Goal: Task Accomplishment & Management: Use online tool/utility

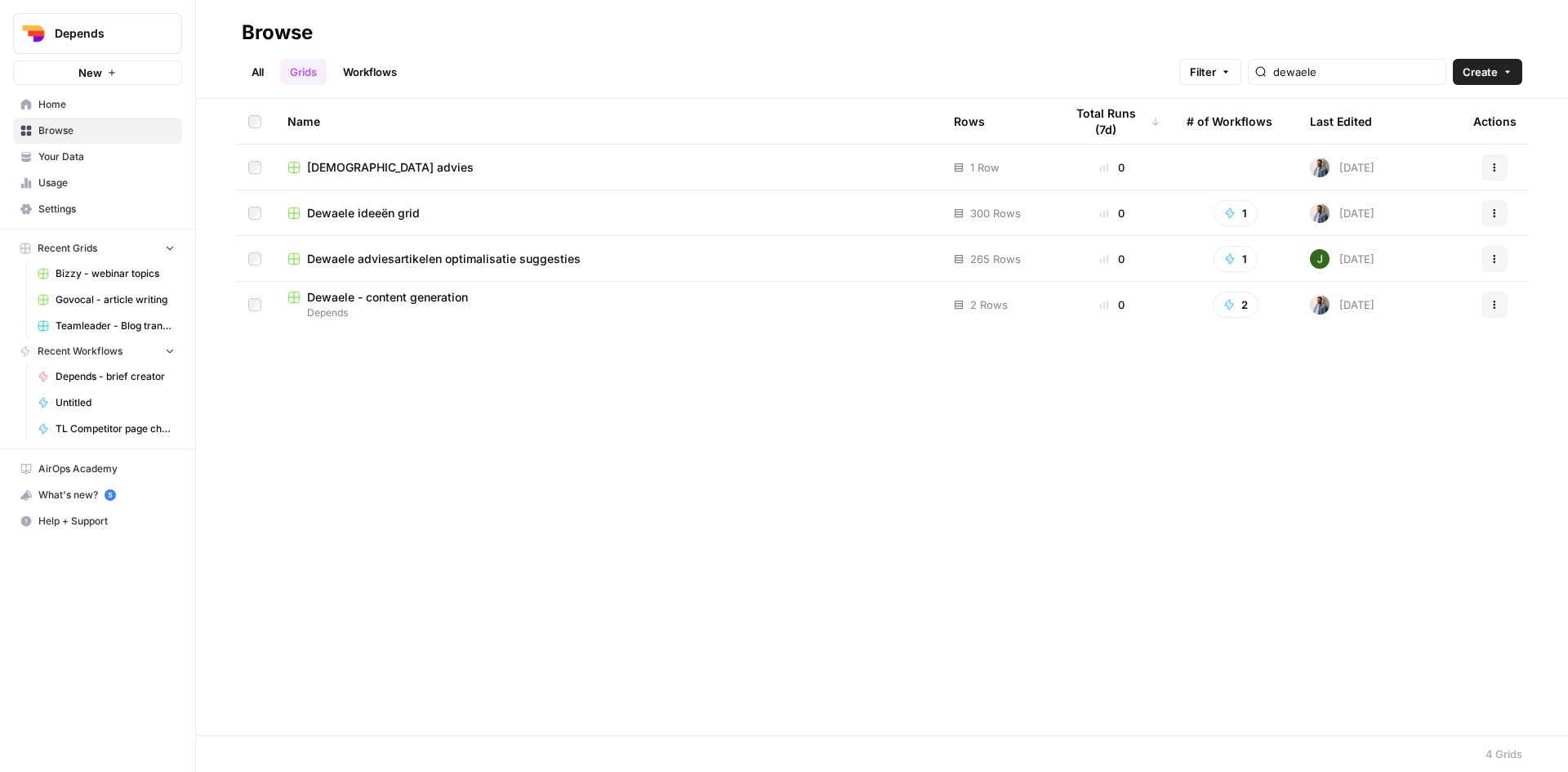
click at [426, 256] on span "Dewaele adviesartikelen optimalisatie suggesties" at bounding box center [443, 258] width 273 height 16
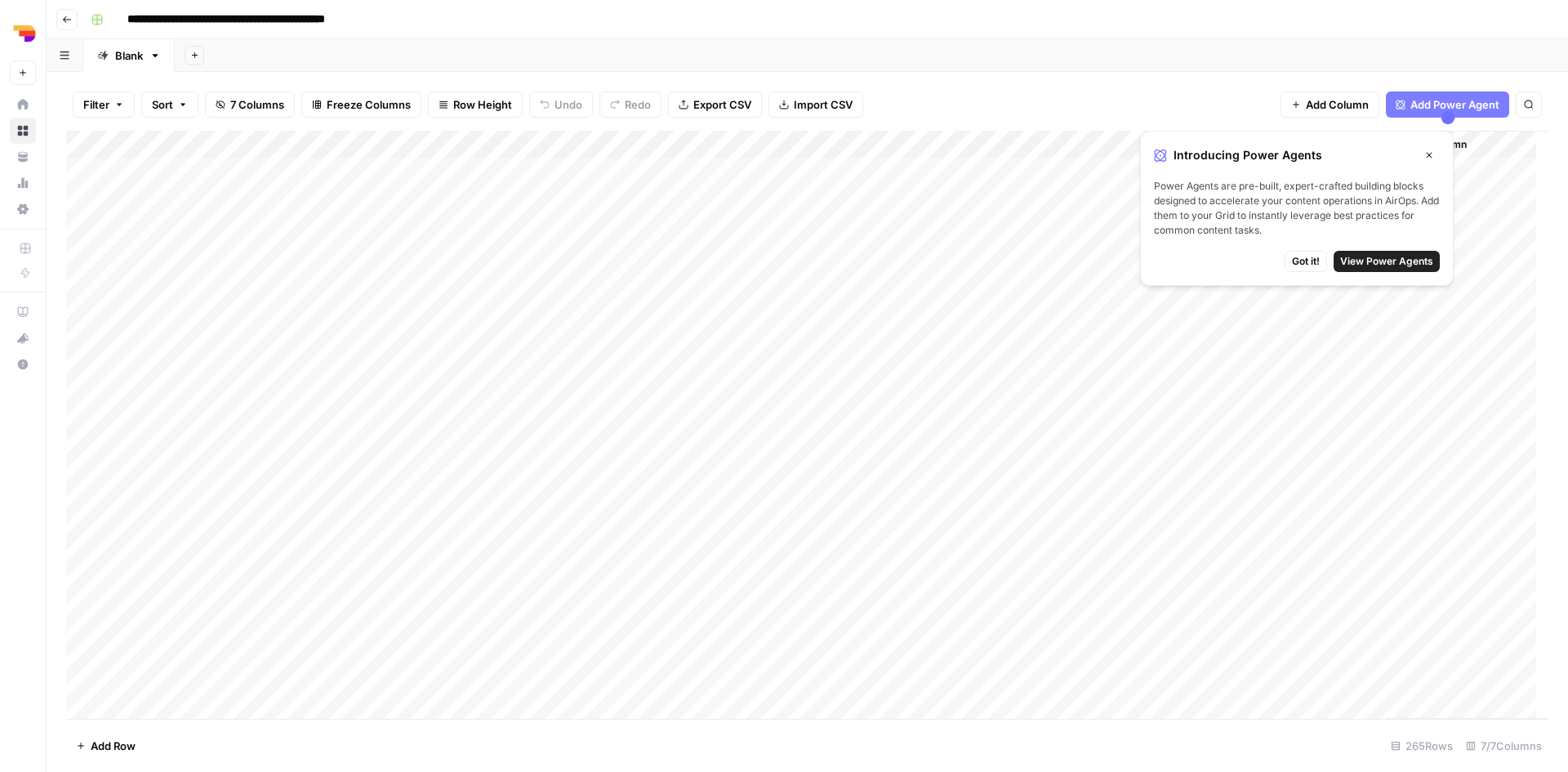
click at [1436, 152] on button "Close" at bounding box center [1429, 155] width 21 height 21
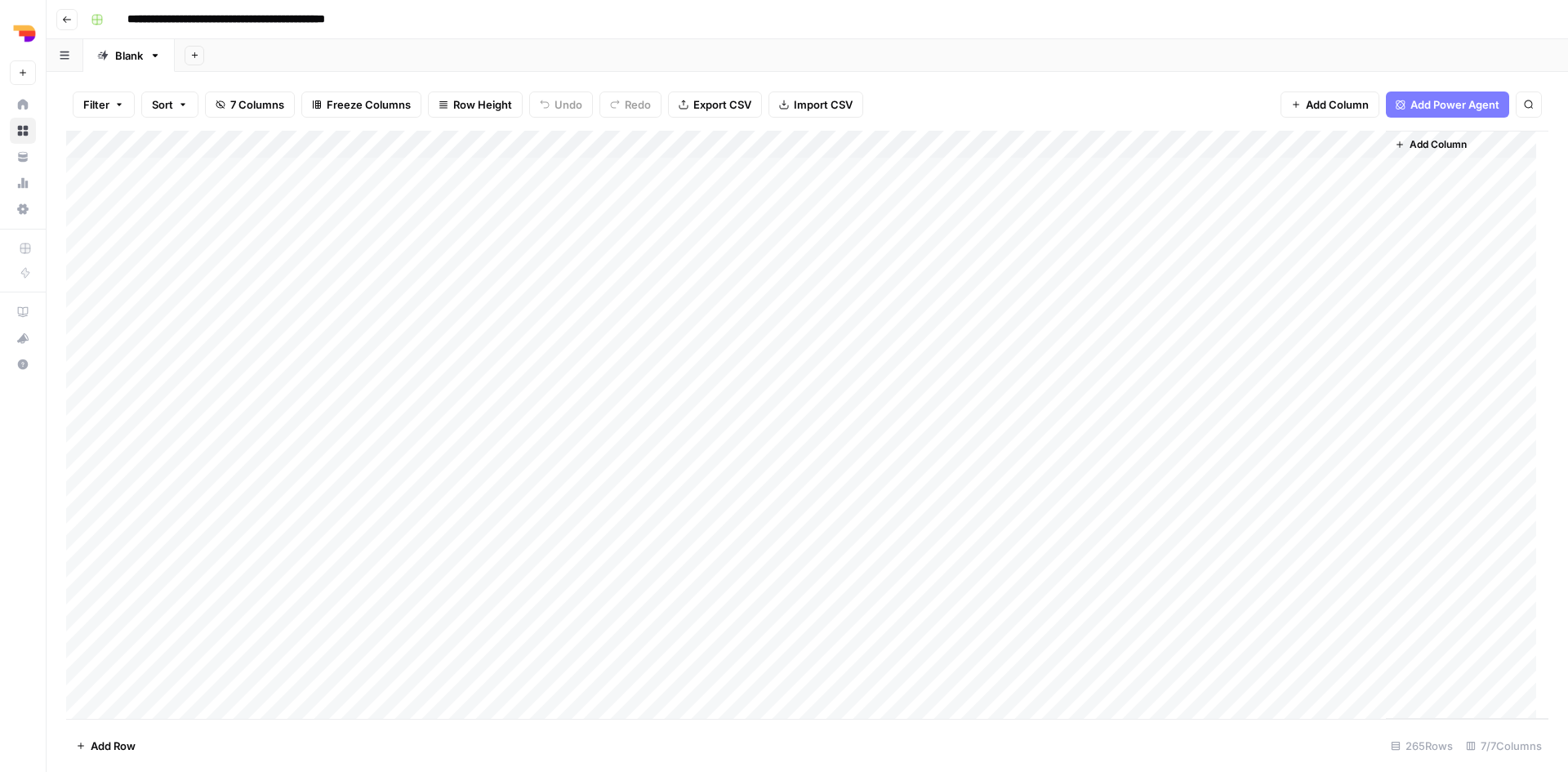
click at [65, 14] on icon "button" at bounding box center [67, 19] width 10 height 10
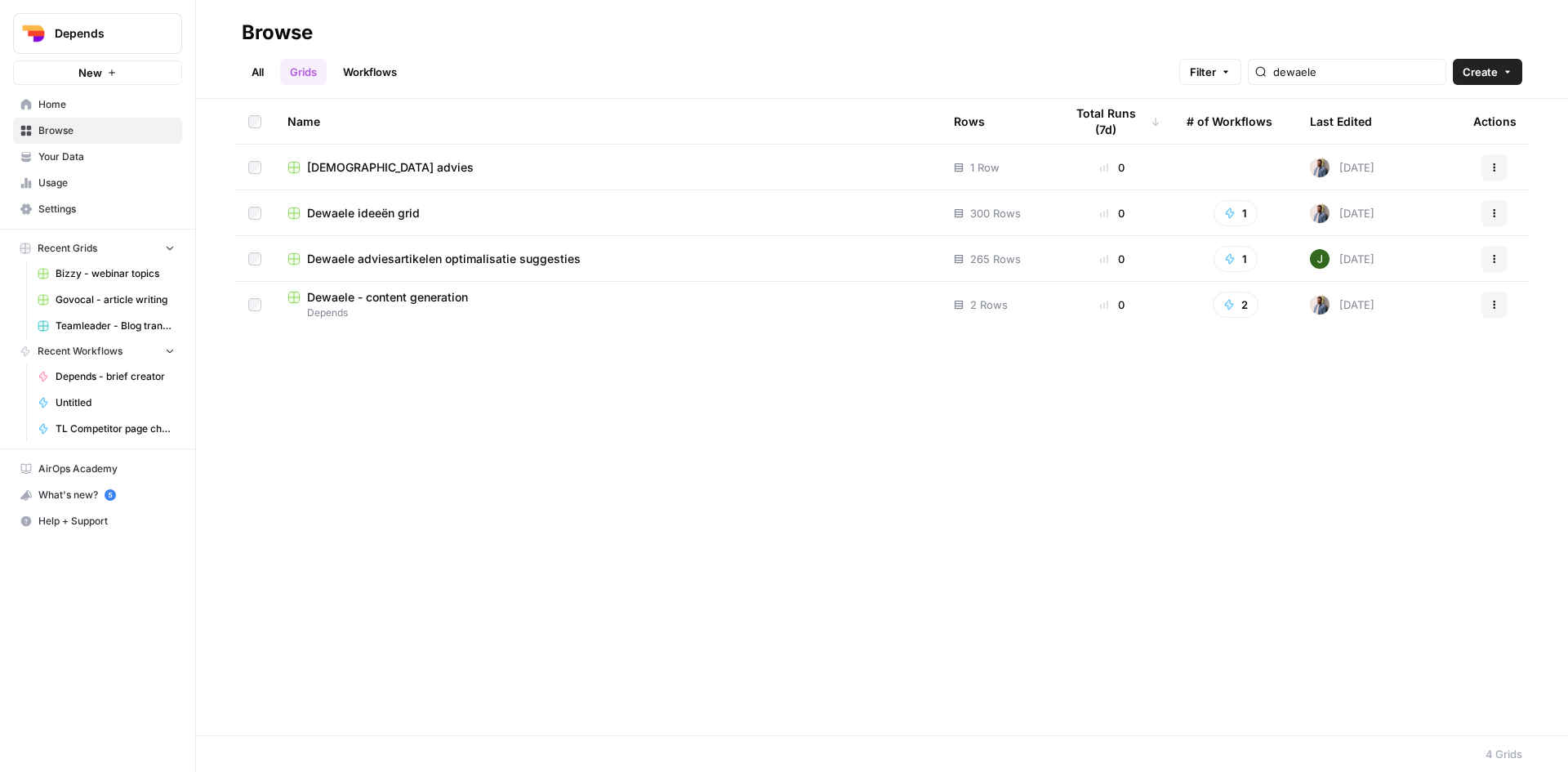
click at [1492, 260] on icon "button" at bounding box center [1494, 259] width 10 height 10
click at [1234, 258] on icon "button" at bounding box center [1229, 259] width 9 height 10
click at [1271, 322] on span "Dewaele - Blog optimalisatie voorstellen" at bounding box center [1311, 318] width 130 height 16
click at [355, 76] on link "Workflows" at bounding box center [369, 71] width 74 height 26
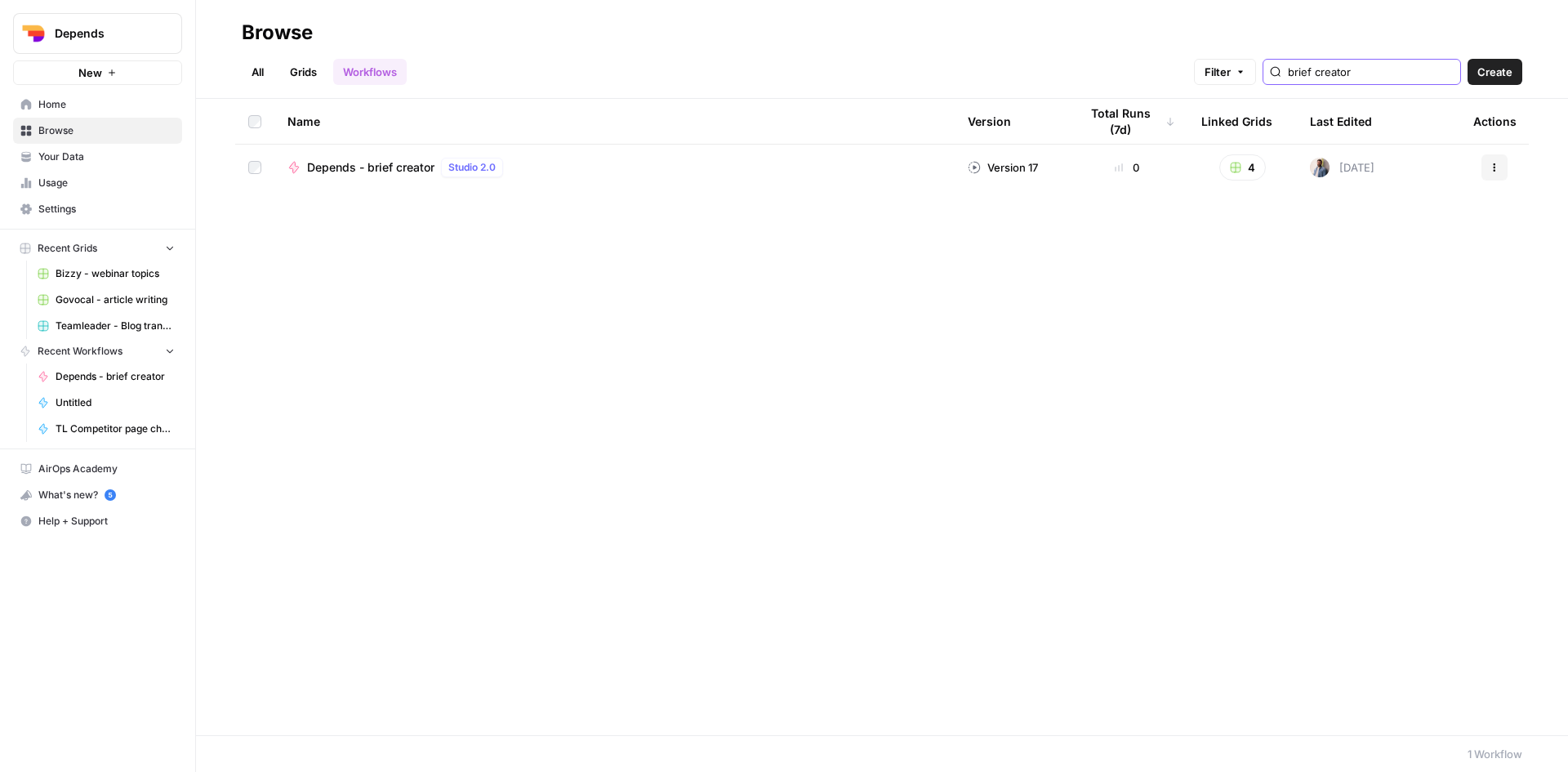
click at [1353, 76] on input "brief creator" at bounding box center [1370, 71] width 166 height 16
drag, startPoint x: 1408, startPoint y: 74, endPoint x: 1181, endPoint y: 74, distance: 227.0
click at [1184, 74] on div "All Grids Workflows Filter brief creator Create" at bounding box center [881, 65] width 1280 height 39
type input "meta"
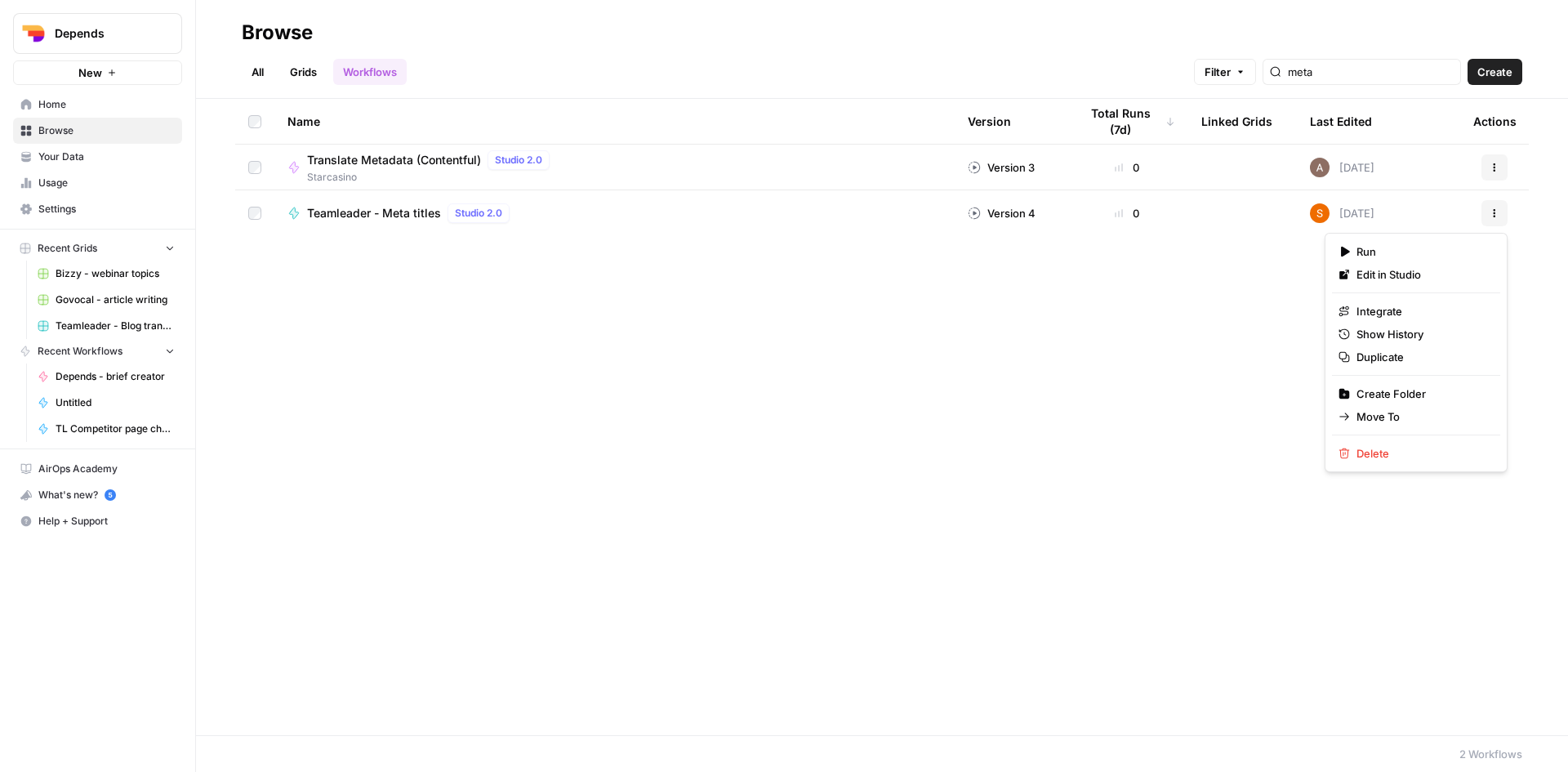
click at [1492, 219] on button "Actions" at bounding box center [1494, 213] width 26 height 26
click at [1413, 273] on span "Edit in Studio" at bounding box center [1422, 274] width 130 height 16
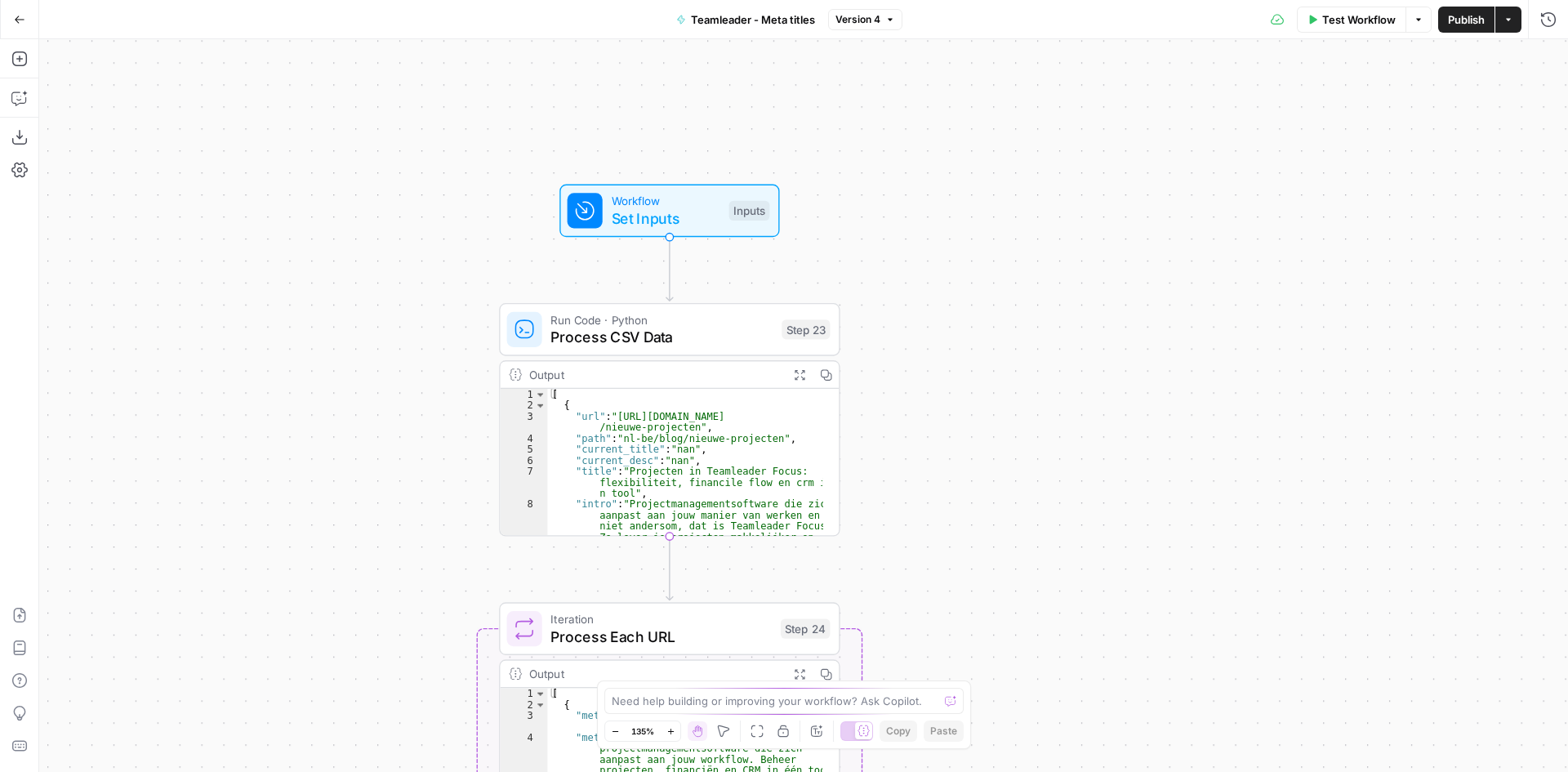
drag, startPoint x: 788, startPoint y: 151, endPoint x: 1036, endPoint y: 482, distance: 413.6
click at [1036, 482] on div "Workflow Set Inputs Inputs Run Code · Python Process CSV Data Step 23 Output Ex…" at bounding box center [804, 406] width 1529 height 733
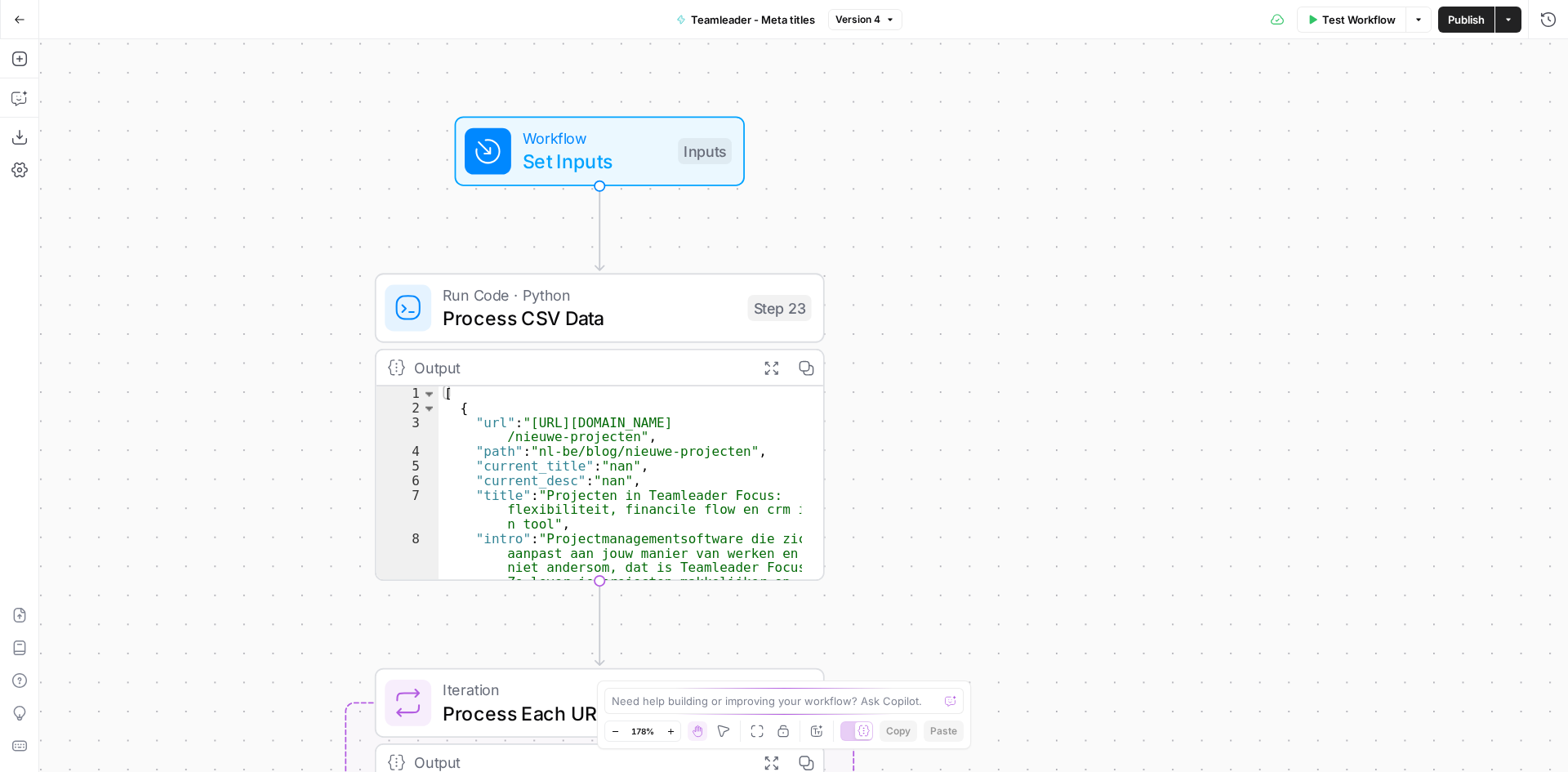
drag, startPoint x: 1010, startPoint y: 372, endPoint x: 1055, endPoint y: 374, distance: 45.0
click at [1055, 374] on div "Workflow Set Inputs Inputs Run Code · Python Process CSV Data Step 23 Output Ex…" at bounding box center [804, 406] width 1529 height 733
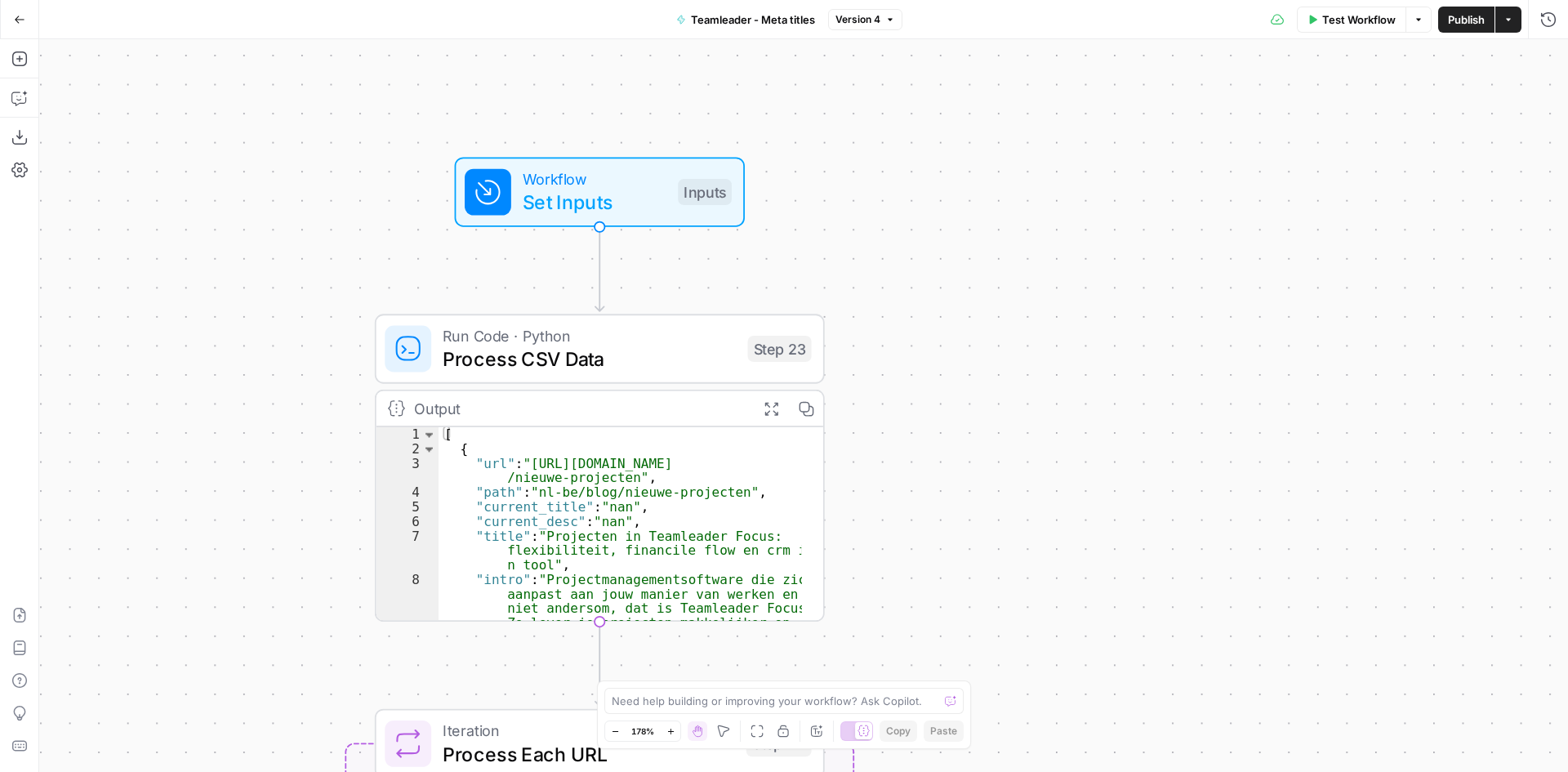
click at [570, 196] on span "Set Inputs" at bounding box center [595, 202] width 144 height 30
click at [866, 262] on div "Workflow Set Inputs Inputs Run Code · Python Process CSV Data Step 23 Output Ex…" at bounding box center [804, 406] width 1529 height 733
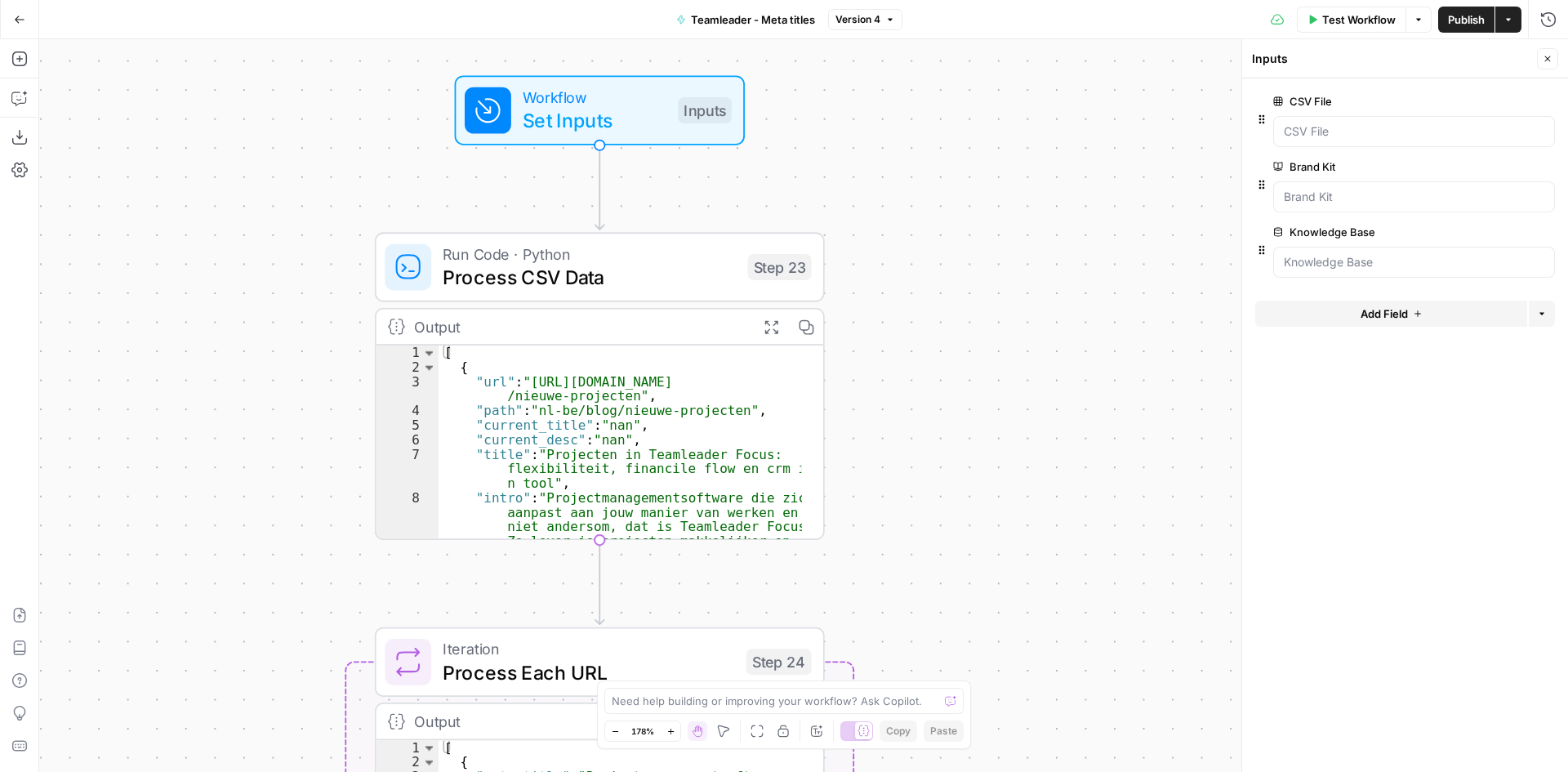
click at [624, 286] on span "Process CSV Data" at bounding box center [590, 277] width 293 height 30
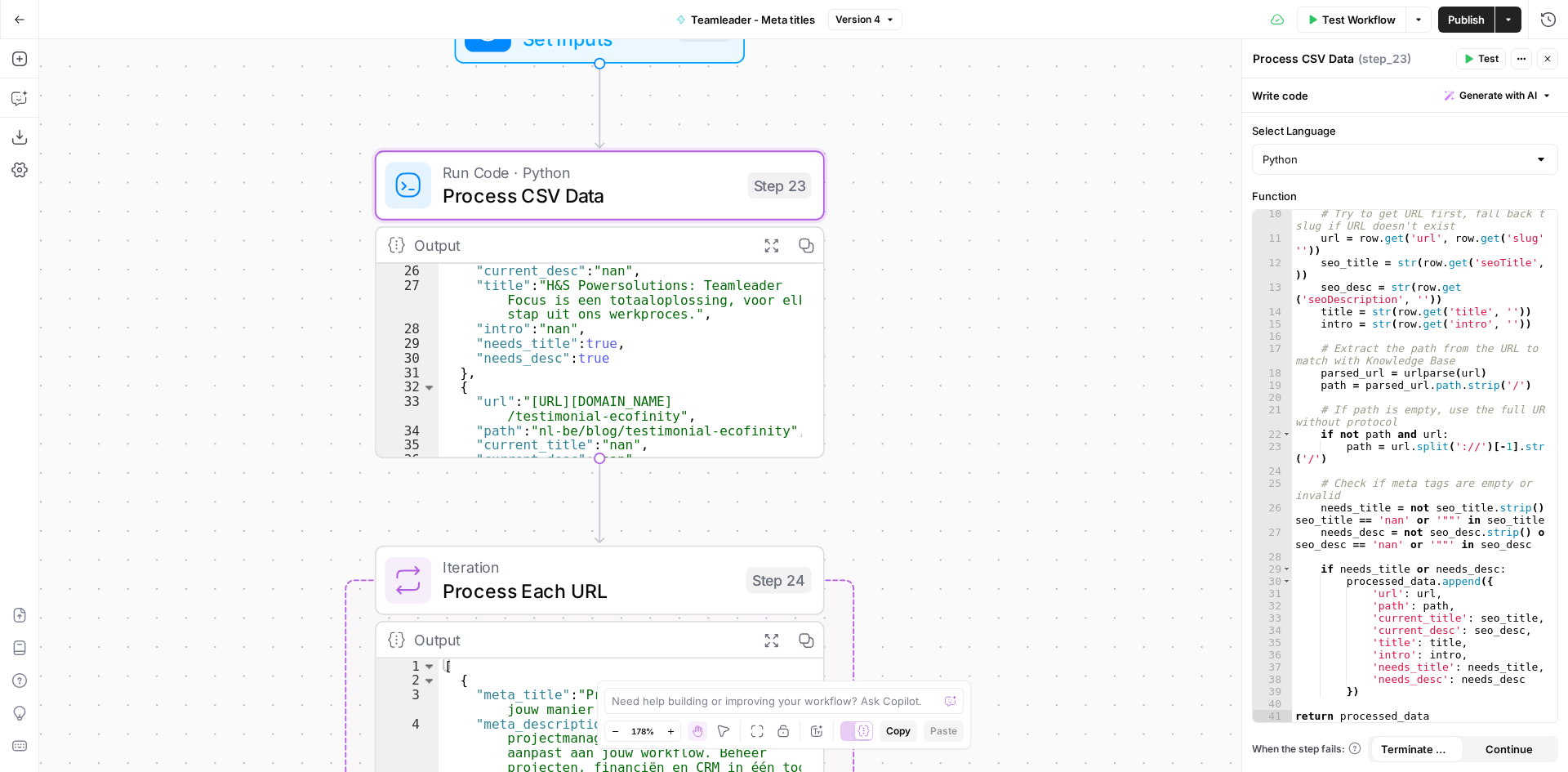
scroll to position [490, 0]
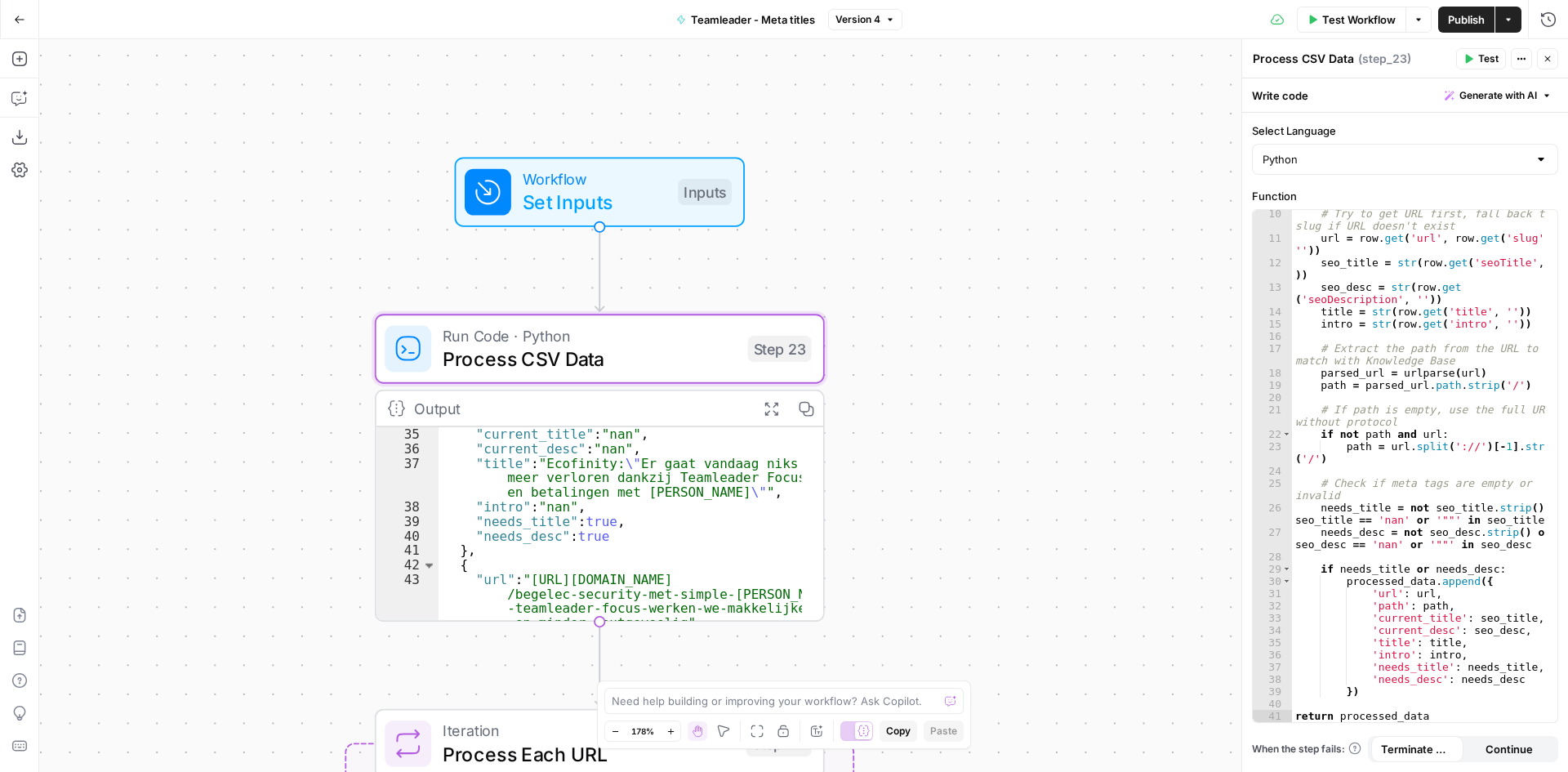
click at [19, 13] on icon "button" at bounding box center [19, 19] width 12 height 12
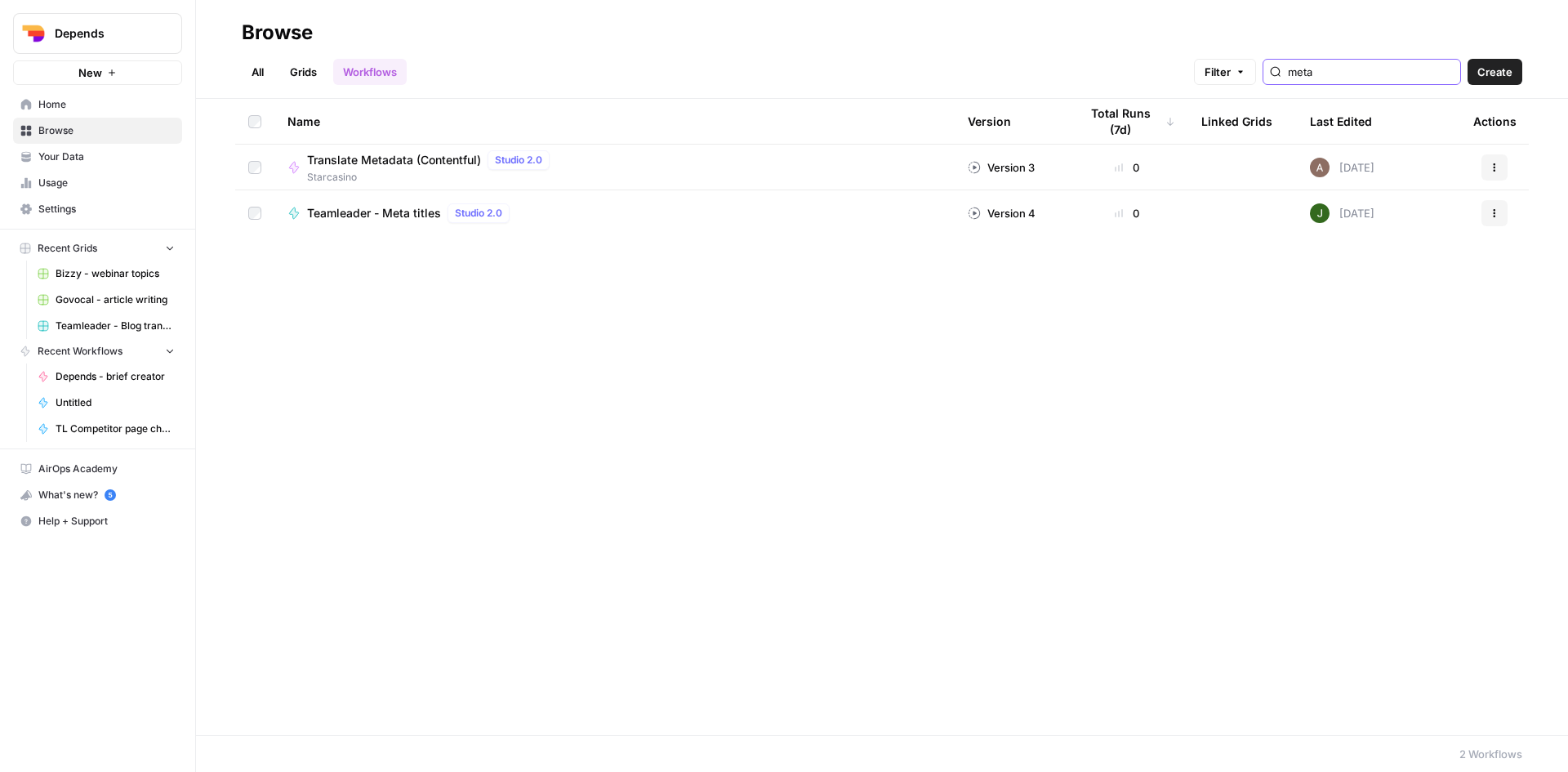
drag, startPoint x: 1378, startPoint y: 75, endPoint x: 1211, endPoint y: 62, distance: 167.5
click at [1211, 62] on div "All Grids Workflows Filter meta Create" at bounding box center [881, 65] width 1280 height 39
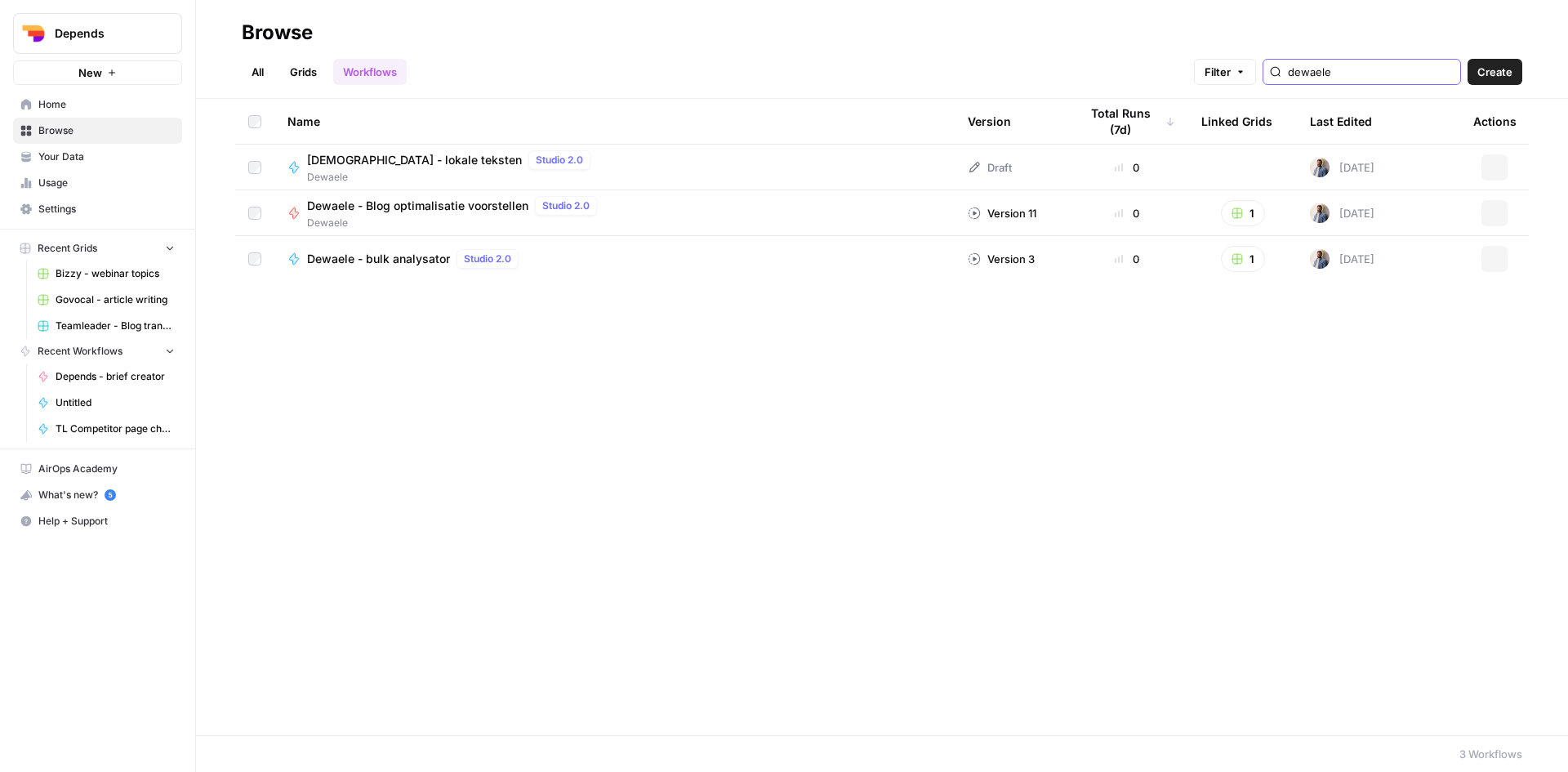
type input "dewaele"
click at [1498, 212] on icon "button" at bounding box center [1494, 213] width 10 height 10
click at [1446, 278] on span "Edit in Studio" at bounding box center [1422, 274] width 130 height 16
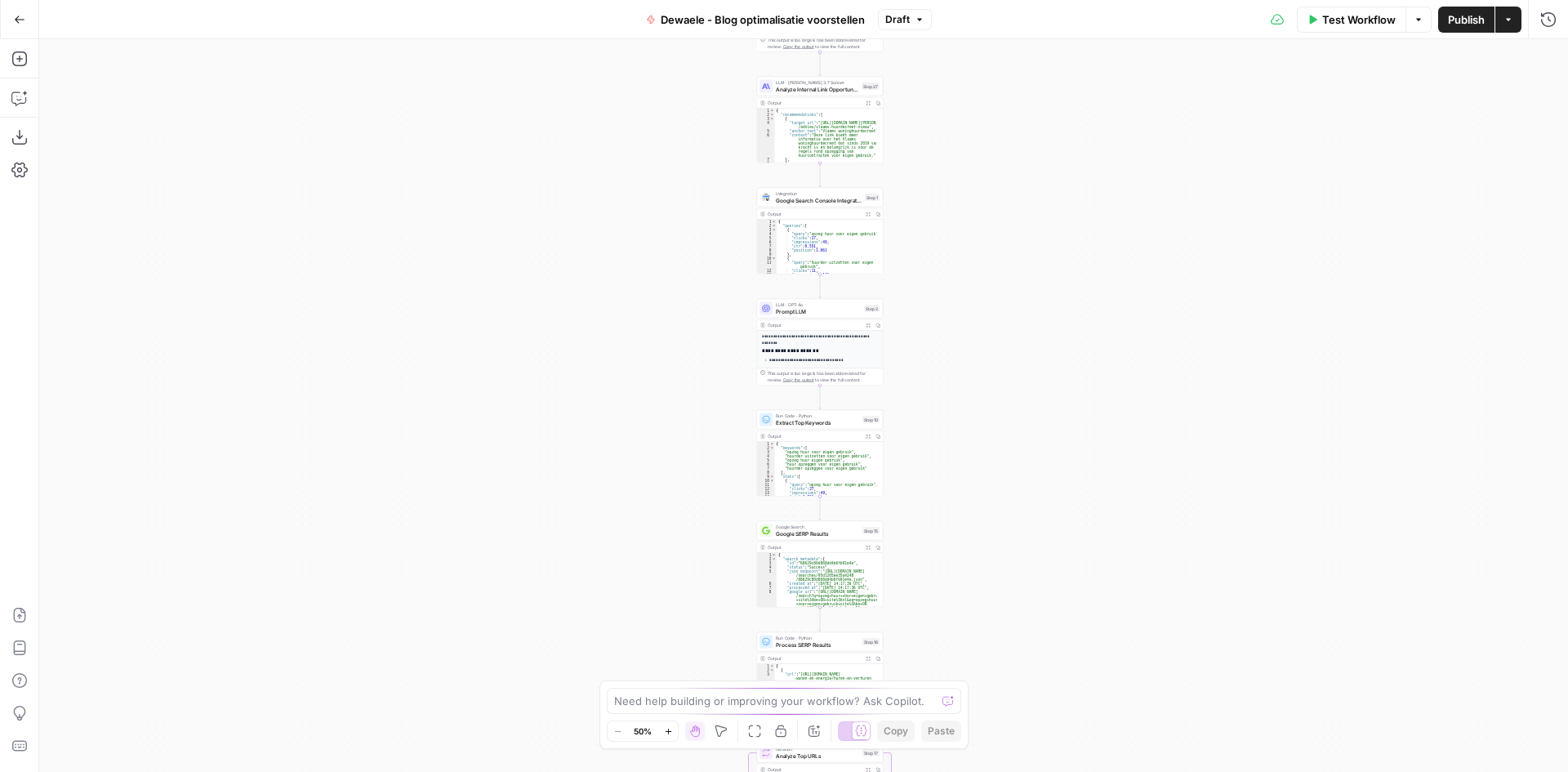
drag, startPoint x: 1105, startPoint y: 105, endPoint x: 1125, endPoint y: 615, distance: 510.4
click at [1125, 656] on div "**********" at bounding box center [804, 406] width 1529 height 733
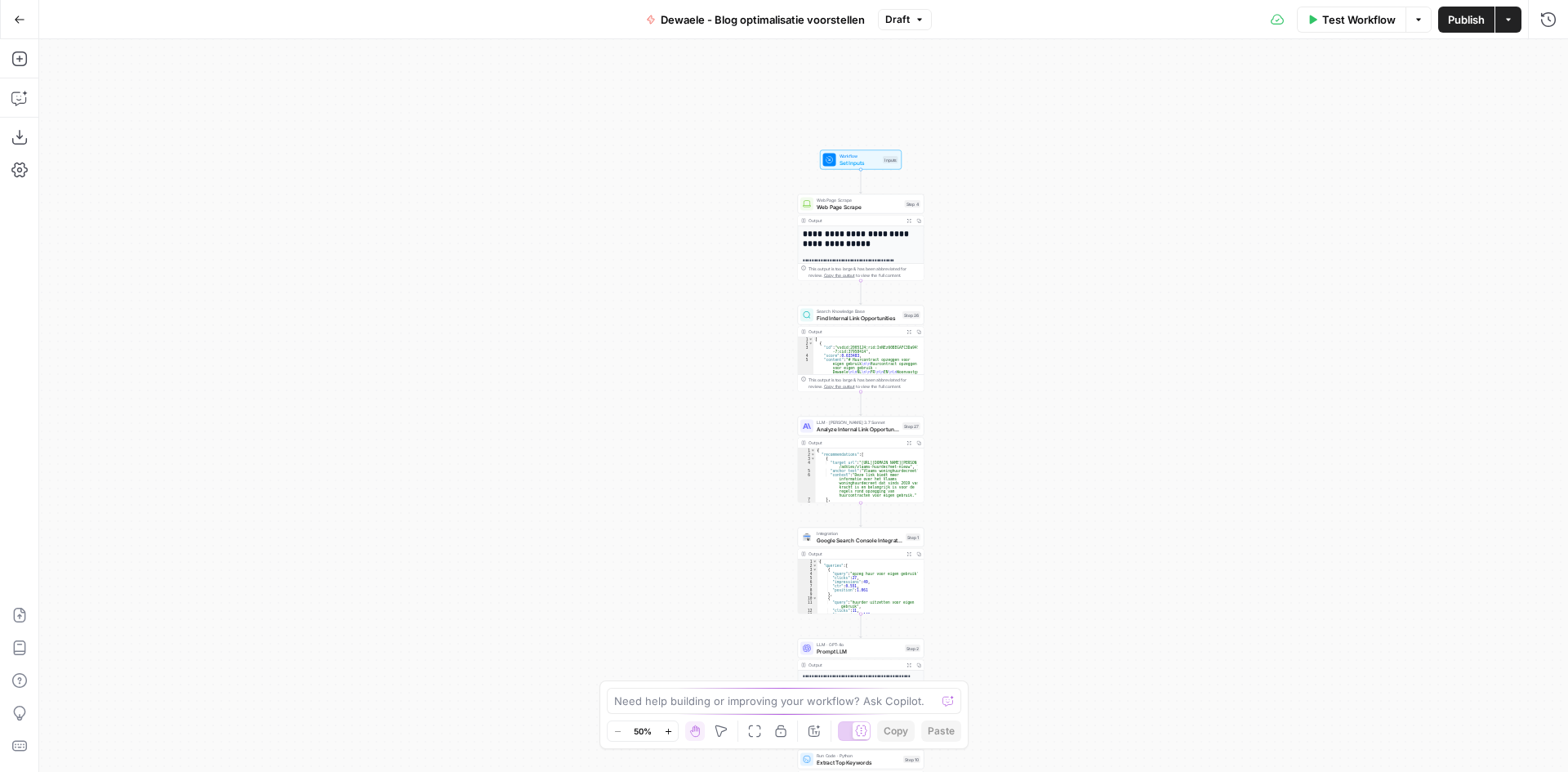
drag, startPoint x: 1090, startPoint y: 146, endPoint x: 1134, endPoint y: 619, distance: 475.0
click at [1134, 624] on div "**********" at bounding box center [804, 406] width 1529 height 733
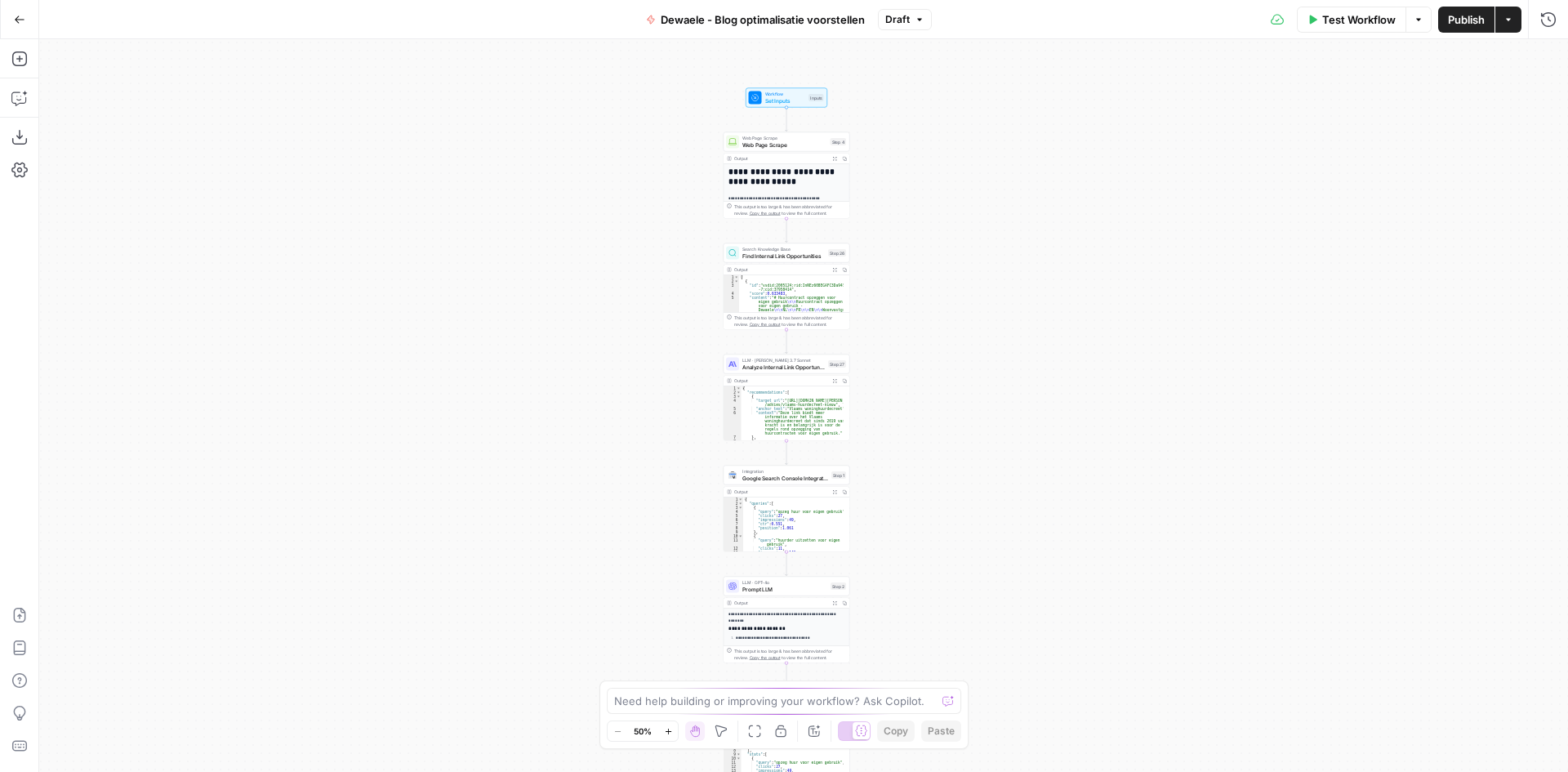
drag, startPoint x: 1110, startPoint y: 464, endPoint x: 1029, endPoint y: 235, distance: 242.9
click at [1029, 235] on div "**********" at bounding box center [804, 406] width 1529 height 733
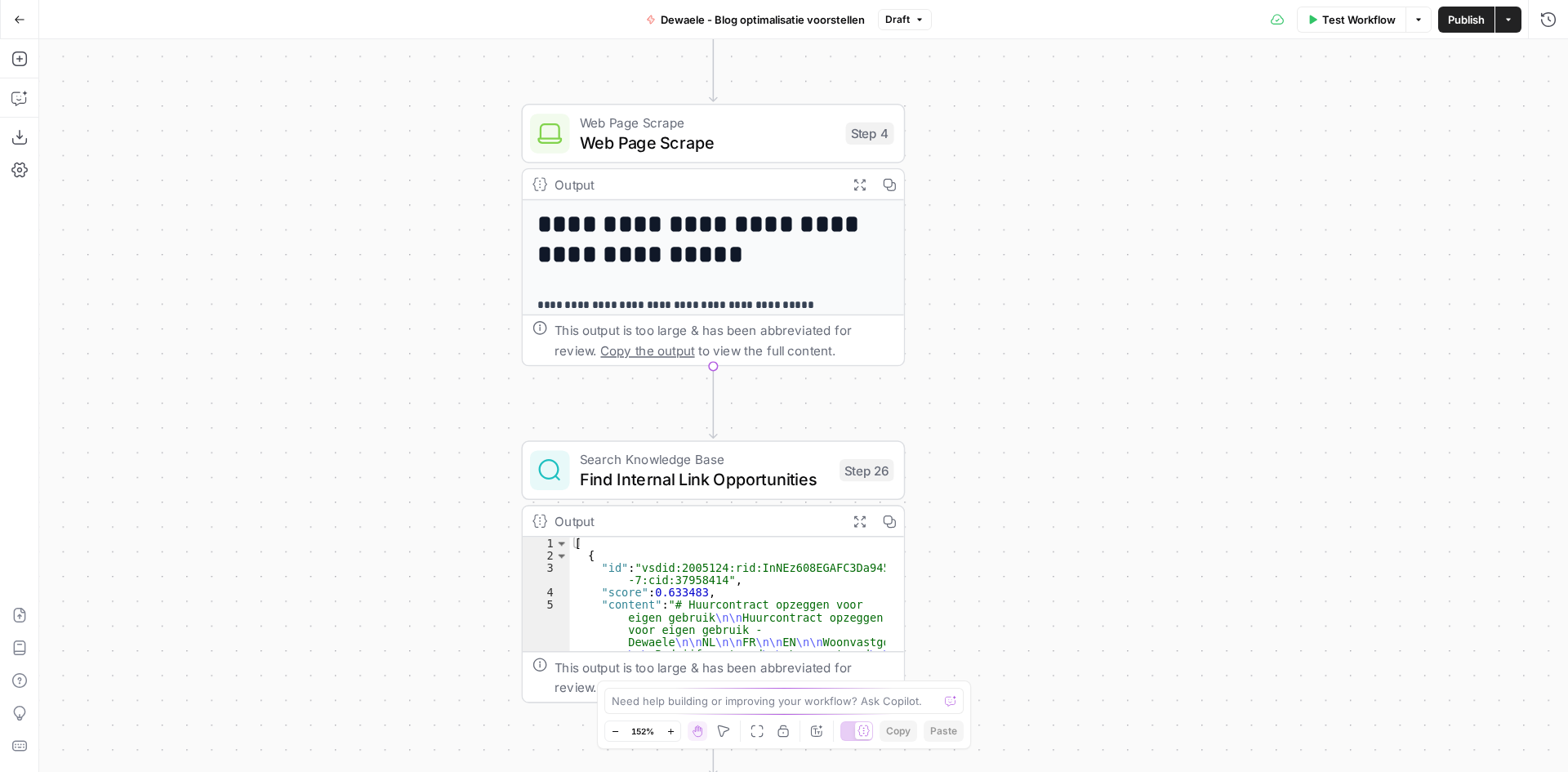
drag, startPoint x: 853, startPoint y: 161, endPoint x: 1152, endPoint y: 471, distance: 430.7
click at [1152, 471] on div "**********" at bounding box center [804, 406] width 1529 height 733
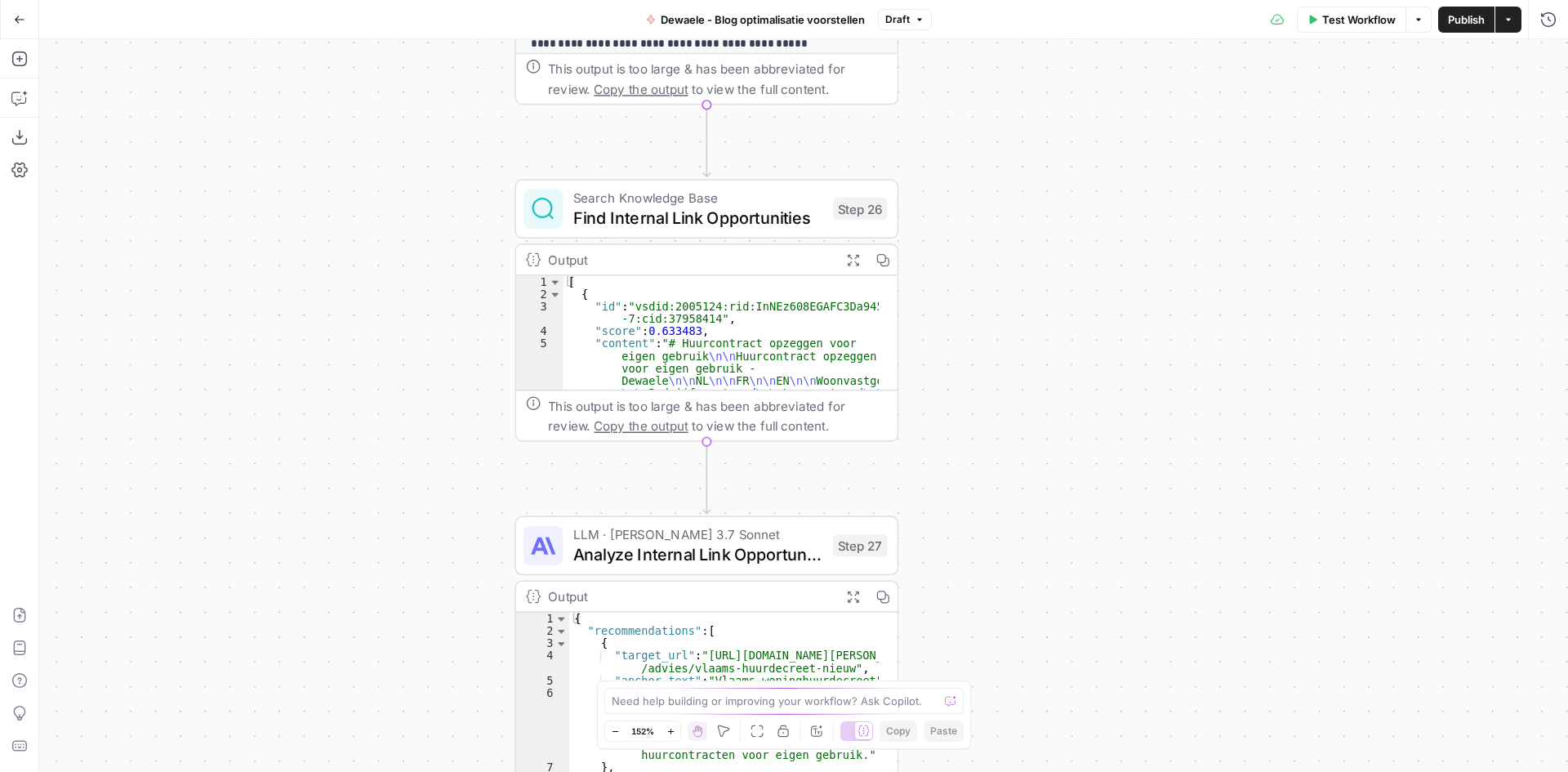
drag, startPoint x: 1202, startPoint y: 500, endPoint x: 1191, endPoint y: 196, distance: 304.2
click at [1191, 196] on div "**********" at bounding box center [804, 406] width 1529 height 733
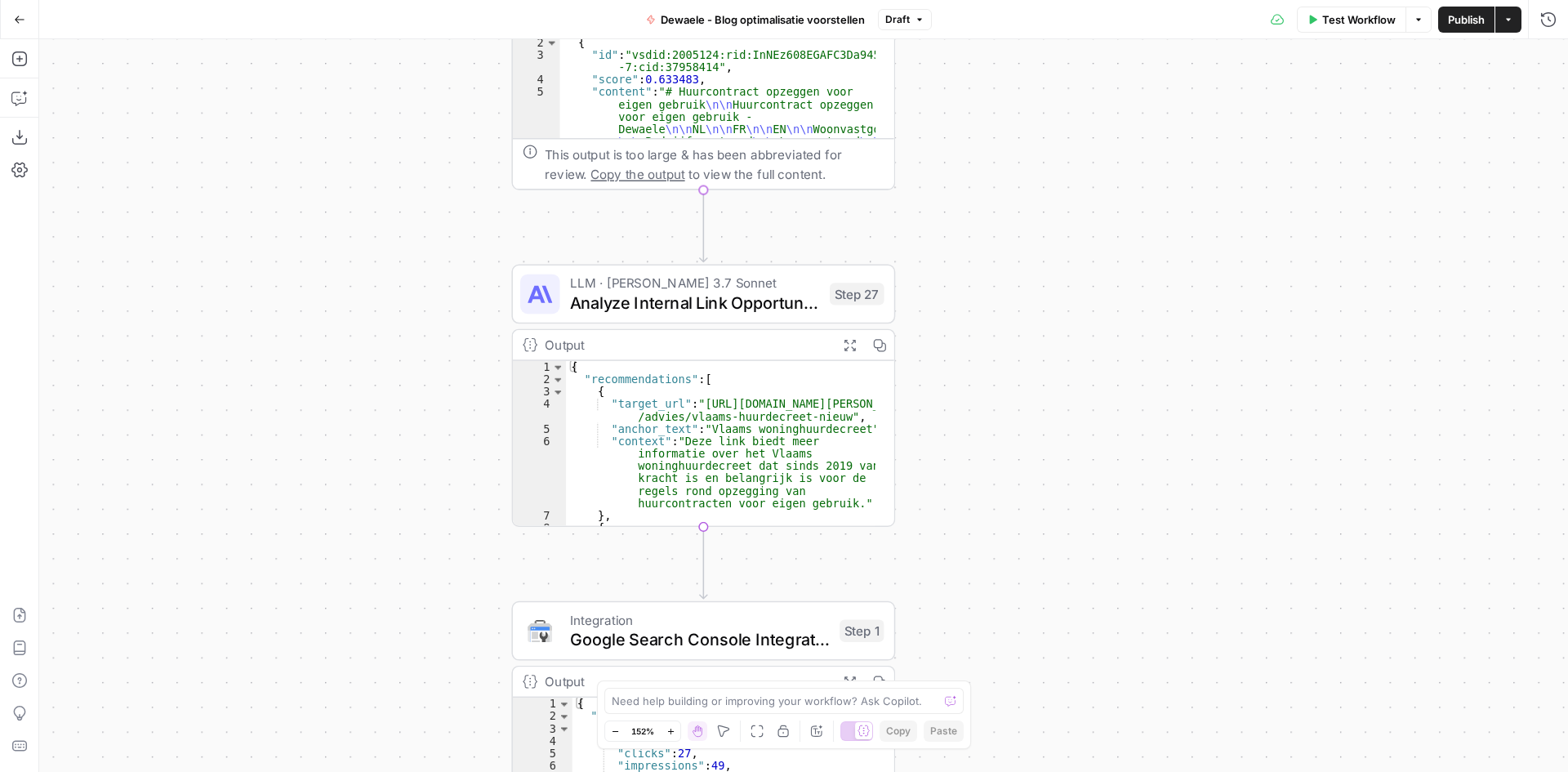
drag, startPoint x: 1327, startPoint y: 509, endPoint x: 1338, endPoint y: 223, distance: 286.2
click at [1338, 223] on div "**********" at bounding box center [804, 406] width 1529 height 733
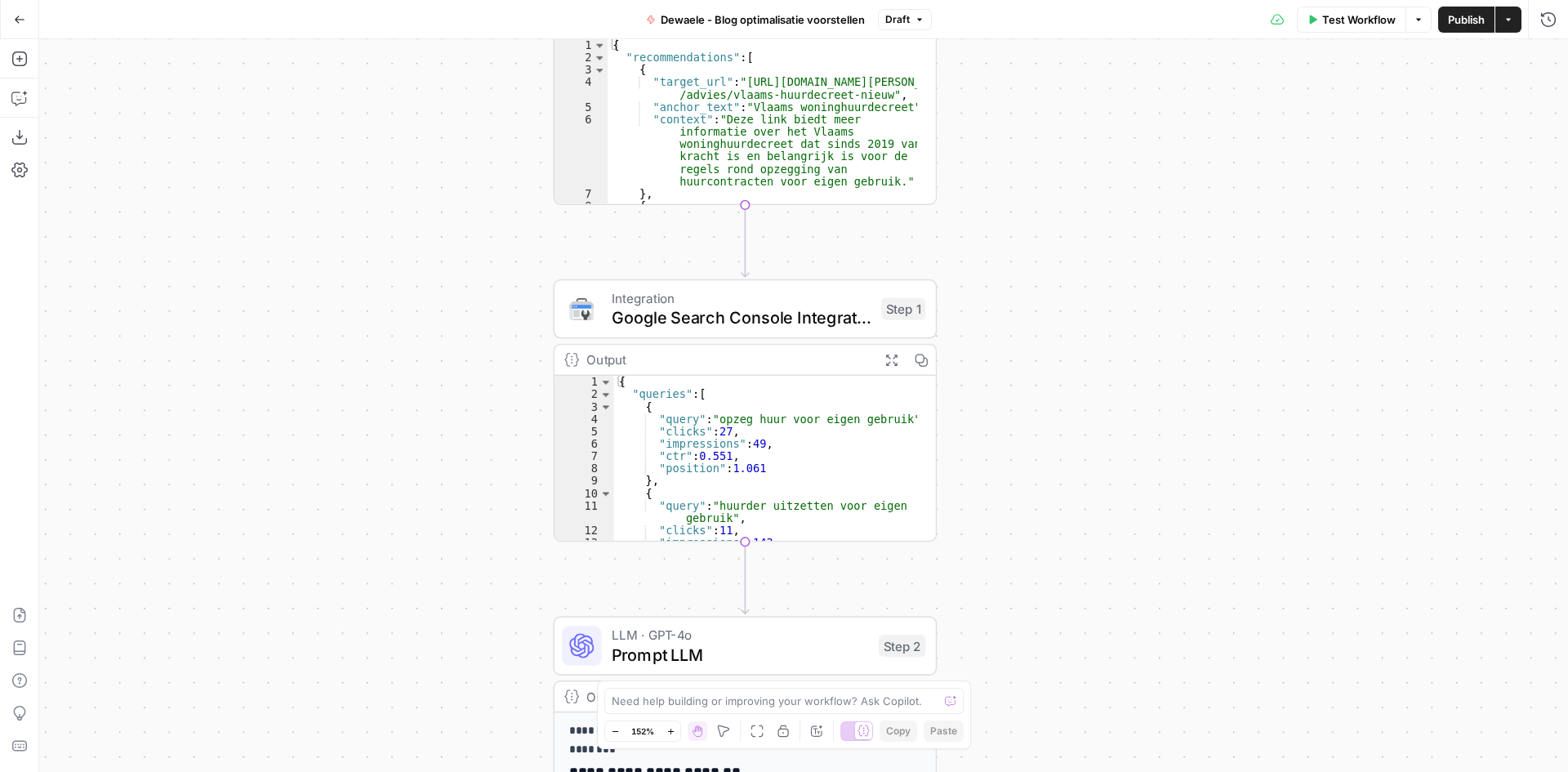
drag, startPoint x: 1188, startPoint y: 530, endPoint x: 1229, endPoint y: 260, distance: 273.1
click at [1229, 260] on div "**********" at bounding box center [804, 406] width 1529 height 733
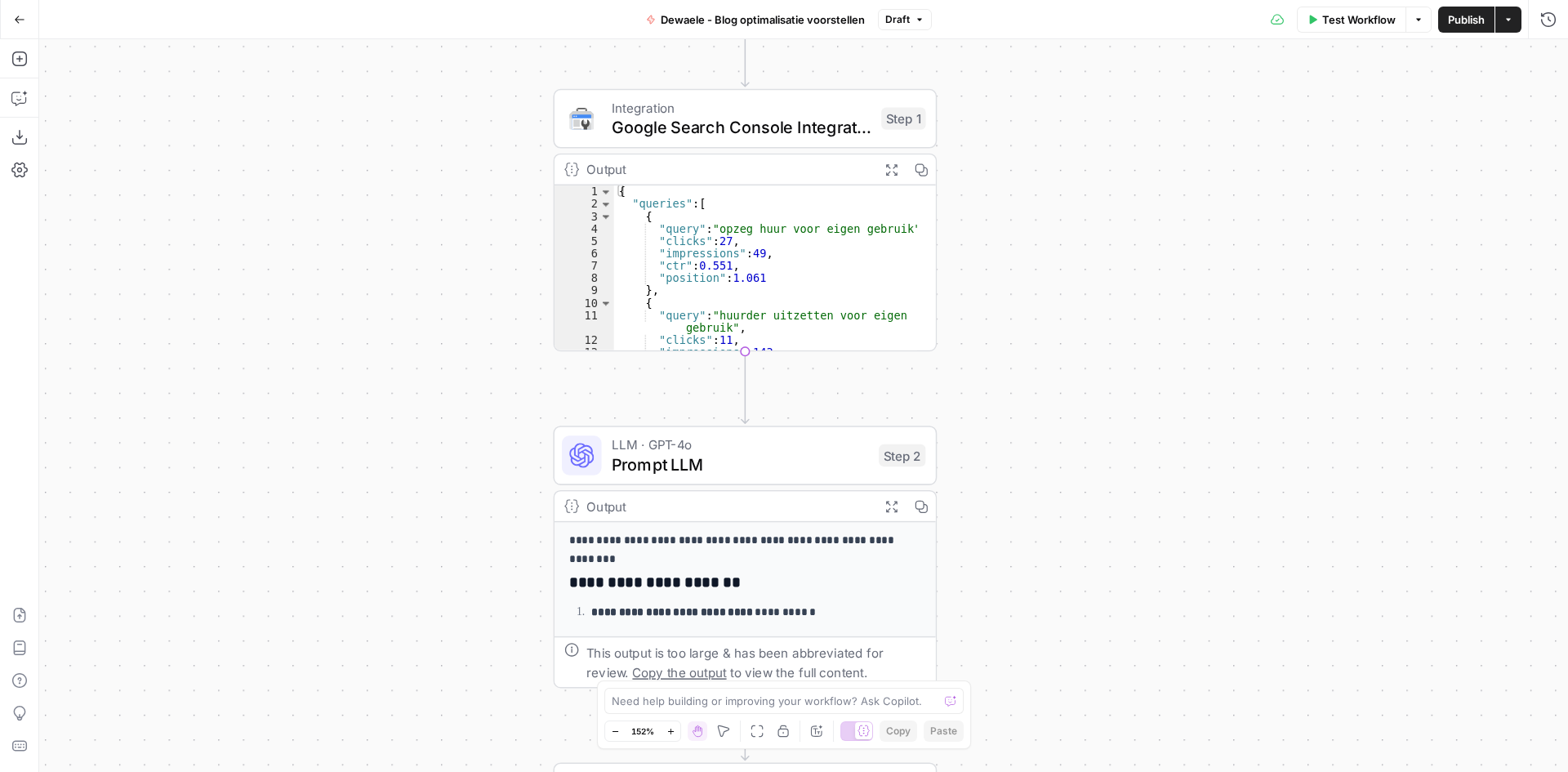
drag, startPoint x: 1211, startPoint y: 547, endPoint x: 1202, endPoint y: 382, distance: 165.2
click at [1202, 382] on div "**********" at bounding box center [804, 406] width 1529 height 733
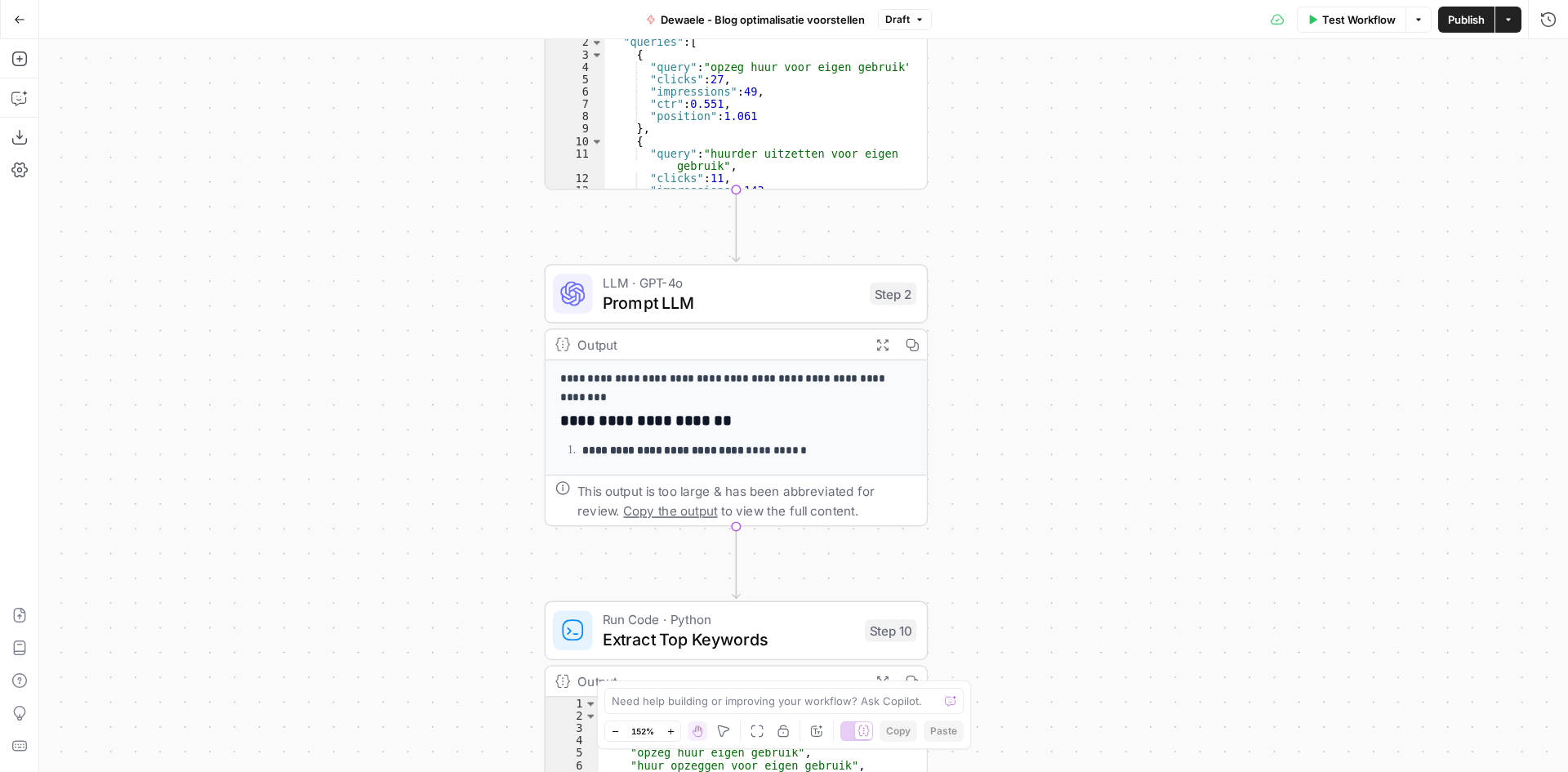
drag, startPoint x: 1263, startPoint y: 554, endPoint x: 1239, endPoint y: 393, distance: 162.8
click at [1253, 390] on div "**********" at bounding box center [804, 406] width 1529 height 733
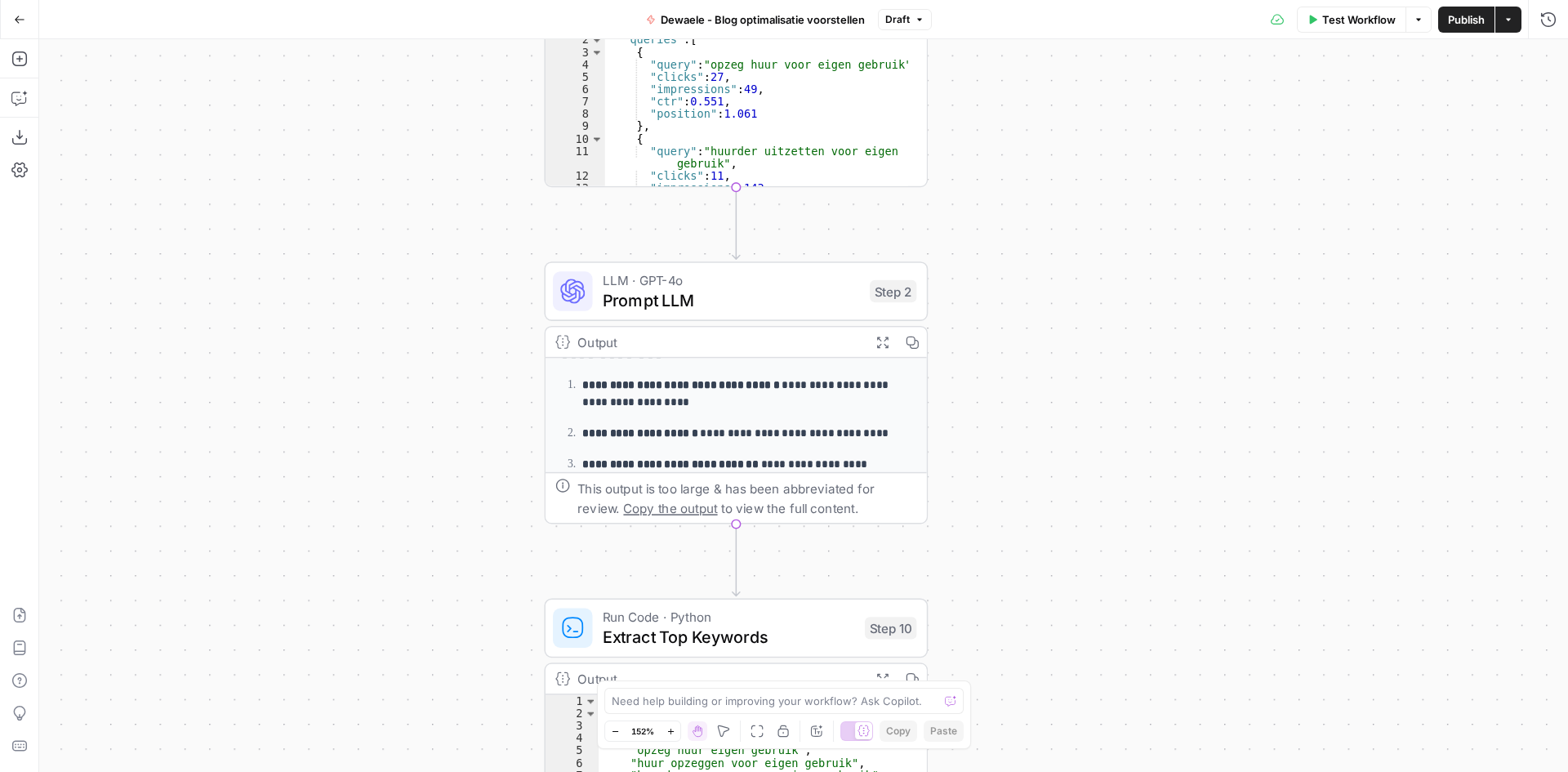
scroll to position [409, 0]
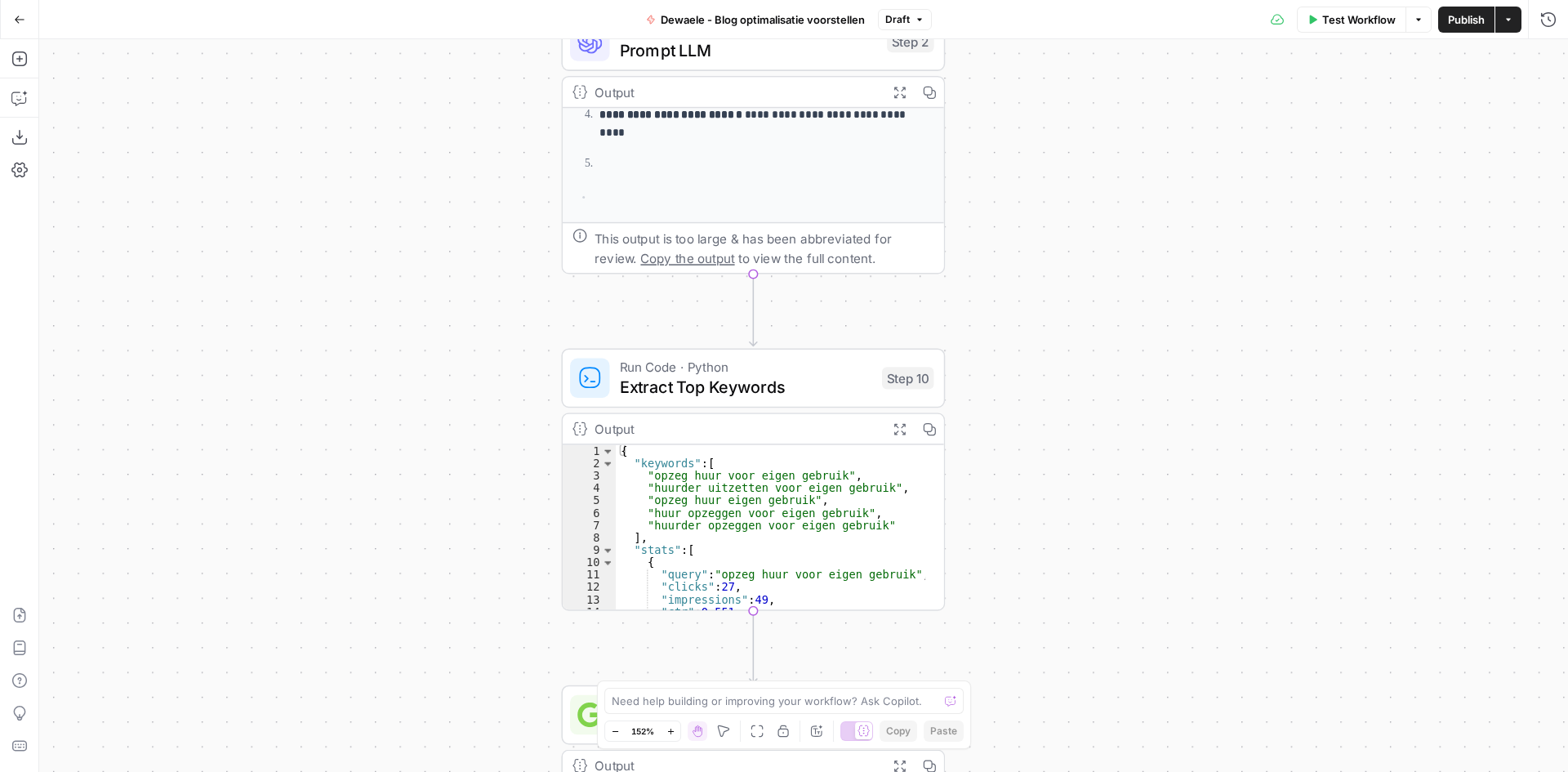
drag, startPoint x: 1168, startPoint y: 521, endPoint x: 1185, endPoint y: 269, distance: 252.6
click at [1185, 269] on div "**********" at bounding box center [804, 406] width 1529 height 733
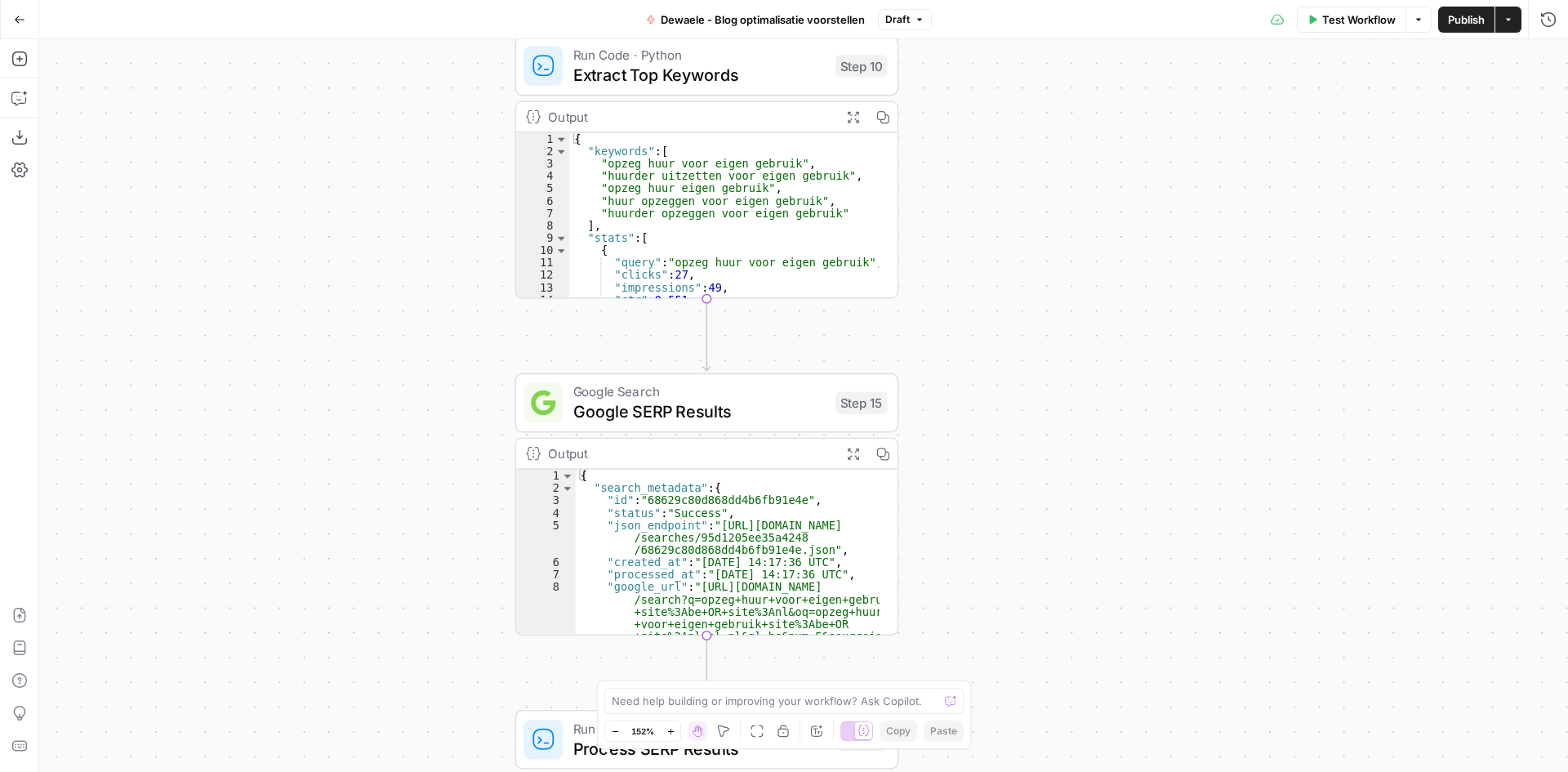
drag, startPoint x: 1264, startPoint y: 586, endPoint x: 1210, endPoint y: 255, distance: 335.4
click at [1210, 255] on div "**********" at bounding box center [804, 406] width 1529 height 733
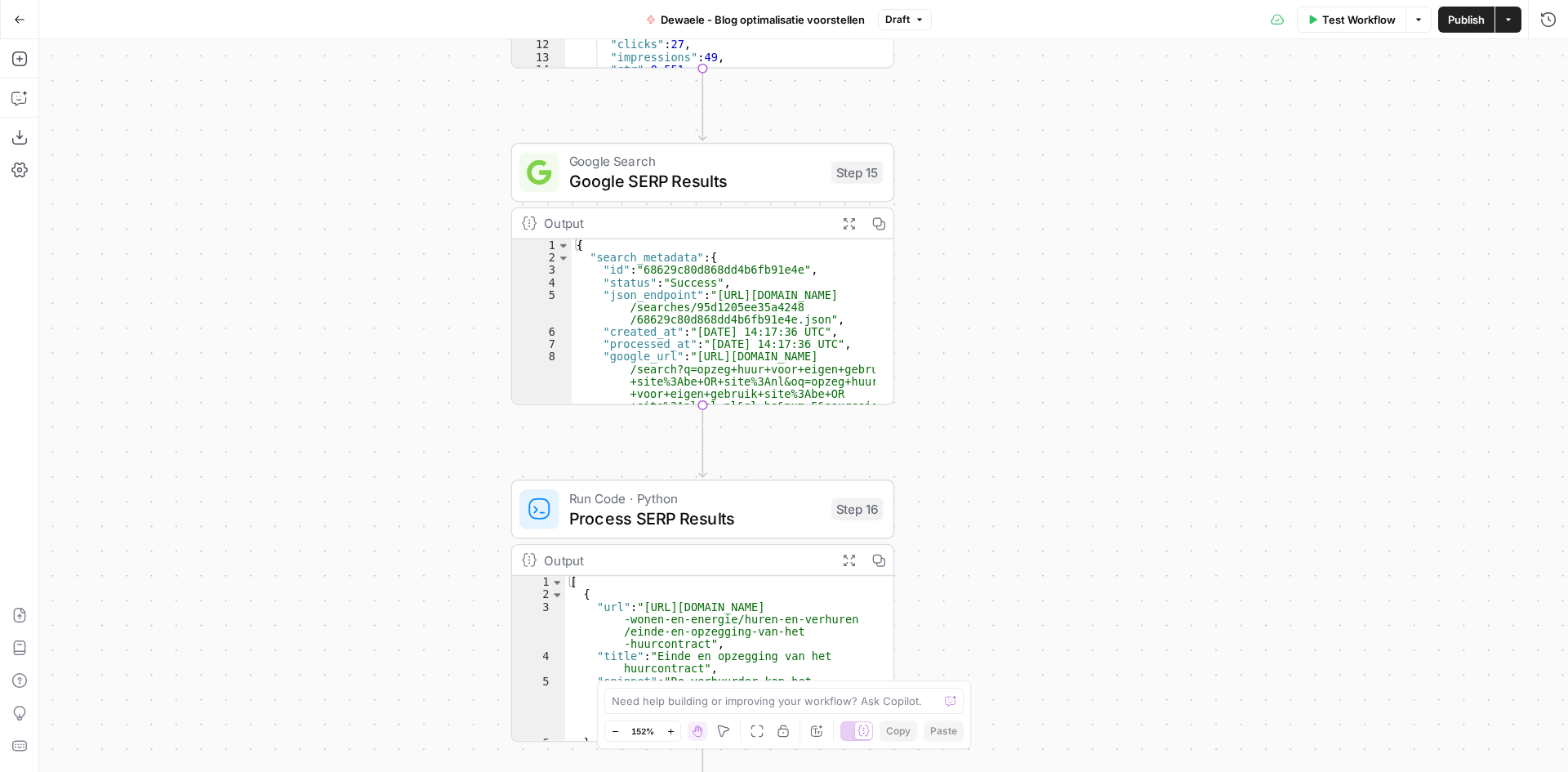
drag, startPoint x: 1203, startPoint y: 487, endPoint x: 1205, endPoint y: 263, distance: 224.0
click at [1205, 265] on div "**********" at bounding box center [804, 406] width 1529 height 733
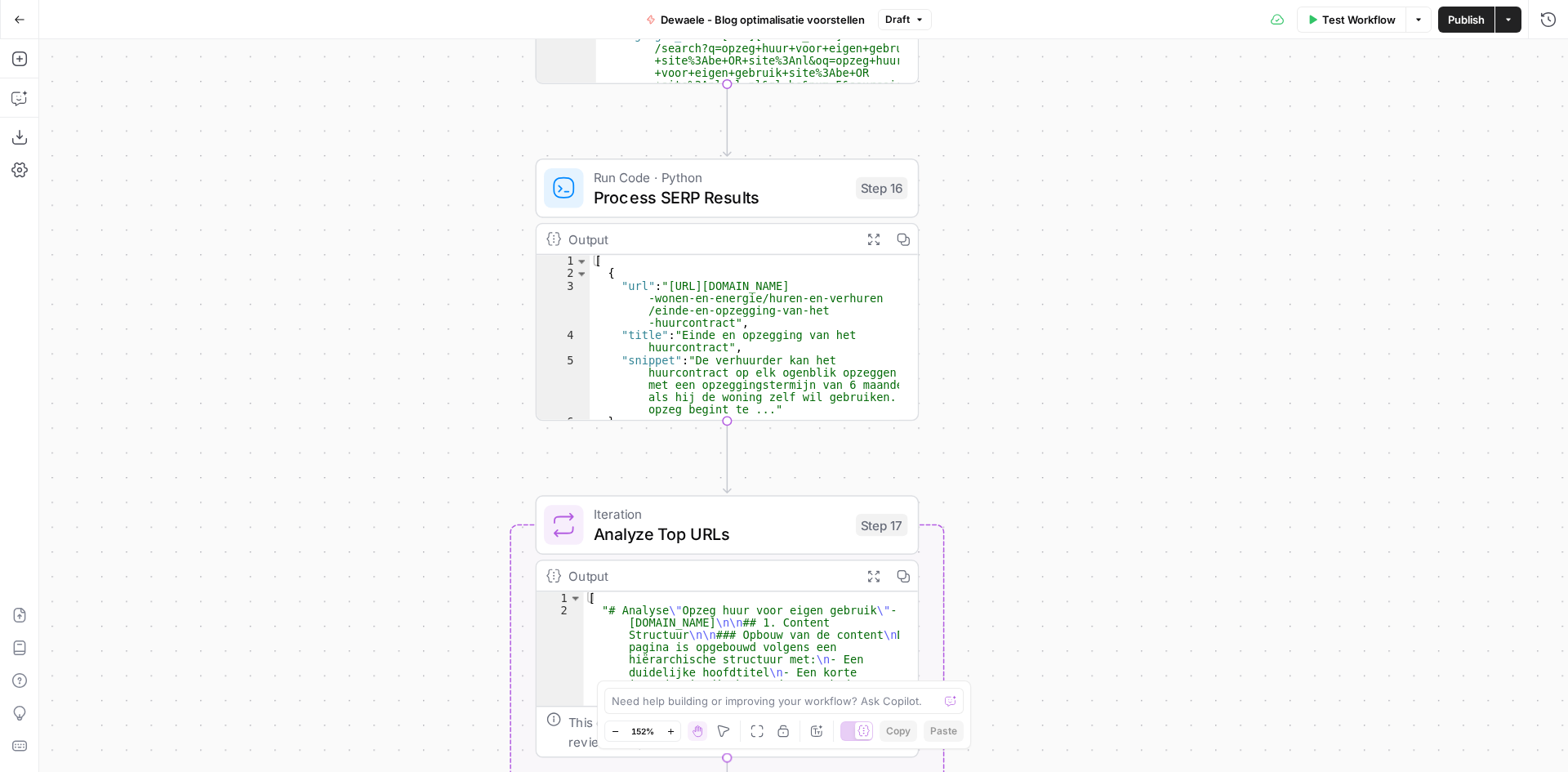
drag, startPoint x: 1191, startPoint y: 491, endPoint x: 1214, endPoint y: 188, distance: 303.9
click at [1214, 188] on div "**********" at bounding box center [804, 406] width 1529 height 733
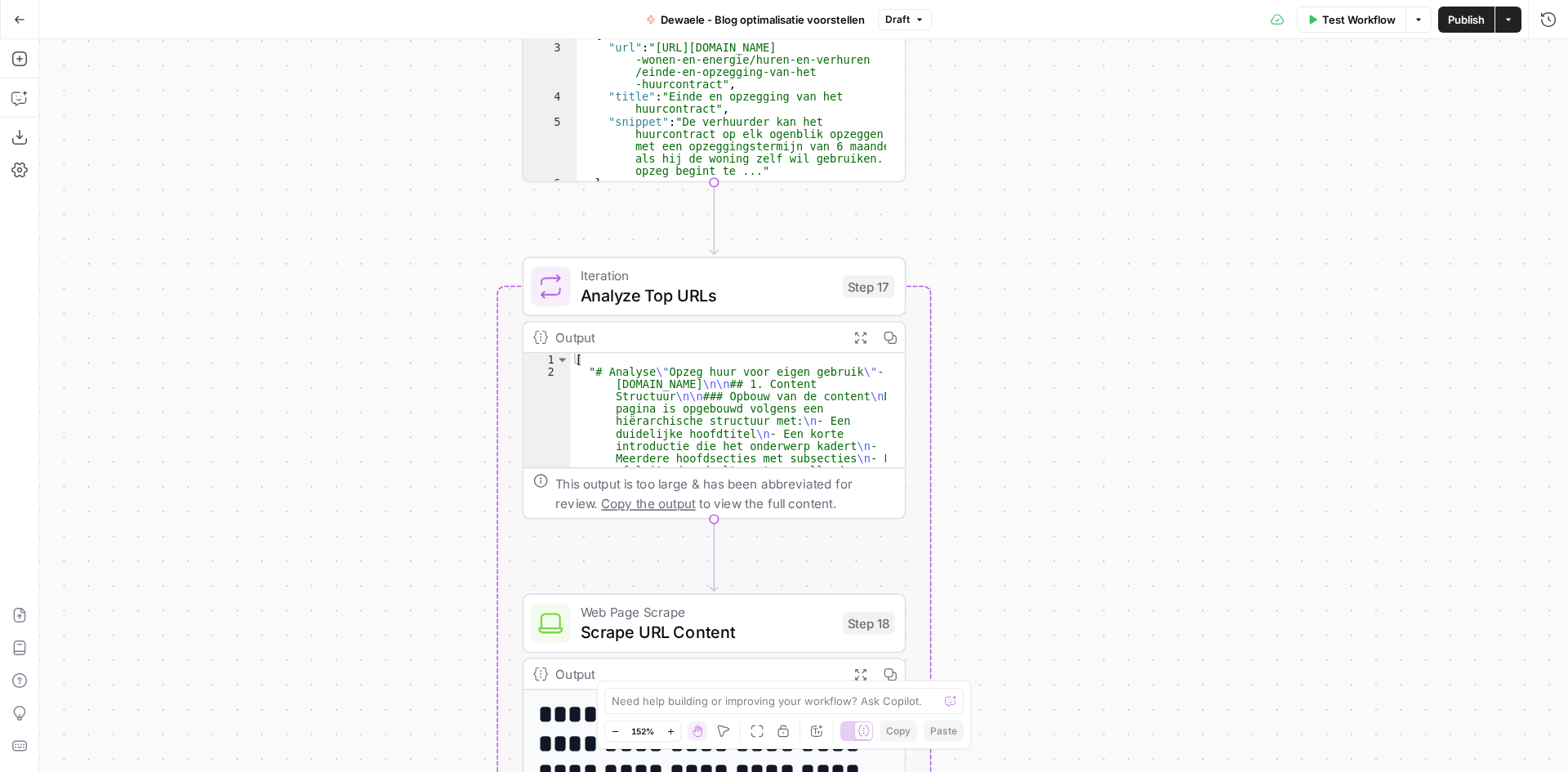
drag, startPoint x: 1235, startPoint y: 454, endPoint x: 1214, endPoint y: 174, distance: 280.8
click at [1214, 174] on div "**********" at bounding box center [804, 406] width 1529 height 733
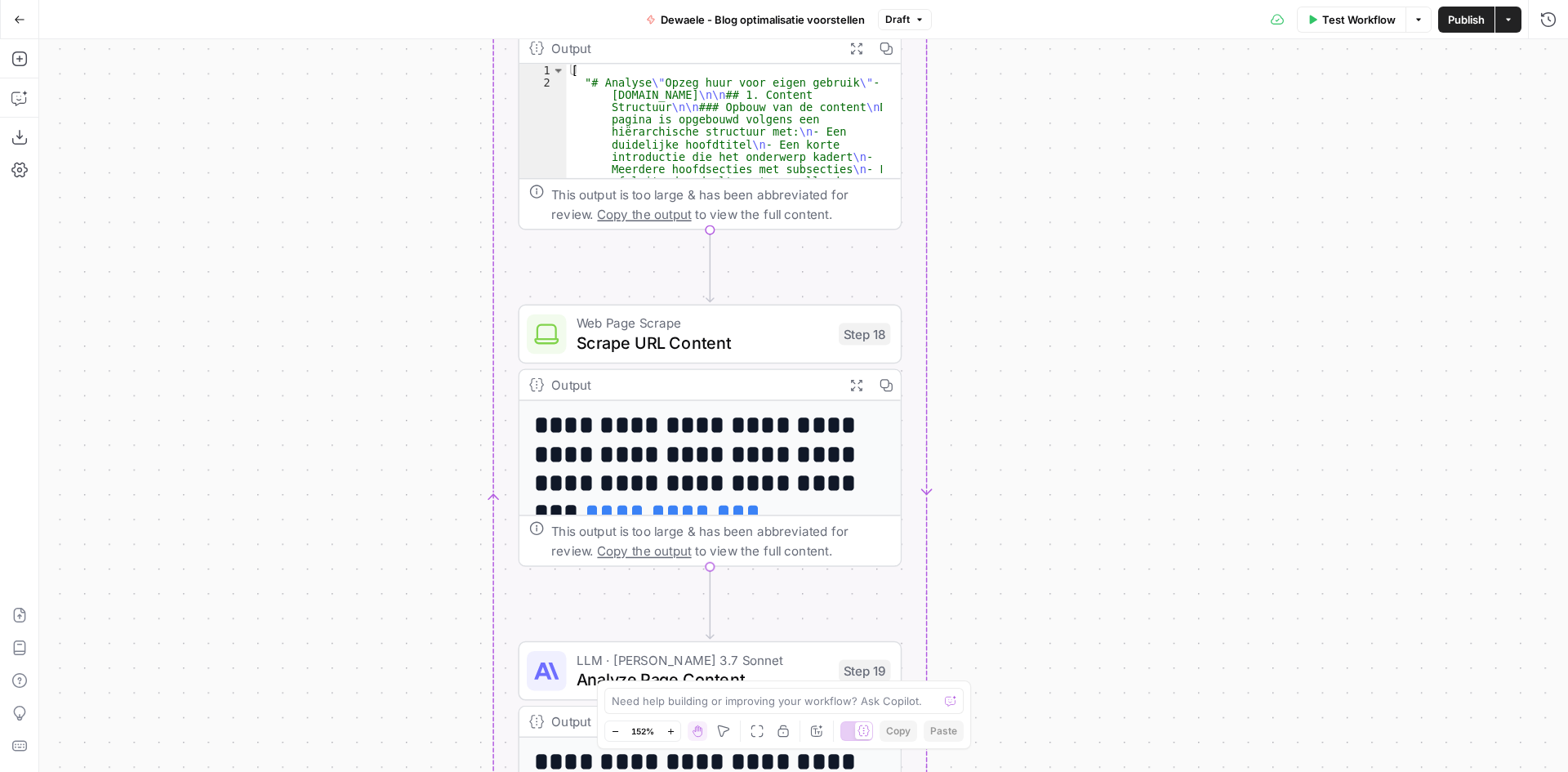
drag, startPoint x: 1206, startPoint y: 509, endPoint x: 1203, endPoint y: 272, distance: 237.0
click at [1203, 272] on div "**********" at bounding box center [804, 406] width 1529 height 733
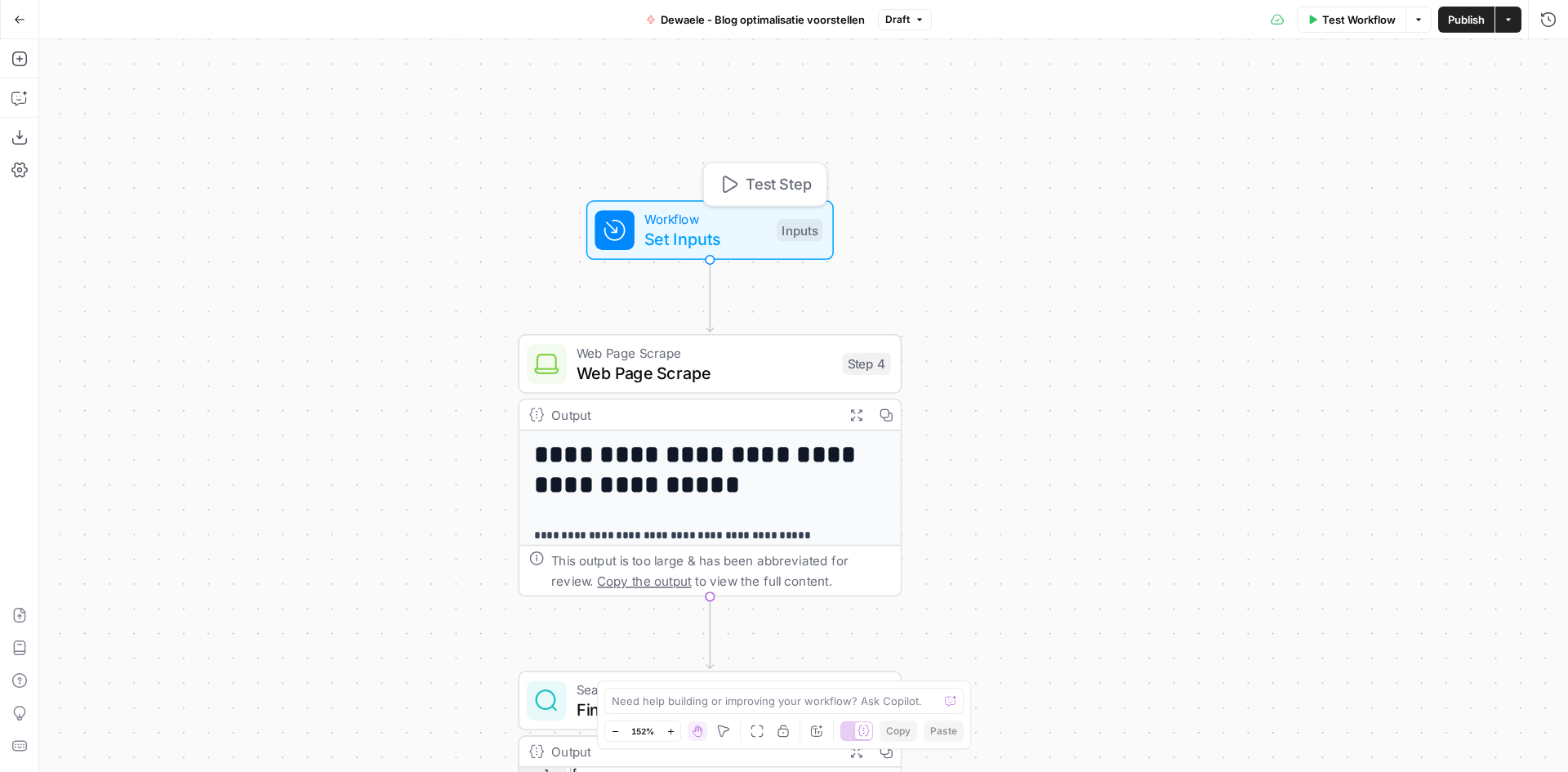
click at [718, 240] on span "Set Inputs" at bounding box center [706, 239] width 123 height 25
click at [1104, 303] on div "**********" at bounding box center [804, 406] width 1529 height 733
click at [15, 29] on button "Go Back" at bounding box center [19, 19] width 30 height 30
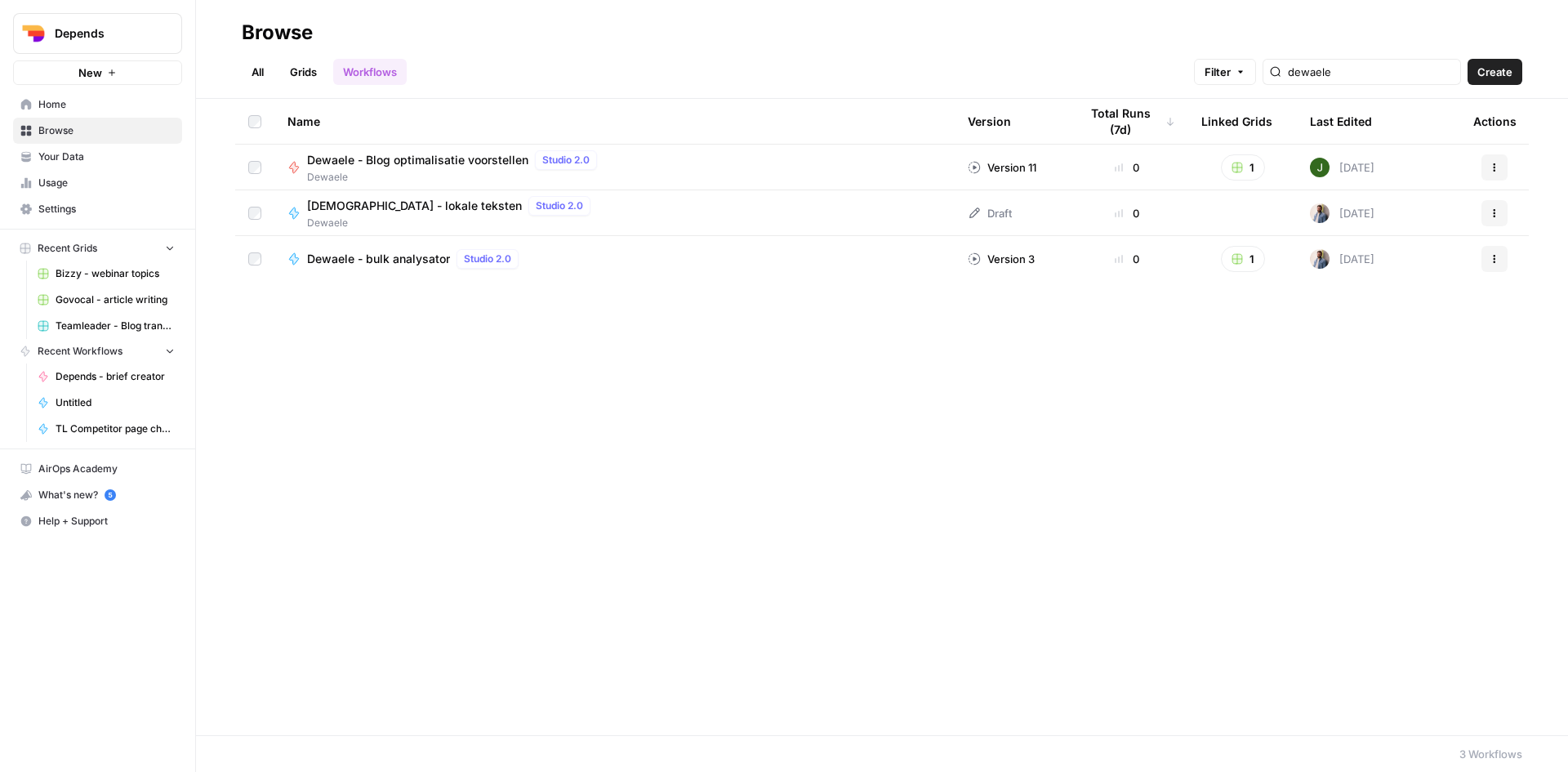
click at [55, 102] on span "Home" at bounding box center [106, 104] width 136 height 14
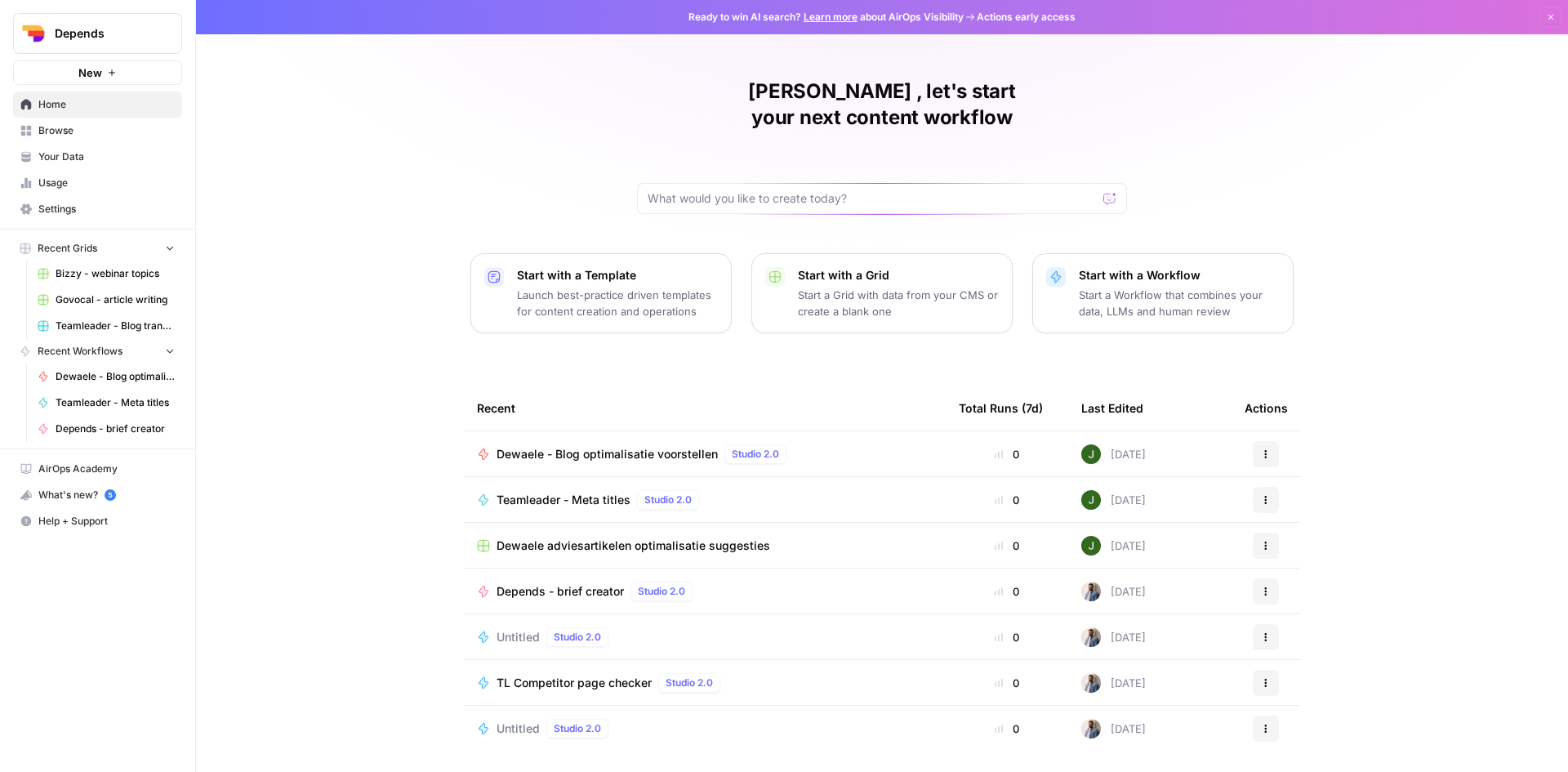
click at [57, 124] on span "Browse" at bounding box center [106, 130] width 136 height 14
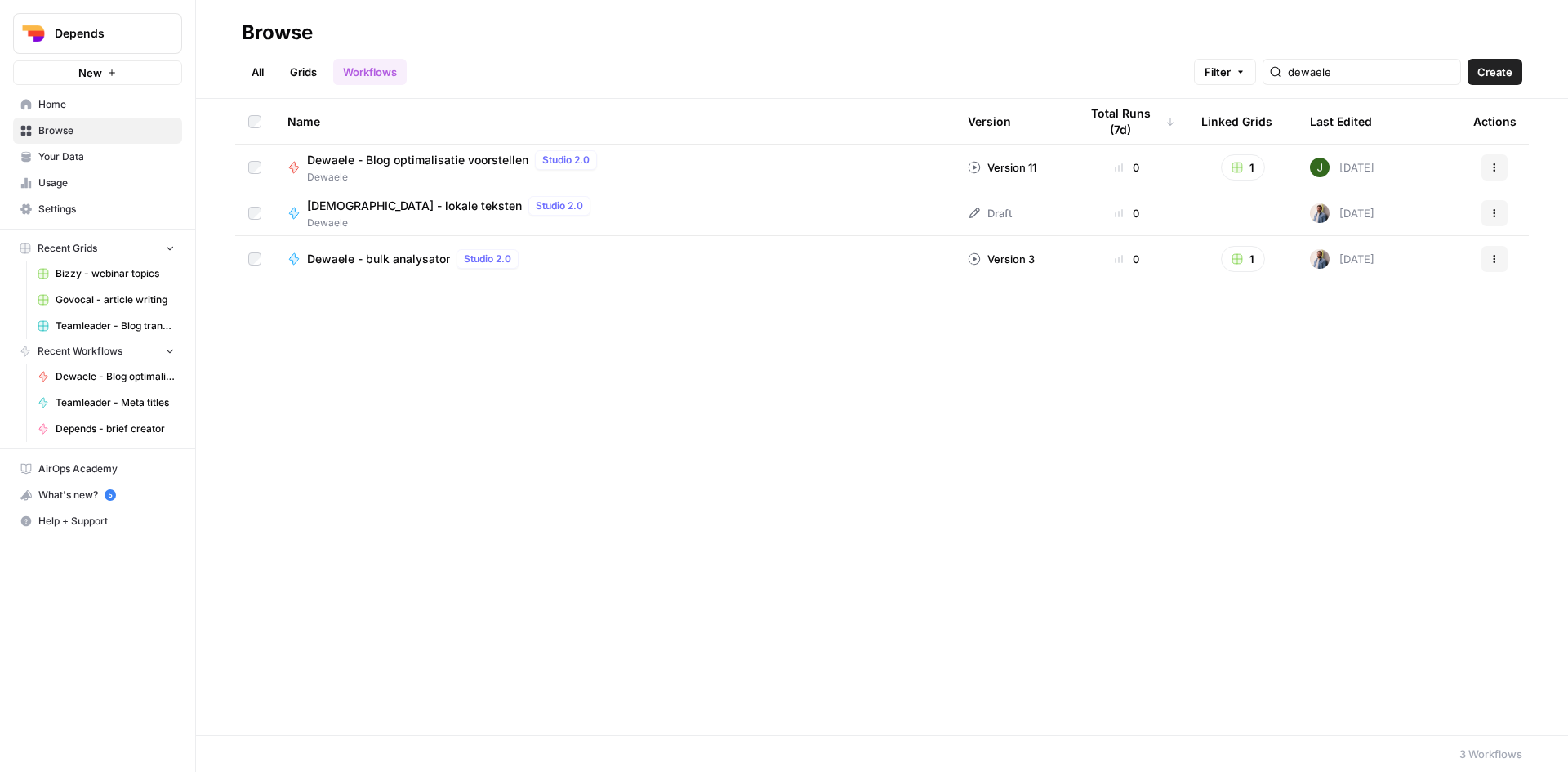
click at [262, 70] on link "All" at bounding box center [257, 71] width 32 height 26
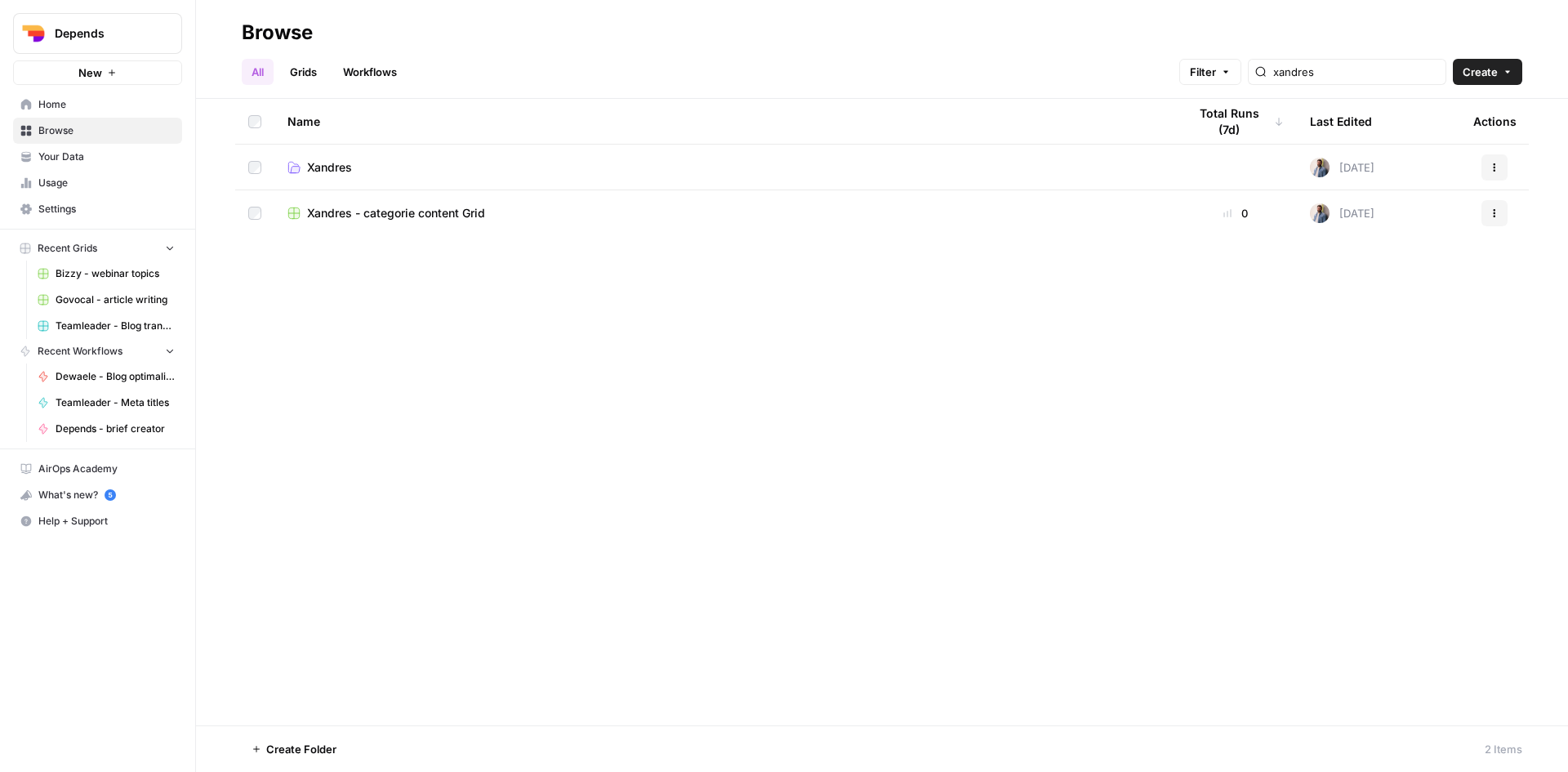
click at [75, 157] on span "Your Data" at bounding box center [106, 156] width 136 height 14
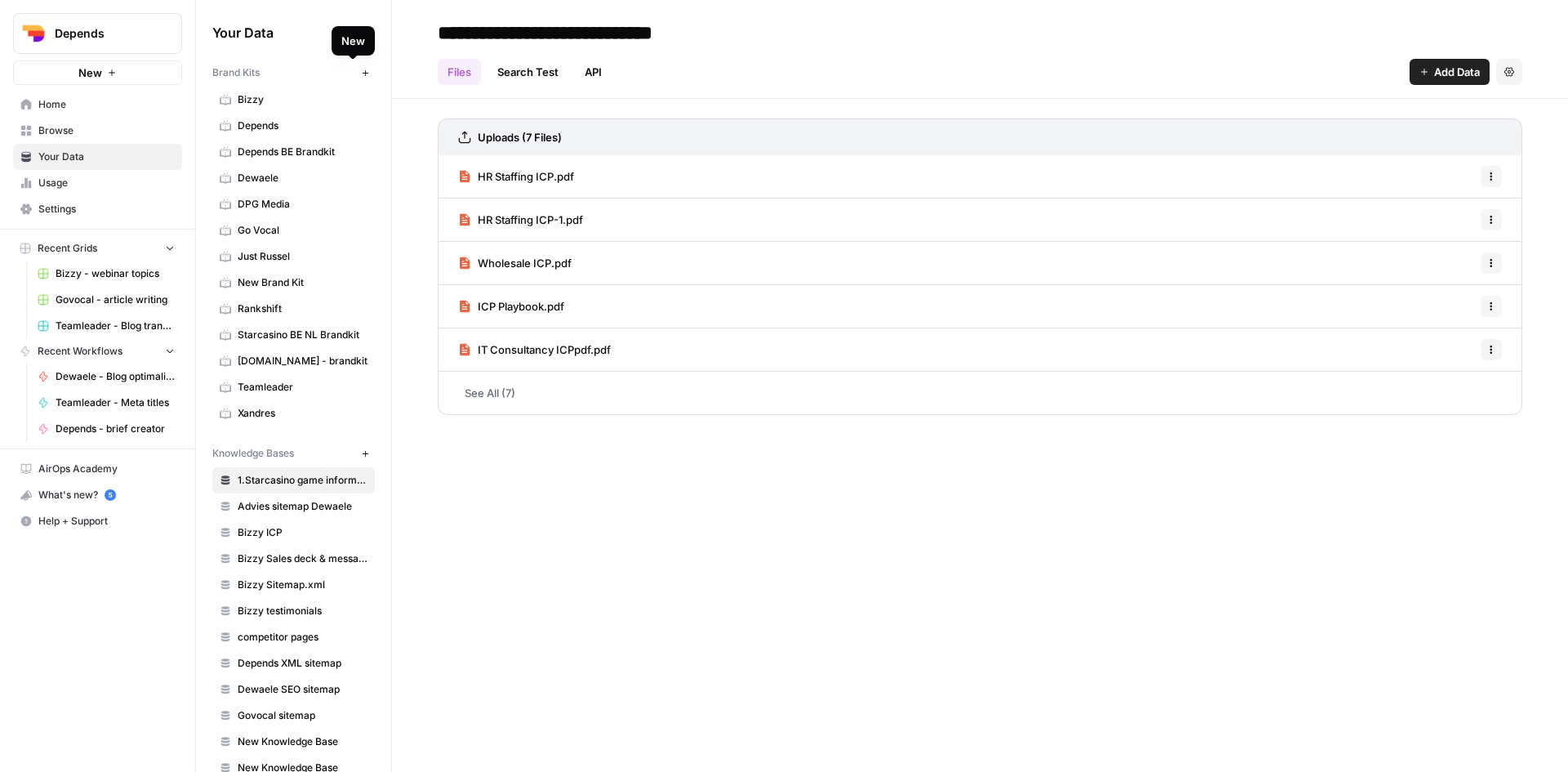
click at [355, 73] on button "New" at bounding box center [364, 73] width 19 height 19
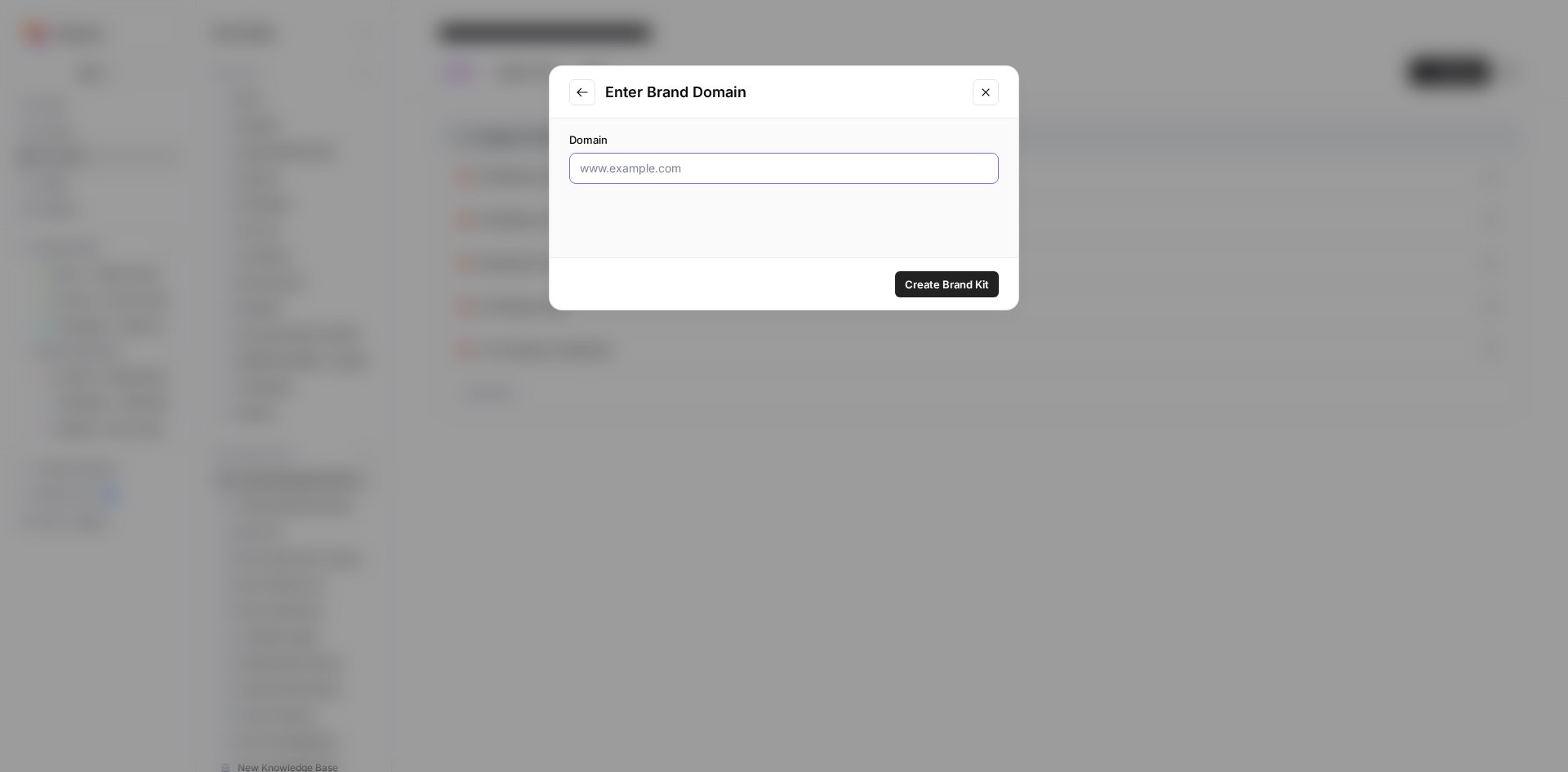
click at [625, 171] on input "Domain" at bounding box center [784, 168] width 409 height 16
paste input "https://www.elanlanguages.com/en"
type input "https://www.elanlanguages.com/en"
click at [955, 280] on span "Create Brand Kit" at bounding box center [948, 284] width 84 height 16
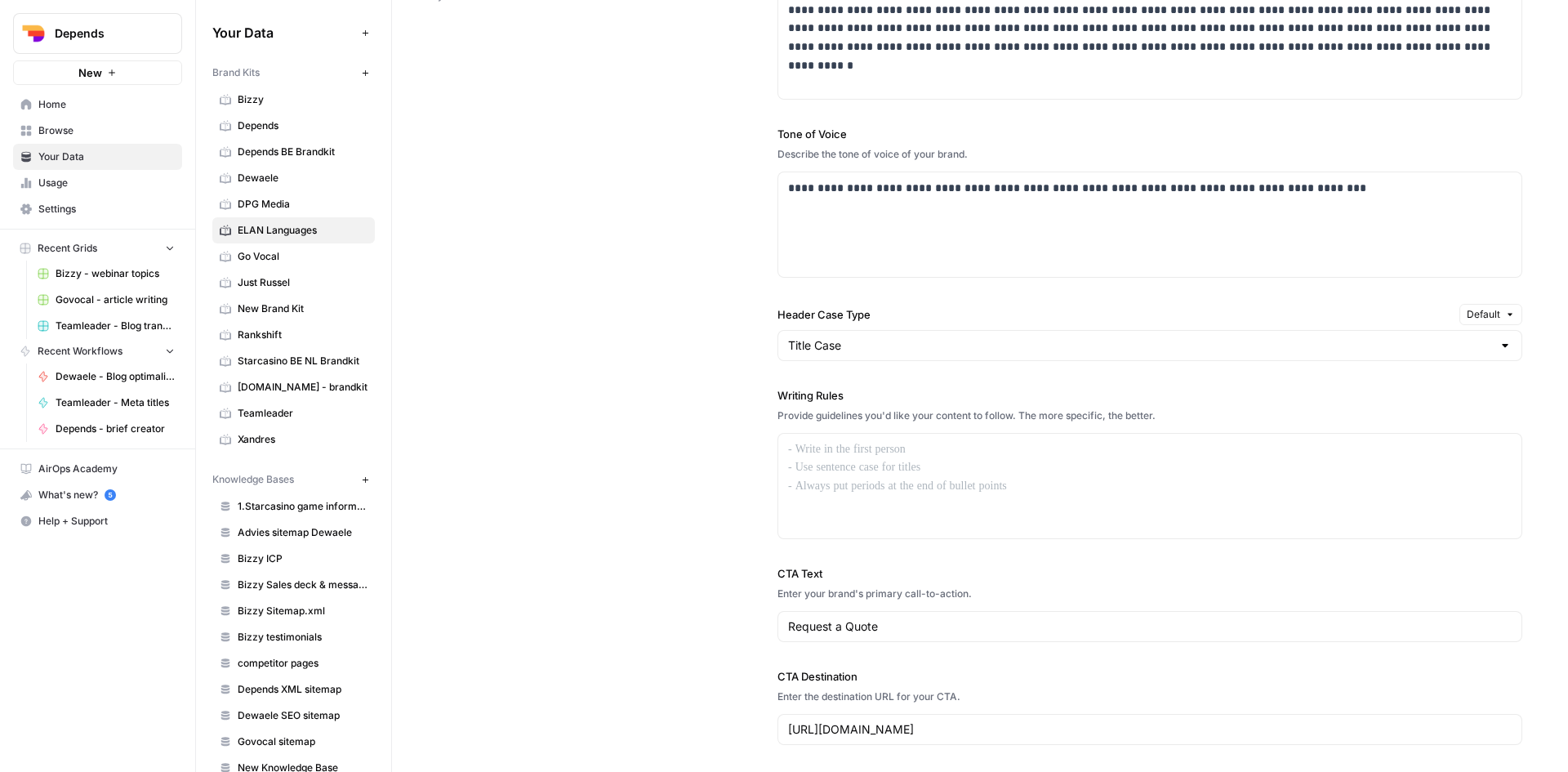
scroll to position [1062, 0]
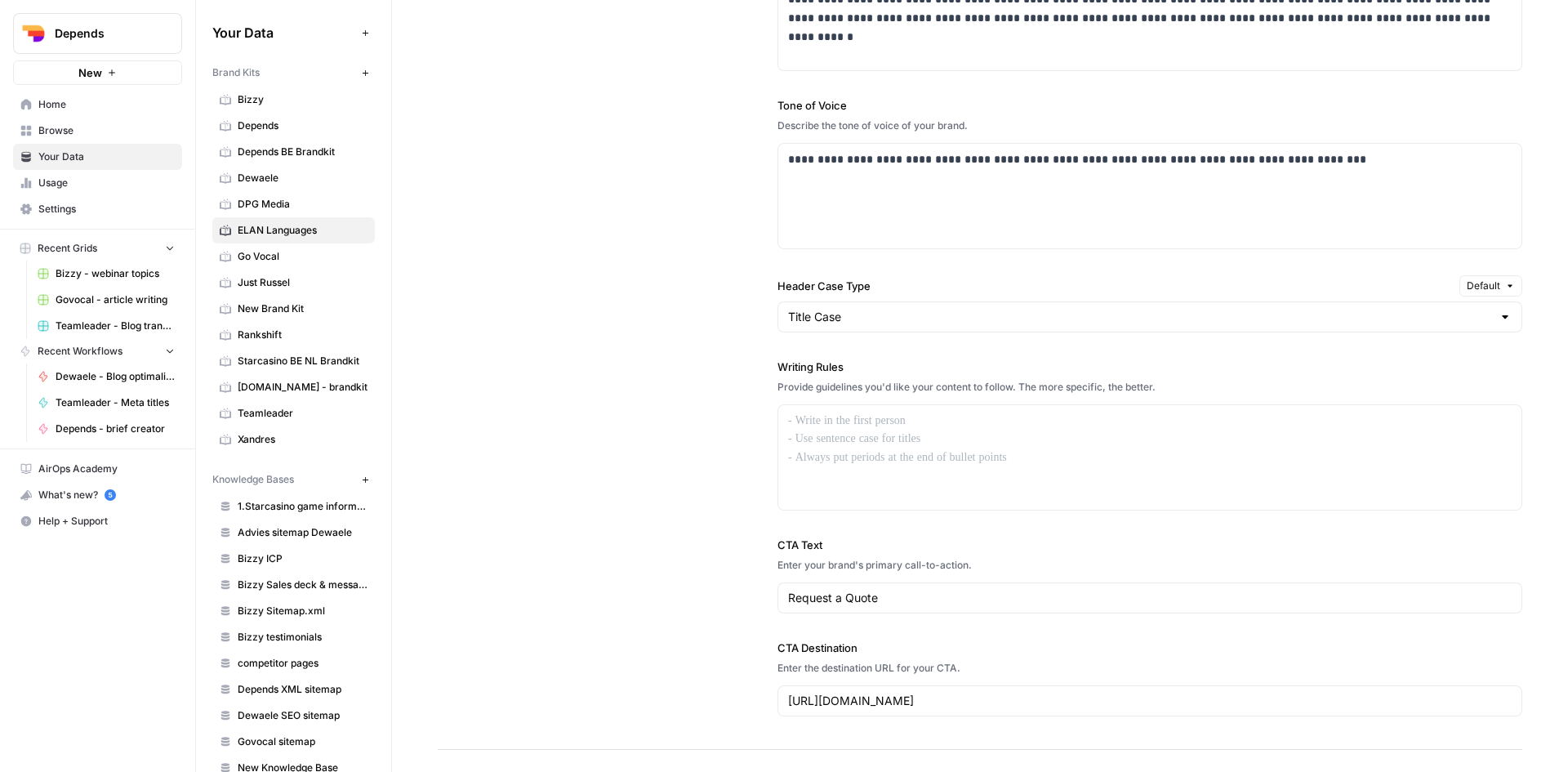
click at [562, 636] on div "**********" at bounding box center [979, 318] width 1085 height 863
click at [843, 435] on div at bounding box center [1150, 456] width 743 height 105
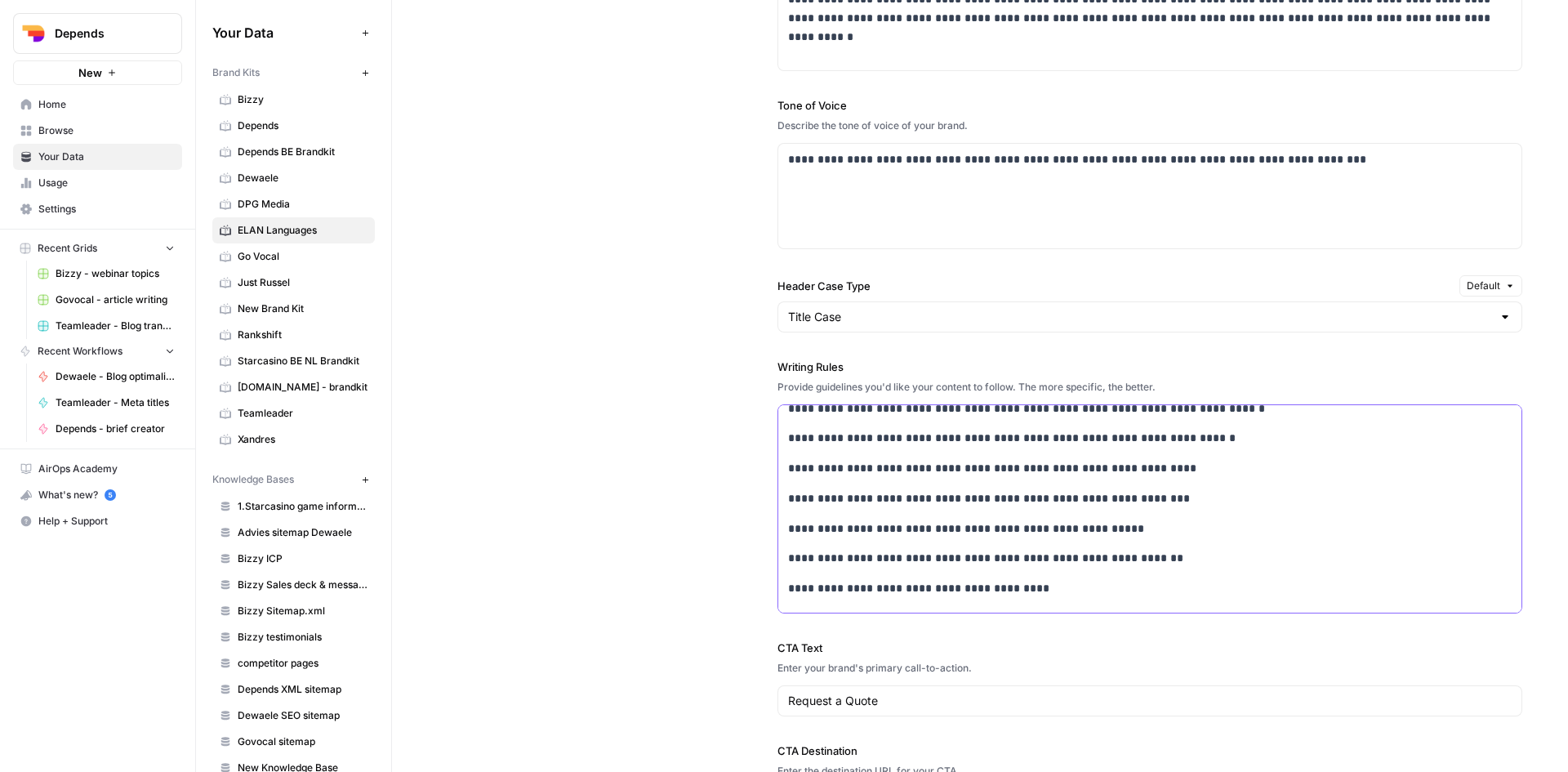
scroll to position [0, 0]
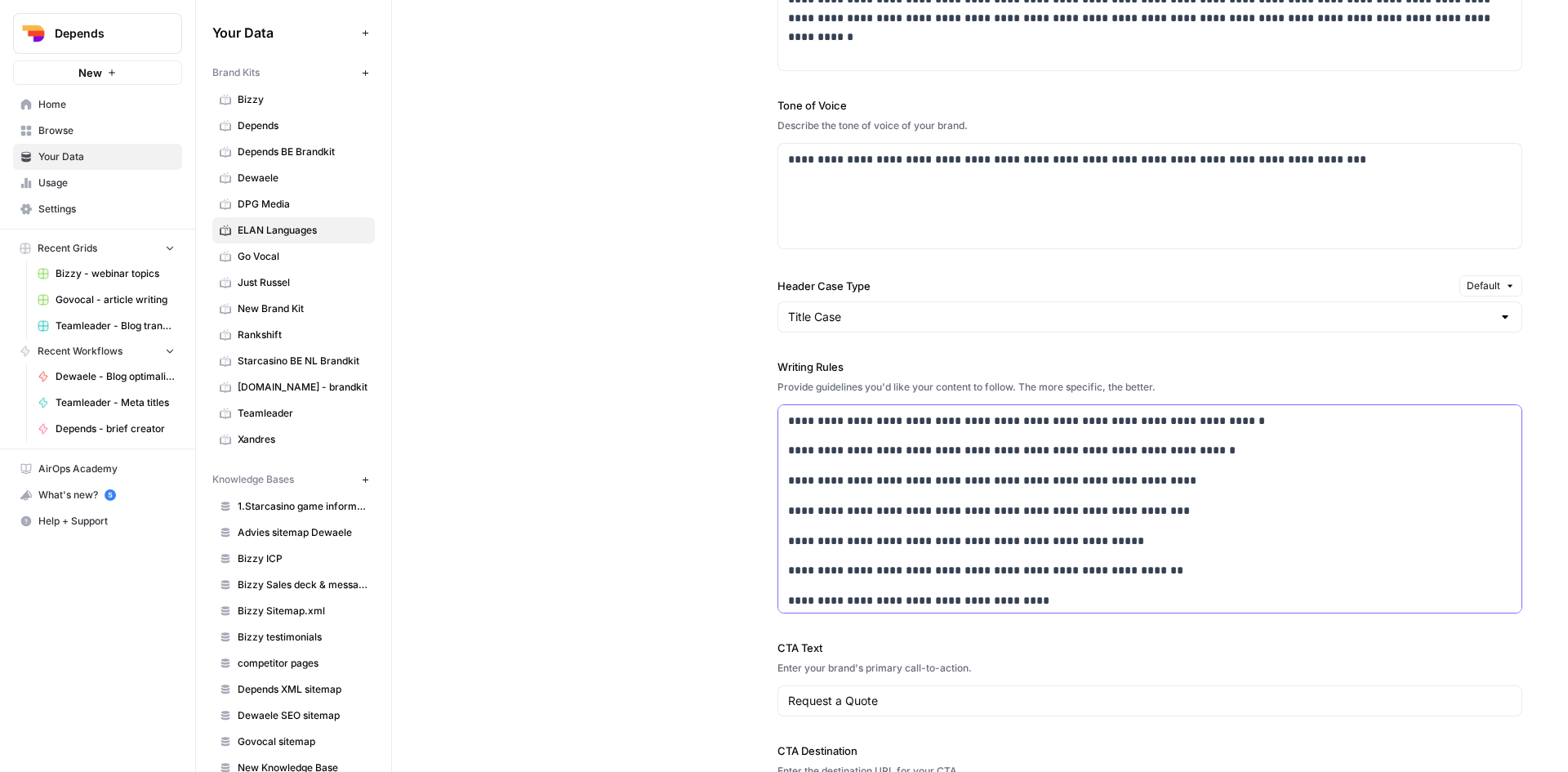
click at [780, 430] on div "**********" at bounding box center [1150, 526] width 743 height 242
click at [783, 455] on div "**********" at bounding box center [1150, 526] width 743 height 242
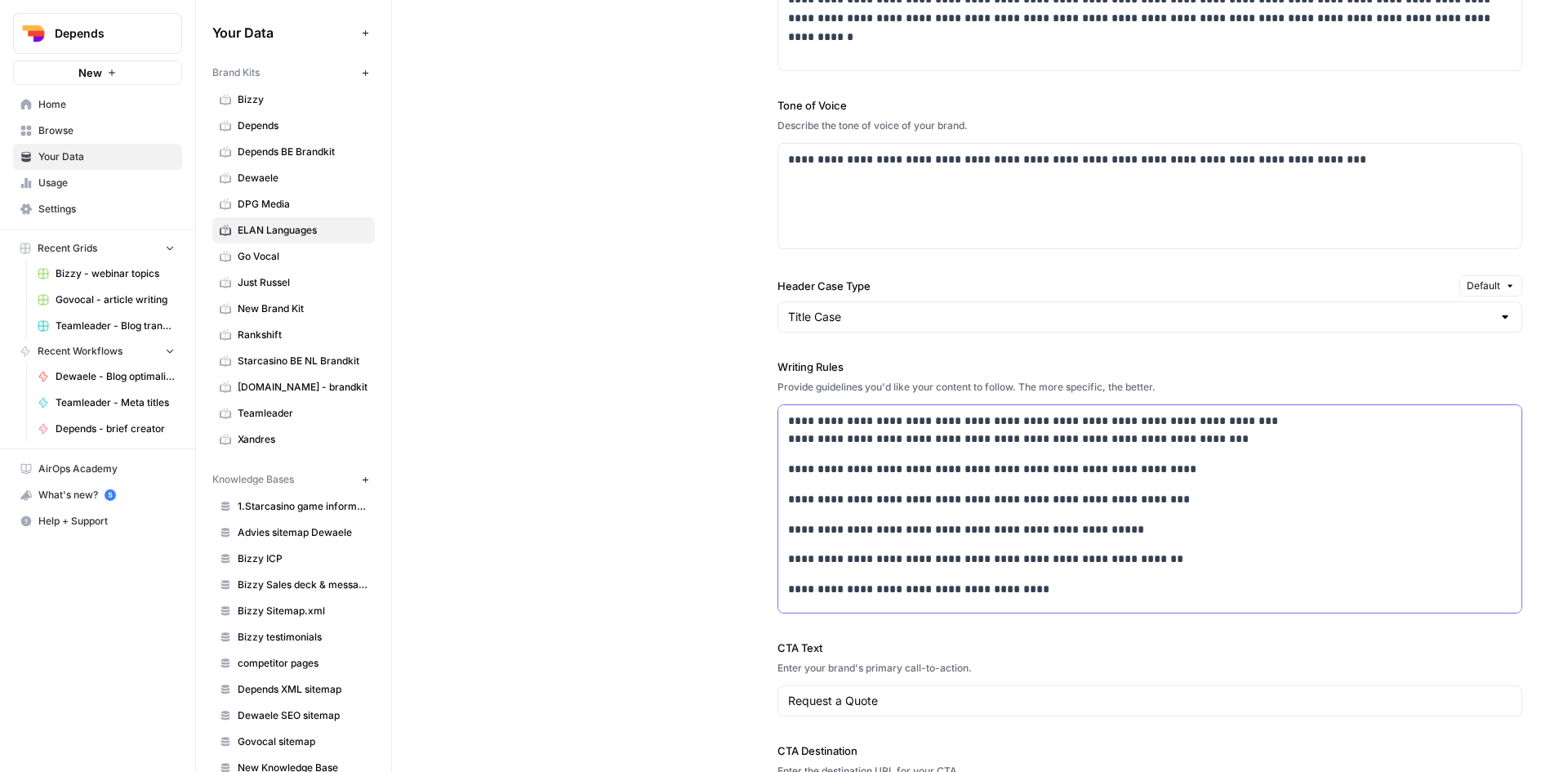
click at [784, 470] on div "**********" at bounding box center [1150, 520] width 743 height 230
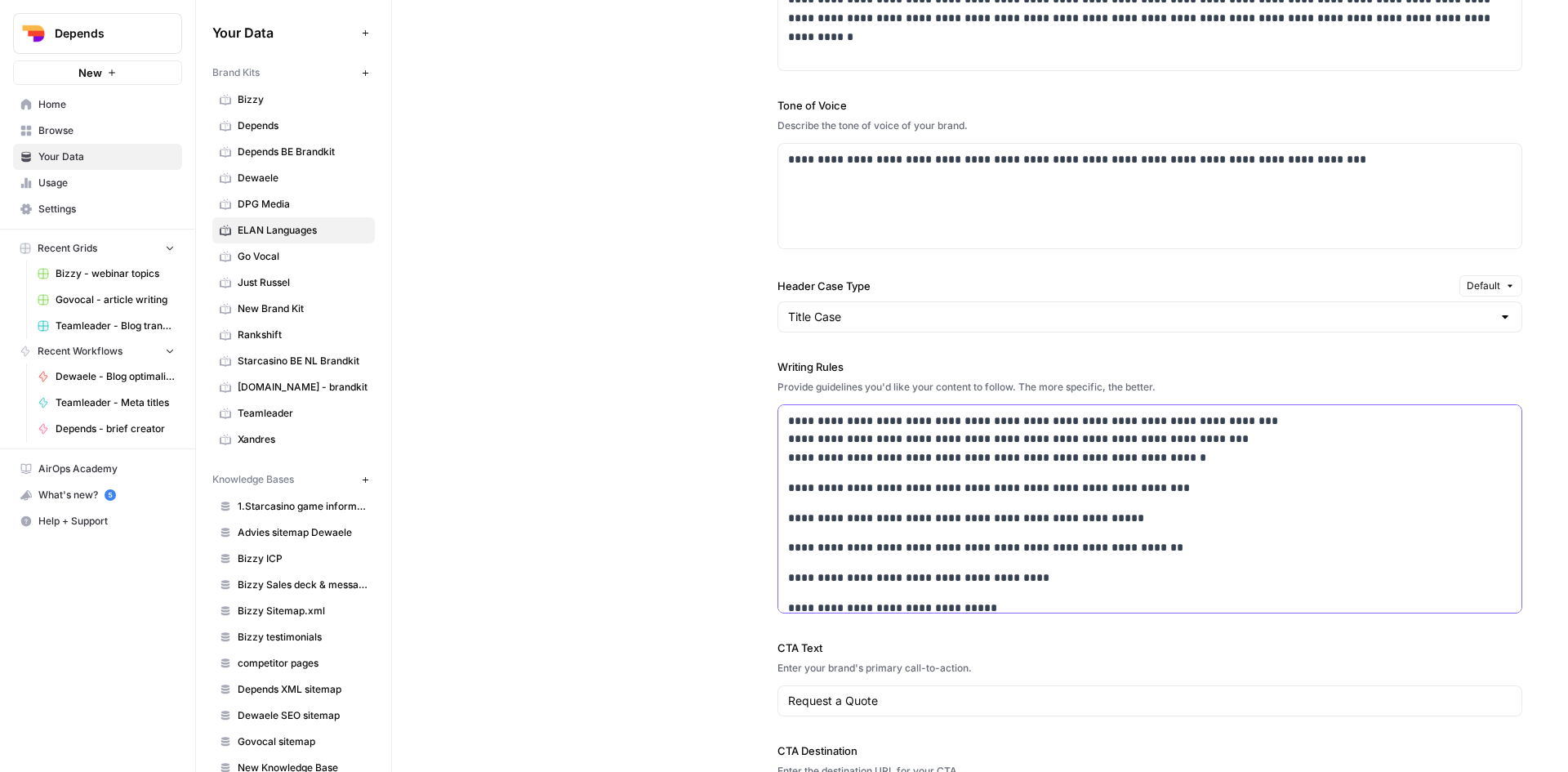
click at [788, 485] on p "**********" at bounding box center [1139, 488] width 702 height 19
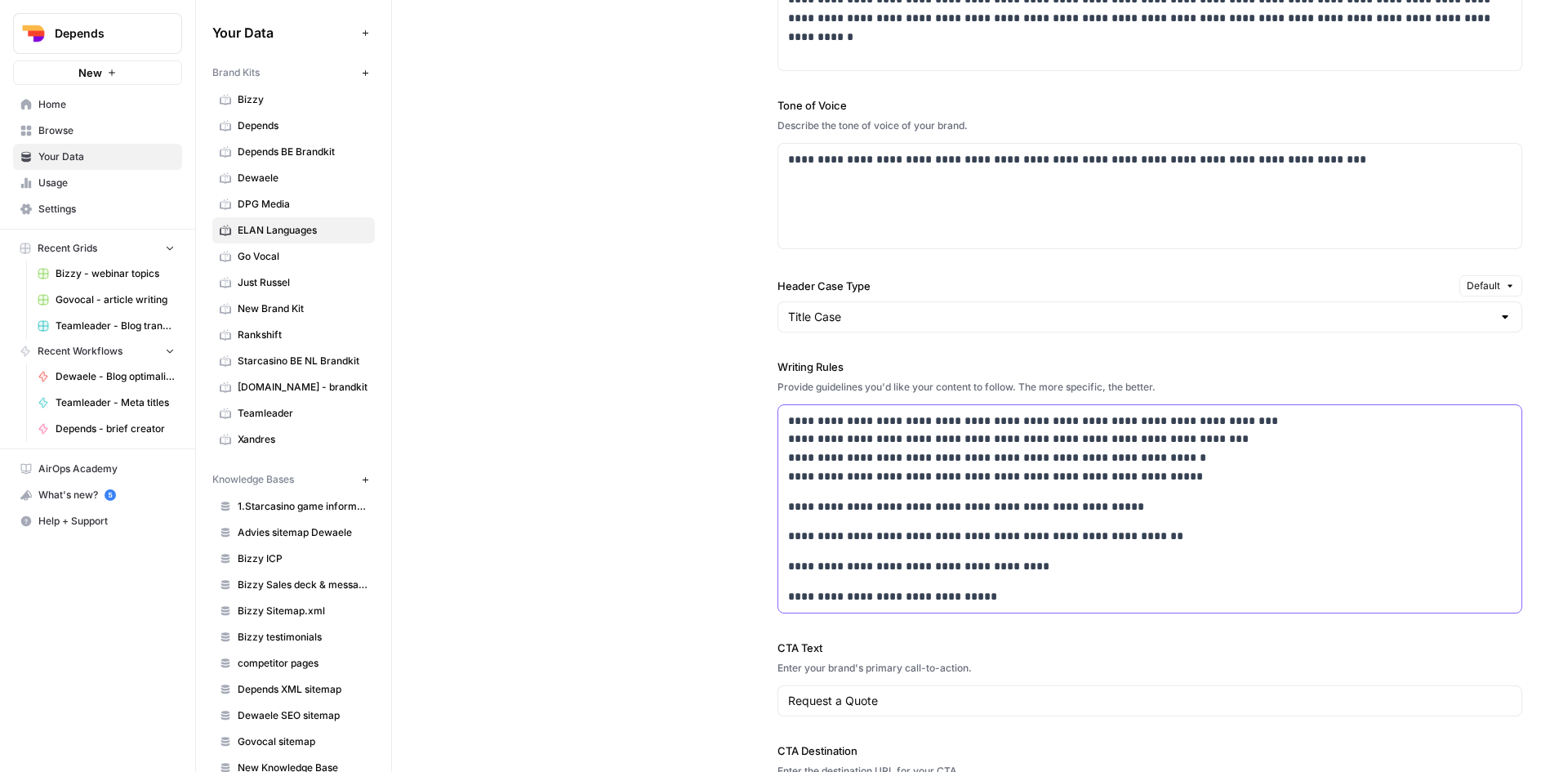
click at [782, 507] on div "**********" at bounding box center [1150, 508] width 743 height 207
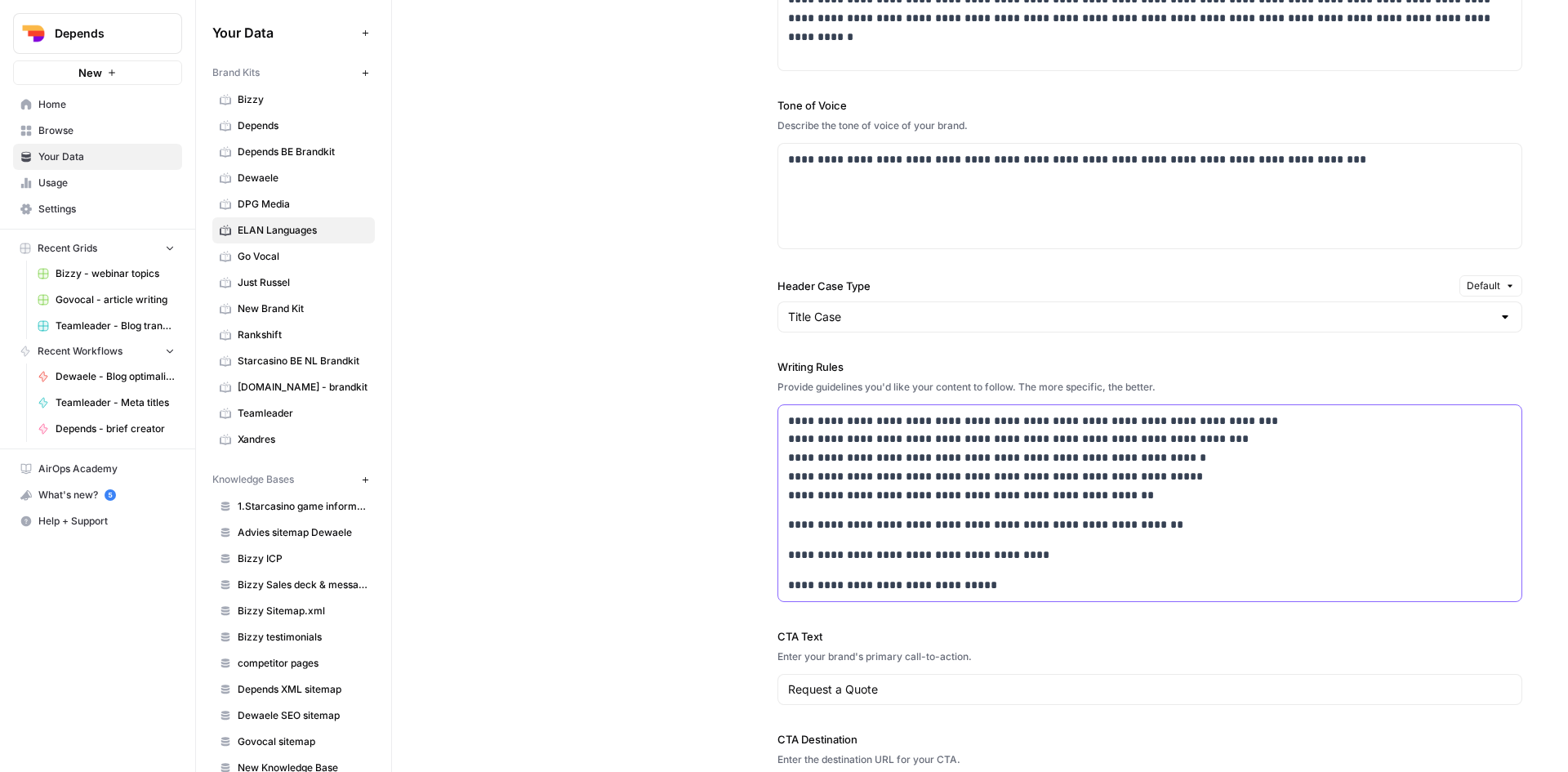
click at [789, 525] on p "**********" at bounding box center [1145, 525] width 714 height 19
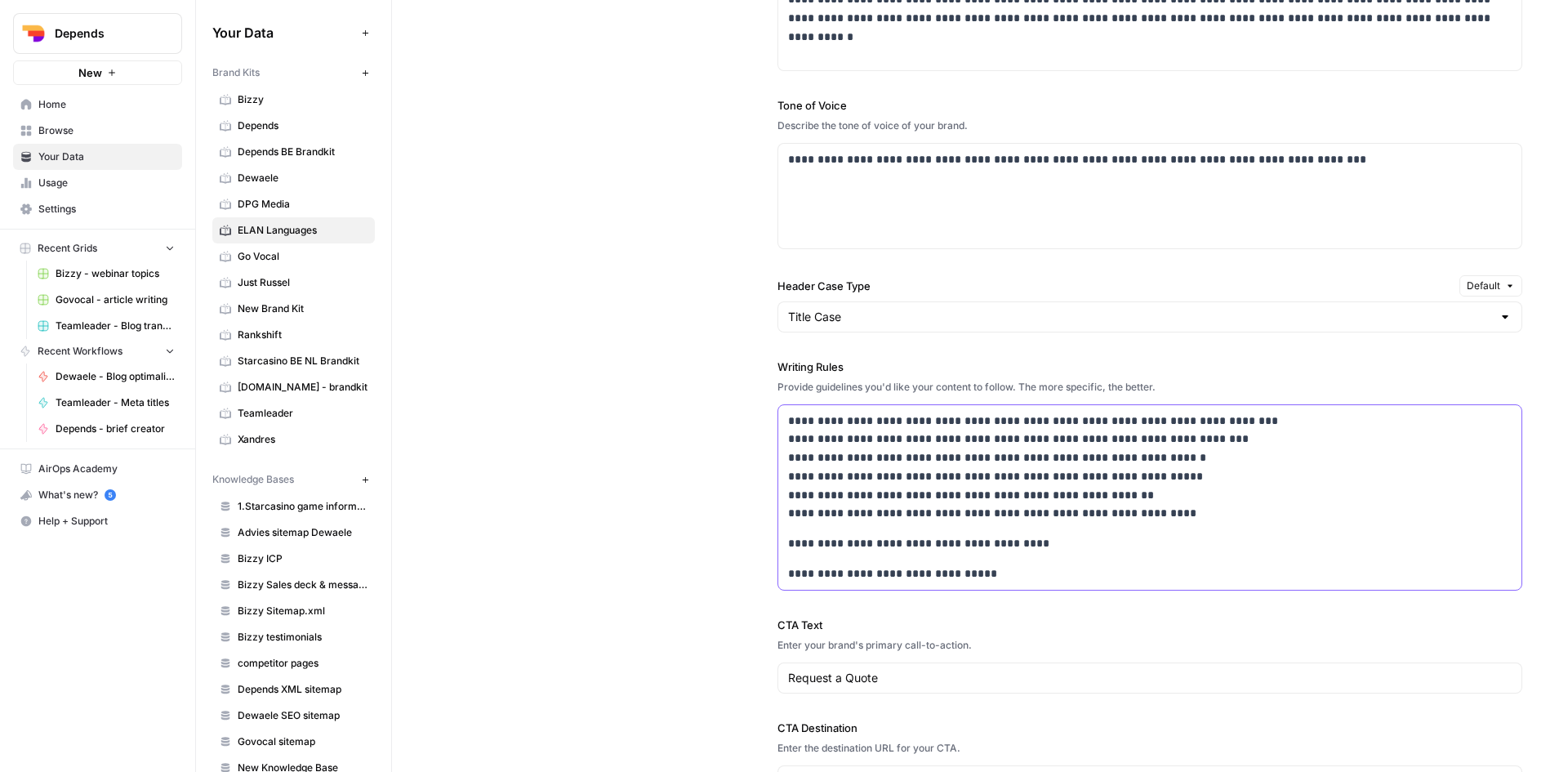
click at [788, 547] on p "**********" at bounding box center [1145, 544] width 714 height 19
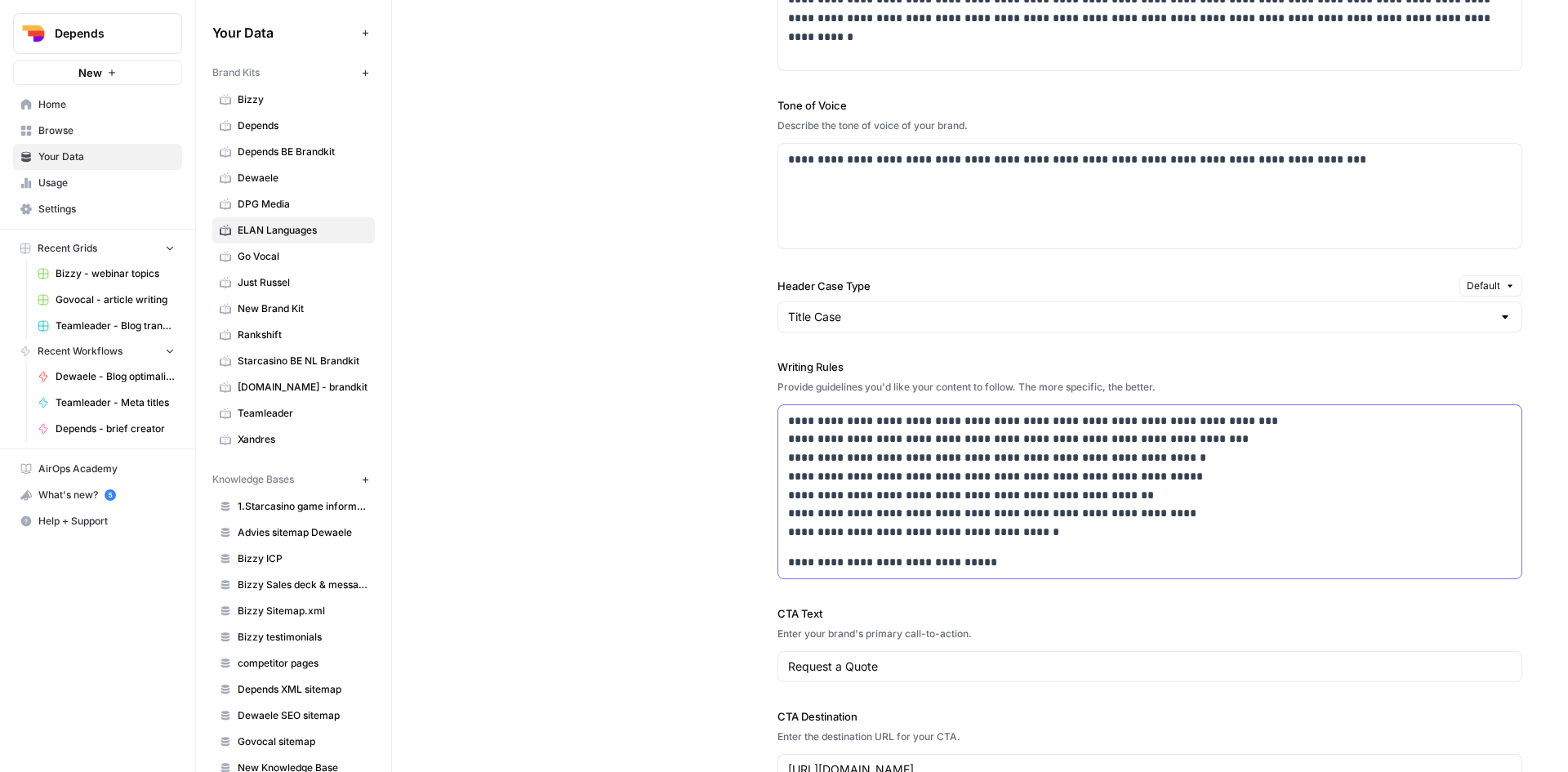
click at [779, 559] on div "**********" at bounding box center [1150, 491] width 743 height 174
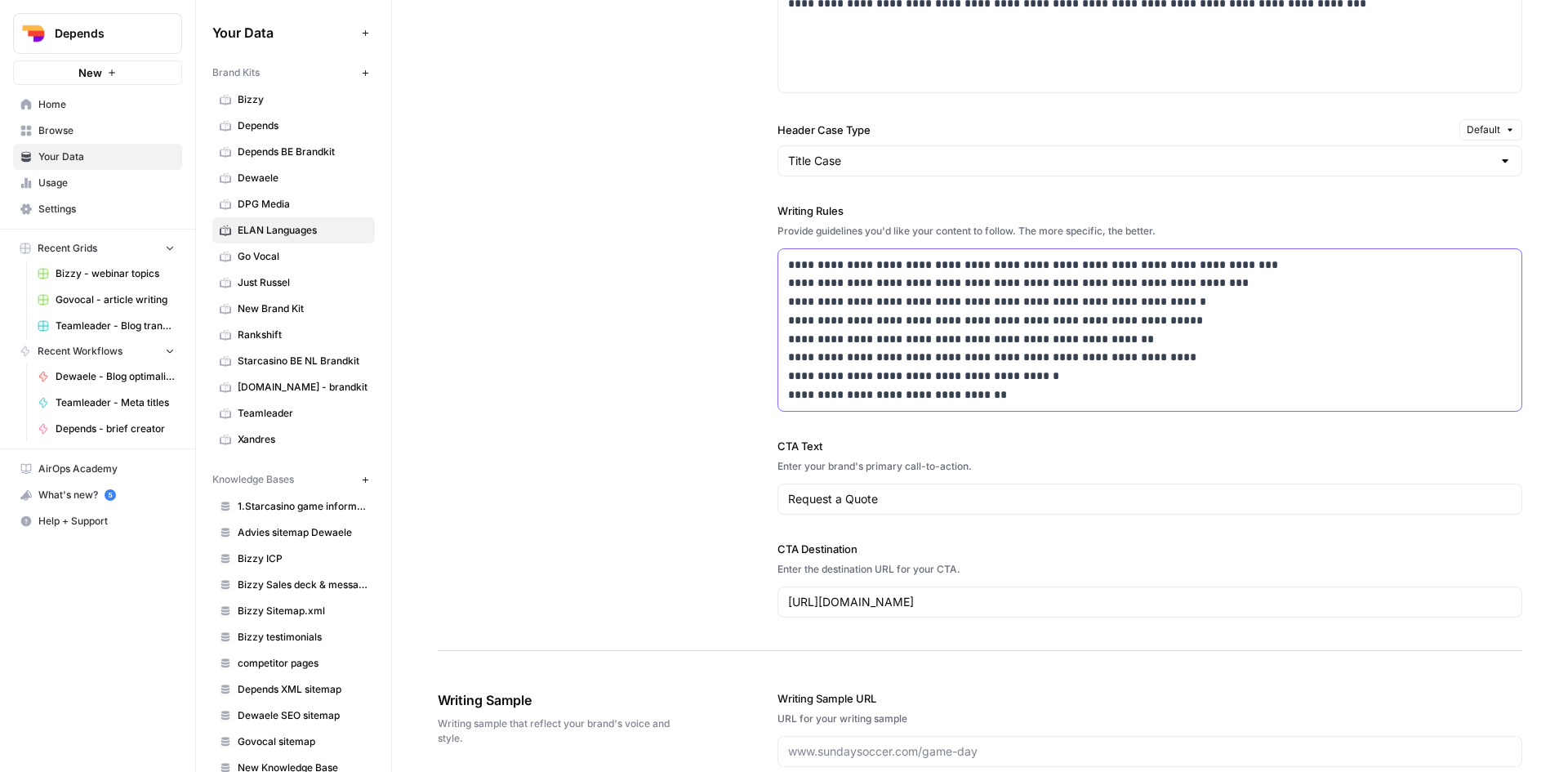
scroll to position [1225, 0]
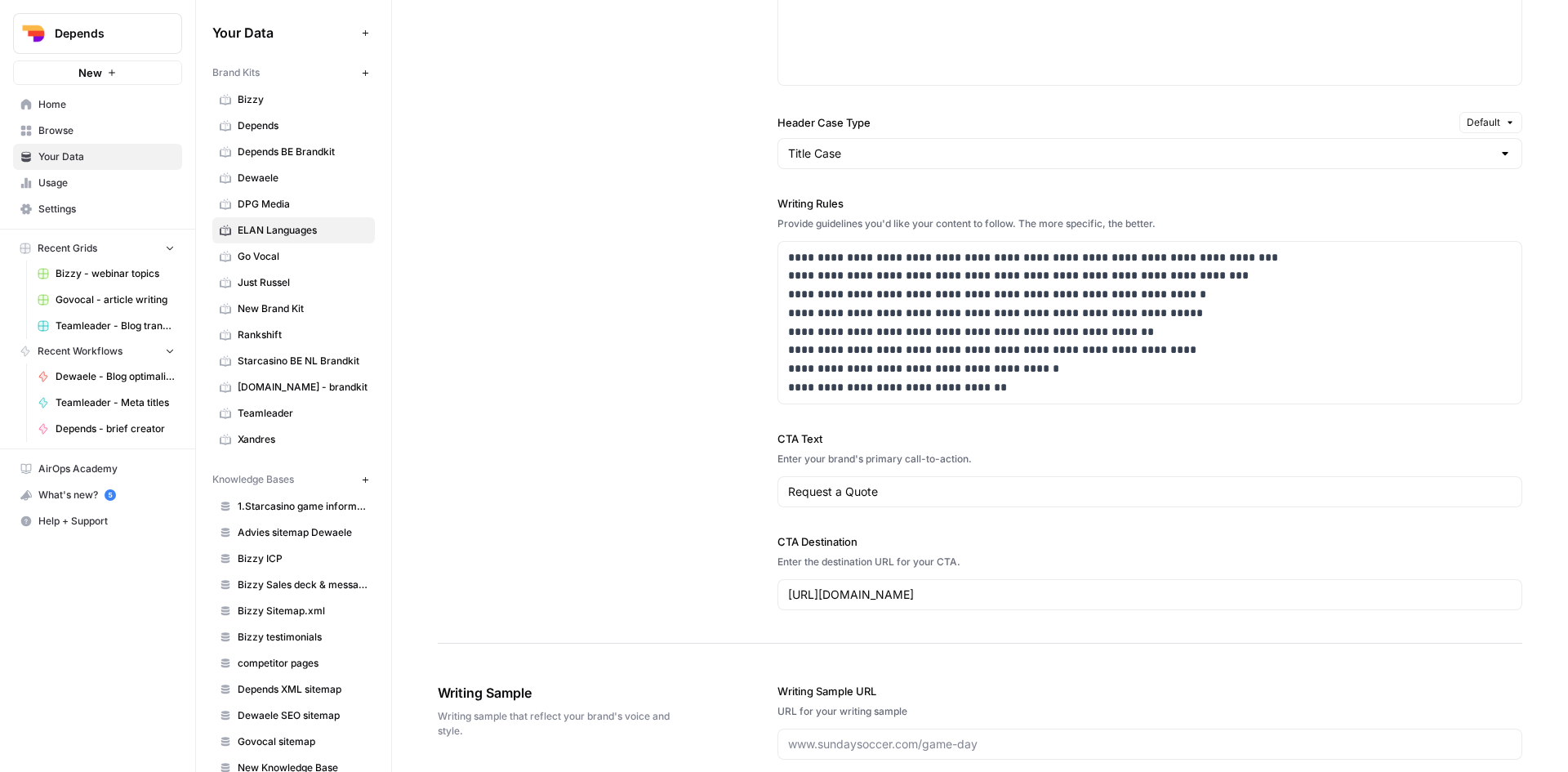
click at [722, 403] on div "**********" at bounding box center [979, 183] width 1085 height 921
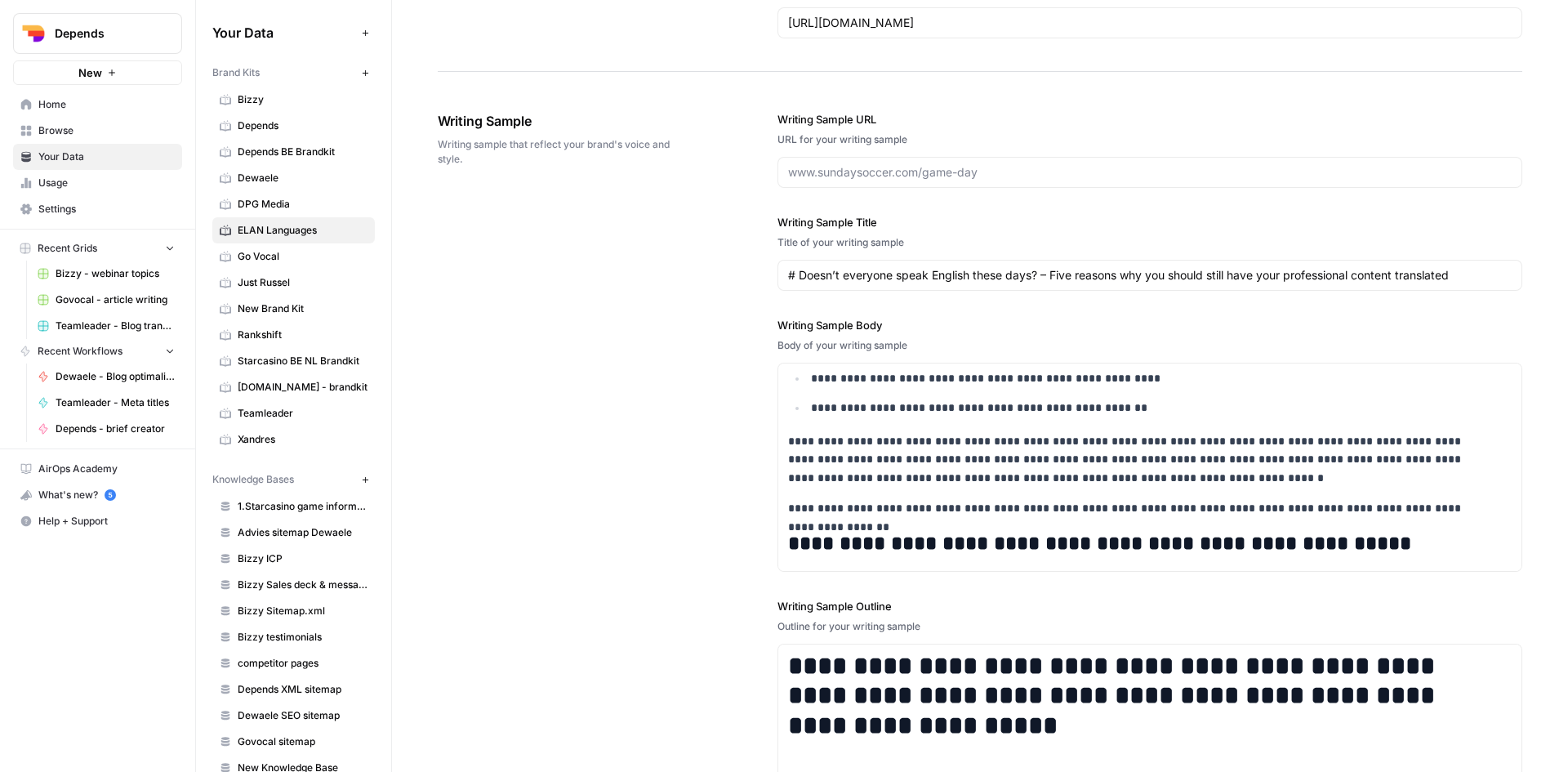
scroll to position [0, 0]
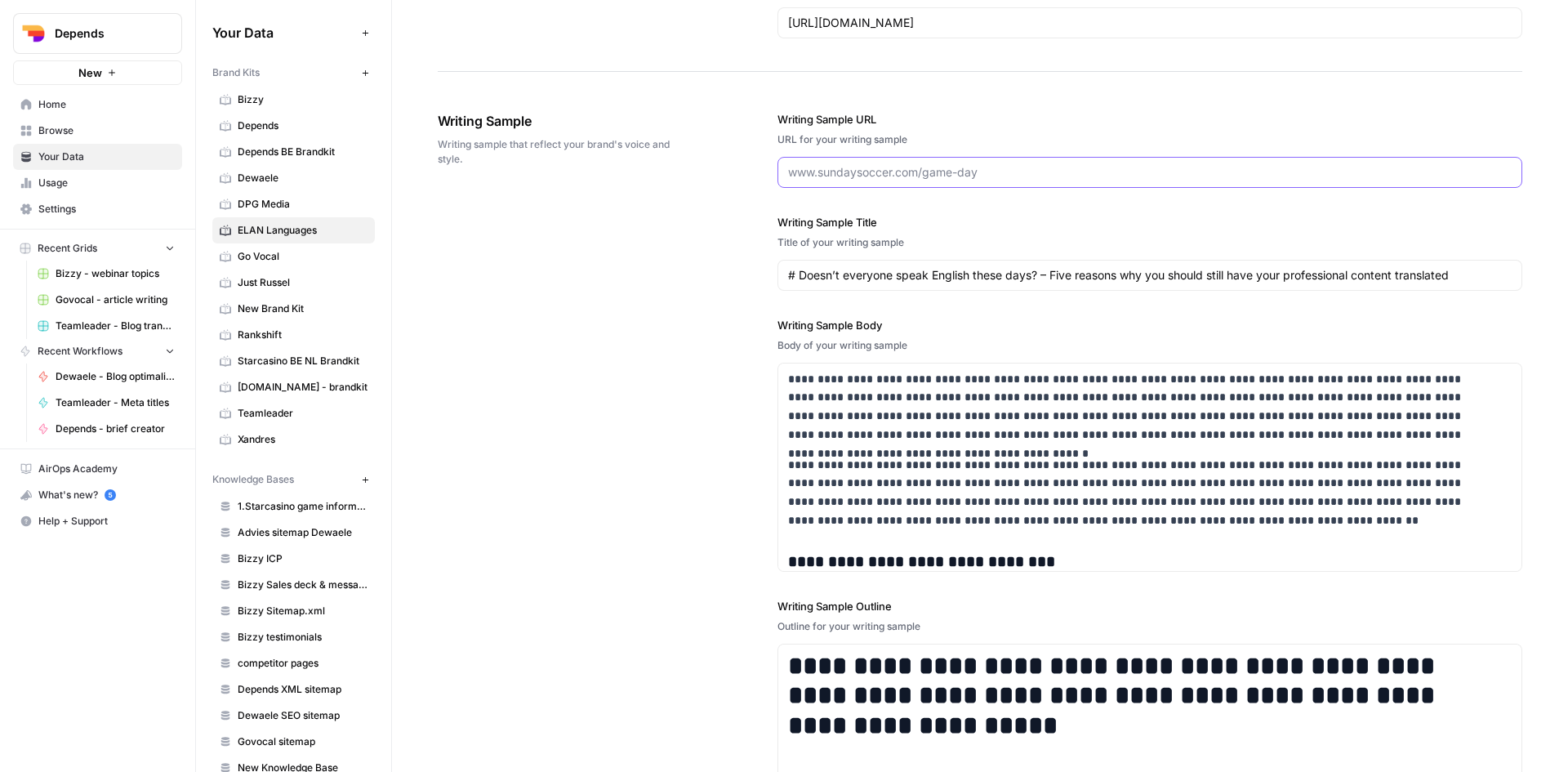
click at [1004, 175] on input "Writing Sample URL" at bounding box center [1150, 172] width 724 height 16
paste input "[URL][DOMAIN_NAME]"
type input "[URL][DOMAIN_NAME]"
drag, startPoint x: 1471, startPoint y: 272, endPoint x: 740, endPoint y: 264, distance: 731.0
click at [740, 264] on div "**********" at bounding box center [979, 482] width 1085 height 807
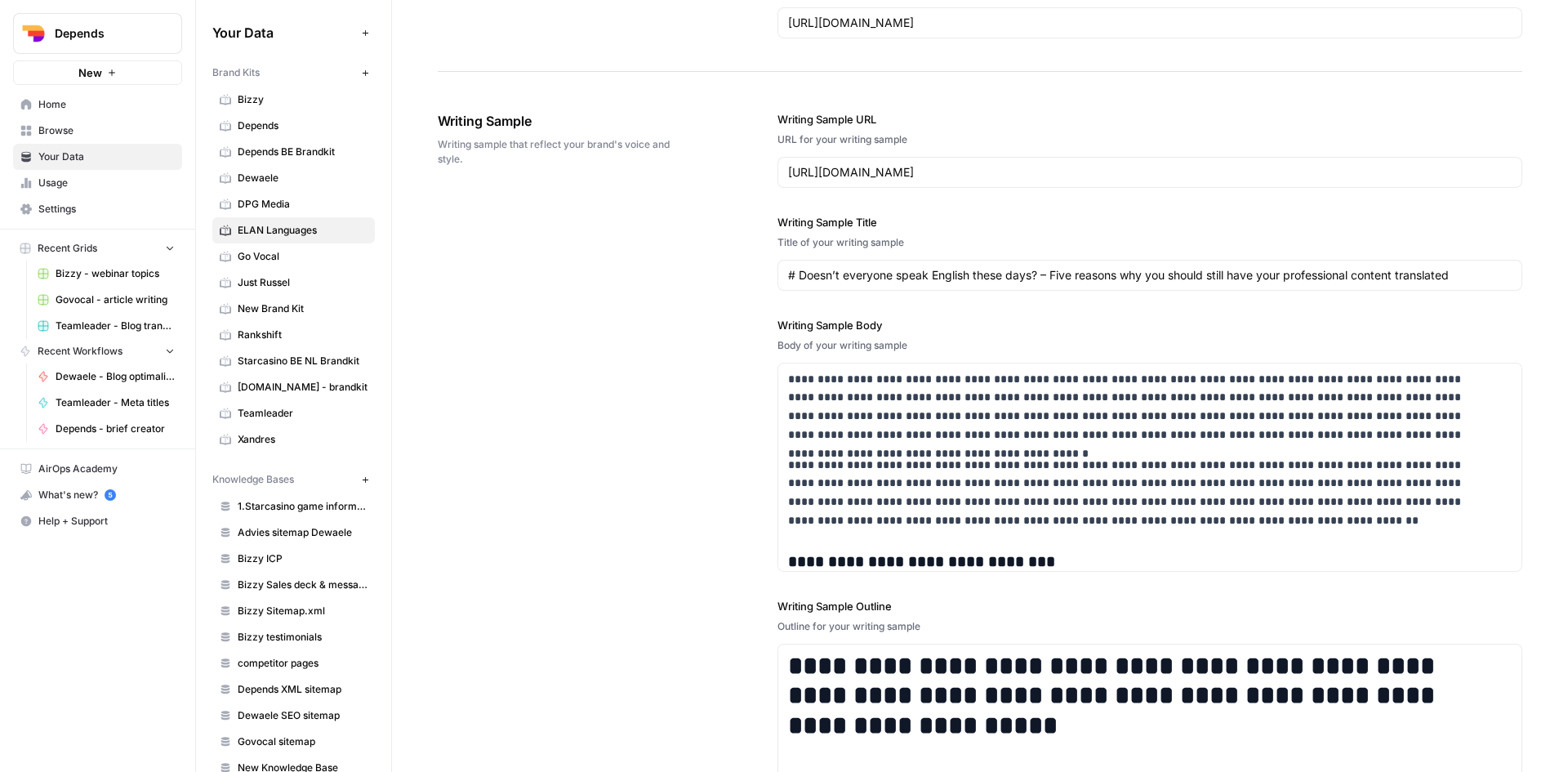
click at [754, 295] on div "**********" at bounding box center [979, 482] width 1085 height 807
click at [831, 275] on input "# Doesn’t everyone speak English these days? – Five reasons why you should stil…" at bounding box center [1150, 274] width 724 height 16
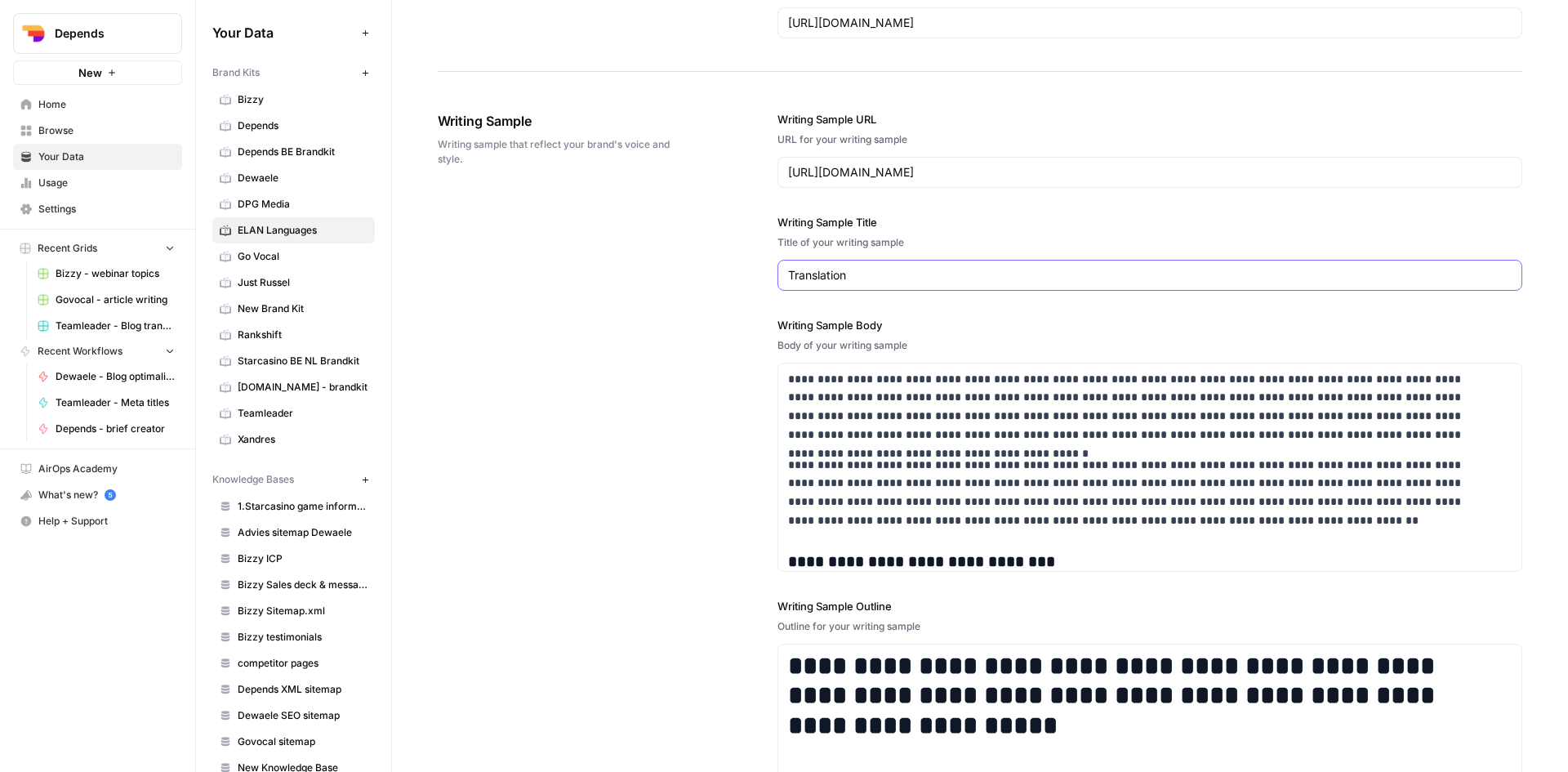
type input "Translation"
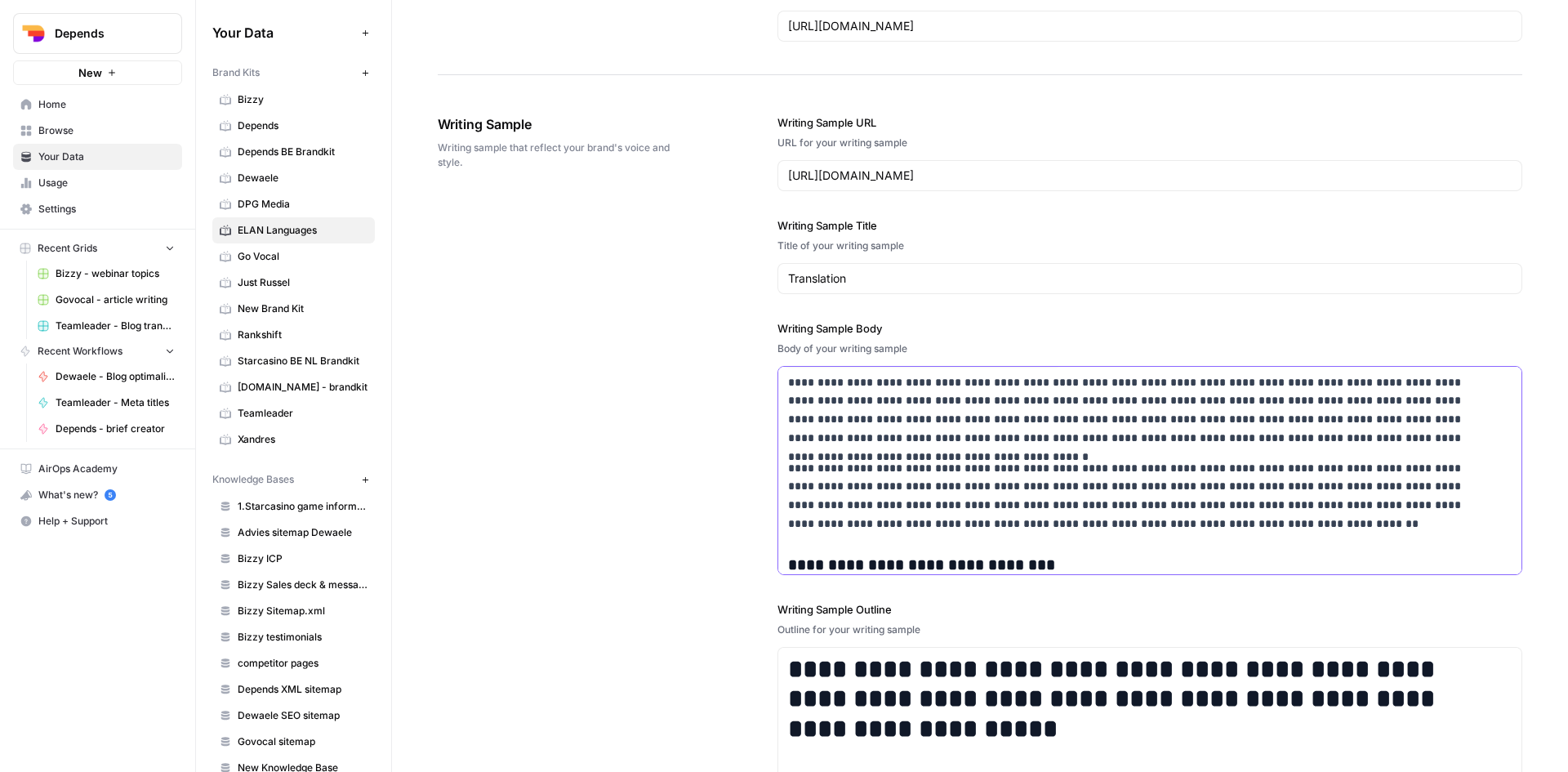
drag, startPoint x: 993, startPoint y: 562, endPoint x: 735, endPoint y: 333, distance: 345.0
click at [735, 333] on div "**********" at bounding box center [979, 485] width 1085 height 807
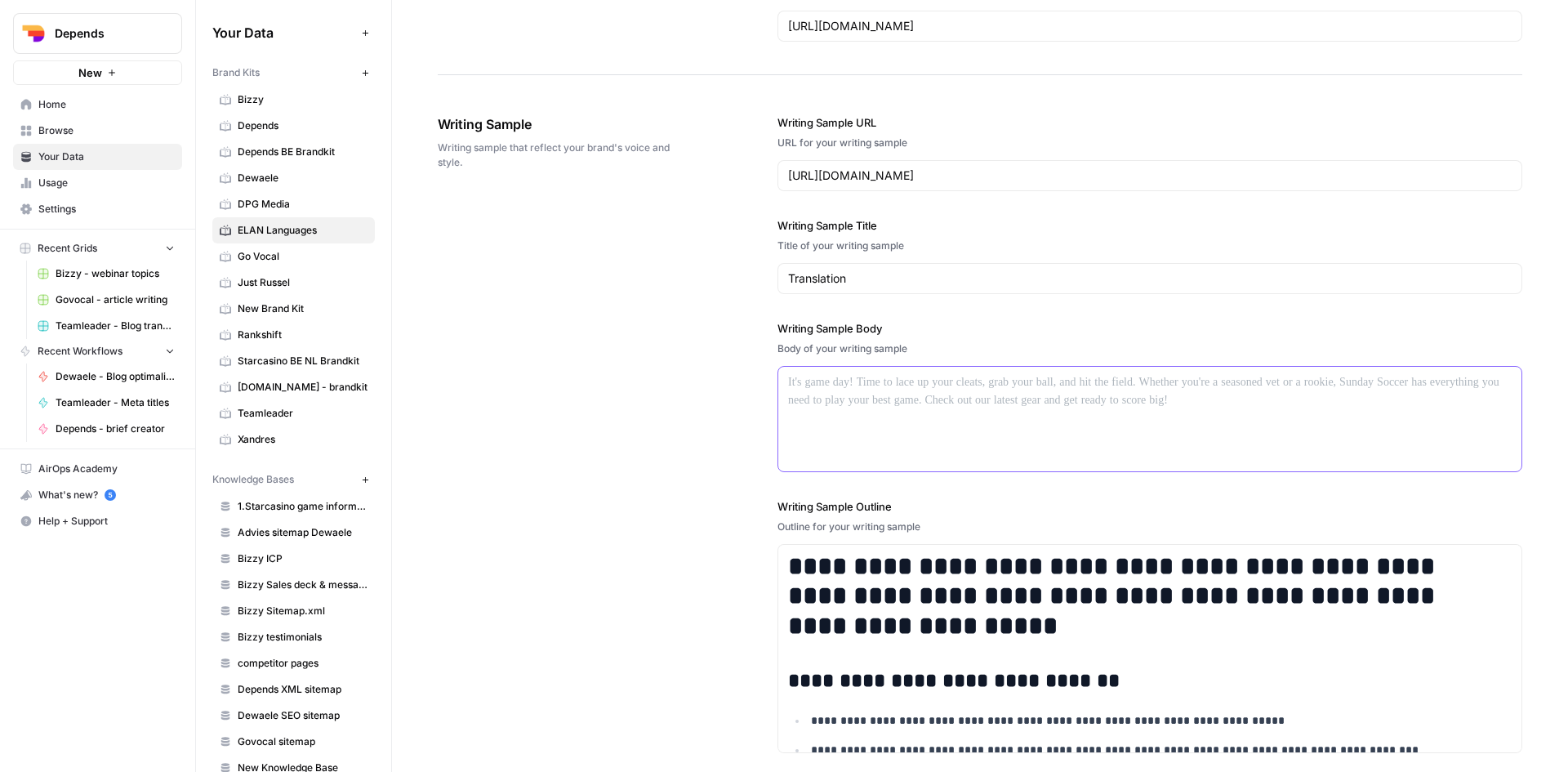
paste div
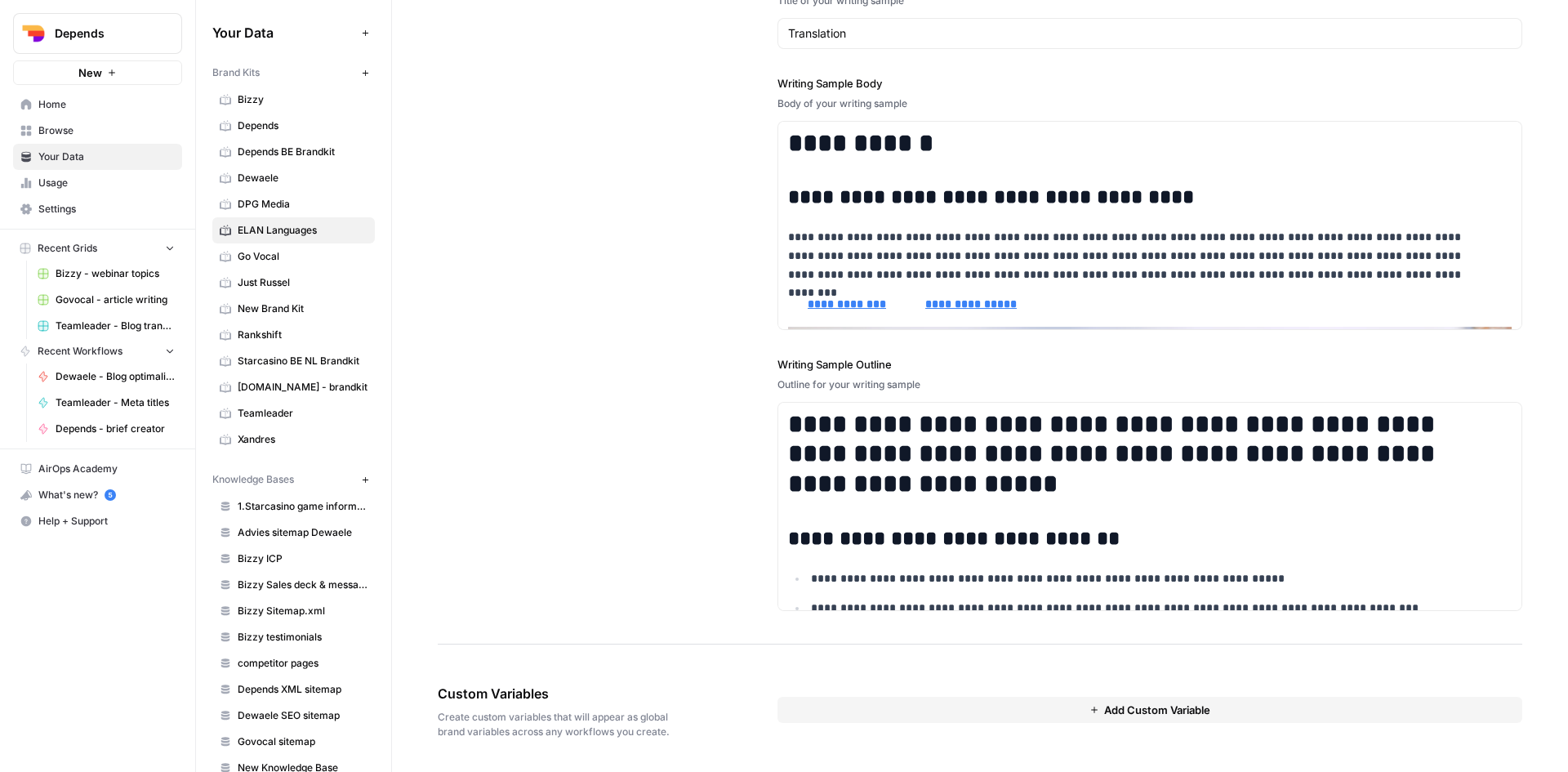
click at [677, 235] on div "**********" at bounding box center [979, 241] width 1085 height 807
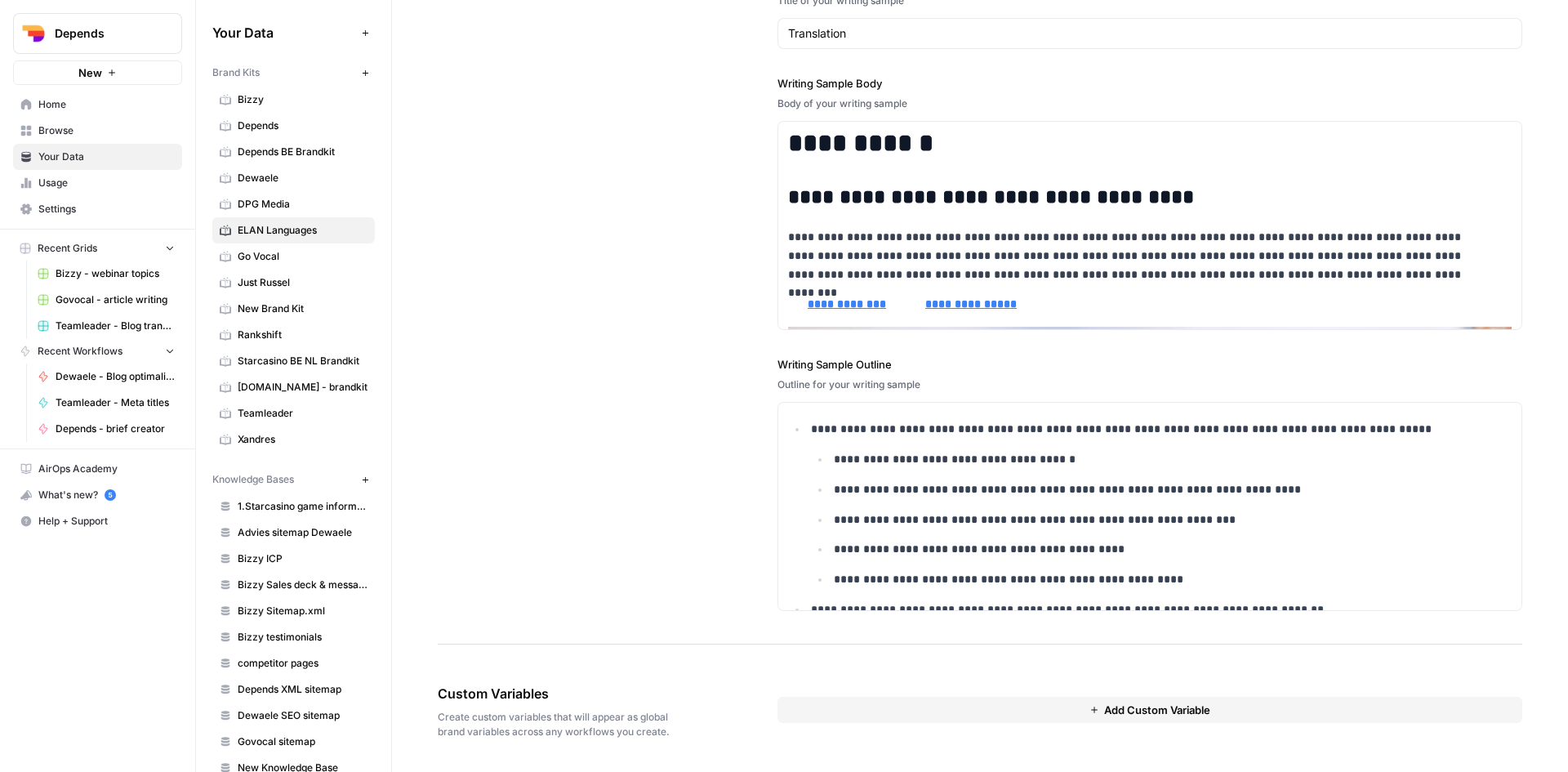
scroll to position [572, 0]
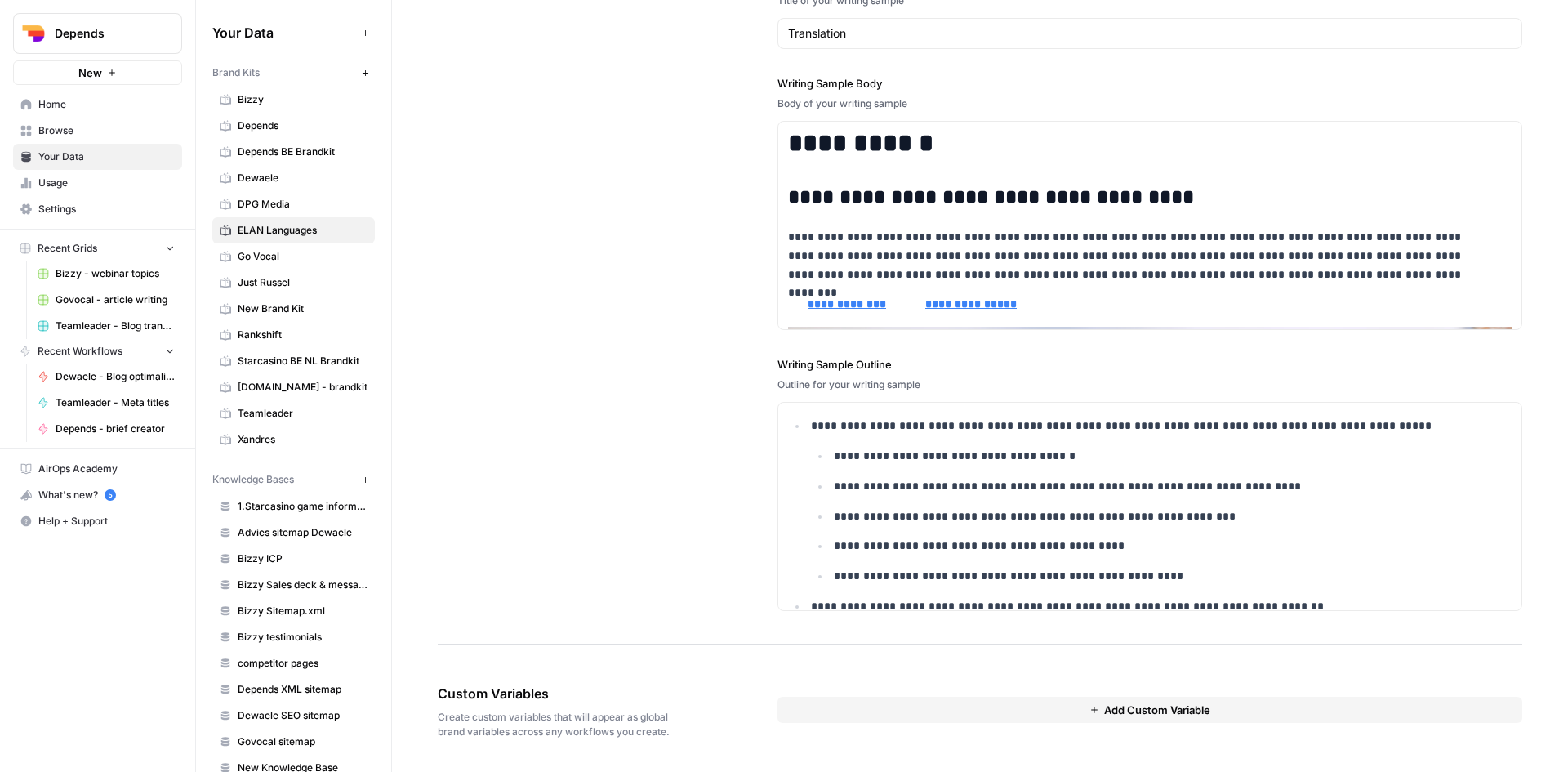
click at [661, 289] on div "**********" at bounding box center [979, 241] width 1085 height 807
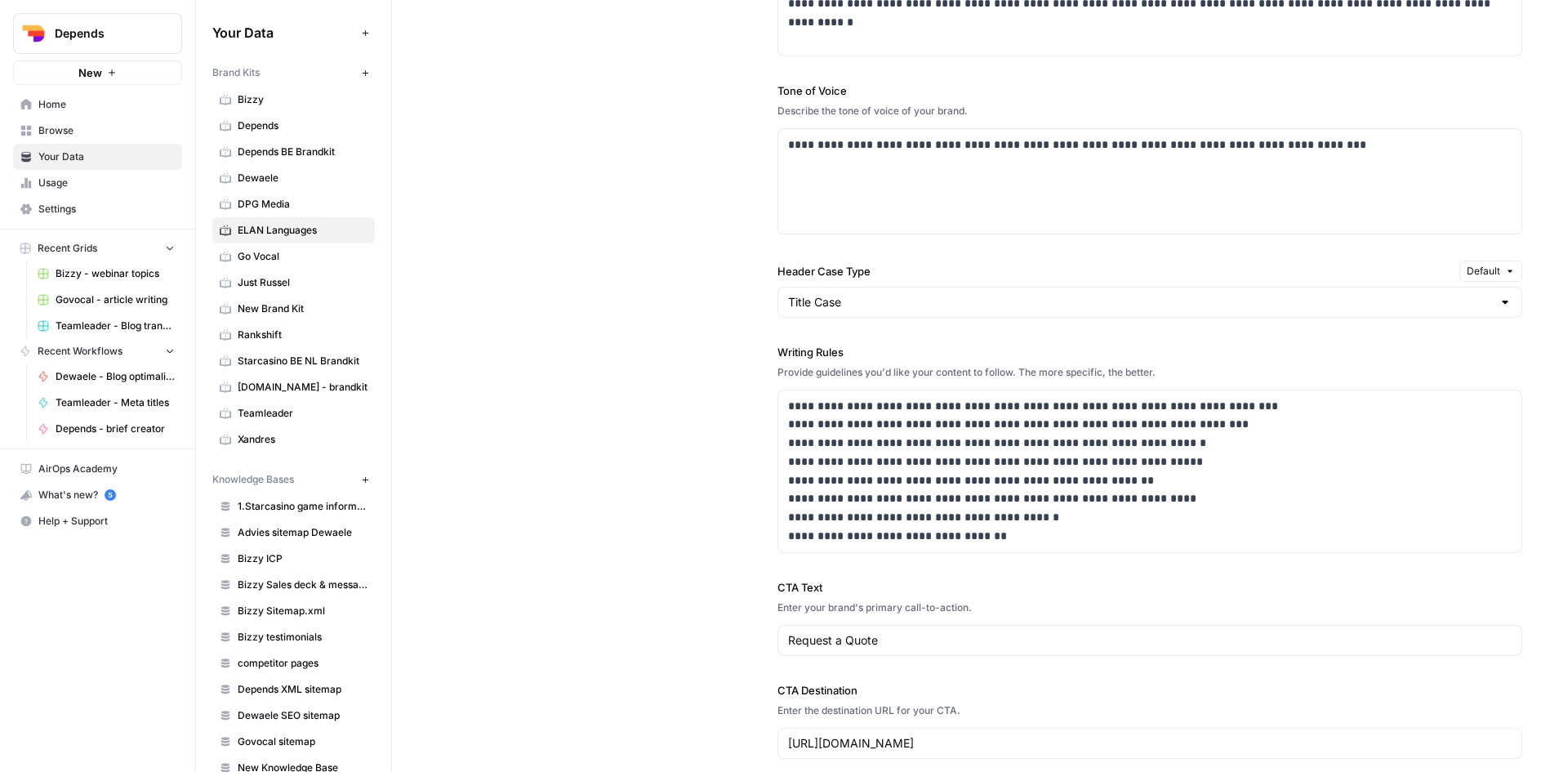
scroll to position [1059, 0]
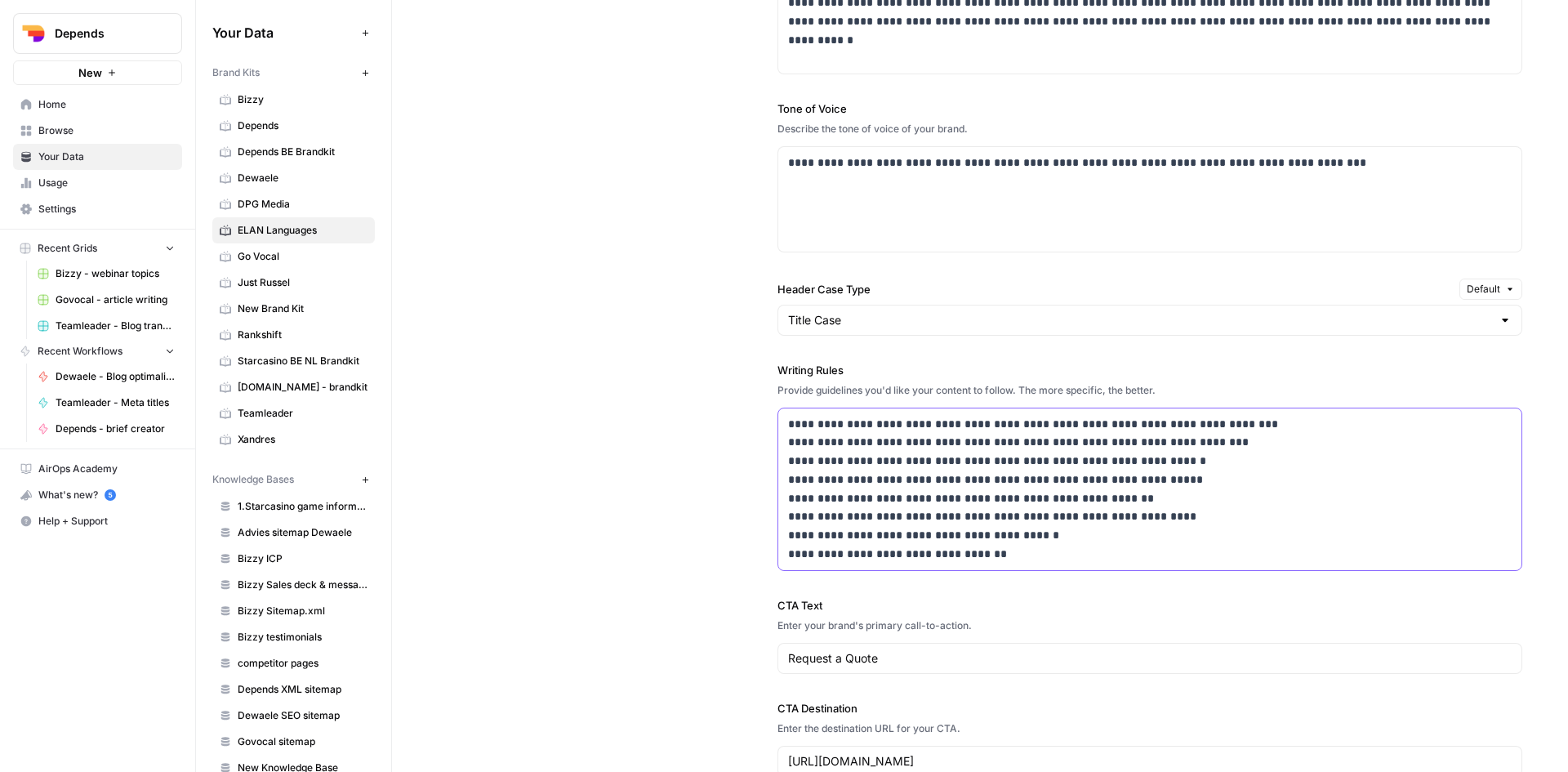
drag, startPoint x: 996, startPoint y: 556, endPoint x: 737, endPoint y: 400, distance: 302.4
click at [737, 400] on div "**********" at bounding box center [979, 350] width 1085 height 921
copy p "**********"
click at [333, 231] on span "ELAN Languages" at bounding box center [302, 229] width 129 height 14
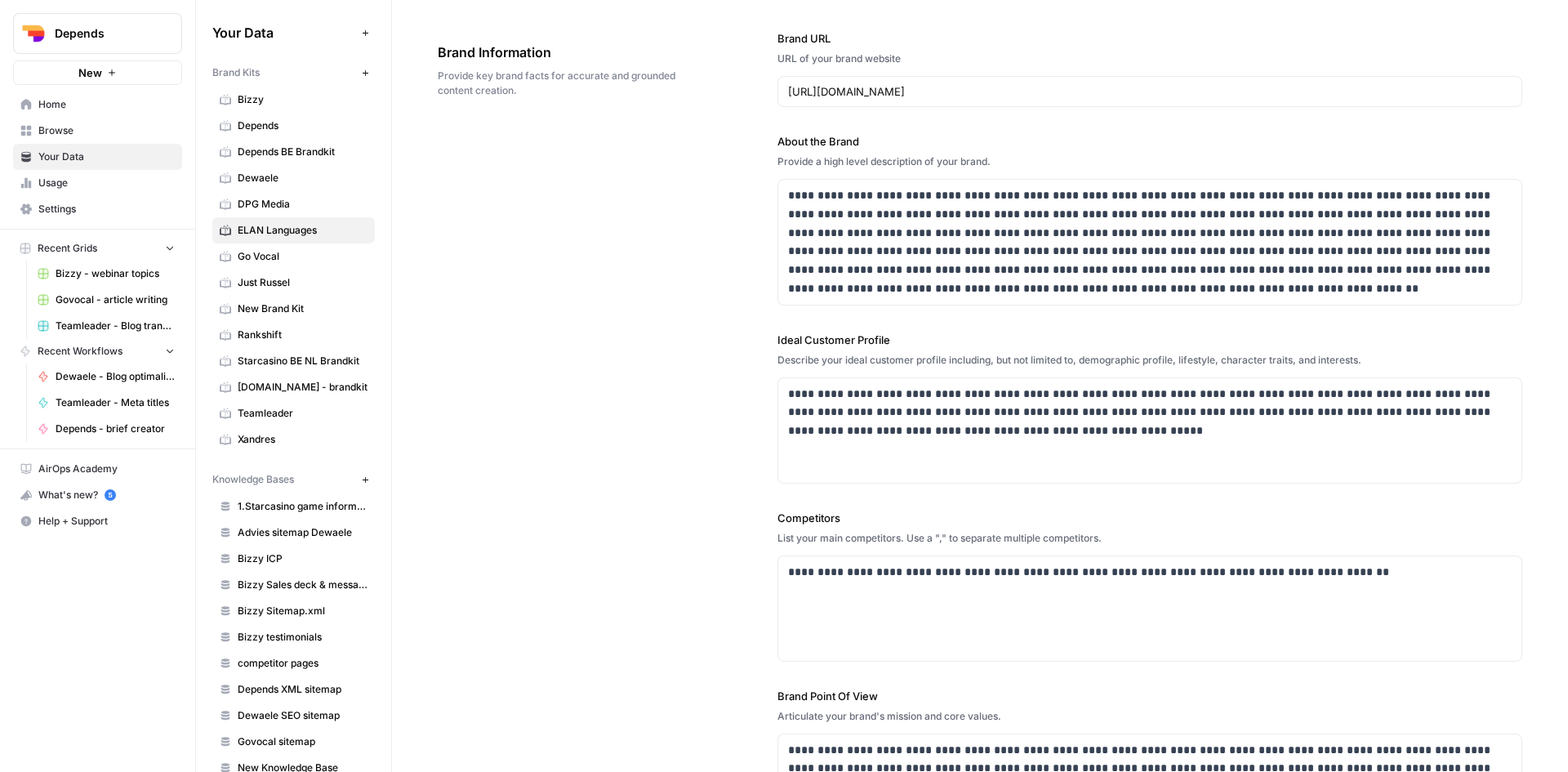
scroll to position [0, 0]
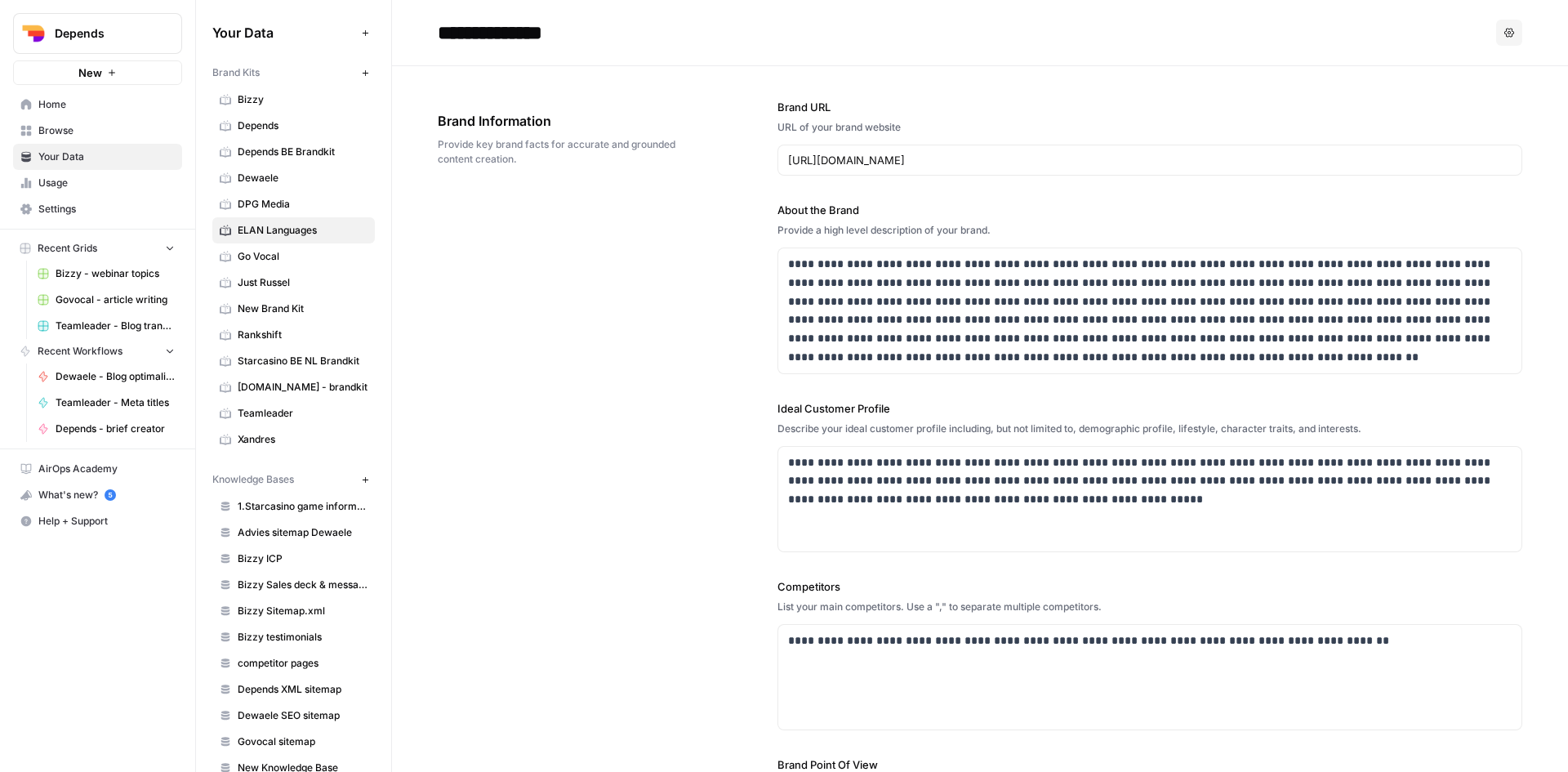
click at [1496, 36] on button "Options" at bounding box center [1509, 32] width 26 height 26
click at [1461, 104] on span "Delete" at bounding box center [1463, 107] width 53 height 16
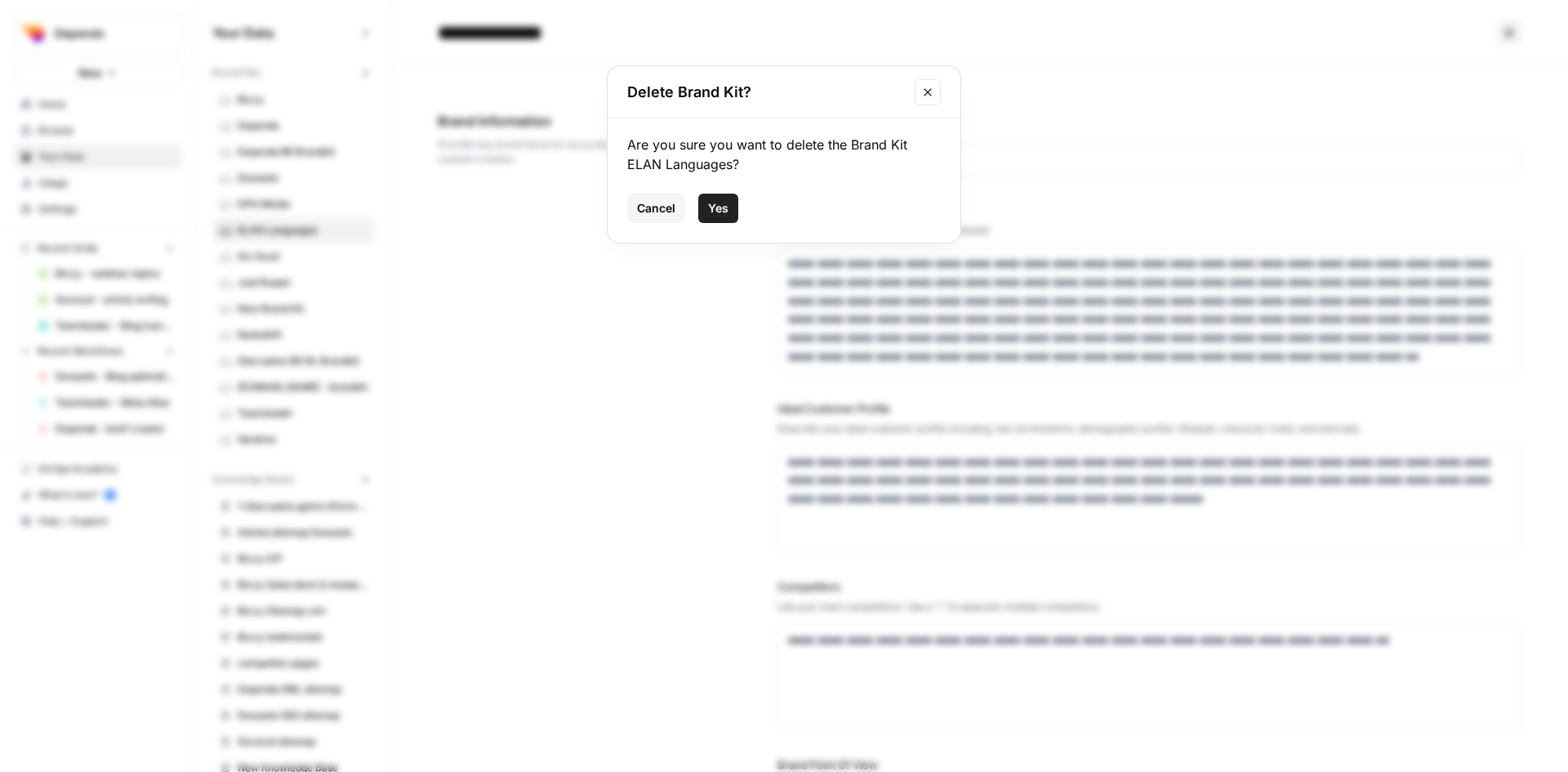
click at [653, 208] on span "Cancel" at bounding box center [656, 208] width 38 height 16
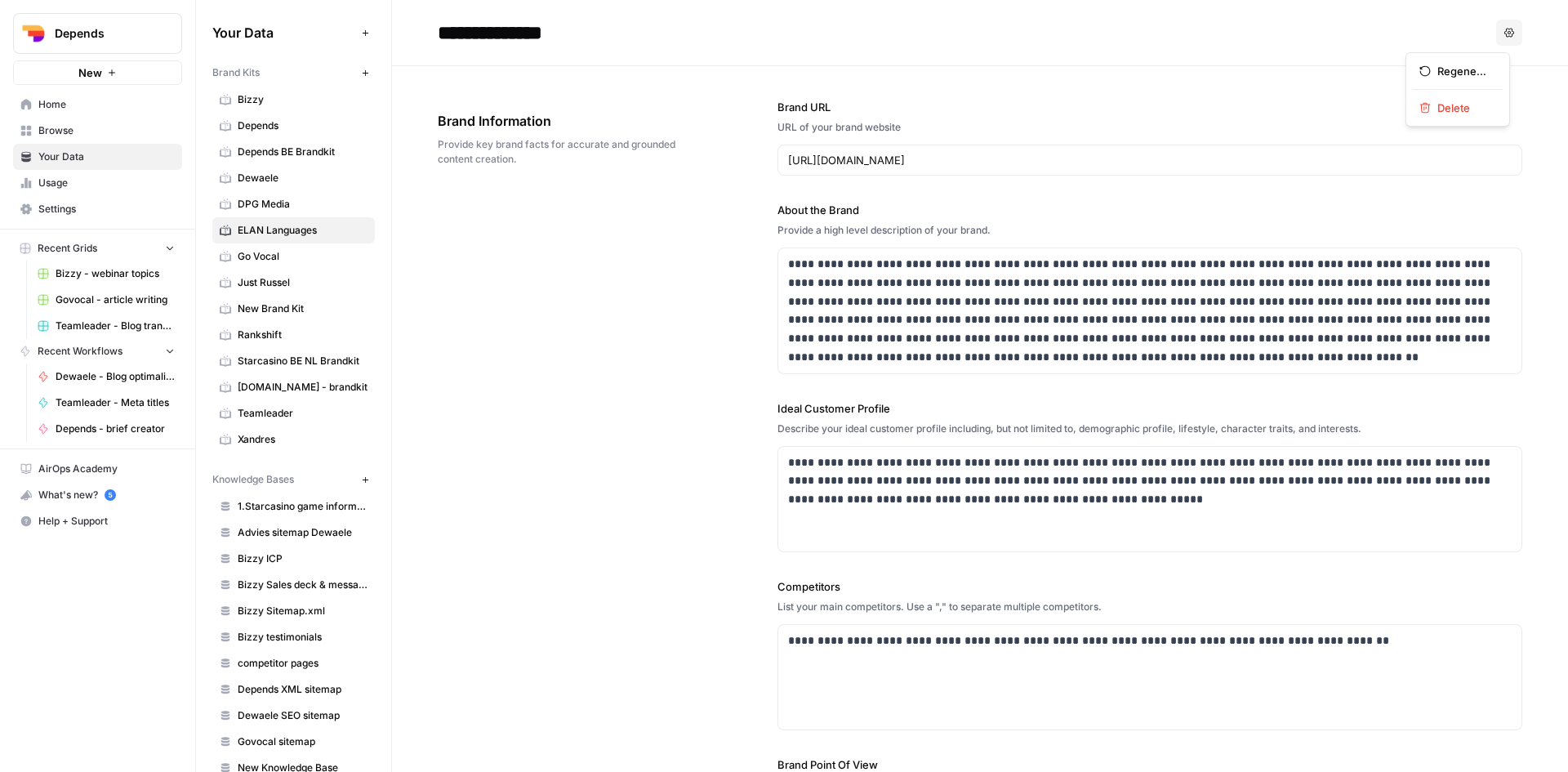
click at [1505, 34] on icon "button" at bounding box center [1509, 33] width 10 height 10
click at [1460, 79] on span "Regenerate" at bounding box center [1463, 71] width 53 height 16
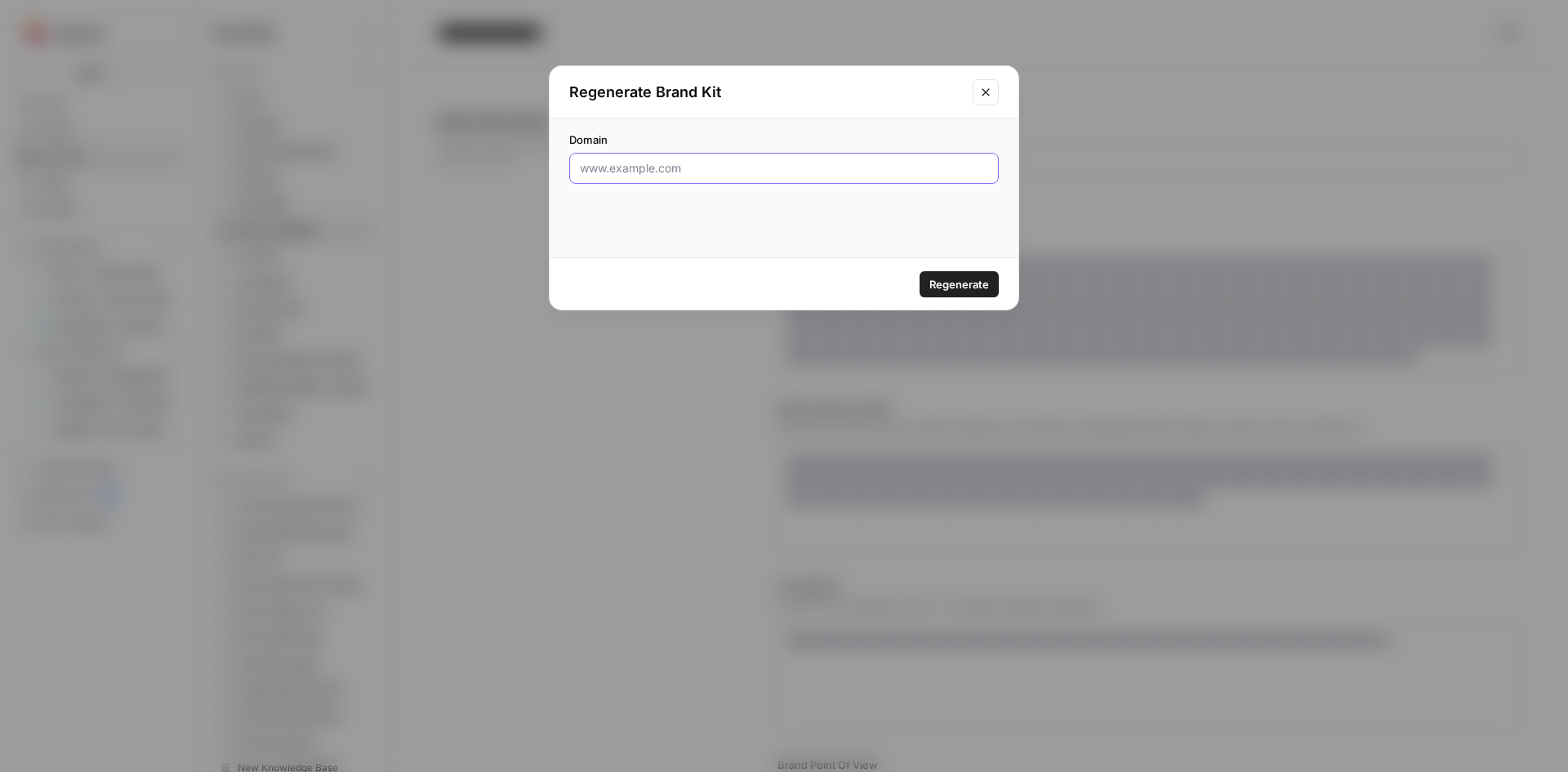
click at [663, 174] on input "Domain" at bounding box center [784, 168] width 409 height 16
paste input "https://www.elanlanguages.com/en"
type input "https://www.elanlanguages.com/en"
click at [962, 284] on span "Regenerate" at bounding box center [959, 284] width 59 height 16
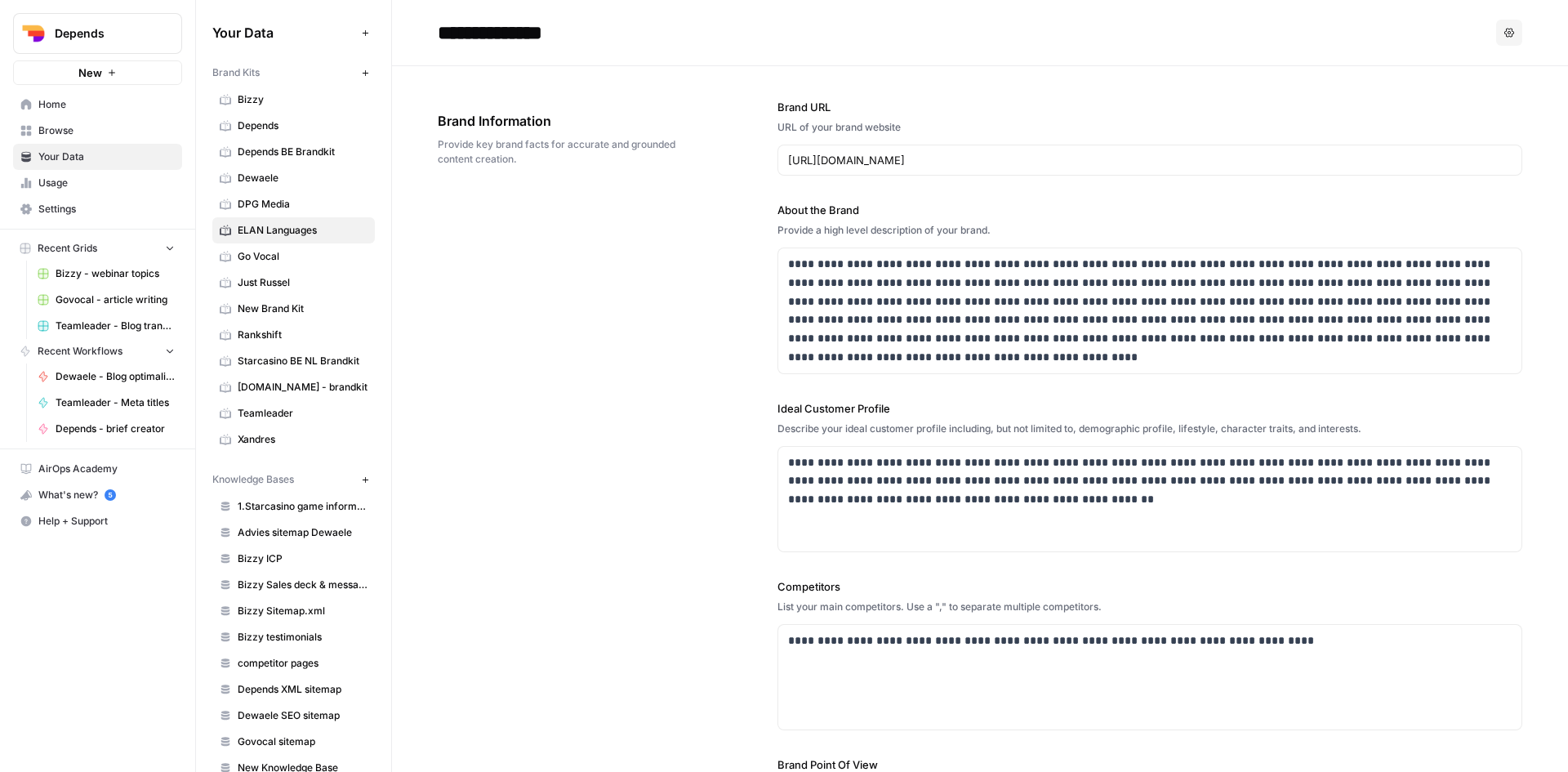
type input "https://www.elanlanguages.com/en/blog/multilingual-content-instead-of-just-engl…"
type input "# Doesn’t everyone speak English these days? – Five reasons why you should stil…"
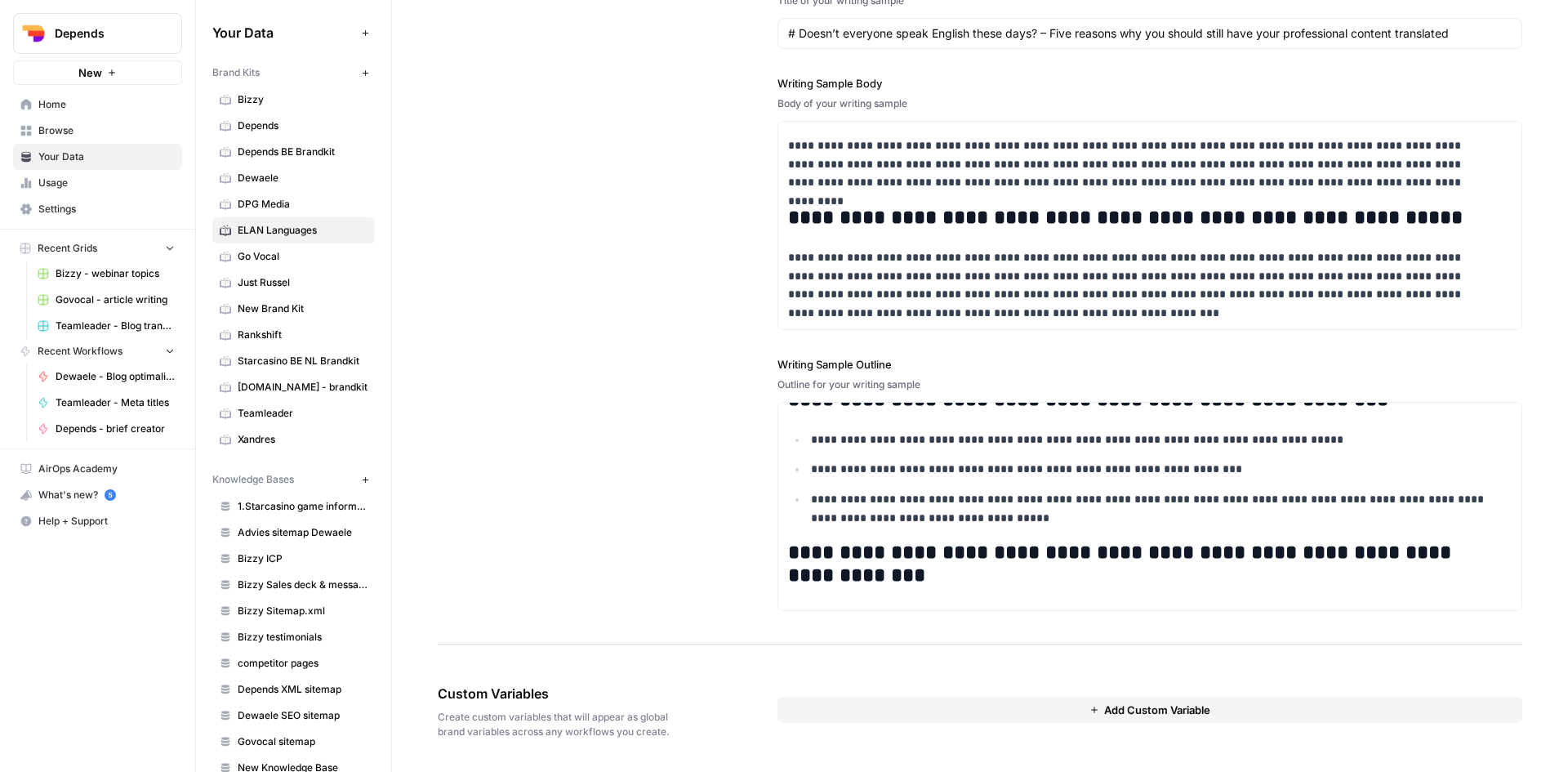
scroll to position [1927, 0]
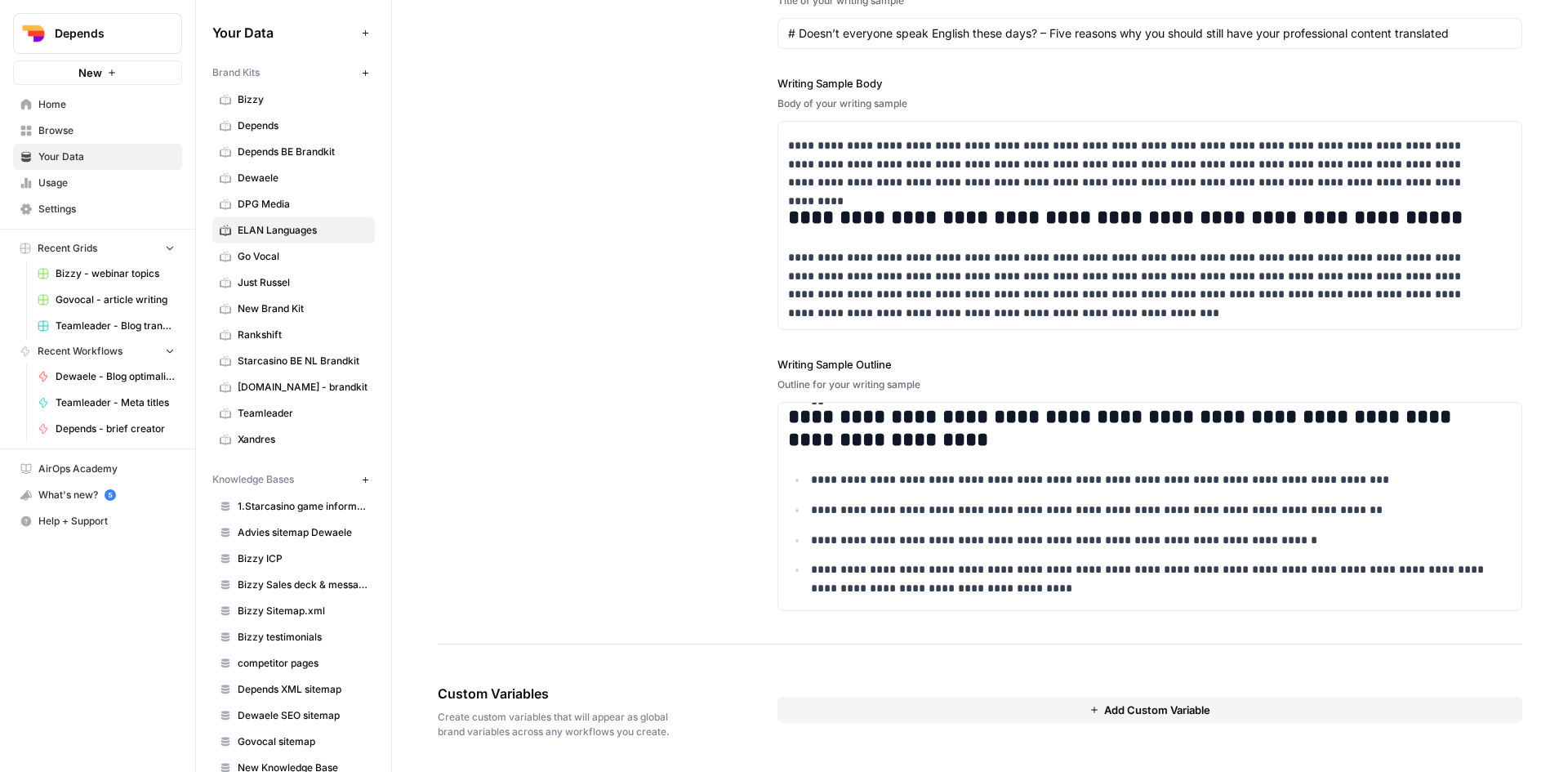
click at [265, 235] on span "ELAN Languages" at bounding box center [302, 229] width 129 height 14
click at [53, 126] on span "Browse" at bounding box center [106, 130] width 136 height 14
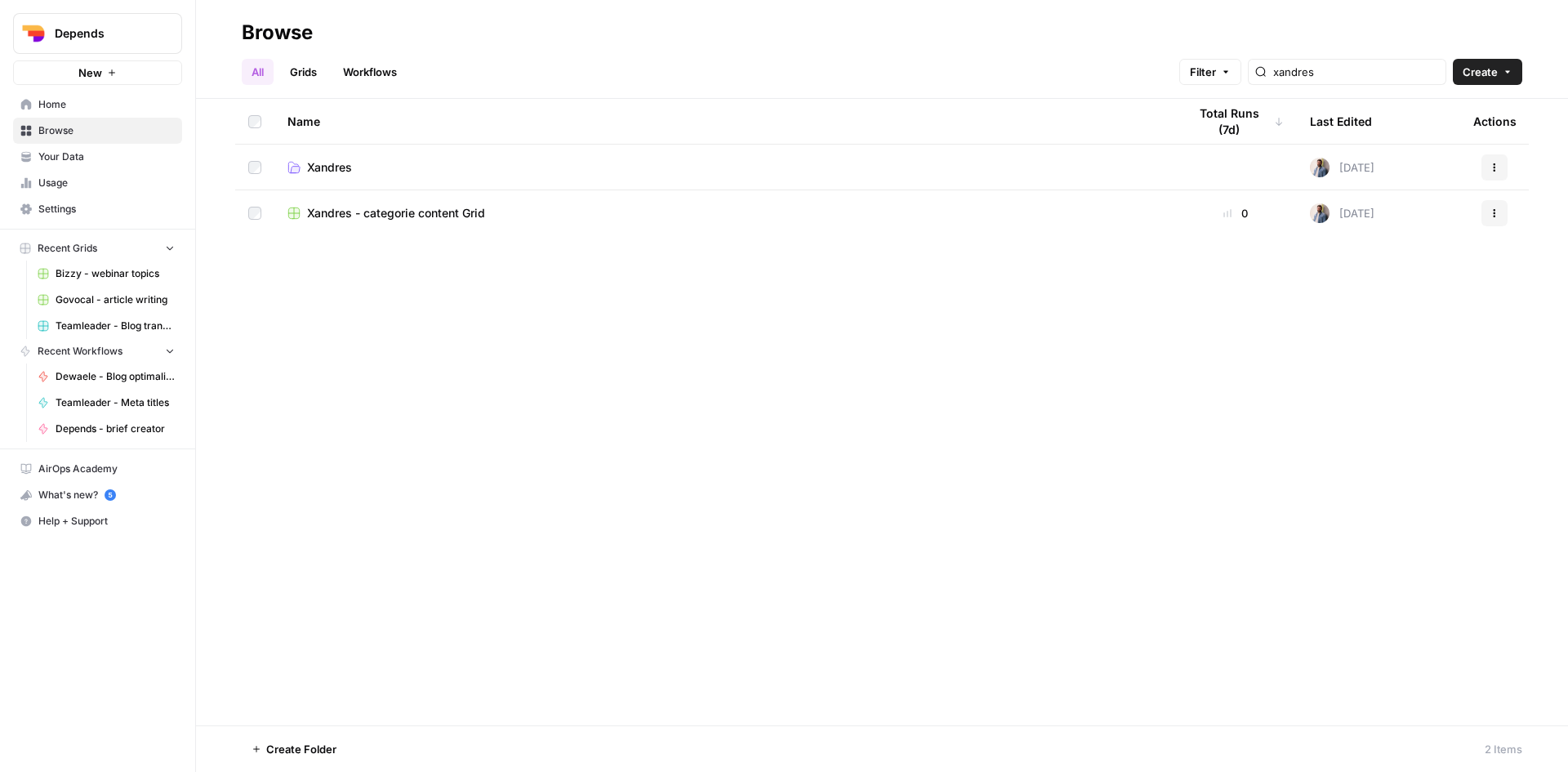
click at [383, 74] on link "Workflows" at bounding box center [369, 71] width 74 height 26
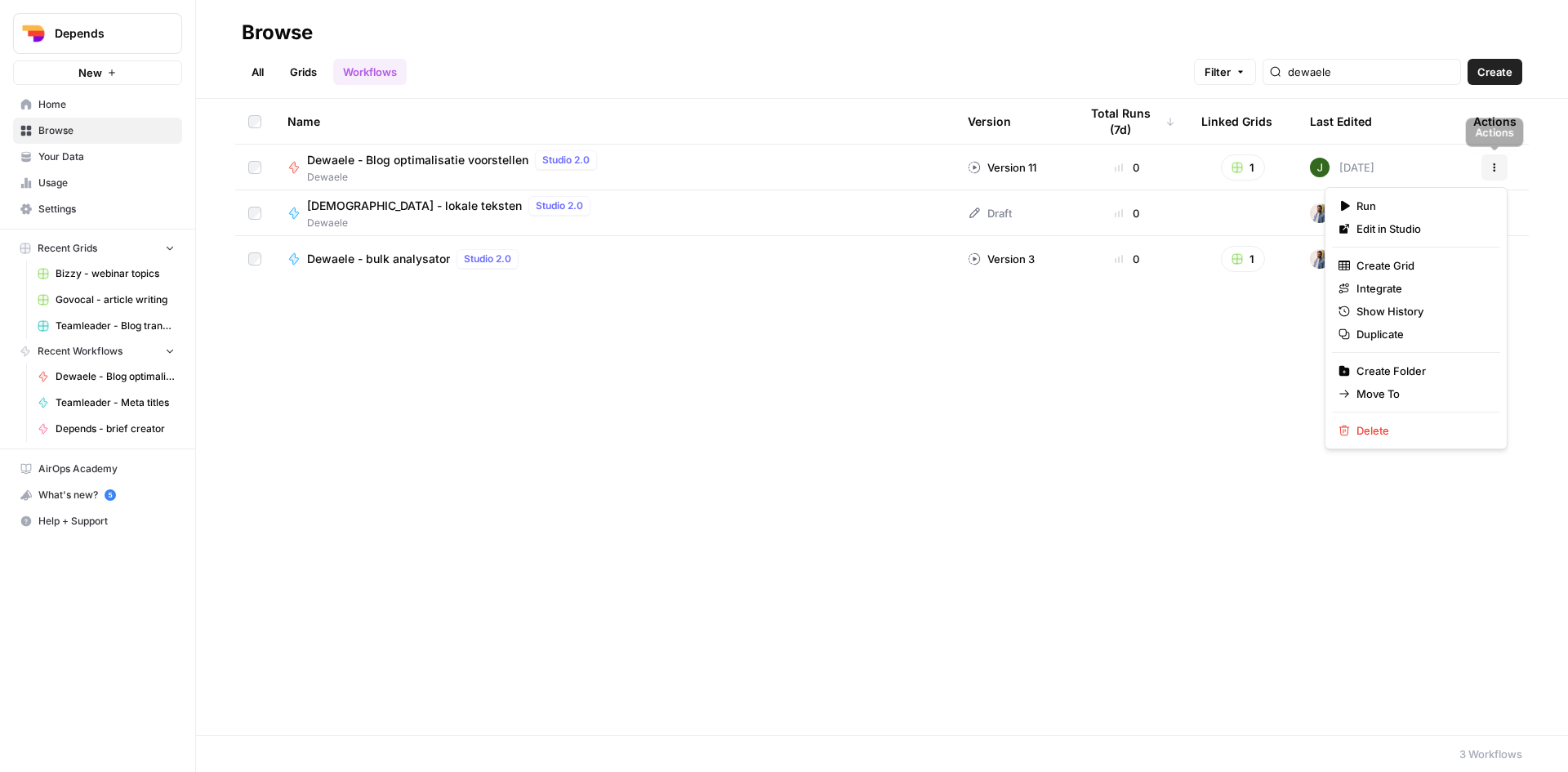
click at [1494, 176] on button "Actions" at bounding box center [1494, 167] width 26 height 26
click at [1357, 335] on span "Duplicate" at bounding box center [1422, 334] width 130 height 16
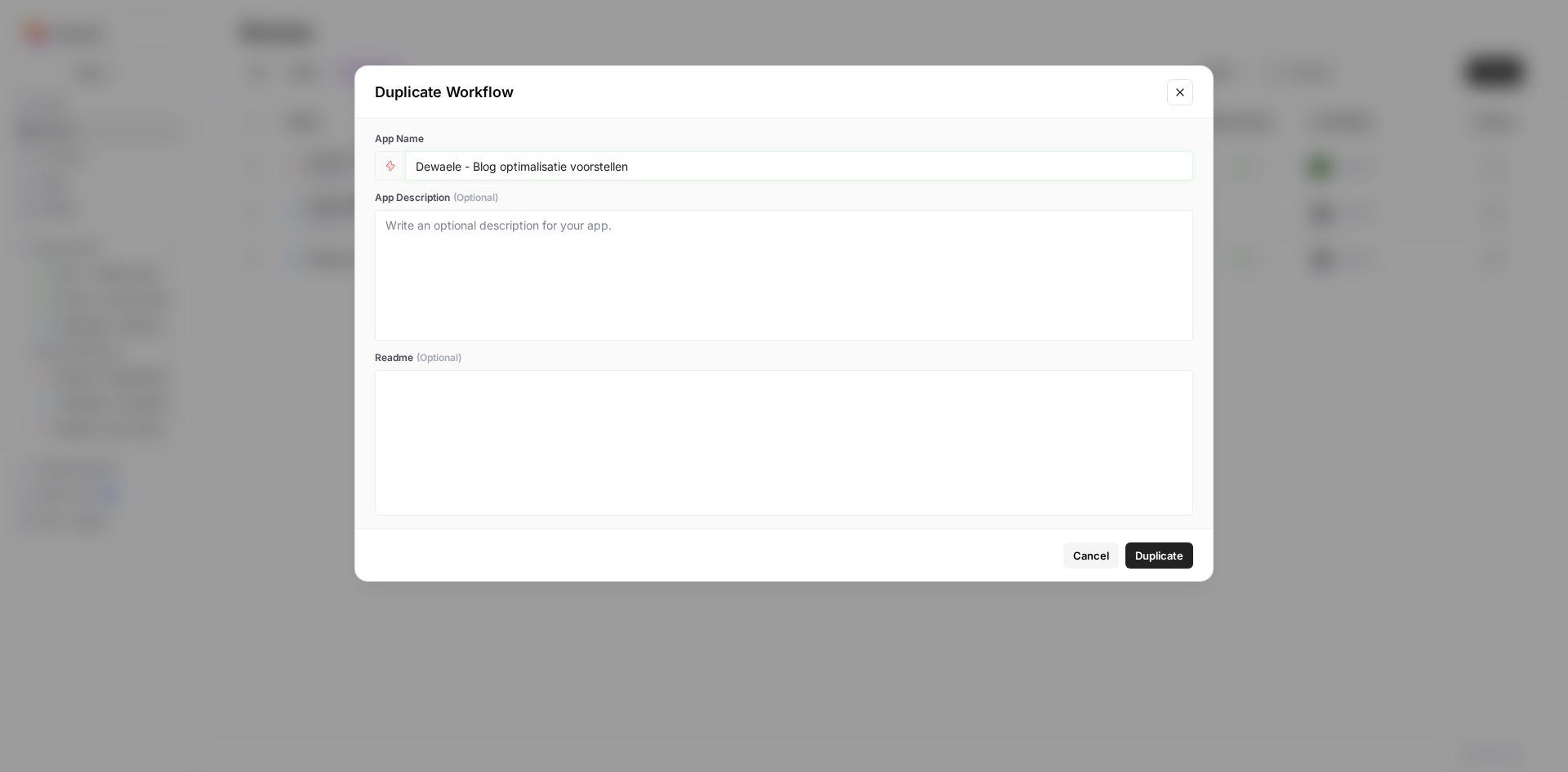
drag, startPoint x: 640, startPoint y: 168, endPoint x: 339, endPoint y: 170, distance: 301.0
click at [339, 170] on div "Duplicate Workflow App Name Dewaele - Blog optimalisatie voorstellen App Descri…" at bounding box center [784, 386] width 1568 height 772
type input "Test [PERSON_NAME] Languages"
click at [1172, 556] on span "Duplicate" at bounding box center [1159, 555] width 48 height 16
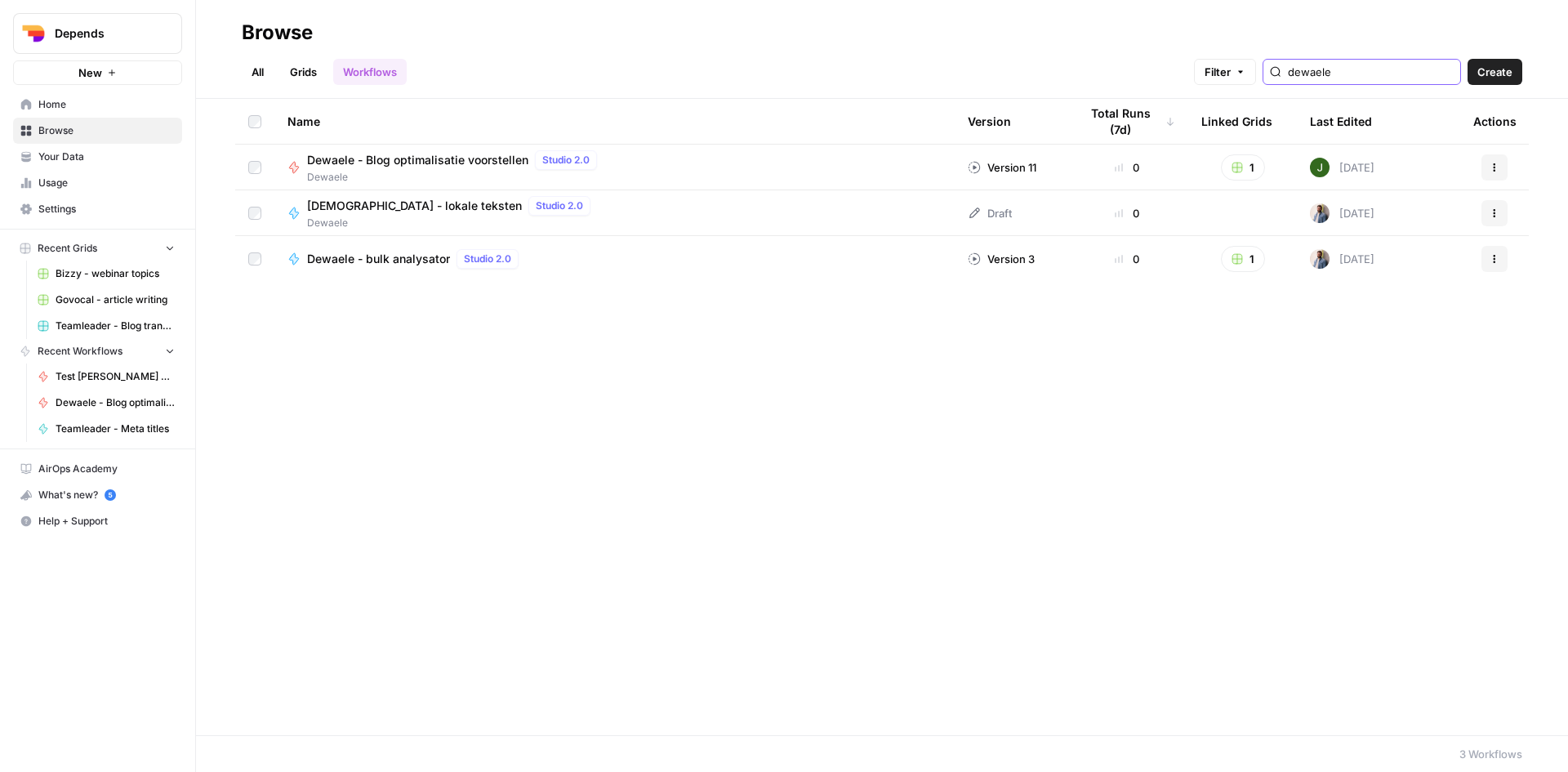
drag, startPoint x: 1368, startPoint y: 69, endPoint x: 1221, endPoint y: 71, distance: 147.0
click at [0, 0] on div "Filter dewaele" at bounding box center [0, 0] width 0 height 0
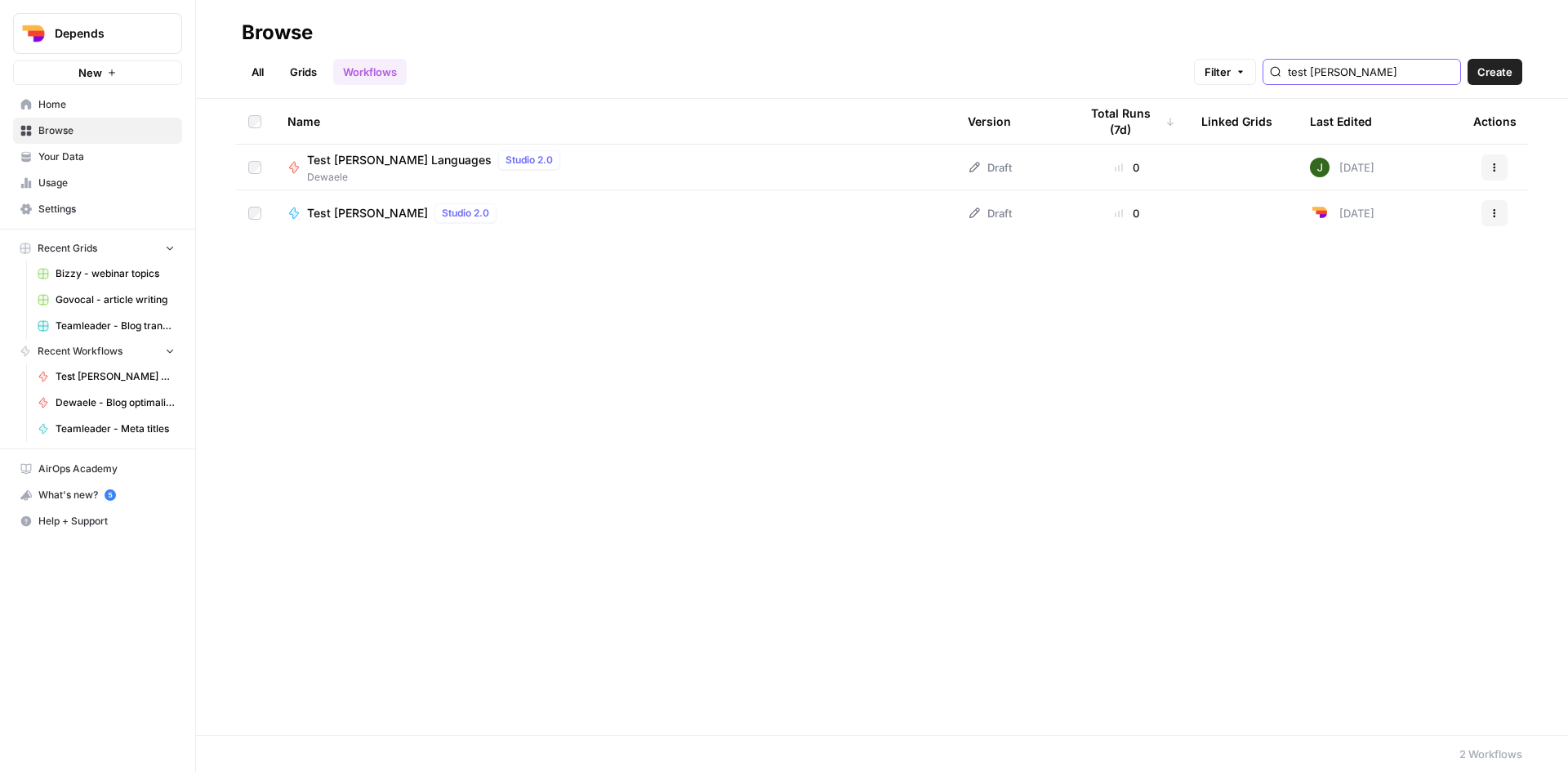
type input "test jana"
click at [1496, 169] on icon "button" at bounding box center [1494, 167] width 10 height 10
click at [1428, 206] on span "Edit in Studio" at bounding box center [1422, 205] width 130 height 16
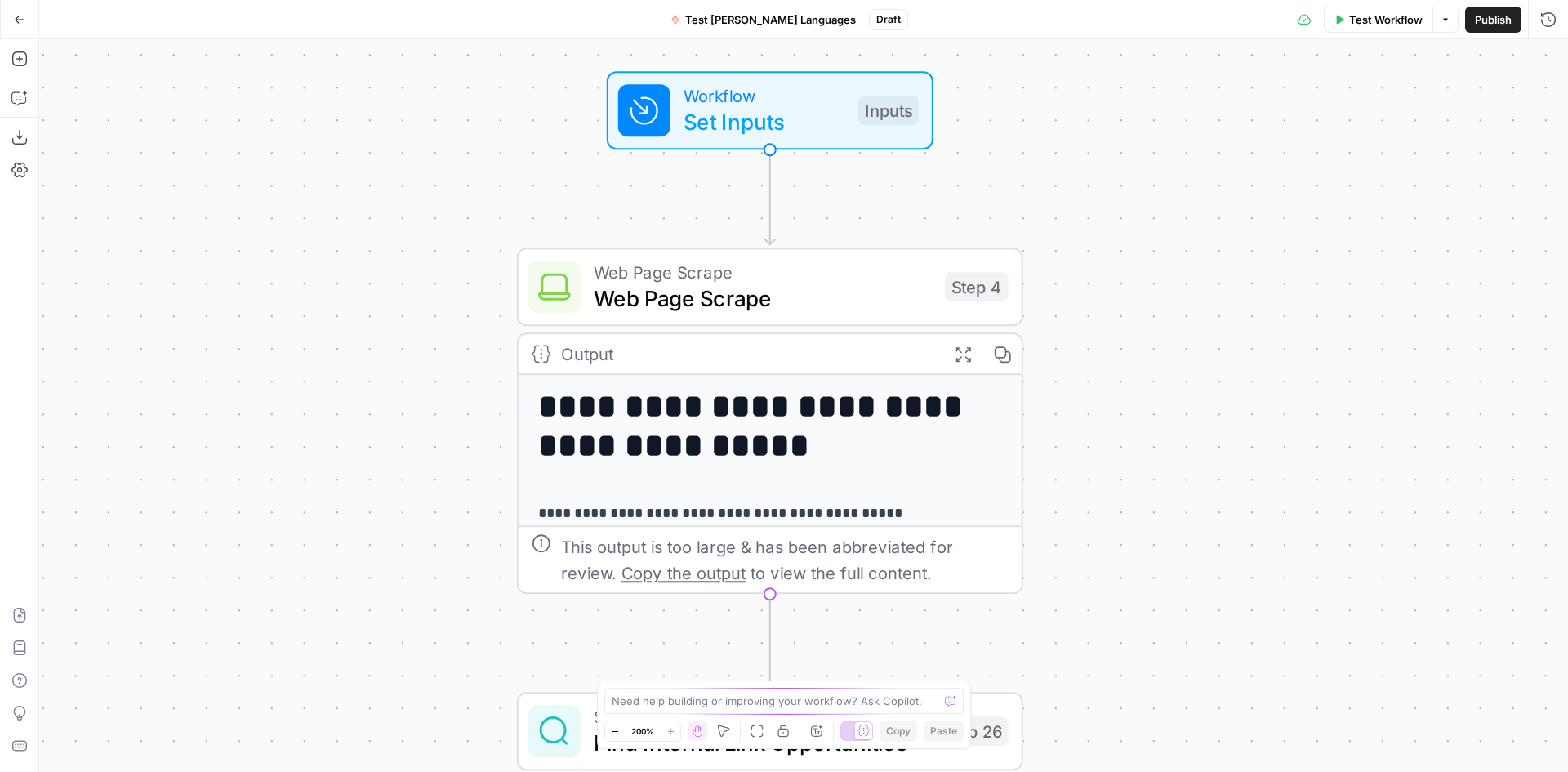
drag, startPoint x: 854, startPoint y: 177, endPoint x: 1112, endPoint y: 599, distance: 494.6
click at [1112, 599] on div "**********" at bounding box center [804, 406] width 1529 height 733
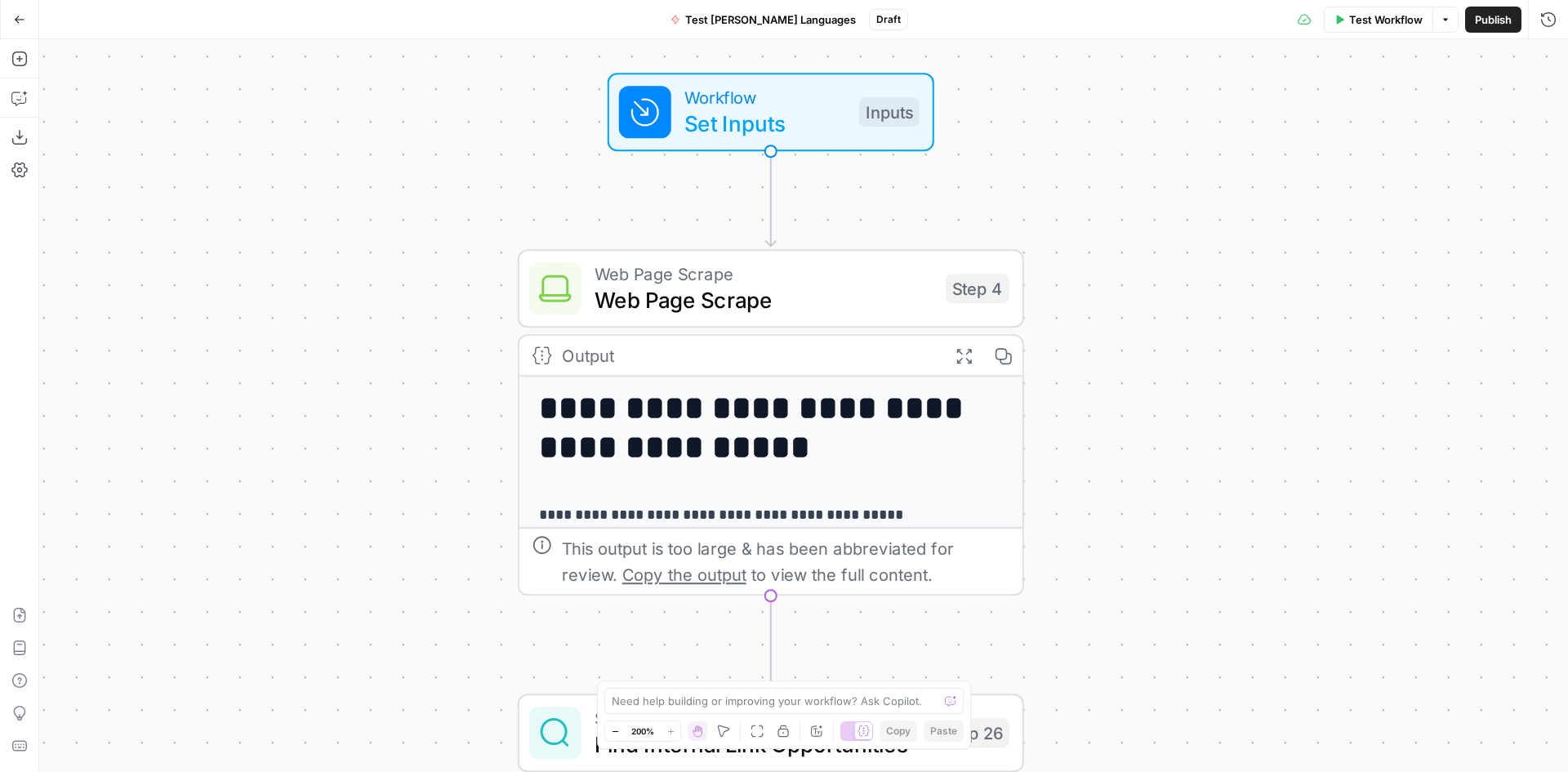
click at [768, 110] on span "Set Inputs" at bounding box center [765, 124] width 162 height 33
click at [1381, 141] on div at bounding box center [1415, 131] width 282 height 31
click at [1326, 210] on div at bounding box center [1415, 197] width 282 height 31
click at [1320, 139] on input "URL" at bounding box center [1415, 131] width 261 height 16
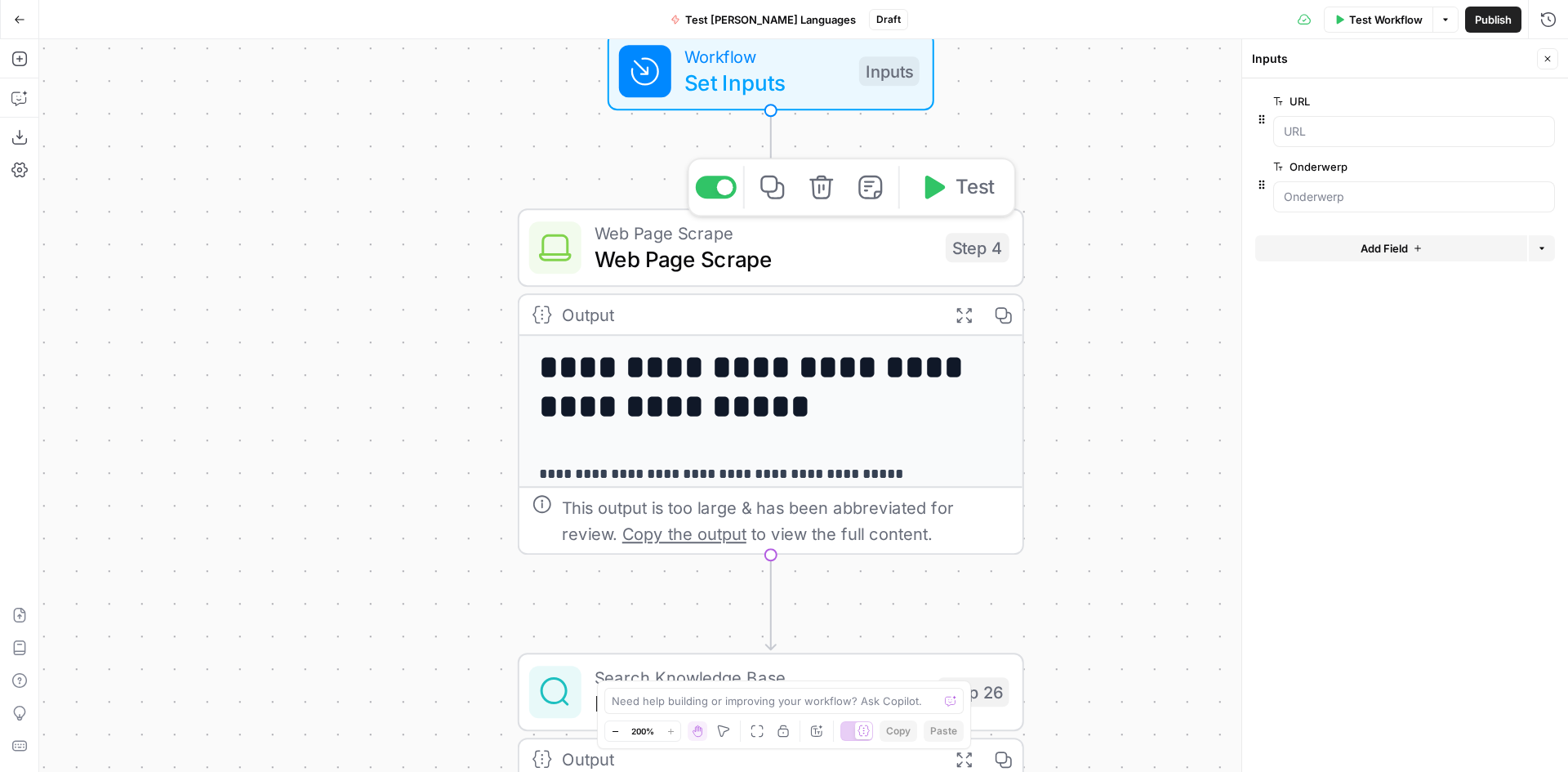
click at [771, 250] on span "Web Page Scrape" at bounding box center [763, 259] width 339 height 33
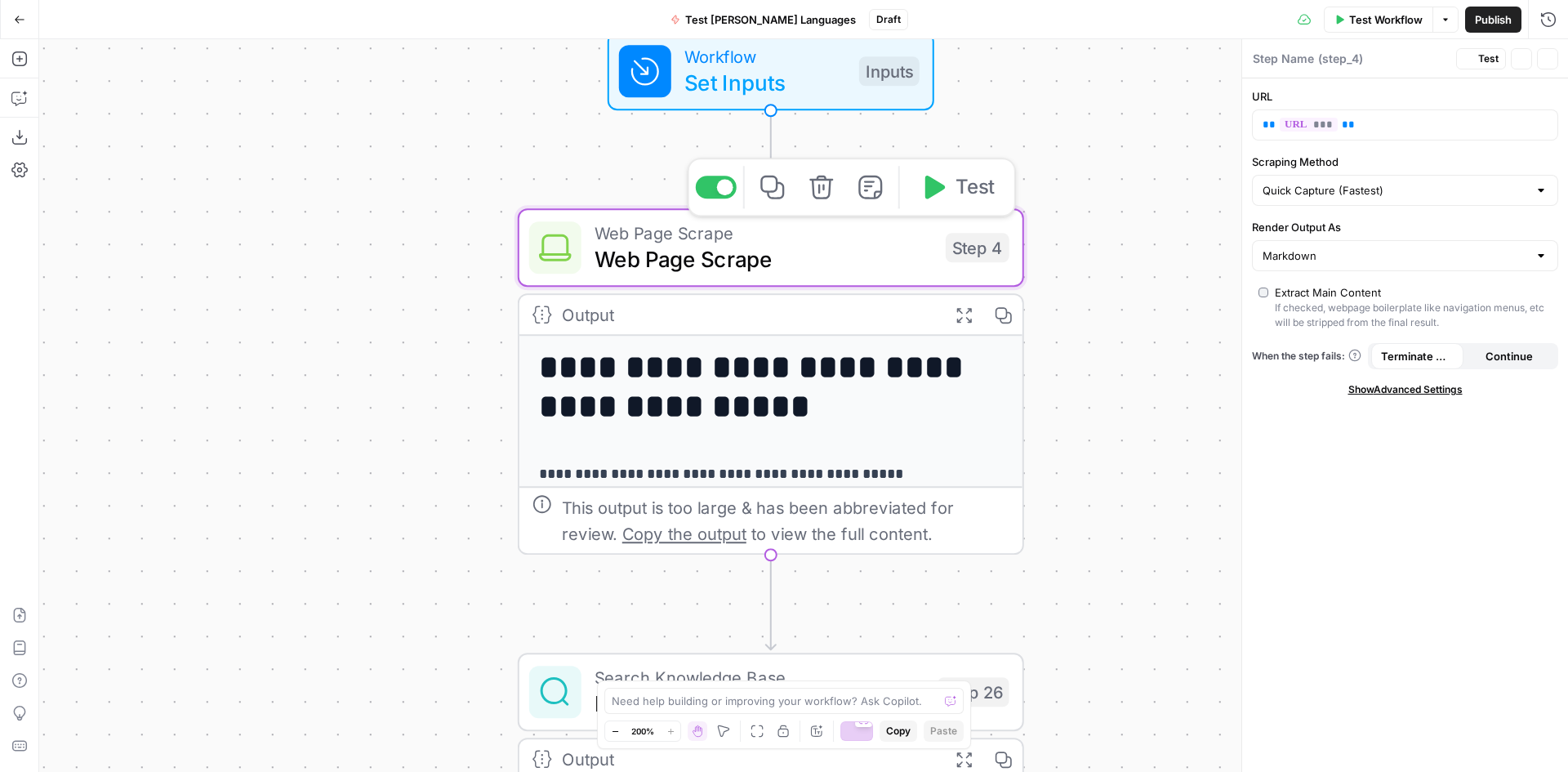
type textarea "Web Page Scrape"
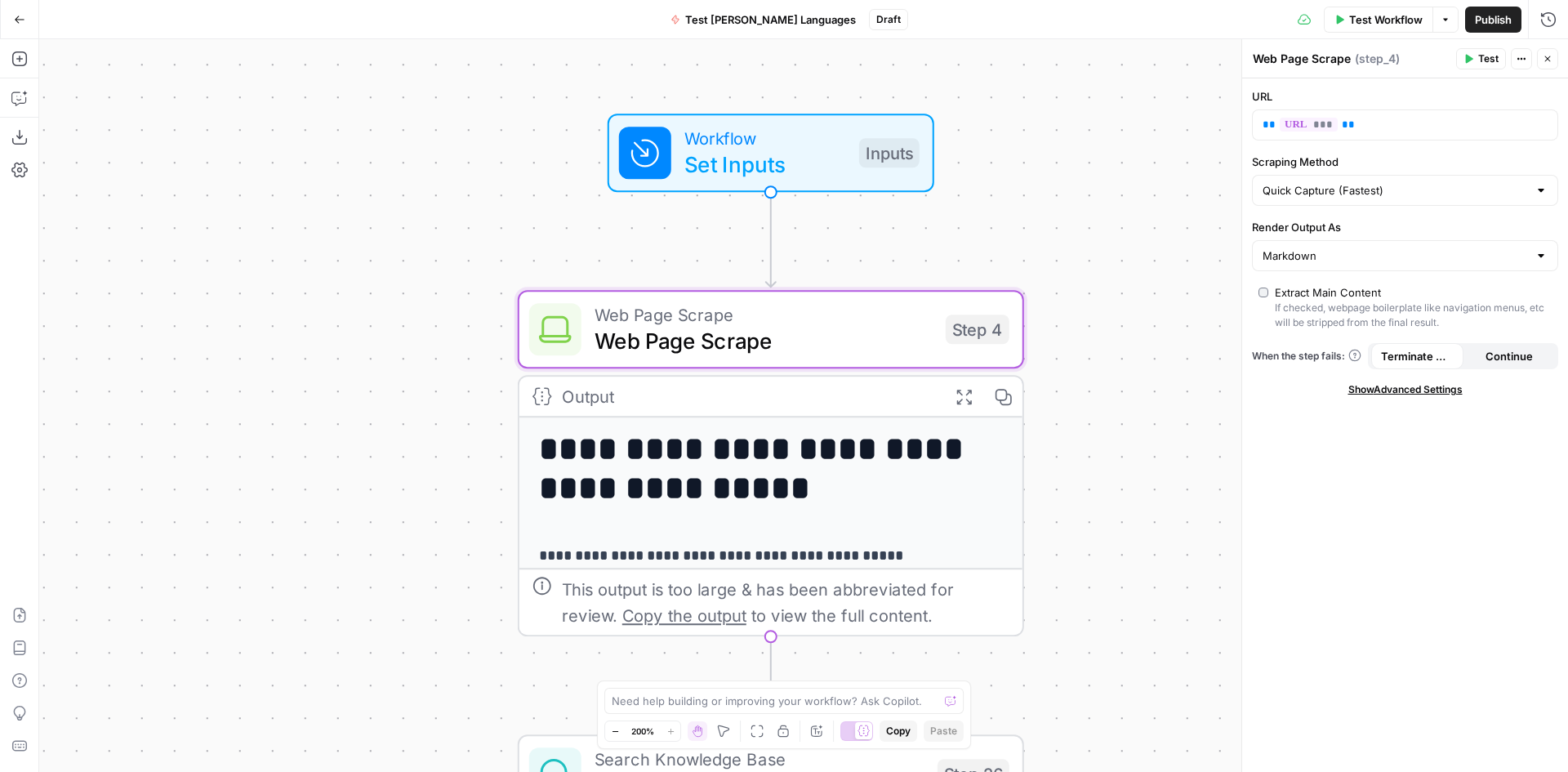
click at [1148, 246] on div "**********" at bounding box center [804, 406] width 1529 height 733
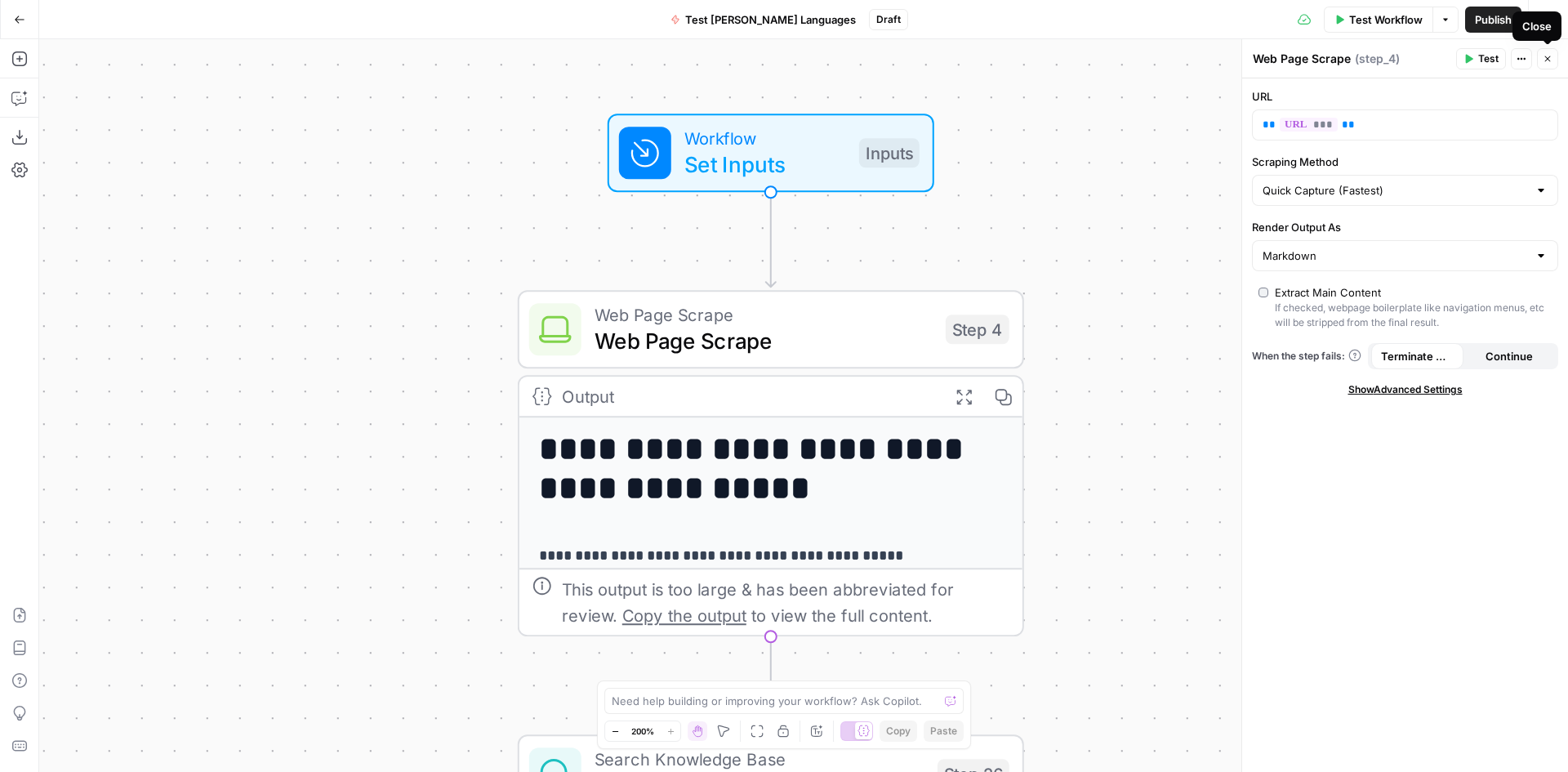
click at [1551, 61] on icon "button" at bounding box center [1548, 58] width 10 height 10
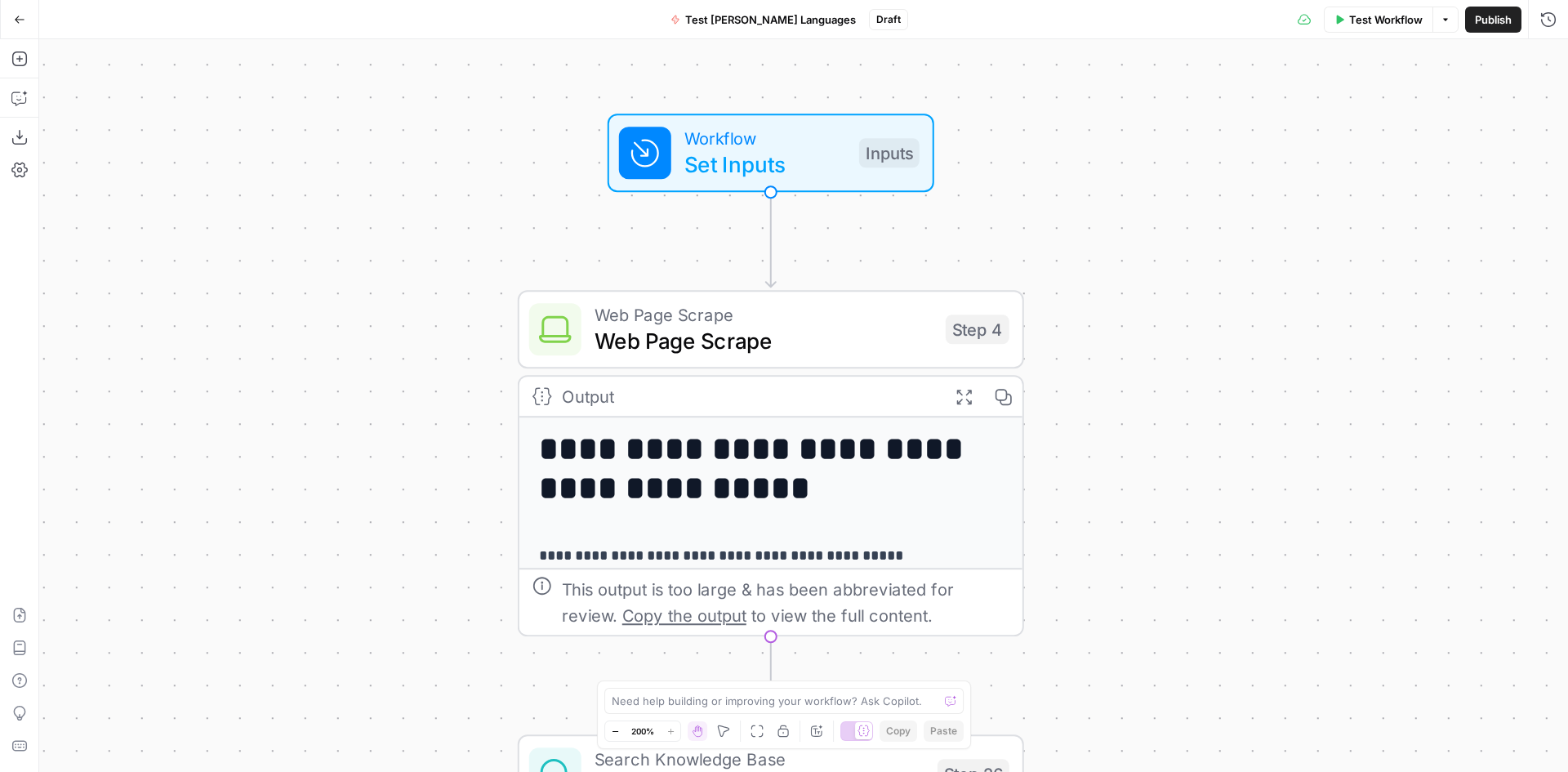
click at [1446, 27] on button "Options" at bounding box center [1445, 19] width 26 height 26
click at [22, 66] on icon "button" at bounding box center [18, 58] width 14 height 14
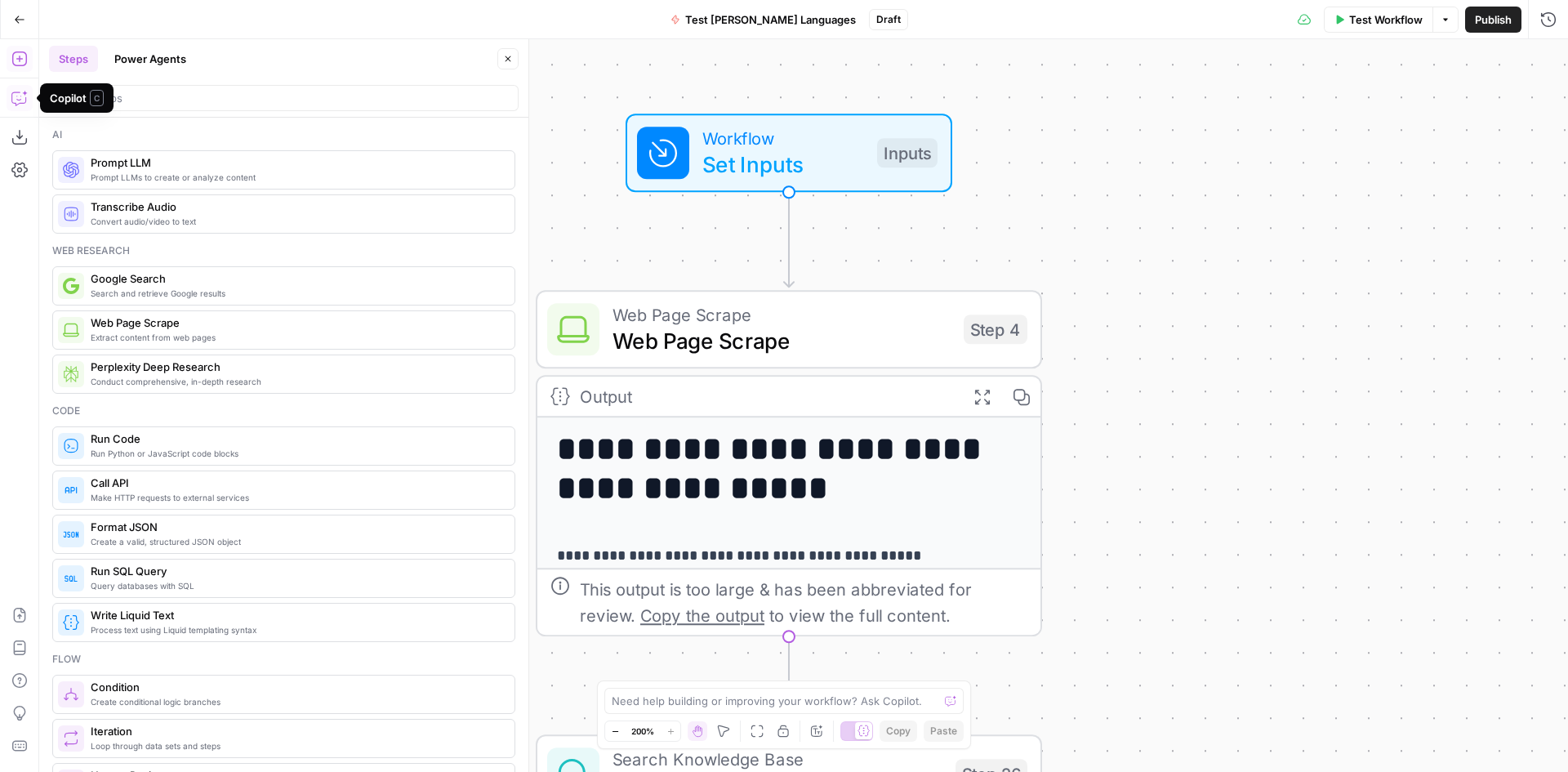
click at [22, 94] on icon "button" at bounding box center [19, 98] width 16 height 16
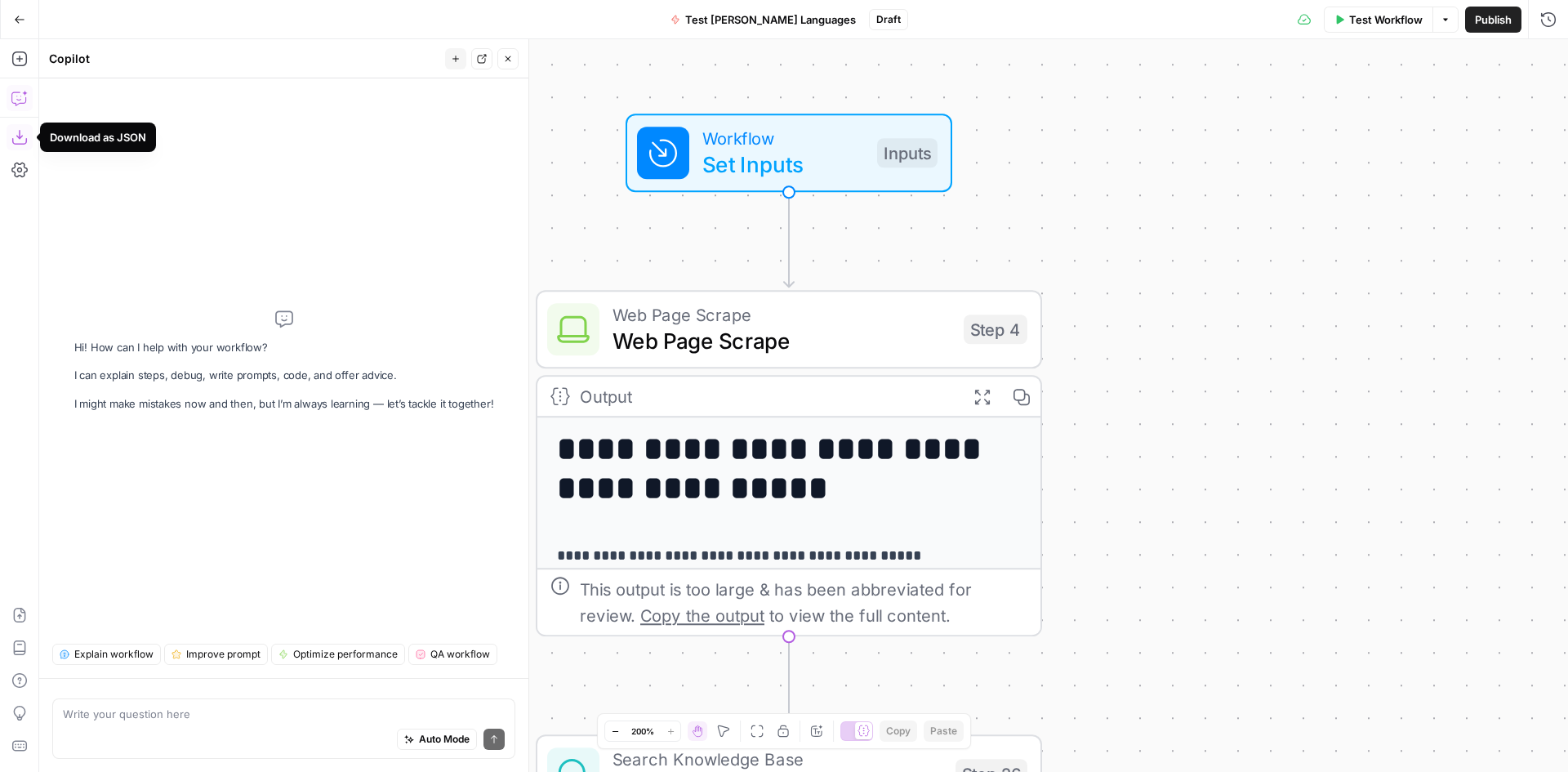
click at [22, 134] on icon "button" at bounding box center [19, 137] width 16 height 16
drag, startPoint x: 20, startPoint y: 160, endPoint x: 18, endPoint y: 170, distance: 10.2
click at [18, 170] on icon "button" at bounding box center [19, 169] width 16 height 14
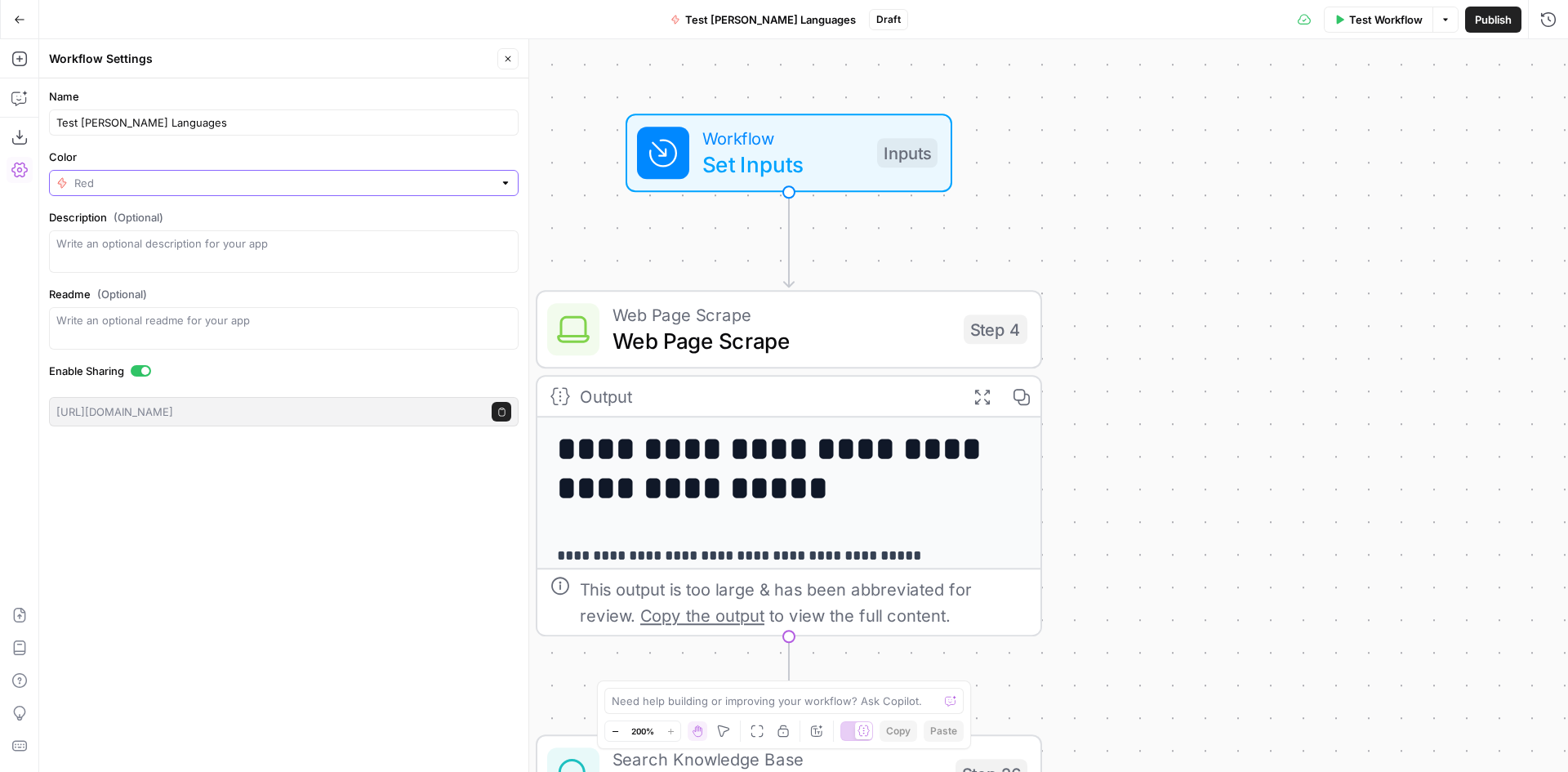
click at [175, 178] on input "Color" at bounding box center [283, 182] width 419 height 16
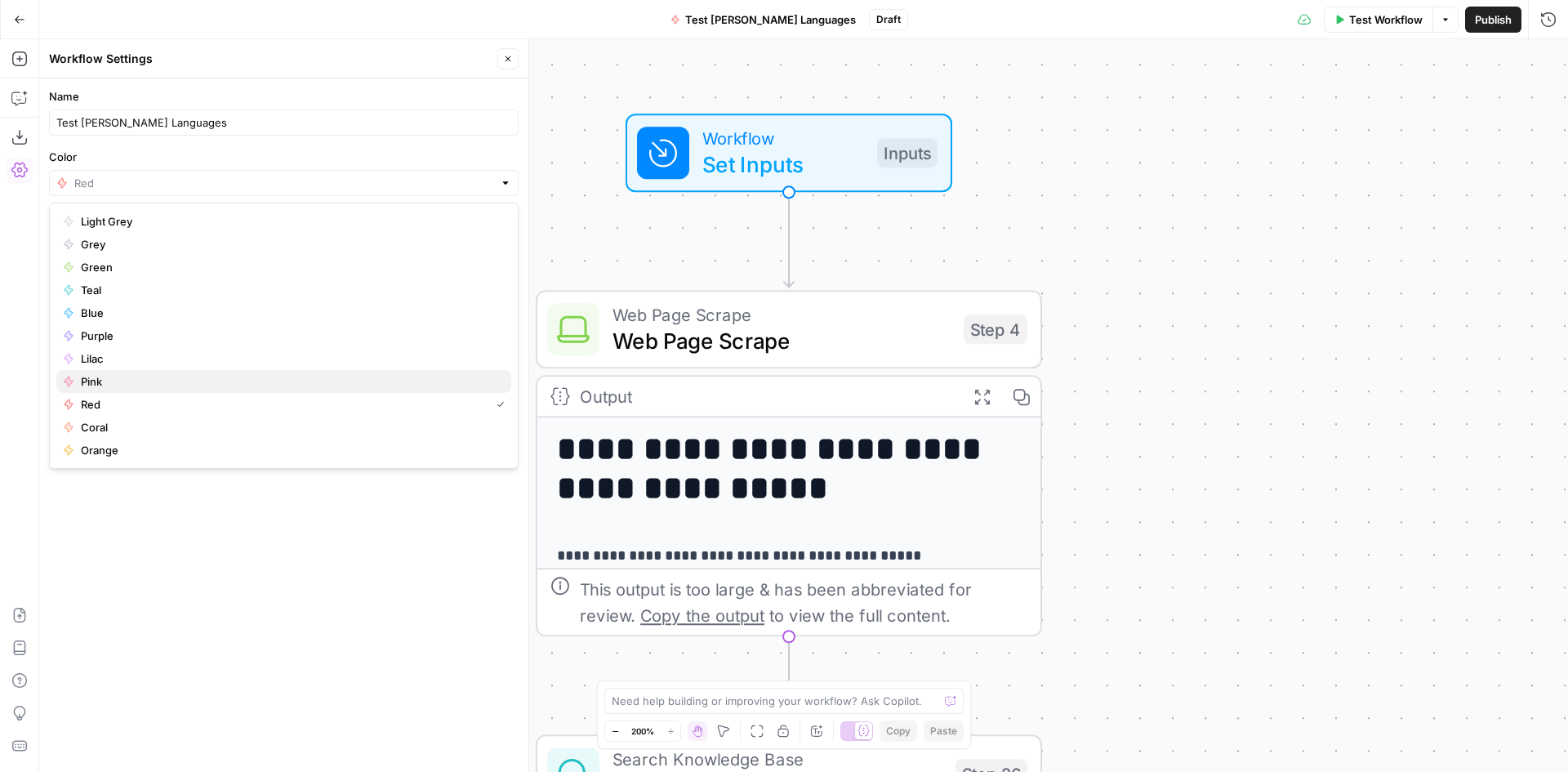
click at [129, 378] on span "Pink" at bounding box center [289, 381] width 417 height 16
type input "Pink"
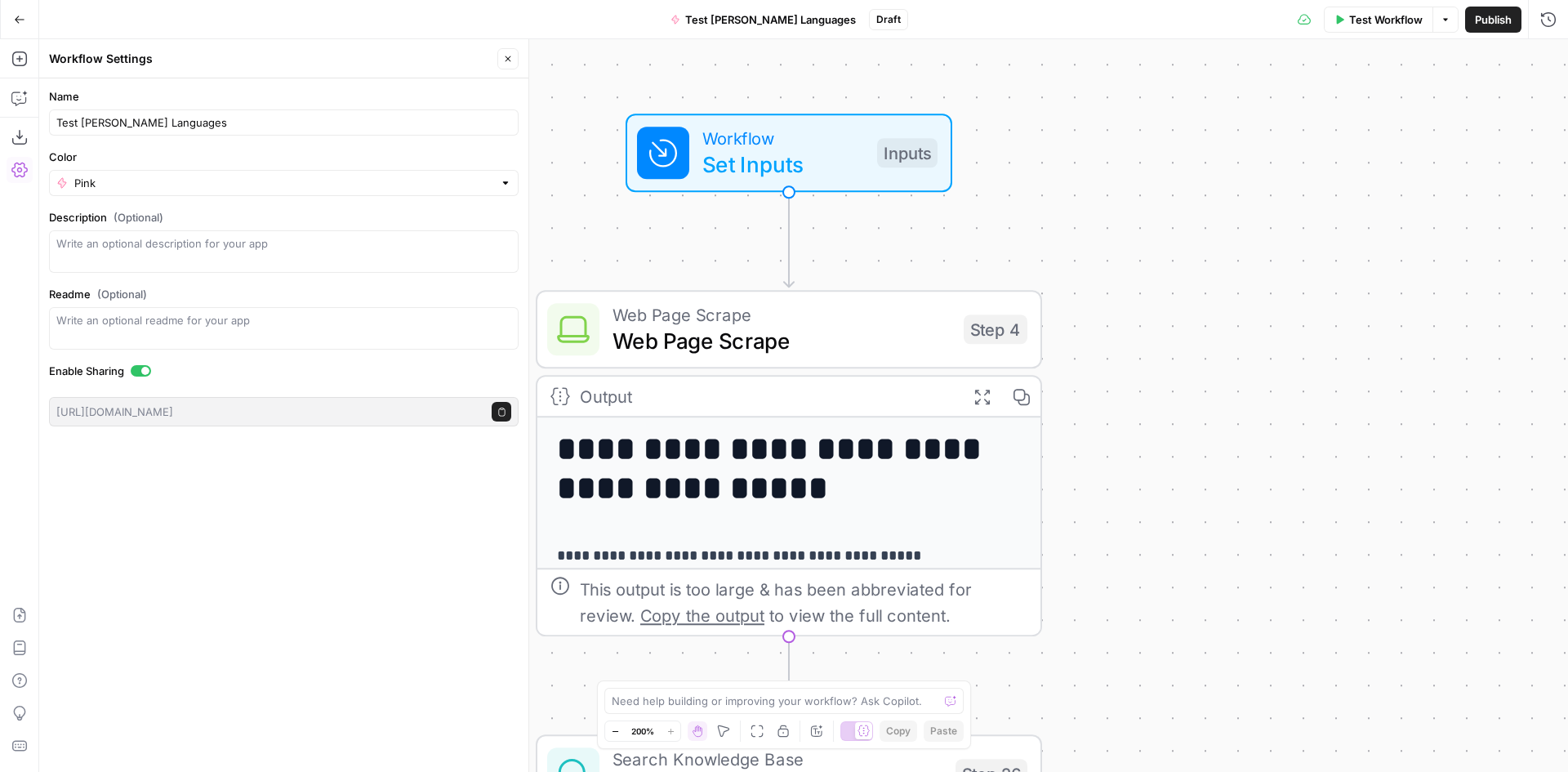
click at [24, 16] on icon "button" at bounding box center [19, 19] width 12 height 12
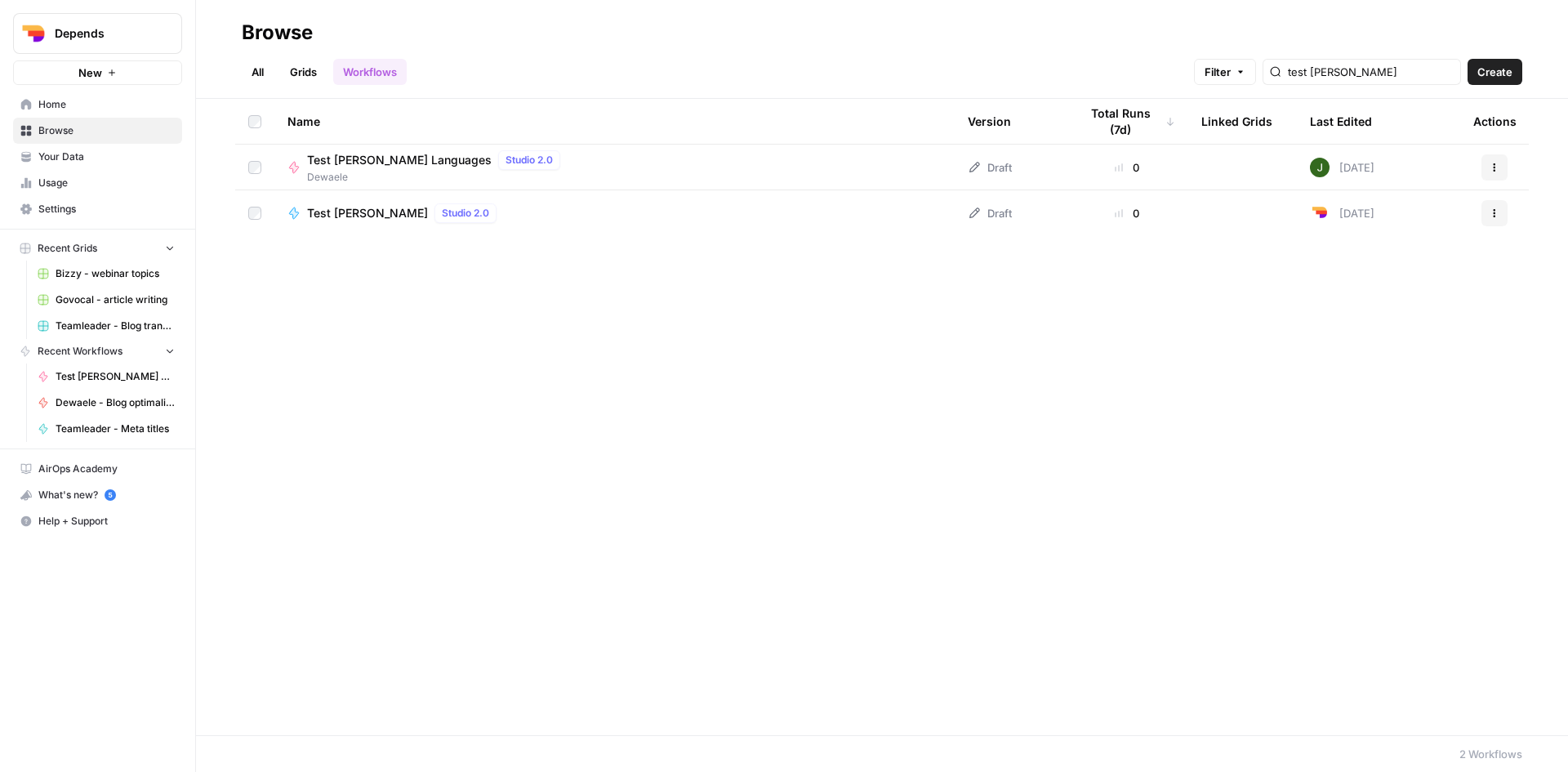
click at [1494, 170] on icon "button" at bounding box center [1495, 170] width 3 height 3
click at [849, 429] on div "Name Version Total Runs (7d) Linked Grids Last Edited Actions Test Jana - Elan …" at bounding box center [881, 416] width 1372 height 636
click at [1501, 172] on button "Actions" at bounding box center [1494, 167] width 26 height 26
click at [1367, 204] on span "Edit in Studio" at bounding box center [1422, 205] width 130 height 16
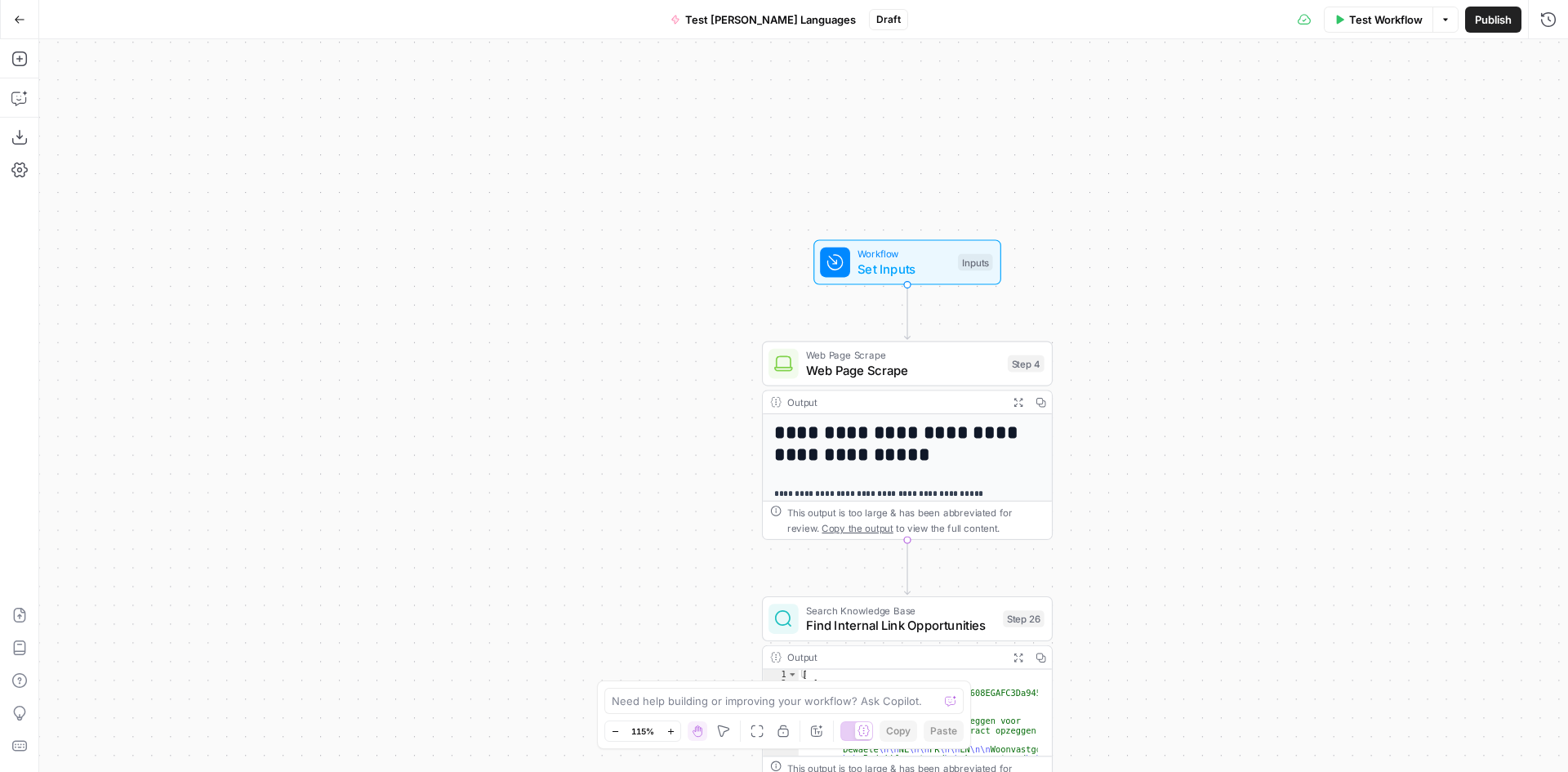
drag, startPoint x: 935, startPoint y: 300, endPoint x: 1171, endPoint y: 636, distance: 410.6
click at [1206, 695] on div "**********" at bounding box center [804, 406] width 1529 height 733
click at [883, 278] on div "Workflow Set Inputs Inputs Test Step" at bounding box center [907, 261] width 188 height 45
click at [1416, 250] on icon "button" at bounding box center [1417, 248] width 10 height 10
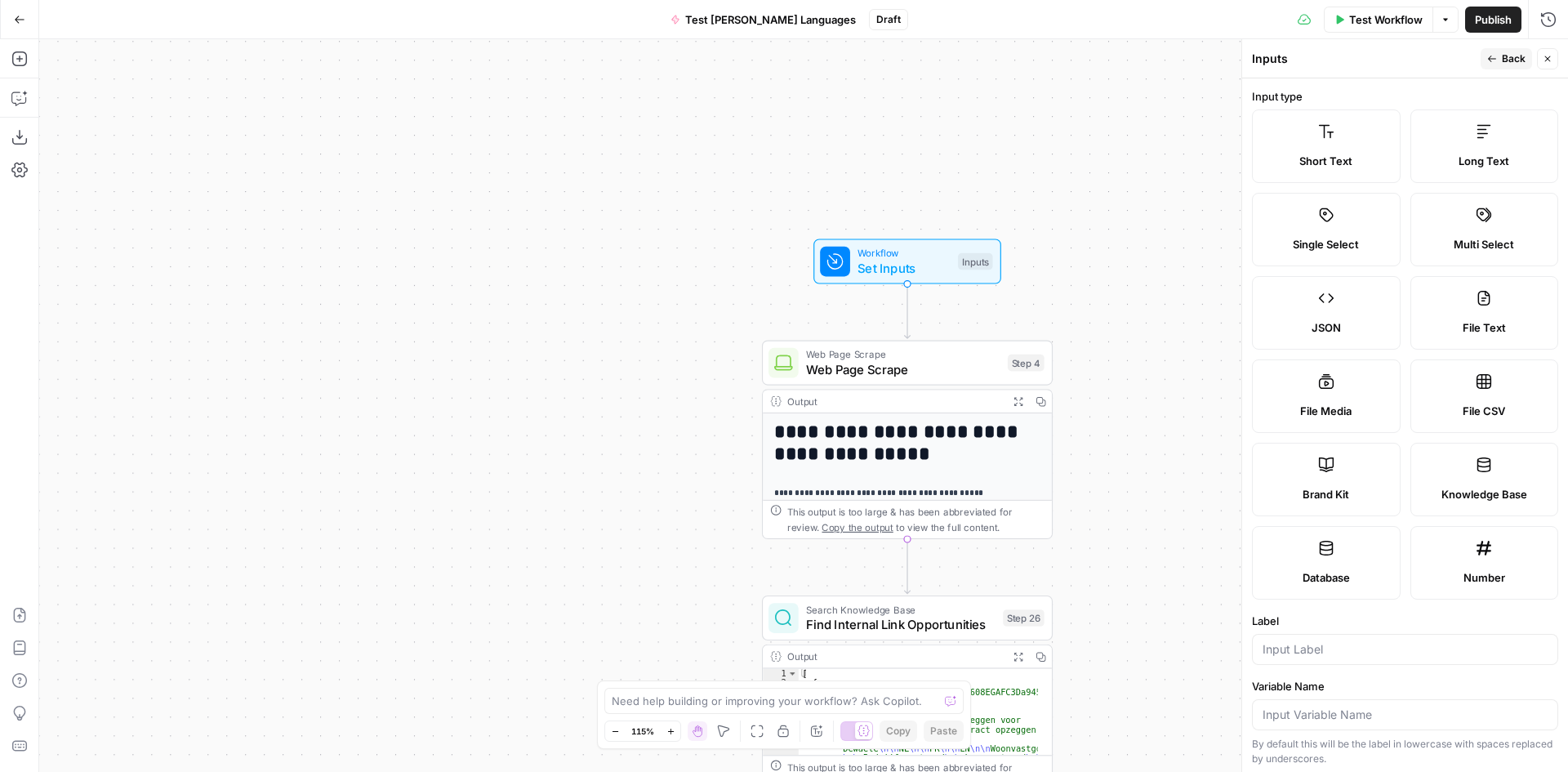
click at [1341, 487] on span "Brand Kit" at bounding box center [1325, 494] width 47 height 16
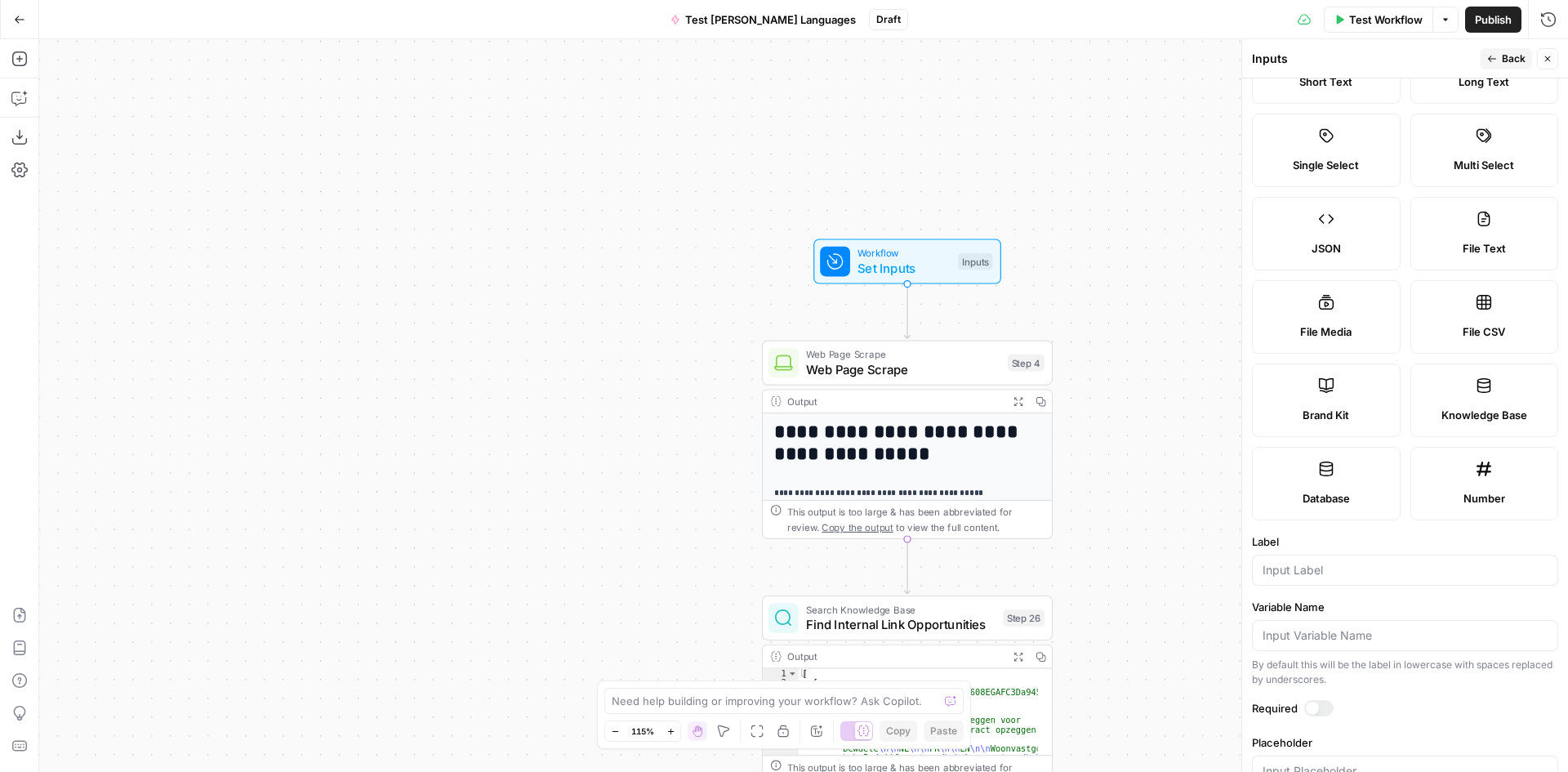
scroll to position [125, 0]
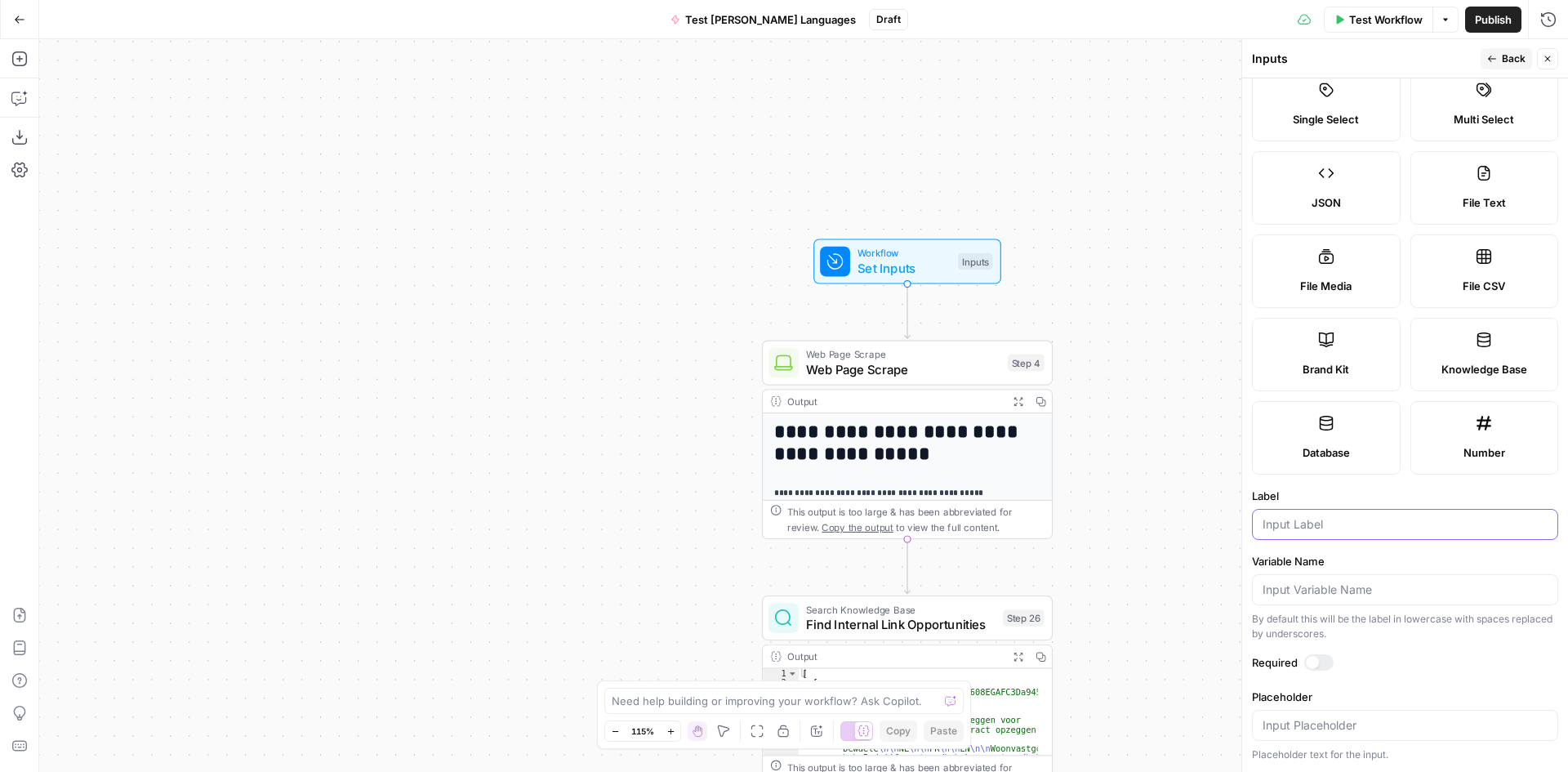
click at [1322, 520] on input "Label" at bounding box center [1405, 524] width 285 height 16
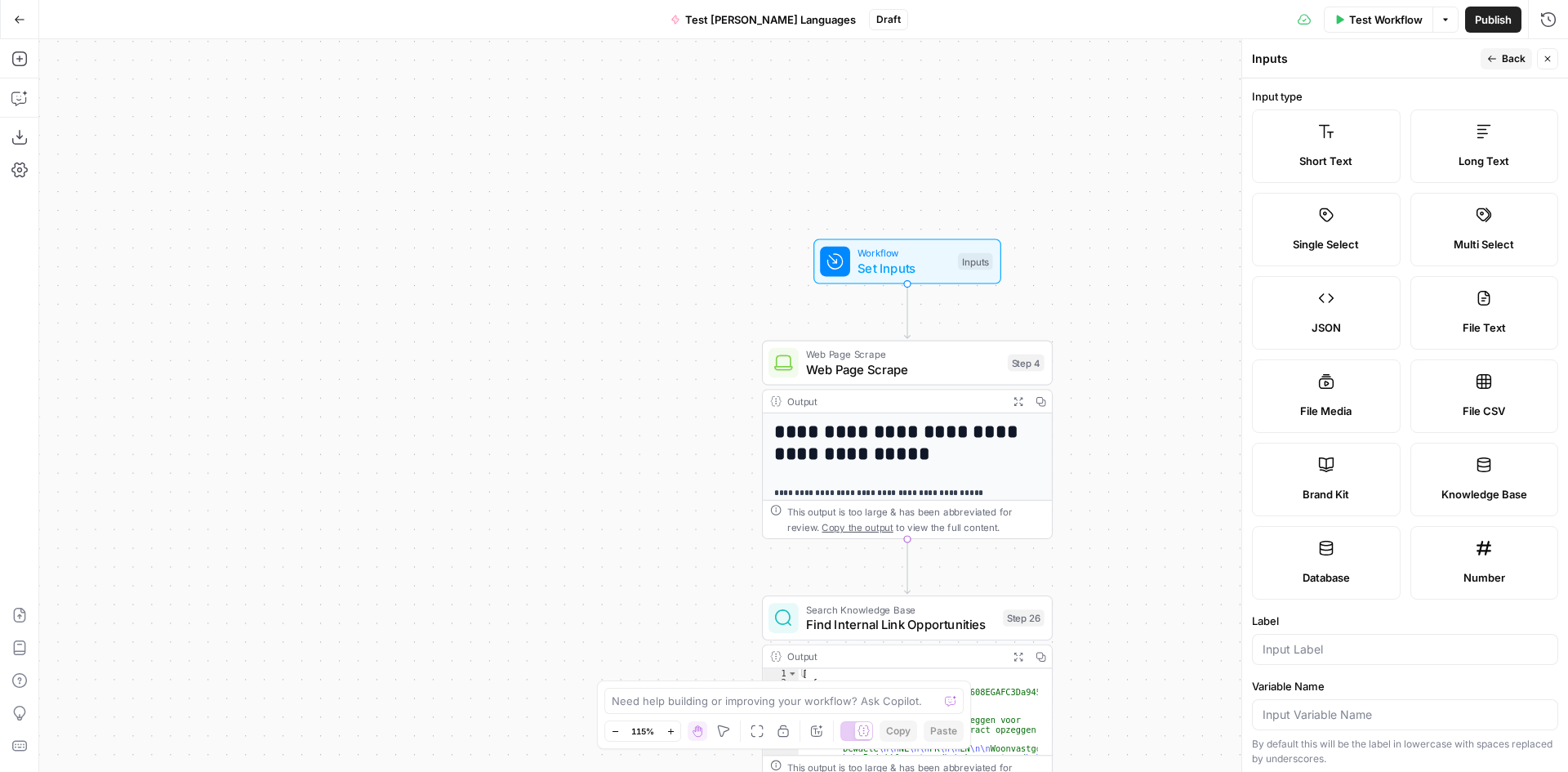
click at [1490, 52] on button "Back" at bounding box center [1507, 58] width 52 height 21
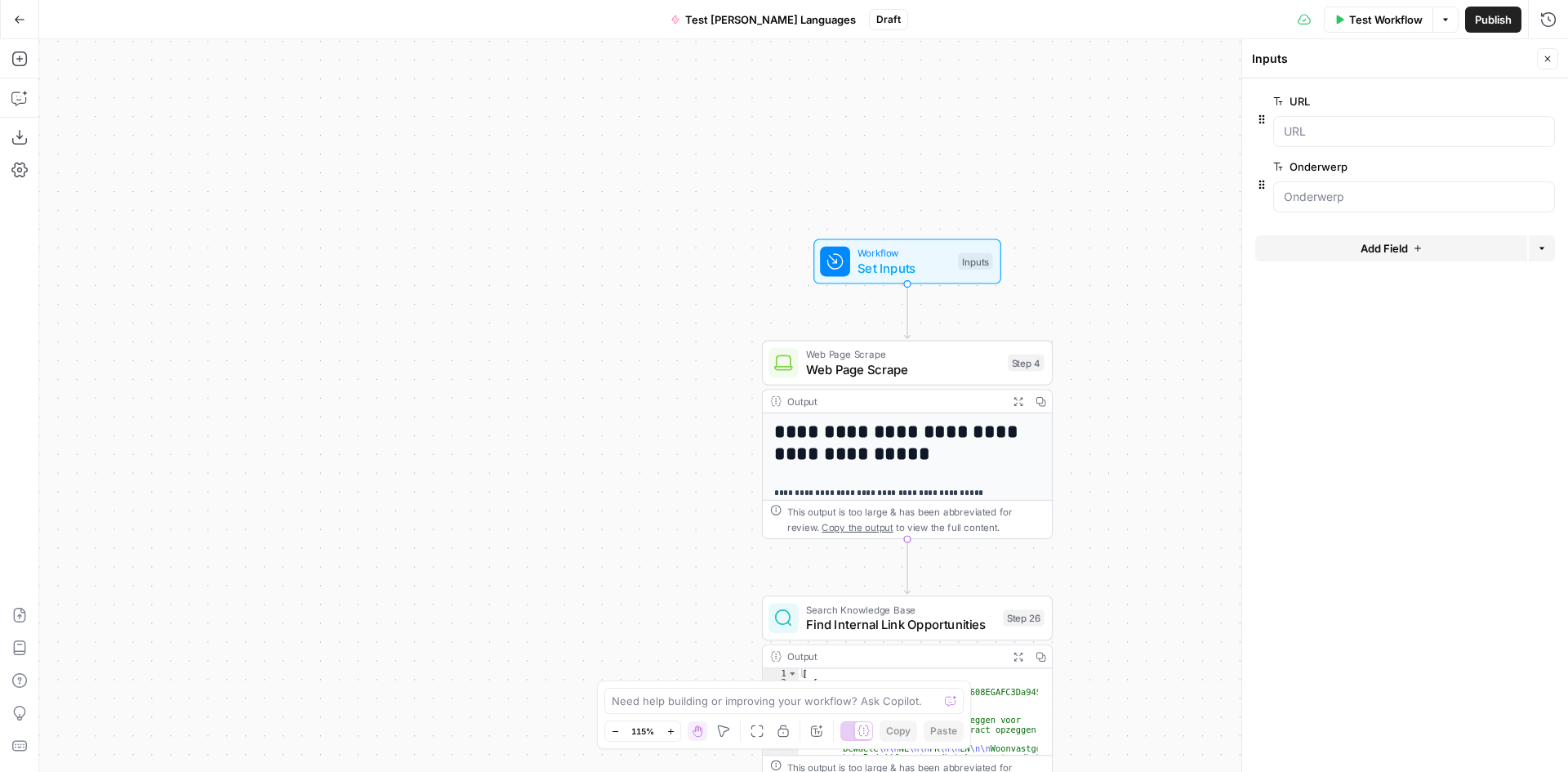
click at [1549, 57] on icon "button" at bounding box center [1548, 58] width 10 height 10
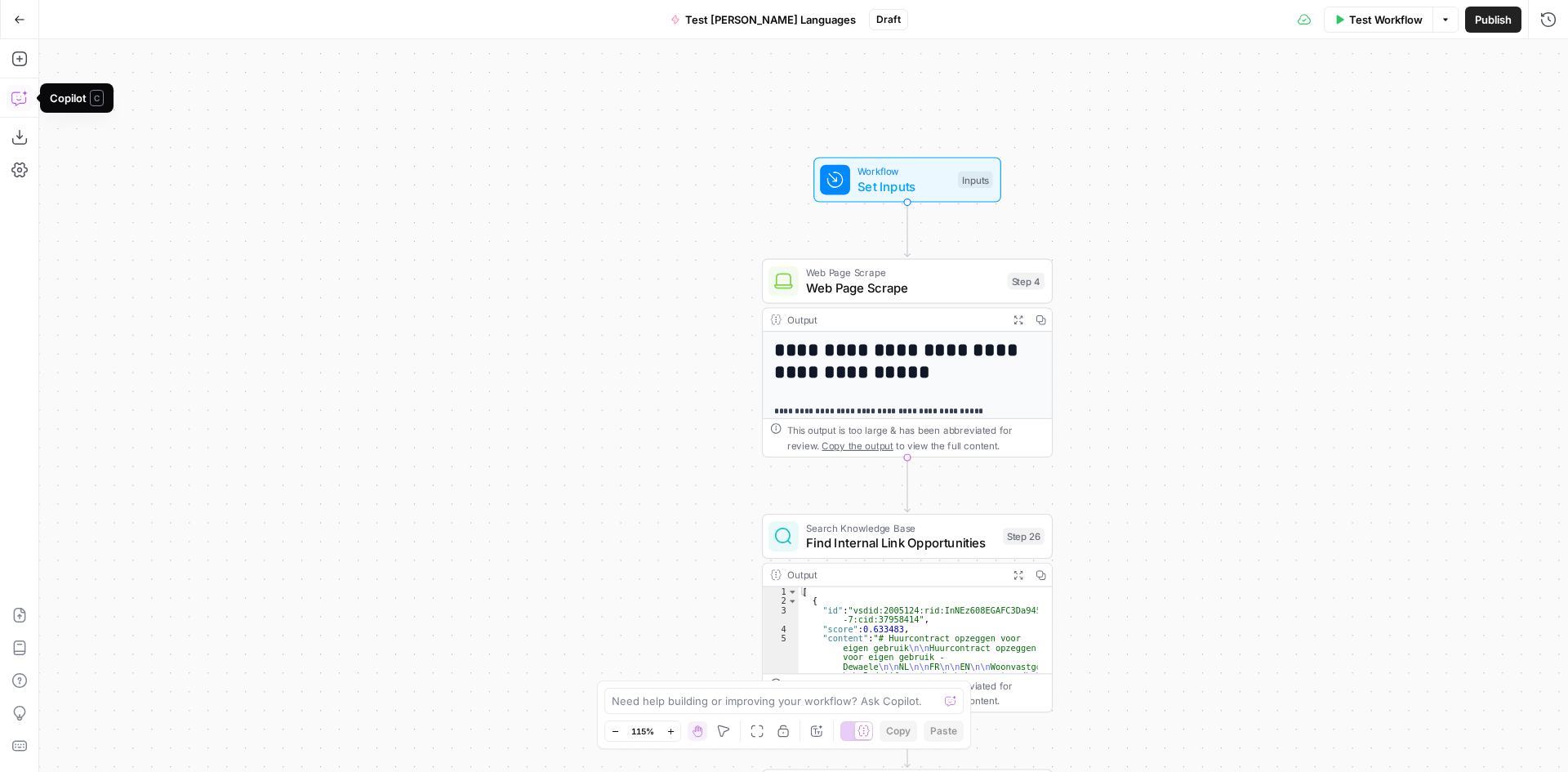
click at [28, 105] on button "Copilot" at bounding box center [19, 98] width 26 height 26
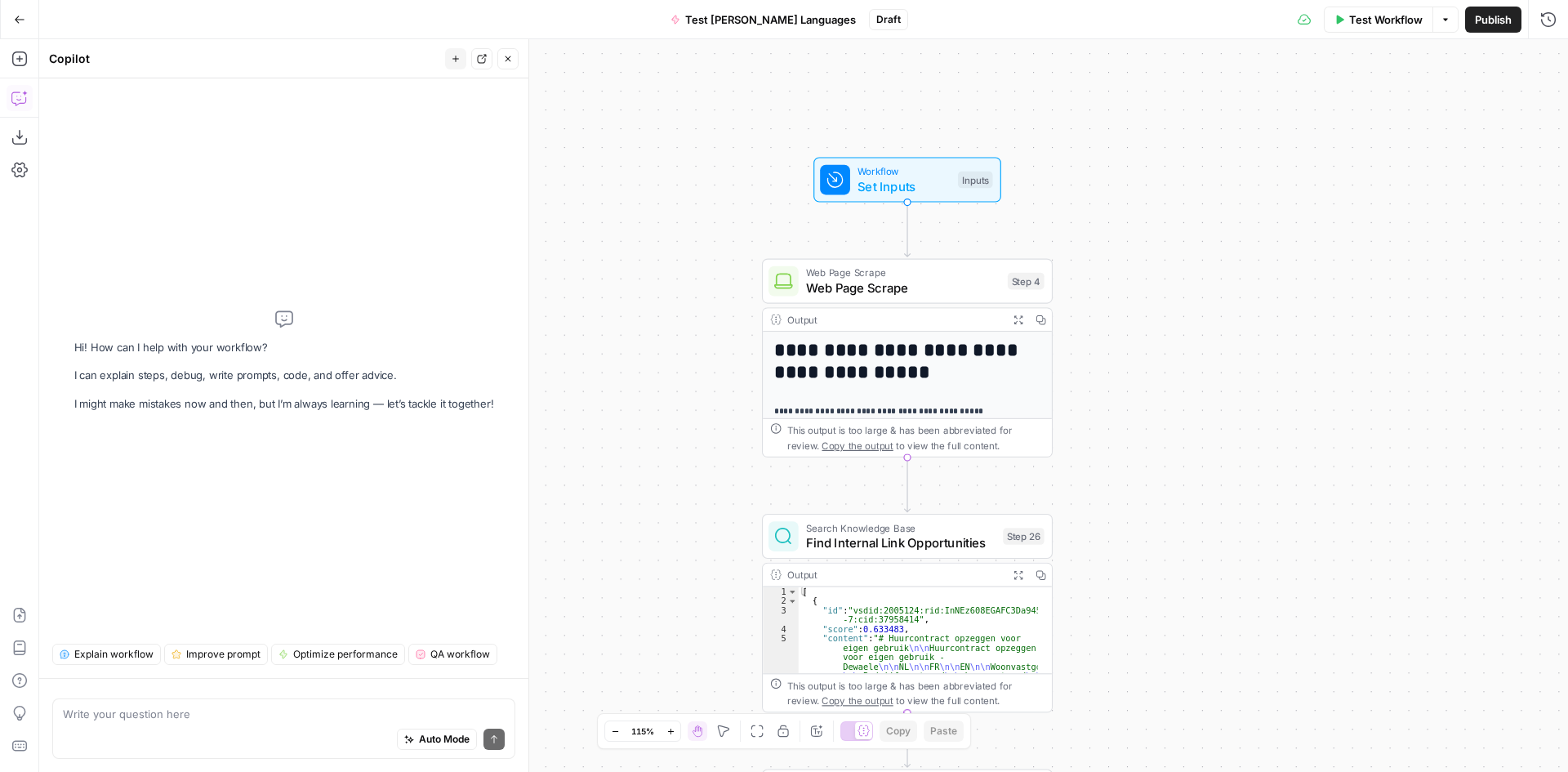
click at [176, 728] on div "Auto Mode Send" at bounding box center [284, 739] width 442 height 35
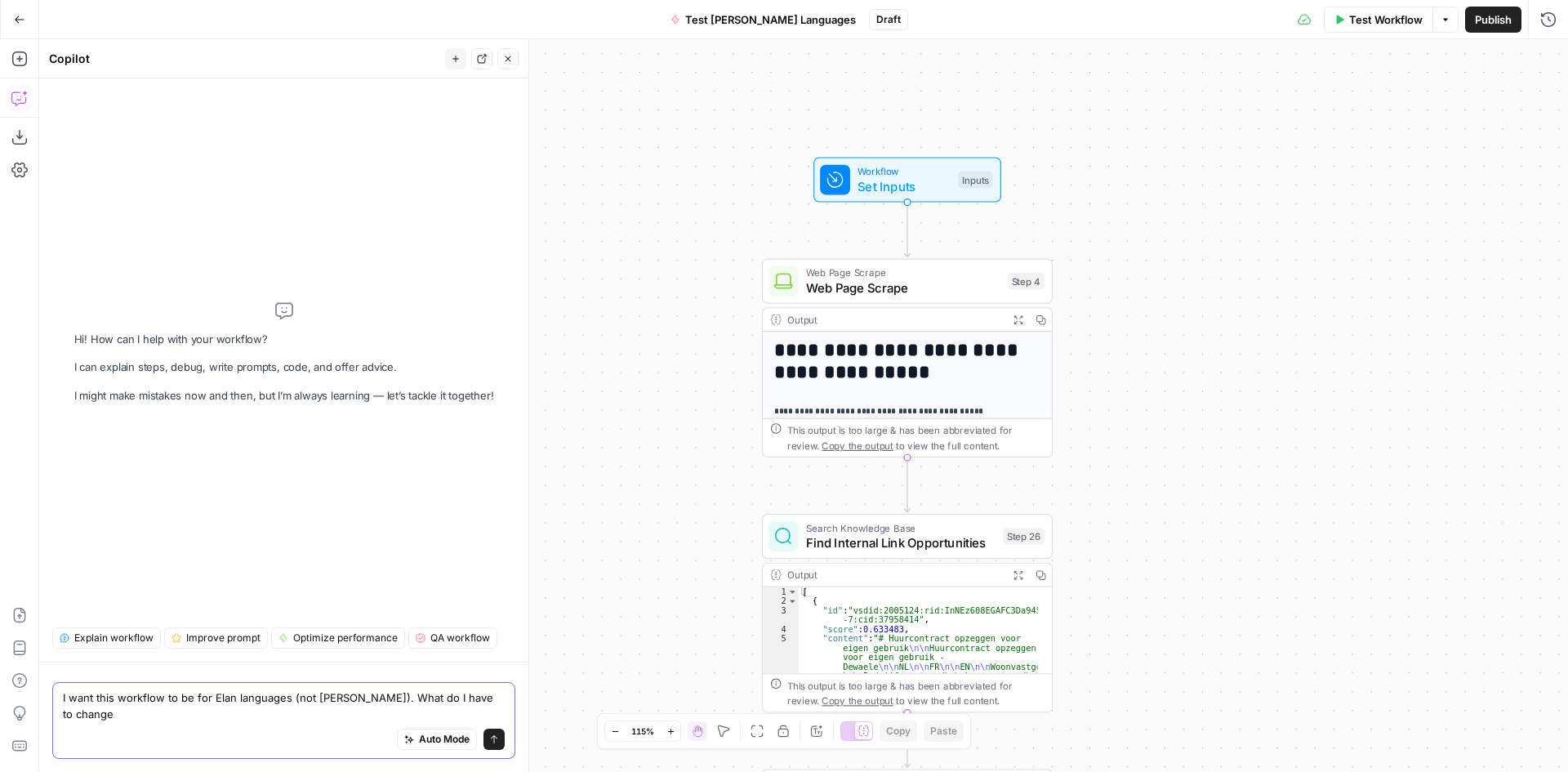
type textarea "I want this workflow to be for Elan languages (not Dewaele). What do I have to …"
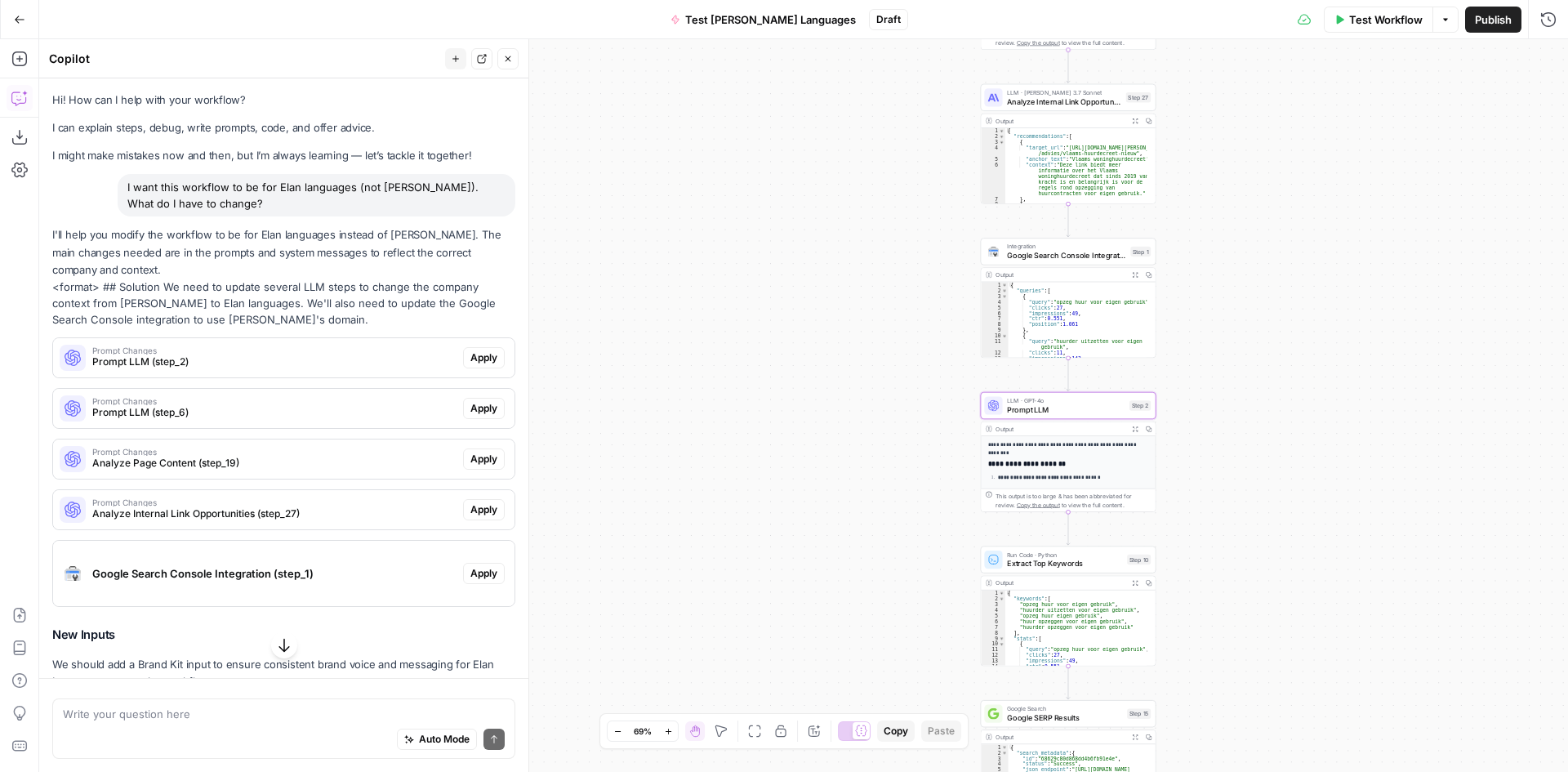
click at [255, 356] on span "Prompt LLM (step_2)" at bounding box center [274, 362] width 364 height 14
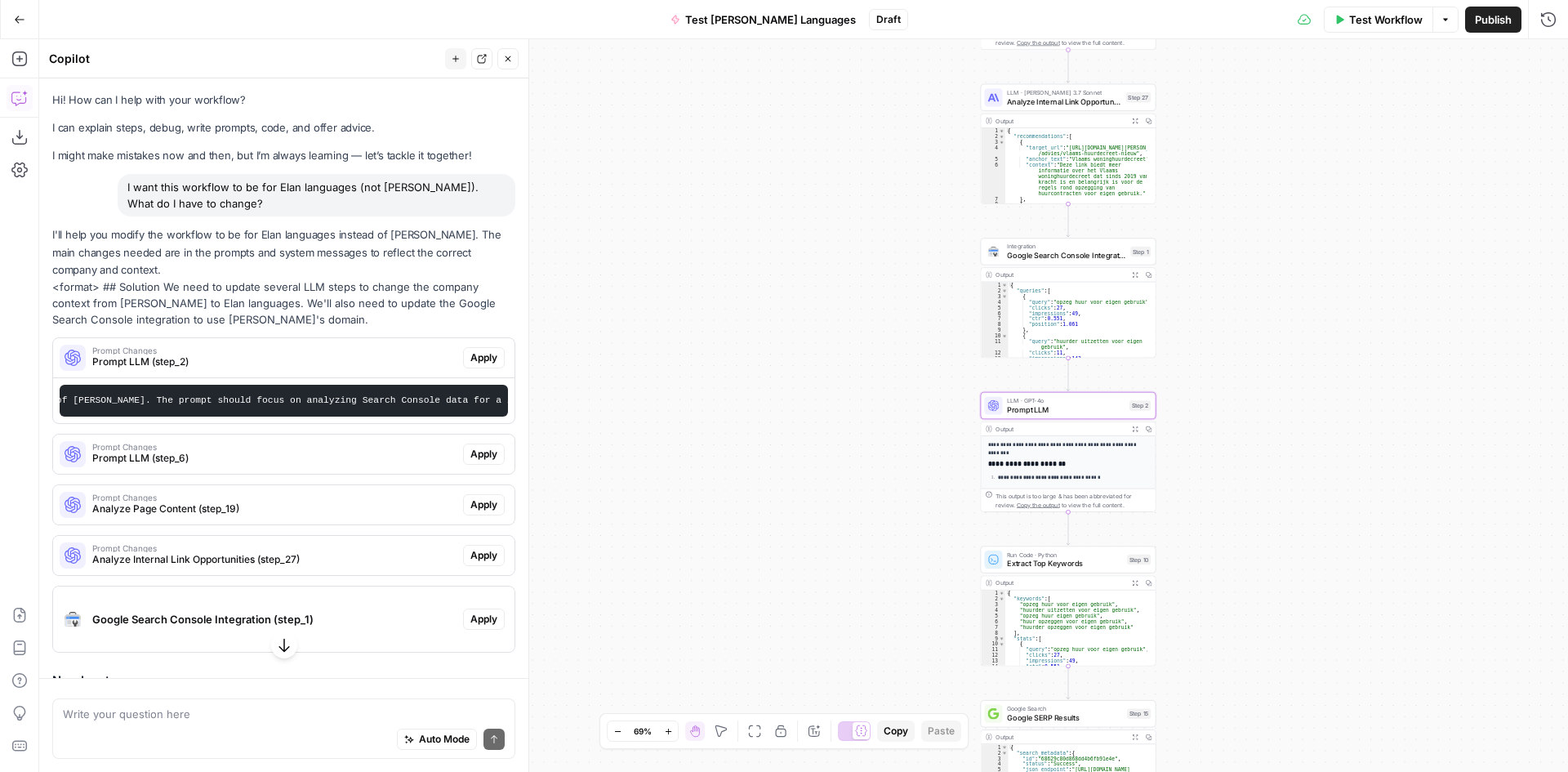
scroll to position [0, 1087]
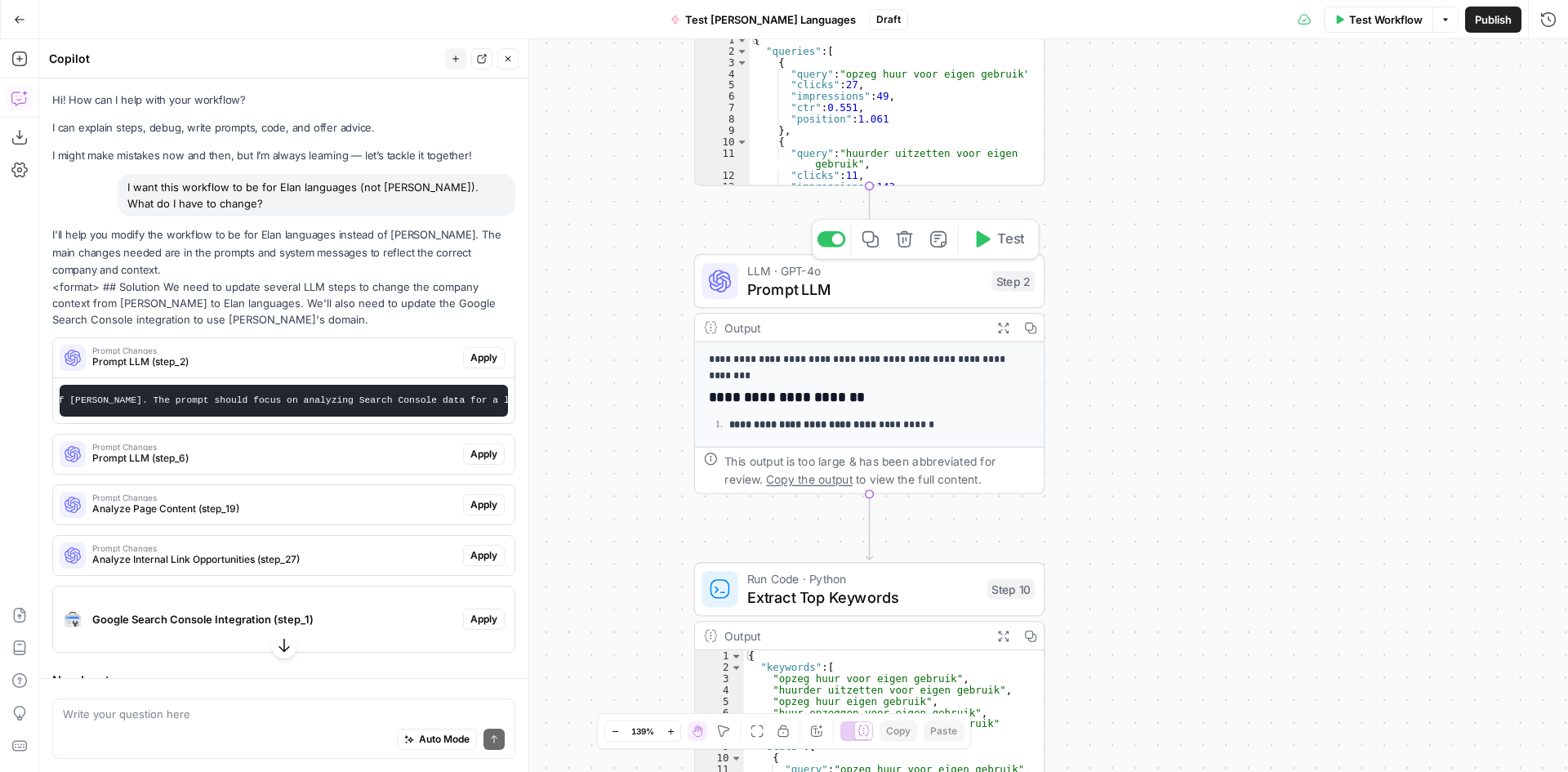
click at [887, 295] on span "Prompt LLM" at bounding box center [864, 290] width 235 height 23
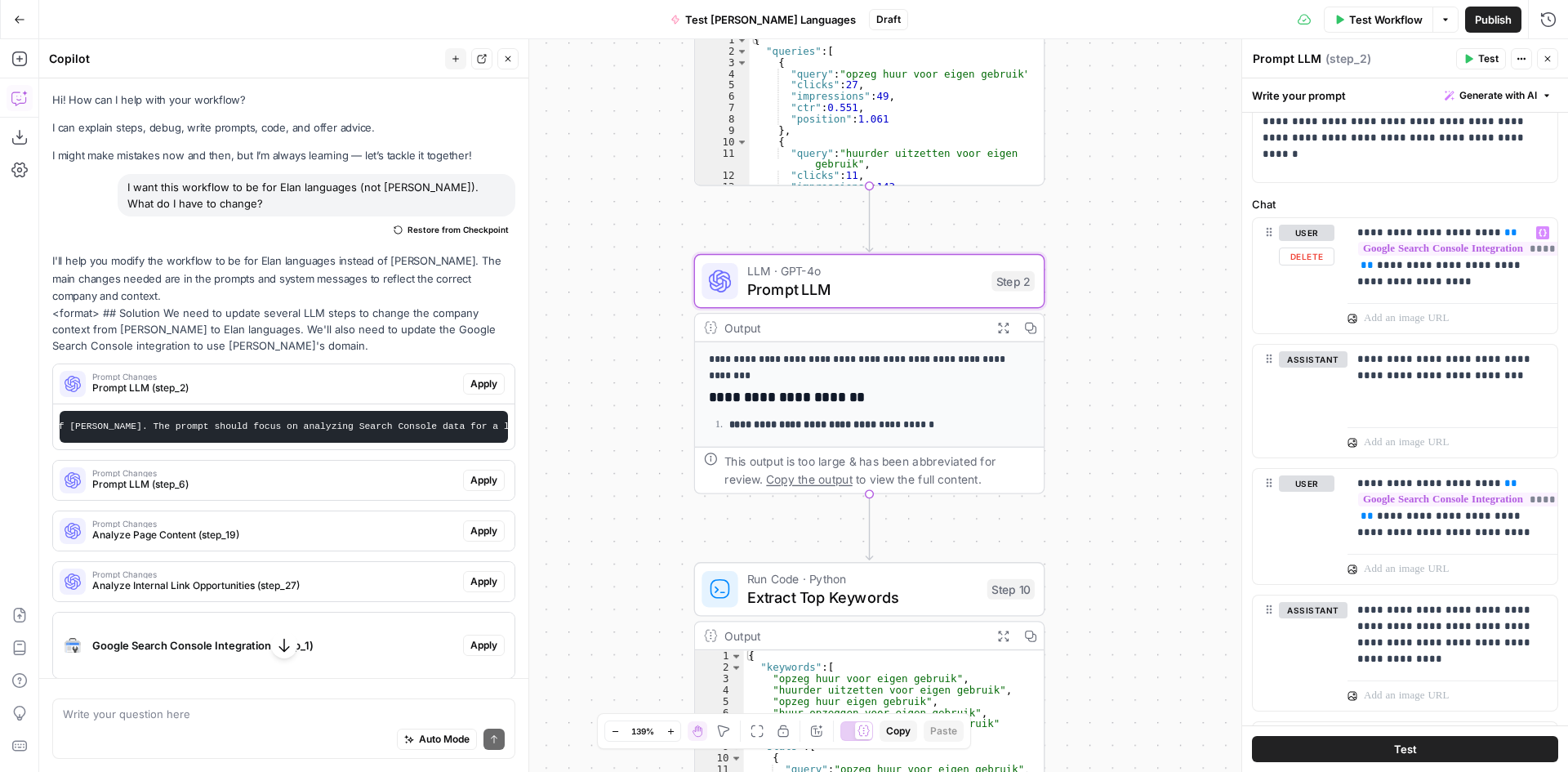
scroll to position [0, 0]
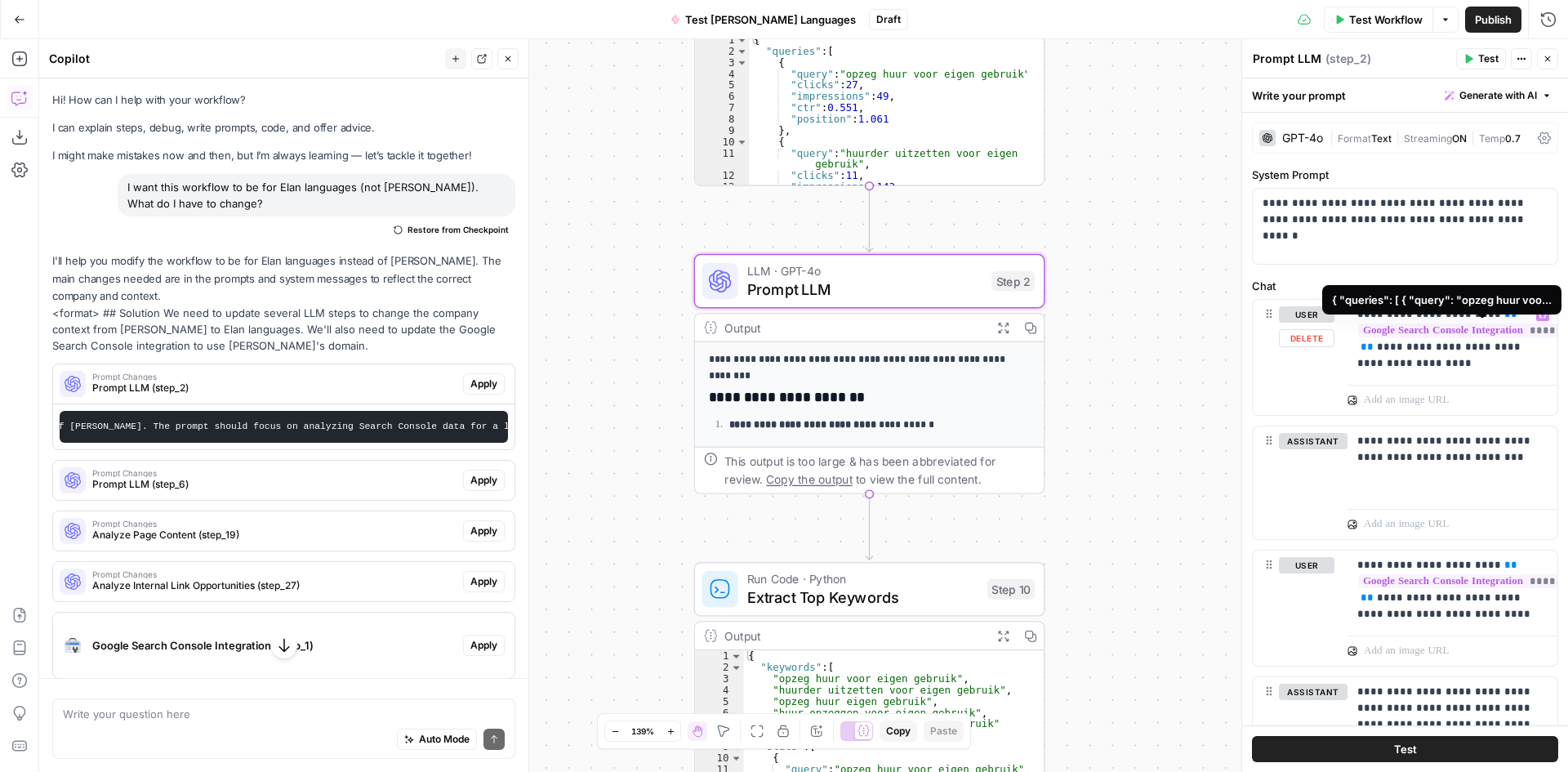
click at [1449, 334] on span "**********" at bounding box center [1486, 330] width 255 height 13
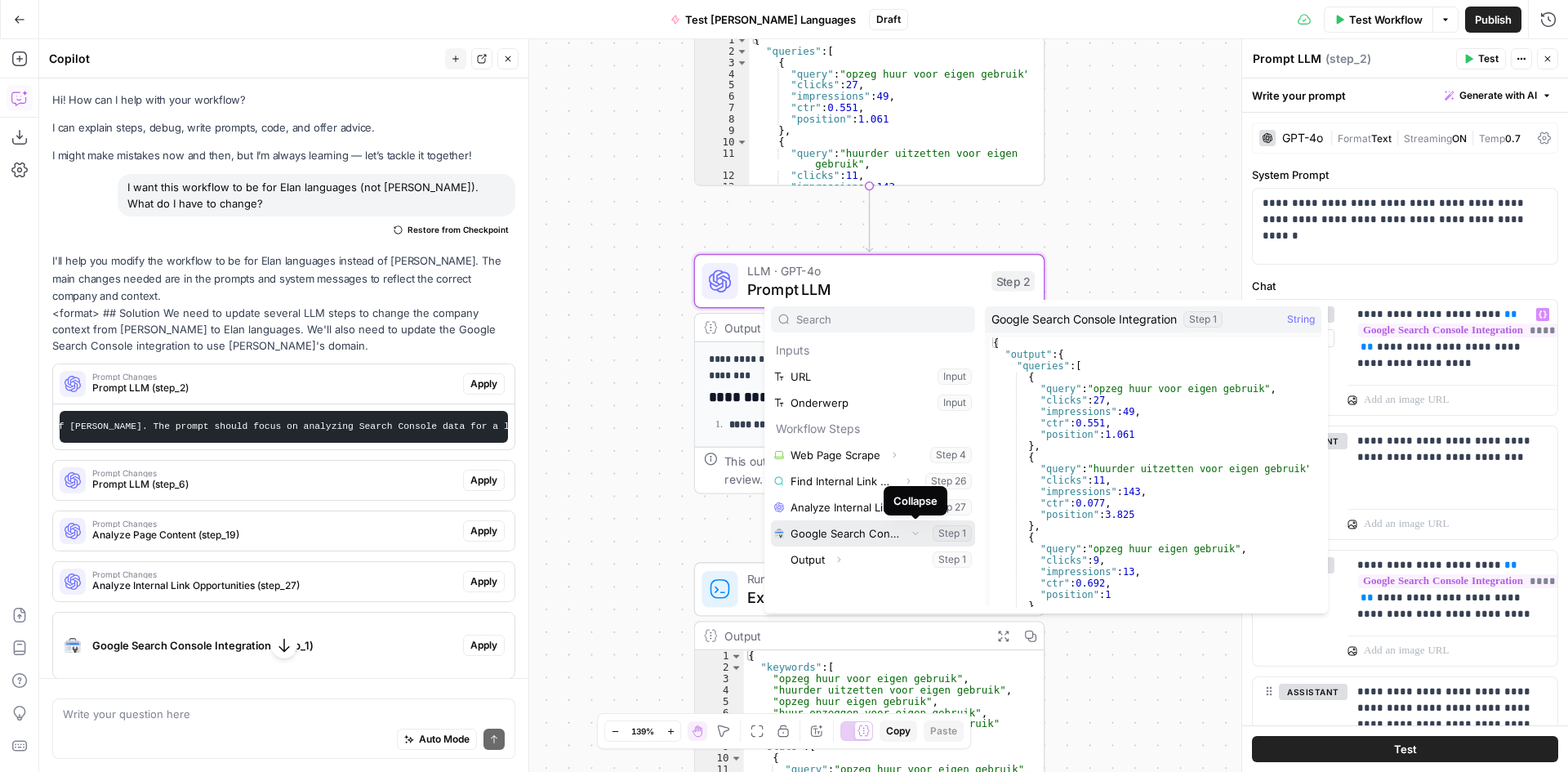
click at [917, 536] on icon "button" at bounding box center [916, 533] width 10 height 10
click at [1127, 250] on div "**********" at bounding box center [804, 406] width 1529 height 733
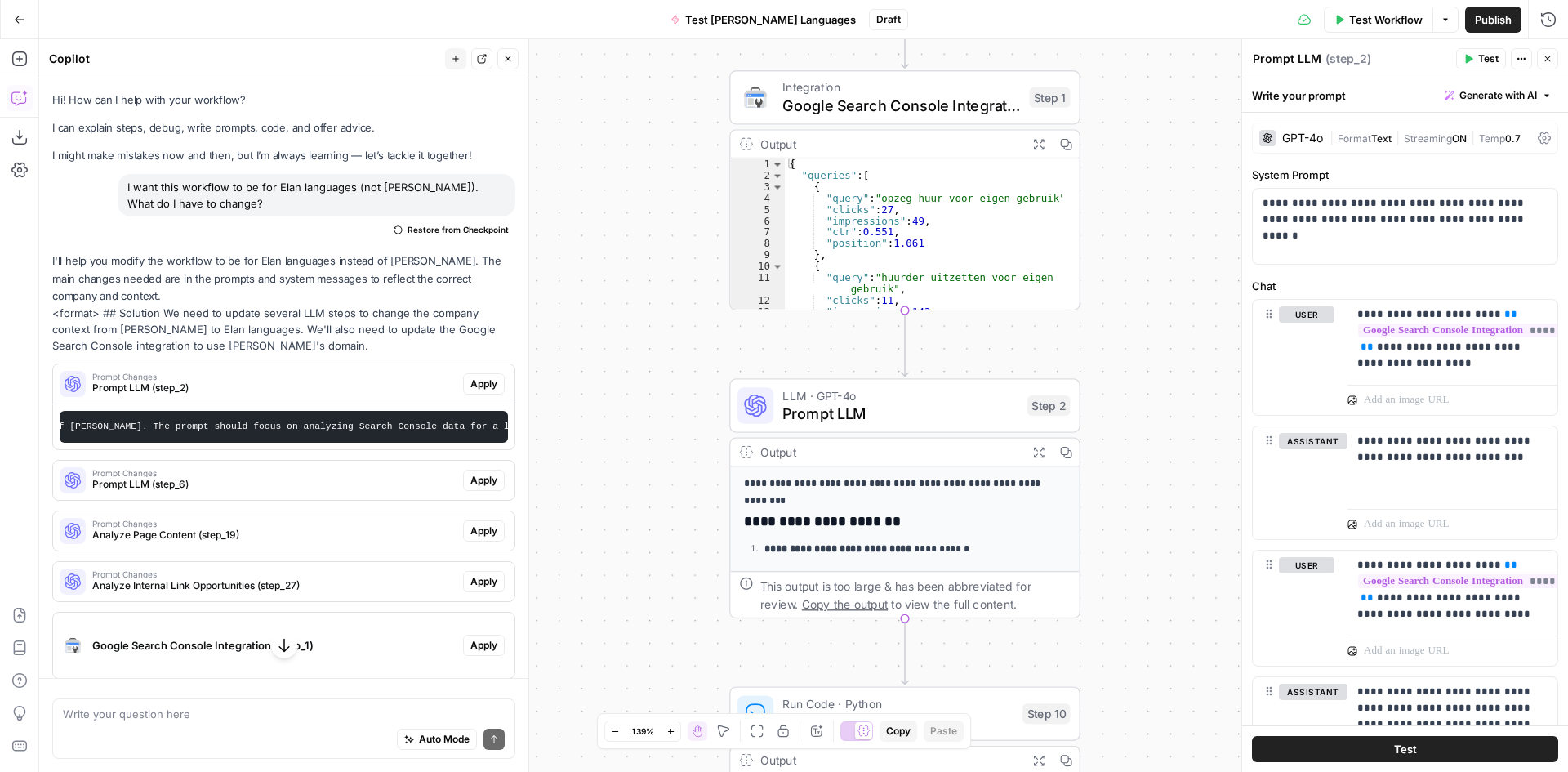
scroll to position [335, 0]
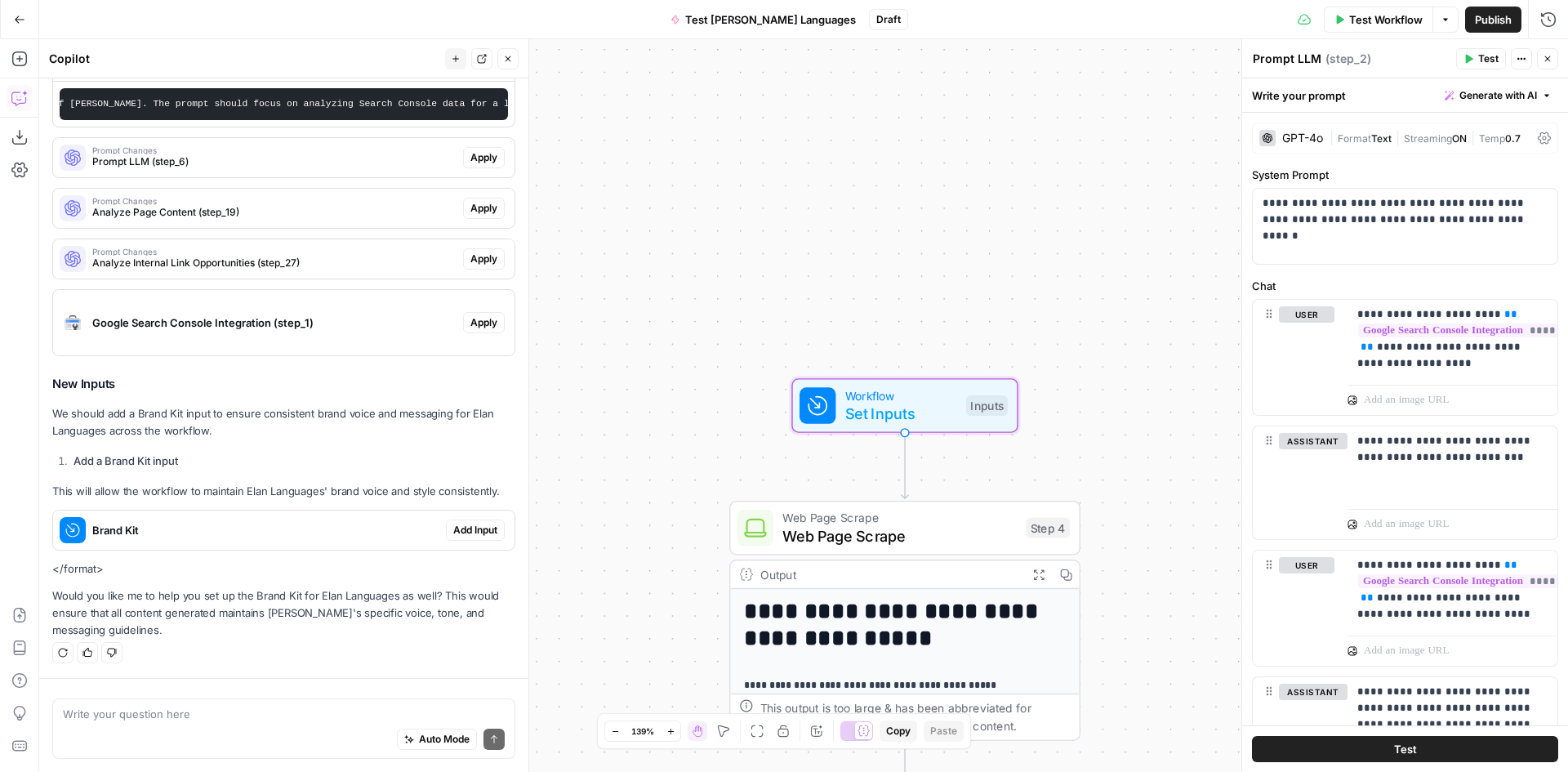
click at [218, 527] on span "Brand Kit" at bounding box center [266, 529] width 347 height 16
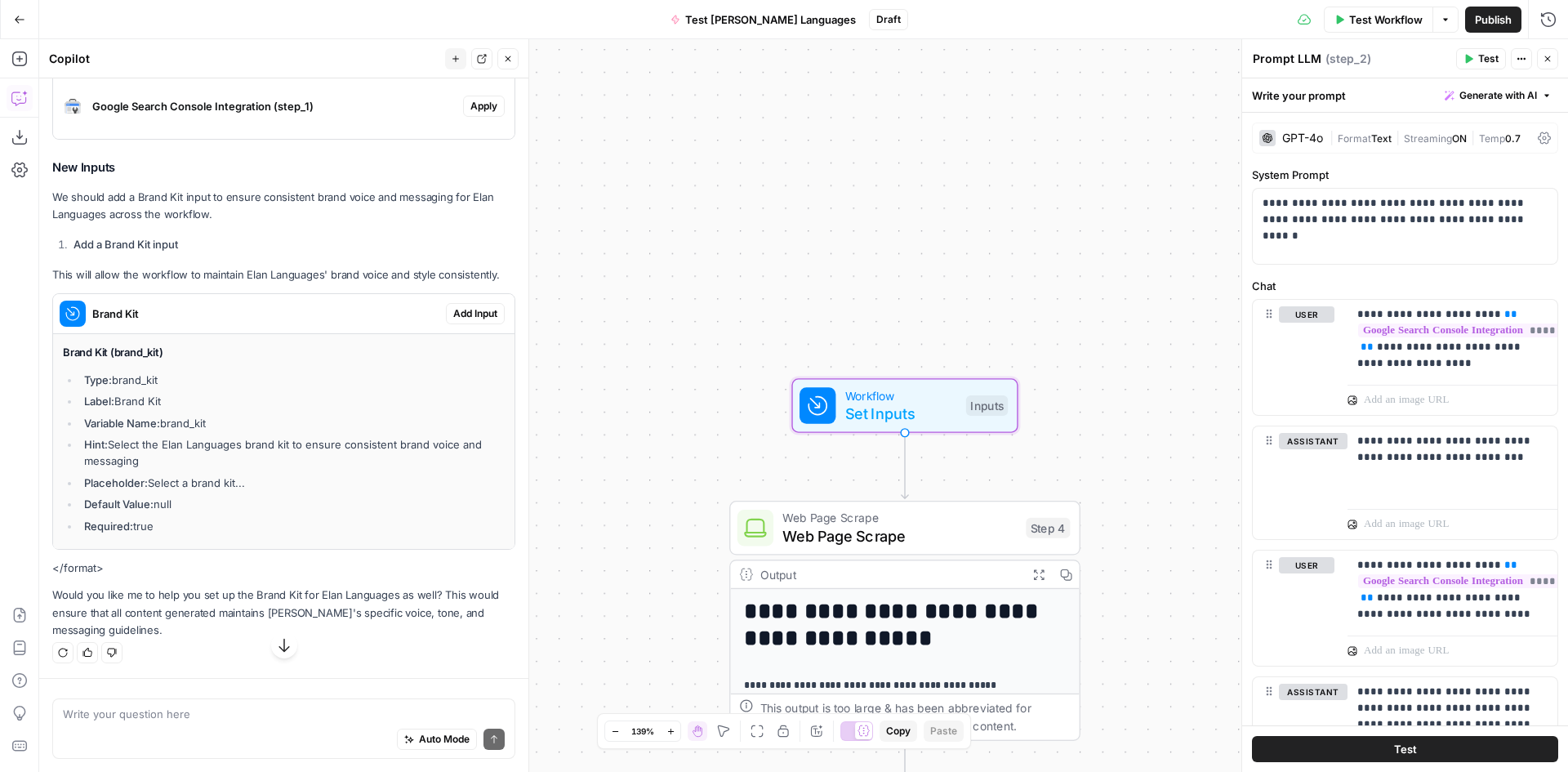
scroll to position [551, 0]
click at [901, 416] on span "Set Inputs" at bounding box center [901, 413] width 112 height 23
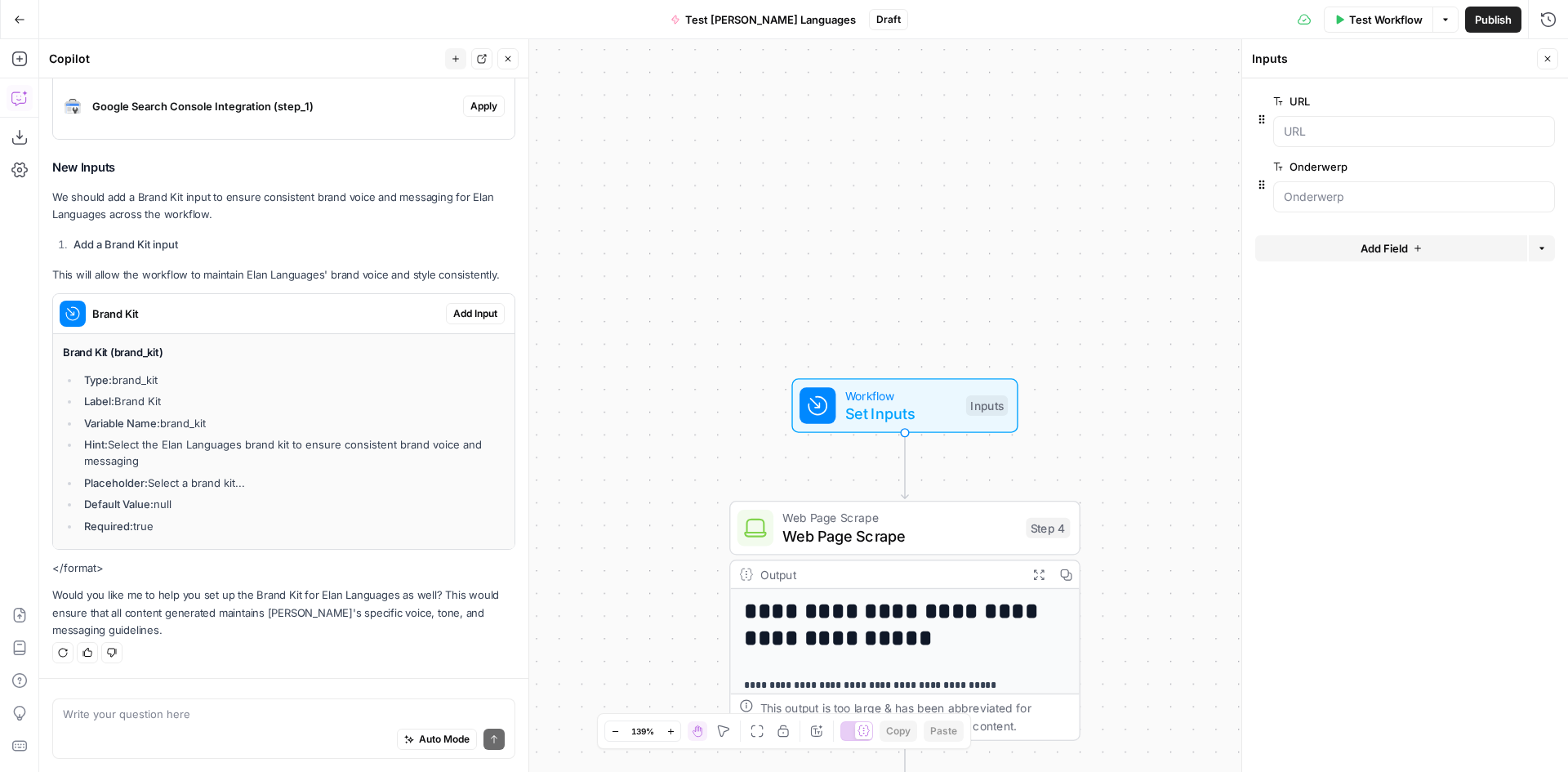
click at [1412, 247] on button "Add Field" at bounding box center [1392, 247] width 272 height 26
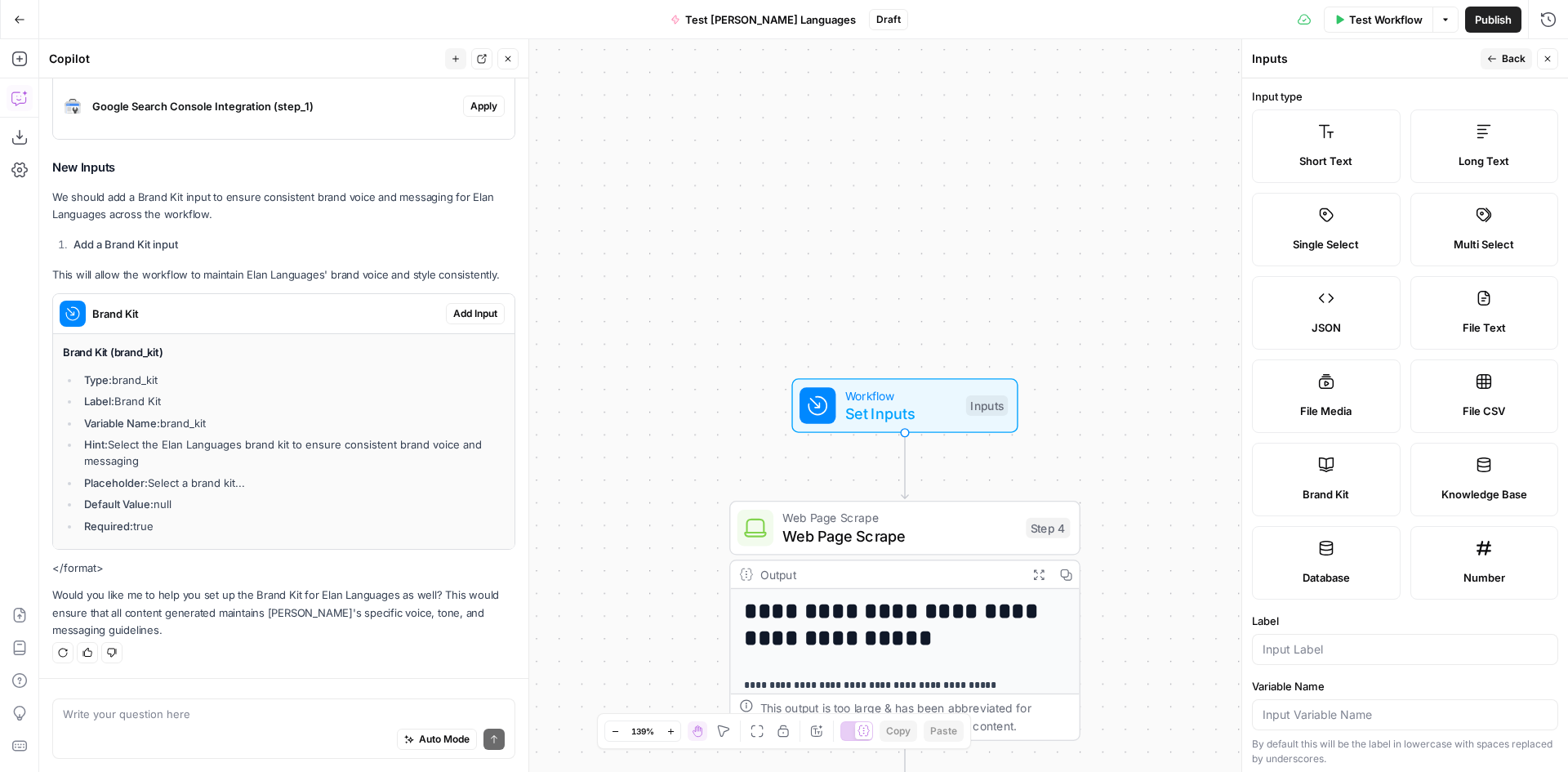
click at [1323, 491] on span "Brand Kit" at bounding box center [1325, 494] width 47 height 16
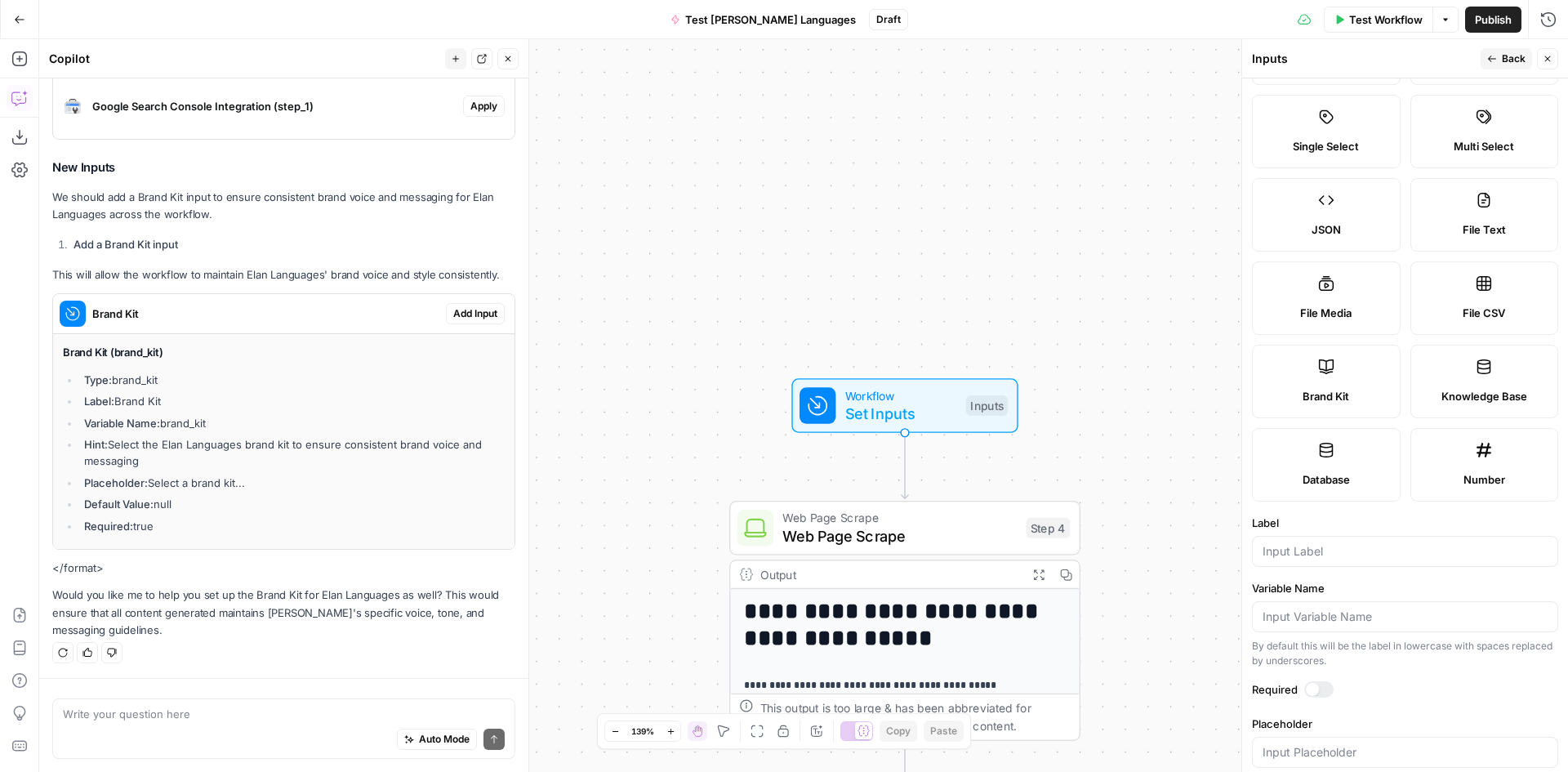
scroll to position [125, 0]
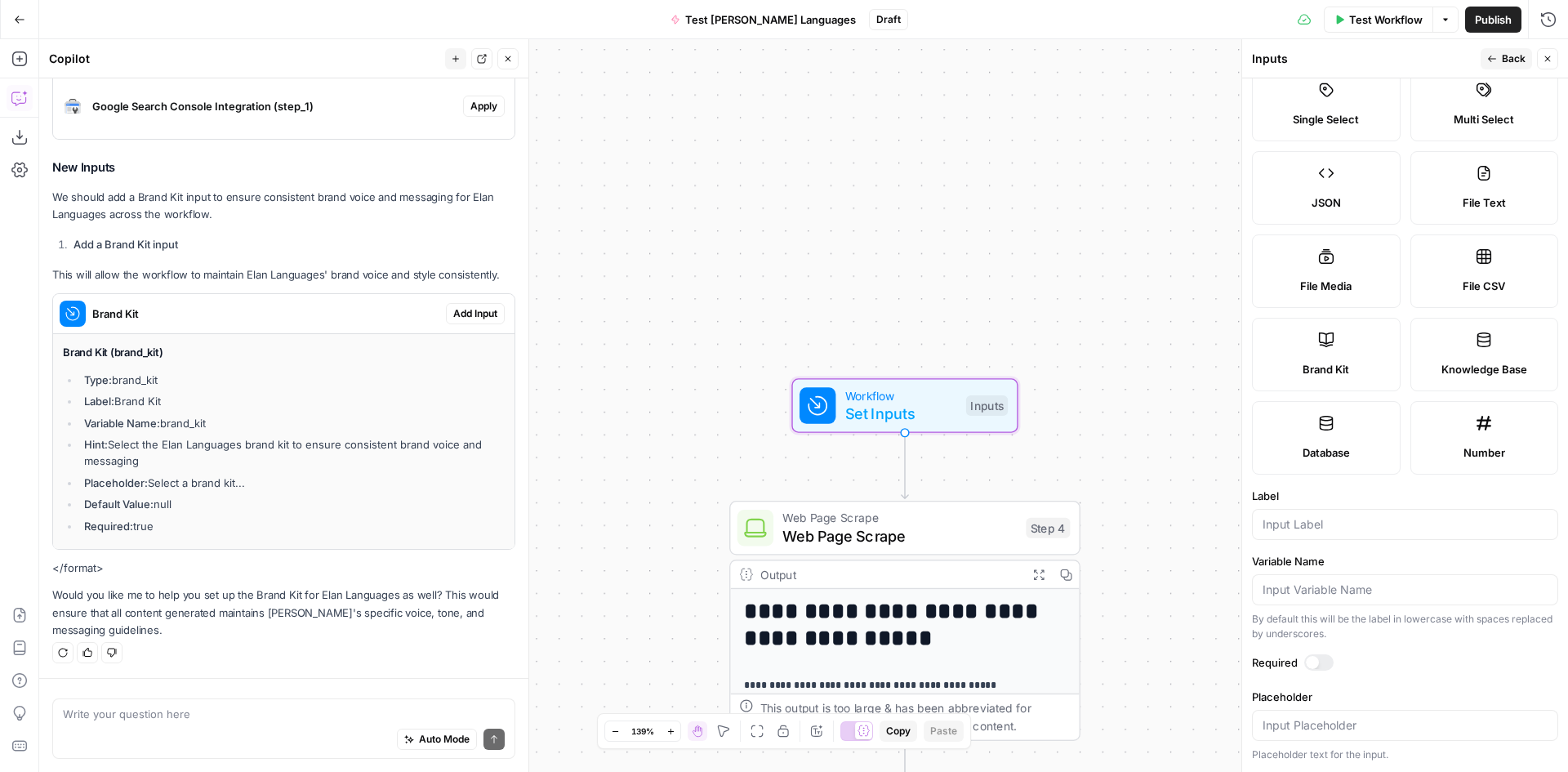
drag, startPoint x: 165, startPoint y: 399, endPoint x: 119, endPoint y: 401, distance: 46.0
click at [119, 401] on li "Label: Brand Kit" at bounding box center [292, 401] width 425 height 16
copy li "Brand Kit"
click at [1283, 526] on input "Label" at bounding box center [1405, 524] width 285 height 16
paste input "Brand Kit"
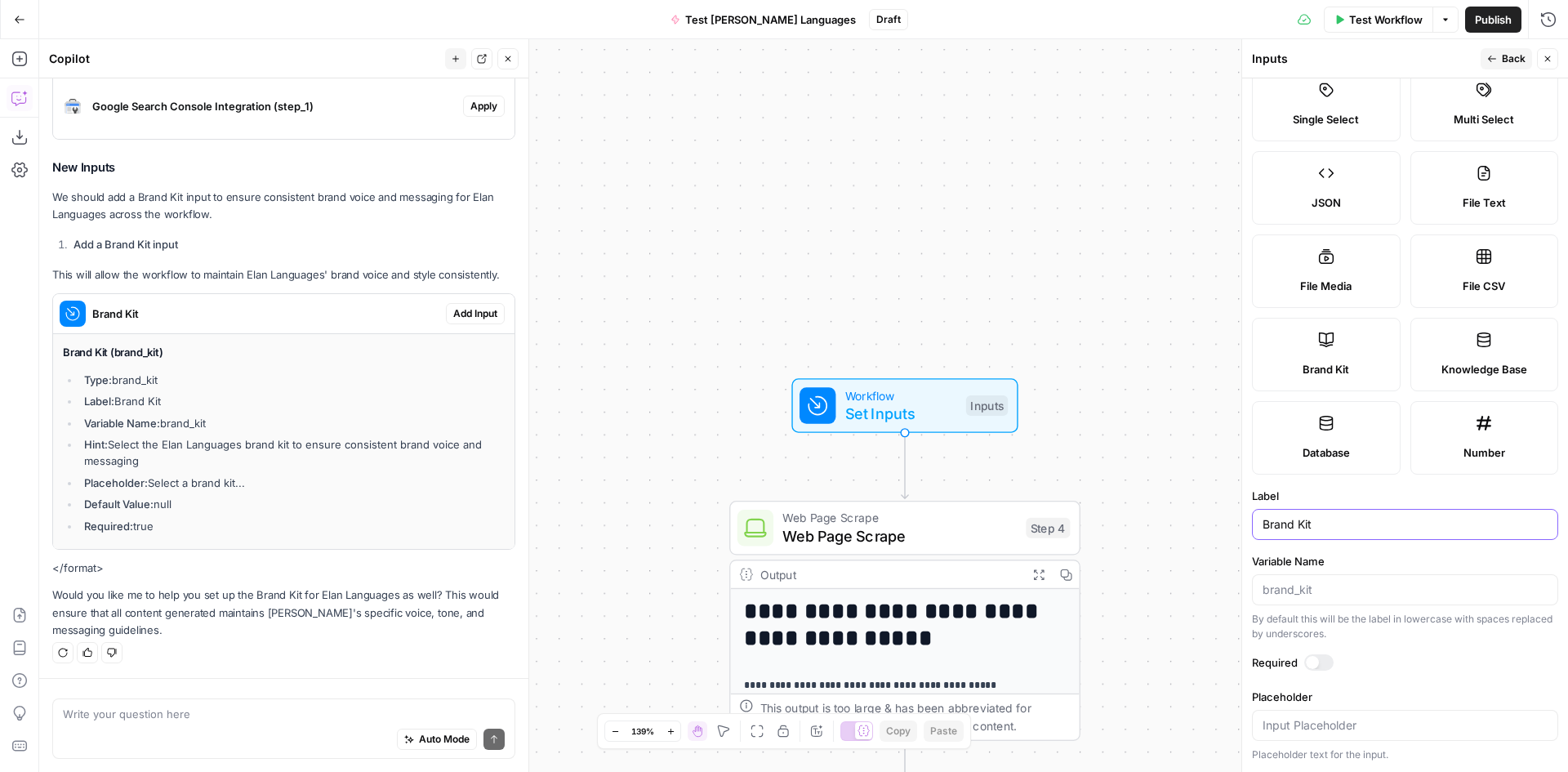
type input "Brand Kit"
click at [1313, 612] on div "By default this will be the label in lowercase with spaces replaced by undersco…" at bounding box center [1404, 626] width 306 height 30
click at [1329, 735] on div at bounding box center [1404, 725] width 306 height 31
click at [1329, 663] on div at bounding box center [1319, 662] width 30 height 16
click at [1329, 663] on div at bounding box center [1325, 663] width 13 height 13
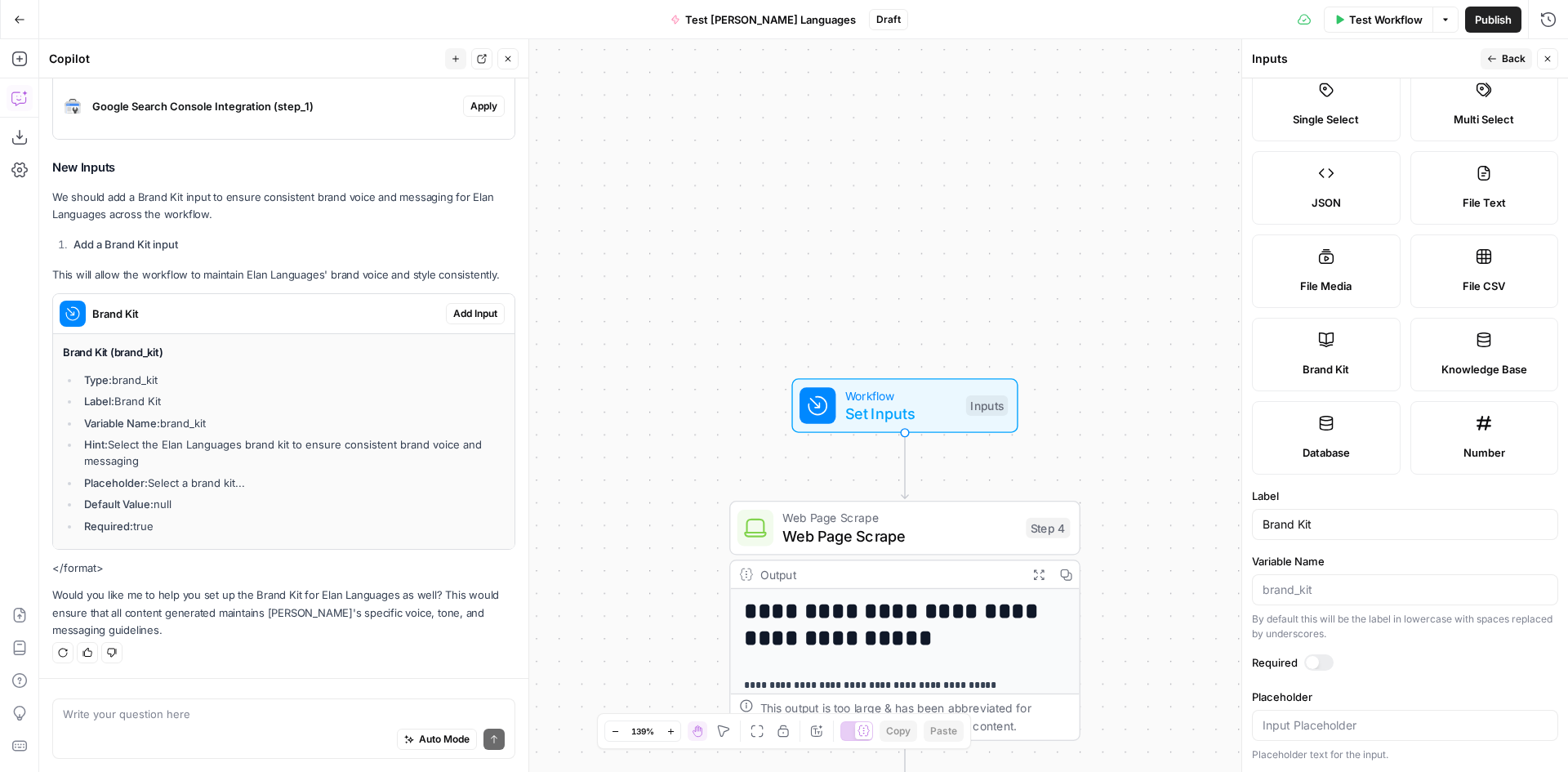
click at [1325, 664] on div at bounding box center [1319, 662] width 30 height 16
click at [1325, 600] on div at bounding box center [1404, 590] width 306 height 31
click at [1309, 737] on div at bounding box center [1404, 725] width 306 height 31
click at [1313, 730] on input "Placeholder" at bounding box center [1405, 725] width 285 height 16
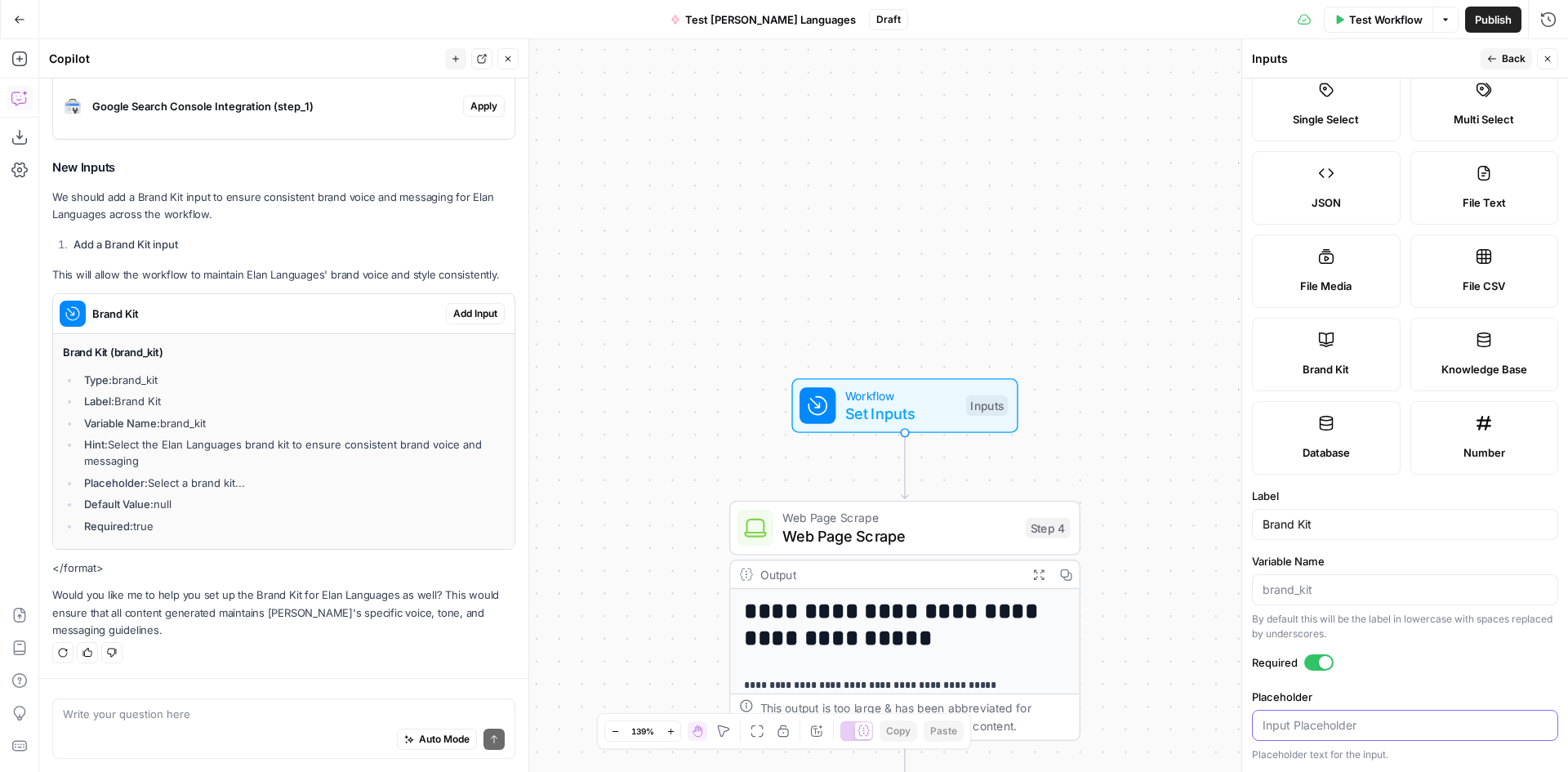
click at [1313, 730] on input "Placeholder" at bounding box center [1405, 725] width 285 height 16
click at [1388, 723] on input "Placeholder" at bounding box center [1405, 725] width 285 height 16
drag, startPoint x: 1232, startPoint y: 706, endPoint x: 1180, endPoint y: 709, distance: 52.1
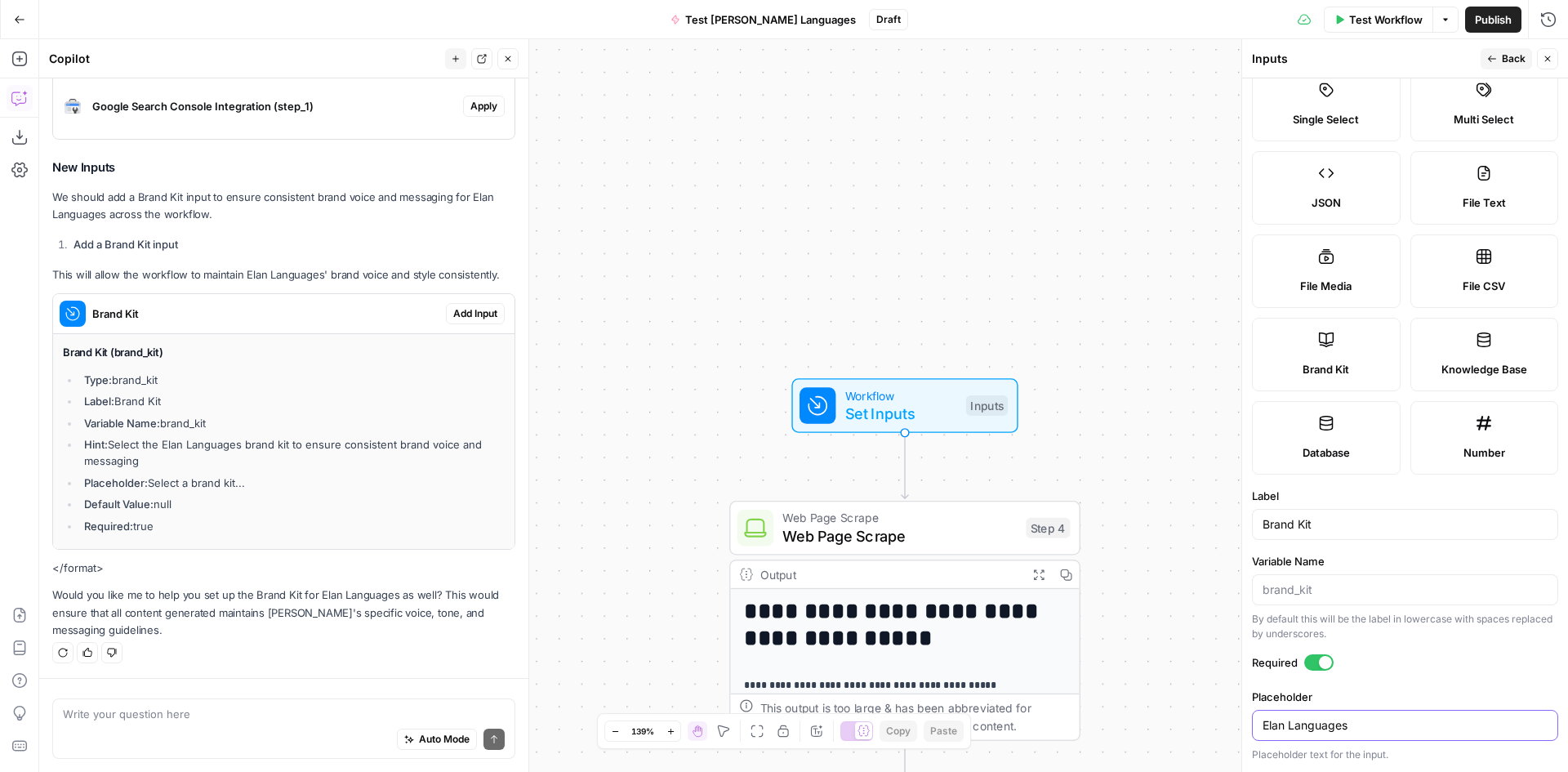
click at [1180, 709] on body "**********" at bounding box center [784, 386] width 1568 height 772
type input "Elan Languages"
click at [1507, 60] on span "Back" at bounding box center [1513, 58] width 24 height 14
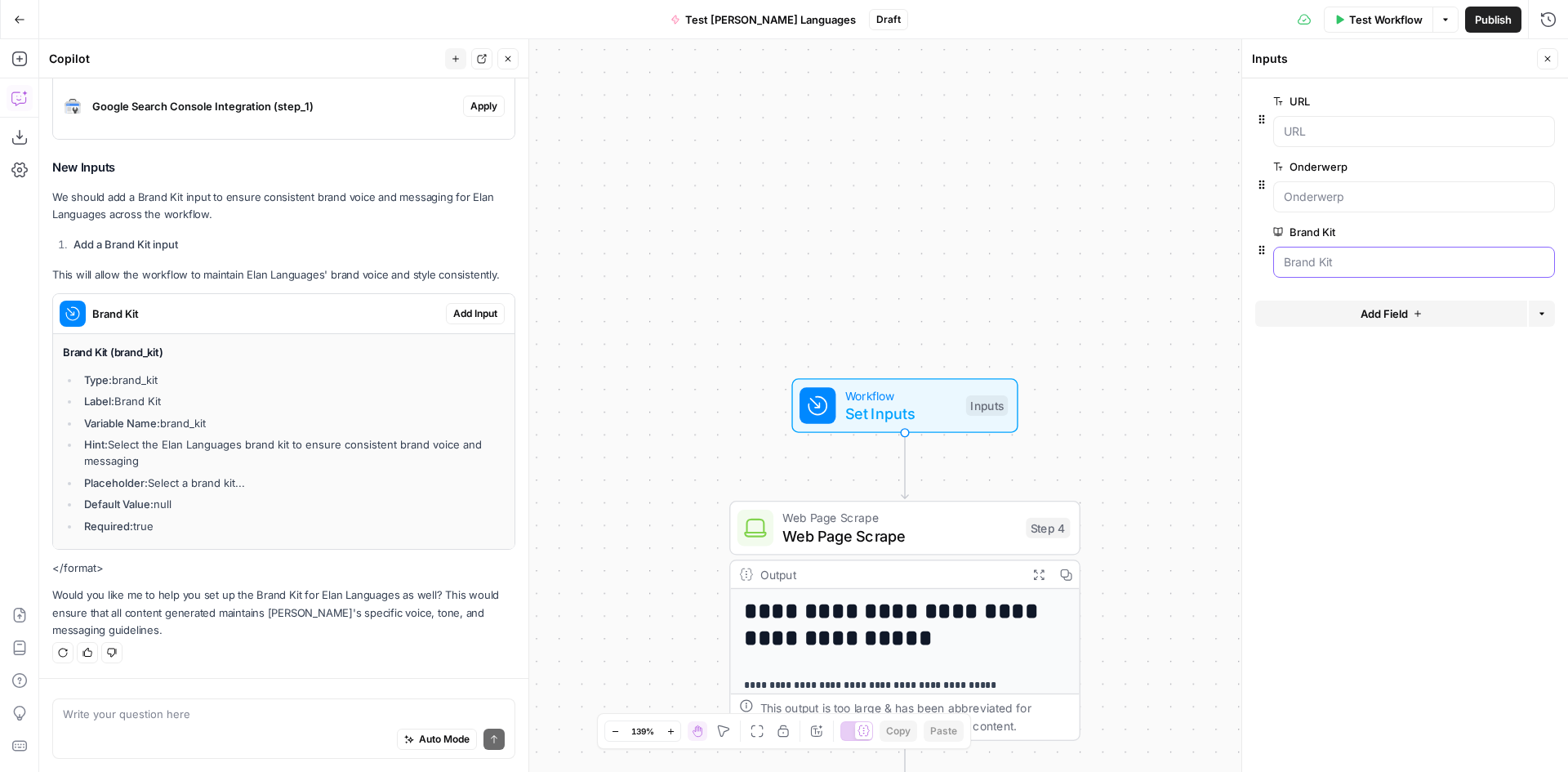
click at [1425, 267] on Kit "Brand Kit" at bounding box center [1415, 262] width 261 height 16
click at [1330, 267] on Kit "Brand Kit" at bounding box center [1415, 262] width 261 height 16
click at [1264, 253] on icon "button" at bounding box center [1262, 249] width 6 height 9
click at [1351, 246] on div "Brand Kit edit field Delete group" at bounding box center [1415, 250] width 282 height 56
click at [1338, 230] on label "Brand Kit" at bounding box center [1369, 231] width 190 height 16
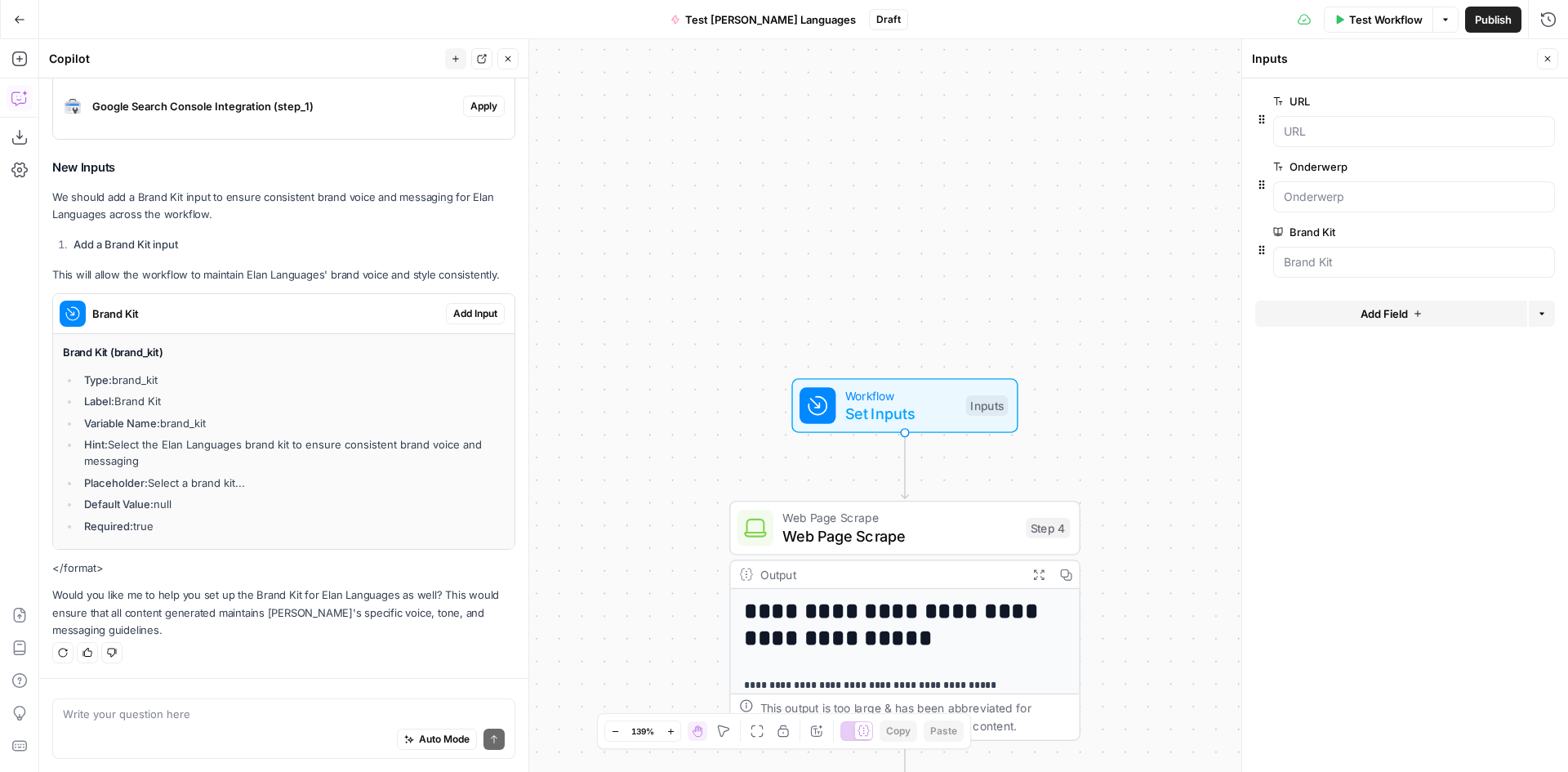
click at [1338, 254] on Kit "Brand Kit" at bounding box center [1415, 262] width 261 height 16
click at [1544, 234] on icon "button" at bounding box center [1545, 232] width 9 height 9
click at [1067, 265] on div "**********" at bounding box center [804, 406] width 1529 height 733
click at [1549, 61] on icon "button" at bounding box center [1548, 58] width 10 height 10
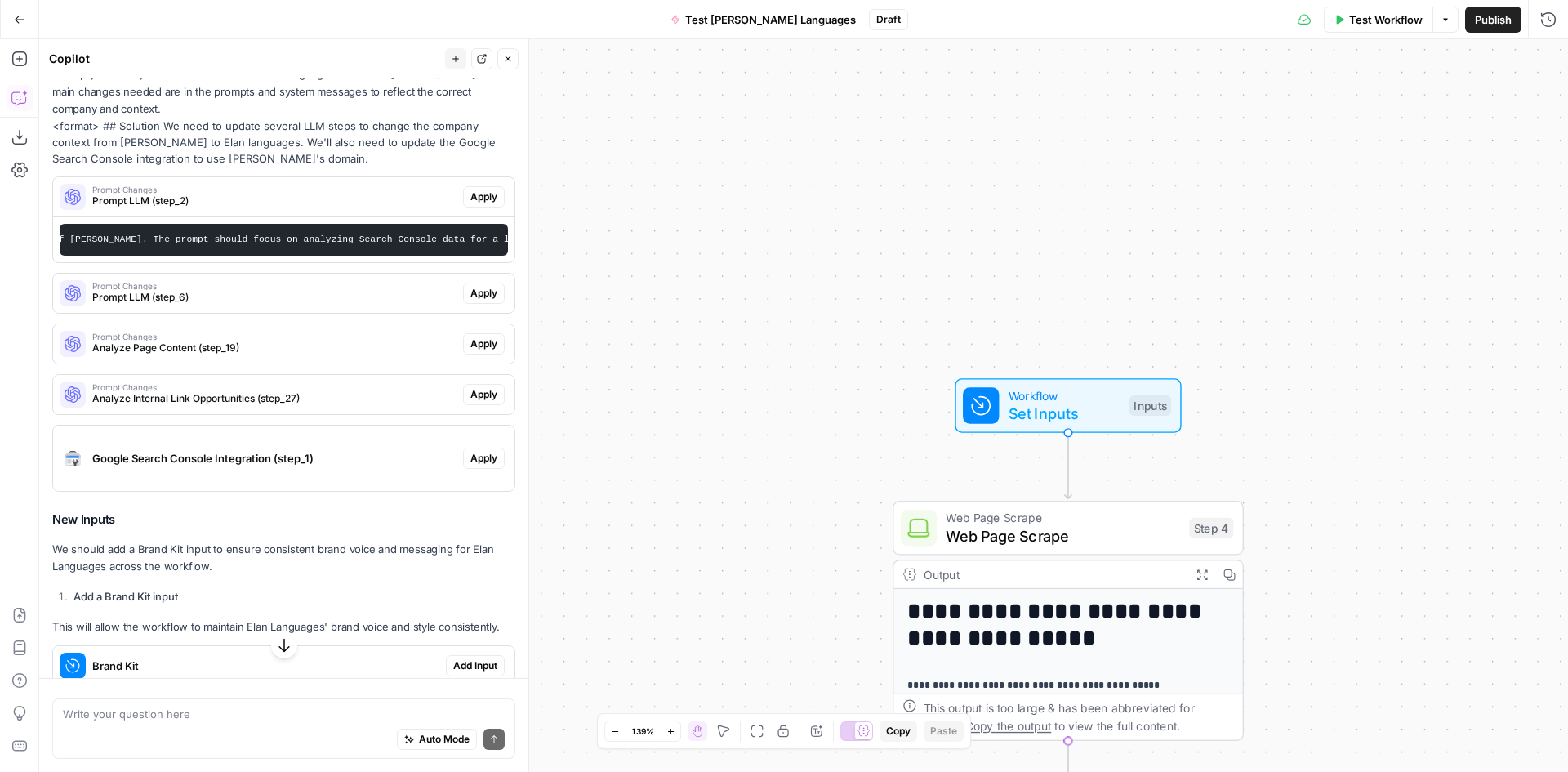
scroll to position [245, 0]
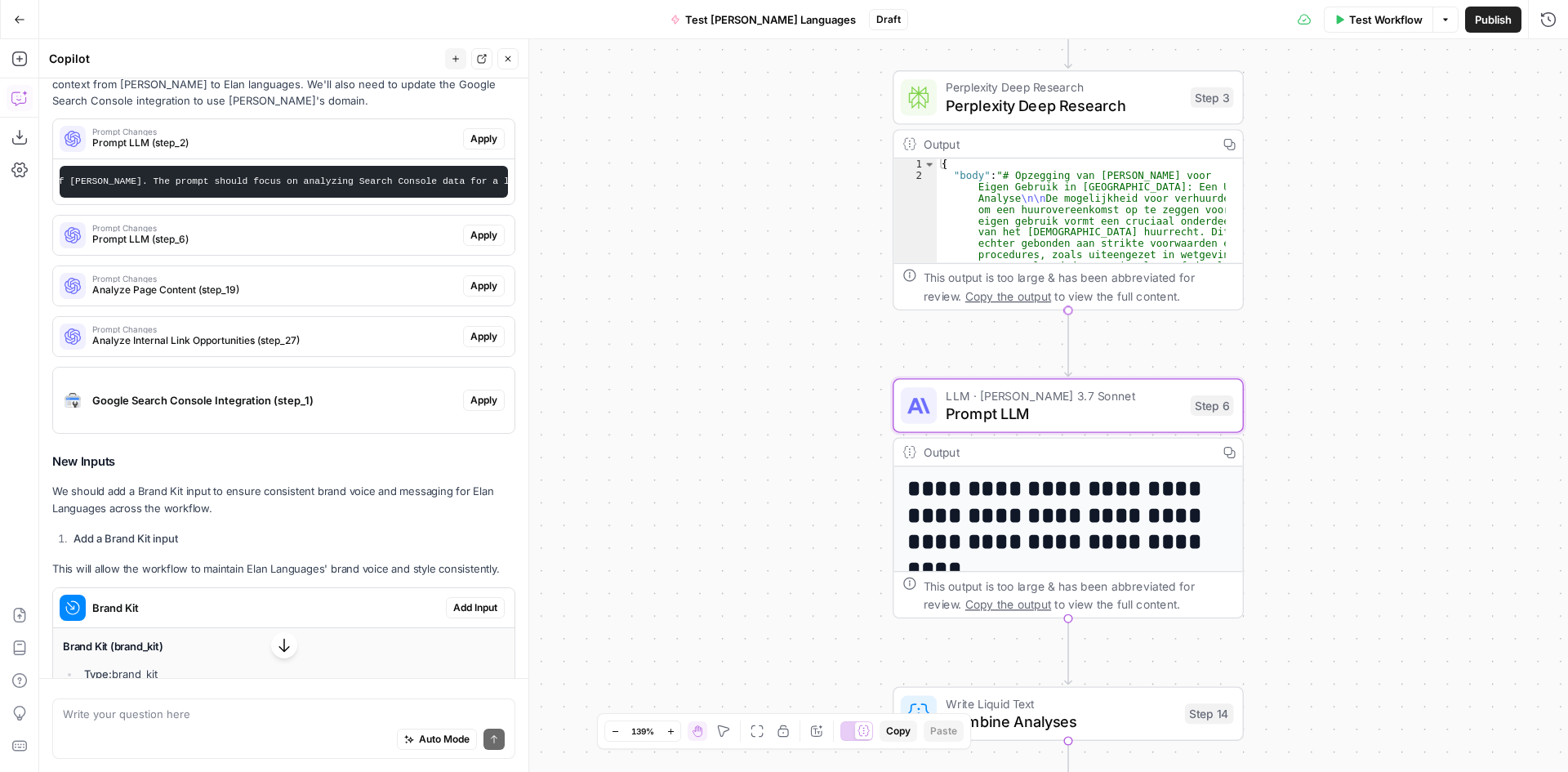
click at [196, 246] on span "Prompt LLM (step_6)" at bounding box center [274, 239] width 364 height 14
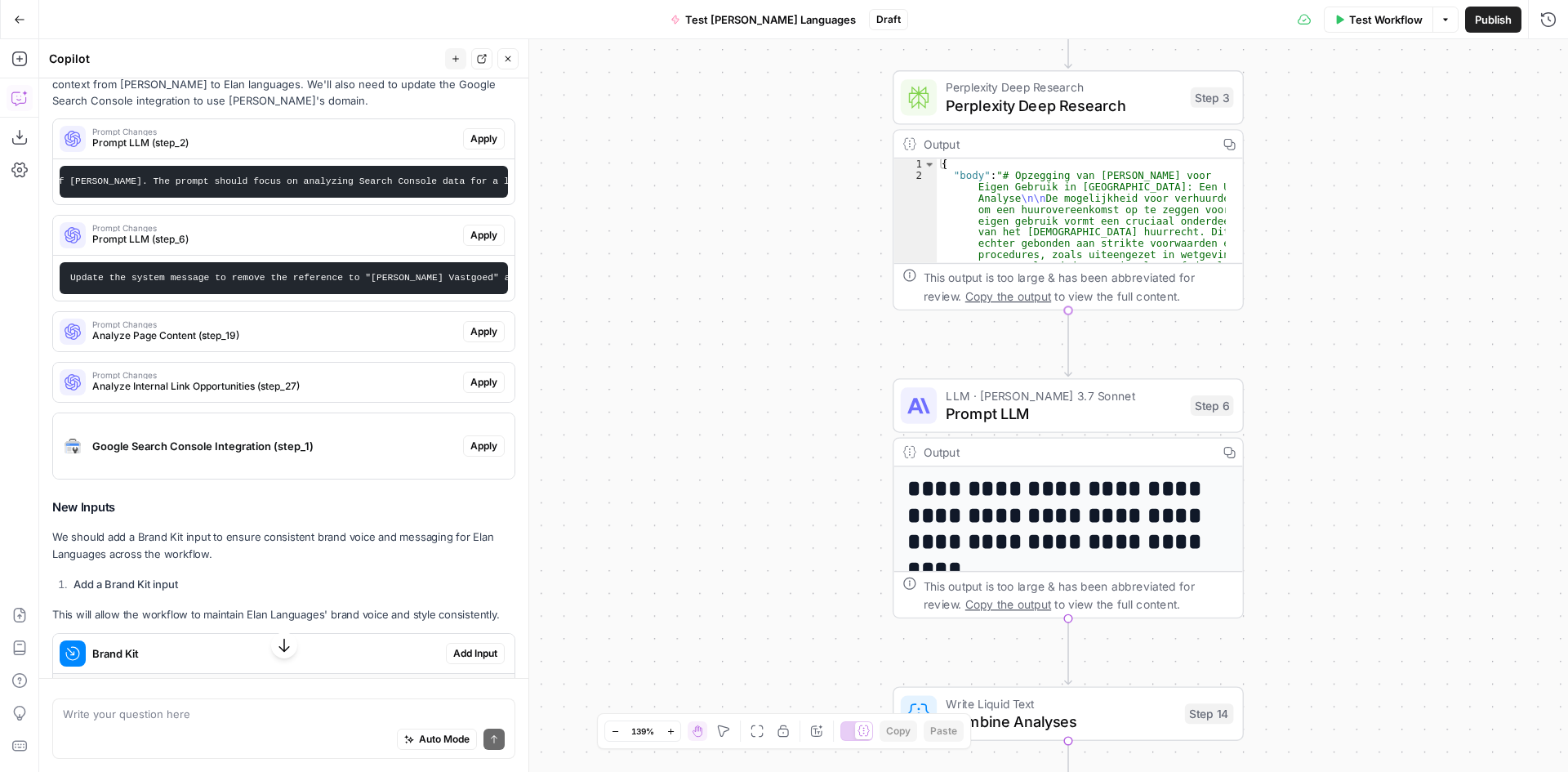
click at [1004, 413] on span "Prompt LLM" at bounding box center [1063, 413] width 235 height 23
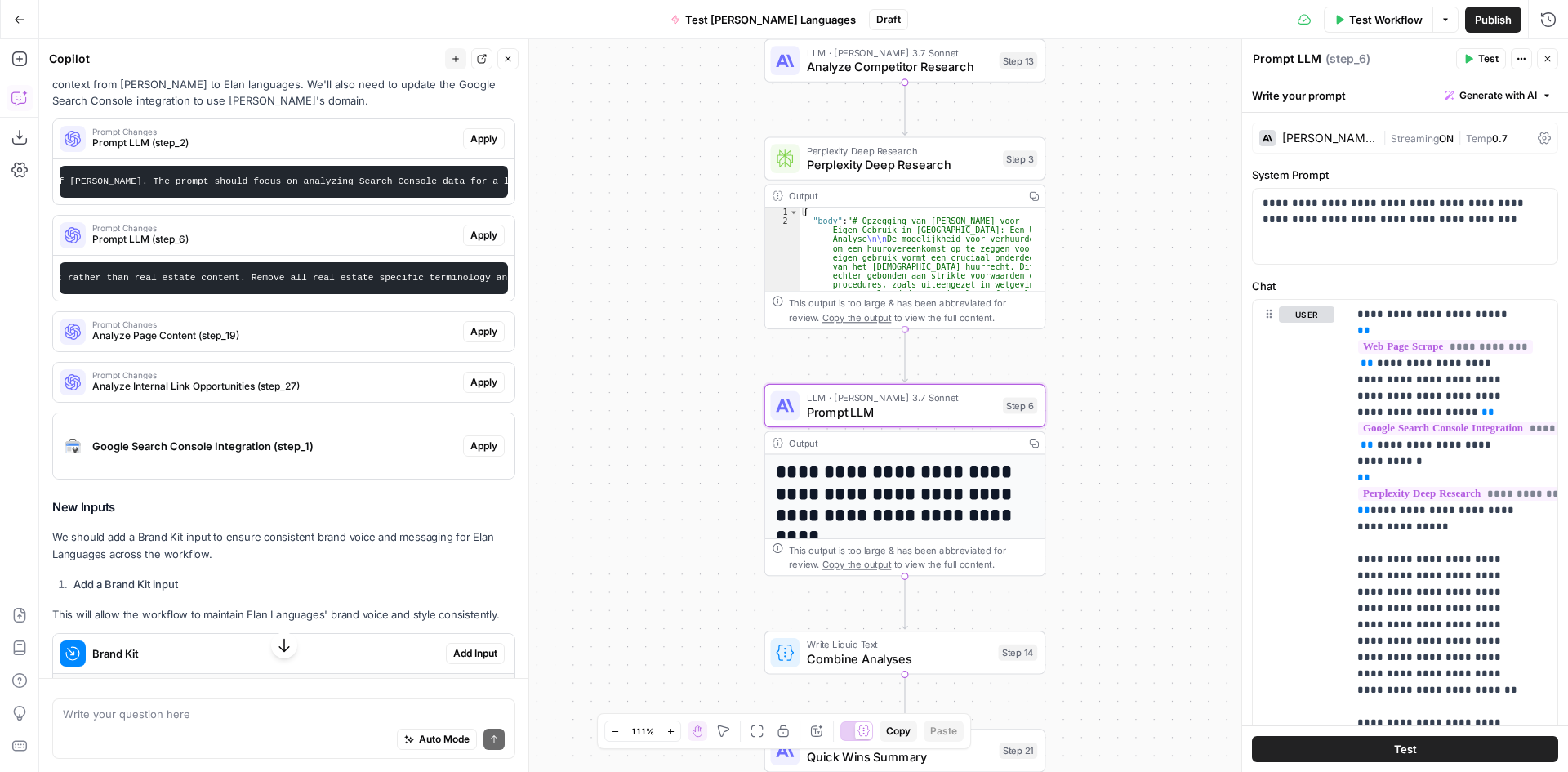
scroll to position [0, 1204]
drag, startPoint x: 1487, startPoint y: 225, endPoint x: 1332, endPoint y: 226, distance: 155.0
click at [1332, 226] on p "**********" at bounding box center [1399, 212] width 272 height 33
drag, startPoint x: 1295, startPoint y: 222, endPoint x: 1491, endPoint y: 206, distance: 196.7
click at [1491, 206] on p "**********" at bounding box center [1399, 212] width 272 height 33
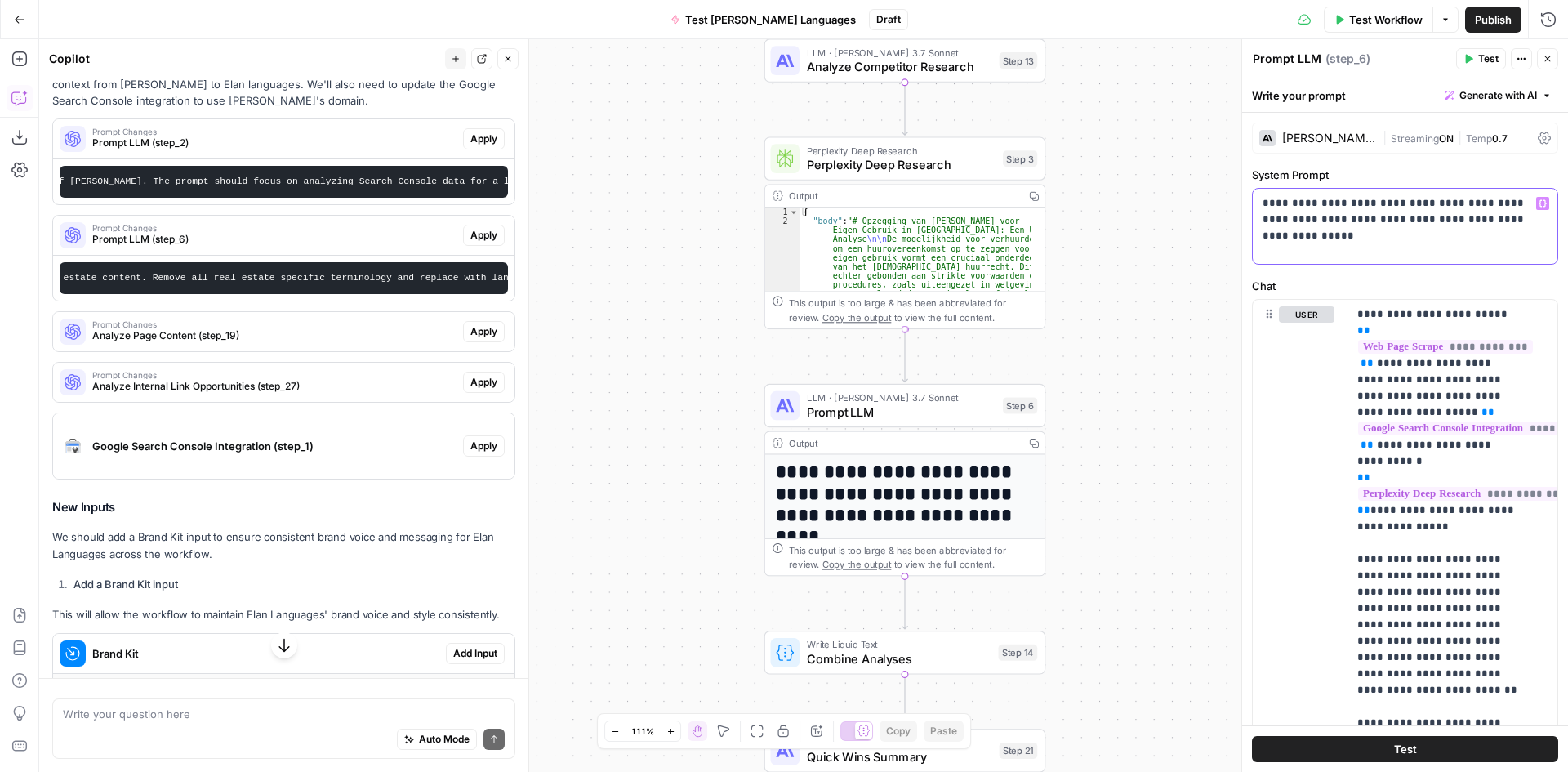
drag, startPoint x: 1367, startPoint y: 239, endPoint x: 1486, endPoint y: 222, distance: 120.2
click at [1486, 222] on p "**********" at bounding box center [1399, 220] width 272 height 49
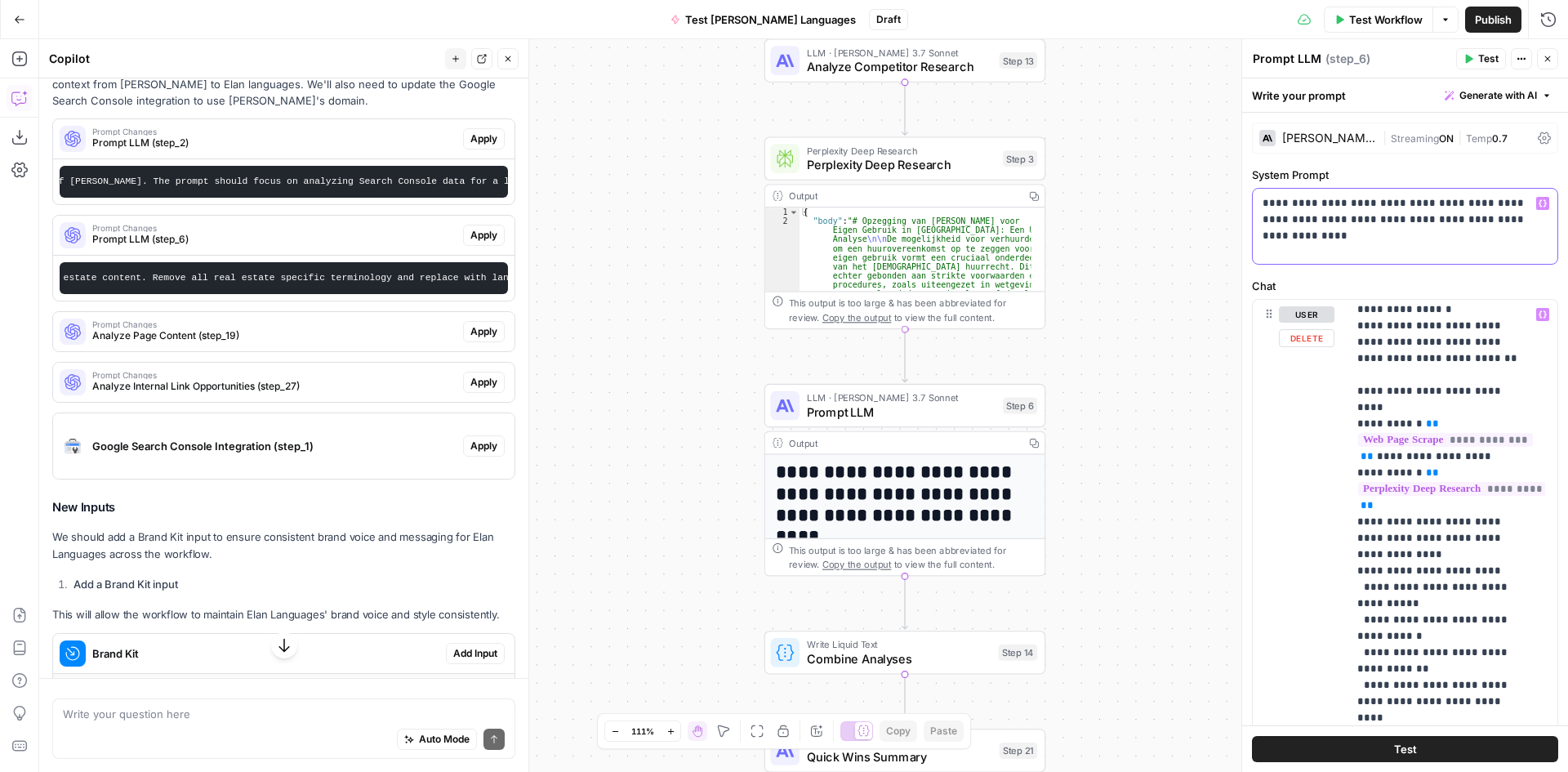
scroll to position [3378, 0]
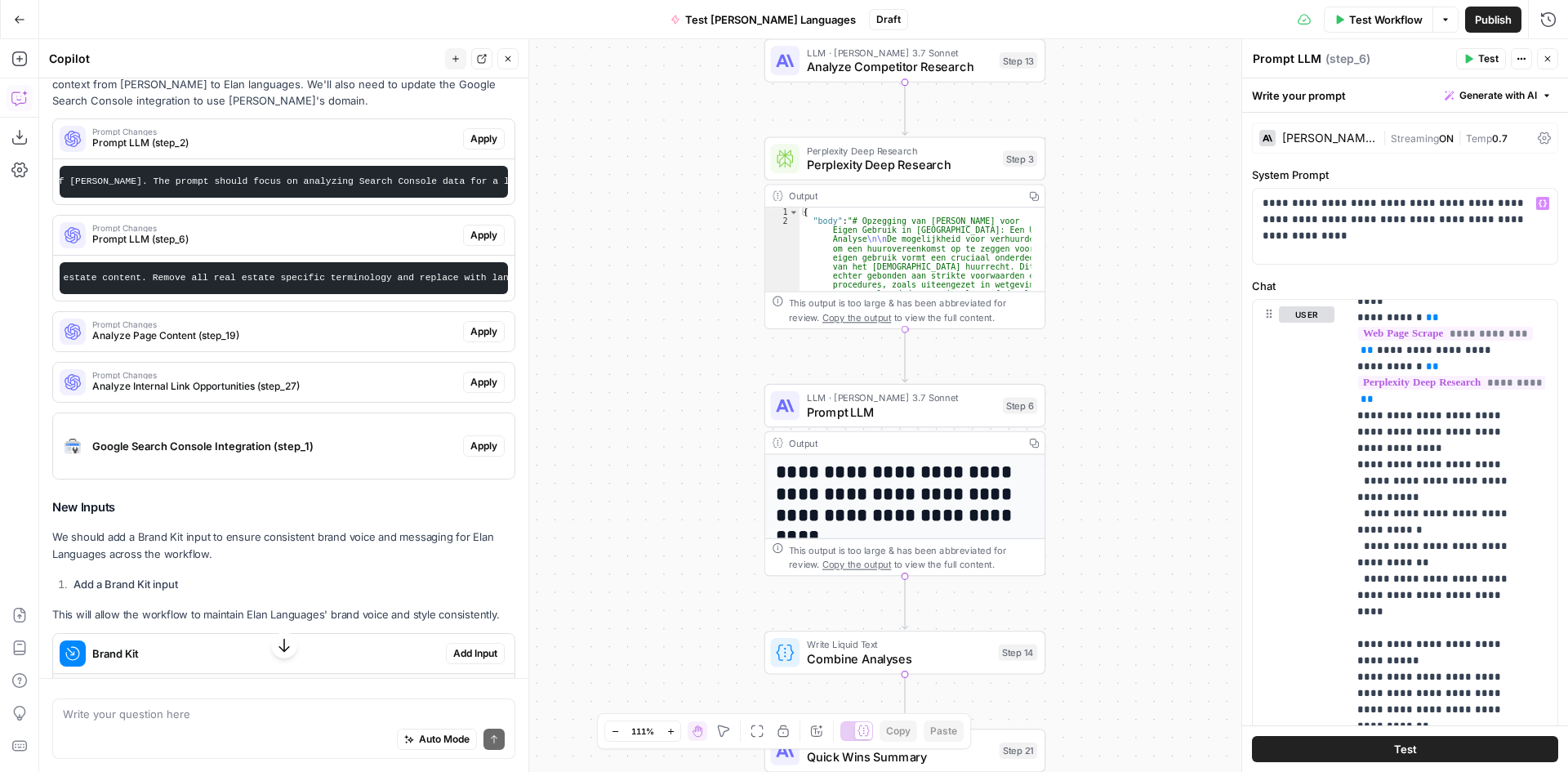
click at [1138, 334] on div "**********" at bounding box center [804, 406] width 1529 height 733
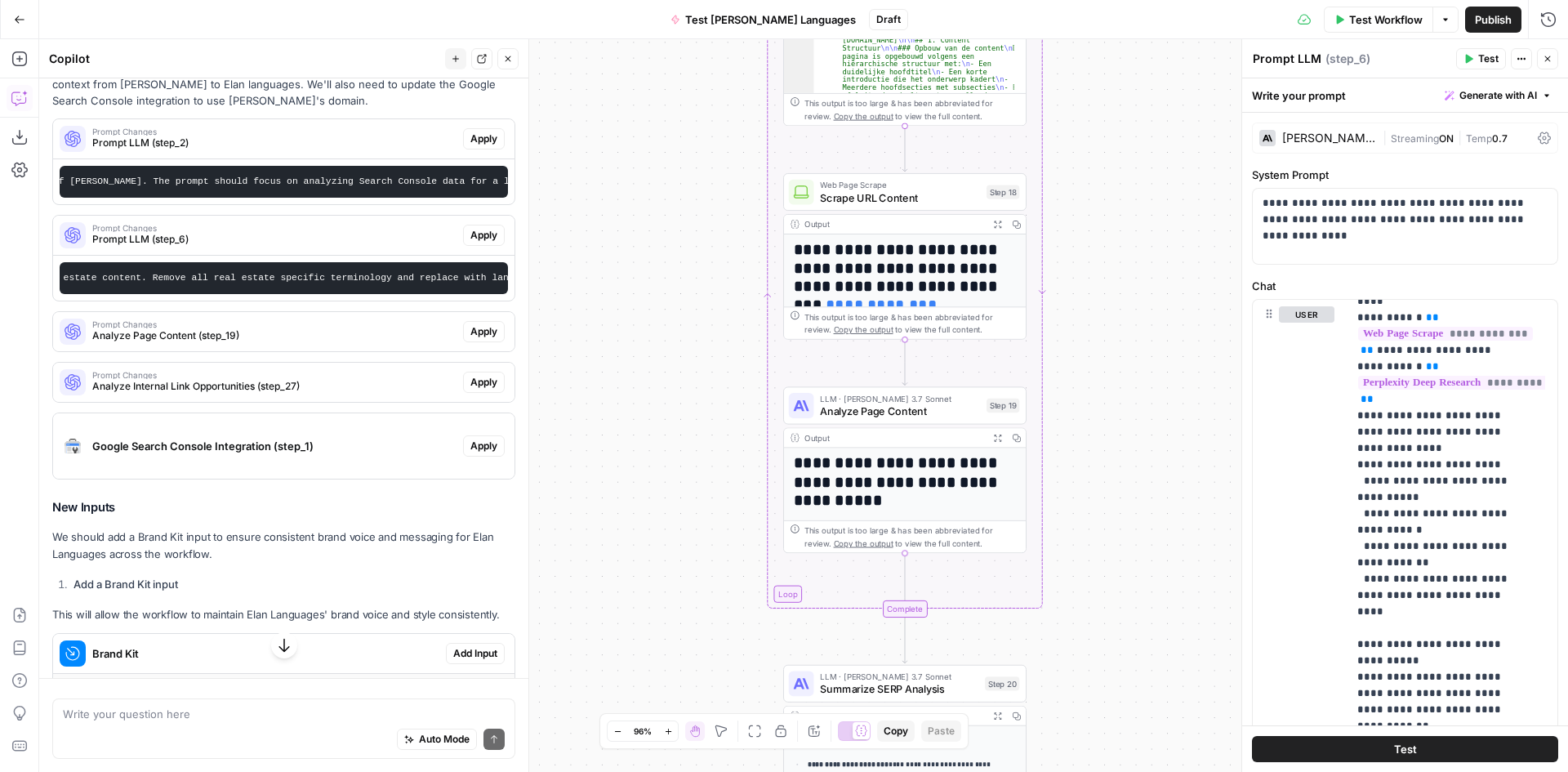
scroll to position [163, 0]
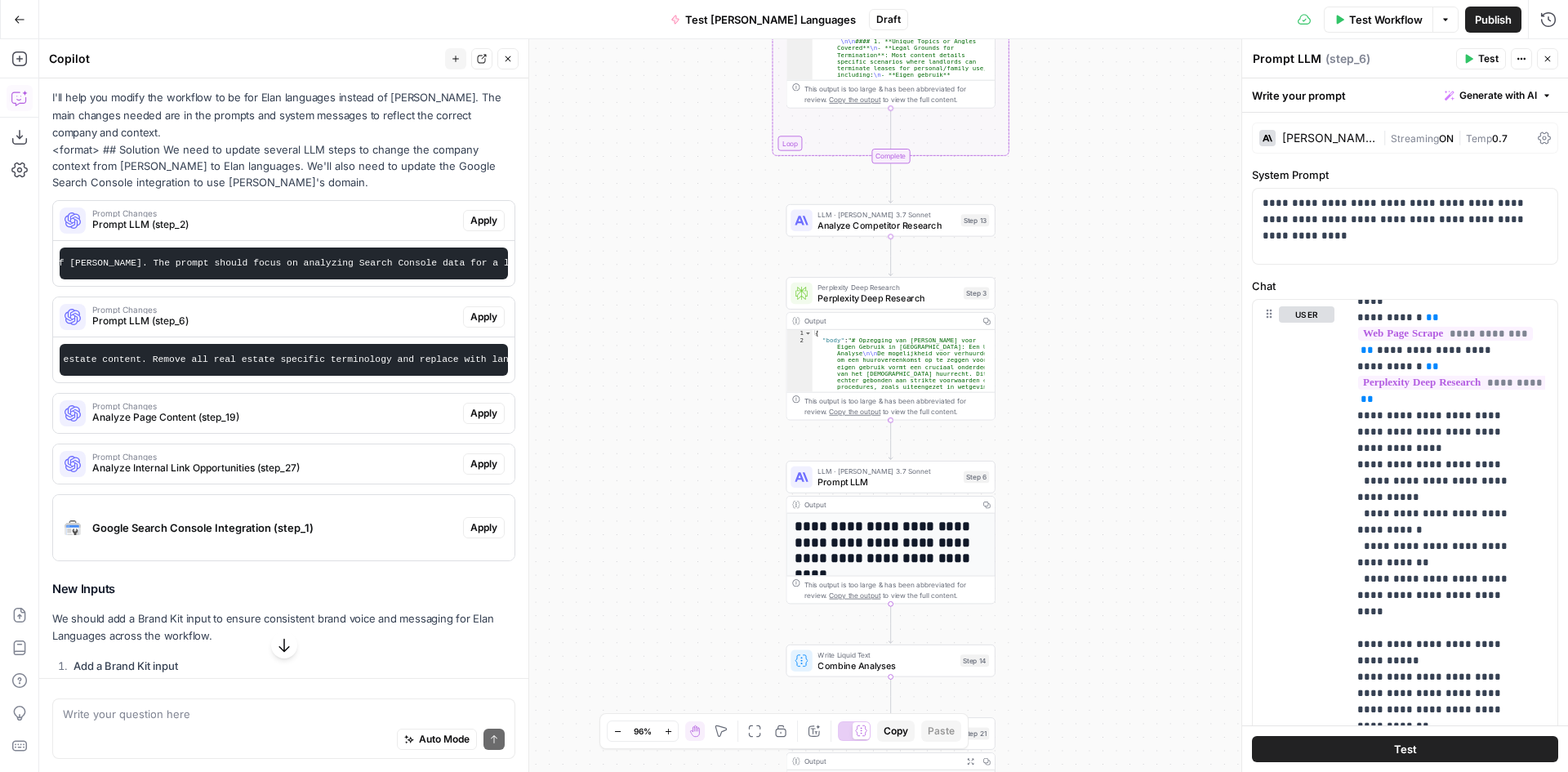
click at [245, 225] on span "Prompt LLM (step_2)" at bounding box center [274, 224] width 364 height 14
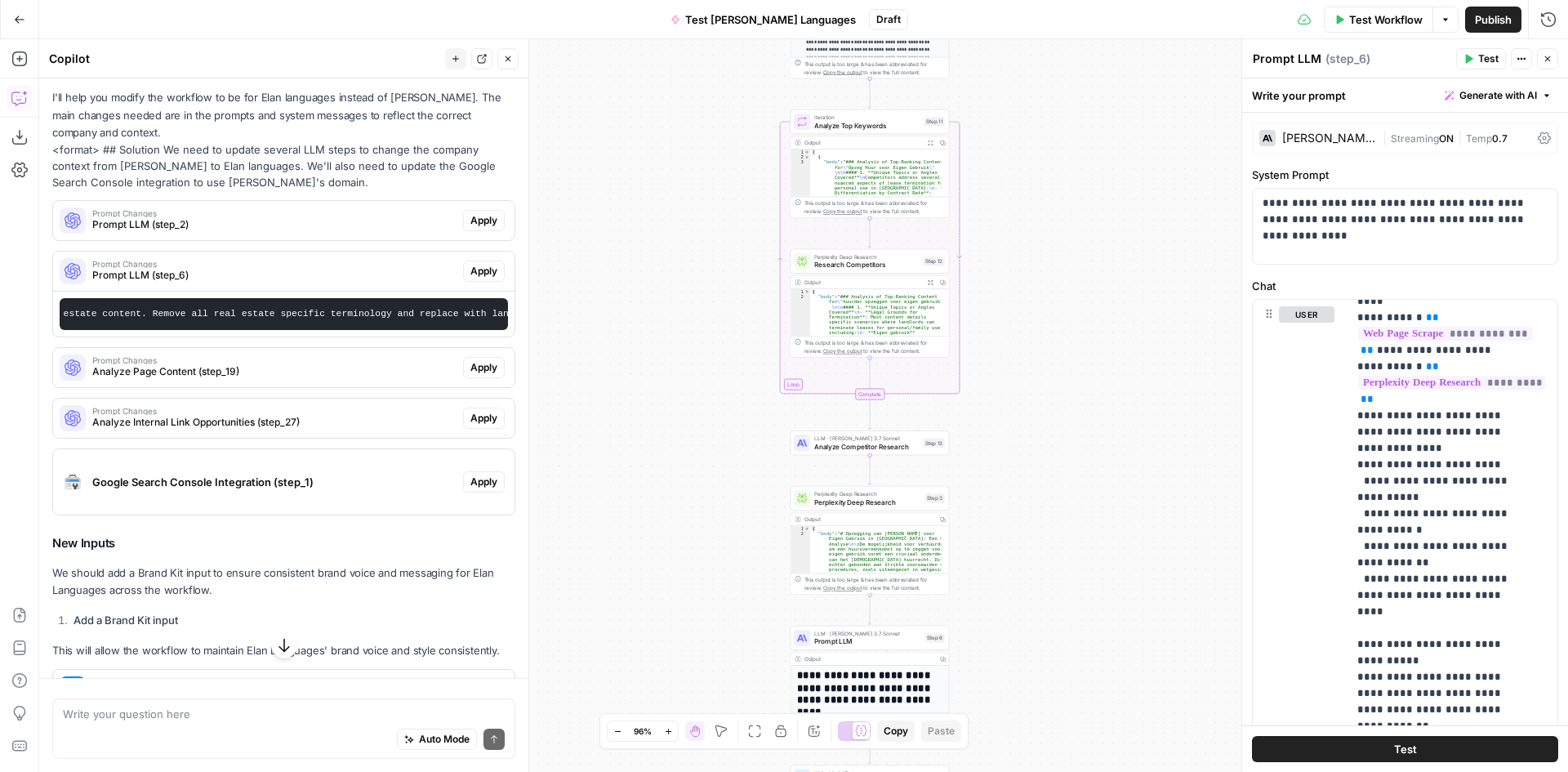
click at [252, 219] on span "Prompt LLM (step_2)" at bounding box center [274, 224] width 364 height 14
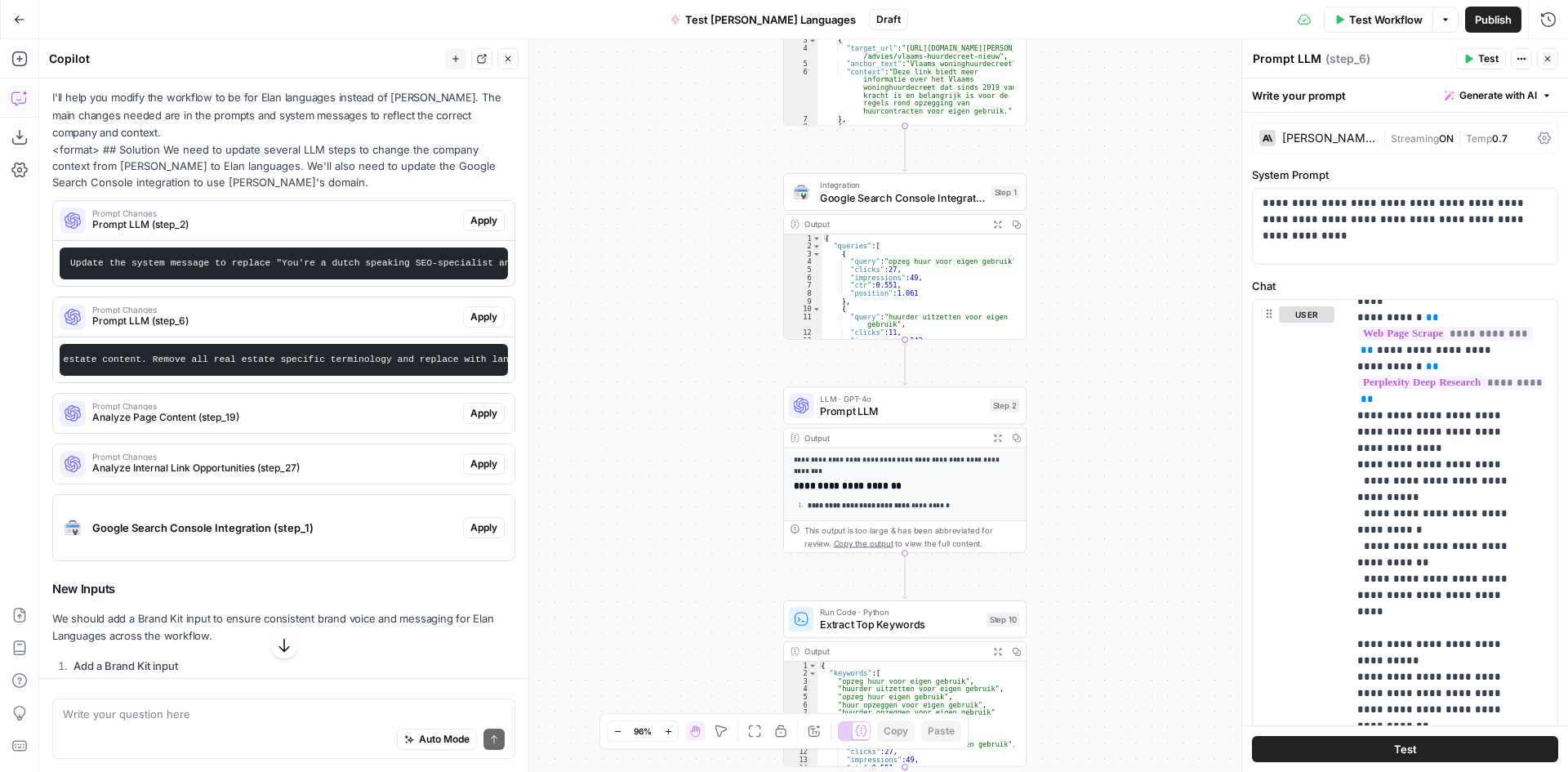
click at [905, 415] on span "Prompt LLM" at bounding box center [901, 411] width 163 height 15
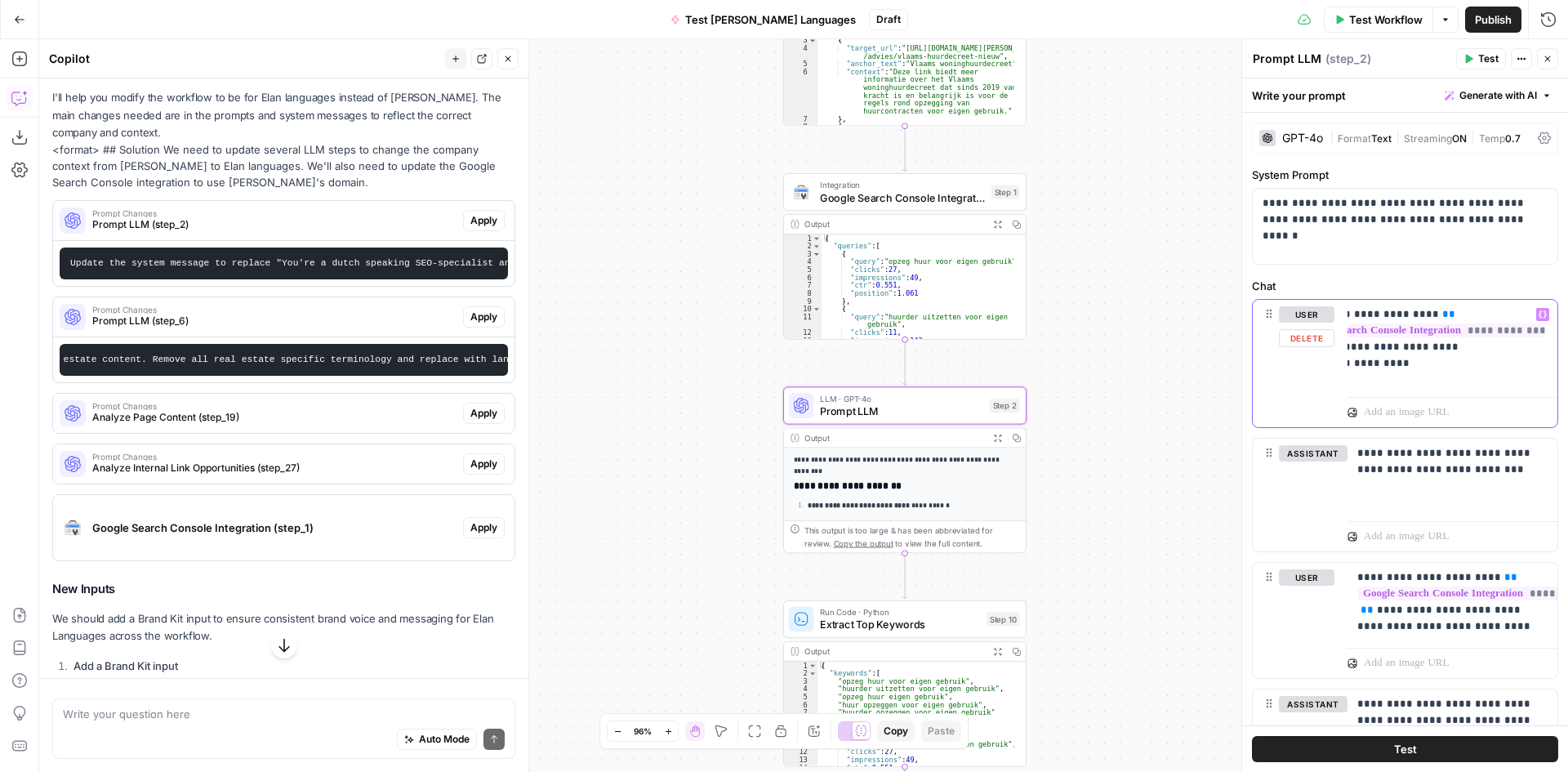
scroll to position [0, 0]
click at [1454, 332] on span "**********" at bounding box center [1486, 330] width 255 height 13
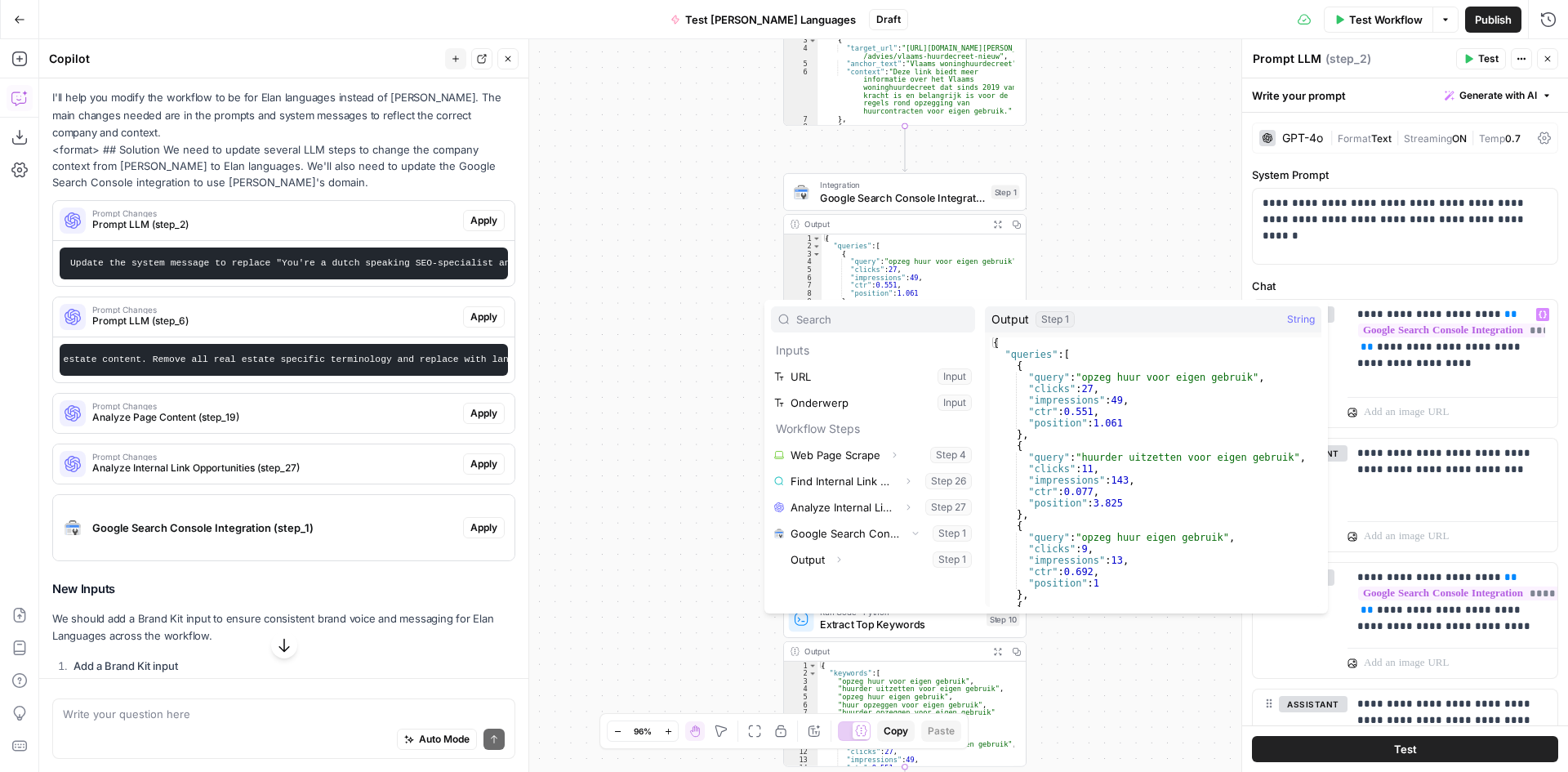
click at [1158, 229] on div "**********" at bounding box center [804, 406] width 1529 height 733
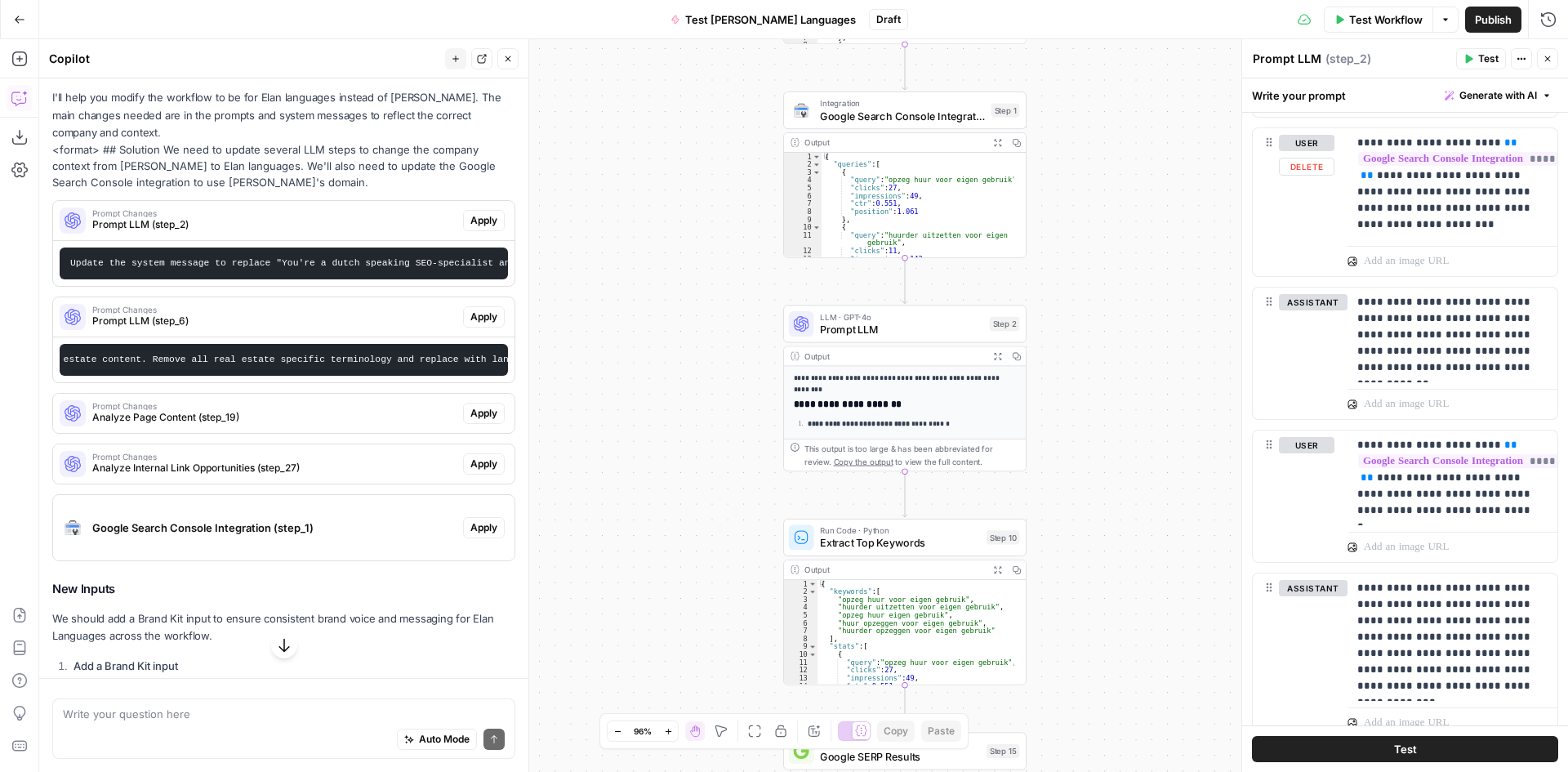
scroll to position [784, 0]
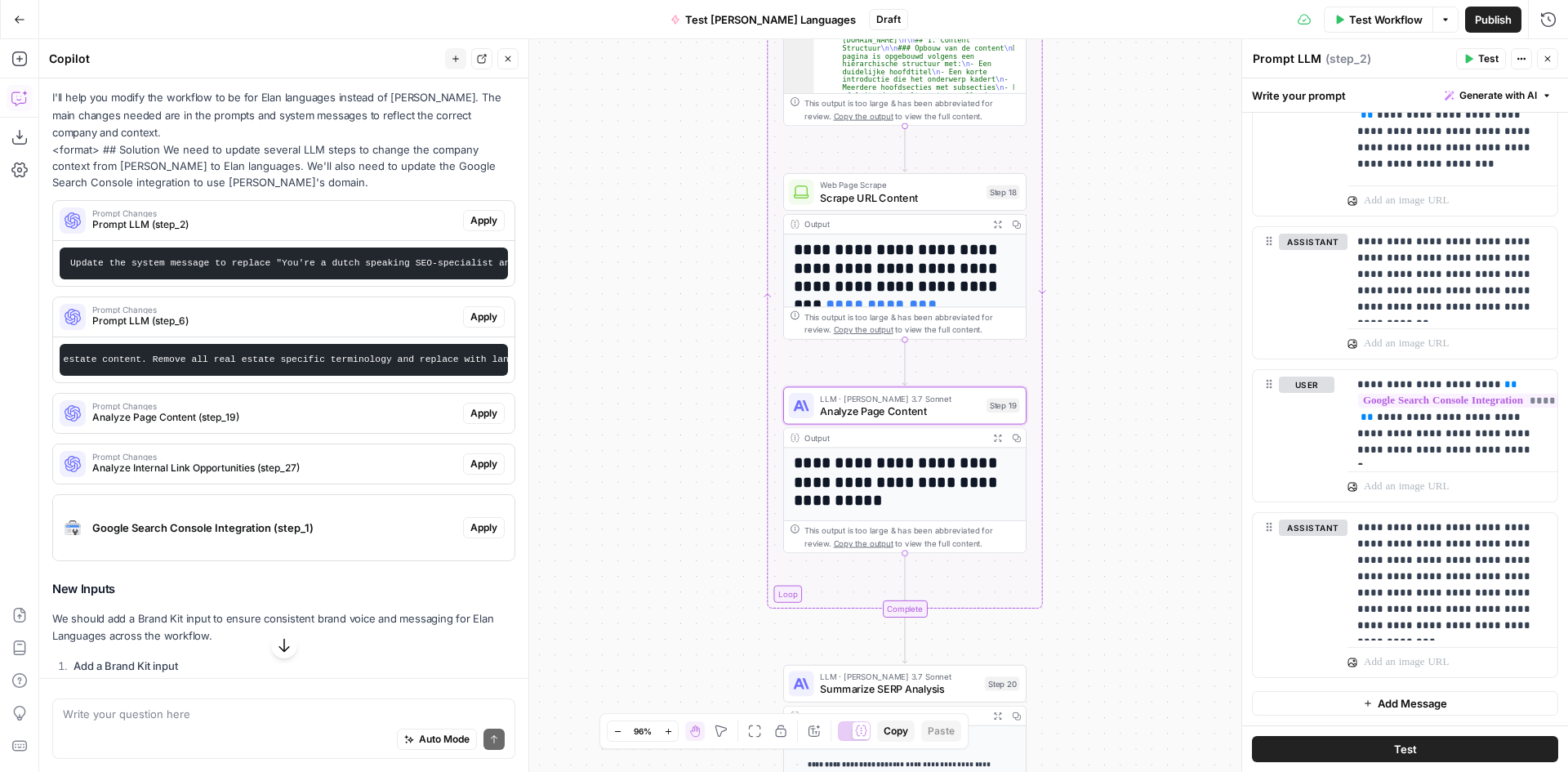
click at [244, 425] on span "Analyze Page Content (step_19)" at bounding box center [274, 417] width 364 height 14
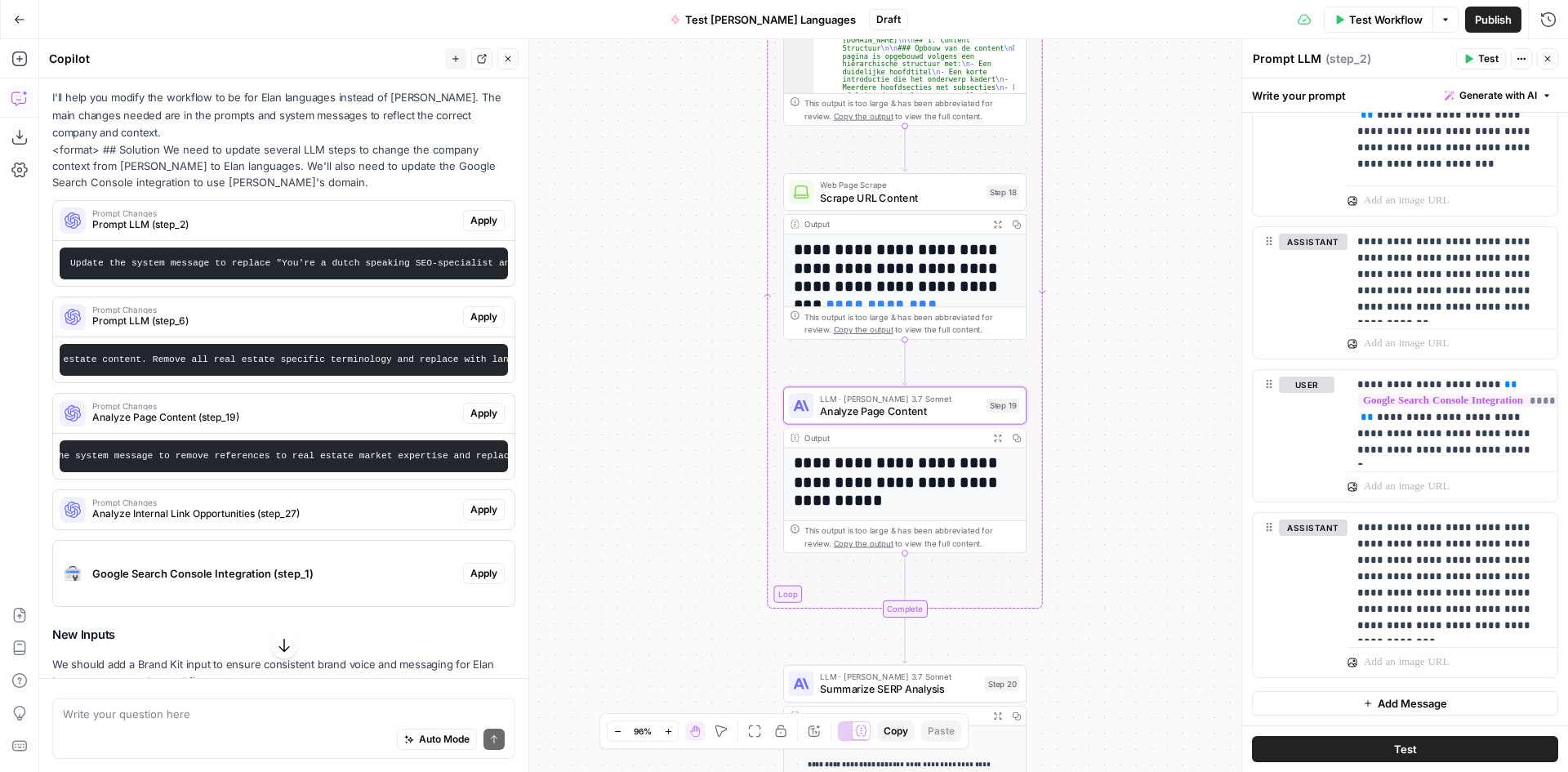
scroll to position [0, 64]
click at [179, 425] on span "Analyze Page Content (step_19)" at bounding box center [274, 417] width 364 height 14
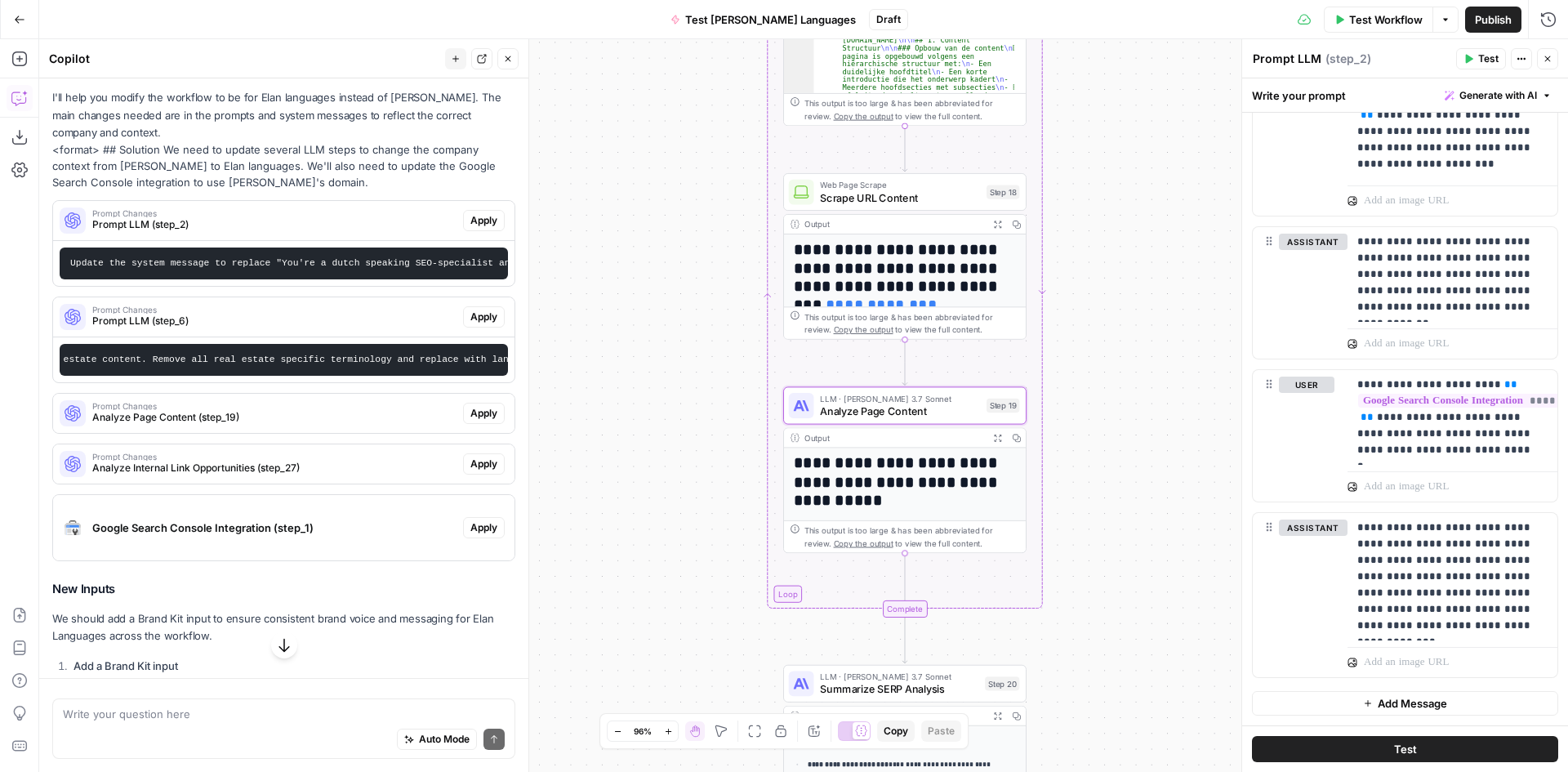
click at [179, 425] on span "Analyze Page Content (step_19)" at bounding box center [274, 417] width 364 height 14
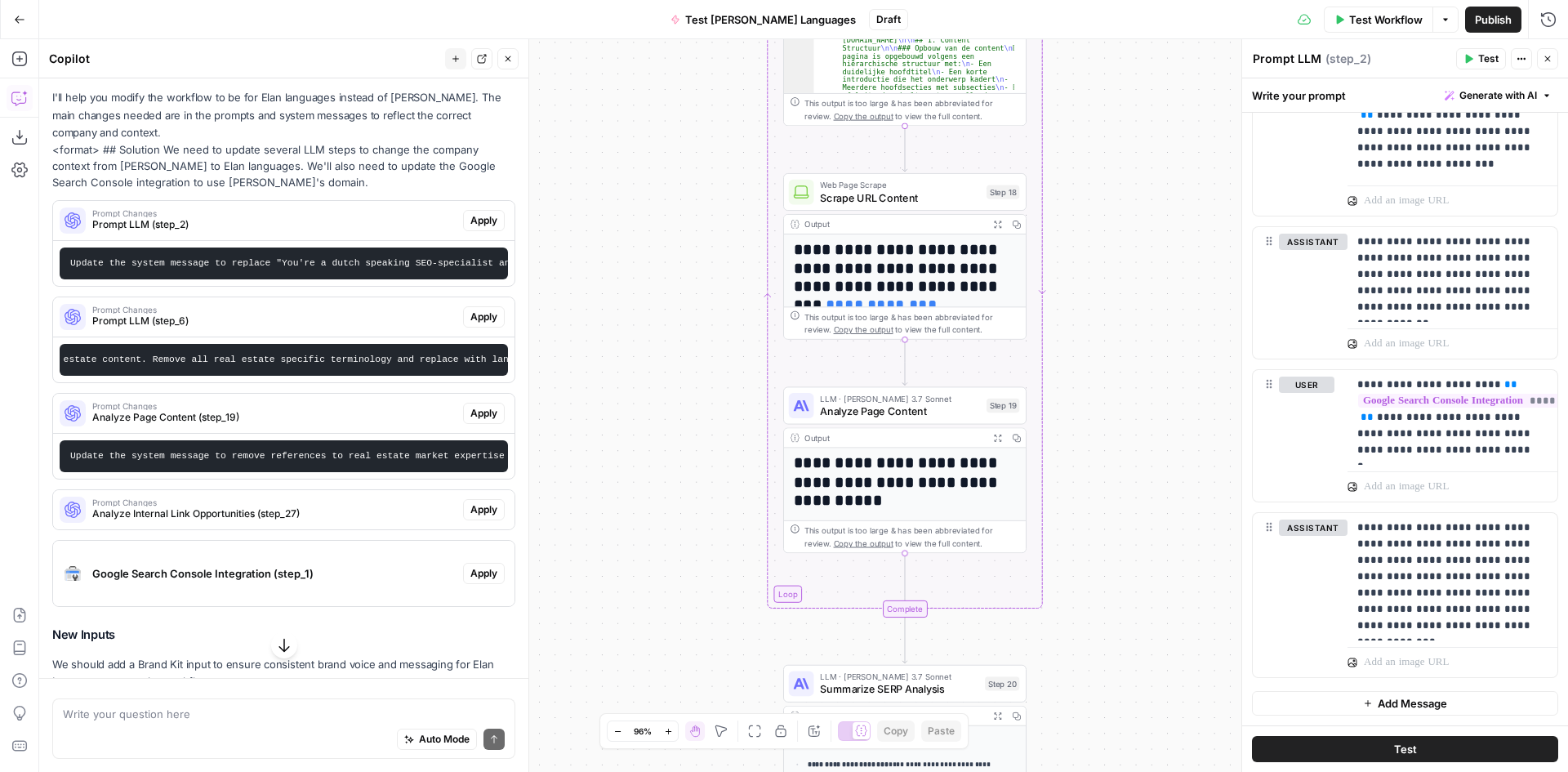
click at [900, 420] on div "LLM · Claude 3.7 Sonnet Analyze Page Content Step 19 Copy step Delete step Add …" at bounding box center [905, 405] width 244 height 37
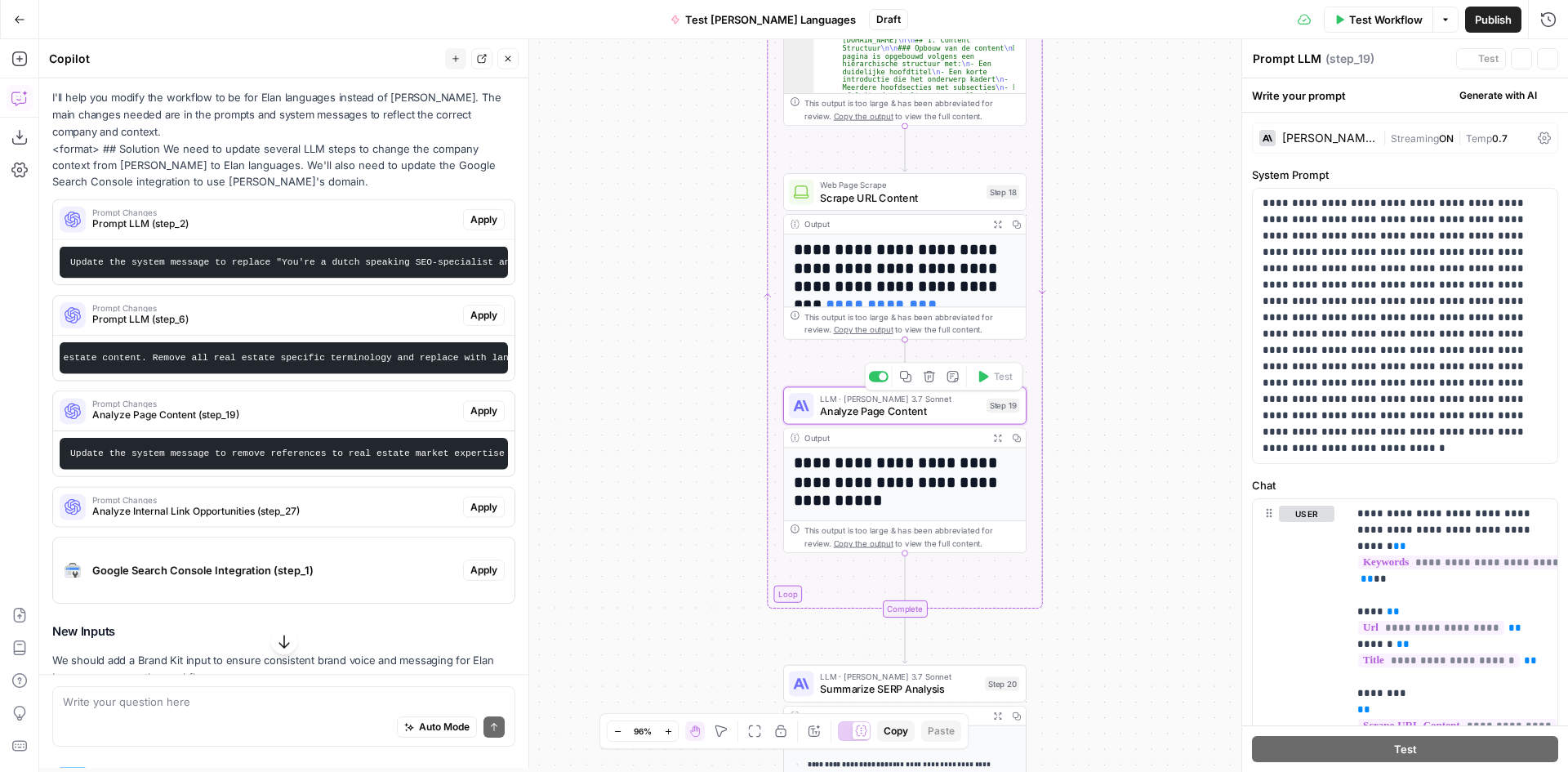
type textarea "Analyze Page Content"
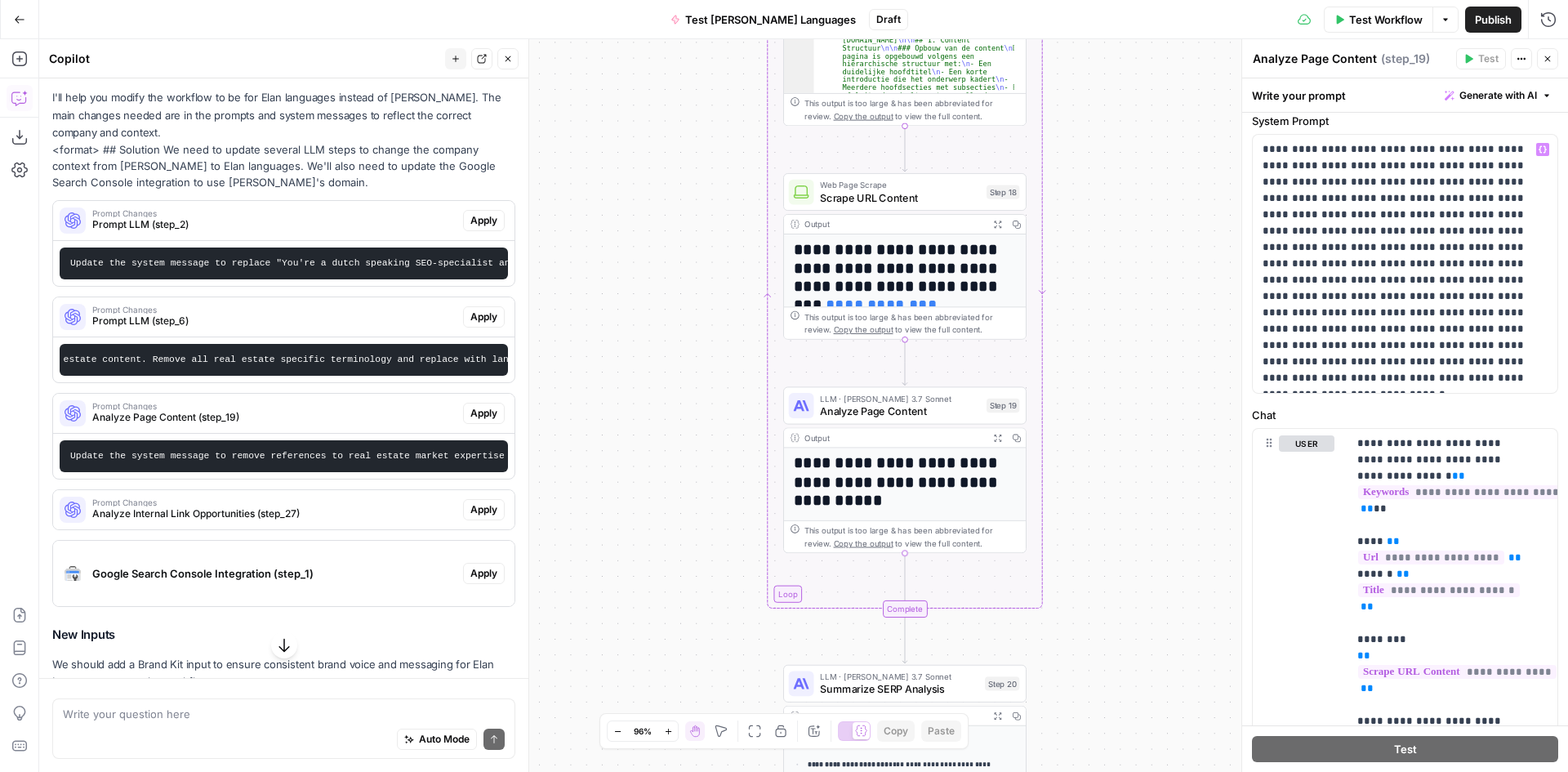
scroll to position [82, 0]
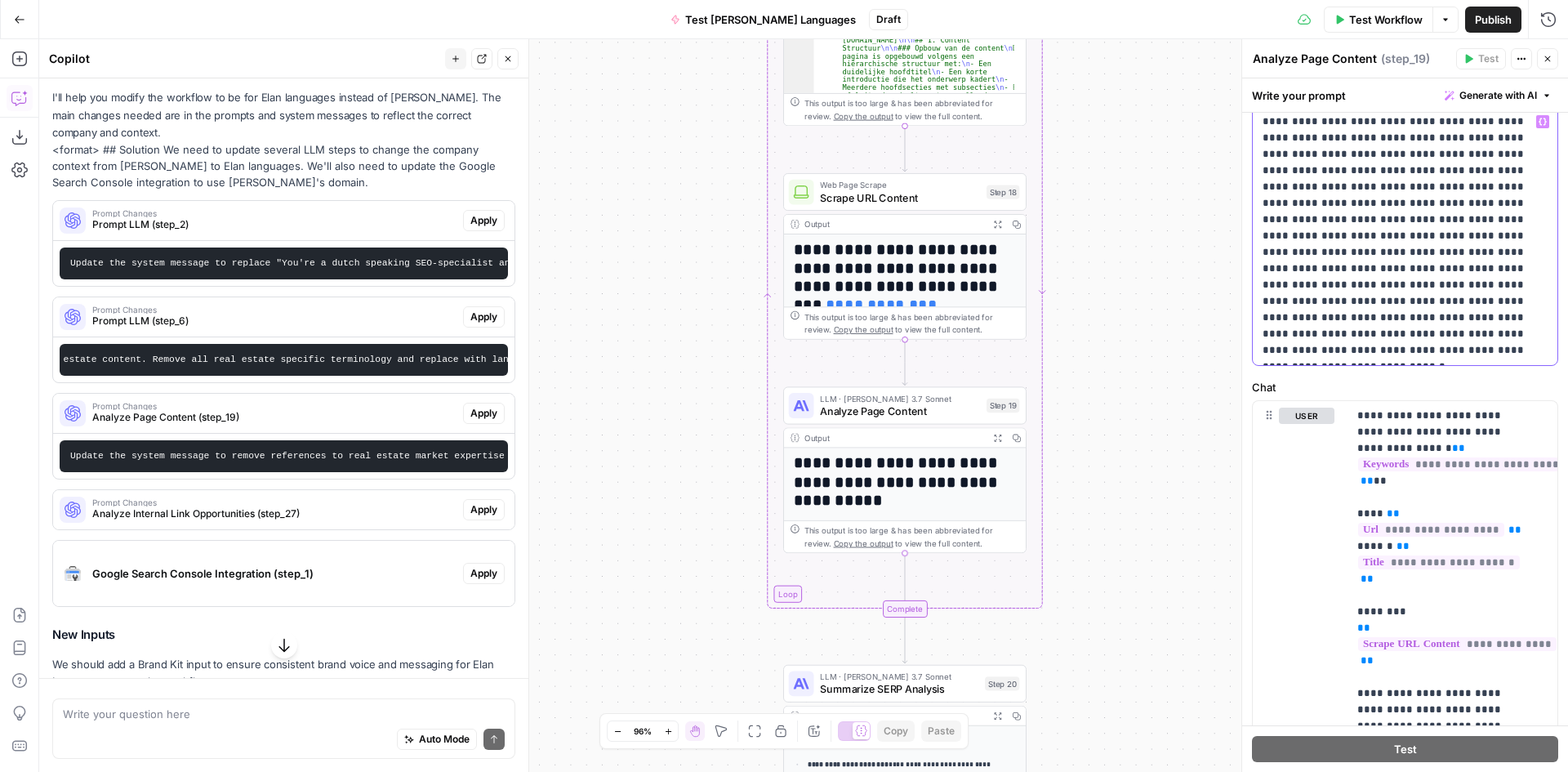
drag, startPoint x: 1467, startPoint y: 138, endPoint x: 1335, endPoint y: 138, distance: 132.0
click at [1335, 138] on p "**********" at bounding box center [1399, 235] width 272 height 245
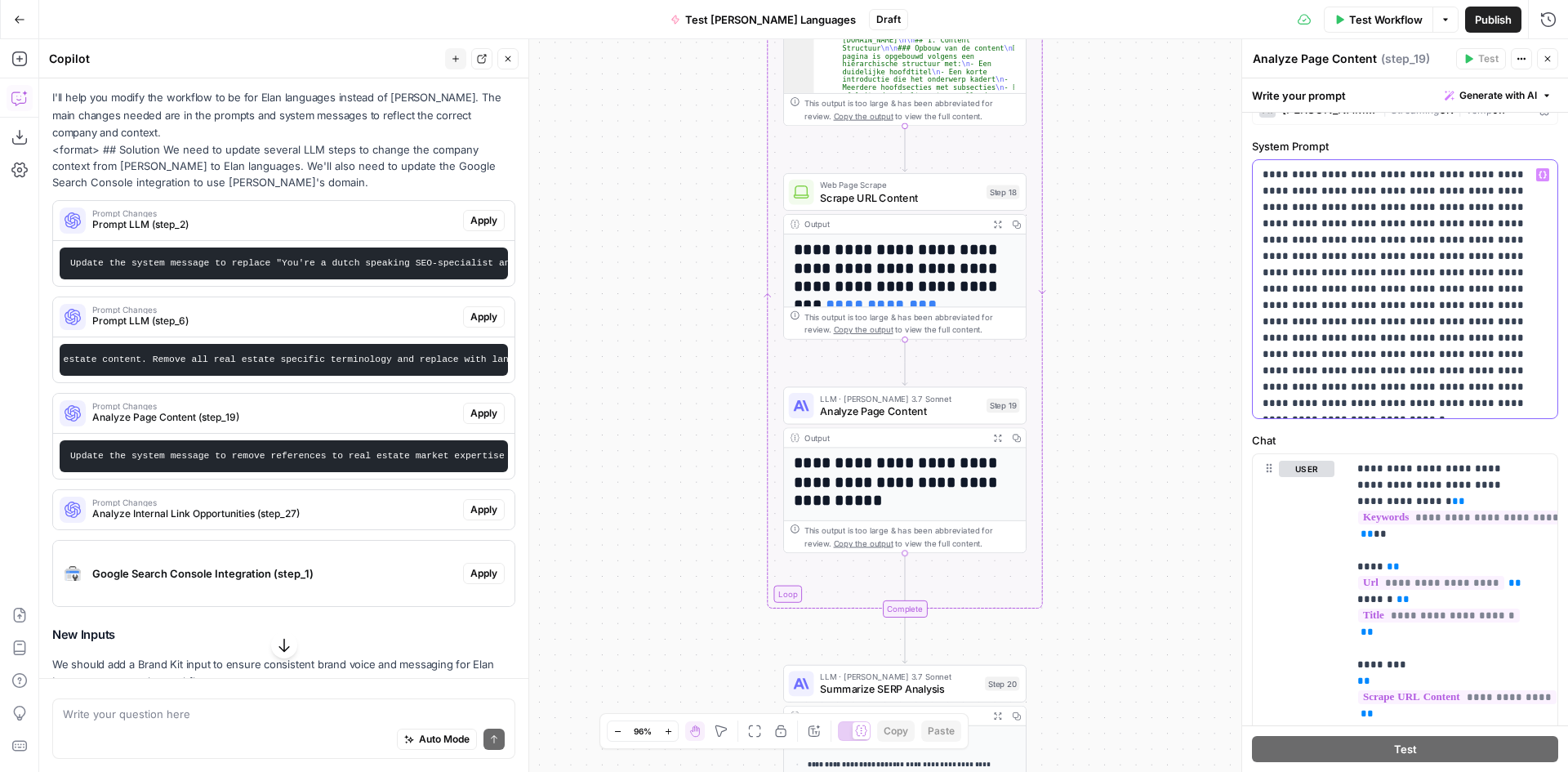
scroll to position [0, 0]
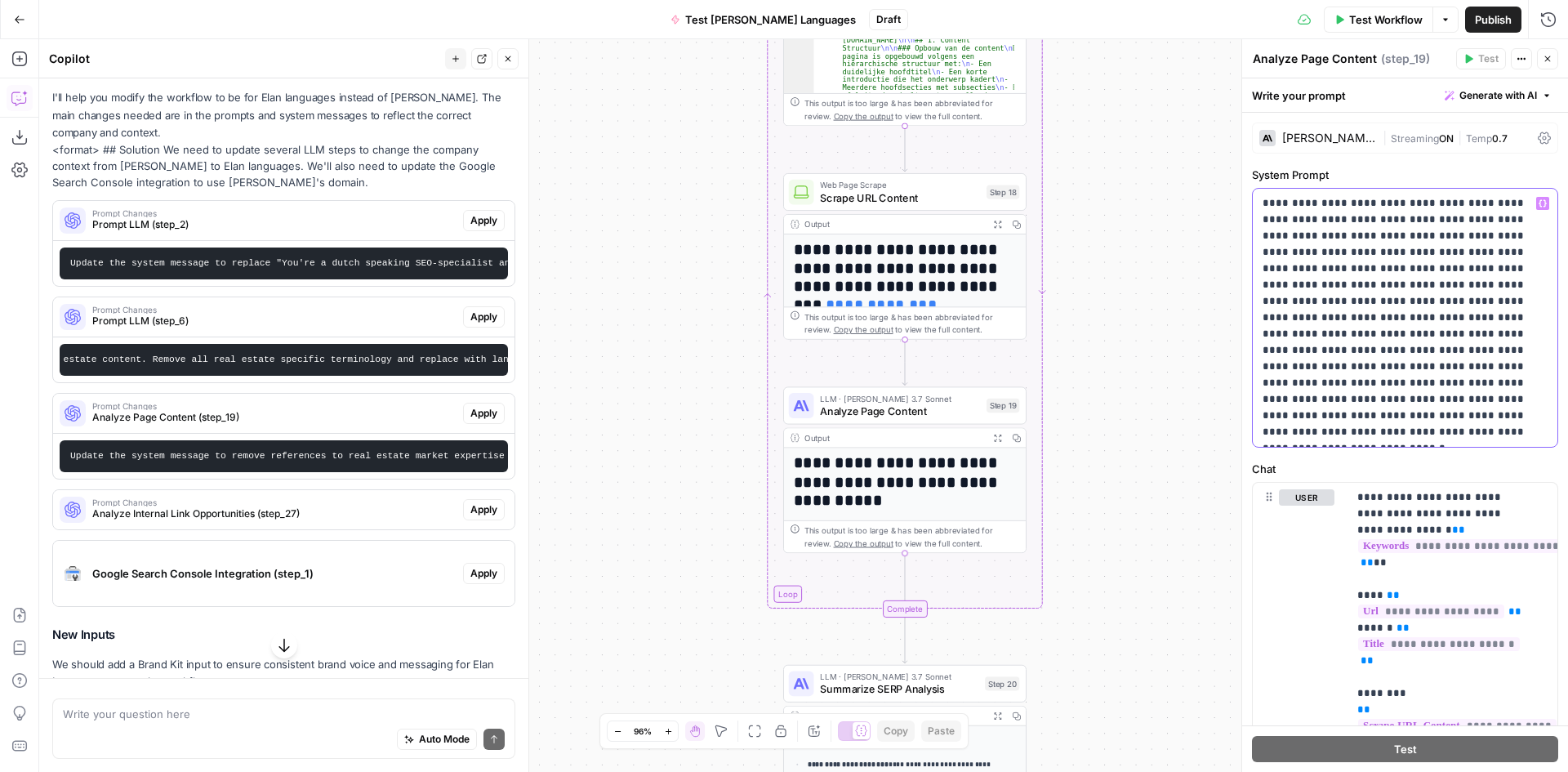
click at [1340, 267] on p "**********" at bounding box center [1399, 317] width 272 height 245
drag, startPoint x: 1467, startPoint y: 220, endPoint x: 1337, endPoint y: 220, distance: 130.0
click at [1337, 220] on p "**********" at bounding box center [1399, 317] width 272 height 245
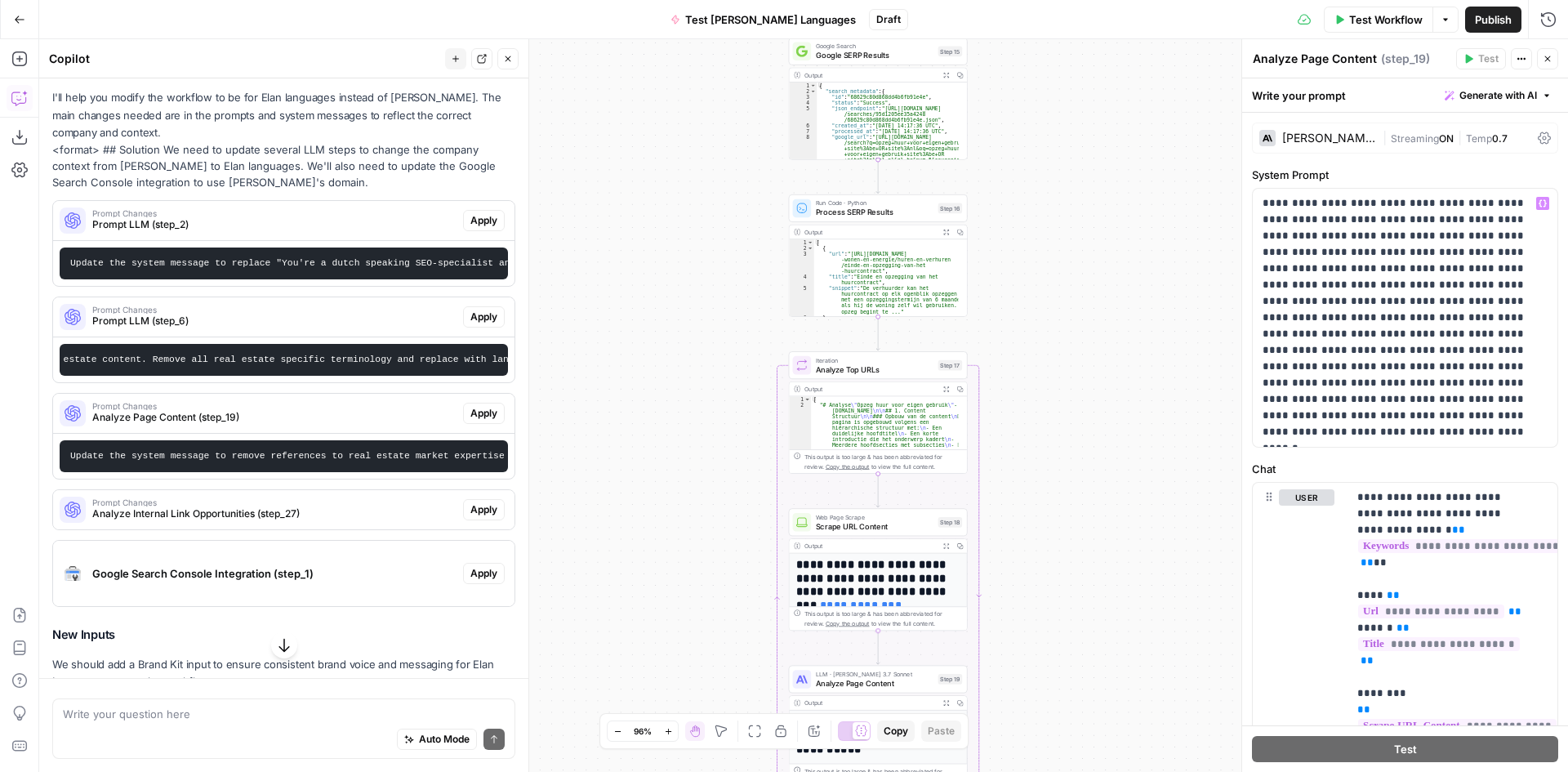
click at [271, 521] on span "Analyze Internal Link Opportunities (step_27)" at bounding box center [274, 513] width 364 height 14
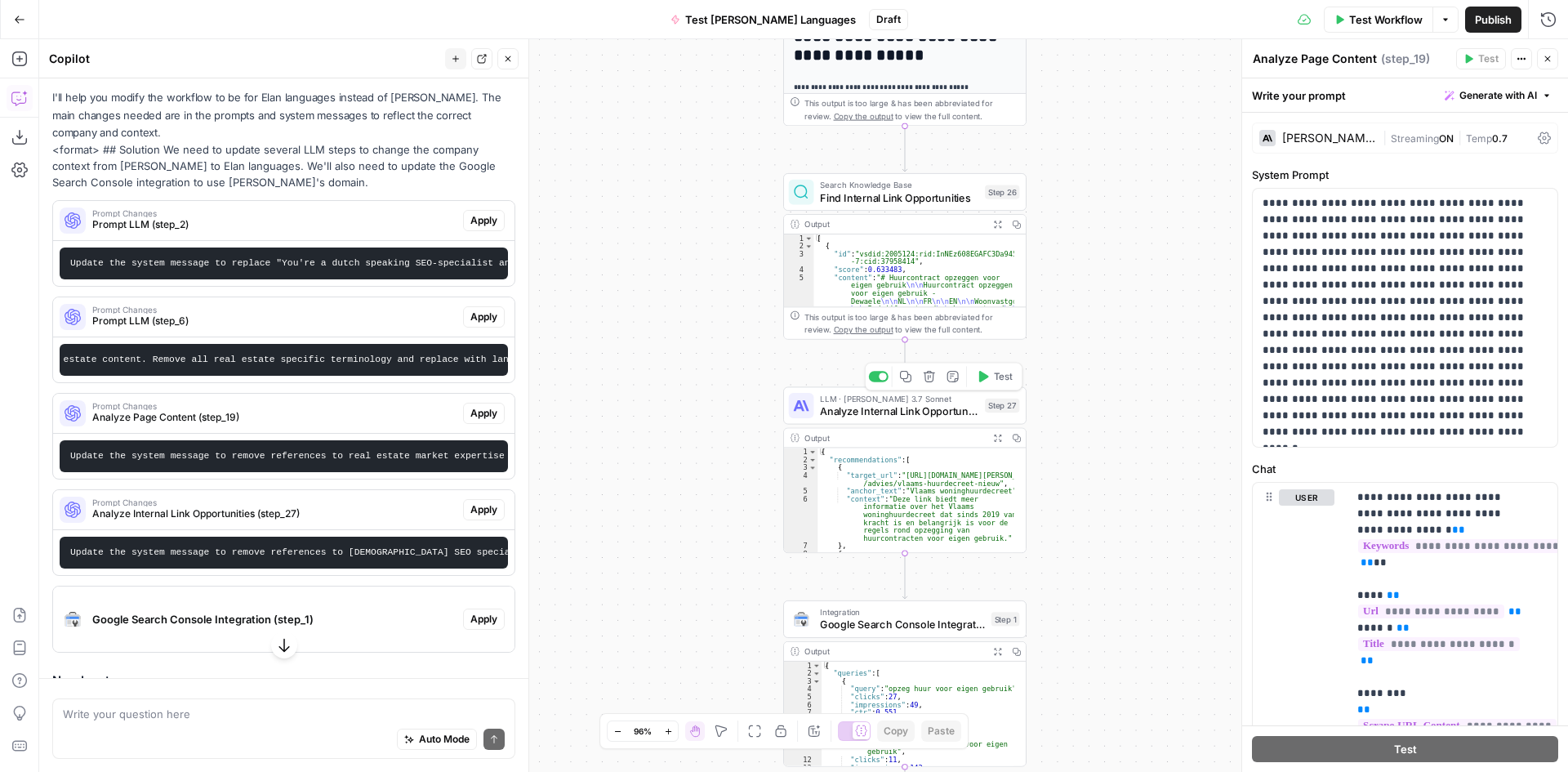
click at [925, 415] on span "Analyze Internal Link Opportunities" at bounding box center [899, 411] width 158 height 15
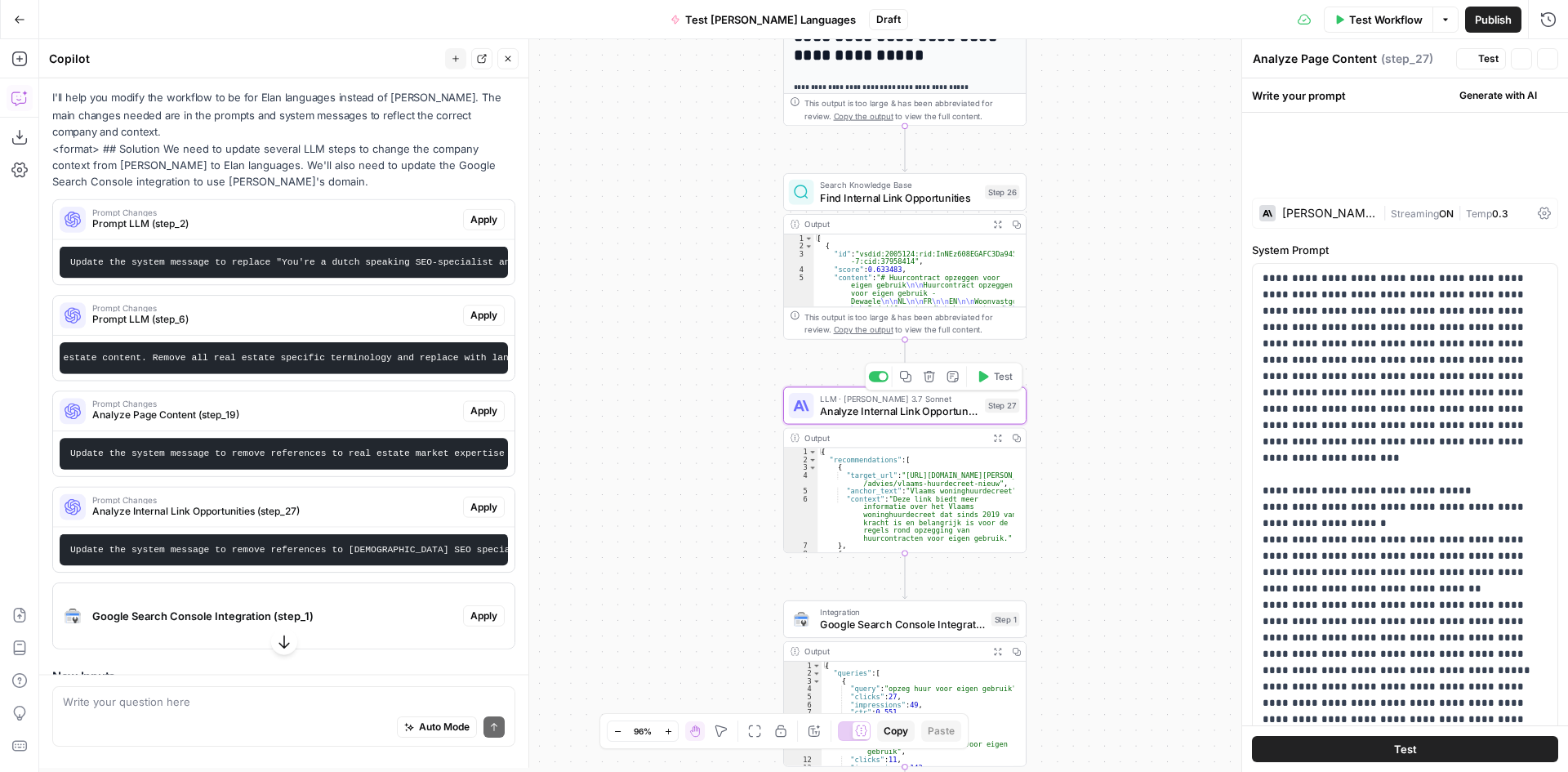
type textarea "Analyze Internal Link Opportunities"
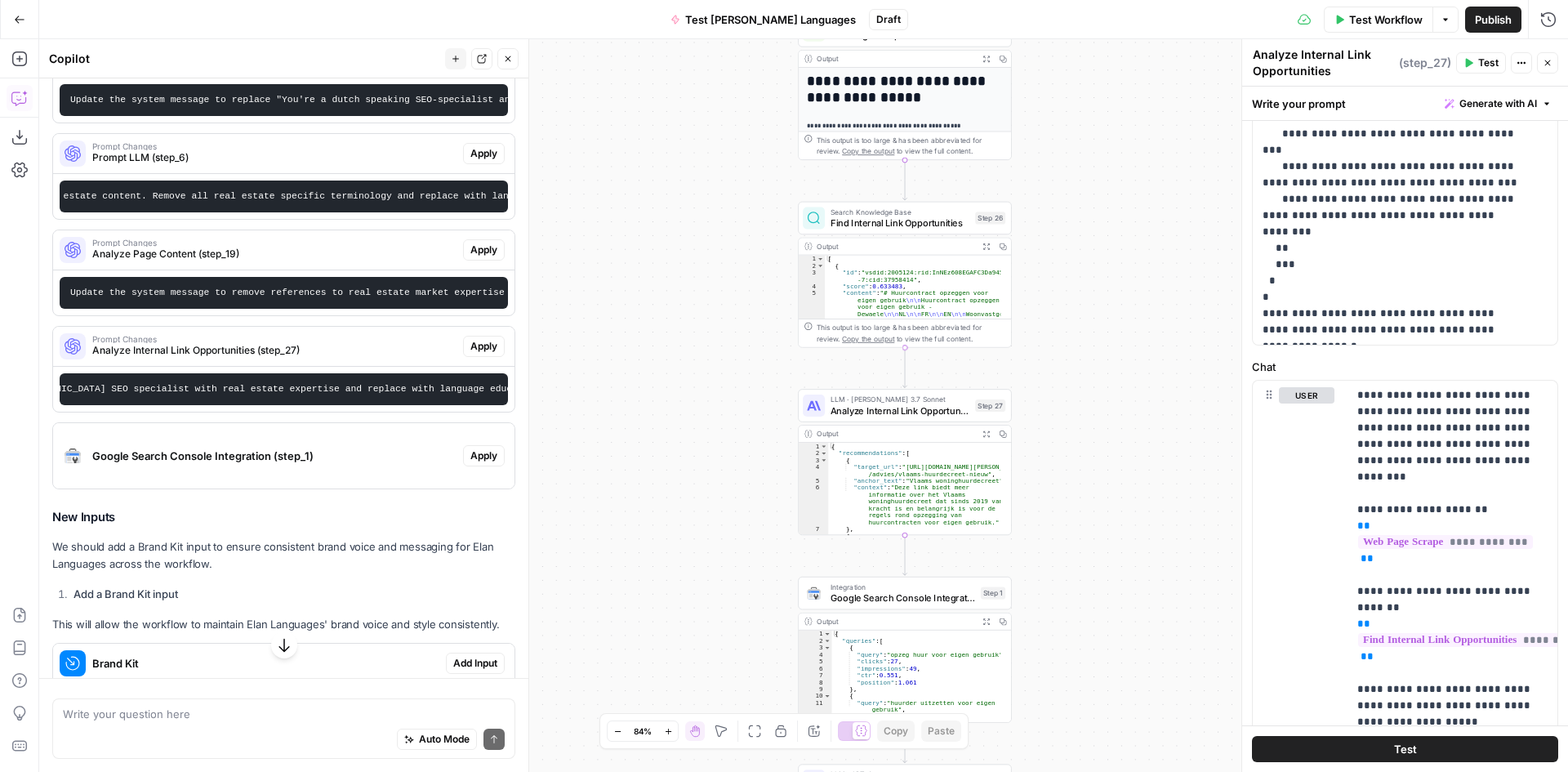
scroll to position [490, 0]
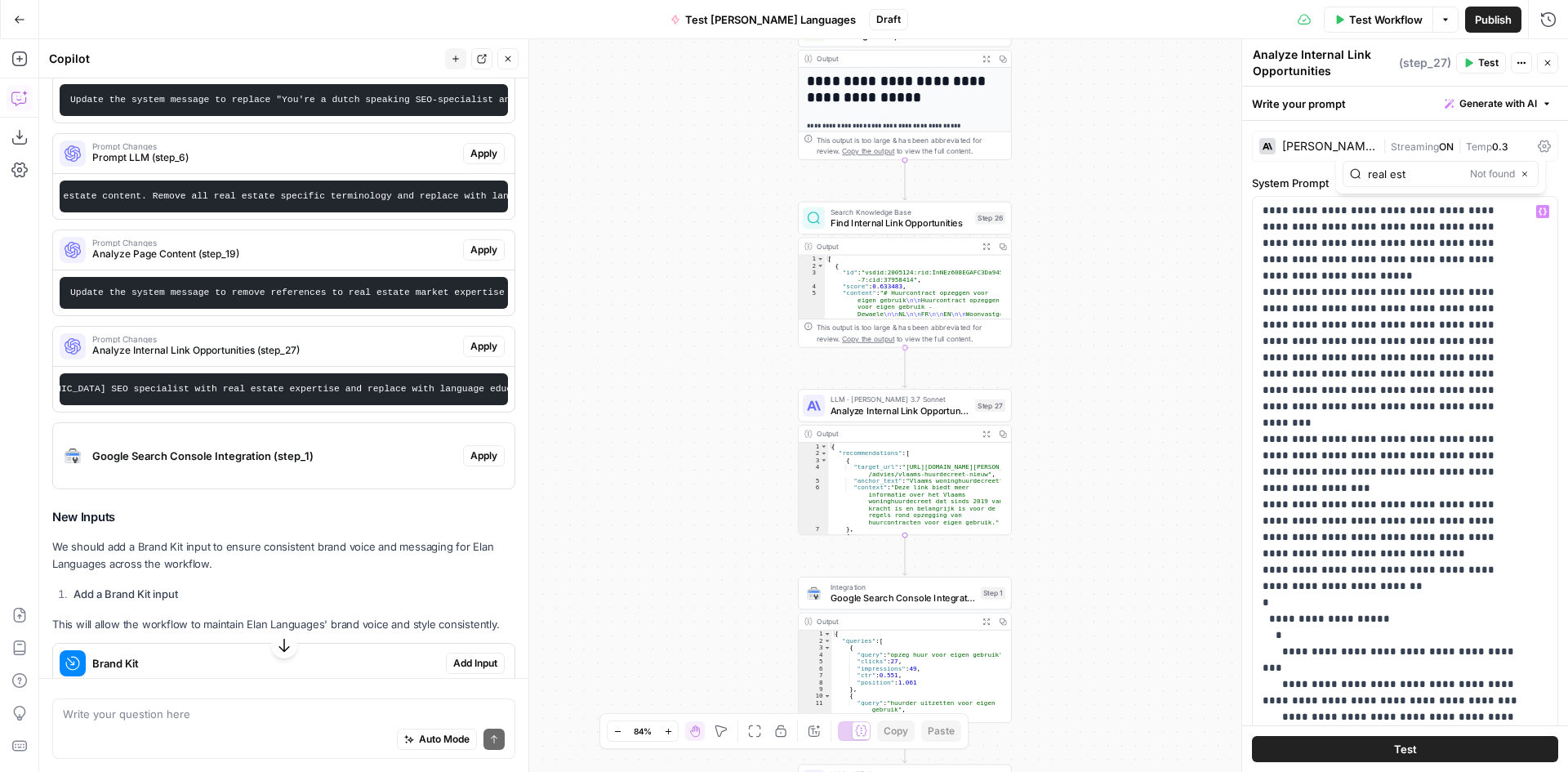
type input "real est"
click at [1524, 175] on icon "button" at bounding box center [1524, 174] width 5 height 5
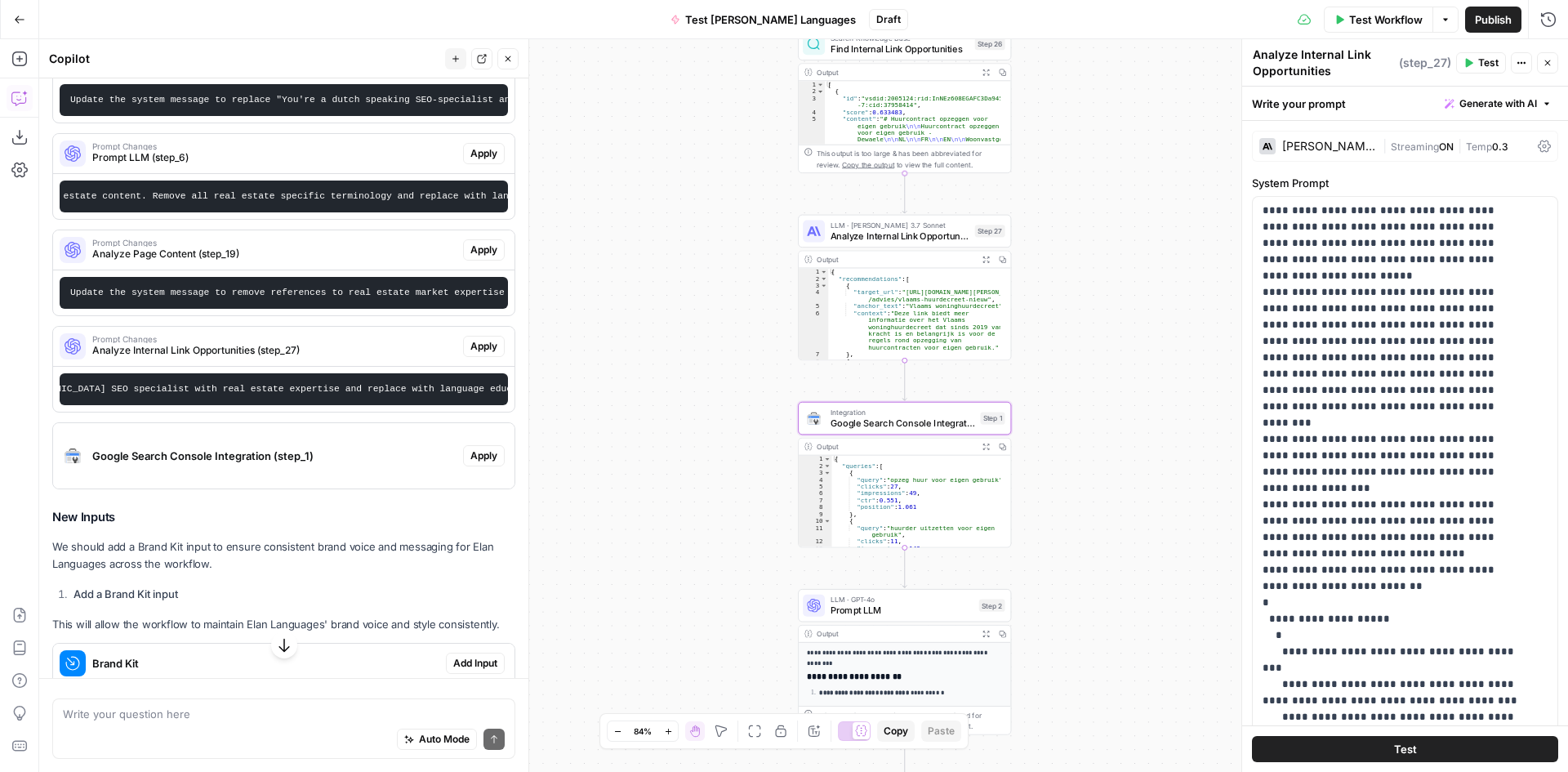
click at [254, 464] on span "Google Search Console Integration (step_1)" at bounding box center [274, 456] width 364 height 16
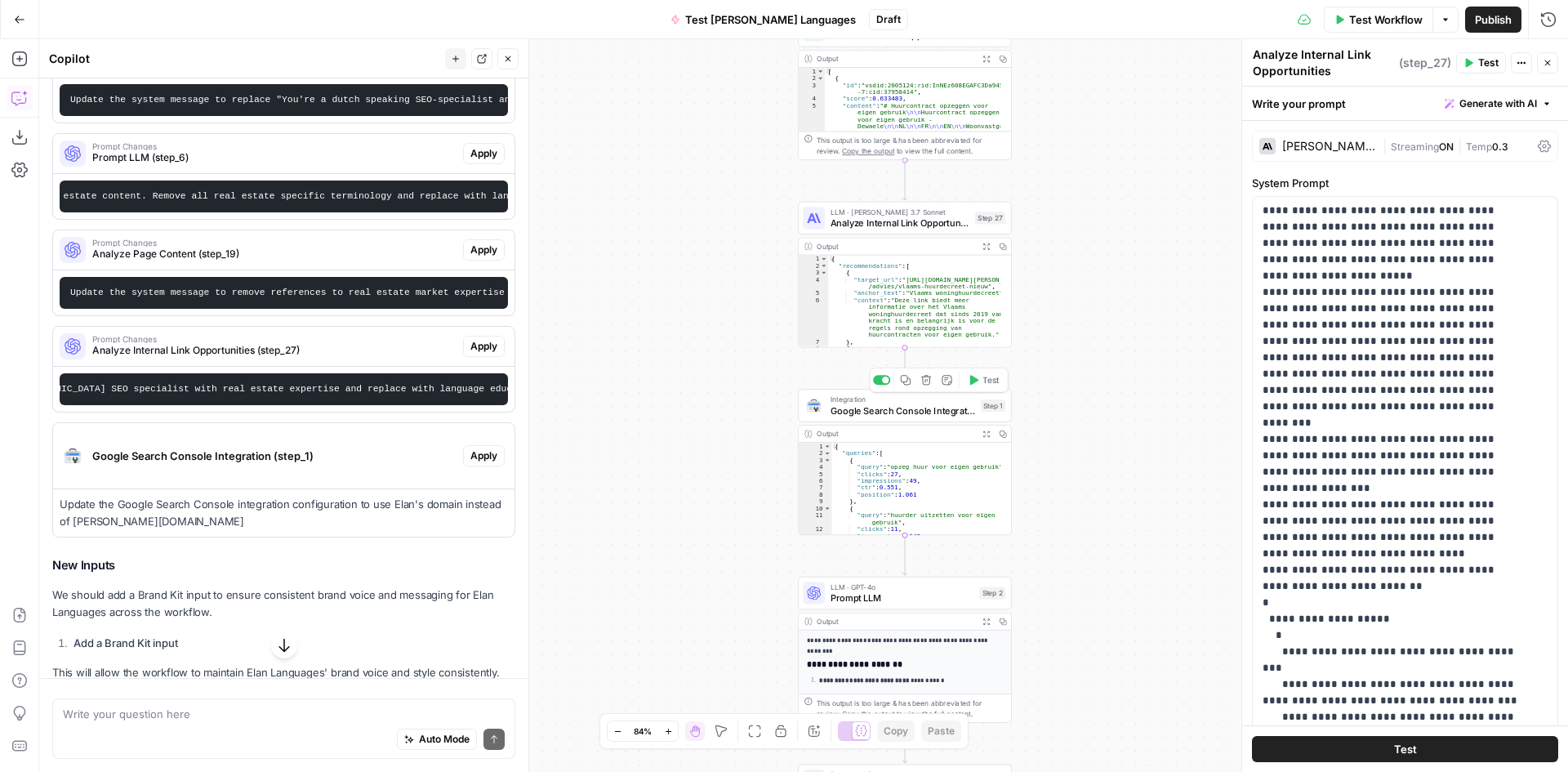
click at [906, 411] on span "Google Search Console Integration" at bounding box center [902, 410] width 145 height 13
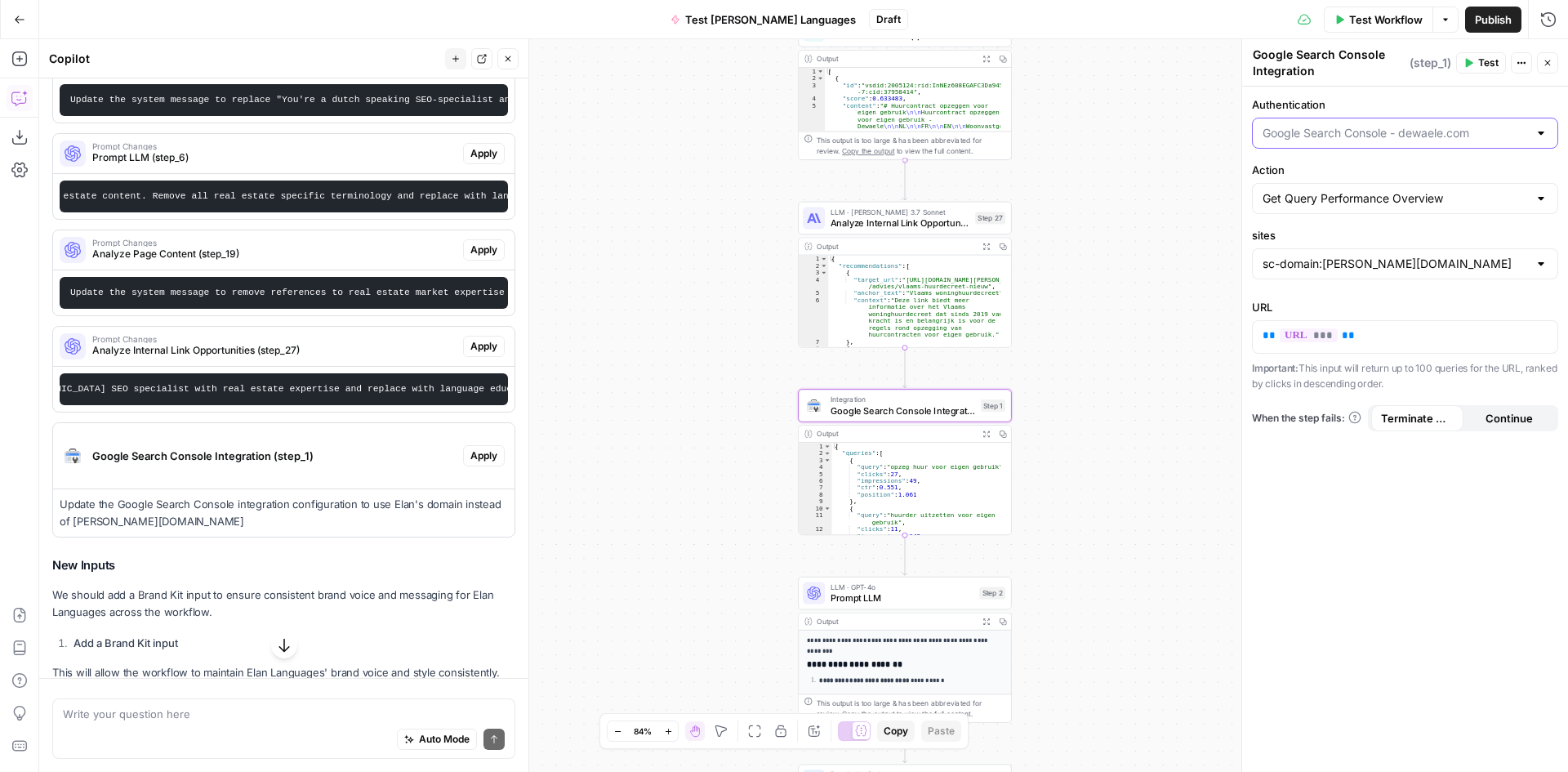
click at [1444, 136] on input "Authentication" at bounding box center [1395, 132] width 266 height 16
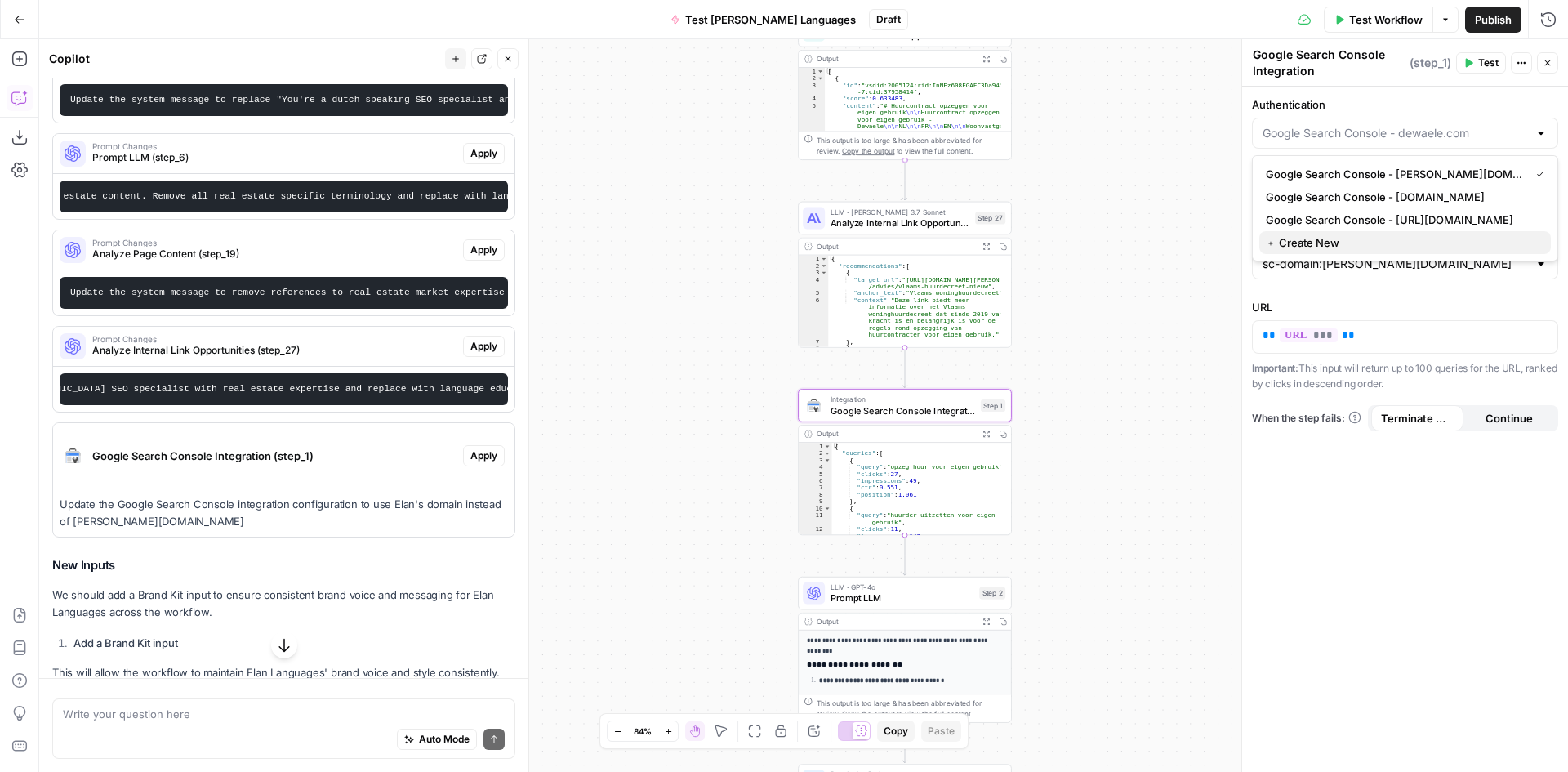
click at [1335, 240] on span "﹢ Create New" at bounding box center [1402, 242] width 272 height 16
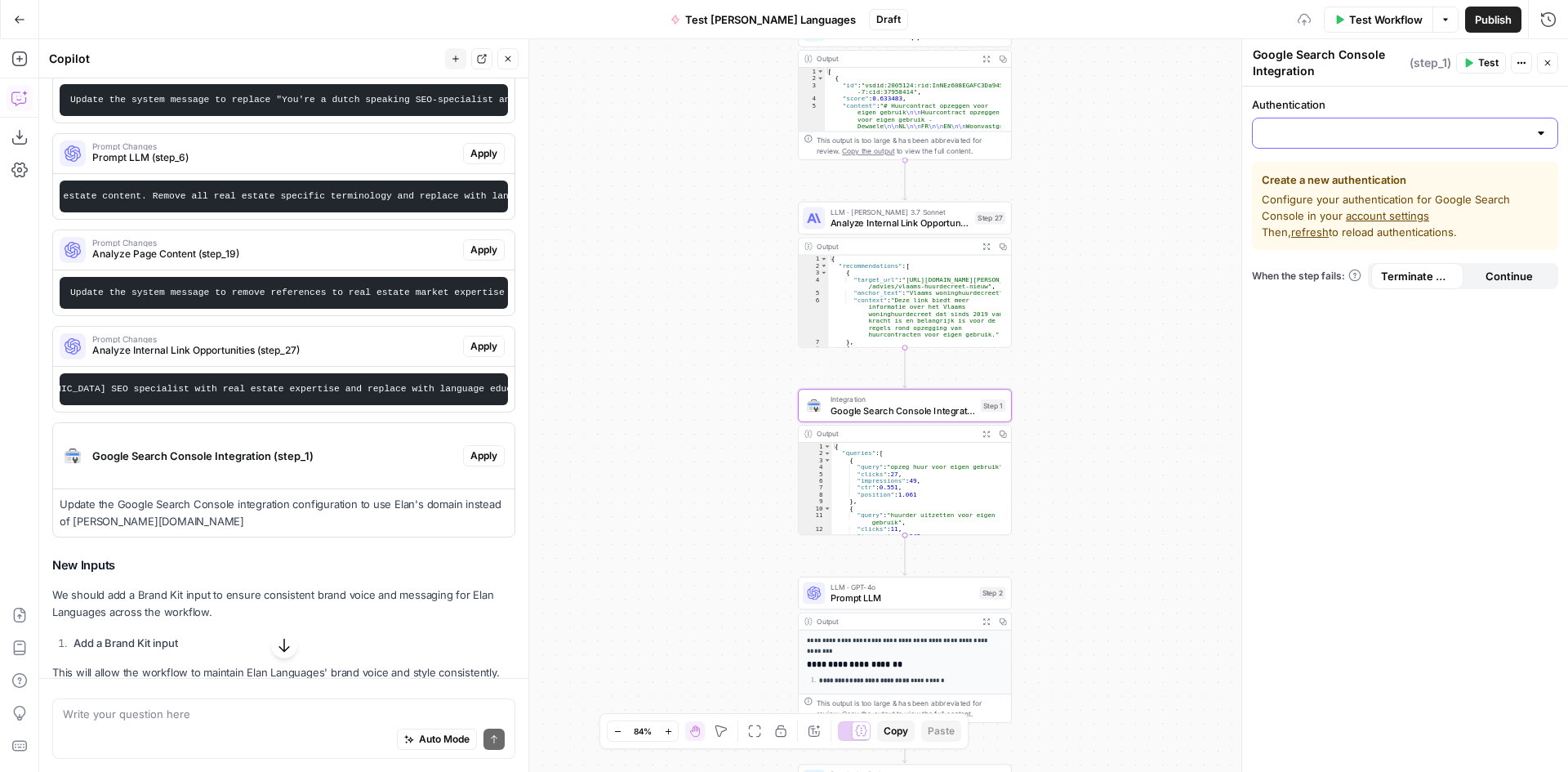
click at [1301, 129] on input "Authentication" at bounding box center [1395, 132] width 266 height 16
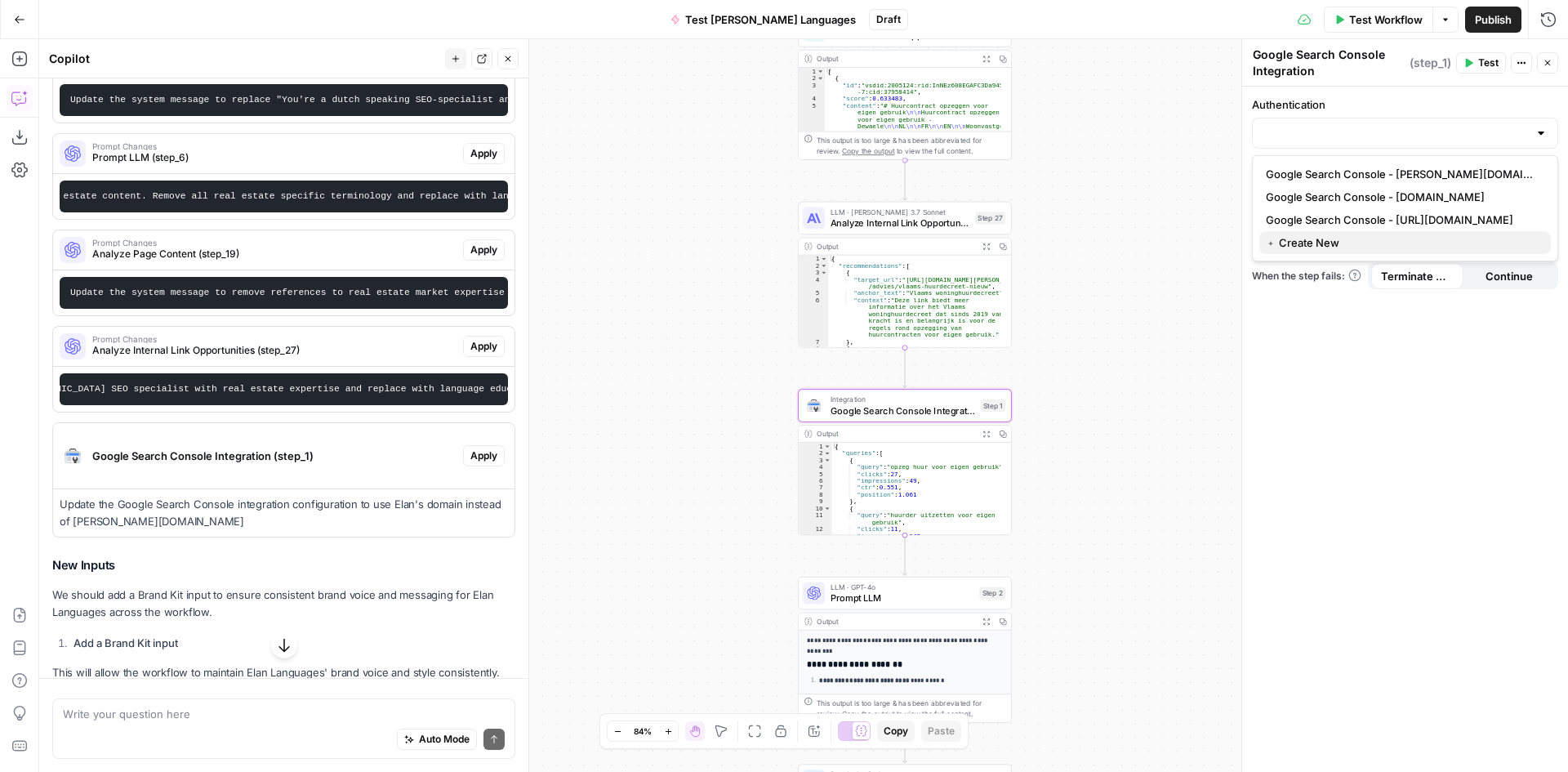
click at [1299, 239] on span "﹢ Create New" at bounding box center [1402, 242] width 272 height 16
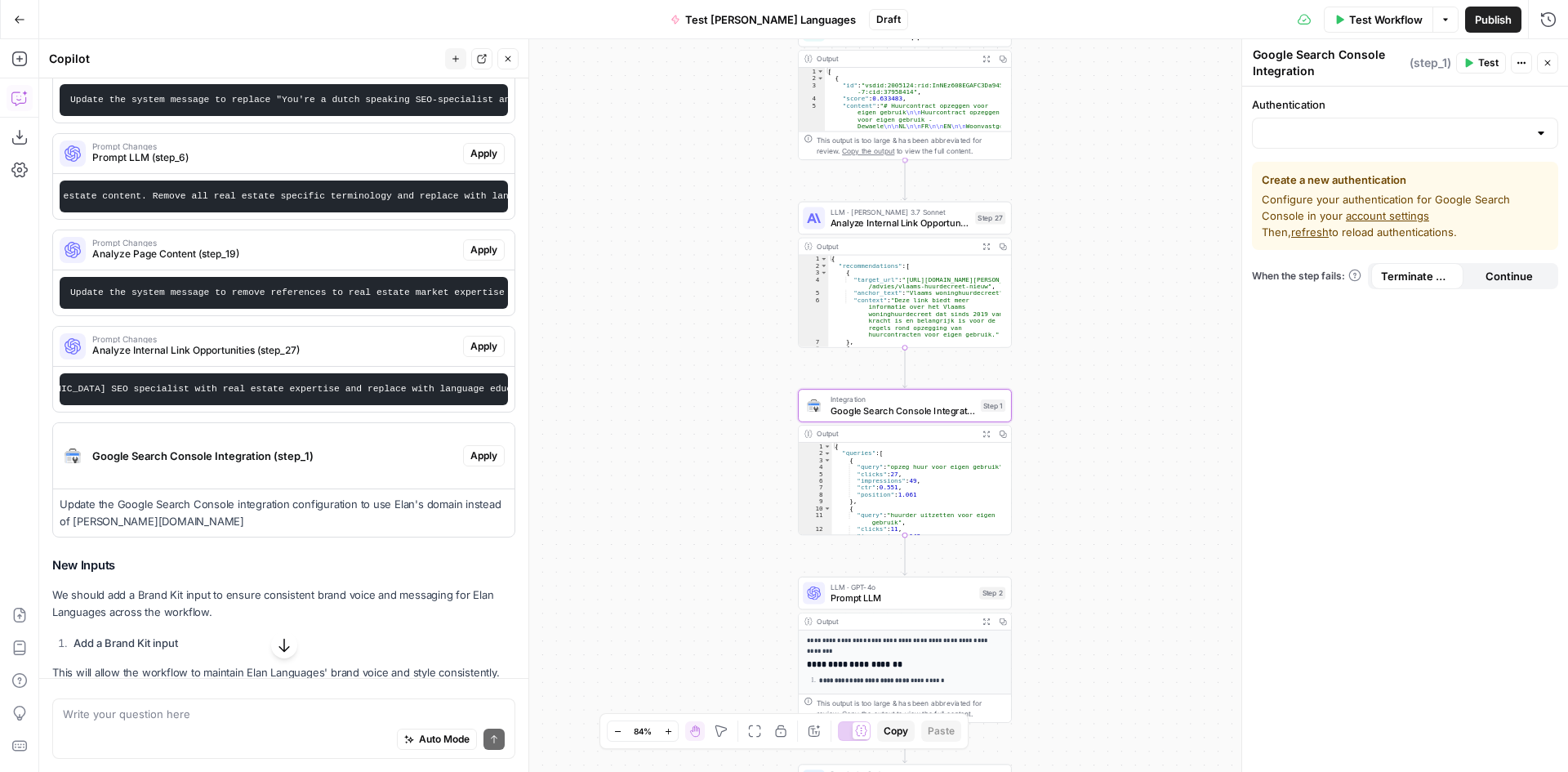
click at [1389, 143] on div at bounding box center [1404, 133] width 306 height 31
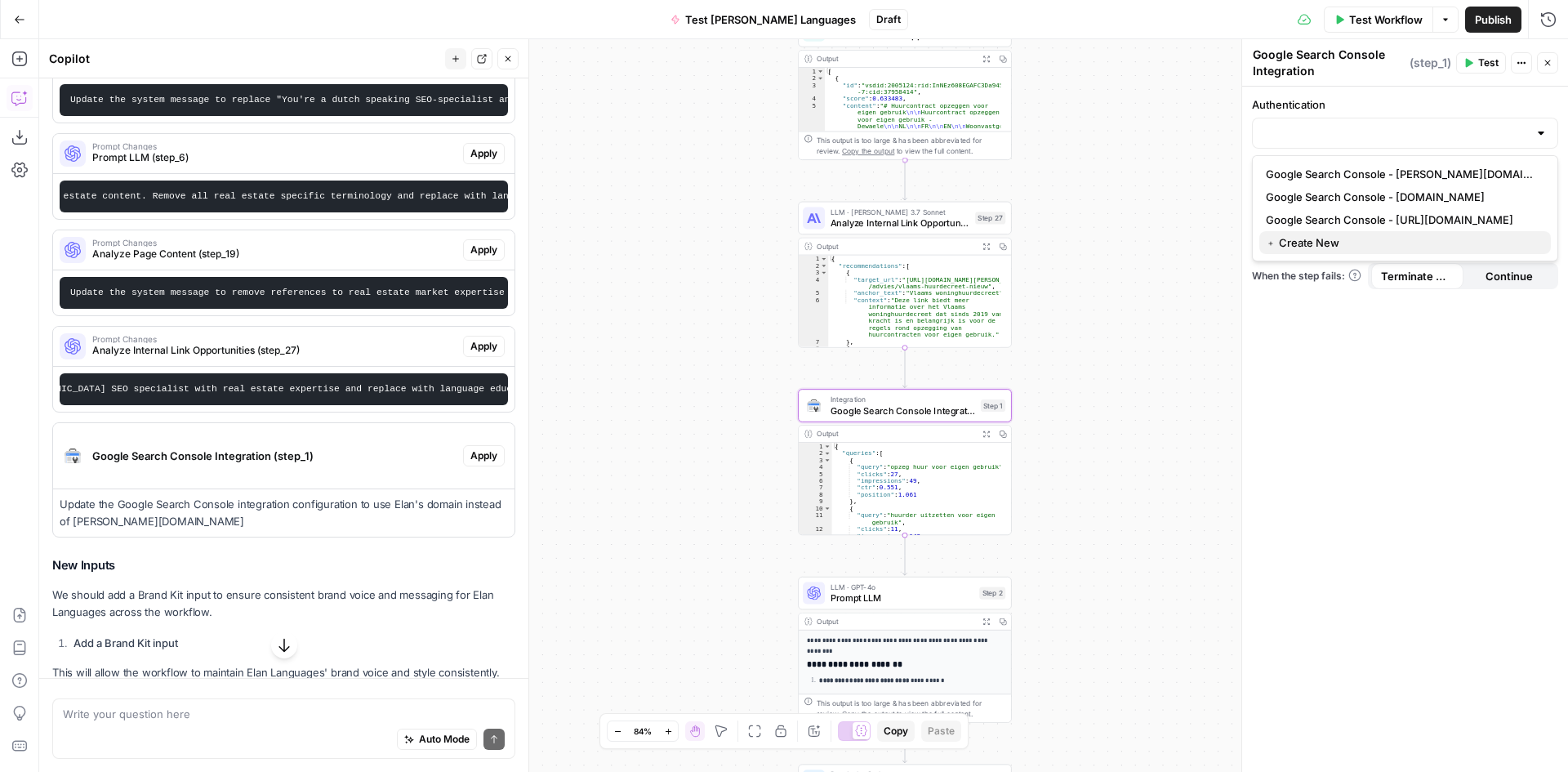
click at [1342, 240] on span "﹢ Create New" at bounding box center [1402, 242] width 272 height 16
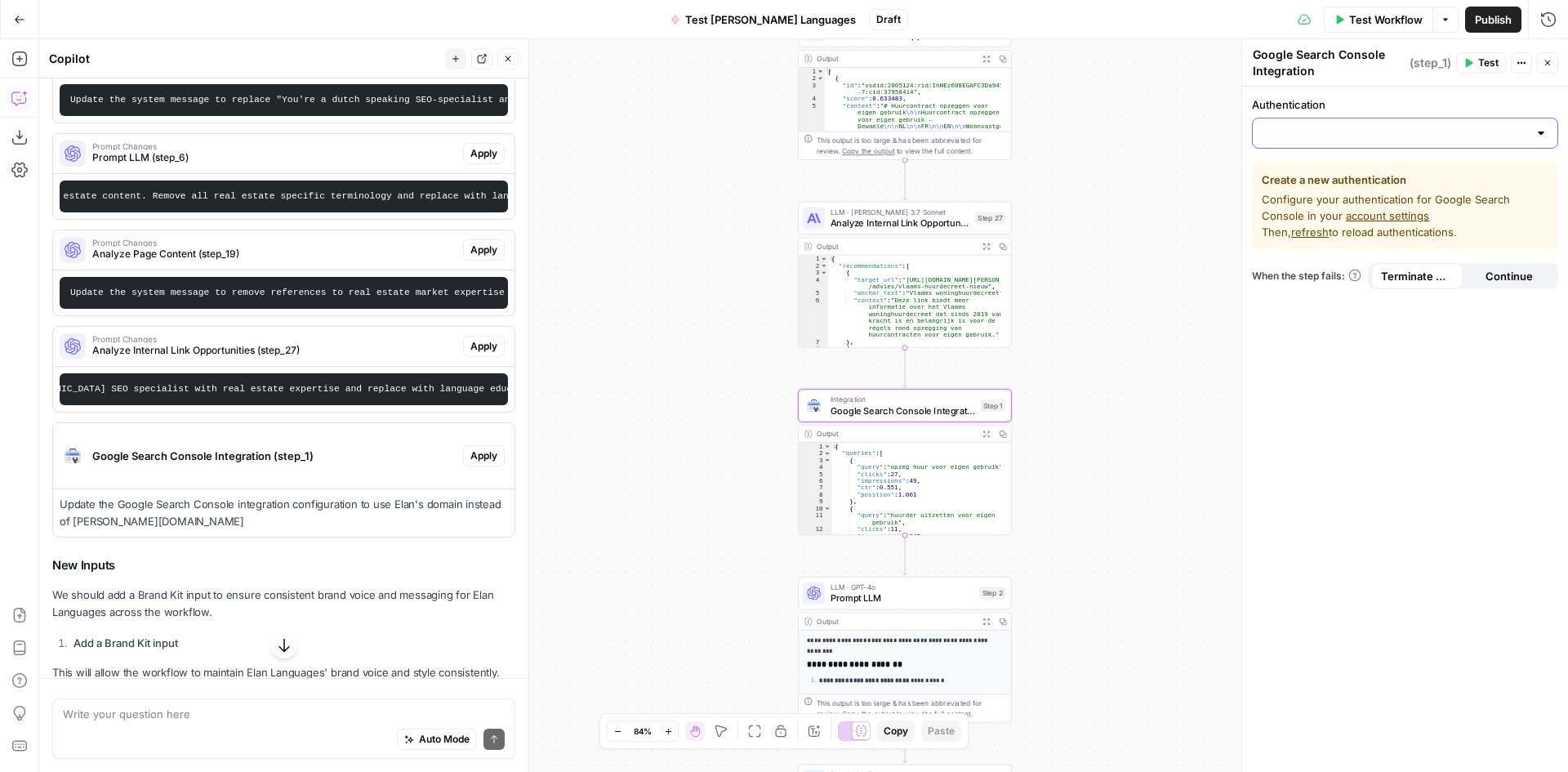
click at [1336, 126] on input "Authentication" at bounding box center [1395, 132] width 266 height 16
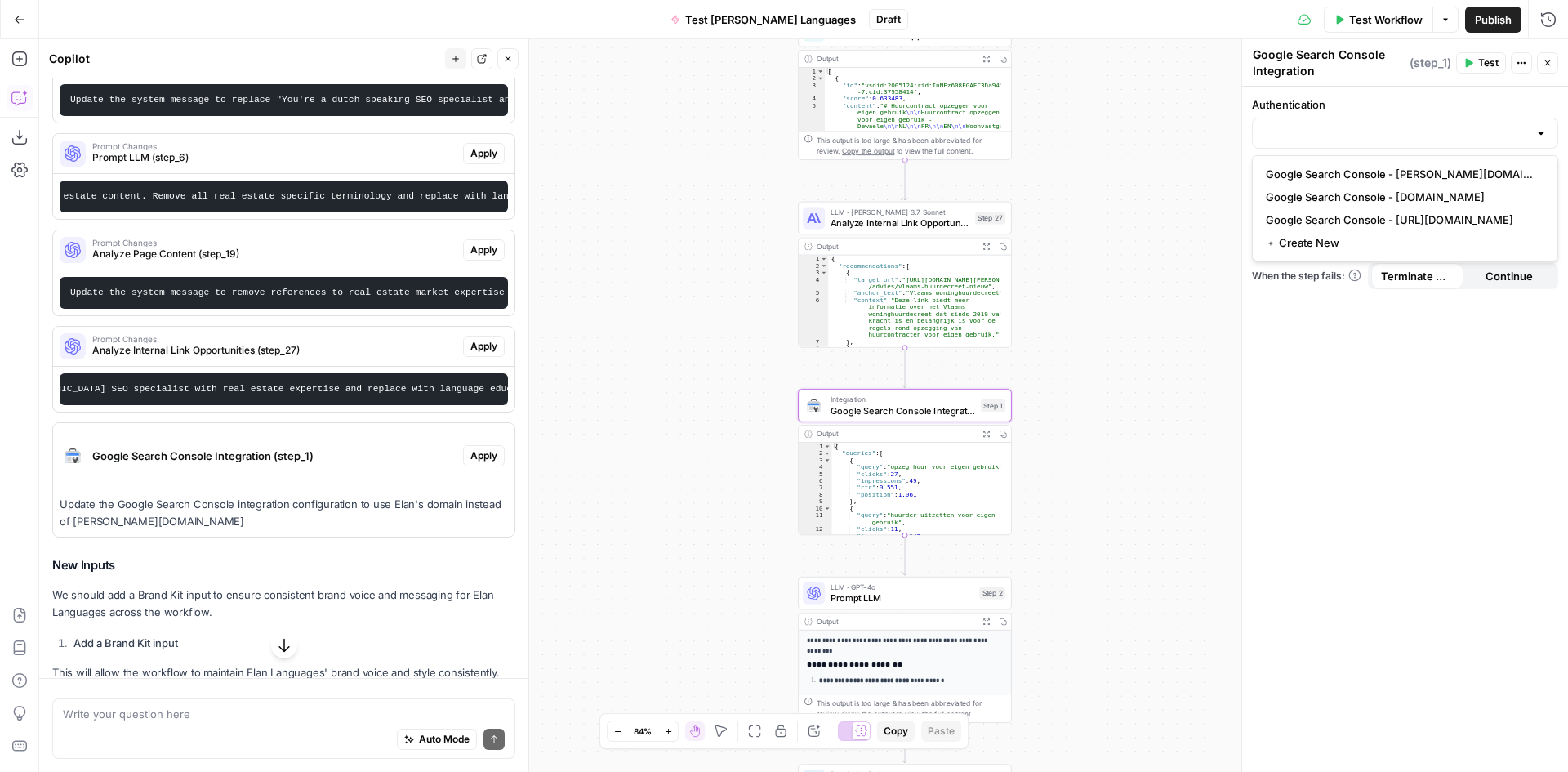
click at [1397, 390] on div "Authentication Create a new authentication Configure your authentication for Go…" at bounding box center [1405, 429] width 326 height 685
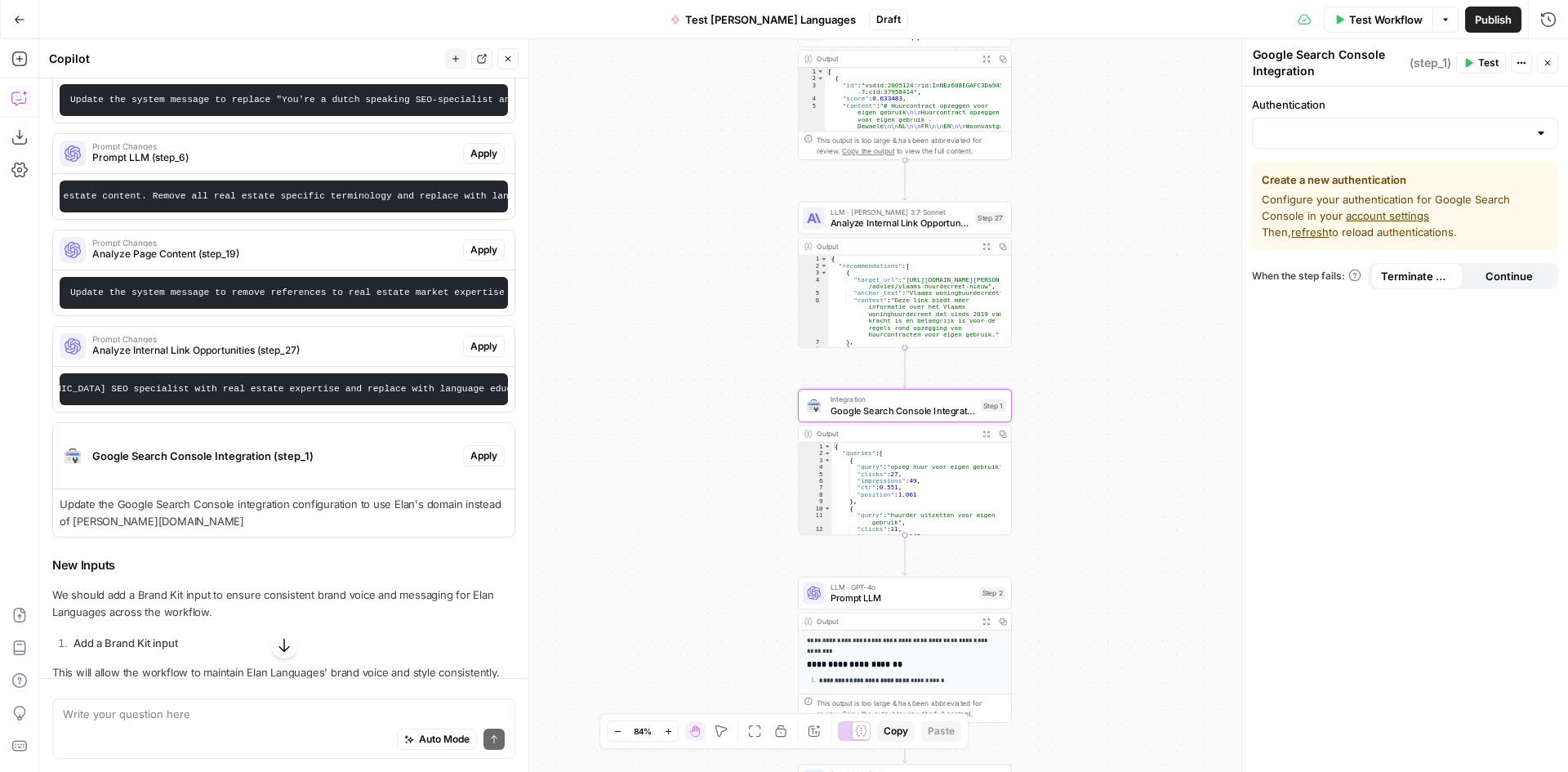
click at [1498, 282] on span "Continue" at bounding box center [1509, 275] width 47 height 16
click at [1416, 280] on span "Terminate Workflow" at bounding box center [1417, 275] width 73 height 16
click at [1351, 127] on input "Authentication" at bounding box center [1395, 132] width 266 height 16
click at [1516, 66] on button "Actions" at bounding box center [1521, 63] width 21 height 21
click at [1319, 124] on div at bounding box center [1404, 133] width 306 height 31
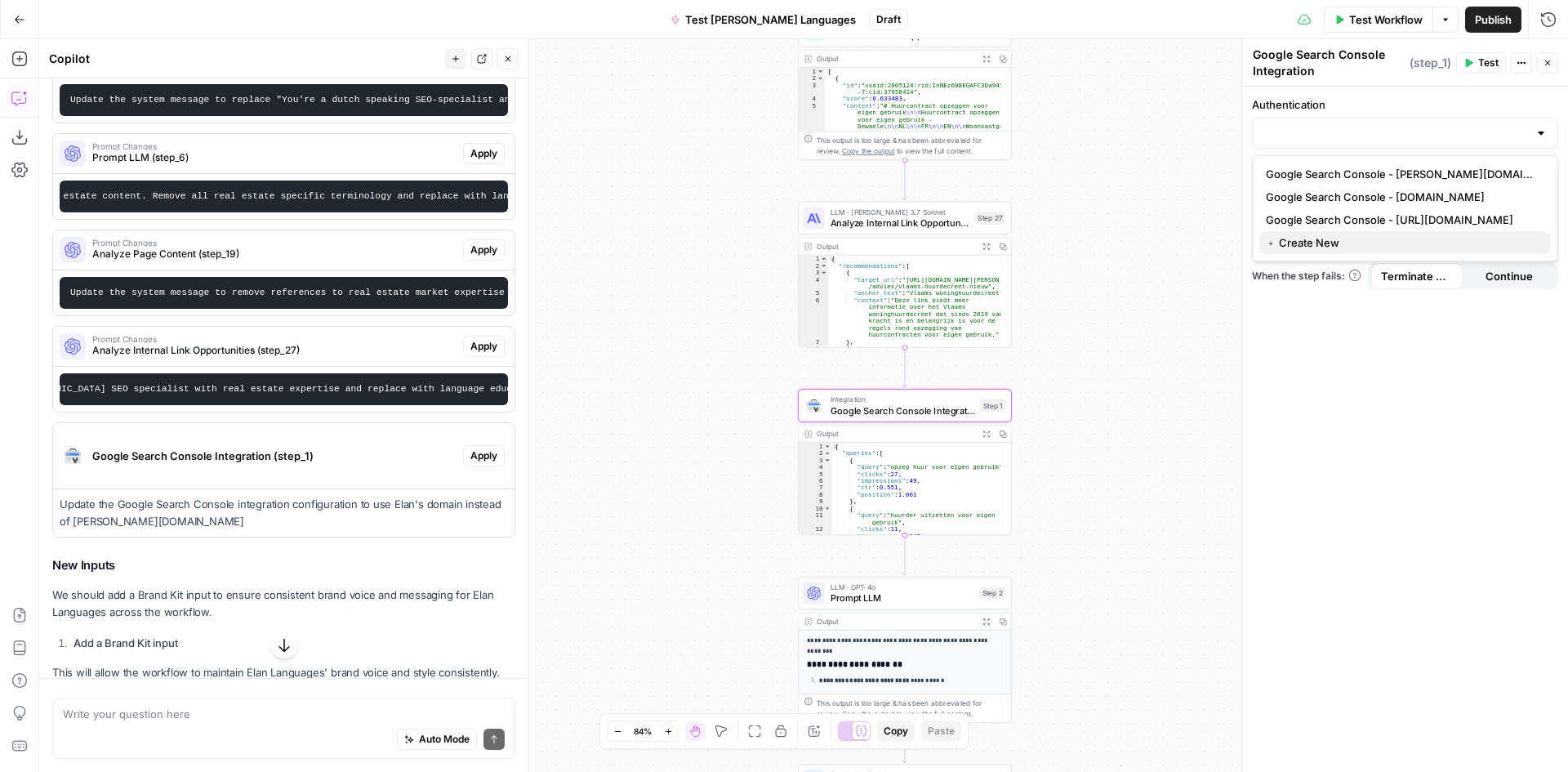
click at [1323, 241] on span "﹢ Create New" at bounding box center [1402, 242] width 272 height 16
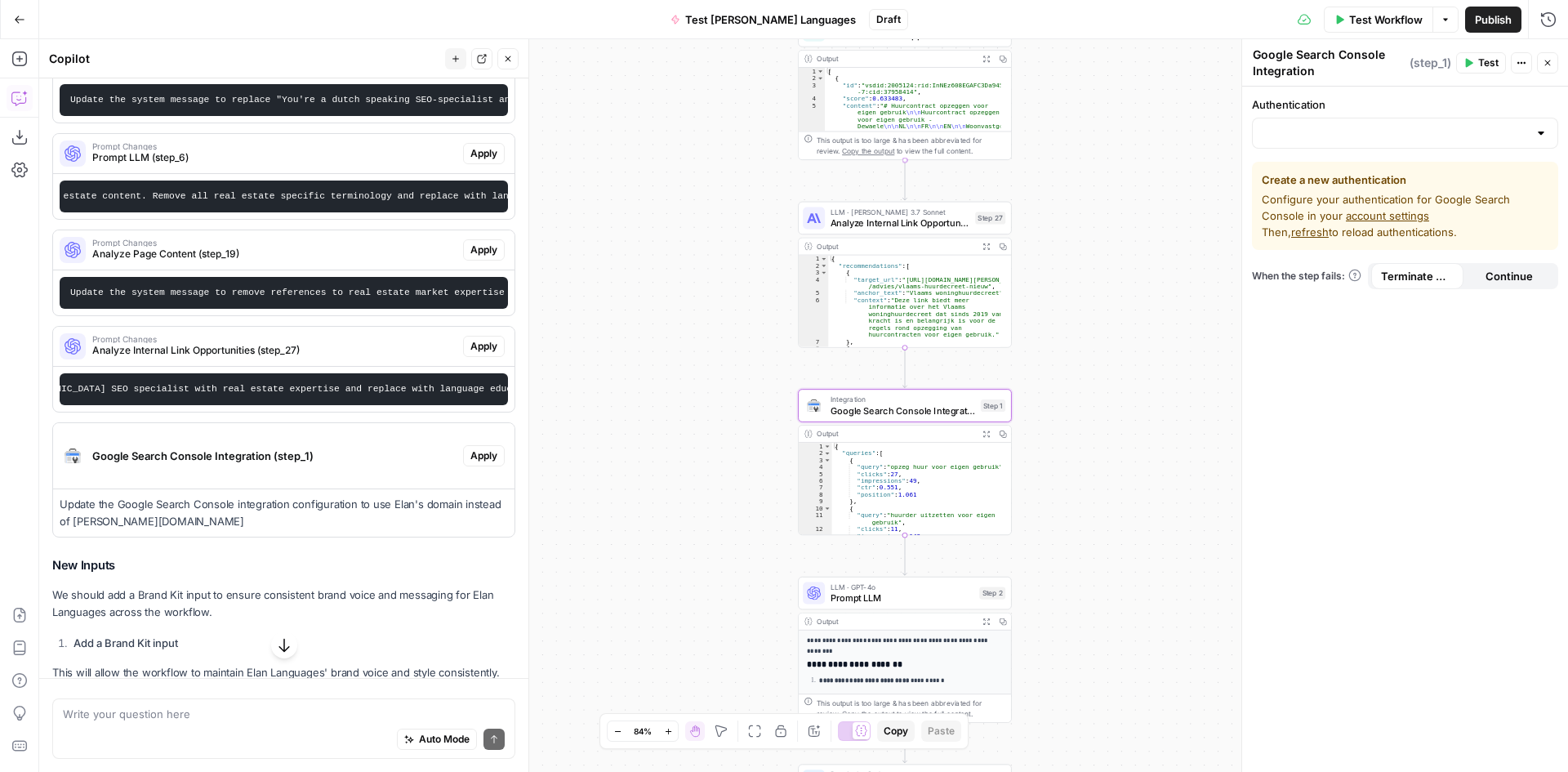
click at [1330, 122] on div at bounding box center [1404, 133] width 306 height 31
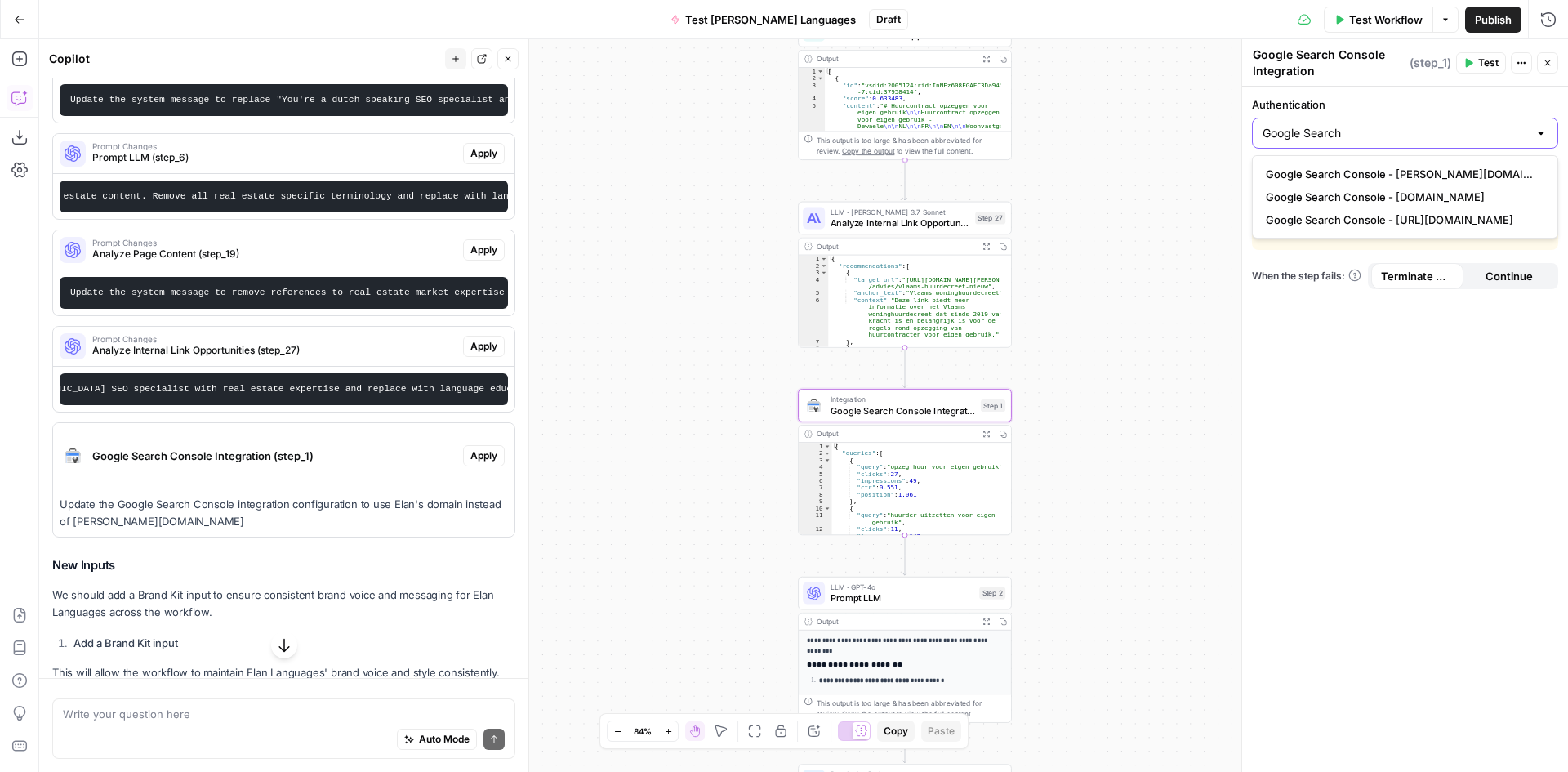
type input "Google Search"
click at [361, 530] on p "Update the Google Search Console integration configuration to use Elan's domain…" at bounding box center [284, 513] width 449 height 35
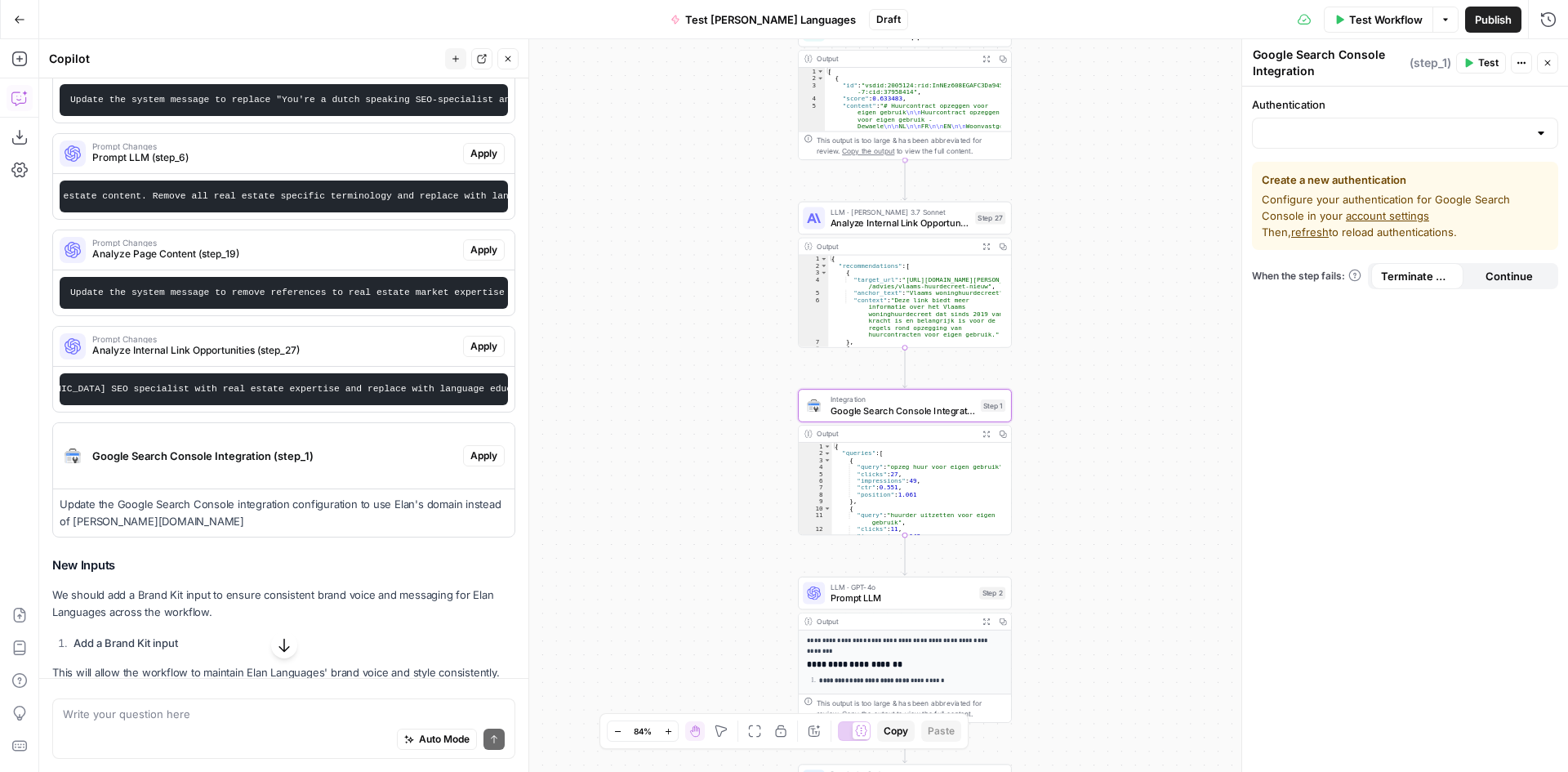
click at [366, 488] on div "Google Search Console Integration (step_1)" at bounding box center [258, 456] width 410 height 65
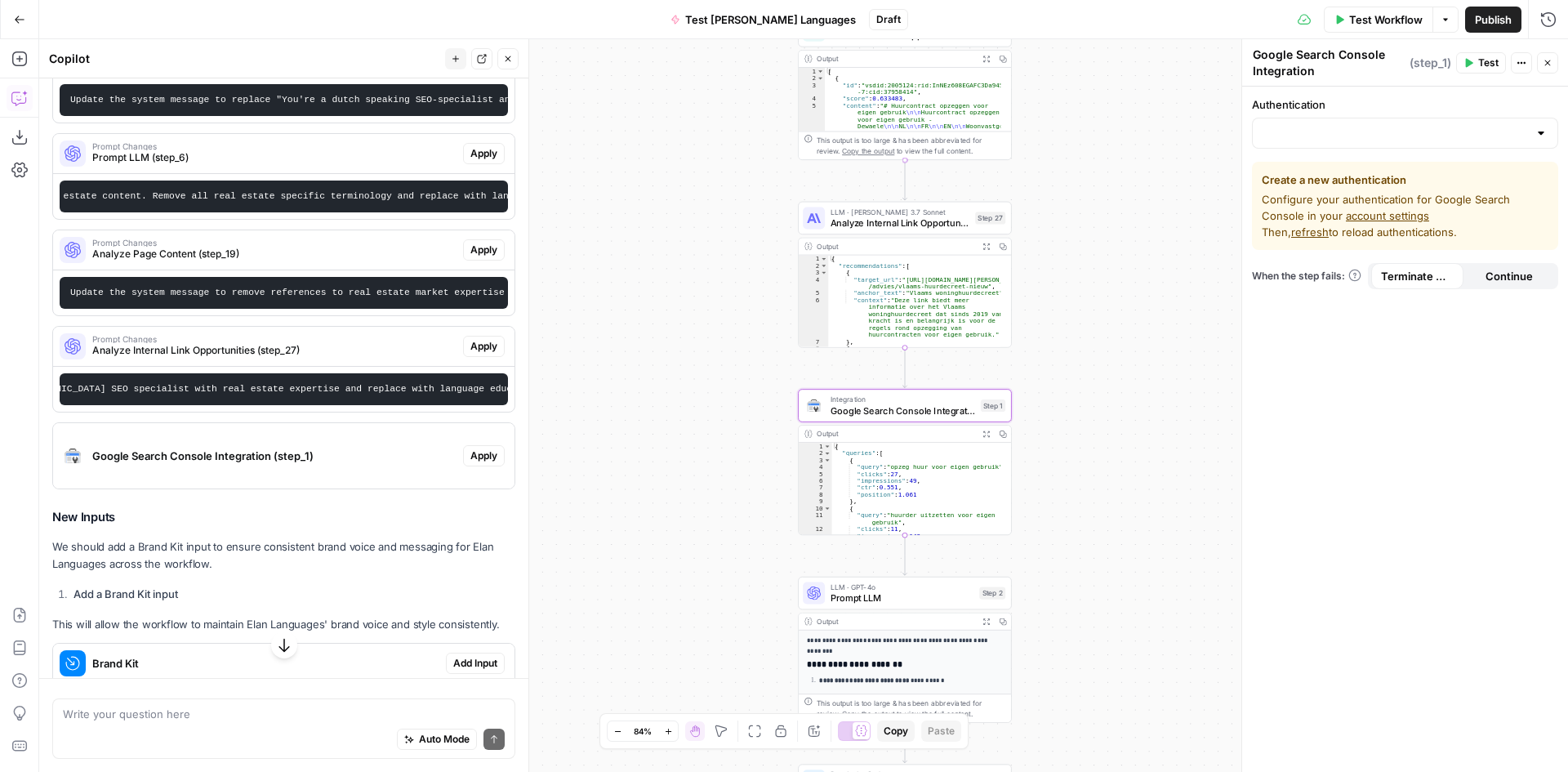
click at [366, 488] on div "Google Search Console Integration (step_1)" at bounding box center [258, 456] width 410 height 65
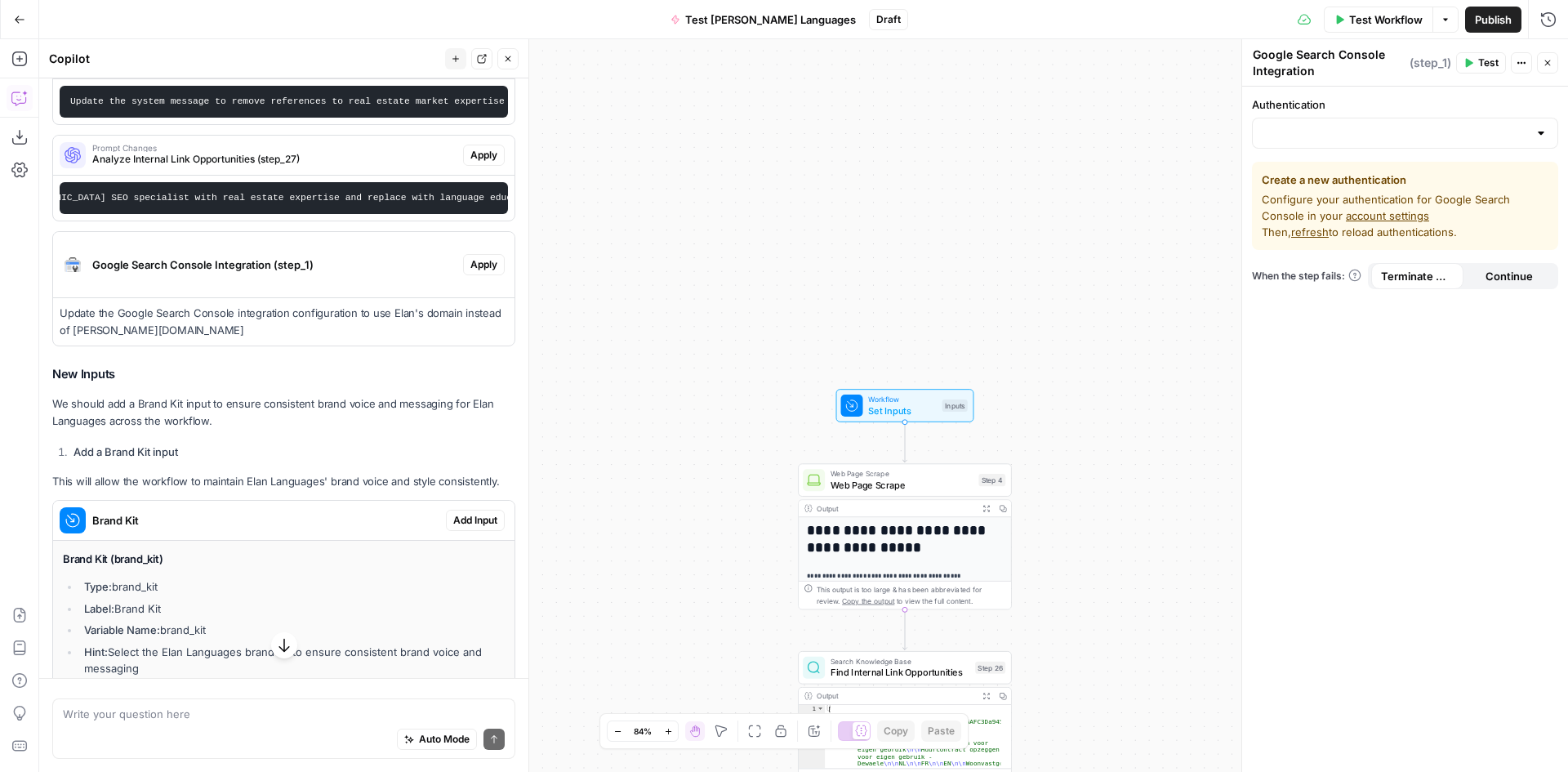
scroll to position [490, 0]
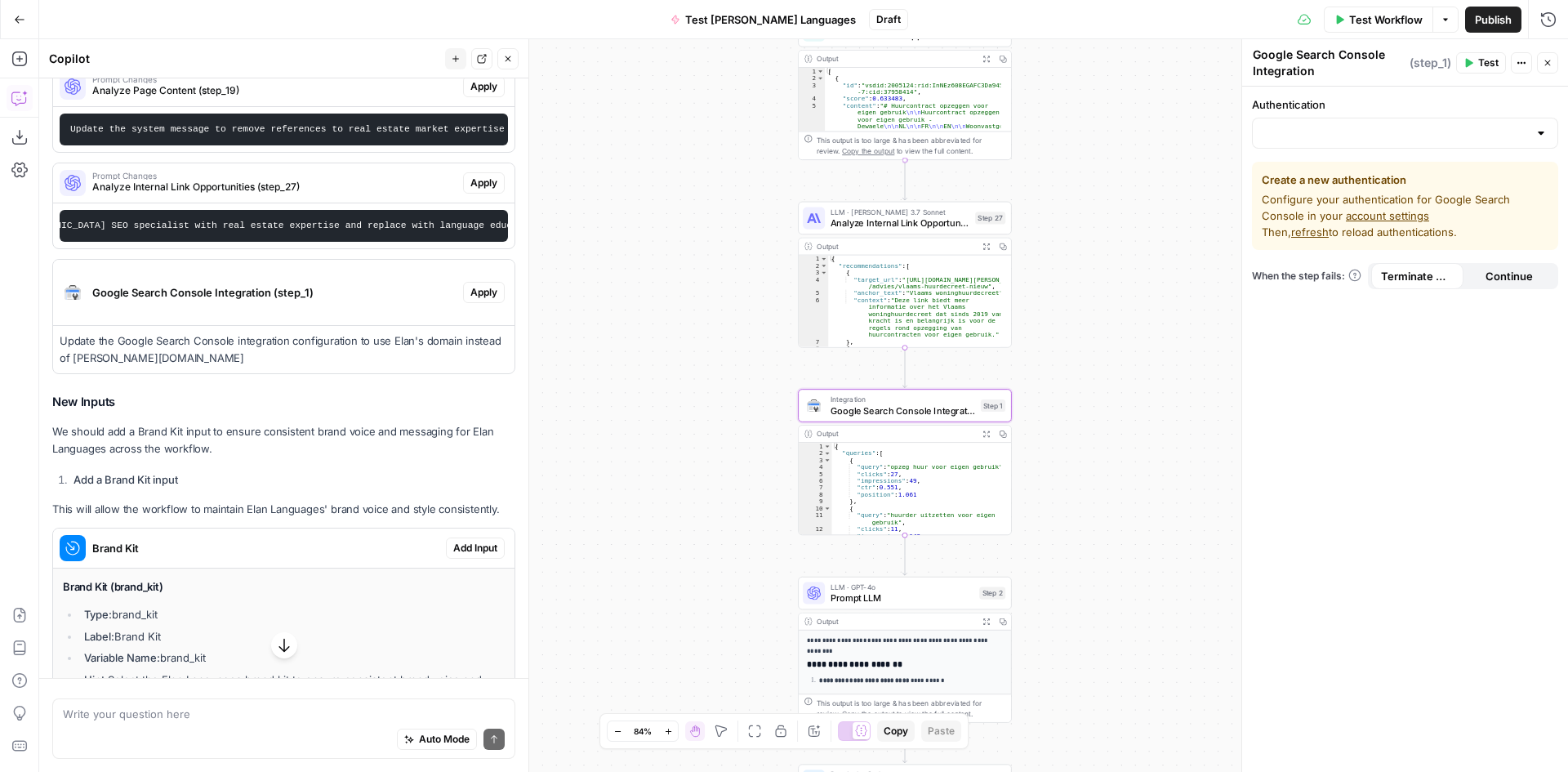
click at [471, 300] on span "Apply" at bounding box center [484, 292] width 27 height 14
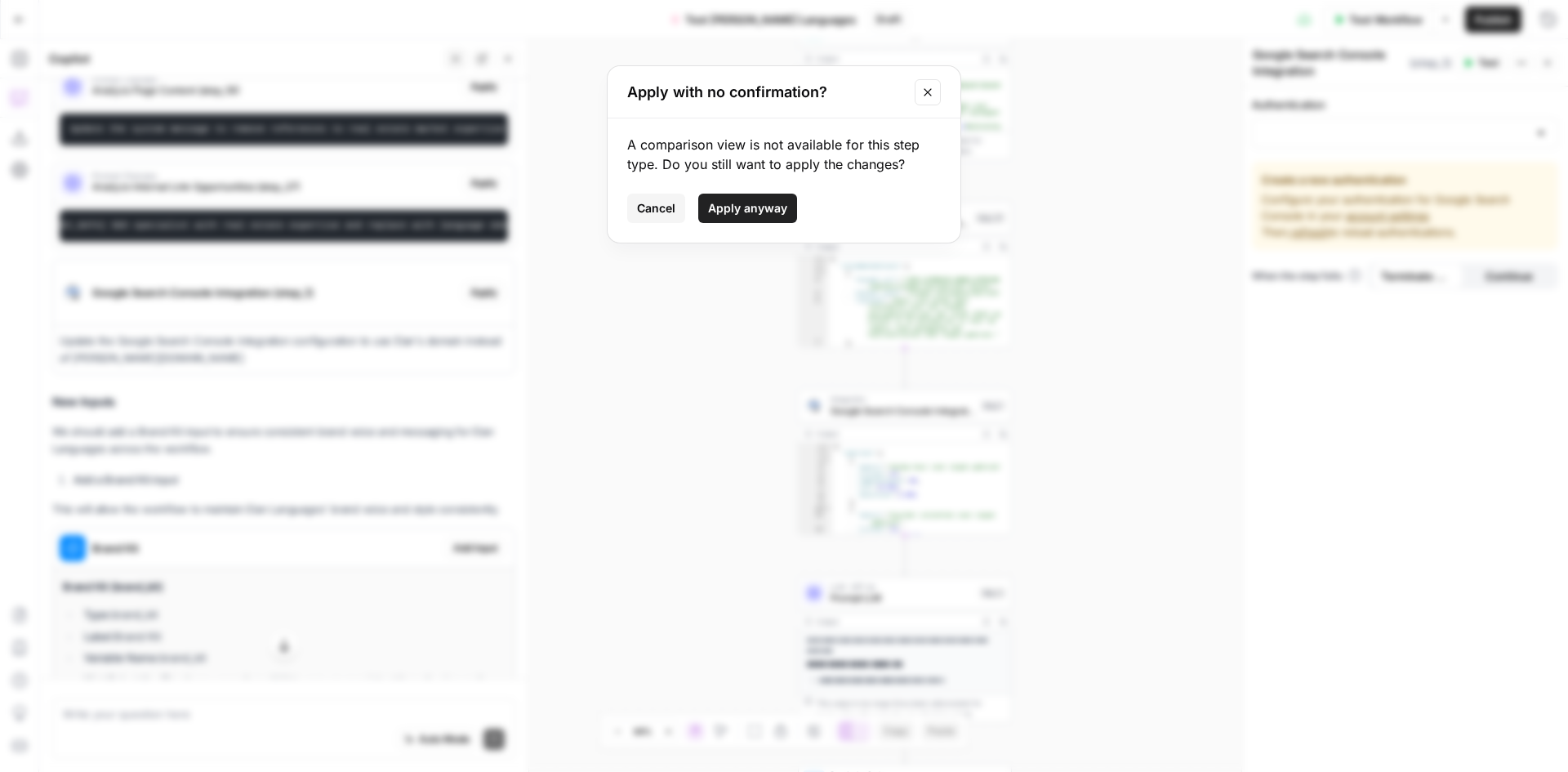
click at [655, 210] on span "Cancel" at bounding box center [656, 208] width 38 height 16
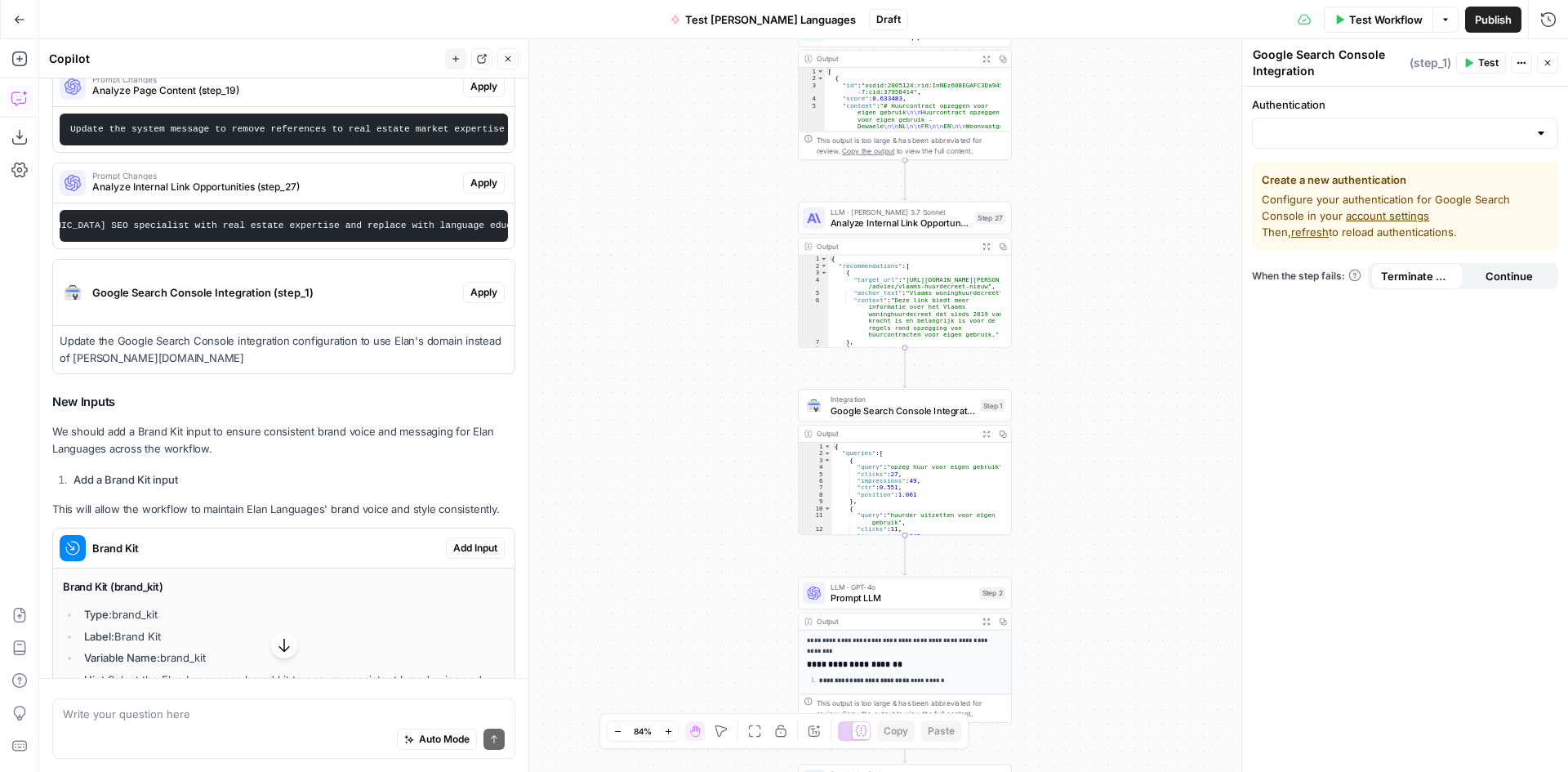
click at [1546, 64] on icon "button" at bounding box center [1548, 63] width 6 height 6
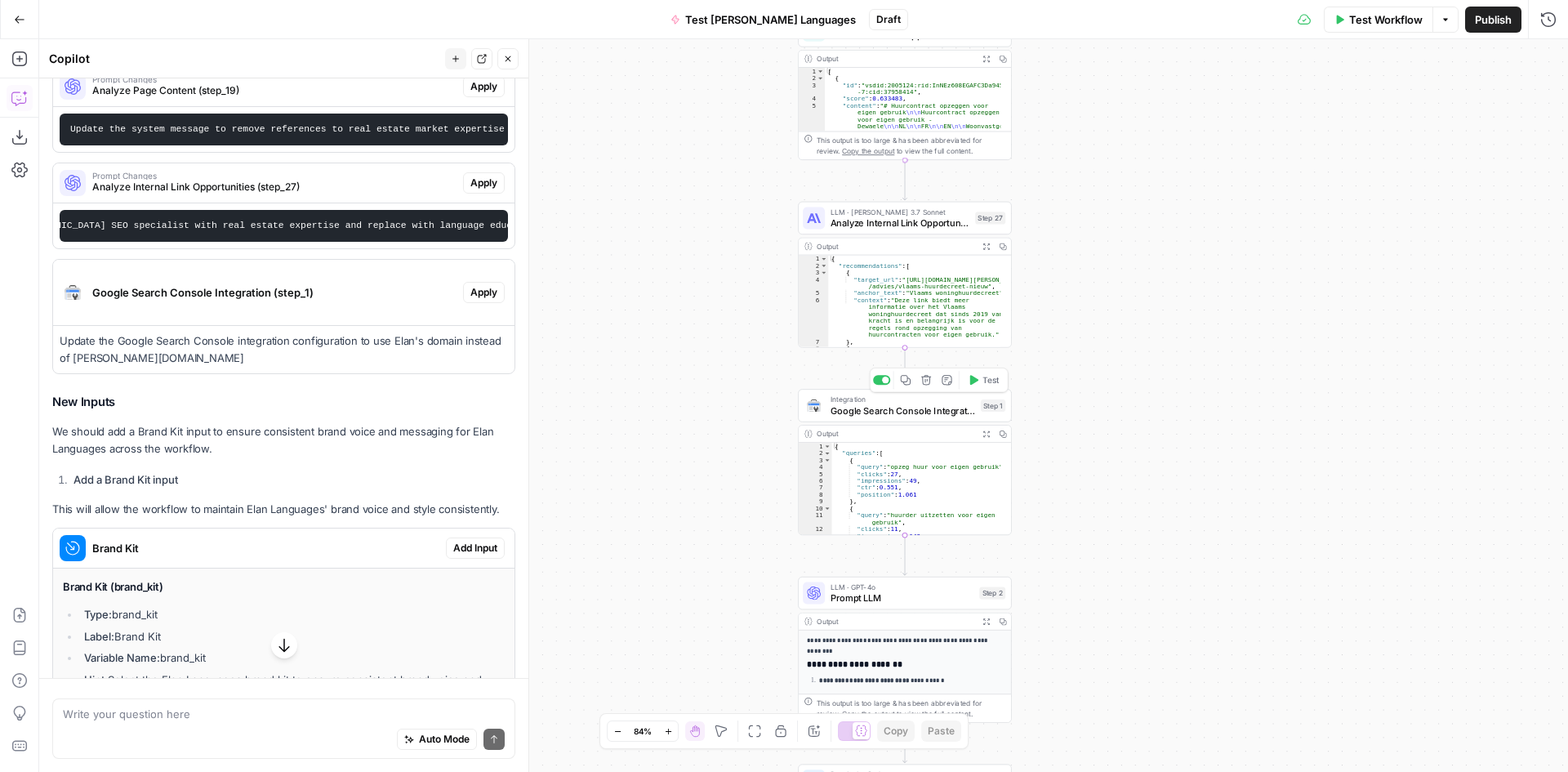
click at [905, 409] on span "Google Search Console Integration" at bounding box center [902, 410] width 145 height 13
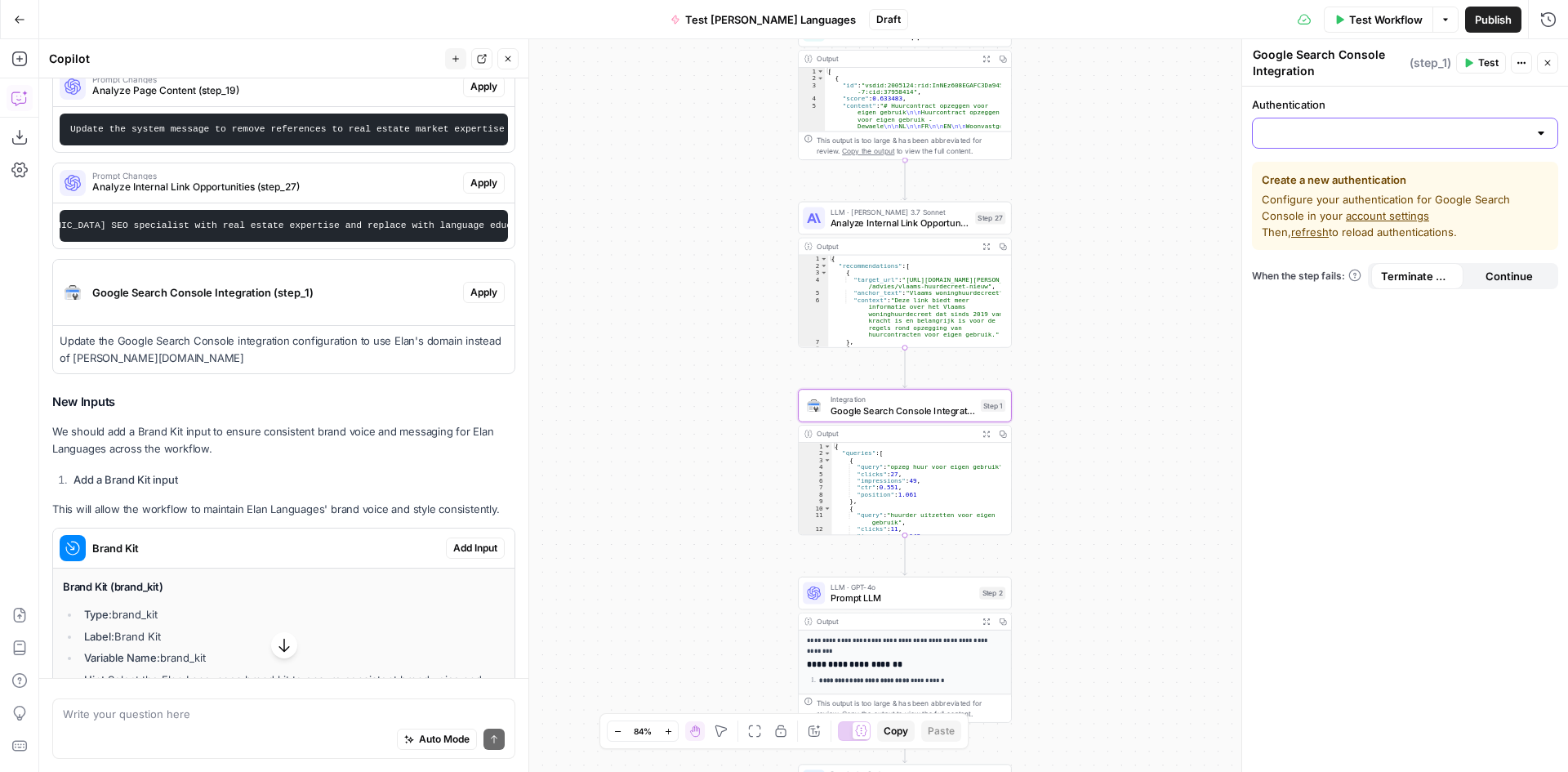
click at [1435, 129] on input "Authentication" at bounding box center [1395, 132] width 266 height 16
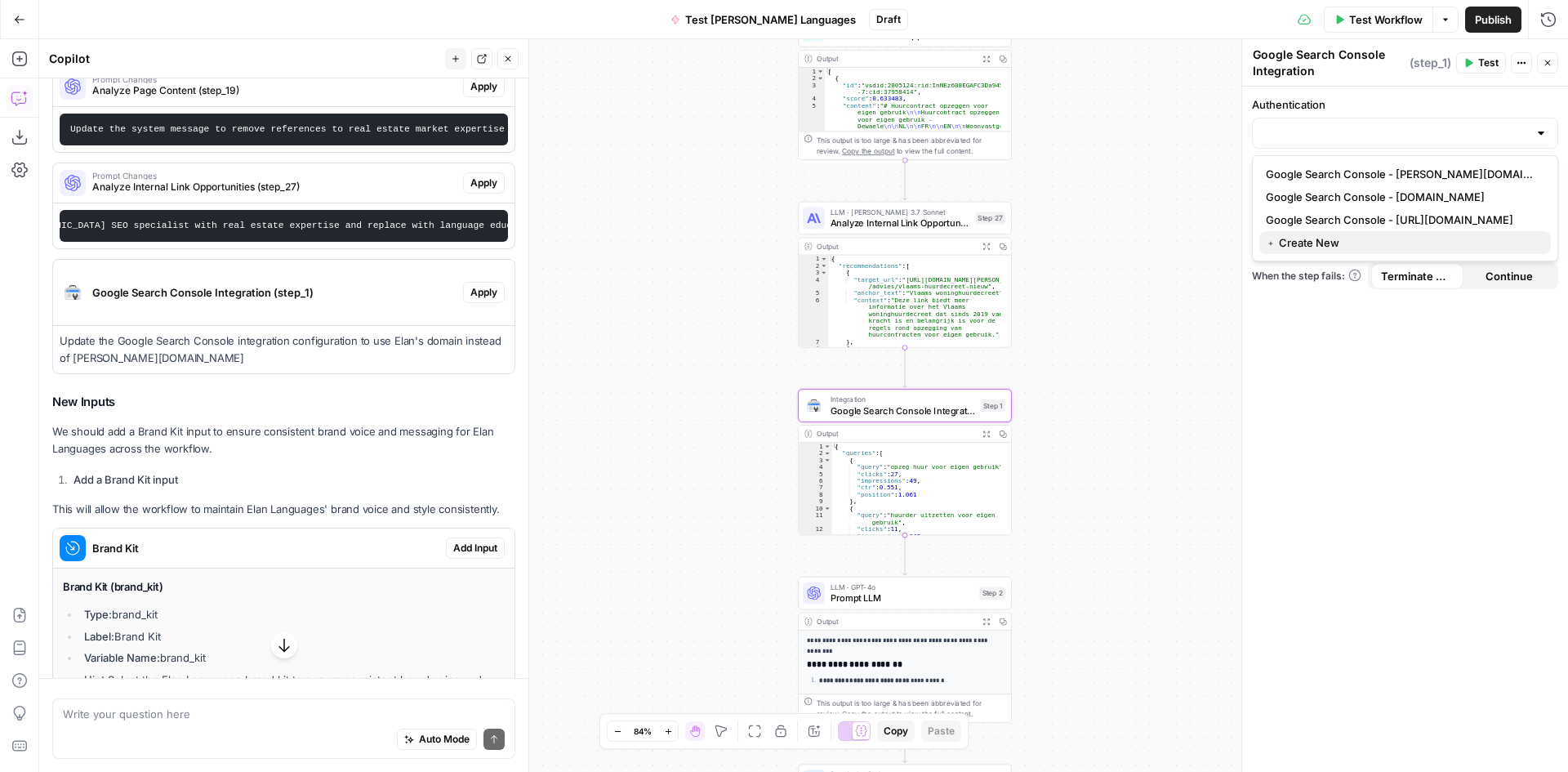
click at [1304, 247] on span "﹢ Create New" at bounding box center [1402, 242] width 272 height 16
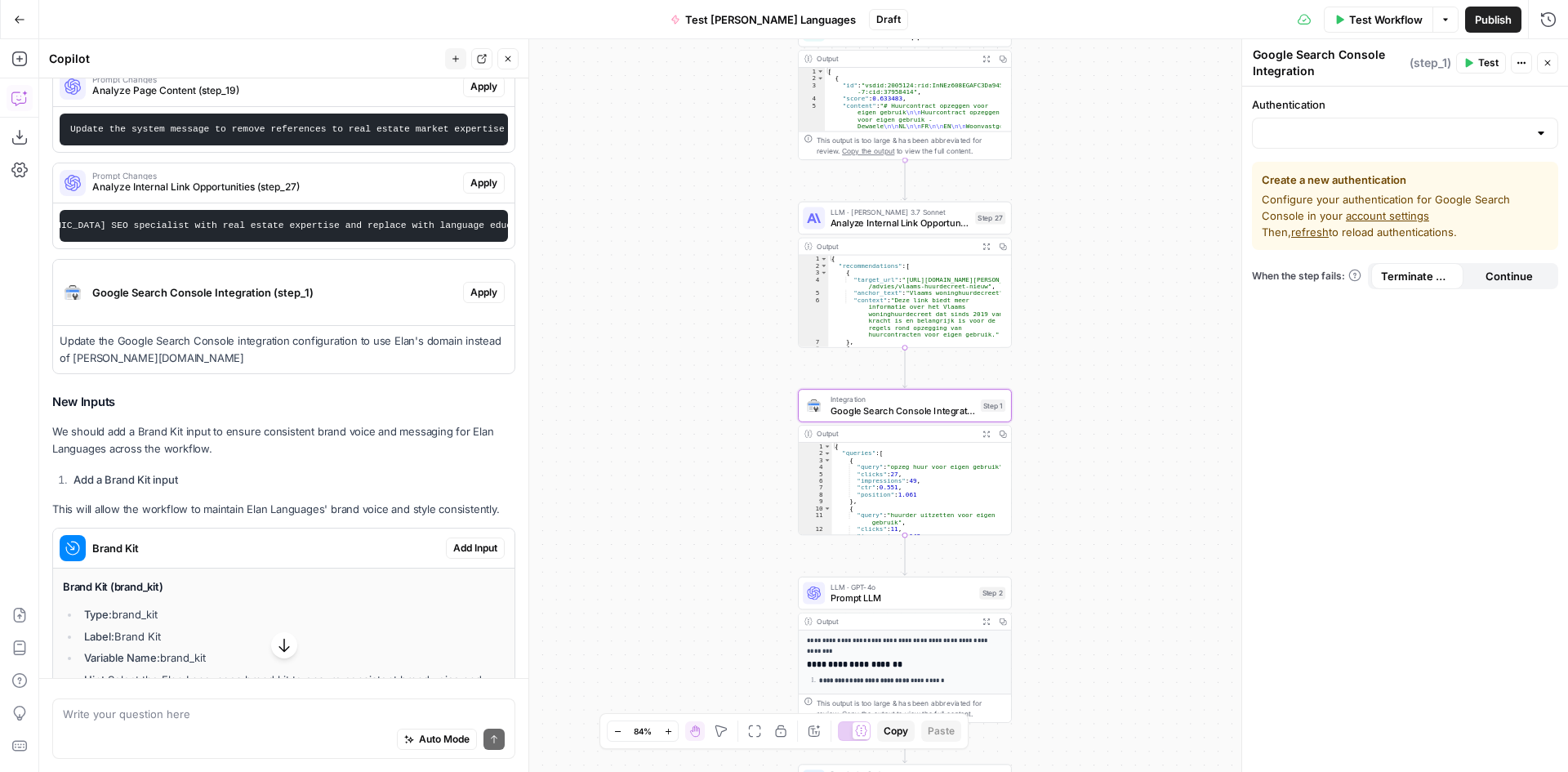
click at [272, 300] on span "Google Search Console Integration (step_1)" at bounding box center [274, 292] width 364 height 16
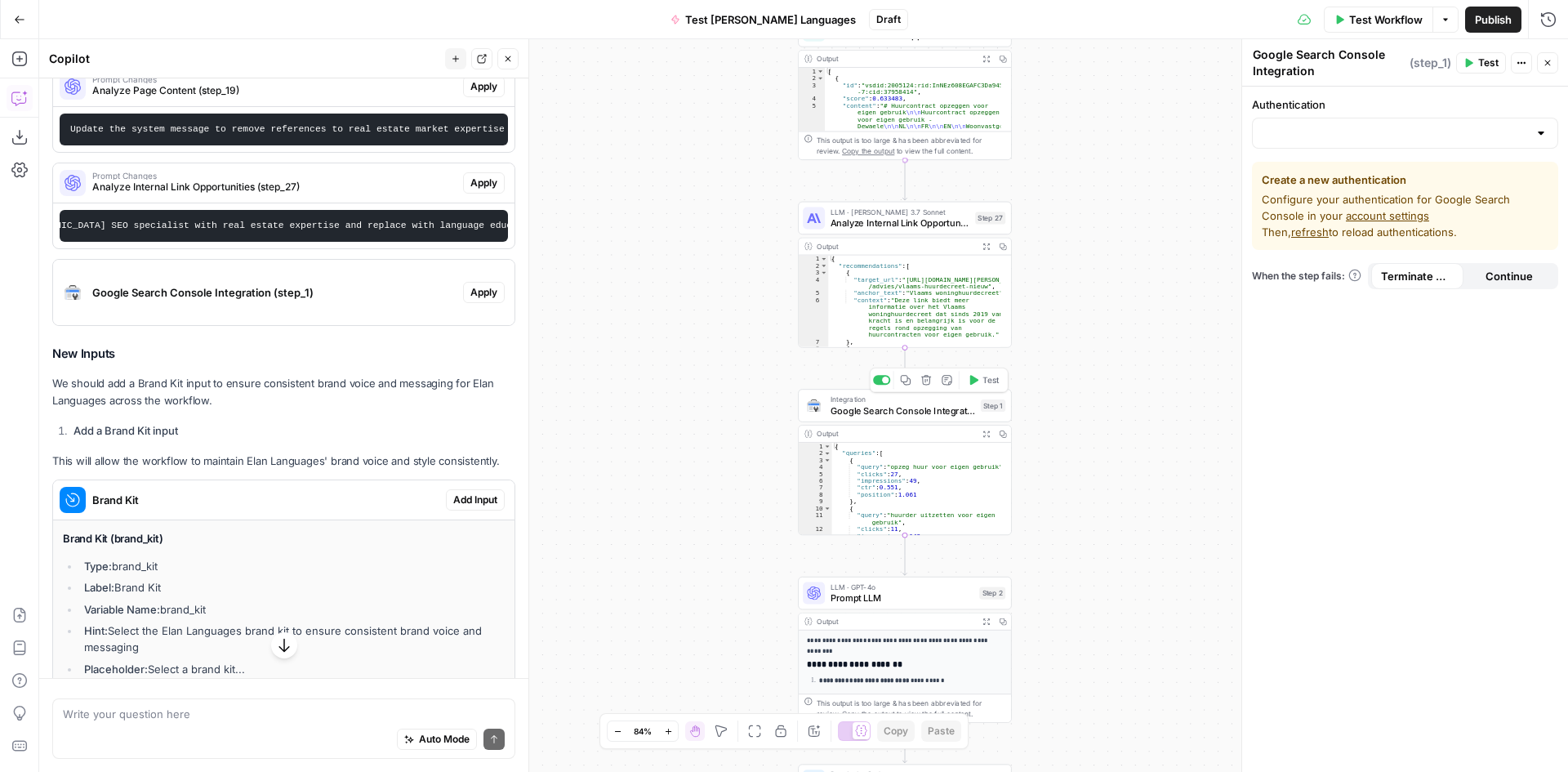
click at [843, 414] on span "Google Search Console Integration" at bounding box center [902, 410] width 145 height 13
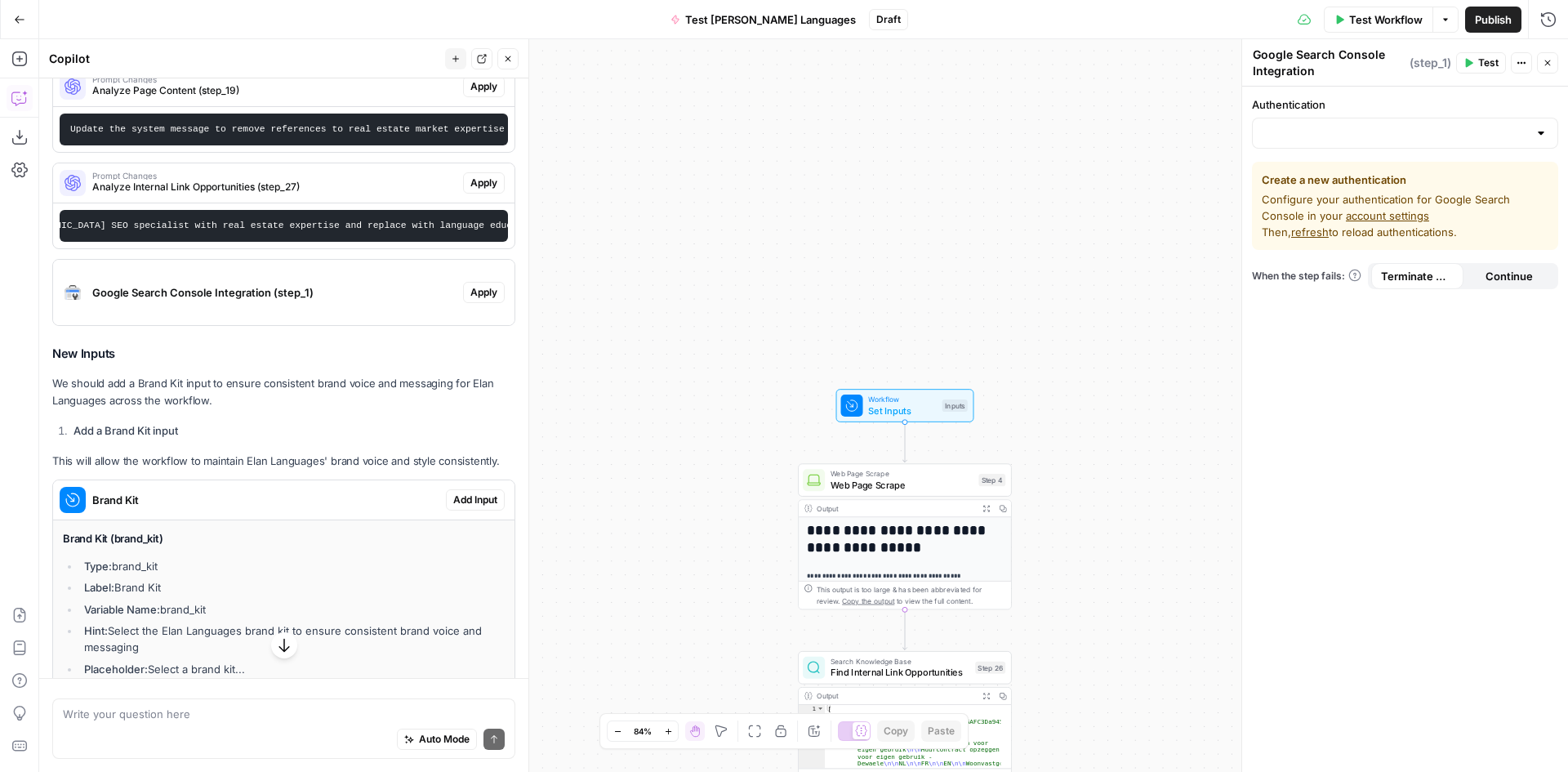
click at [646, 634] on div "**********" at bounding box center [804, 406] width 1529 height 733
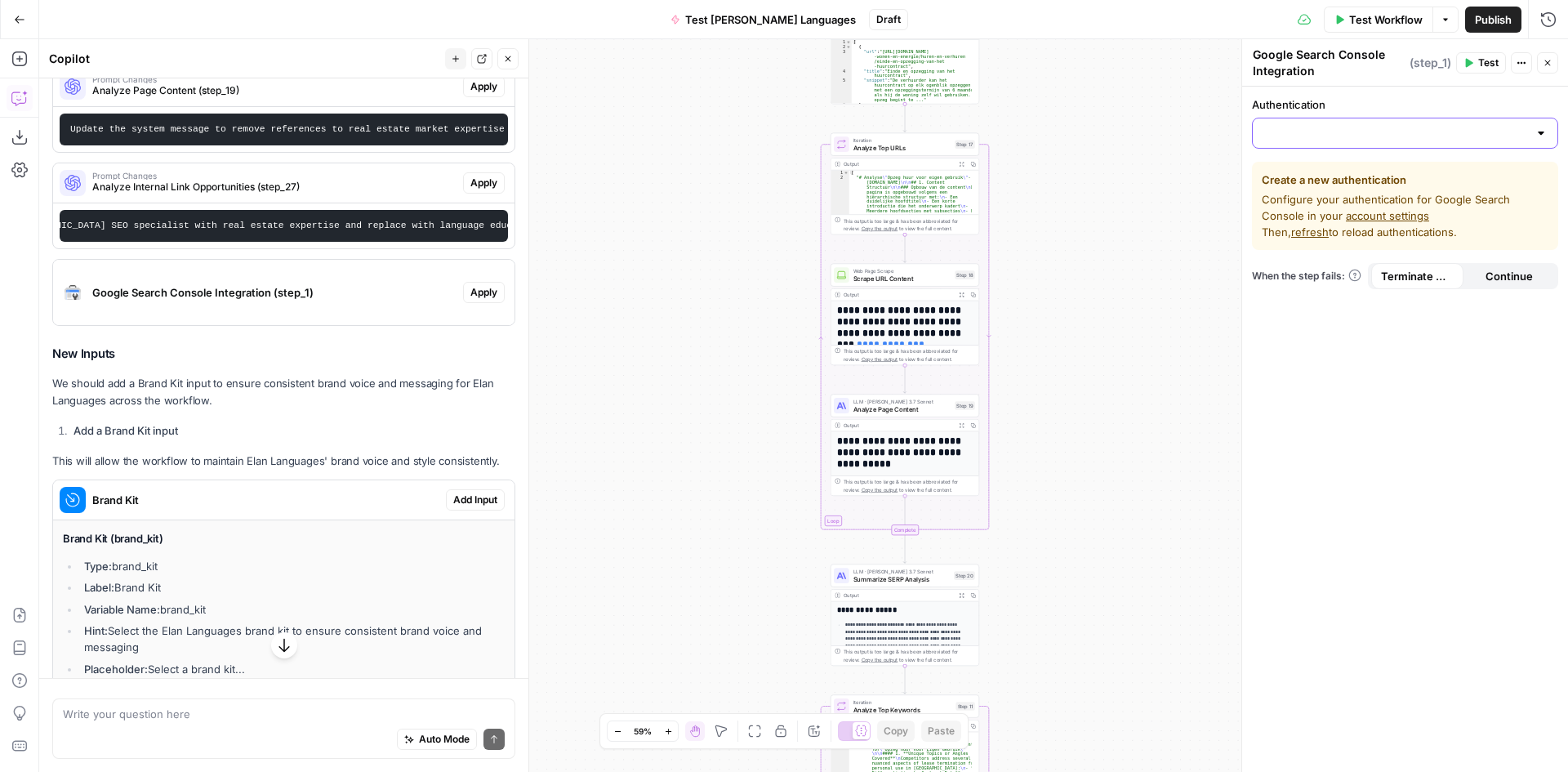
click at [1426, 134] on input "Authentication" at bounding box center [1395, 132] width 266 height 16
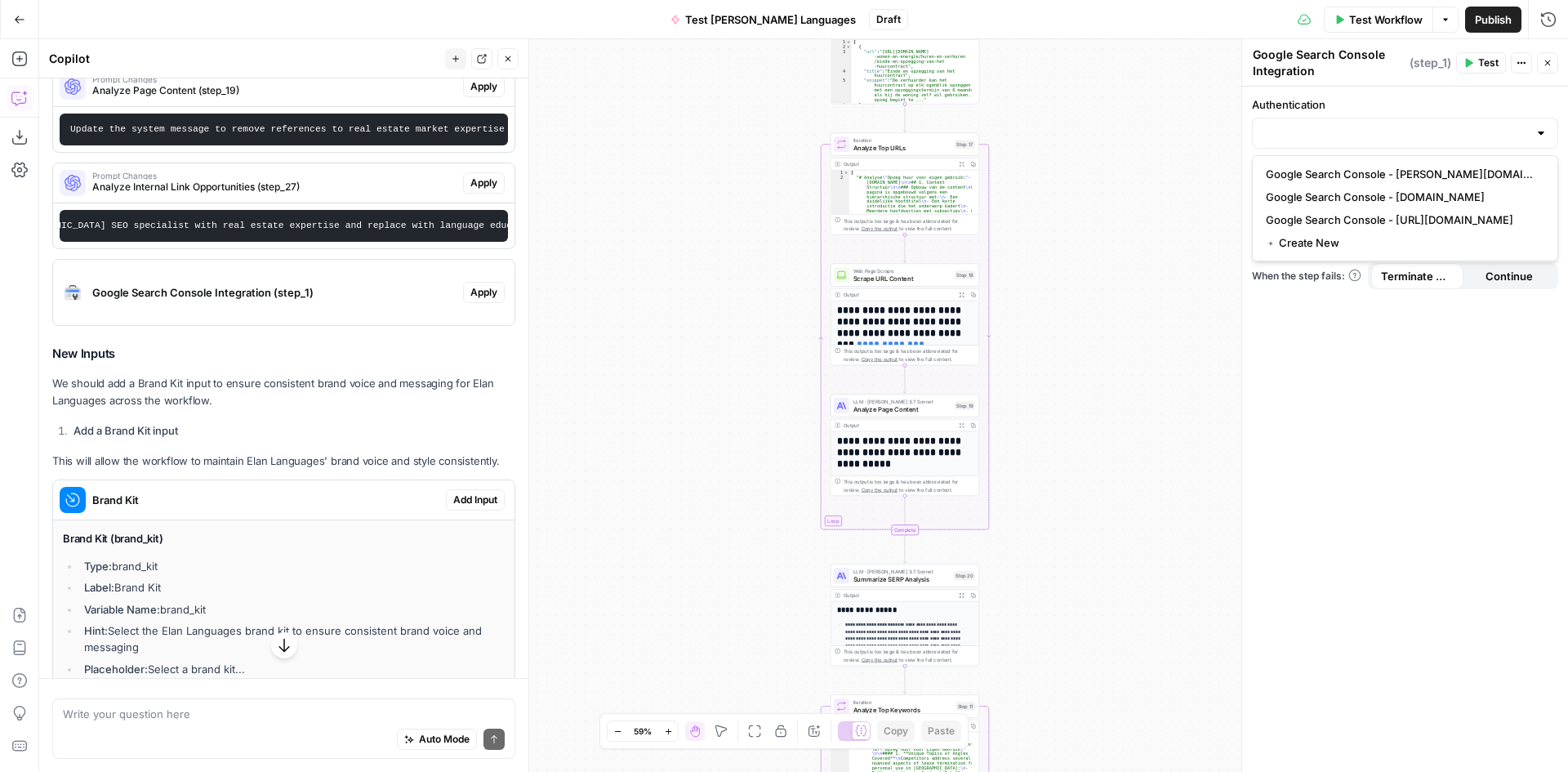
click at [1167, 224] on div "**********" at bounding box center [804, 406] width 1529 height 733
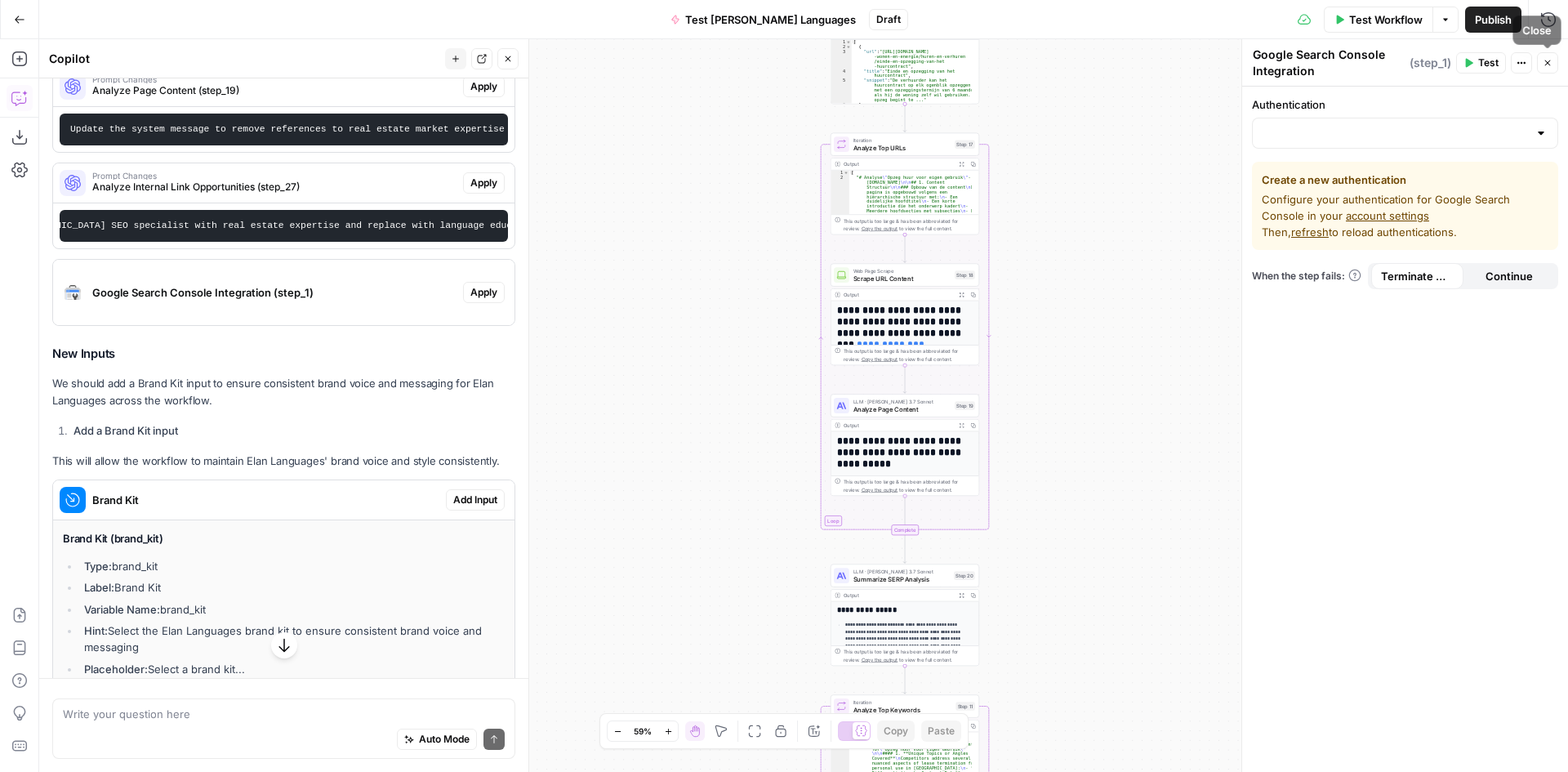
click at [1545, 66] on icon "button" at bounding box center [1548, 62] width 10 height 10
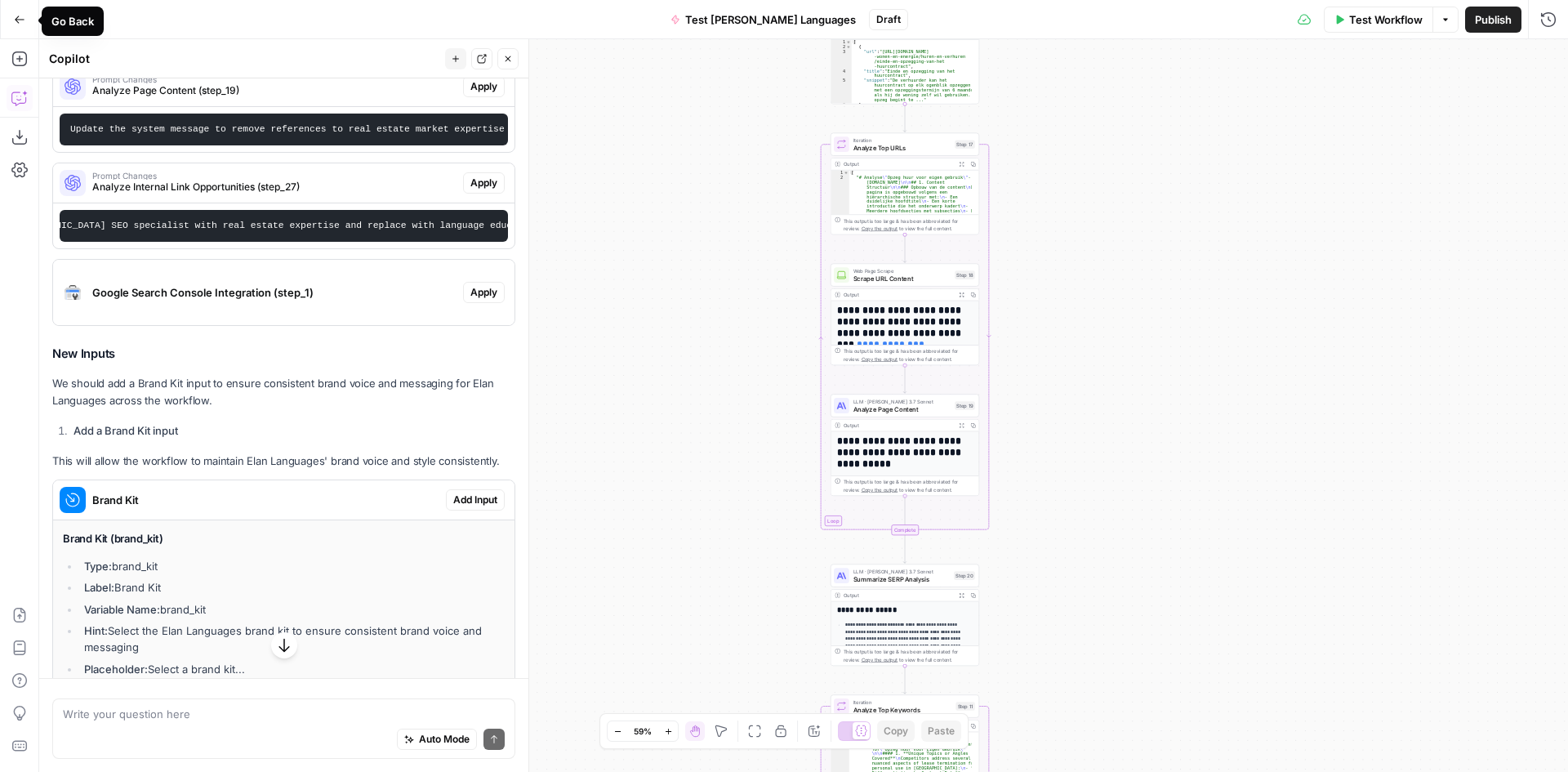
click at [11, 21] on button "Go Back" at bounding box center [19, 19] width 30 height 30
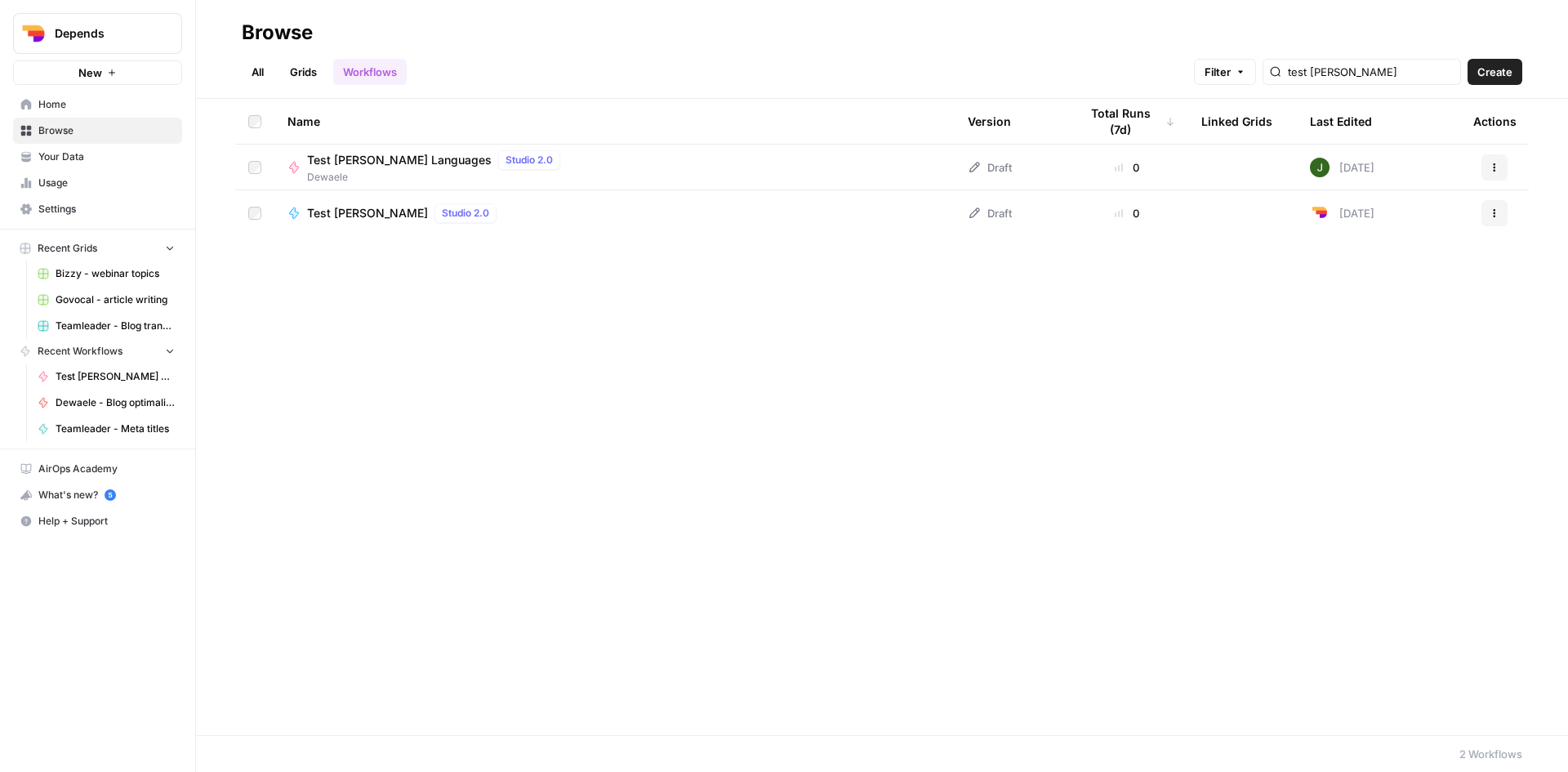
click at [1495, 172] on icon "button" at bounding box center [1494, 167] width 10 height 10
click at [1426, 209] on span "Edit in Studio" at bounding box center [1422, 205] width 130 height 16
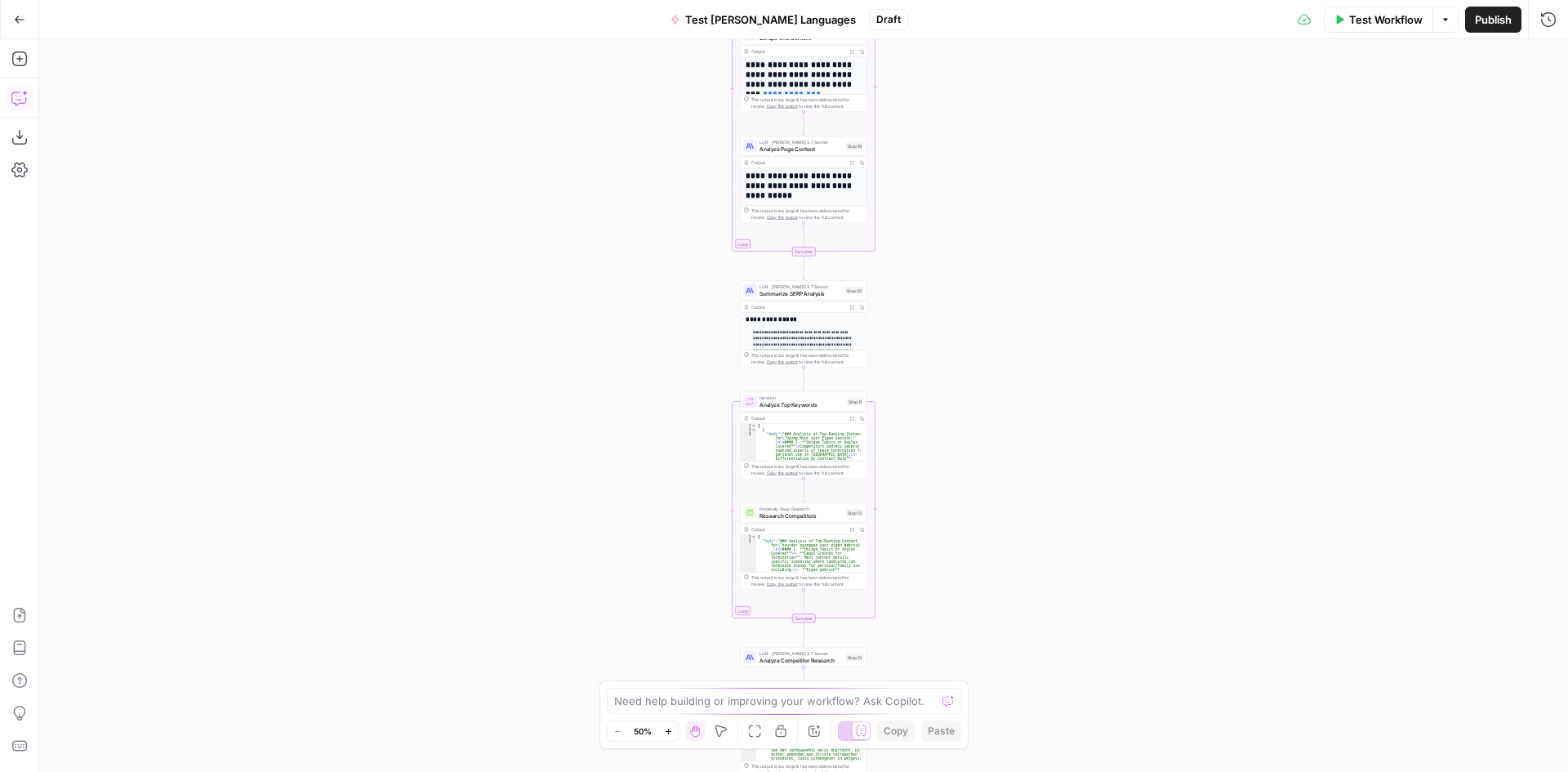
click at [24, 103] on icon "button" at bounding box center [18, 99] width 13 height 13
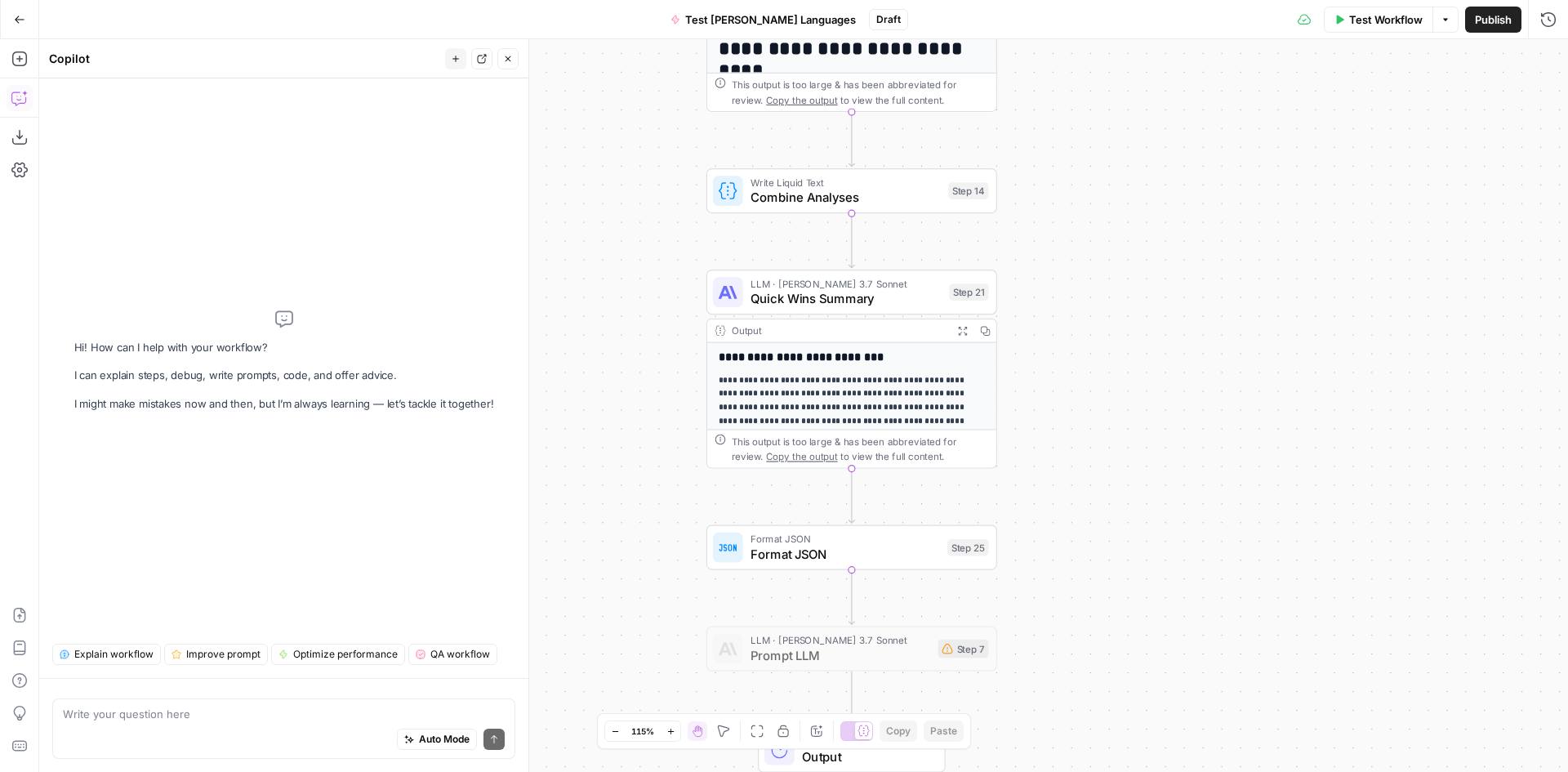
drag, startPoint x: 914, startPoint y: 537, endPoint x: 1093, endPoint y: 242, distance: 345.1
click at [1093, 243] on div "**********" at bounding box center [804, 406] width 1529 height 733
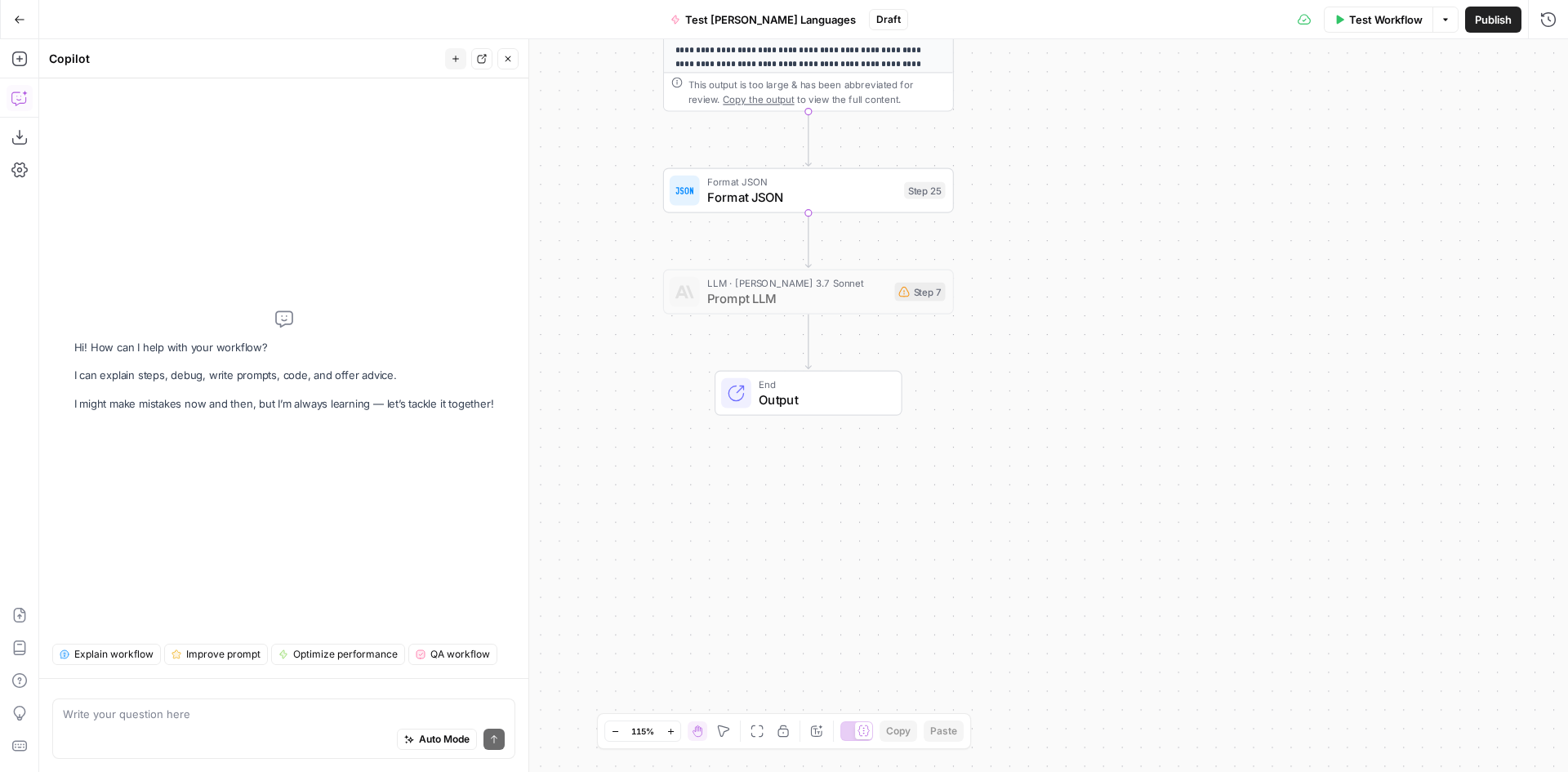
drag, startPoint x: 1207, startPoint y: 449, endPoint x: 1175, endPoint y: 67, distance: 383.3
click at [1175, 68] on div "**********" at bounding box center [804, 406] width 1529 height 733
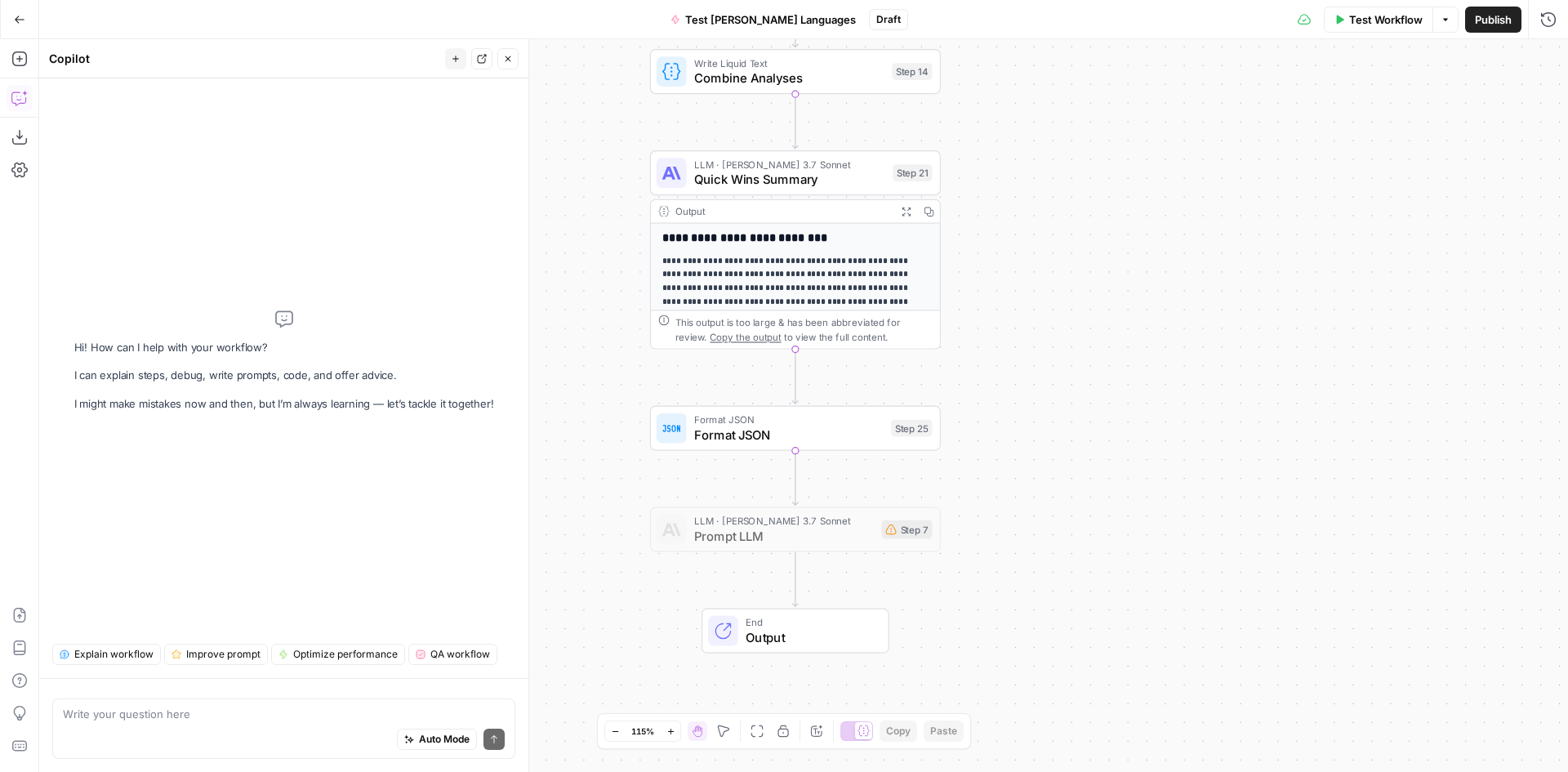
drag, startPoint x: 1225, startPoint y: 97, endPoint x: 1182, endPoint y: 538, distance: 443.1
click at [1180, 568] on div "**********" at bounding box center [804, 406] width 1529 height 733
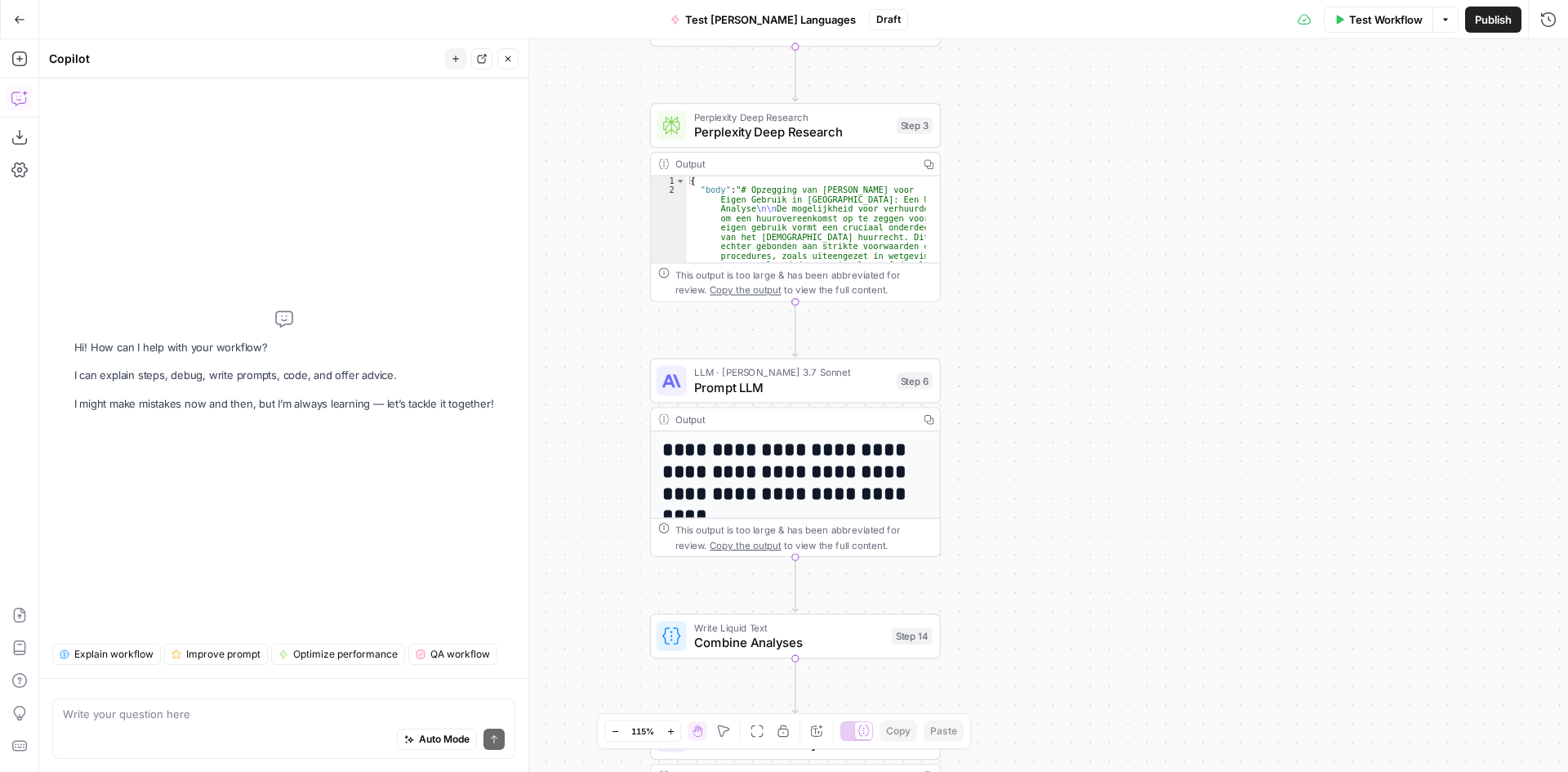
drag, startPoint x: 1138, startPoint y: 193, endPoint x: 1170, endPoint y: 565, distance: 373.4
click at [1170, 565] on div "**********" at bounding box center [804, 406] width 1529 height 733
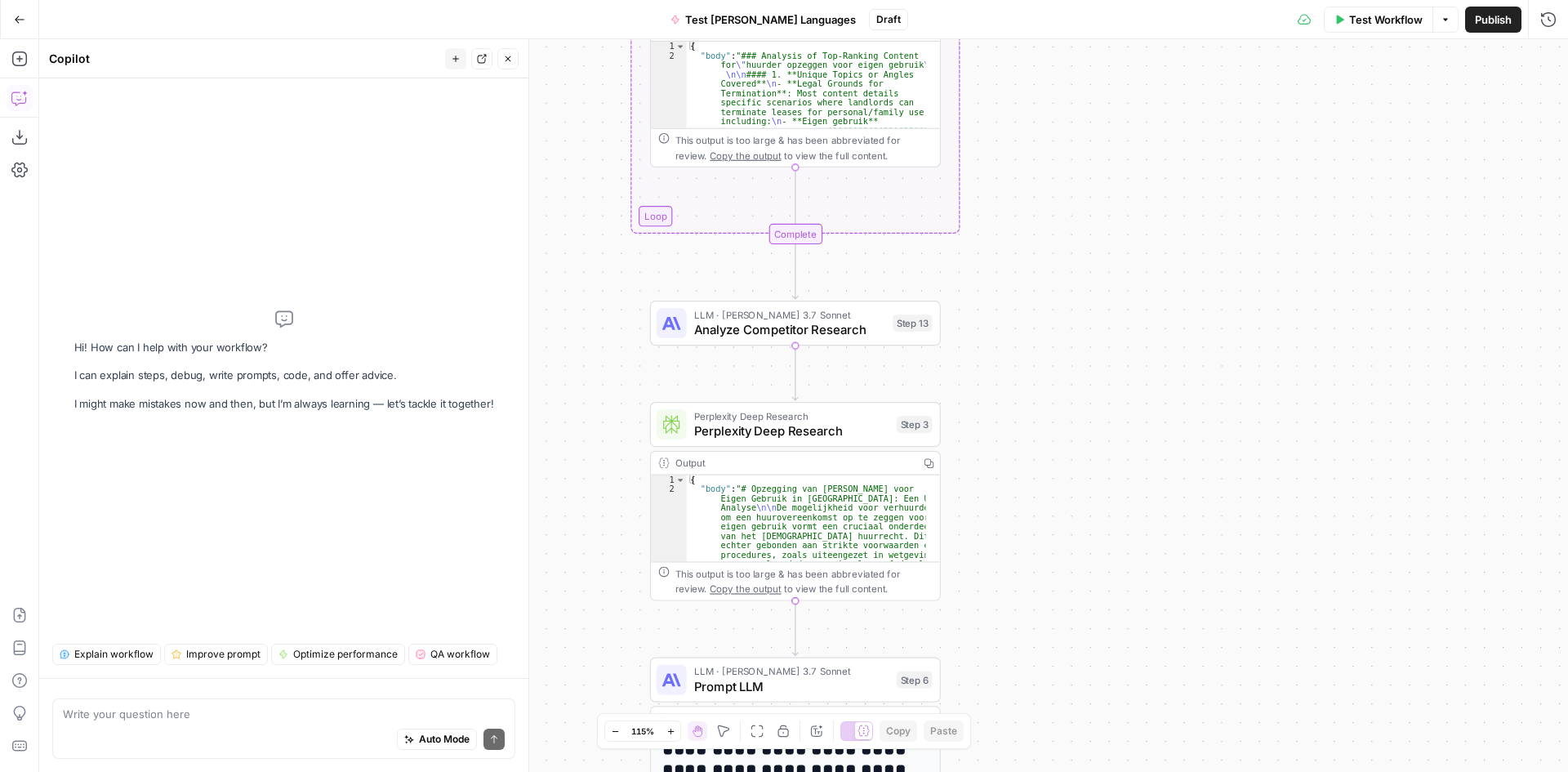
drag, startPoint x: 1156, startPoint y: 226, endPoint x: 1154, endPoint y: 558, distance: 332.0
click at [1154, 558] on div "**********" at bounding box center [804, 406] width 1529 height 733
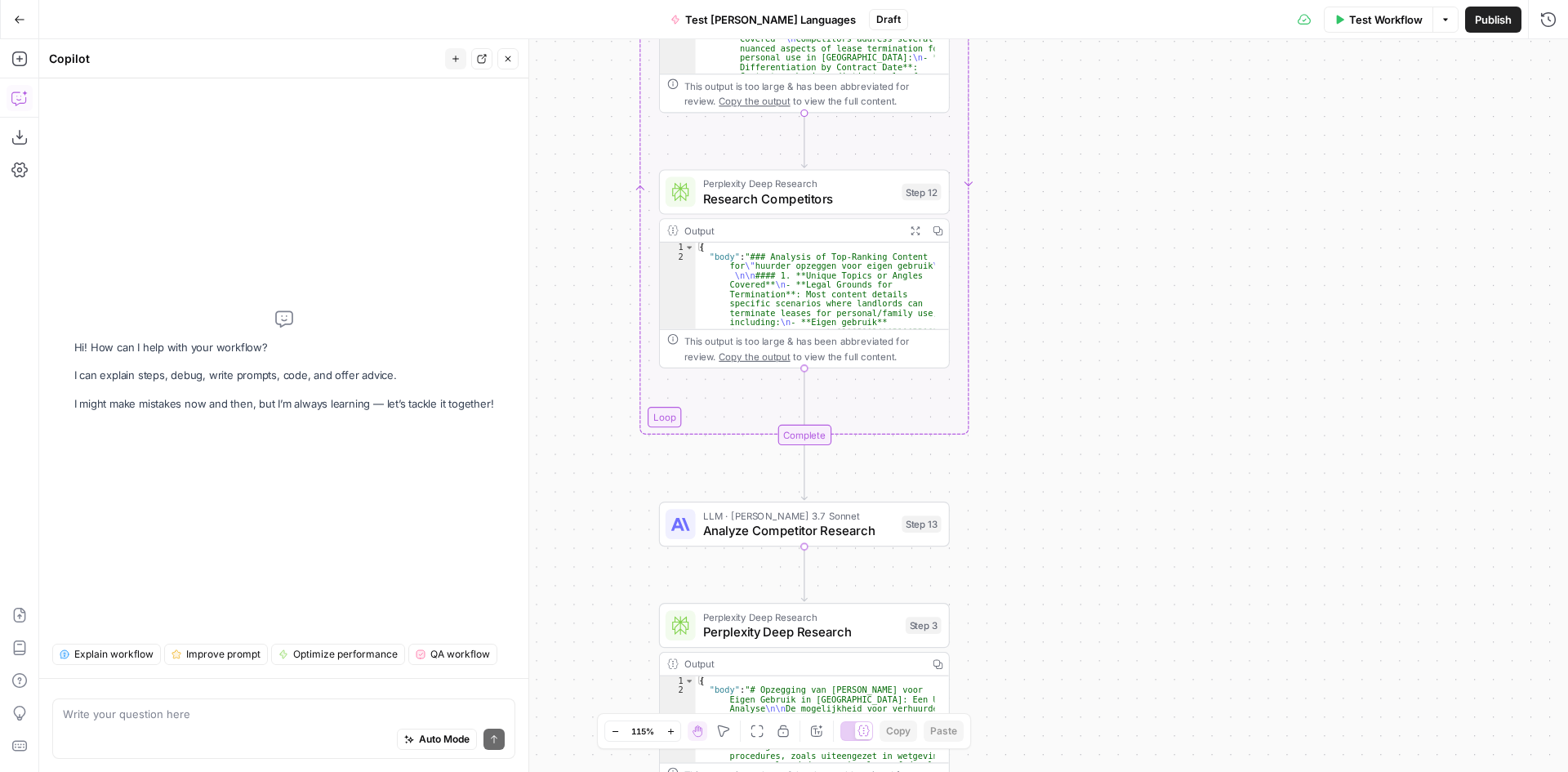
drag, startPoint x: 1123, startPoint y: 248, endPoint x: 1138, endPoint y: 526, distance: 278.4
click at [1138, 526] on div "**********" at bounding box center [804, 406] width 1529 height 733
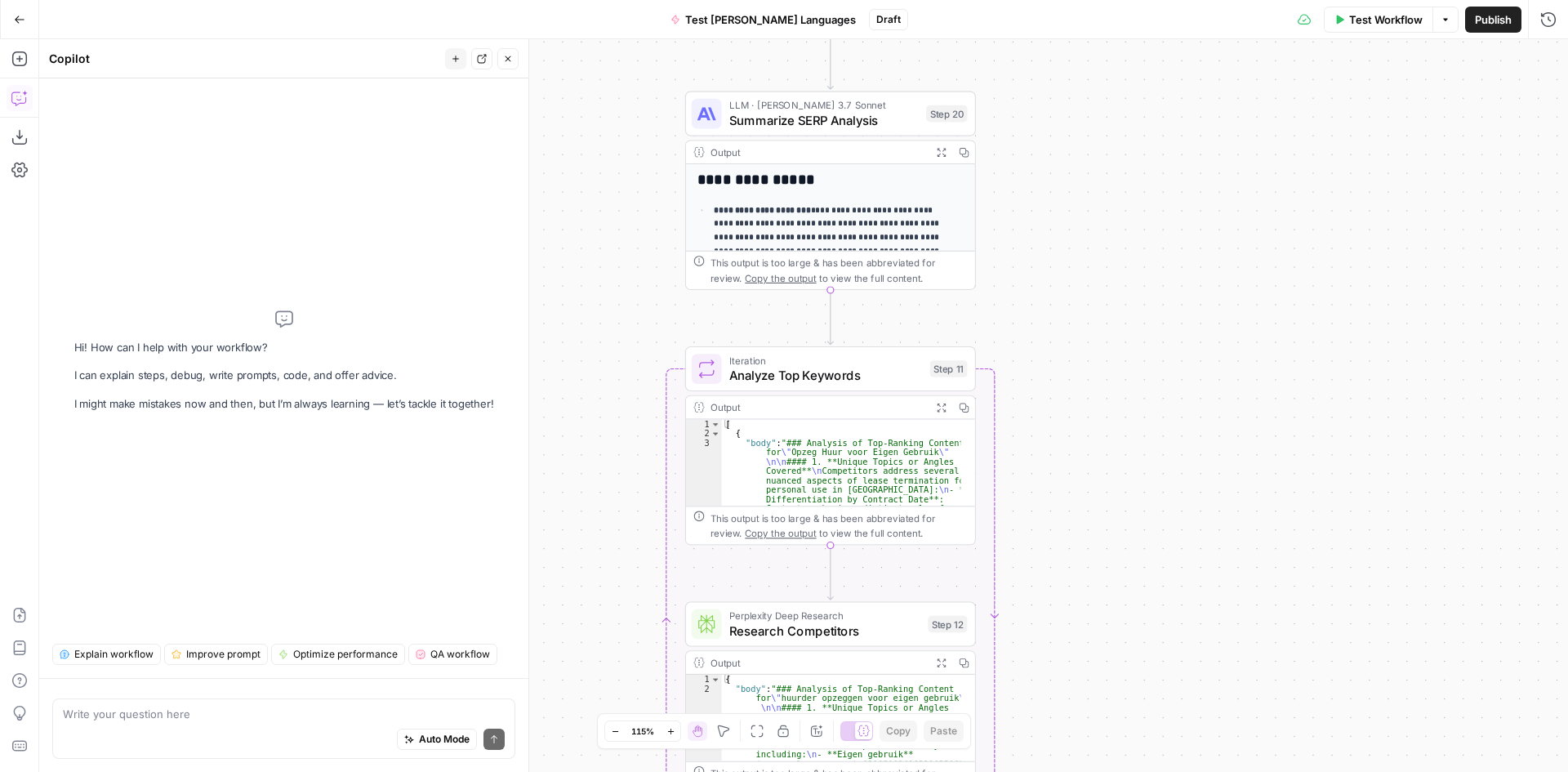
drag, startPoint x: 1113, startPoint y: 233, endPoint x: 1135, endPoint y: 584, distance: 351.7
click at [1135, 584] on div "**********" at bounding box center [804, 406] width 1529 height 733
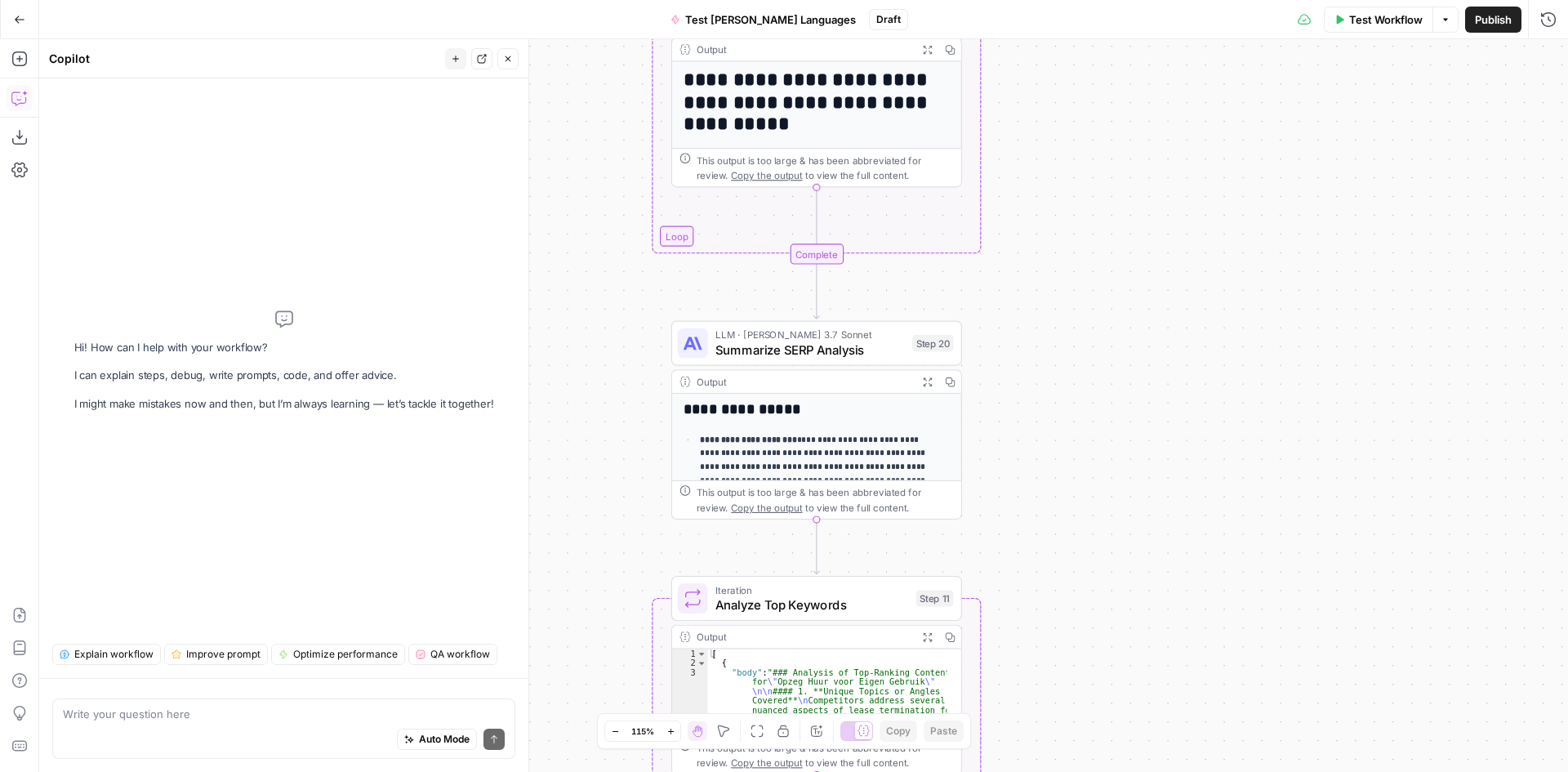
drag, startPoint x: 1123, startPoint y: 230, endPoint x: 1080, endPoint y: 560, distance: 332.8
click at [1080, 560] on div "**********" at bounding box center [804, 406] width 1529 height 733
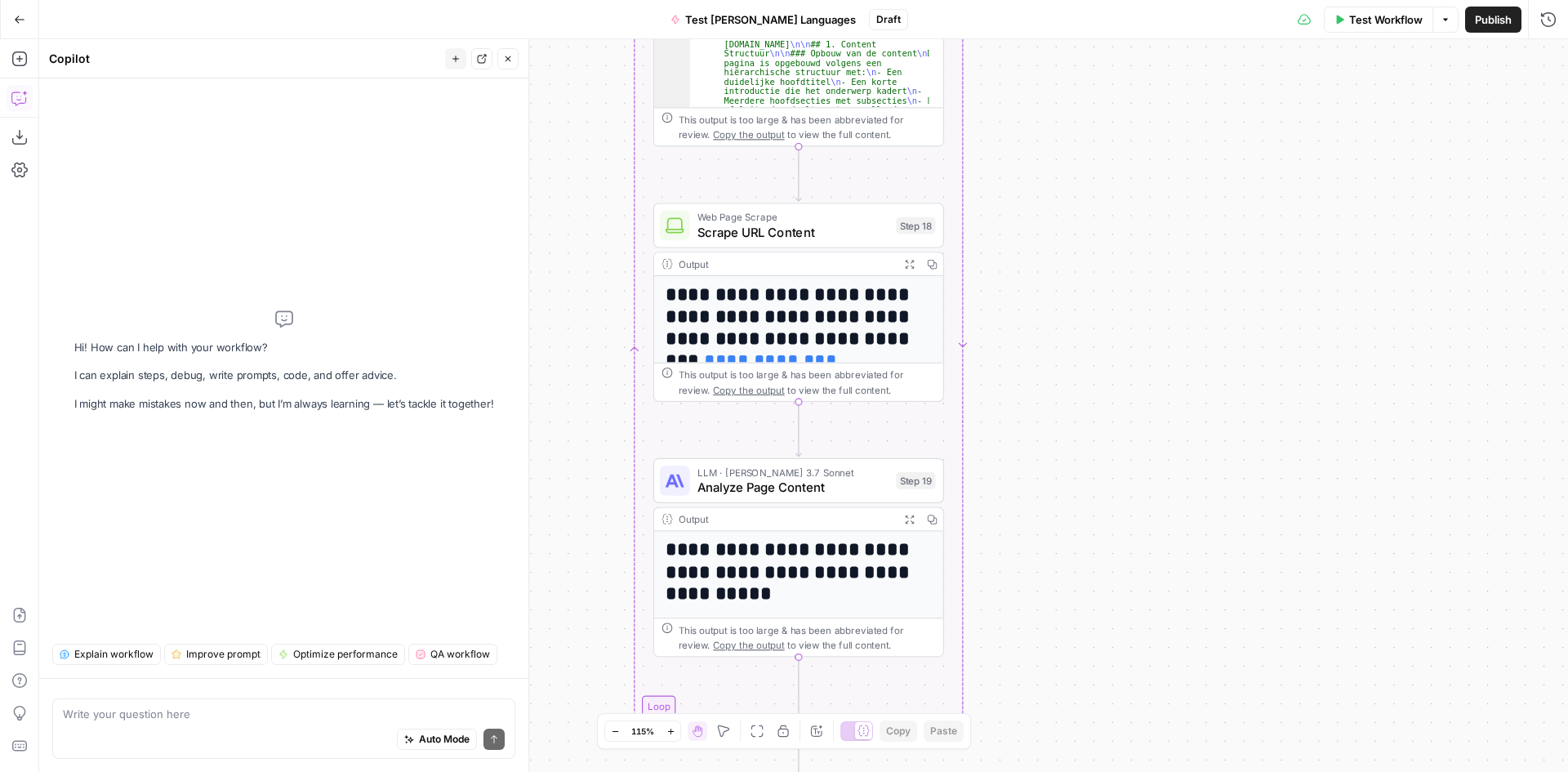
drag, startPoint x: 1110, startPoint y: 304, endPoint x: 1120, endPoint y: 642, distance: 338.1
click at [1120, 644] on div "**********" at bounding box center [804, 406] width 1529 height 733
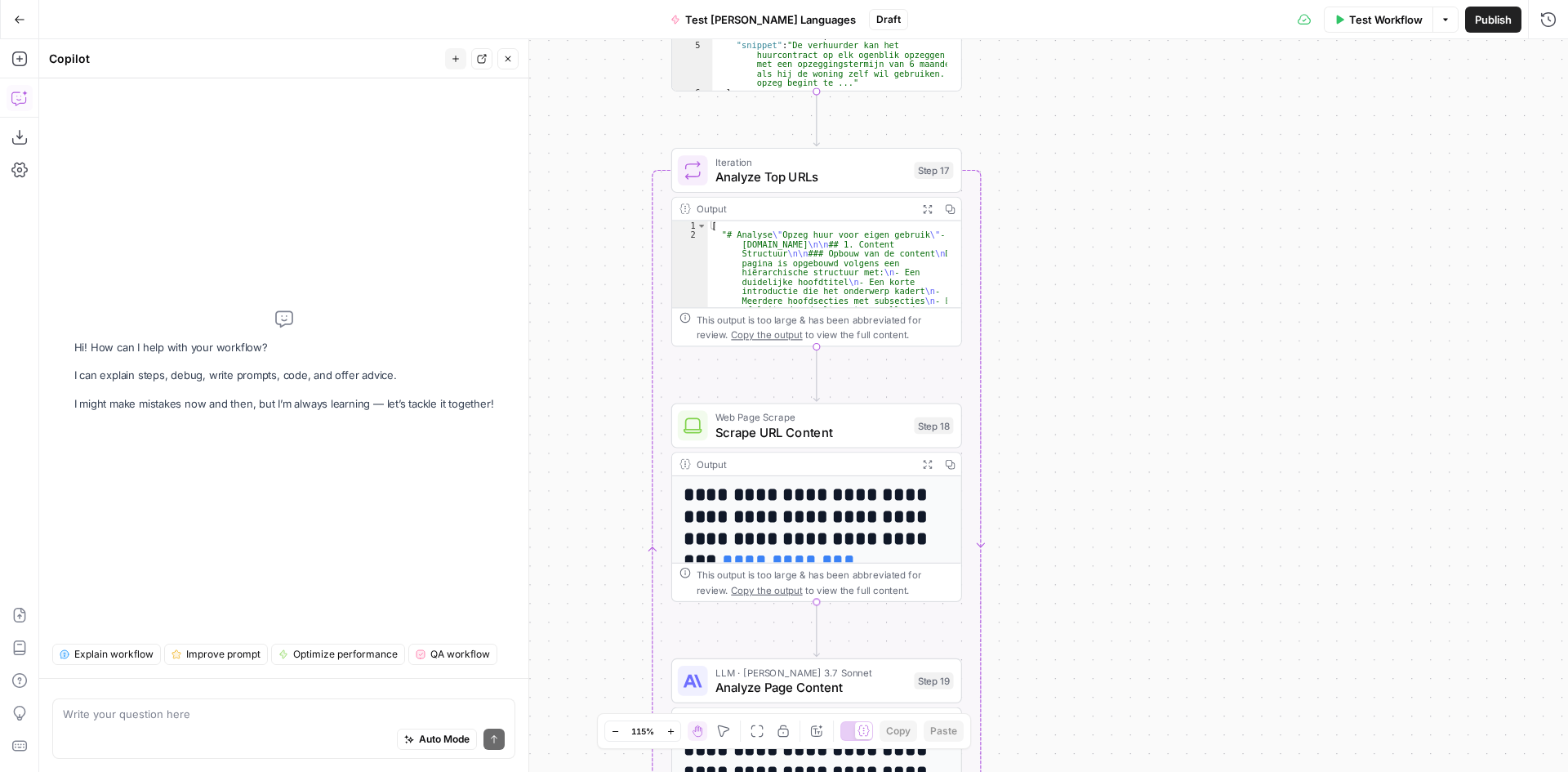
drag, startPoint x: 1080, startPoint y: 192, endPoint x: 1106, endPoint y: 502, distance: 311.1
click at [1106, 502] on div "**********" at bounding box center [804, 406] width 1529 height 733
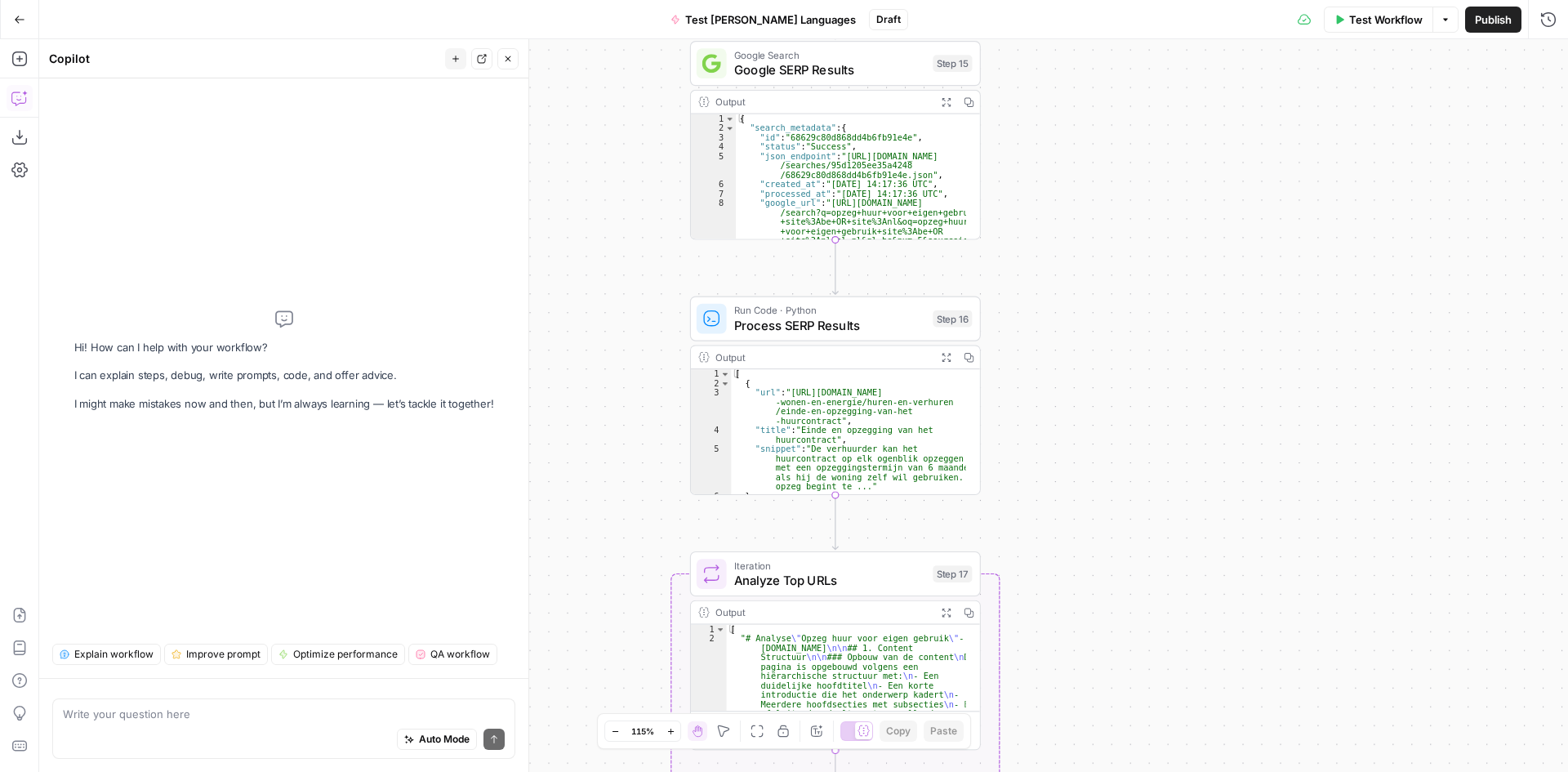
drag, startPoint x: 1106, startPoint y: 219, endPoint x: 1114, endPoint y: 518, distance: 299.1
click at [1114, 518] on div "**********" at bounding box center [804, 406] width 1529 height 733
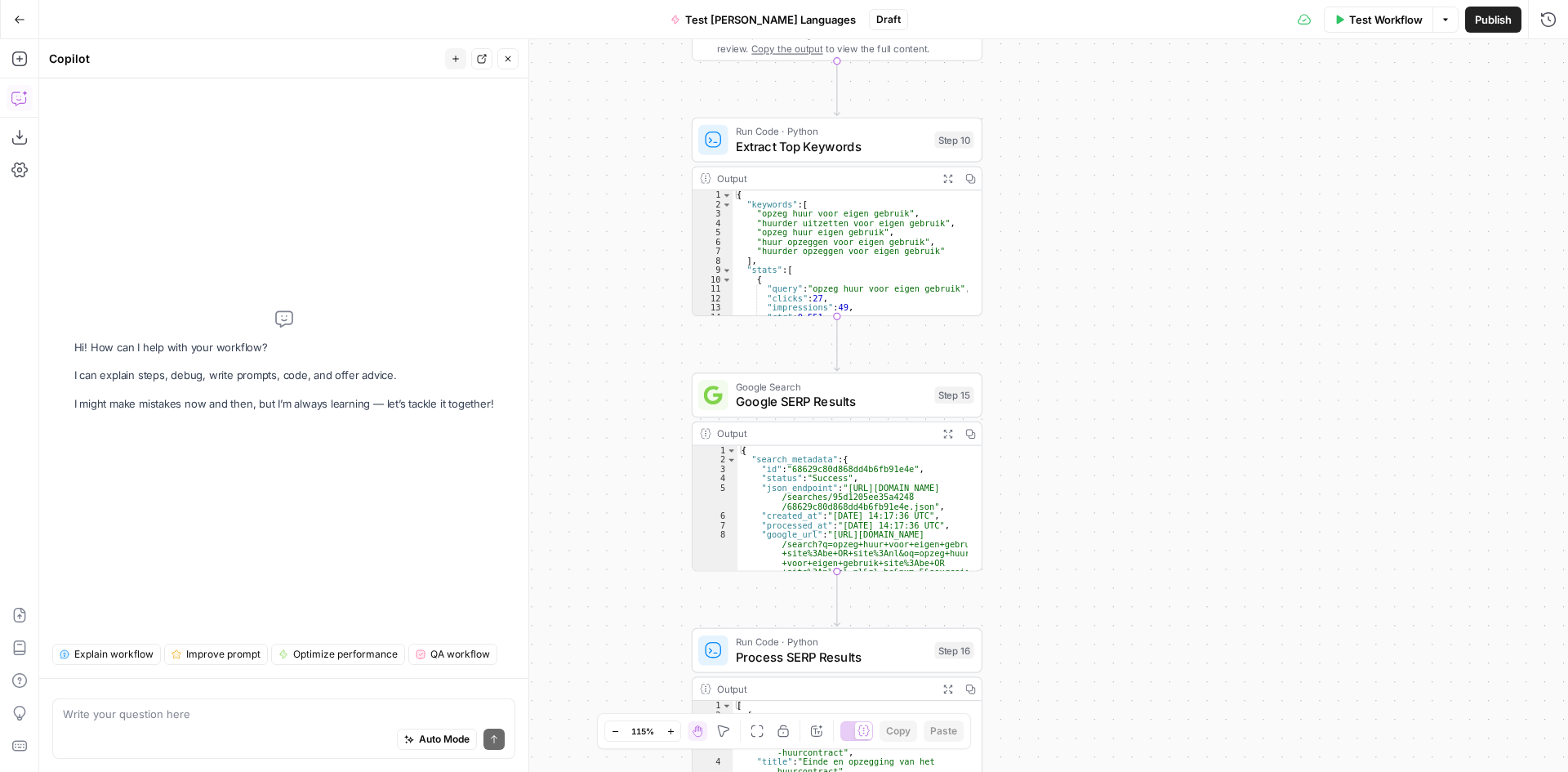
drag, startPoint x: 1099, startPoint y: 258, endPoint x: 1109, endPoint y: 620, distance: 362.1
click at [1109, 631] on div "**********" at bounding box center [804, 406] width 1529 height 733
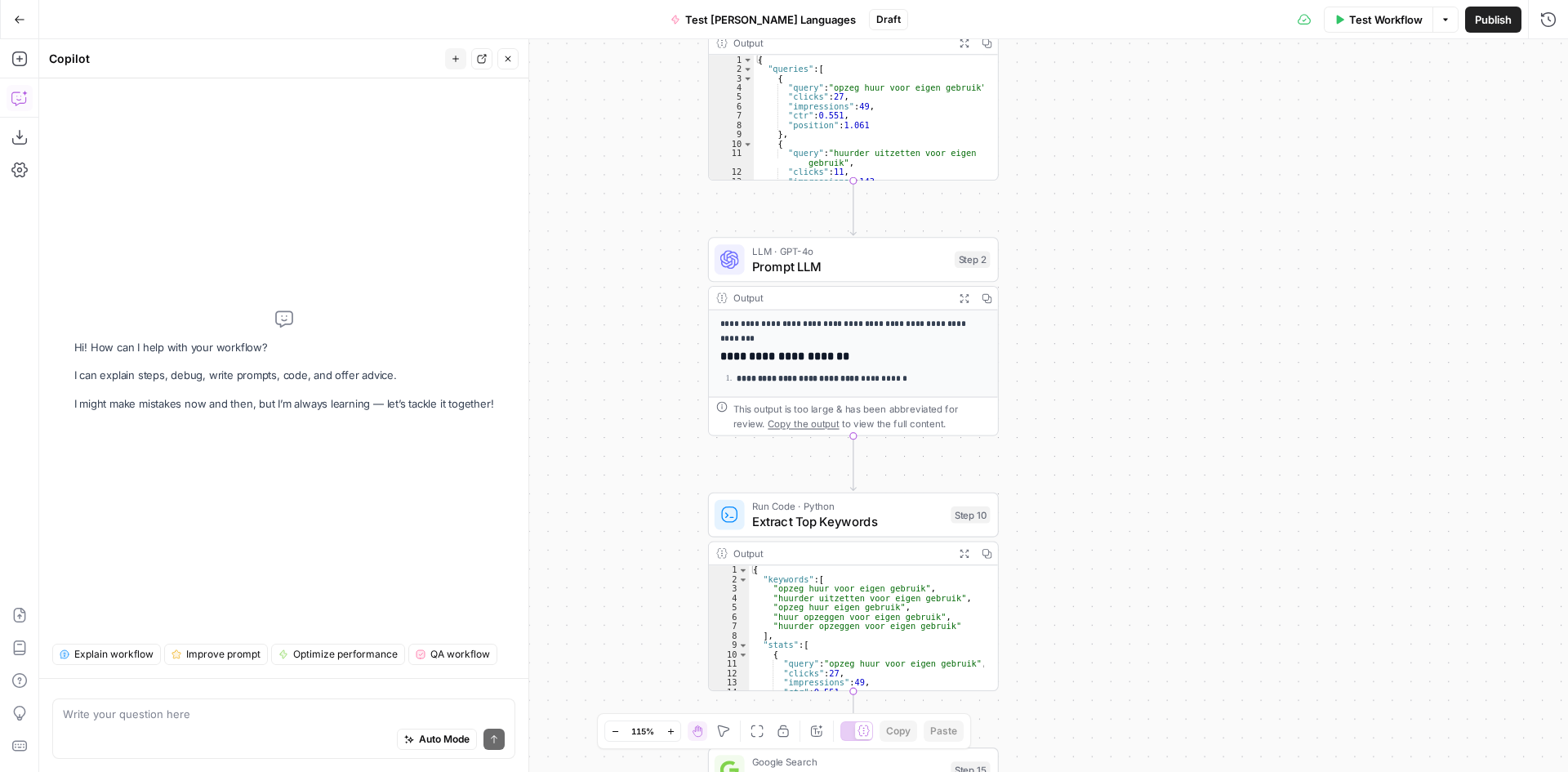
drag, startPoint x: 1115, startPoint y: 265, endPoint x: 1122, endPoint y: 647, distance: 382.1
click at [1122, 647] on div "**********" at bounding box center [804, 406] width 1529 height 733
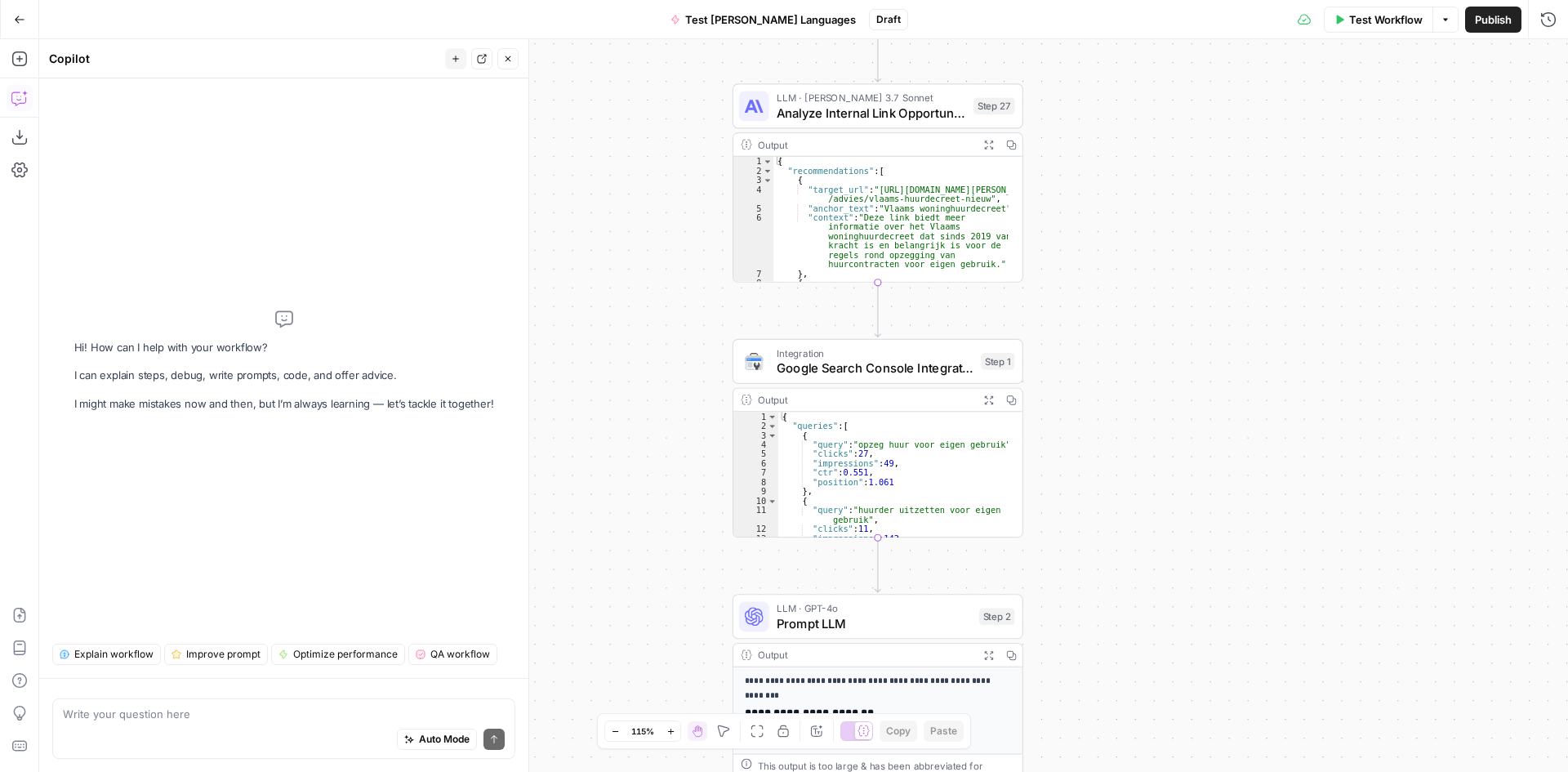
drag, startPoint x: 1129, startPoint y: 333, endPoint x: 1156, endPoint y: 628, distance: 296.2
click at [1156, 628] on div "**********" at bounding box center [804, 406] width 1529 height 733
click at [881, 384] on div "Integration Google Search Console Integration Step 1 Copy step Delete step Add …" at bounding box center [878, 364] width 291 height 45
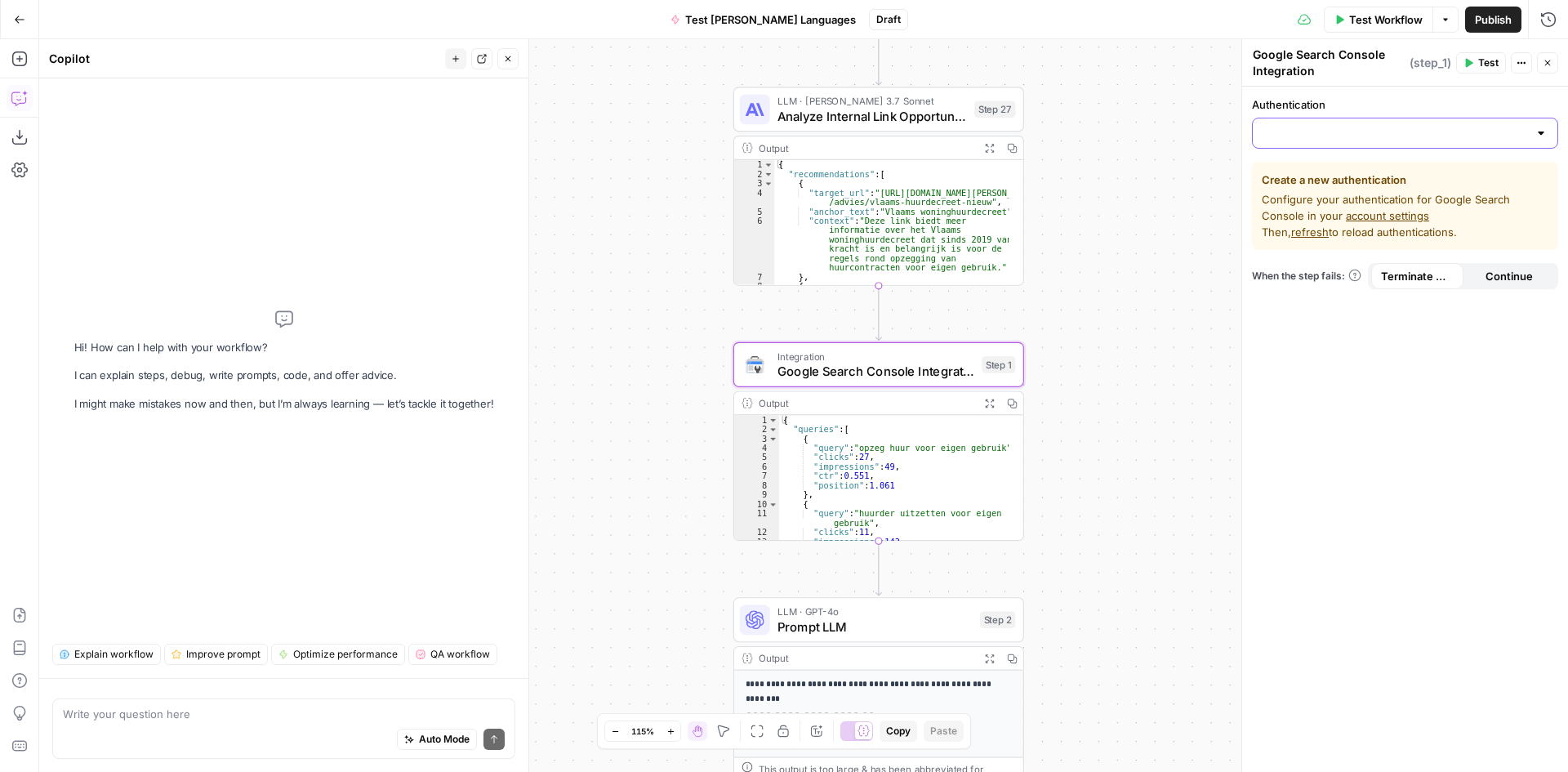
click at [1378, 135] on input "Authentication" at bounding box center [1395, 132] width 266 height 16
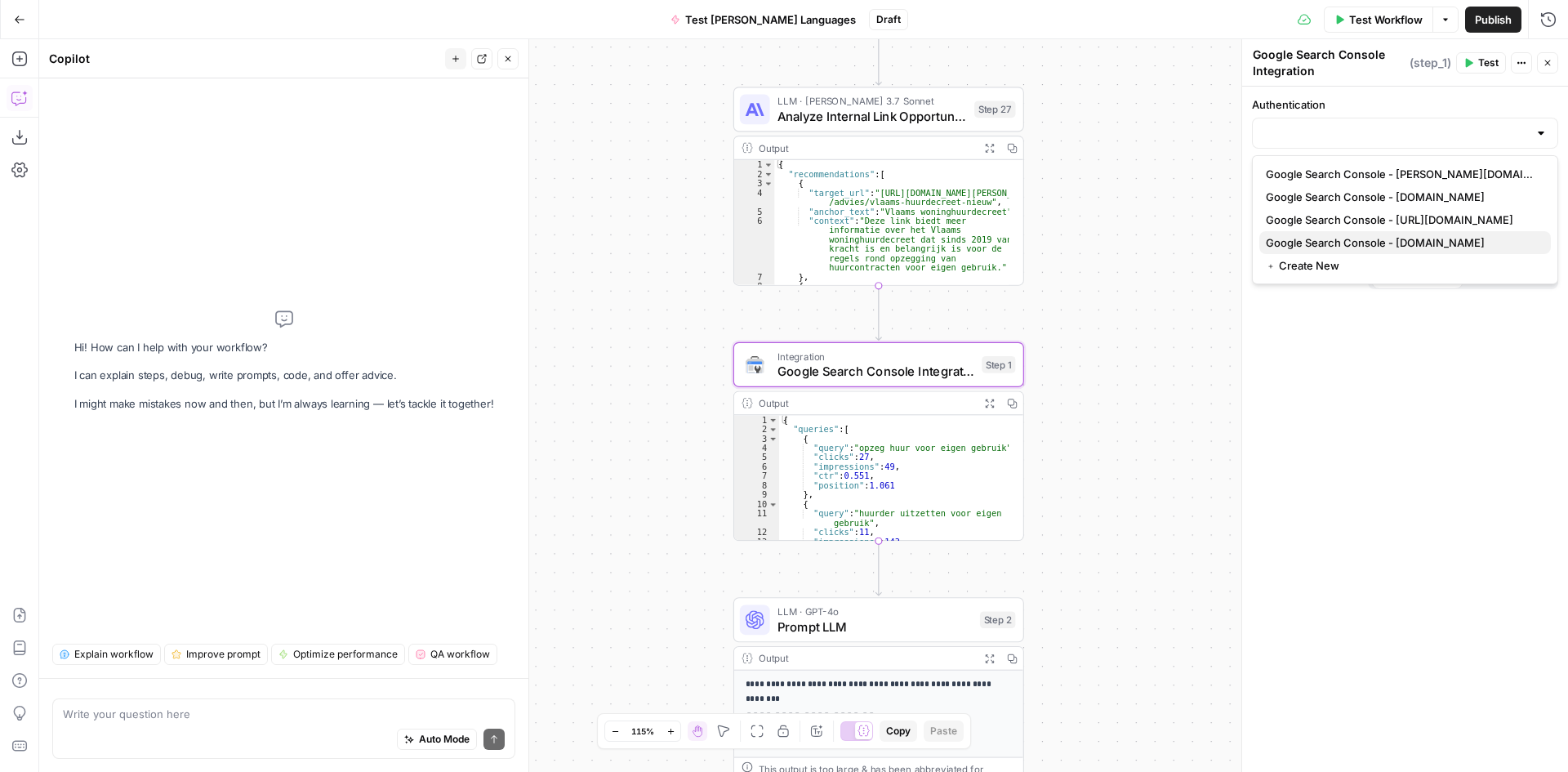
click at [1397, 241] on span "Google Search Console - elanlanguages.com" at bounding box center [1402, 242] width 272 height 16
type input "Google Search Console - elanlanguages.com"
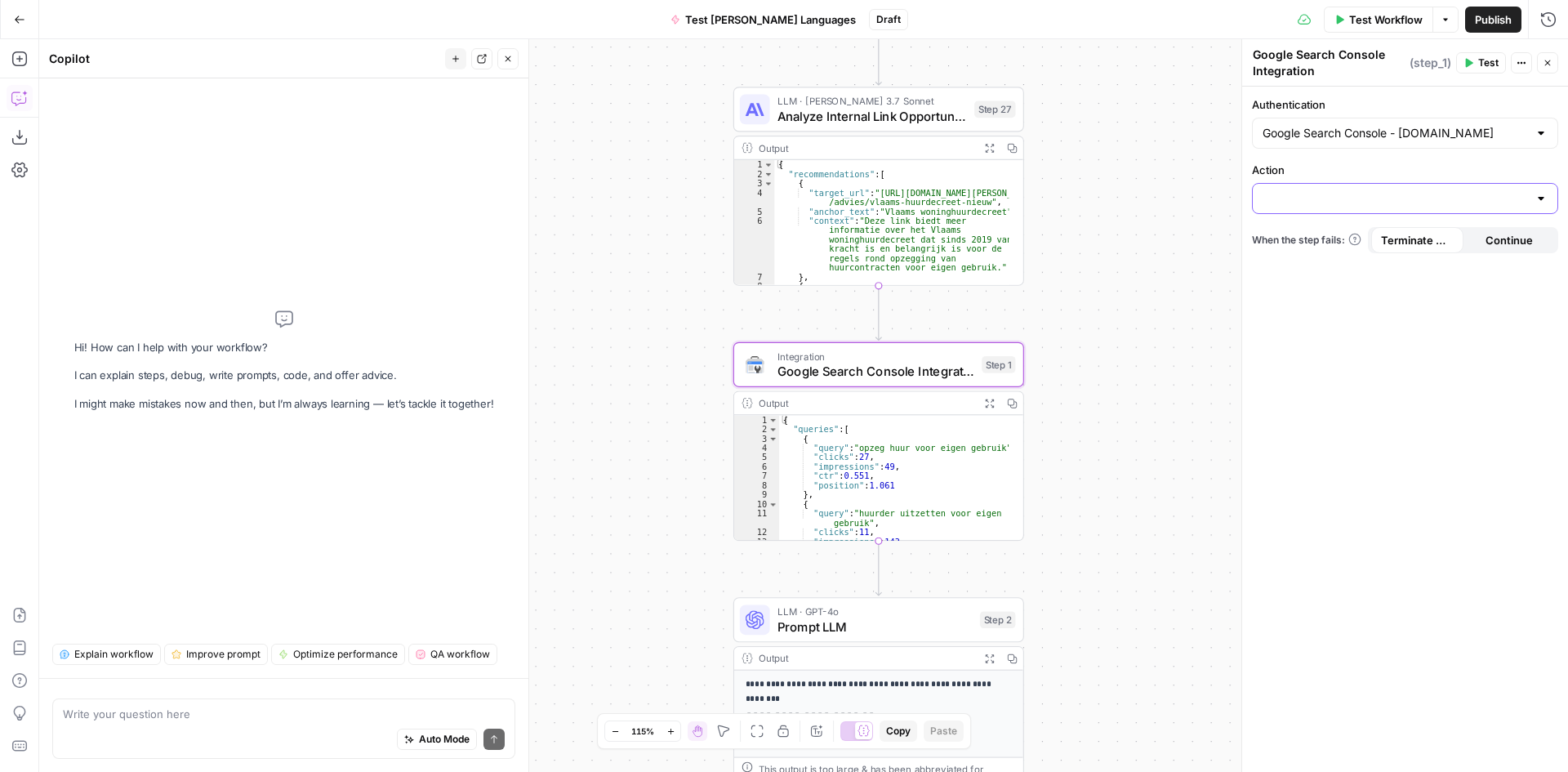
click at [1392, 193] on input "Action" at bounding box center [1395, 198] width 266 height 16
click at [1171, 184] on div "**********" at bounding box center [804, 406] width 1529 height 733
click at [1364, 198] on input "Action" at bounding box center [1395, 198] width 266 height 16
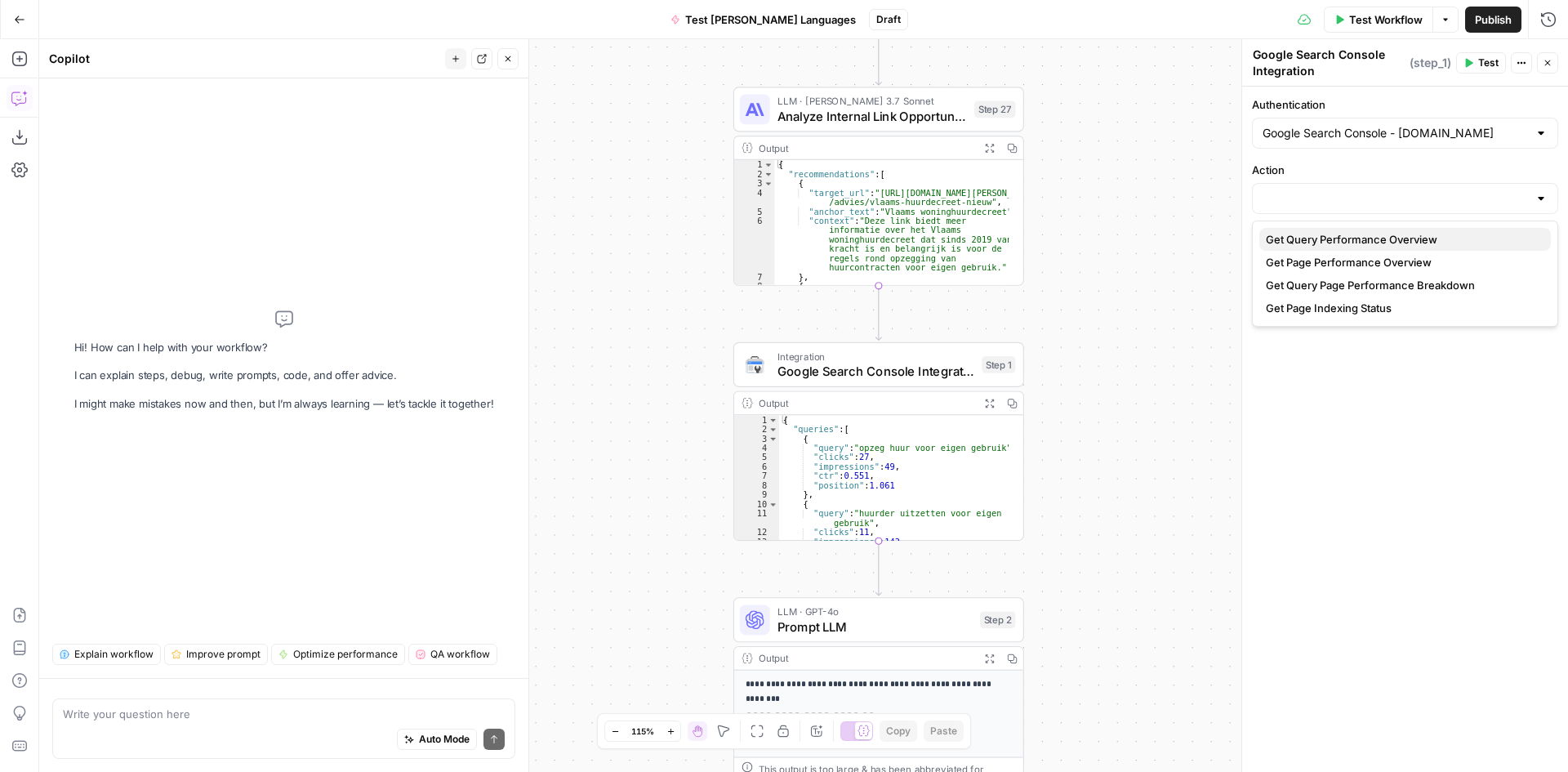
click at [1357, 234] on span "Get Query Performance Overview" at bounding box center [1402, 239] width 272 height 16
type input "Get Query Performance Overview"
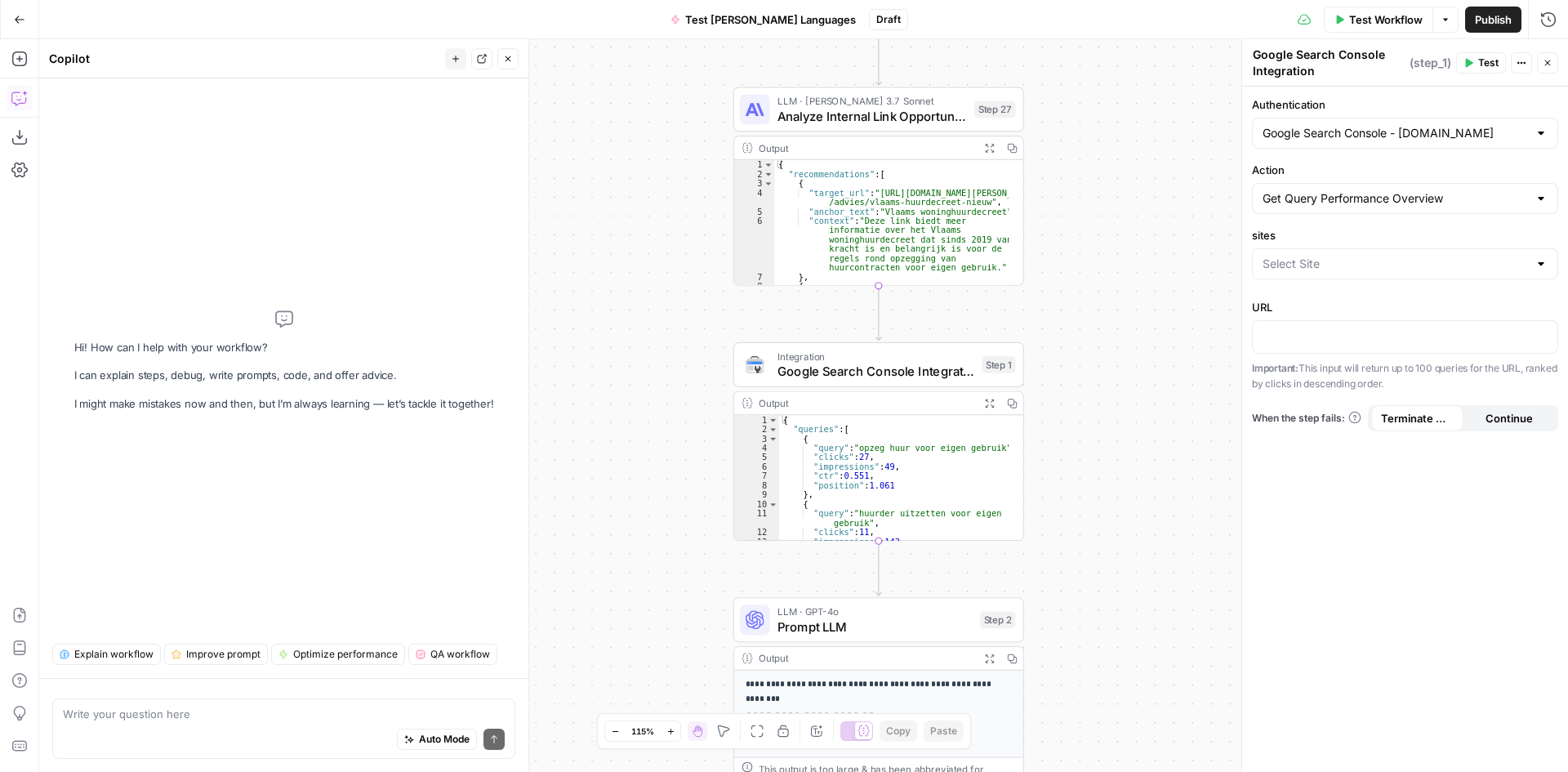
click at [1346, 279] on div "sites" at bounding box center [1404, 256] width 306 height 58
click at [1345, 265] on input "sites" at bounding box center [1395, 264] width 266 height 16
click at [1333, 309] on span "sc-domain:elanlanguages.com" at bounding box center [1402, 304] width 272 height 16
type input "sc-domain:elanlanguages.com"
click at [1316, 334] on p at bounding box center [1405, 335] width 285 height 16
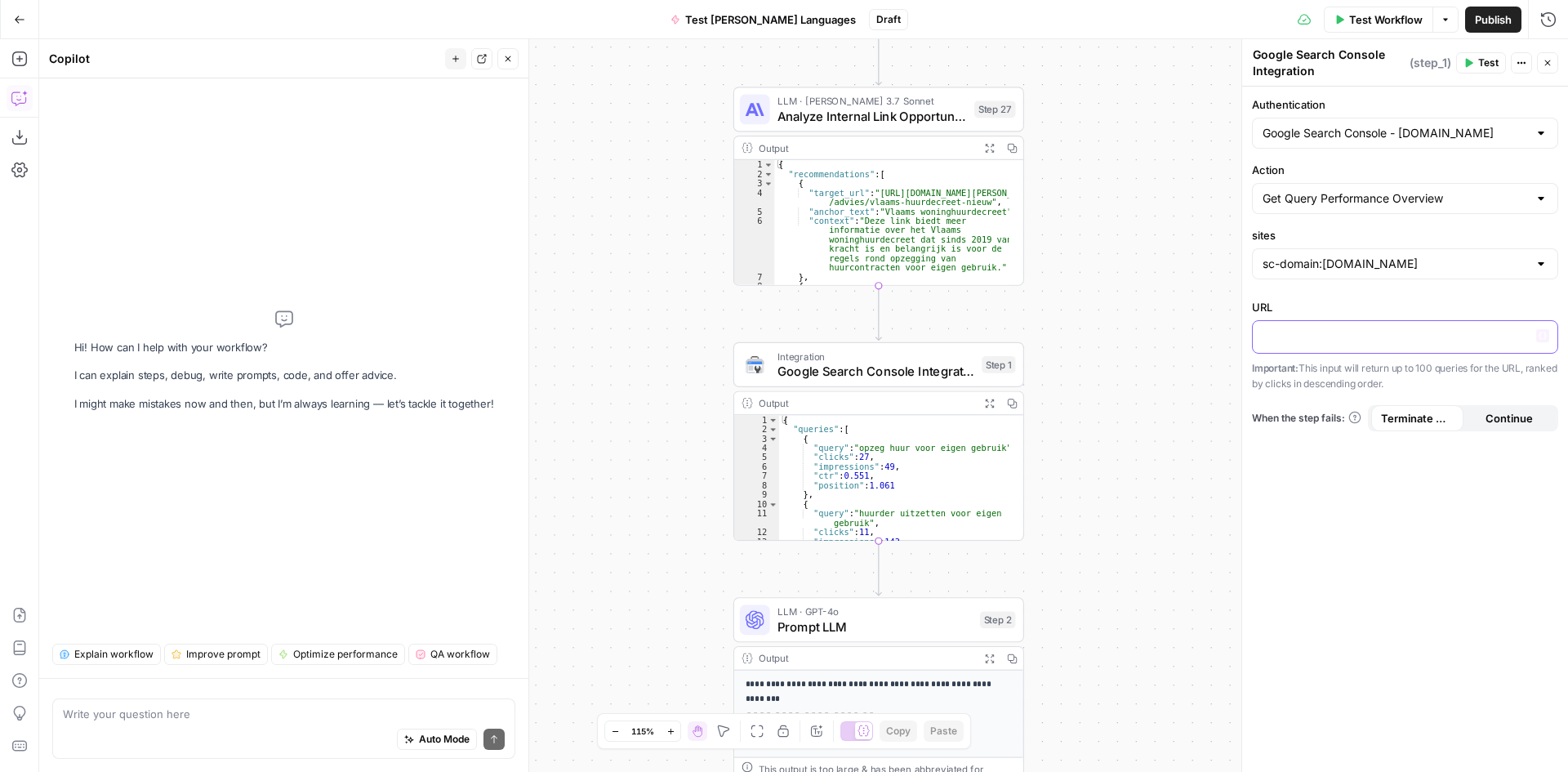
click at [1333, 342] on p at bounding box center [1405, 335] width 285 height 16
click at [1119, 465] on div "**********" at bounding box center [804, 406] width 1529 height 733
click at [197, 721] on textarea at bounding box center [284, 714] width 442 height 16
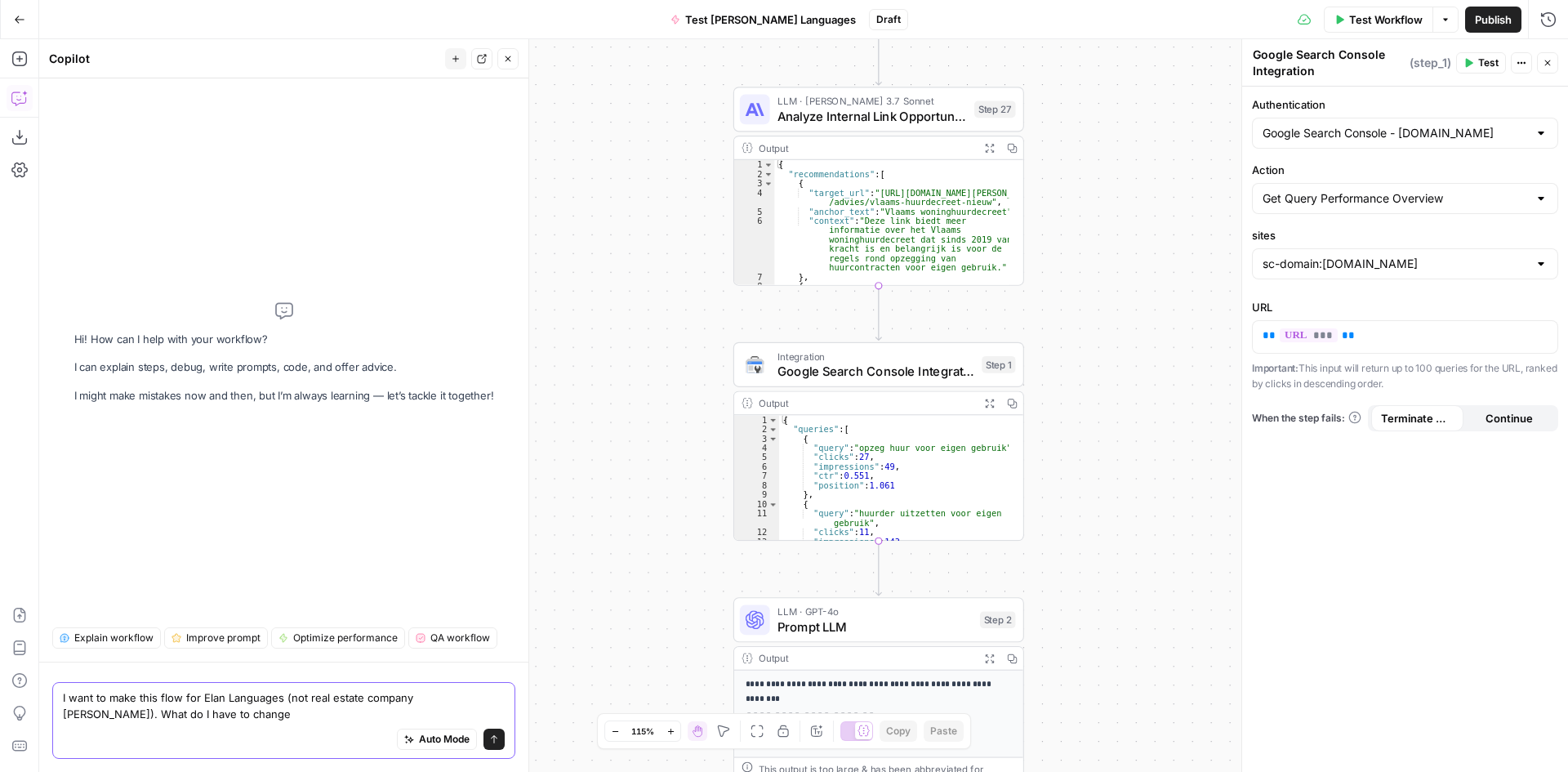
type textarea "I want to make this flow for Elan Languages (not real estate company Dewaele). …"
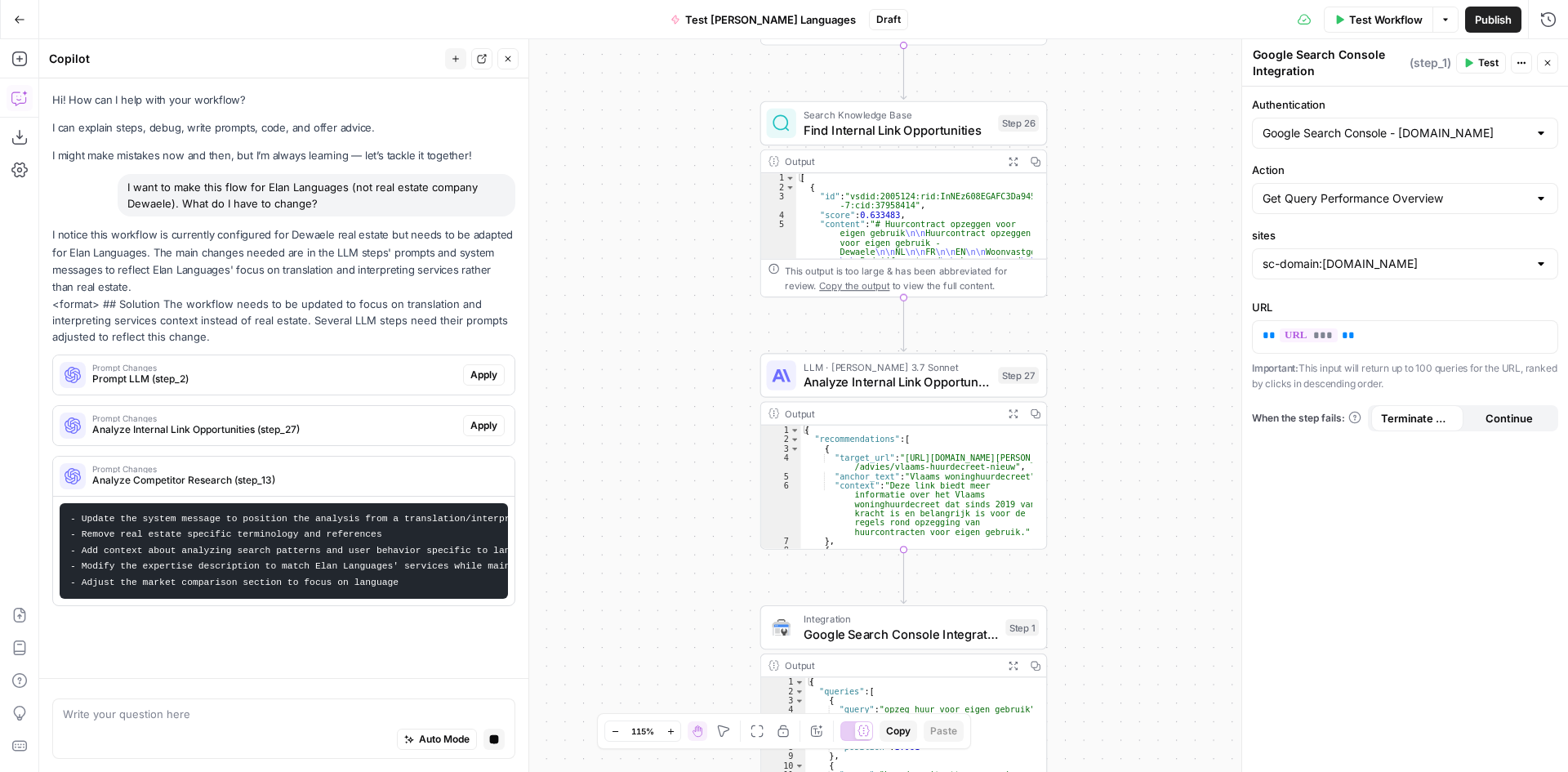
click at [196, 378] on span "Prompt LLM (step_2)" at bounding box center [274, 378] width 364 height 14
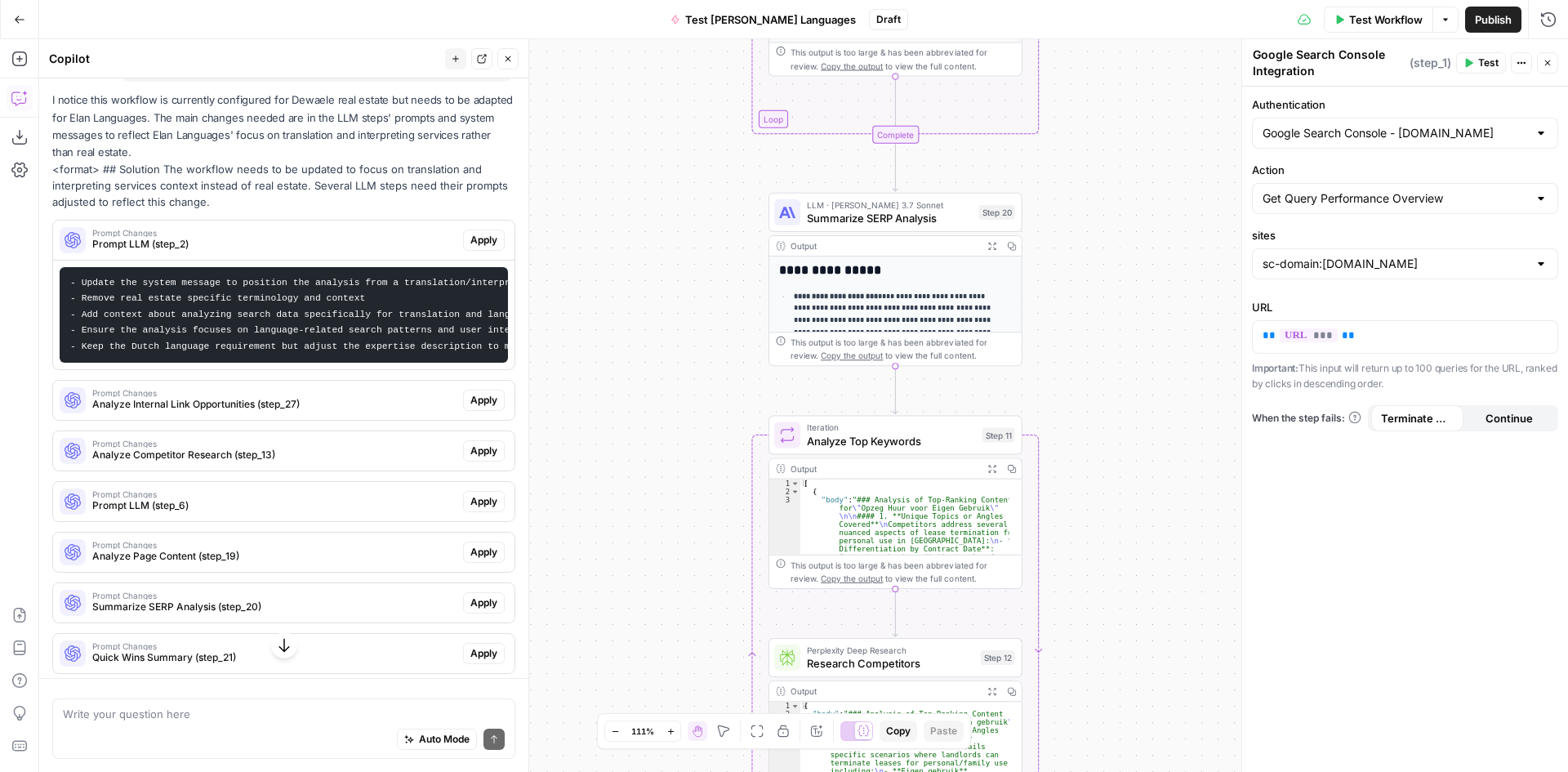
scroll to position [53, 0]
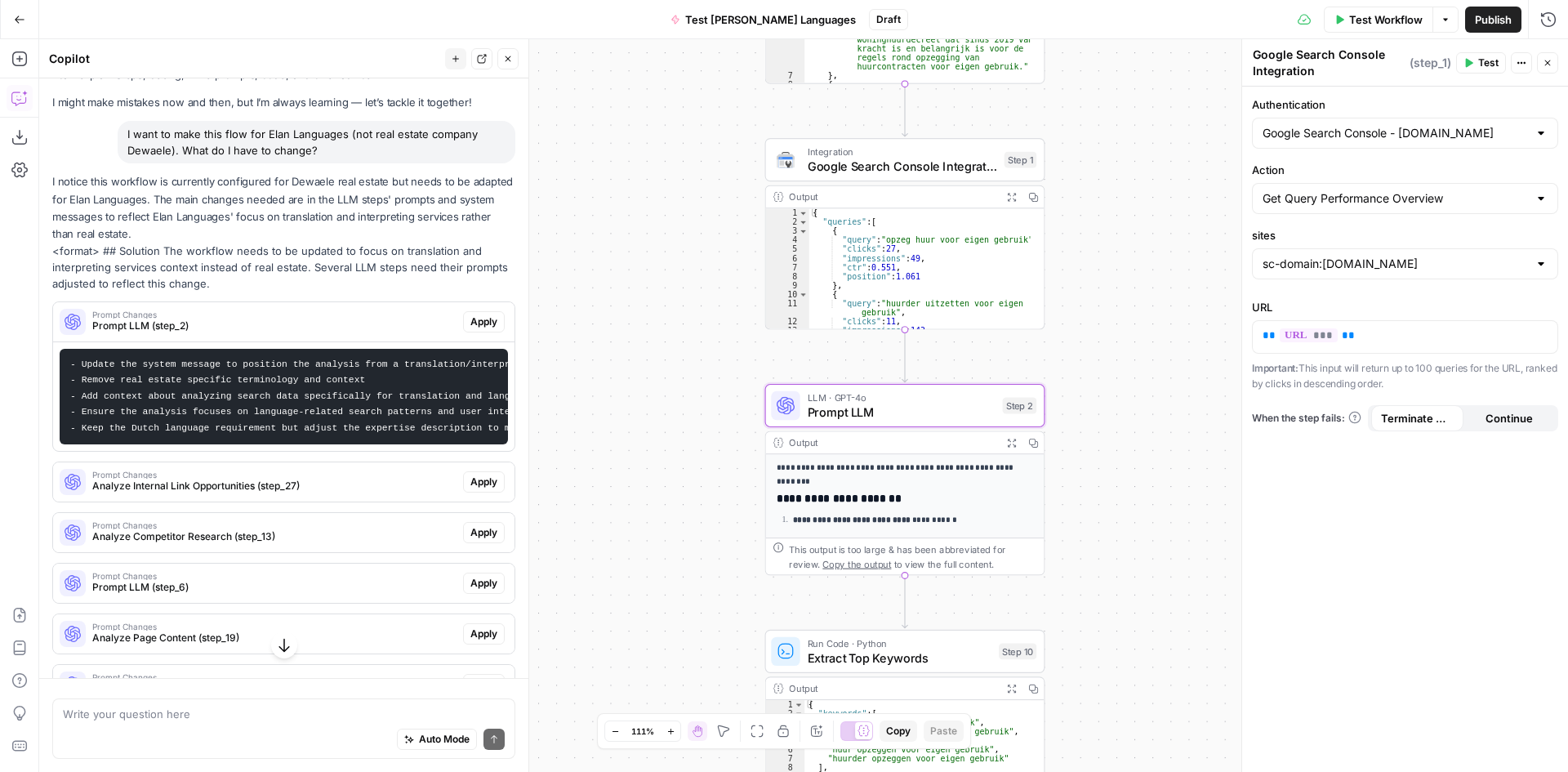
click at [225, 325] on span "Prompt LLM (step_2)" at bounding box center [274, 325] width 364 height 14
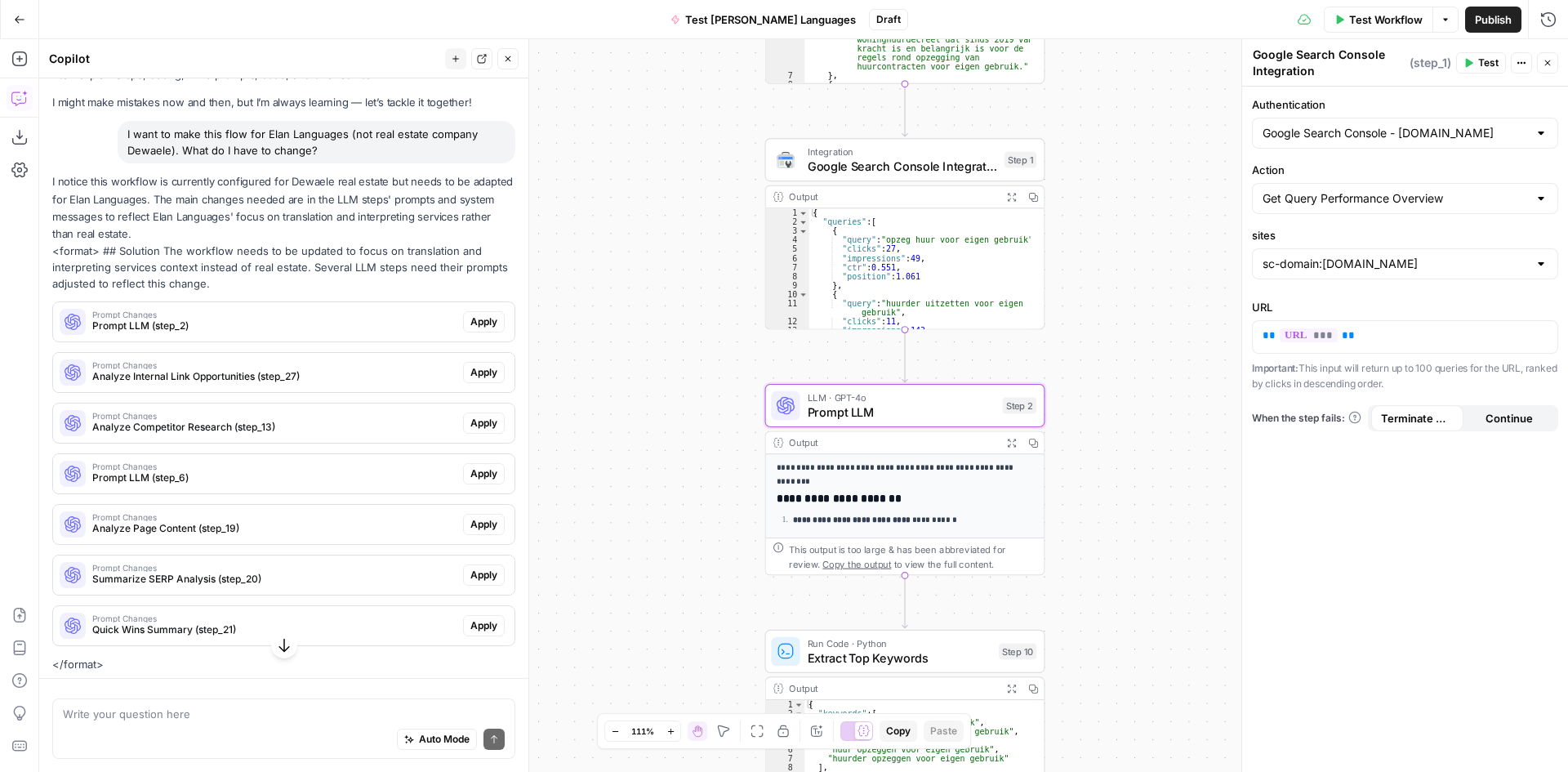
click at [222, 322] on span "Prompt LLM (step_2)" at bounding box center [274, 325] width 364 height 14
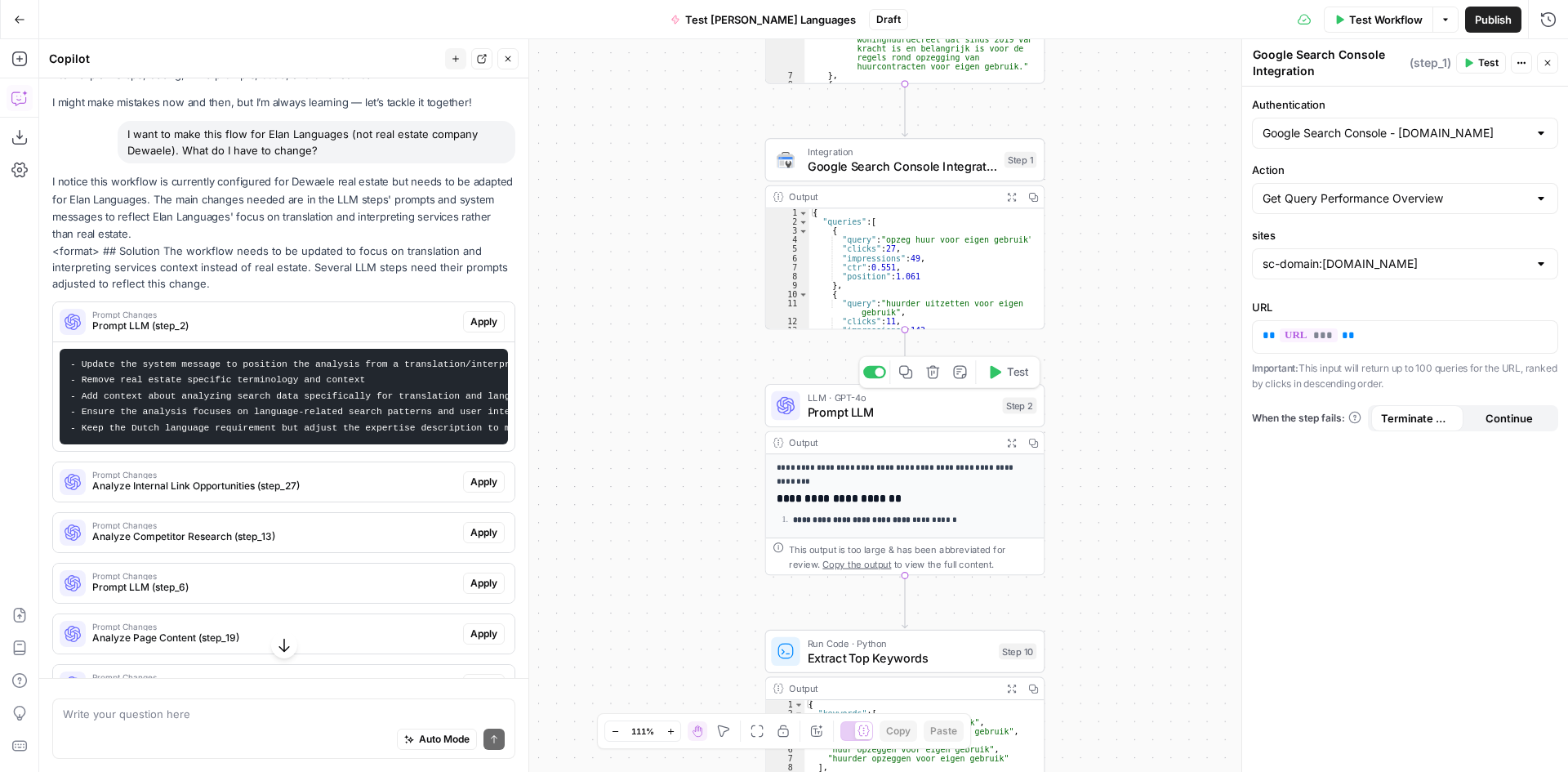
click at [856, 419] on span "Prompt LLM" at bounding box center [901, 411] width 188 height 18
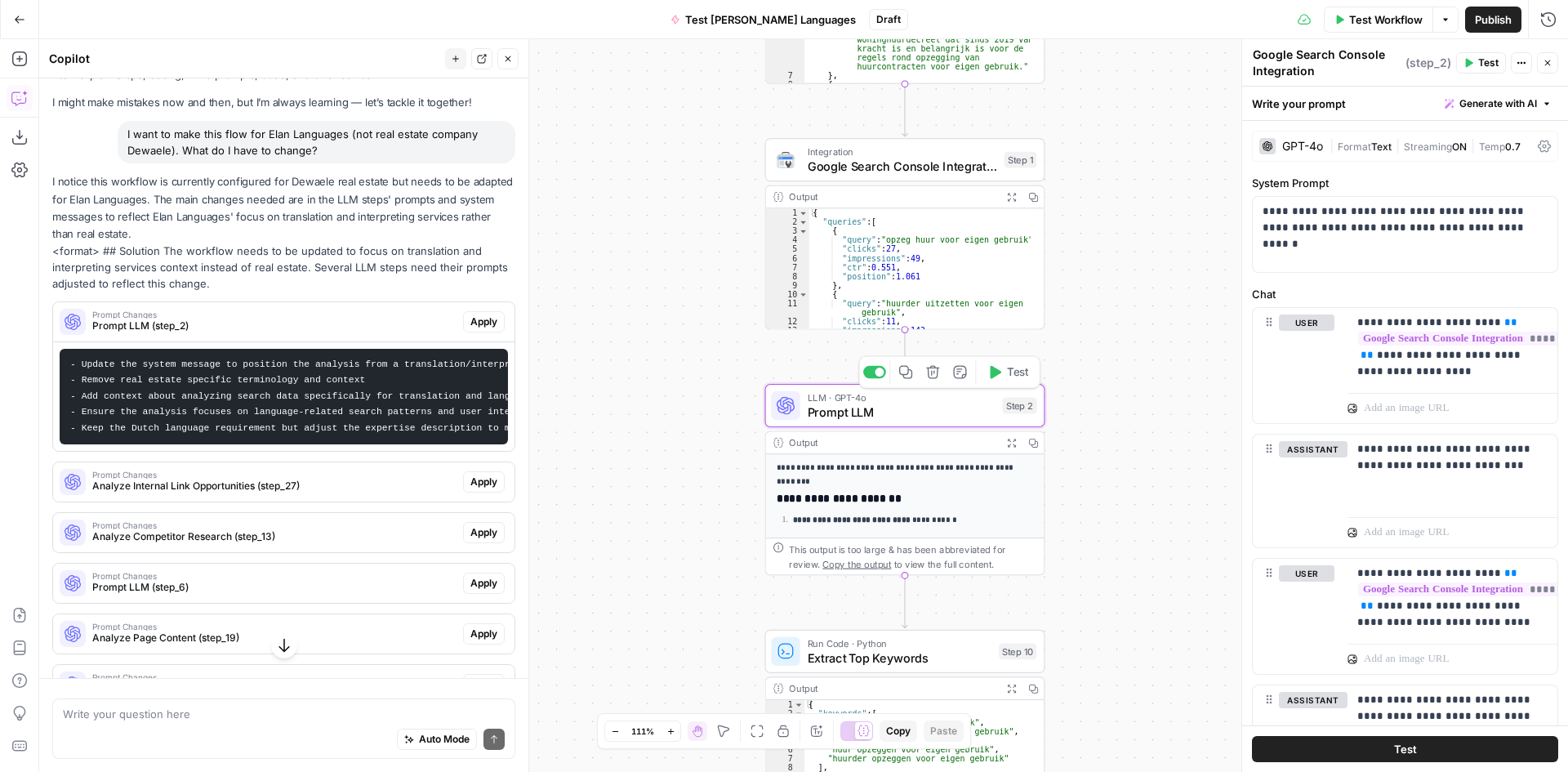
type textarea "Prompt LLM"
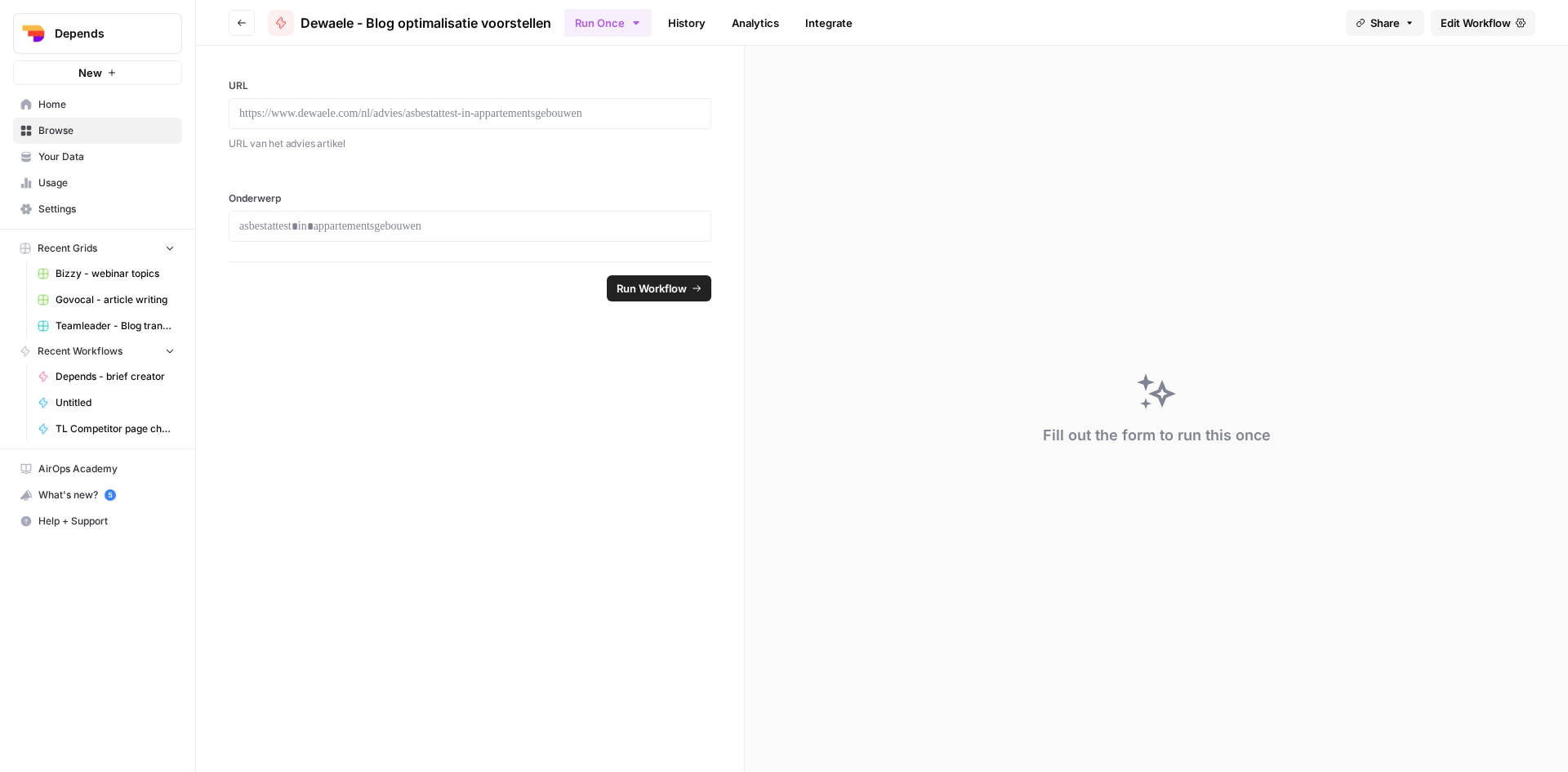
click at [685, 25] on link "History" at bounding box center [687, 22] width 58 height 26
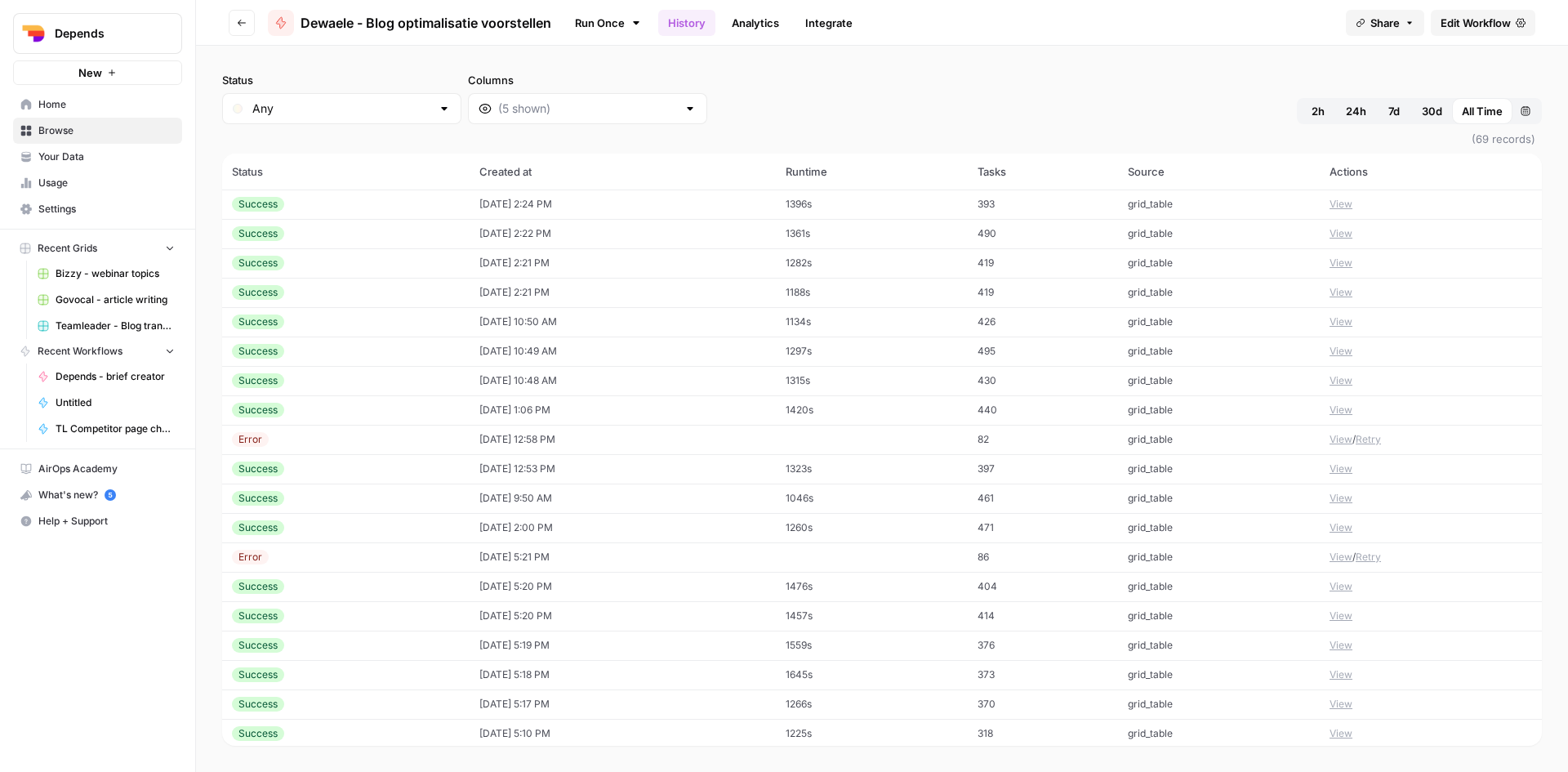
click at [767, 31] on link "Analytics" at bounding box center [756, 22] width 67 height 26
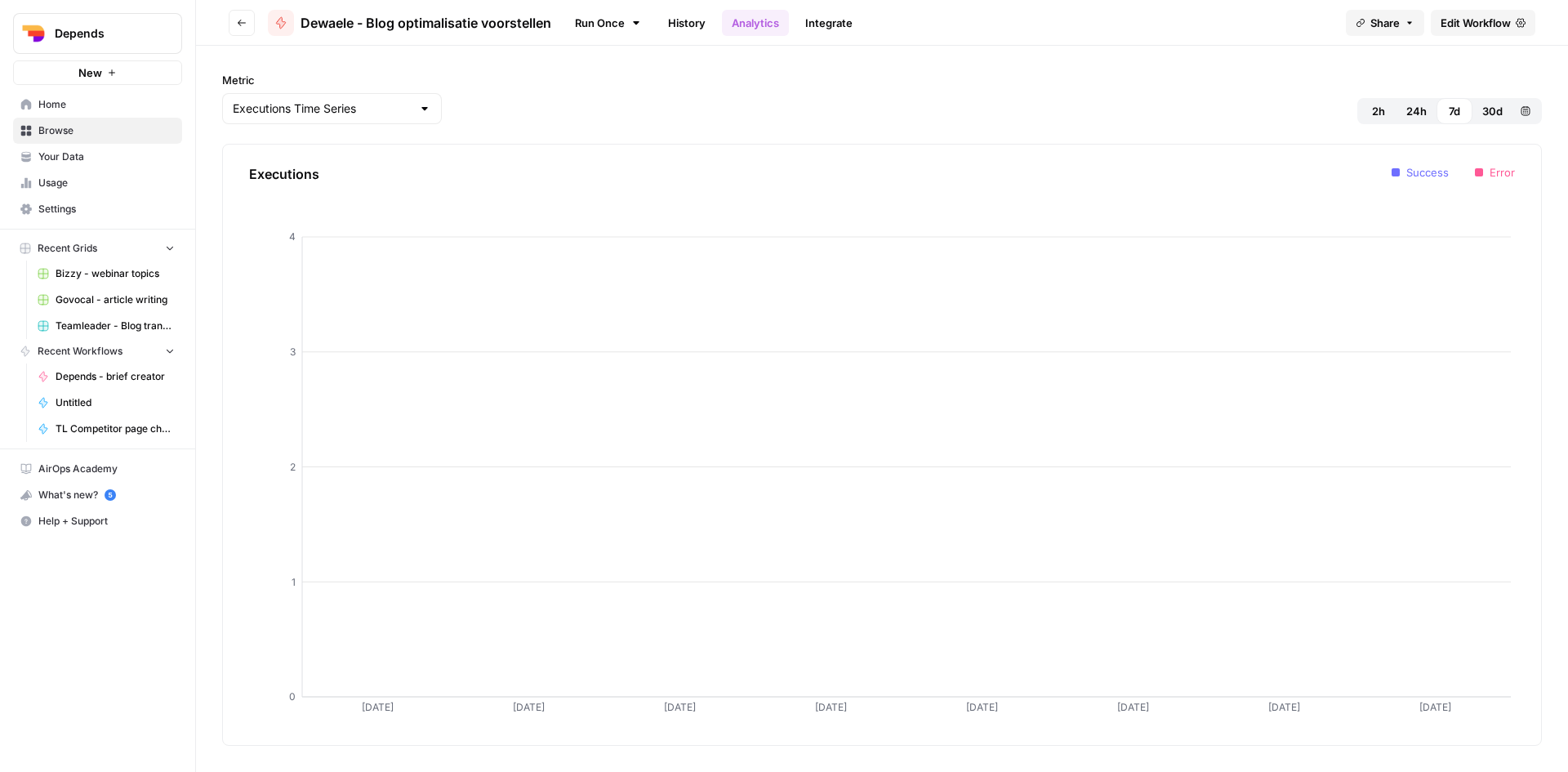
click at [836, 31] on link "Integrate" at bounding box center [829, 22] width 67 height 26
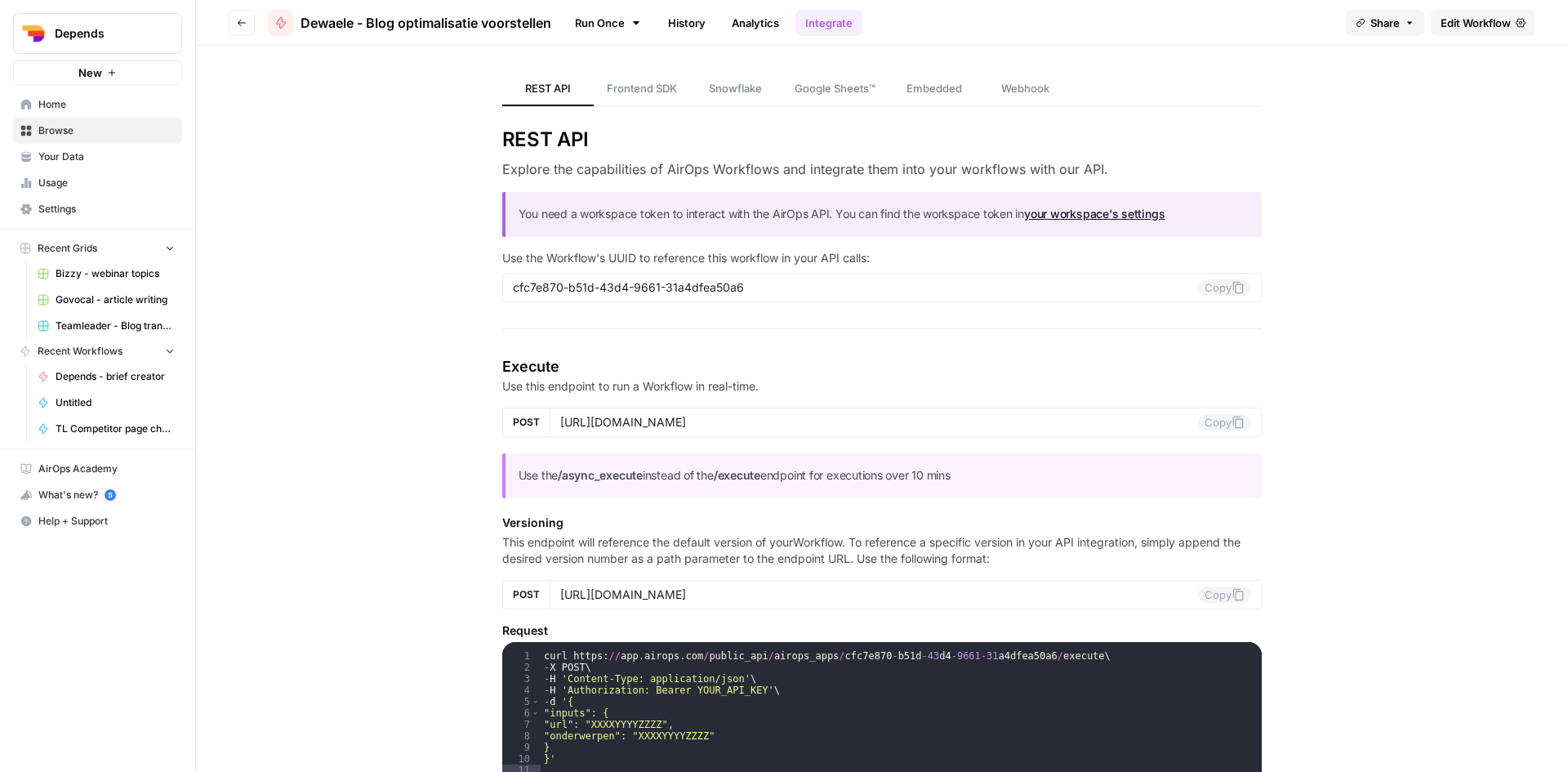
click at [236, 25] on button "Go back" at bounding box center [241, 22] width 26 height 26
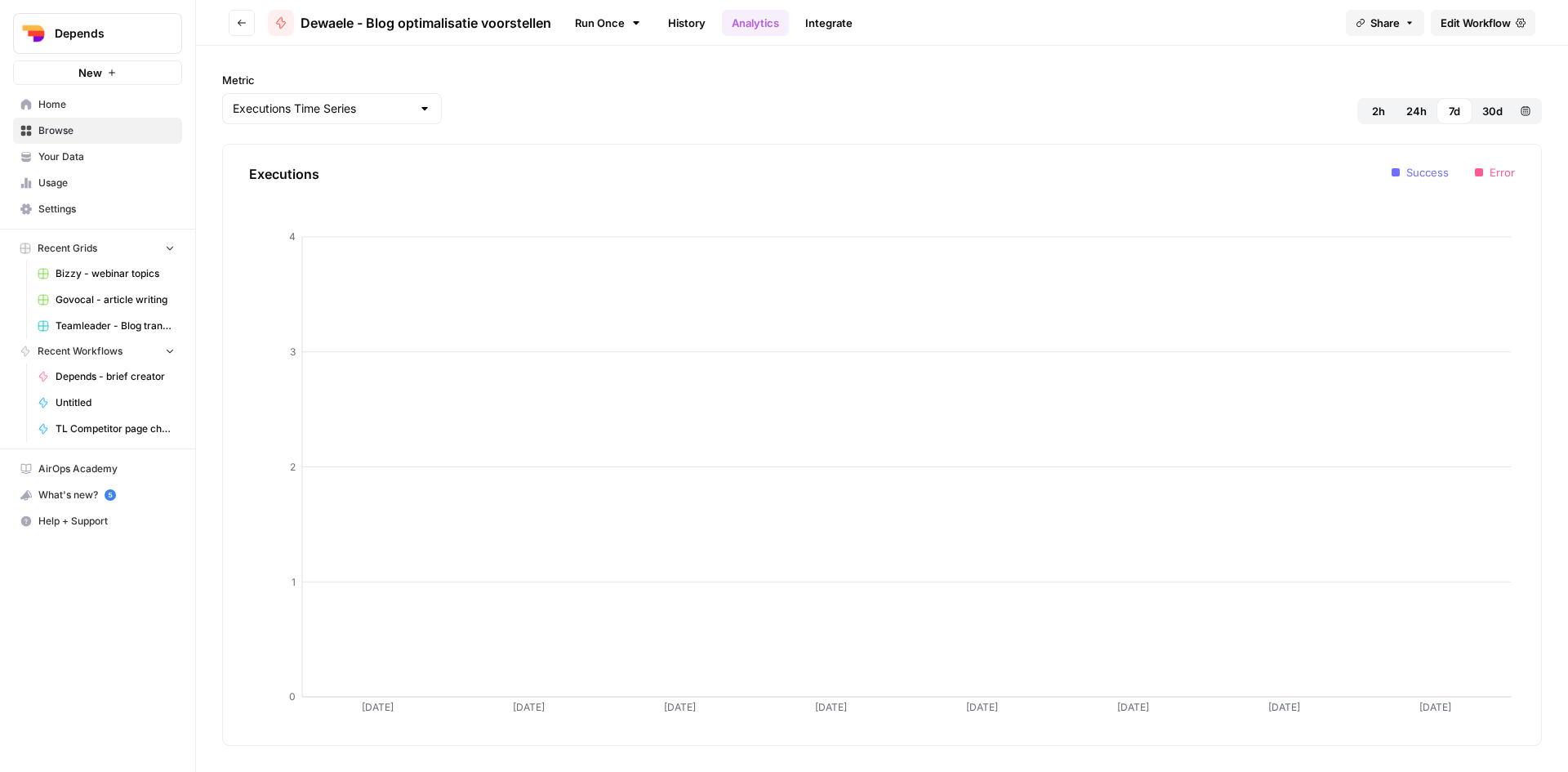
click at [237, 22] on icon "button" at bounding box center [242, 23] width 10 height 10
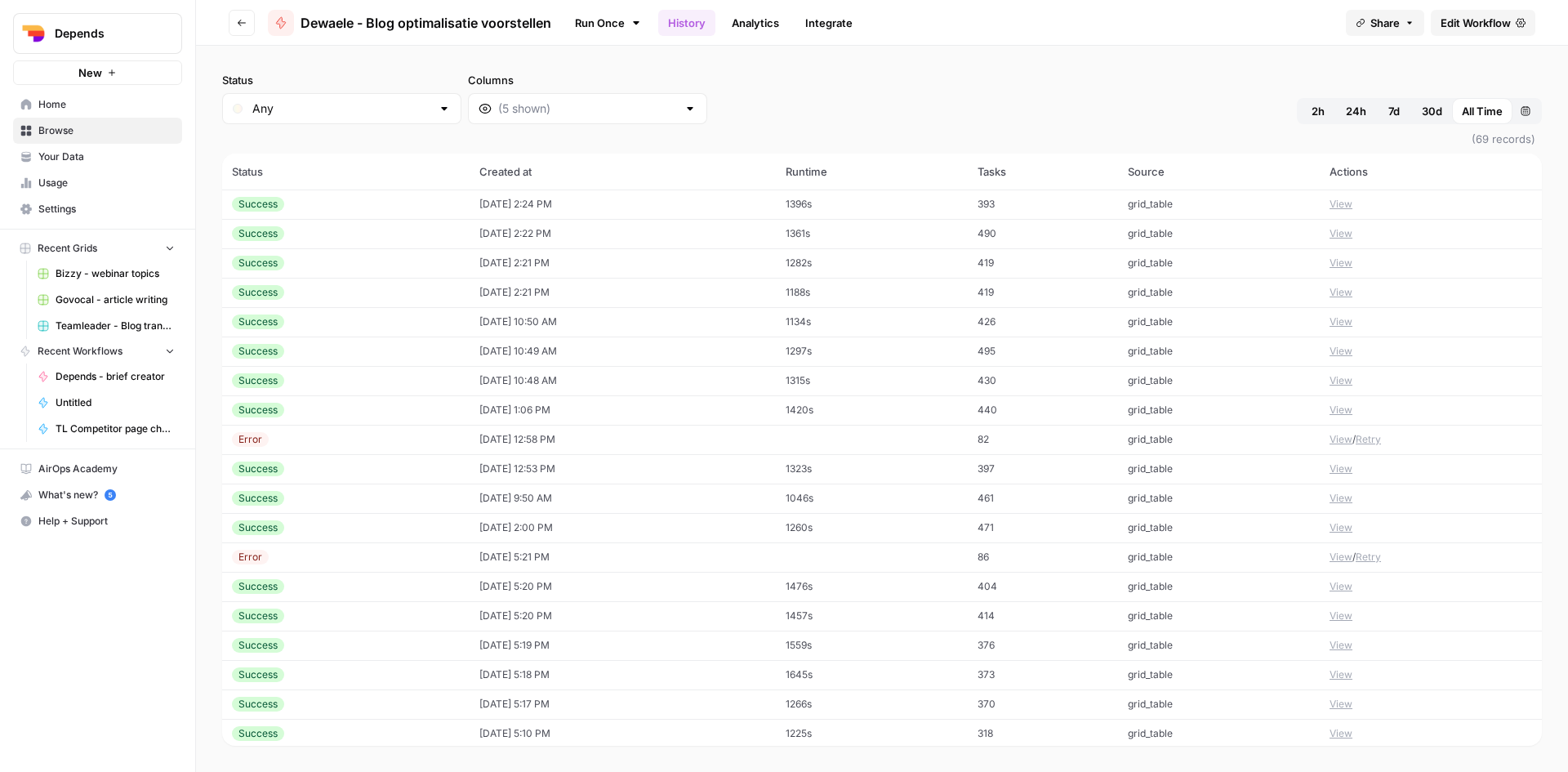
click at [237, 22] on icon "button" at bounding box center [242, 23] width 10 height 10
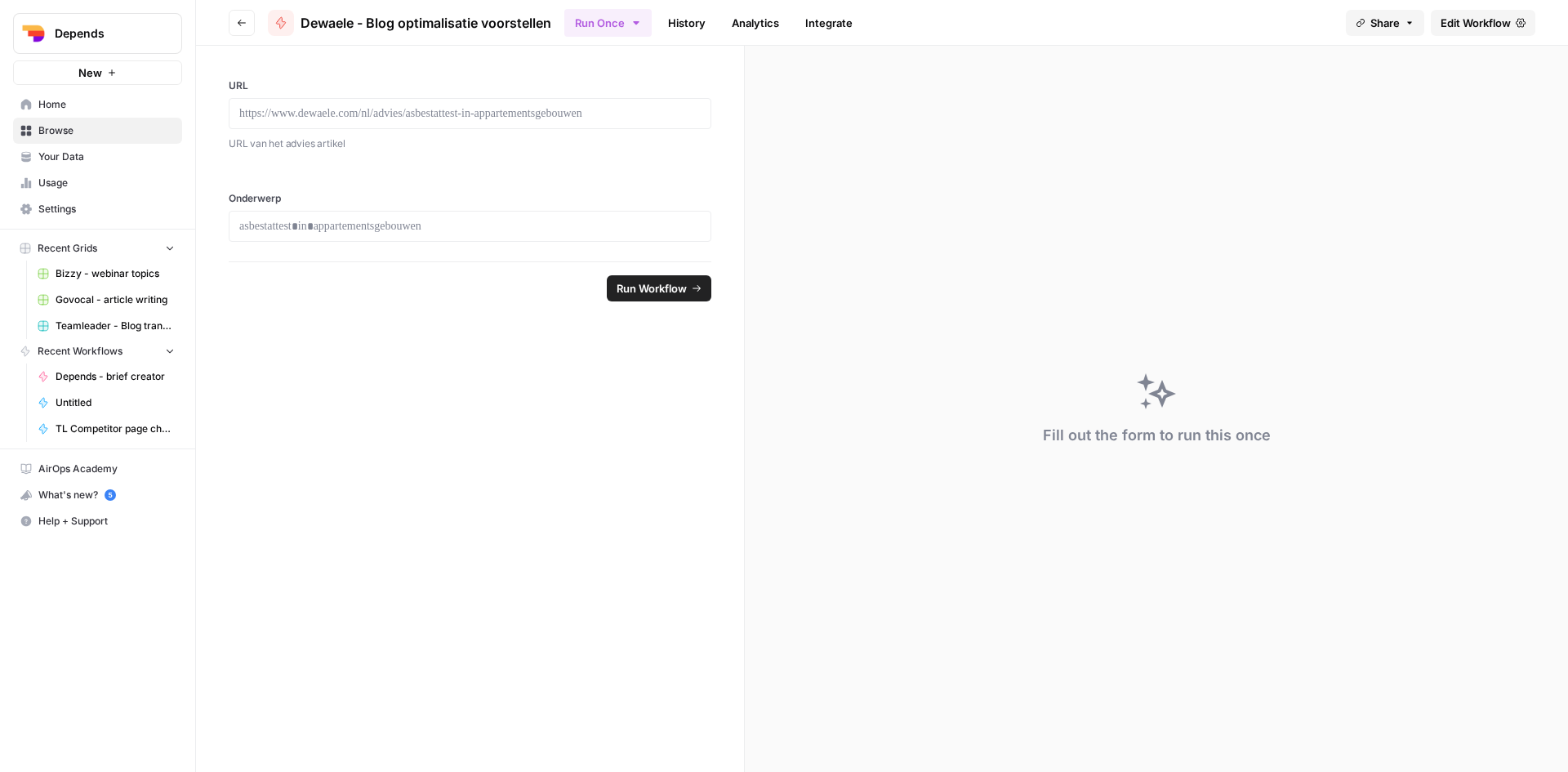
click at [237, 22] on icon "button" at bounding box center [242, 23] width 10 height 10
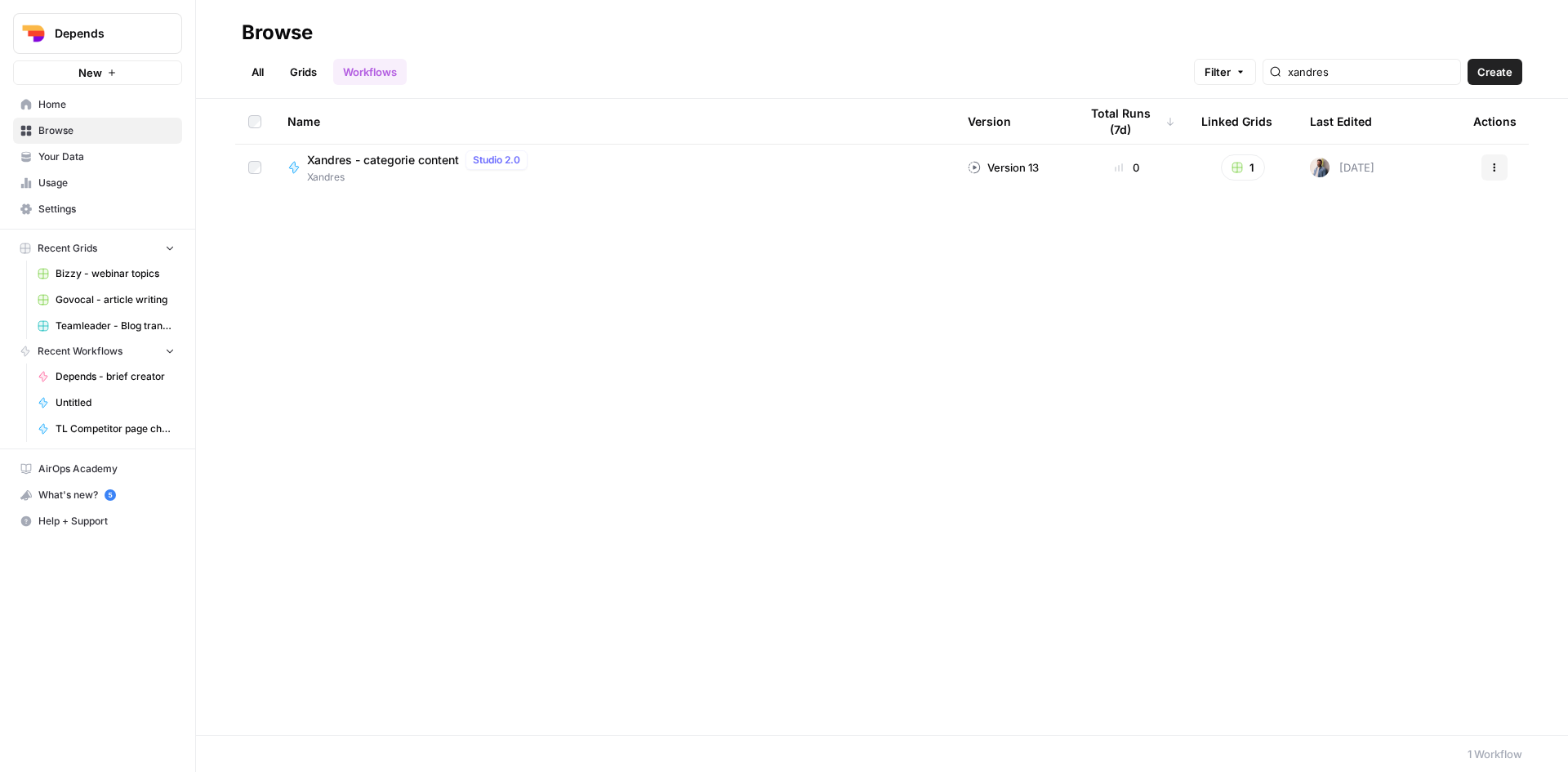
click at [170, 352] on icon "button" at bounding box center [170, 350] width 12 height 12
click at [170, 352] on icon "button" at bounding box center [170, 351] width 12 height 12
click at [100, 349] on span "Recent Workflows" at bounding box center [80, 351] width 85 height 14
click at [103, 349] on span "Recent Workflows" at bounding box center [80, 351] width 85 height 14
click at [47, 106] on span "Home" at bounding box center [106, 104] width 136 height 14
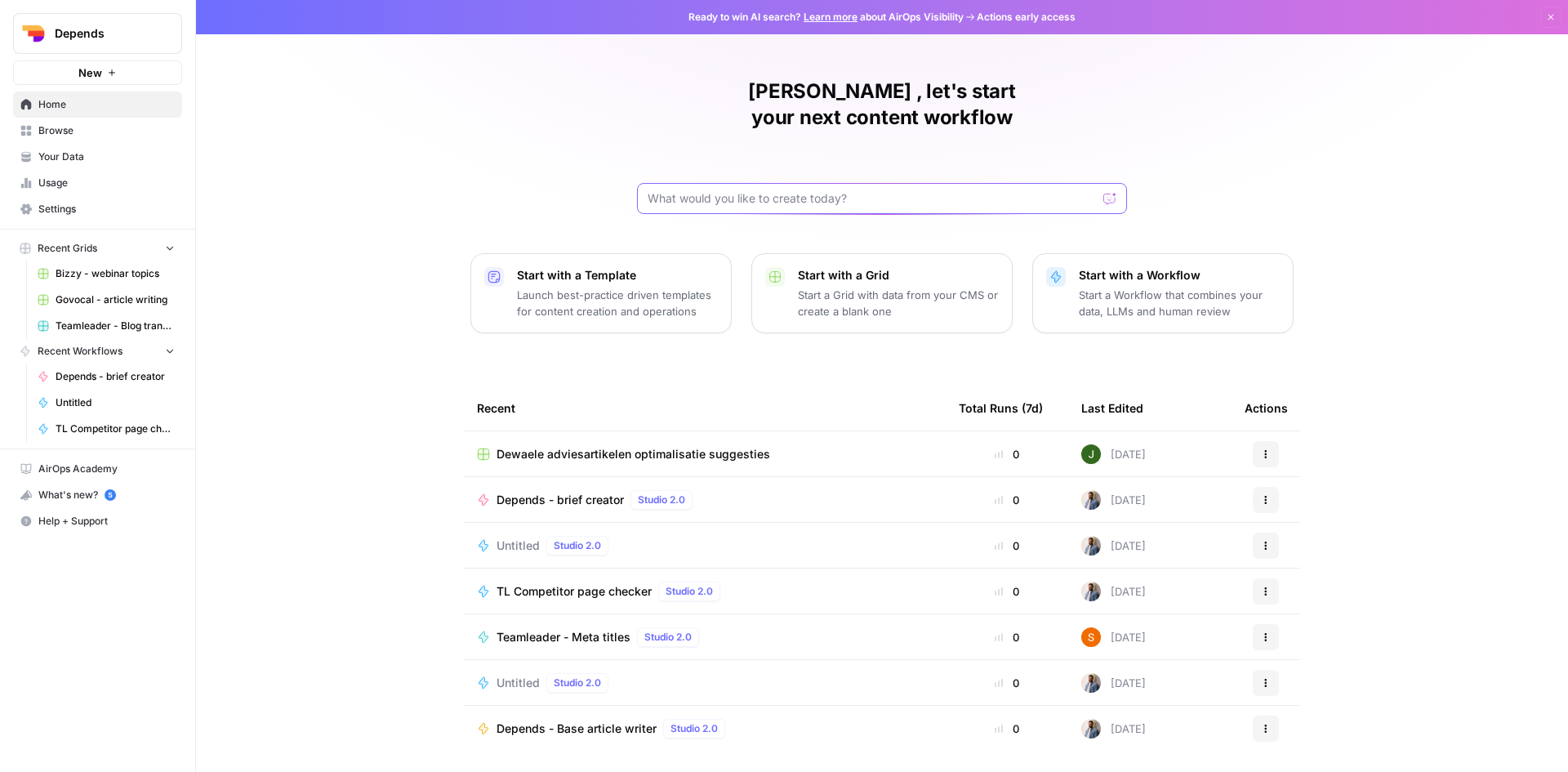
click at [765, 190] on input "text" at bounding box center [872, 198] width 449 height 16
type input "dewaele"
click at [1100, 188] on button "Send" at bounding box center [1111, 199] width 21 height 21
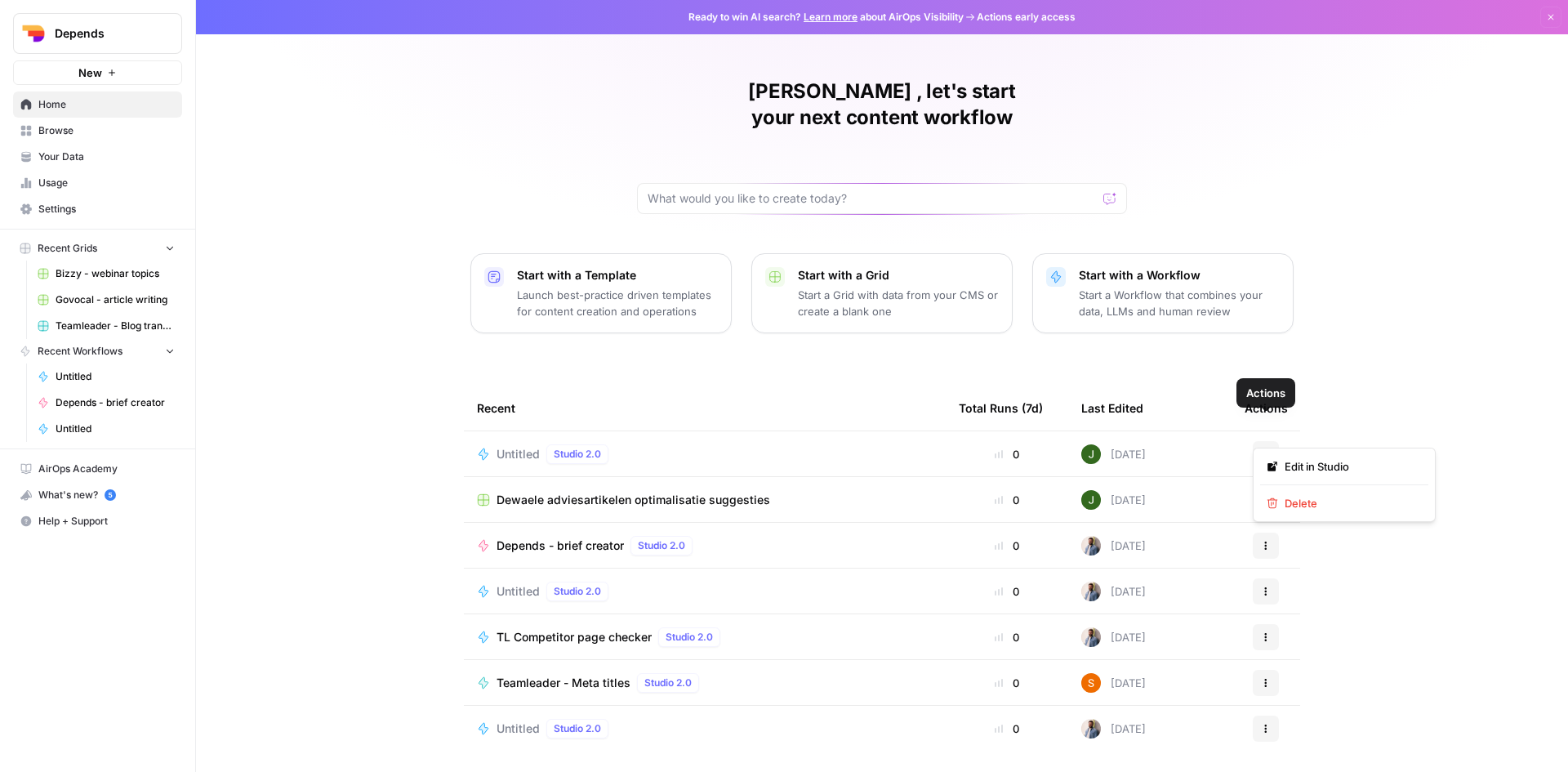
click at [1262, 449] on icon "button" at bounding box center [1266, 454] width 10 height 10
click at [1328, 503] on span "Delete" at bounding box center [1350, 503] width 130 height 16
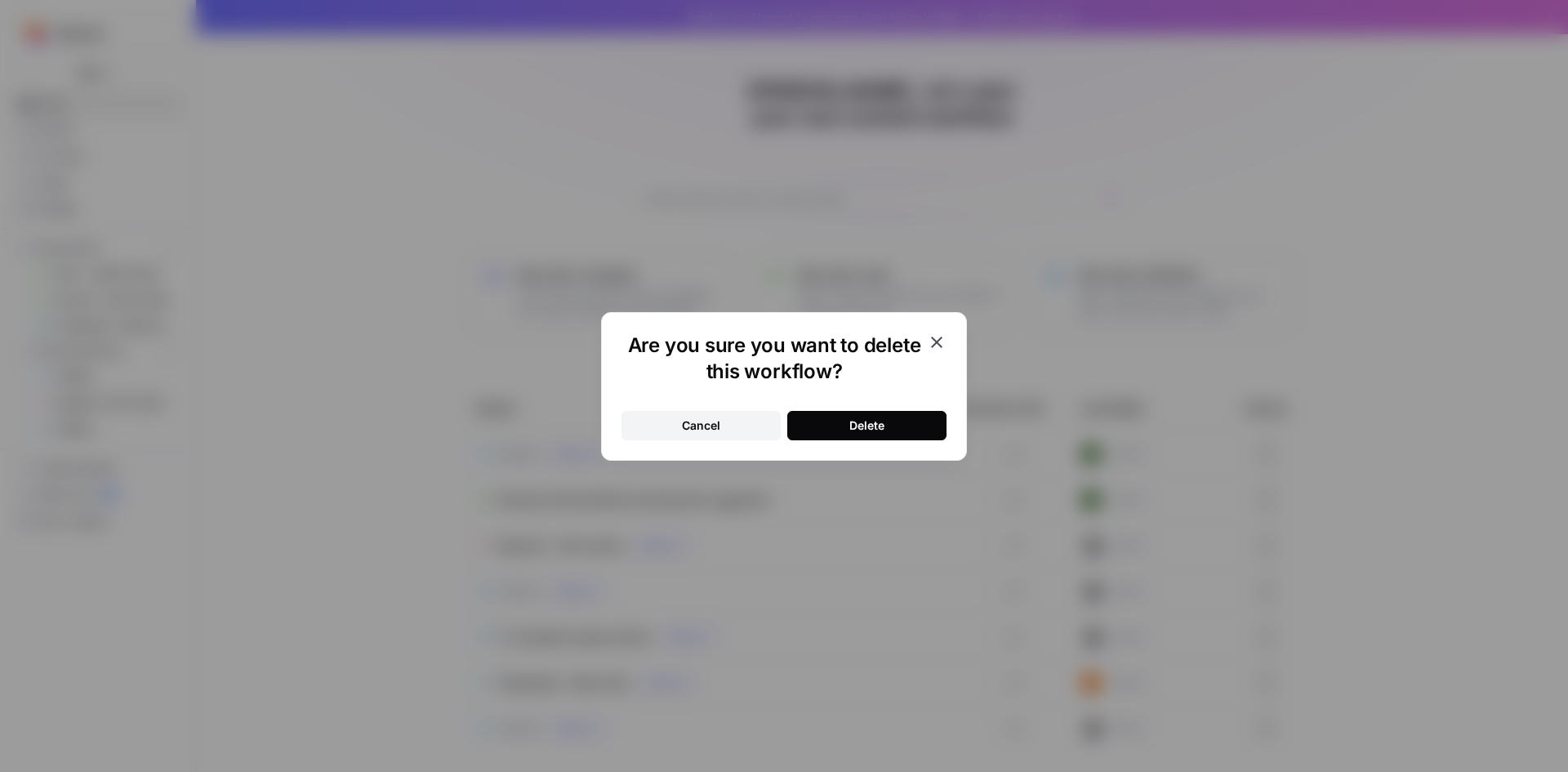
click at [897, 425] on button "Delete" at bounding box center [867, 425] width 159 height 30
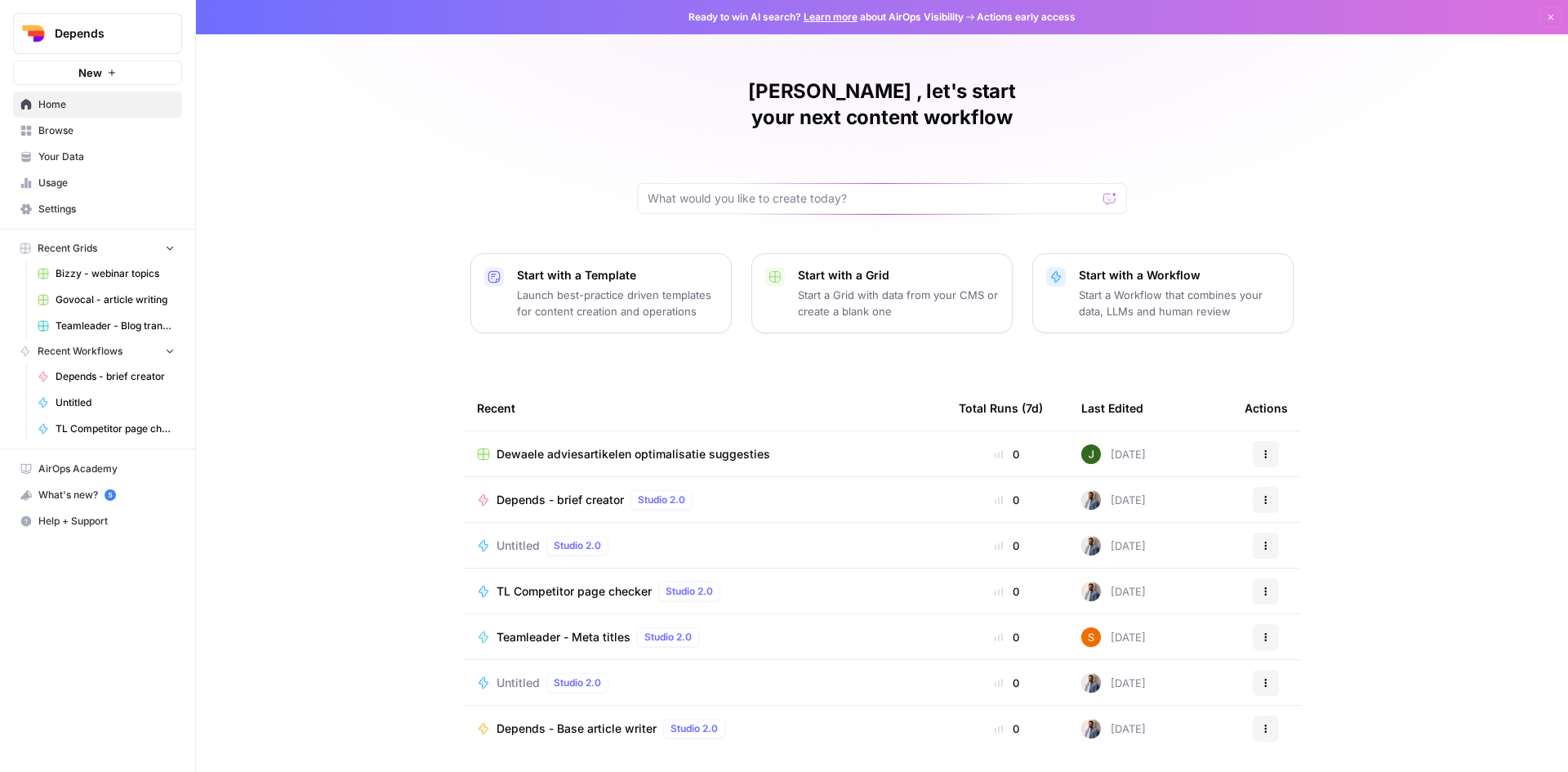
click at [75, 135] on span "Browse" at bounding box center [106, 130] width 136 height 14
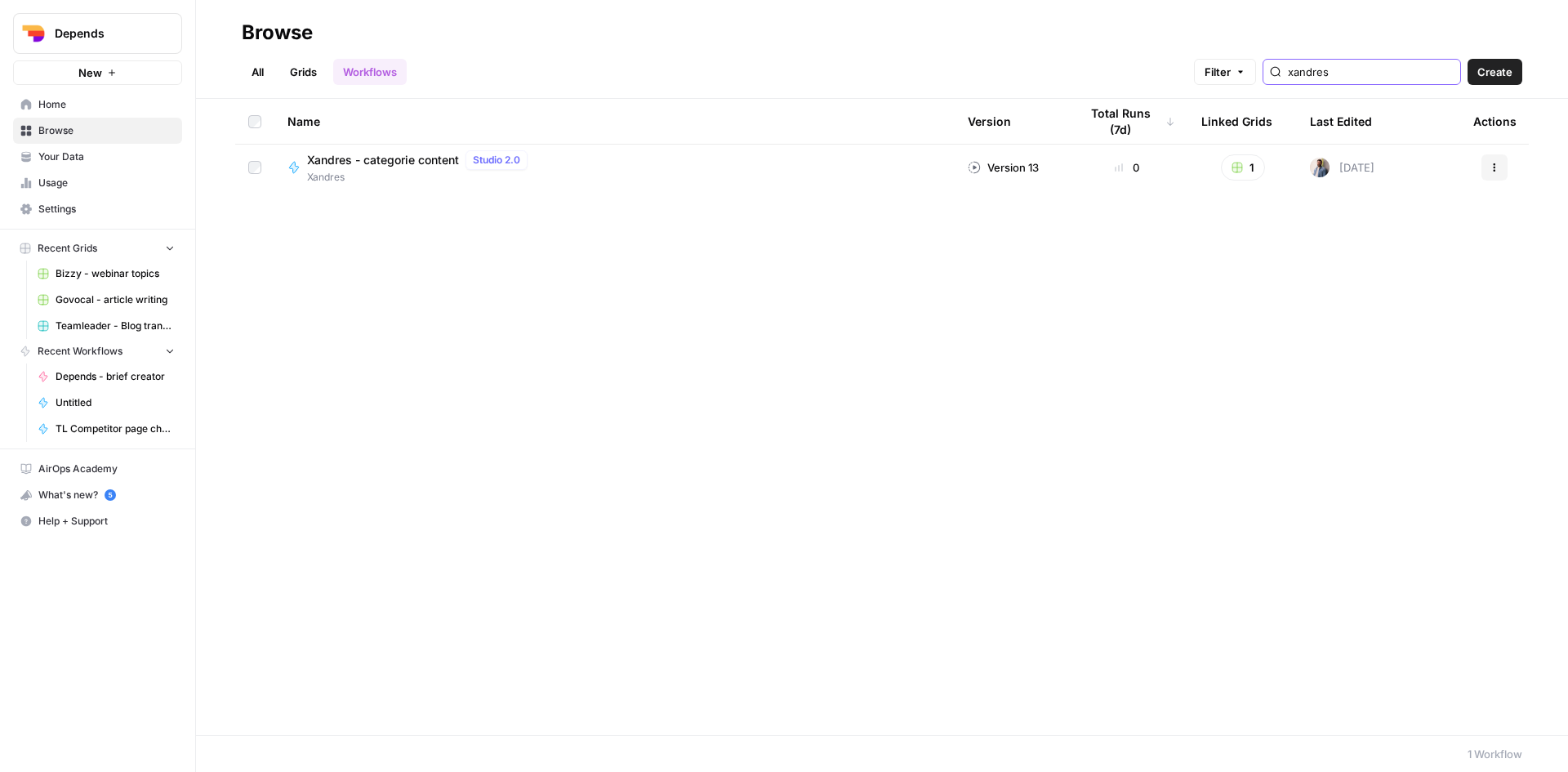
drag, startPoint x: 1386, startPoint y: 72, endPoint x: 1220, endPoint y: 76, distance: 166.0
click at [1220, 76] on div "All Grids Workflows Filter xandres Create" at bounding box center [881, 65] width 1280 height 39
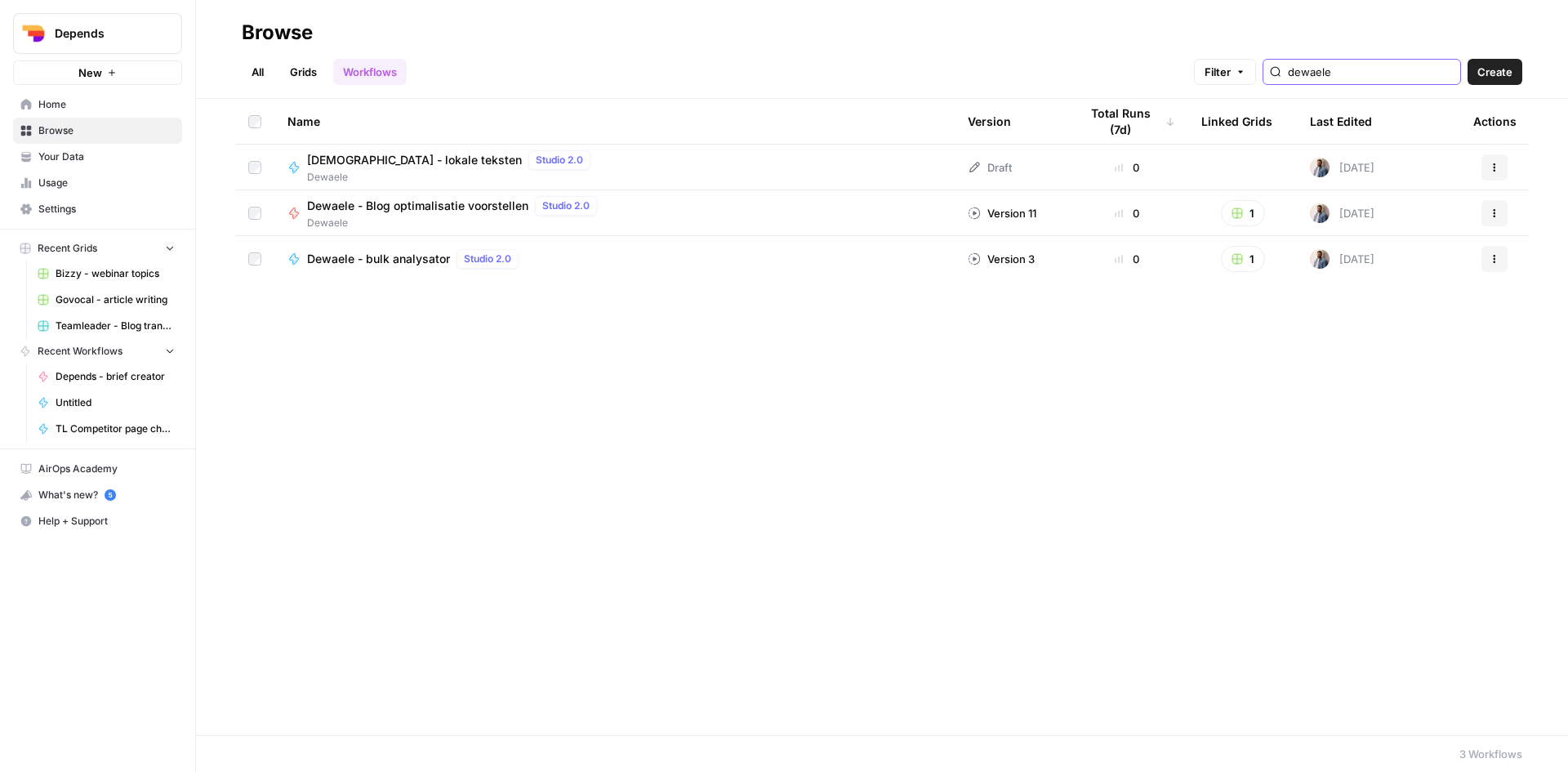
type input "dewaele"
click at [298, 71] on link "Grids" at bounding box center [303, 71] width 47 height 26
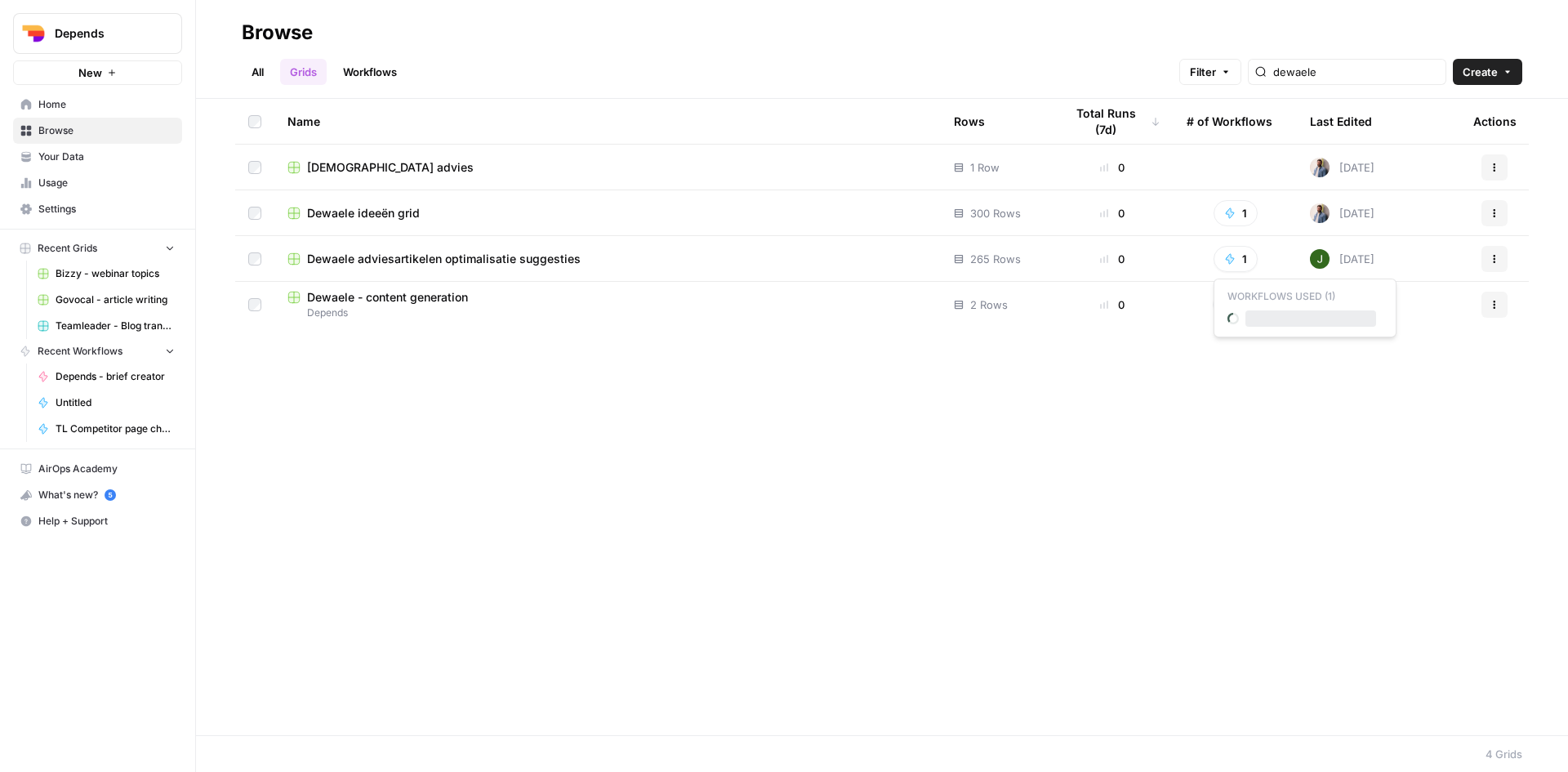
click at [1247, 262] on button "1" at bounding box center [1235, 258] width 44 height 26
click at [388, 67] on link "Workflows" at bounding box center [369, 71] width 74 height 26
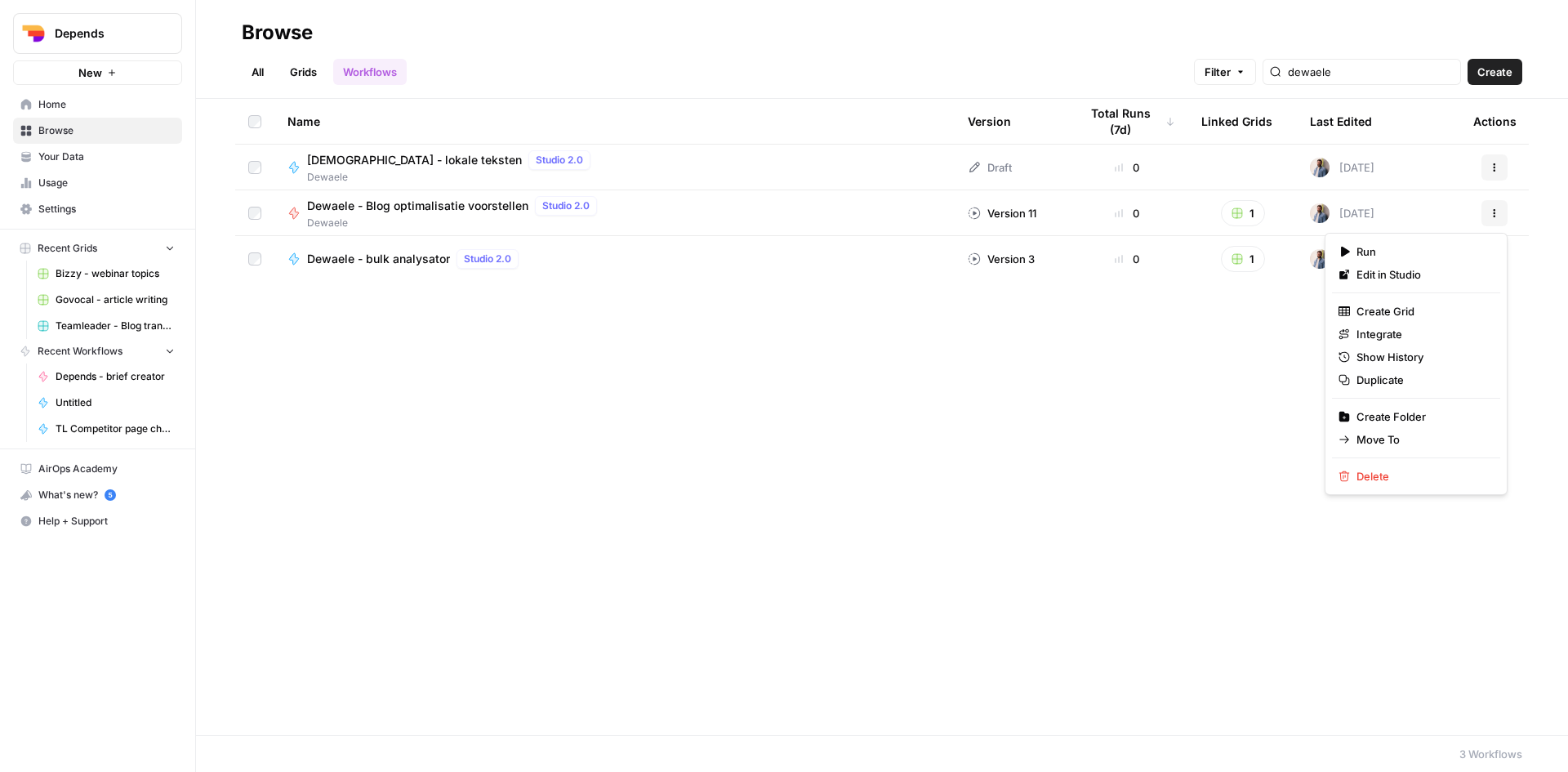
click at [1486, 213] on button "Actions" at bounding box center [1494, 213] width 26 height 26
click at [1396, 283] on link "Edit in Studio" at bounding box center [1416, 274] width 168 height 23
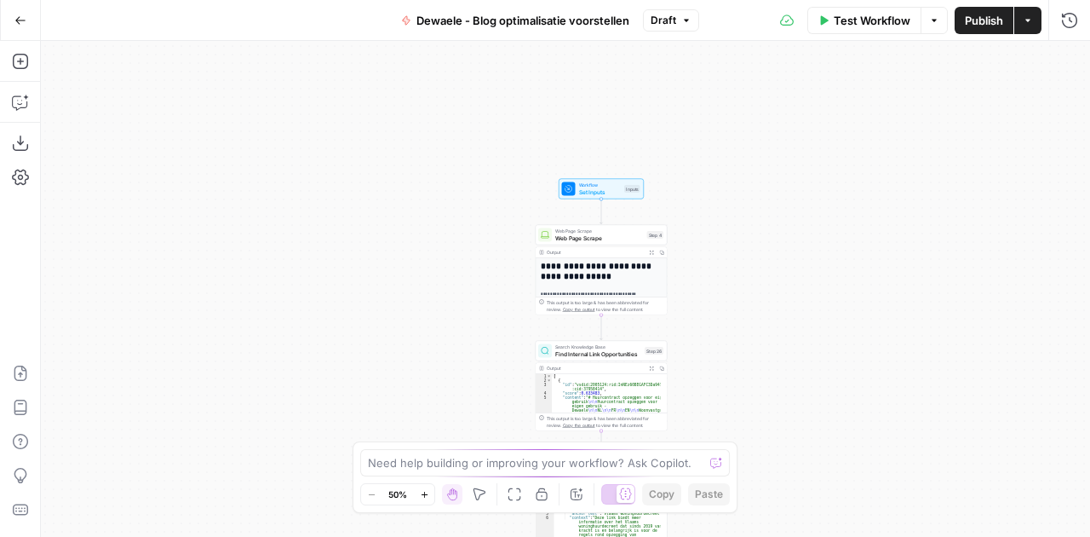
drag, startPoint x: 1604, startPoint y: 0, endPoint x: 449, endPoint y: 146, distance: 1164.0
click at [439, 148] on div "**********" at bounding box center [565, 289] width 1049 height 496
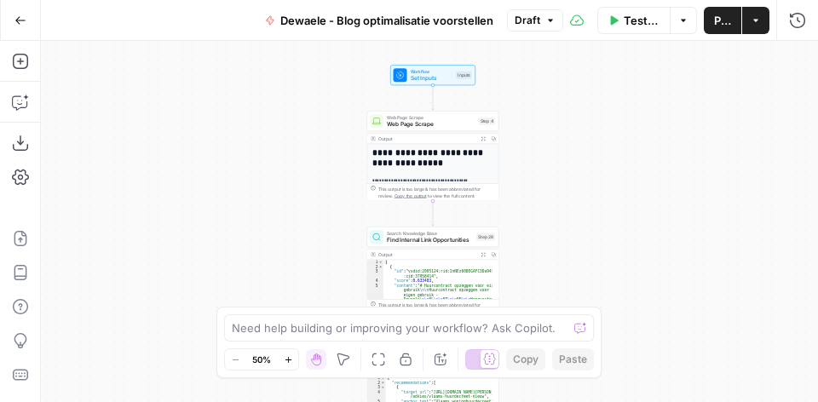
drag, startPoint x: 1082, startPoint y: 0, endPoint x: 498, endPoint y: 81, distance: 588.9
click at [498, 81] on div "Workflow Set Inputs Inputs" at bounding box center [433, 75] width 132 height 20
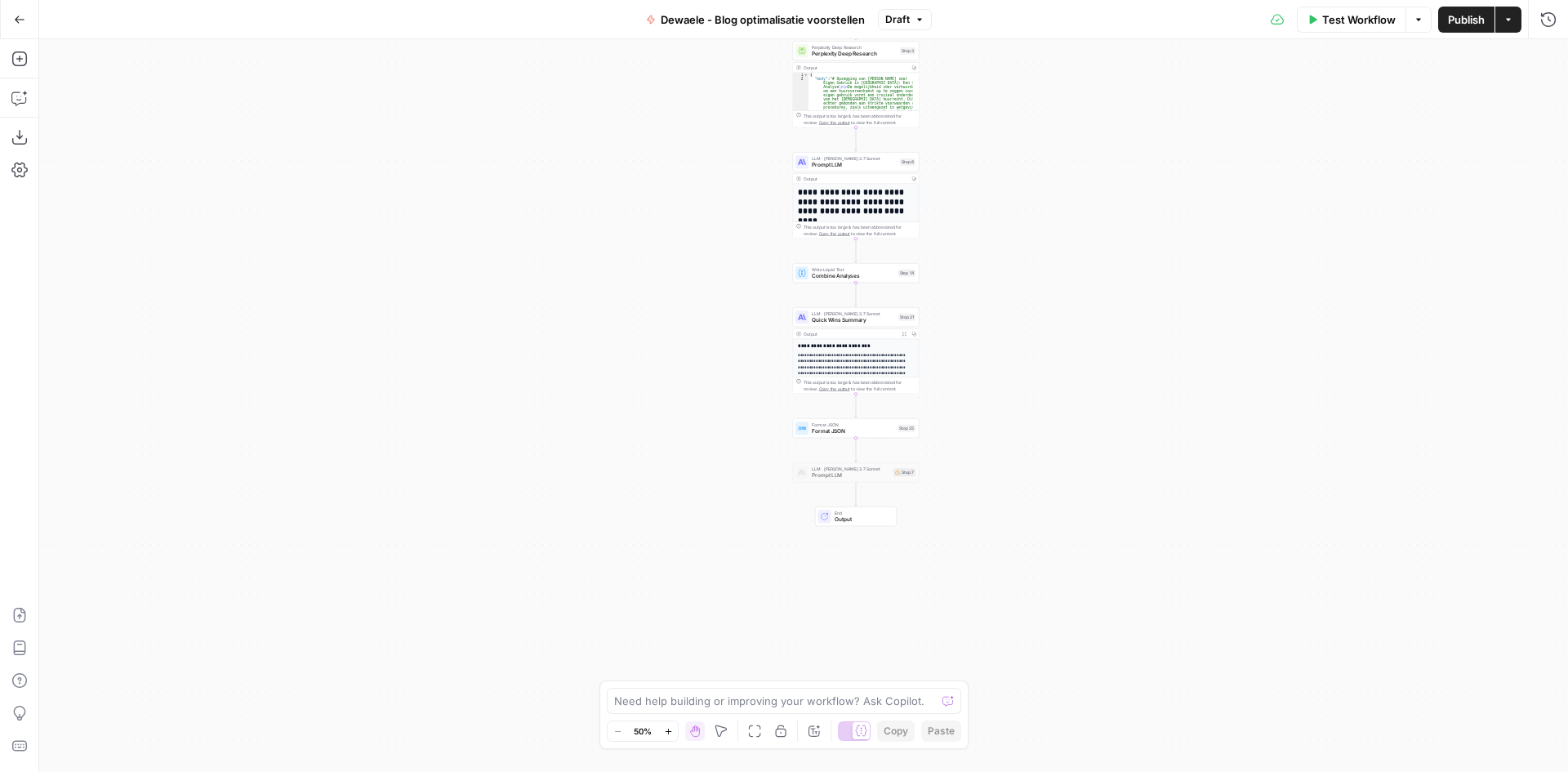
drag, startPoint x: 782, startPoint y: 0, endPoint x: 1226, endPoint y: 498, distance: 667.2
click at [1269, 505] on div "**********" at bounding box center [804, 406] width 1529 height 733
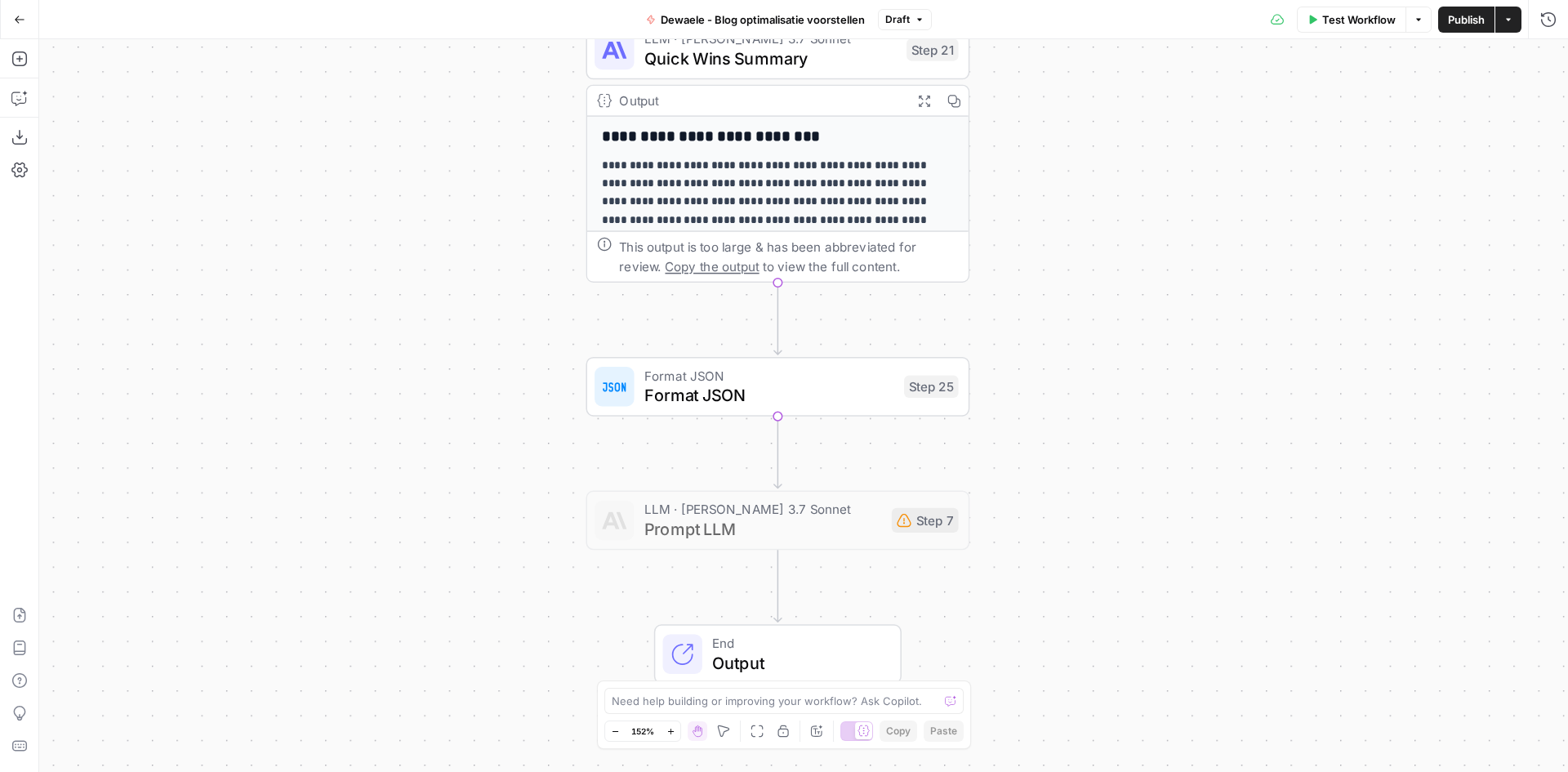
drag, startPoint x: 901, startPoint y: 416, endPoint x: 1230, endPoint y: 440, distance: 329.9
click at [1230, 440] on div "**********" at bounding box center [804, 406] width 1529 height 733
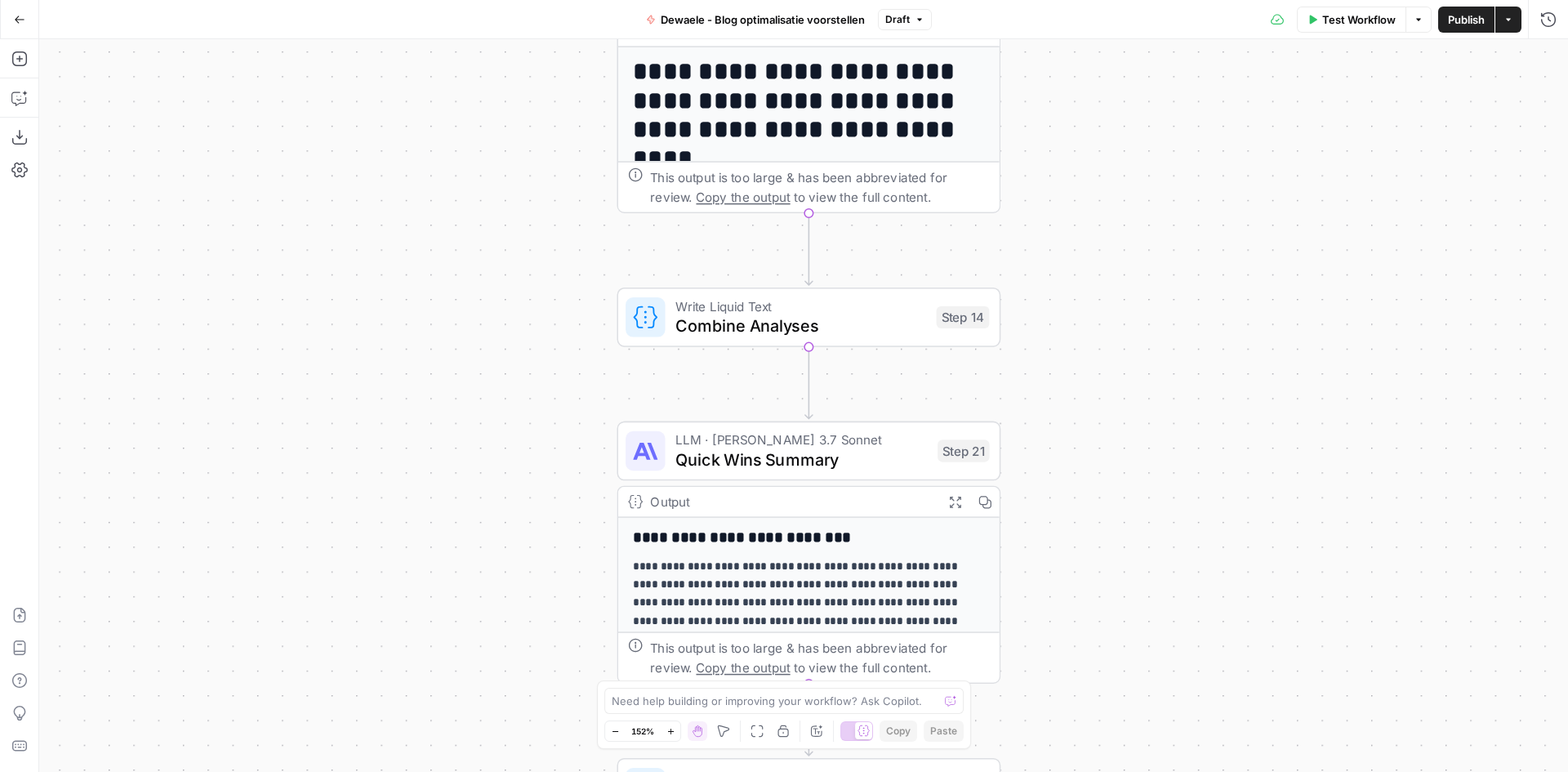
drag, startPoint x: 1172, startPoint y: 200, endPoint x: 1205, endPoint y: 584, distance: 385.4
click at [1203, 603] on div "**********" at bounding box center [804, 406] width 1529 height 733
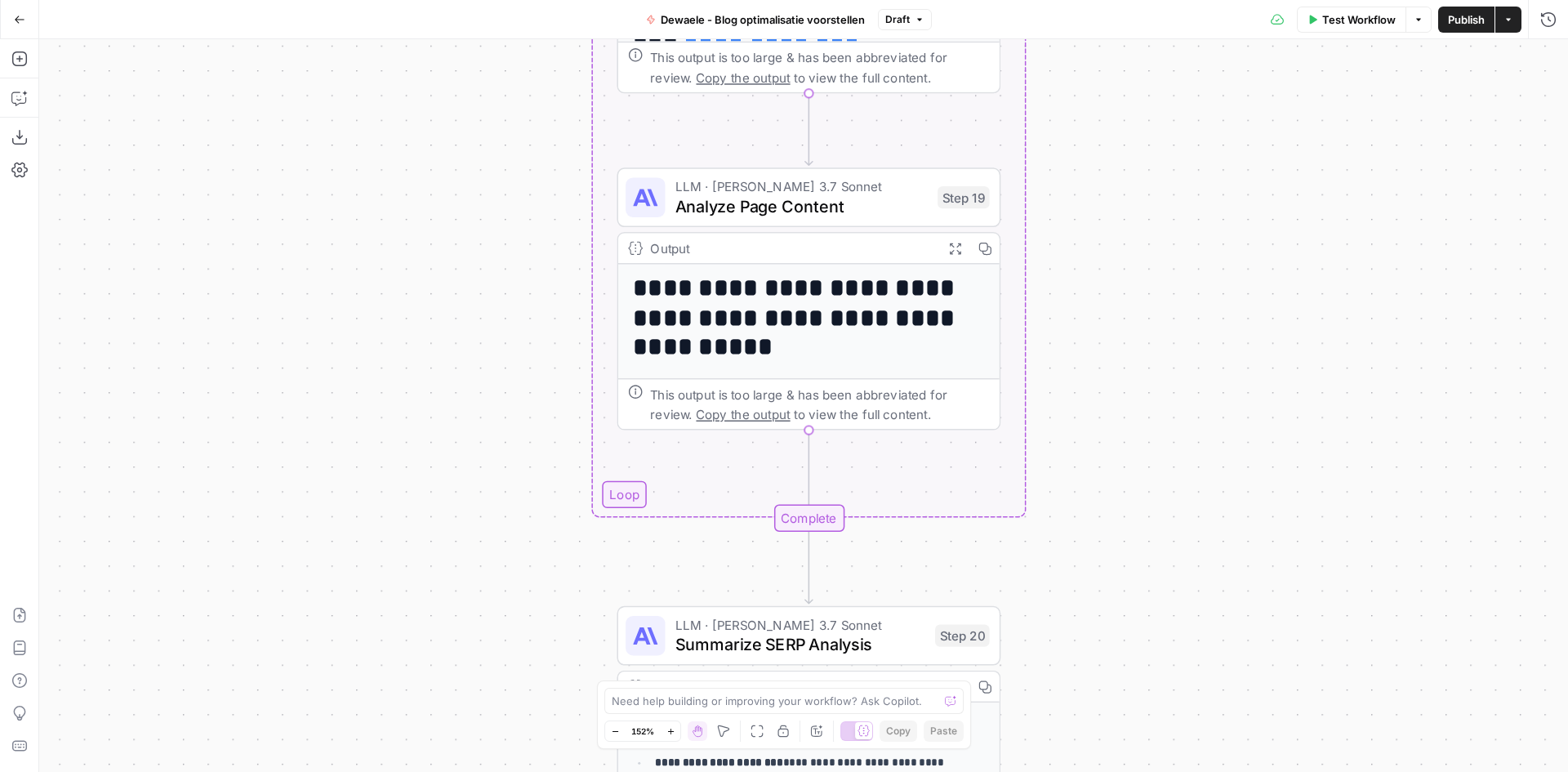
click at [1512, 25] on button "Actions" at bounding box center [1508, 19] width 26 height 26
click at [1138, 119] on div "**********" at bounding box center [804, 406] width 1529 height 733
click at [16, 7] on button "Go Back" at bounding box center [19, 19] width 30 height 30
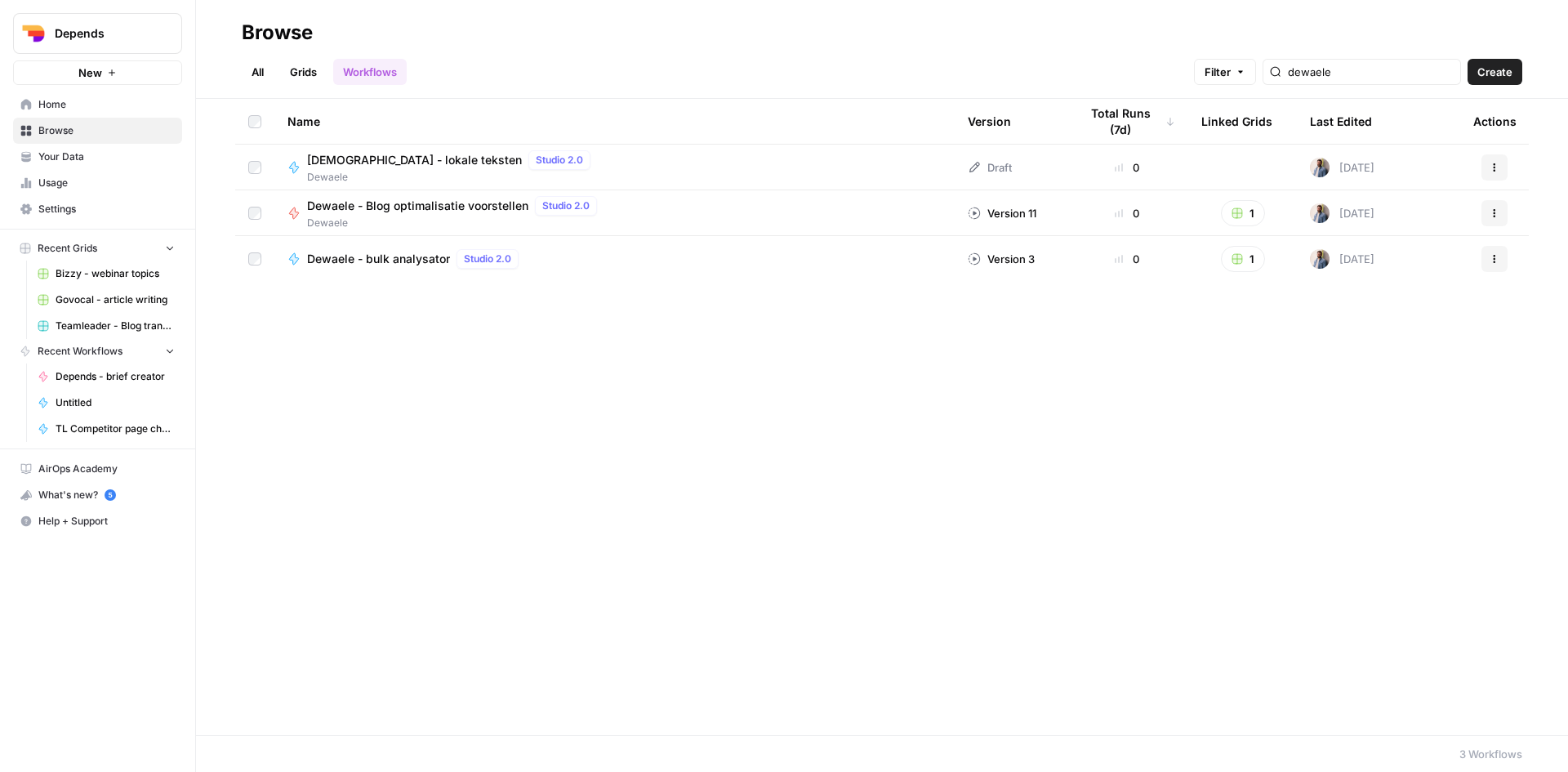
click at [1497, 215] on icon "button" at bounding box center [1494, 213] width 10 height 10
click at [534, 371] on div "Name Version Total Runs (7d) Linked Grids Last Edited Actions Dewaele - lokale …" at bounding box center [881, 416] width 1372 height 636
drag, startPoint x: 1371, startPoint y: 73, endPoint x: 1238, endPoint y: 69, distance: 133.1
click at [0, 0] on div "Filter dewaele" at bounding box center [0, 0] width 0 height 0
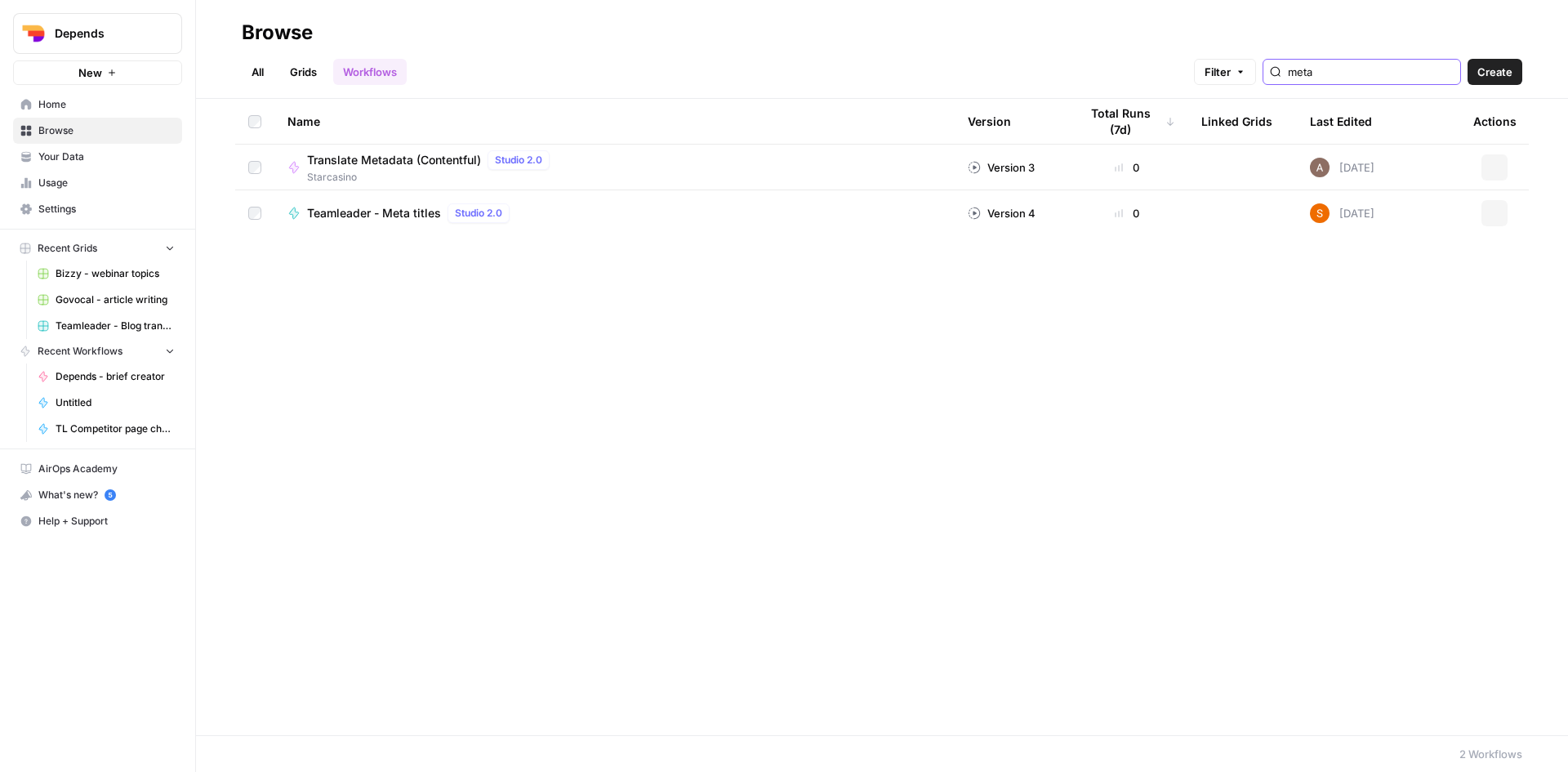
type input "meta"
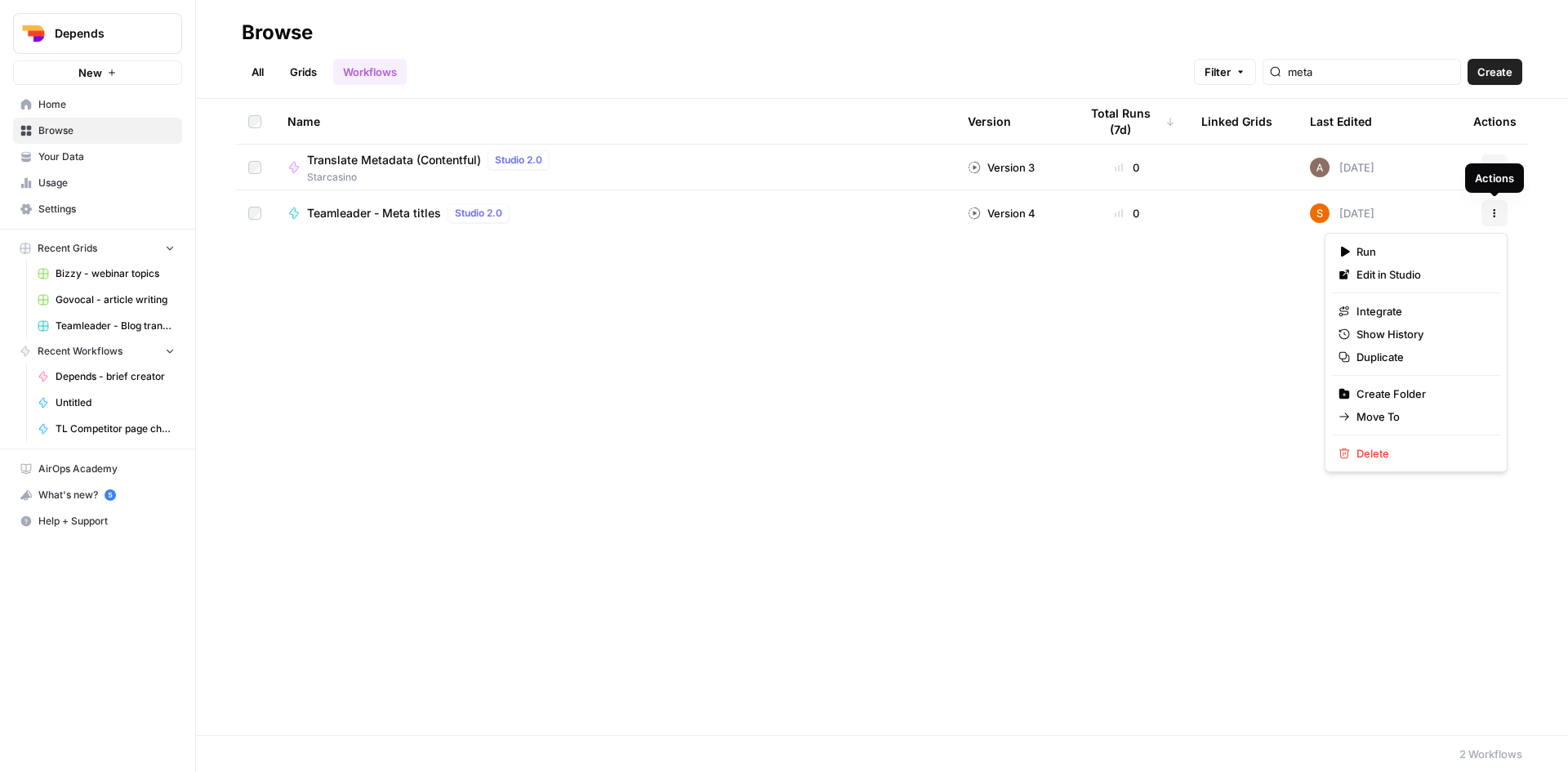
click at [1500, 217] on button "Actions" at bounding box center [1494, 213] width 26 height 26
click at [1414, 272] on span "Edit in Studio" at bounding box center [1422, 274] width 130 height 16
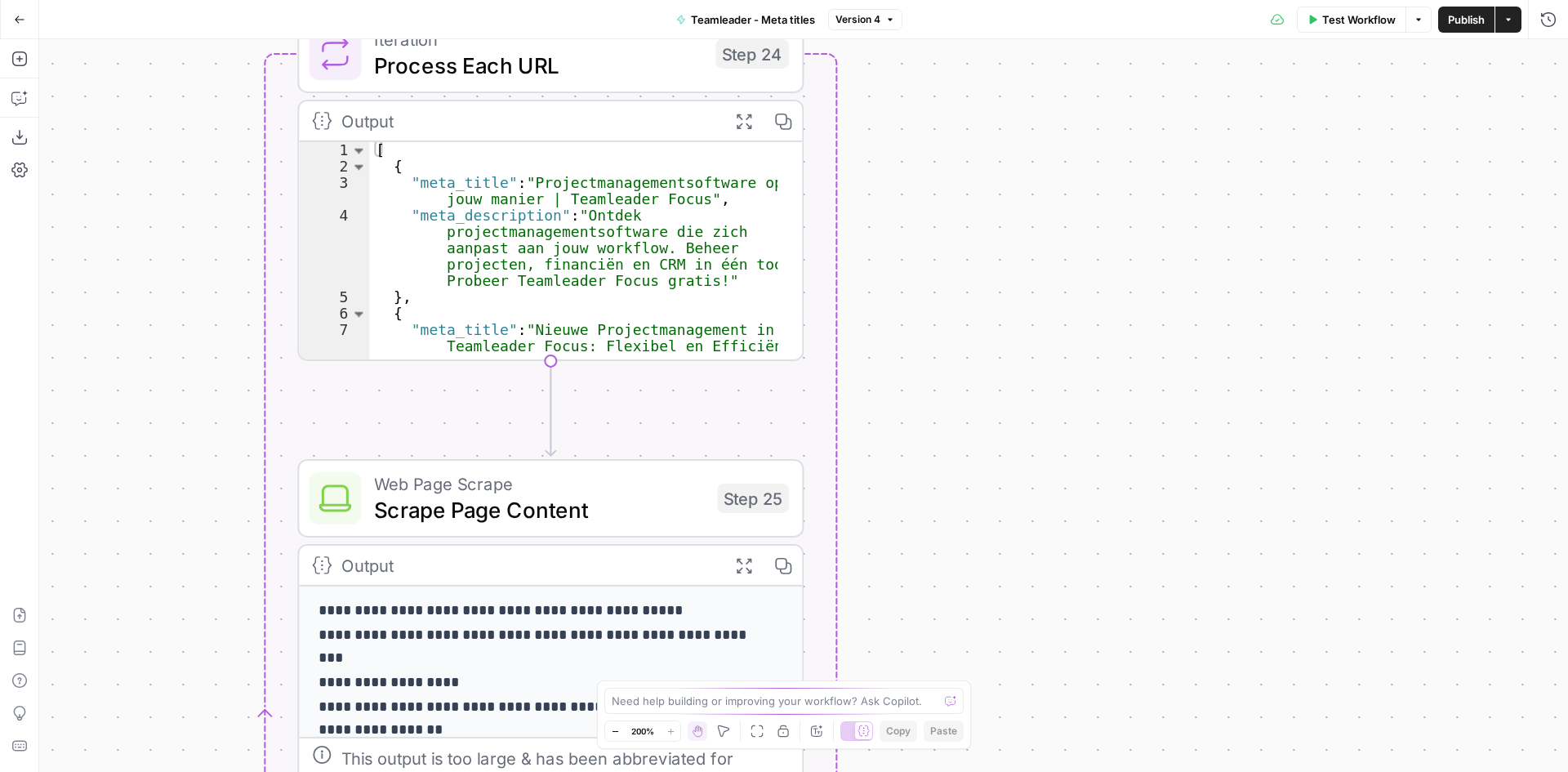
drag, startPoint x: 829, startPoint y: 151, endPoint x: 1162, endPoint y: 586, distance: 547.8
click at [1162, 586] on div "Workflow Set Inputs Inputs Run Code · Python Process CSV Data Step 23 Output Ex…" at bounding box center [804, 406] width 1529 height 733
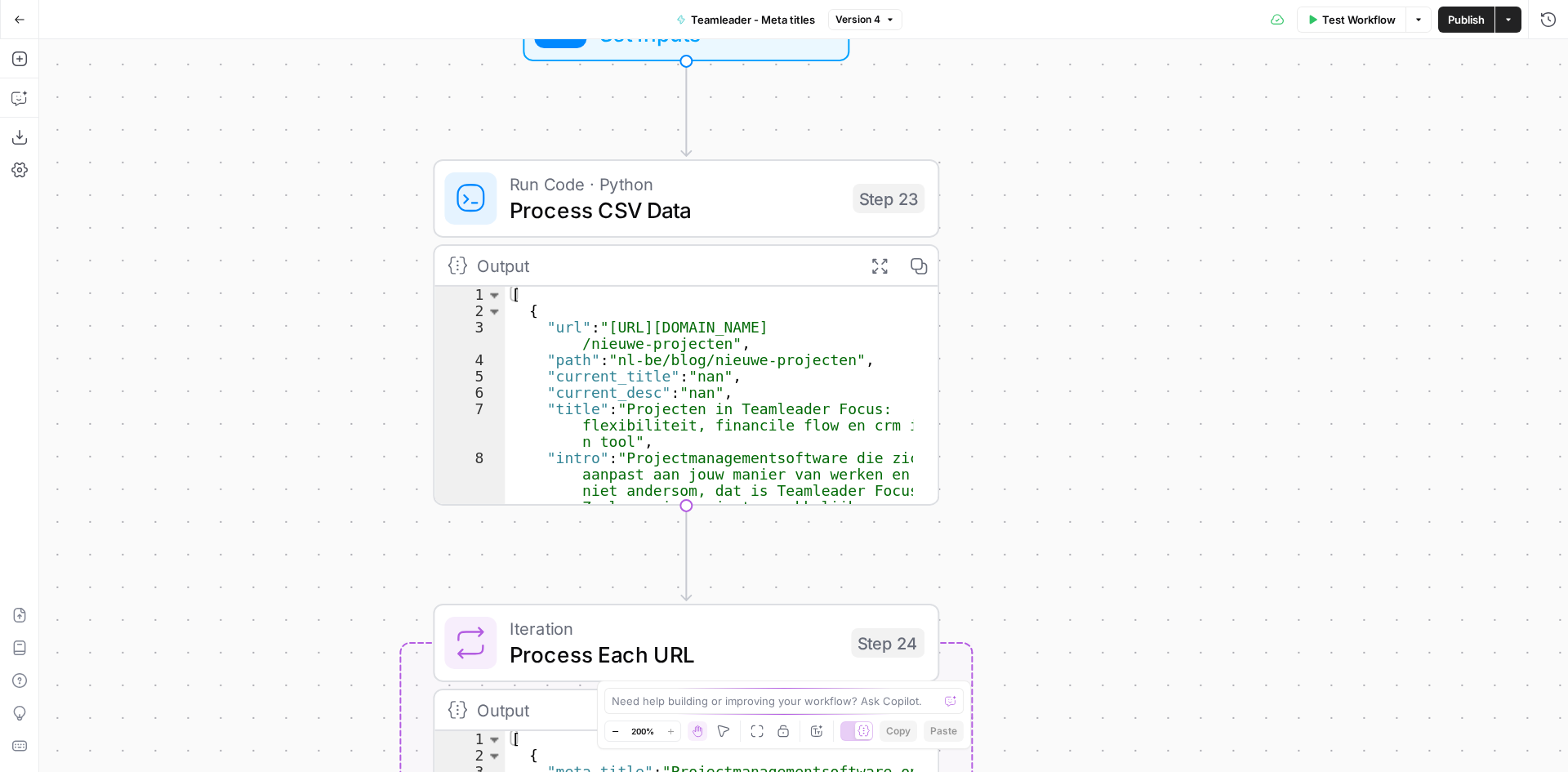
drag, startPoint x: 1183, startPoint y: 233, endPoint x: 1179, endPoint y: 611, distance: 378.0
click at [1179, 611] on div "Workflow Set Inputs Inputs Run Code · Python Process CSV Data Step 23 Output Ex…" at bounding box center [804, 406] width 1529 height 733
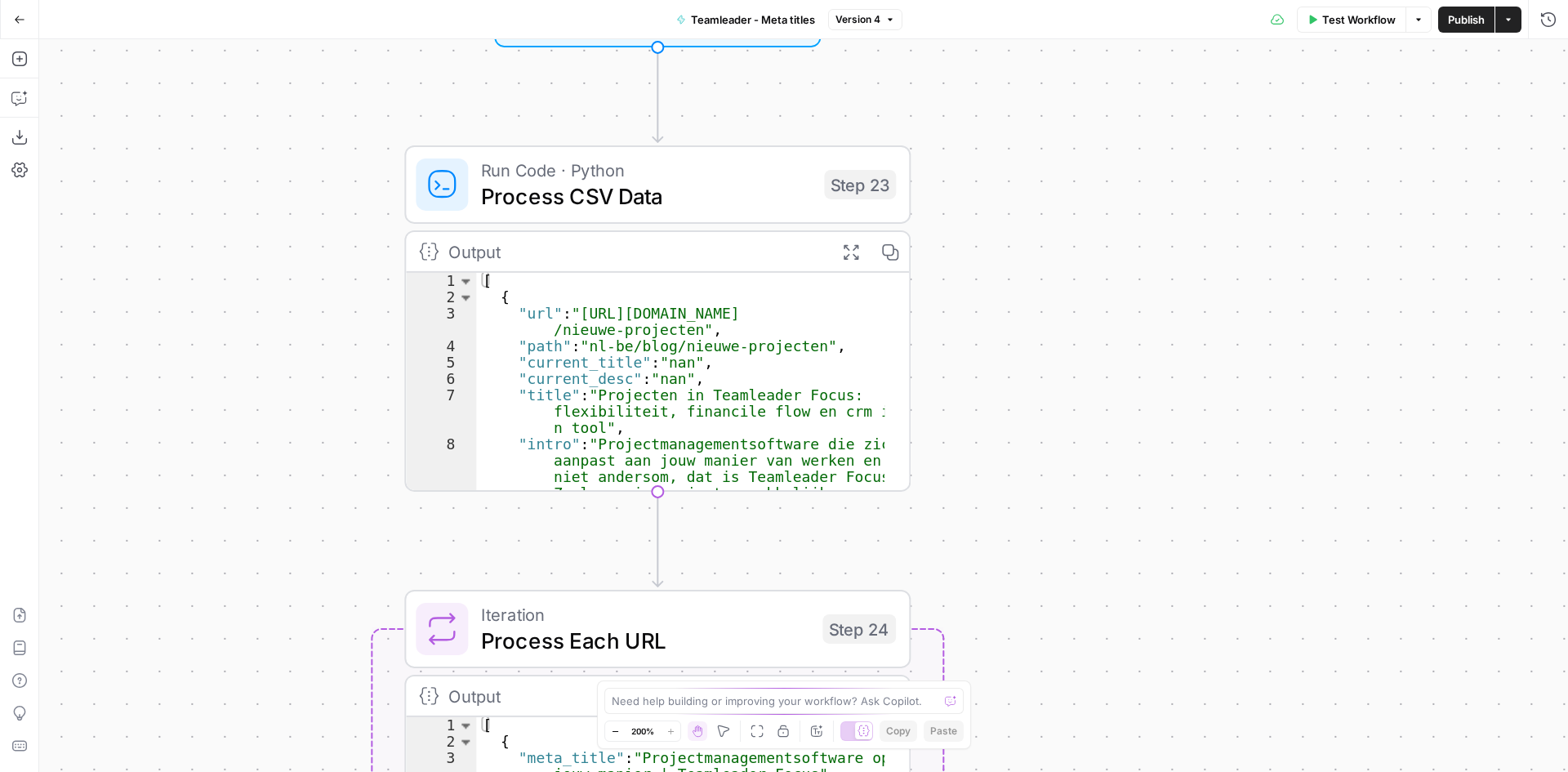
drag, startPoint x: 1156, startPoint y: 238, endPoint x: 1126, endPoint y: 220, distance: 35.0
click at [1126, 221] on div "Workflow Set Inputs Inputs Run Code · Python Process CSV Data Step 23 Output Ex…" at bounding box center [804, 406] width 1529 height 733
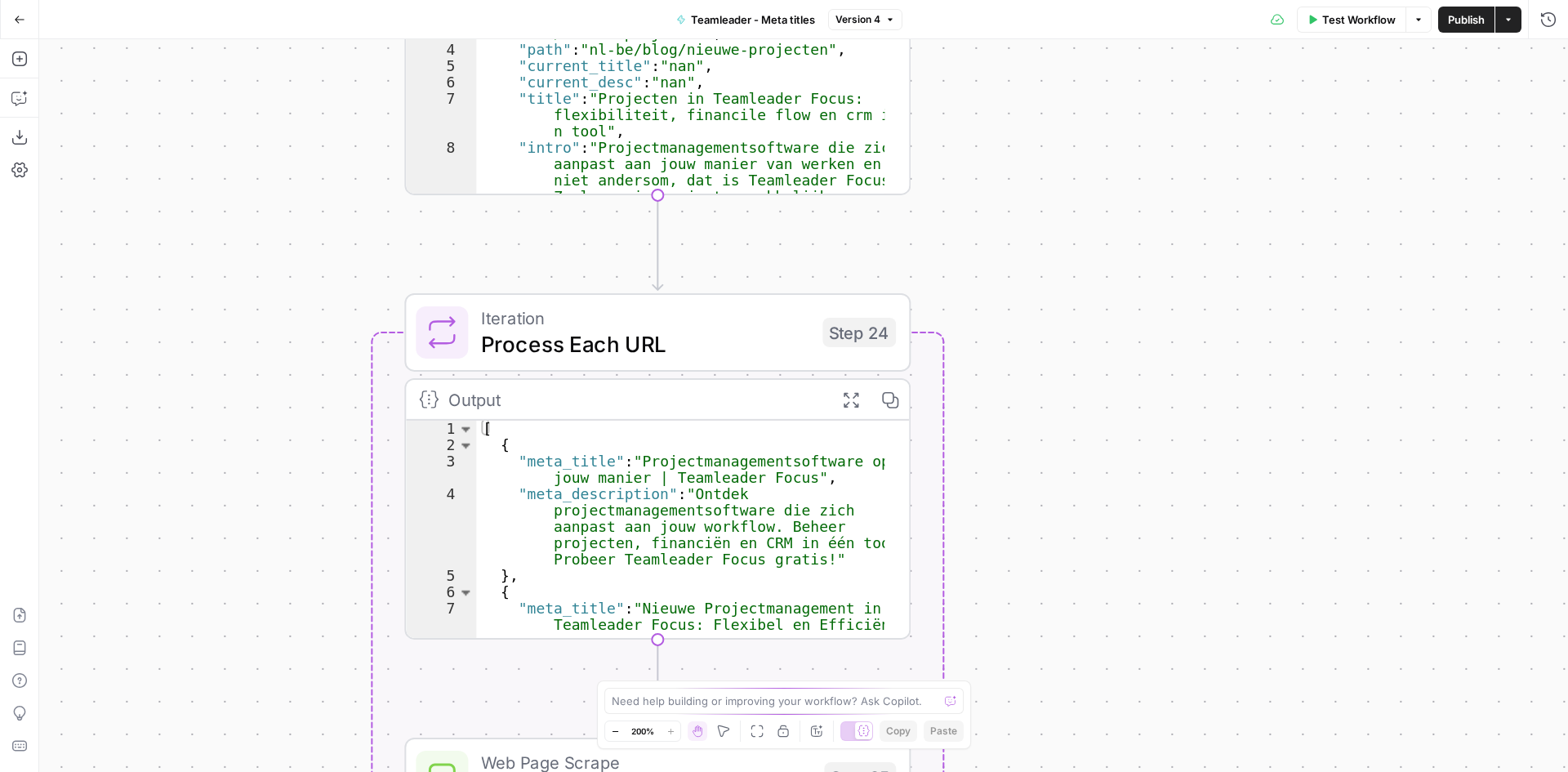
drag, startPoint x: 1166, startPoint y: 466, endPoint x: 1166, endPoint y: 172, distance: 294.0
click at [1166, 172] on div "Workflow Set Inputs Inputs Run Code · Python Process CSV Data Step 23 Output Ex…" at bounding box center [804, 406] width 1529 height 733
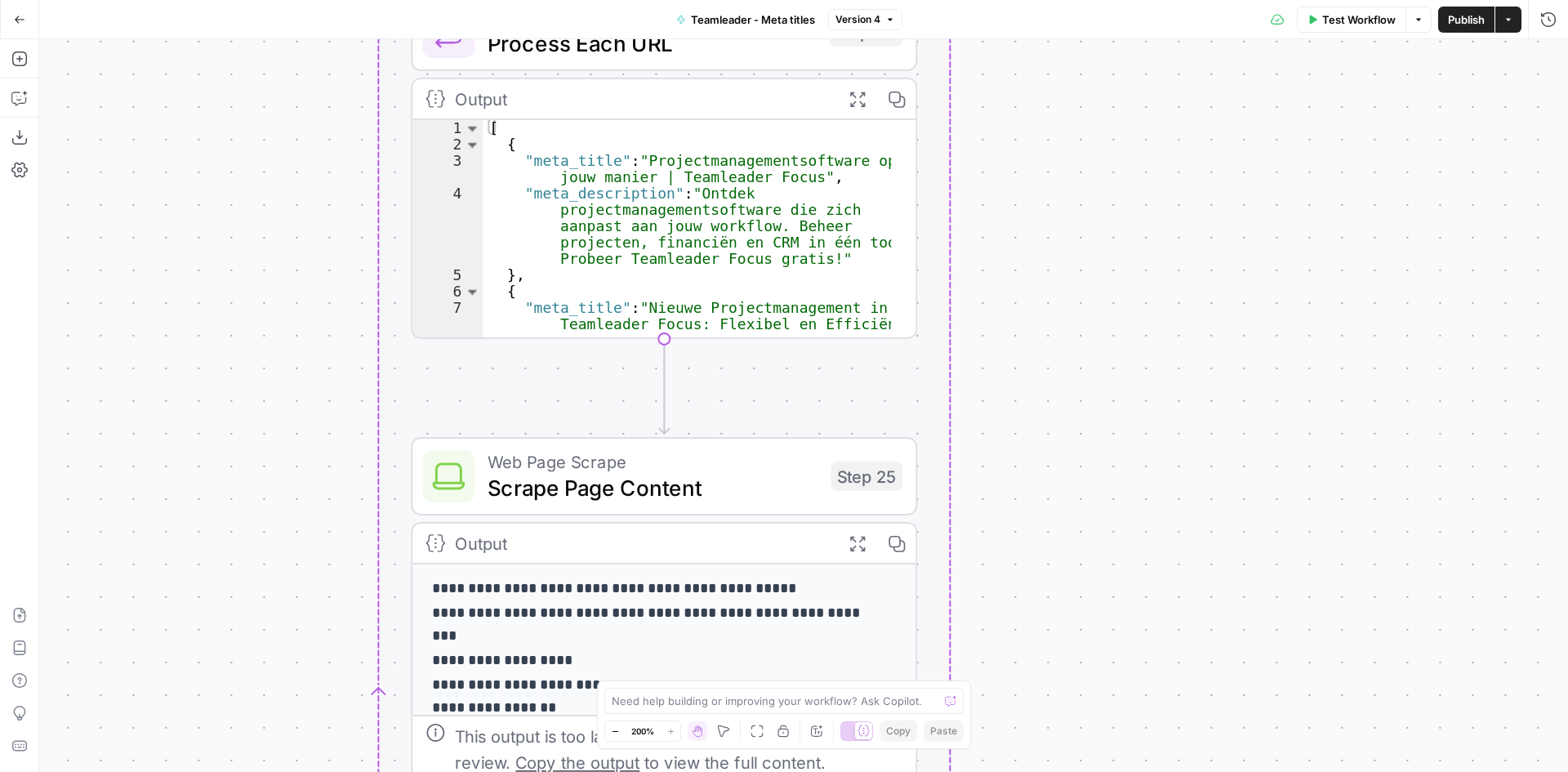
drag, startPoint x: 1129, startPoint y: 494, endPoint x: 1136, endPoint y: 180, distance: 314.1
click at [1136, 180] on div "Workflow Set Inputs Inputs Run Code · Python Process CSV Data Step 23 Output Ex…" at bounding box center [804, 406] width 1529 height 733
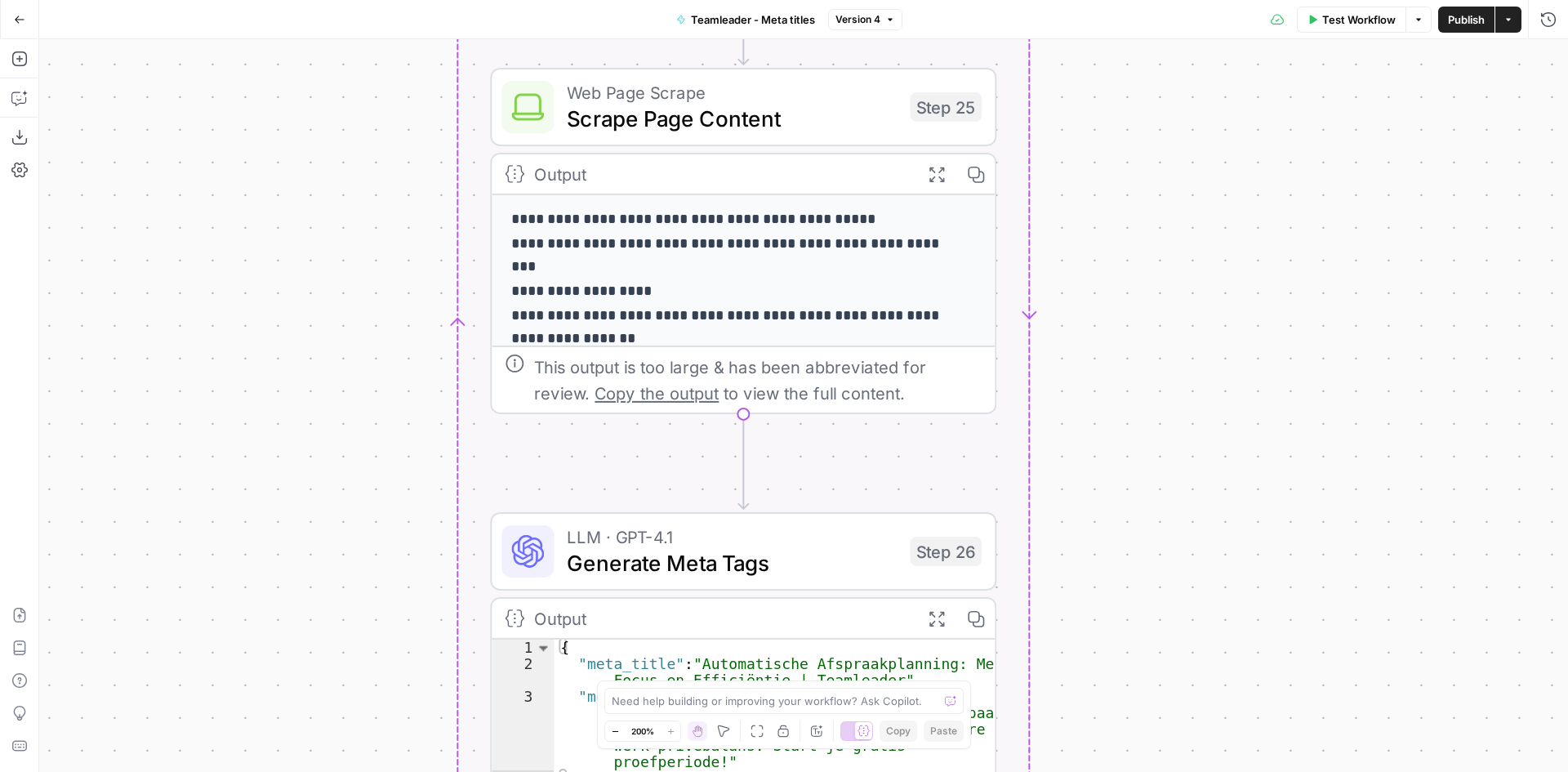
drag, startPoint x: 1164, startPoint y: 513, endPoint x: 1244, endPoint y: 156, distance: 365.9
click at [1244, 156] on div "Workflow Set Inputs Inputs Run Code · Python Process CSV Data Step 23 Output Ex…" at bounding box center [804, 406] width 1529 height 733
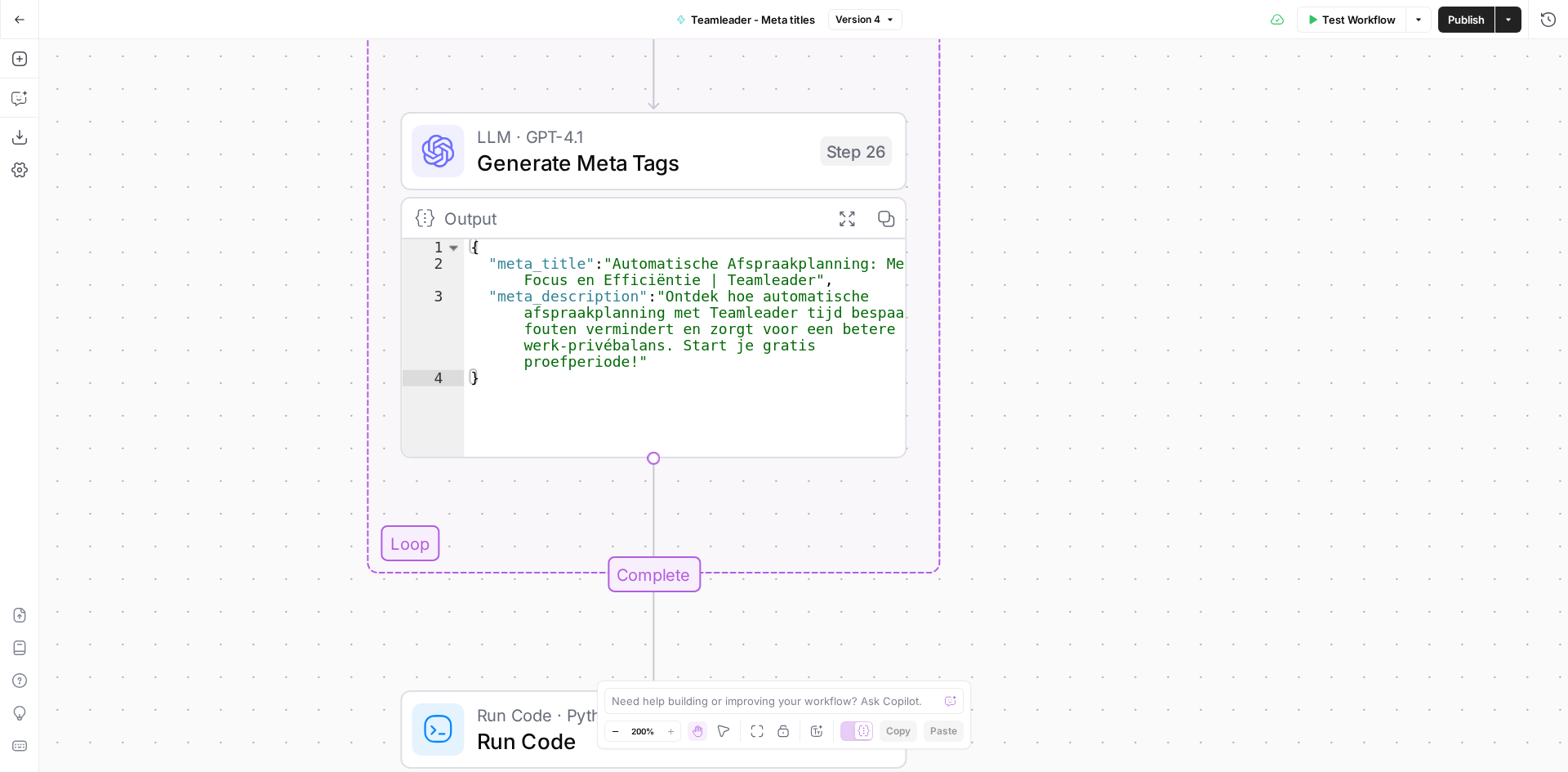
drag, startPoint x: 1283, startPoint y: 538, endPoint x: 1191, endPoint y: 149, distance: 399.7
click at [1191, 149] on div "Workflow Set Inputs Inputs Run Code · Python Process CSV Data Step 23 Output Ex…" at bounding box center [804, 406] width 1529 height 733
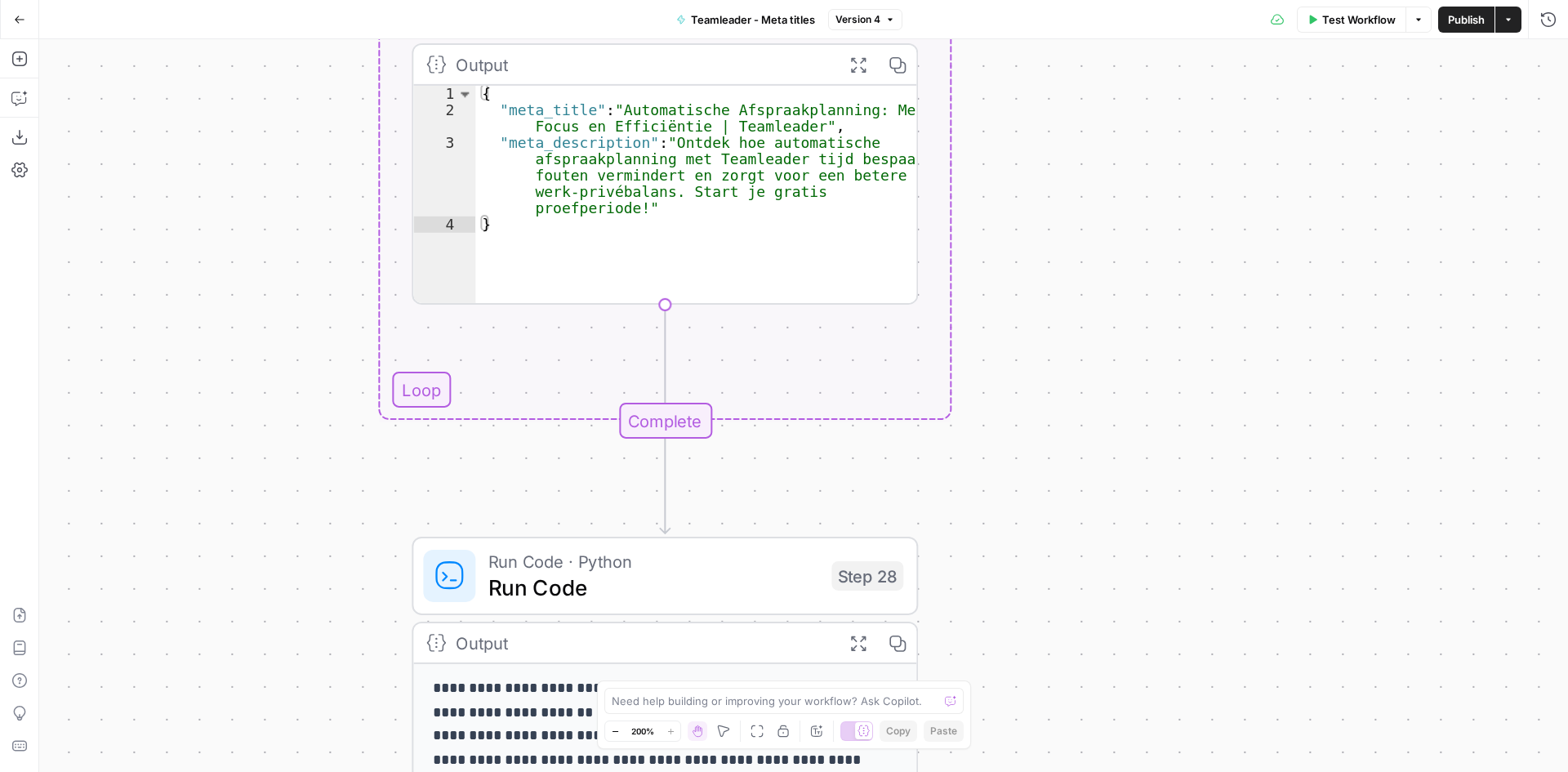
drag, startPoint x: 1213, startPoint y: 405, endPoint x: 1231, endPoint y: 219, distance: 186.9
click at [1231, 219] on div "Workflow Set Inputs Inputs Run Code · Python Process CSV Data Step 23 Output Ex…" at bounding box center [804, 406] width 1529 height 733
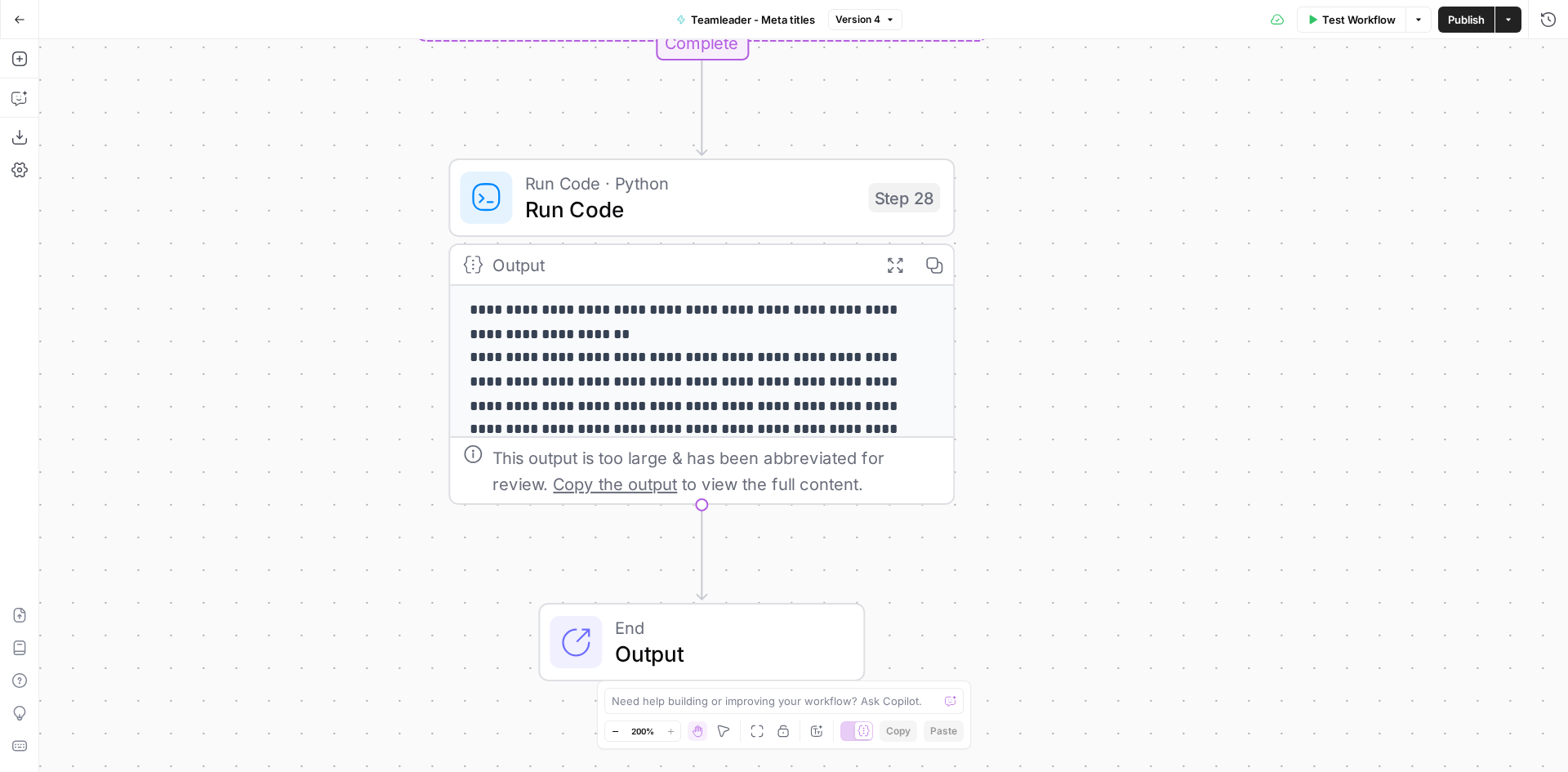
drag, startPoint x: 1181, startPoint y: 515, endPoint x: 1209, endPoint y: 172, distance: 344.1
click at [1209, 172] on div "Workflow Set Inputs Inputs Run Code · Python Process CSV Data Step 23 Output Ex…" at bounding box center [804, 406] width 1529 height 733
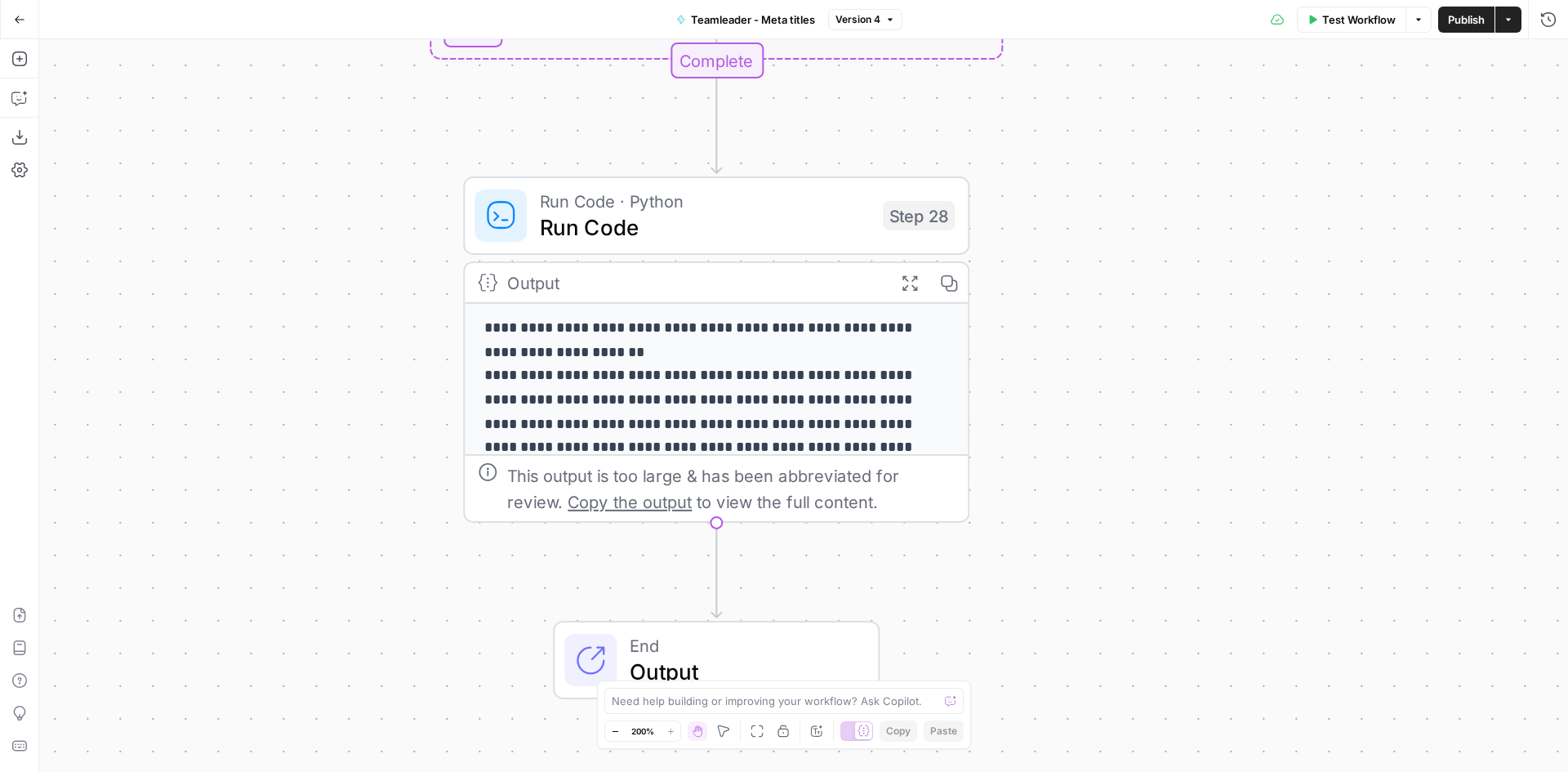
drag, startPoint x: 1246, startPoint y: 449, endPoint x: 1260, endPoint y: 467, distance: 22.8
click at [1260, 467] on div "Workflow Set Inputs Inputs Run Code · Python Process CSV Data Step 23 Output Ex…" at bounding box center [804, 406] width 1529 height 733
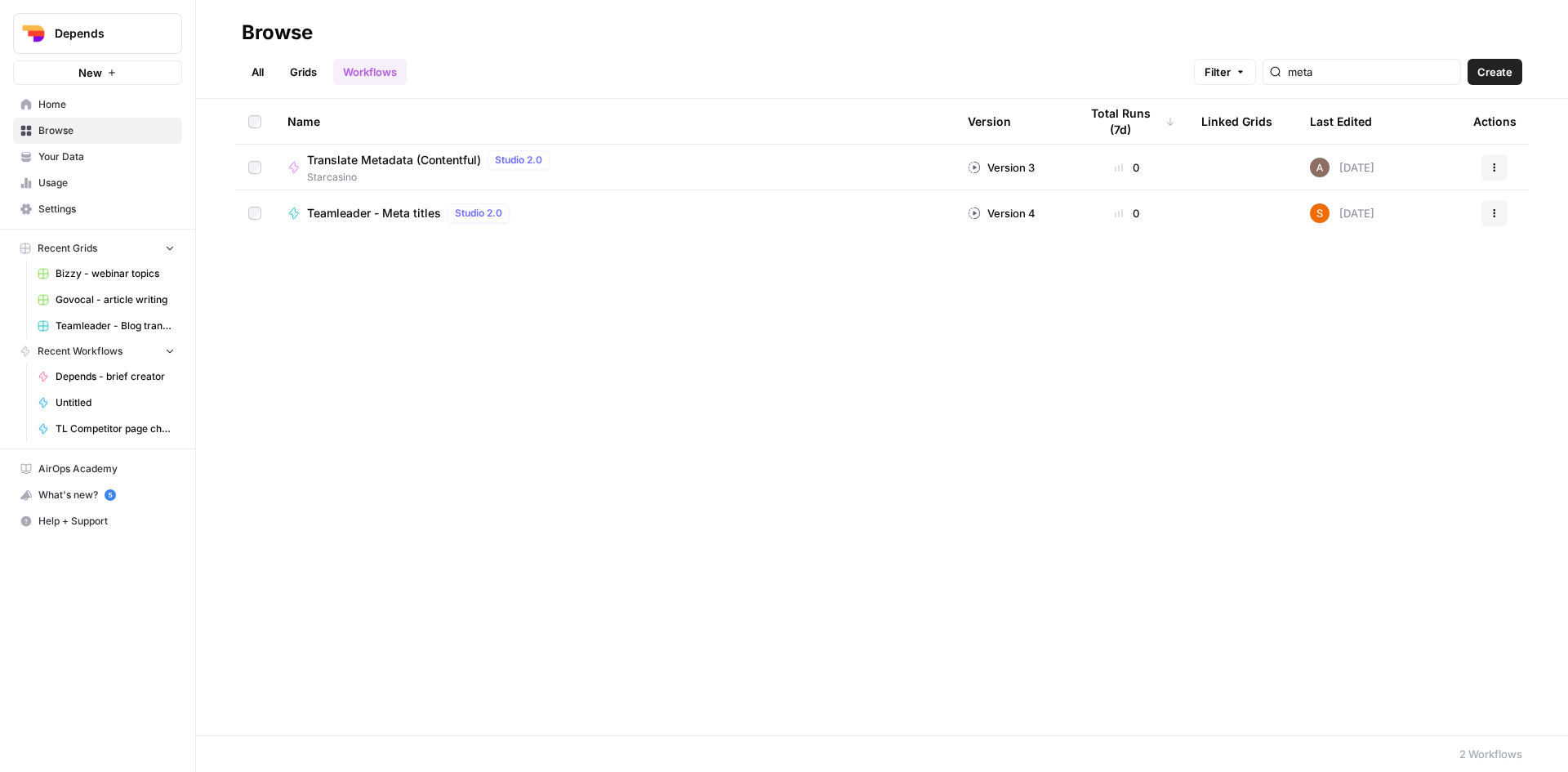
click at [309, 67] on link "Grids" at bounding box center [303, 71] width 47 height 26
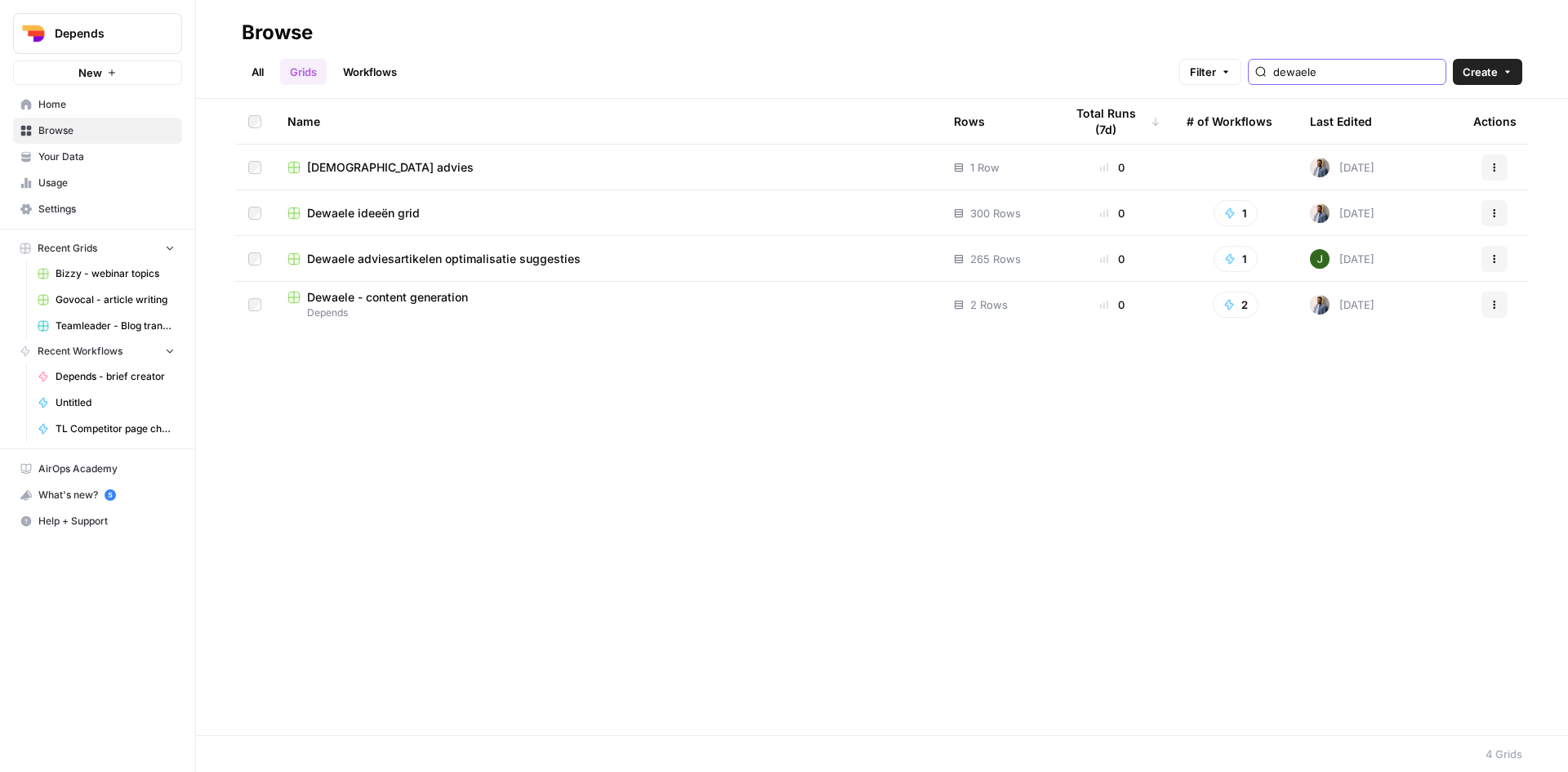
drag, startPoint x: 1356, startPoint y: 74, endPoint x: 1230, endPoint y: 74, distance: 126.0
click at [0, 0] on div "Filter dewaele" at bounding box center [0, 0] width 0 height 0
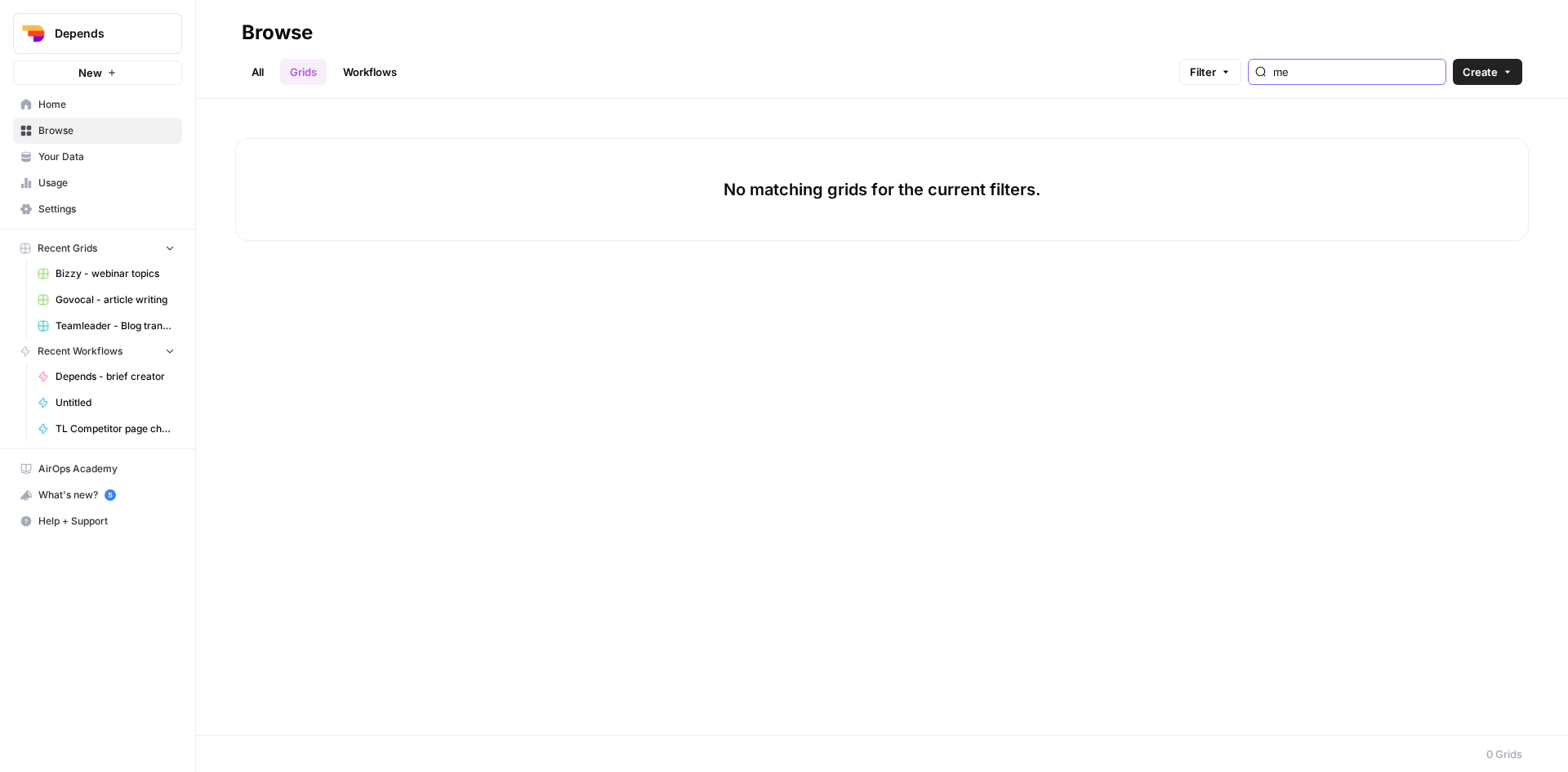
type input "m"
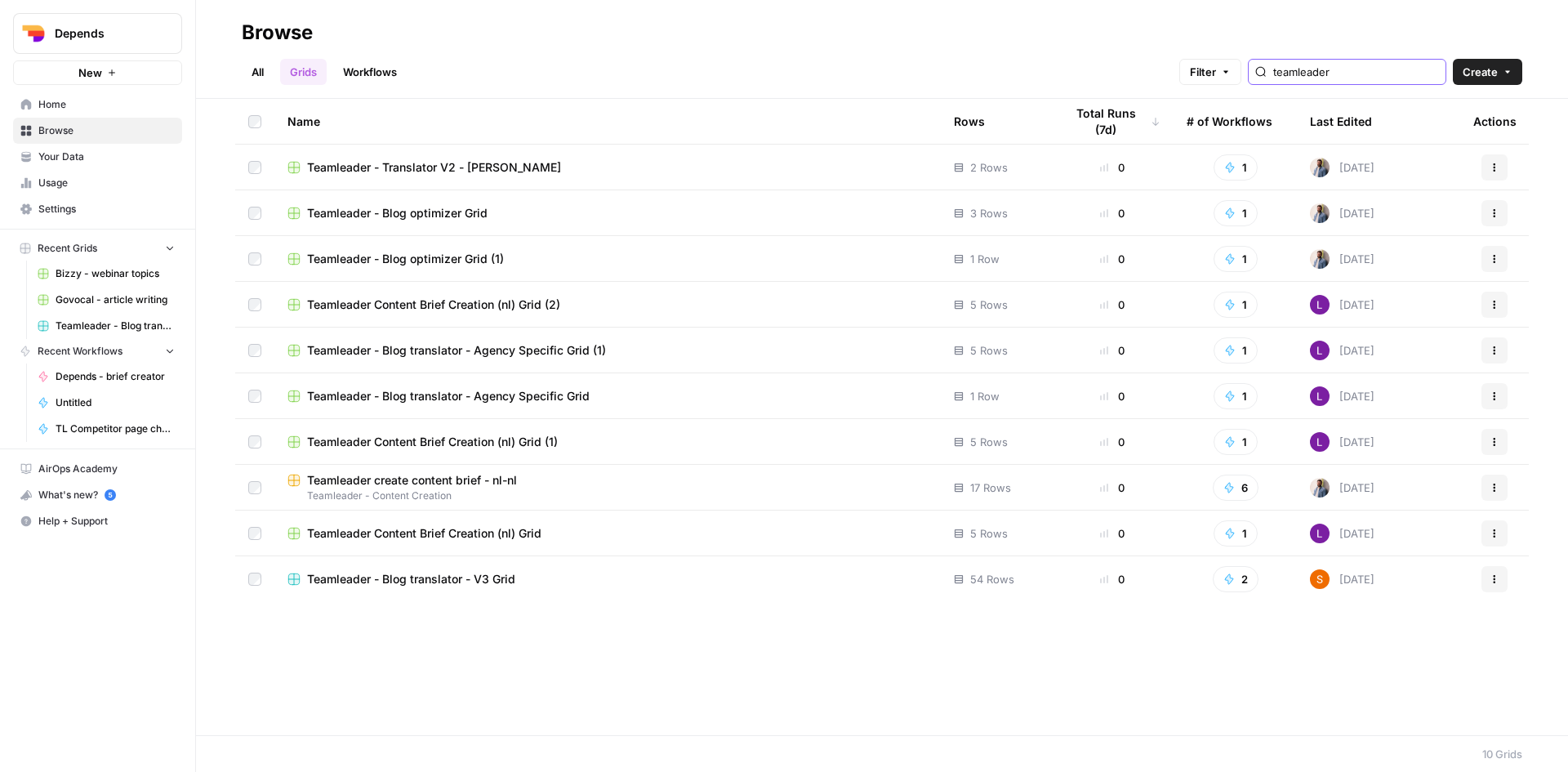
type input "teamleader"
click at [376, 64] on link "Workflows" at bounding box center [369, 71] width 74 height 26
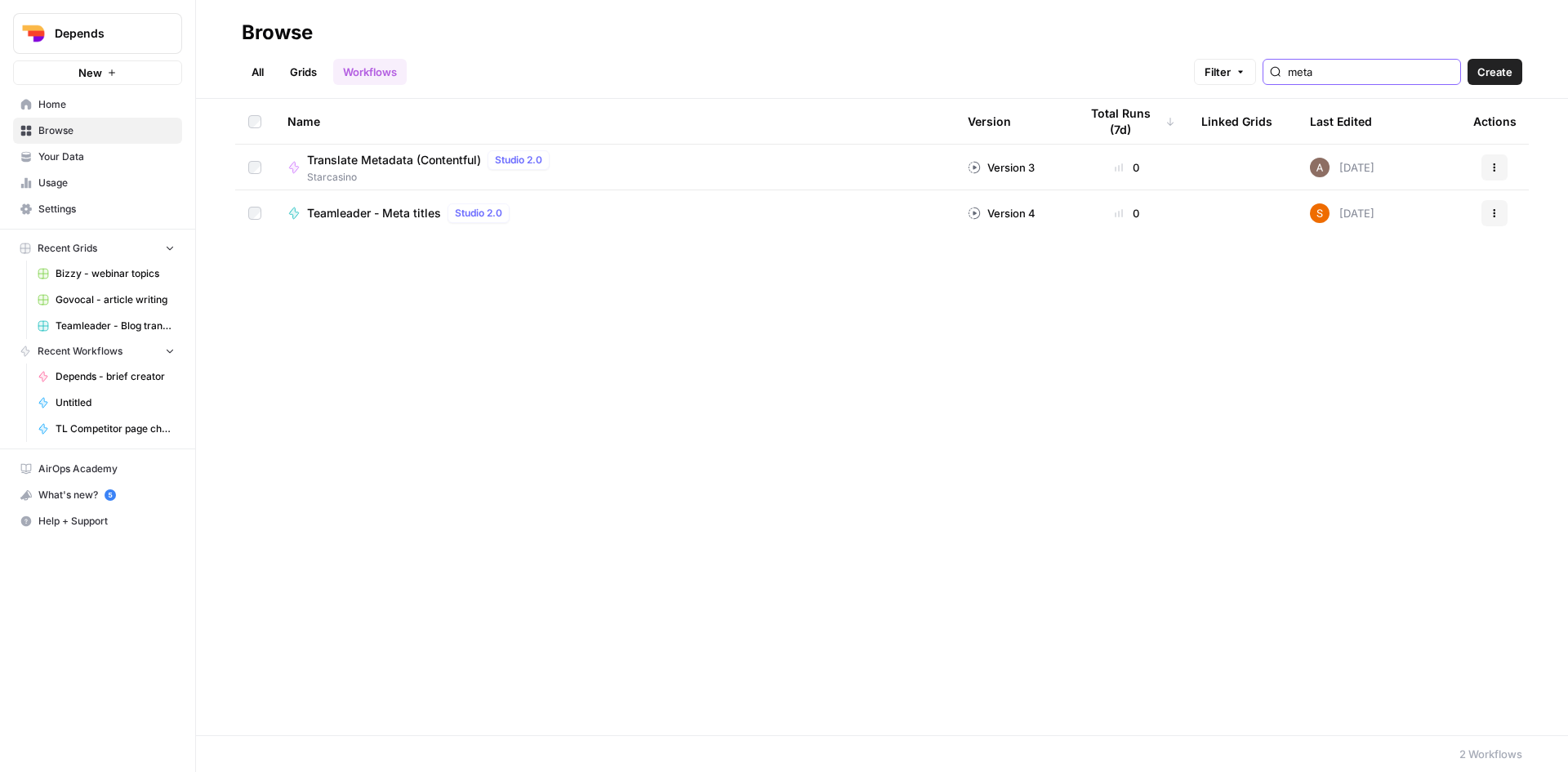
drag, startPoint x: 1369, startPoint y: 70, endPoint x: 1196, endPoint y: 73, distance: 173.0
click at [1197, 73] on div "All Grids Workflows Filter meta Create" at bounding box center [881, 65] width 1280 height 39
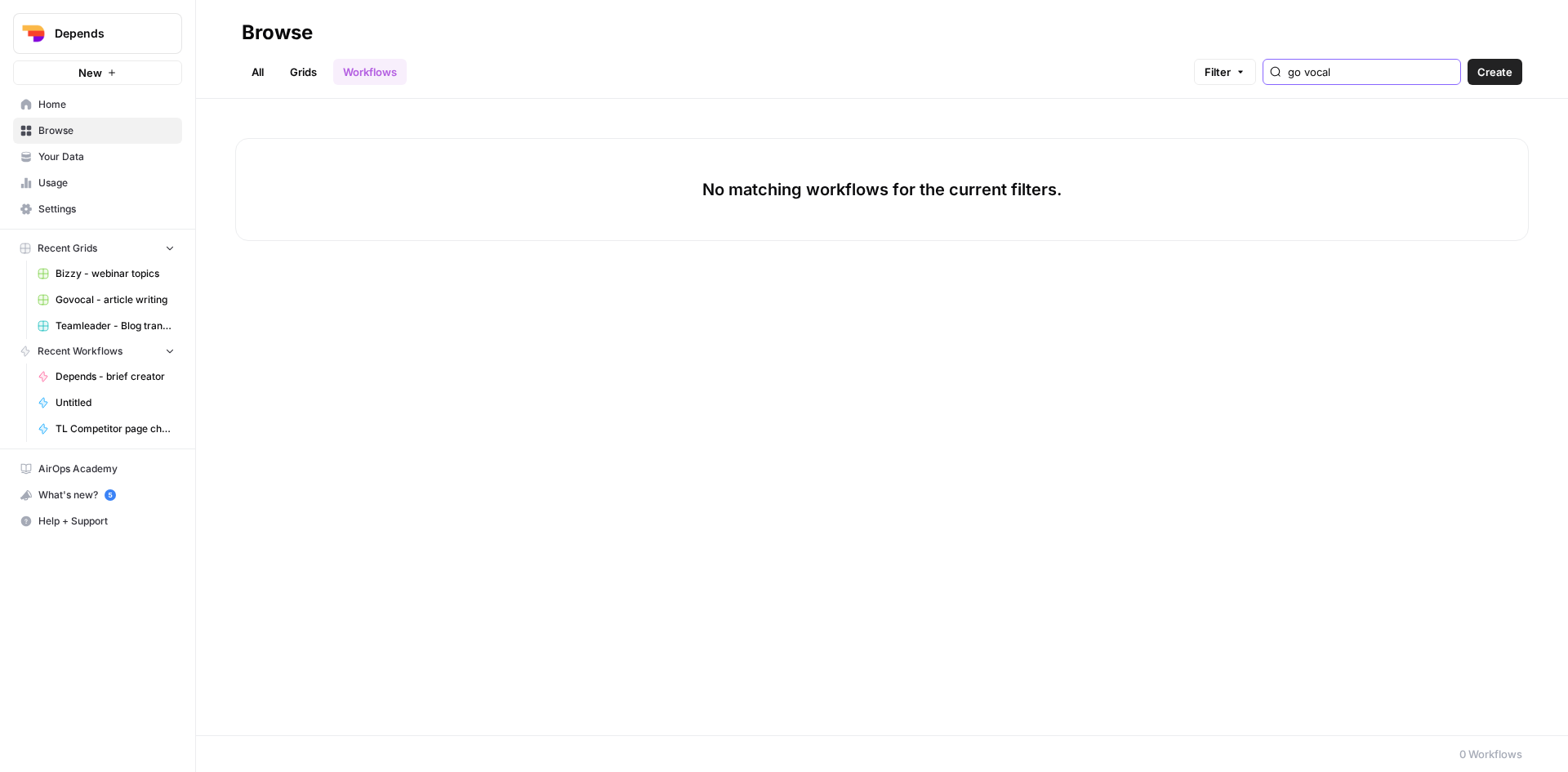
type input "go vocal"
click at [298, 75] on link "Grids" at bounding box center [303, 71] width 47 height 26
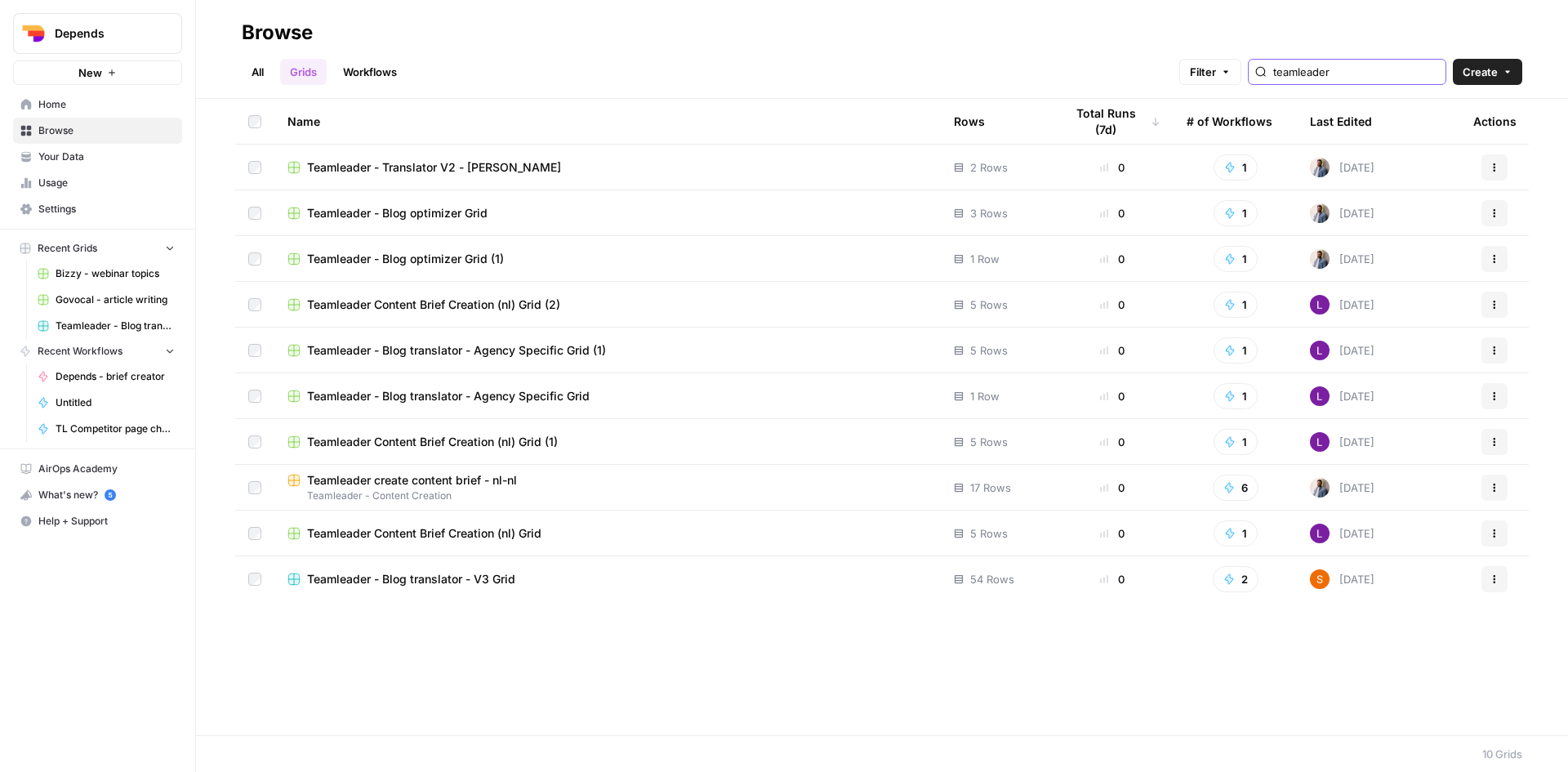
drag, startPoint x: 1364, startPoint y: 72, endPoint x: 1219, endPoint y: 73, distance: 145.0
click at [0, 0] on div "Filter teamleader" at bounding box center [0, 0] width 0 height 0
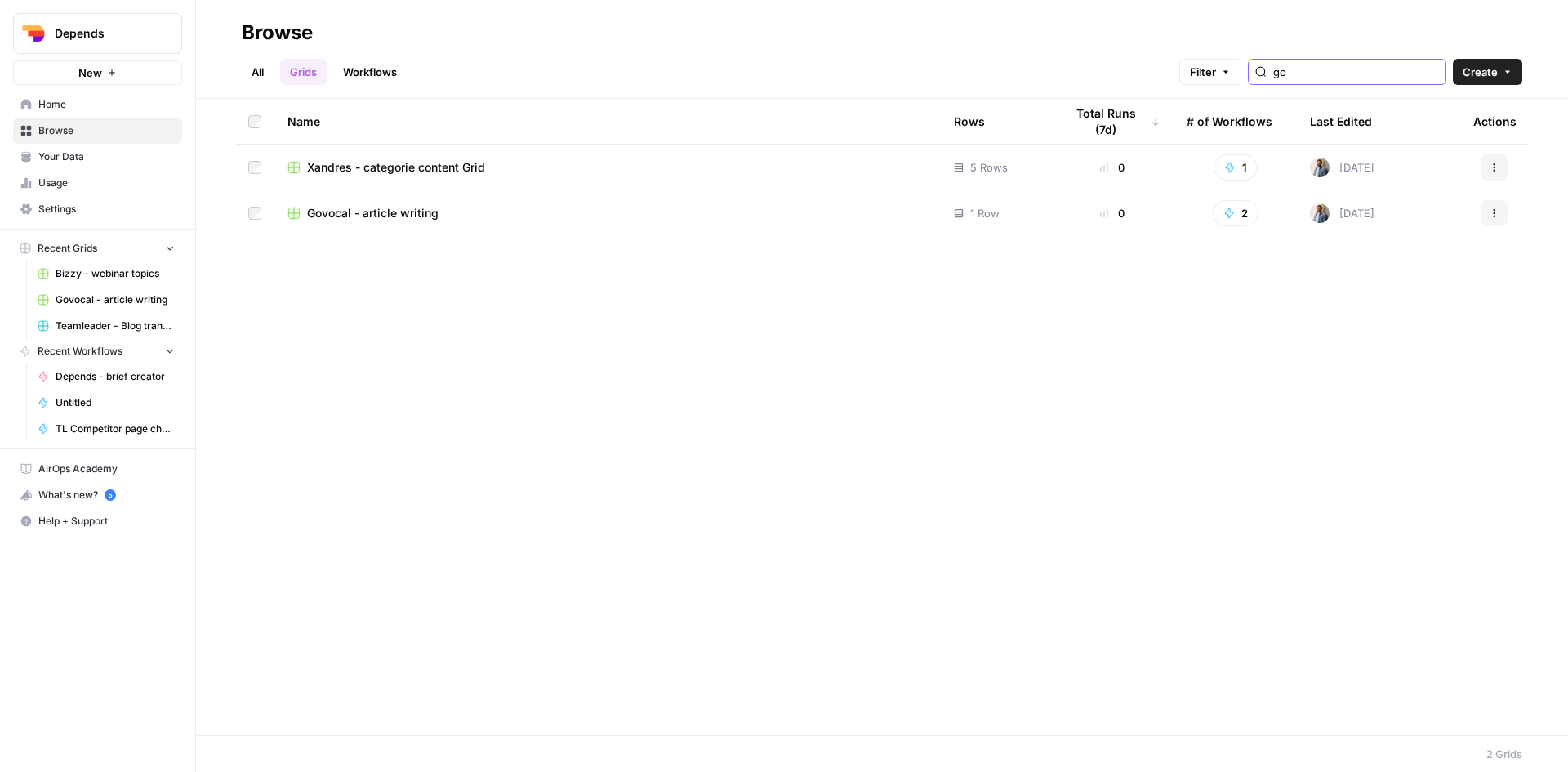
type input "go"
click at [1497, 212] on icon "button" at bounding box center [1494, 213] width 10 height 10
click at [712, 298] on div "Name Rows Total Runs (7d) # of Workflows Last Edited Actions Xandres - categori…" at bounding box center [881, 416] width 1372 height 636
click at [372, 65] on link "Workflows" at bounding box center [369, 71] width 74 height 26
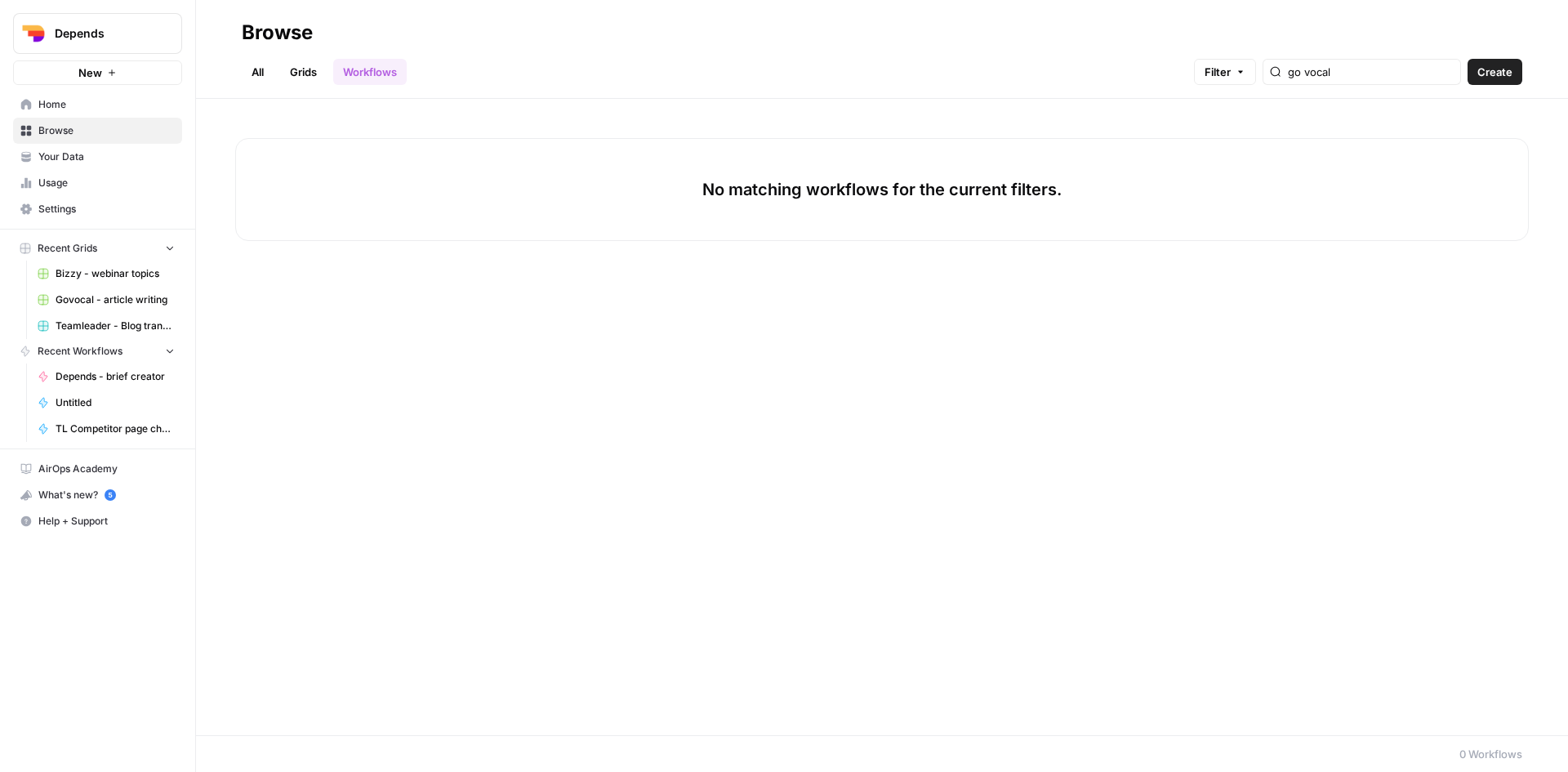
click at [294, 63] on link "Grids" at bounding box center [303, 71] width 47 height 26
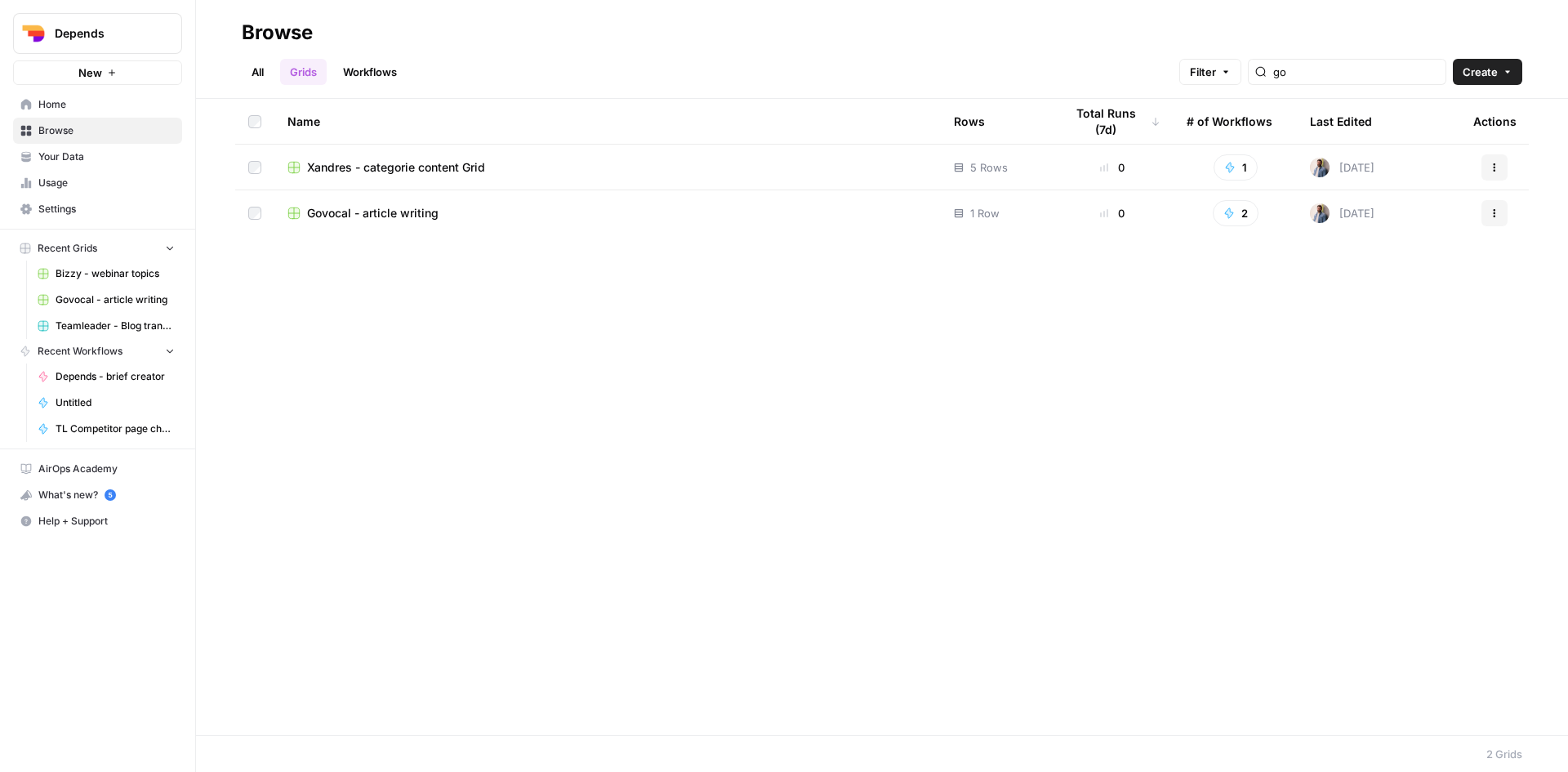
click at [1236, 216] on button "2" at bounding box center [1236, 213] width 46 height 26
click at [1287, 275] on span "Depends - brief creator" at bounding box center [1309, 272] width 130 height 16
click at [1241, 212] on div "Mathias Noyez" at bounding box center [1261, 213] width 86 height 16
click at [1213, 279] on div "Name Rows Total Runs (7d) # of Workflows Last Edited Actions Xandres - categori…" at bounding box center [881, 416] width 1372 height 636
click at [1232, 212] on icon "button" at bounding box center [1229, 213] width 12 height 12
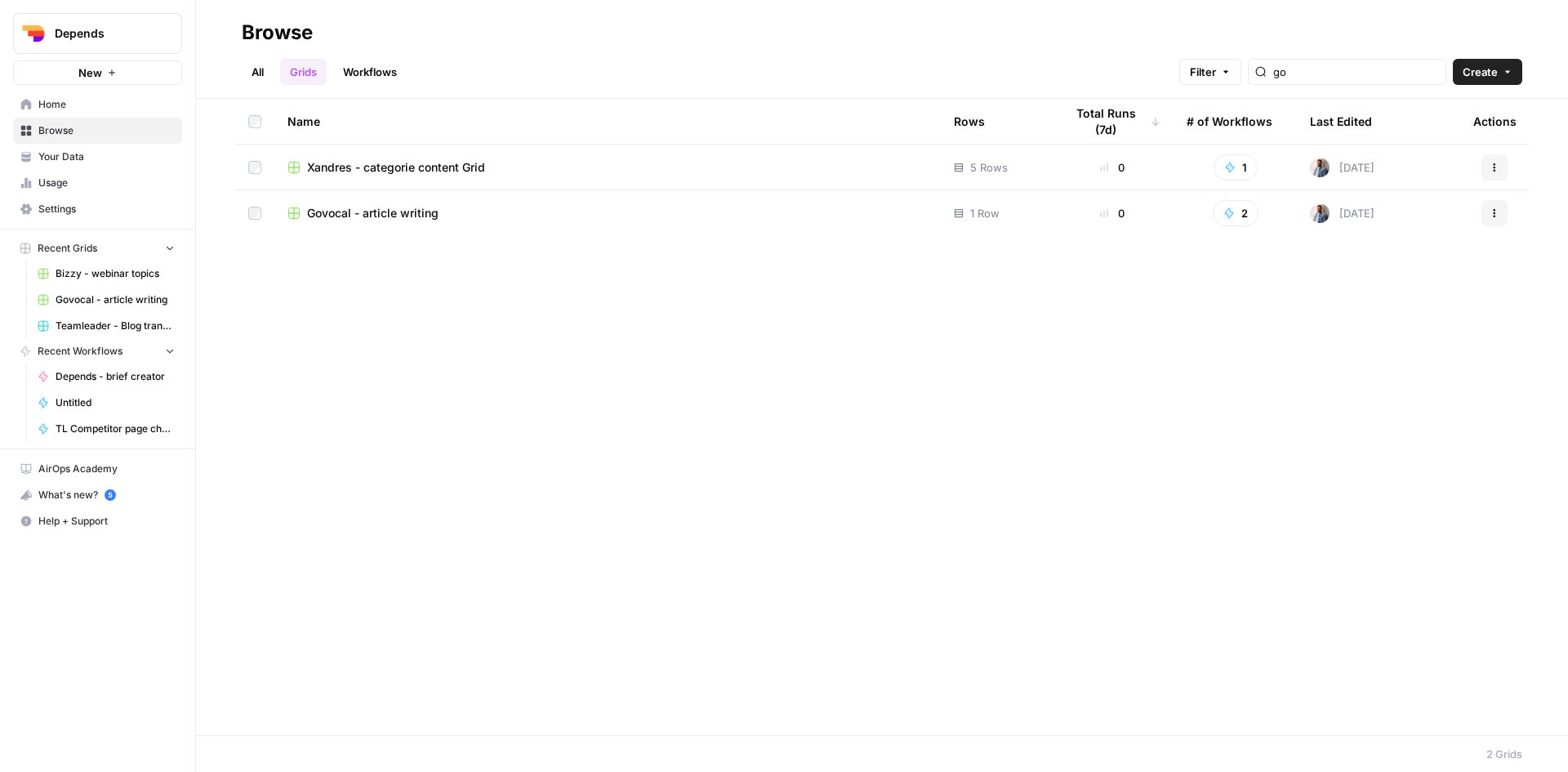
click at [367, 53] on div "All Grids Workflows Filter go Create" at bounding box center [881, 65] width 1280 height 39
click at [374, 69] on link "Workflows" at bounding box center [369, 71] width 74 height 26
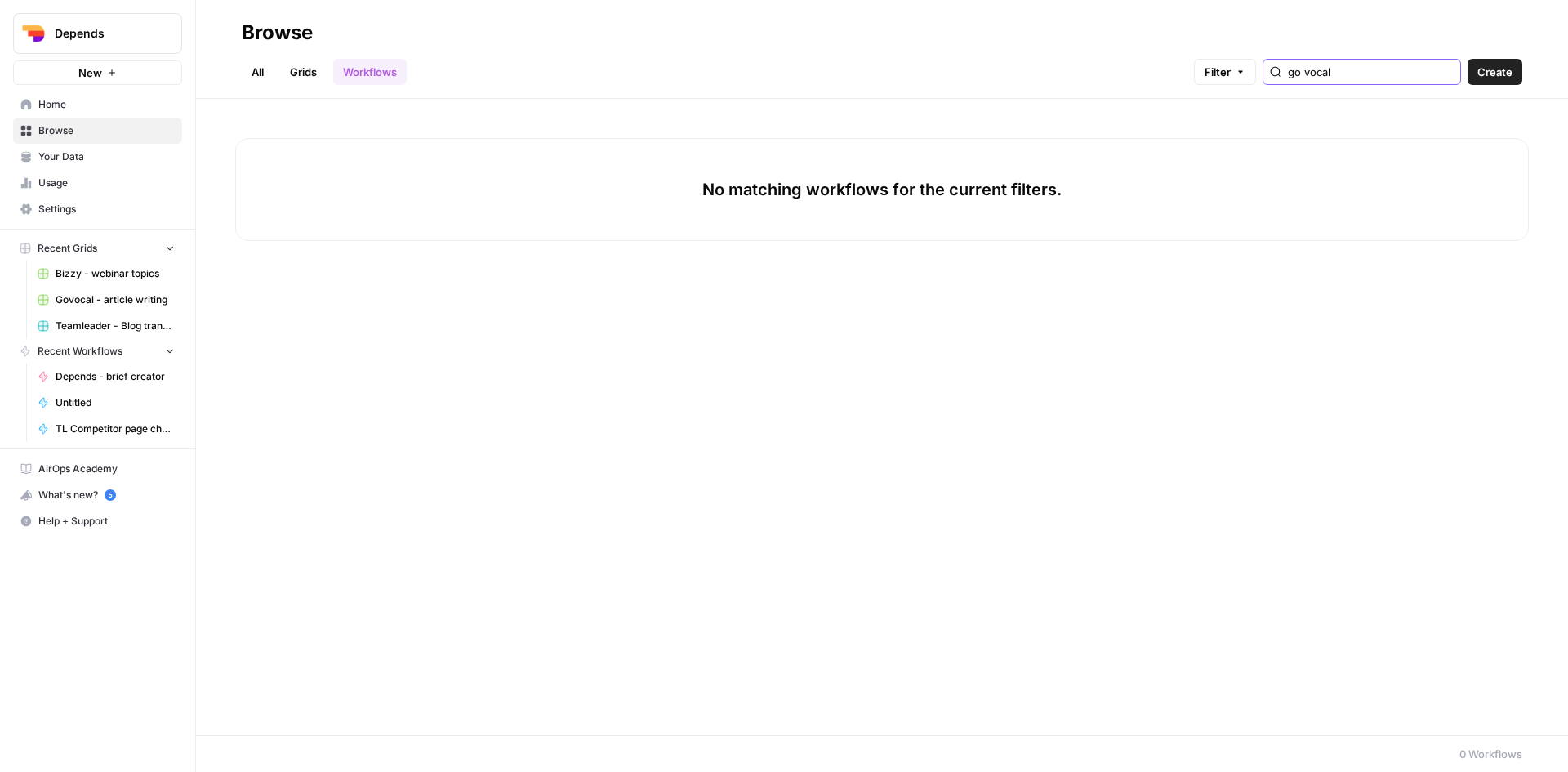
drag, startPoint x: 1381, startPoint y: 74, endPoint x: 1229, endPoint y: 74, distance: 152.0
click at [0, 0] on div "Filter go vocal" at bounding box center [0, 0] width 0 height 0
type input "brief creator"
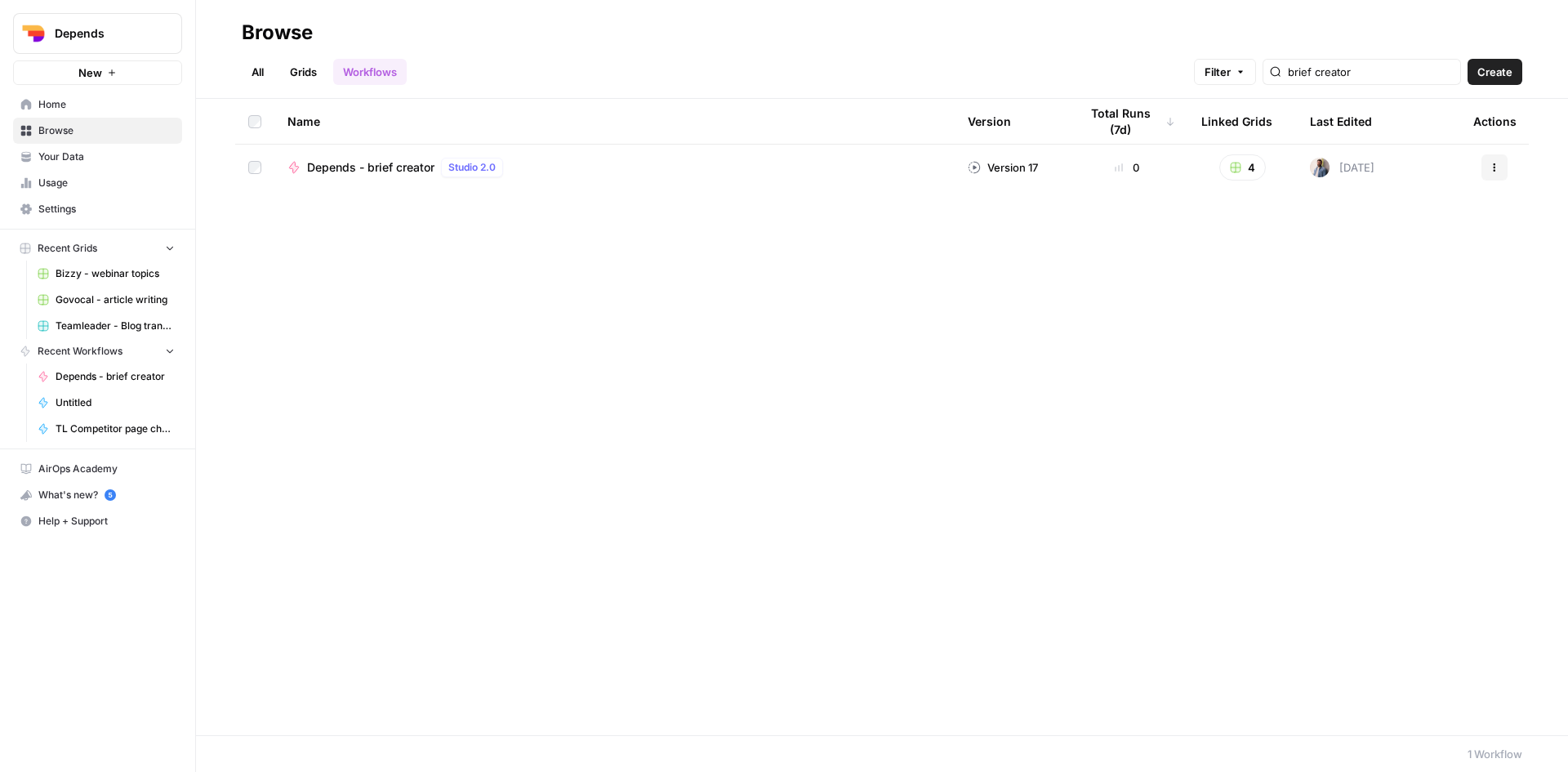
click at [1497, 168] on icon "button" at bounding box center [1494, 167] width 10 height 10
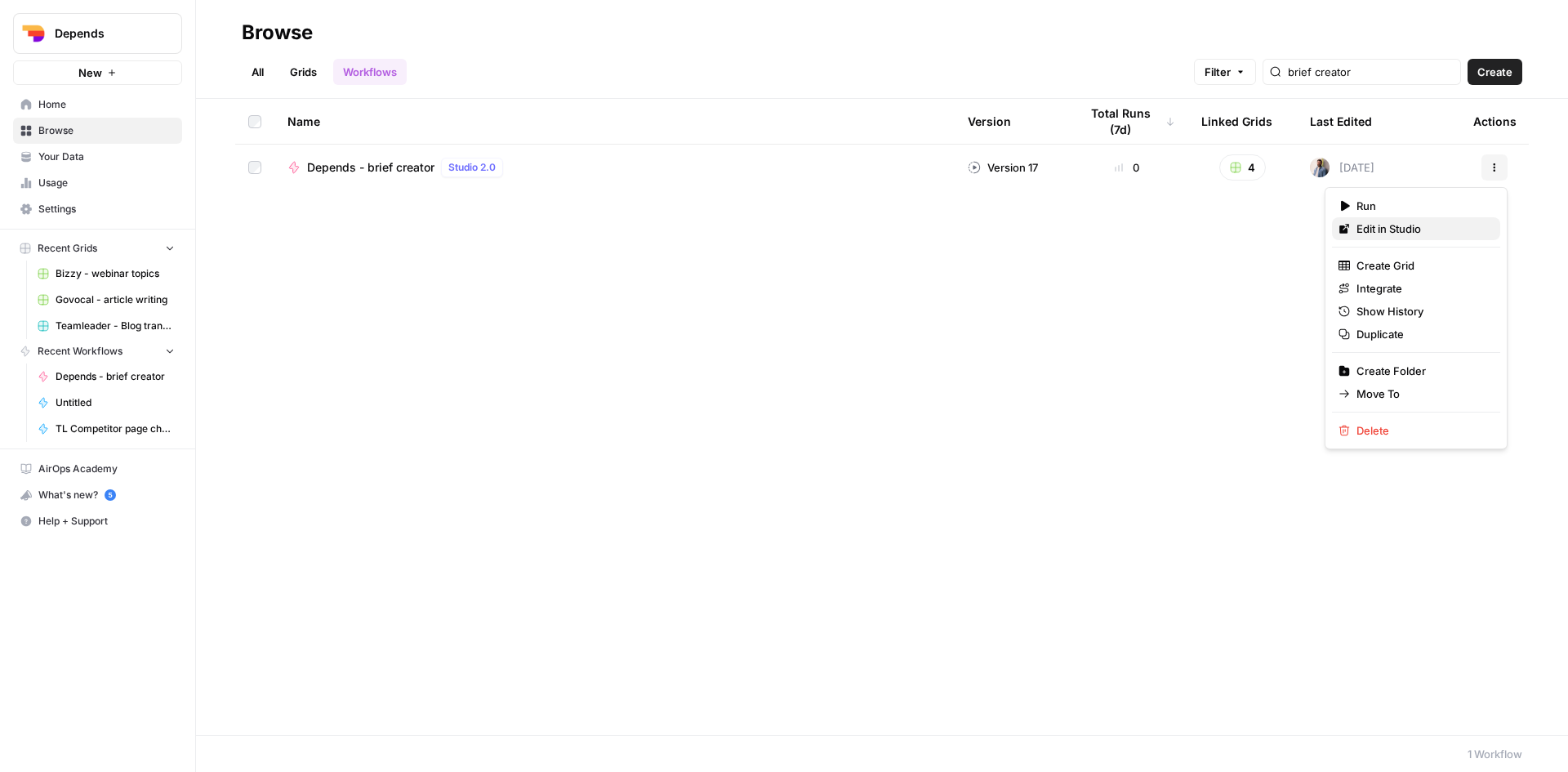
click at [1437, 222] on span "Edit in Studio" at bounding box center [1422, 228] width 130 height 16
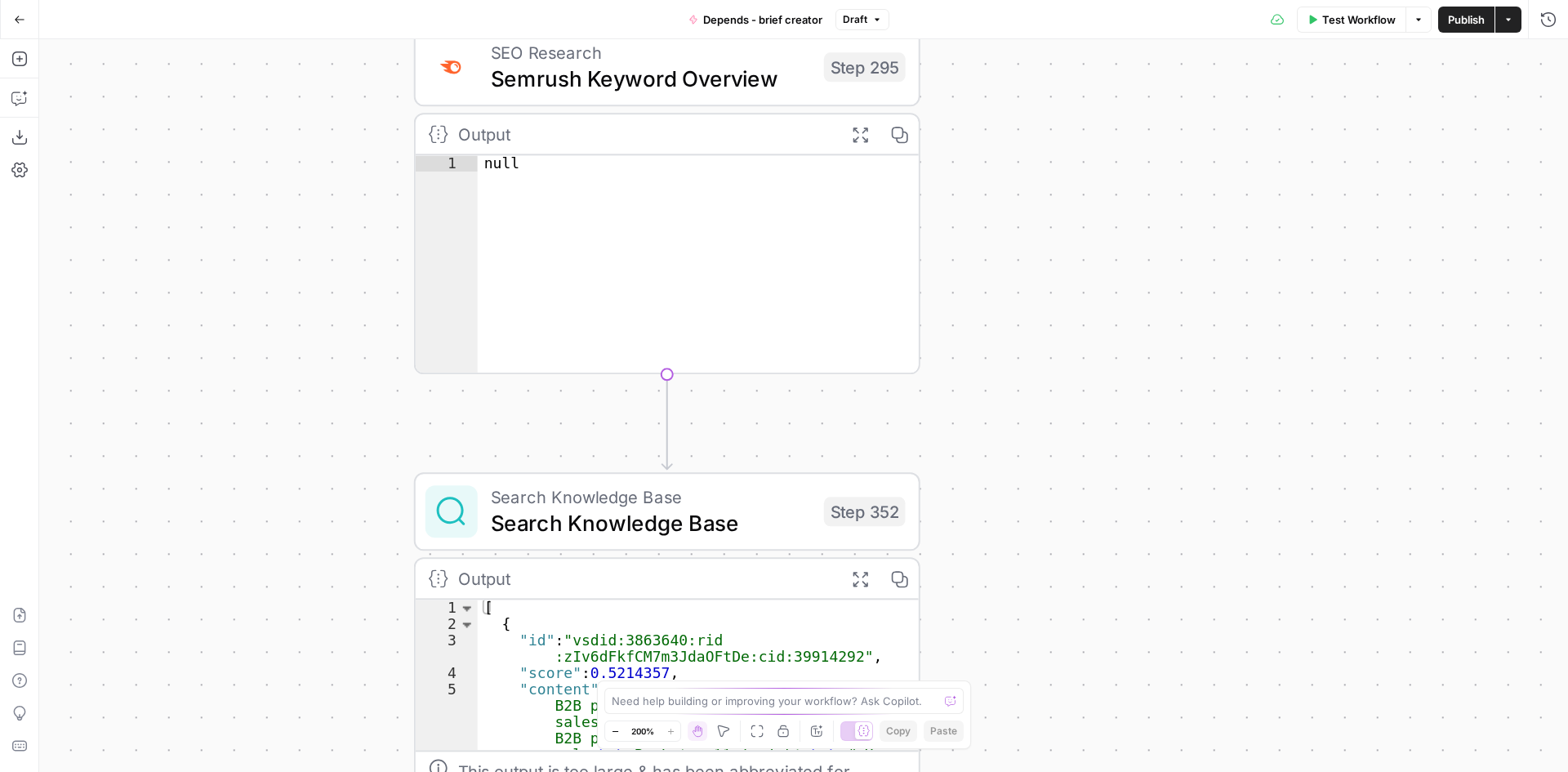
drag, startPoint x: 967, startPoint y: 206, endPoint x: 1032, endPoint y: 685, distance: 483.4
click at [1033, 683] on div "true false Workflow Set Inputs Inputs SEO Research Semrush Keyword Overview Ste…" at bounding box center [804, 406] width 1529 height 733
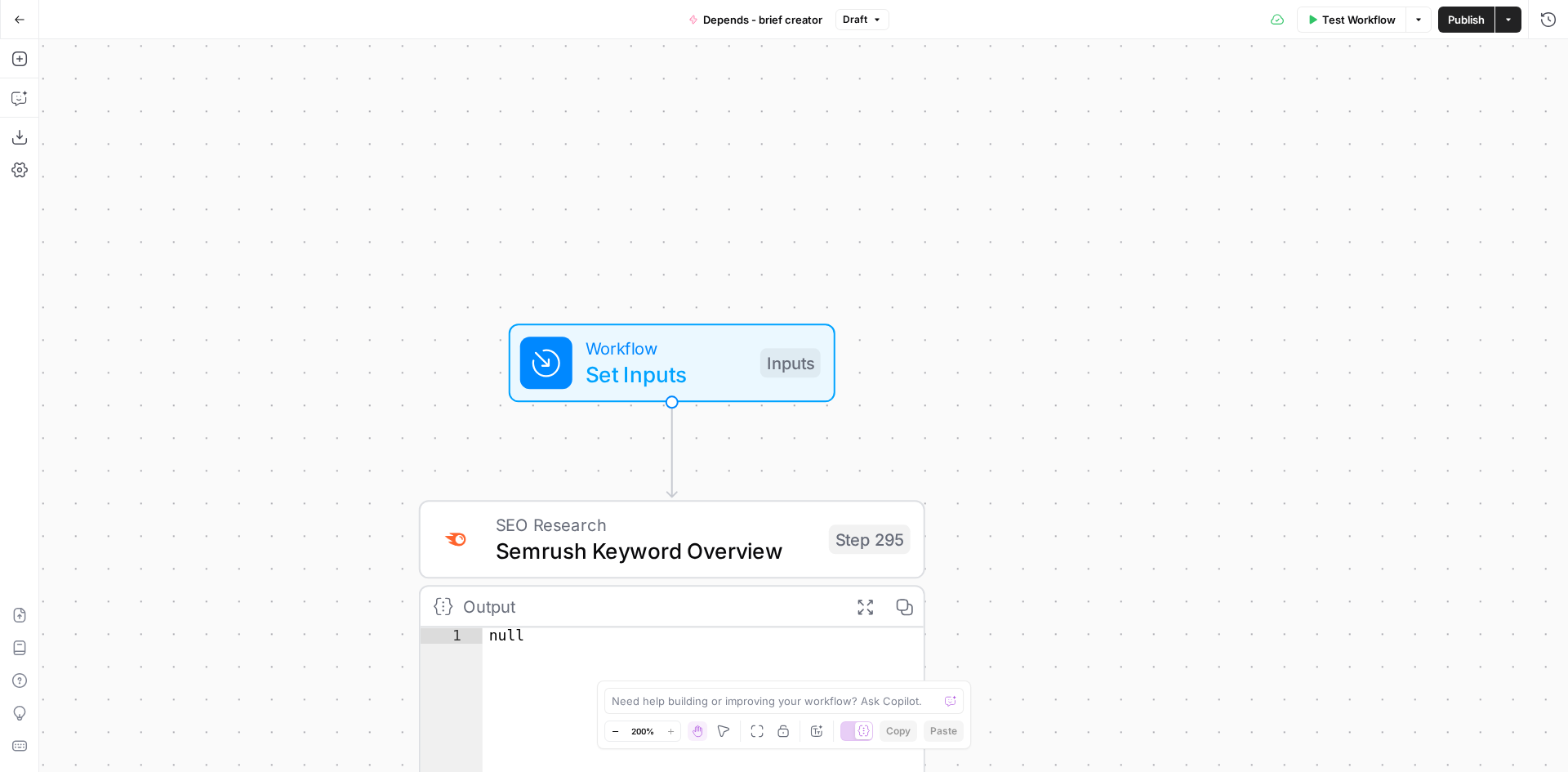
drag, startPoint x: 1053, startPoint y: 248, endPoint x: 1060, endPoint y: 633, distance: 385.1
click at [1060, 633] on div "true false Workflow Set Inputs Inputs SEO Research Semrush Keyword Overview Ste…" at bounding box center [804, 406] width 1529 height 733
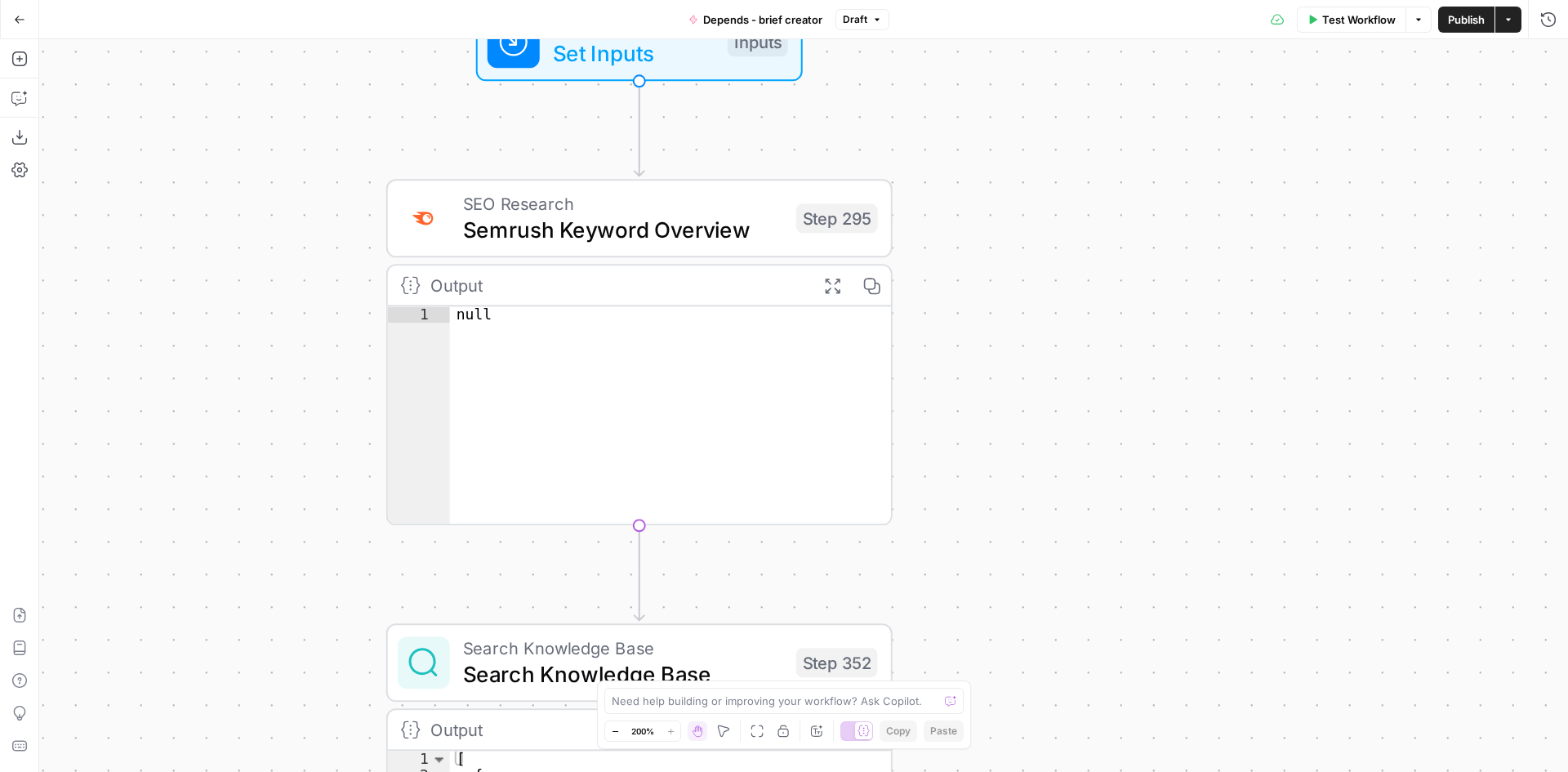
drag, startPoint x: 1144, startPoint y: 562, endPoint x: 1097, endPoint y: 106, distance: 458.4
click at [1097, 106] on div "true false Workflow Set Inputs Inputs SEO Research Semrush Keyword Overview Ste…" at bounding box center [804, 406] width 1529 height 733
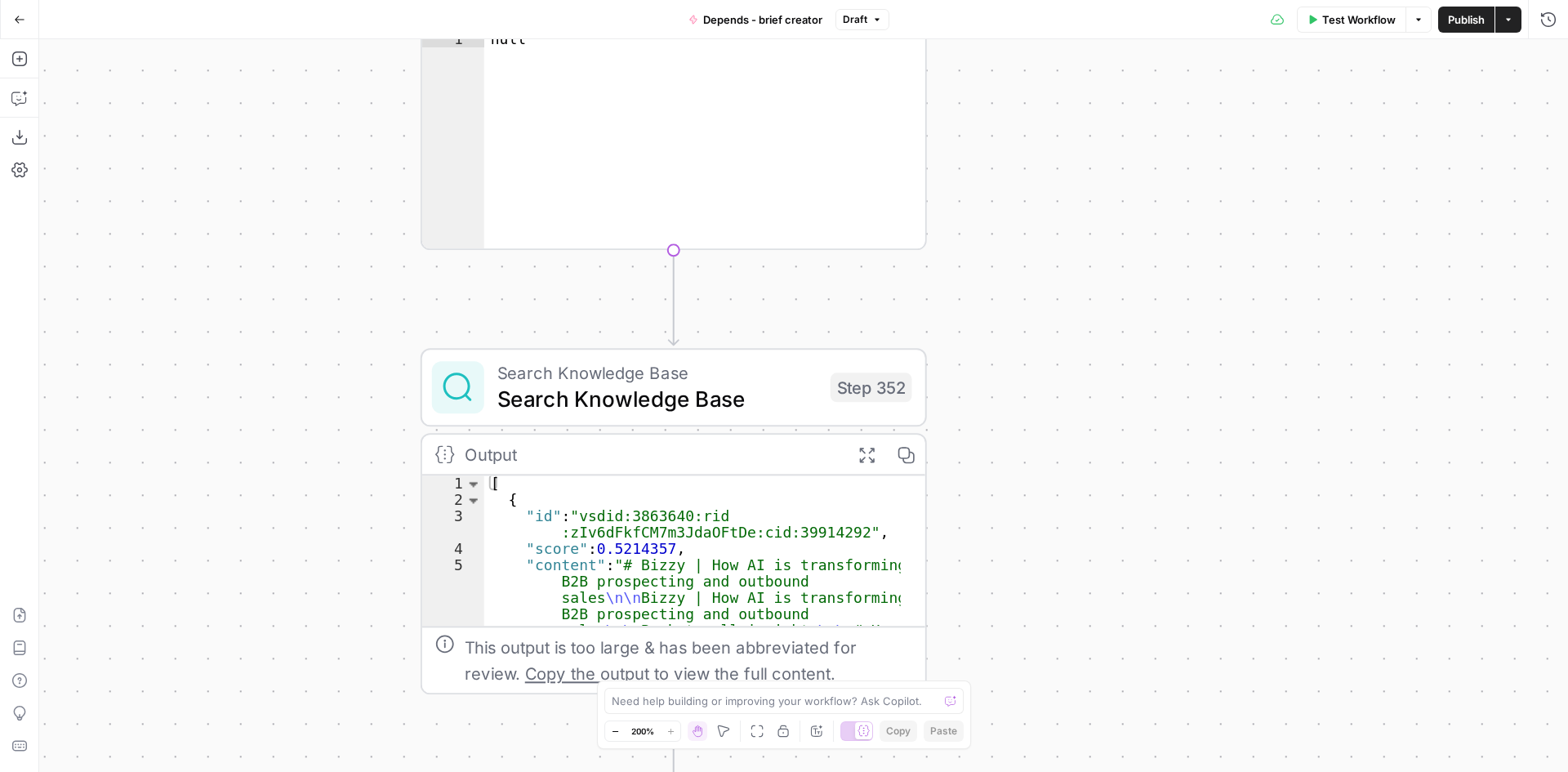
drag, startPoint x: 1124, startPoint y: 427, endPoint x: 1177, endPoint y: 275, distance: 161.0
click at [1177, 275] on div "true false Workflow Set Inputs Inputs SEO Research Semrush Keyword Overview Ste…" at bounding box center [804, 406] width 1529 height 733
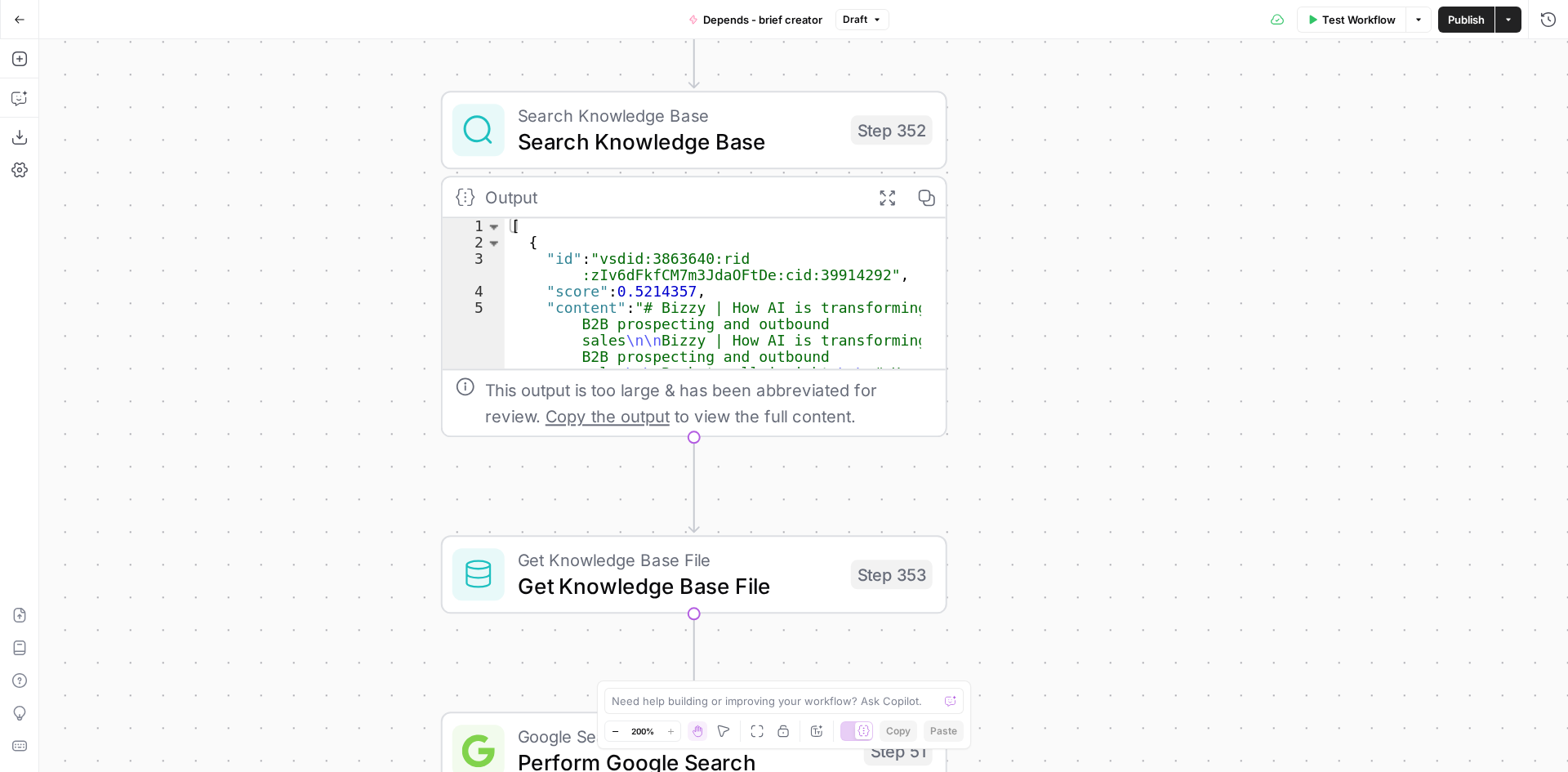
drag, startPoint x: 1164, startPoint y: 512, endPoint x: 1181, endPoint y: 267, distance: 245.6
click at [1181, 267] on div "true false Workflow Set Inputs Inputs SEO Research Semrush Keyword Overview Ste…" at bounding box center [804, 406] width 1529 height 733
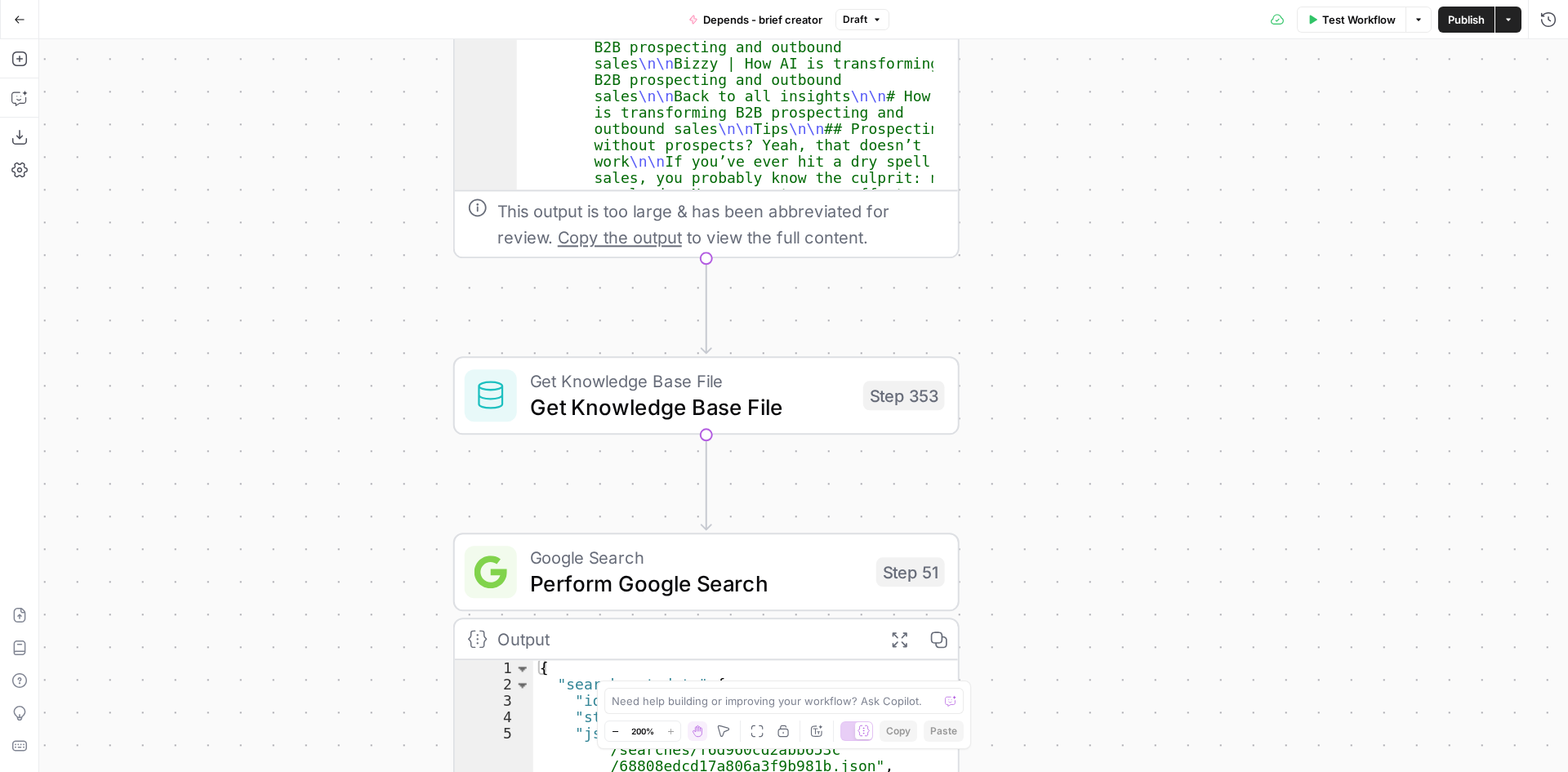
drag, startPoint x: 1090, startPoint y: 390, endPoint x: 1103, endPoint y: 212, distance: 178.5
click at [1103, 211] on div "true false Workflow Set Inputs Inputs SEO Research Semrush Keyword Overview Ste…" at bounding box center [804, 406] width 1529 height 733
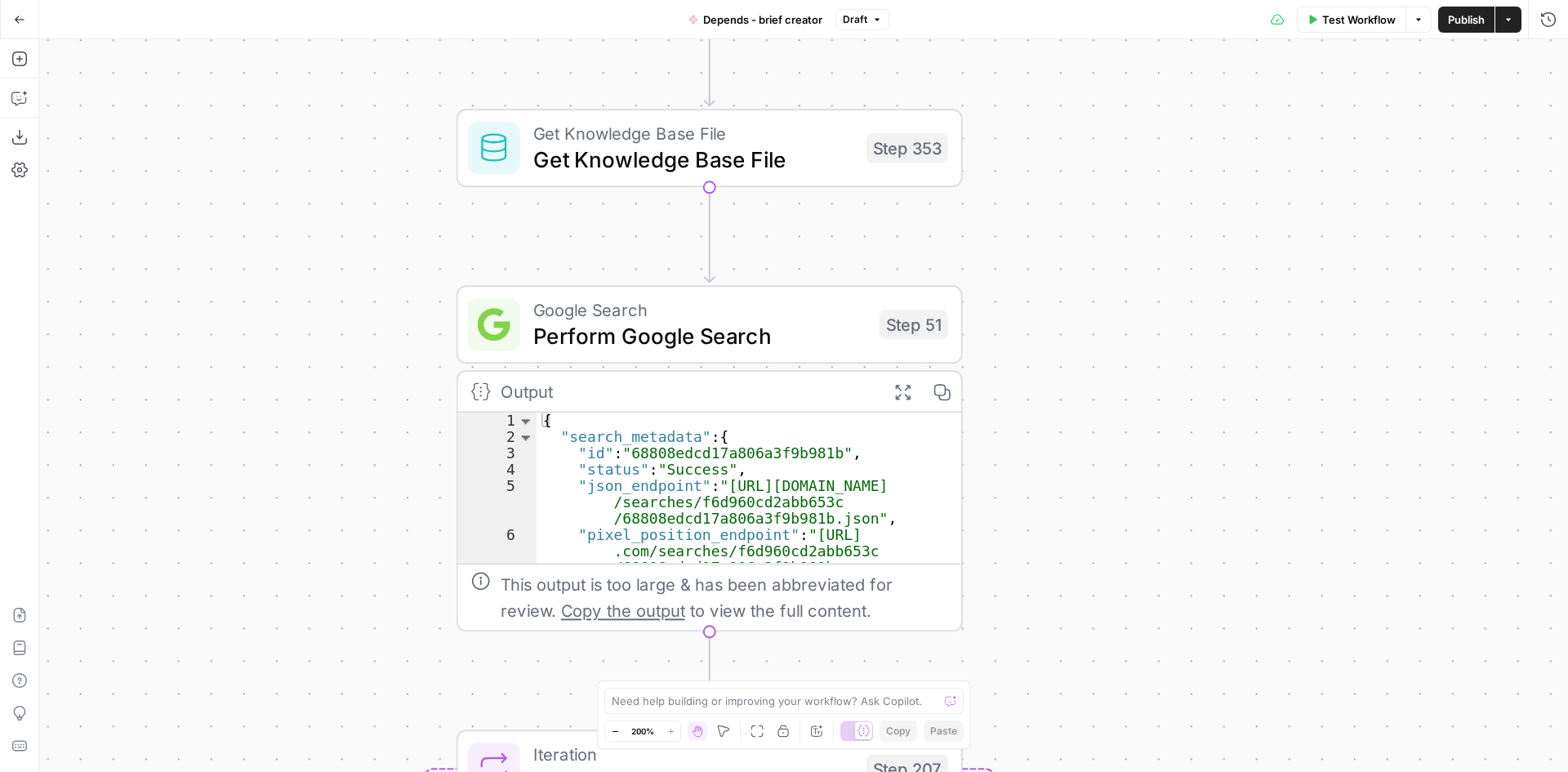
drag, startPoint x: 1171, startPoint y: 474, endPoint x: 1170, endPoint y: 266, distance: 208.0
click at [1170, 266] on div "true false Workflow Set Inputs Inputs SEO Research Semrush Keyword Overview Ste…" at bounding box center [804, 406] width 1529 height 733
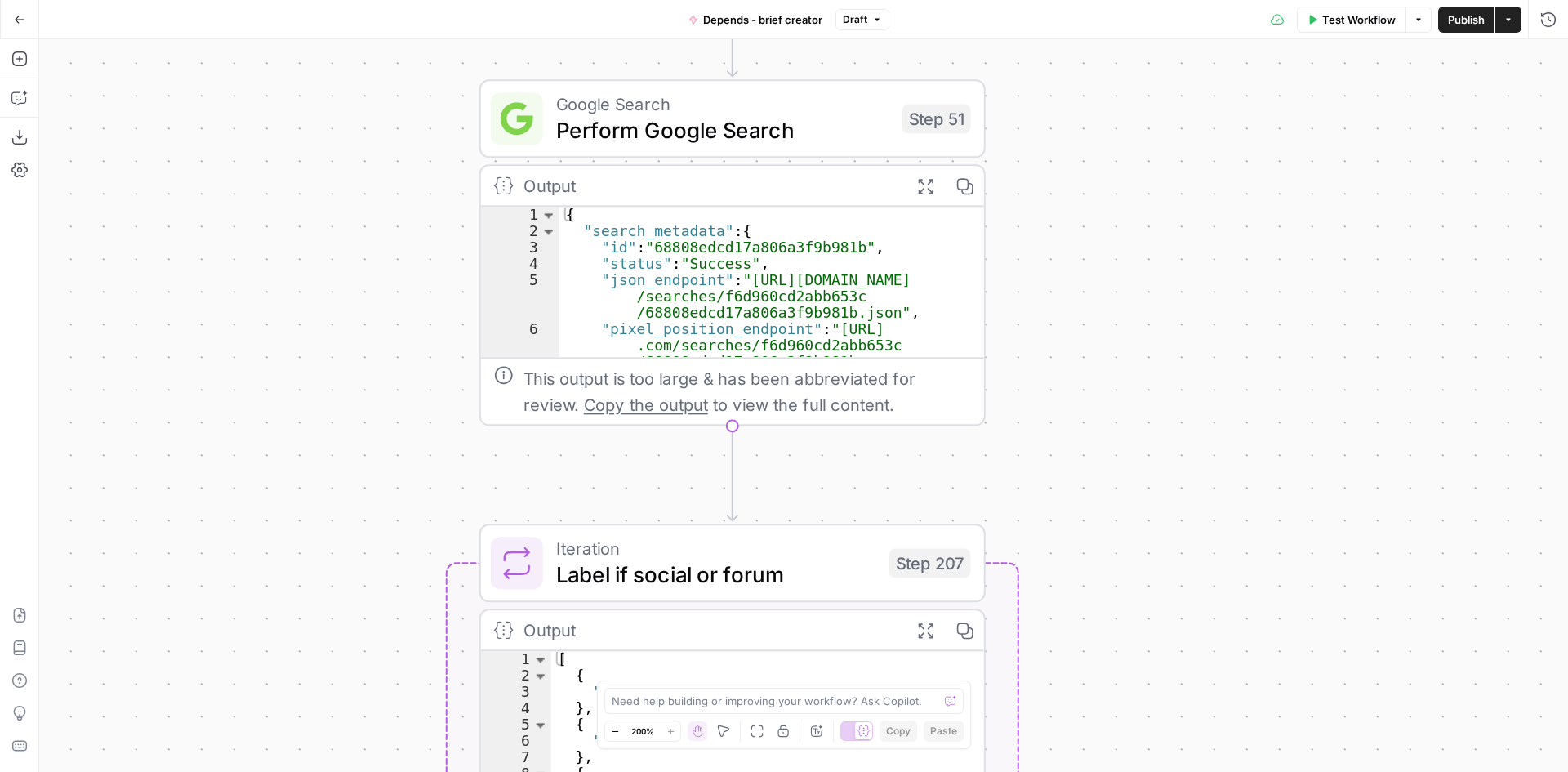
drag, startPoint x: 1159, startPoint y: 495, endPoint x: 1181, endPoint y: 290, distance: 206.2
click at [1181, 290] on div "true false Workflow Set Inputs Inputs SEO Research Semrush Keyword Overview Ste…" at bounding box center [804, 406] width 1529 height 733
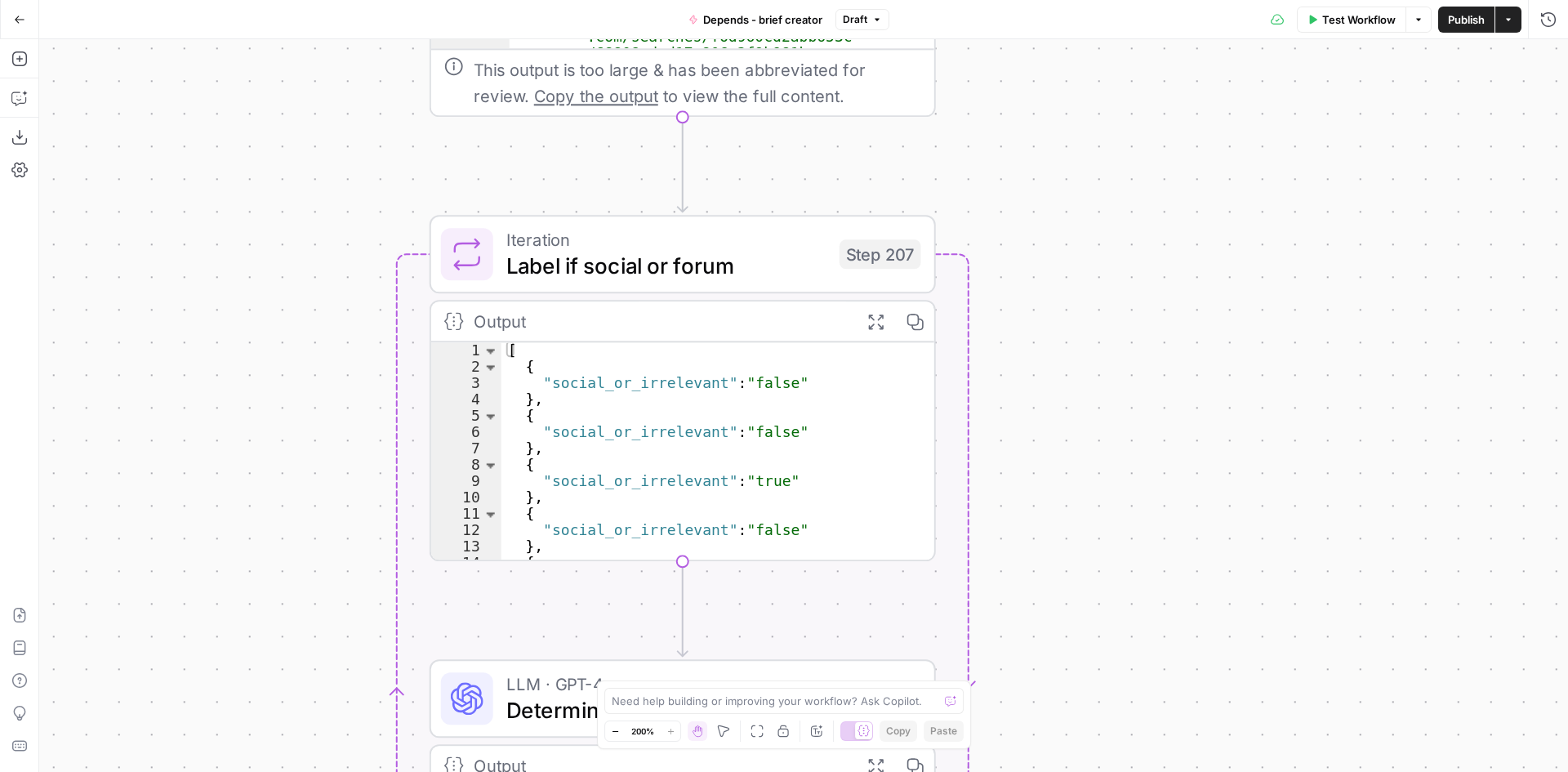
drag, startPoint x: 1244, startPoint y: 578, endPoint x: 1194, endPoint y: 268, distance: 314.0
click at [1194, 268] on div "true false Workflow Set Inputs Inputs SEO Research Semrush Keyword Overview Ste…" at bounding box center [804, 406] width 1529 height 733
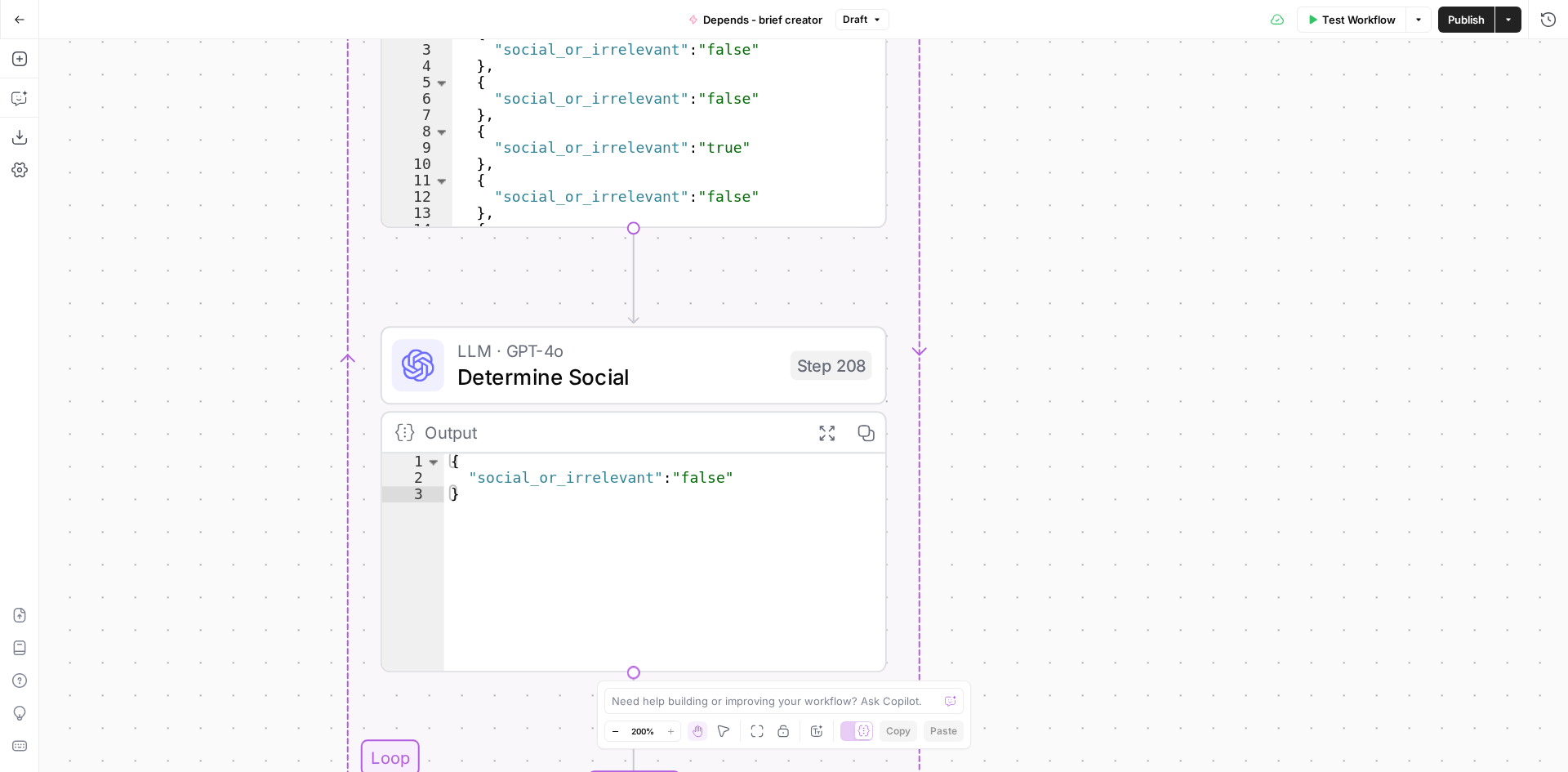
drag, startPoint x: 1240, startPoint y: 525, endPoint x: 1190, endPoint y: 190, distance: 338.7
click at [1190, 190] on div "true false Workflow Set Inputs Inputs SEO Research Semrush Keyword Overview Ste…" at bounding box center [804, 406] width 1529 height 733
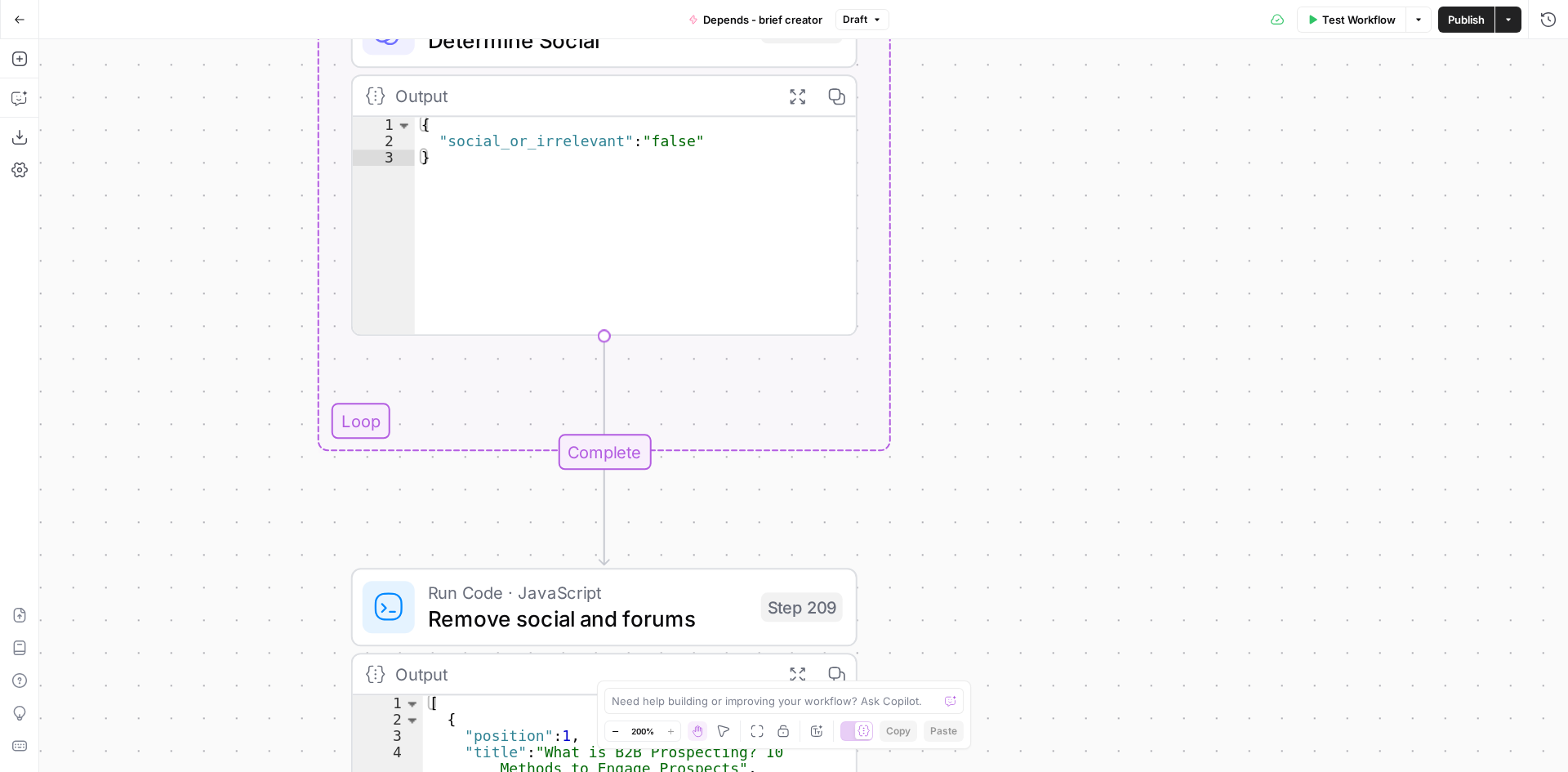
drag, startPoint x: 1241, startPoint y: 518, endPoint x: 1212, endPoint y: 185, distance: 334.3
click at [1212, 185] on div "true false Workflow Set Inputs Inputs SEO Research Semrush Keyword Overview Ste…" at bounding box center [804, 406] width 1529 height 733
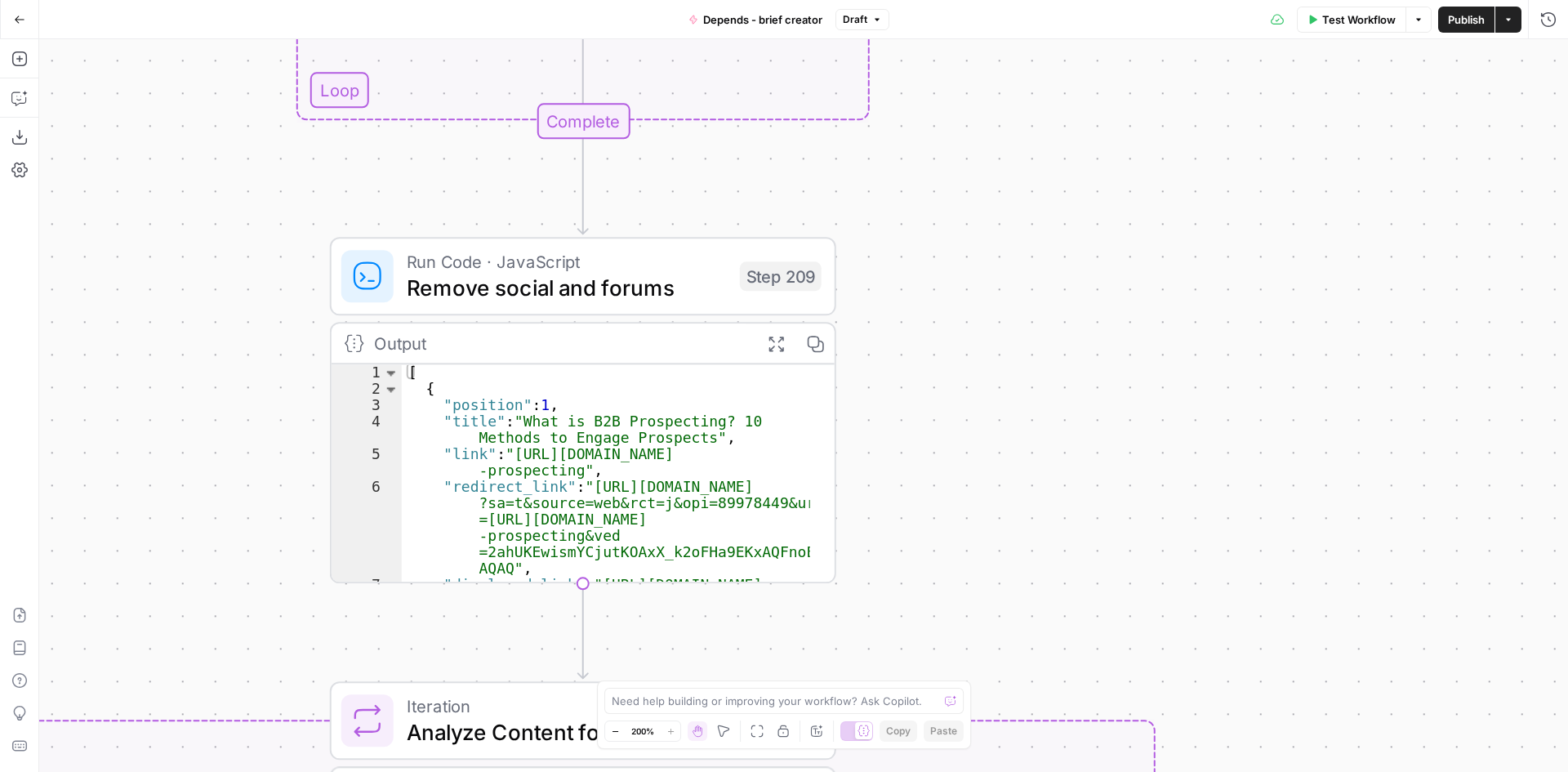
drag, startPoint x: 1289, startPoint y: 521, endPoint x: 1268, endPoint y: 190, distance: 331.7
click at [1268, 190] on div "true false Workflow Set Inputs Inputs SEO Research Semrush Keyword Overview Ste…" at bounding box center [804, 406] width 1529 height 733
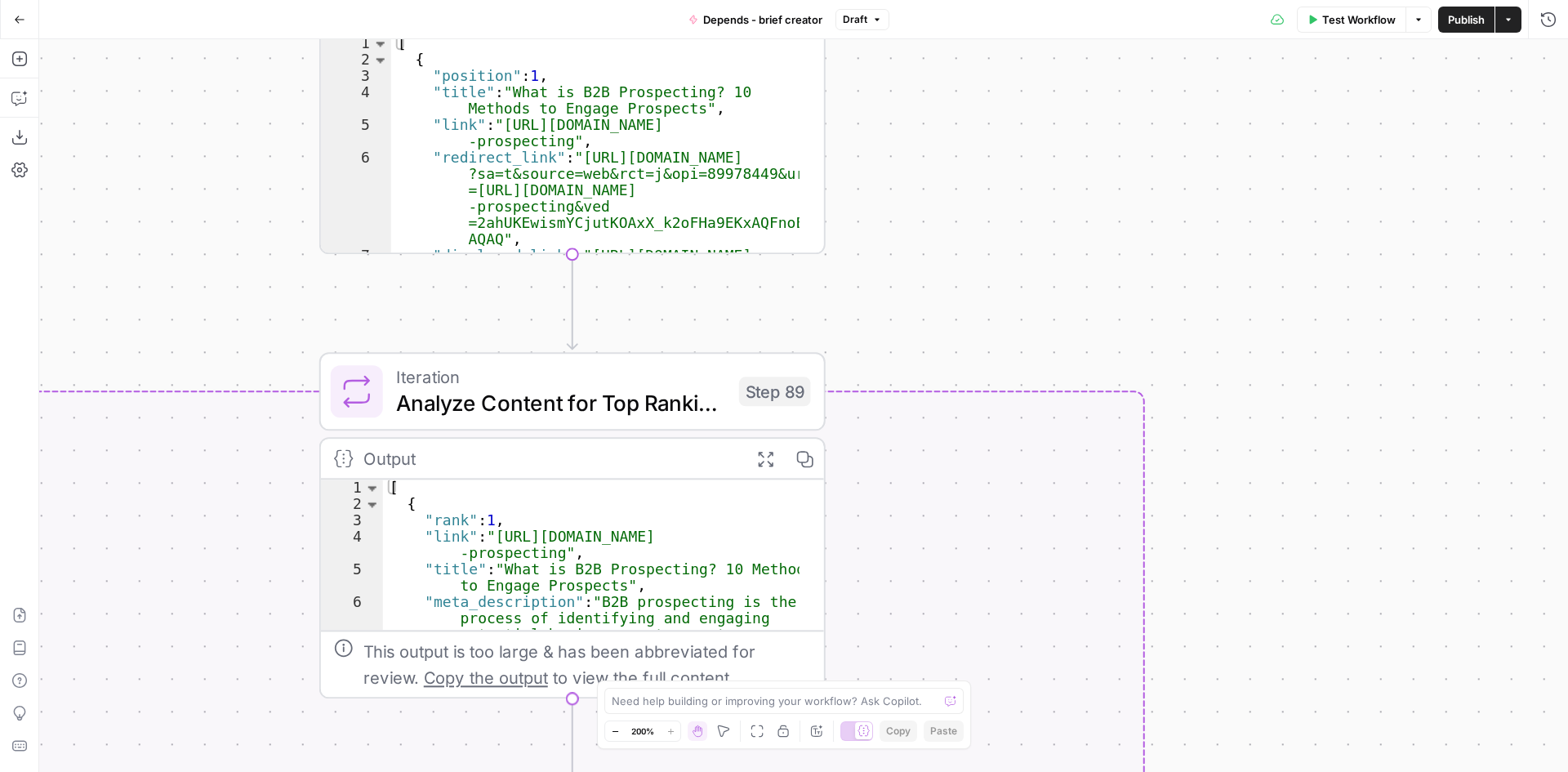
drag, startPoint x: 1238, startPoint y: 608, endPoint x: 1230, endPoint y: 254, distance: 354.1
click at [1230, 255] on div "true false Workflow Set Inputs Inputs SEO Research Semrush Keyword Overview Ste…" at bounding box center [804, 406] width 1529 height 733
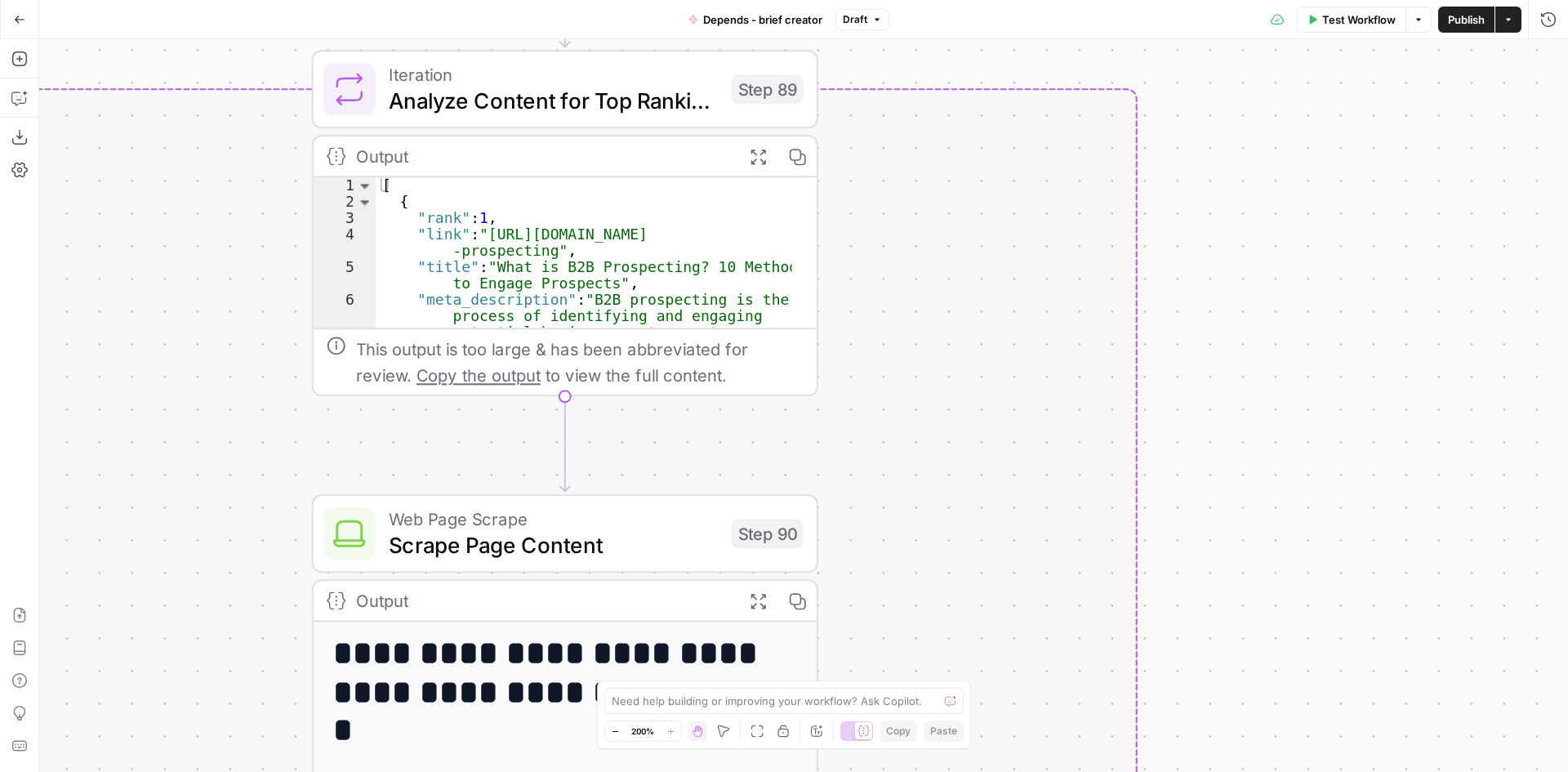
drag, startPoint x: 1373, startPoint y: 592, endPoint x: 1352, endPoint y: 215, distance: 377.6
click at [1352, 215] on div "true false Workflow Set Inputs Inputs SEO Research Semrush Keyword Overview Ste…" at bounding box center [804, 406] width 1529 height 733
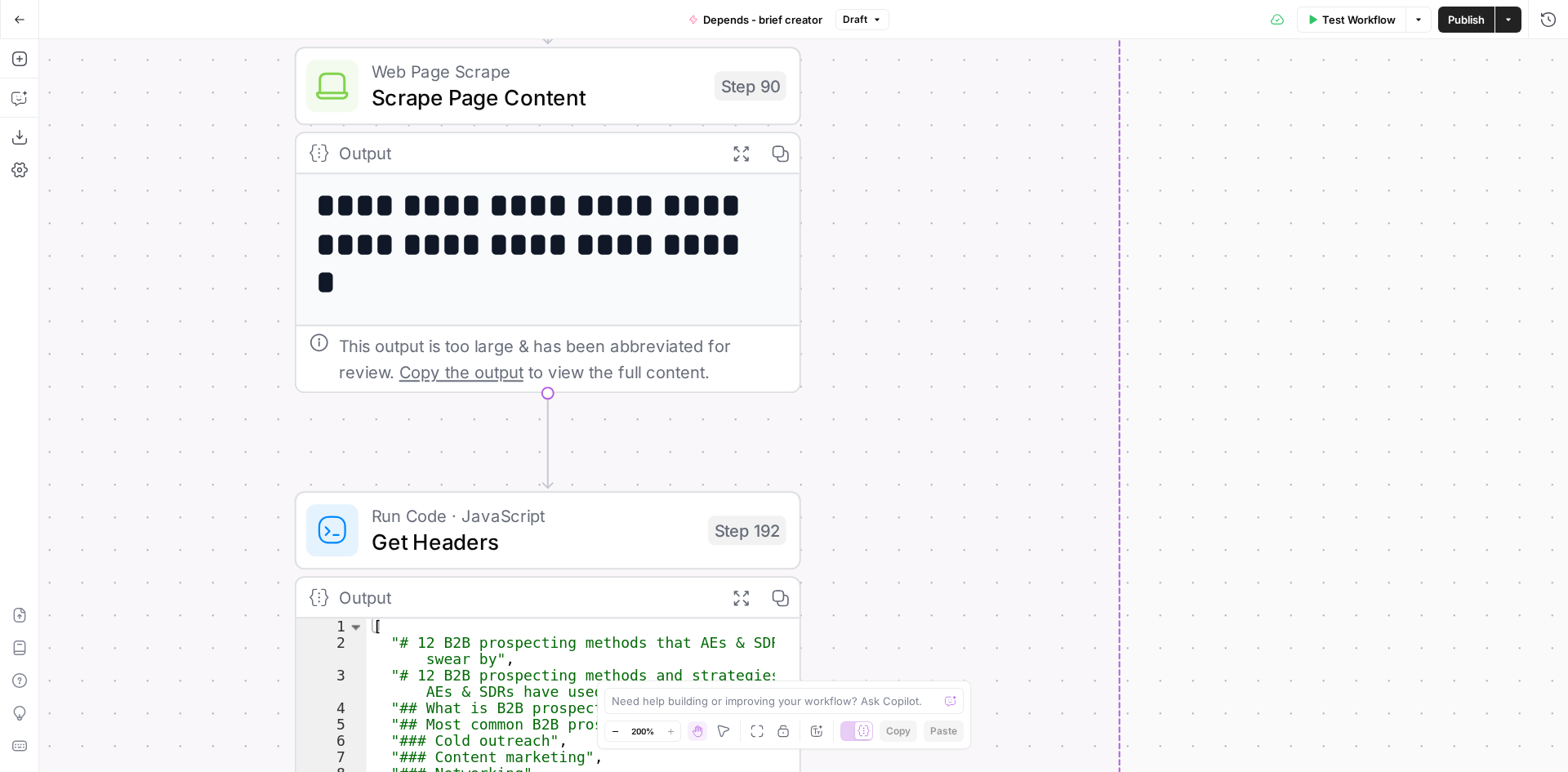
drag, startPoint x: 1353, startPoint y: 574, endPoint x: 1346, endPoint y: 225, distance: 349.1
click at [1346, 225] on div "true false Workflow Set Inputs Inputs SEO Research Semrush Keyword Overview Ste…" at bounding box center [804, 406] width 1529 height 733
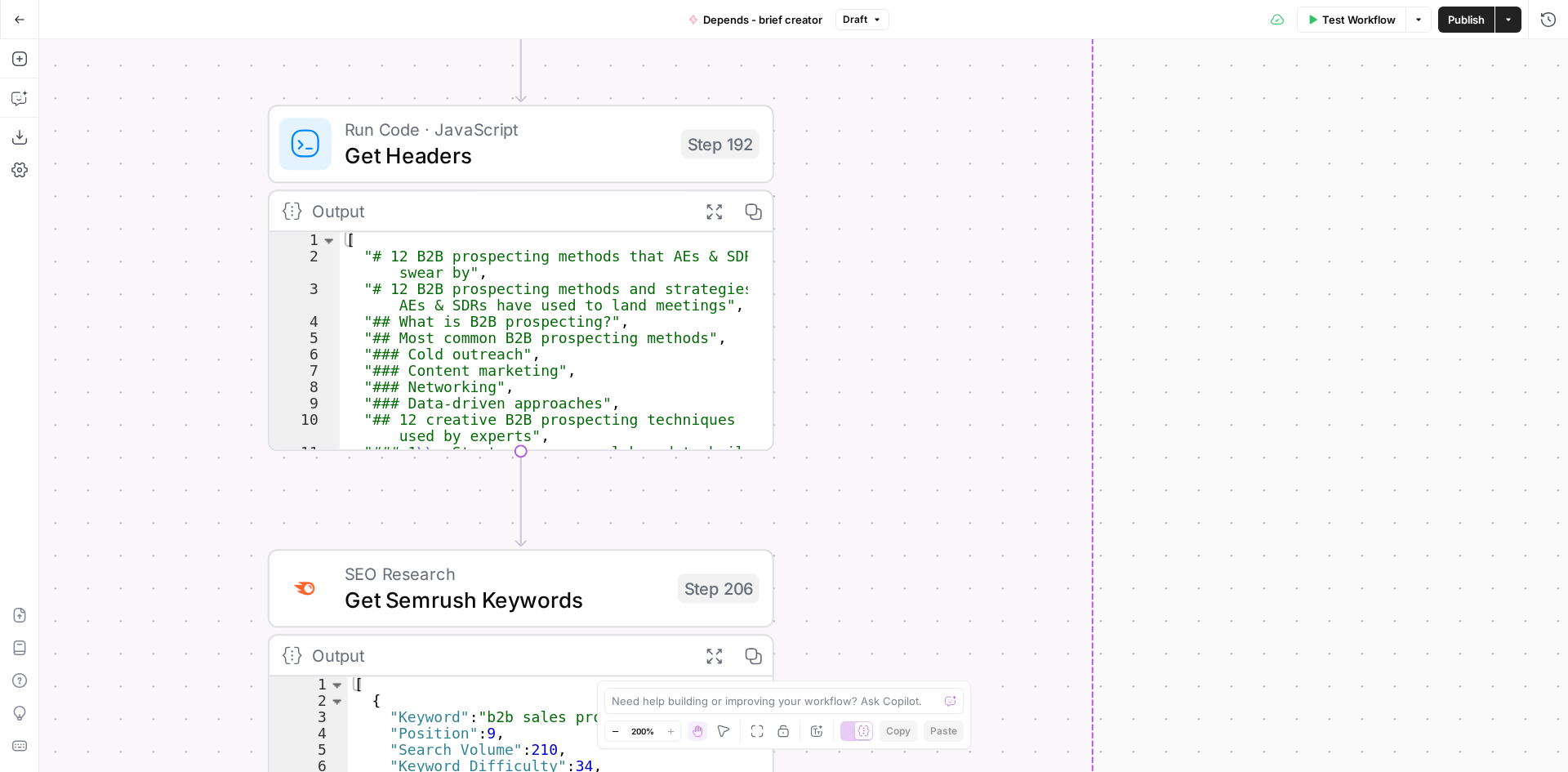
drag, startPoint x: 1385, startPoint y: 553, endPoint x: 1358, endPoint y: 167, distance: 386.9
click at [1358, 167] on div "true false Workflow Set Inputs Inputs SEO Research Semrush Keyword Overview Ste…" at bounding box center [804, 406] width 1529 height 733
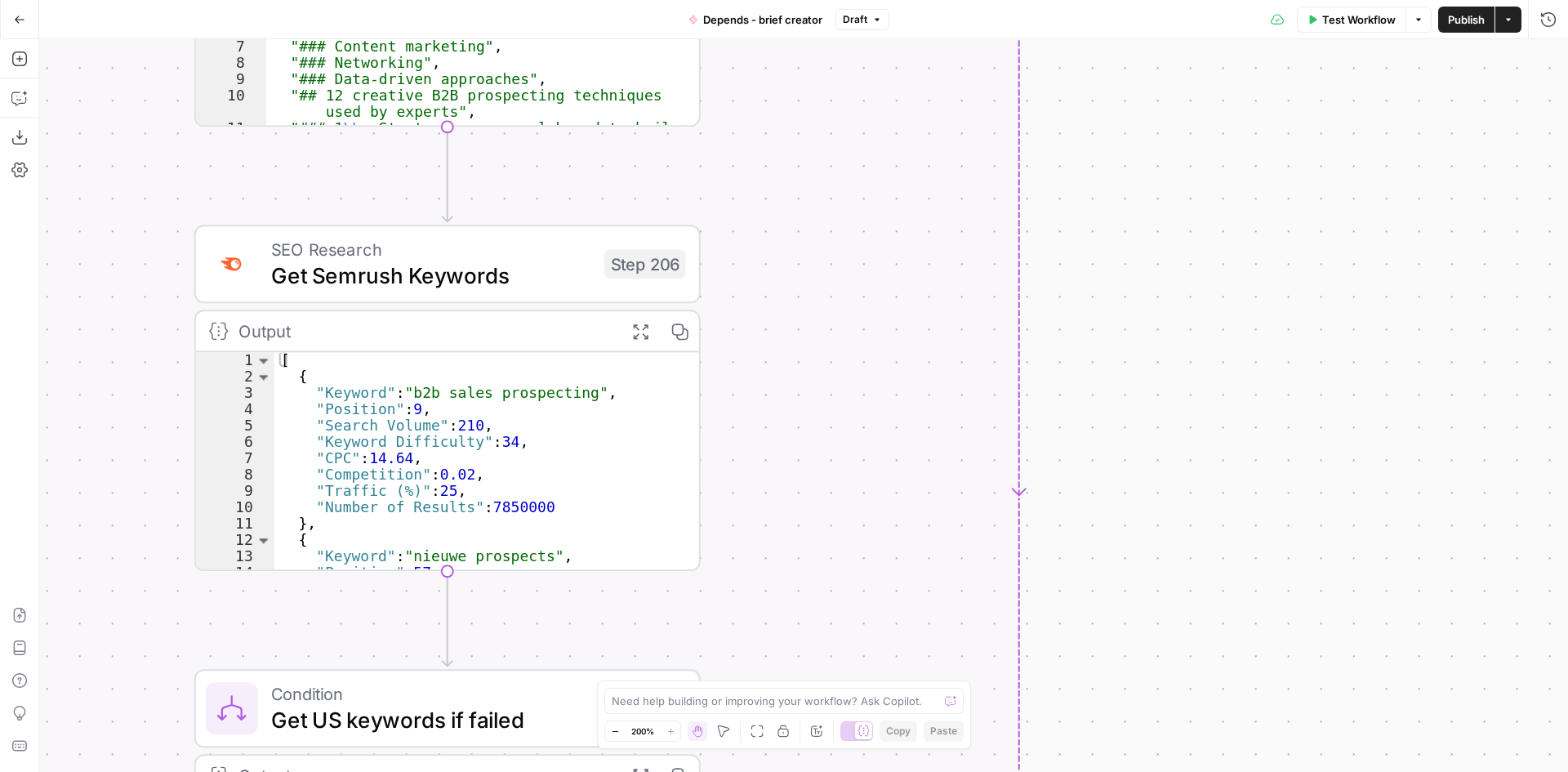
drag, startPoint x: 1404, startPoint y: 493, endPoint x: 1326, endPoint y: 179, distance: 323.5
click at [1326, 179] on div "true false Workflow Set Inputs Inputs SEO Research Semrush Keyword Overview Ste…" at bounding box center [804, 406] width 1529 height 733
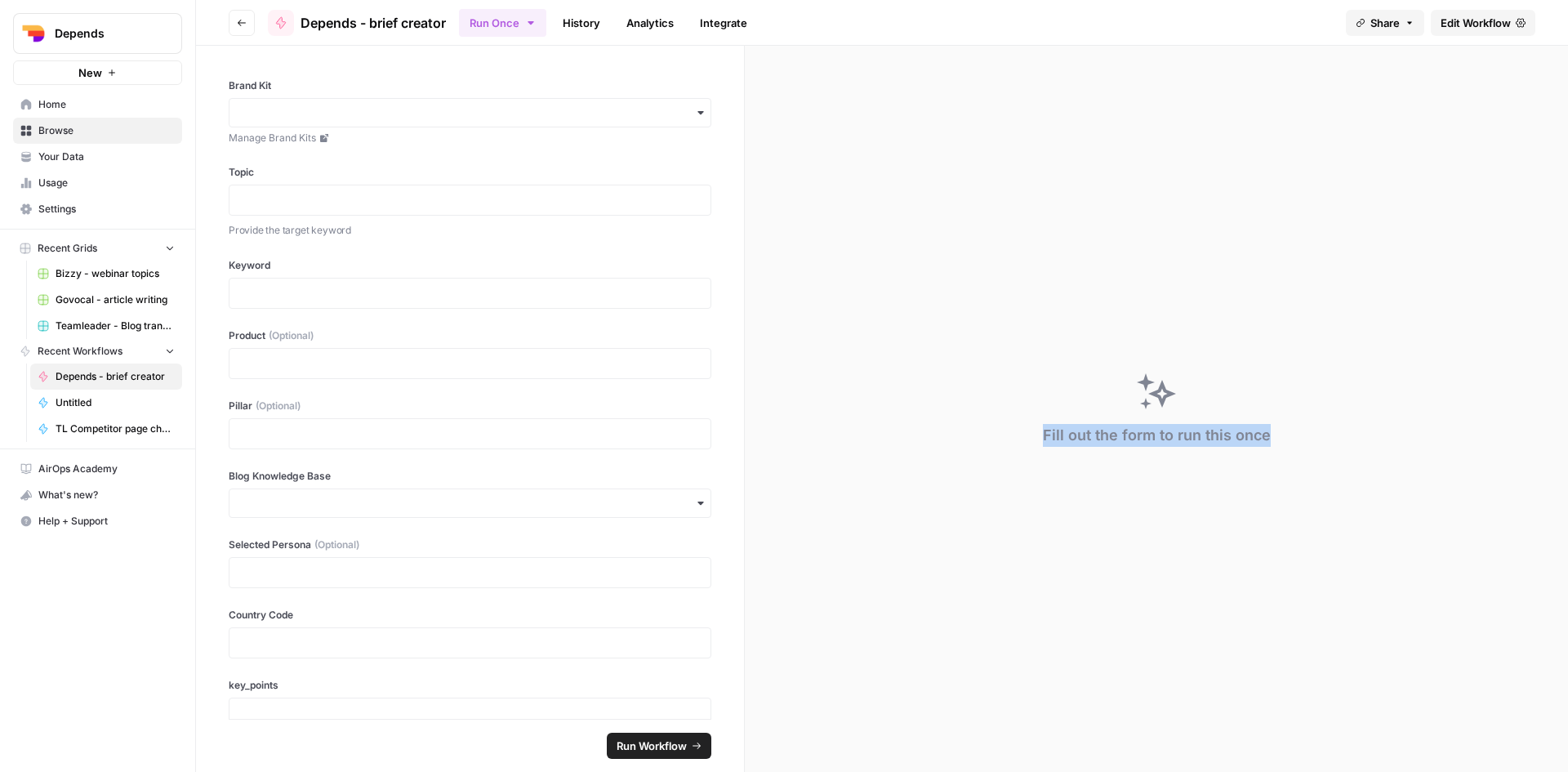
drag, startPoint x: 1333, startPoint y: 251, endPoint x: 1147, endPoint y: 211, distance: 190.3
click at [1147, 211] on div "Fill out the form to run this once" at bounding box center [1157, 409] width 823 height 726
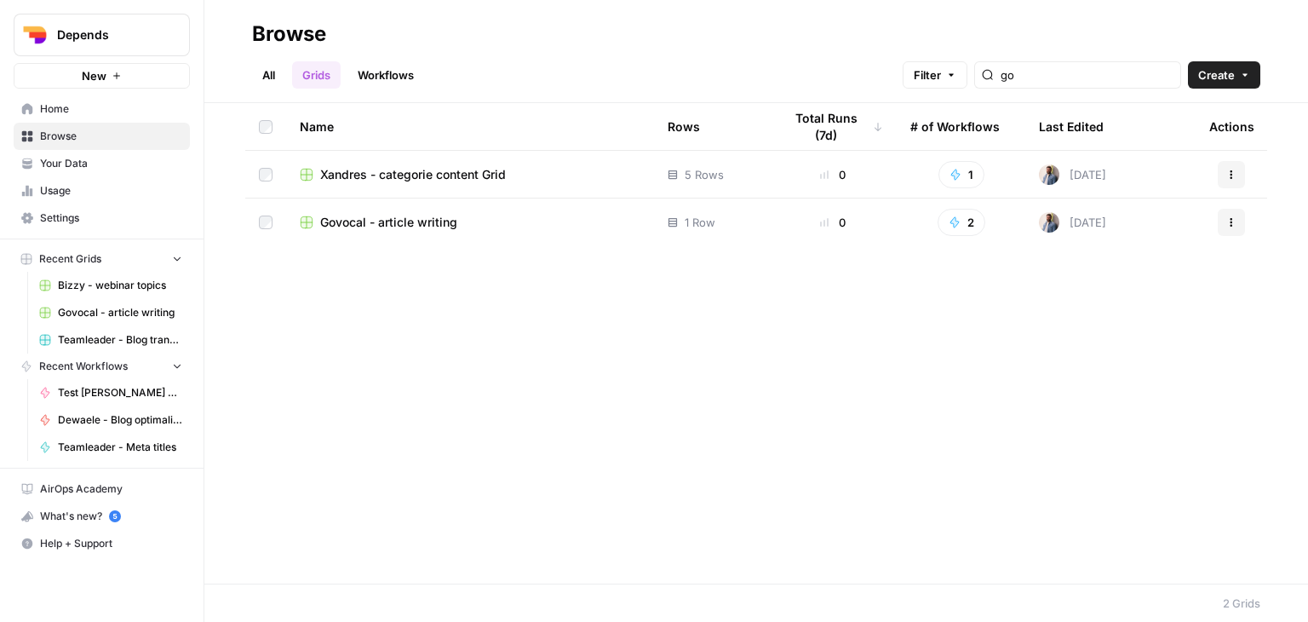
click at [95, 225] on link "Settings" at bounding box center [102, 217] width 176 height 27
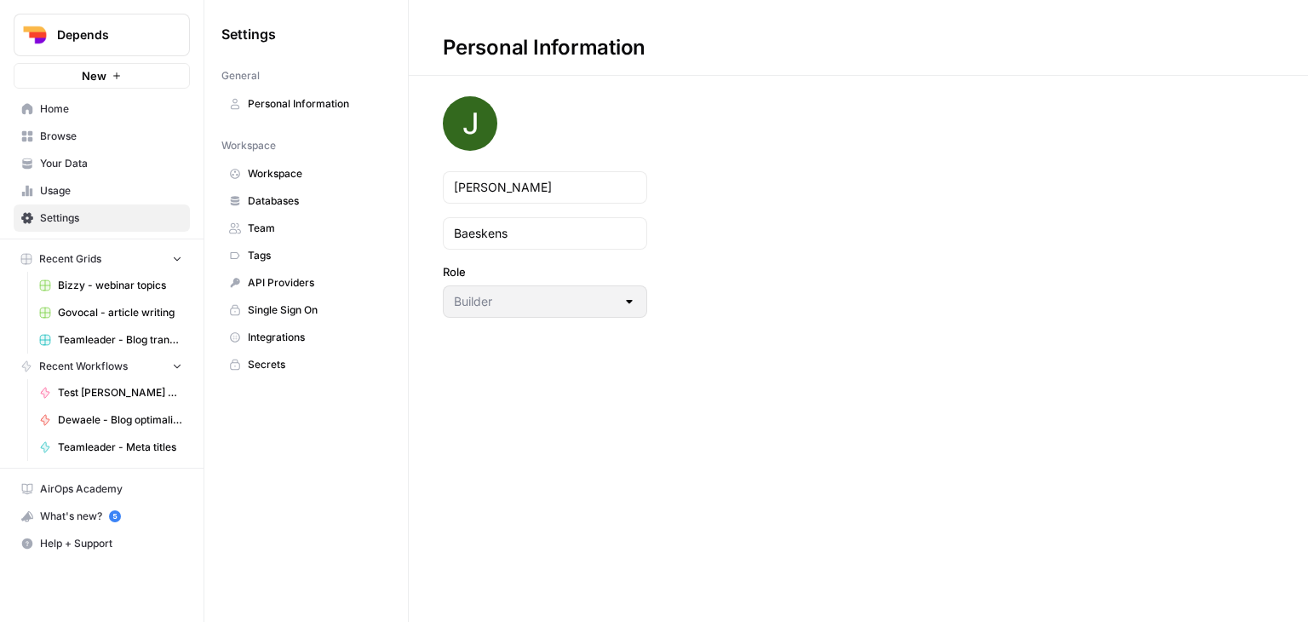
click at [268, 330] on span "Integrations" at bounding box center [315, 337] width 135 height 15
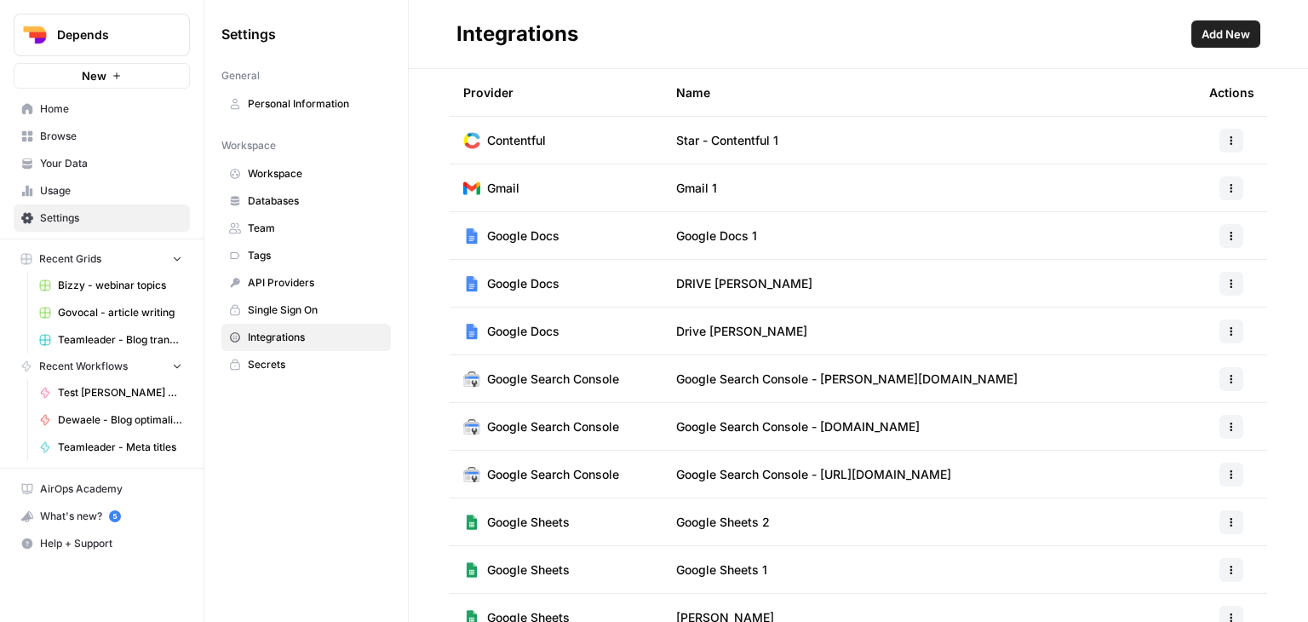
click at [1216, 30] on span "Add New" at bounding box center [1226, 34] width 49 height 17
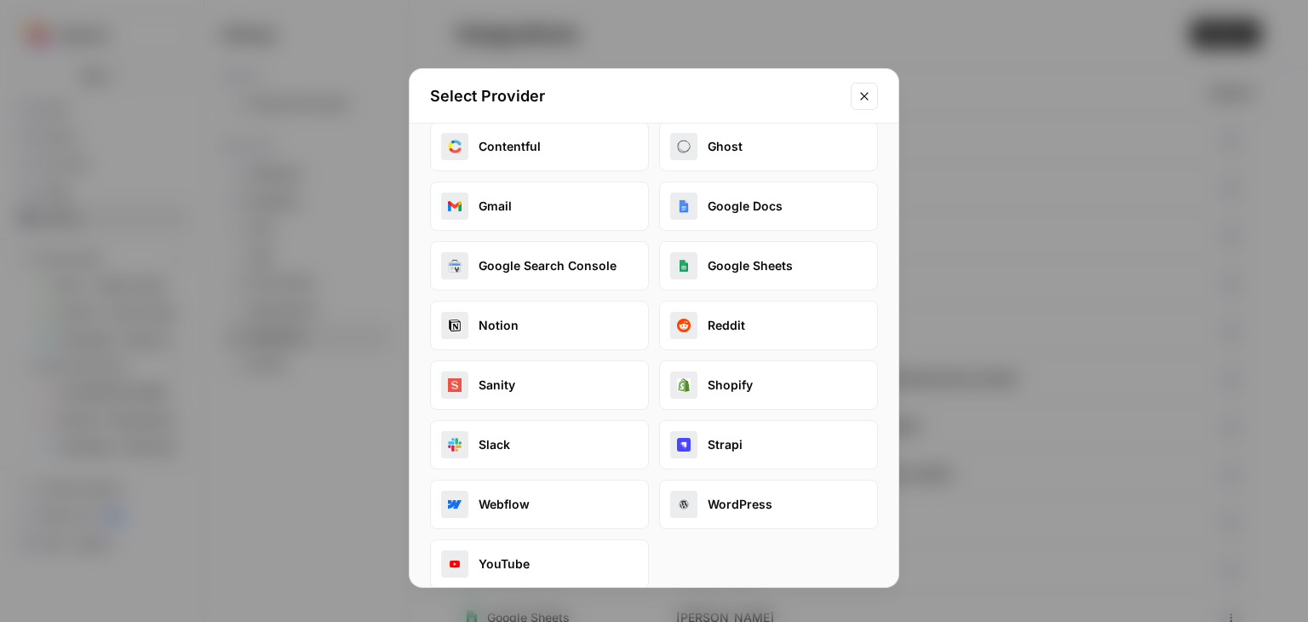
scroll to position [41, 0]
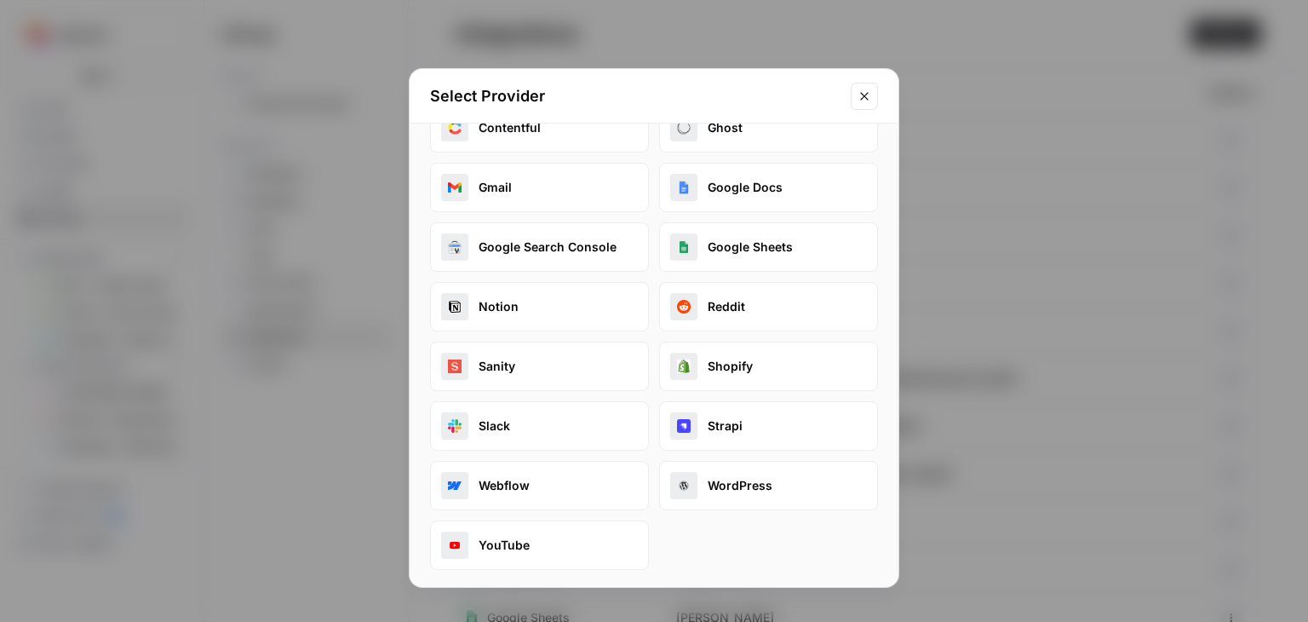
click at [574, 239] on button "Google Search Console" at bounding box center [539, 246] width 219 height 49
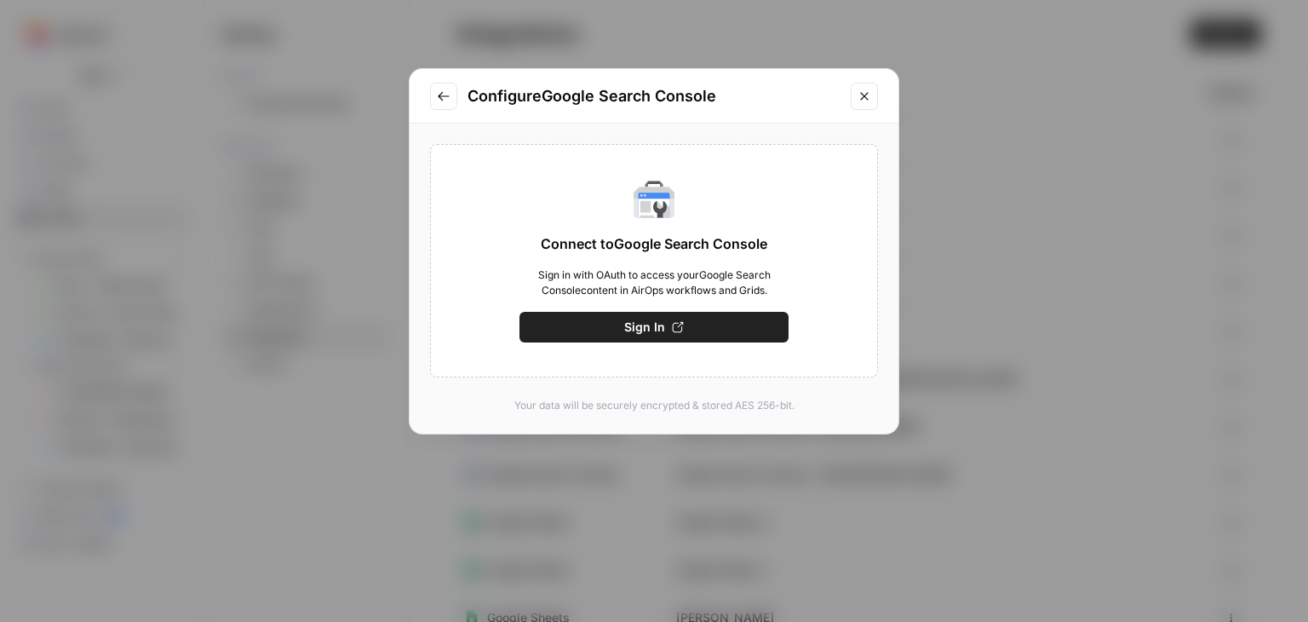
click at [664, 328] on span "Sign In" at bounding box center [644, 326] width 41 height 17
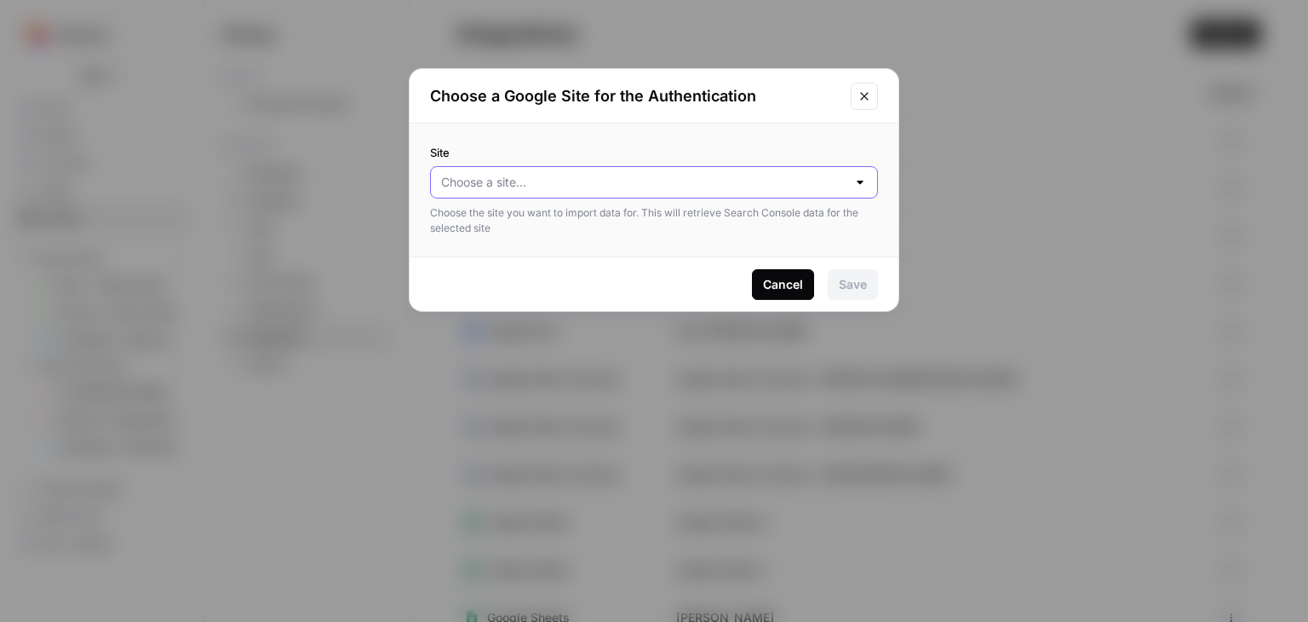
click at [736, 186] on input "Site" at bounding box center [643, 182] width 405 height 17
click at [711, 219] on span "[DOMAIN_NAME]" at bounding box center [651, 224] width 412 height 17
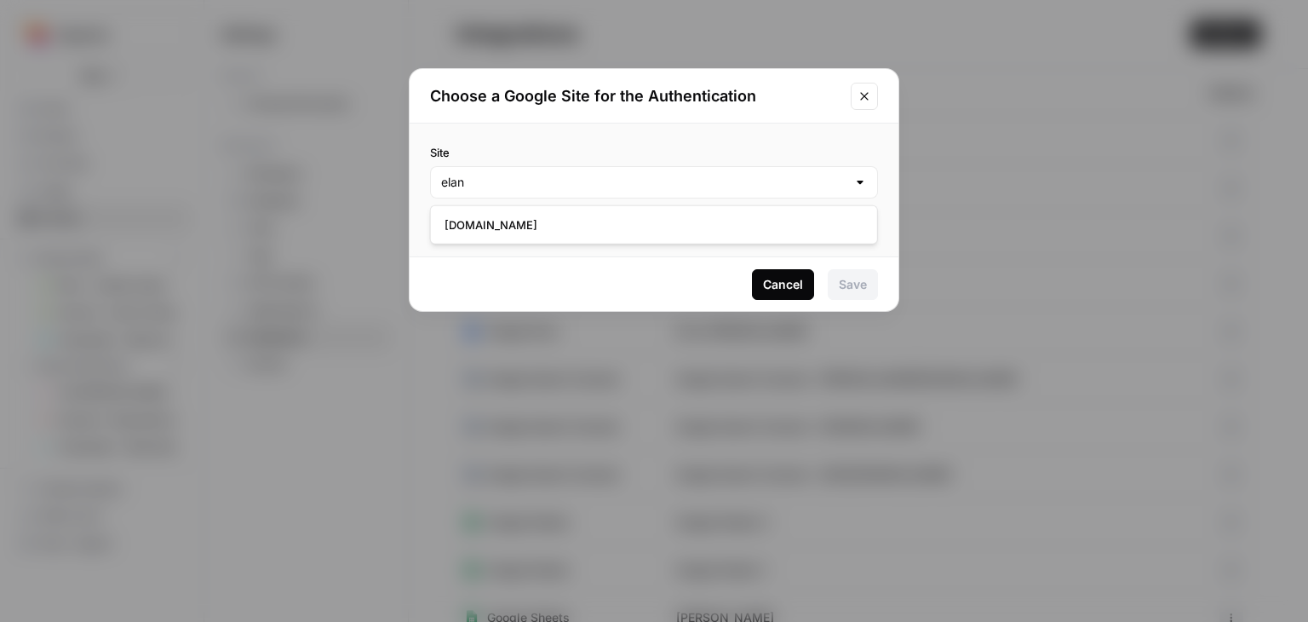
type input "[DOMAIN_NAME]"
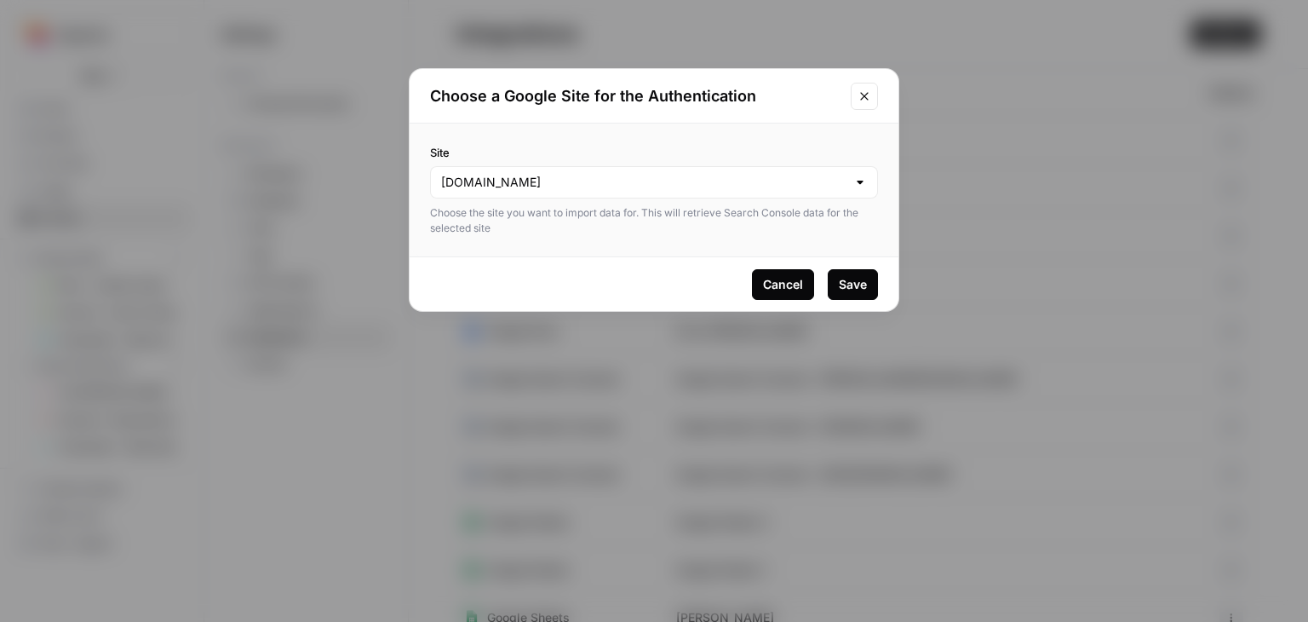
click at [867, 291] on button "Save" at bounding box center [853, 284] width 50 height 31
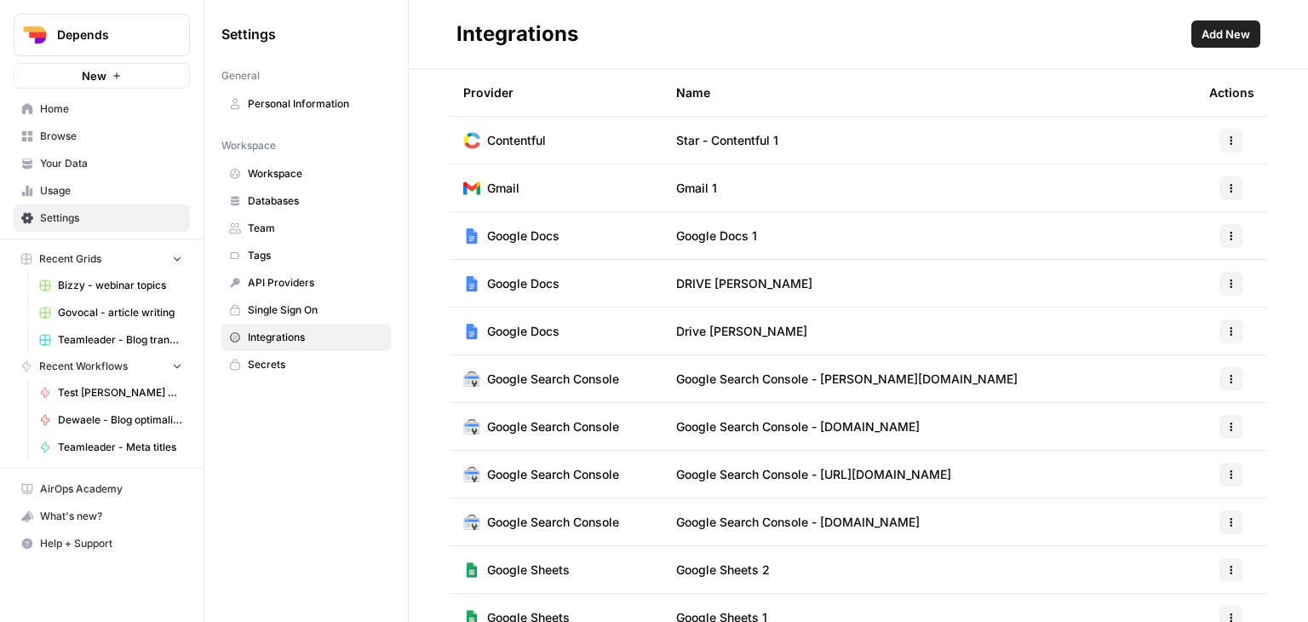
click at [92, 417] on span "Dewaele - Blog optimalisatie voorstellen" at bounding box center [120, 419] width 124 height 15
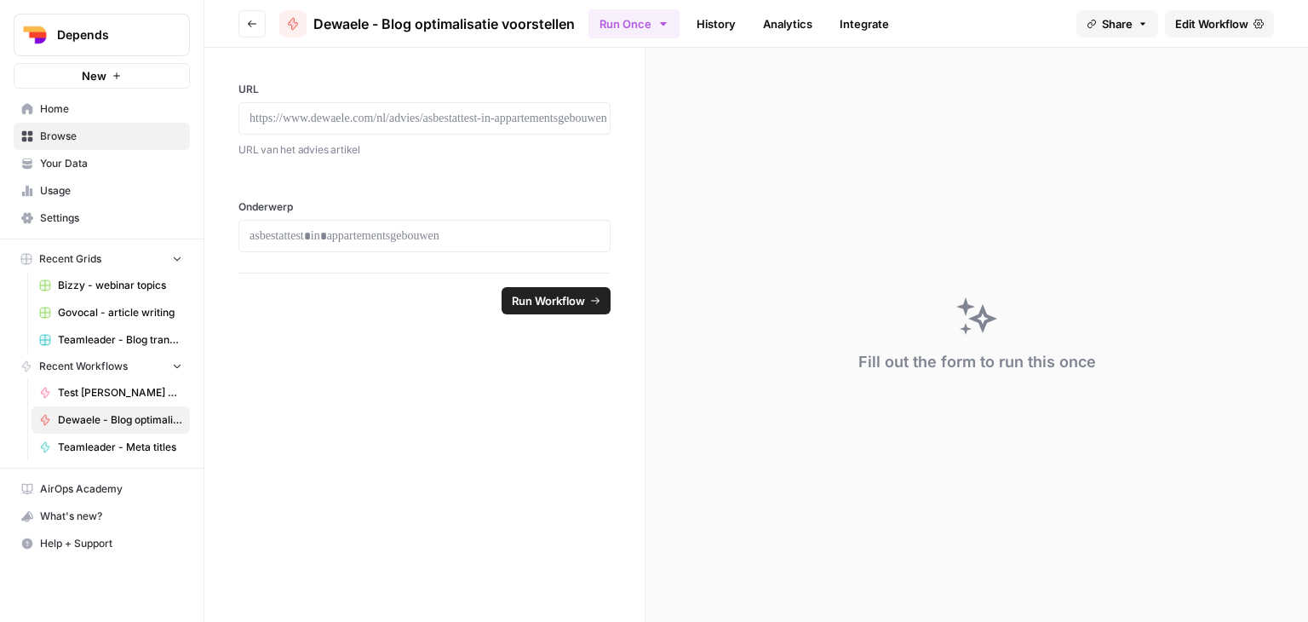
click at [1205, 26] on span "Edit Workflow" at bounding box center [1211, 23] width 73 height 17
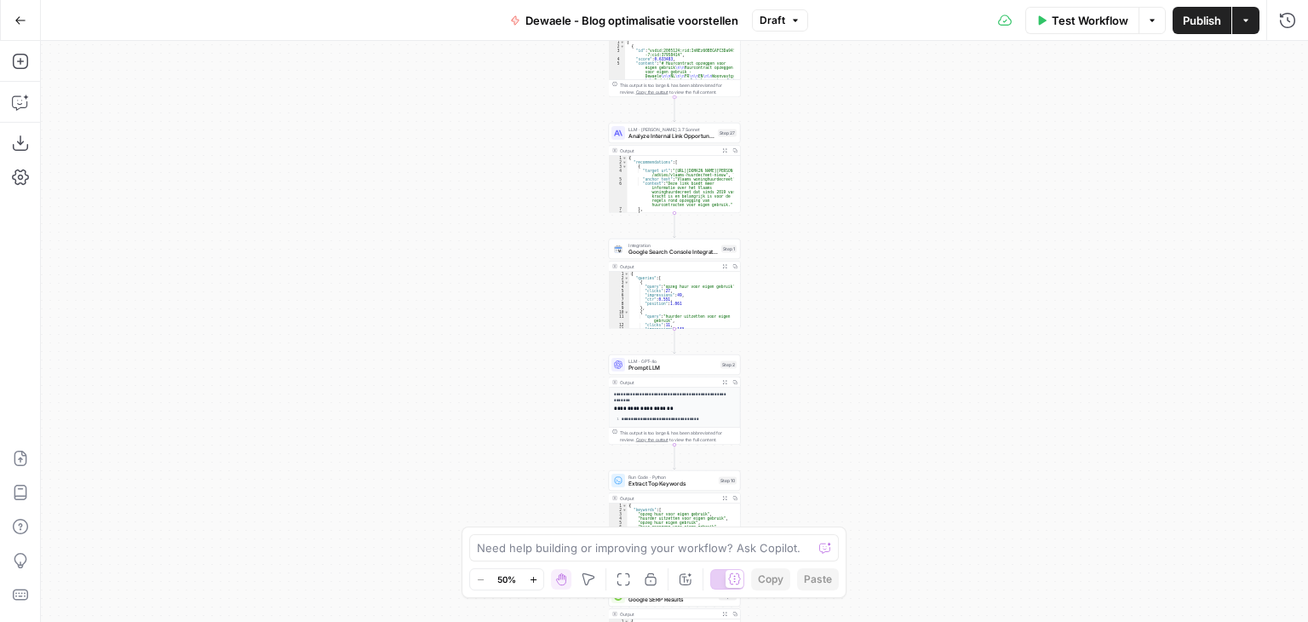
click at [650, 258] on div "Integration Google Search Console Integration Step 1 Copy step Delete step Add …" at bounding box center [675, 248] width 132 height 20
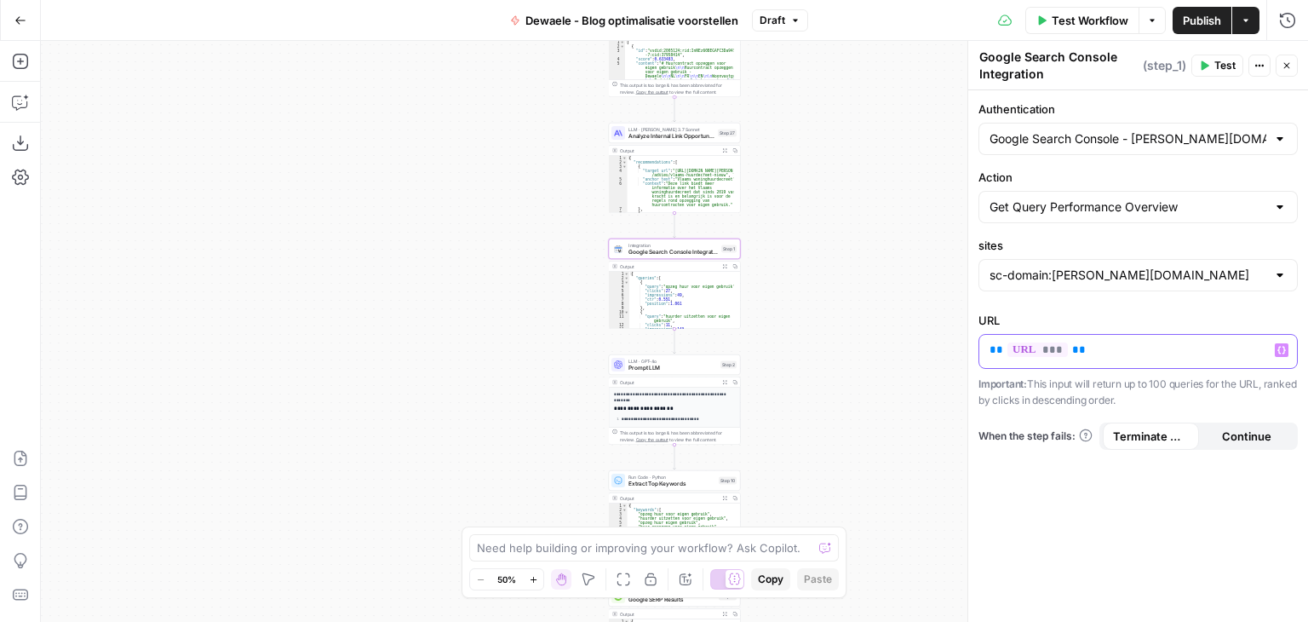
drag, startPoint x: 1100, startPoint y: 356, endPoint x: 957, endPoint y: 356, distance: 143.1
click at [957, 356] on body "**********" at bounding box center [654, 311] width 1308 height 622
drag, startPoint x: 1083, startPoint y: 353, endPoint x: 984, endPoint y: 352, distance: 98.8
click at [984, 352] on div "** *** **" at bounding box center [1138, 351] width 318 height 33
copy p "** *** **"
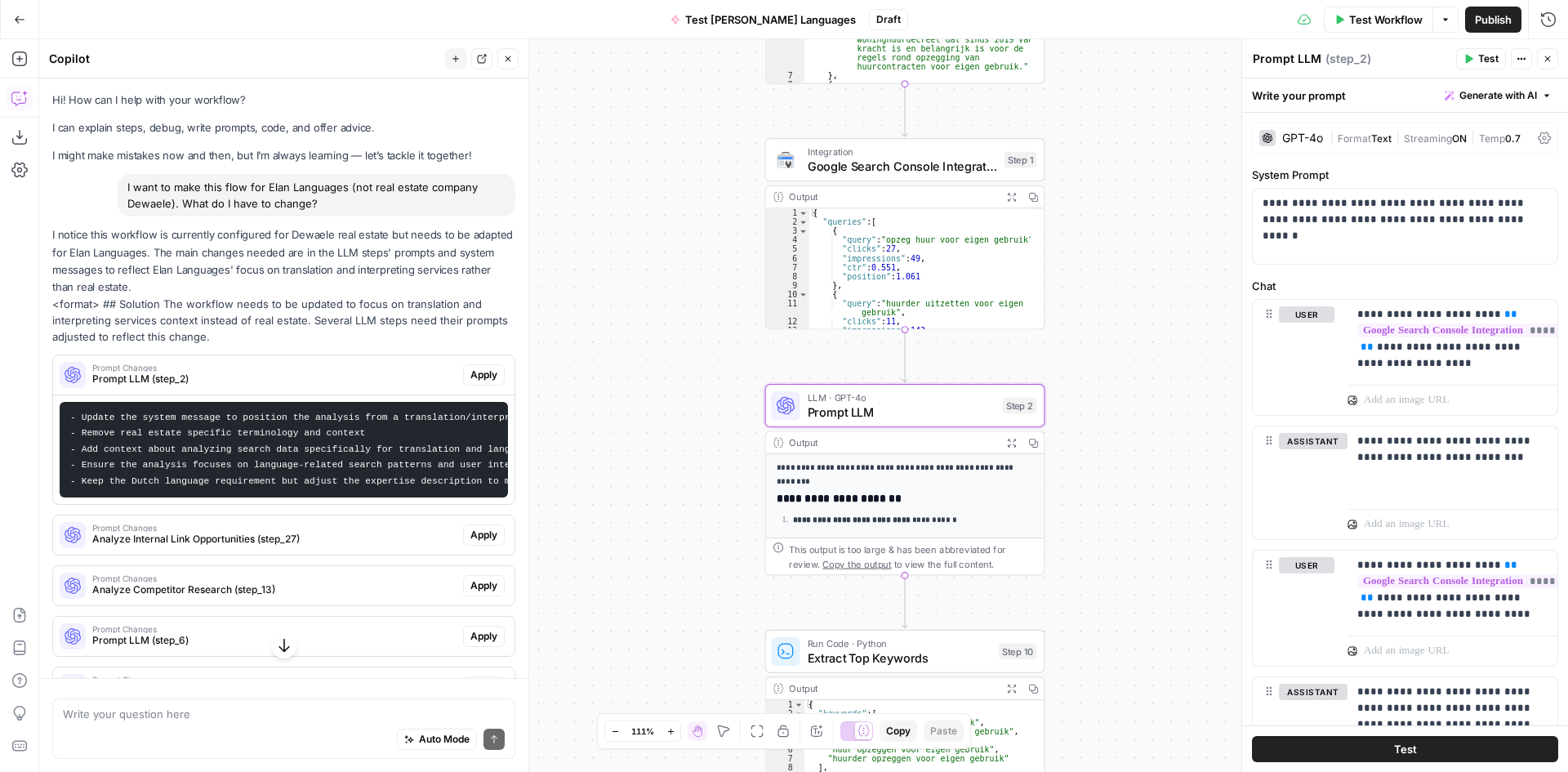
scroll to position [53, 0]
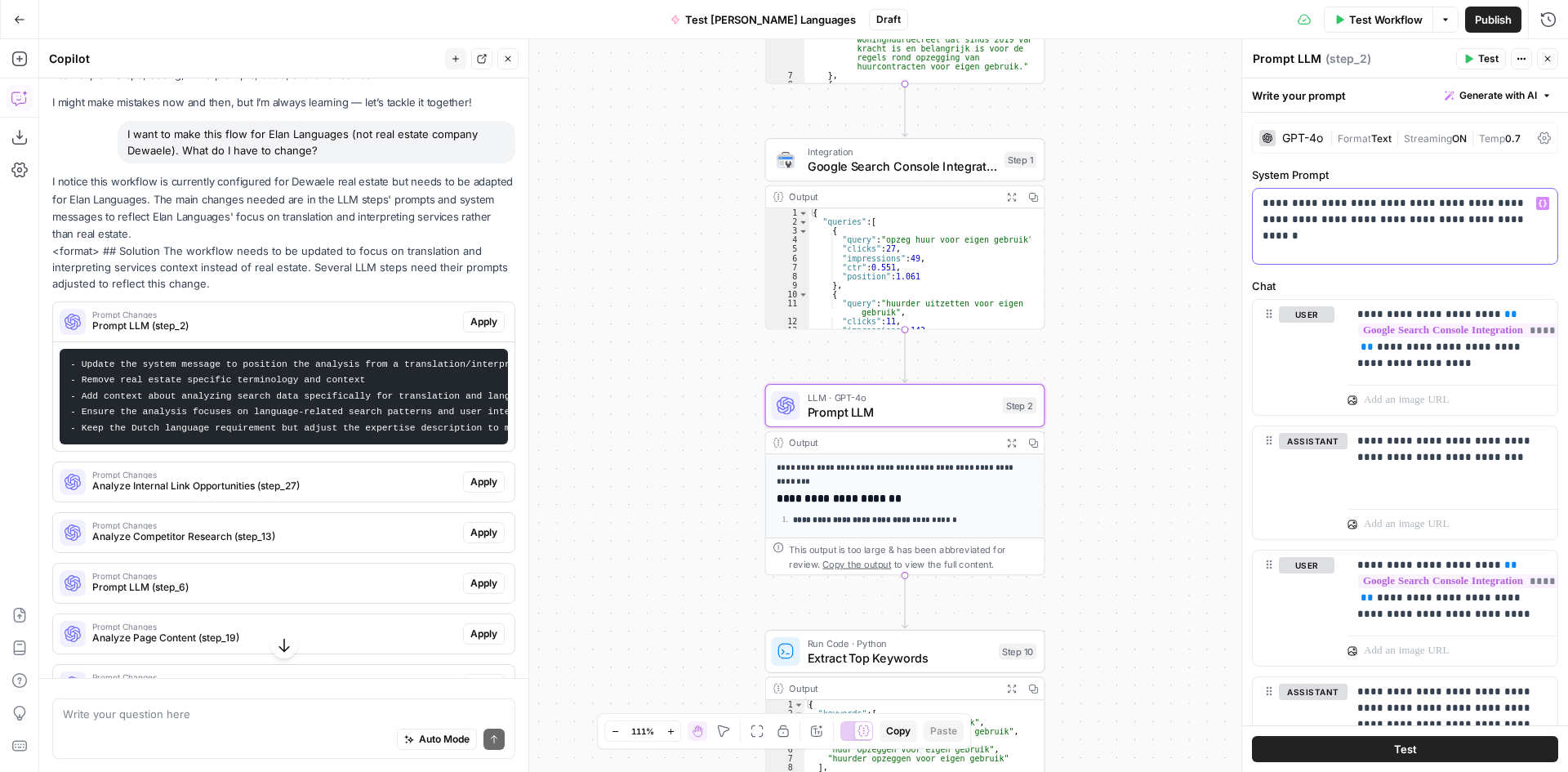
click at [1469, 222] on p "**********" at bounding box center [1399, 212] width 272 height 33
click at [1457, 222] on p "**********" at bounding box center [1399, 212] width 272 height 33
paste div
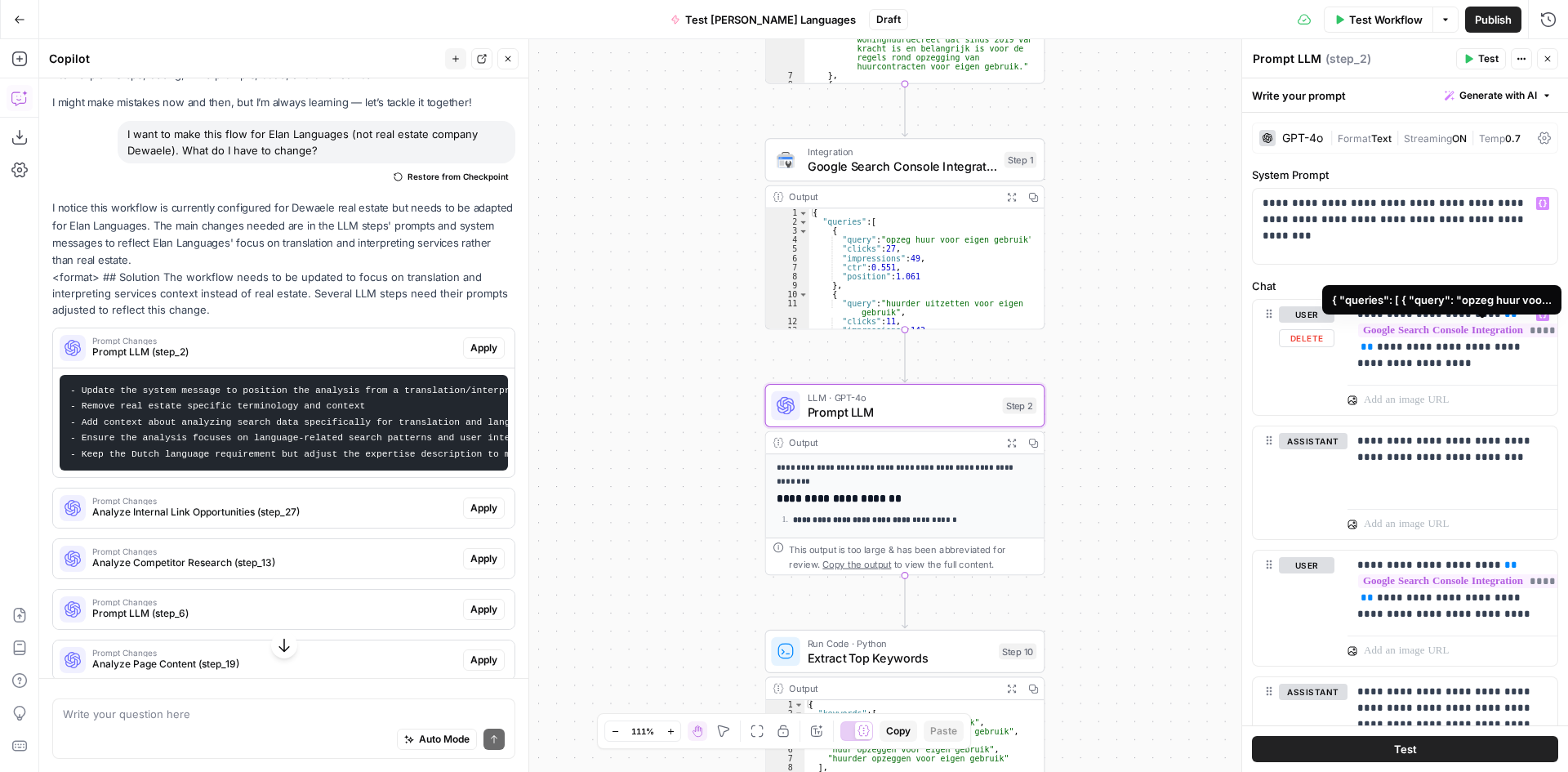
click at [1451, 334] on span "**********" at bounding box center [1486, 330] width 255 height 13
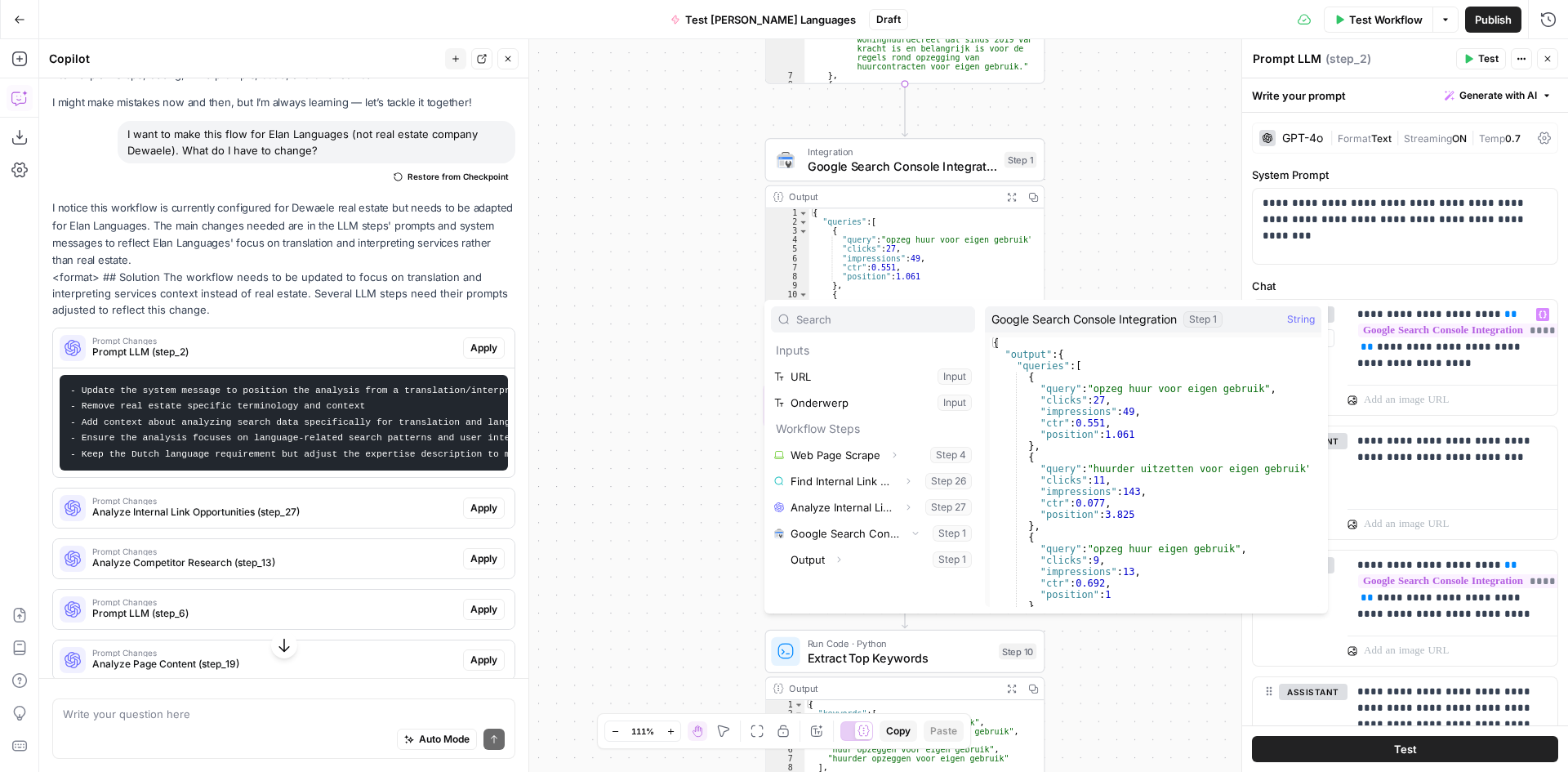
click at [1162, 247] on div "**********" at bounding box center [804, 406] width 1529 height 733
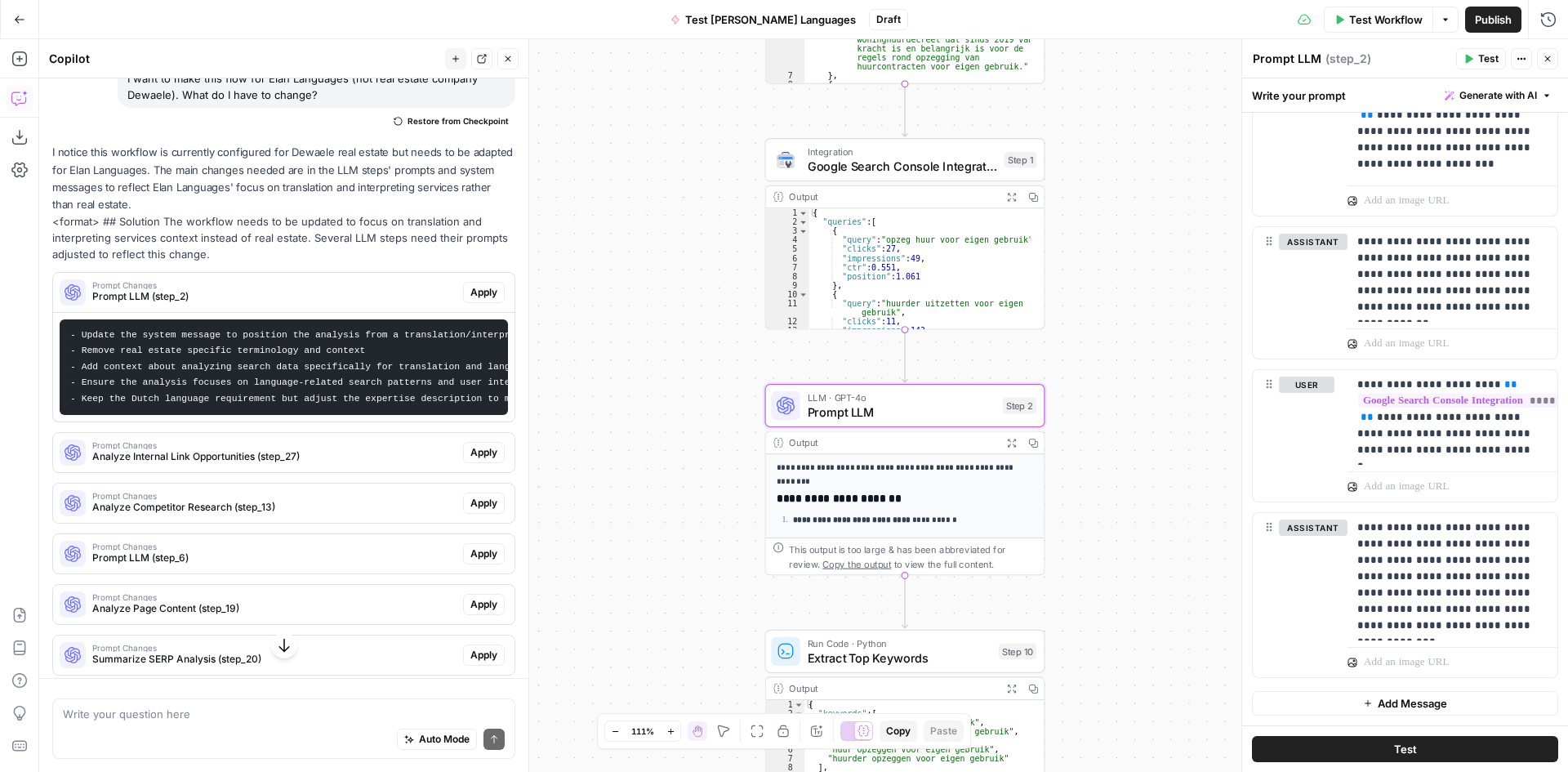
scroll to position [135, 0]
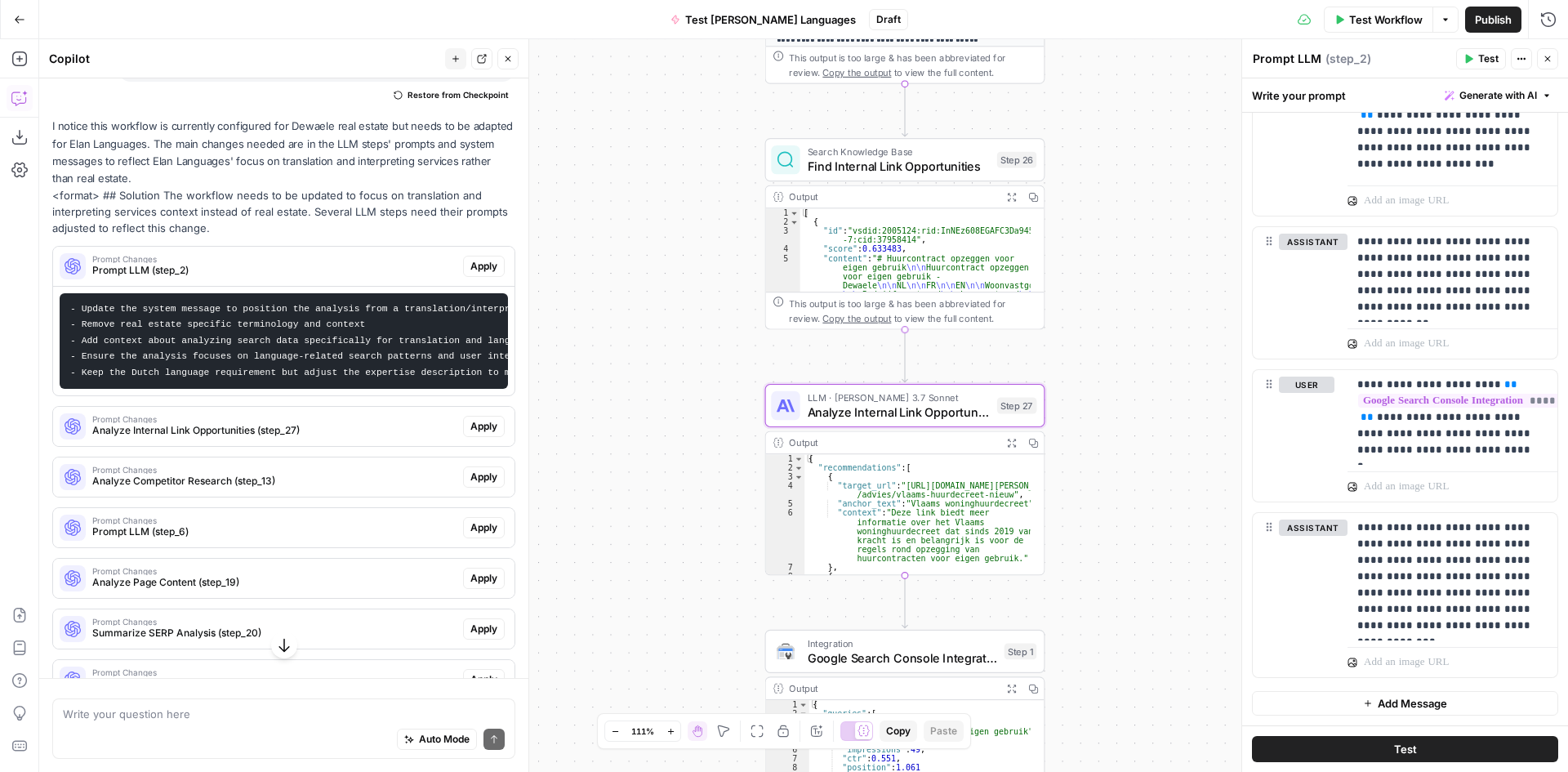
click at [246, 437] on span "Analyze Internal Link Opportunities (step_27)" at bounding box center [274, 430] width 364 height 14
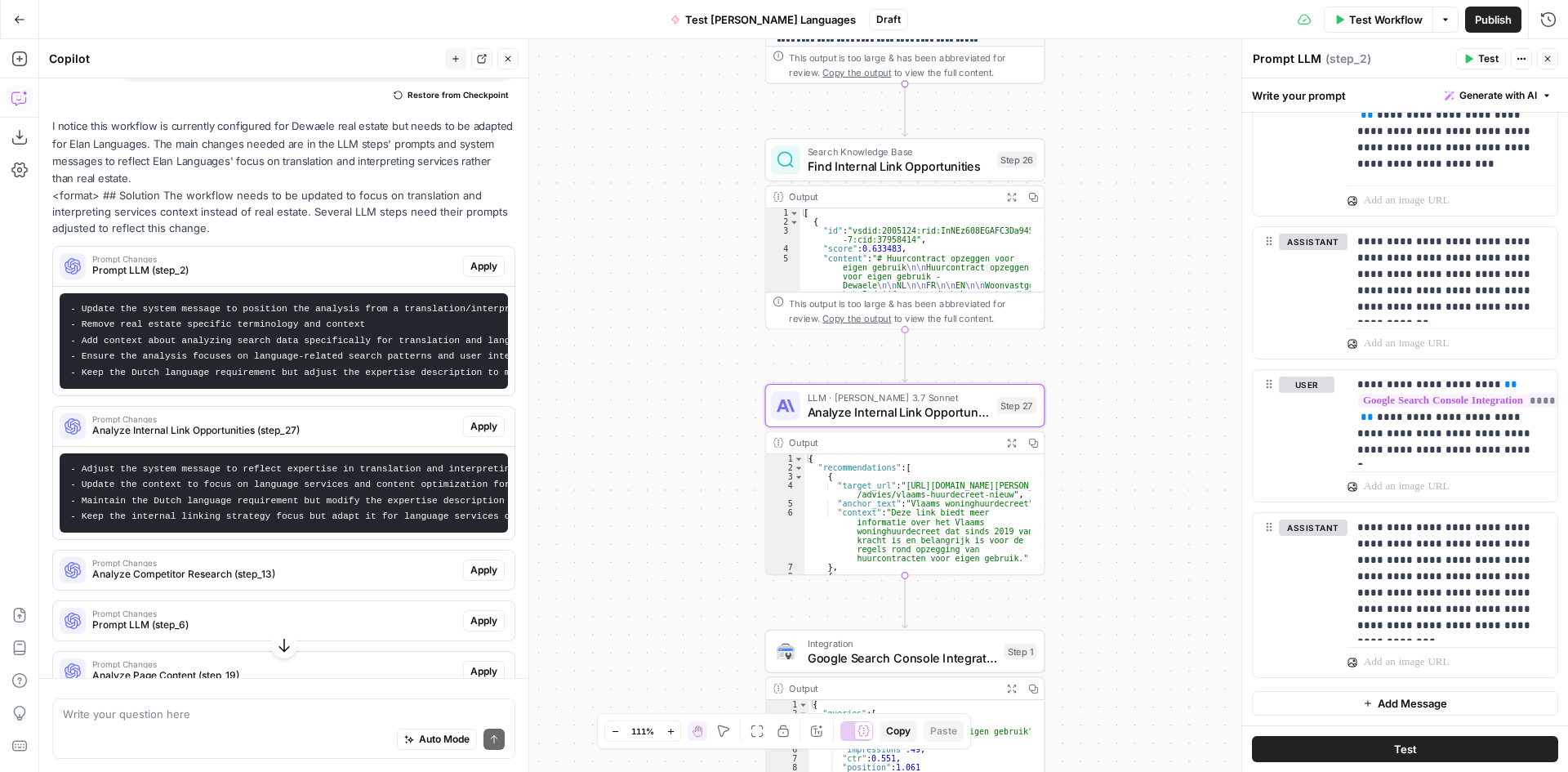
scroll to position [217, 0]
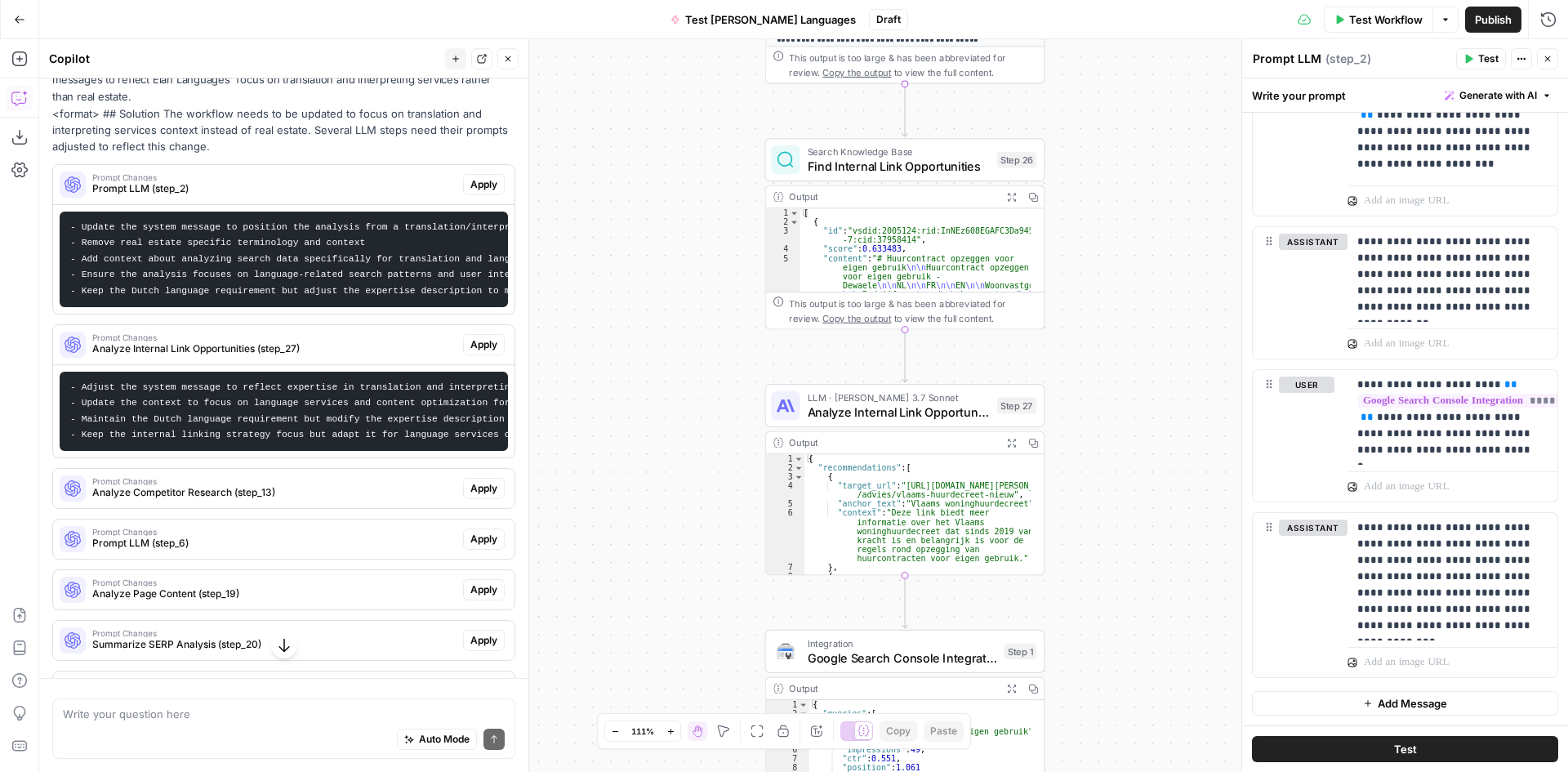
click at [846, 417] on span "Analyze Internal Link Opportunities" at bounding box center [899, 411] width 182 height 18
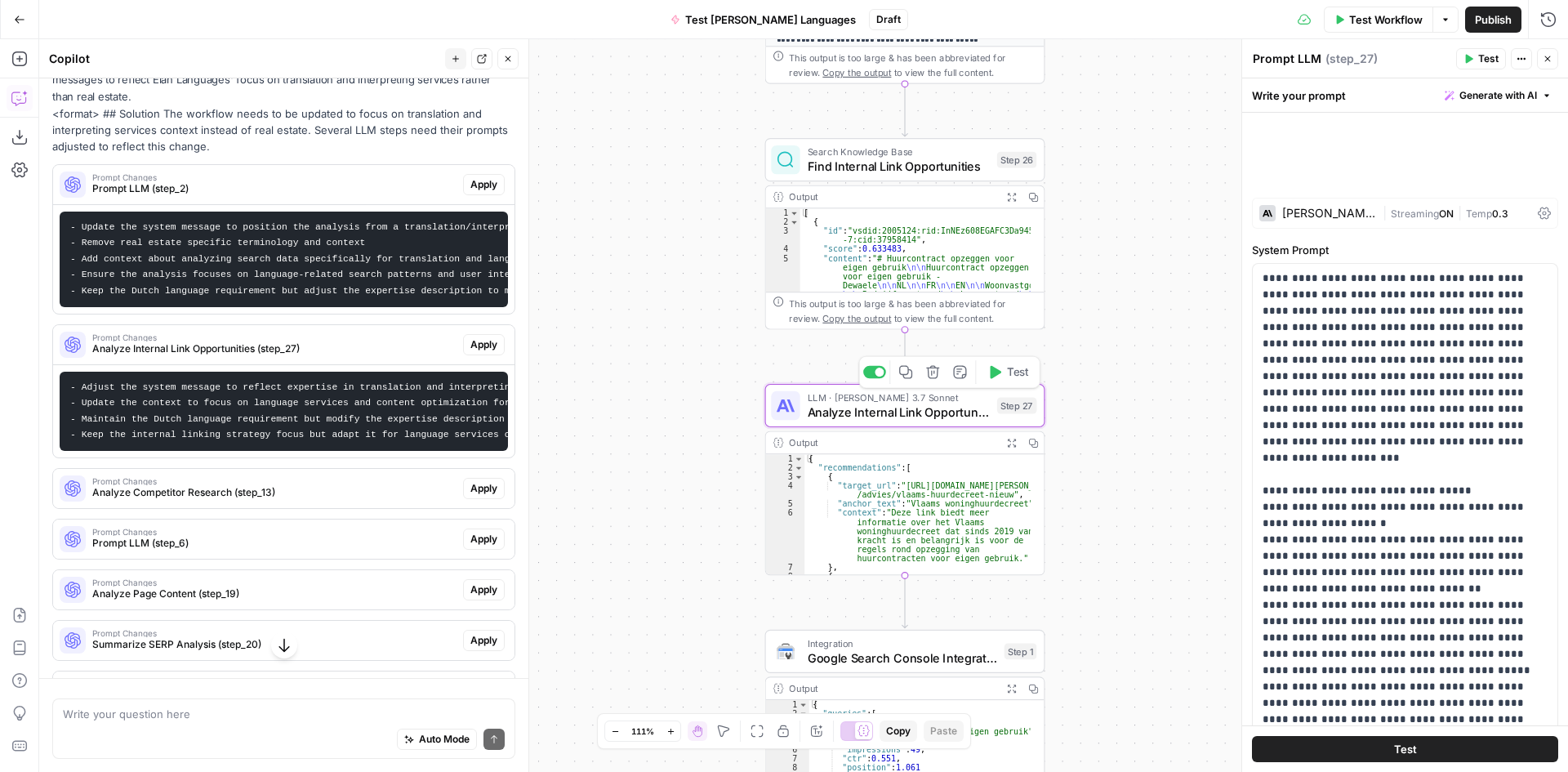
type textarea "Analyze Internal Link Opportunities"
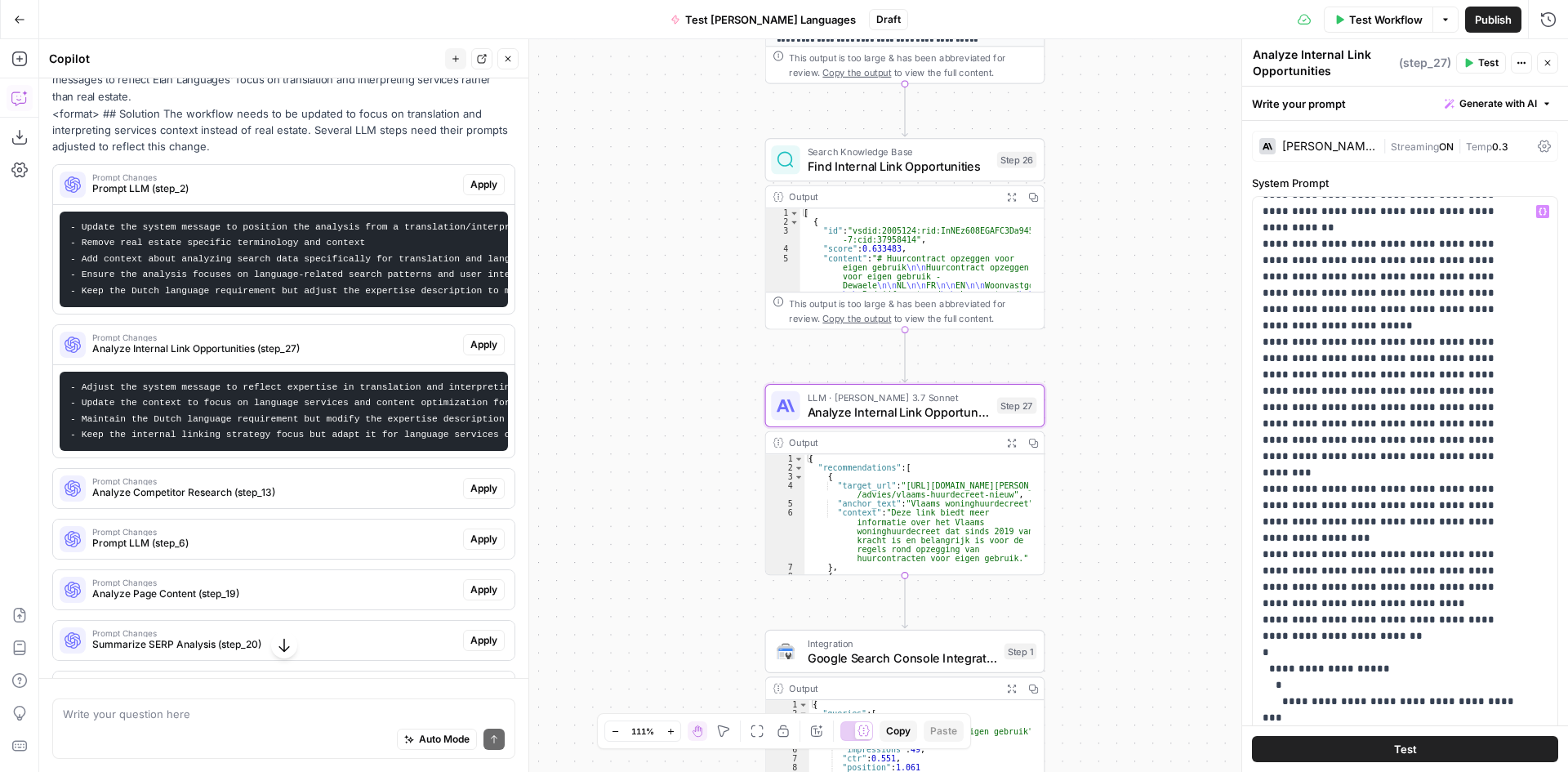
scroll to position [377, 0]
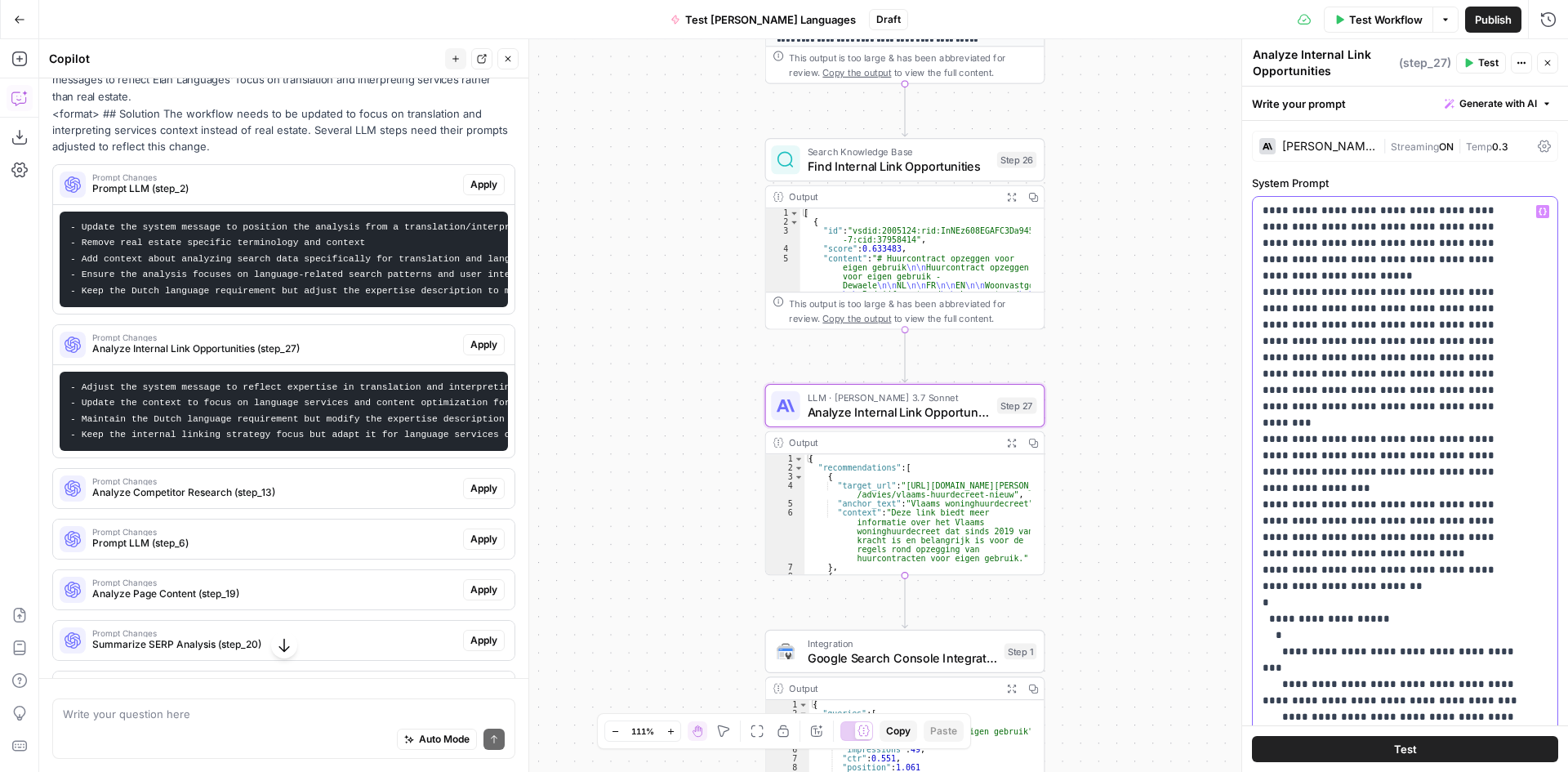
click at [1367, 384] on p "**********" at bounding box center [1393, 340] width 261 height 1029
click at [1411, 358] on p "**********" at bounding box center [1393, 340] width 261 height 1029
type input "r"
type input "d"
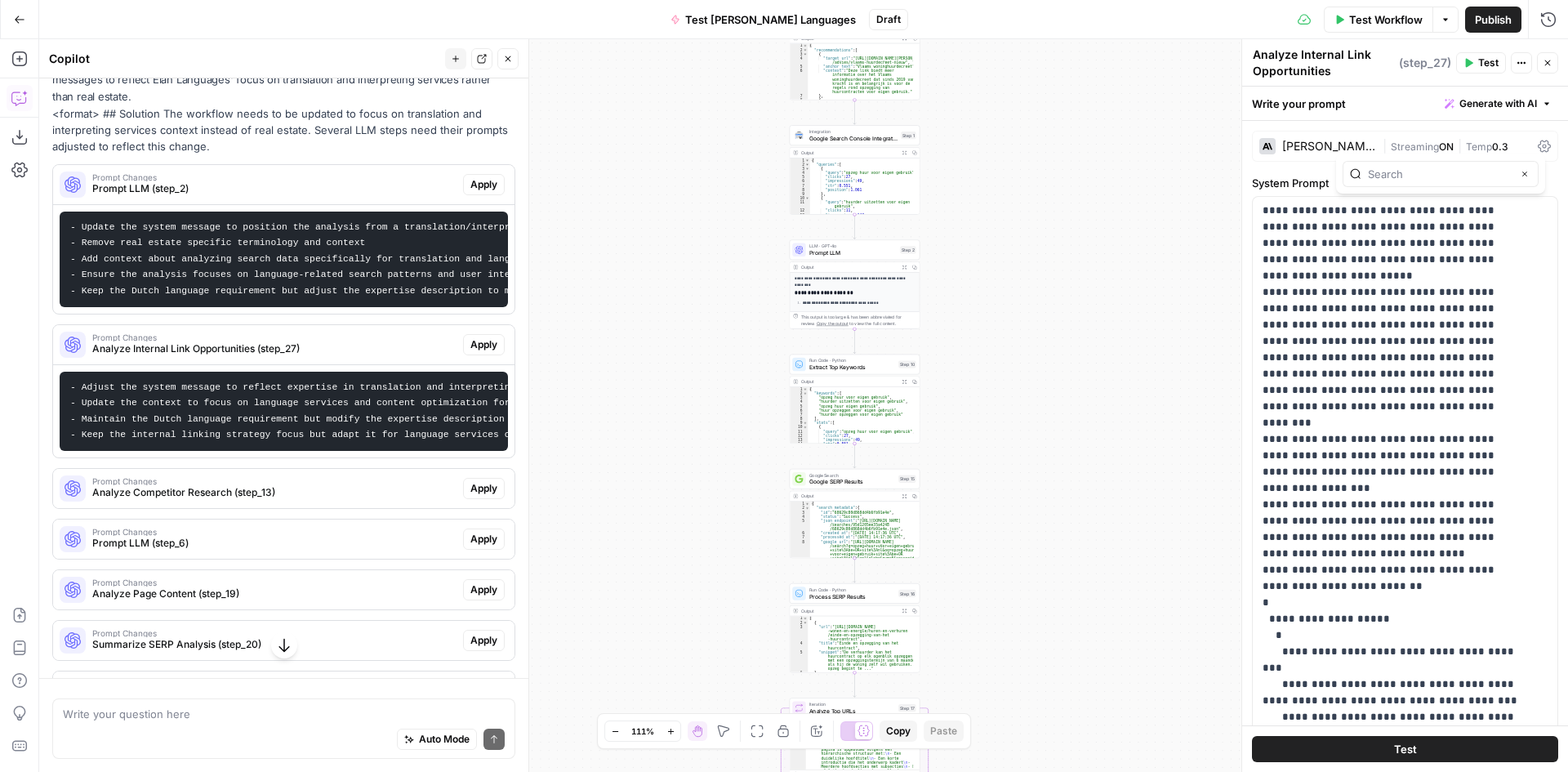
click at [200, 500] on span "Analyze Competitor Research (step_13)" at bounding box center [274, 492] width 364 height 14
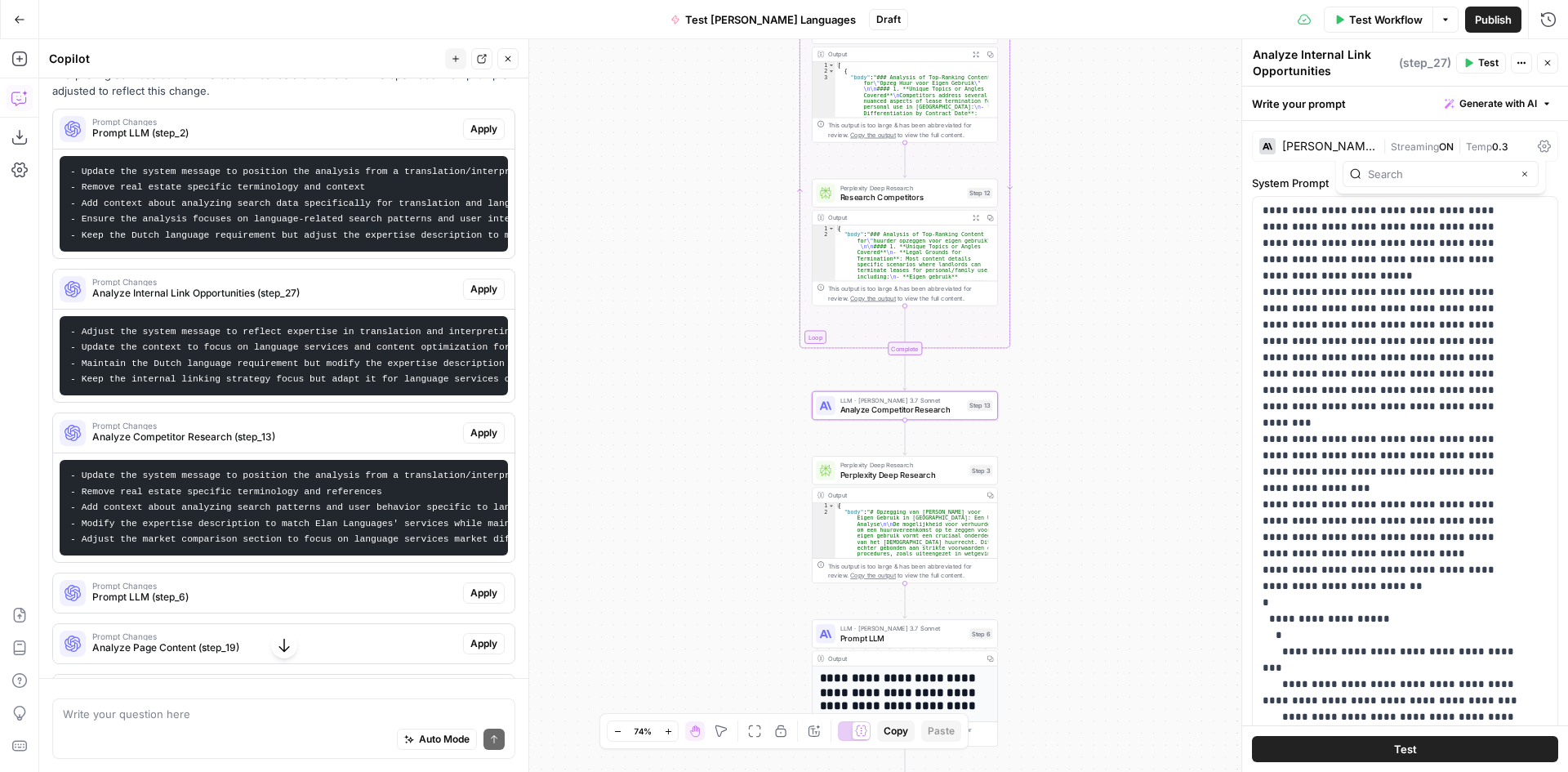
scroll to position [298, 0]
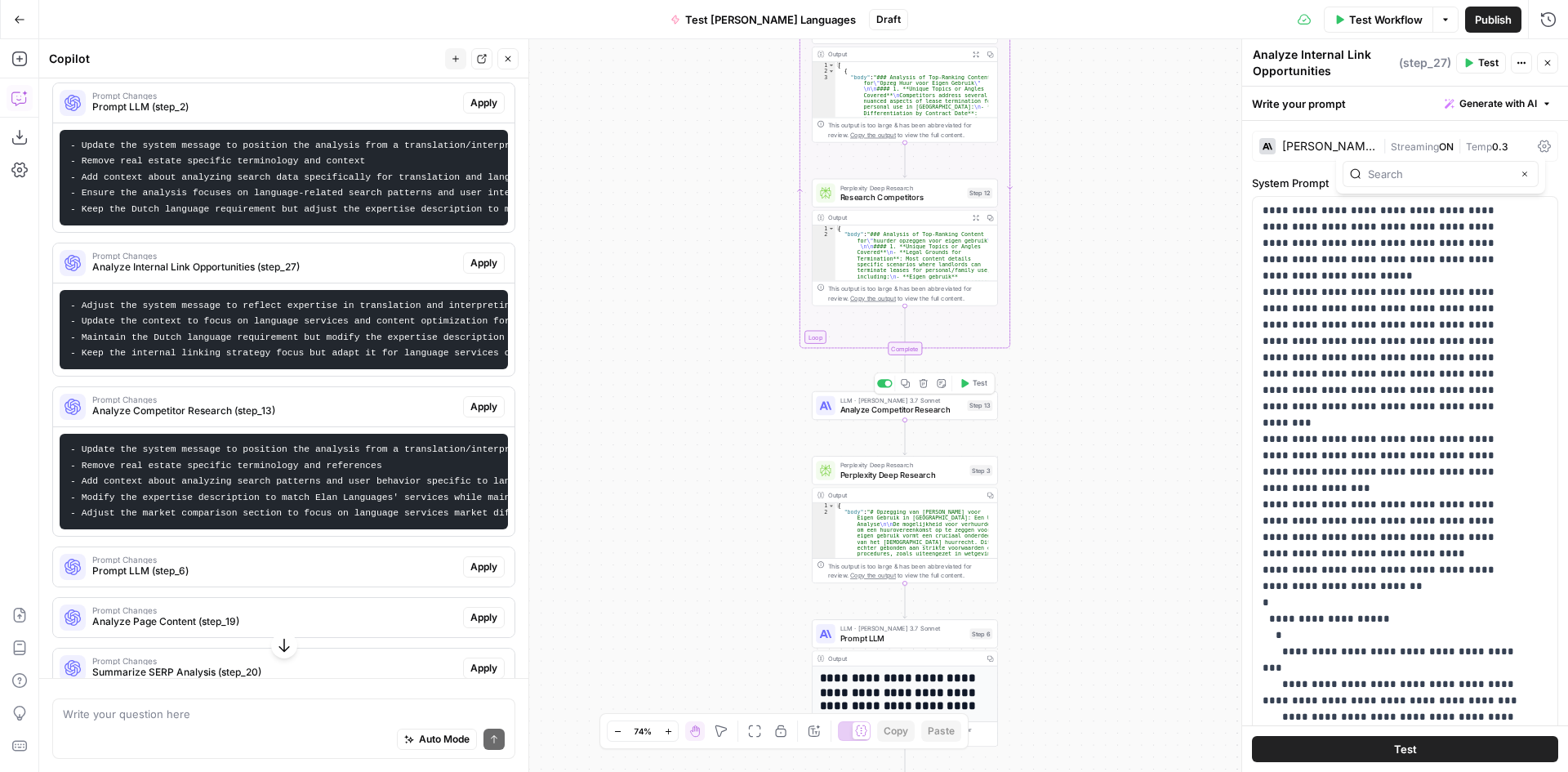
click at [871, 420] on div "LLM · Claude 3.7 Sonnet Analyze Competitor Research Step 13 Copy step Delete st…" at bounding box center [904, 406] width 186 height 29
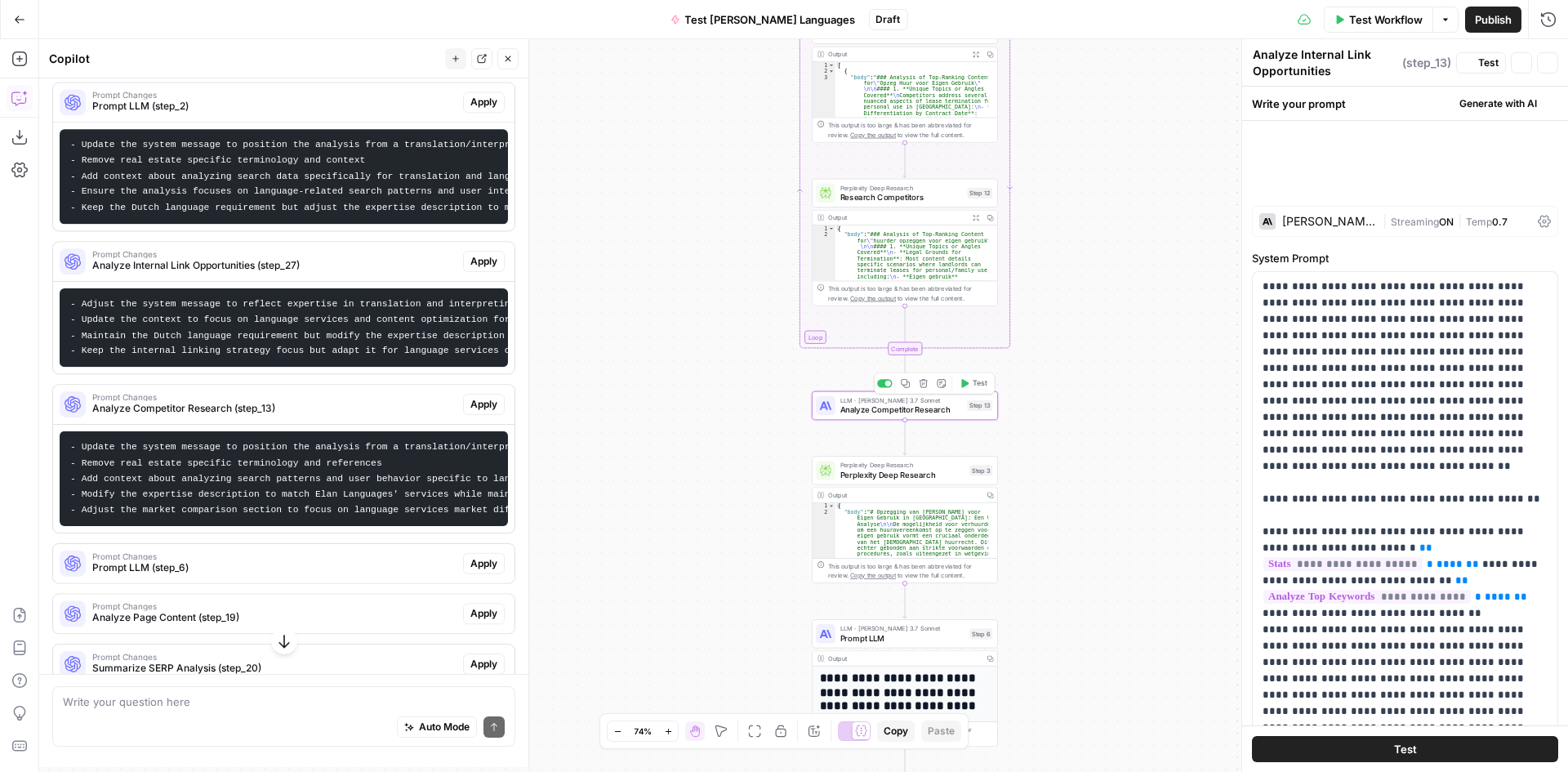
type textarea "Analyze Competitor Research"
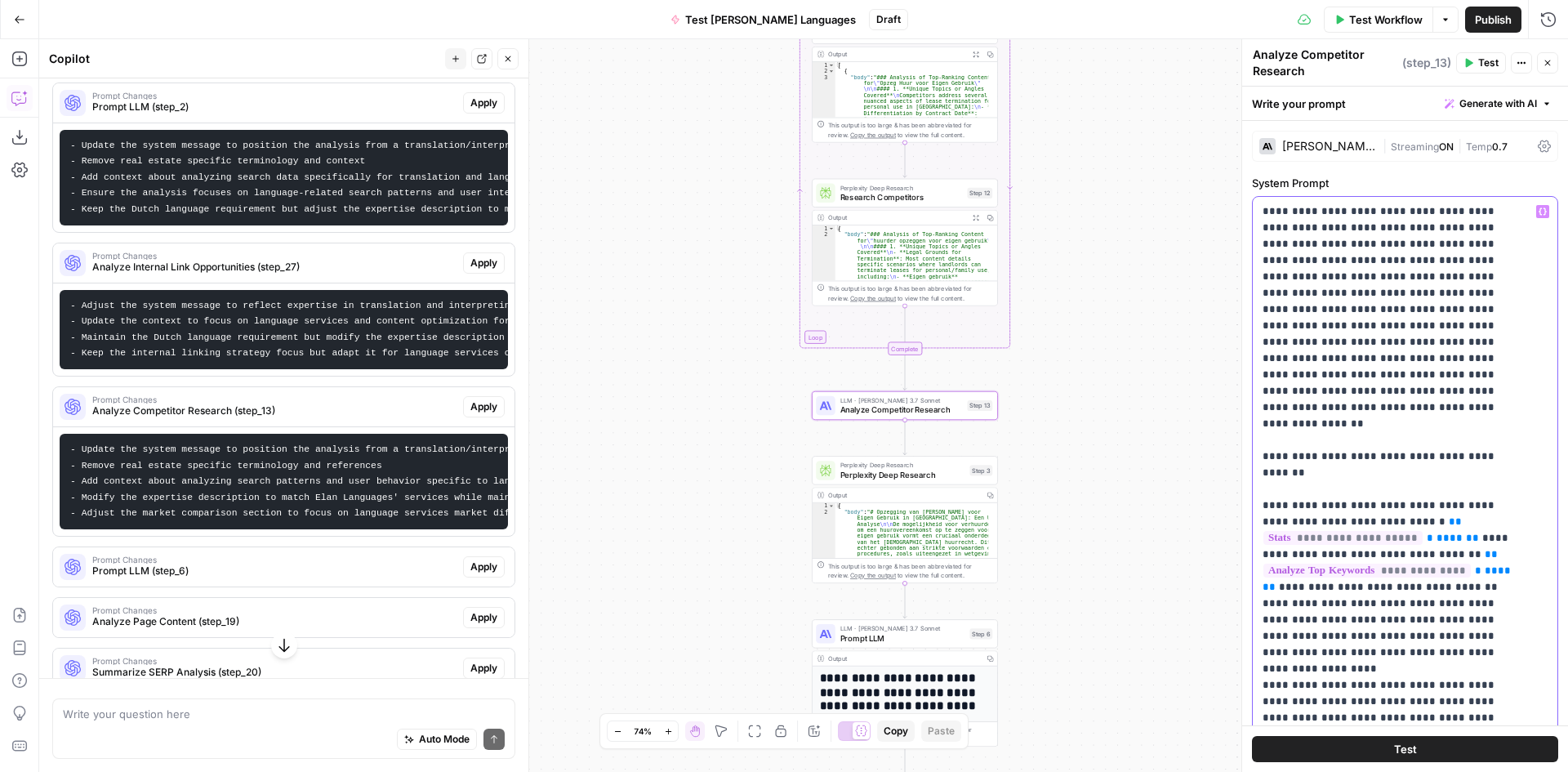
drag, startPoint x: 1450, startPoint y: 246, endPoint x: 1343, endPoint y: 245, distance: 107.0
drag, startPoint x: 1390, startPoint y: 246, endPoint x: 1341, endPoint y: 246, distance: 49.0
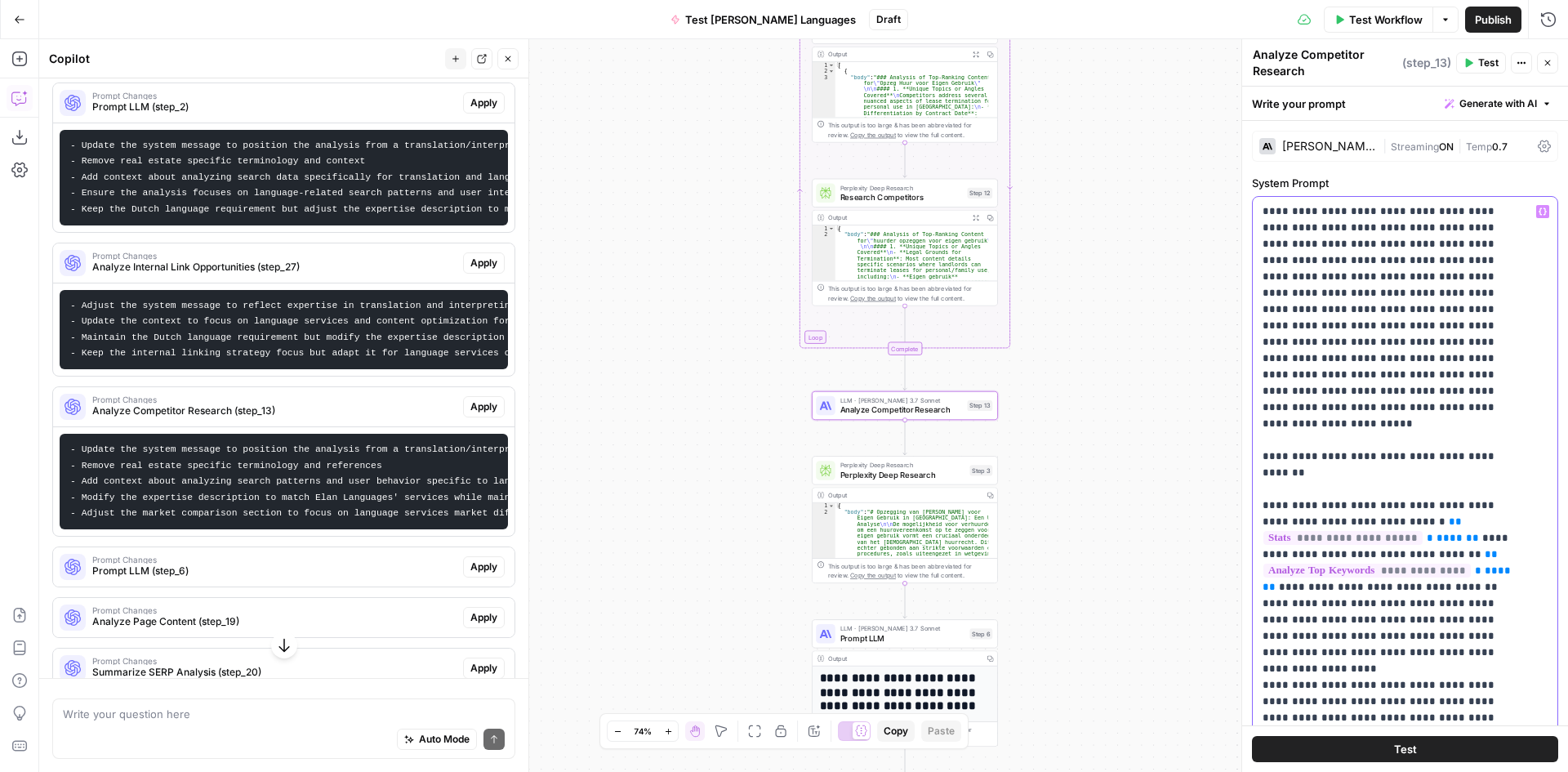
drag, startPoint x: 1472, startPoint y: 277, endPoint x: 1469, endPoint y: 267, distance: 10.4
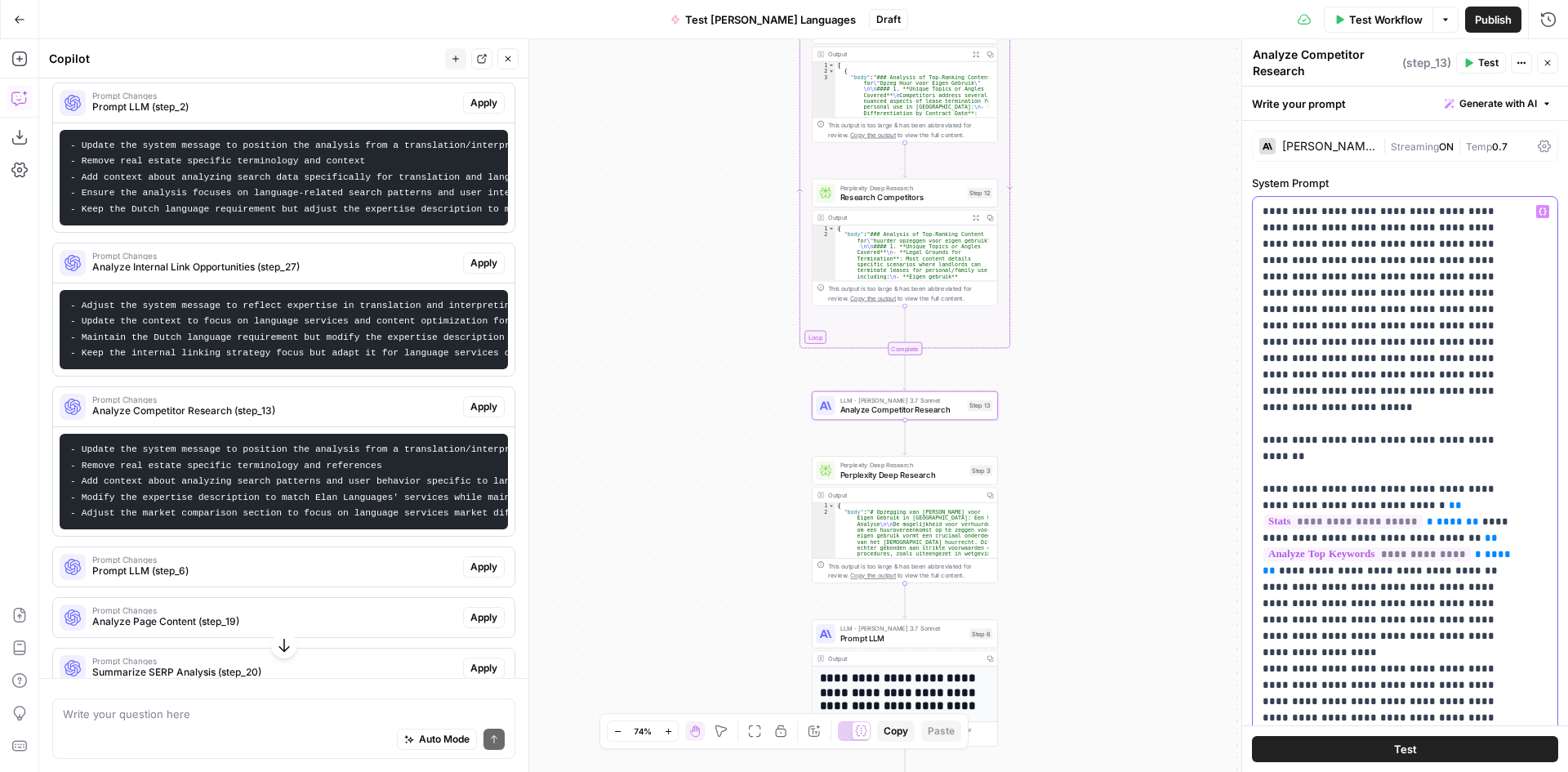
drag, startPoint x: 1293, startPoint y: 396, endPoint x: 1272, endPoint y: 393, distance: 21.2
drag, startPoint x: 1310, startPoint y: 397, endPoint x: 1348, endPoint y: 364, distance: 50.3
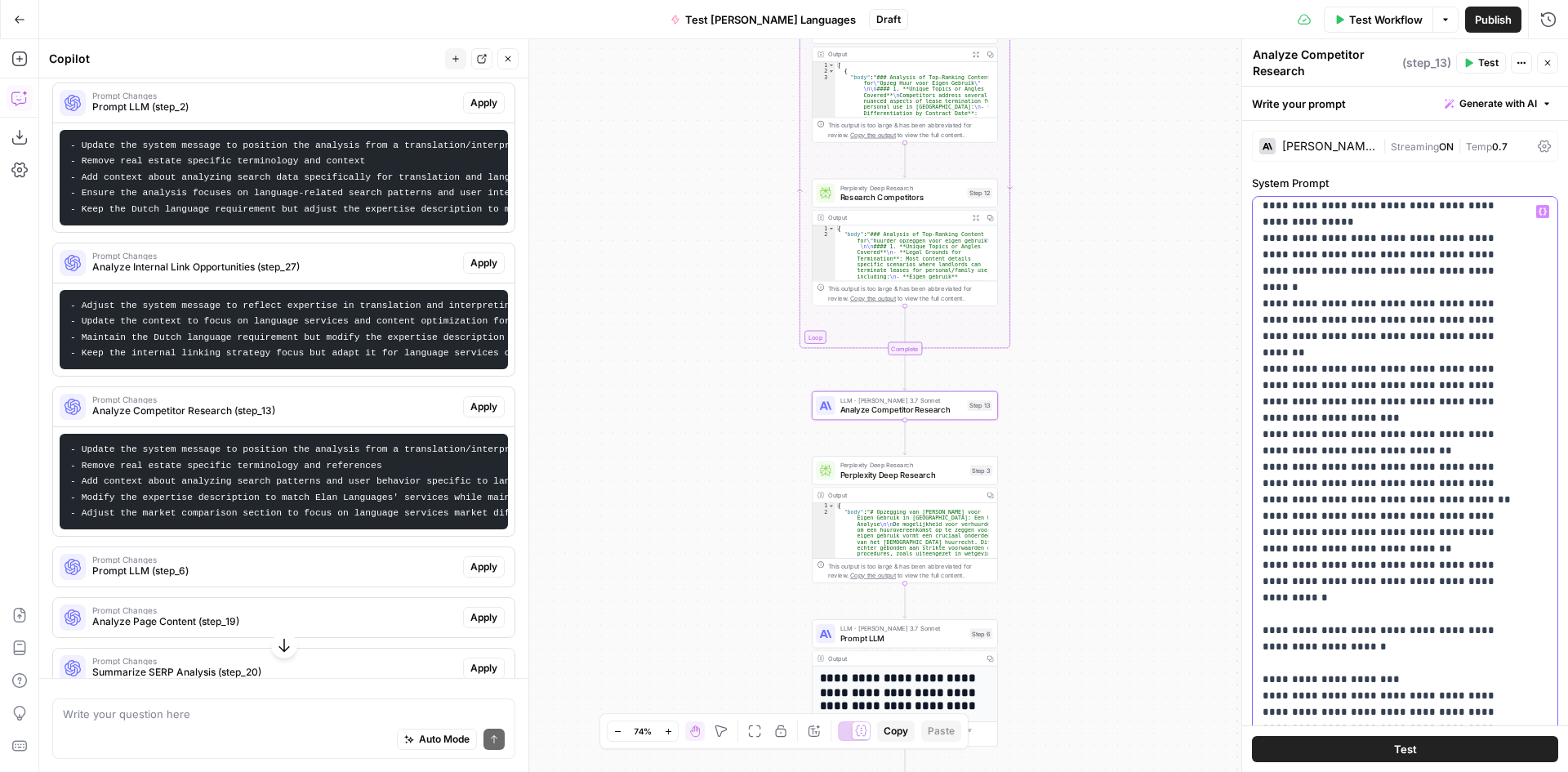
scroll to position [572, 0]
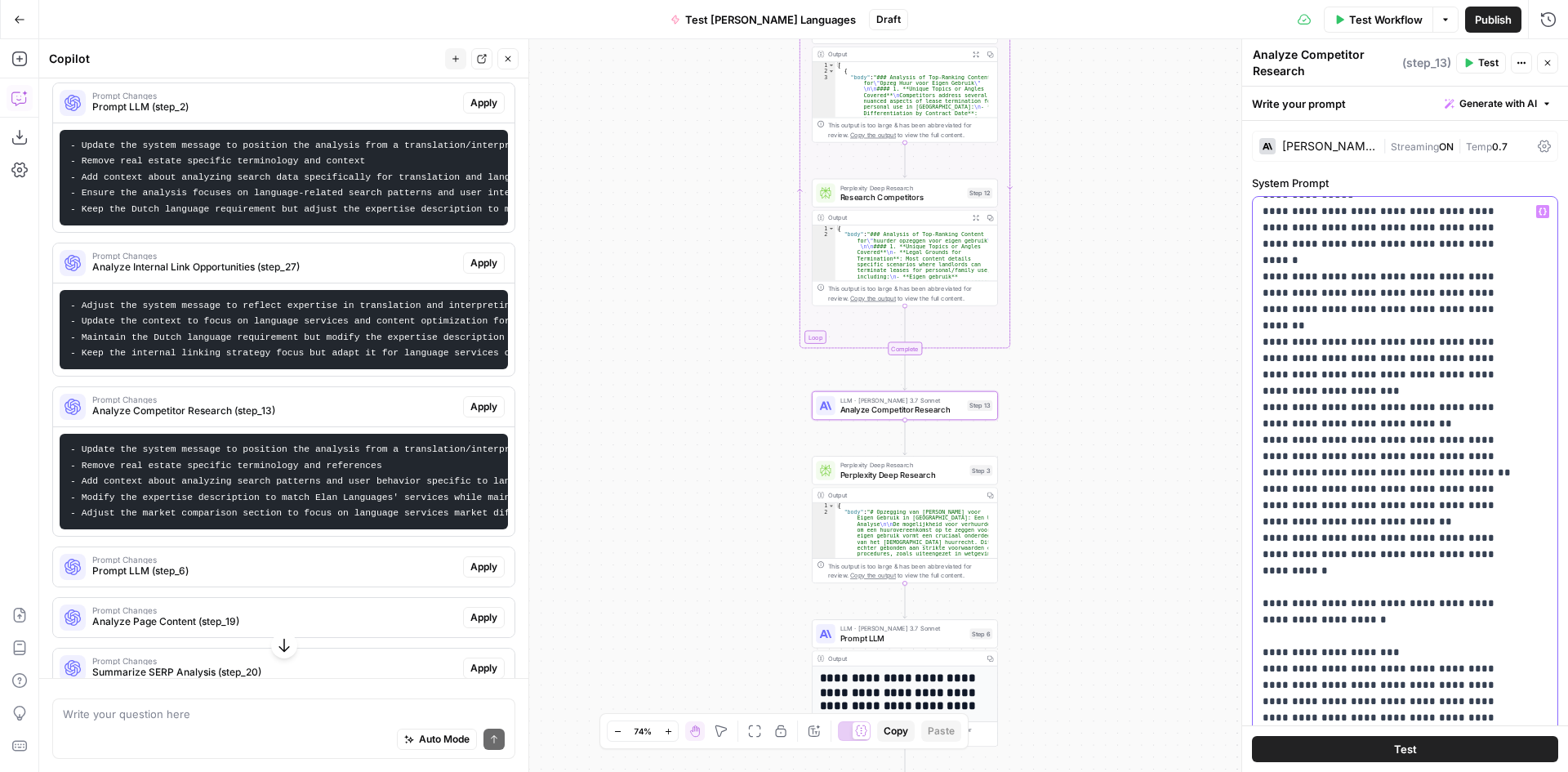
drag, startPoint x: 1403, startPoint y: 389, endPoint x: 1252, endPoint y: 363, distance: 153.2
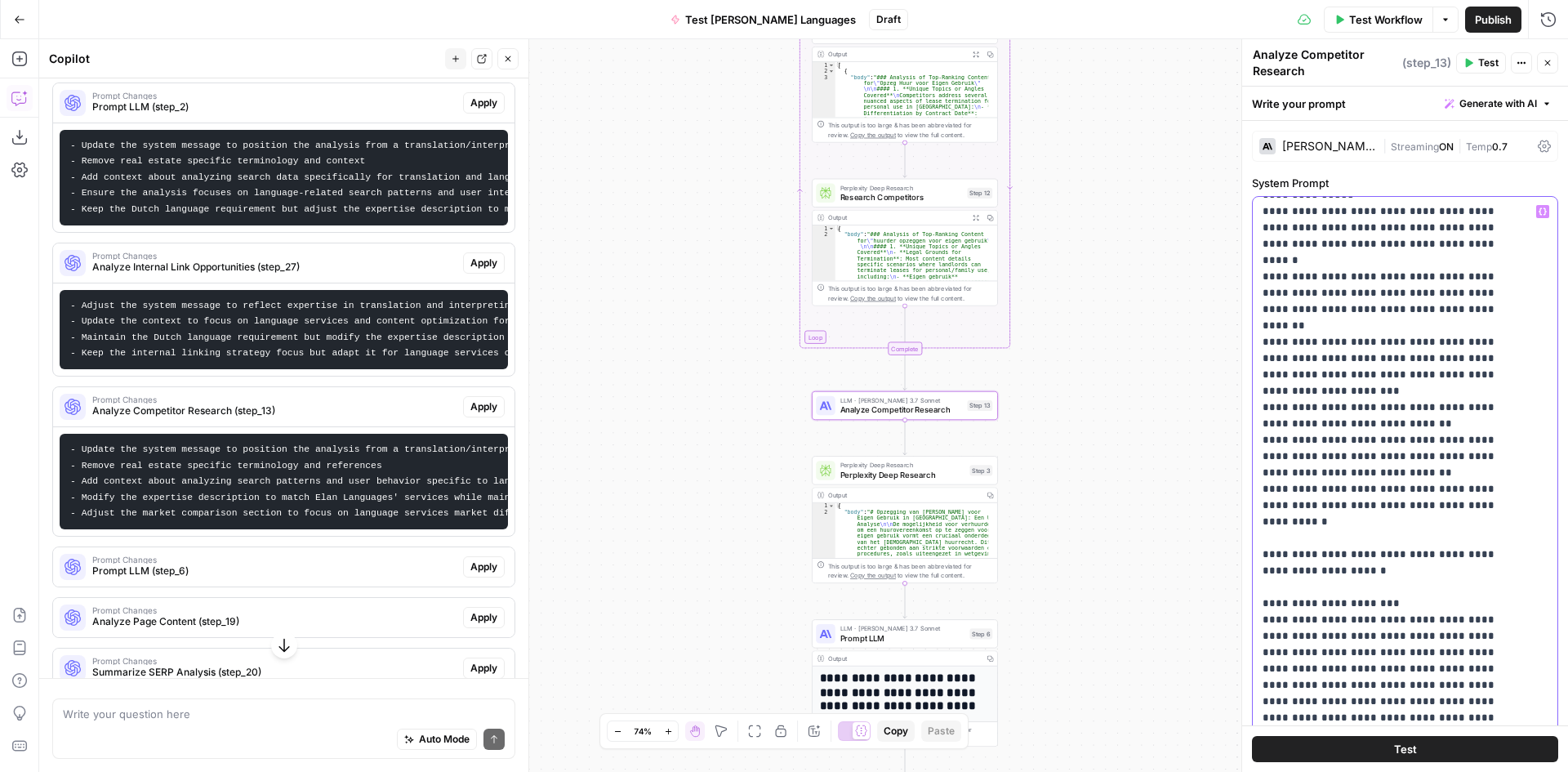
click at [1399, 399] on p "**********" at bounding box center [1393, 513] width 261 height 1764
drag, startPoint x: 1378, startPoint y: 394, endPoint x: 1263, endPoint y: 361, distance: 119.6
click at [1263, 361] on p "**********" at bounding box center [1393, 513] width 261 height 1764
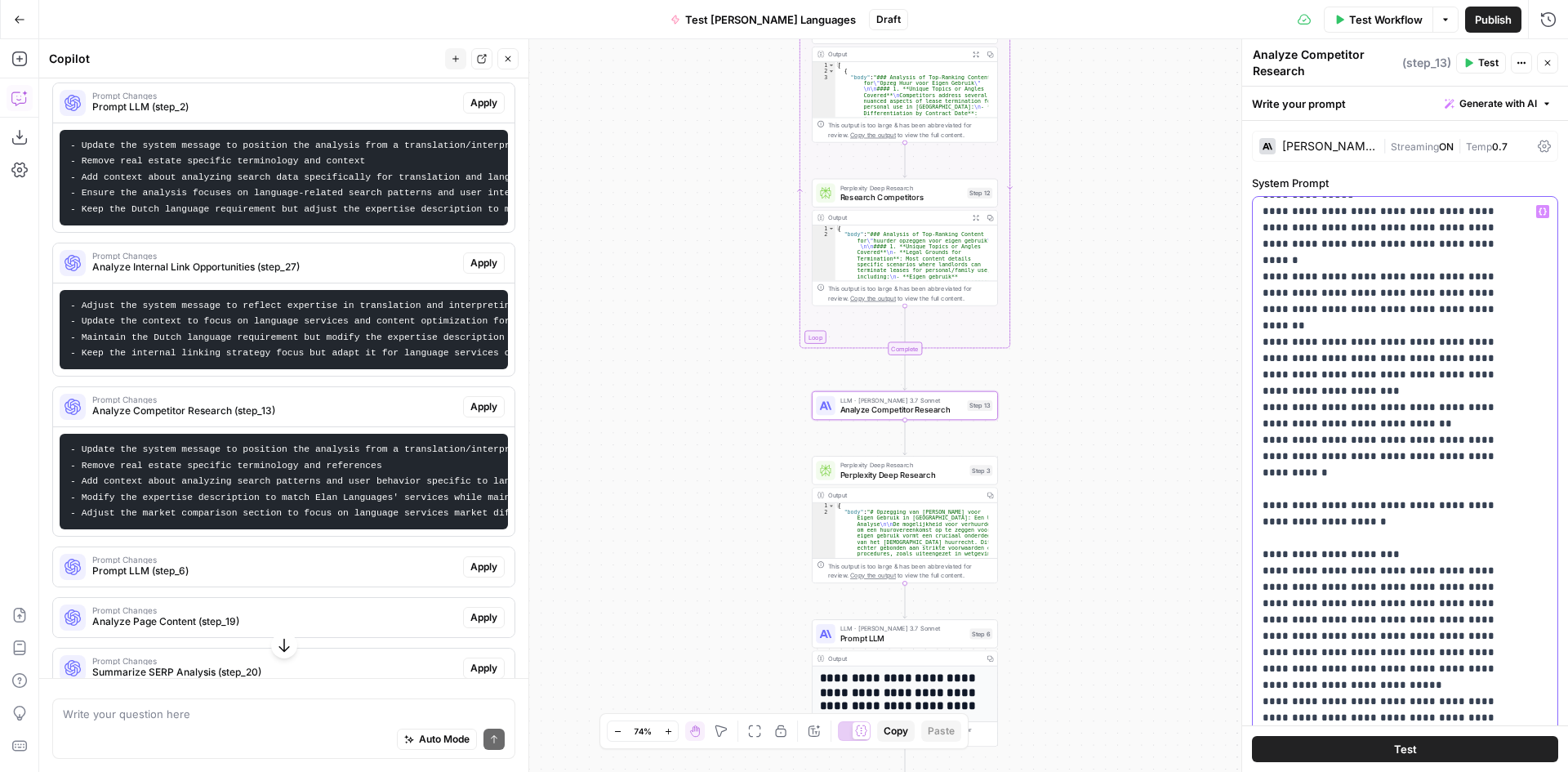
drag, startPoint x: 1505, startPoint y: 377, endPoint x: 1264, endPoint y: 358, distance: 241.7
click at [1264, 358] on p "**********" at bounding box center [1393, 489] width 261 height 1715
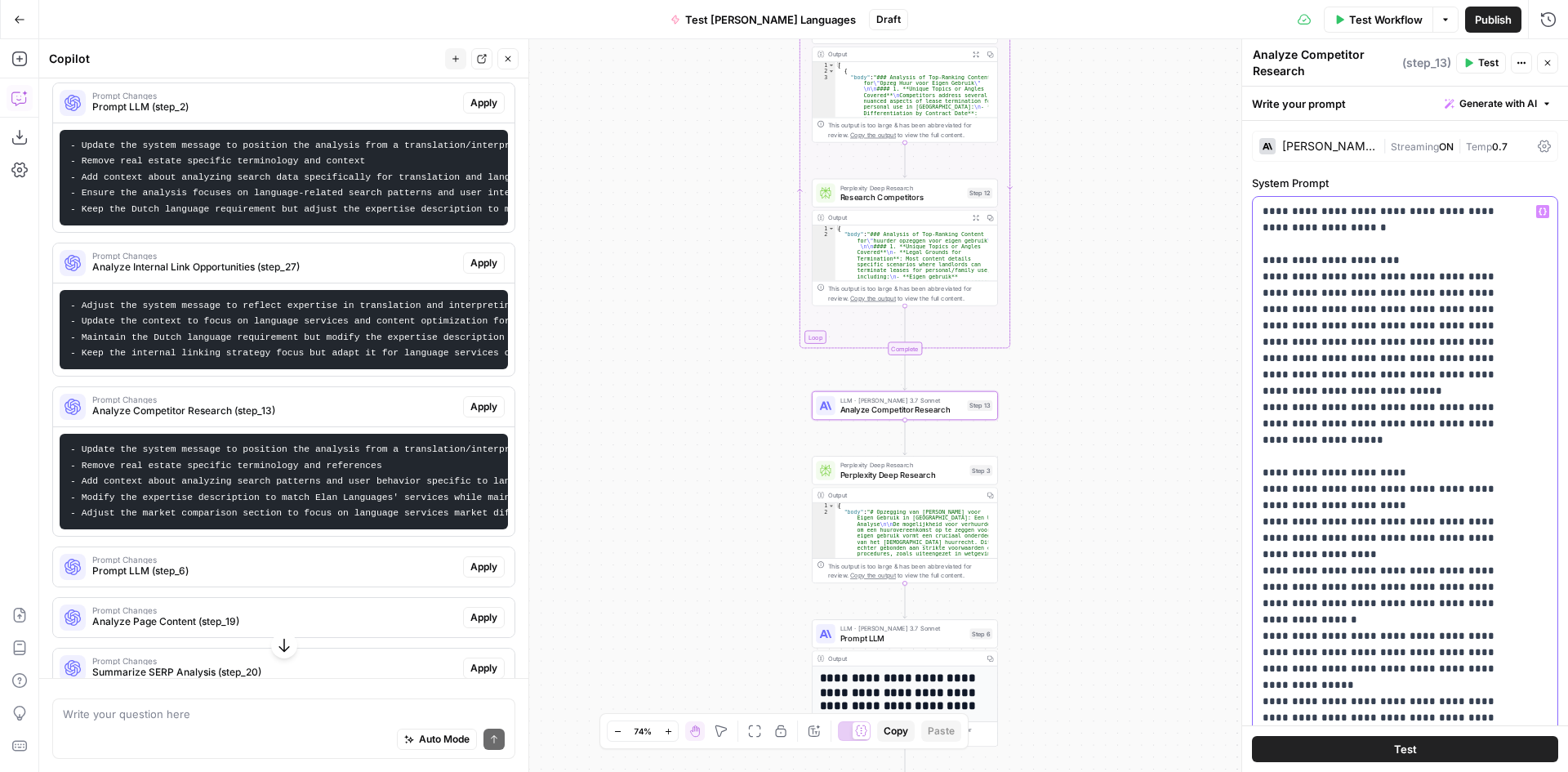
scroll to position [980, 0]
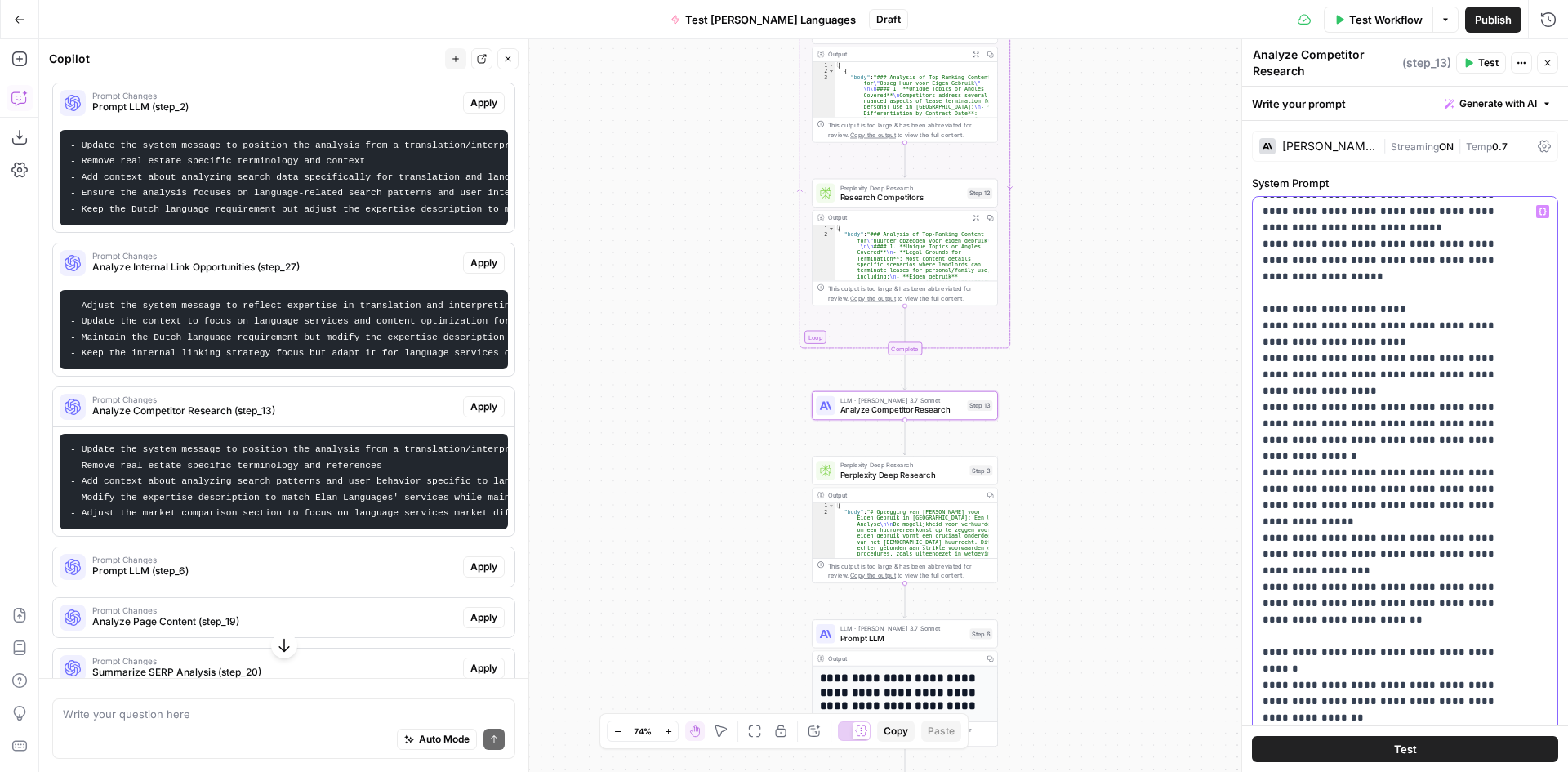
drag, startPoint x: 1367, startPoint y: 458, endPoint x: 1259, endPoint y: 432, distance: 111.1
click at [1259, 432] on div "**********" at bounding box center [1398, 529] width 293 height 666
drag, startPoint x: 1345, startPoint y: 455, endPoint x: 1262, endPoint y: 429, distance: 87.0
click at [1262, 429] on div "**********" at bounding box center [1398, 529] width 293 height 666
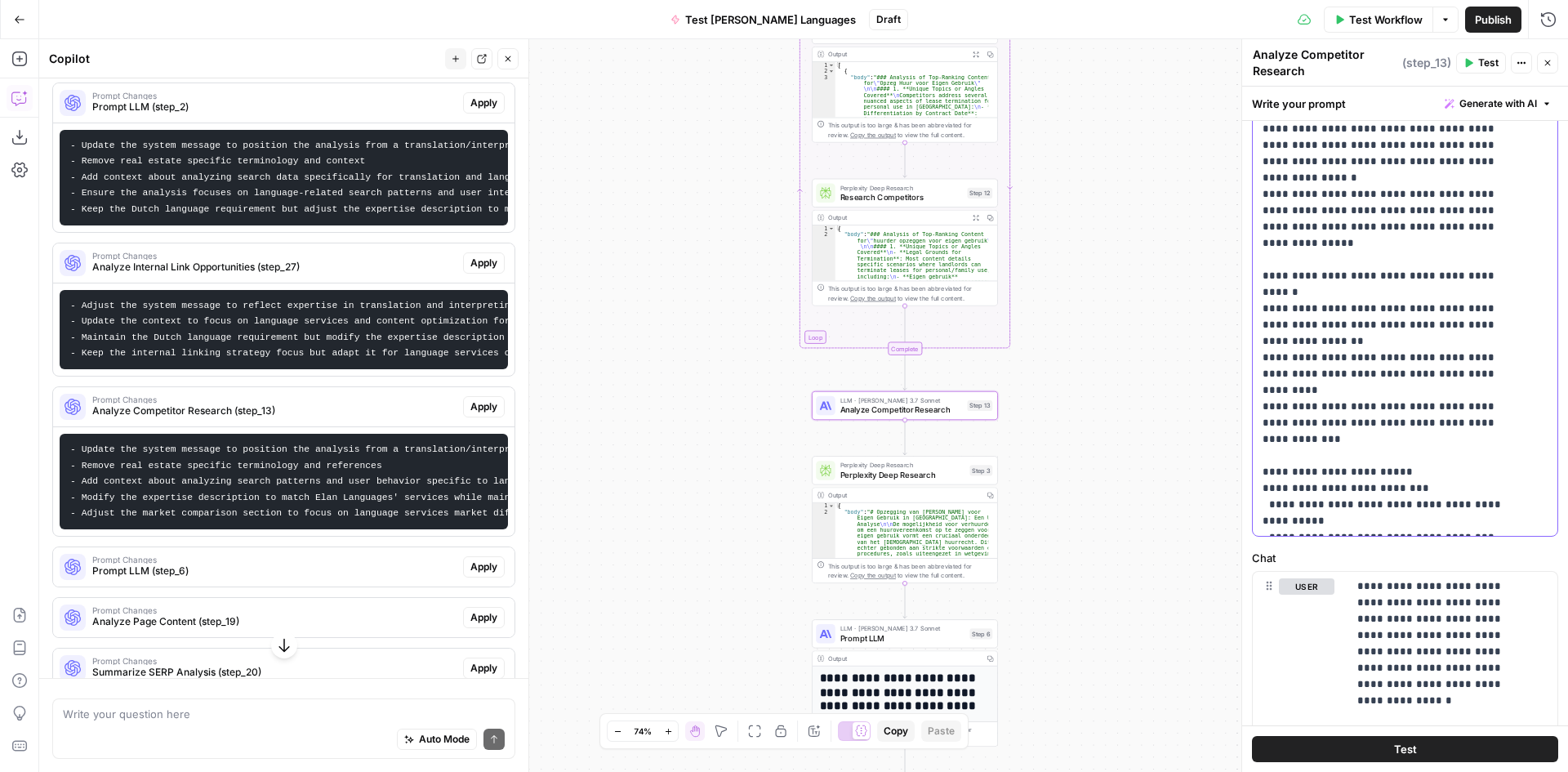
scroll to position [851, 0]
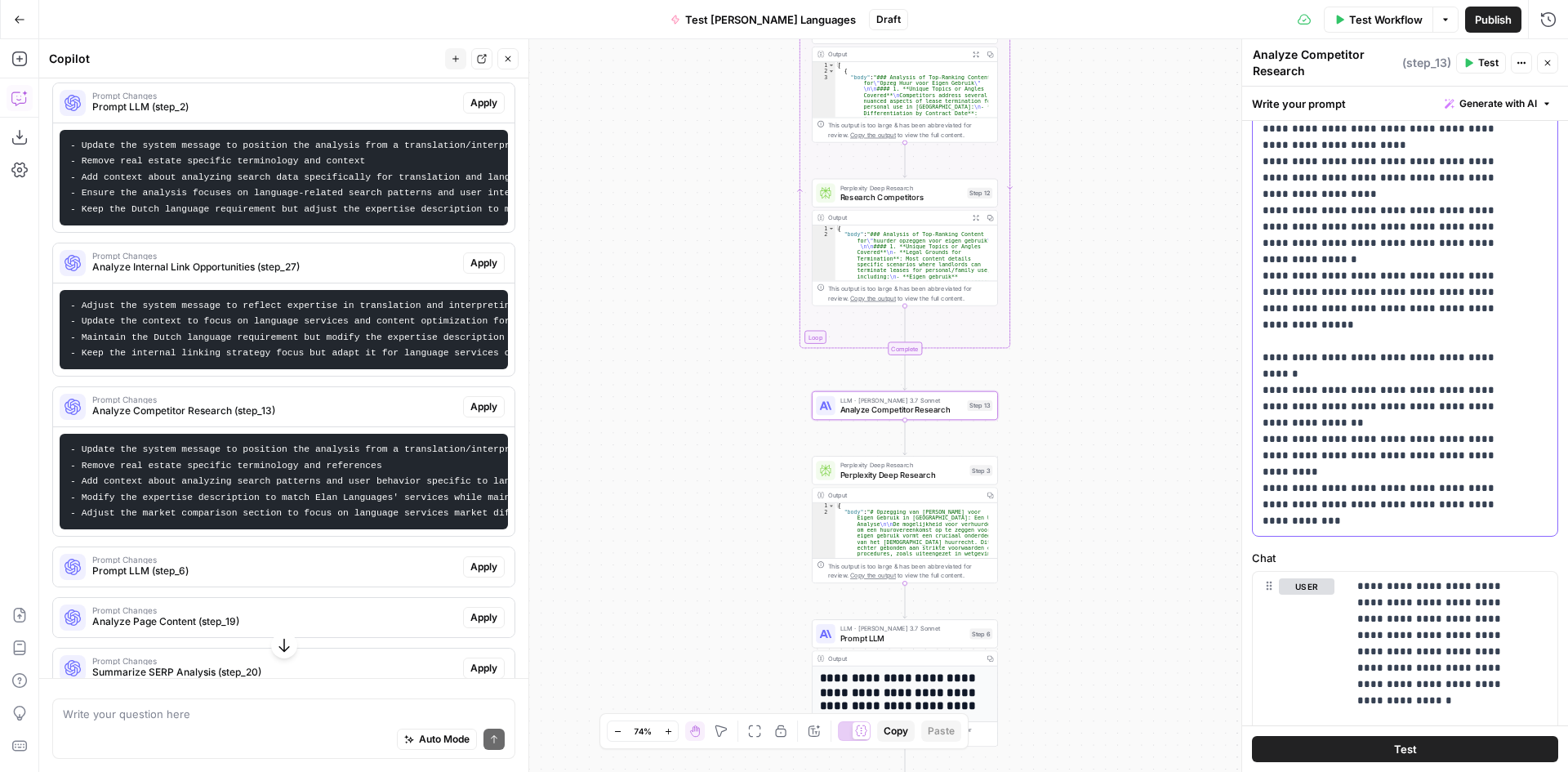
drag, startPoint x: 1491, startPoint y: 341, endPoint x: 1263, endPoint y: 244, distance: 247.8
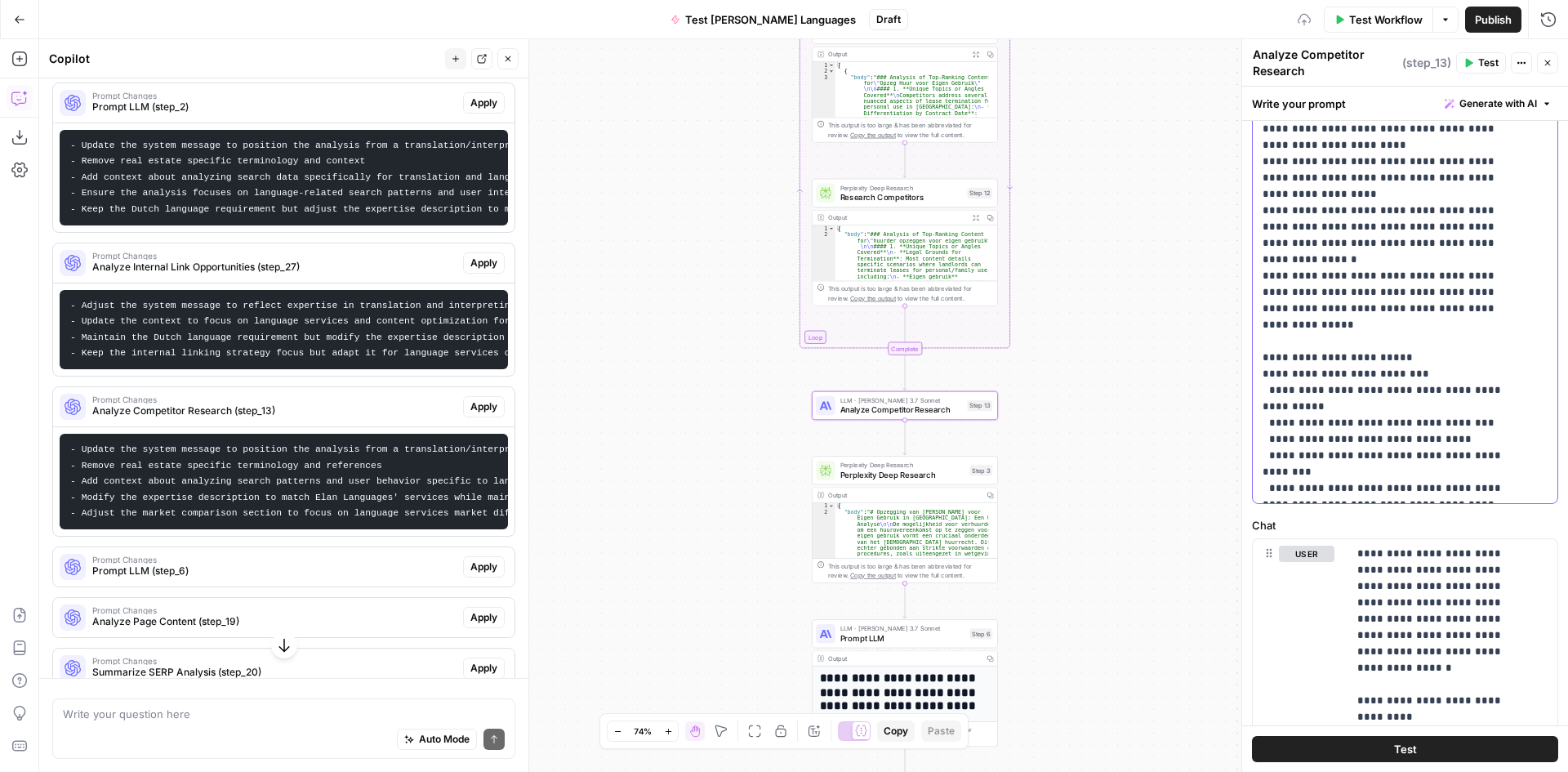
scroll to position [376, 0]
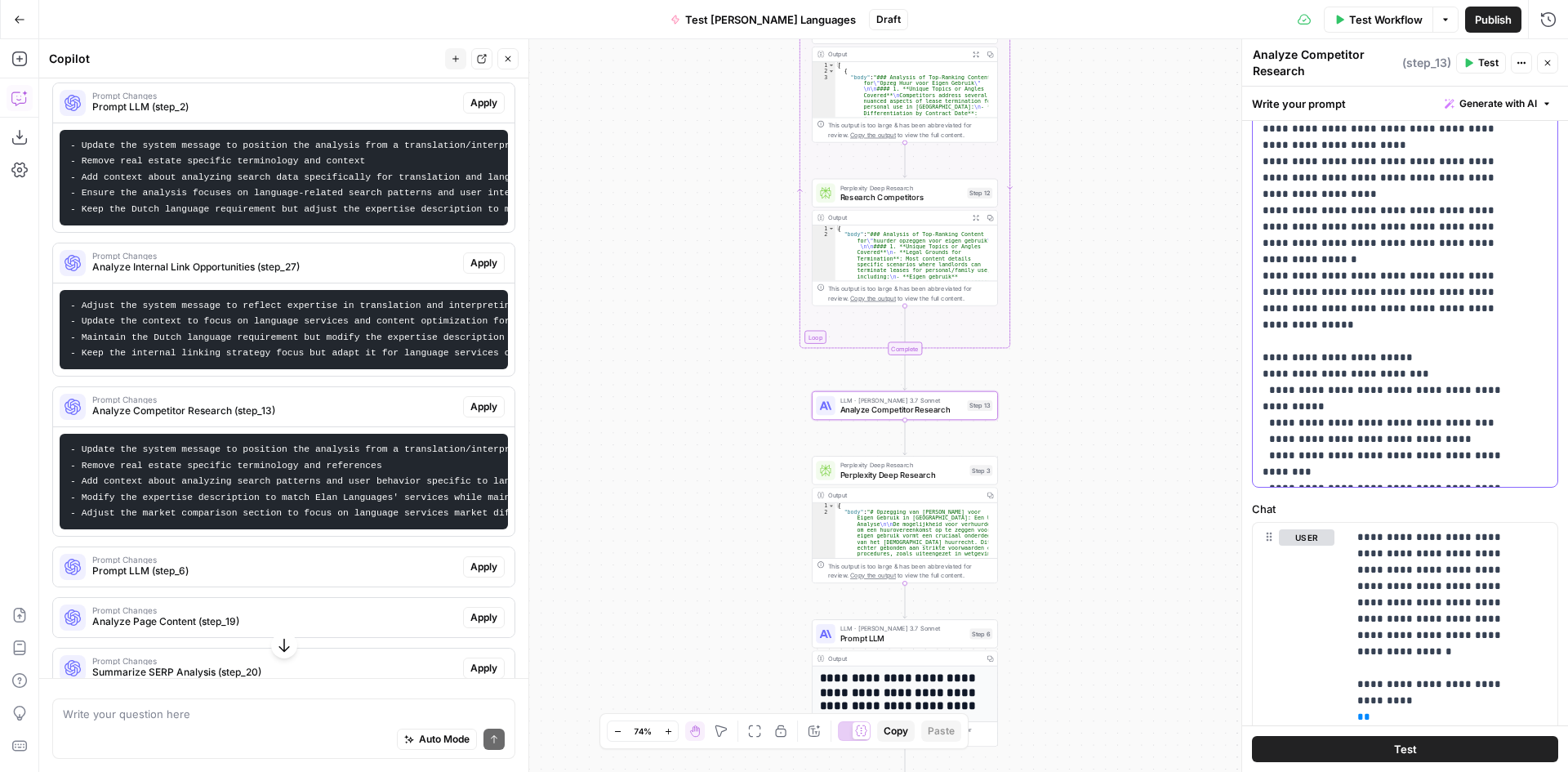
drag, startPoint x: 1522, startPoint y: 359, endPoint x: 1257, endPoint y: 336, distance: 266.0
click at [1257, 336] on div "**********" at bounding box center [1398, 154] width 293 height 666
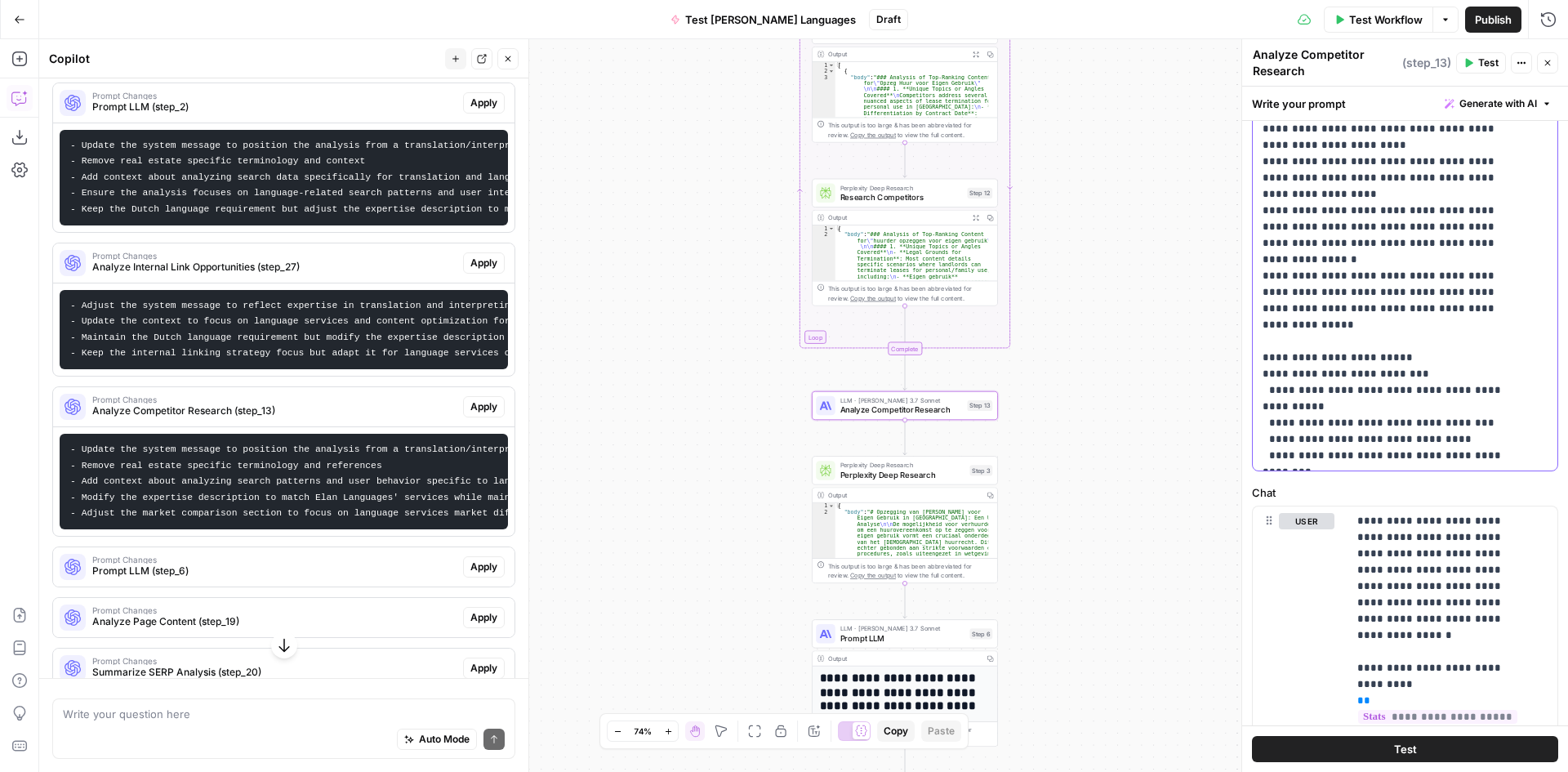
scroll to position [409, 0]
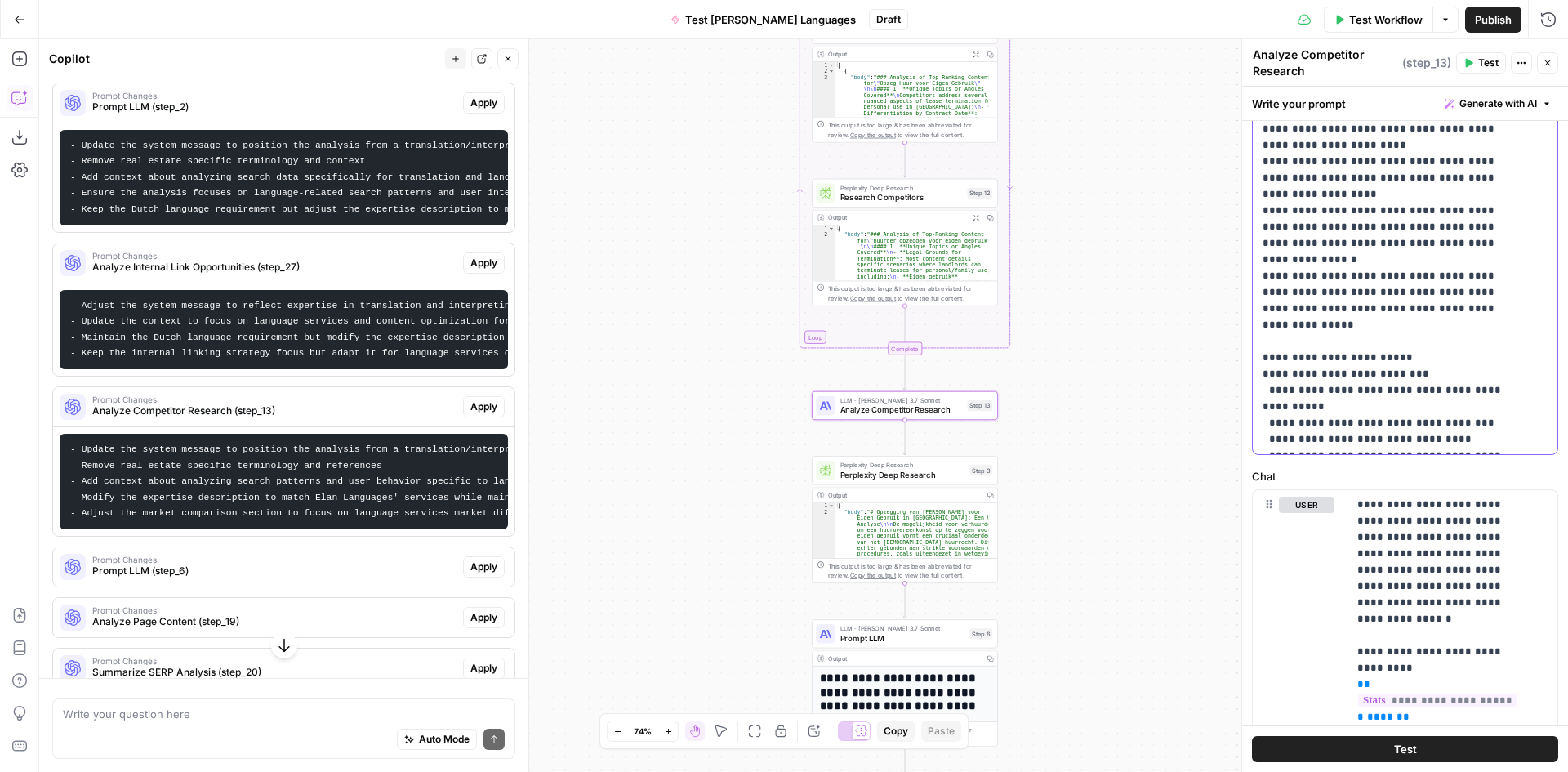
drag, startPoint x: 1430, startPoint y: 373, endPoint x: 1307, endPoint y: 373, distance: 123.0
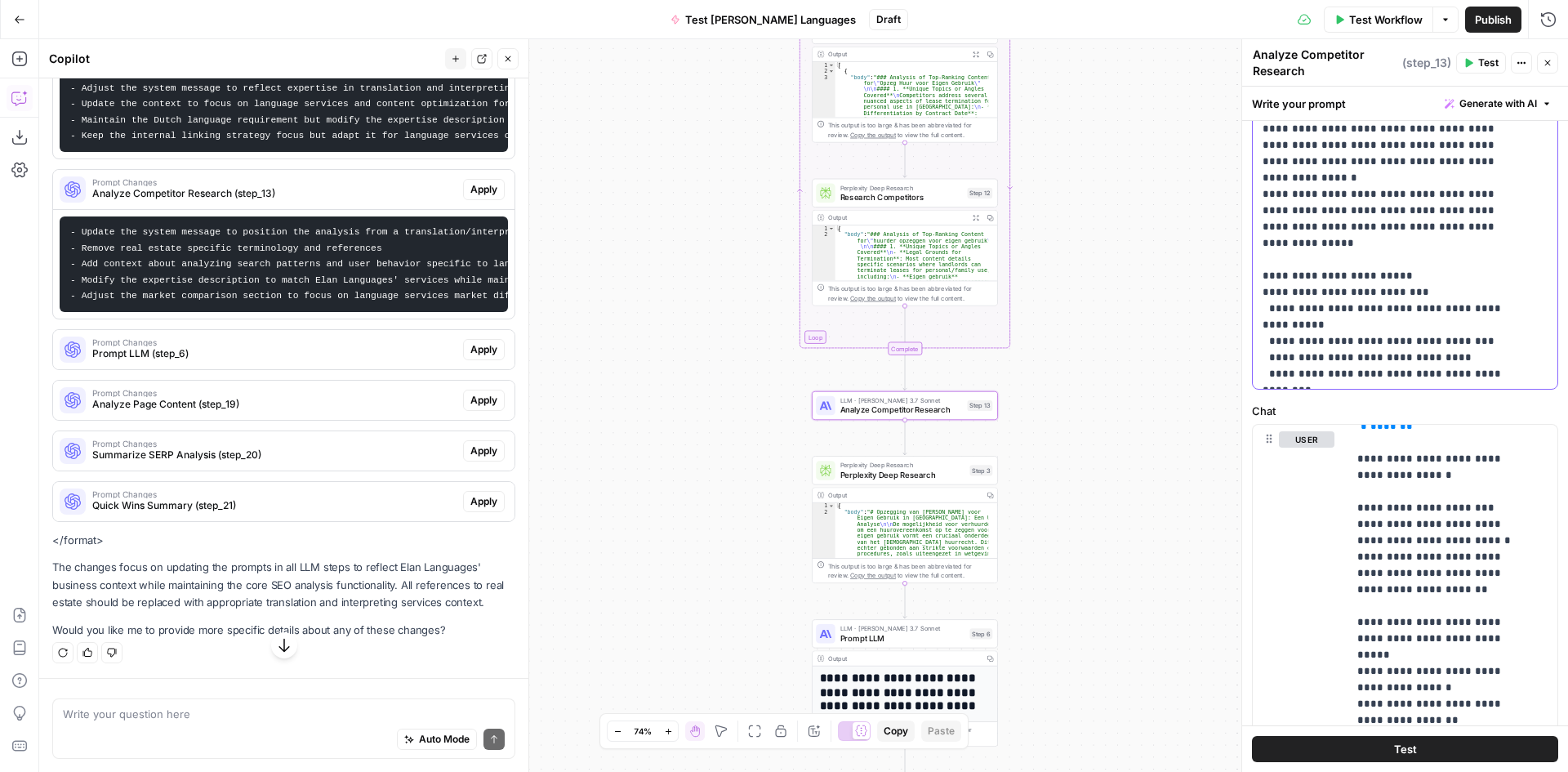
scroll to position [543, 0]
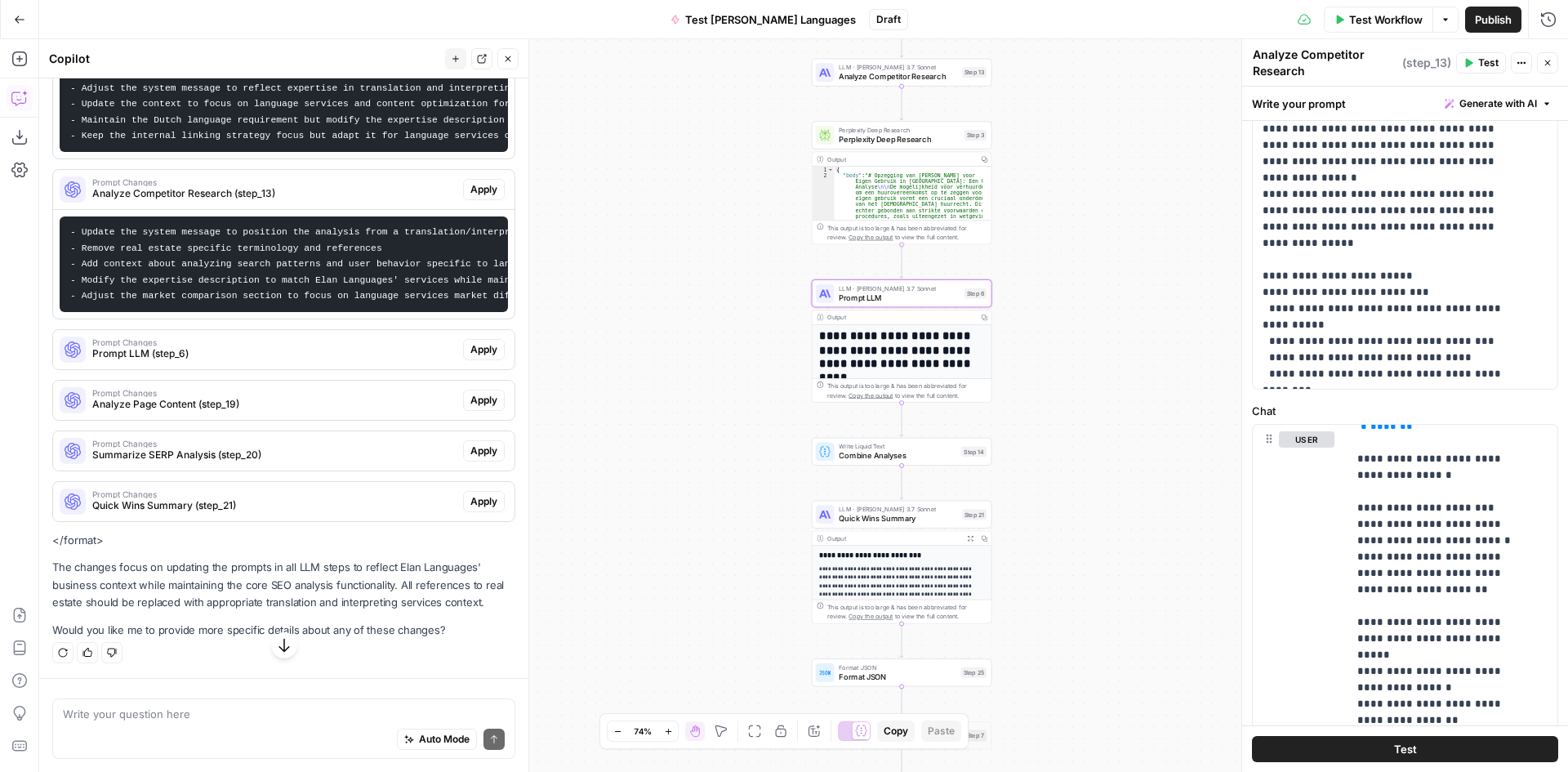
click at [237, 361] on span "Prompt LLM (step_6)" at bounding box center [274, 353] width 364 height 14
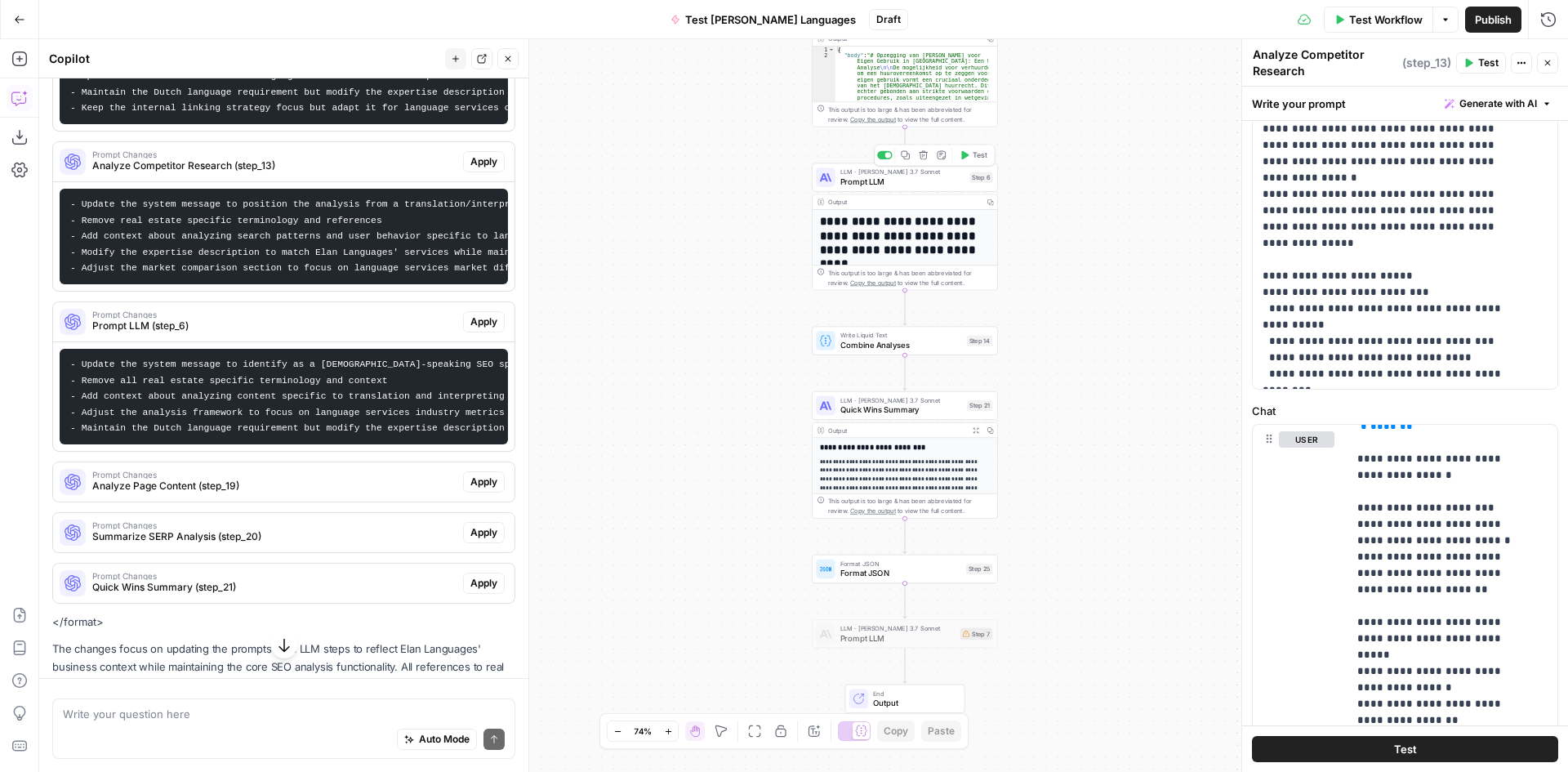
click at [885, 180] on span "Prompt LLM" at bounding box center [902, 181] width 125 height 12
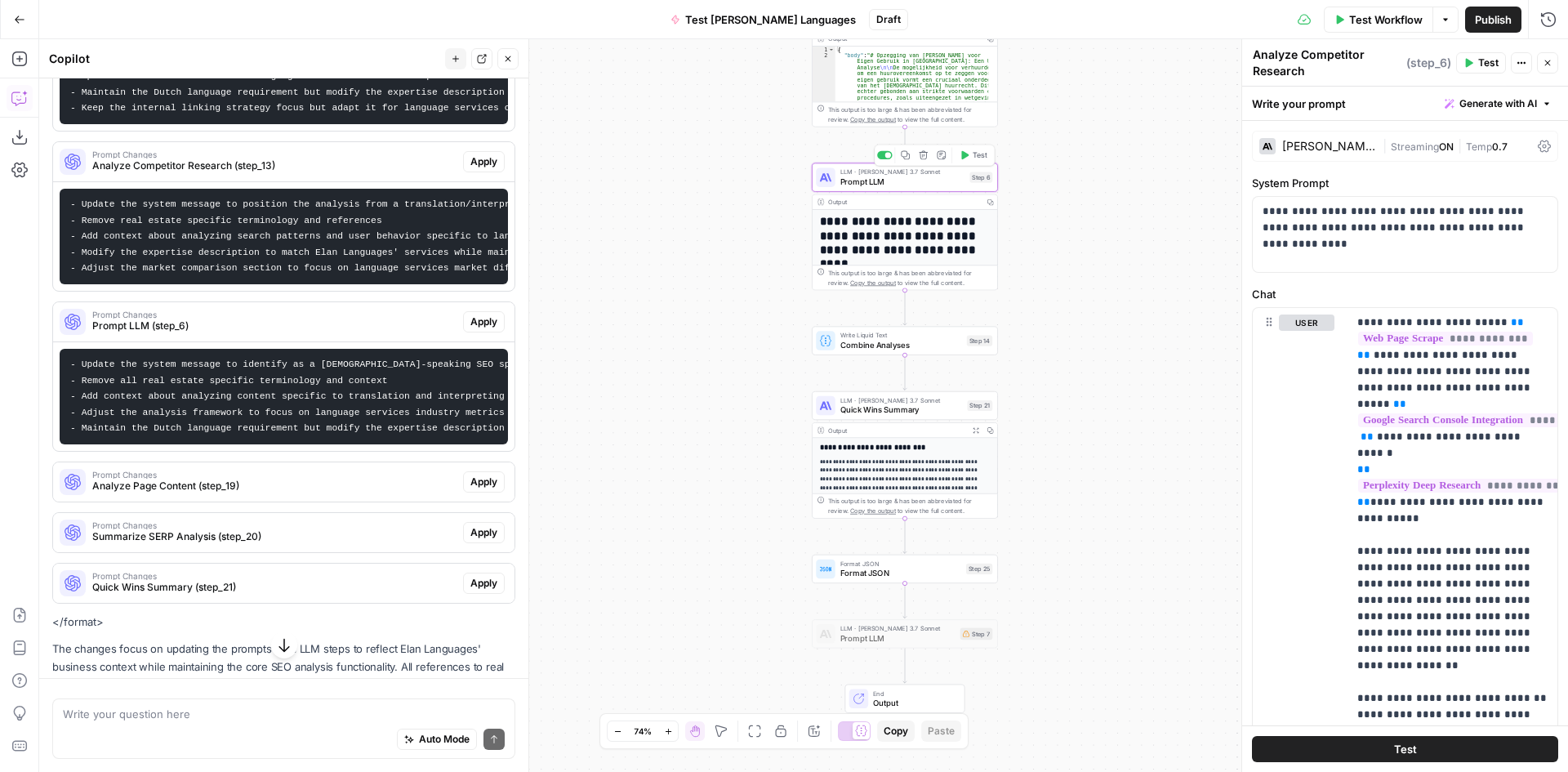
type textarea "Prompt LLM"
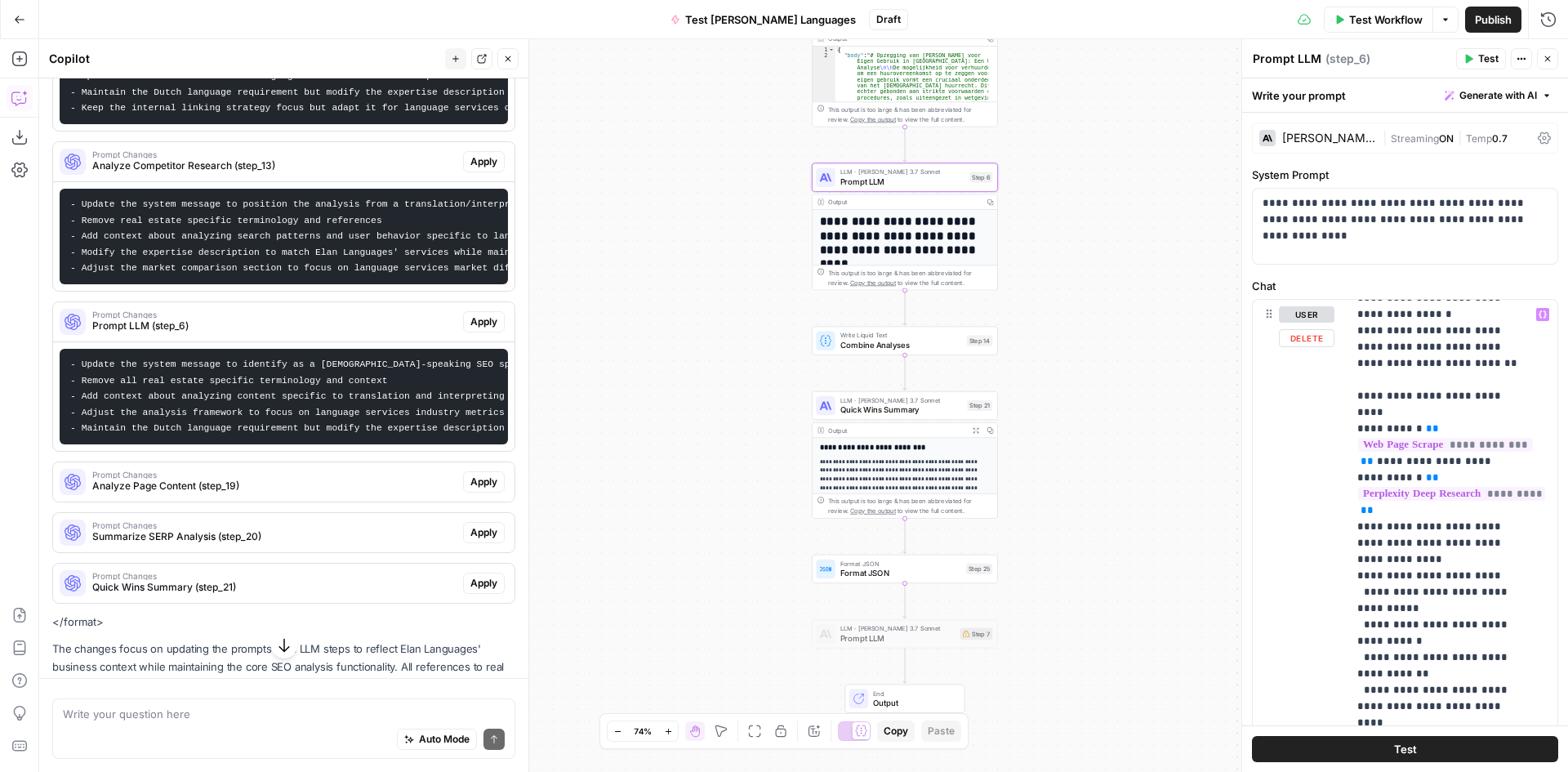
scroll to position [3378, 0]
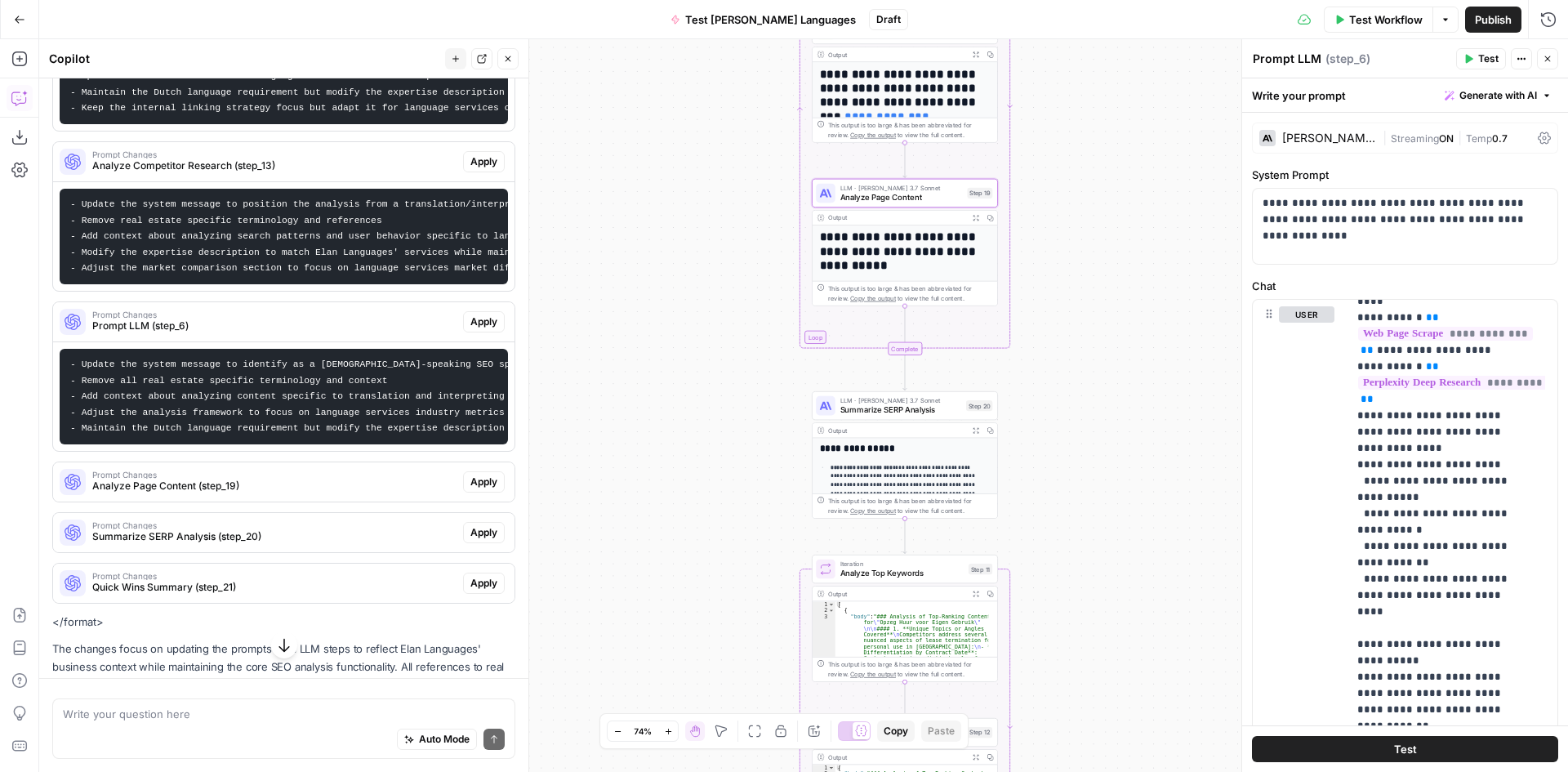
click at [168, 493] on span "Analyze Page Content (step_19)" at bounding box center [274, 485] width 364 height 14
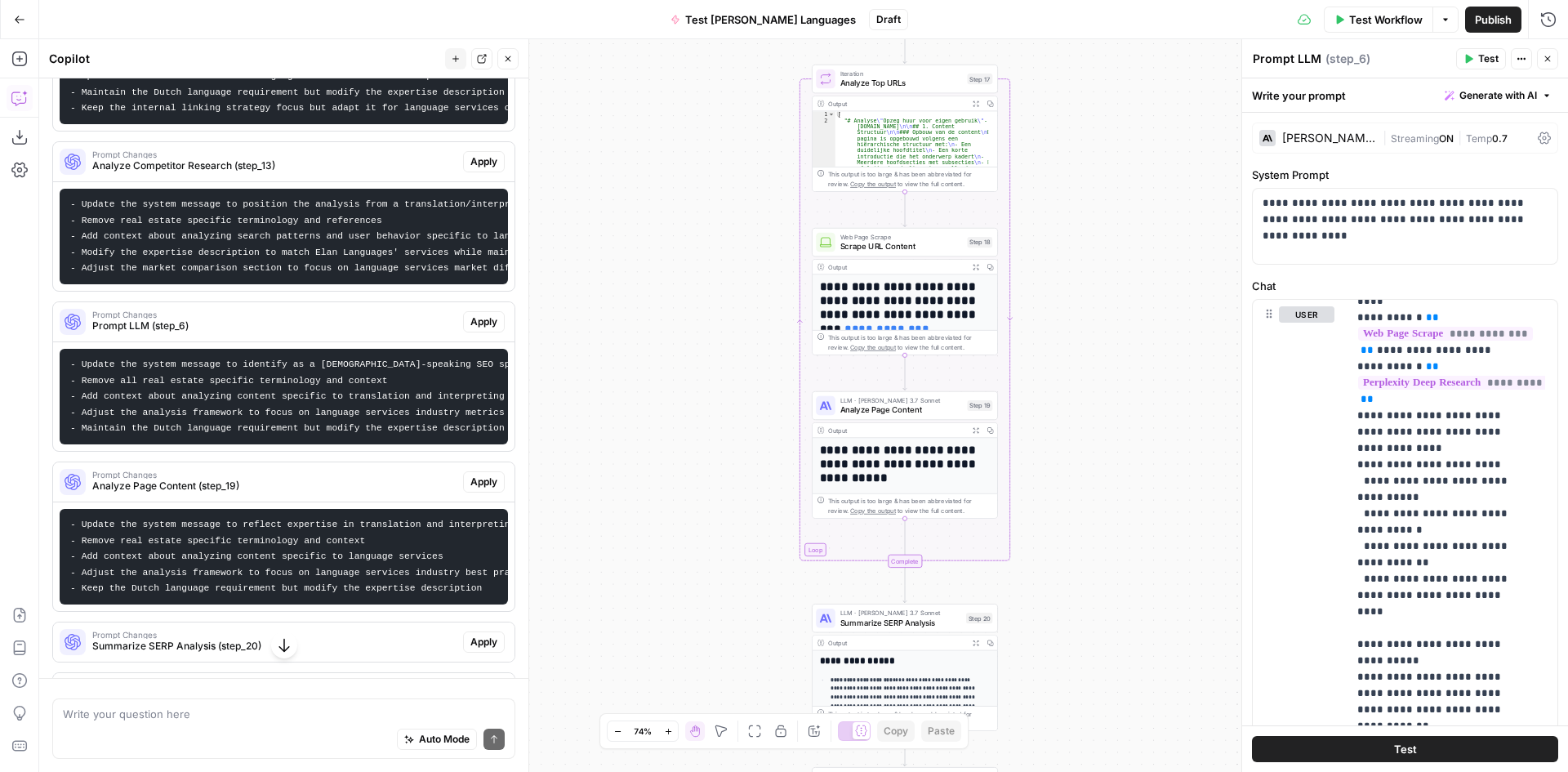
type textarea "**********"
click at [918, 140] on div "[ "# Analyse \" Opzeg huur voor eigen gebruik \" - Vlaanderen.be \n\n ## 1. Con…" at bounding box center [911, 640] width 152 height 1058
click at [908, 87] on span "Analyze Top URLs" at bounding box center [901, 82] width 123 height 12
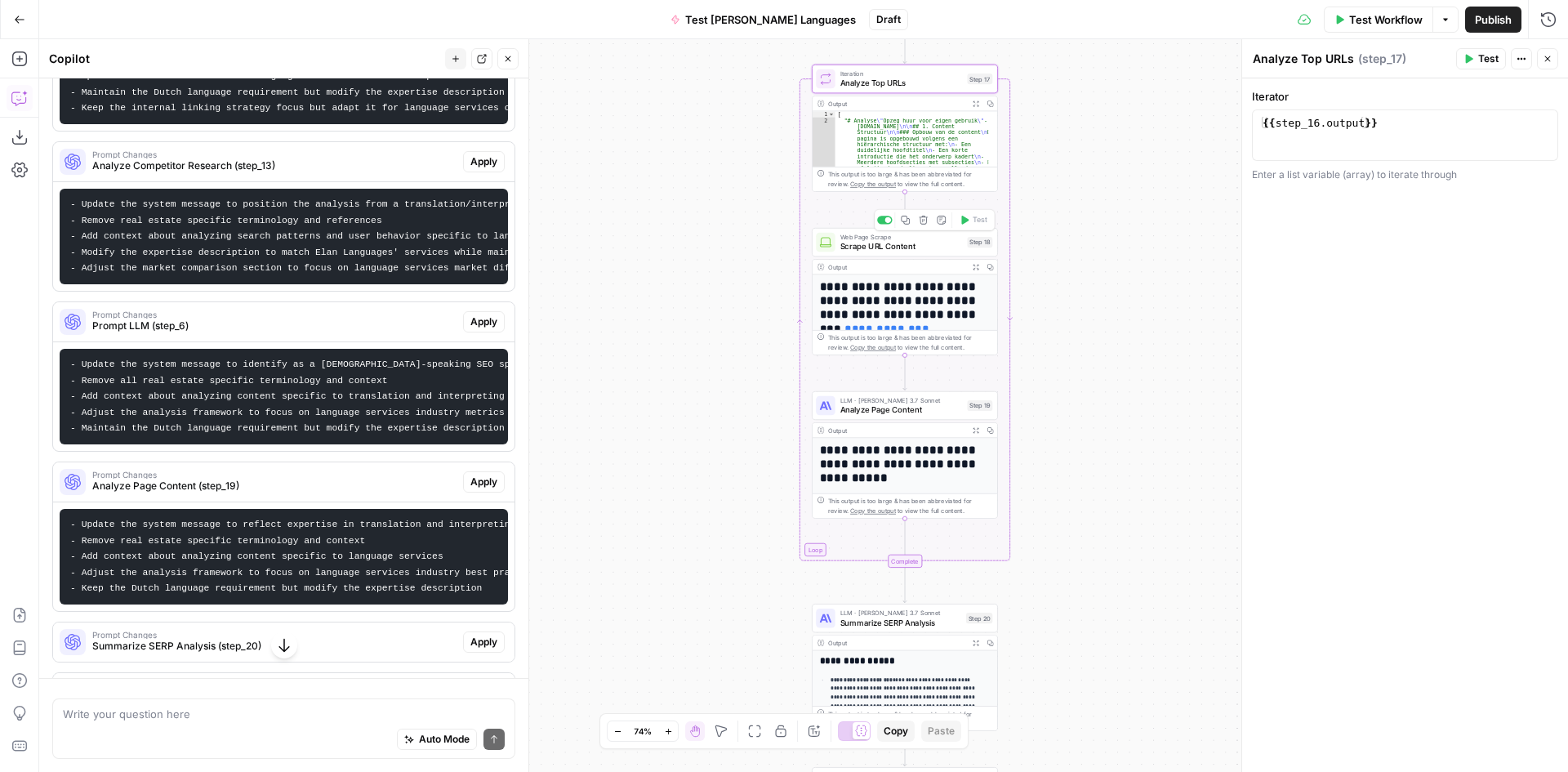
click at [871, 255] on div "Web Page Scrape Scrape URL Content Step 18 Copy step Delete step Add Note Test" at bounding box center [904, 243] width 186 height 29
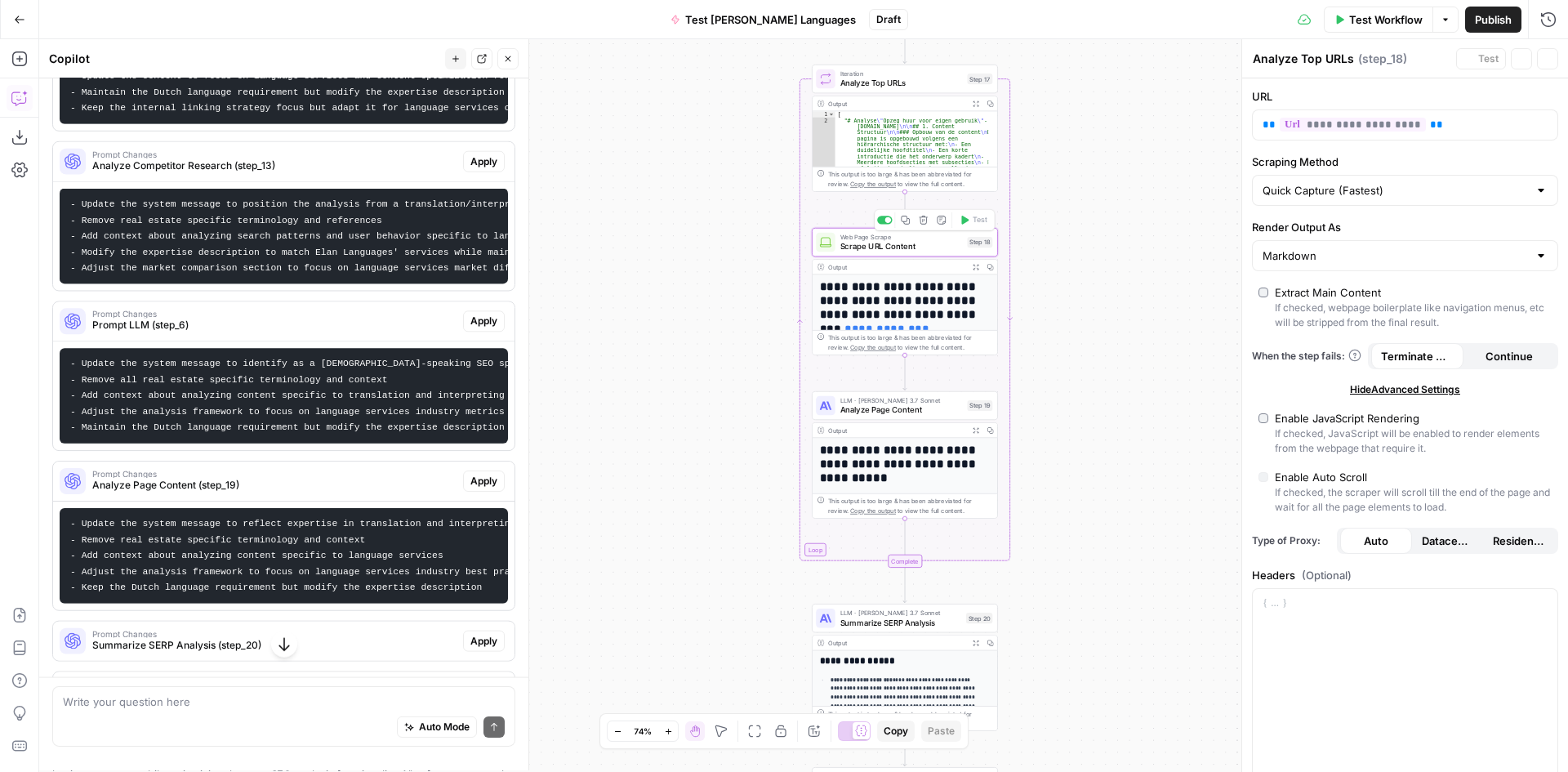
type textarea "Scrape URL Content"
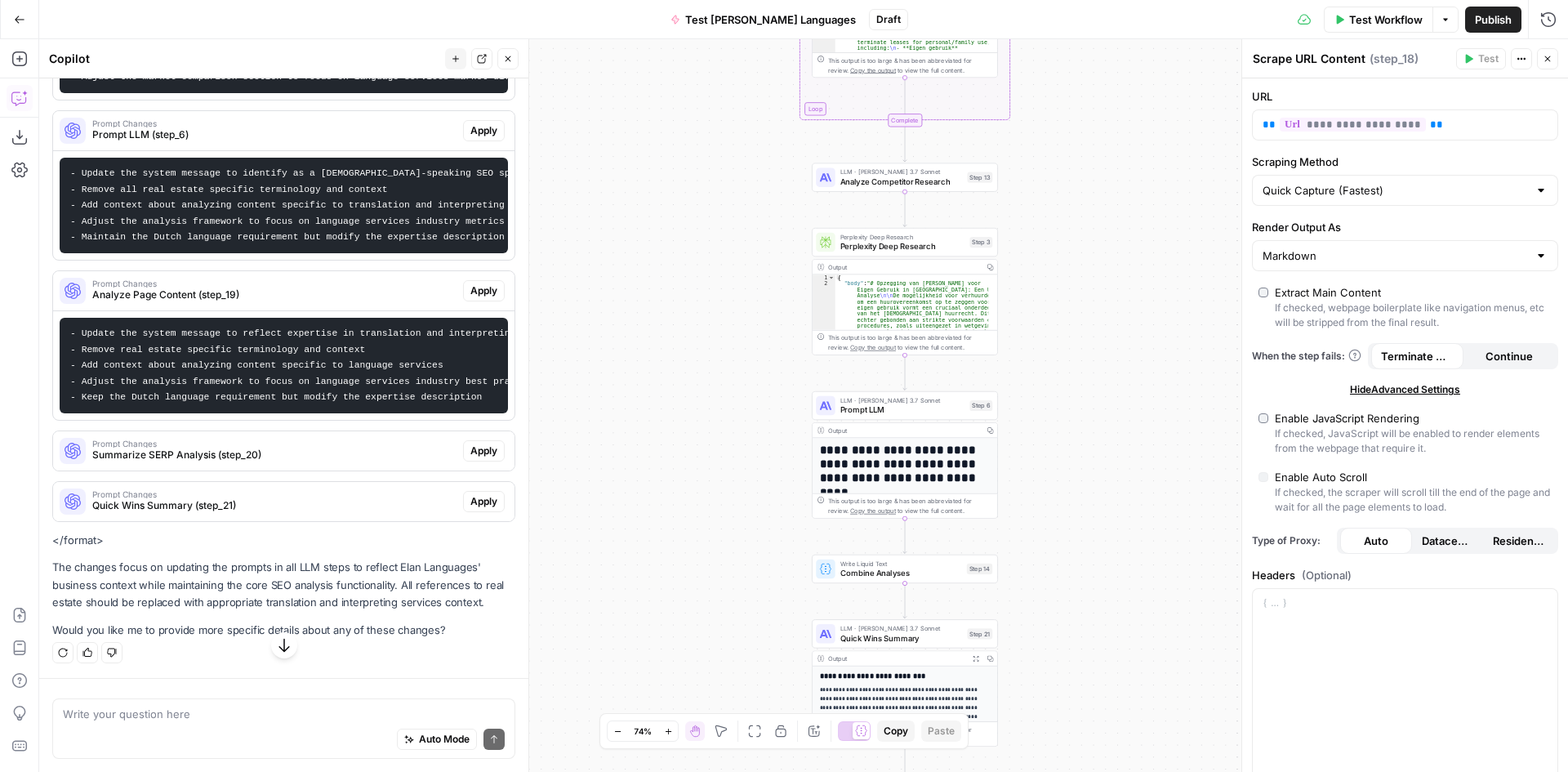
scroll to position [795, 0]
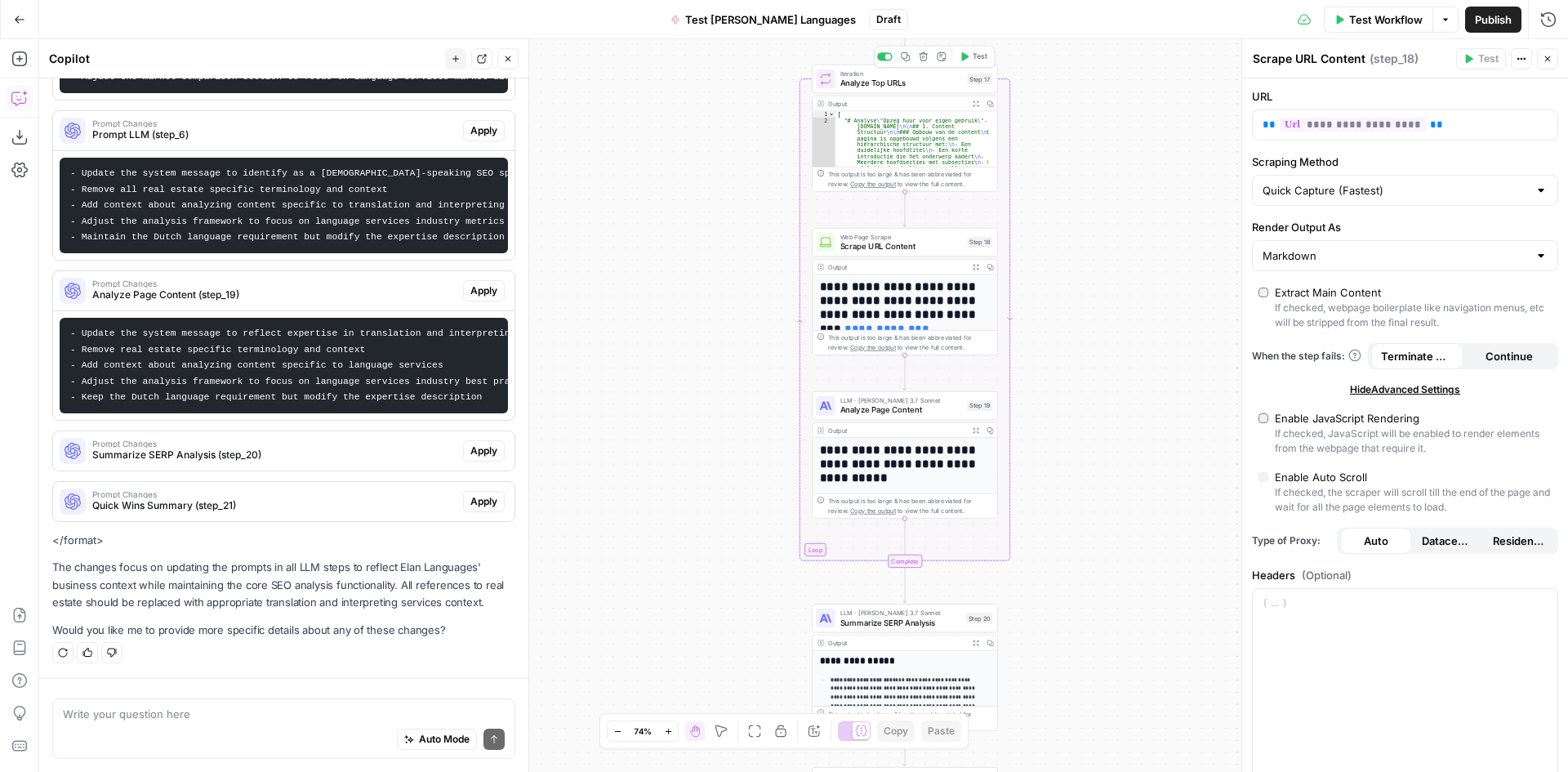
click at [871, 91] on div "Iteration Analyze Top URLs Step 17 Copy step Delete step Add Note Test" at bounding box center [904, 79] width 186 height 29
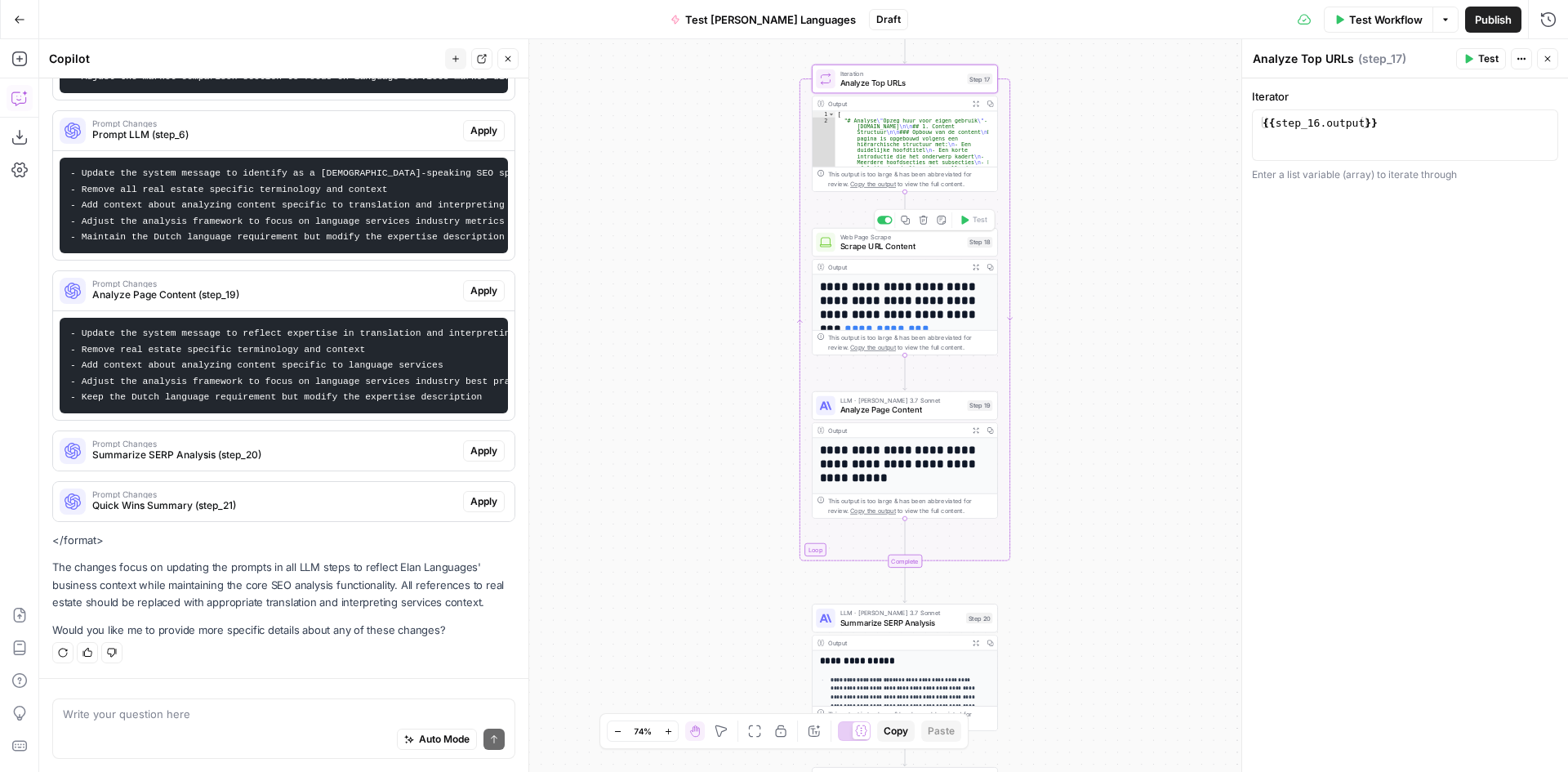
click at [867, 253] on div "Web Page Scrape Scrape URL Content Step 18 Copy step Delete step Add Note Test" at bounding box center [904, 243] width 186 height 29
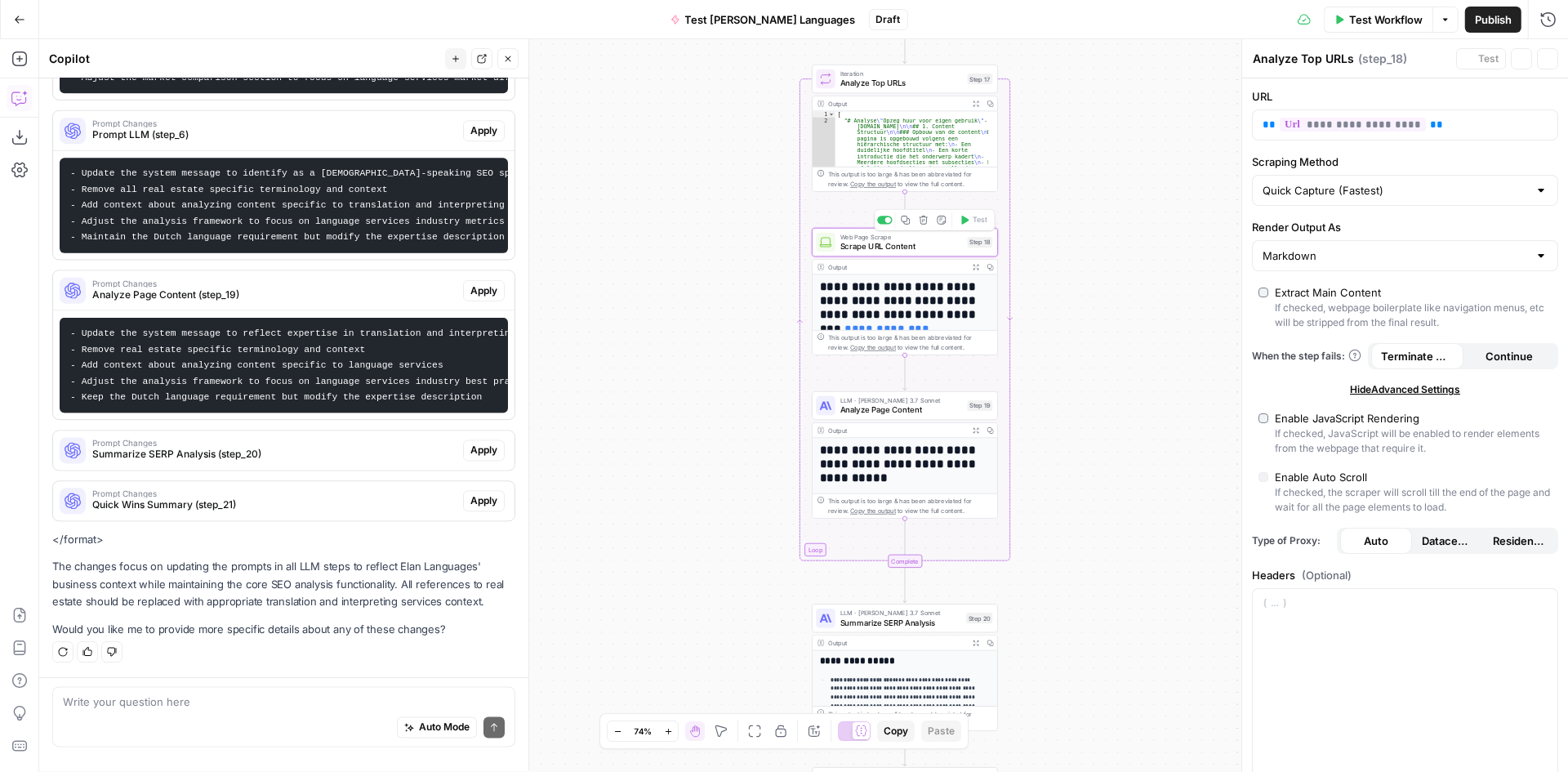
type textarea "Scrape URL Content"
click at [1362, 124] on span "**********" at bounding box center [1352, 125] width 146 height 13
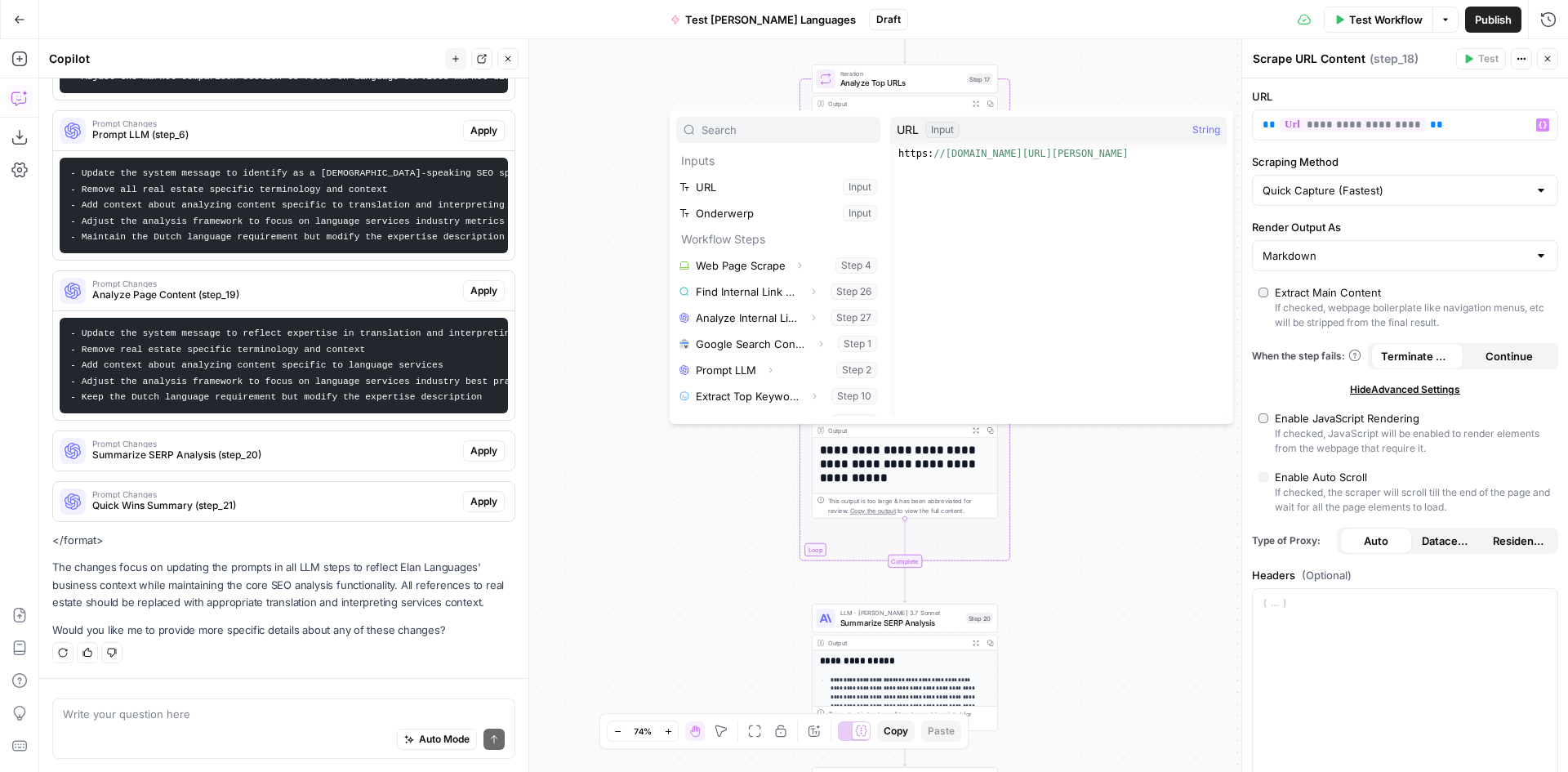
click at [1136, 70] on div "**********" at bounding box center [804, 406] width 1529 height 733
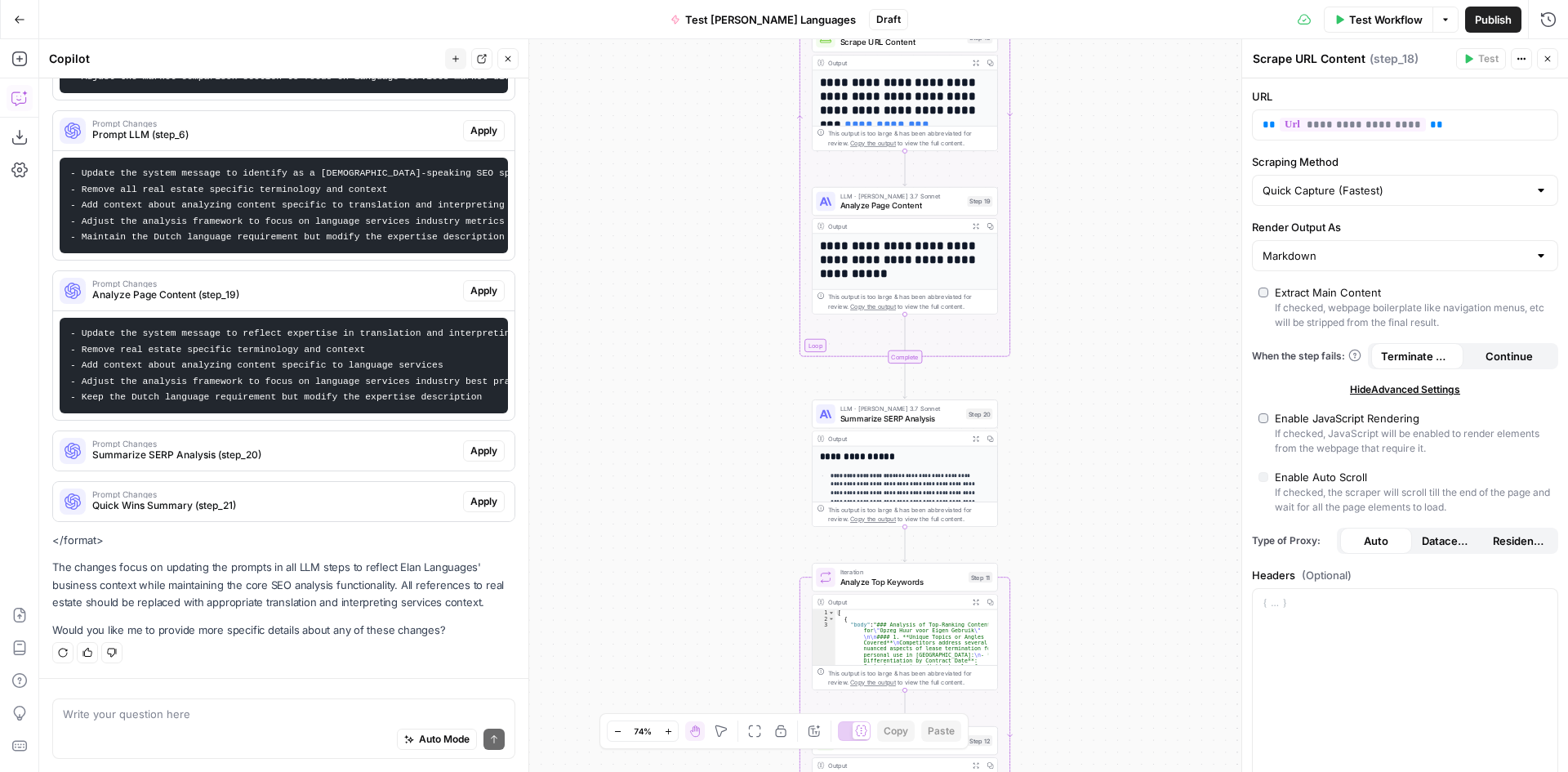
click at [921, 418] on span "Summarize SERP Analysis" at bounding box center [901, 418] width 121 height 12
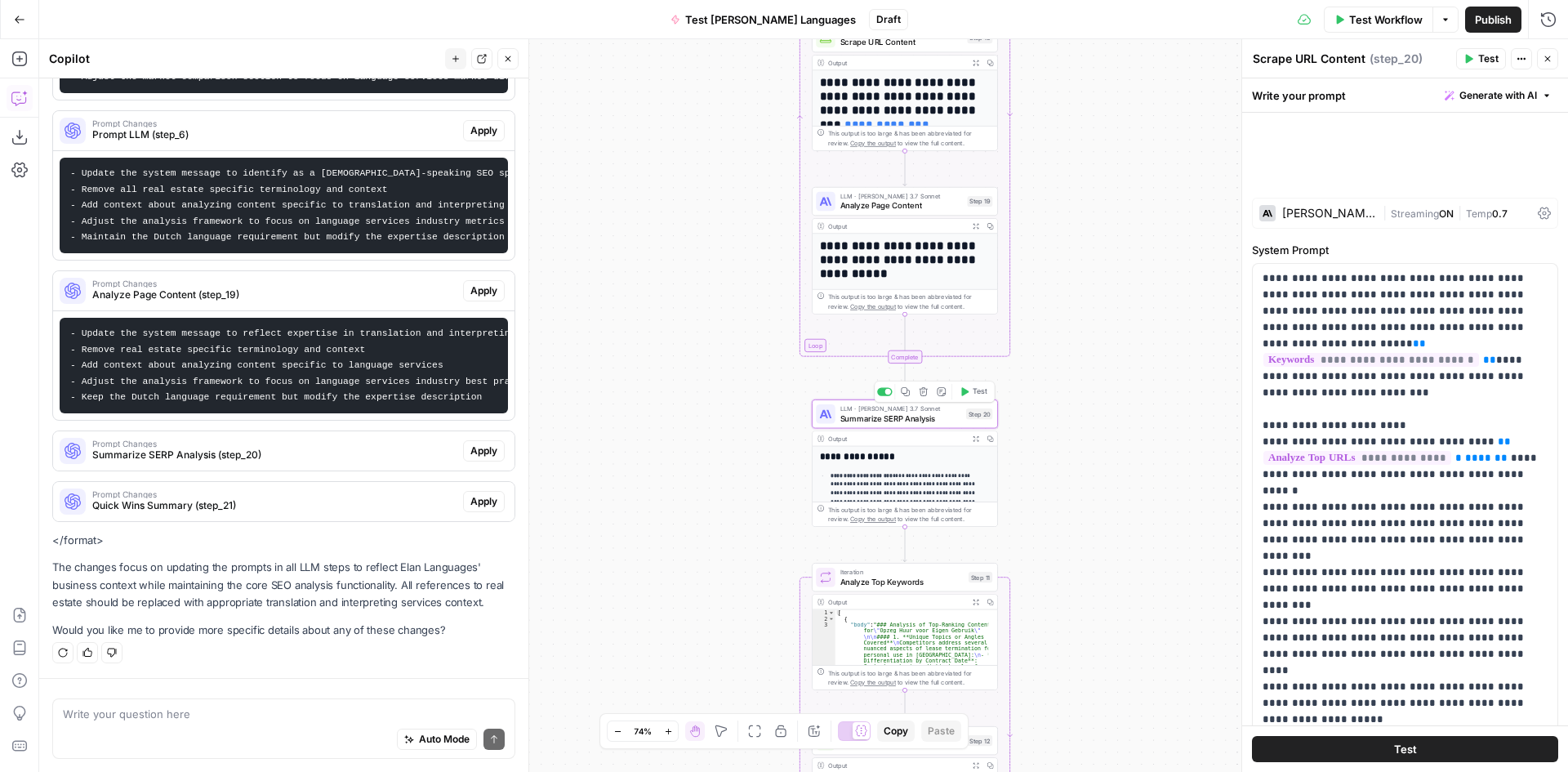
type textarea "Summarize SERP Analysis"
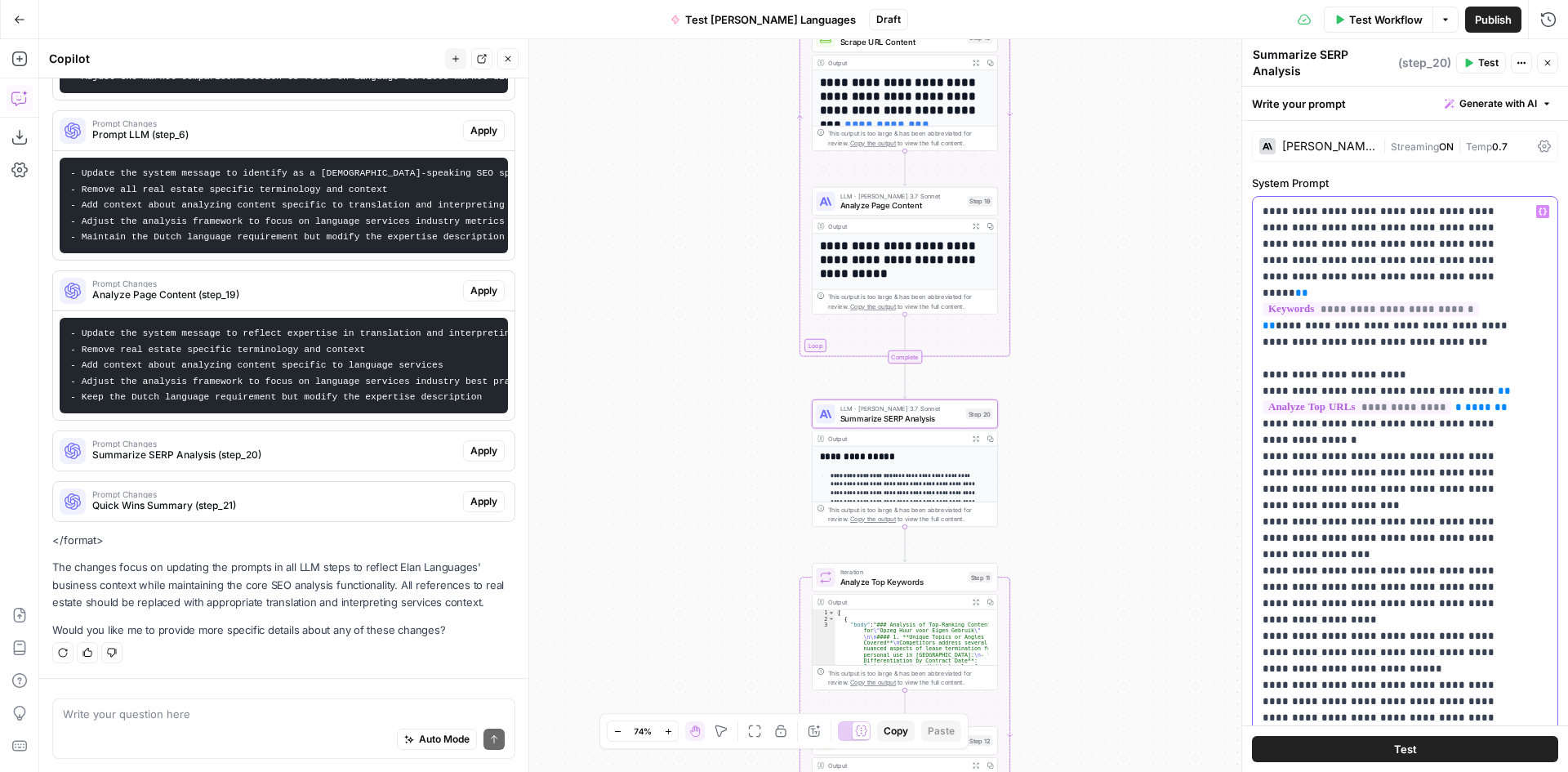
drag, startPoint x: 1358, startPoint y: 246, endPoint x: 1382, endPoint y: 233, distance: 27.3
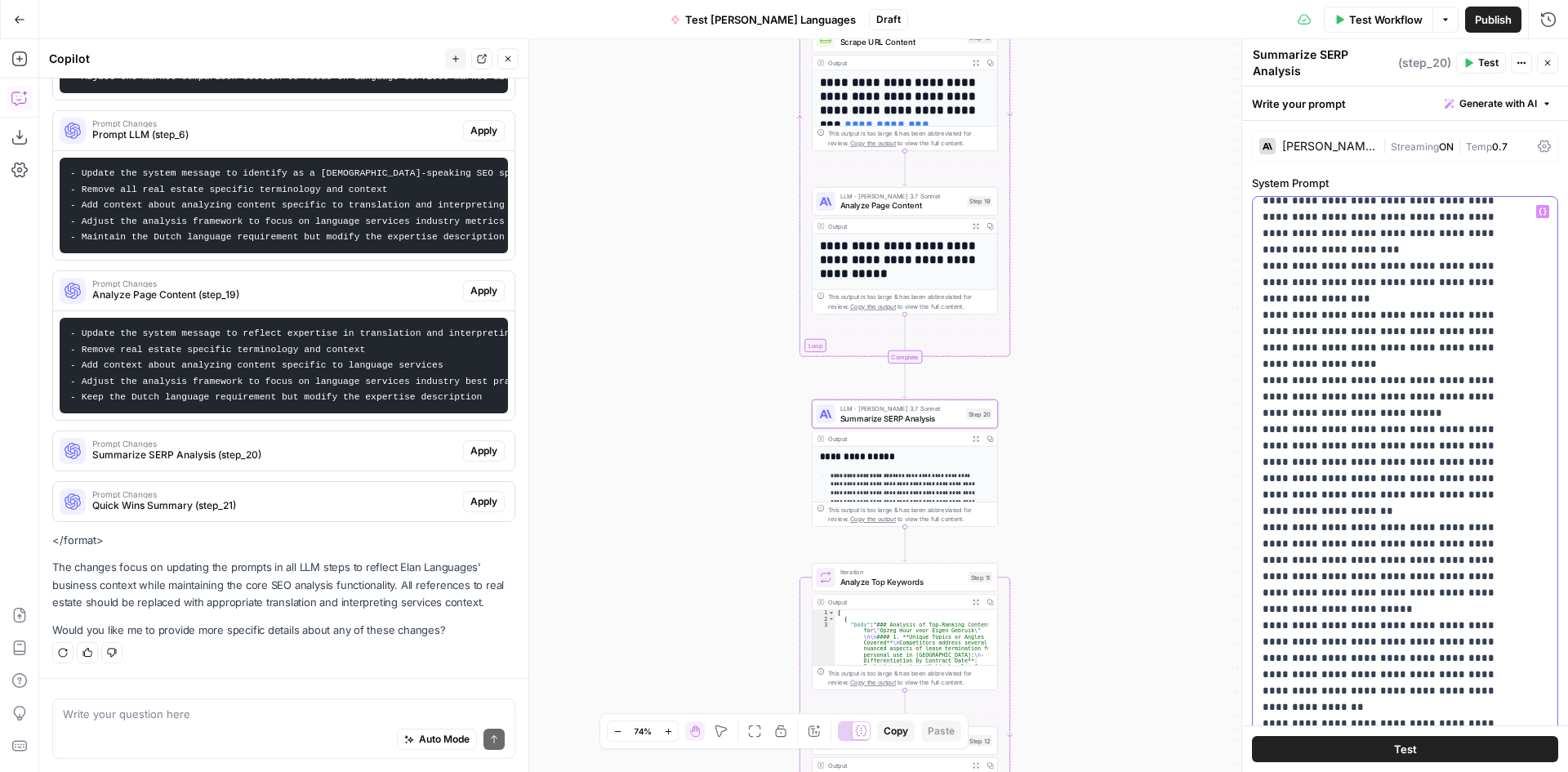
scroll to position [245, 0]
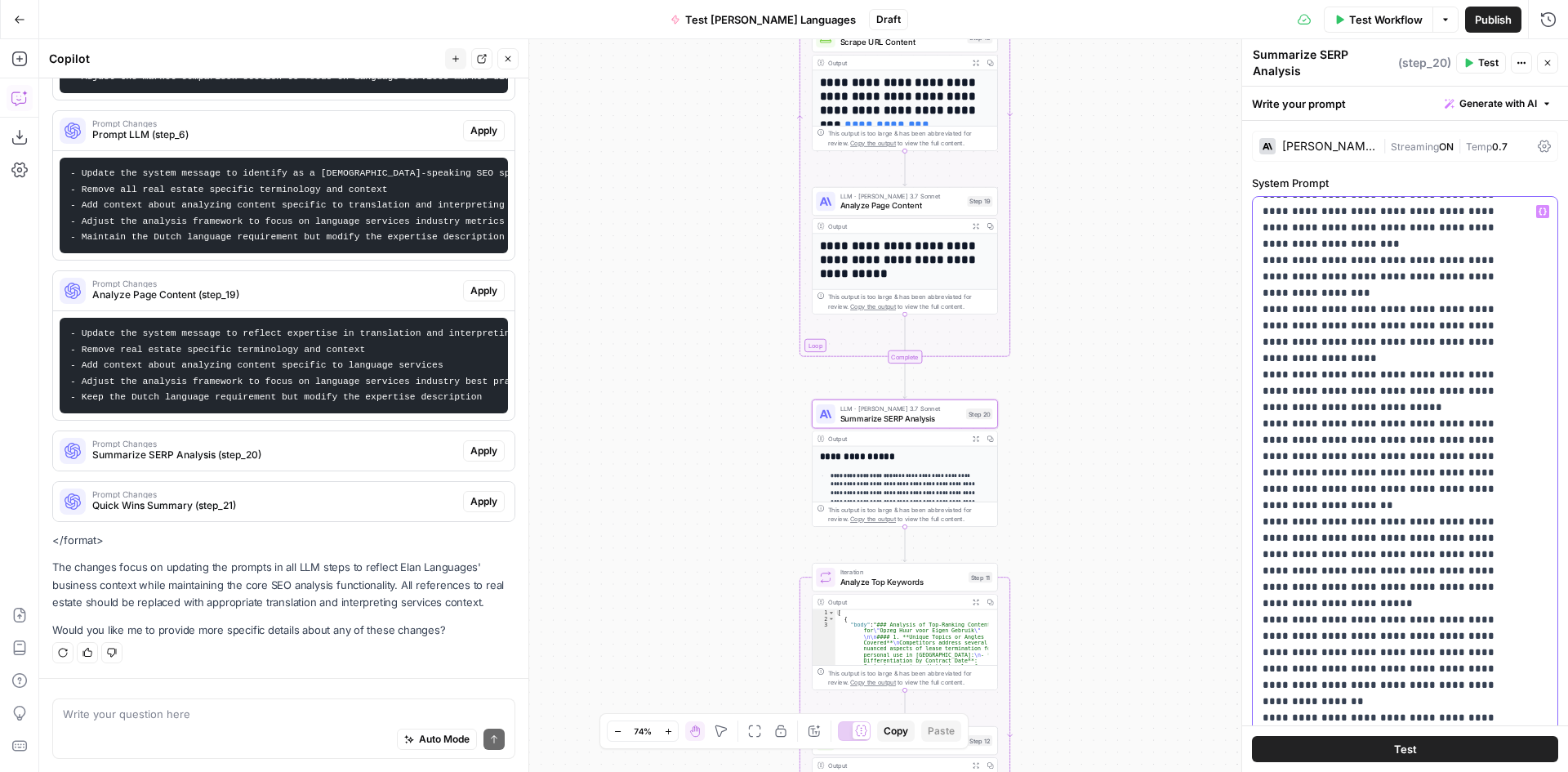
click at [1450, 489] on p "**********" at bounding box center [1393, 686] width 261 height 1454
drag, startPoint x: 1510, startPoint y: 536, endPoint x: 1260, endPoint y: 475, distance: 257.3
click at [1260, 475] on div "**********" at bounding box center [1398, 529] width 293 height 666
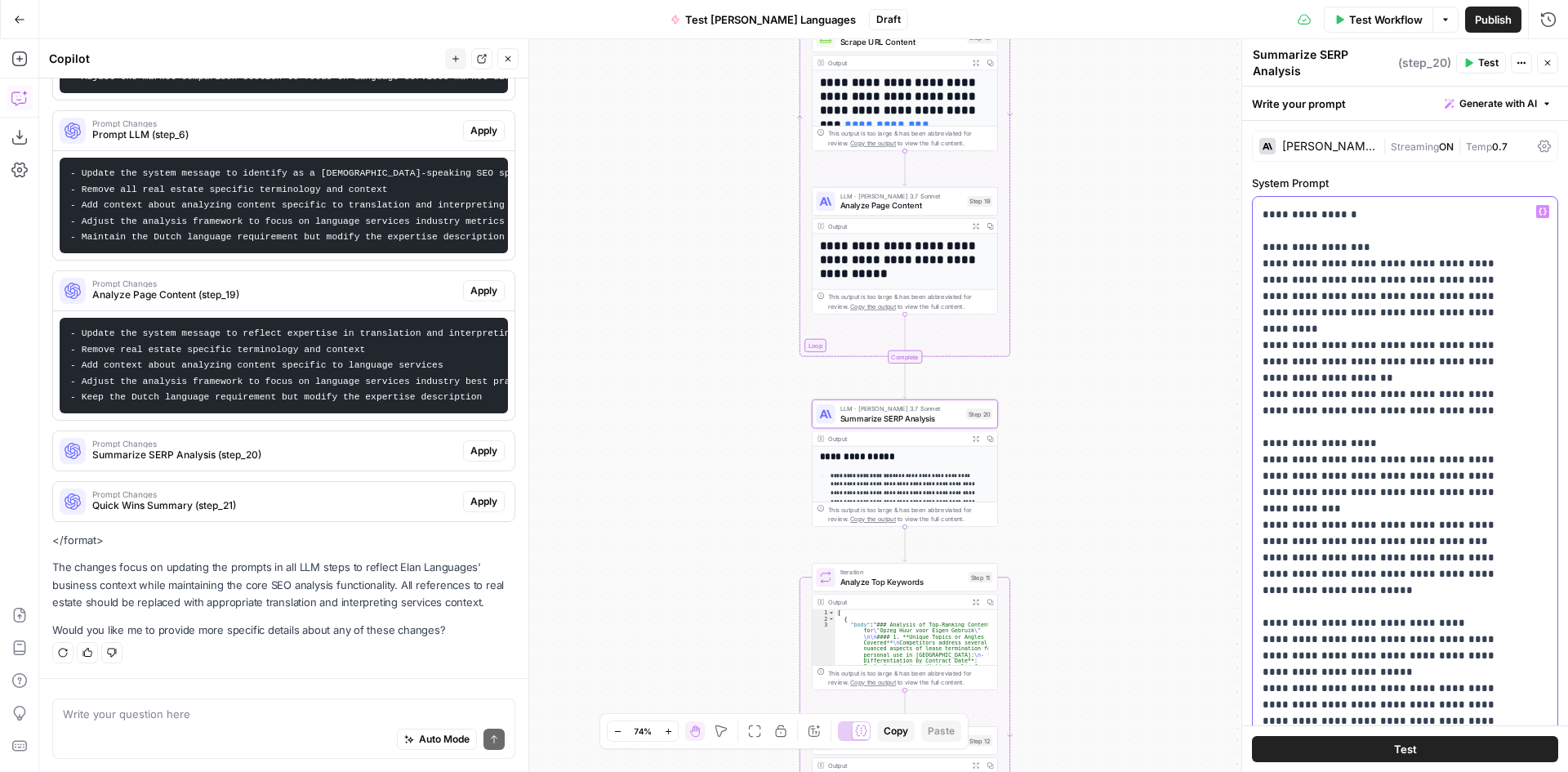
scroll to position [719, 0]
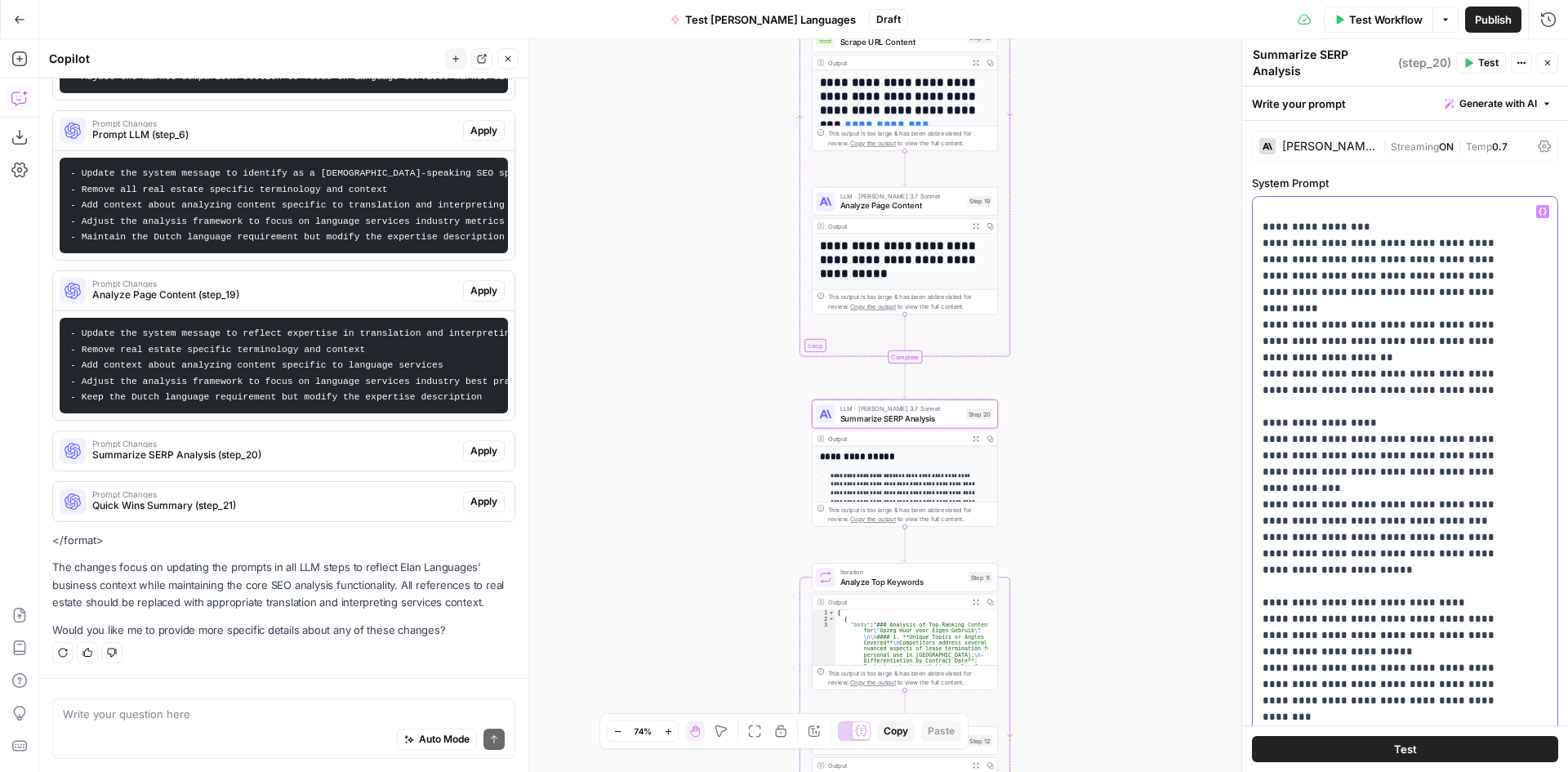
drag, startPoint x: 1522, startPoint y: 637, endPoint x: 1265, endPoint y: 504, distance: 289.4
click at [1265, 504] on p "**********" at bounding box center [1393, 170] width 261 height 1372
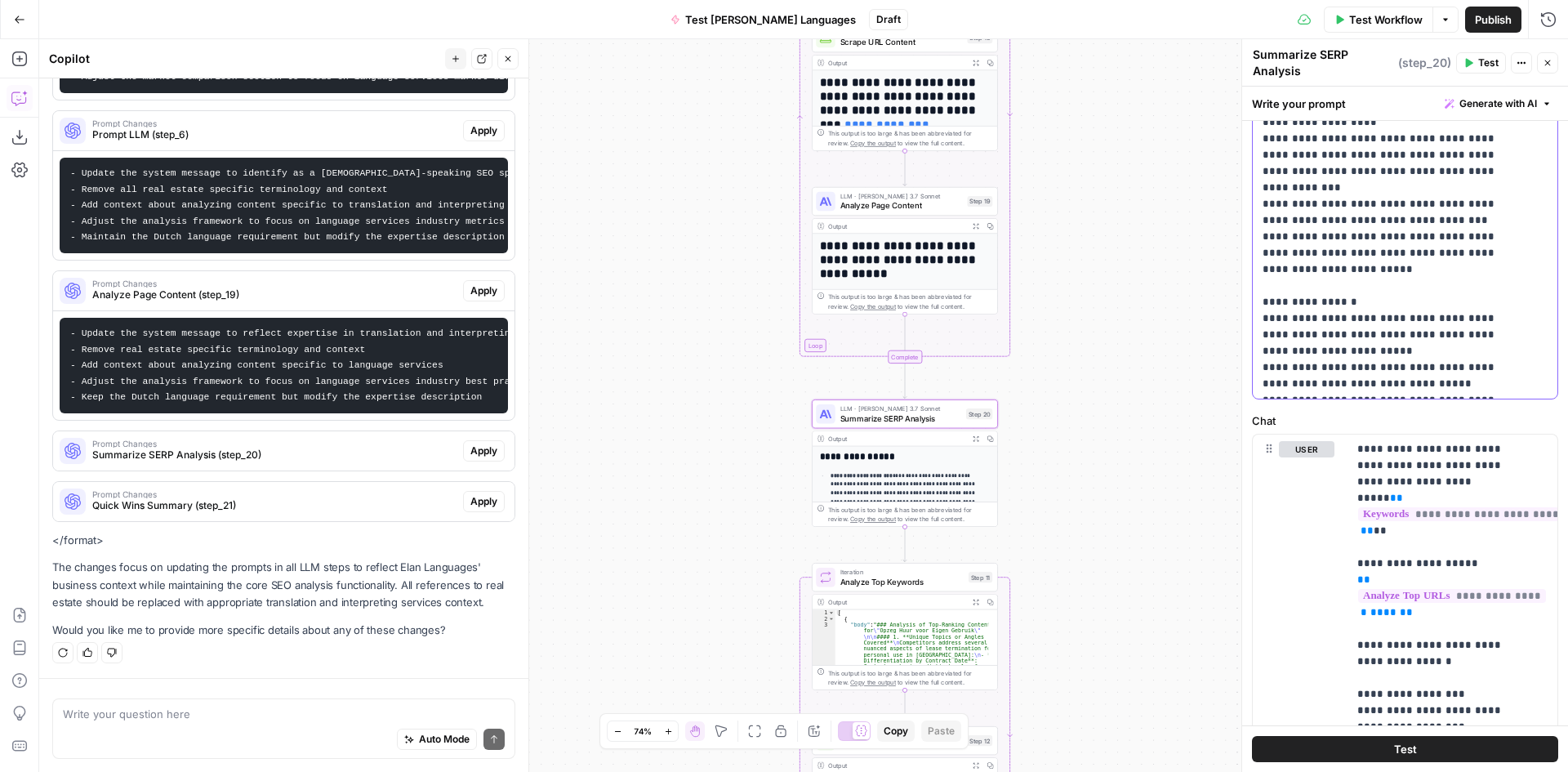
scroll to position [490, 0]
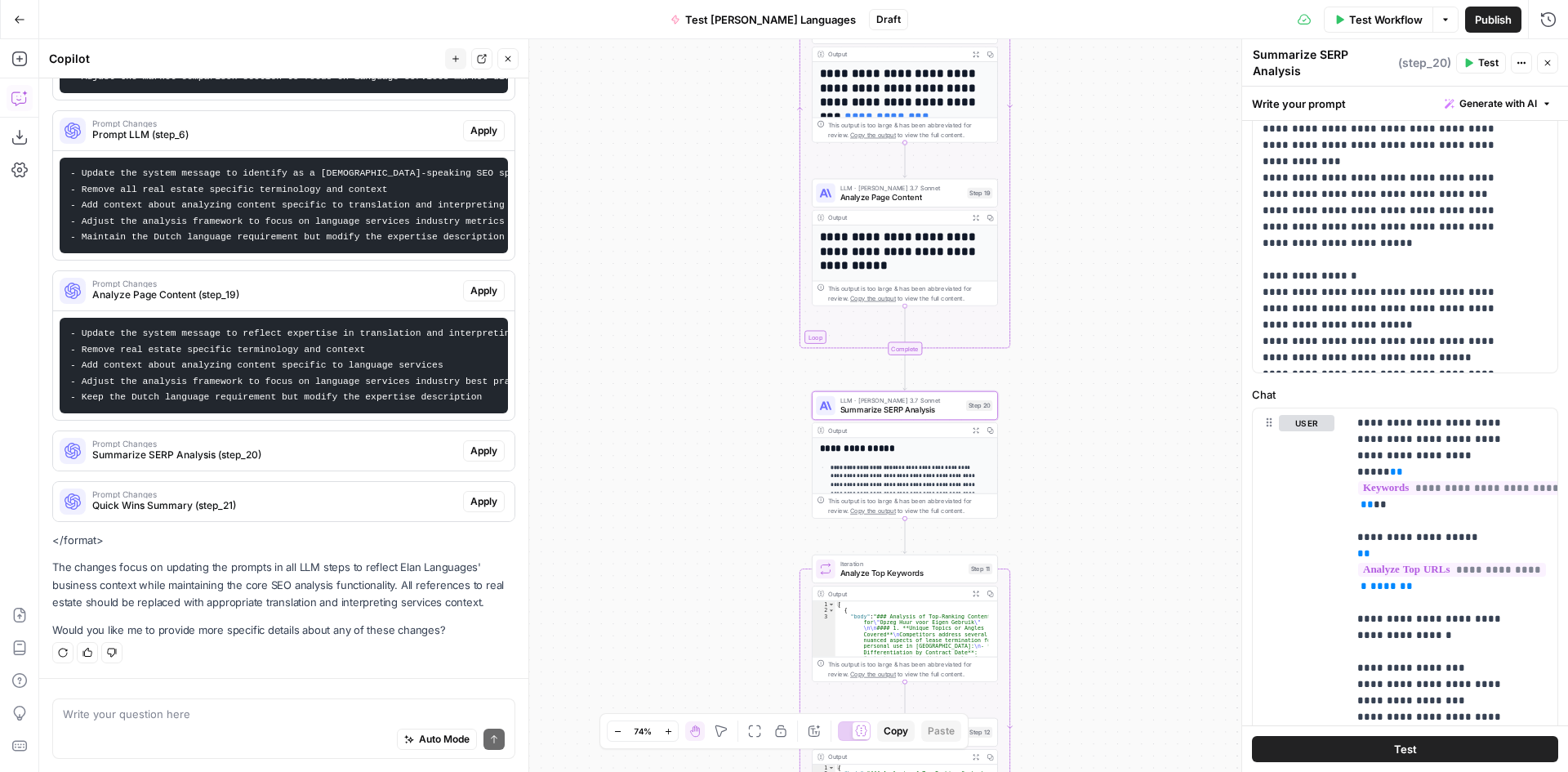
click at [216, 443] on span "Prompt Changes" at bounding box center [274, 443] width 364 height 9
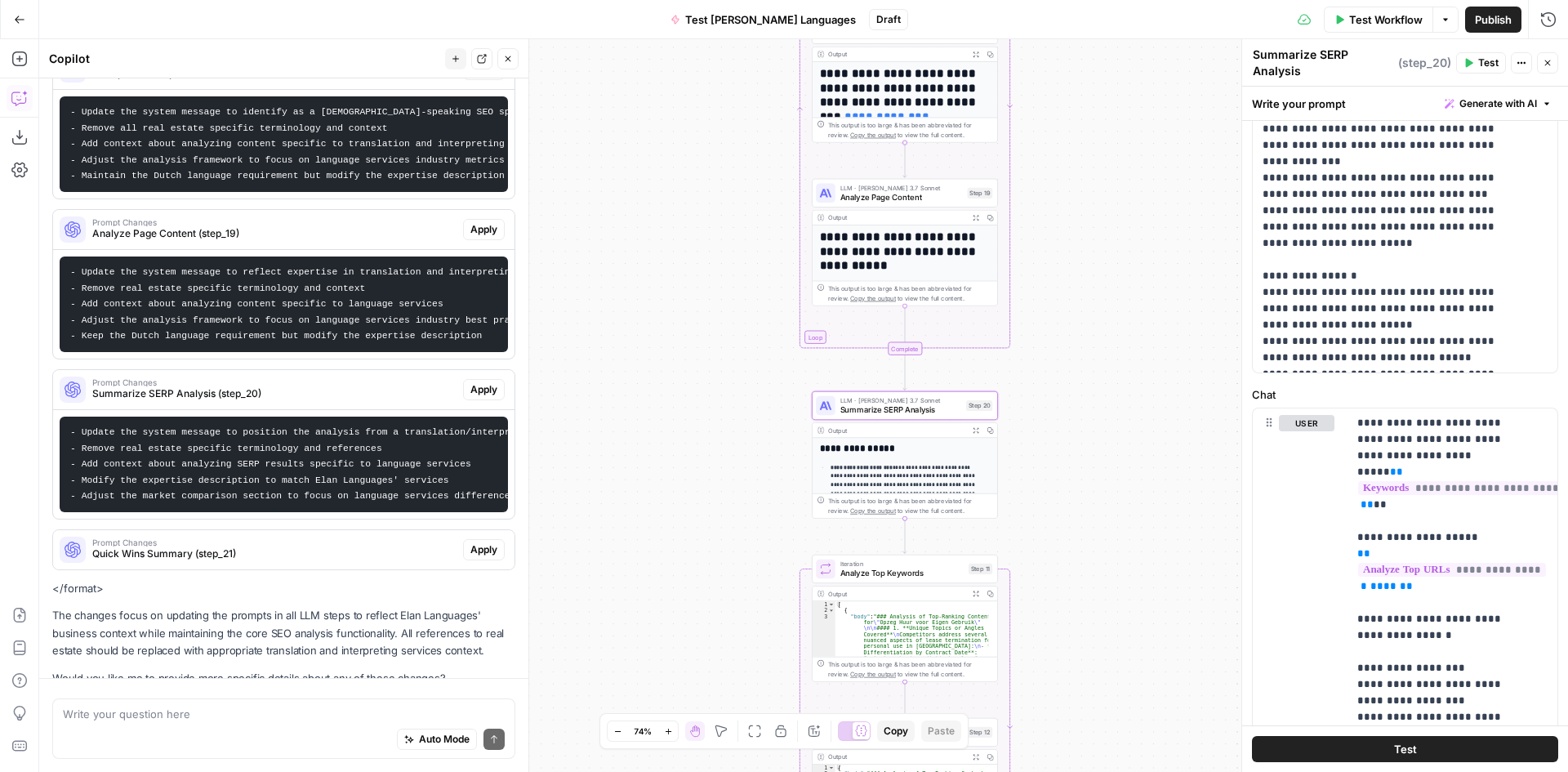
scroll to position [807, 0]
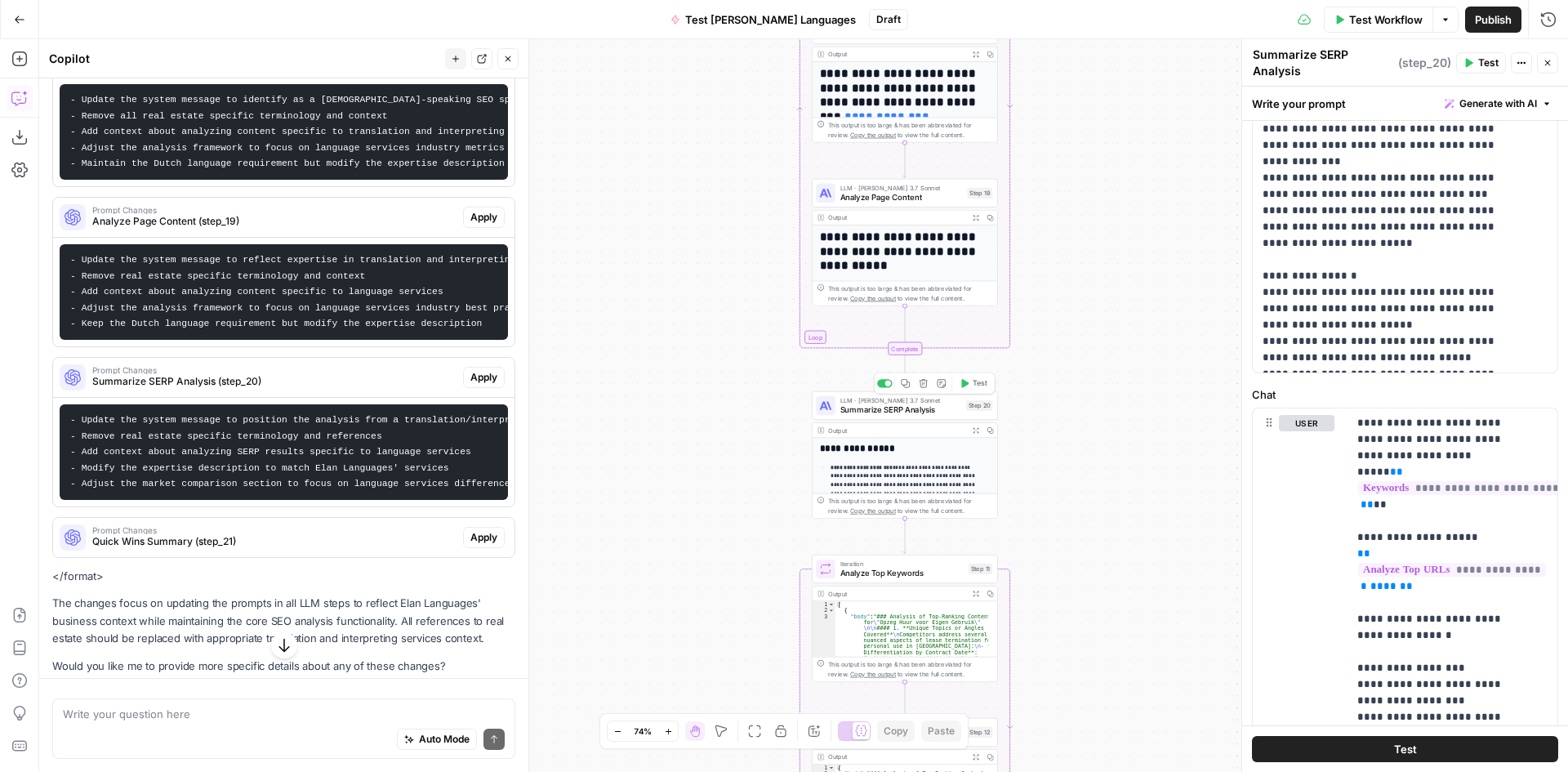
click at [901, 413] on span "Summarize SERP Analysis" at bounding box center [901, 409] width 121 height 12
click at [845, 409] on span "Summarize SERP Analysis" at bounding box center [901, 409] width 121 height 12
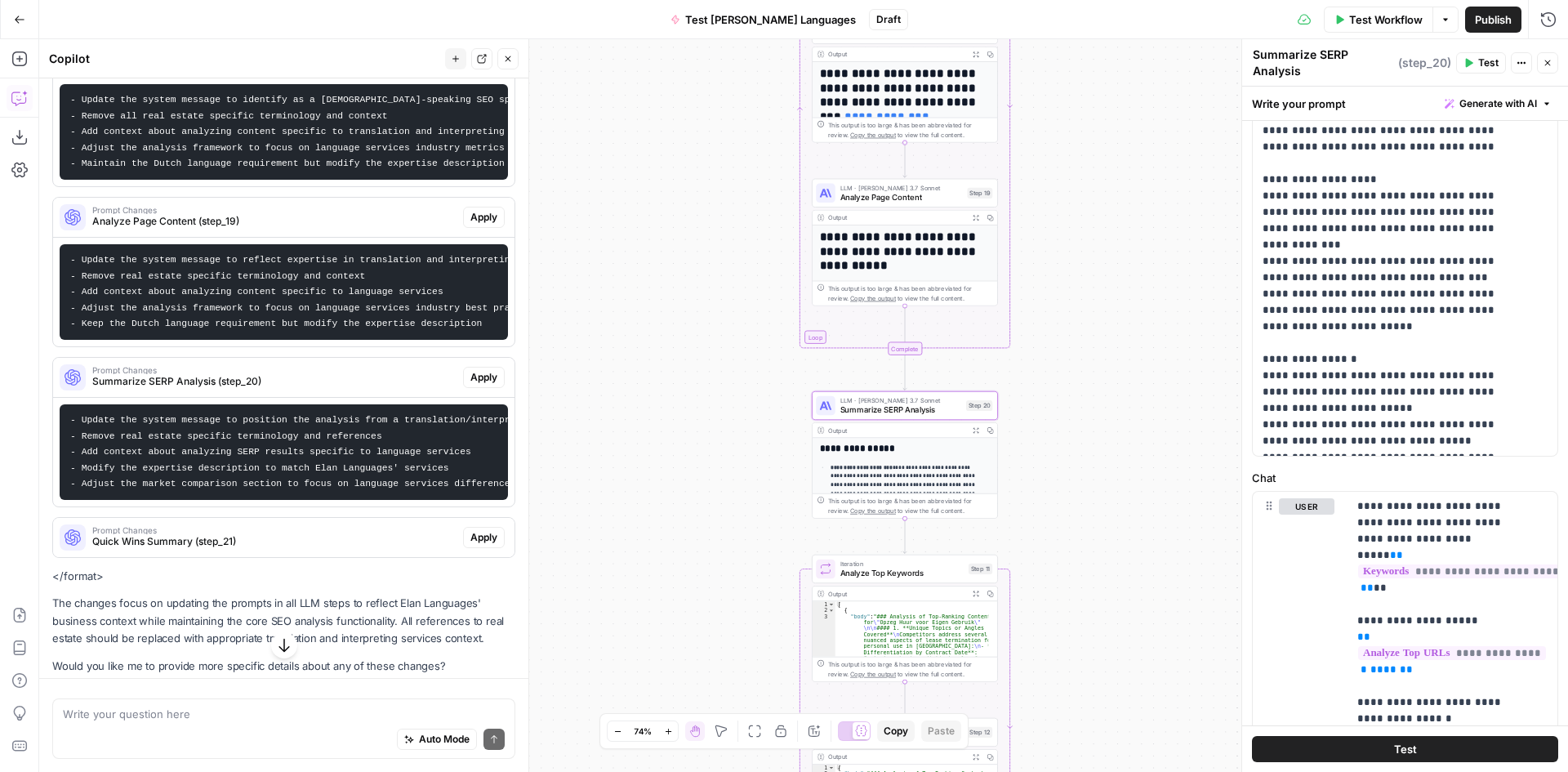
scroll to position [409, 0]
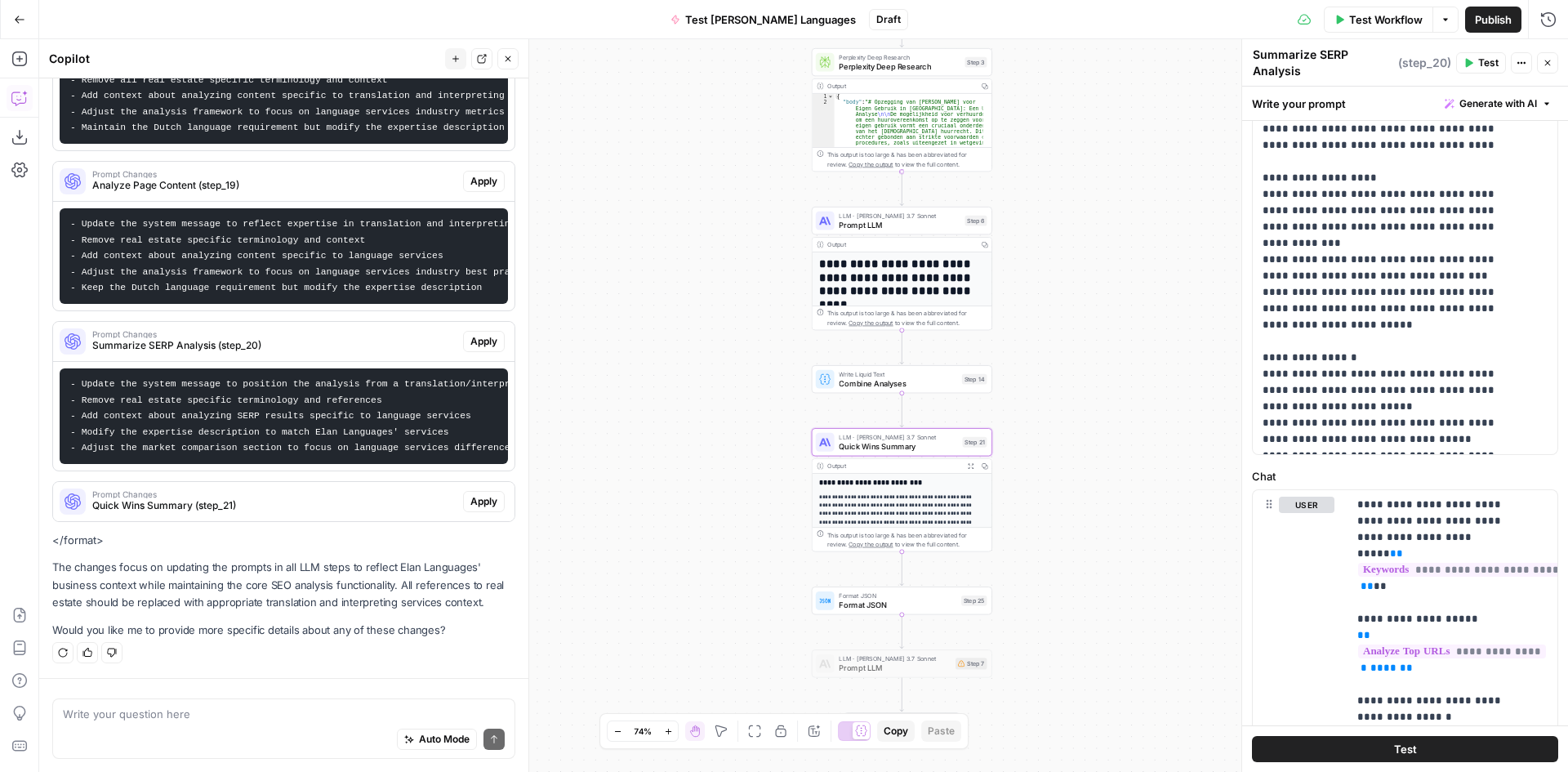
click at [211, 505] on span "Quick Wins Summary (step_21)" at bounding box center [274, 504] width 364 height 14
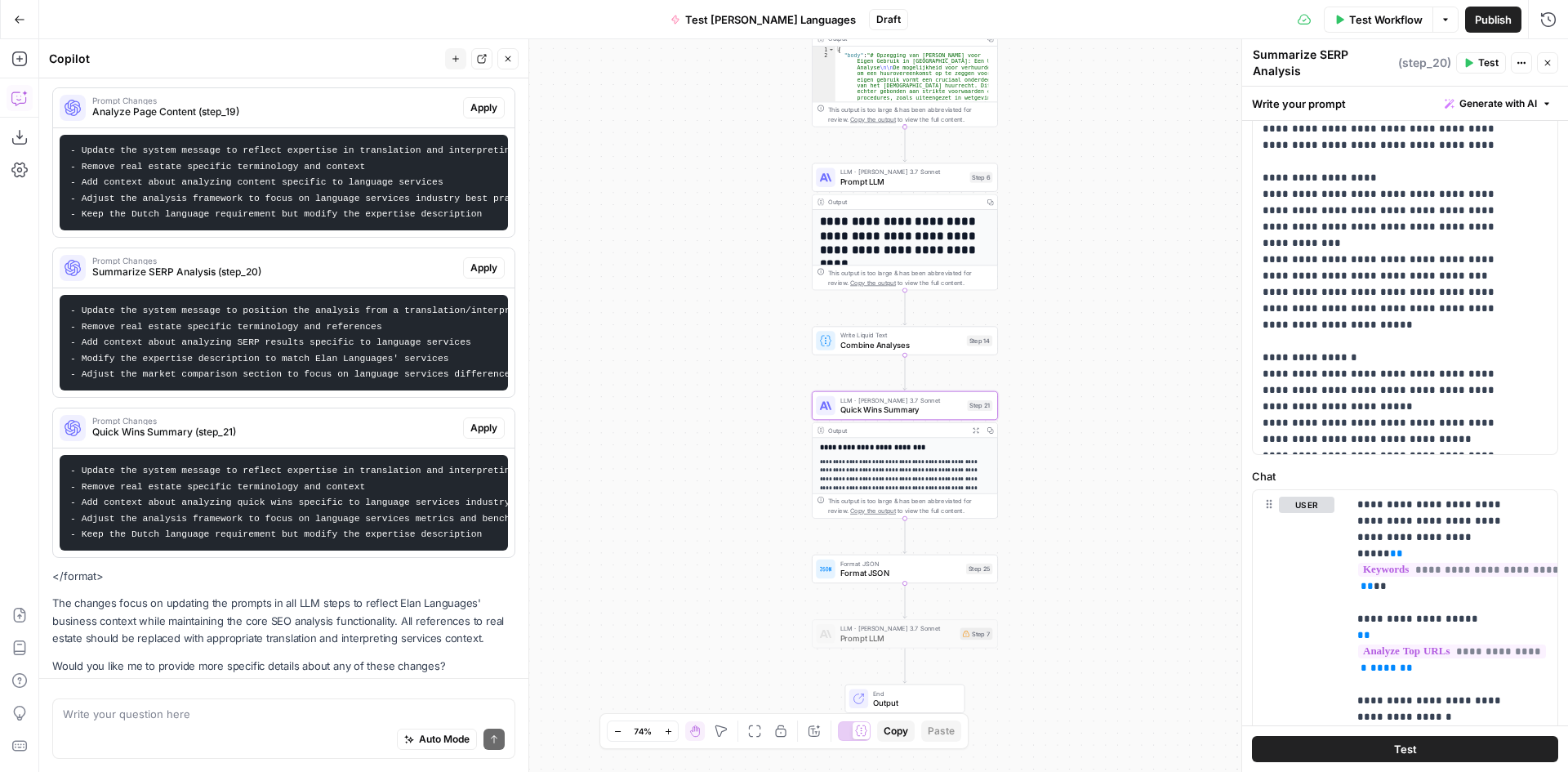
scroll to position [1039, 0]
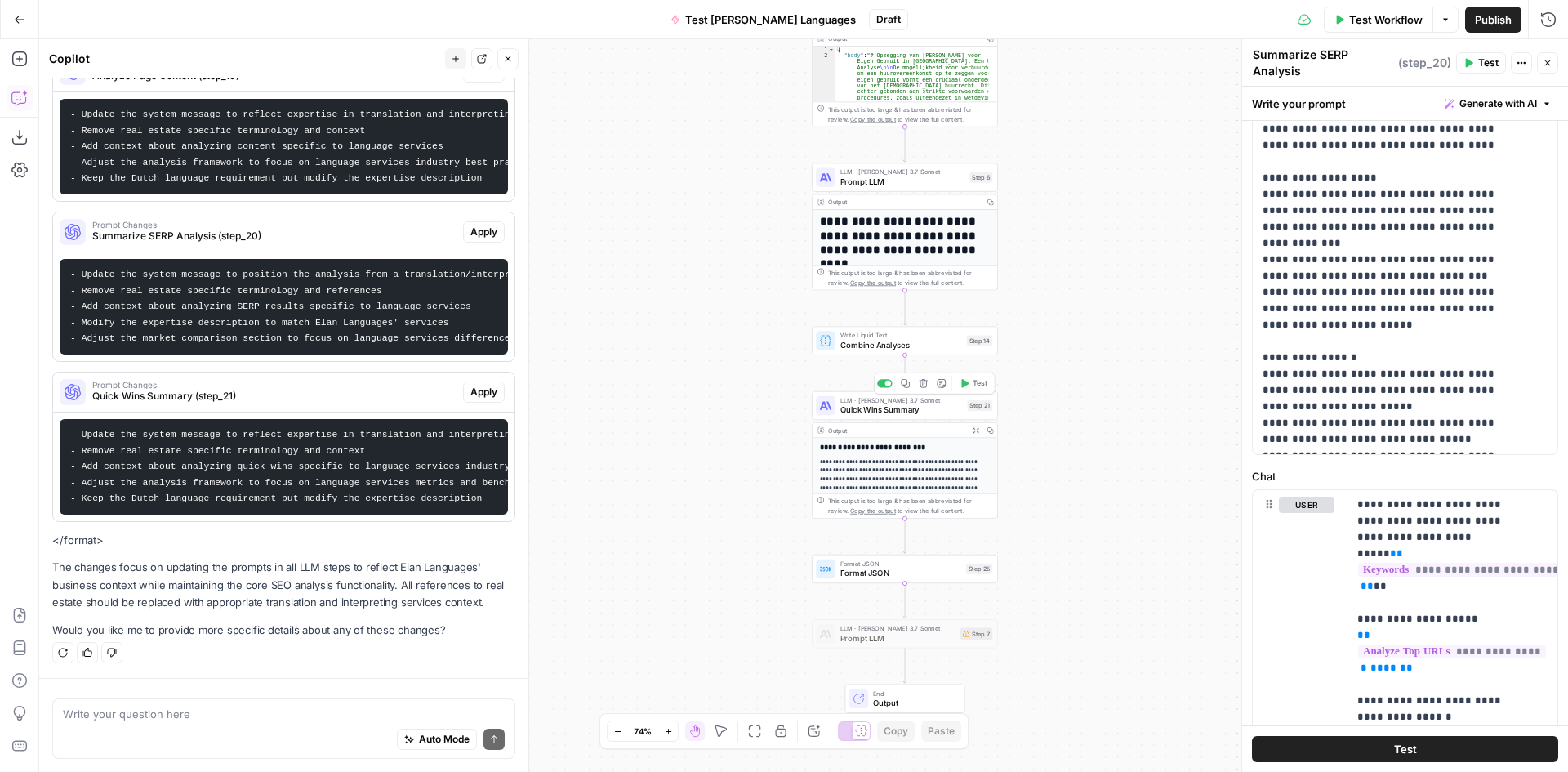
click at [878, 417] on div "LLM · Claude 3.7 Sonnet Quick Wins Summary Step 21 Copy step Delete step Add No…" at bounding box center [904, 406] width 186 height 29
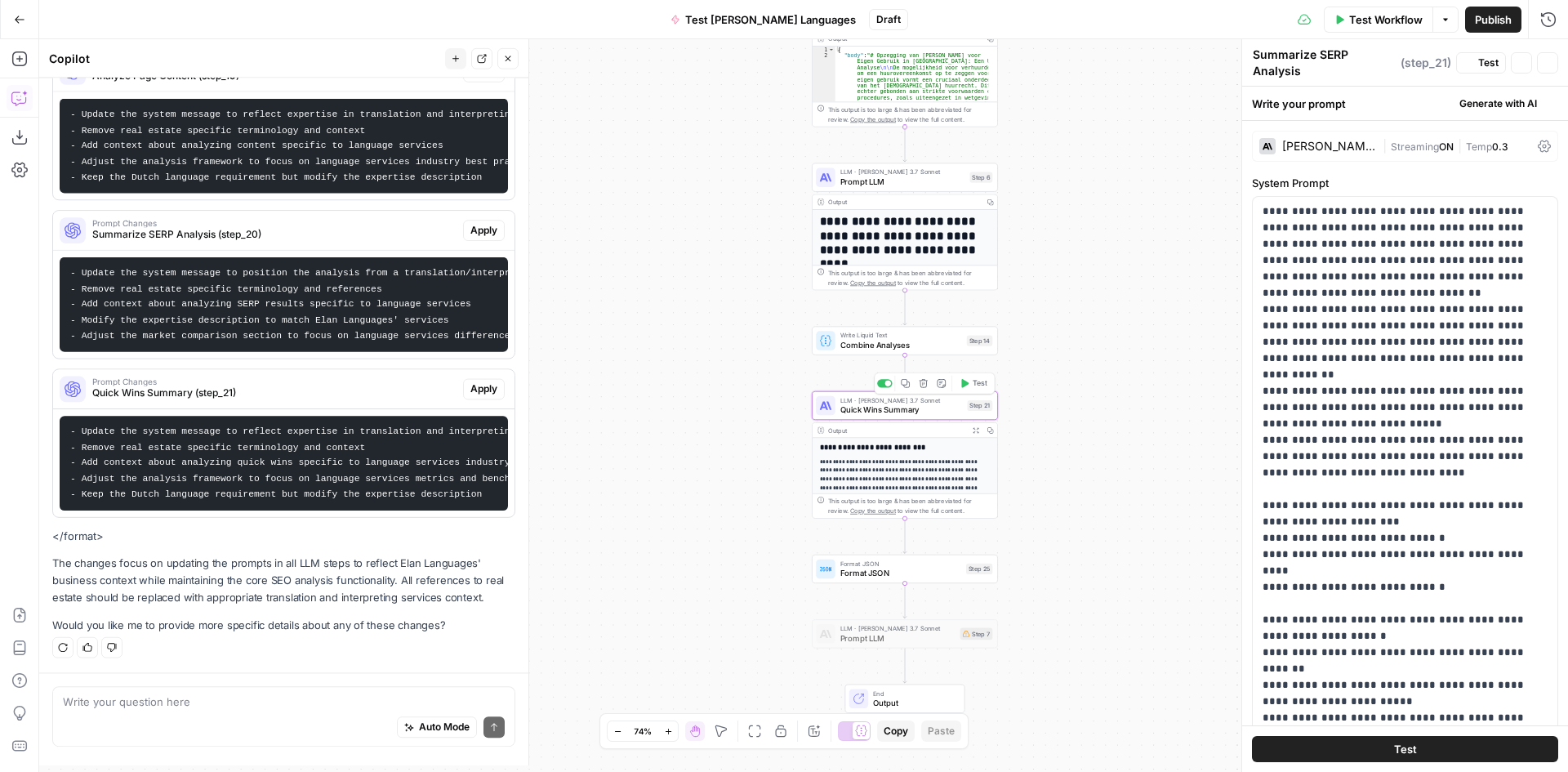
type textarea "Quick Wins Summary"
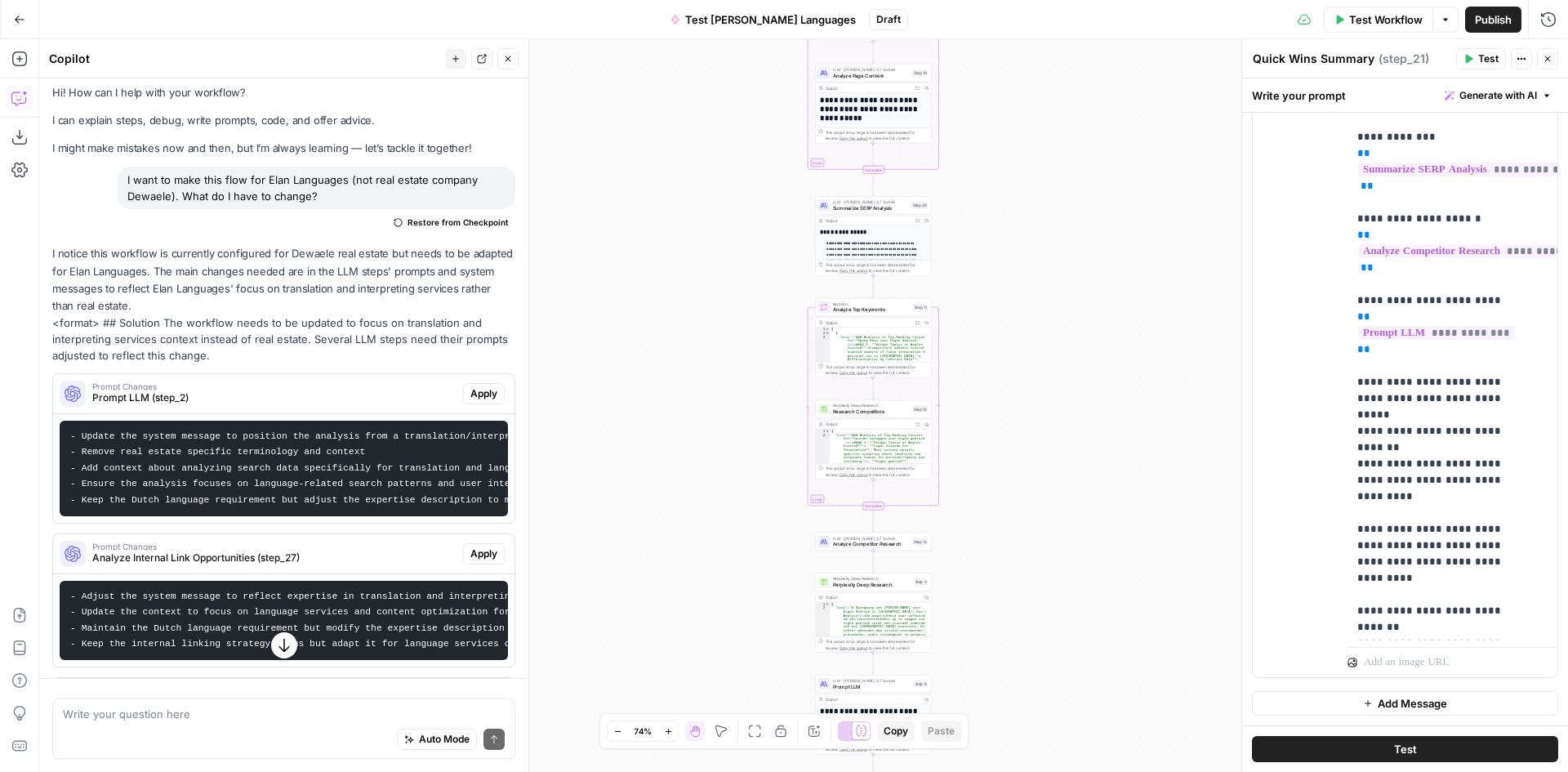
scroll to position [0, 0]
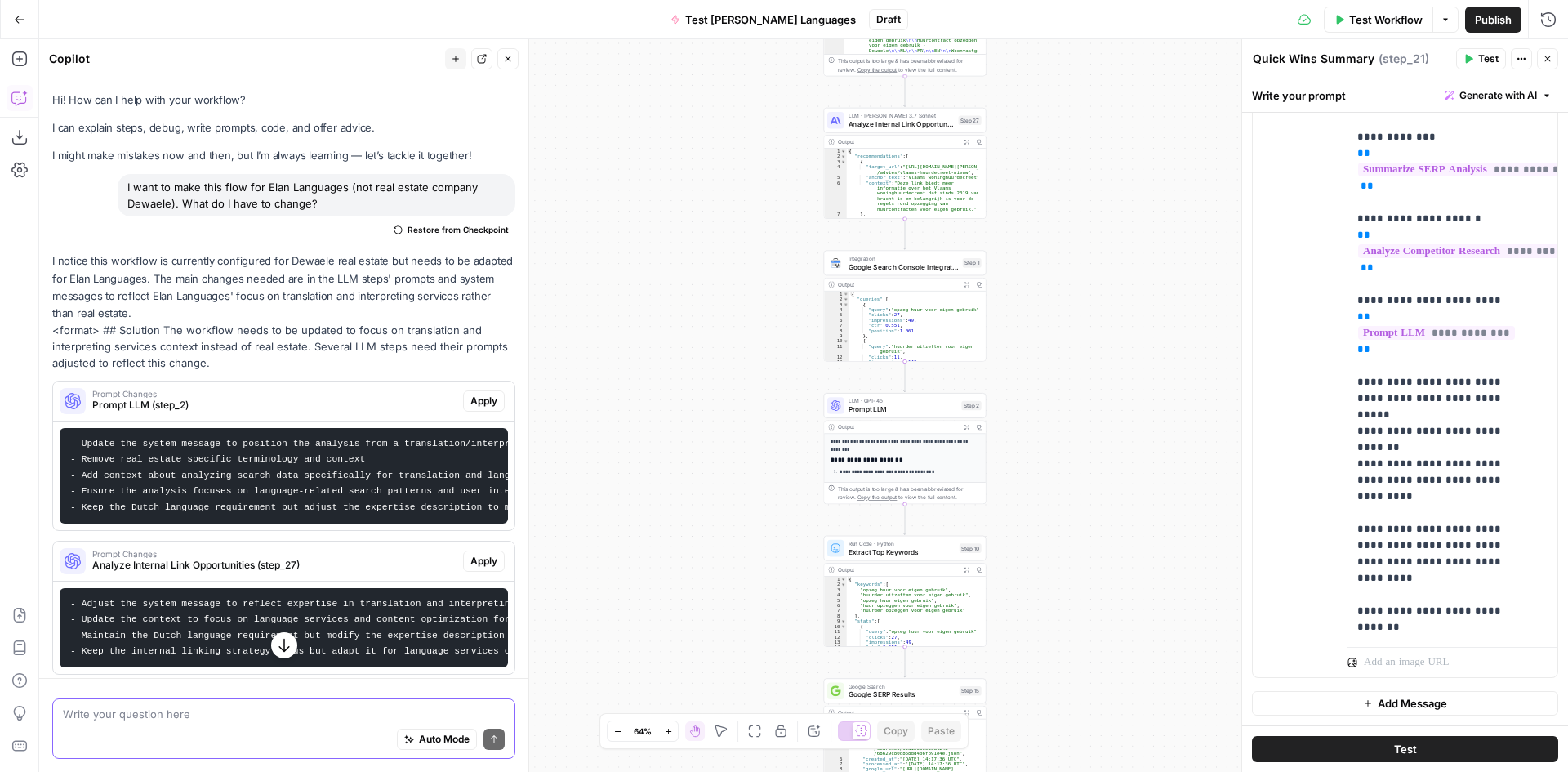
click at [246, 707] on textarea at bounding box center [284, 714] width 442 height 16
type textarea "How do I add the brandkit of Elan languages to this workflow?"
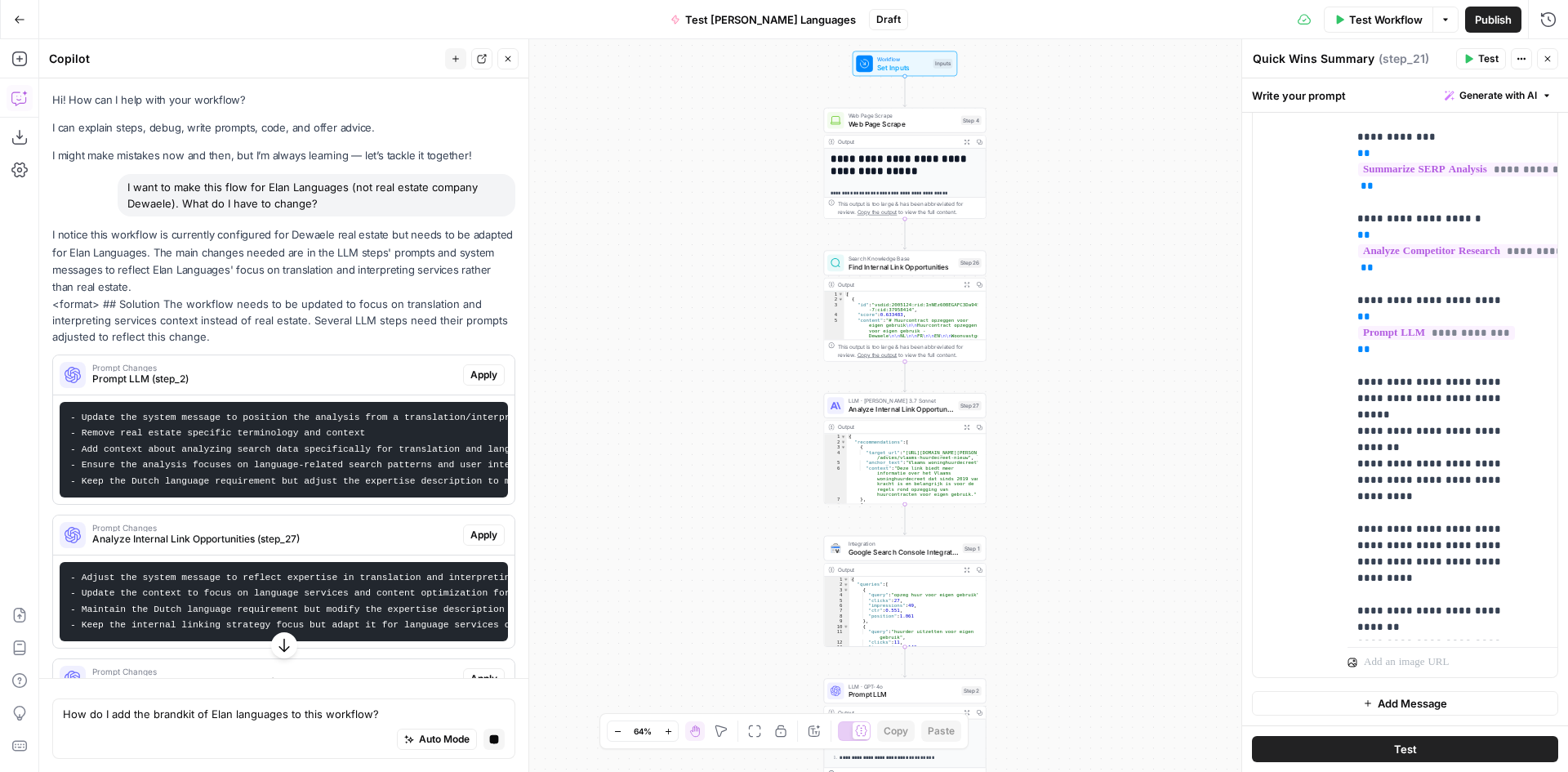
click at [276, 652] on icon "button" at bounding box center [284, 644] width 16 height 16
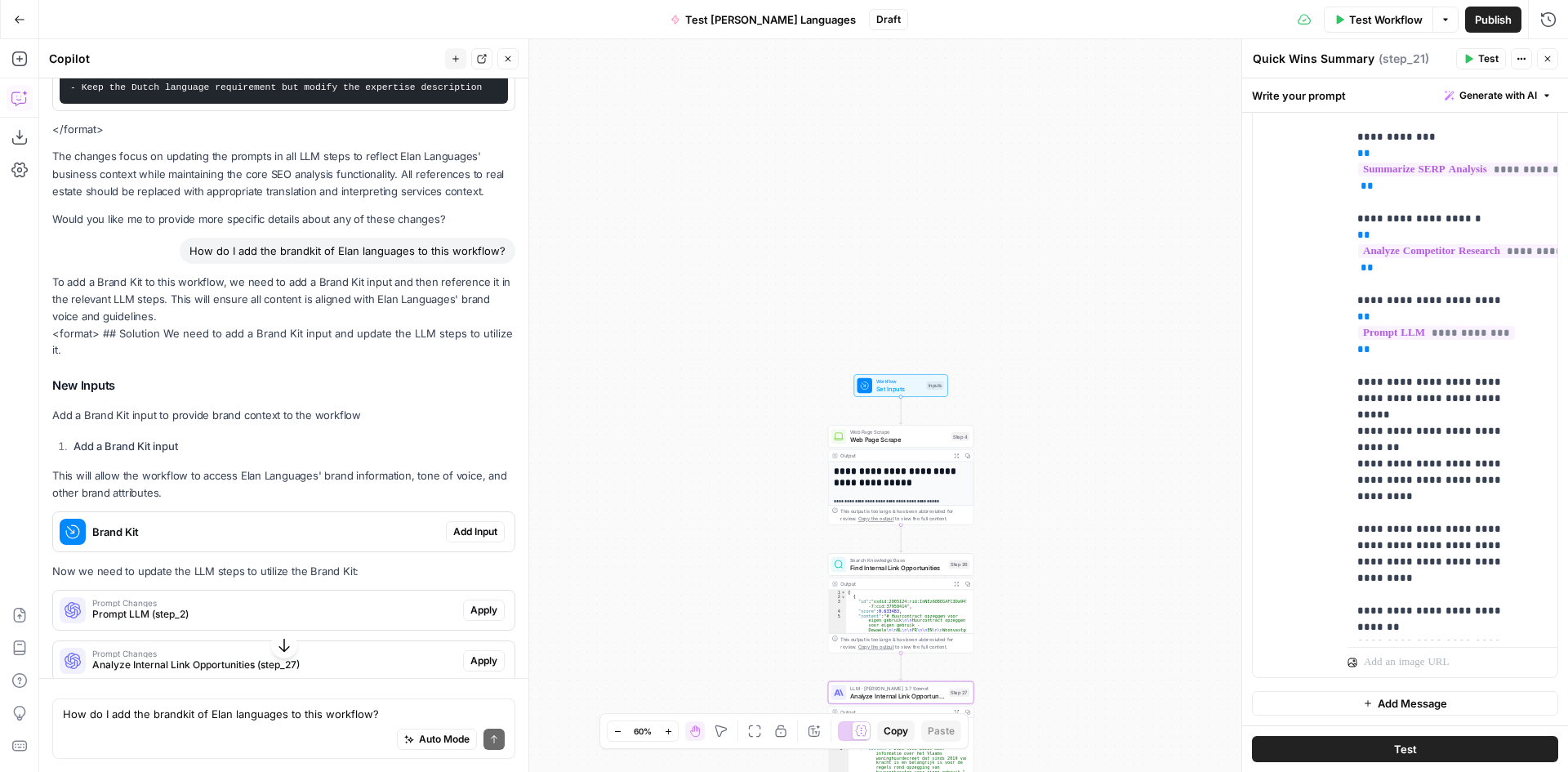
scroll to position [1527, 0]
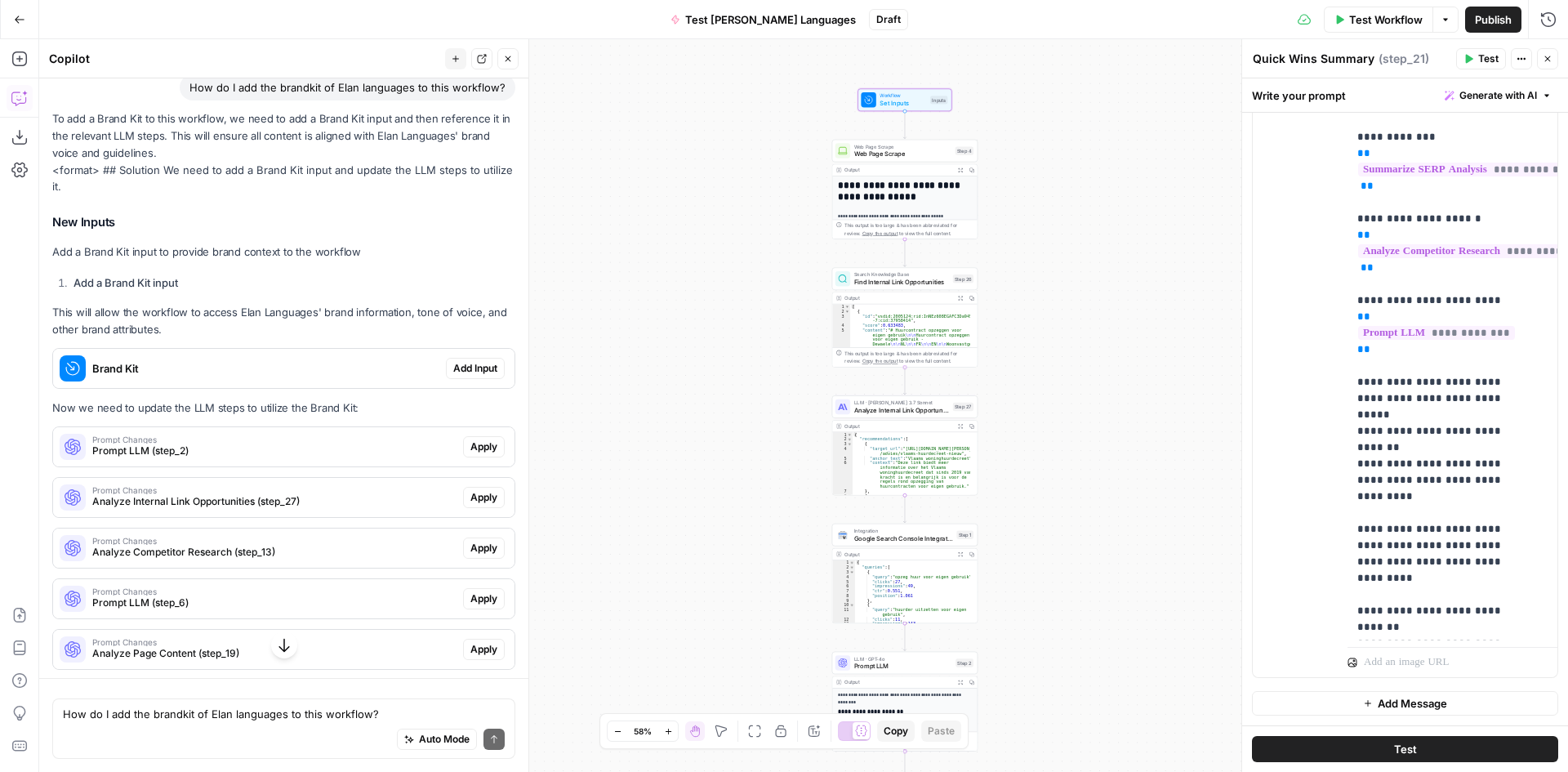
click at [167, 377] on span "Brand Kit" at bounding box center [266, 368] width 347 height 16
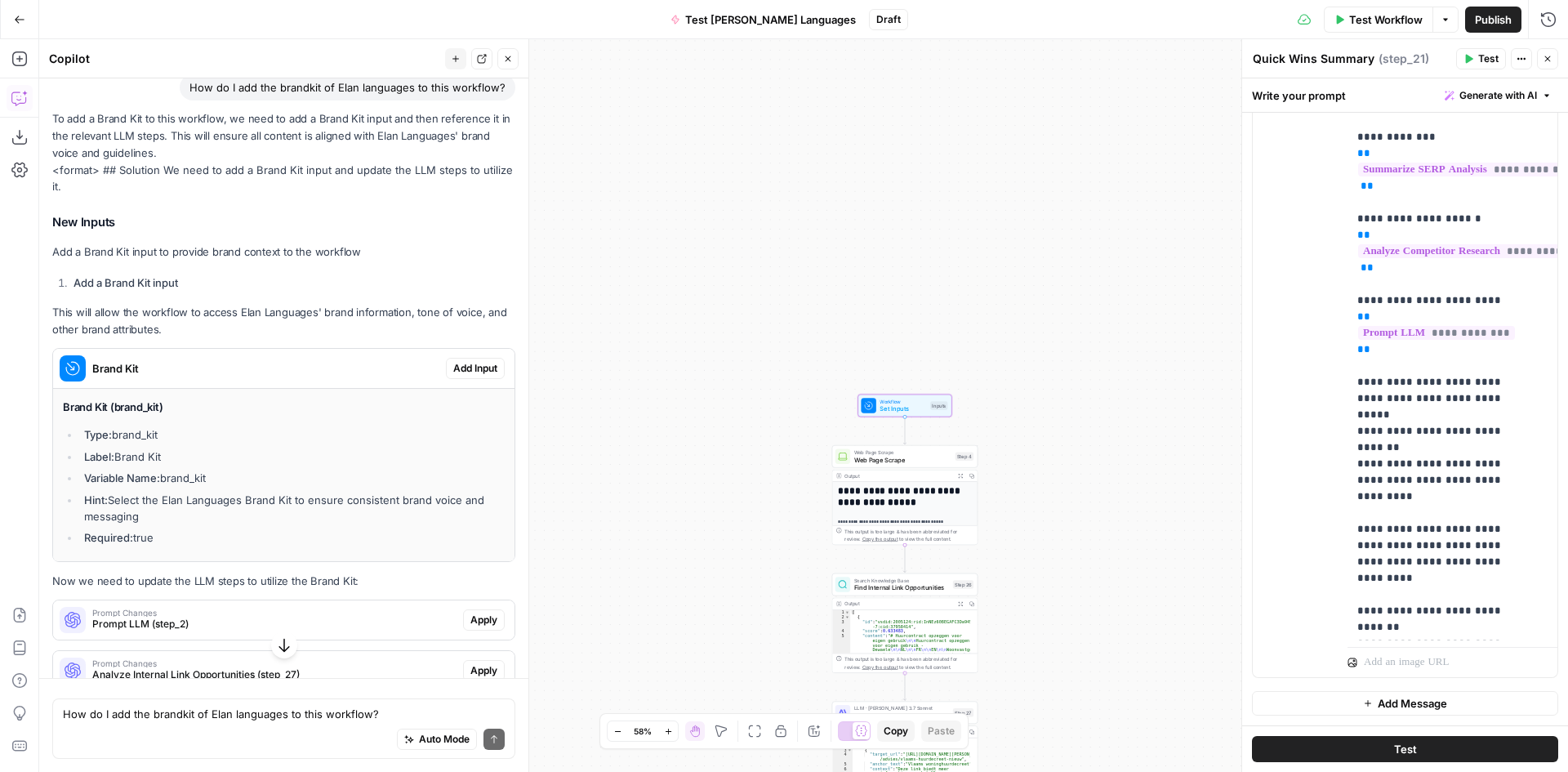
scroll to position [1691, 0]
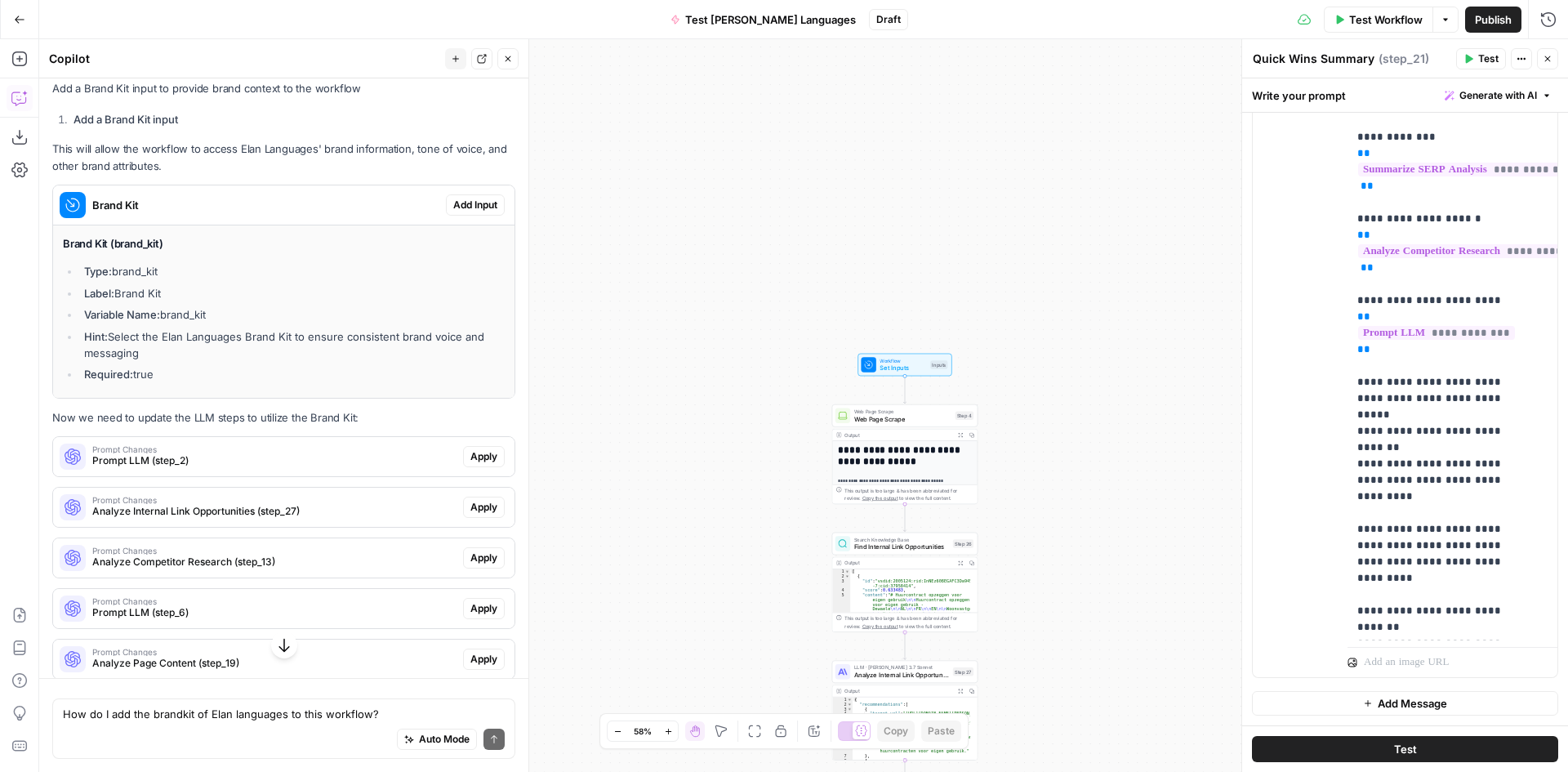
click at [900, 376] on div "Workflow Set Inputs Inputs Test Step" at bounding box center [904, 365] width 94 height 23
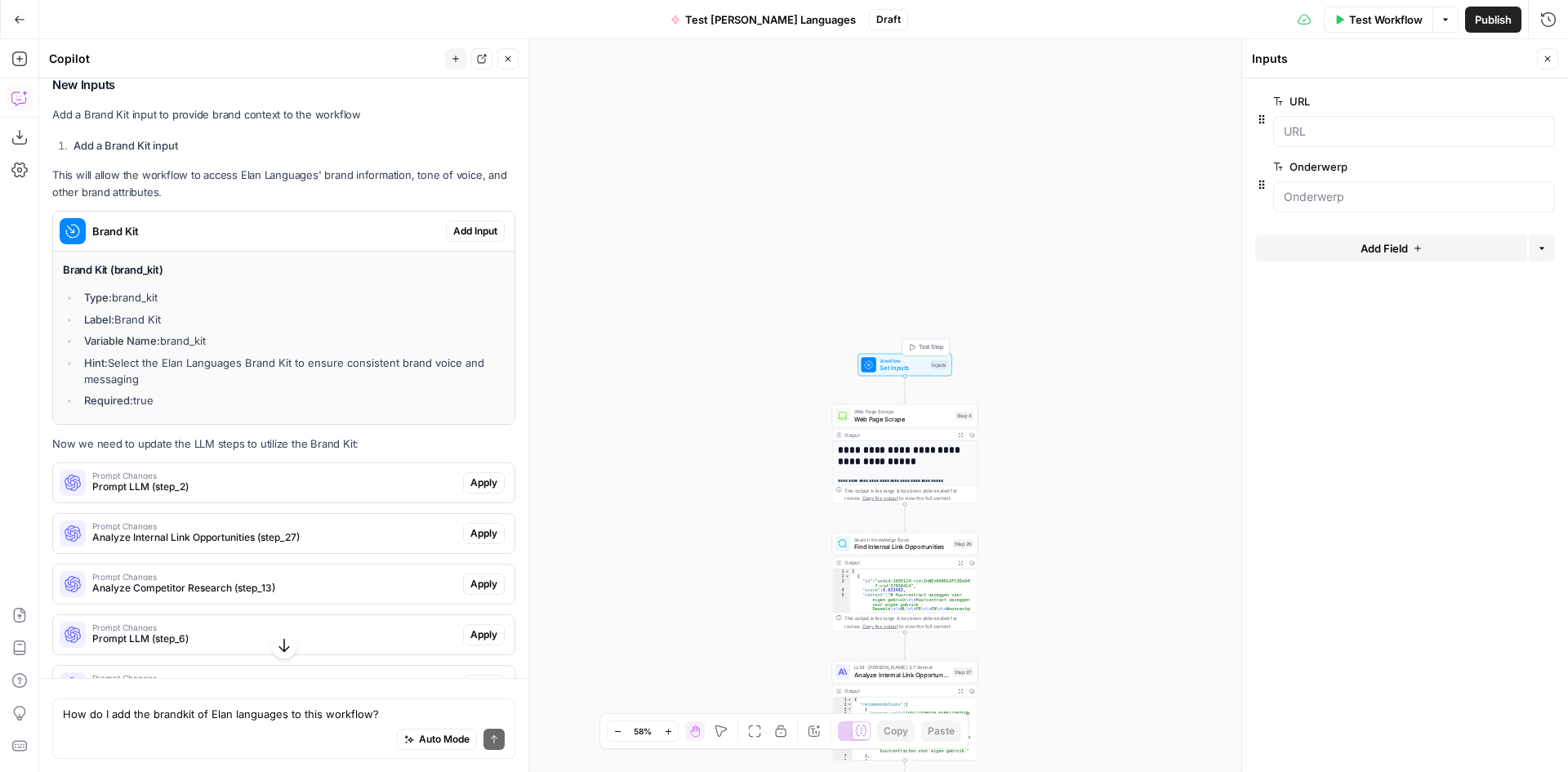
scroll to position [1717, 0]
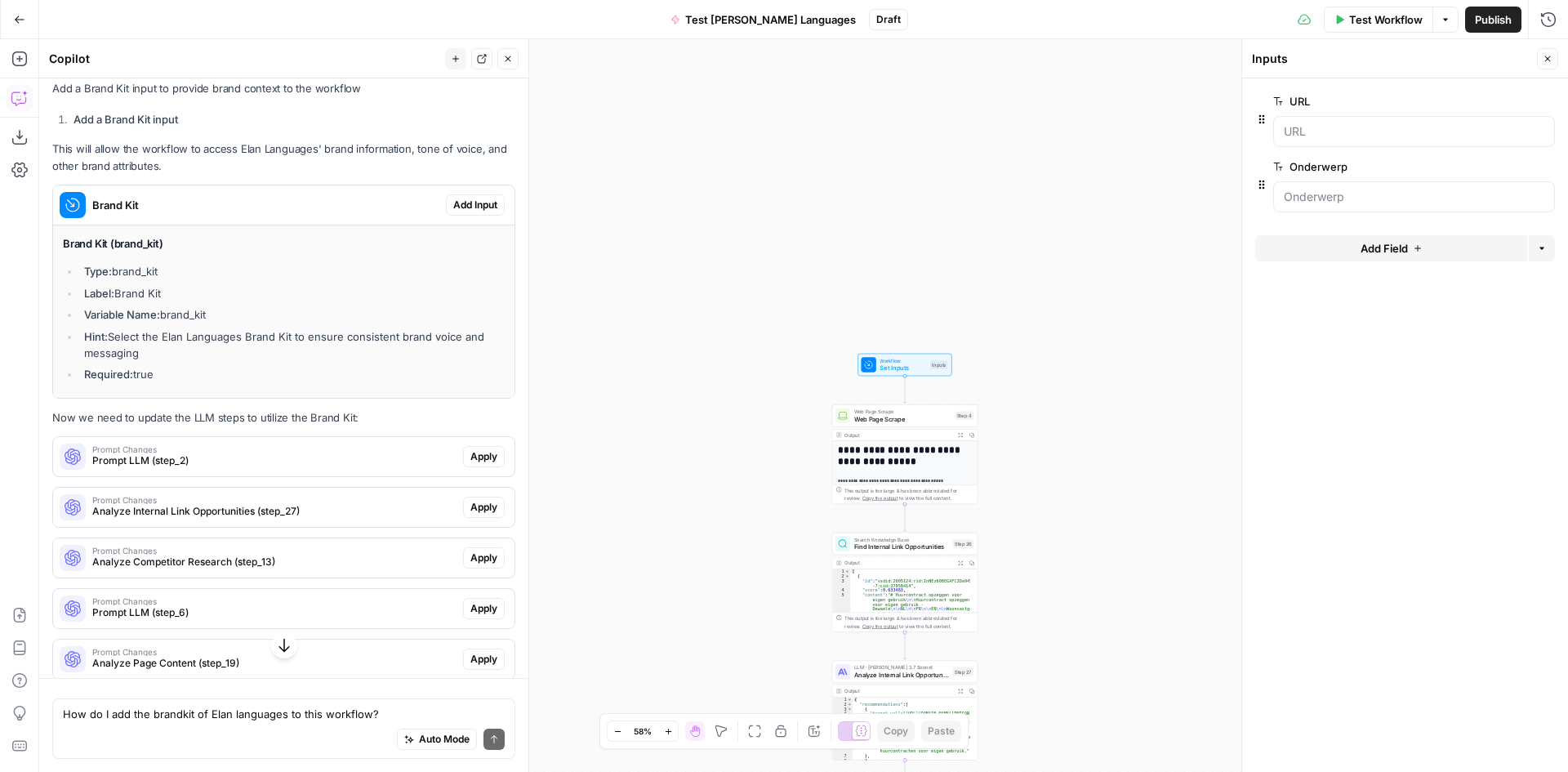
click at [1392, 250] on span "Add Field" at bounding box center [1384, 247] width 47 height 16
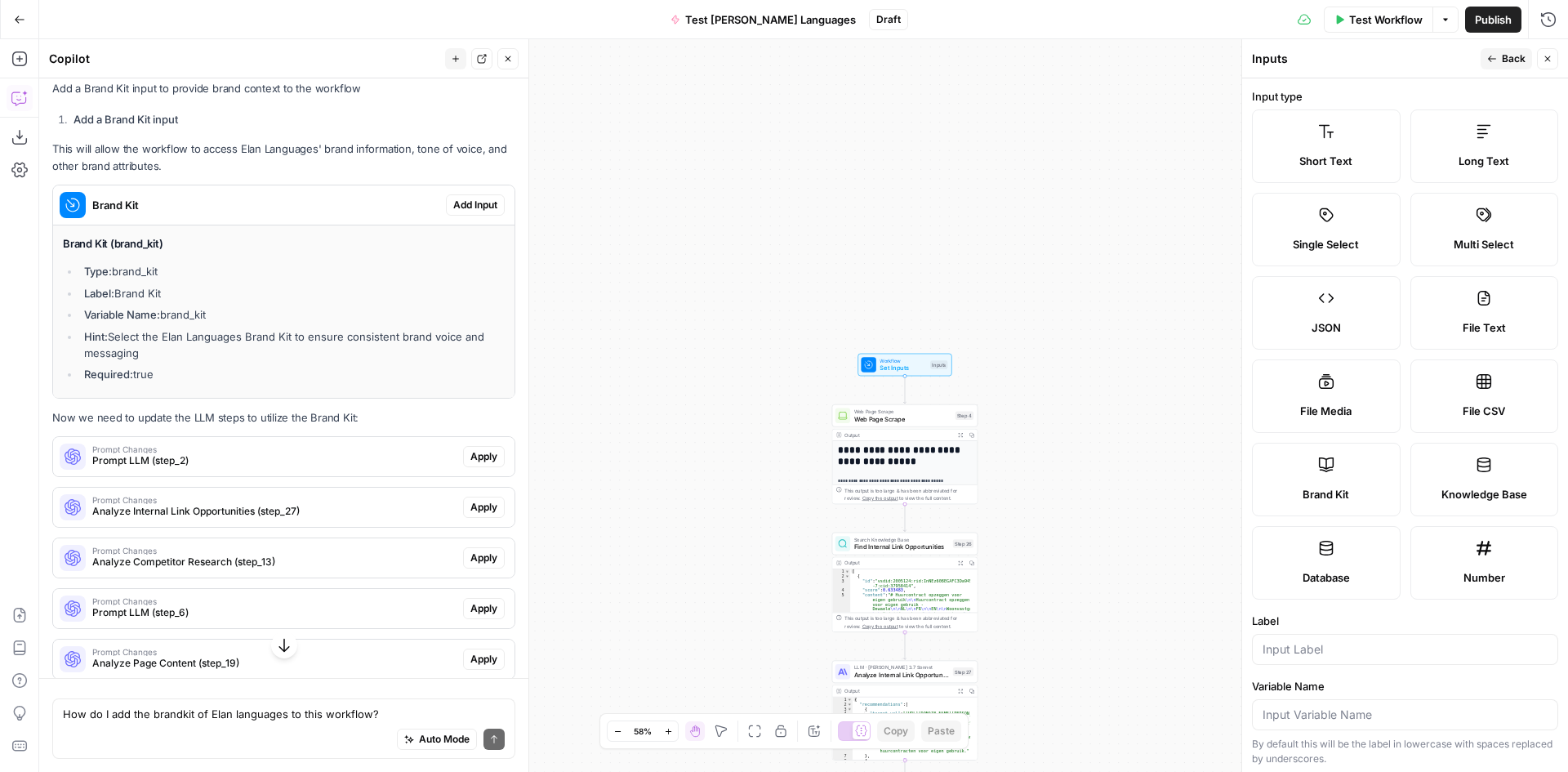
click at [1349, 493] on div "Brand Kit" at bounding box center [1326, 494] width 121 height 16
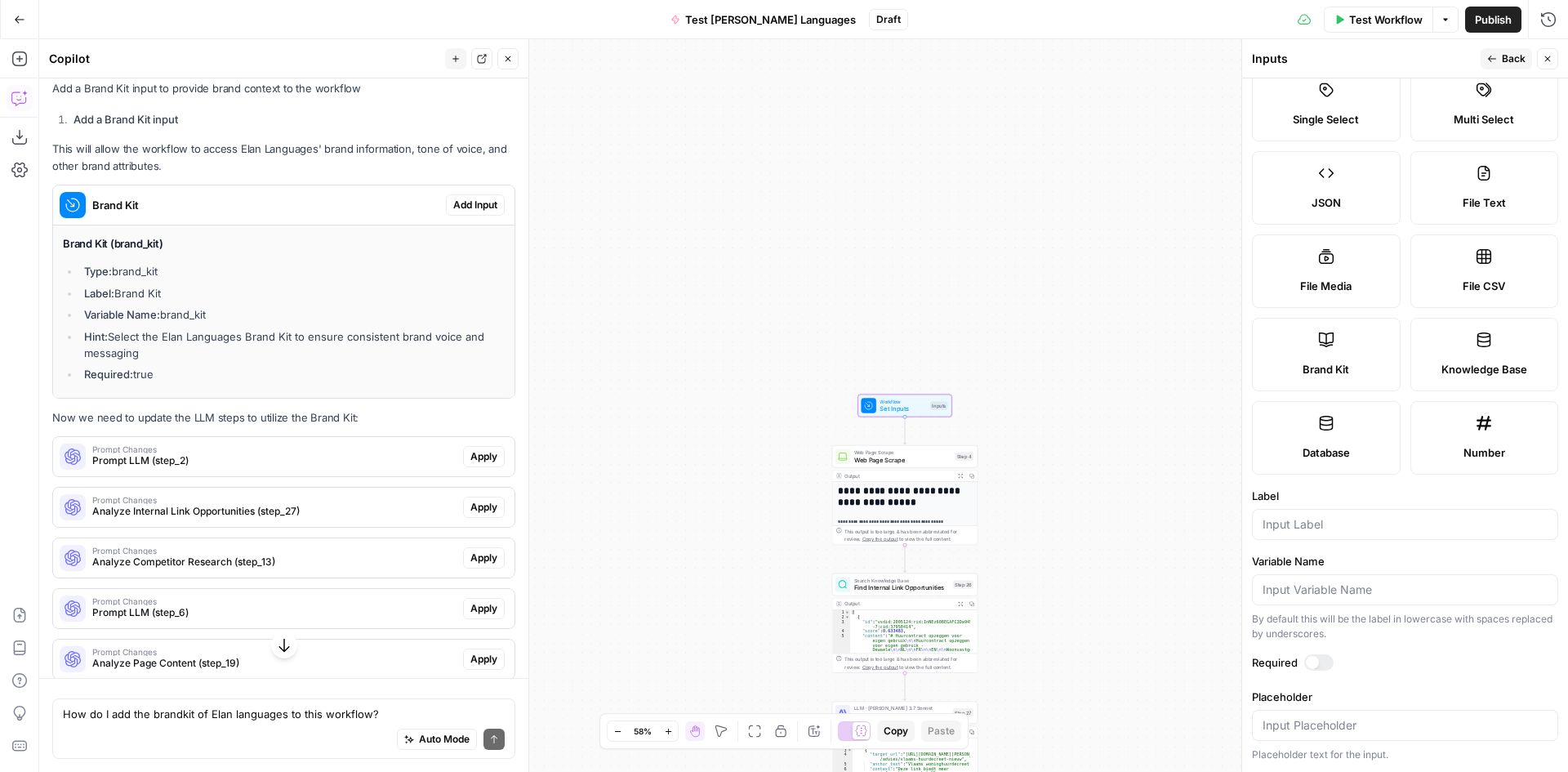
drag, startPoint x: 164, startPoint y: 377, endPoint x: 116, endPoint y: 377, distance: 48.0
click at [116, 301] on li "Label: Brand Kit" at bounding box center [292, 292] width 425 height 16
copy li "Brand Kit"
click at [1340, 532] on div at bounding box center [1404, 525] width 306 height 31
paste input "Brand Kit"
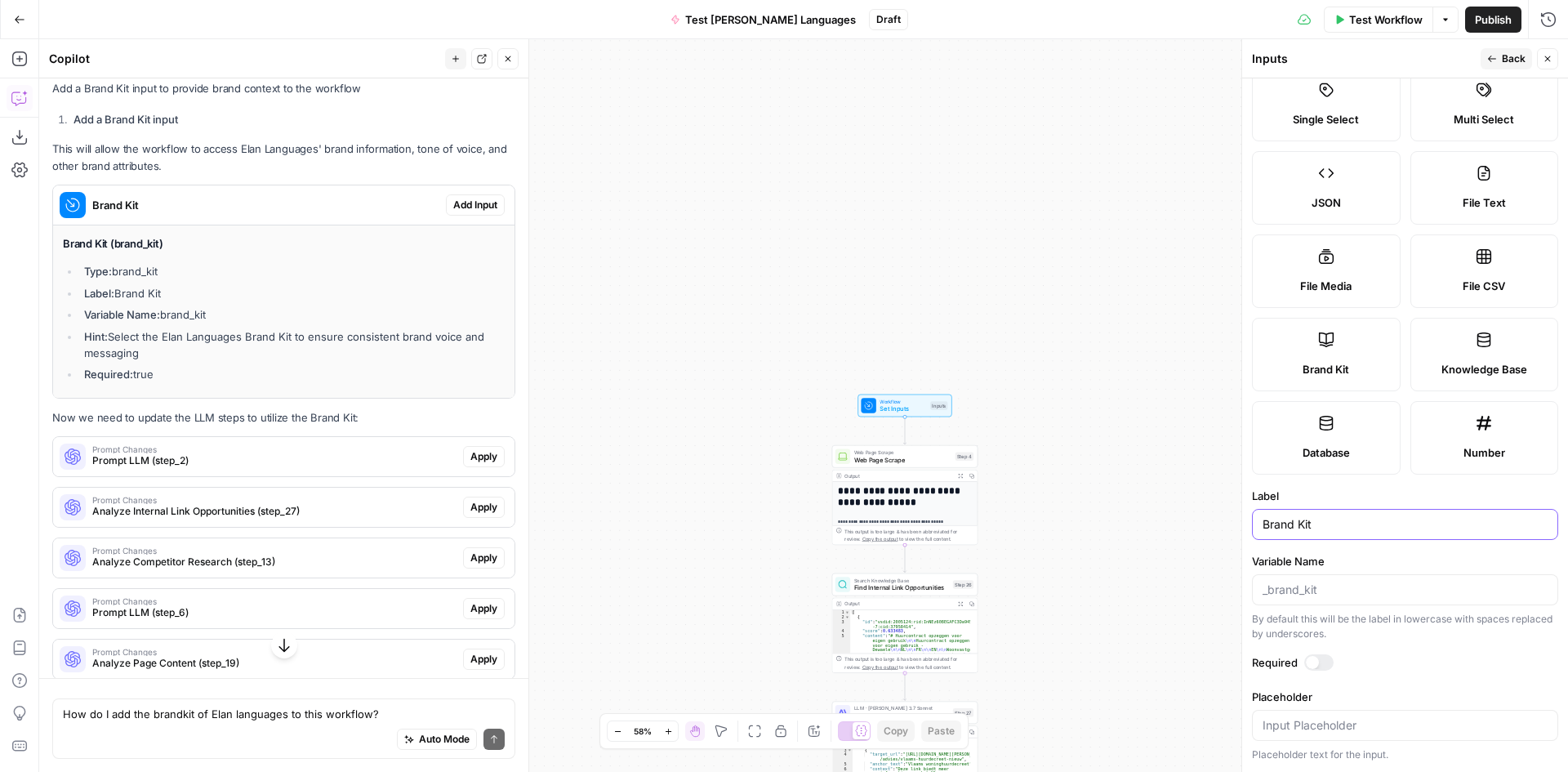
type input "Brand Kit"
click at [1093, 168] on div "**********" at bounding box center [804, 406] width 1529 height 733
click at [898, 411] on span "Set Inputs" at bounding box center [902, 409] width 47 height 10
click at [1544, 63] on button "Close" at bounding box center [1548, 58] width 21 height 21
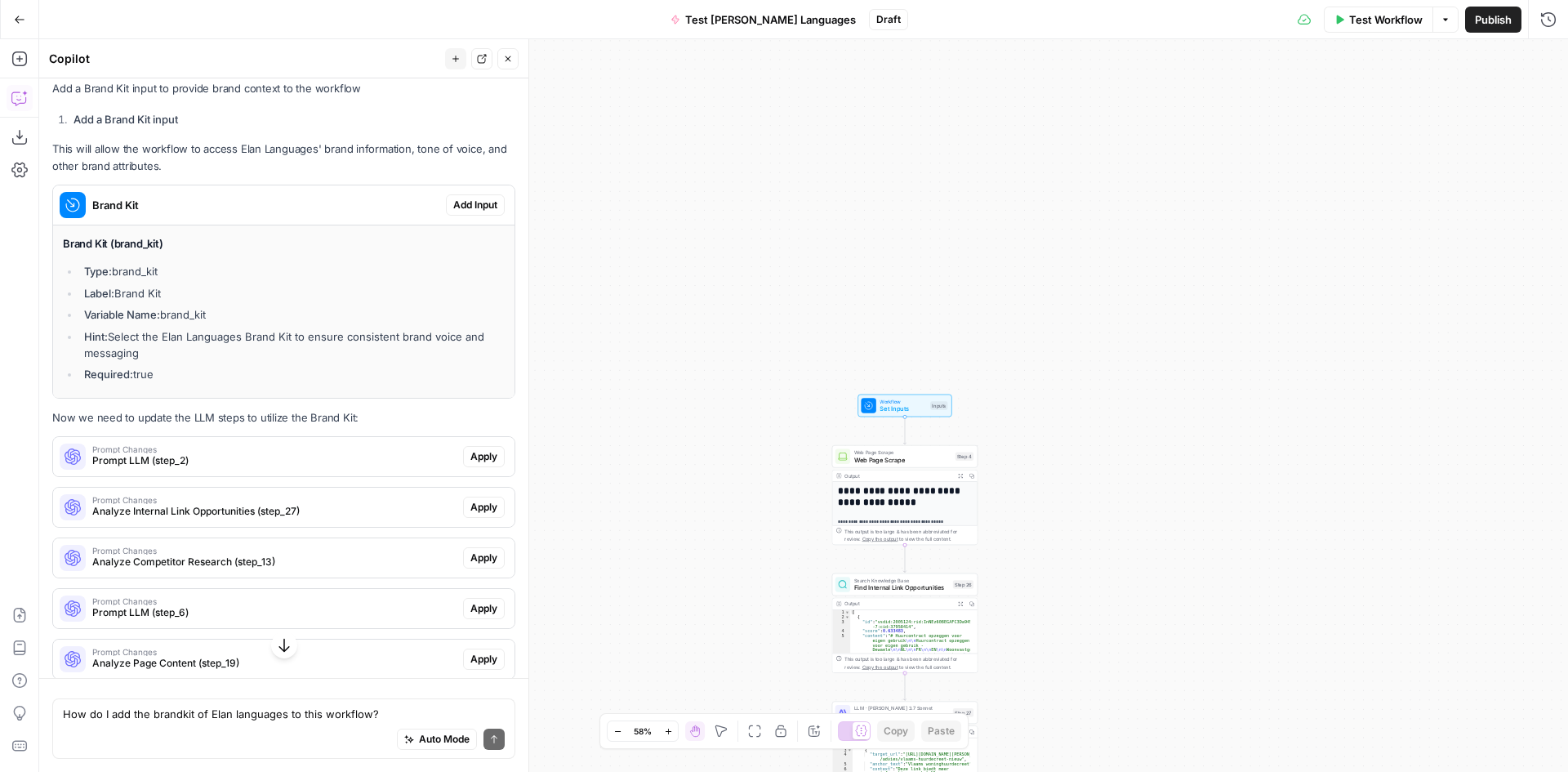
click at [889, 409] on span "Set Inputs" at bounding box center [902, 409] width 47 height 10
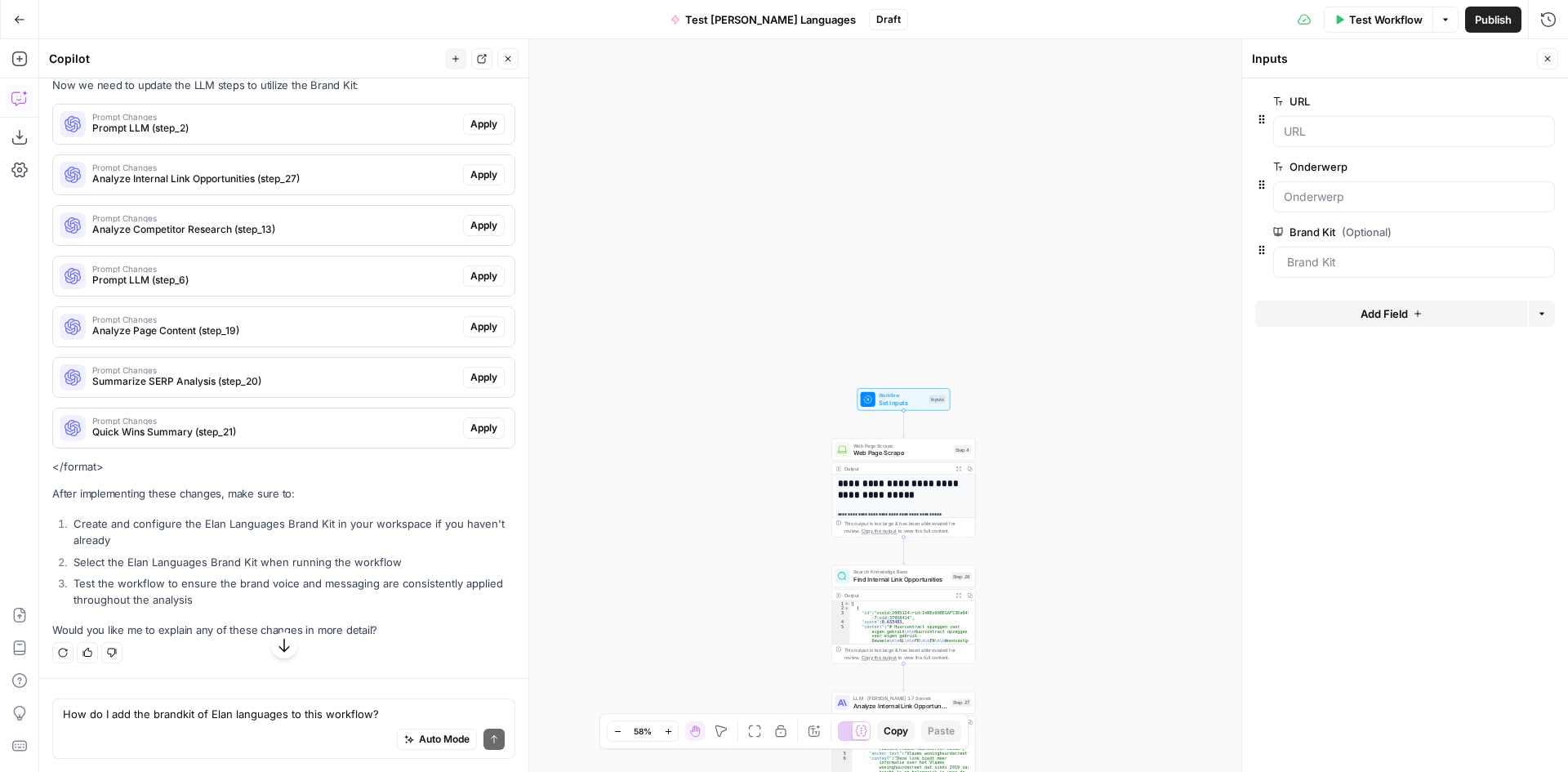
scroll to position [2135, 0]
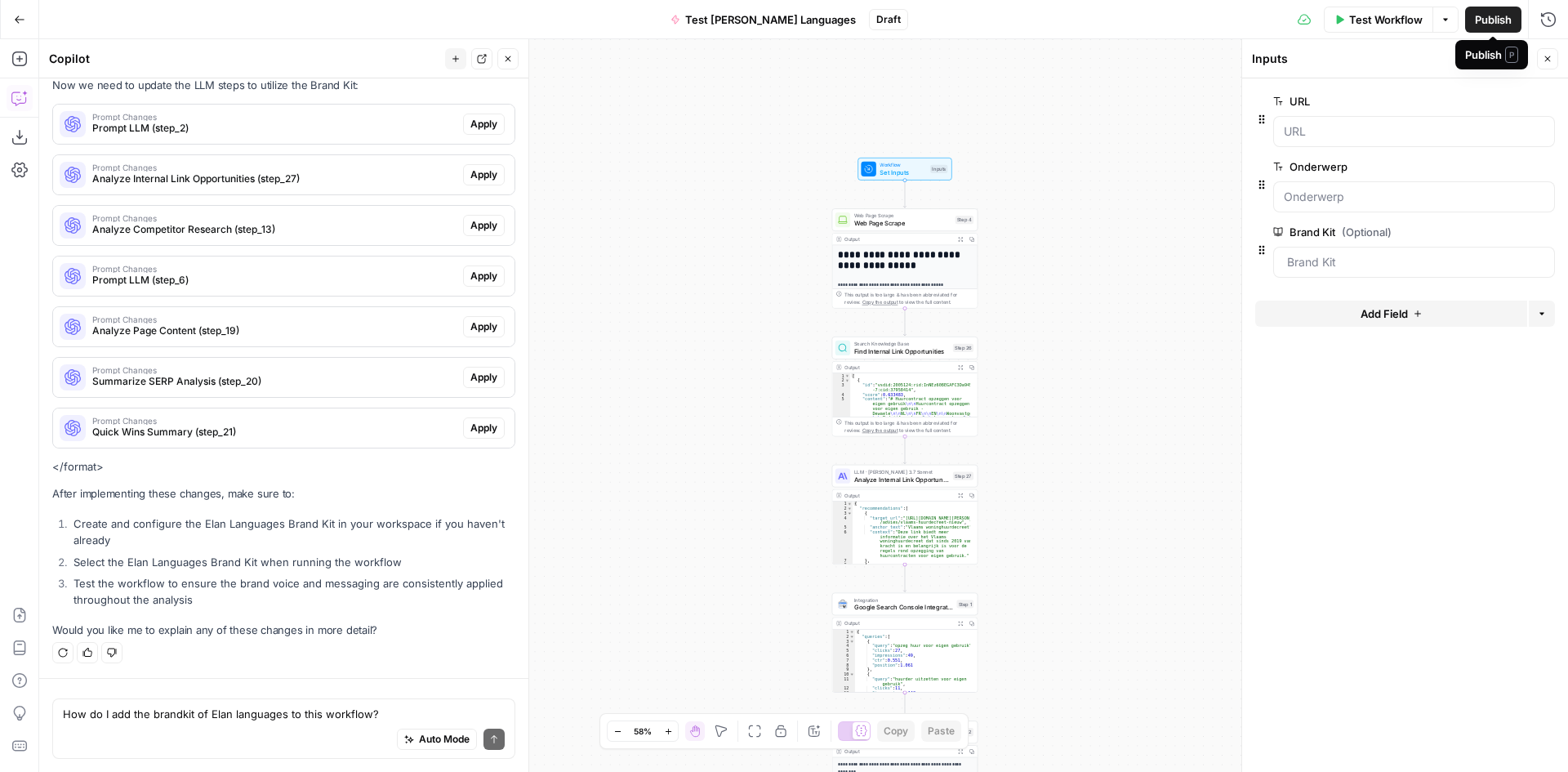
click at [1492, 21] on span "Publish" at bounding box center [1493, 19] width 36 height 16
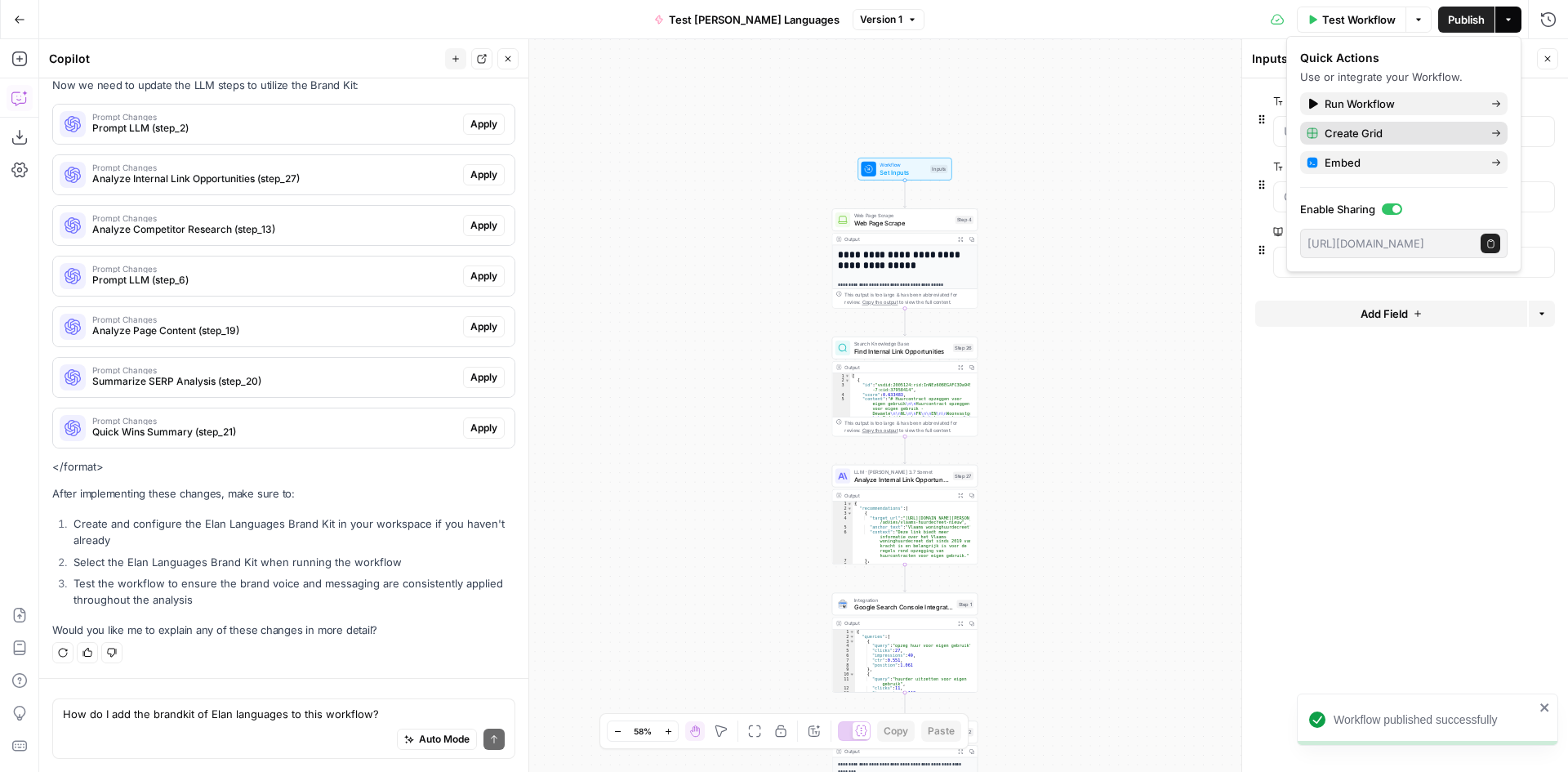
click at [1445, 132] on span "Create Grid" at bounding box center [1401, 132] width 153 height 16
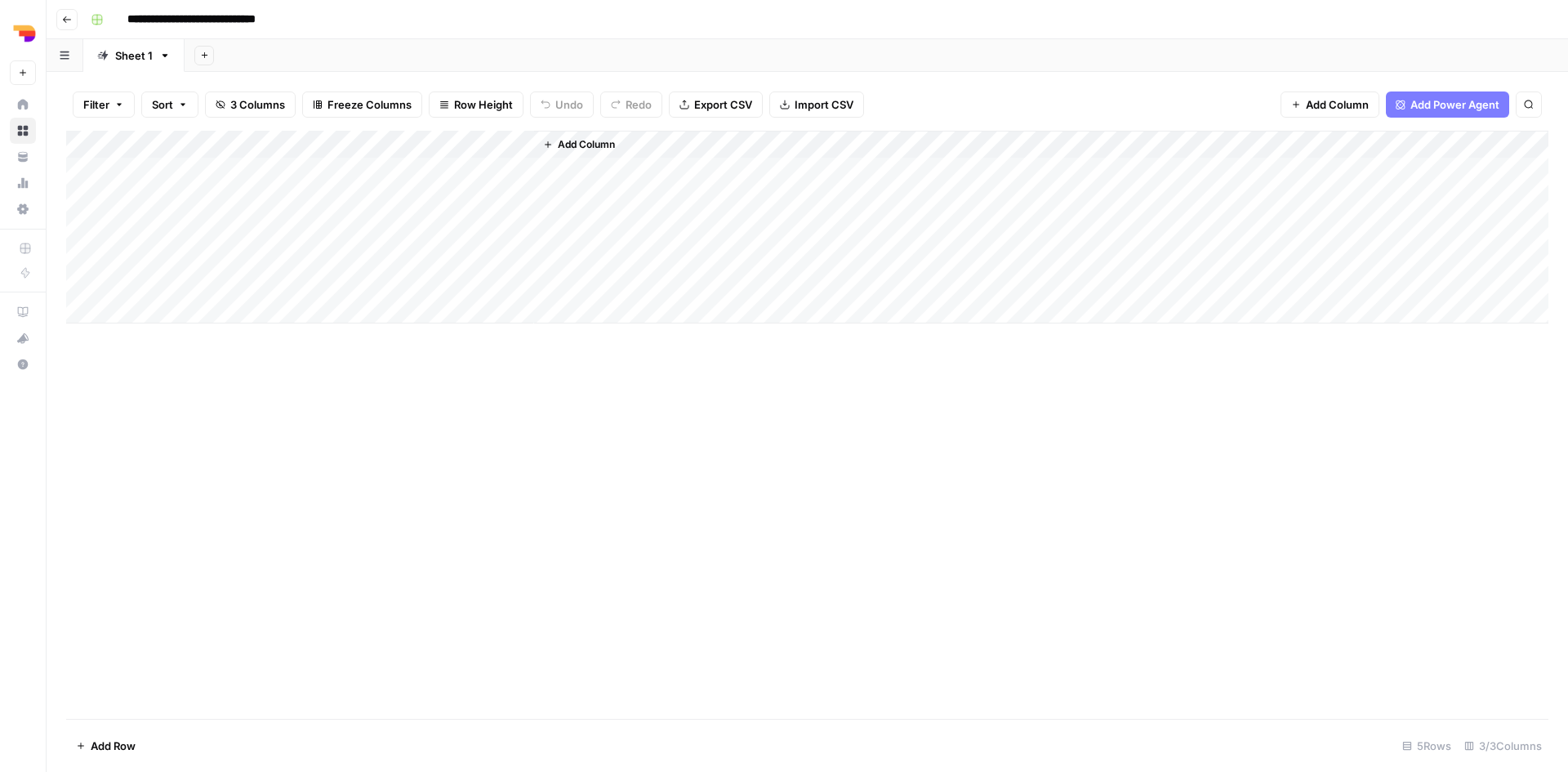
click at [176, 174] on div "Add Column" at bounding box center [807, 226] width 1483 height 193
click at [163, 167] on div "Add Column" at bounding box center [807, 226] width 1483 height 193
type textarea "**********"
click at [476, 378] on div "Add Column" at bounding box center [807, 424] width 1483 height 588
click at [293, 163] on div "Add Column" at bounding box center [807, 226] width 1483 height 193
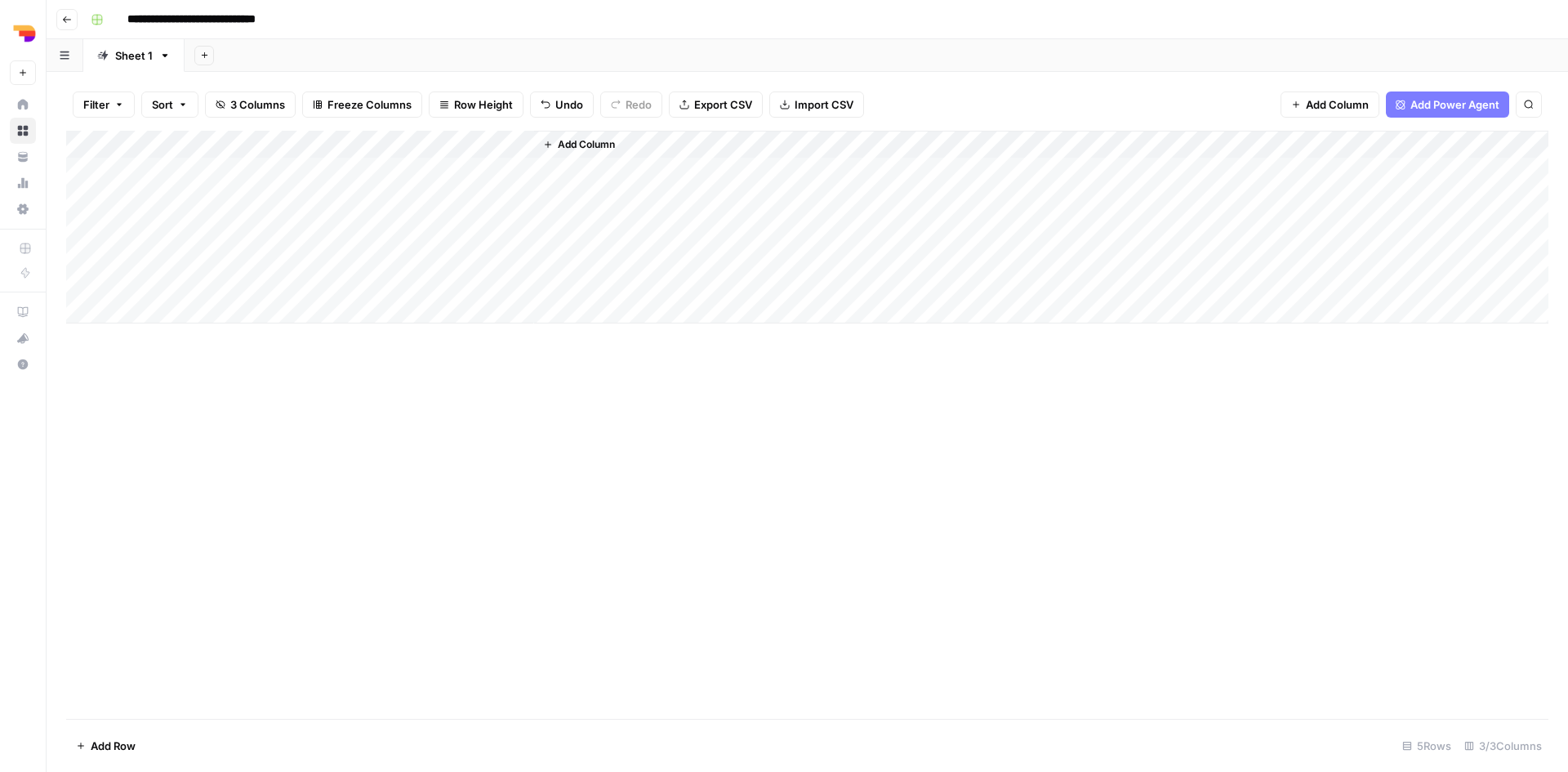
click at [293, 163] on div "Add Column" at bounding box center [807, 226] width 1483 height 193
click at [293, 163] on textarea at bounding box center [369, 173] width 262 height 23
type textarea "**********"
click at [515, 428] on div "Add Column" at bounding box center [807, 424] width 1483 height 588
click at [461, 171] on div "Add Column" at bounding box center [807, 226] width 1483 height 193
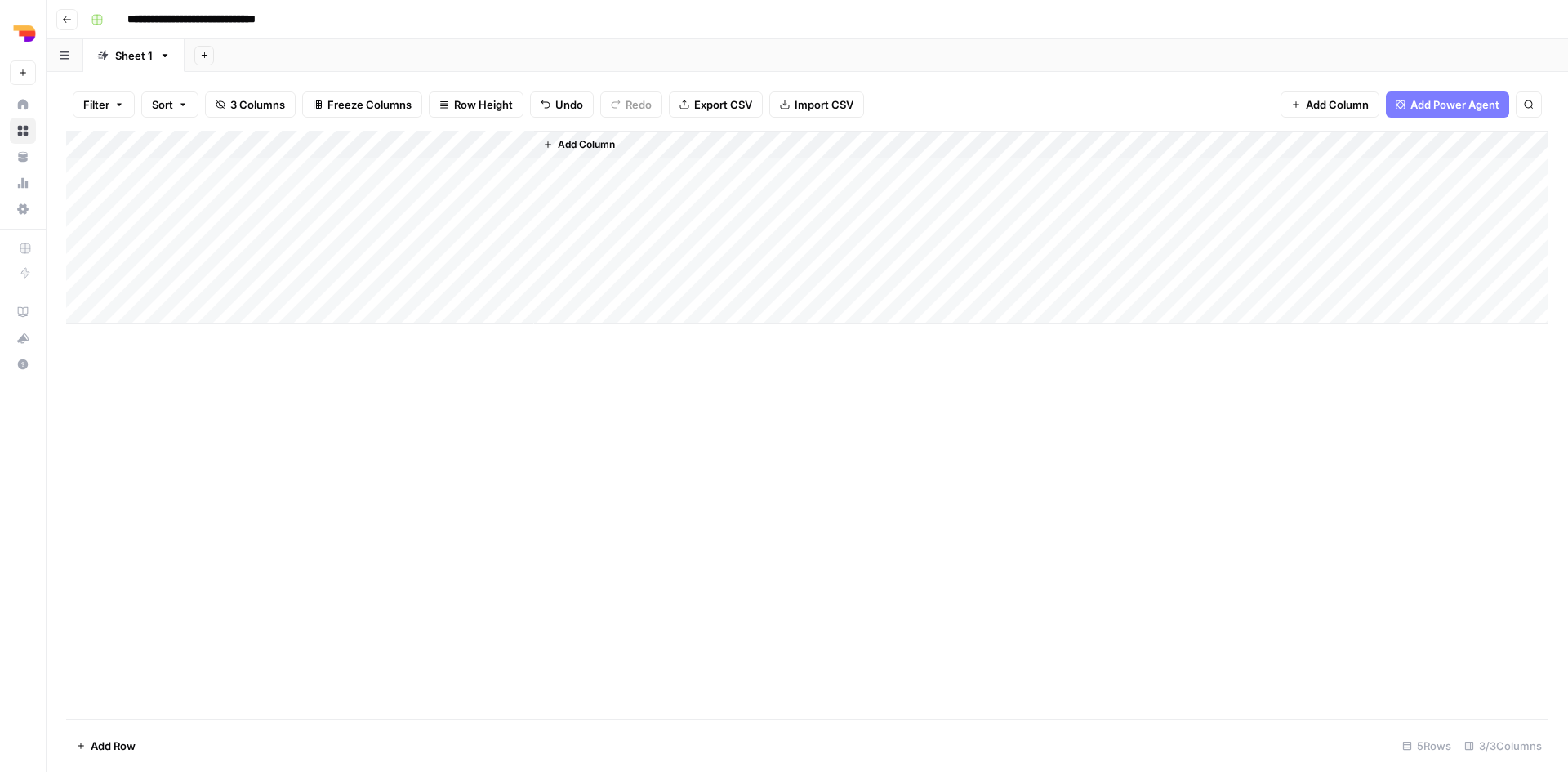
click at [592, 152] on button "Add Column" at bounding box center [578, 145] width 85 height 21
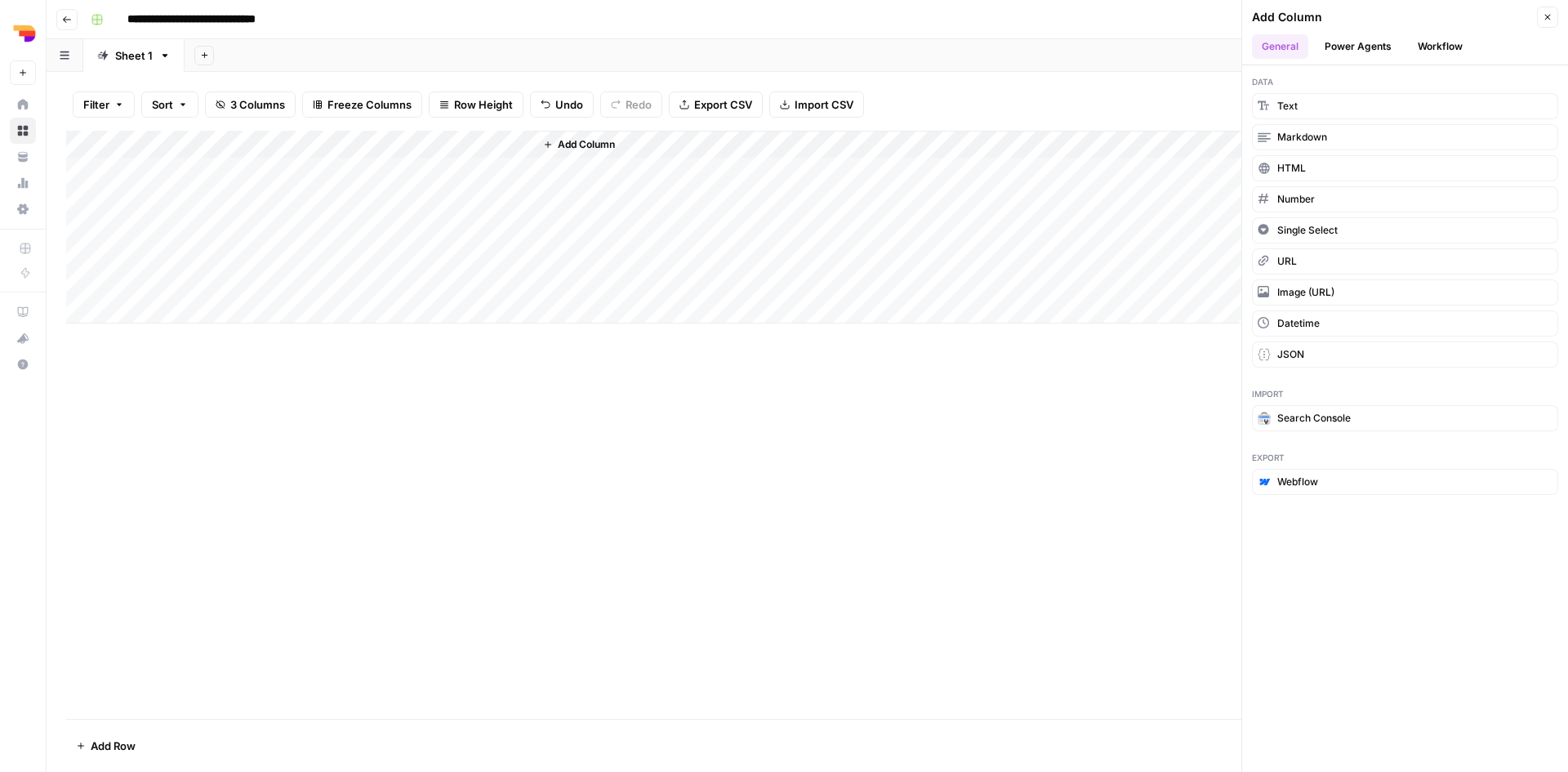
click at [1360, 40] on button "Power Agents" at bounding box center [1358, 47] width 86 height 25
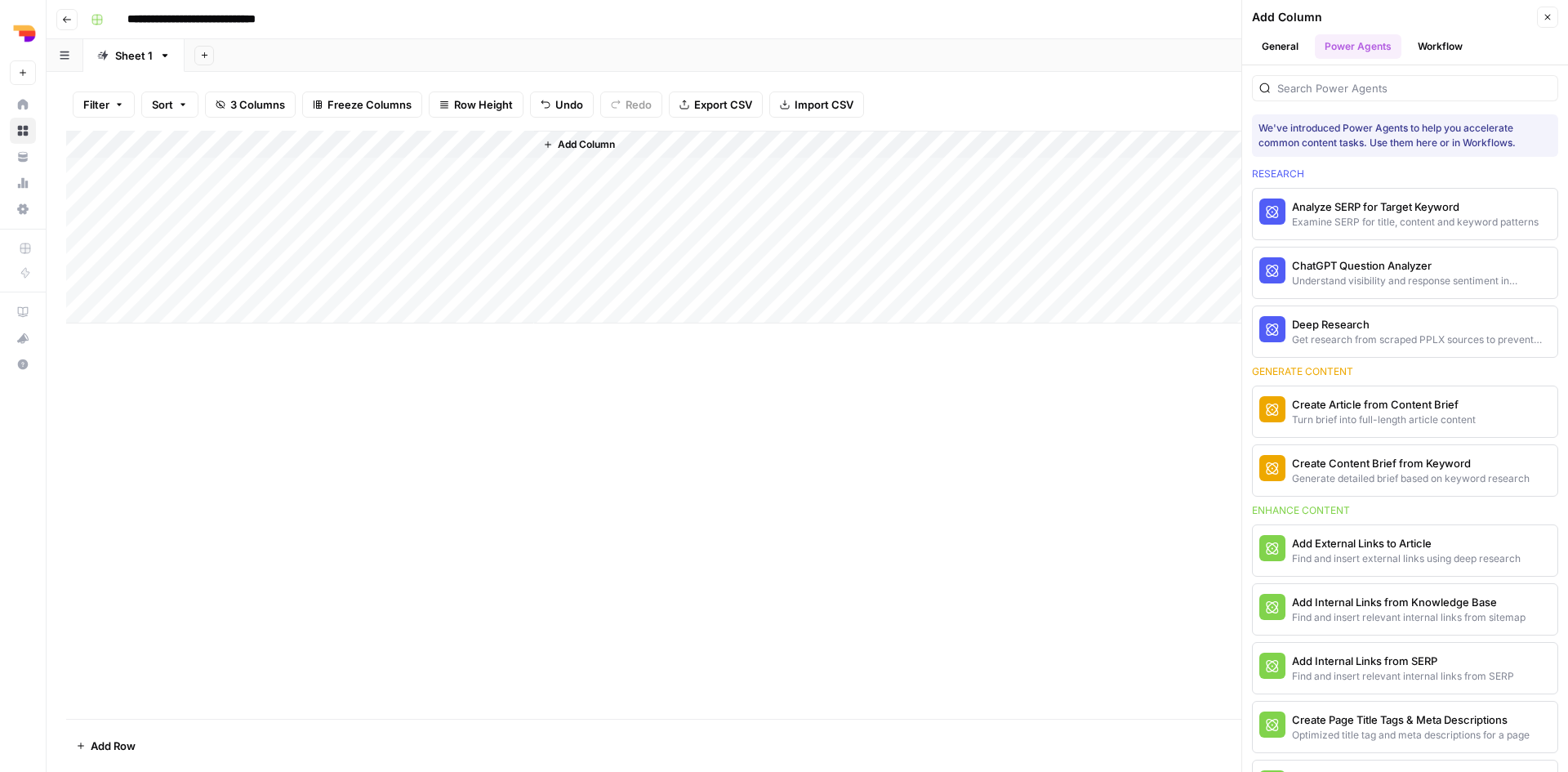
click at [1444, 45] on button "Workflow" at bounding box center [1439, 47] width 64 height 25
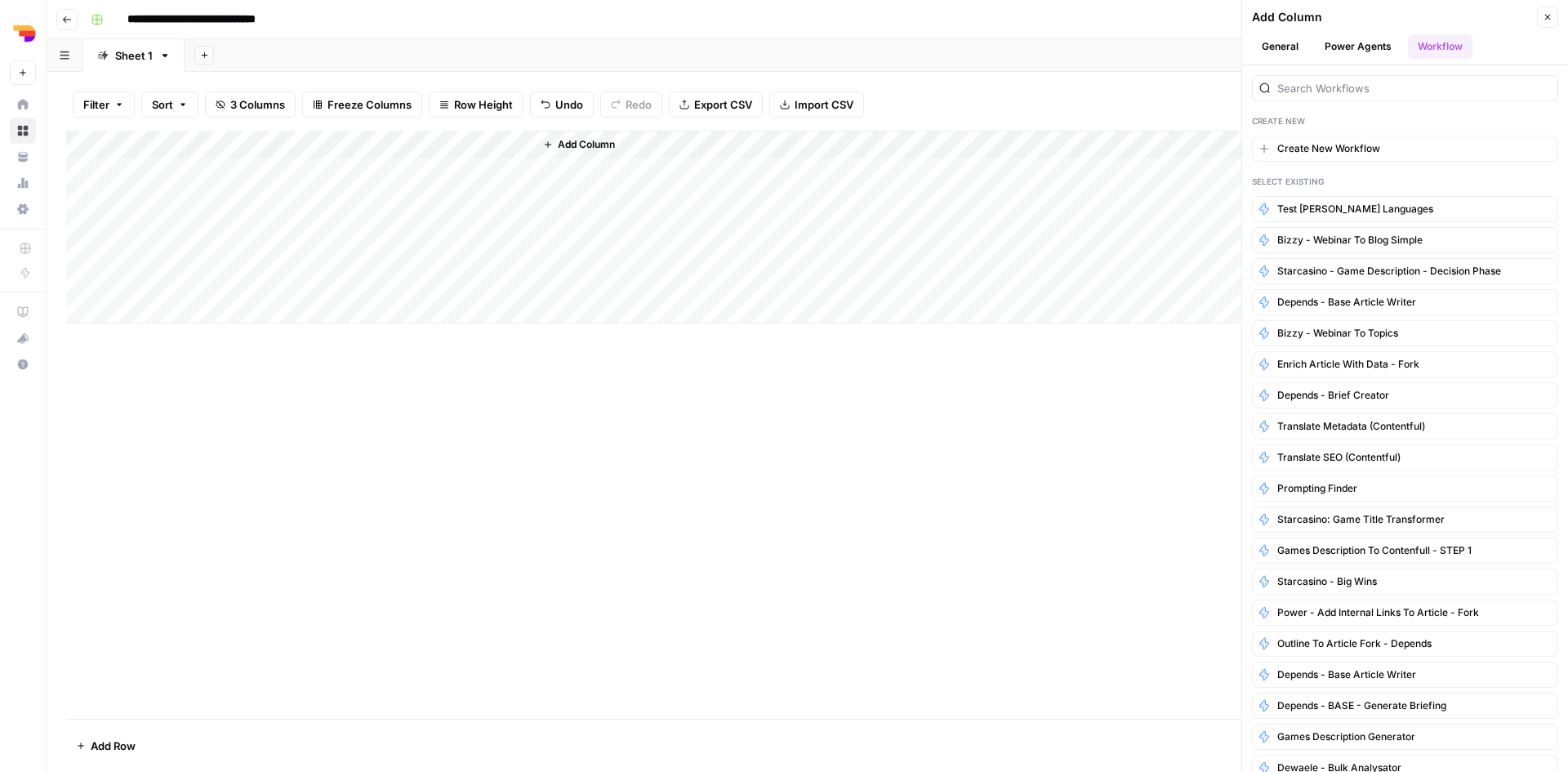
click at [1269, 44] on button "General" at bounding box center [1279, 47] width 57 height 25
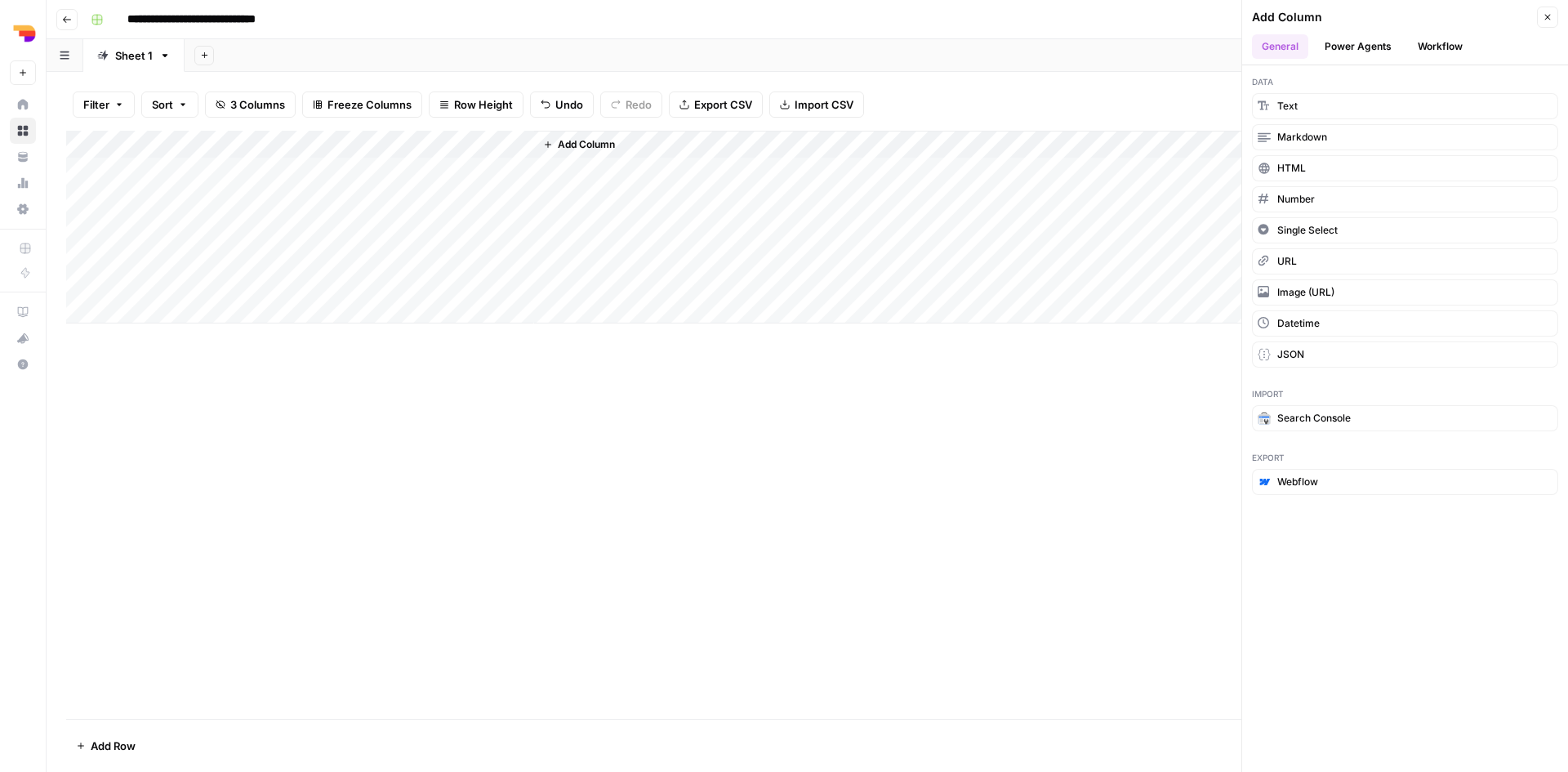
click at [1548, 22] on button "Close" at bounding box center [1548, 17] width 21 height 21
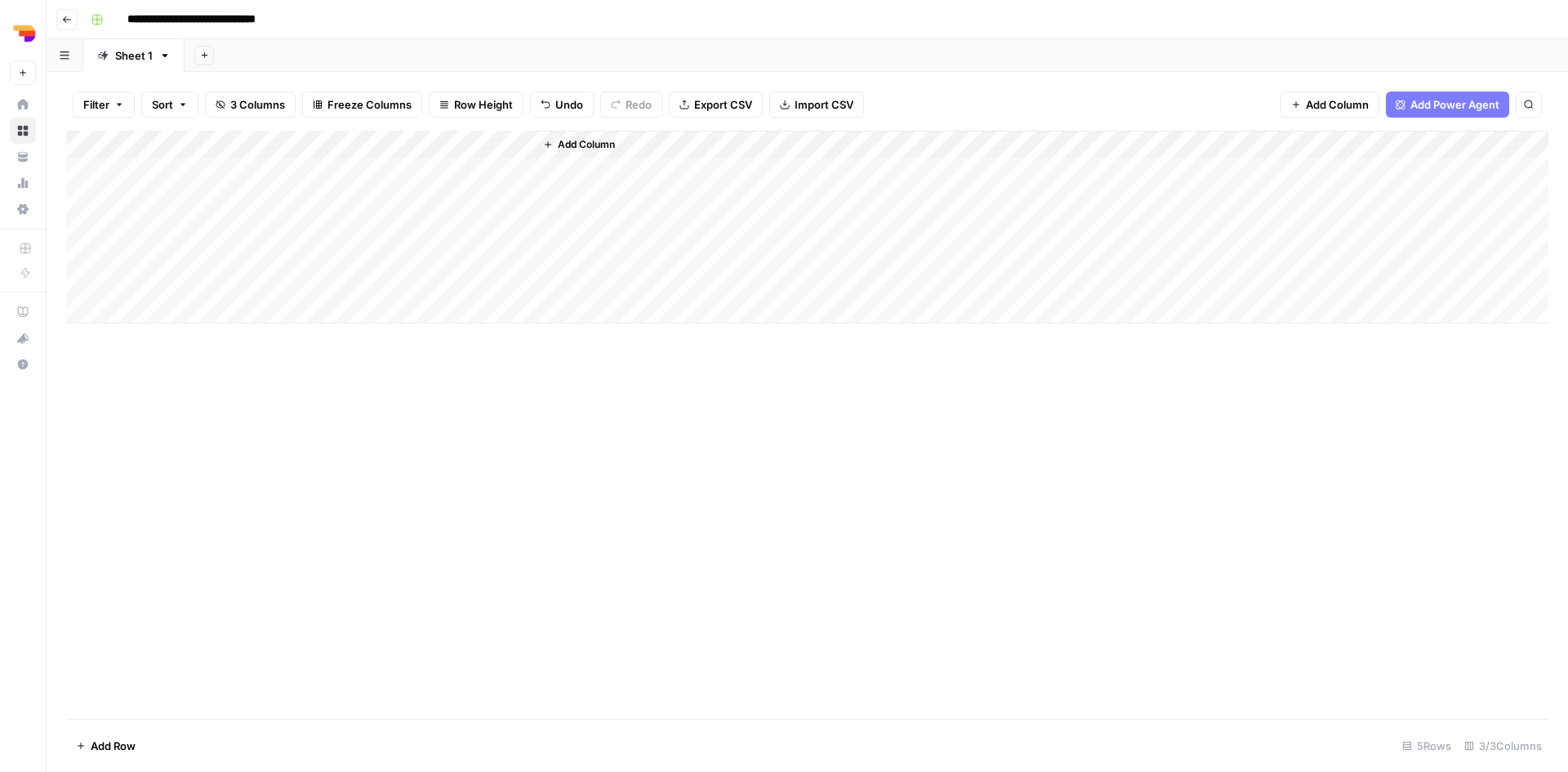
click at [601, 146] on span "Add Column" at bounding box center [587, 144] width 58 height 14
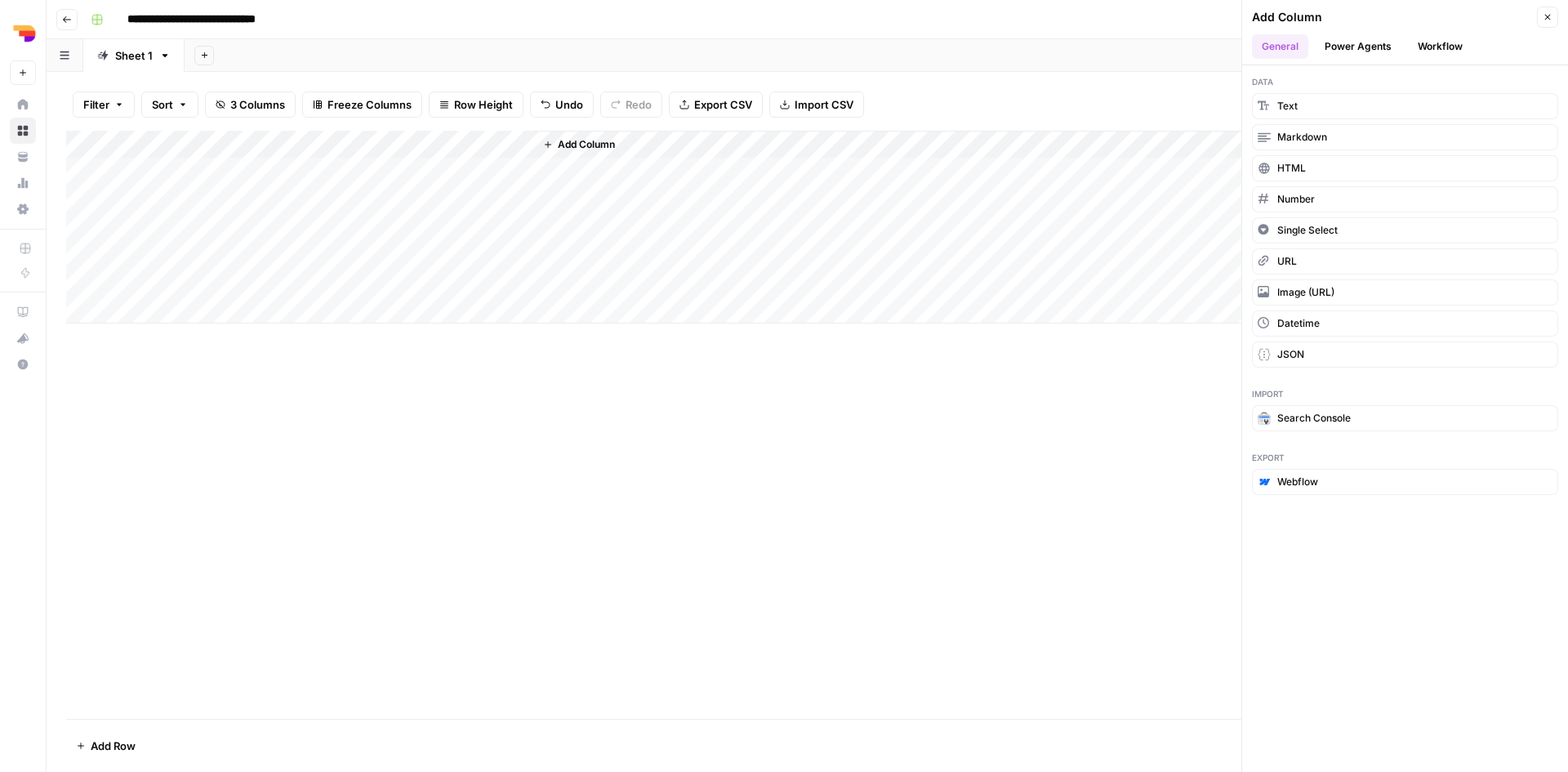
click at [1362, 41] on button "Power Agents" at bounding box center [1358, 47] width 86 height 25
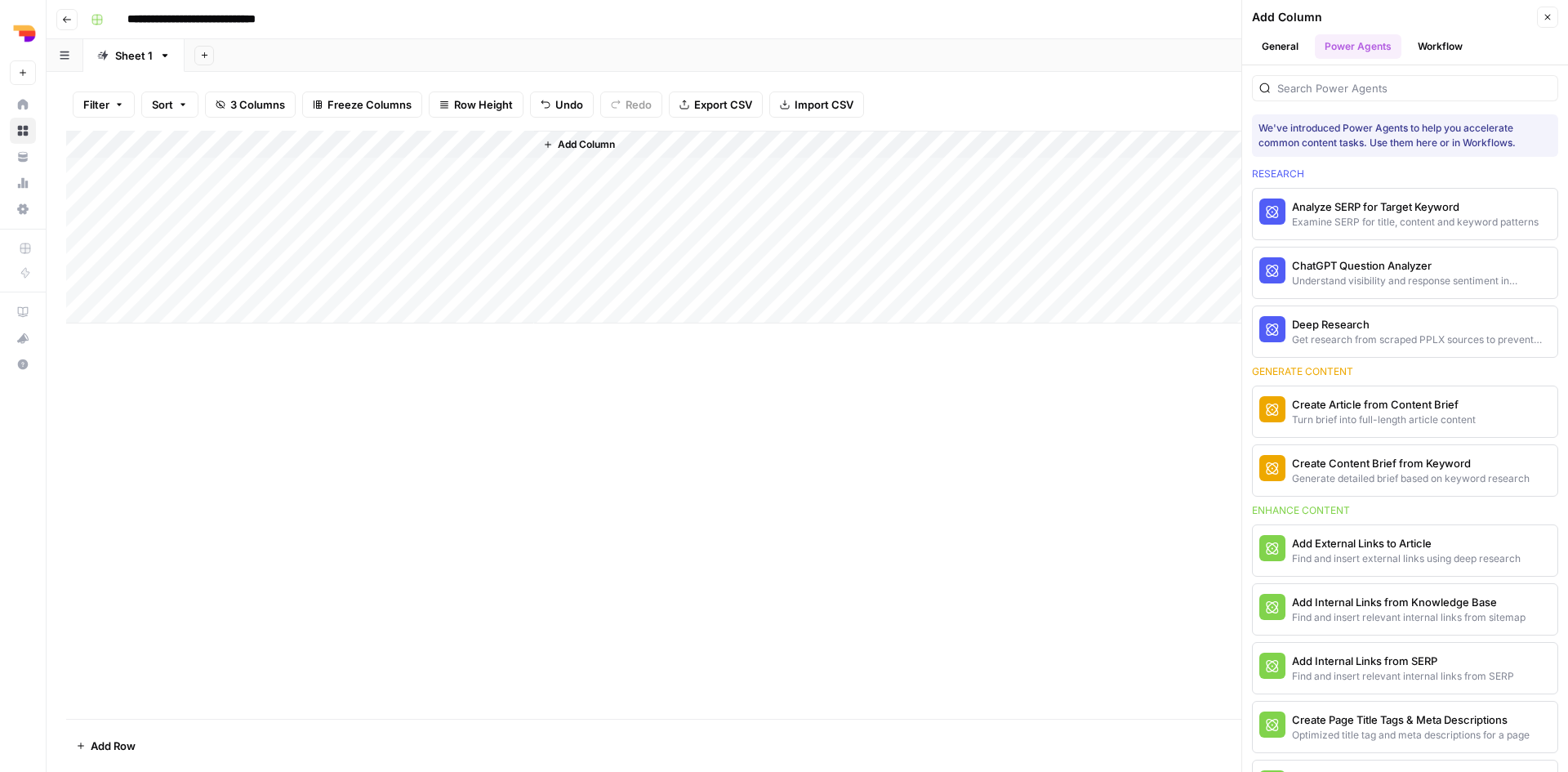
click at [1466, 43] on button "Workflow" at bounding box center [1439, 47] width 64 height 25
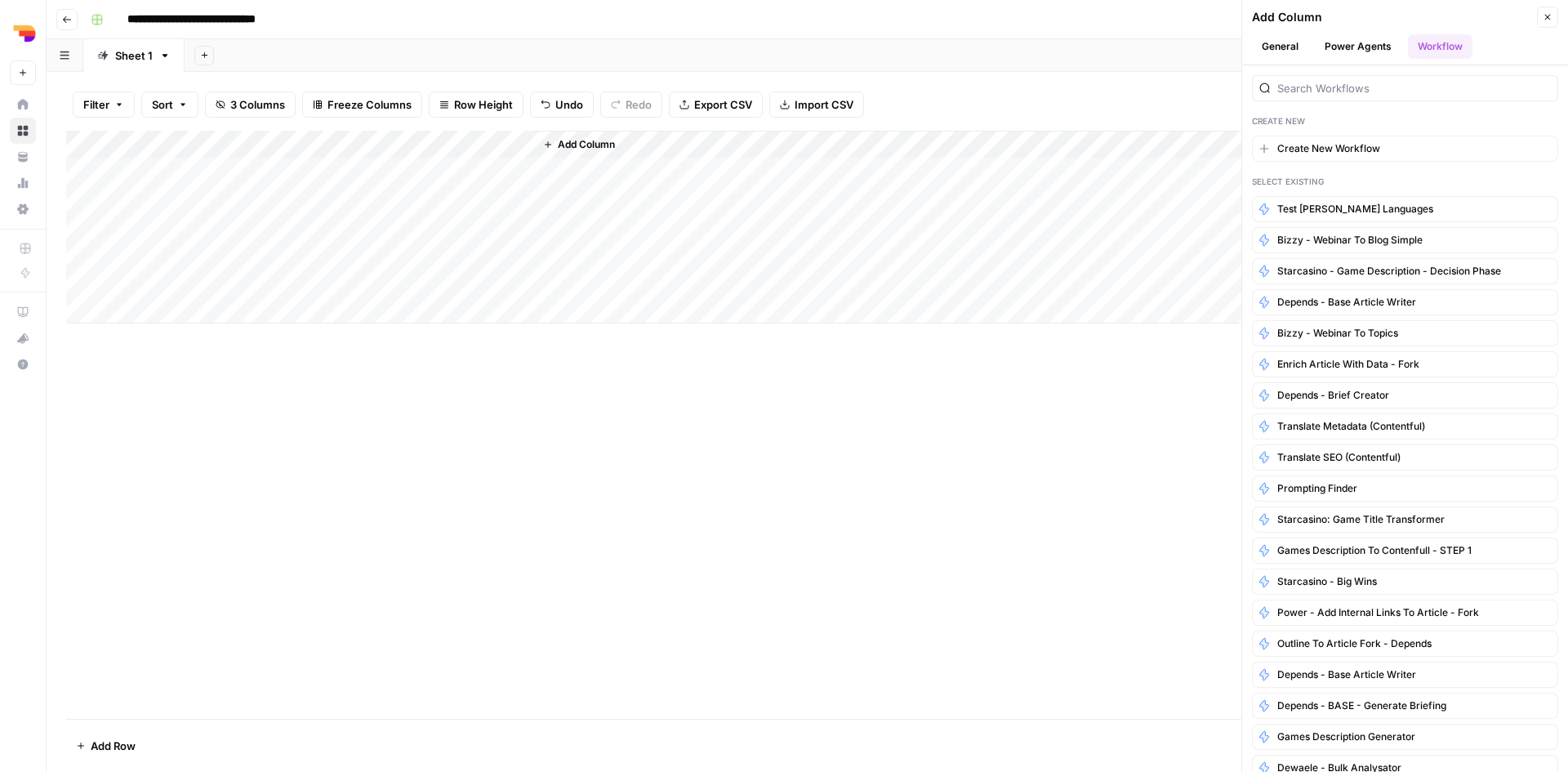
click at [1287, 43] on button "General" at bounding box center [1279, 47] width 57 height 25
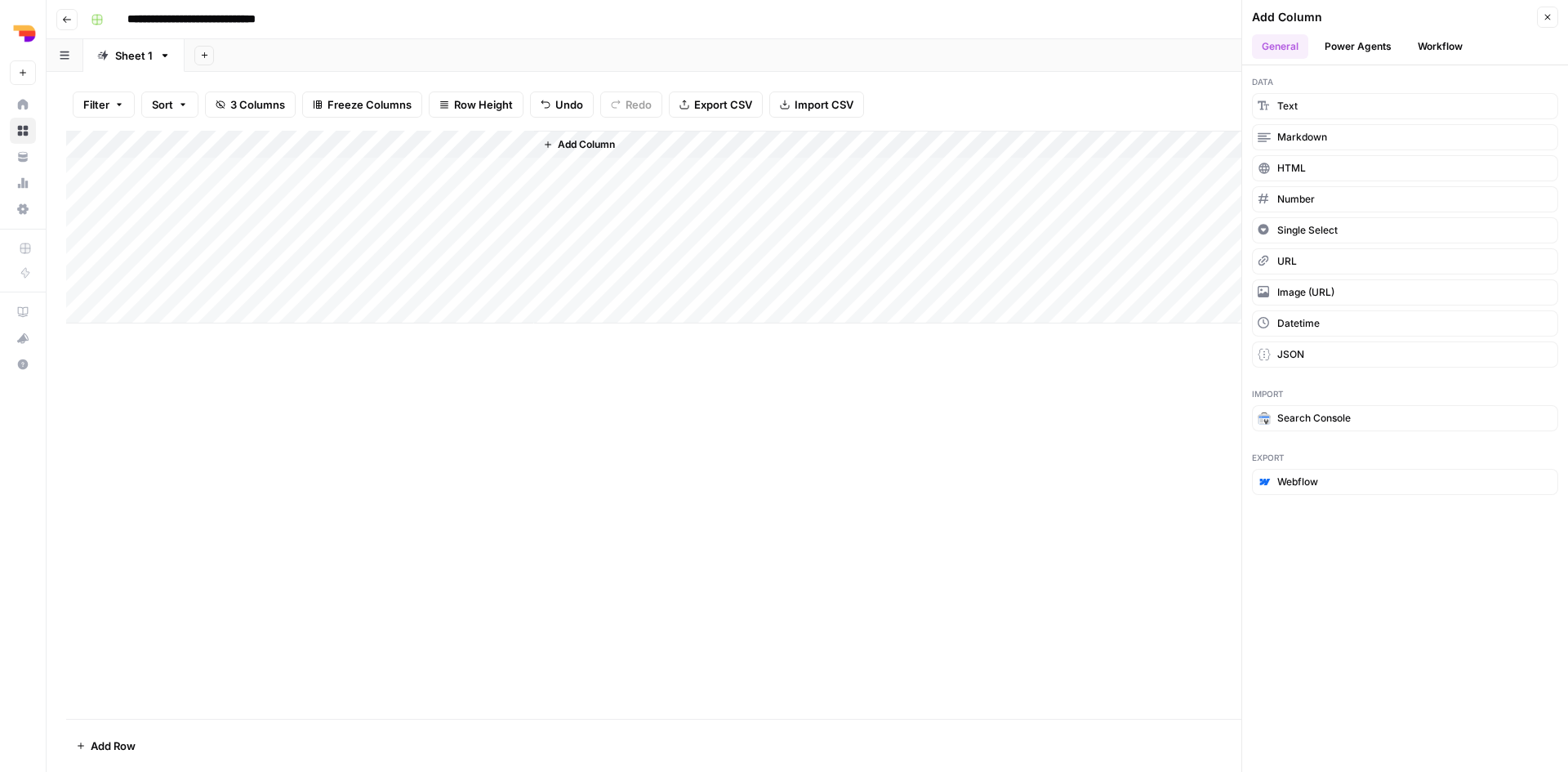
click at [585, 141] on span "Add Column" at bounding box center [587, 144] width 58 height 14
click at [643, 451] on div "Add Column" at bounding box center [807, 424] width 1483 height 588
click at [1547, 484] on icon "button" at bounding box center [1546, 482] width 13 height 13
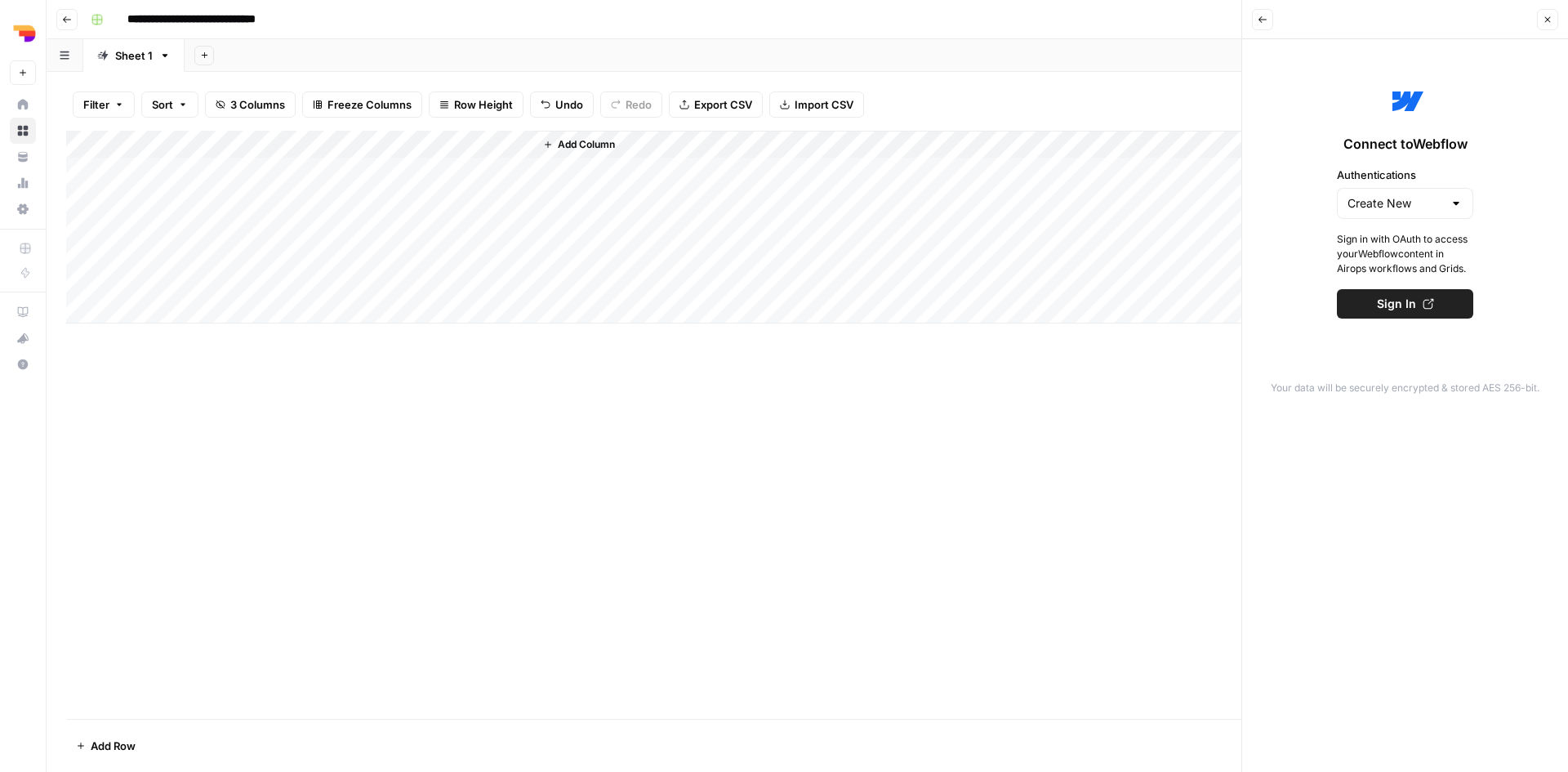
click at [1262, 19] on icon "button" at bounding box center [1262, 19] width 9 height 7
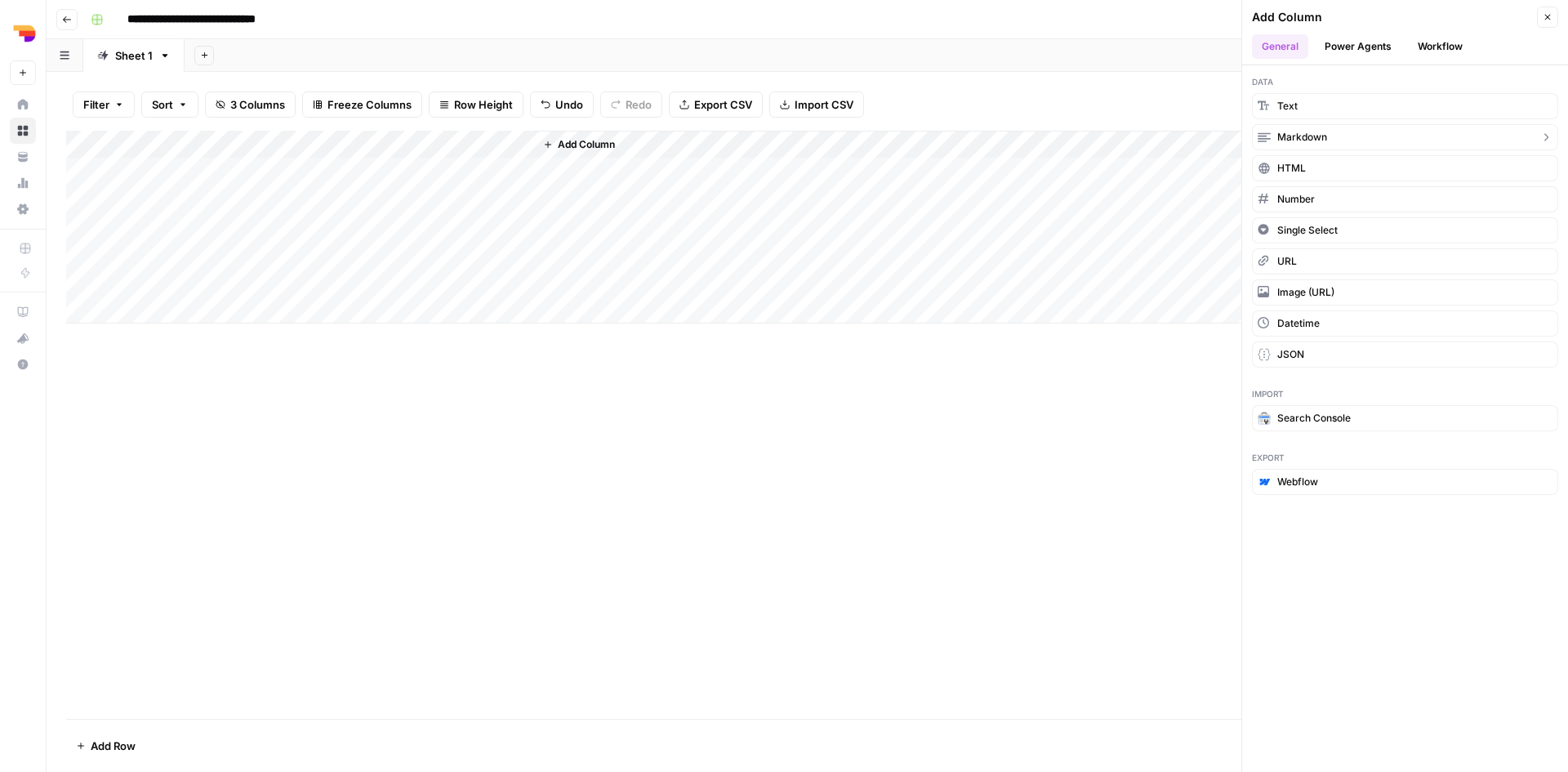
click at [1547, 142] on icon "button" at bounding box center [1546, 137] width 13 height 13
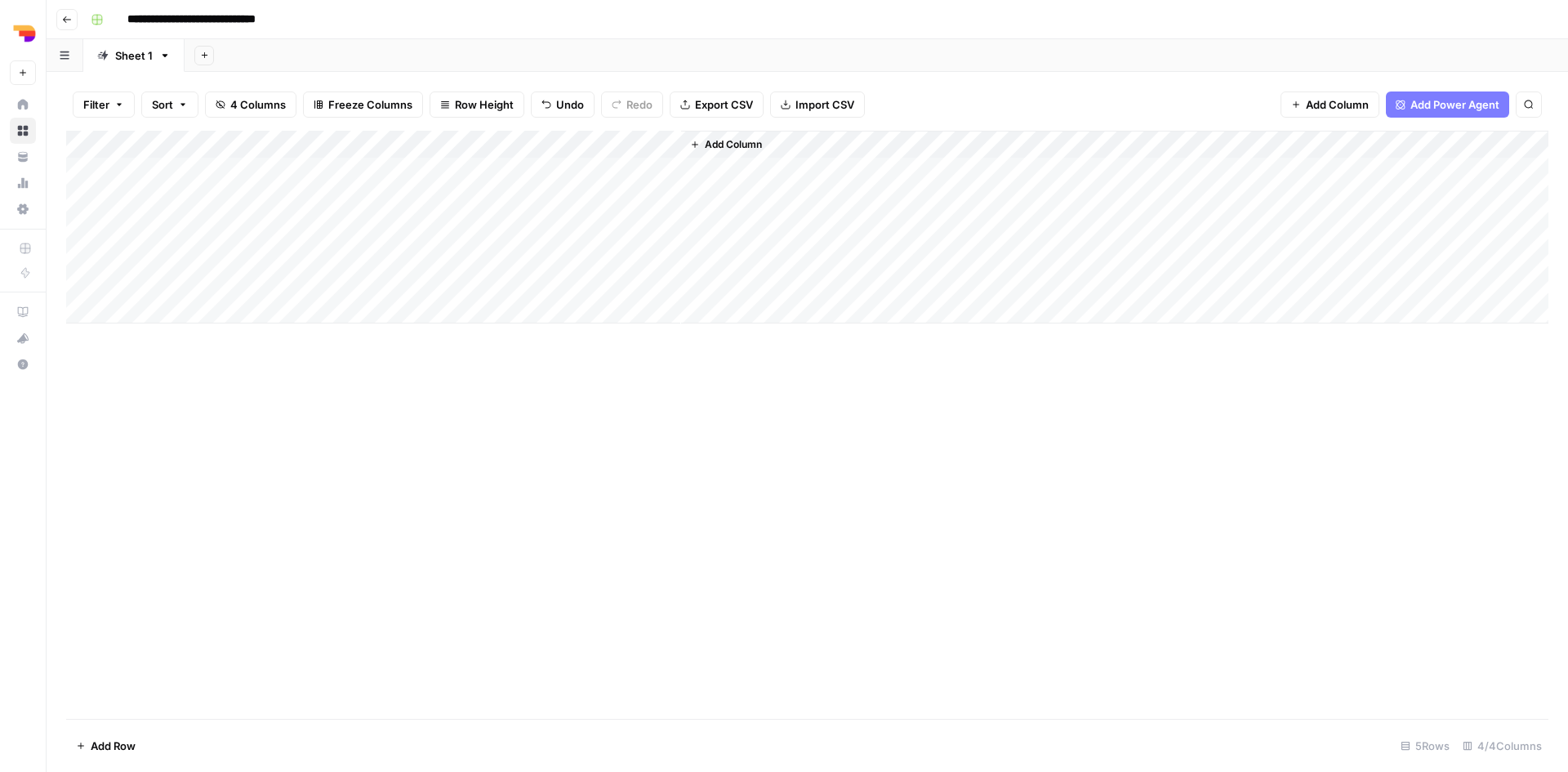
click at [597, 149] on div "Add Column" at bounding box center [807, 226] width 1483 height 193
click at [602, 190] on input "New Column" at bounding box center [630, 183] width 166 height 16
click at [667, 143] on div "Add Column" at bounding box center [807, 226] width 1483 height 193
click at [641, 311] on span "Remove Column" at bounding box center [636, 304] width 143 height 16
click at [716, 171] on span "Delete" at bounding box center [725, 169] width 35 height 16
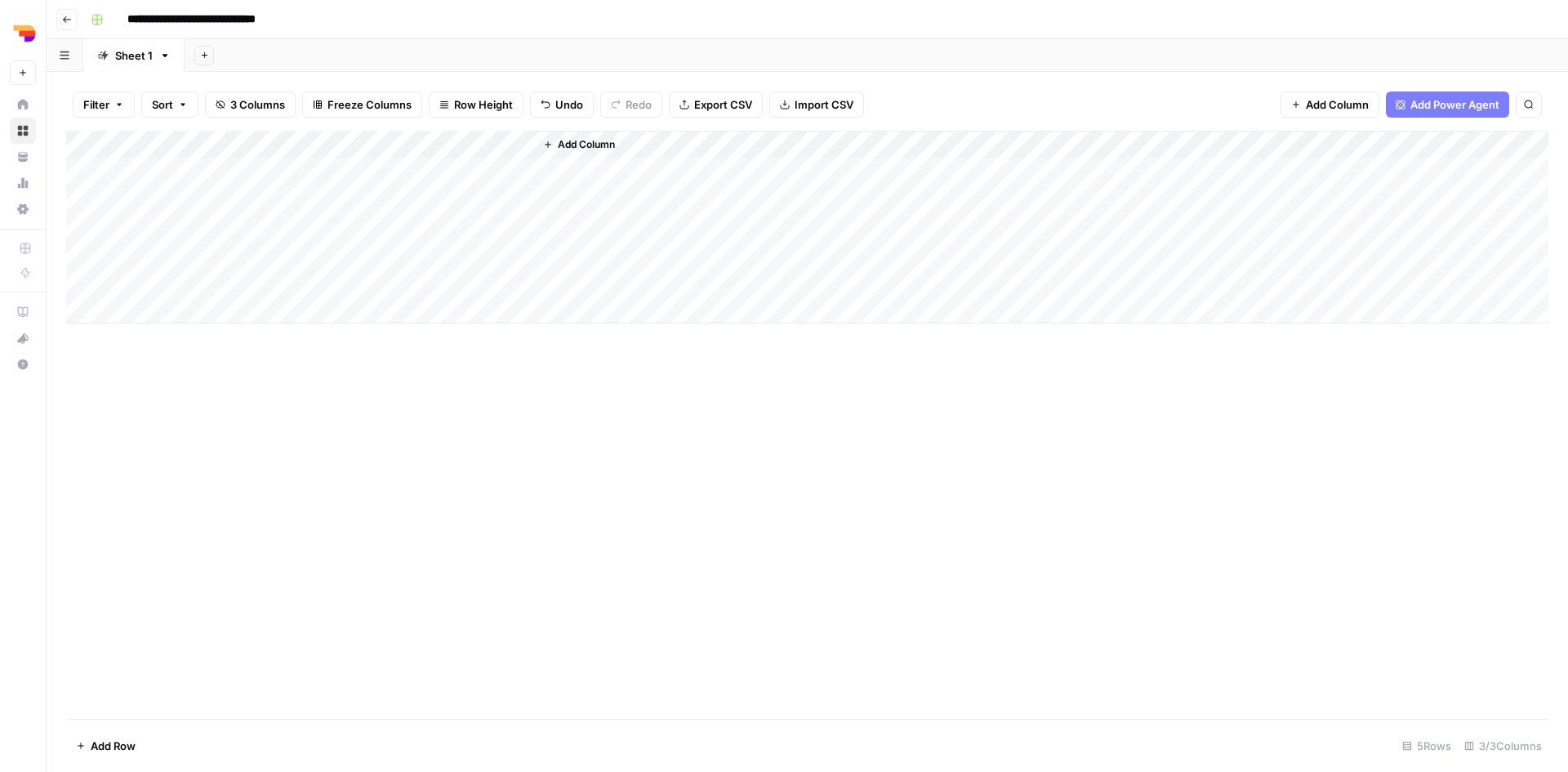
click at [591, 146] on span "Add Column" at bounding box center [587, 144] width 58 height 14
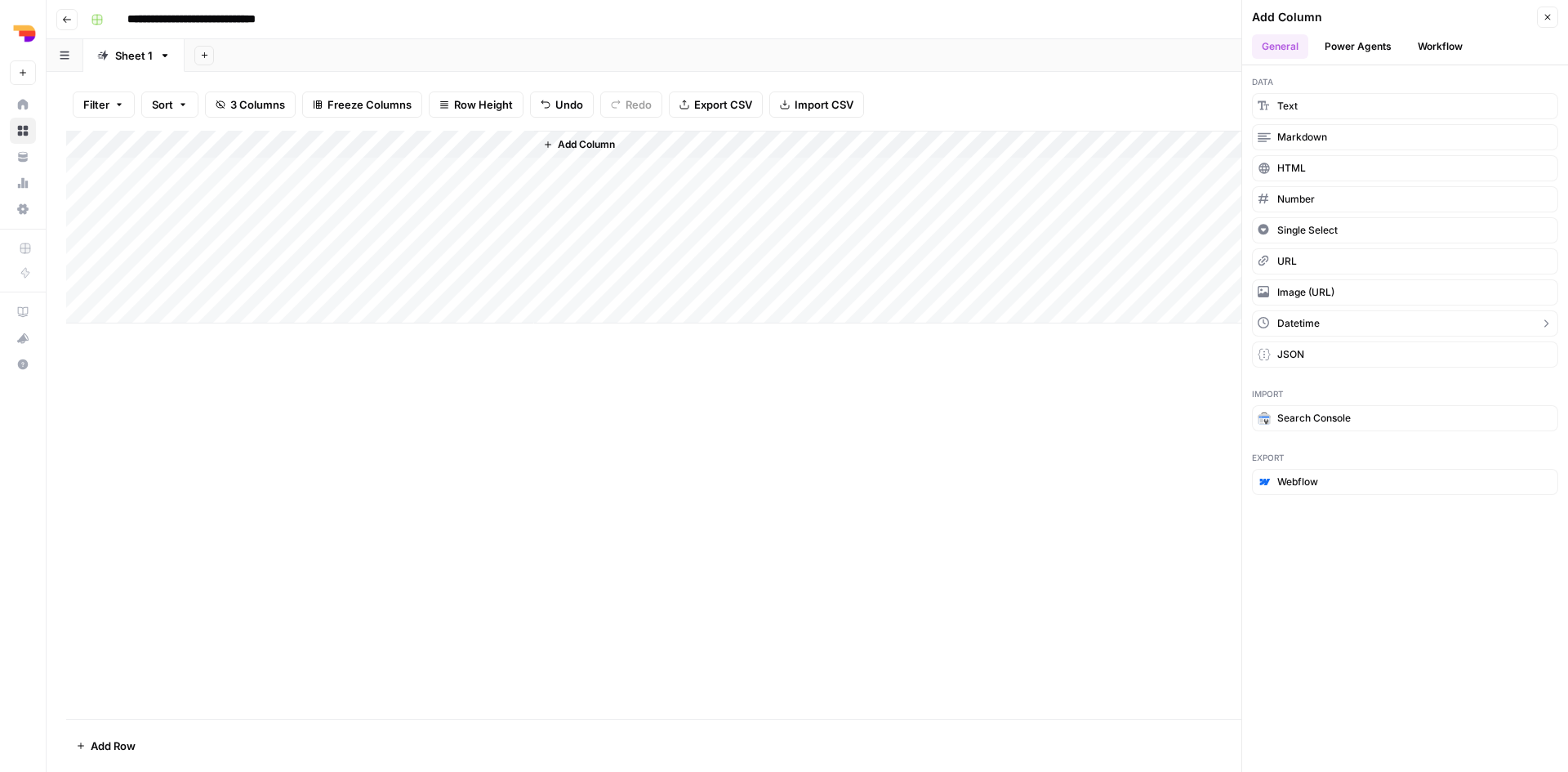
click at [1309, 320] on span "Datetime" at bounding box center [1299, 323] width 42 height 14
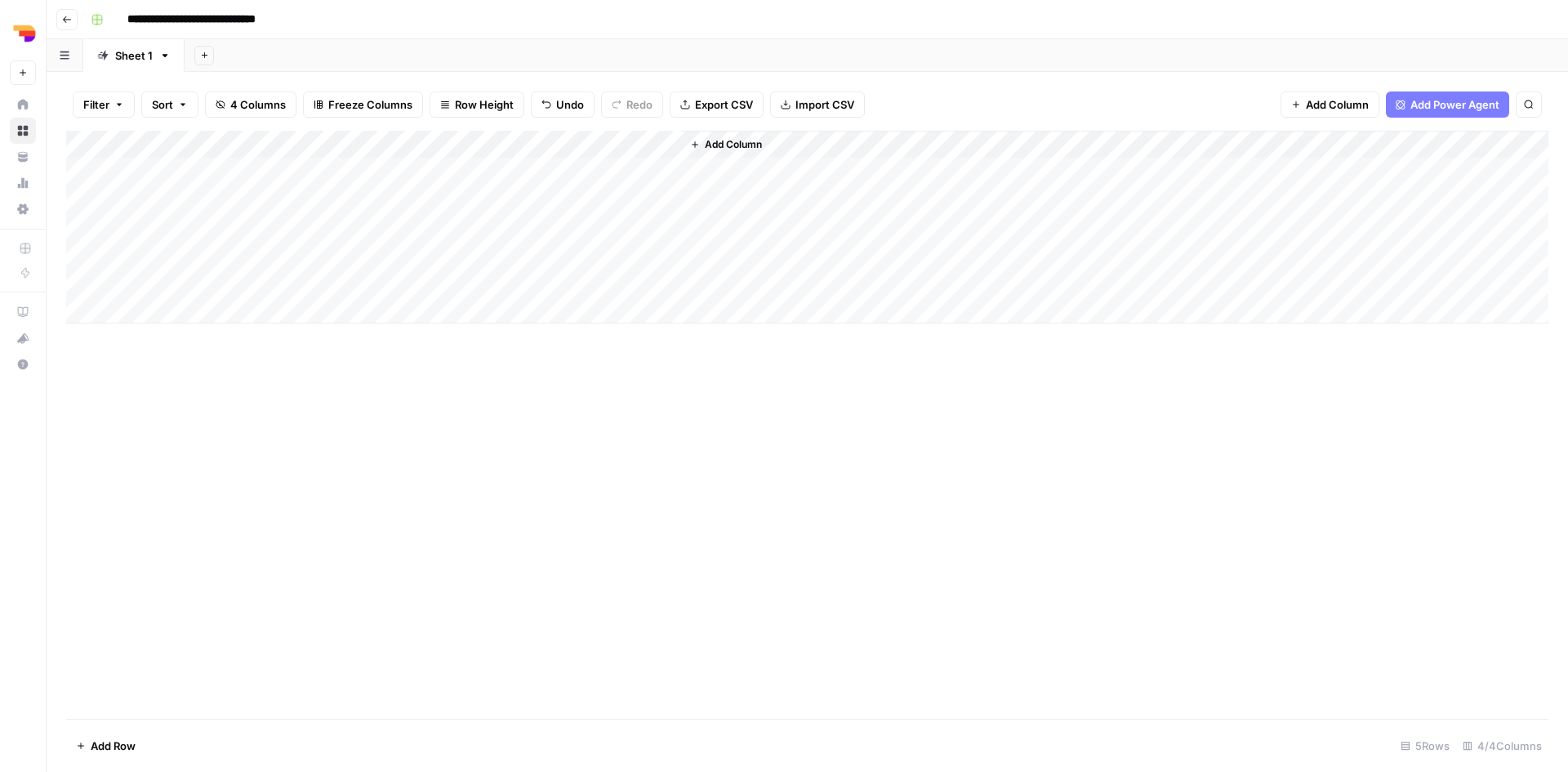
click at [592, 141] on div "Add Column" at bounding box center [807, 226] width 1483 height 193
click at [592, 141] on div at bounding box center [607, 147] width 148 height 33
drag, startPoint x: 629, startPoint y: 184, endPoint x: 536, endPoint y: 184, distance: 93.0
click at [536, 184] on div "New Column Datetime Sort Ascending Sort Descending Hide Column Remove Column" at bounding box center [631, 261] width 196 height 197
type input "Time"
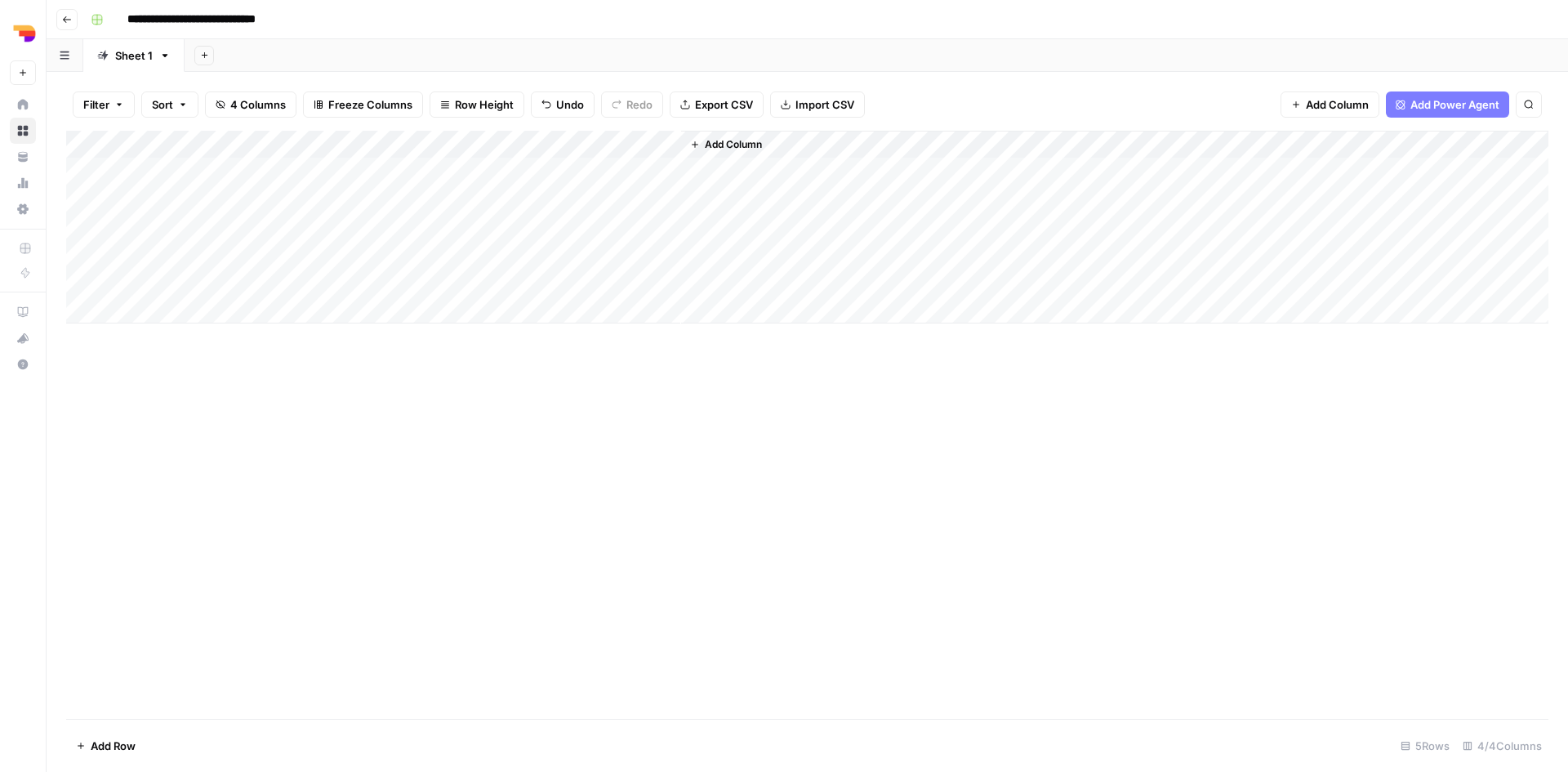
click at [784, 432] on div "Add Column" at bounding box center [807, 424] width 1483 height 588
click at [581, 140] on div "Add Column" at bounding box center [807, 226] width 1483 height 193
click at [581, 140] on div at bounding box center [607, 147] width 148 height 33
click at [620, 180] on input "New Column" at bounding box center [630, 183] width 166 height 16
drag, startPoint x: 628, startPoint y: 182, endPoint x: 544, endPoint y: 182, distance: 84.0
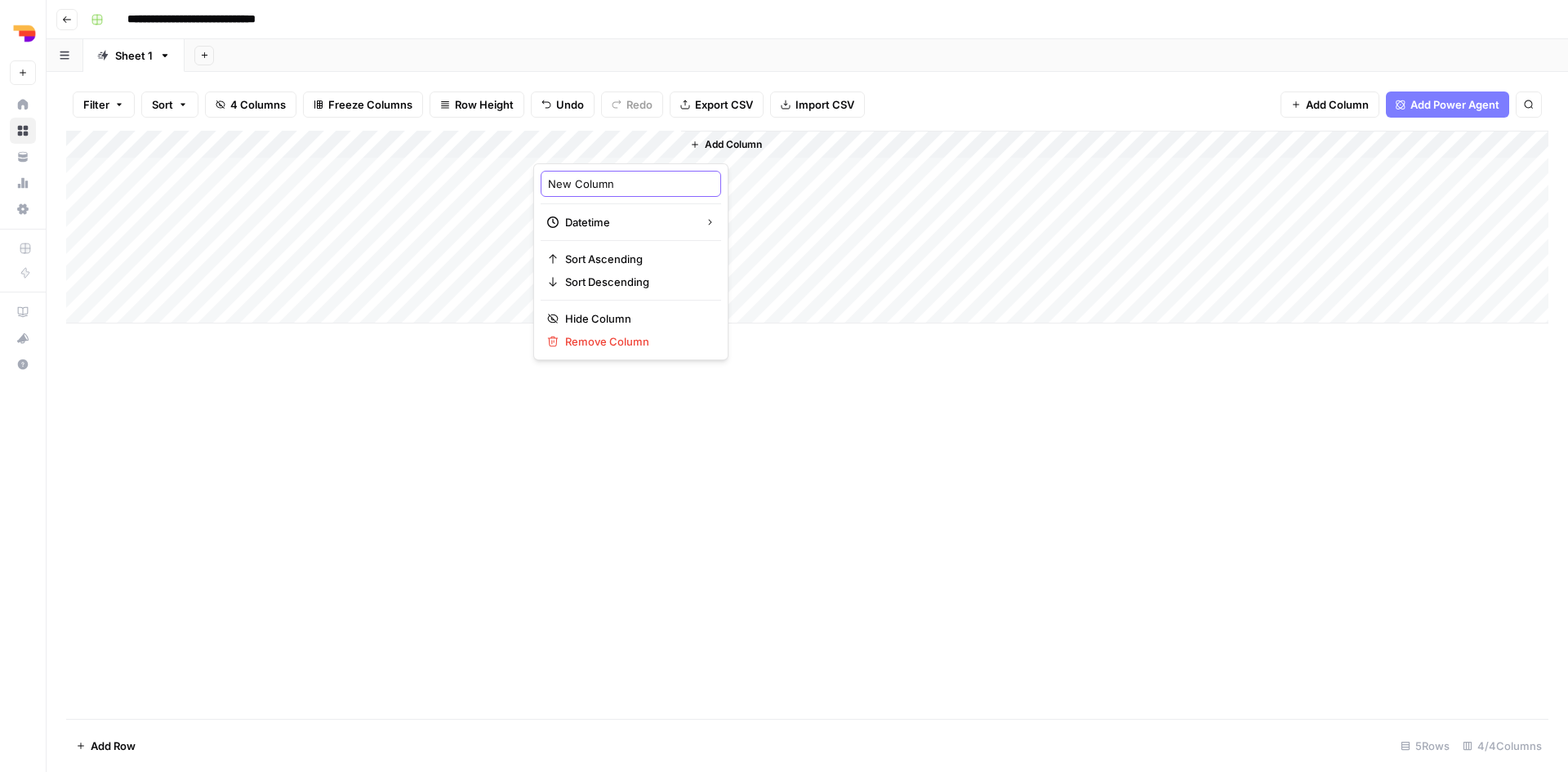
click at [544, 182] on div "New Column" at bounding box center [631, 183] width 180 height 26
type input "Time"
click at [725, 152] on button "Add Column" at bounding box center [726, 145] width 85 height 21
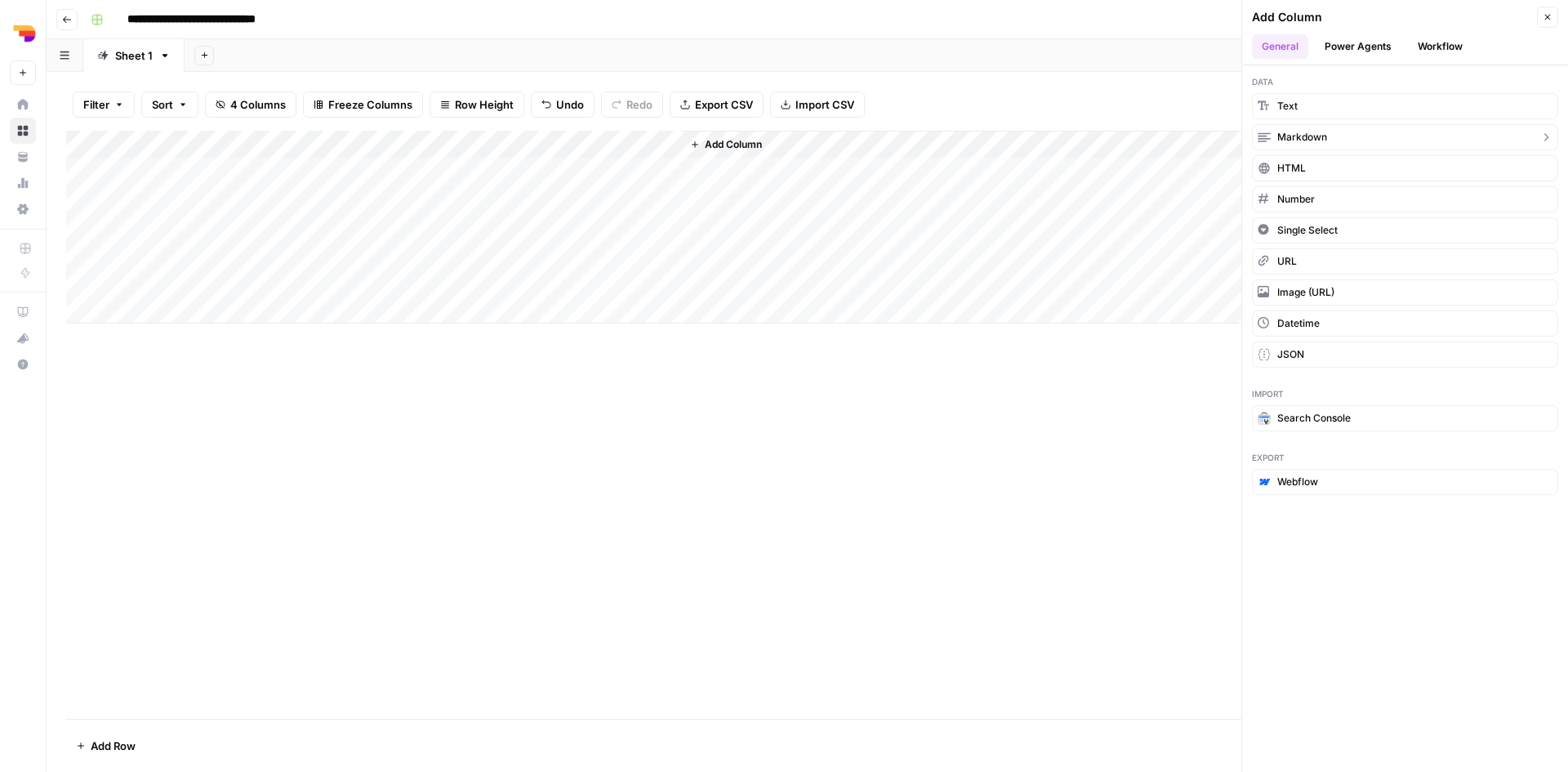
click at [1318, 140] on span "Markdown" at bounding box center [1302, 136] width 50 height 14
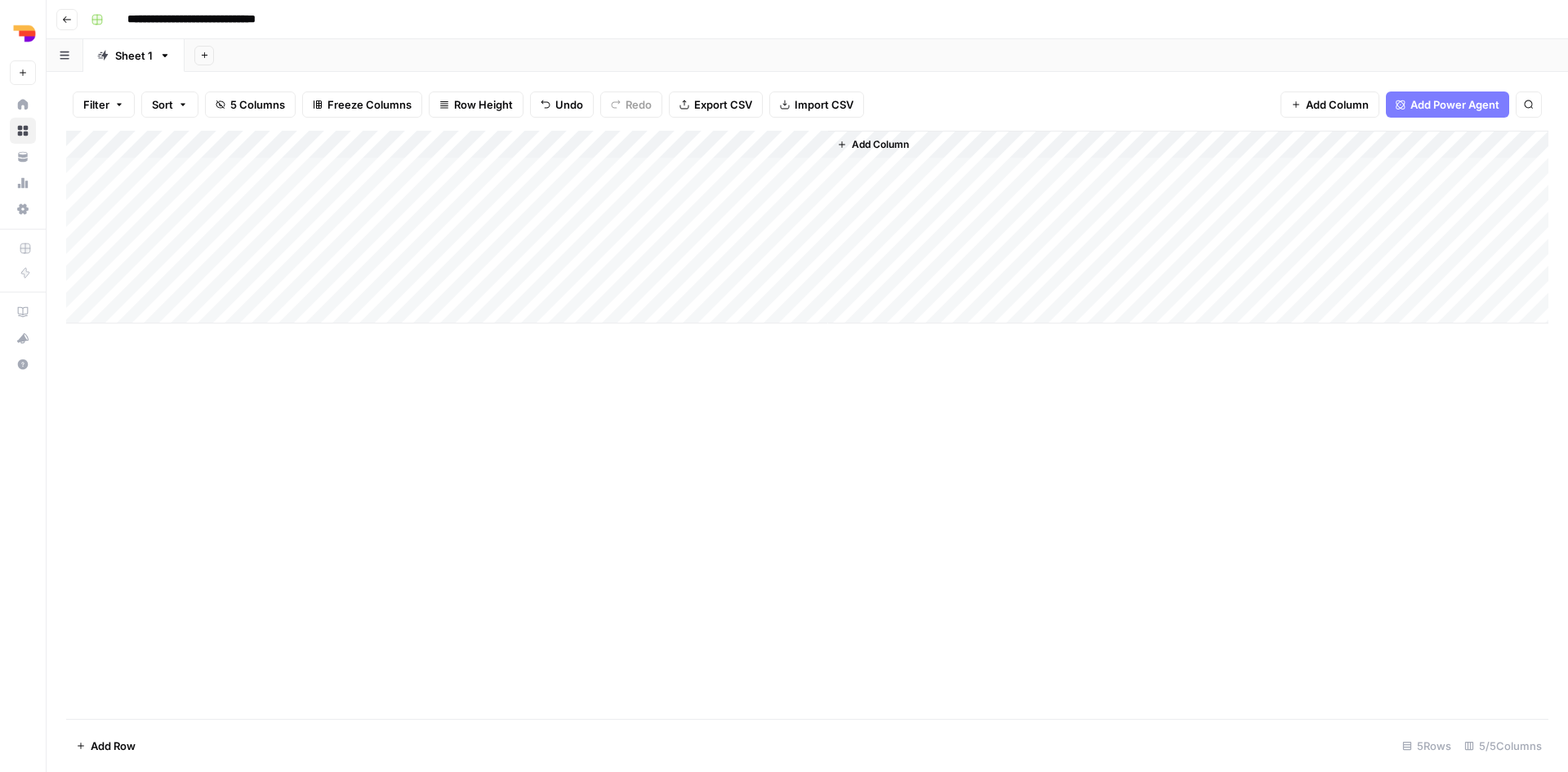
click at [756, 143] on div "Add Column" at bounding box center [807, 226] width 1483 height 193
drag, startPoint x: 773, startPoint y: 184, endPoint x: 696, endPoint y: 183, distance: 77.0
click at [696, 183] on input "New Column" at bounding box center [778, 183] width 166 height 16
type input "quick-wins"
click at [1079, 387] on div "Add Column" at bounding box center [807, 424] width 1483 height 588
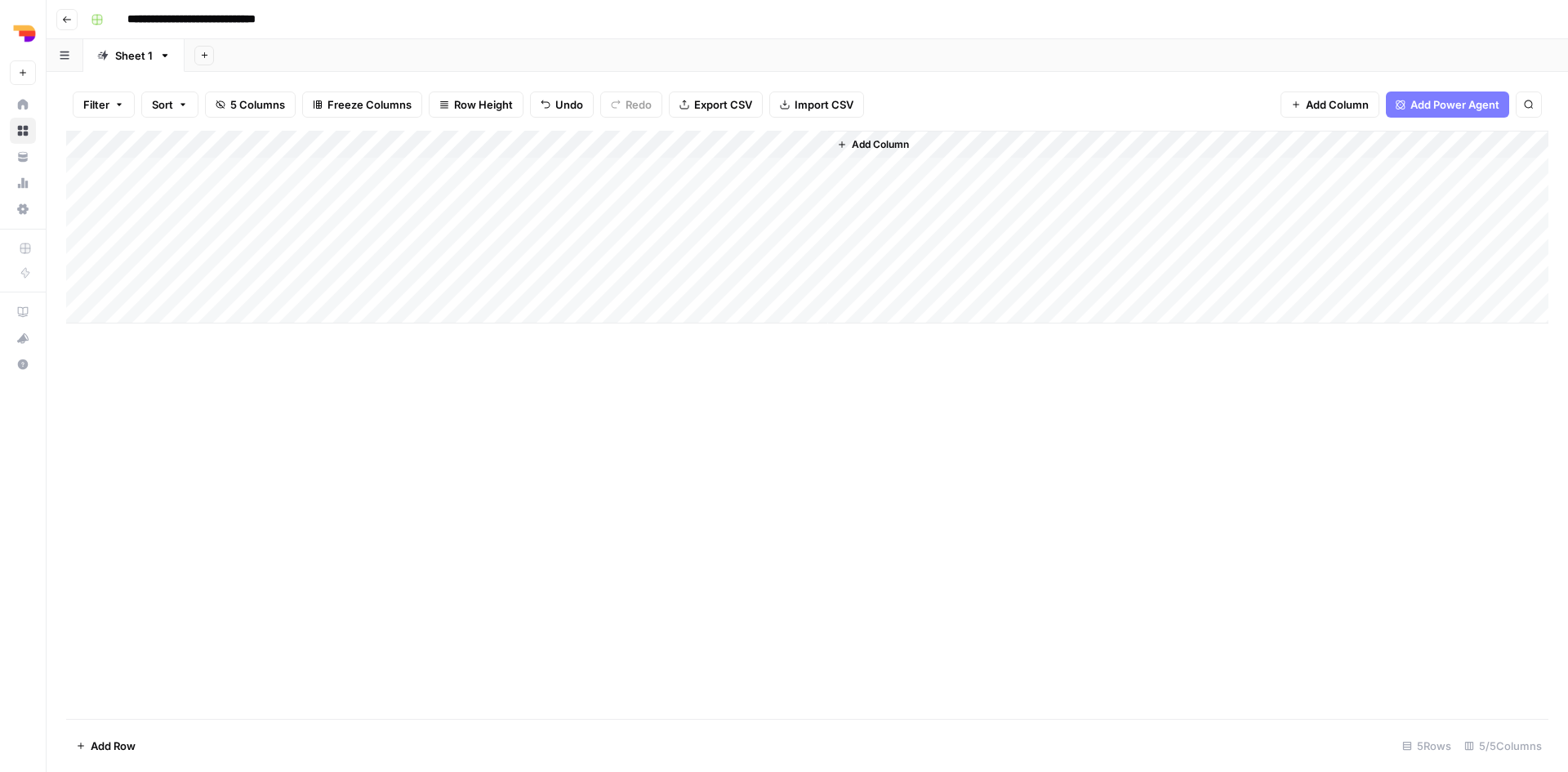
click at [743, 142] on div "Add Column" at bounding box center [807, 226] width 1483 height 193
drag, startPoint x: 775, startPoint y: 190, endPoint x: 643, endPoint y: 181, distance: 132.3
click at [643, 181] on body "**********" at bounding box center [784, 386] width 1568 height 772
click at [740, 183] on input "New Column" at bounding box center [778, 183] width 166 height 16
drag, startPoint x: 774, startPoint y: 186, endPoint x: 649, endPoint y: 182, distance: 125.1
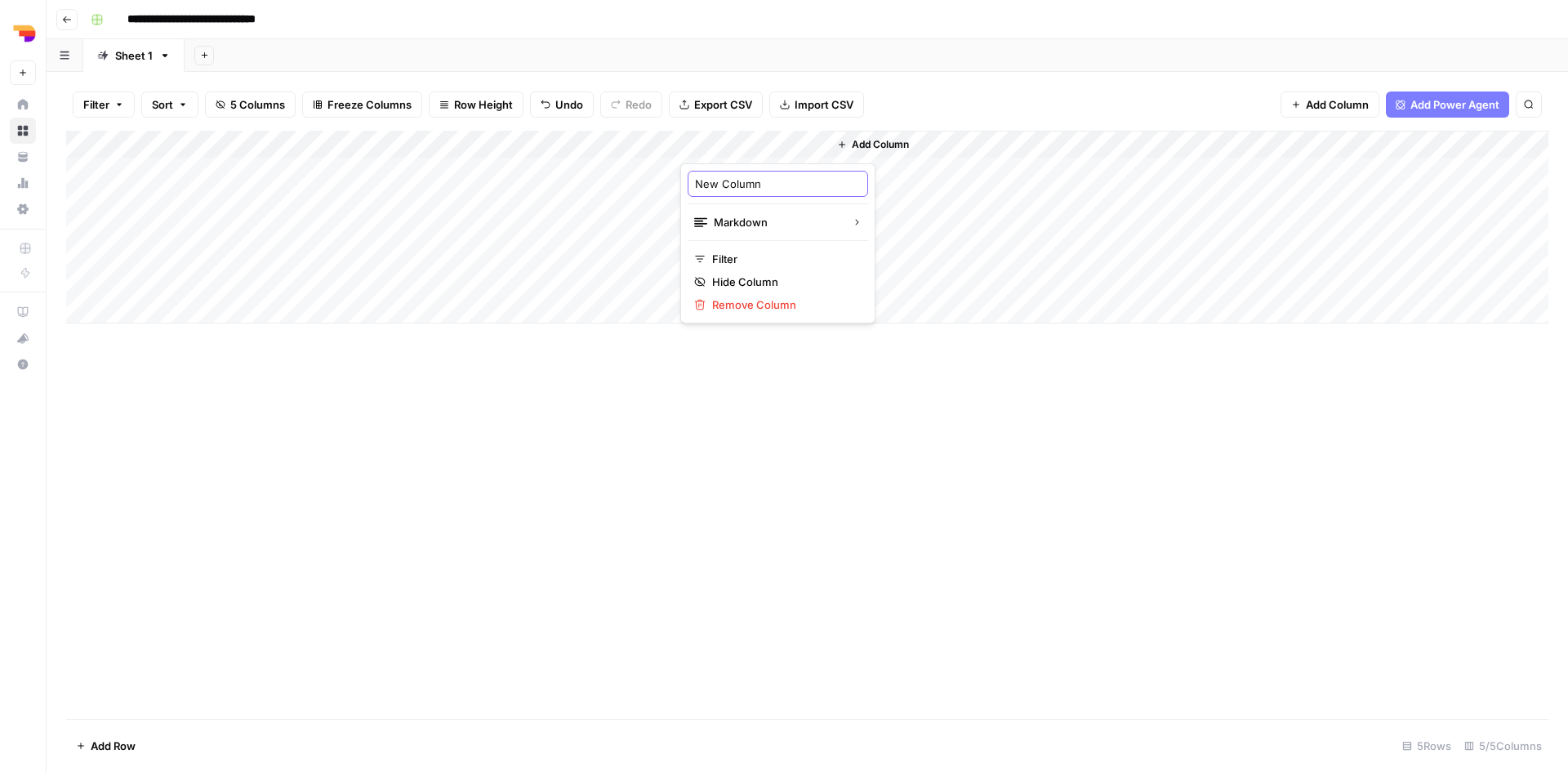
click at [649, 182] on body "**********" at bounding box center [784, 386] width 1568 height 772
drag, startPoint x: 769, startPoint y: 184, endPoint x: 698, endPoint y: 185, distance: 71.0
click at [698, 185] on input "New Column" at bounding box center [778, 183] width 166 height 16
type input "quick-wins"
click at [884, 142] on span "Add Column" at bounding box center [880, 144] width 58 height 14
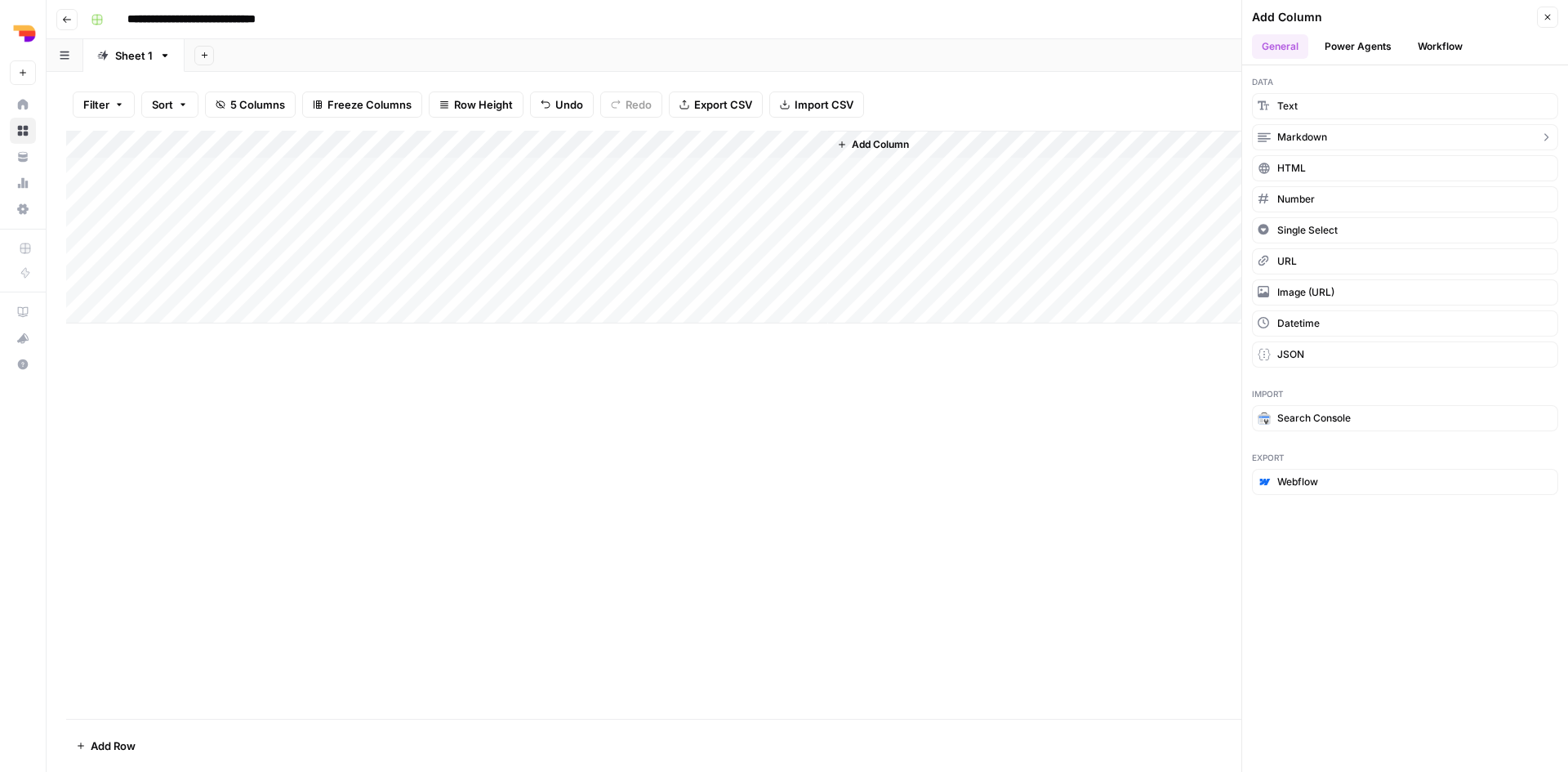
click at [1307, 145] on button "Markdown" at bounding box center [1404, 136] width 306 height 26
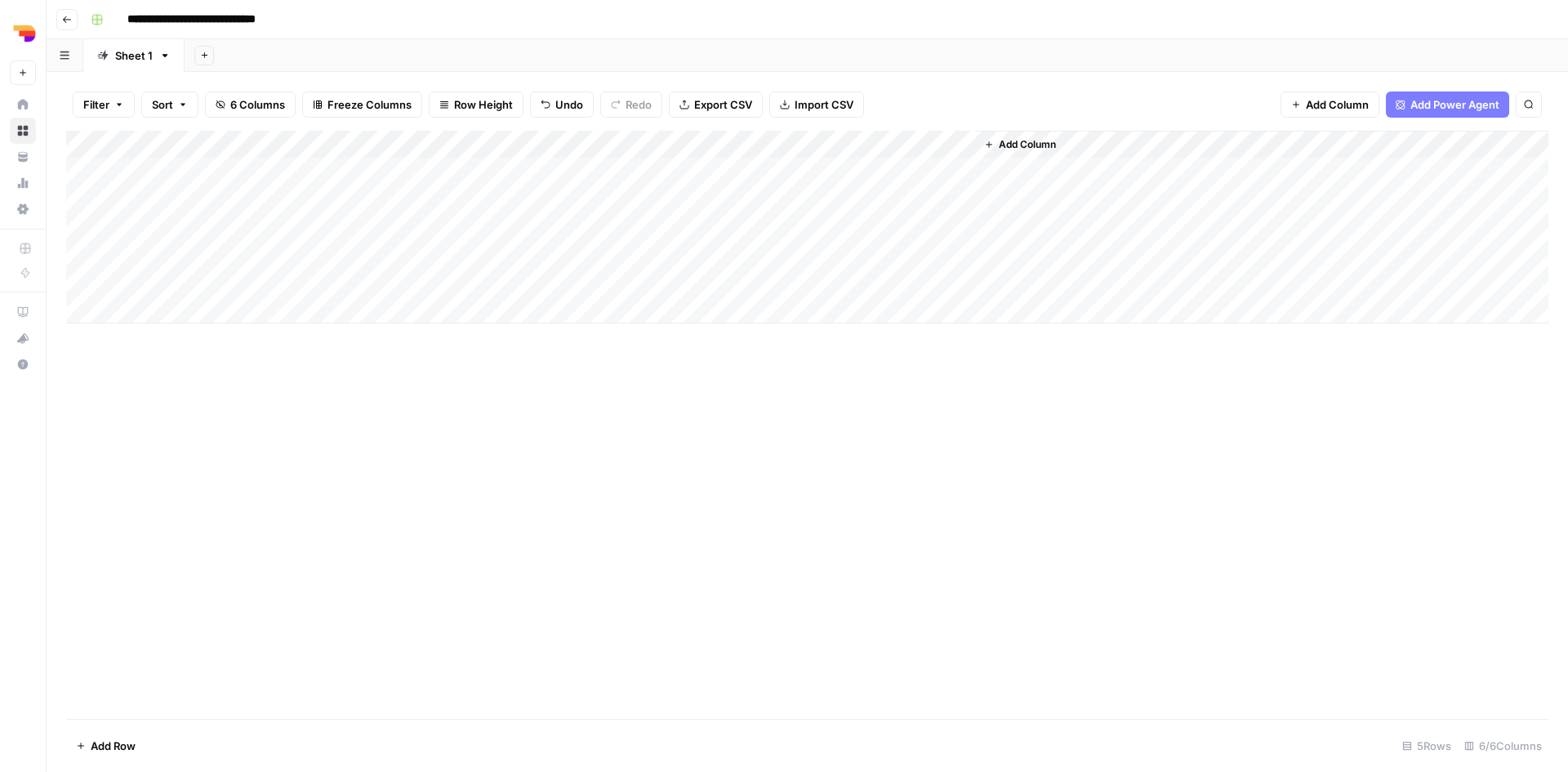
click at [882, 145] on div "Add Column" at bounding box center [807, 226] width 1483 height 193
drag, startPoint x: 915, startPoint y: 184, endPoint x: 844, endPoint y: 184, distance: 71.0
click at [844, 184] on input "New Column" at bounding box center [924, 183] width 166 height 16
type input "full analysis"
click at [1101, 447] on div "Add Column" at bounding box center [807, 424] width 1483 height 588
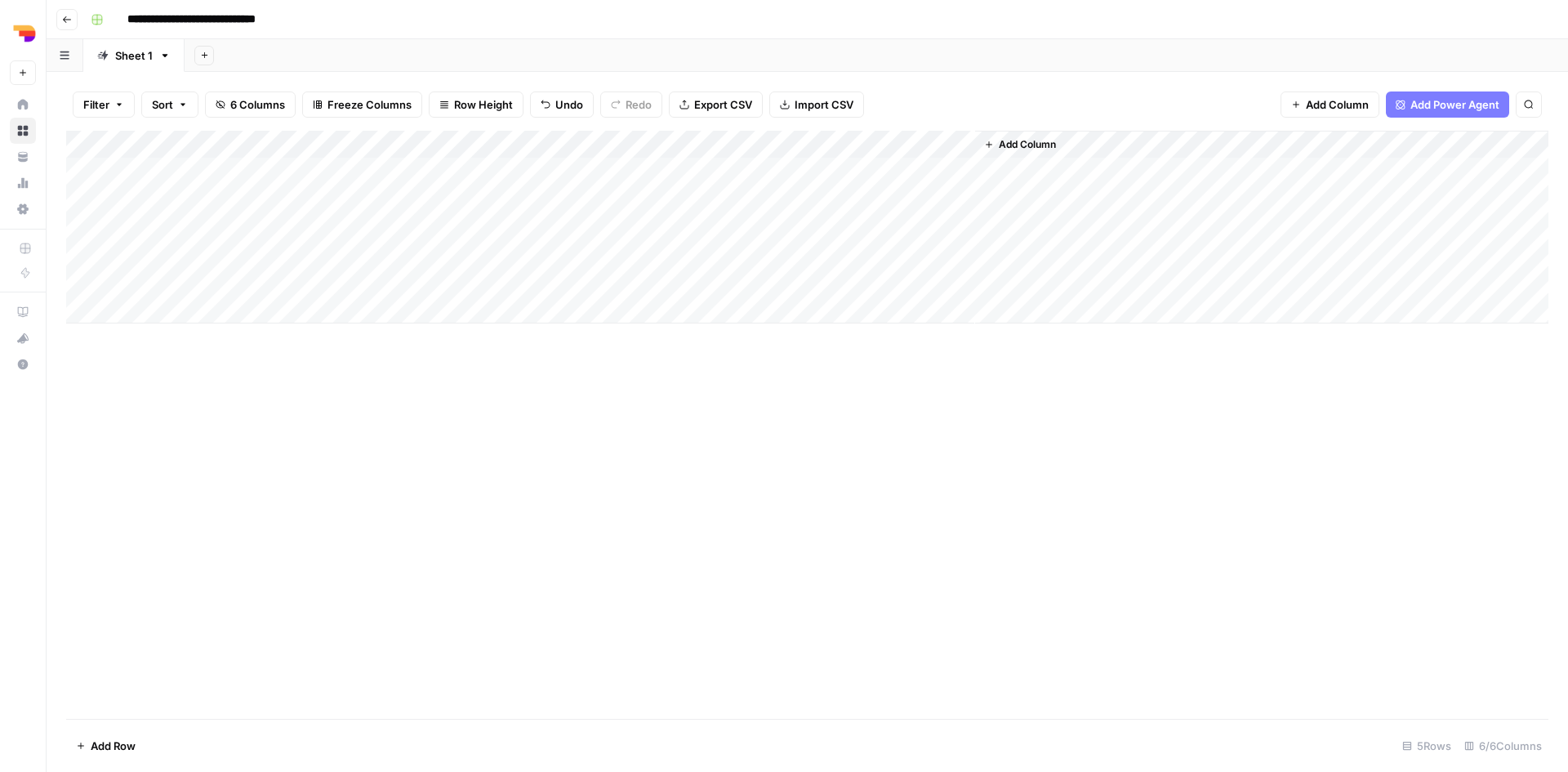
click at [908, 144] on div "Add Column" at bounding box center [807, 226] width 1483 height 193
drag, startPoint x: 912, startPoint y: 187, endPoint x: 793, endPoint y: 179, distance: 119.3
click at [793, 179] on body "**********" at bounding box center [784, 386] width 1568 height 772
drag, startPoint x: 936, startPoint y: 184, endPoint x: 830, endPoint y: 178, distance: 106.2
click at [830, 178] on div "New Column Markdown Filter Hide Column Remove Column" at bounding box center [925, 243] width 196 height 160
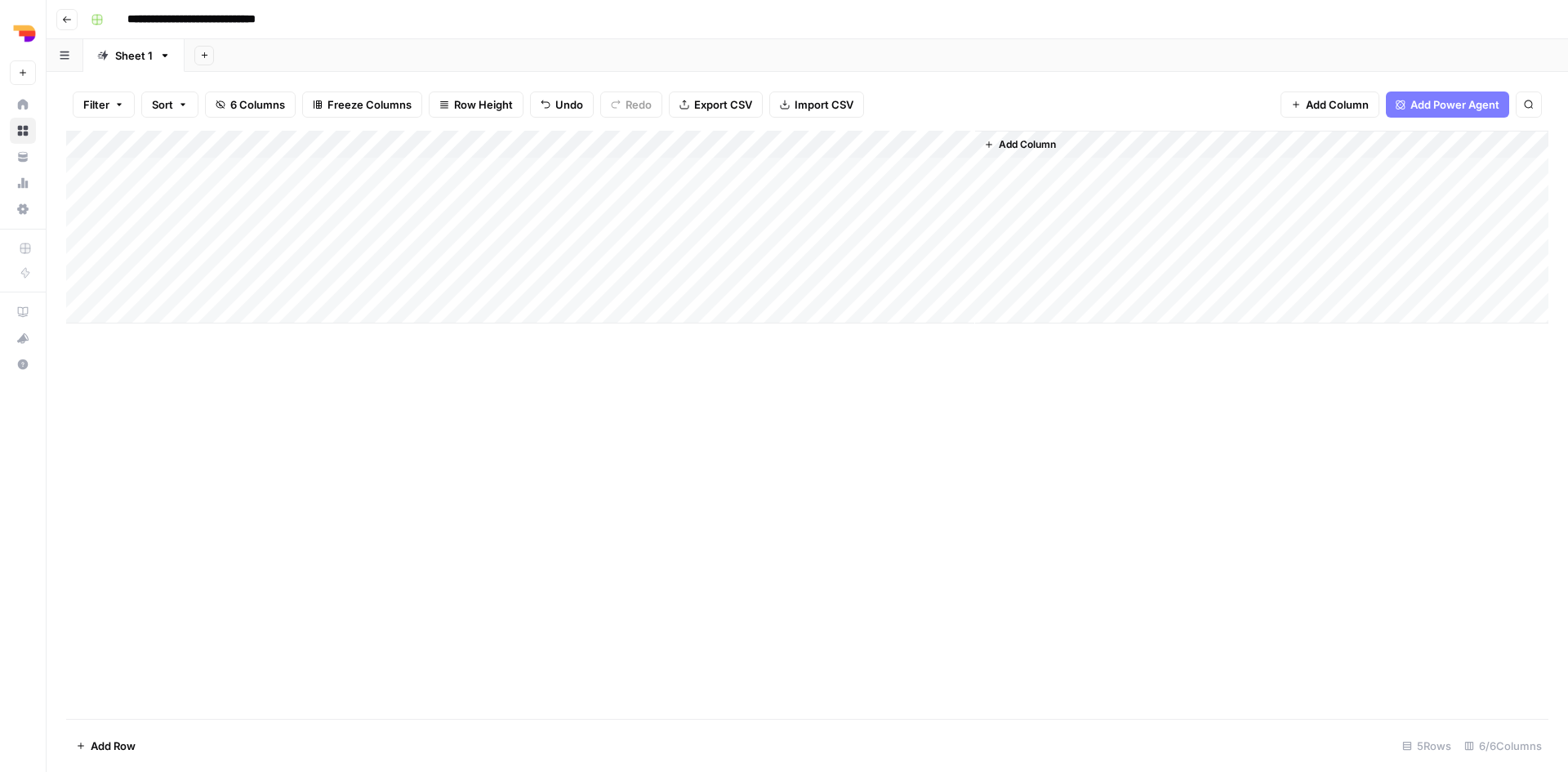
click at [903, 145] on div "Add Column" at bounding box center [807, 226] width 1483 height 193
drag, startPoint x: 918, startPoint y: 184, endPoint x: 844, endPoint y: 186, distance: 74.0
click at [844, 186] on input "New Column" at bounding box center [924, 183] width 166 height 16
type input "full analysis"
click at [1100, 269] on div "Add Column" at bounding box center [1262, 226] width 573 height 193
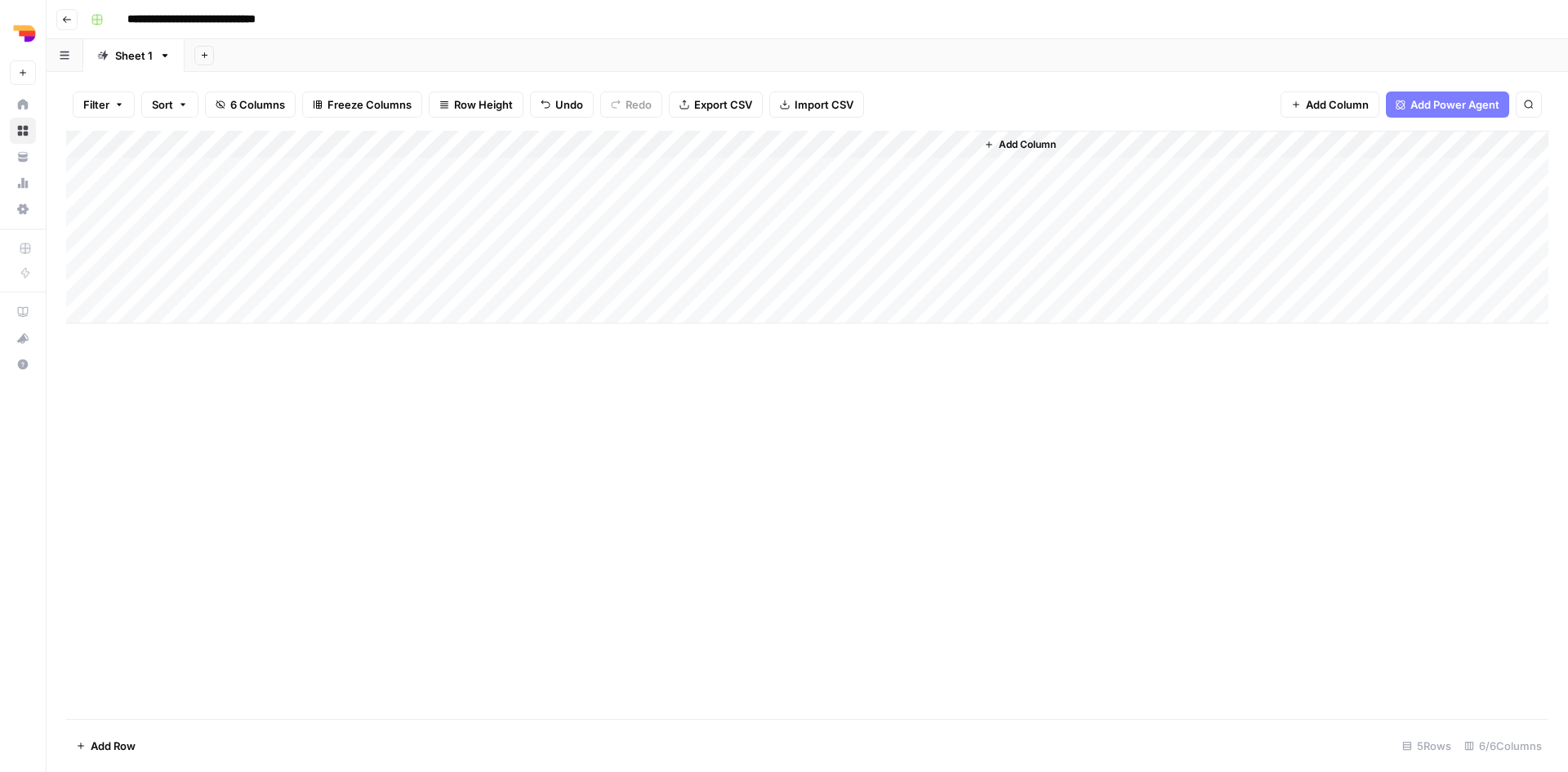
click at [882, 142] on div "Add Column" at bounding box center [807, 226] width 1483 height 193
drag, startPoint x: 927, startPoint y: 190, endPoint x: 818, endPoint y: 186, distance: 109.1
click at [818, 186] on body "**********" at bounding box center [784, 386] width 1568 height 772
click at [922, 181] on input "New Column" at bounding box center [924, 183] width 166 height 16
drag, startPoint x: 918, startPoint y: 182, endPoint x: 807, endPoint y: 185, distance: 111.0
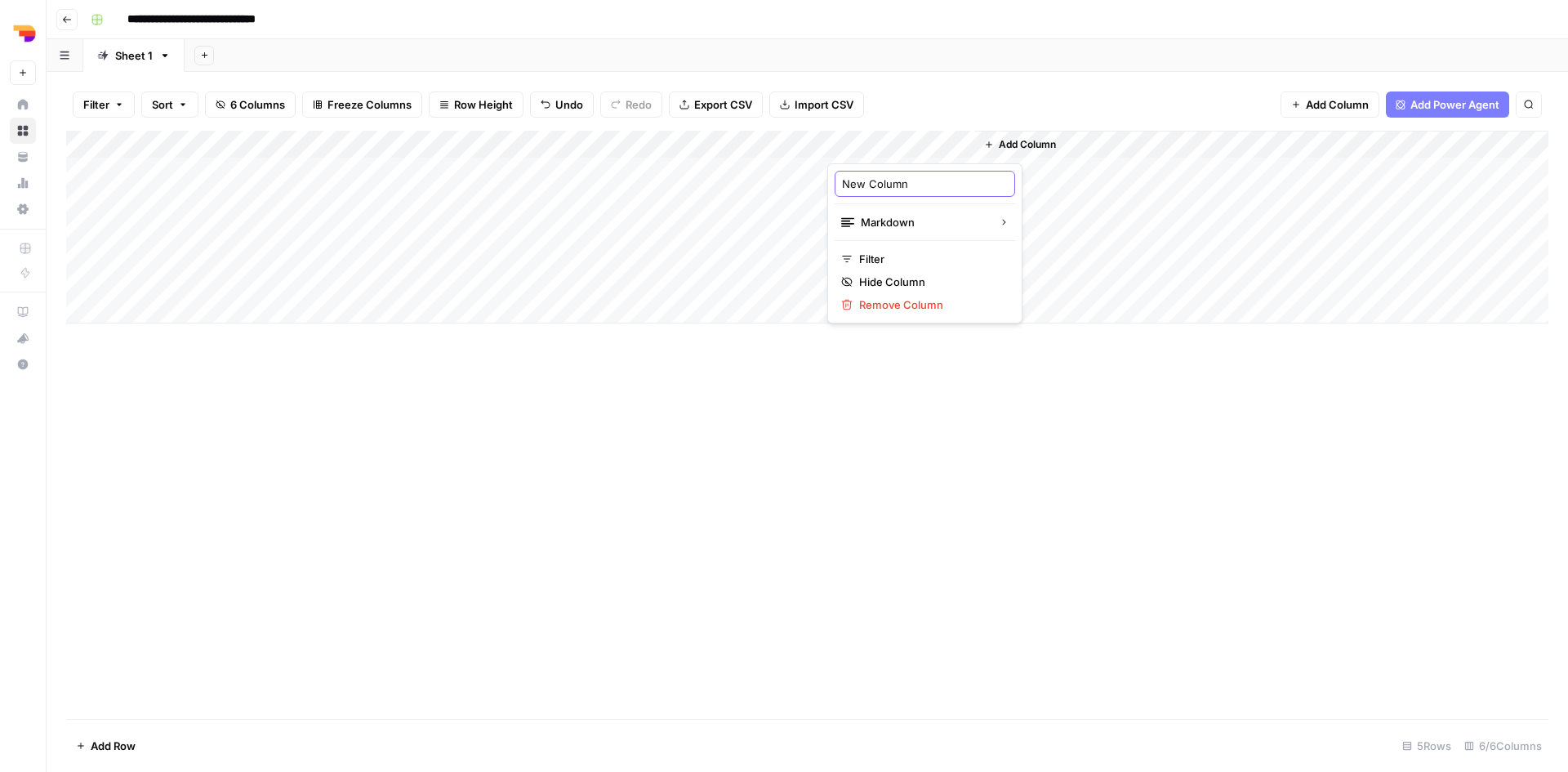
click at [807, 185] on body "**********" at bounding box center [784, 386] width 1568 height 772
click at [893, 183] on input "New Column" at bounding box center [924, 183] width 166 height 16
drag, startPoint x: 933, startPoint y: 183, endPoint x: 840, endPoint y: 184, distance: 93.0
click at [840, 184] on div "New Column" at bounding box center [924, 183] width 180 height 26
type input "full analysis"
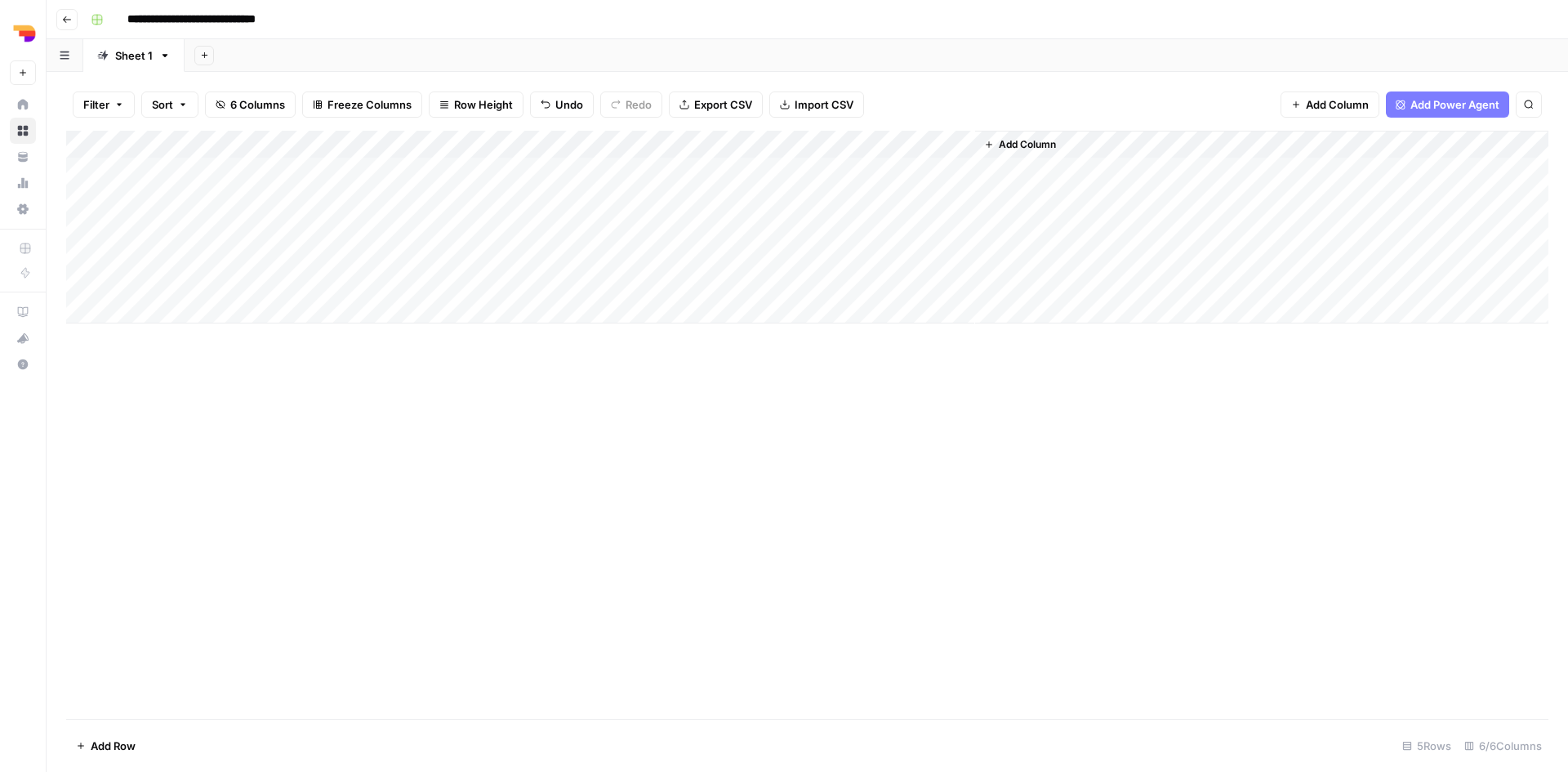
click at [1038, 162] on div "Add Column" at bounding box center [1262, 226] width 573 height 193
click at [1029, 167] on div "Add Column" at bounding box center [1262, 226] width 573 height 193
click at [581, 170] on div "Add Column" at bounding box center [807, 226] width 1483 height 193
click at [665, 422] on div "Add Column" at bounding box center [807, 424] width 1483 height 588
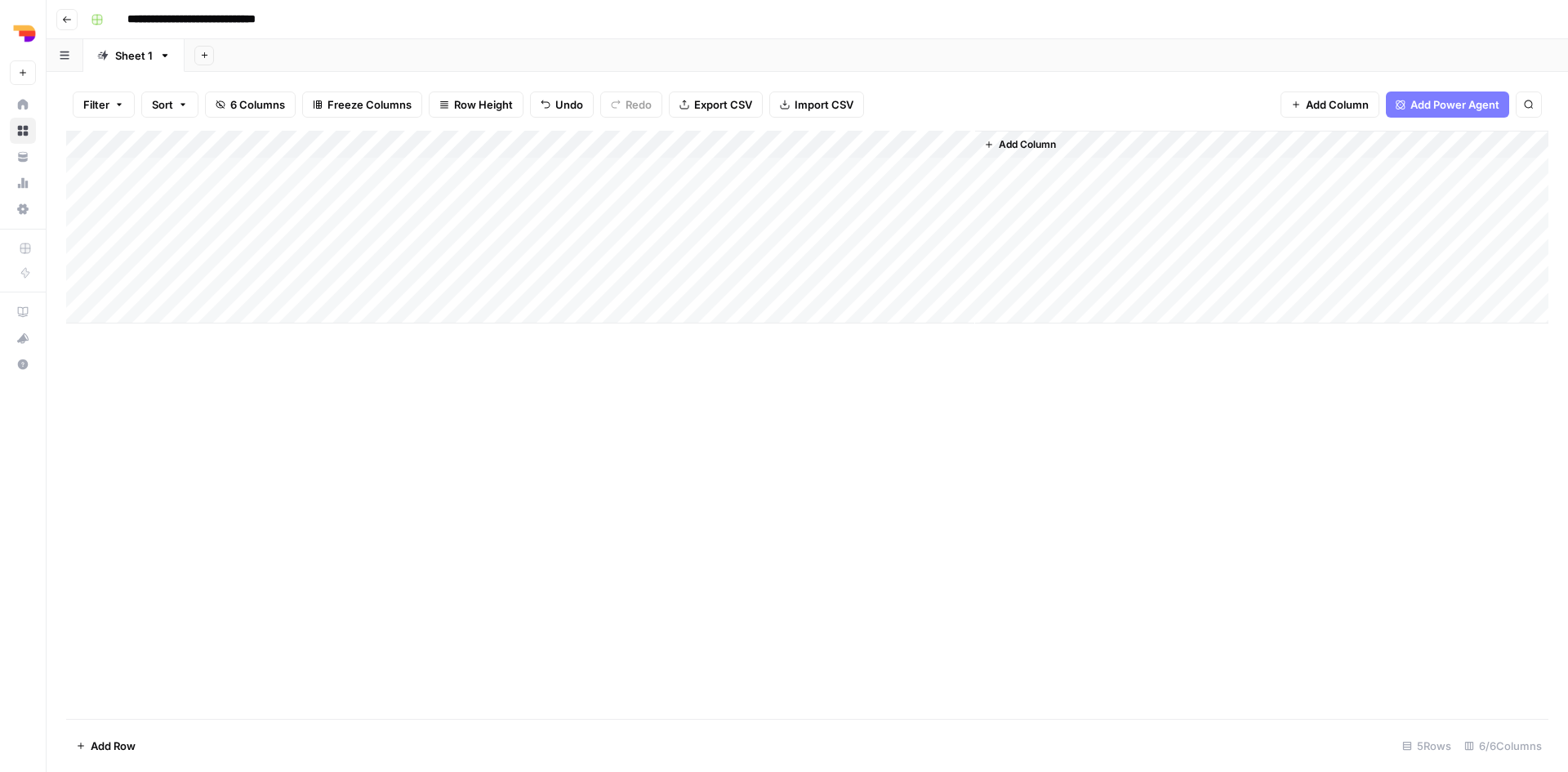
click at [743, 385] on div "Add Column" at bounding box center [807, 424] width 1483 height 588
click at [667, 169] on div "Add Column" at bounding box center [807, 226] width 1483 height 193
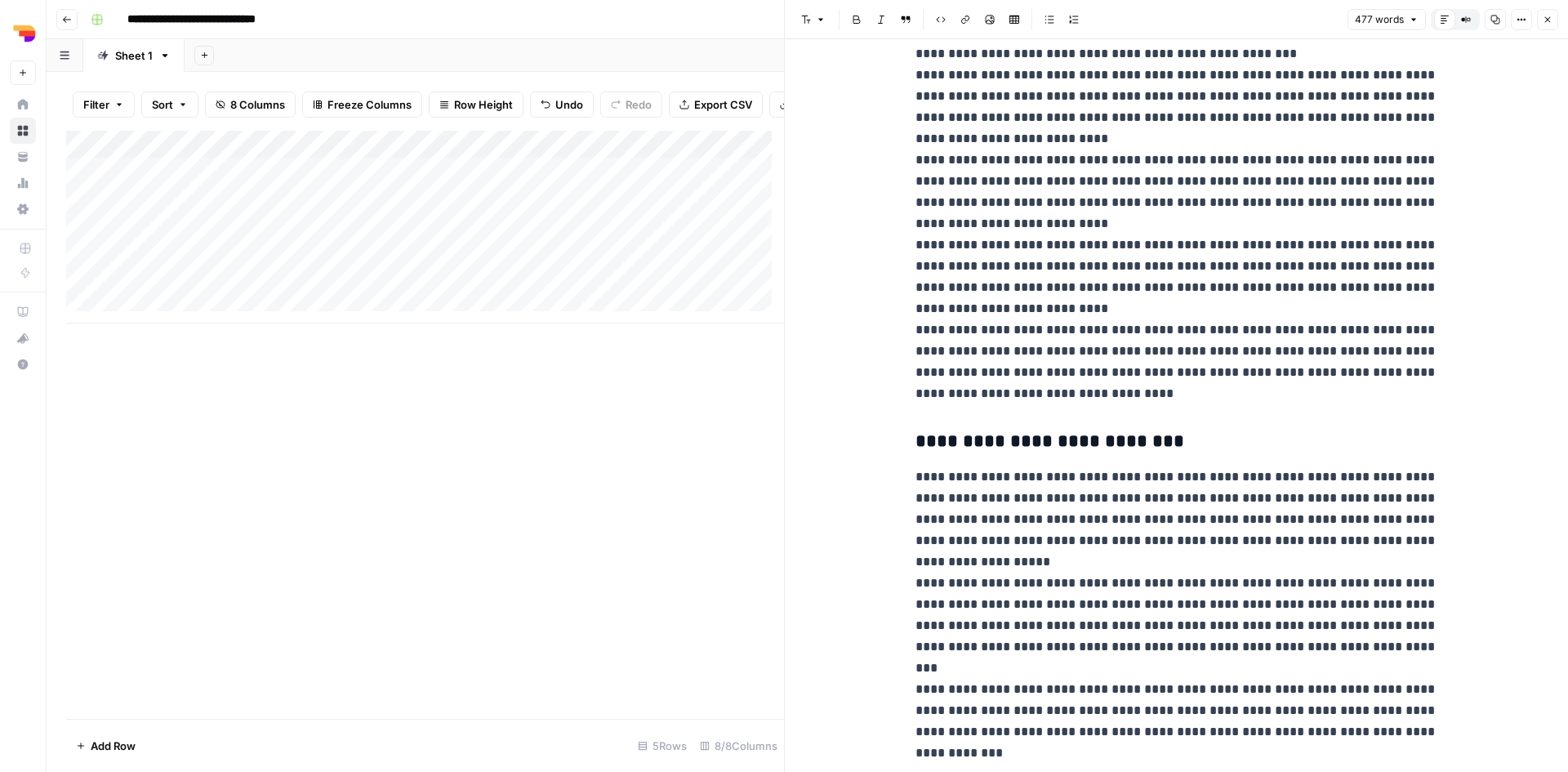
scroll to position [454, 0]
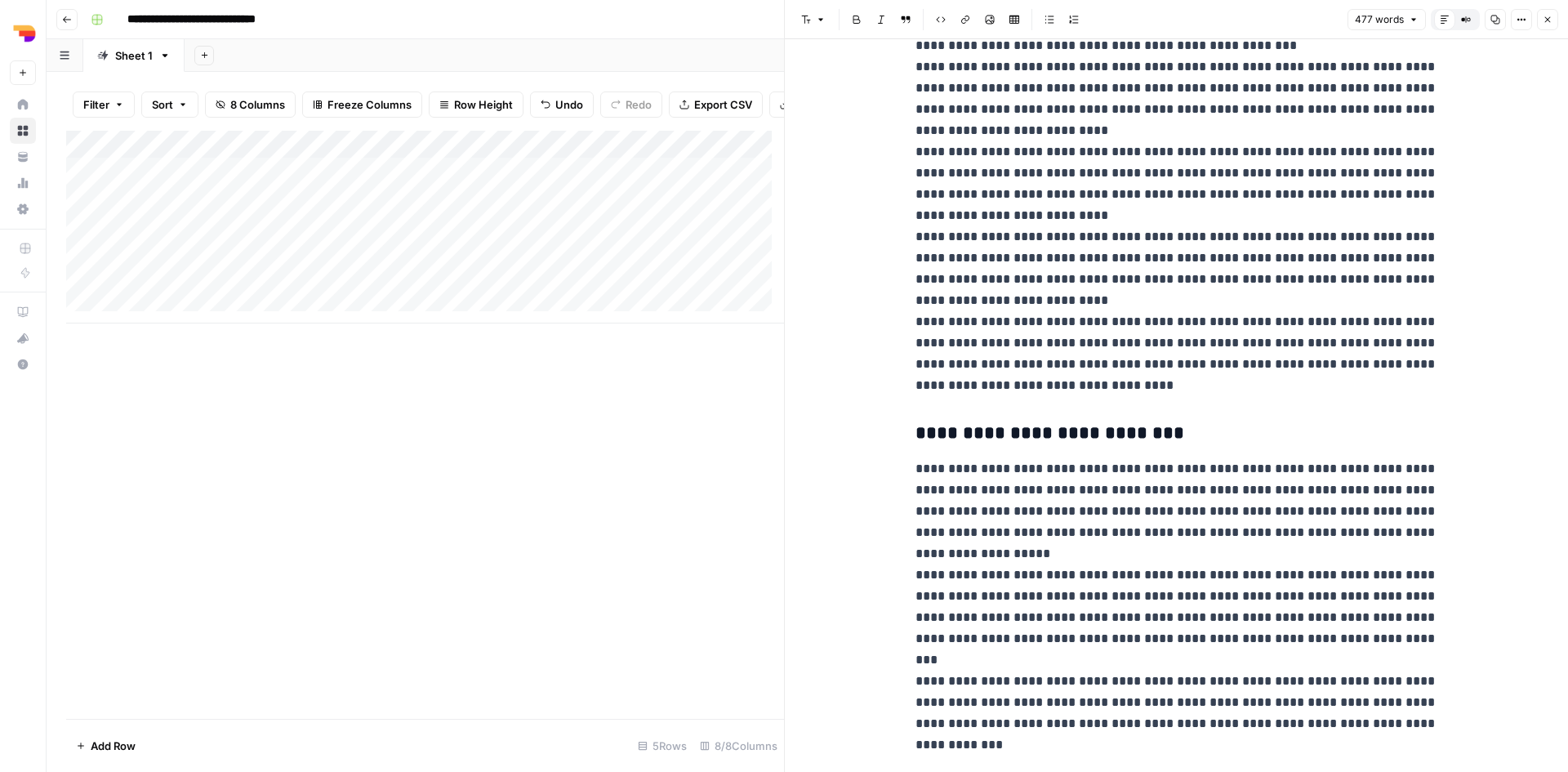
click at [1548, 20] on icon "button" at bounding box center [1548, 19] width 10 height 10
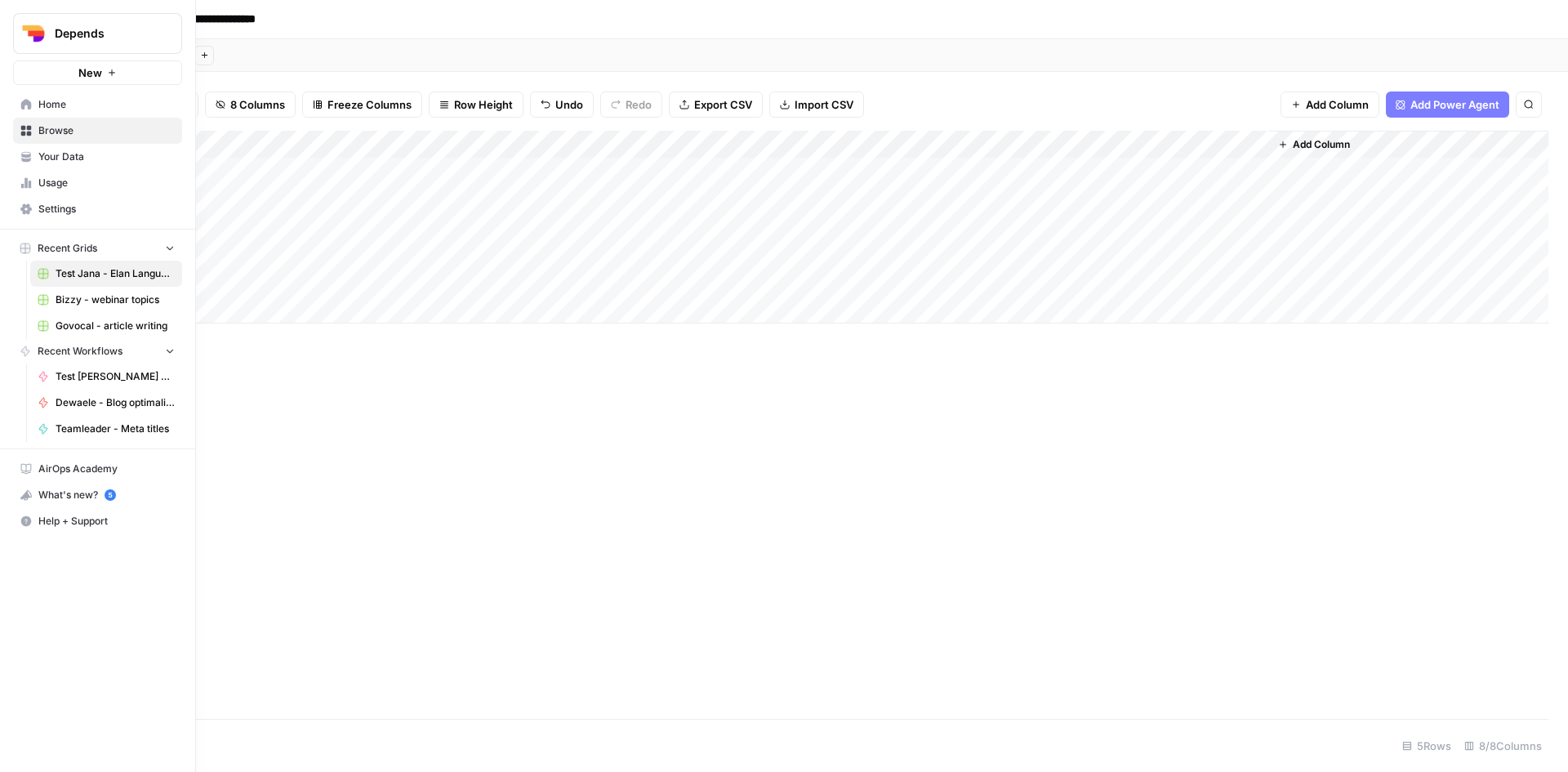
click at [45, 110] on span "Home" at bounding box center [106, 104] width 136 height 14
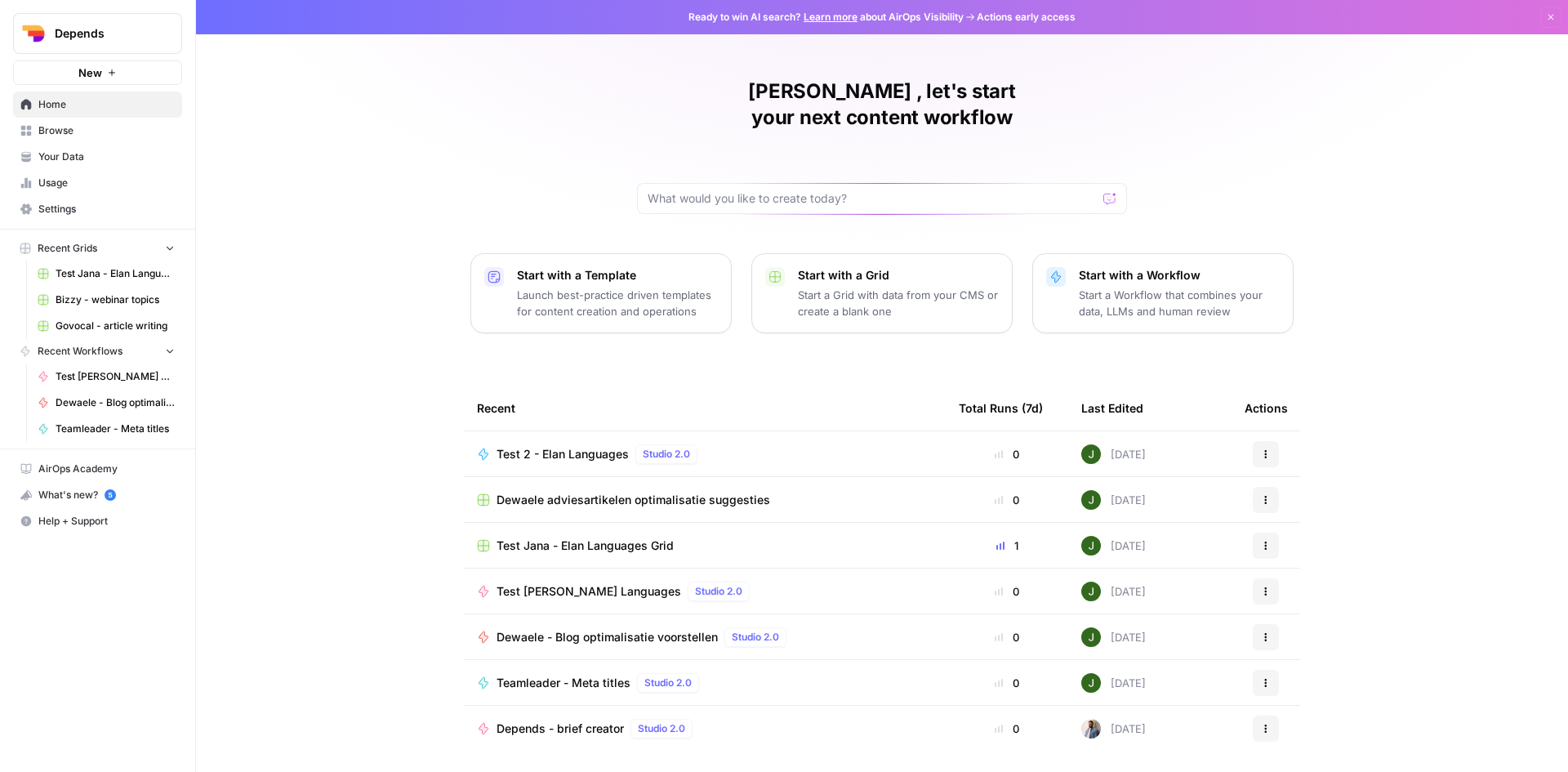
click at [1266, 541] on icon "button" at bounding box center [1266, 546] width 10 height 10
click at [1330, 594] on span "Delete" at bounding box center [1350, 594] width 130 height 16
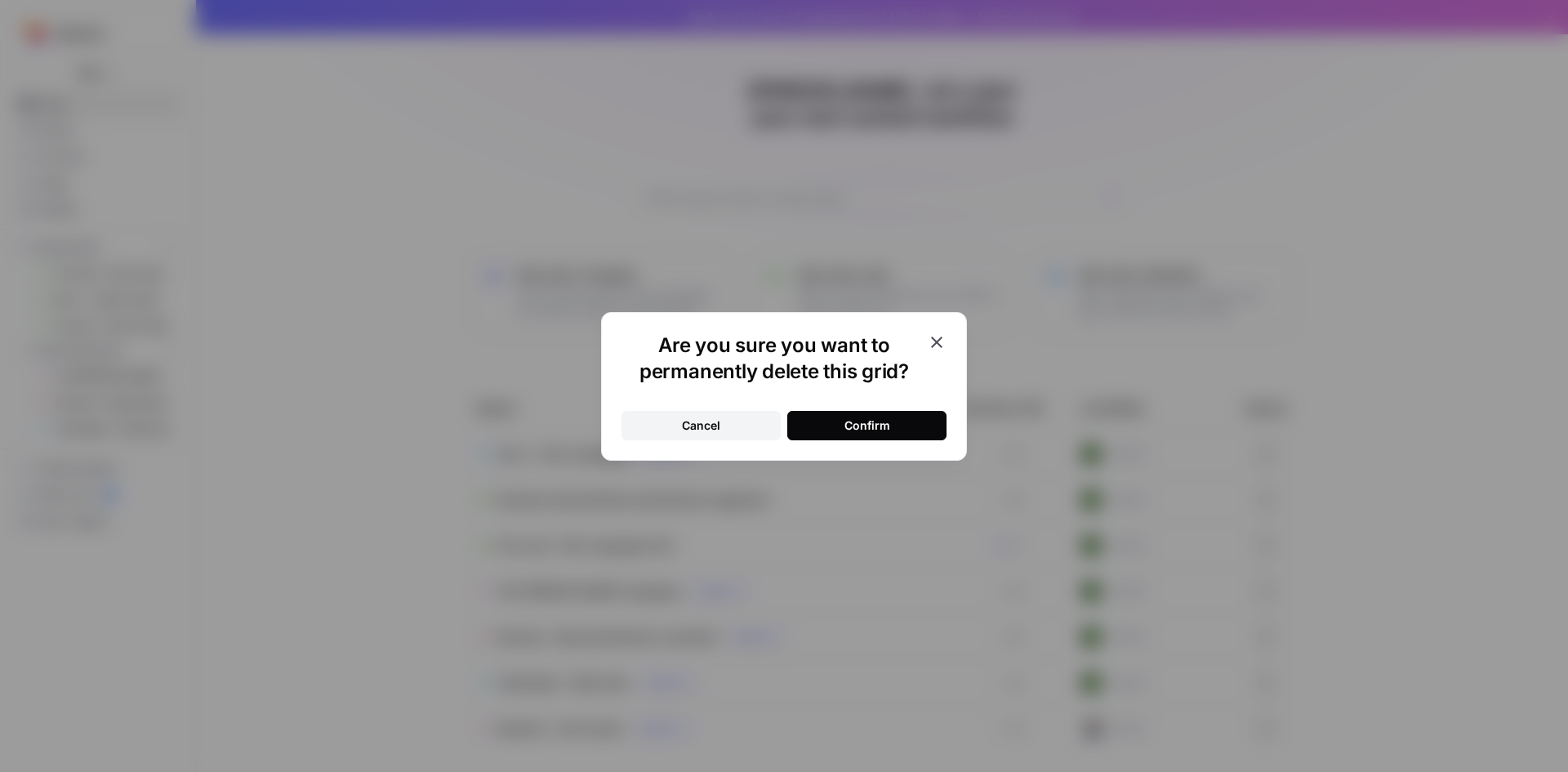
click at [873, 427] on div "Confirm" at bounding box center [868, 425] width 46 height 16
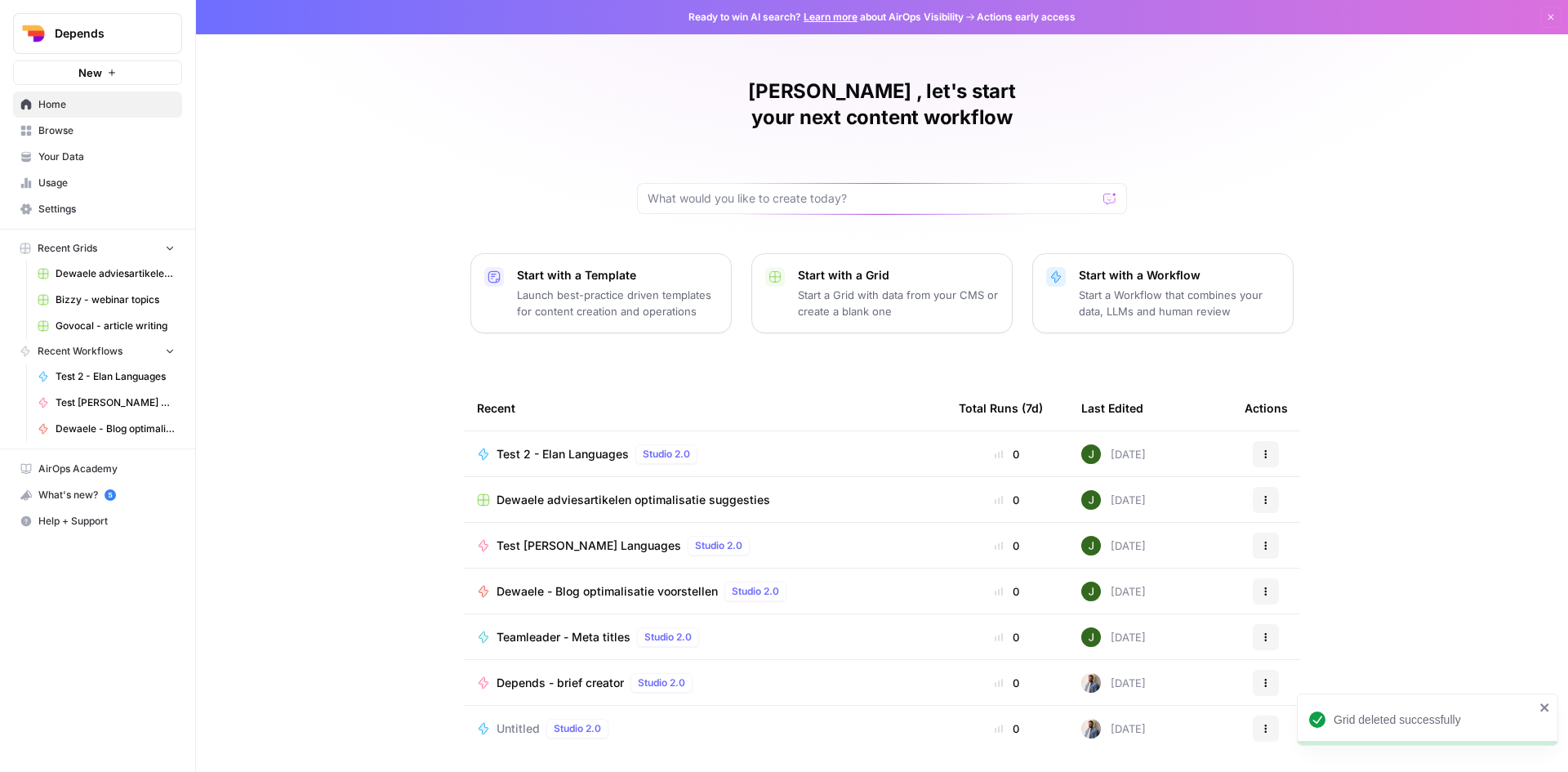
click at [1269, 541] on icon "button" at bounding box center [1266, 546] width 10 height 10
click at [1278, 696] on div "Delete" at bounding box center [1345, 699] width 155 height 16
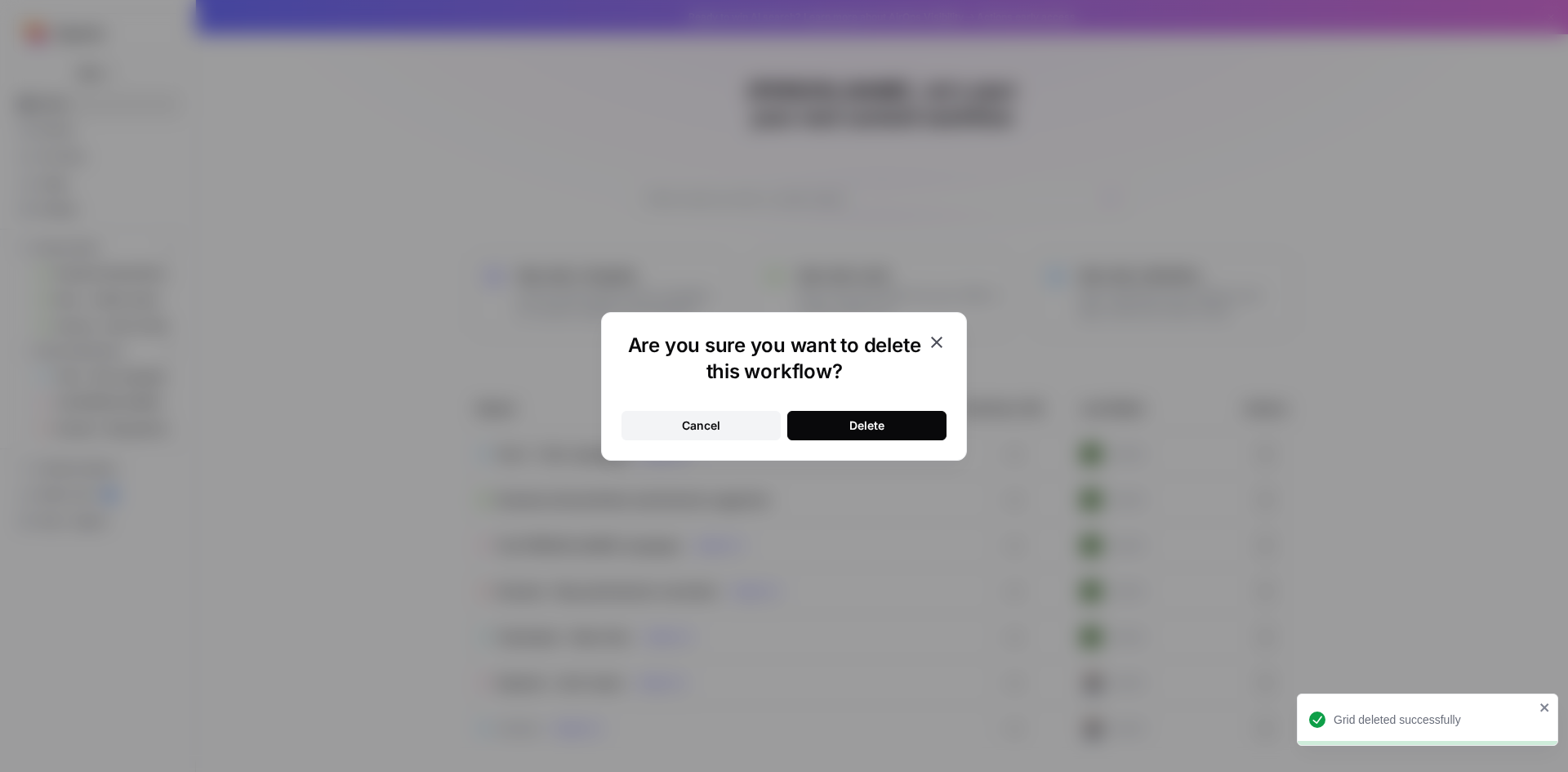
click at [885, 420] on button "Delete" at bounding box center [867, 425] width 159 height 30
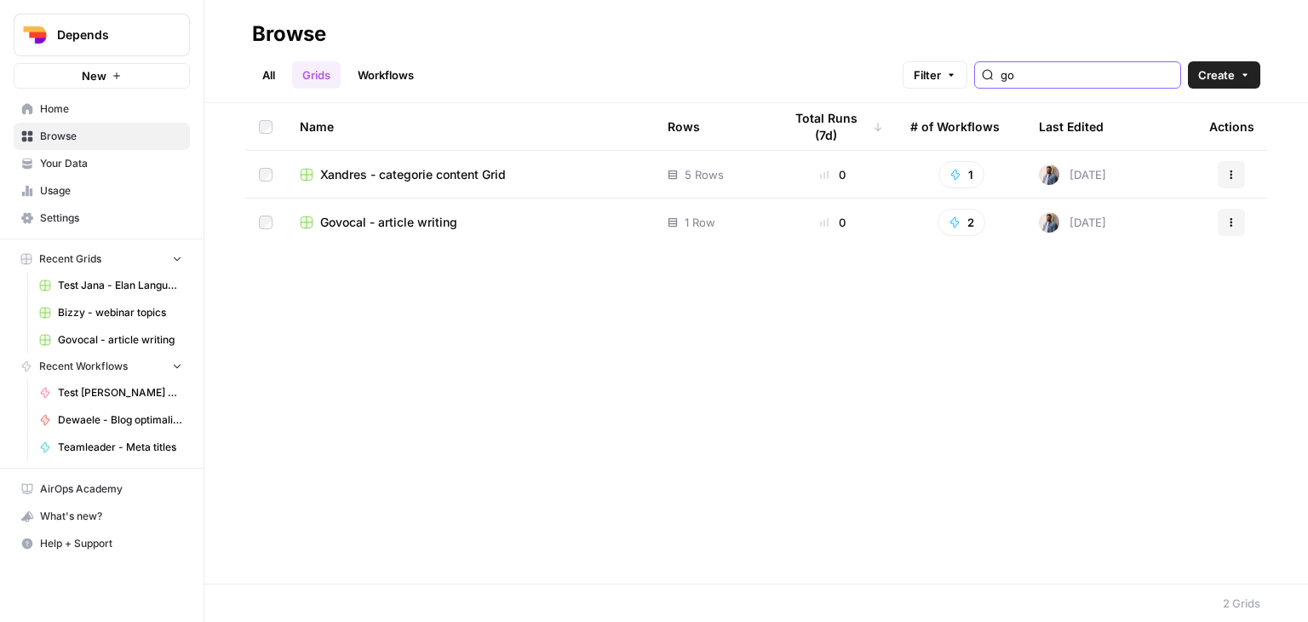
drag, startPoint x: 1093, startPoint y: 80, endPoint x: 987, endPoint y: 76, distance: 106.5
click at [0, 0] on div "Filter go" at bounding box center [0, 0] width 0 height 0
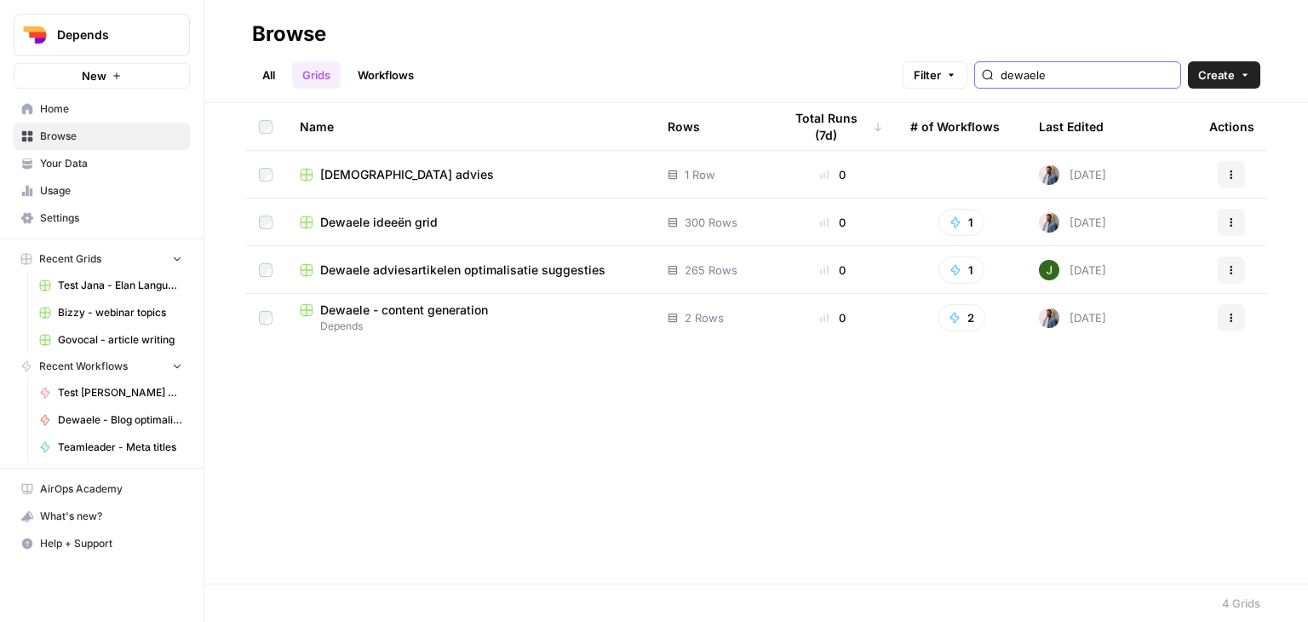
type input "dewaele"
click at [577, 267] on span "Dewaele adviesartikelen optimalisatie suggesties" at bounding box center [462, 269] width 285 height 17
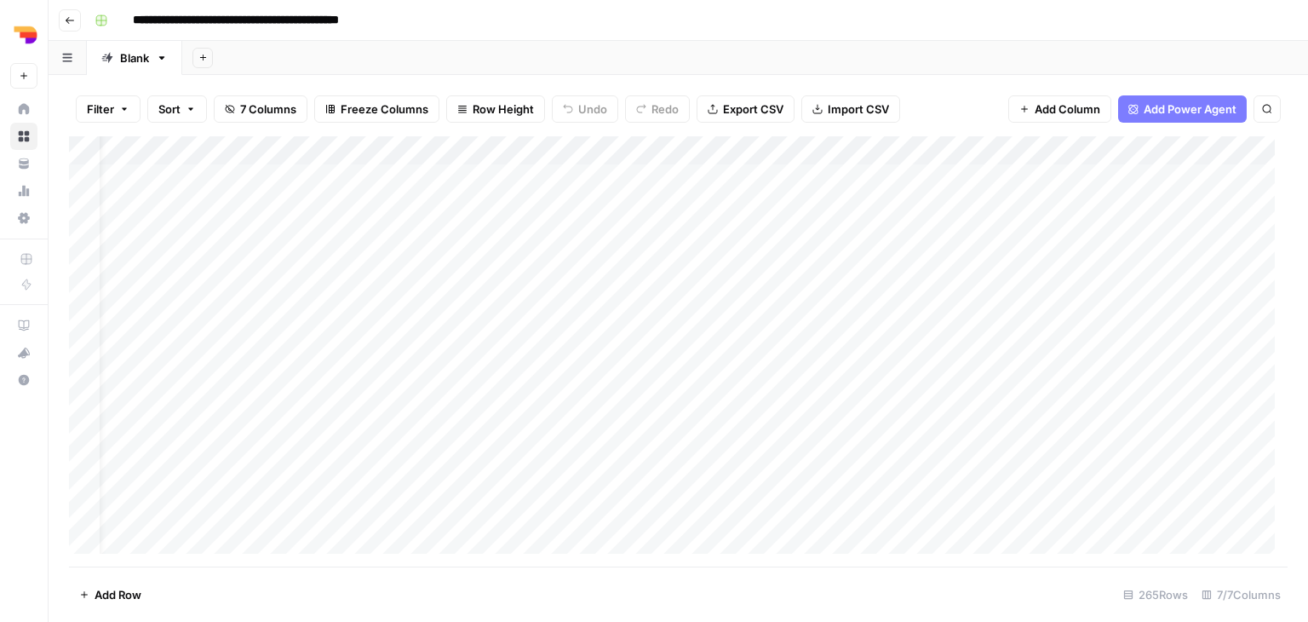
scroll to position [0, 265]
click at [764, 151] on div "Add Column" at bounding box center [678, 351] width 1219 height 430
click at [764, 151] on div at bounding box center [797, 153] width 154 height 34
click at [967, 152] on div "Add Column" at bounding box center [678, 351] width 1219 height 430
click at [940, 96] on div "Filter Sort 7 Columns Freeze Columns Row Height Undo Redo Export CSV Import CSV…" at bounding box center [678, 109] width 1219 height 55
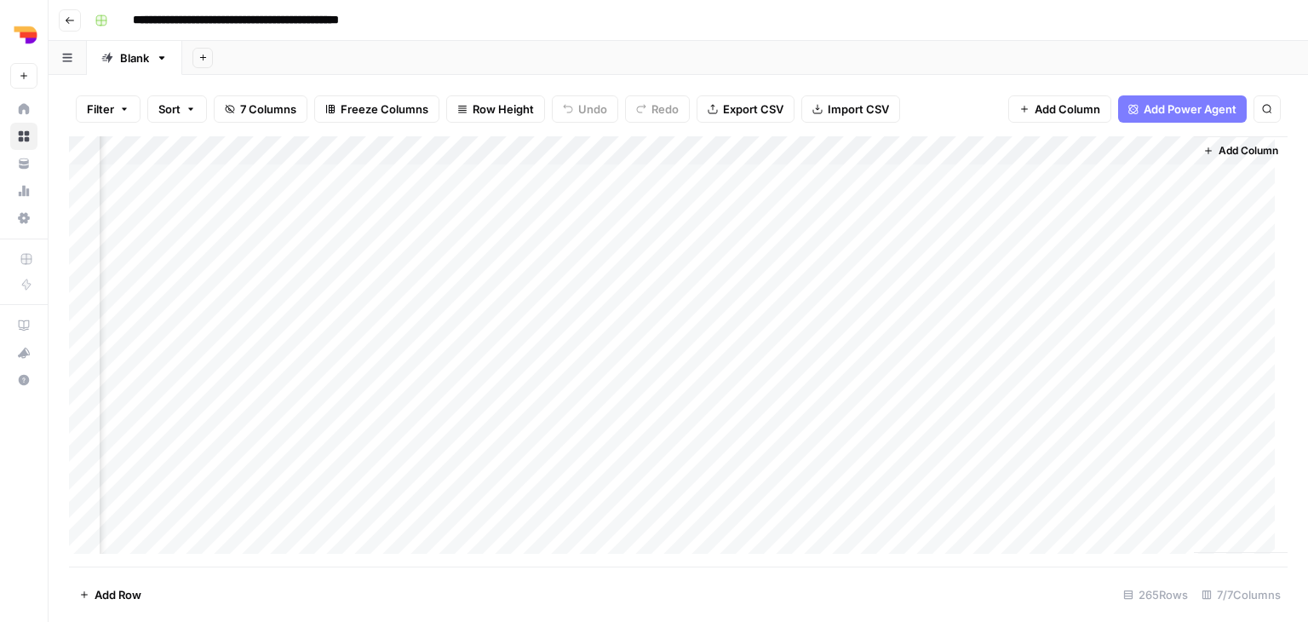
click at [783, 181] on div "Add Column" at bounding box center [678, 351] width 1219 height 430
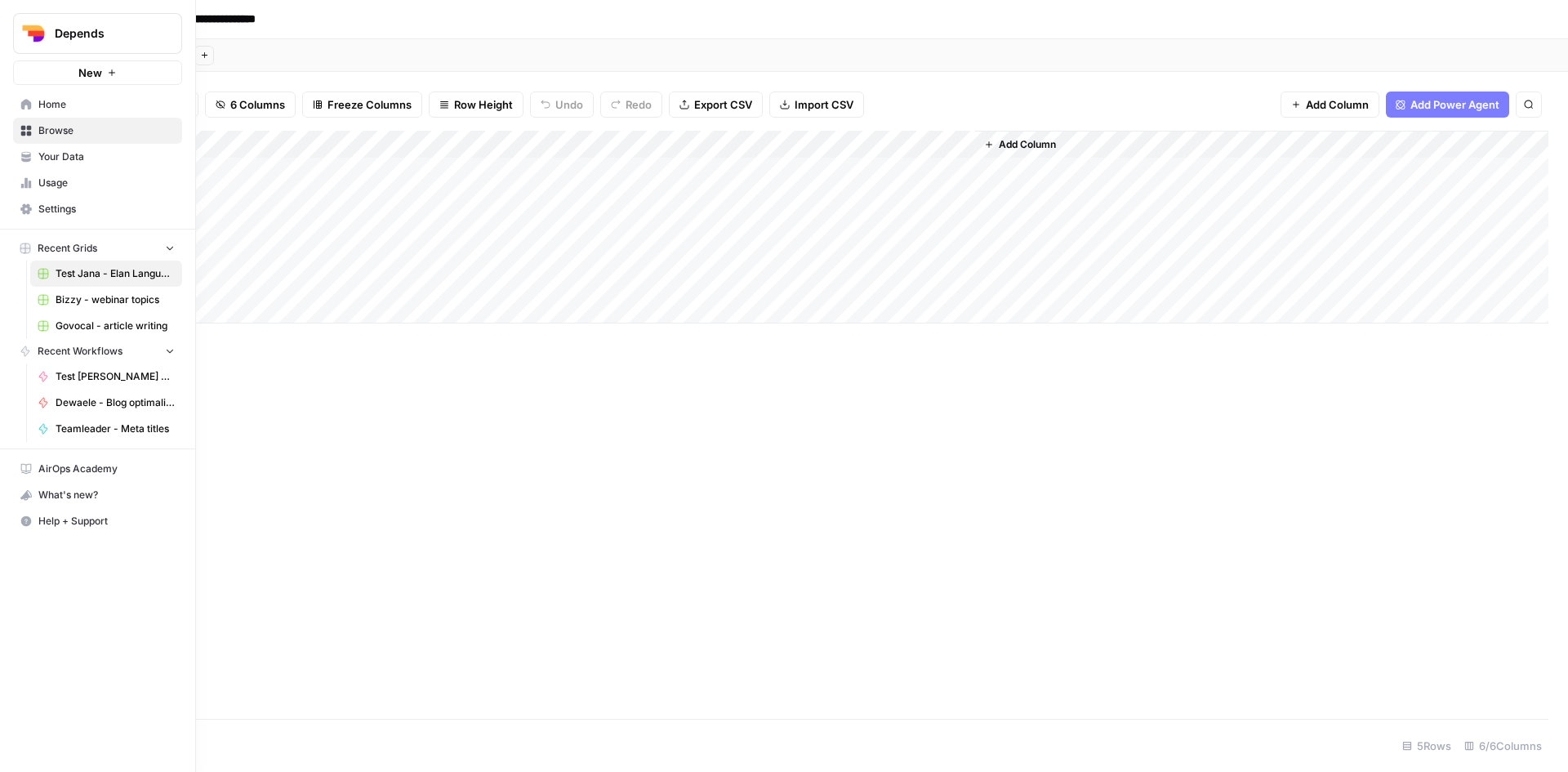
click at [59, 105] on span "Home" at bounding box center [106, 104] width 136 height 14
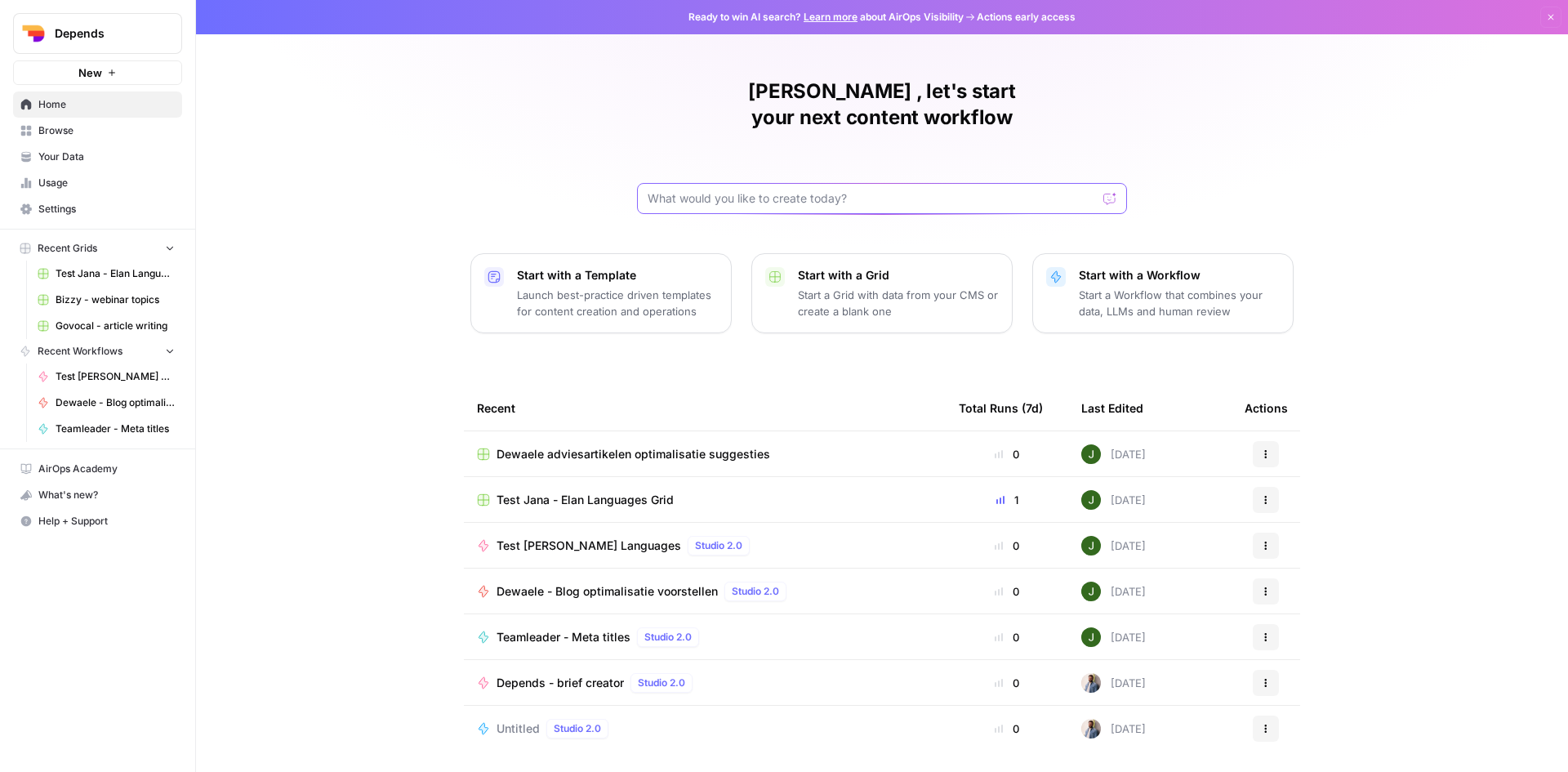
click at [735, 190] on input "text" at bounding box center [872, 198] width 449 height 16
type input "just [PERSON_NAME]"
click button "Send" at bounding box center [1111, 199] width 21 height 21
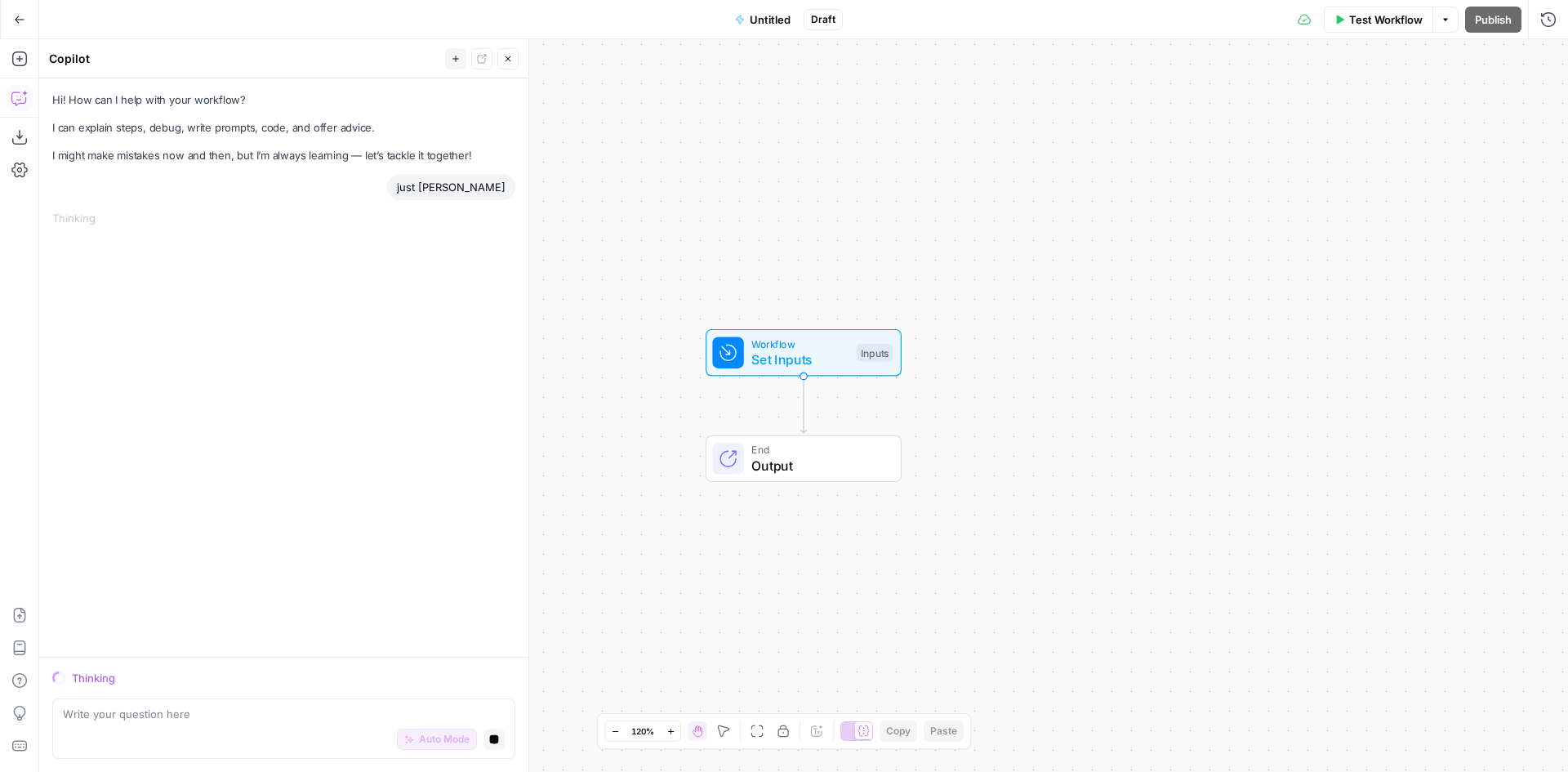
click at [25, 19] on span "Go Back" at bounding box center [25, 19] width 1 height 1
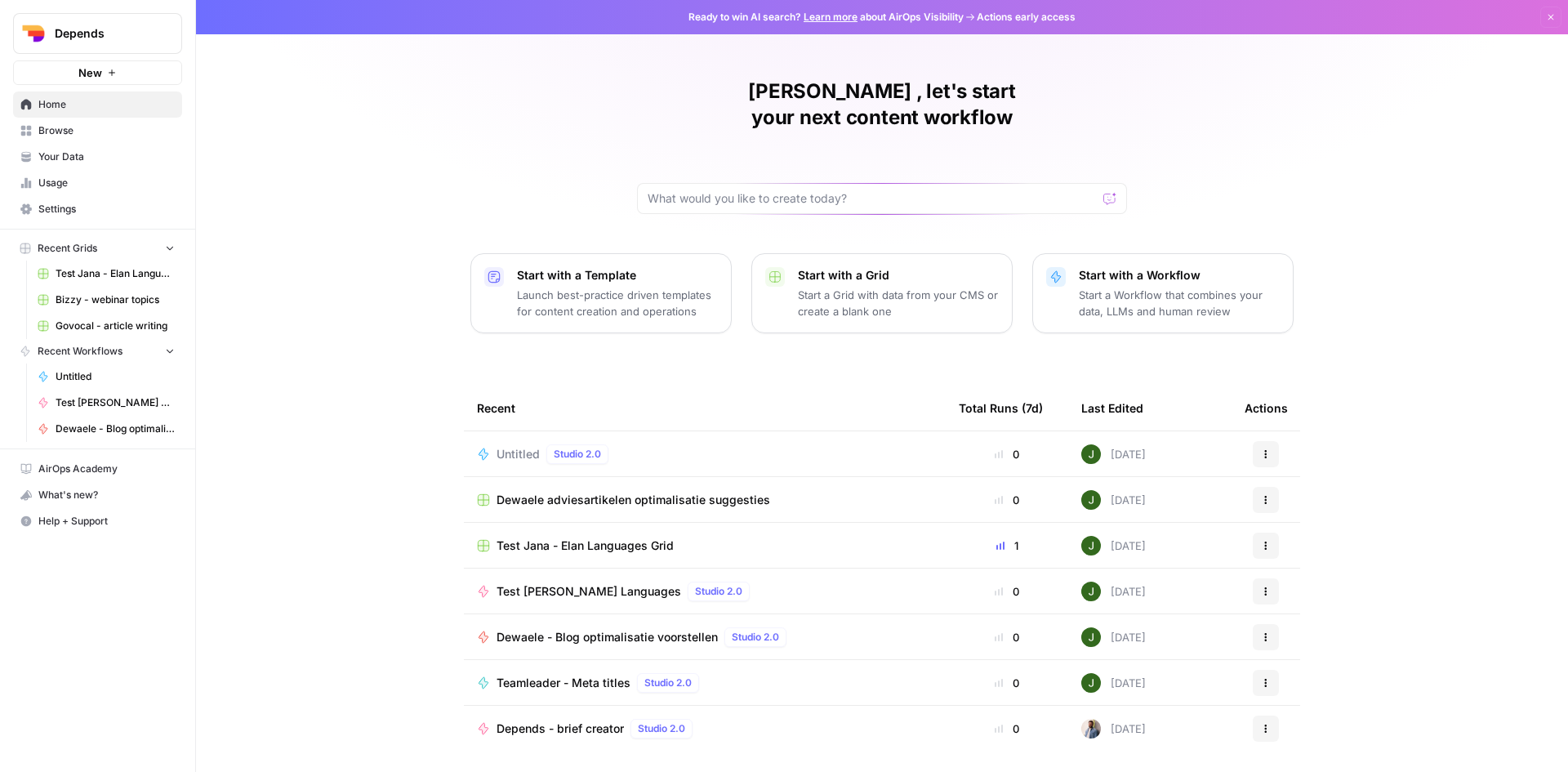
click at [1275, 441] on button "Actions" at bounding box center [1265, 454] width 26 height 26
click at [1339, 502] on span "Delete" at bounding box center [1350, 503] width 130 height 16
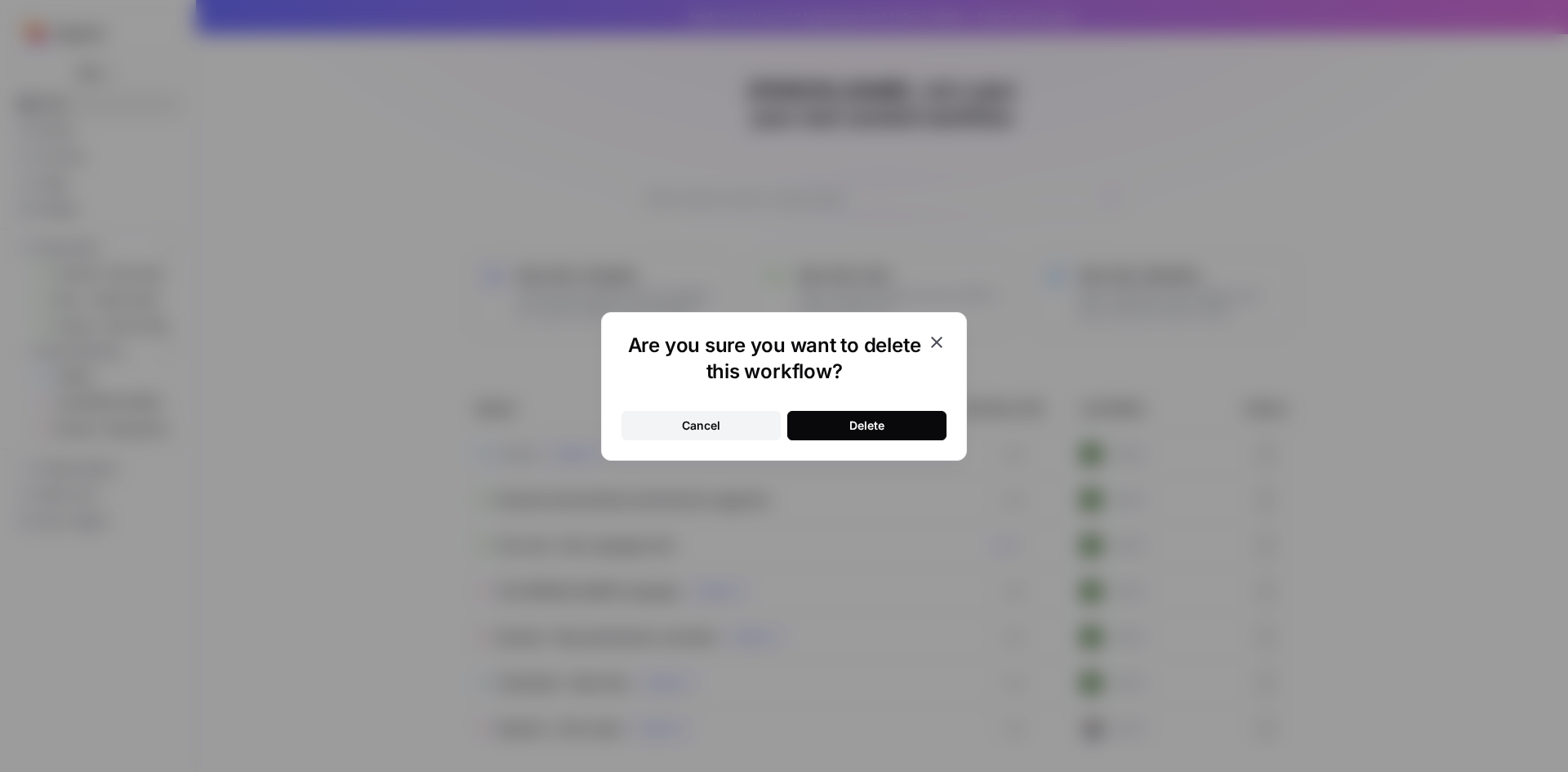
click at [851, 425] on div "Delete" at bounding box center [867, 425] width 35 height 16
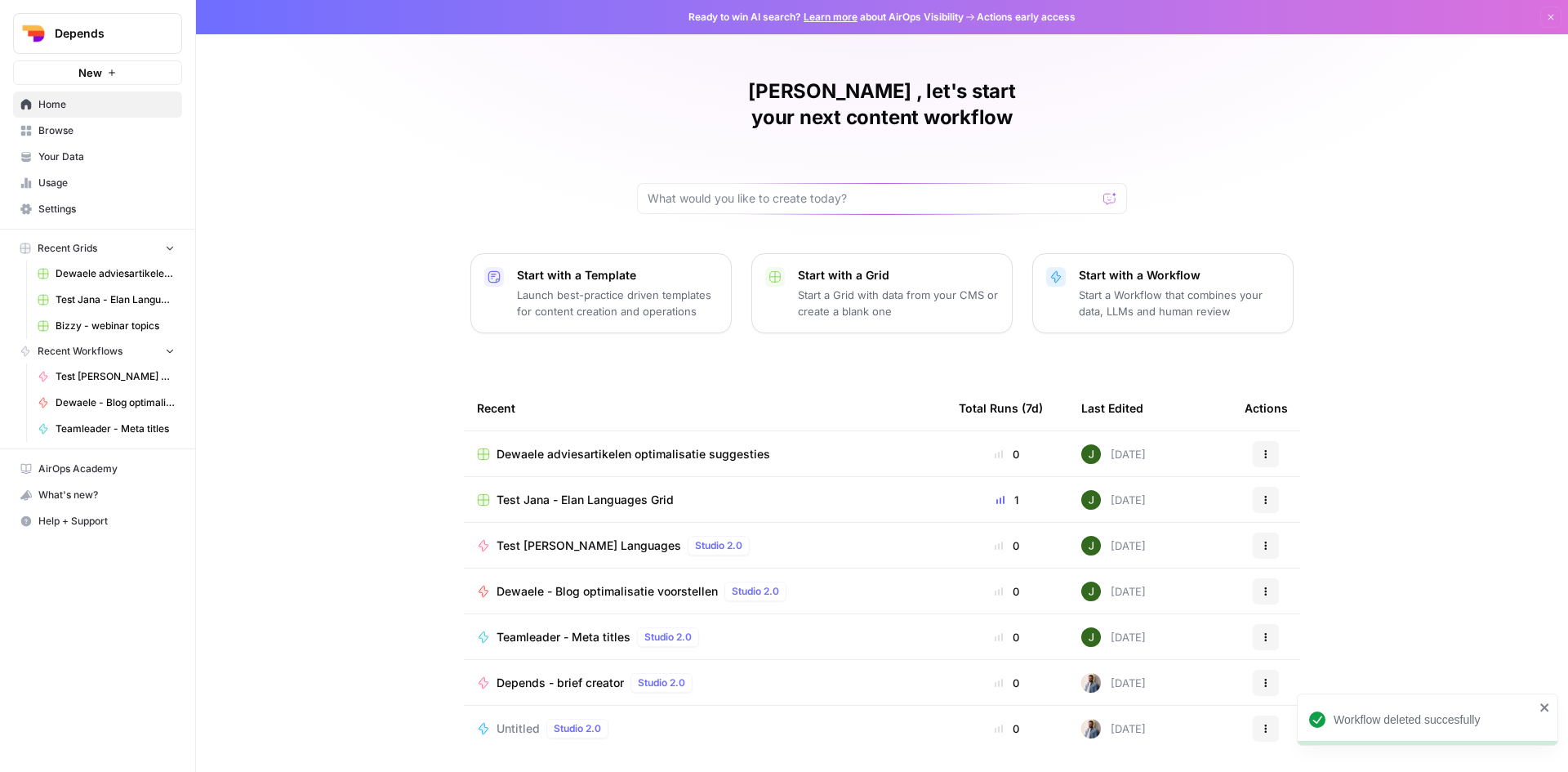
click at [98, 129] on span "Browse" at bounding box center [106, 130] width 136 height 14
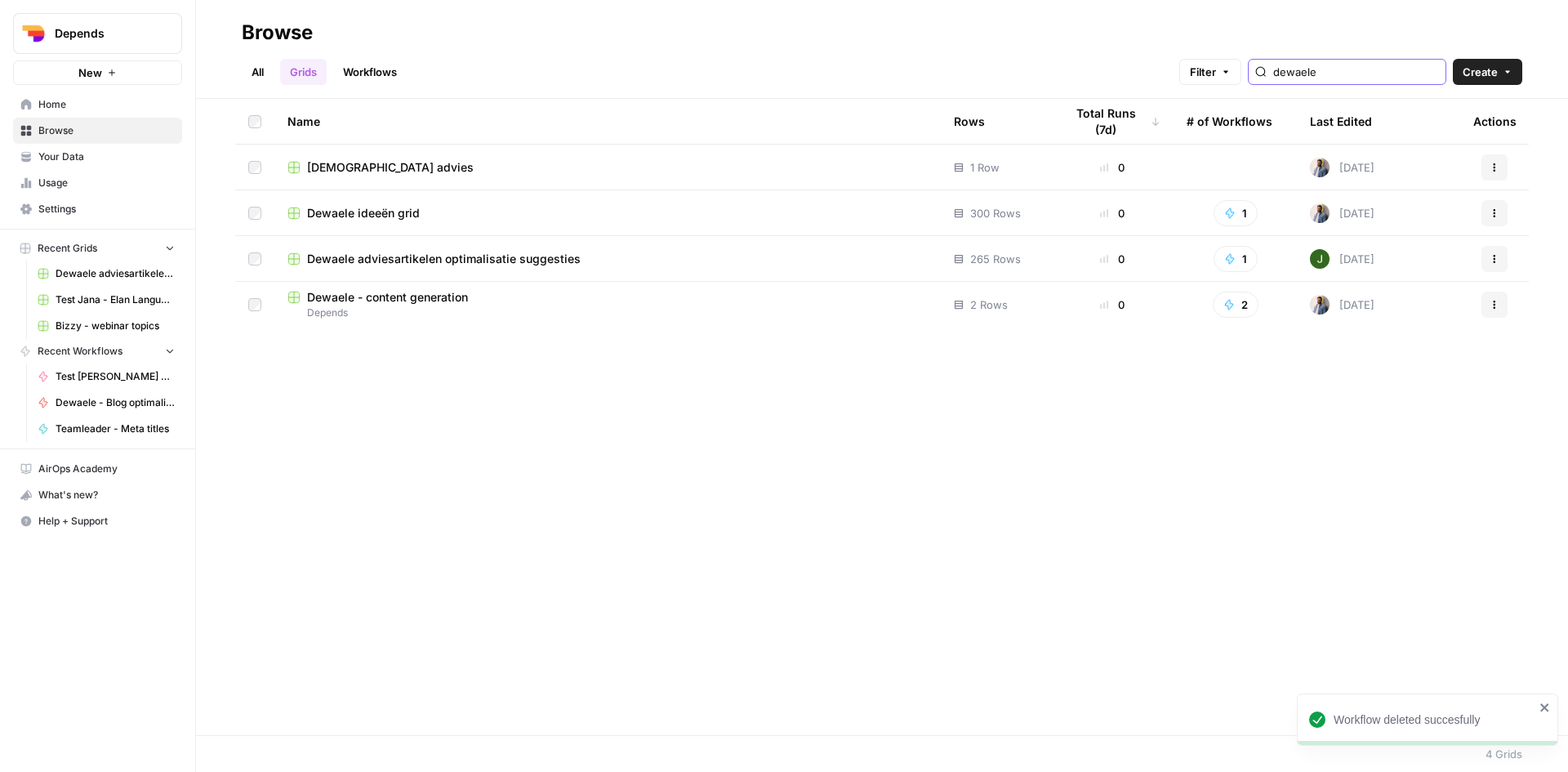
drag, startPoint x: 1367, startPoint y: 80, endPoint x: 1174, endPoint y: 78, distance: 193.0
click at [1174, 78] on div "All Grids Workflows Filter [PERSON_NAME] Create" at bounding box center [881, 65] width 1280 height 39
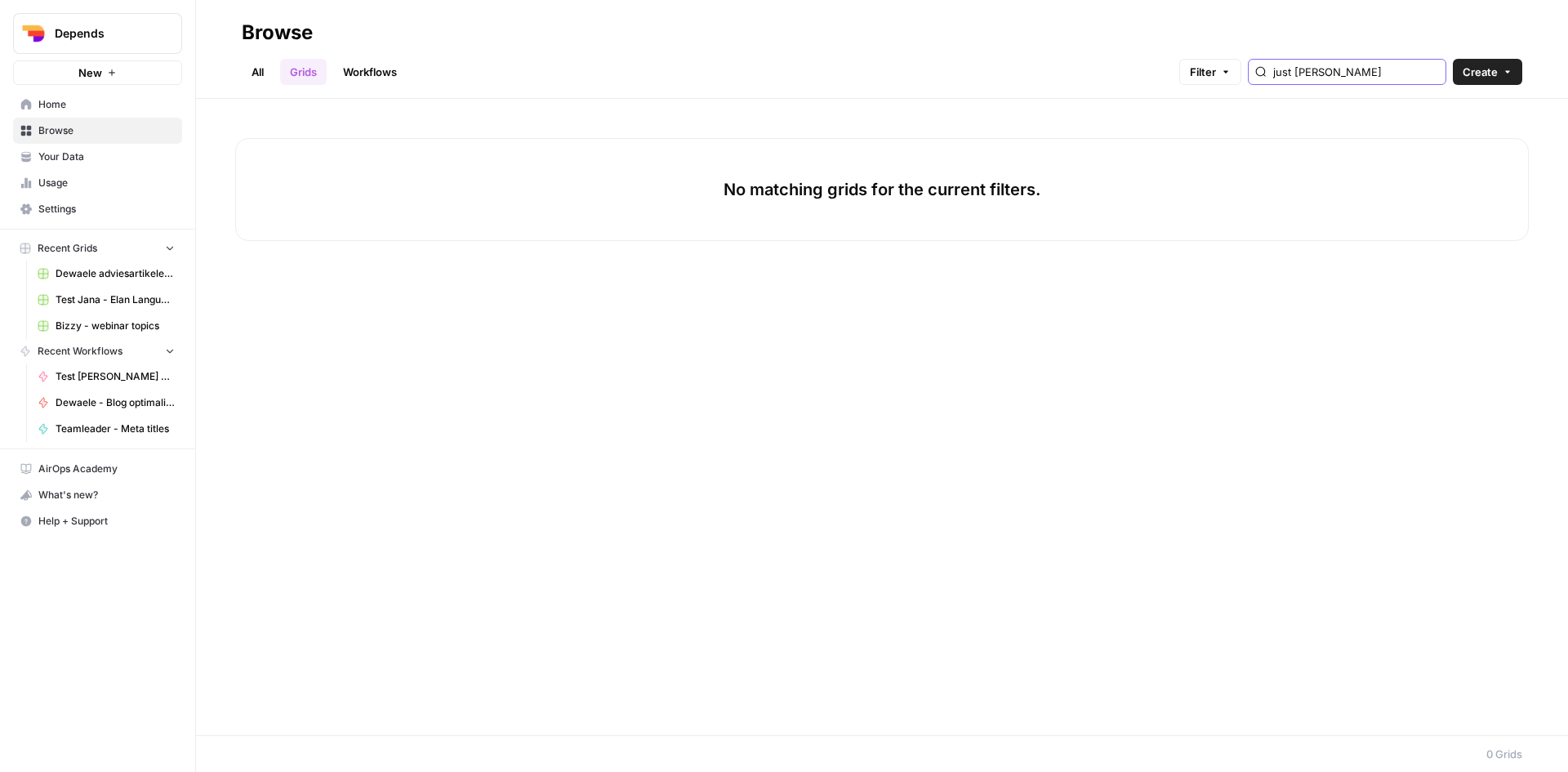
type input "just [PERSON_NAME]"
click at [391, 69] on link "Workflows" at bounding box center [369, 71] width 74 height 26
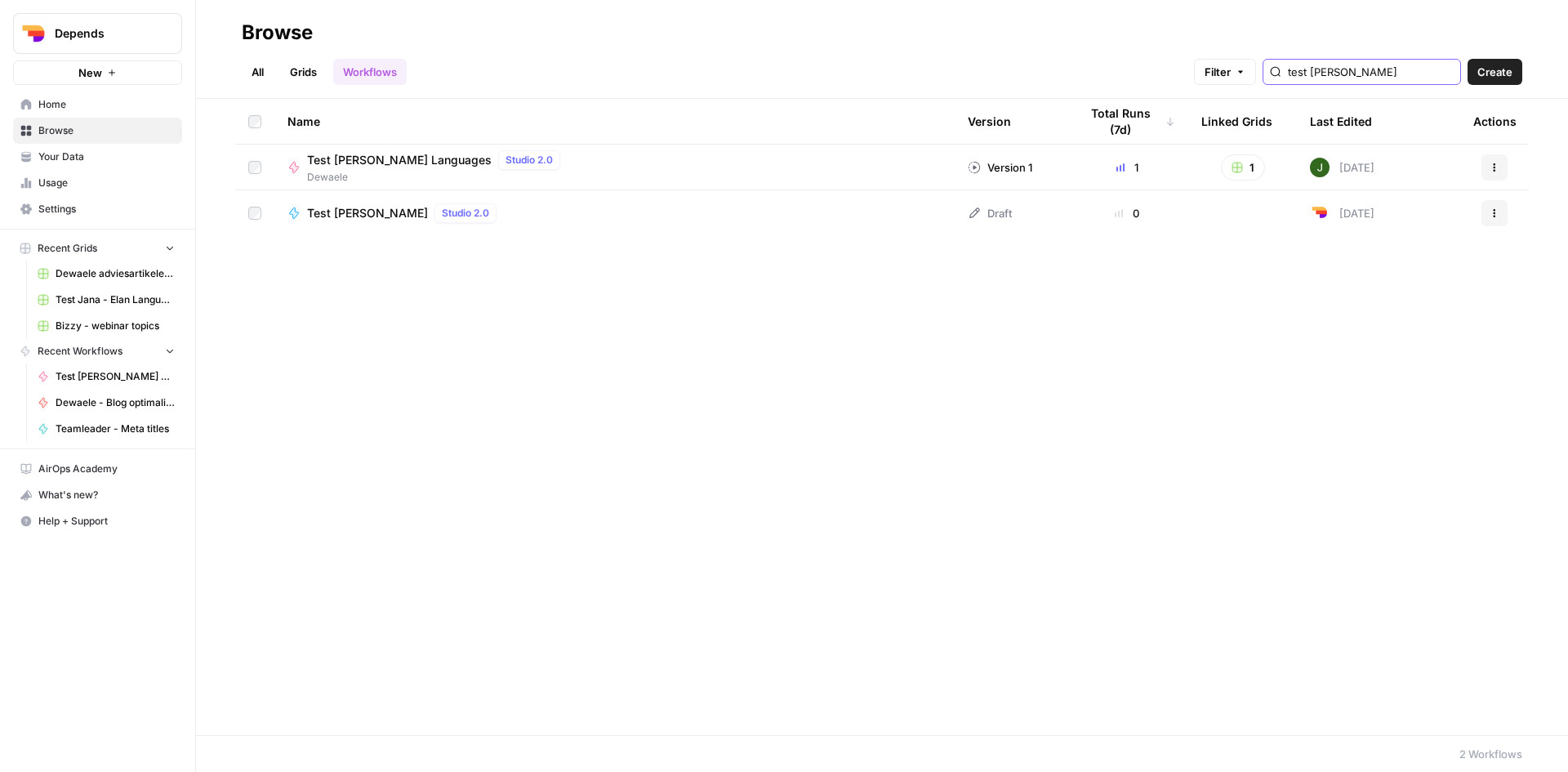
drag, startPoint x: 1362, startPoint y: 72, endPoint x: 1225, endPoint y: 69, distance: 137.0
click at [0, 0] on div "Filter test [PERSON_NAME]" at bounding box center [0, 0] width 0 height 0
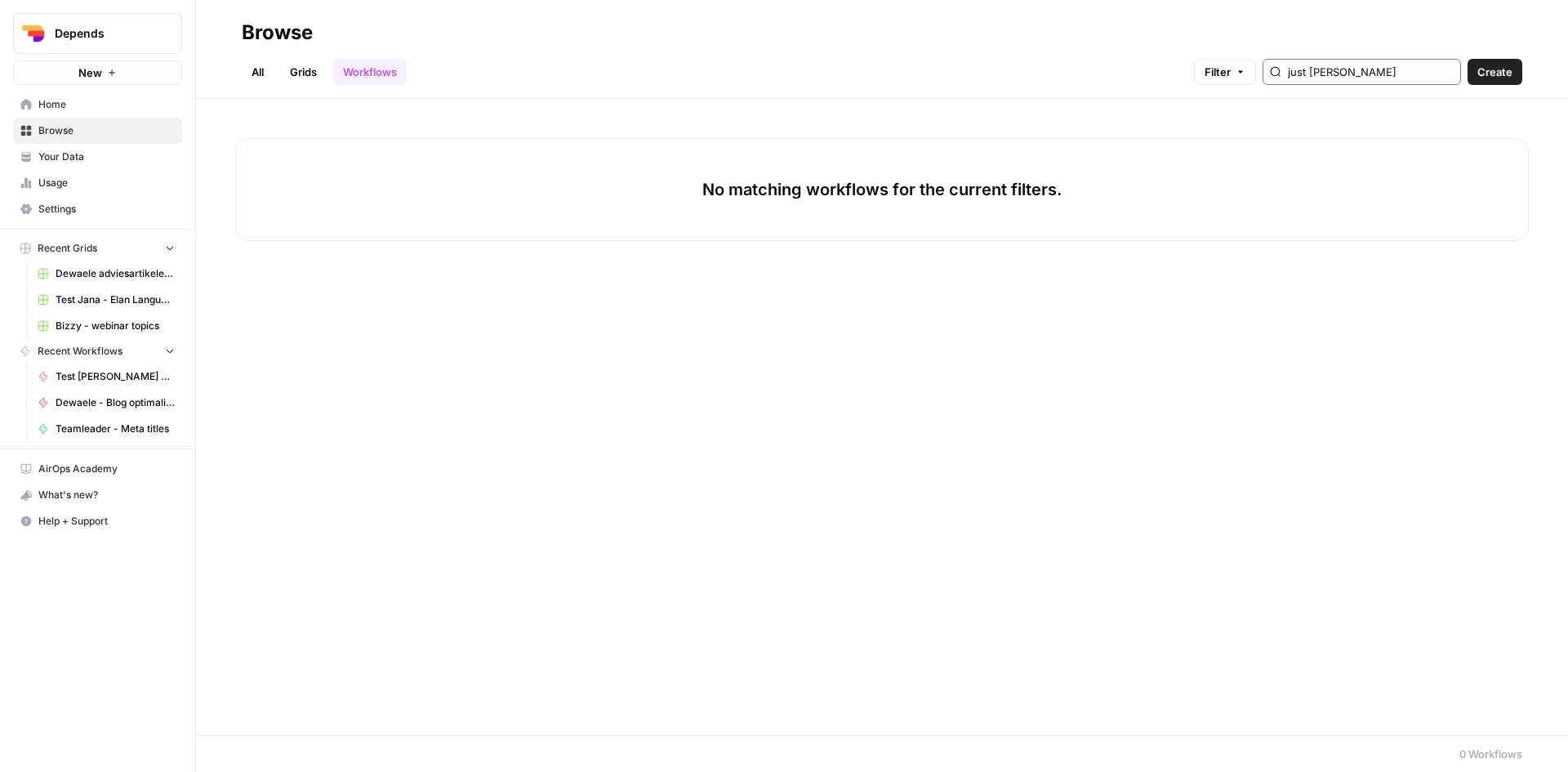
drag, startPoint x: 1383, startPoint y: 72, endPoint x: 1265, endPoint y: 69, distance: 118.0
click at [0, 0] on div "Filter just [PERSON_NAME]" at bounding box center [0, 0] width 0 height 0
type input "test [PERSON_NAME]"
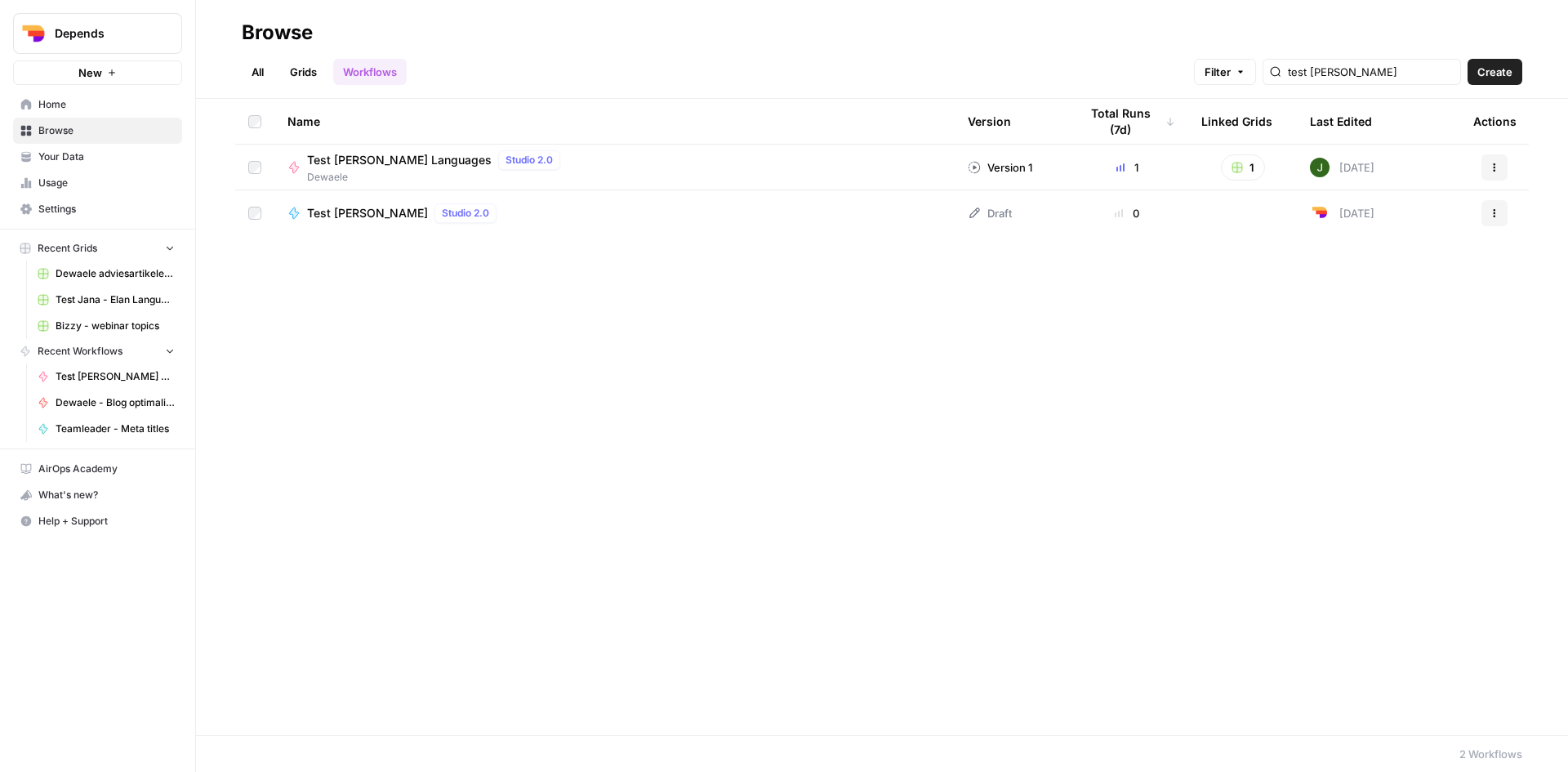
click at [329, 212] on span "Test [PERSON_NAME]" at bounding box center [367, 213] width 121 height 16
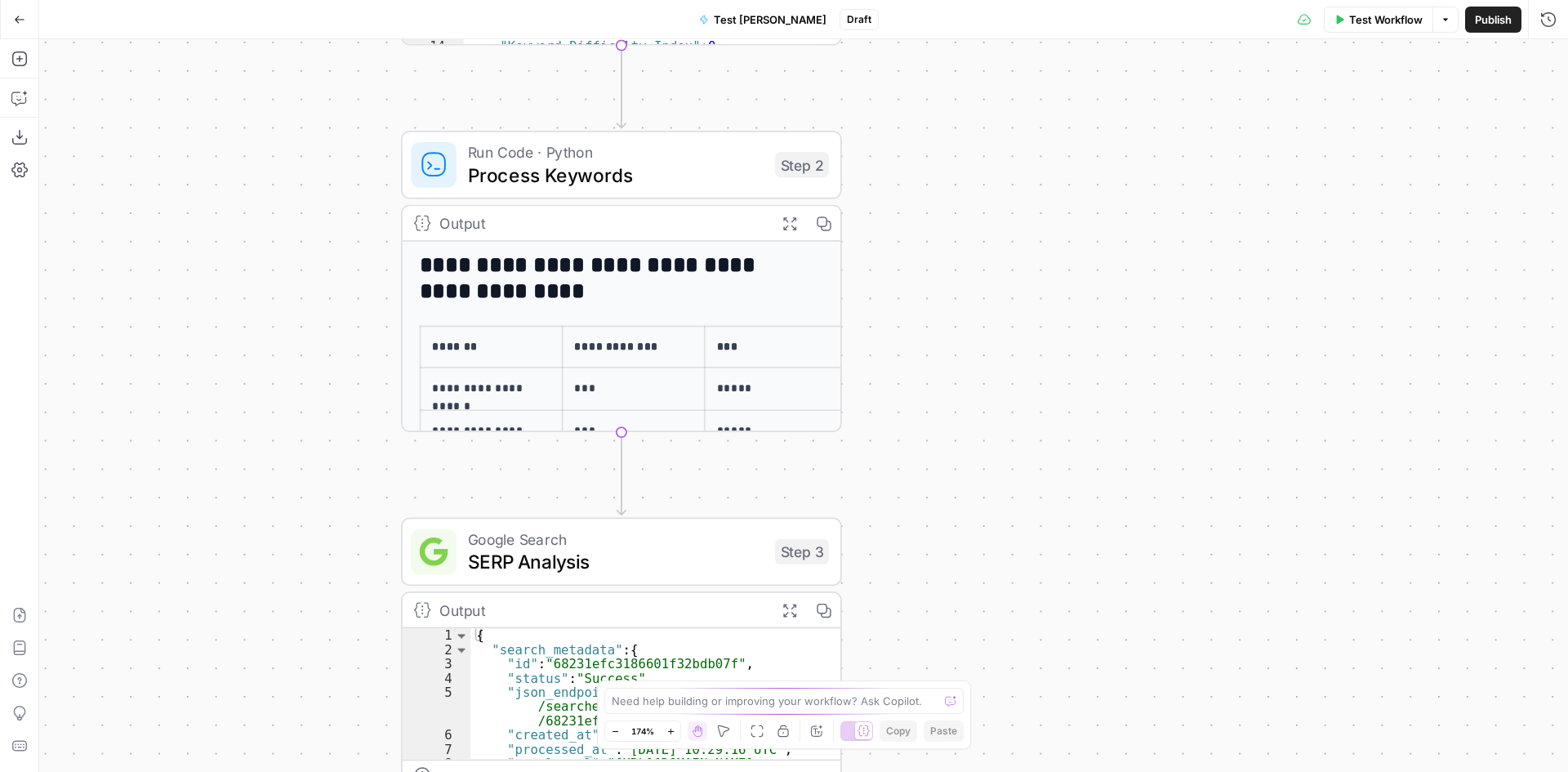
drag, startPoint x: 818, startPoint y: 201, endPoint x: 1091, endPoint y: 347, distance: 309.6
click at [1091, 347] on div "Workflow Set Inputs Inputs SEO Research Keyword Research Step 1 Output Expand O…" at bounding box center [804, 406] width 1529 height 733
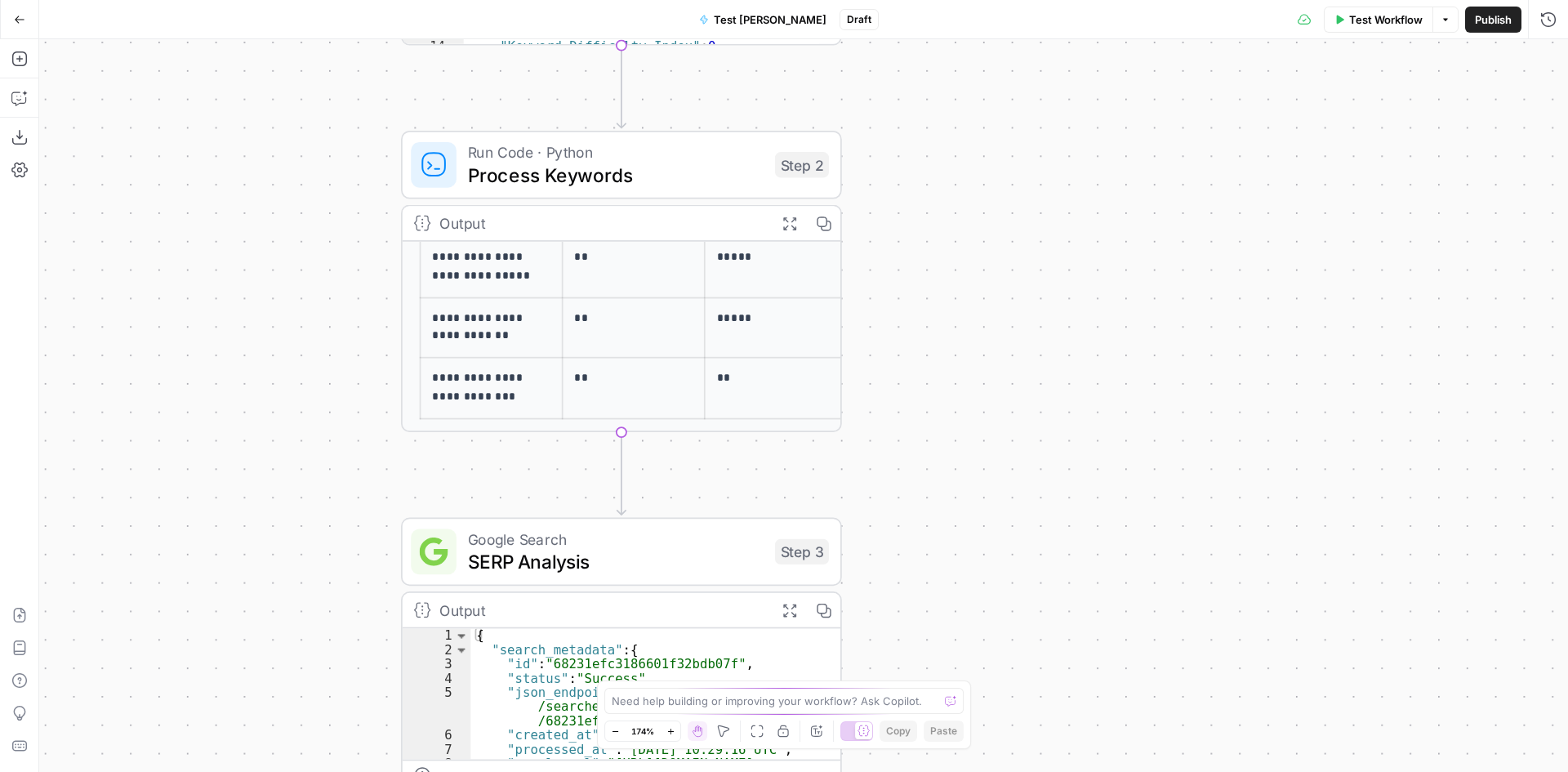
scroll to position [136, 0]
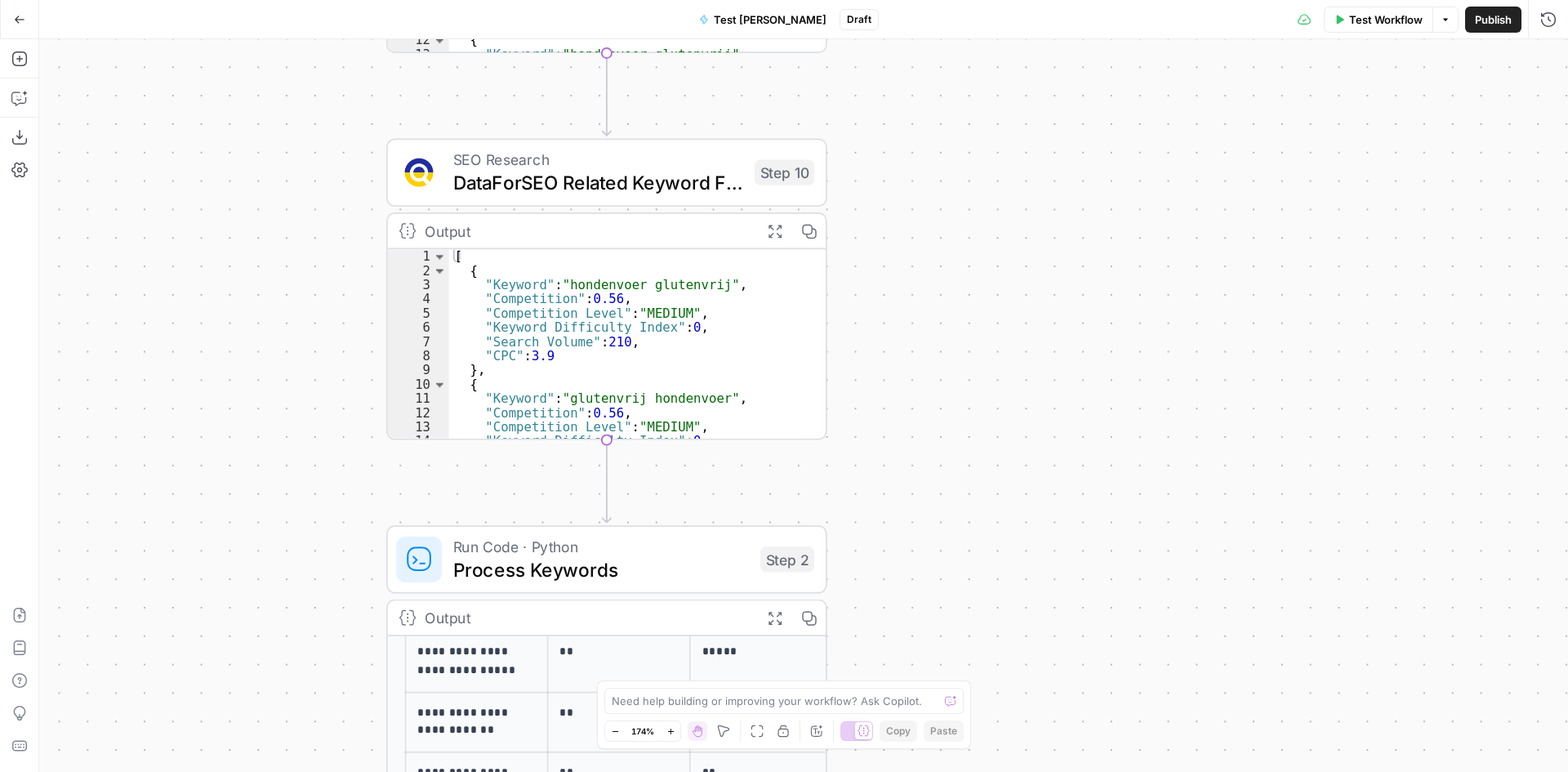
drag, startPoint x: 1065, startPoint y: 273, endPoint x: 1052, endPoint y: 667, distance: 394.2
click at [1052, 674] on div "Workflow Set Inputs Inputs SEO Research Keyword Research Step 1 Output Expand O…" at bounding box center [804, 406] width 1529 height 733
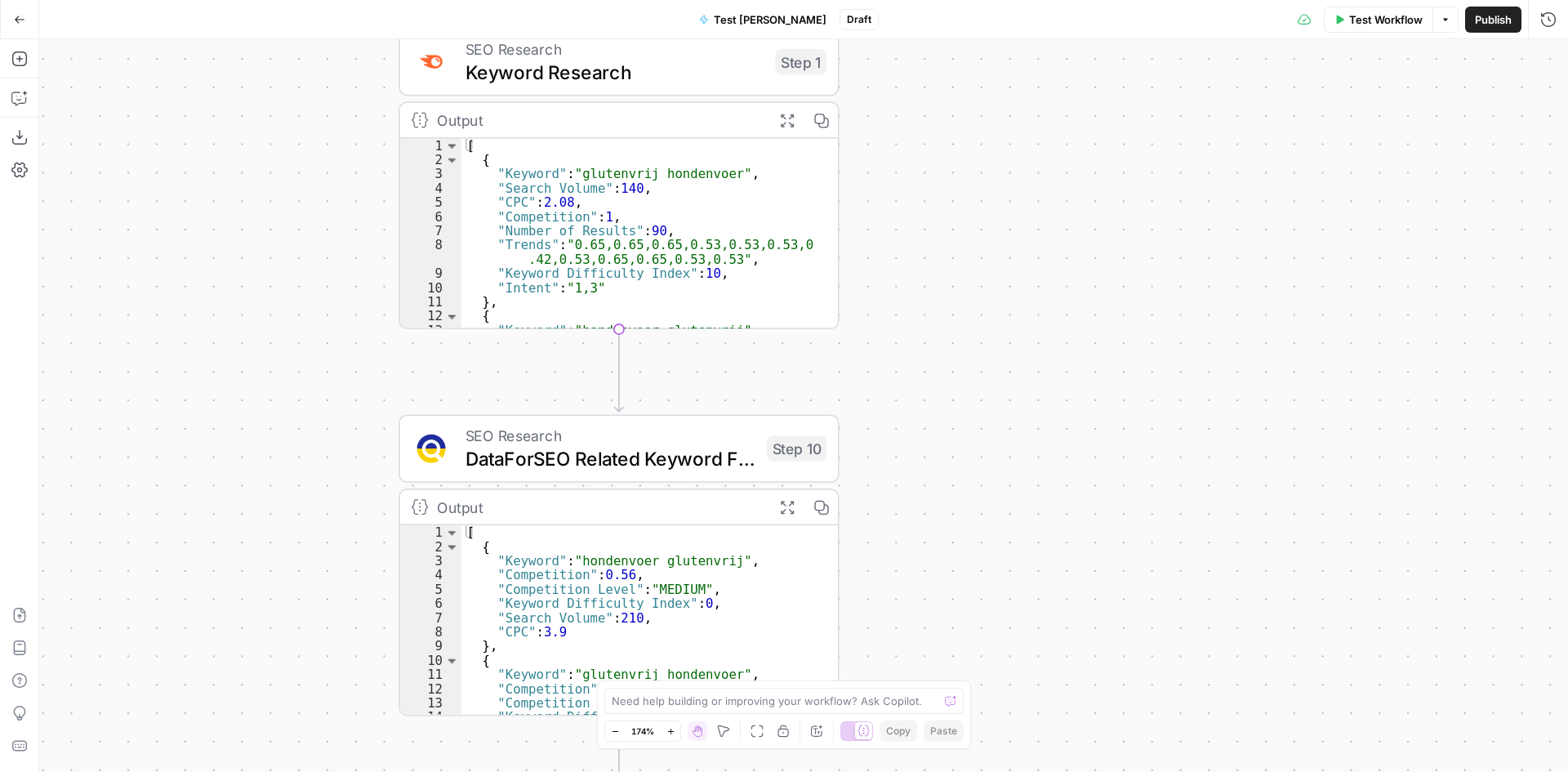
drag, startPoint x: 1031, startPoint y: 246, endPoint x: 1065, endPoint y: 682, distance: 437.3
click at [1064, 689] on div "Workflow Set Inputs Inputs SEO Research Keyword Research Step 1 Output Expand O…" at bounding box center [804, 406] width 1529 height 733
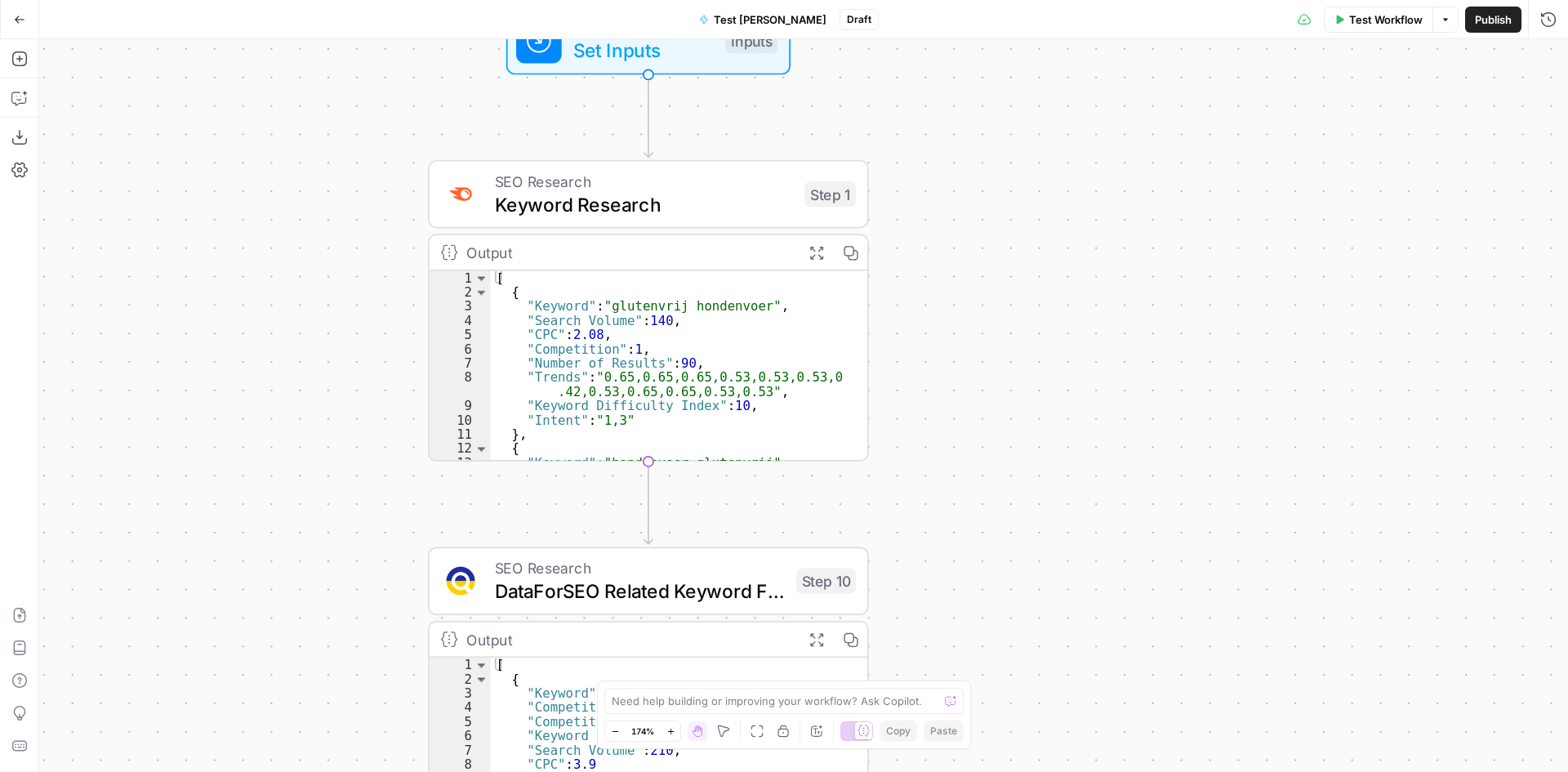
drag, startPoint x: 1088, startPoint y: 284, endPoint x: 1089, endPoint y: 224, distance: 60.0
click at [1090, 227] on div "Workflow Set Inputs Inputs SEO Research Keyword Research Step 1 Output Expand O…" at bounding box center [804, 406] width 1529 height 733
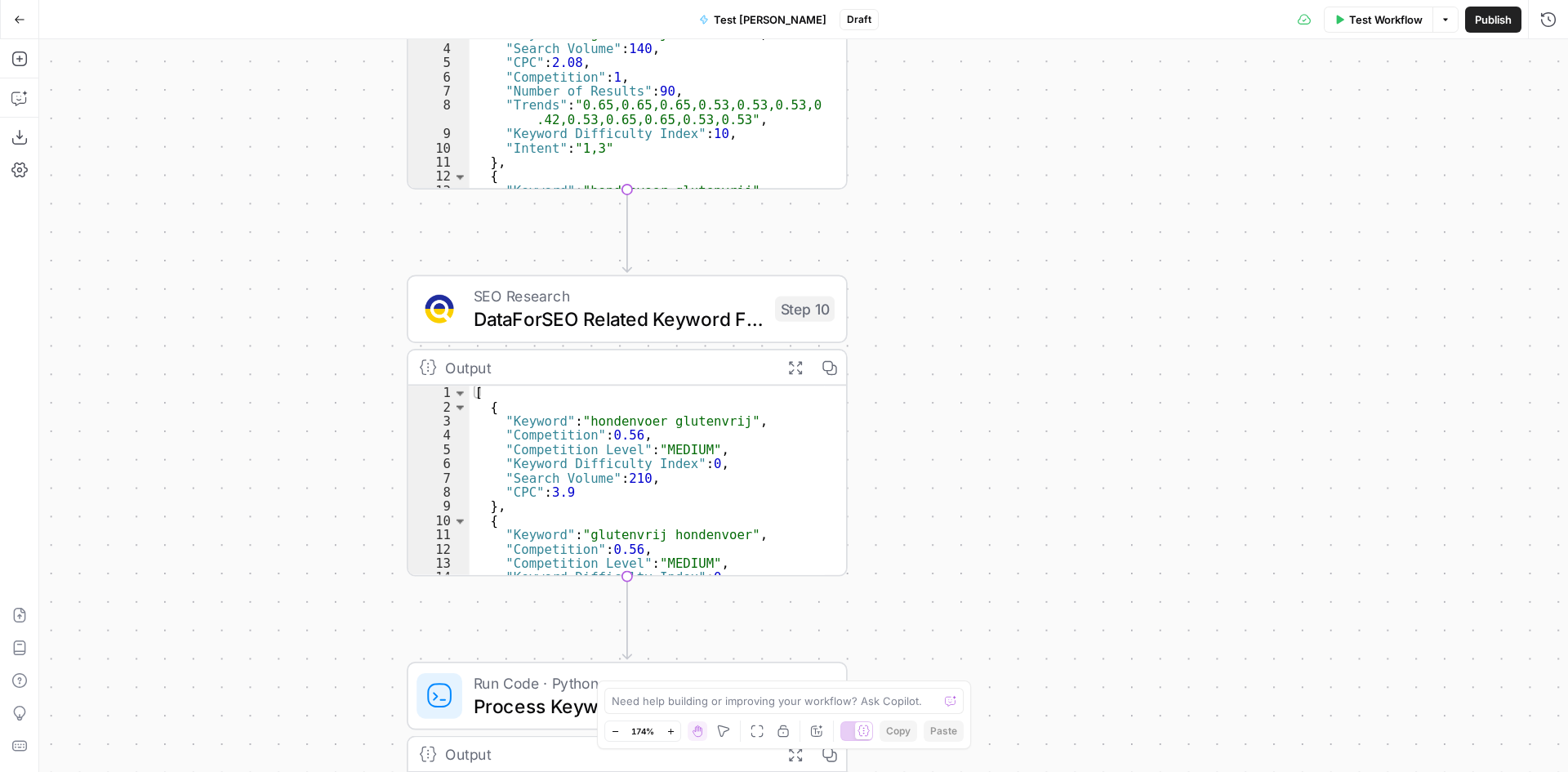
drag, startPoint x: 1063, startPoint y: 487, endPoint x: 1047, endPoint y: 221, distance: 266.5
click at [1047, 221] on div "Workflow Set Inputs Inputs SEO Research Keyword Research Step 1 Output Expand O…" at bounding box center [804, 406] width 1529 height 733
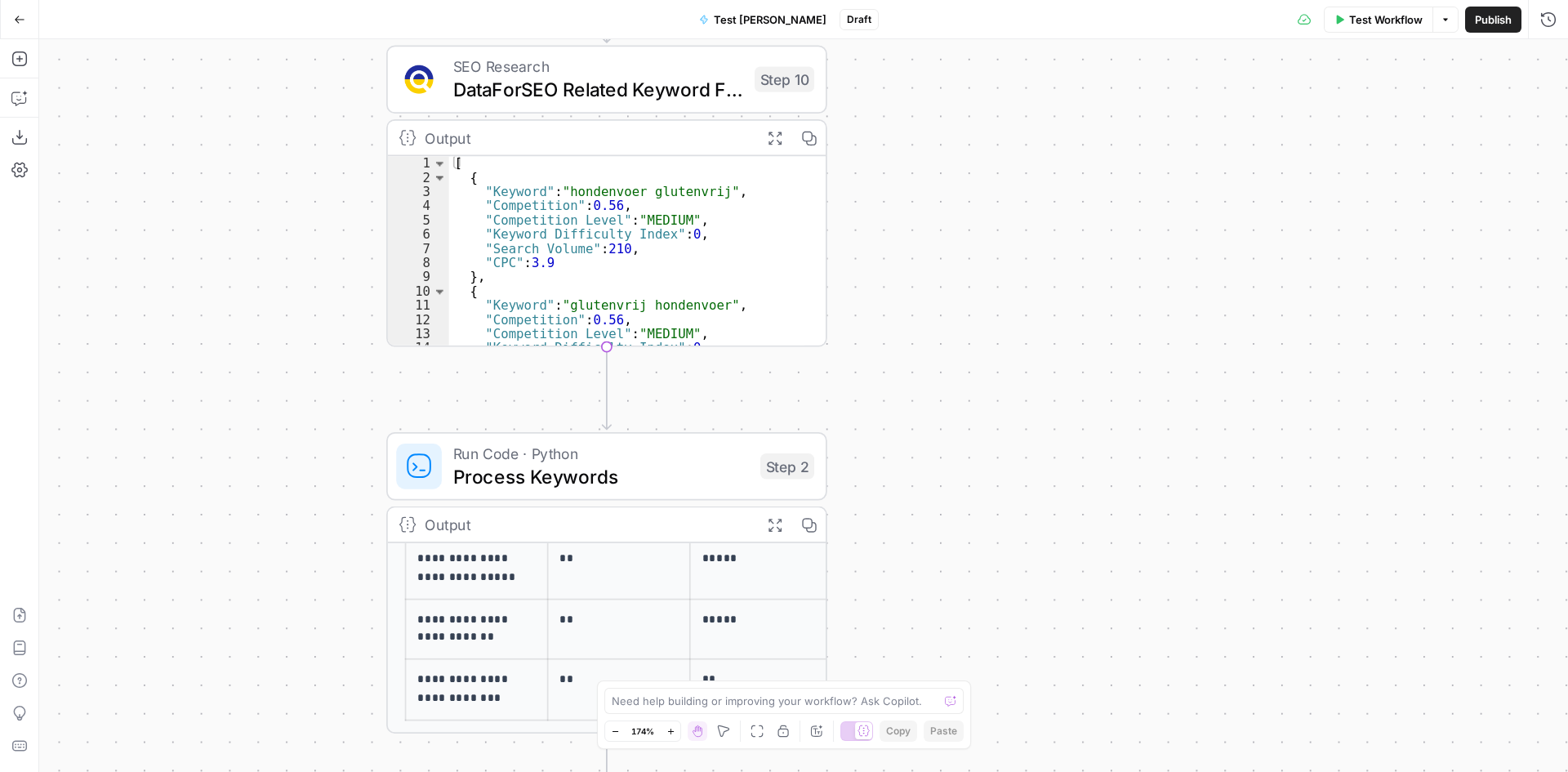
drag, startPoint x: 1088, startPoint y: 550, endPoint x: 1070, endPoint y: 311, distance: 239.7
click at [1070, 311] on div "Workflow Set Inputs Inputs SEO Research Keyword Research Step 1 Output Expand O…" at bounding box center [804, 406] width 1529 height 733
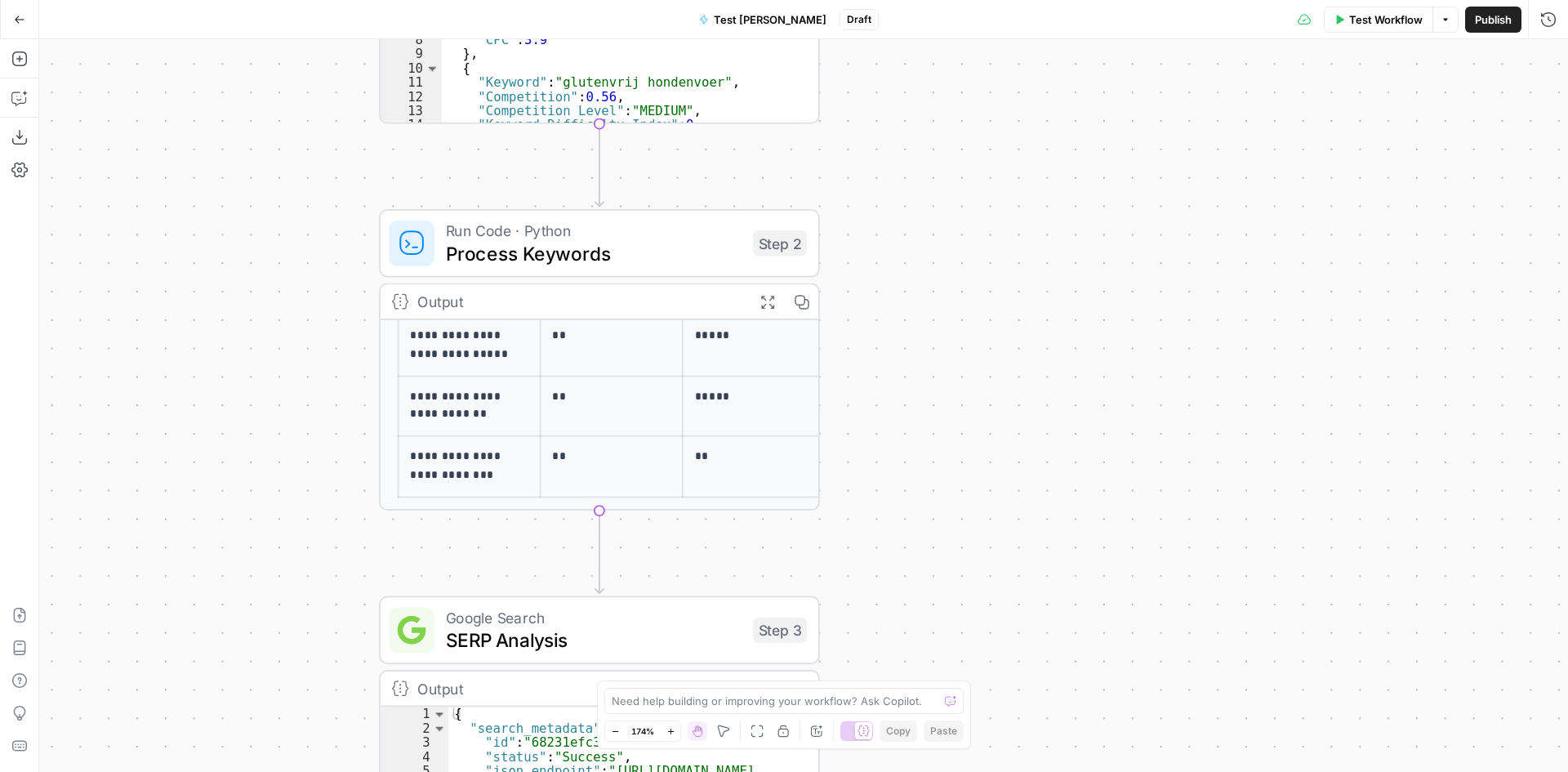
drag, startPoint x: 1185, startPoint y: 500, endPoint x: 1176, endPoint y: 299, distance: 201.2
click at [1176, 299] on div "Workflow Set Inputs Inputs SEO Research Keyword Research Step 1 Output Expand O…" at bounding box center [804, 406] width 1529 height 733
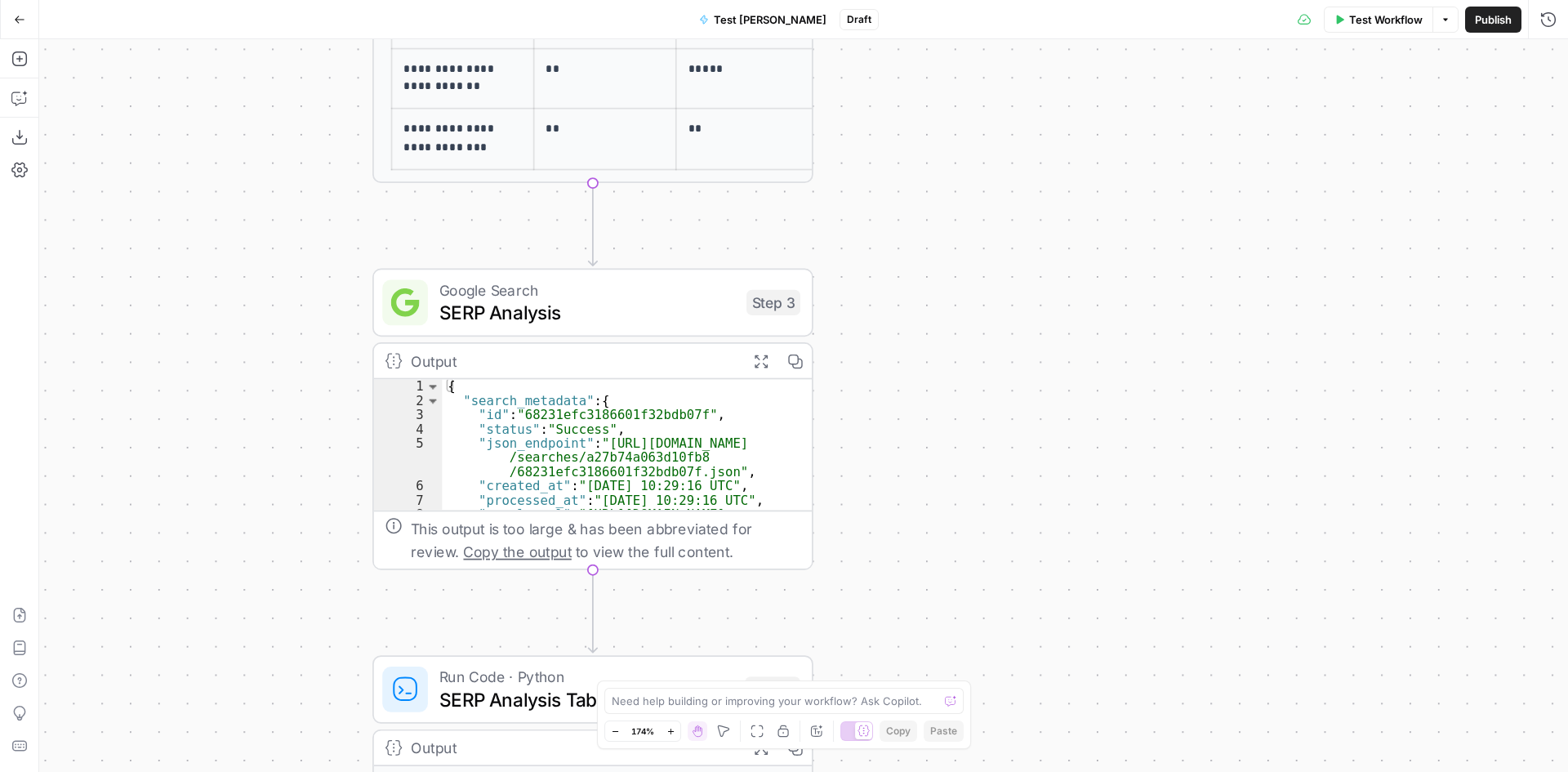
drag, startPoint x: 1186, startPoint y: 532, endPoint x: 1181, endPoint y: 203, distance: 329.0
click at [1181, 203] on div "Workflow Set Inputs Inputs SEO Research Keyword Research Step 1 Output Expand O…" at bounding box center [804, 406] width 1529 height 733
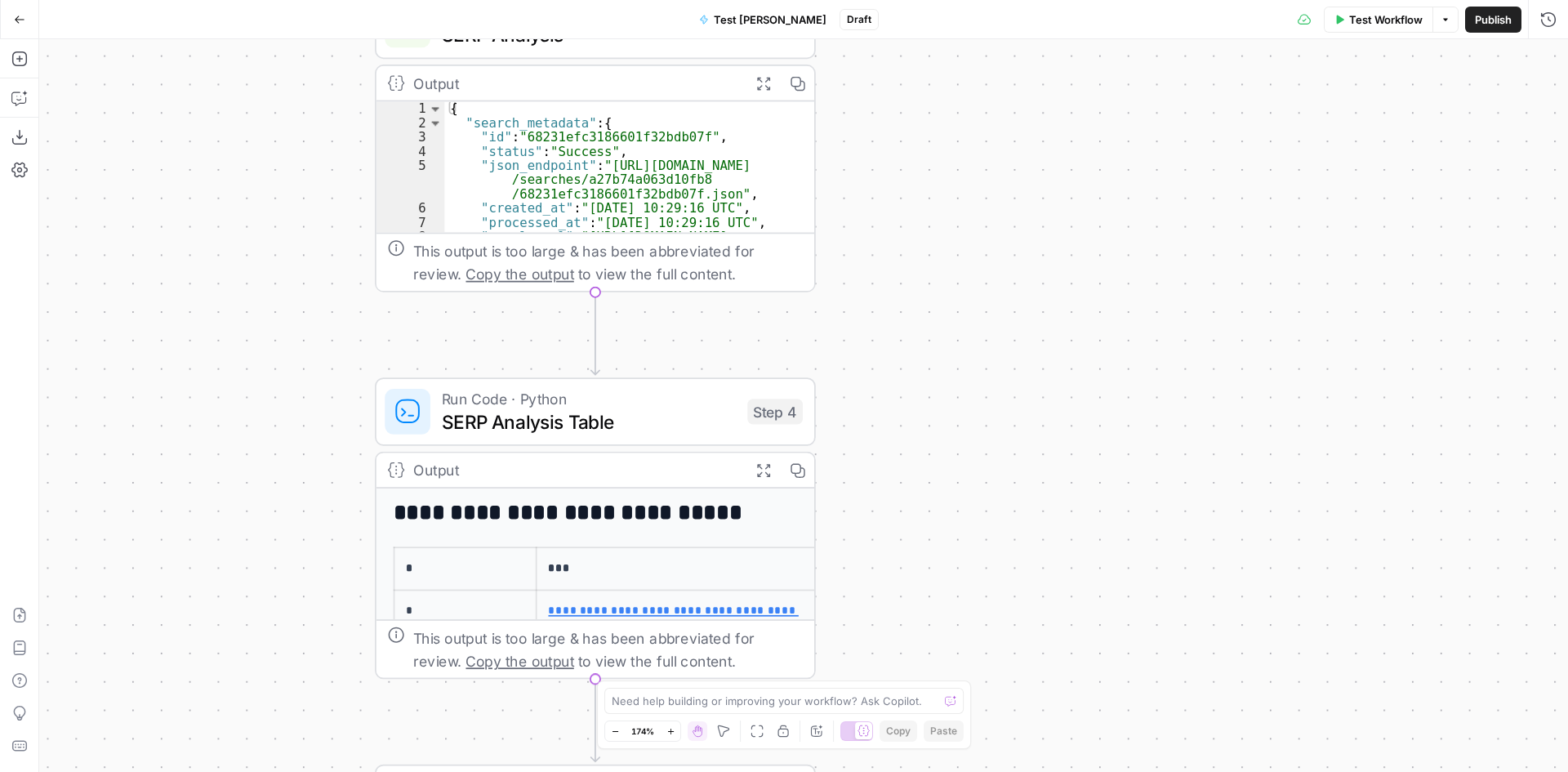
drag, startPoint x: 1104, startPoint y: 484, endPoint x: 1107, endPoint y: 164, distance: 320.0
click at [1107, 164] on div "Workflow Set Inputs Inputs SEO Research Keyword Research Step 1 Output Expand O…" at bounding box center [804, 406] width 1529 height 733
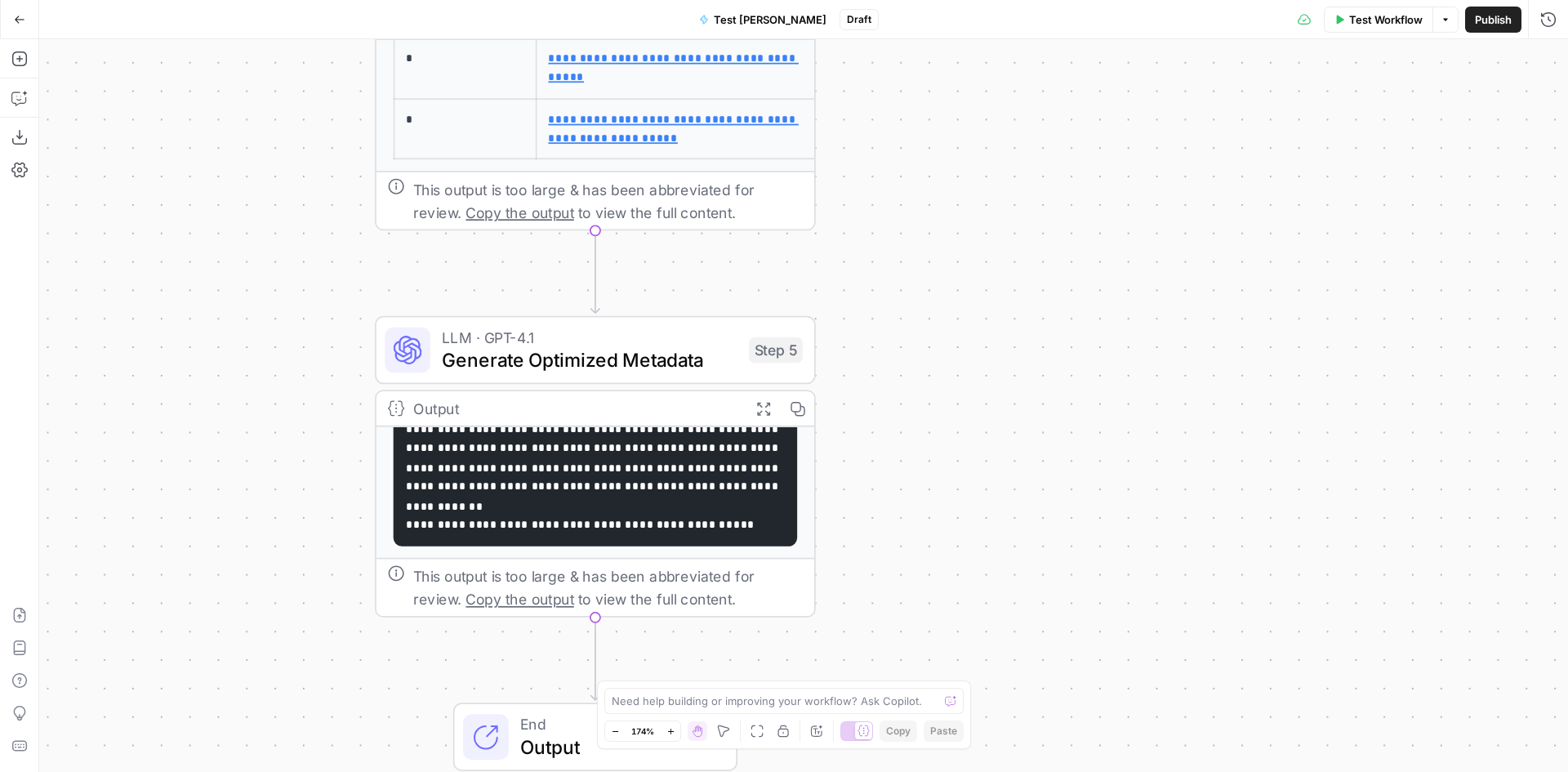
scroll to position [214, 0]
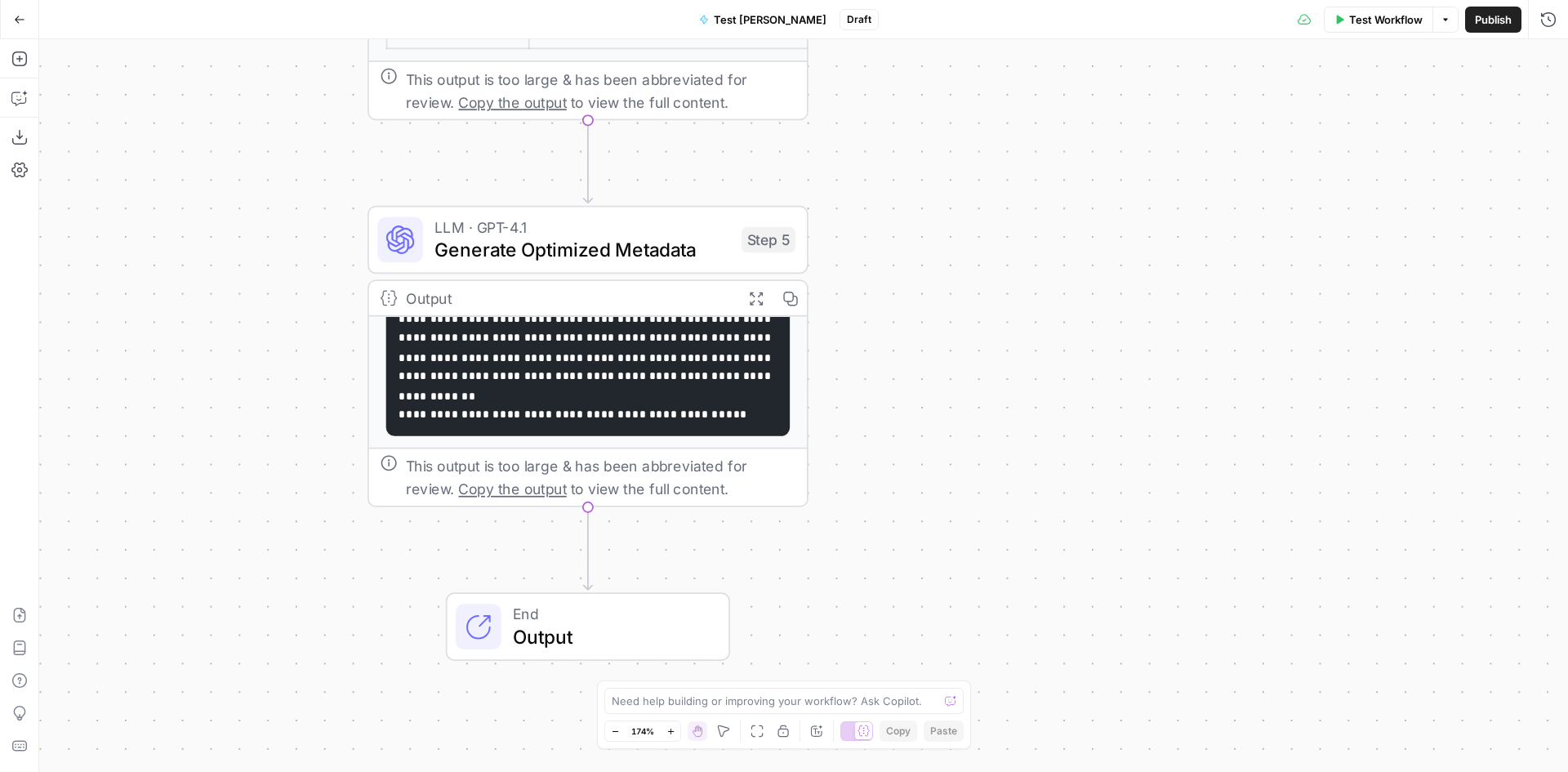
drag, startPoint x: 1088, startPoint y: 550, endPoint x: 1081, endPoint y: 440, distance: 110.2
click at [1081, 440] on div "Workflow Set Inputs Inputs SEO Research Keyword Research Step 1 Output Expand O…" at bounding box center [804, 406] width 1529 height 733
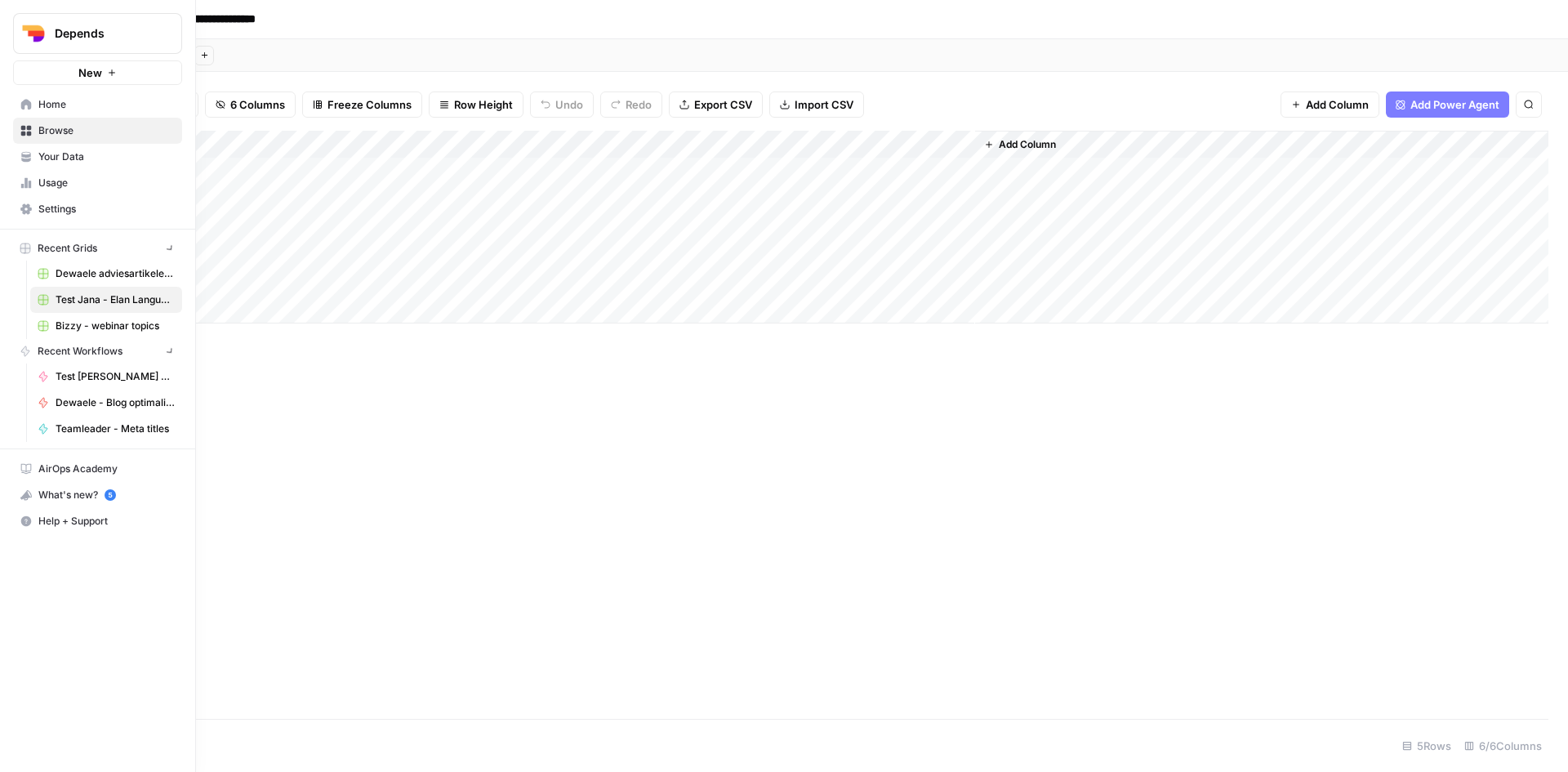
click at [23, 109] on icon at bounding box center [26, 104] width 11 height 11
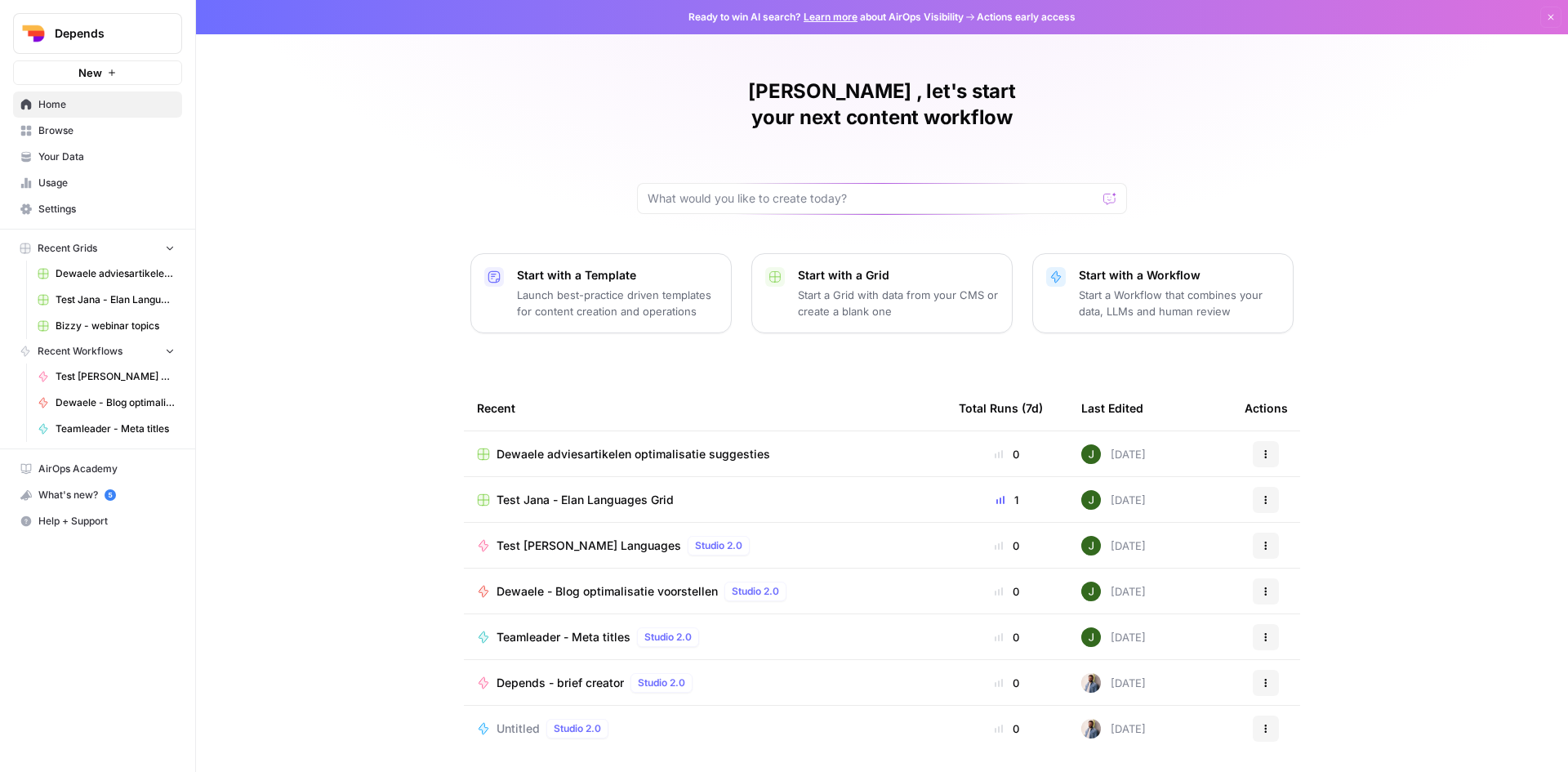
click at [639, 267] on p "Start with a Template" at bounding box center [617, 274] width 200 height 16
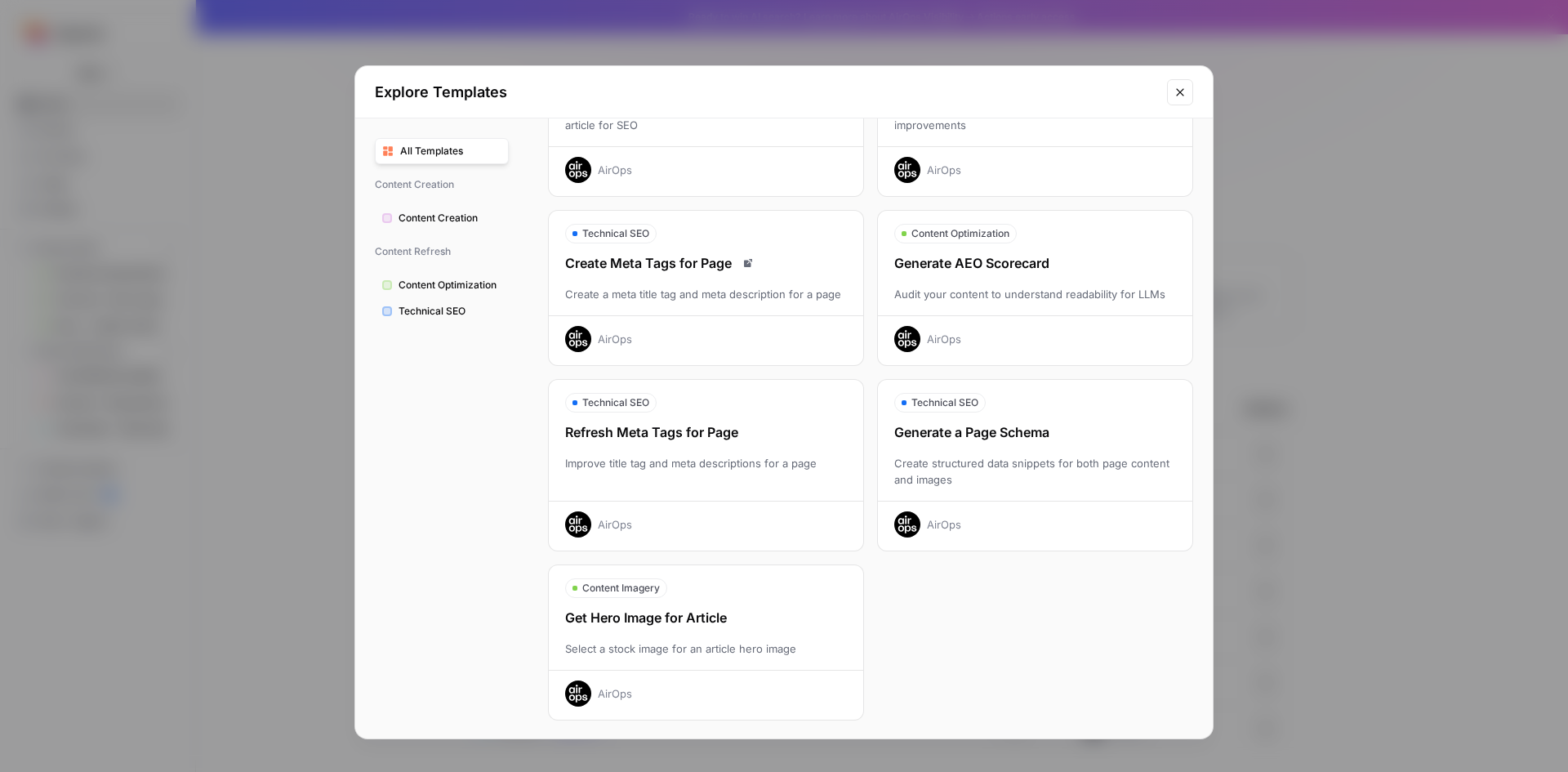
scroll to position [346, 0]
click at [647, 286] on div "Create a meta title tag and meta description for a page" at bounding box center [706, 292] width 315 height 16
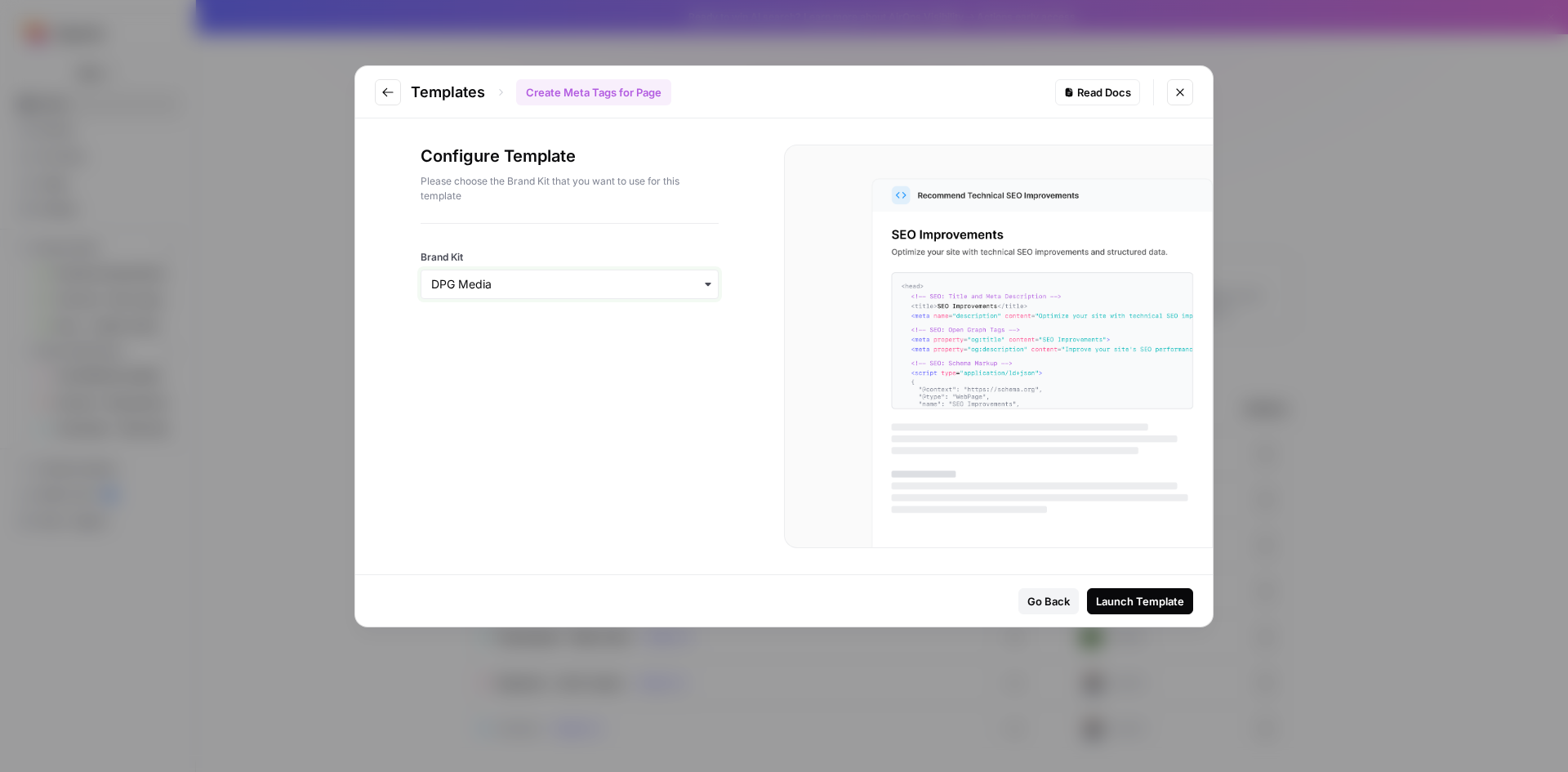
click at [579, 282] on input "Brand Kit" at bounding box center [570, 284] width 277 height 16
click at [536, 520] on div "ELAN Languages" at bounding box center [569, 518] width 296 height 31
click at [1135, 603] on div "Launch Template" at bounding box center [1140, 600] width 88 height 16
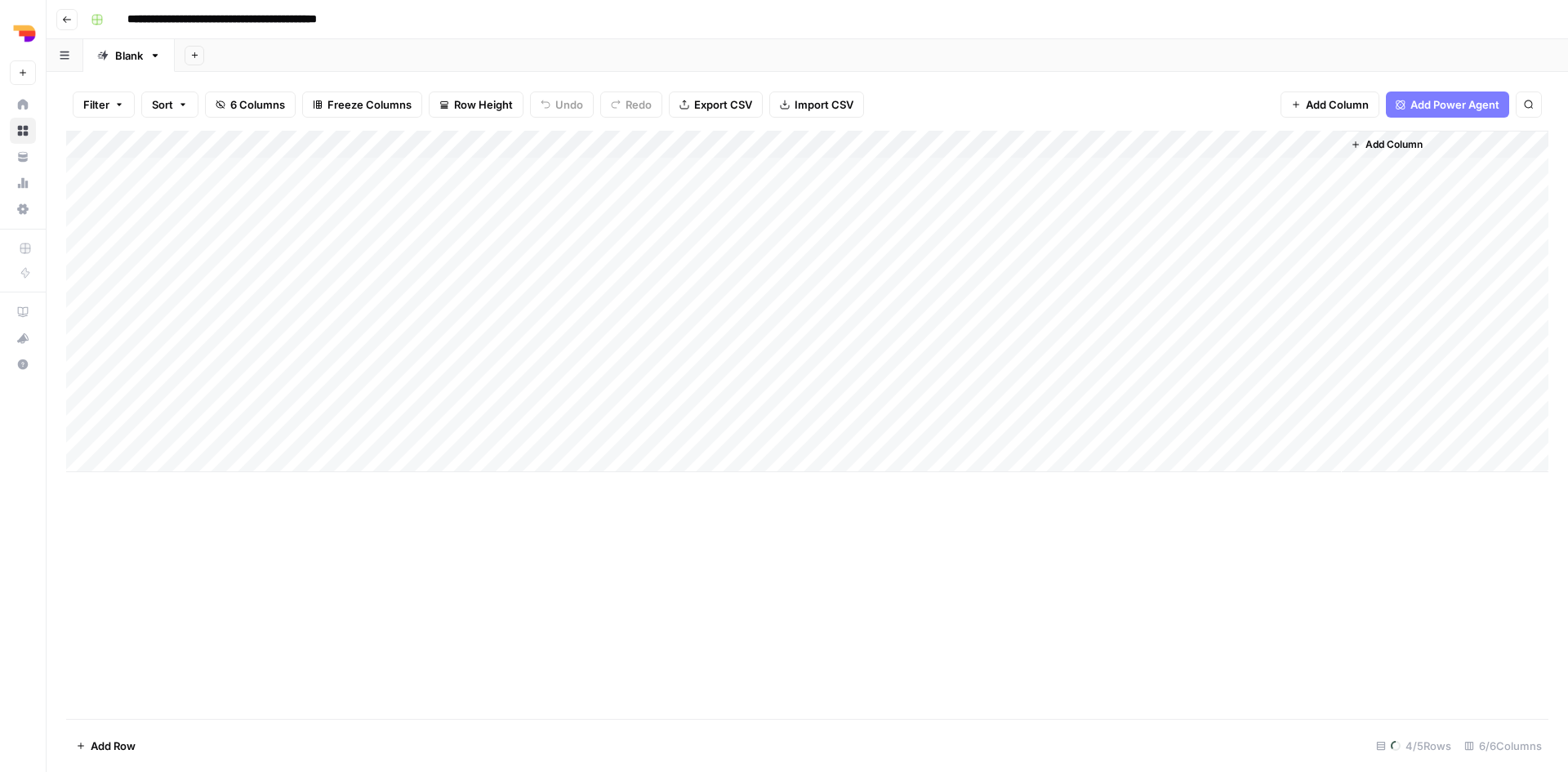
click at [280, 27] on input "**********" at bounding box center [256, 19] width 272 height 26
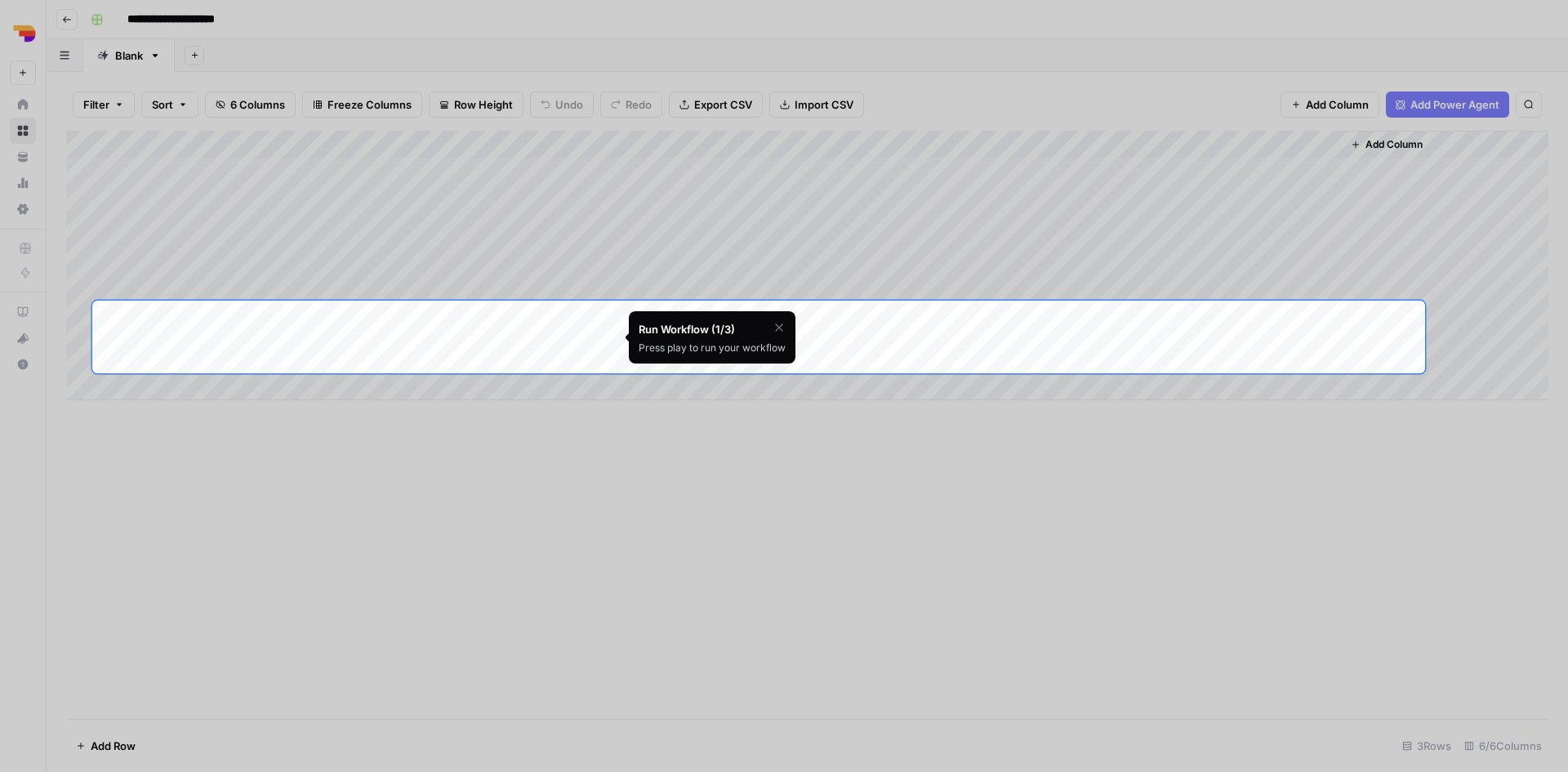
type input "**********"
click at [777, 330] on icon "button" at bounding box center [780, 328] width 13 height 13
click at [493, 315] on div "Add Column" at bounding box center [807, 265] width 1483 height 269
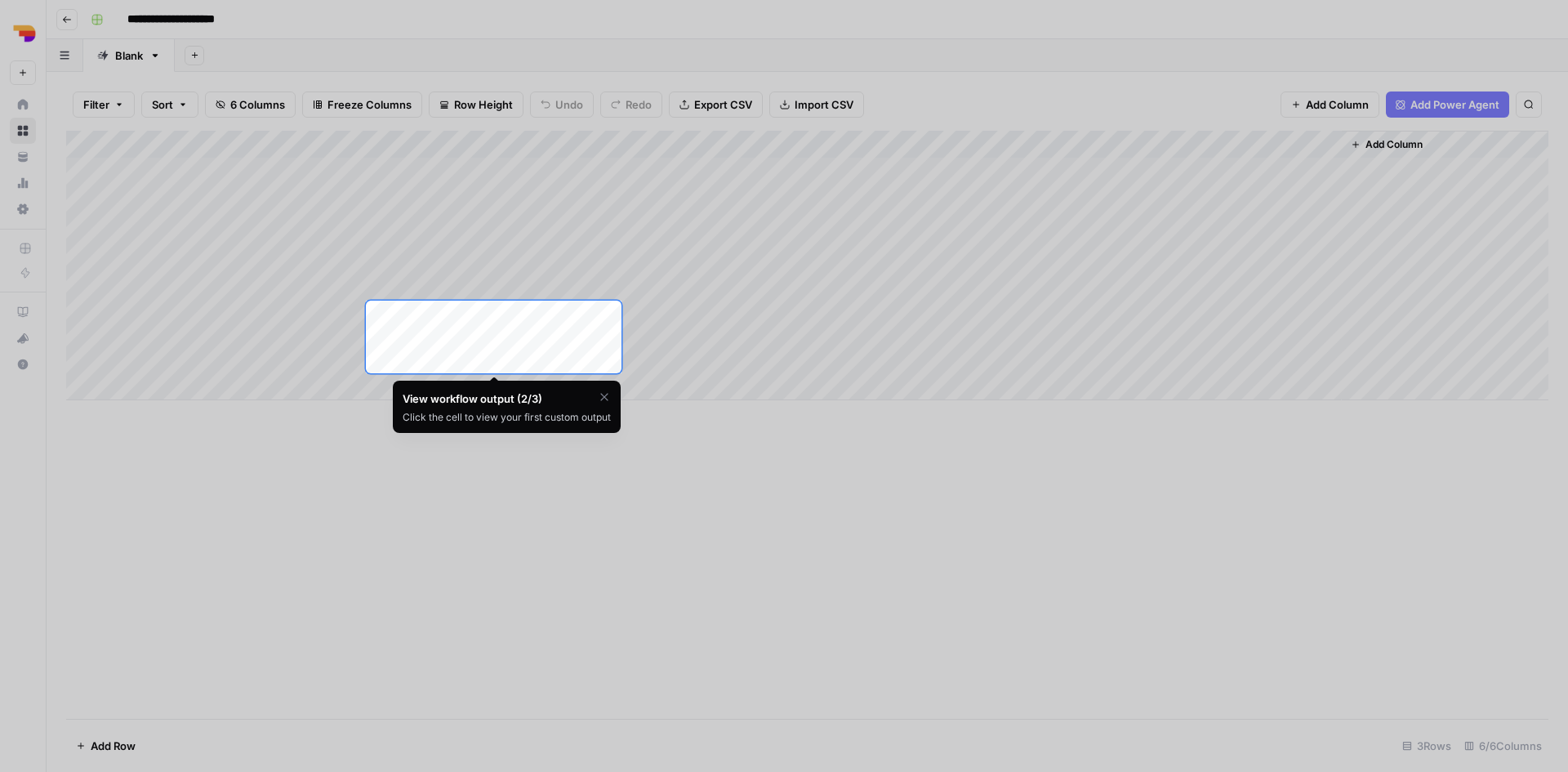
click at [417, 311] on div "Add Column" at bounding box center [807, 265] width 1483 height 269
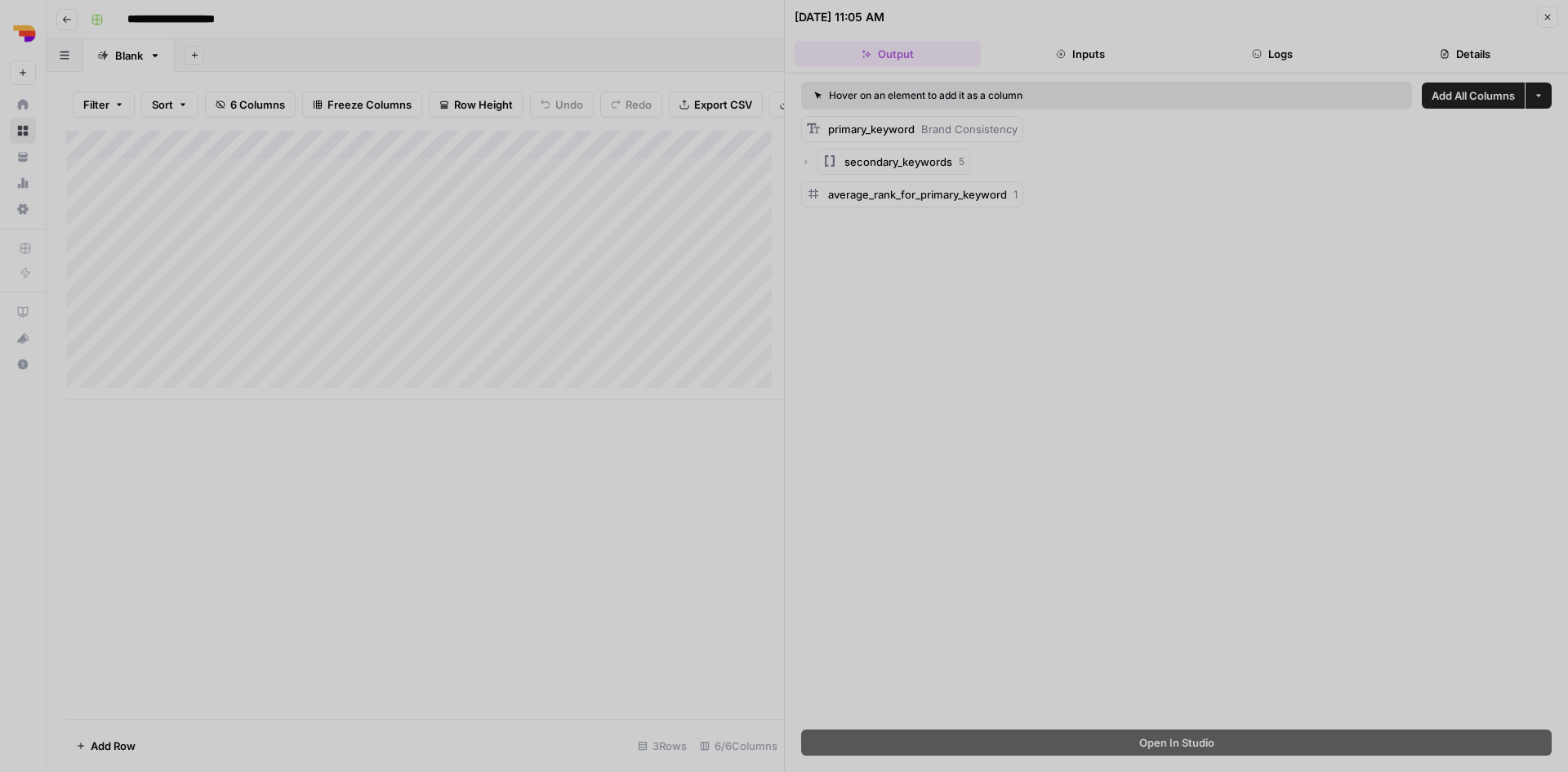
click at [1215, 371] on div at bounding box center [784, 386] width 1568 height 772
click at [1157, 361] on div at bounding box center [784, 386] width 1568 height 772
click at [1546, 19] on div at bounding box center [784, 386] width 1568 height 772
click at [1174, 370] on div at bounding box center [784, 386] width 1568 height 772
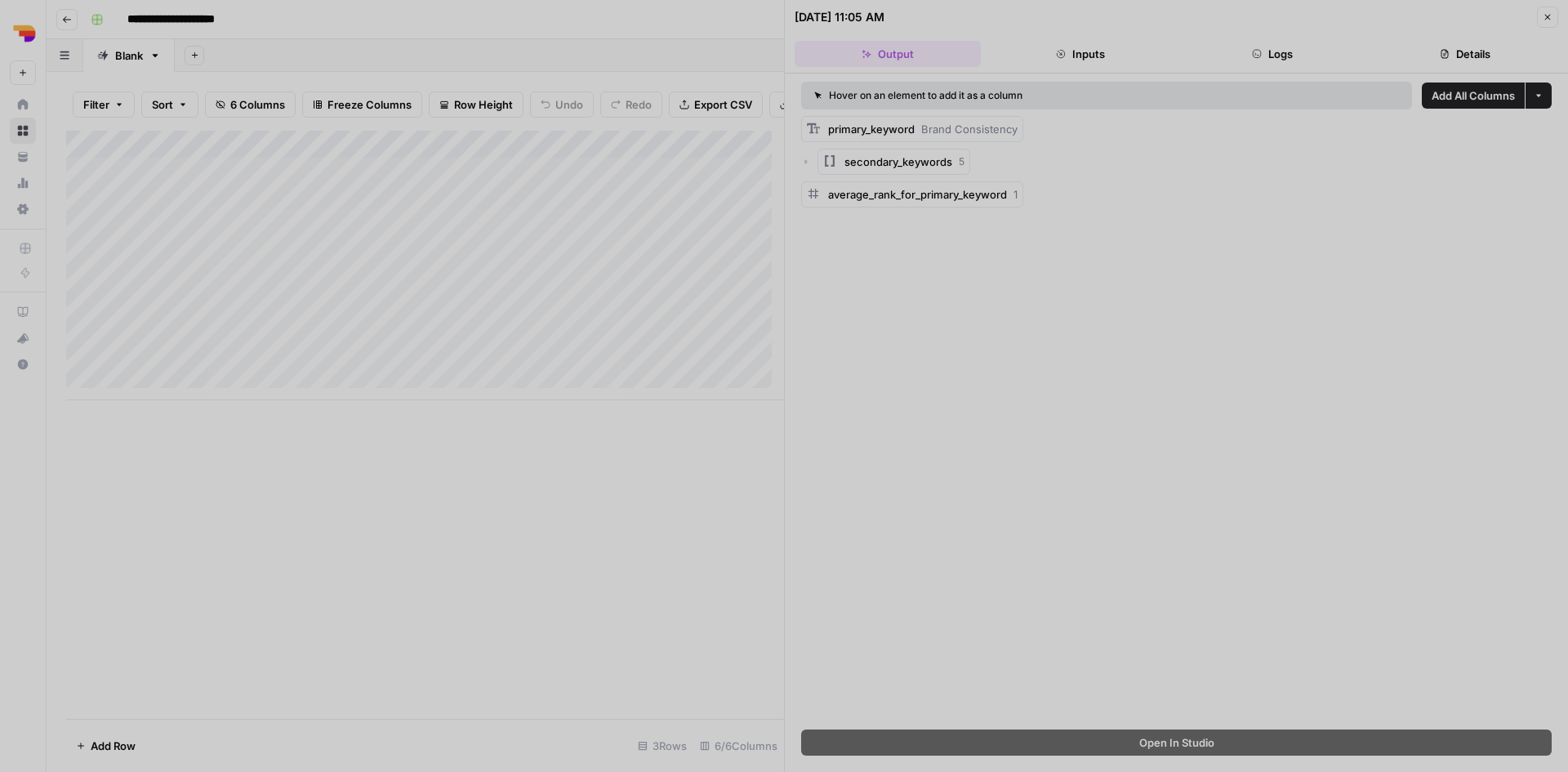
click at [1174, 368] on div at bounding box center [784, 386] width 1568 height 772
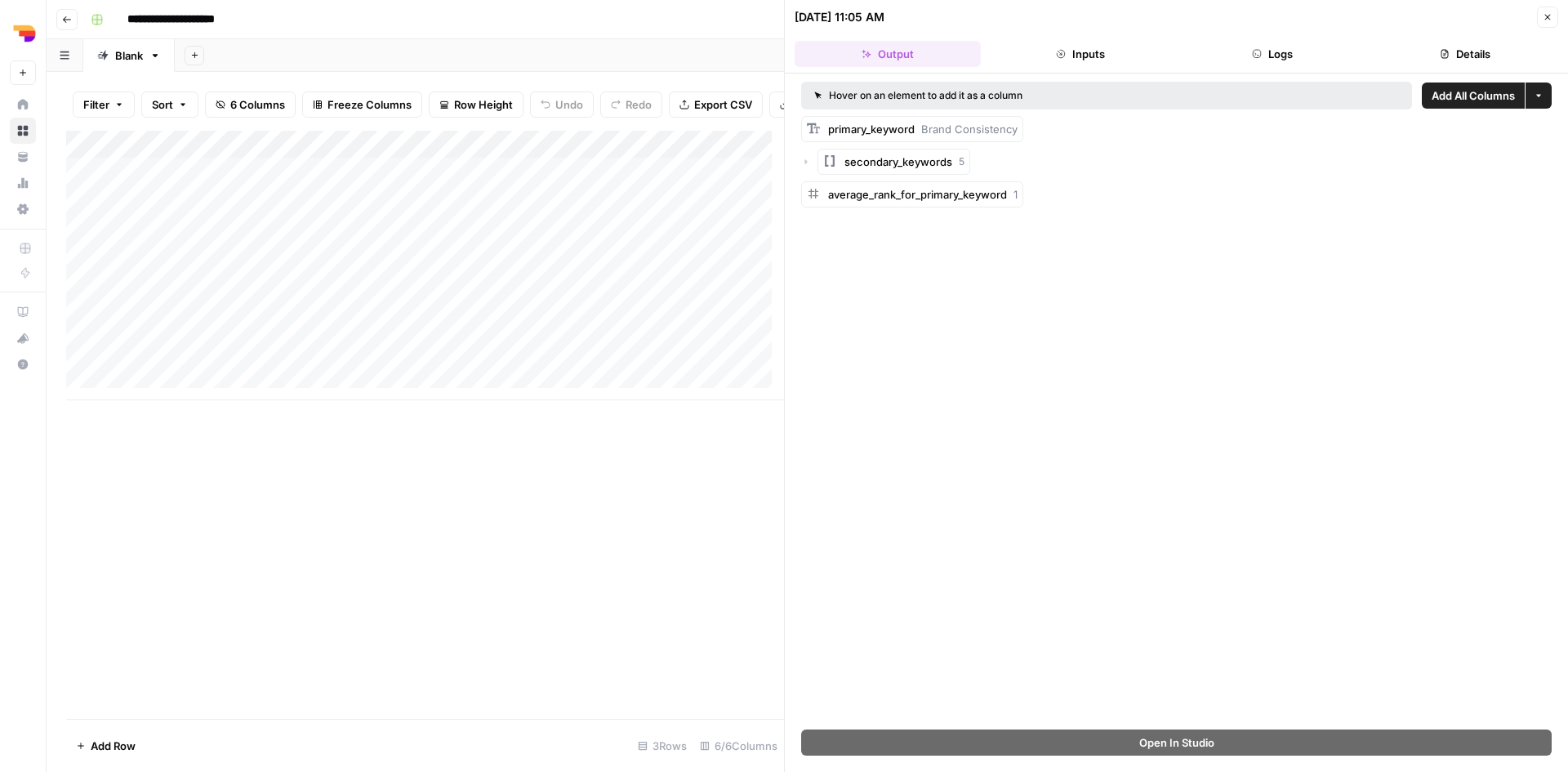
click at [1546, 11] on button "Close" at bounding box center [1548, 17] width 21 height 21
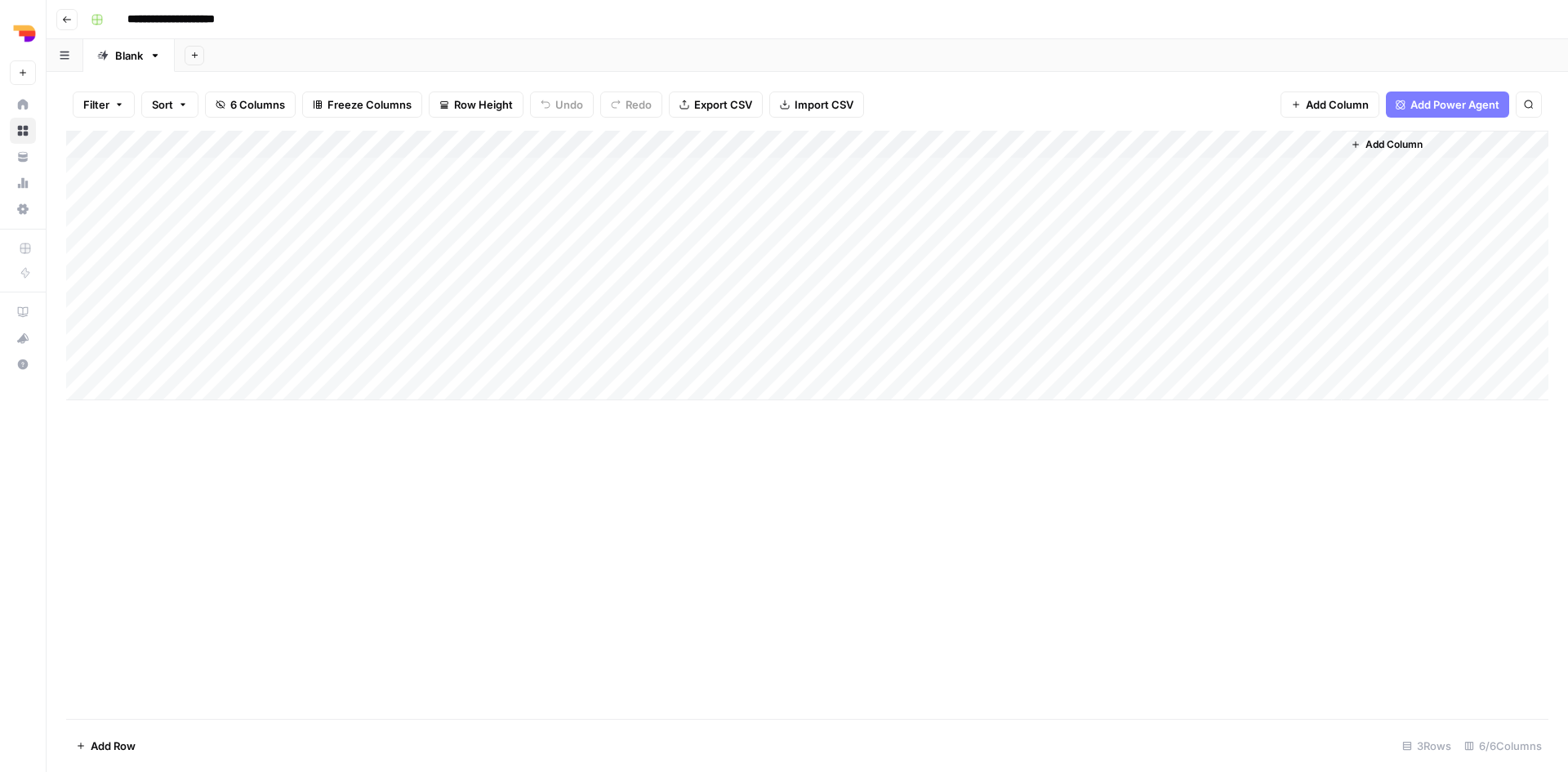
click at [320, 205] on div "Add Column" at bounding box center [807, 265] width 1483 height 269
click at [351, 173] on div "Add Column" at bounding box center [807, 265] width 1483 height 269
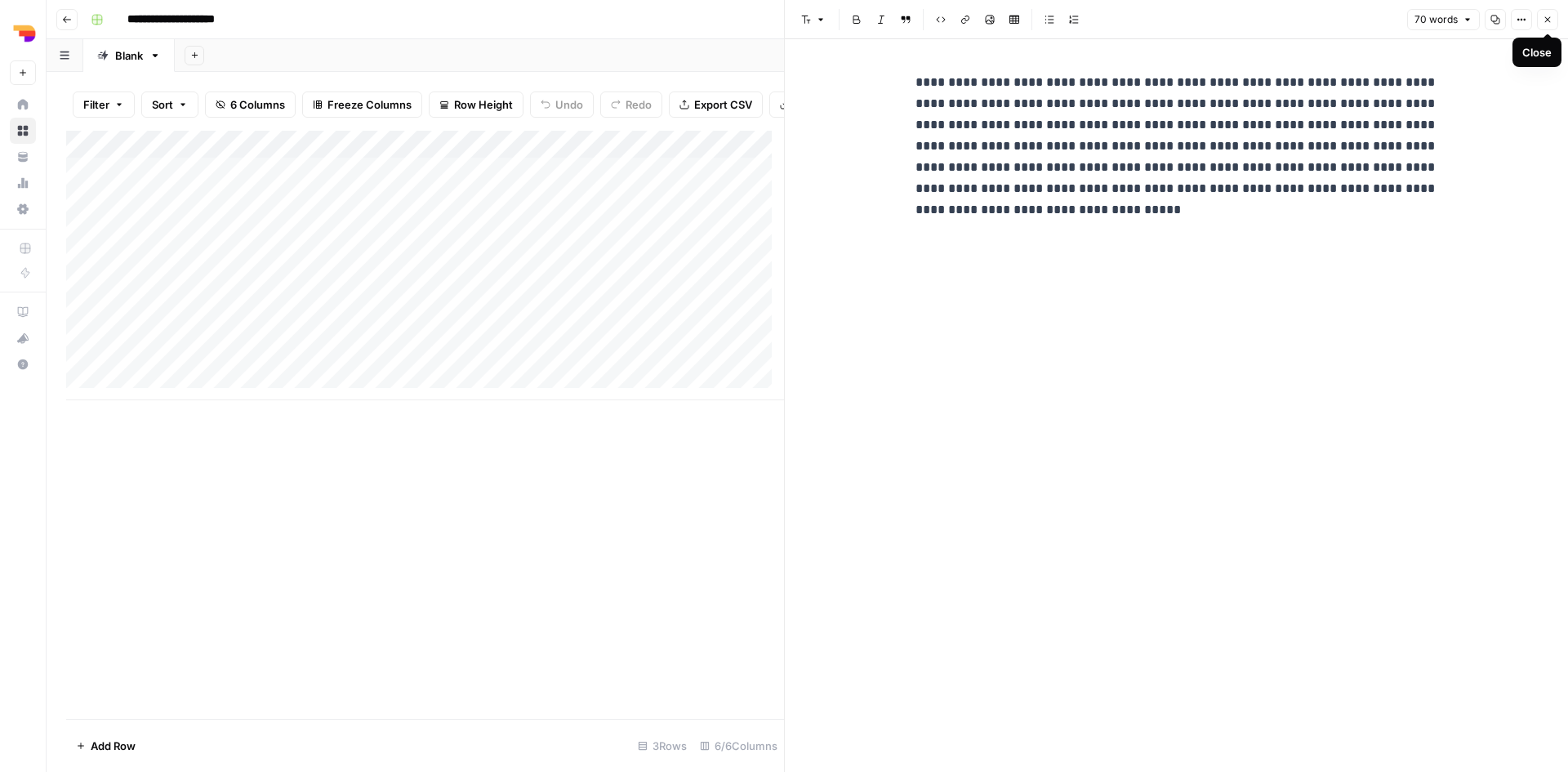
click at [1555, 15] on button "Close" at bounding box center [1548, 19] width 21 height 21
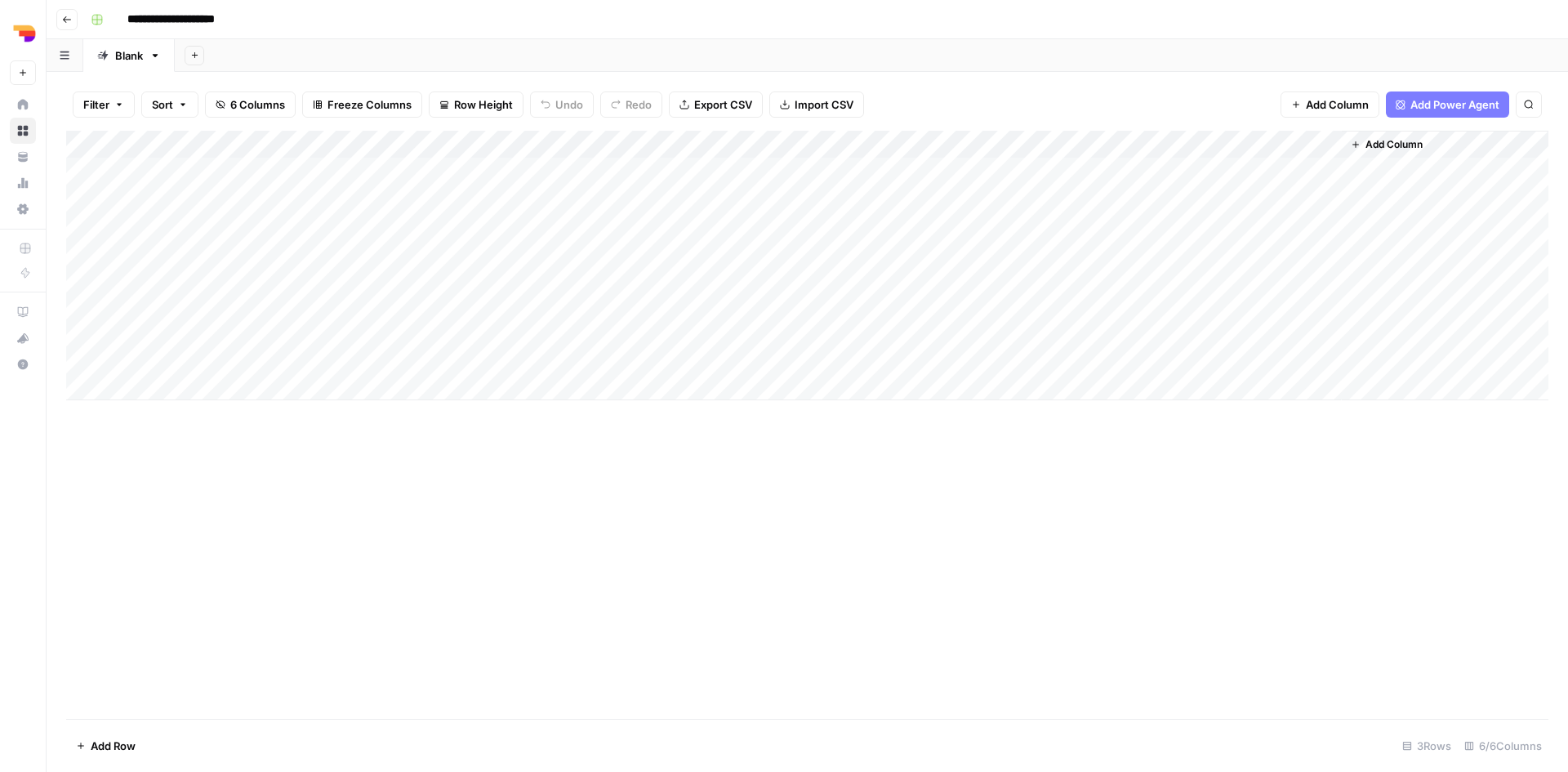
click at [493, 169] on div "Add Column" at bounding box center [807, 265] width 1483 height 269
click at [189, 17] on input "**********" at bounding box center [189, 19] width 139 height 26
click at [707, 199] on div "Add Column" at bounding box center [807, 265] width 1483 height 269
click at [849, 187] on div "Add Column" at bounding box center [807, 265] width 1483 height 269
click at [1405, 144] on span "Add Column" at bounding box center [1394, 144] width 58 height 14
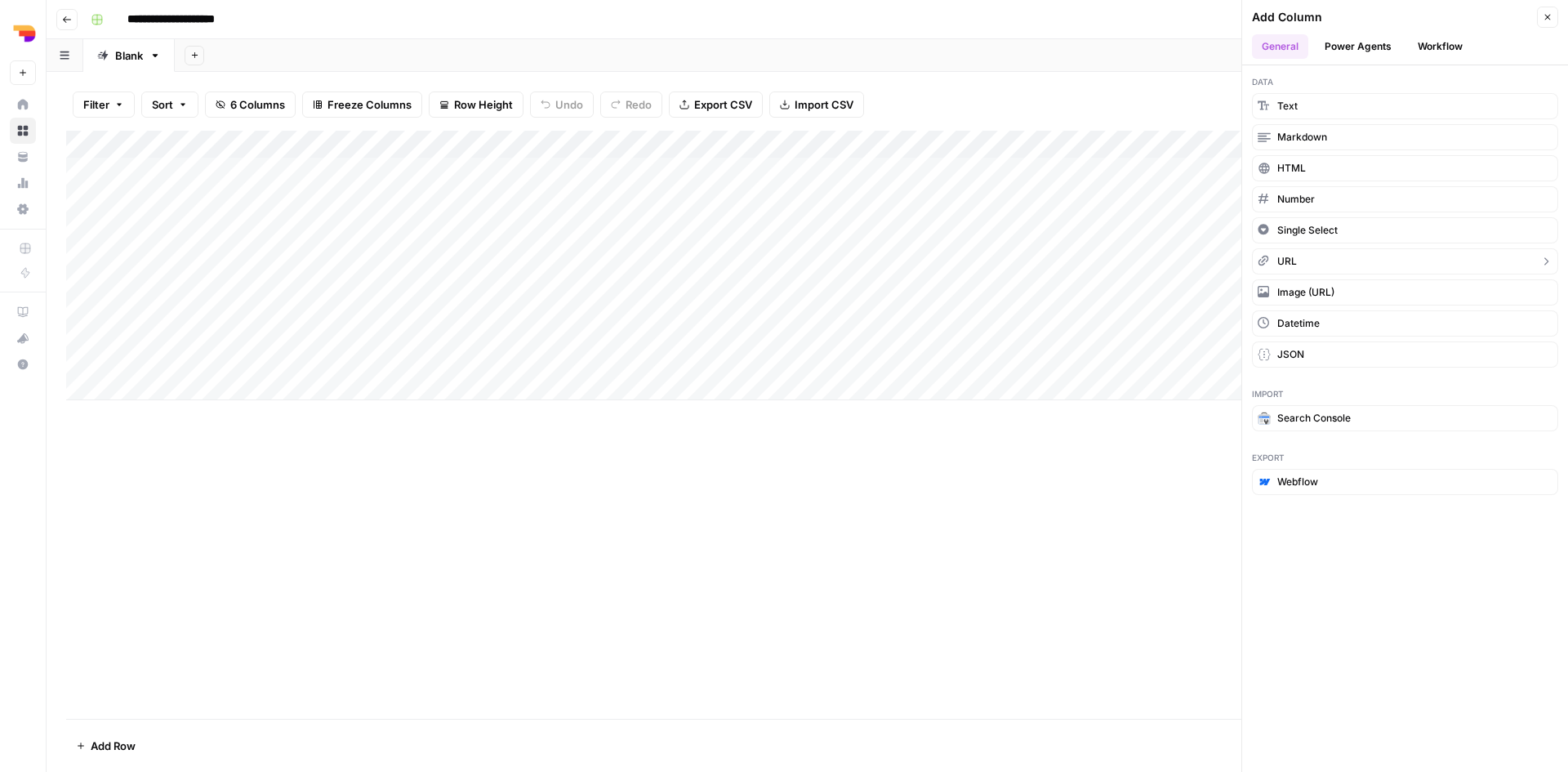
click at [1363, 256] on button "URL" at bounding box center [1404, 261] width 306 height 26
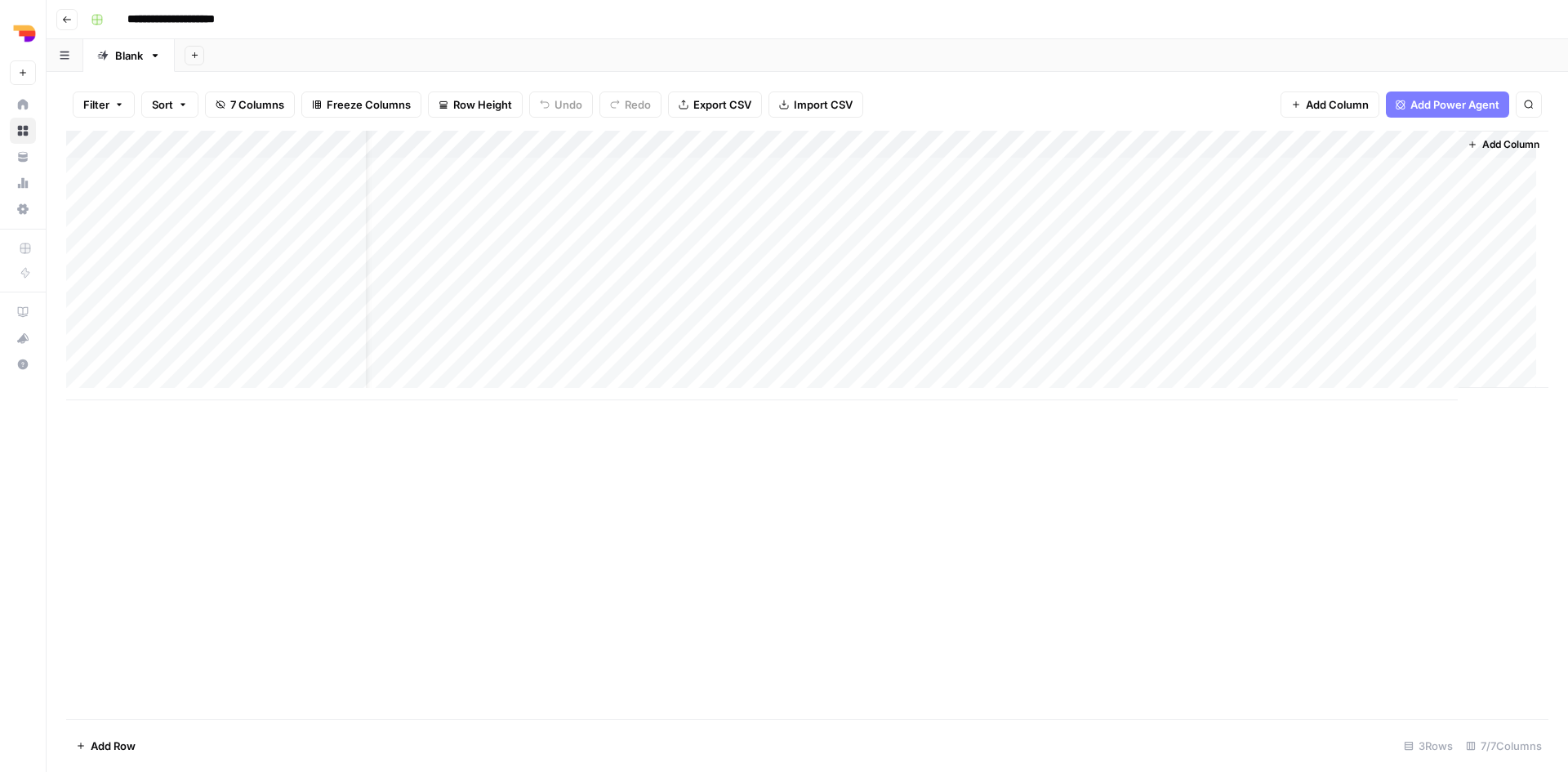
scroll to position [0, 43]
click at [1364, 140] on div "Add Column" at bounding box center [807, 265] width 1483 height 269
drag, startPoint x: 1390, startPoint y: 184, endPoint x: 1303, endPoint y: 181, distance: 87.1
click at [1303, 181] on div "New Column URL Sort Ascending Sort Descending Filter Hide Column Remove Column" at bounding box center [1395, 272] width 196 height 220
type input "URL"
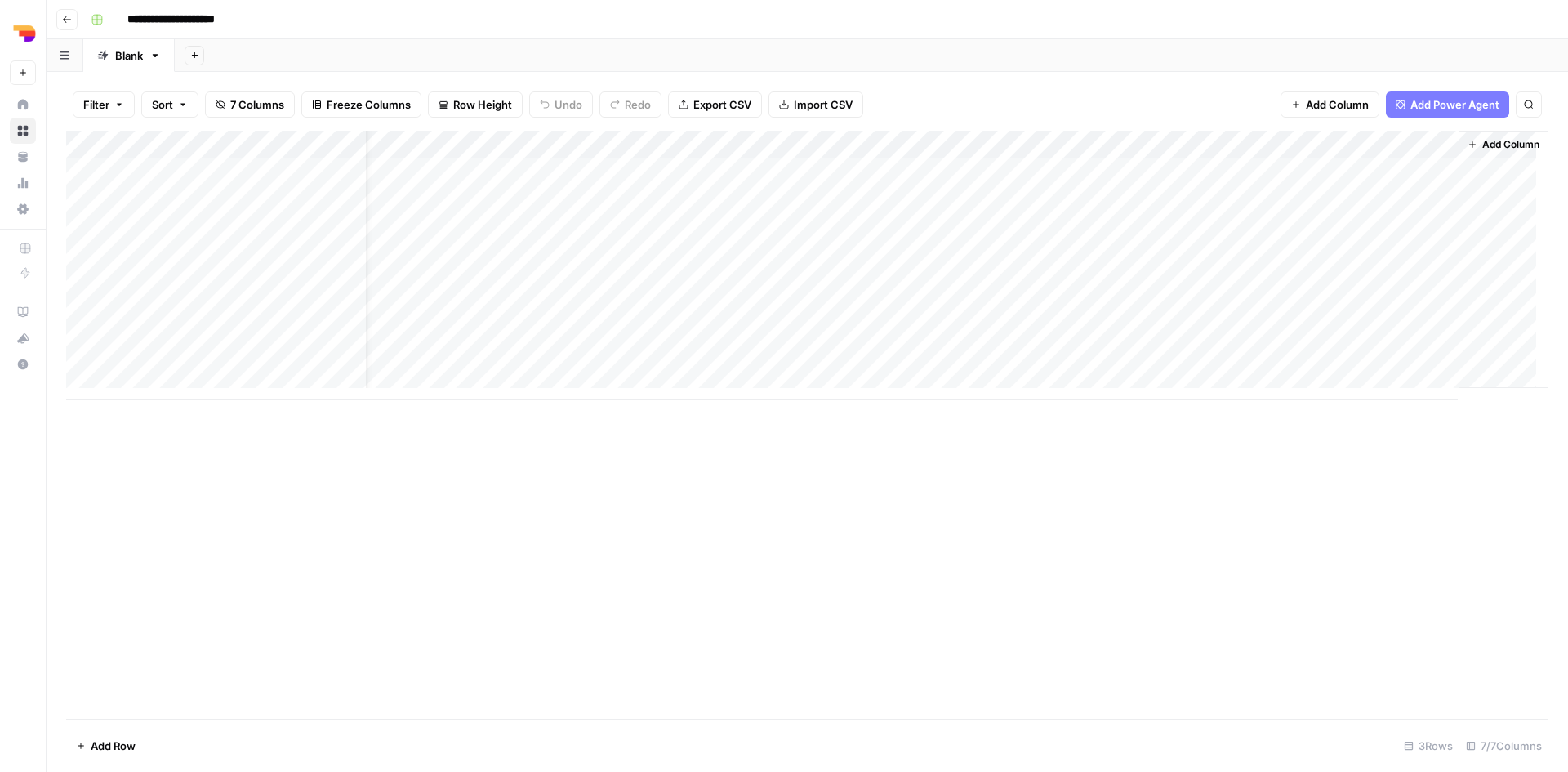
click at [1352, 585] on div "Add Column" at bounding box center [807, 424] width 1483 height 588
click at [1361, 141] on div "Add Column" at bounding box center [807, 265] width 1483 height 269
drag, startPoint x: 1368, startPoint y: 141, endPoint x: 1125, endPoint y: 132, distance: 243.2
click at [1125, 132] on body "**********" at bounding box center [784, 386] width 1568 height 772
click at [1229, 593] on div "Add Column" at bounding box center [807, 424] width 1483 height 588
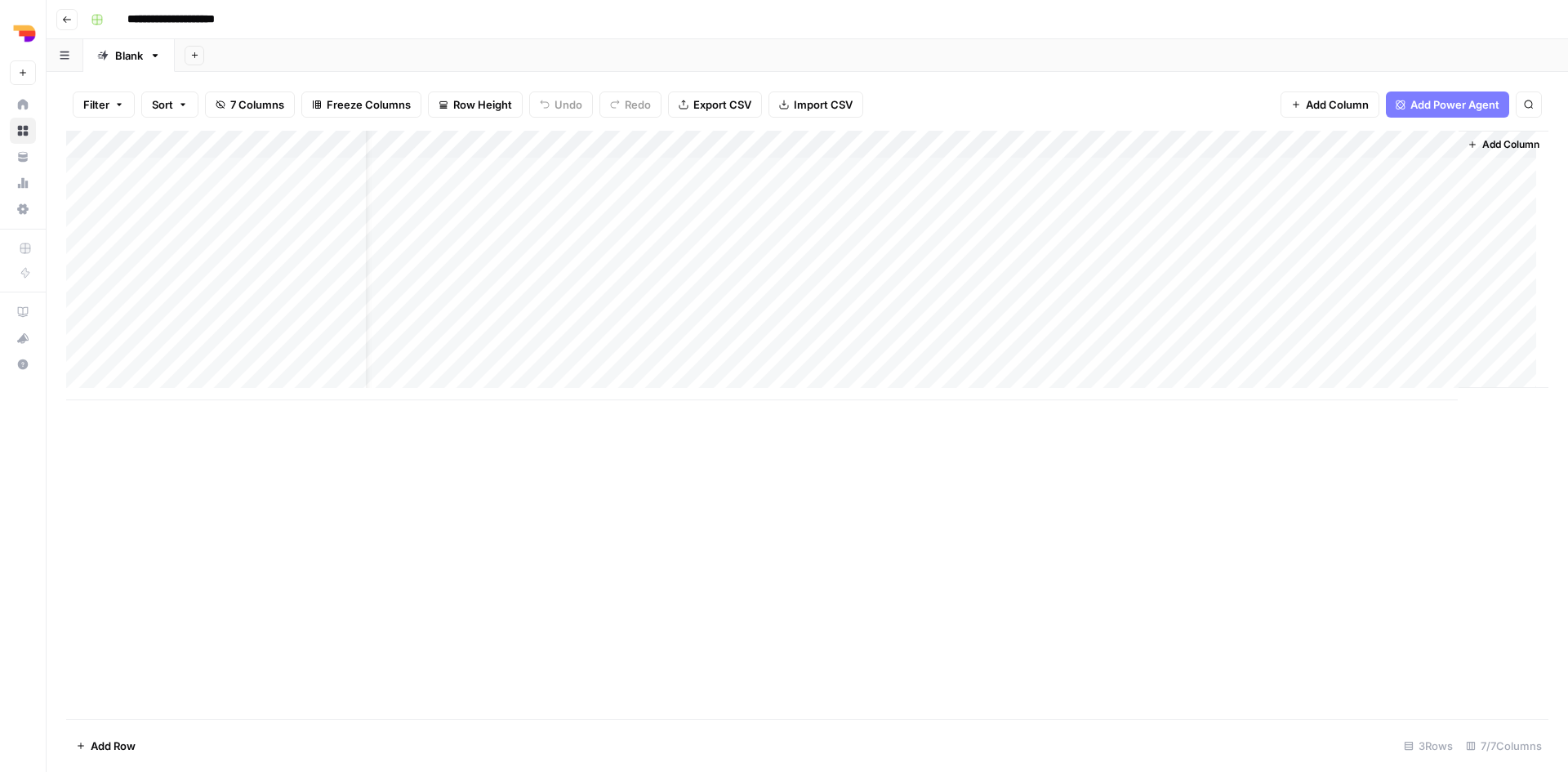
click at [1357, 136] on div "Add Column" at bounding box center [807, 265] width 1483 height 269
drag, startPoint x: 1357, startPoint y: 136, endPoint x: 1296, endPoint y: 138, distance: 61.0
click at [1296, 138] on body "**********" at bounding box center [784, 386] width 1568 height 772
click at [1378, 262] on span "Sort Ascending" at bounding box center [1400, 258] width 143 height 16
click at [1404, 142] on div "Add Column" at bounding box center [807, 265] width 1483 height 269
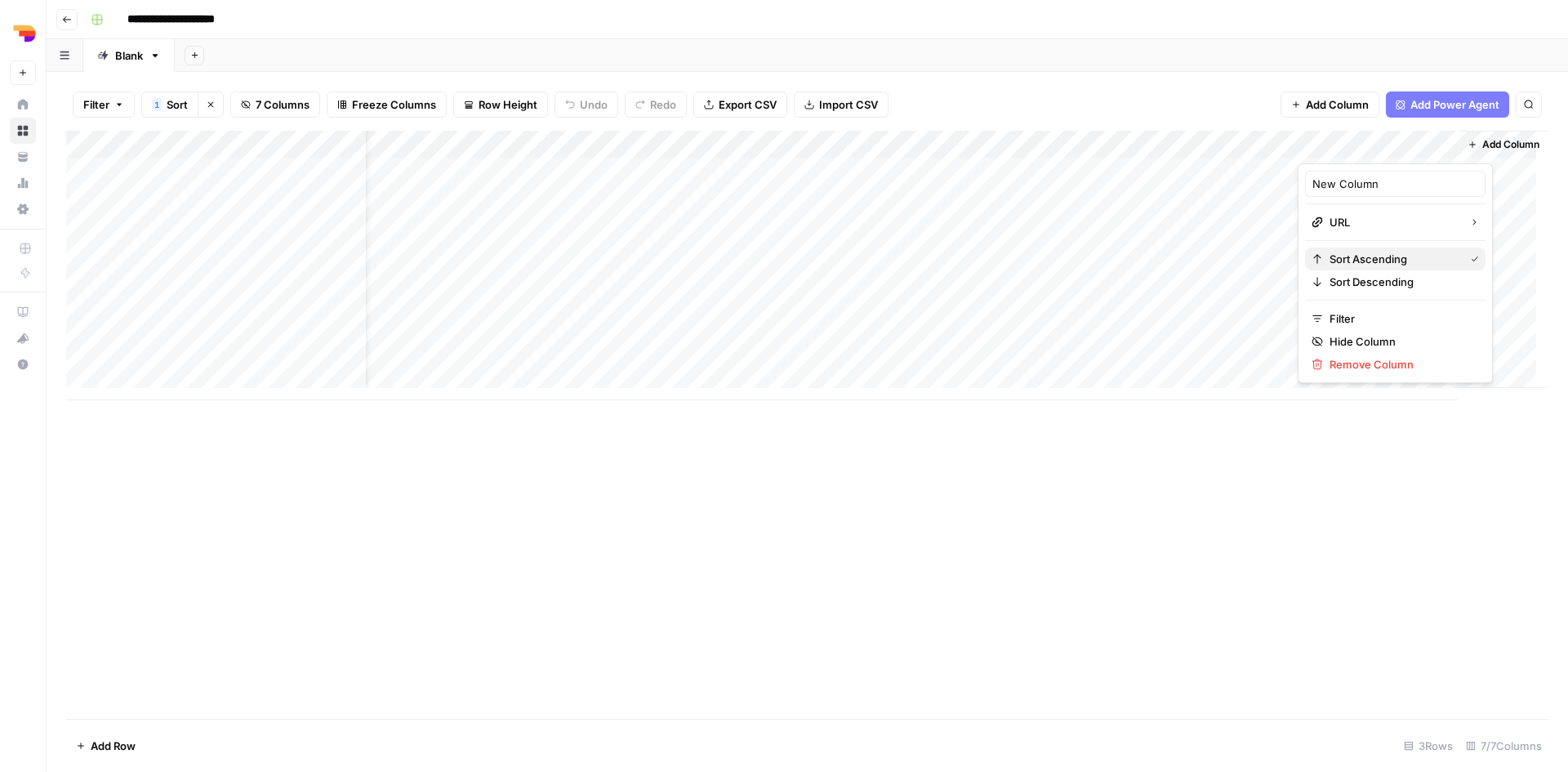
click at [1384, 258] on span "Sort Ascending" at bounding box center [1393, 258] width 129 height 16
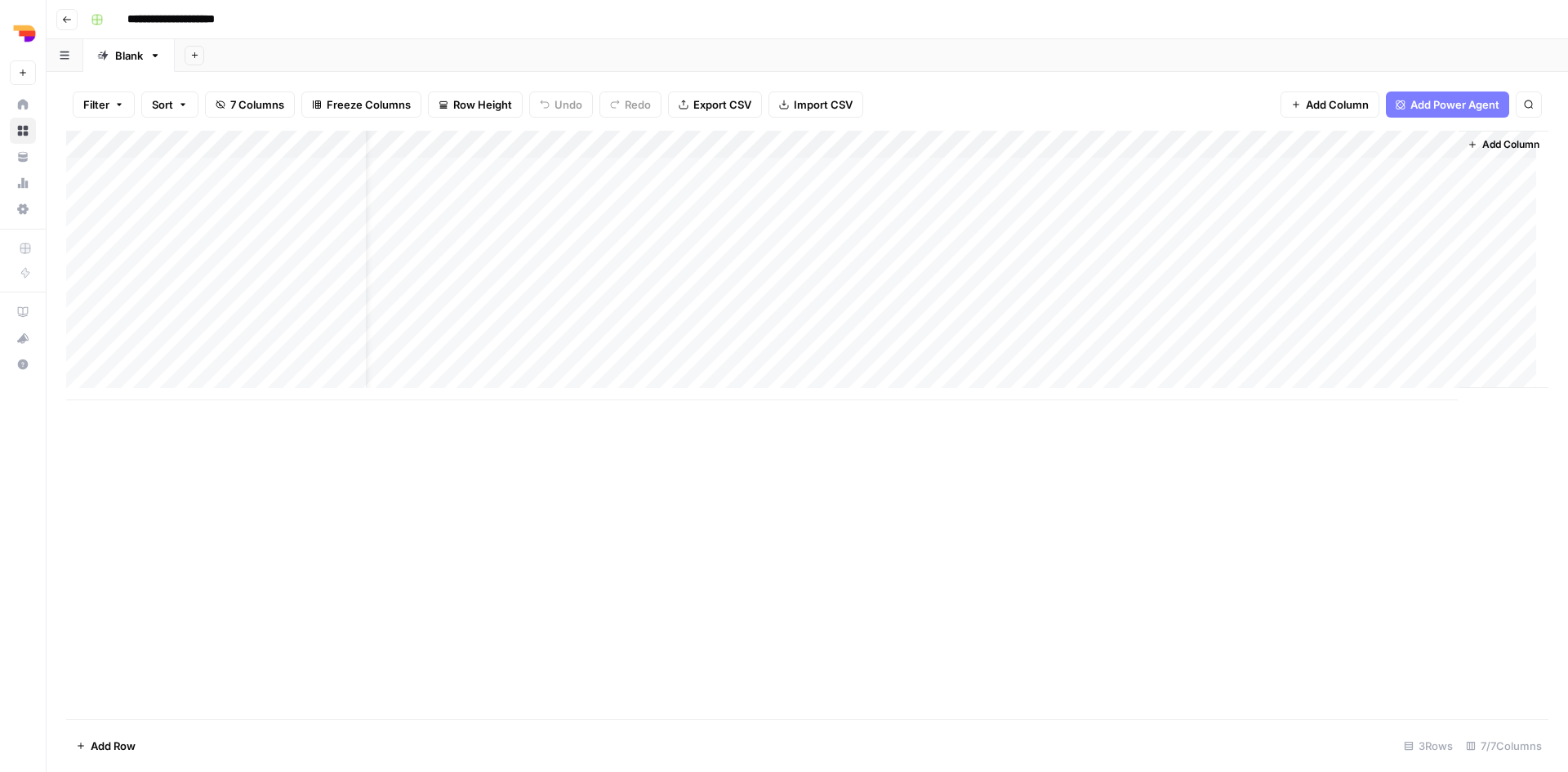
click at [1371, 140] on div "Add Column" at bounding box center [807, 265] width 1483 height 269
click at [945, 489] on div "Add Column" at bounding box center [807, 424] width 1483 height 588
click at [353, 147] on div "Add Column" at bounding box center [807, 265] width 1483 height 269
click at [605, 500] on div "Add Column" at bounding box center [807, 424] width 1483 height 588
click at [1071, 199] on div "Add Column" at bounding box center [807, 265] width 1483 height 269
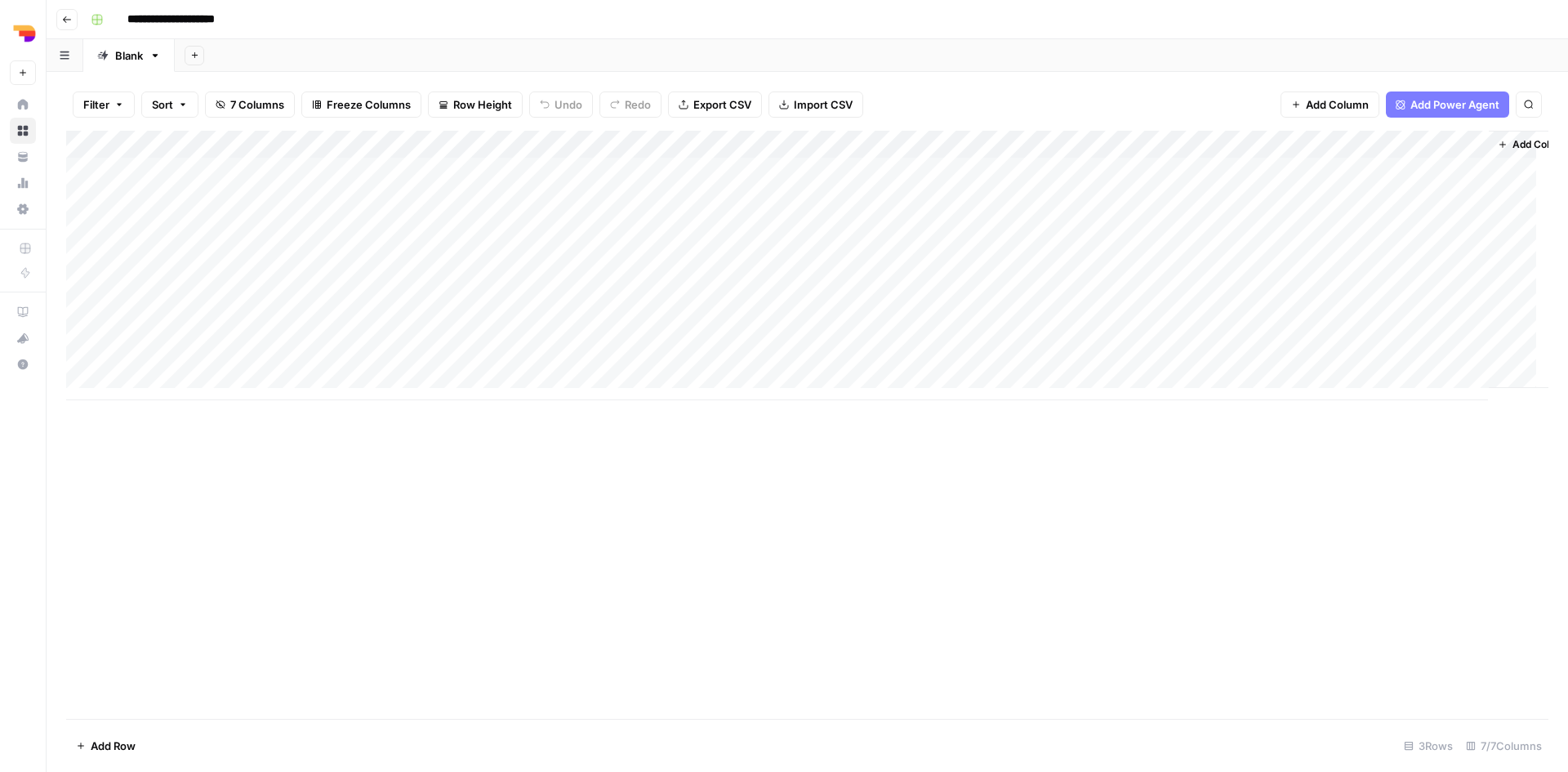
click at [1055, 198] on div "Add Column" at bounding box center [807, 265] width 1483 height 269
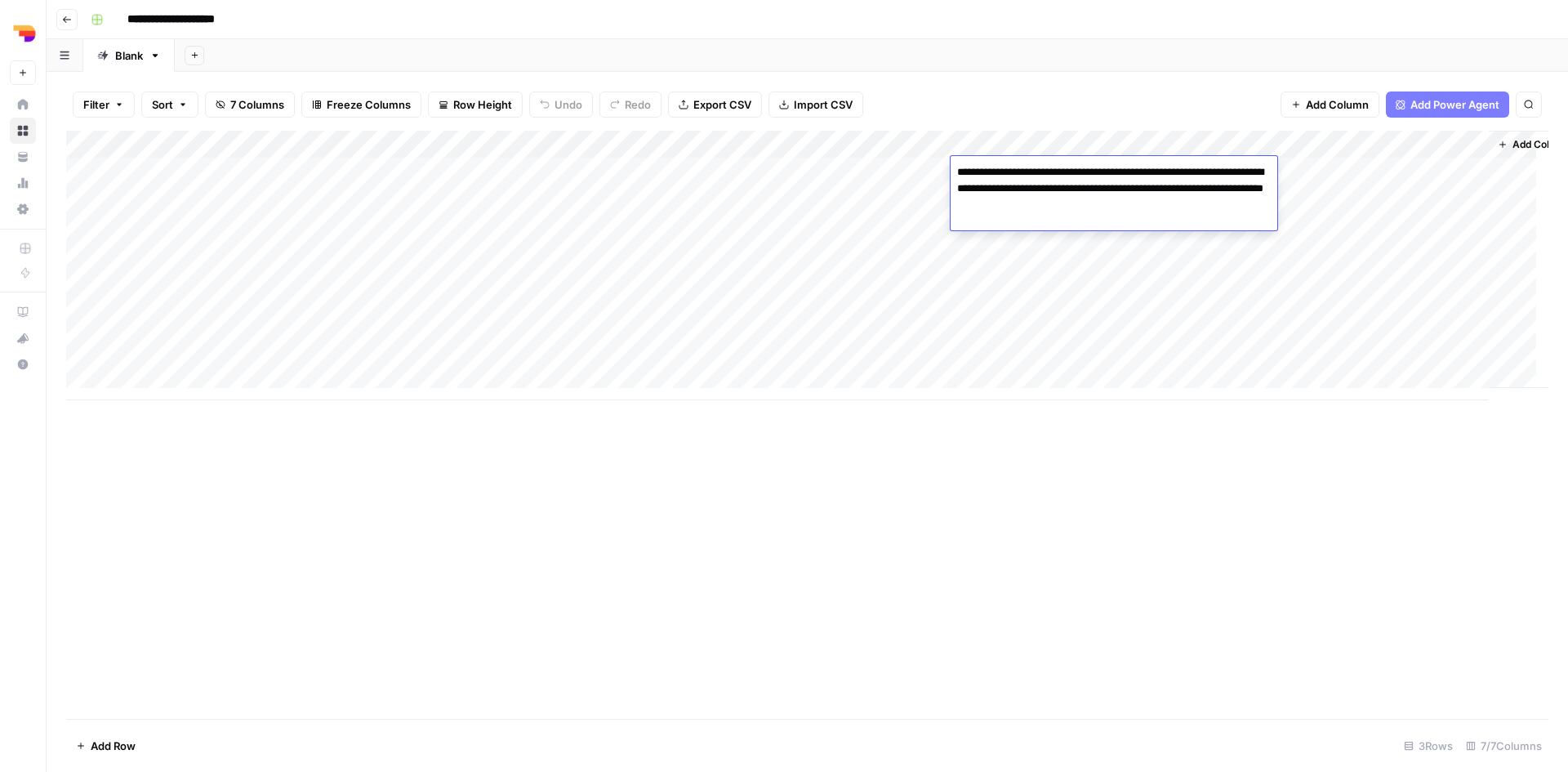
click at [1055, 198] on textarea "**********" at bounding box center [1113, 189] width 327 height 56
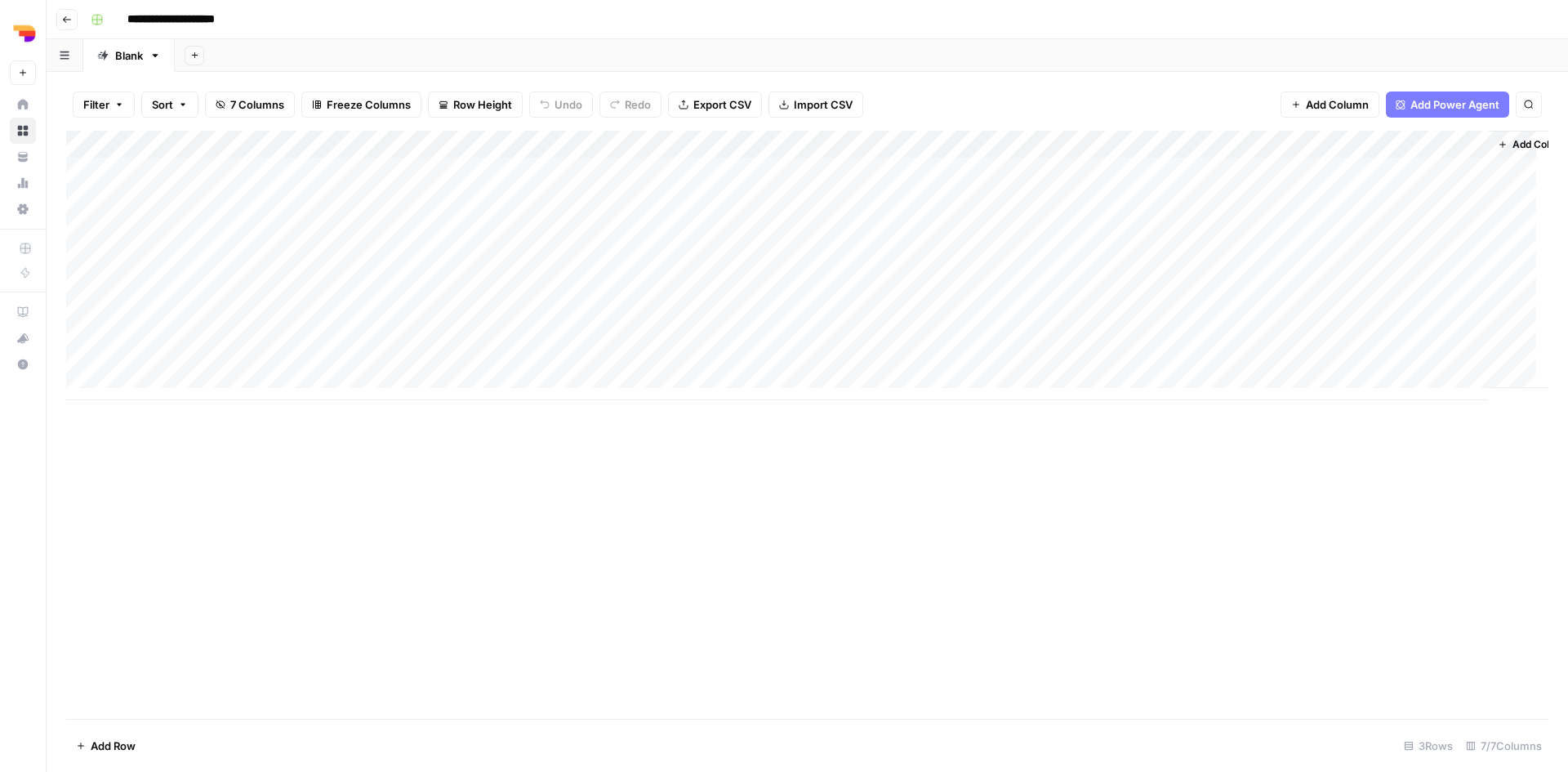
click at [1096, 277] on div "Add Column" at bounding box center [807, 265] width 1483 height 269
click at [1220, 204] on div "Add Column" at bounding box center [807, 265] width 1483 height 269
click at [69, 19] on icon "button" at bounding box center [67, 19] width 10 height 10
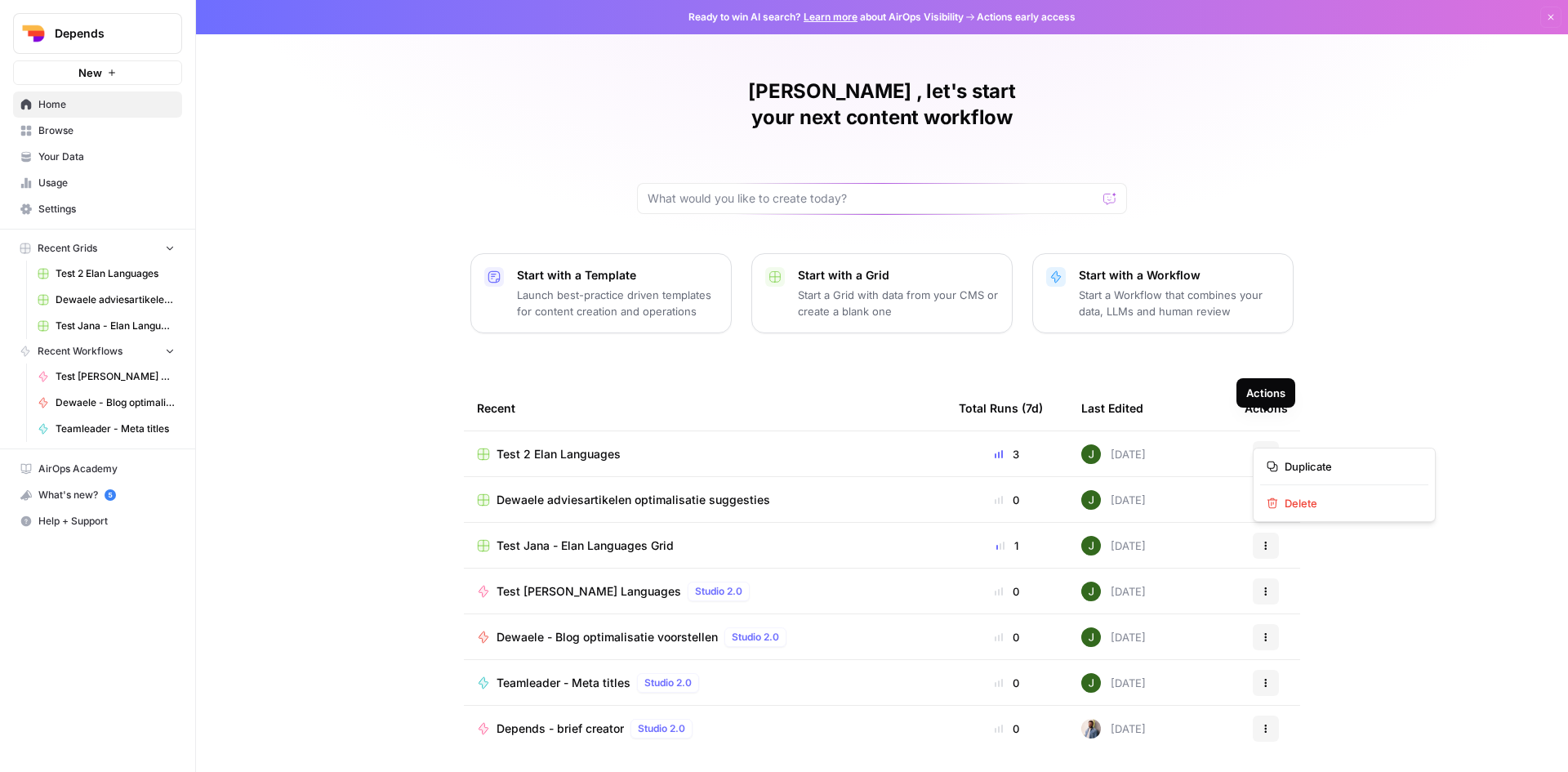
click at [1262, 449] on icon "button" at bounding box center [1266, 454] width 10 height 10
click at [1324, 501] on span "Delete" at bounding box center [1350, 503] width 130 height 16
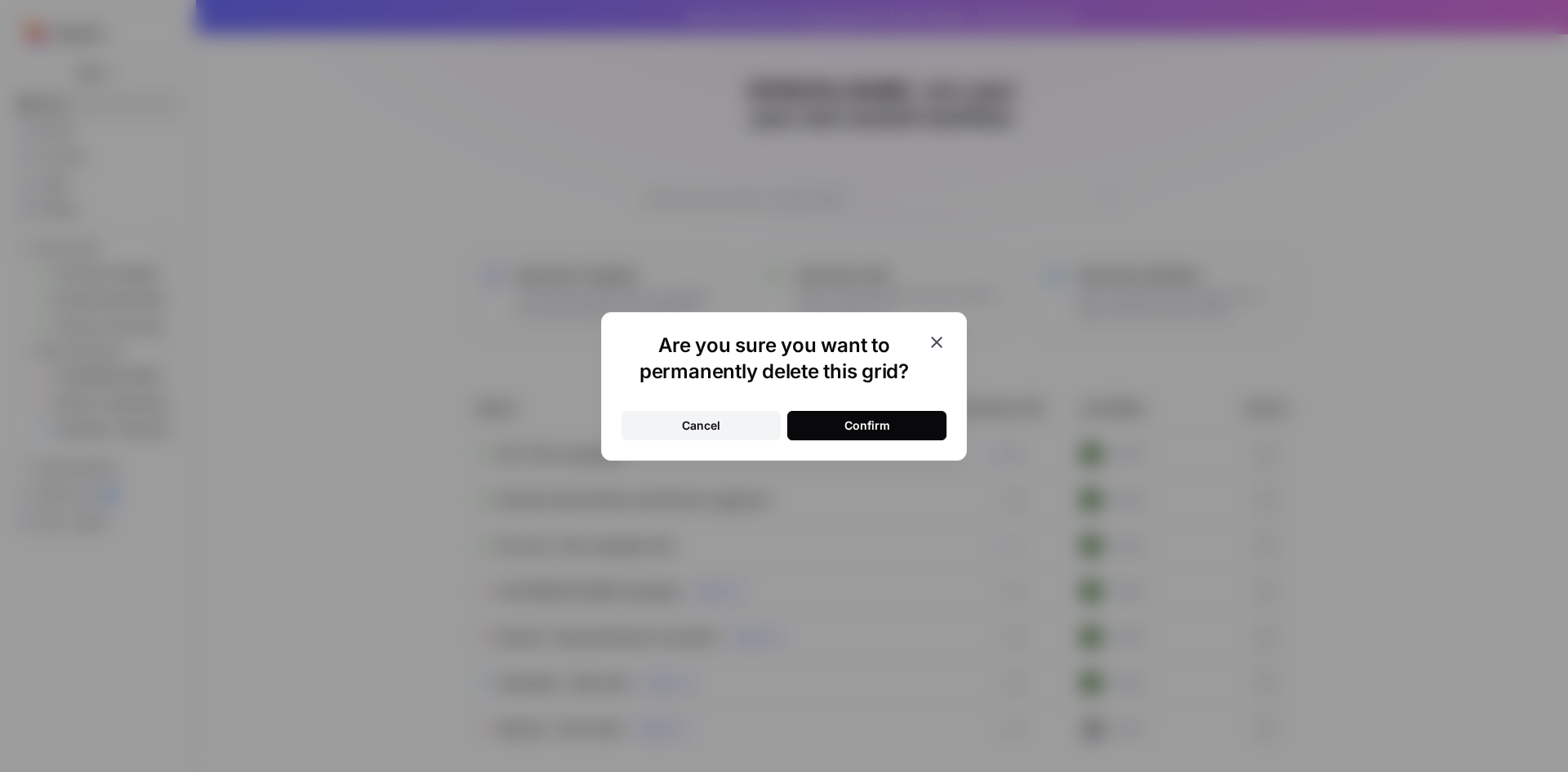
click at [902, 422] on button "Confirm" at bounding box center [867, 425] width 159 height 30
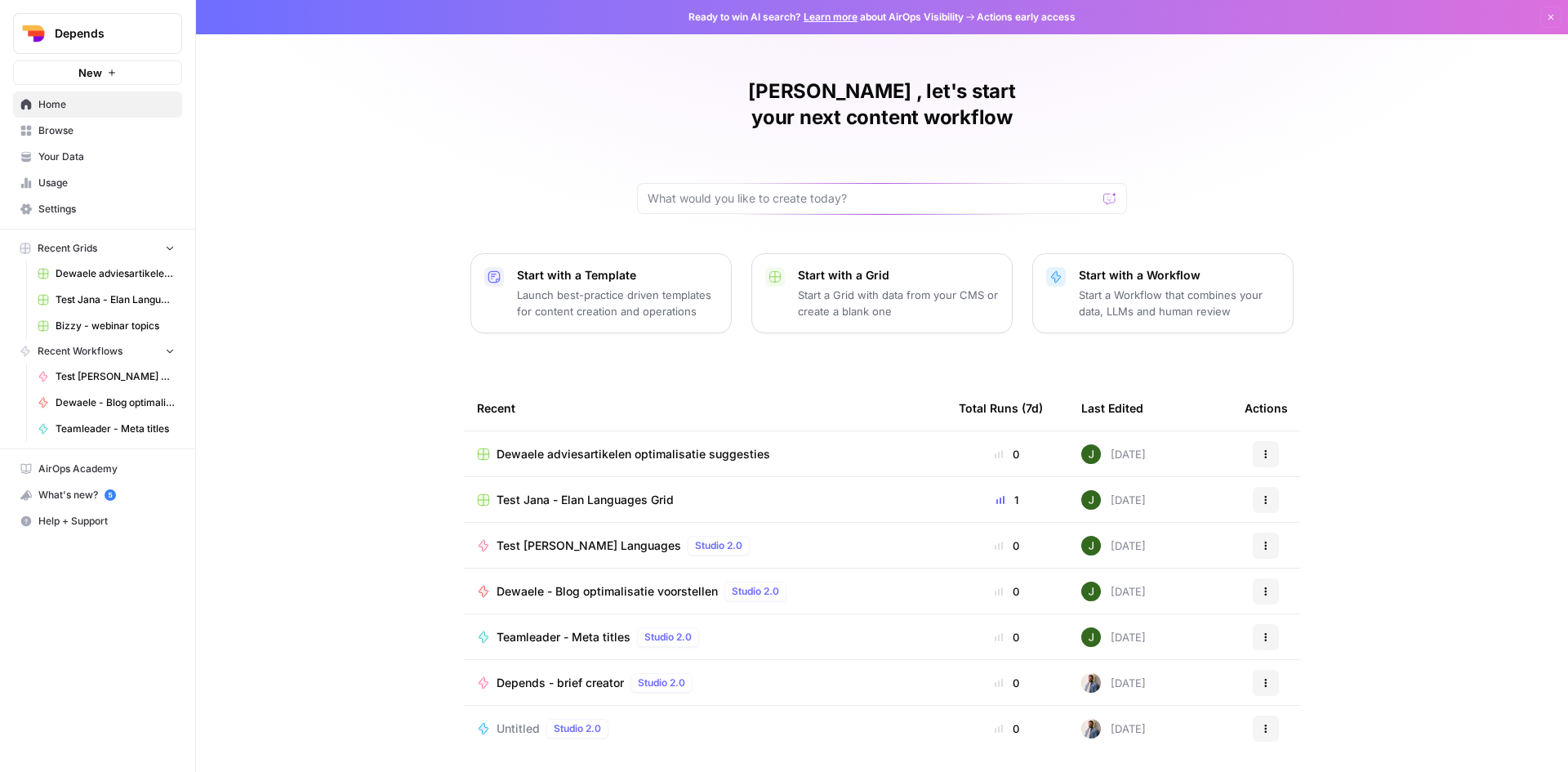
click at [1113, 287] on p "Start a Workflow that combines your data, LLMs and human review" at bounding box center [1179, 303] width 200 height 33
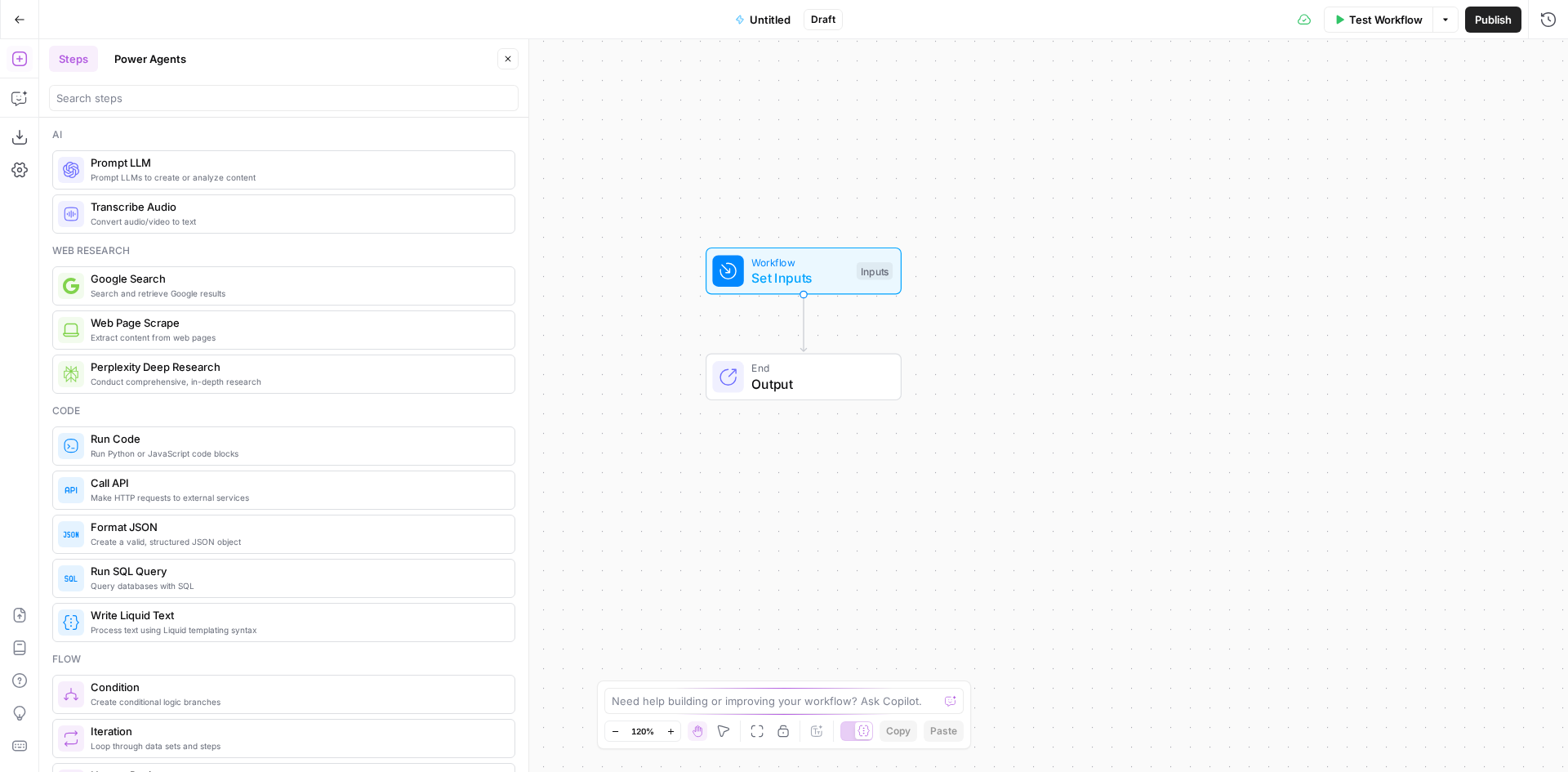
click at [757, 14] on span "Untitled" at bounding box center [770, 19] width 41 height 16
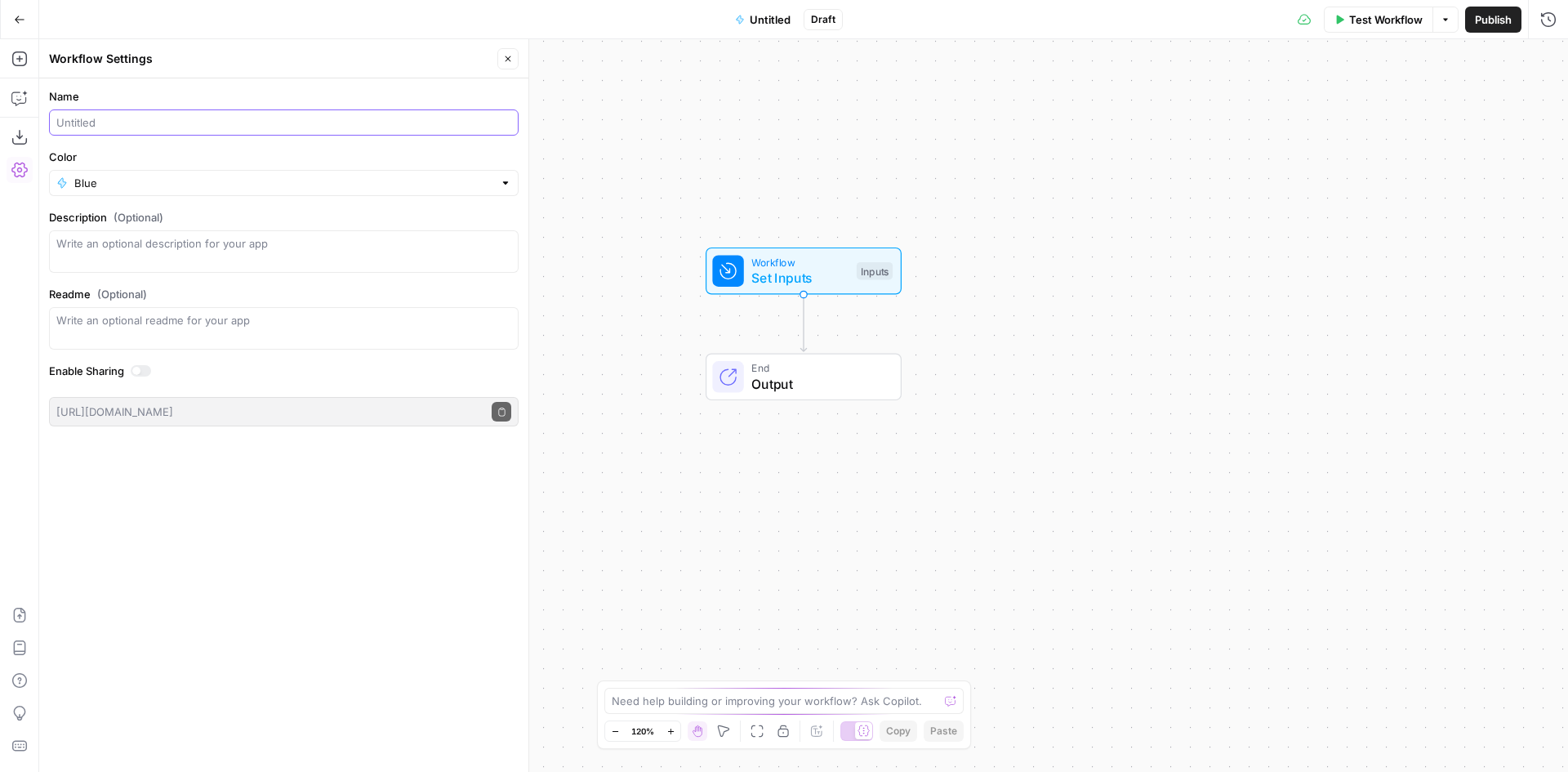
drag, startPoint x: 131, startPoint y: 120, endPoint x: 86, endPoint y: 120, distance: 45.0
click at [86, 120] on input "Name" at bounding box center [284, 122] width 455 height 16
type input "Test 2 - Elan Languages"
click at [175, 259] on textarea "Description (Optional)" at bounding box center [284, 251] width 455 height 33
click at [1050, 167] on div "Workflow Set Inputs Inputs End Output" at bounding box center [804, 406] width 1529 height 733
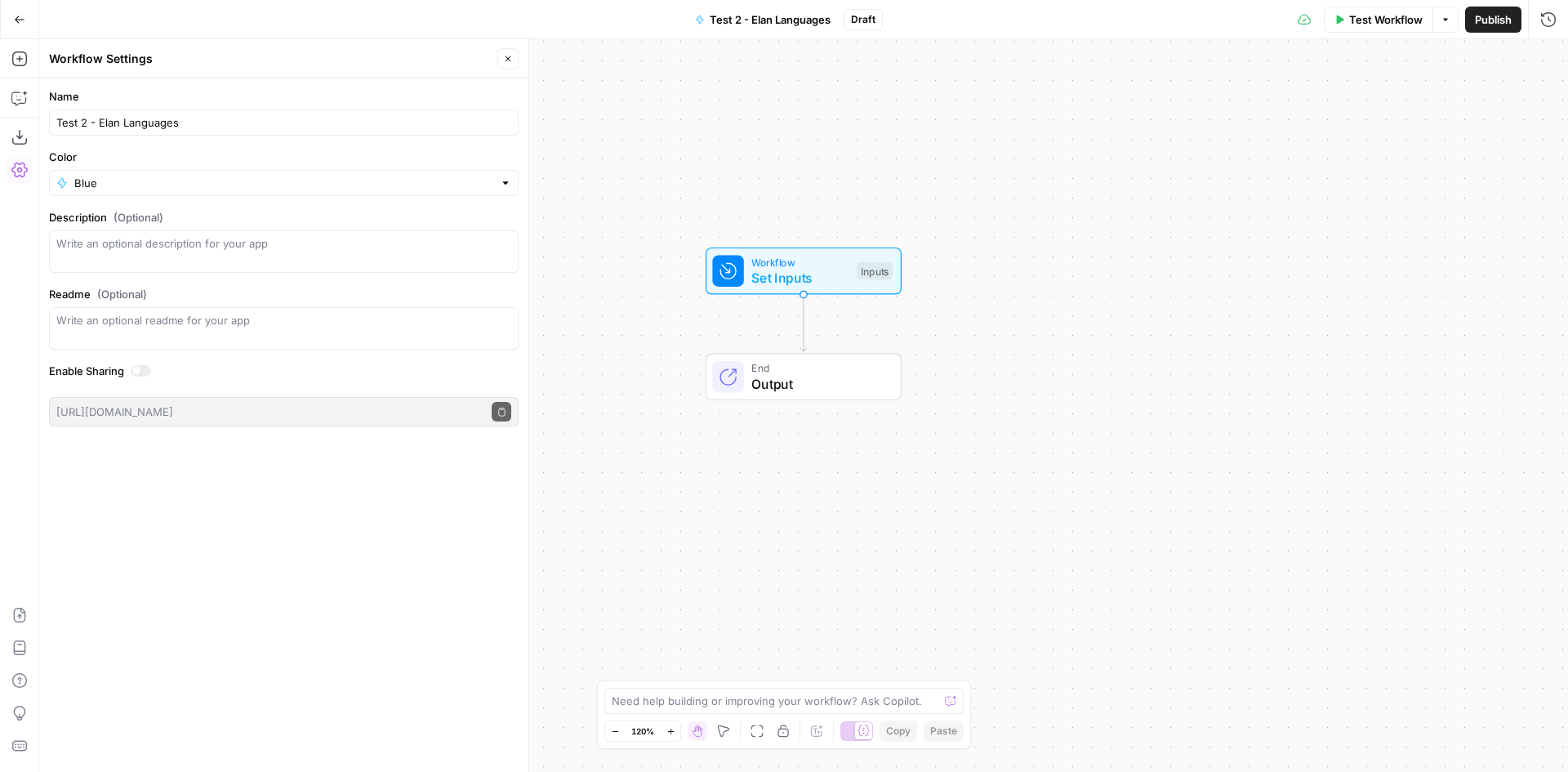
click at [827, 272] on span "Set Inputs" at bounding box center [799, 277] width 97 height 19
click at [503, 56] on icon "button" at bounding box center [508, 58] width 10 height 10
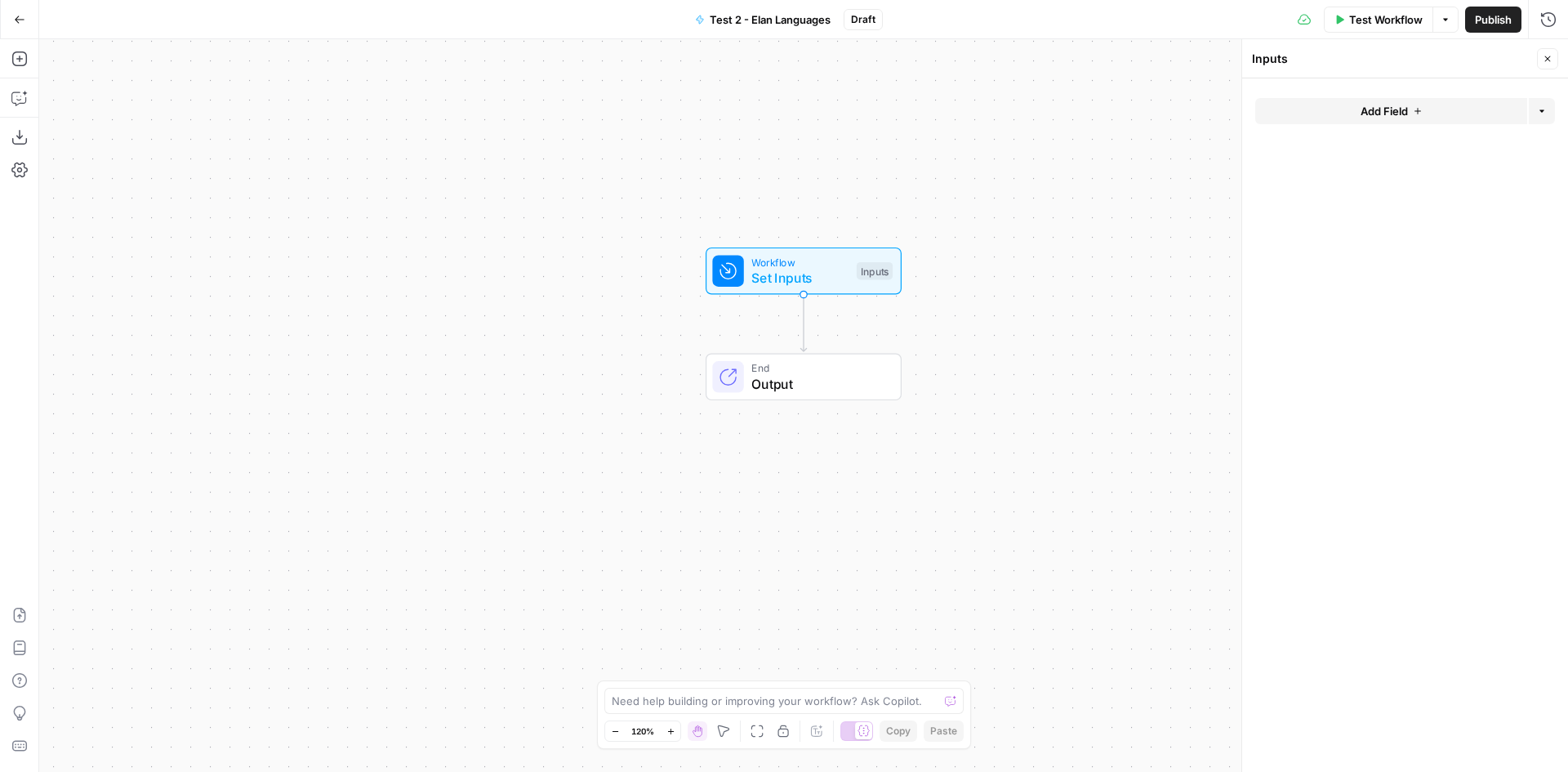
click at [806, 274] on span "Set Inputs" at bounding box center [799, 277] width 97 height 19
click at [1409, 111] on button "Add Field" at bounding box center [1392, 110] width 272 height 26
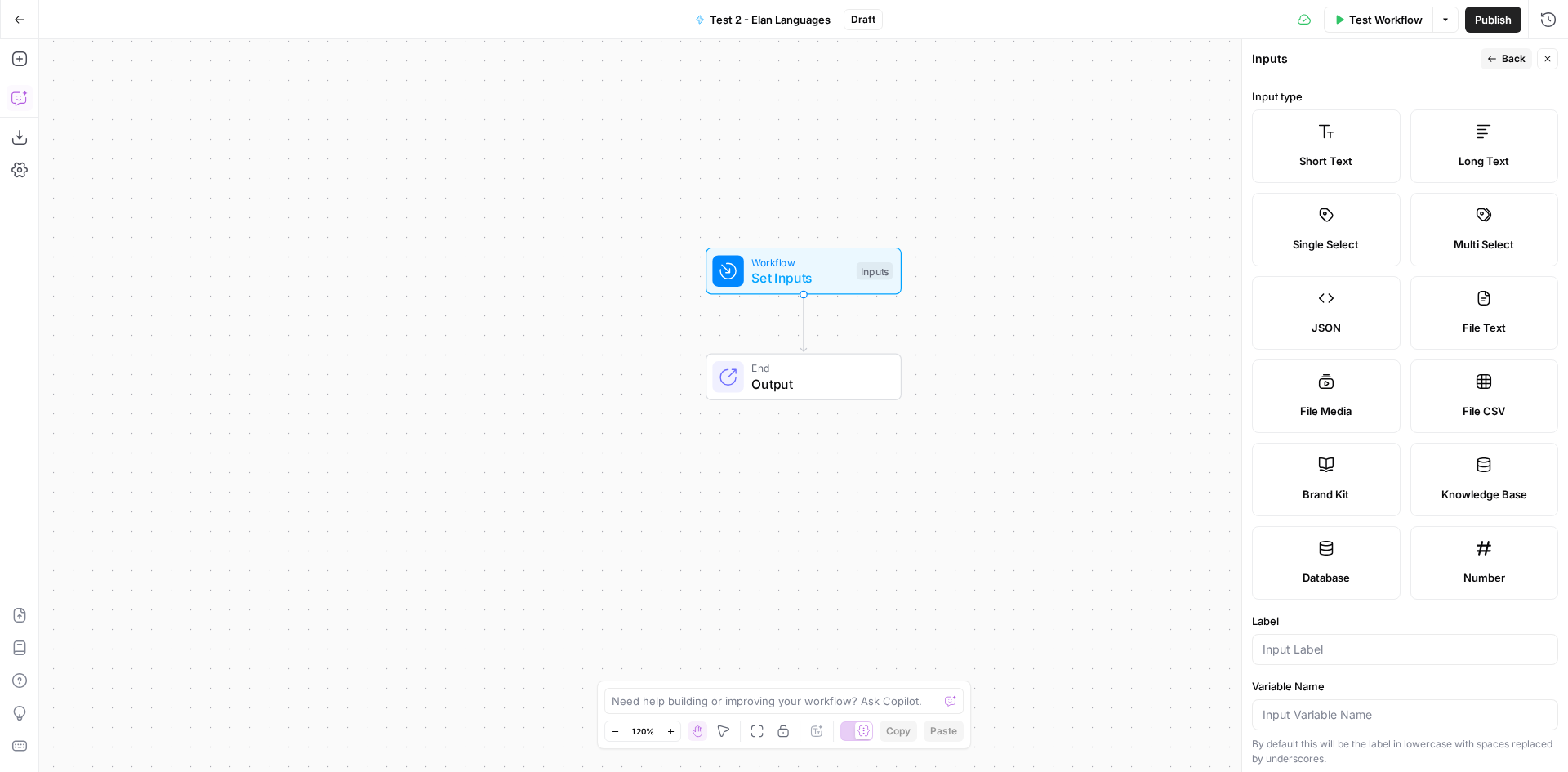
click at [23, 102] on icon "button" at bounding box center [19, 98] width 16 height 16
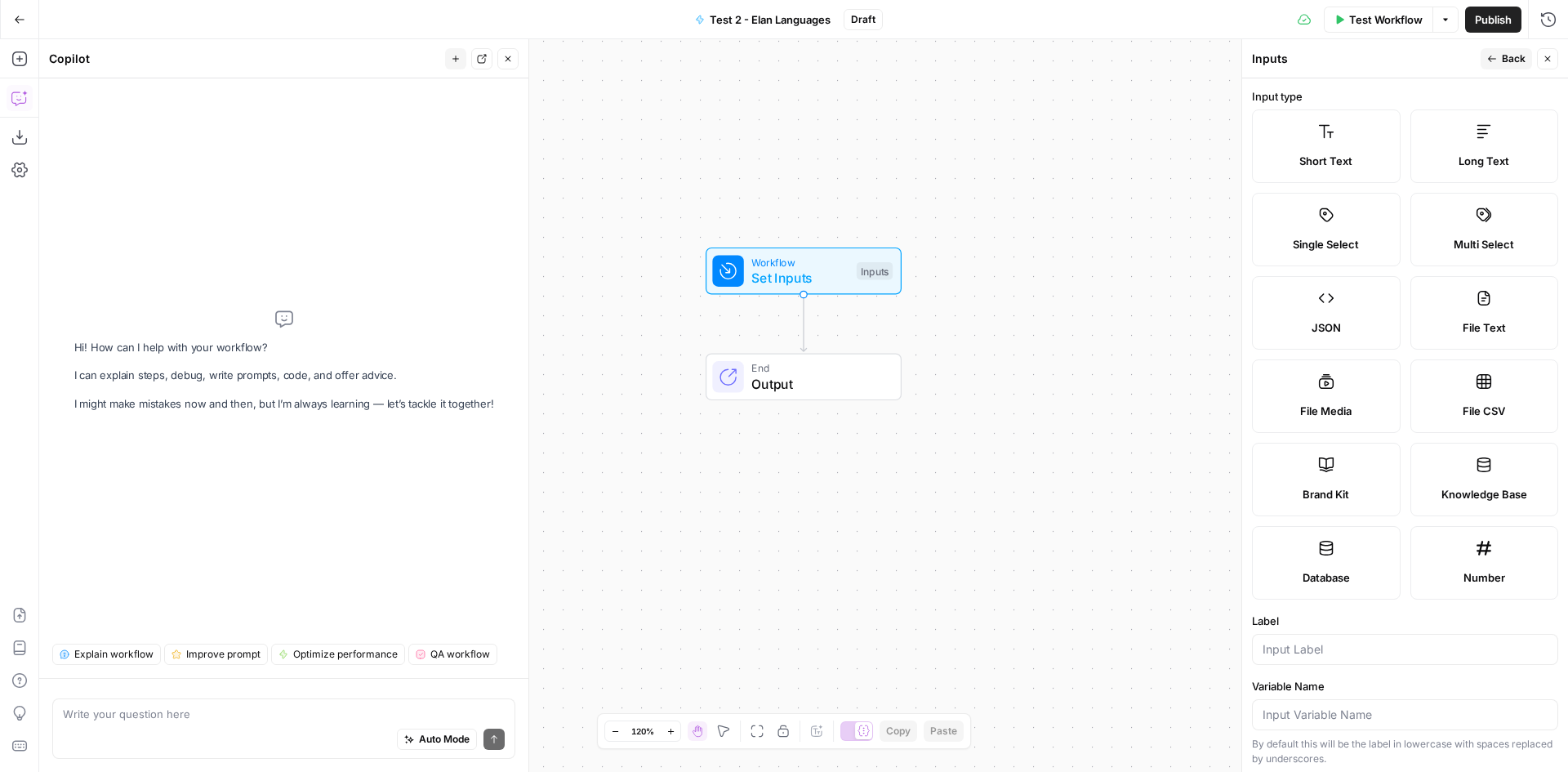
click at [163, 713] on textarea at bounding box center [284, 714] width 442 height 16
type textarea "Gedraag je als AIrops expert. Ik wil een workflow opzetten: AIrops haalt de top…"
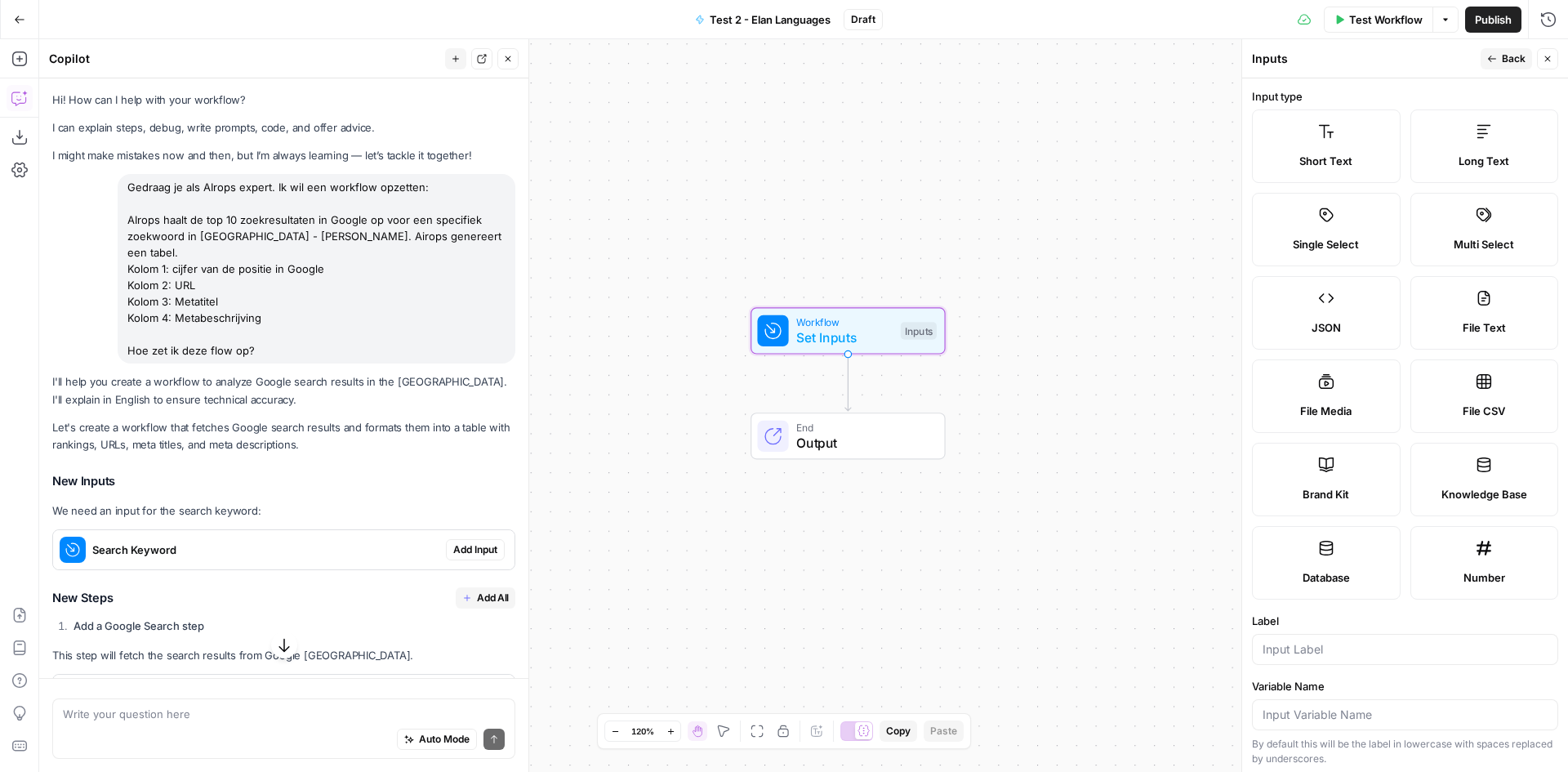
click at [213, 542] on span "Search Keyword" at bounding box center [266, 550] width 347 height 16
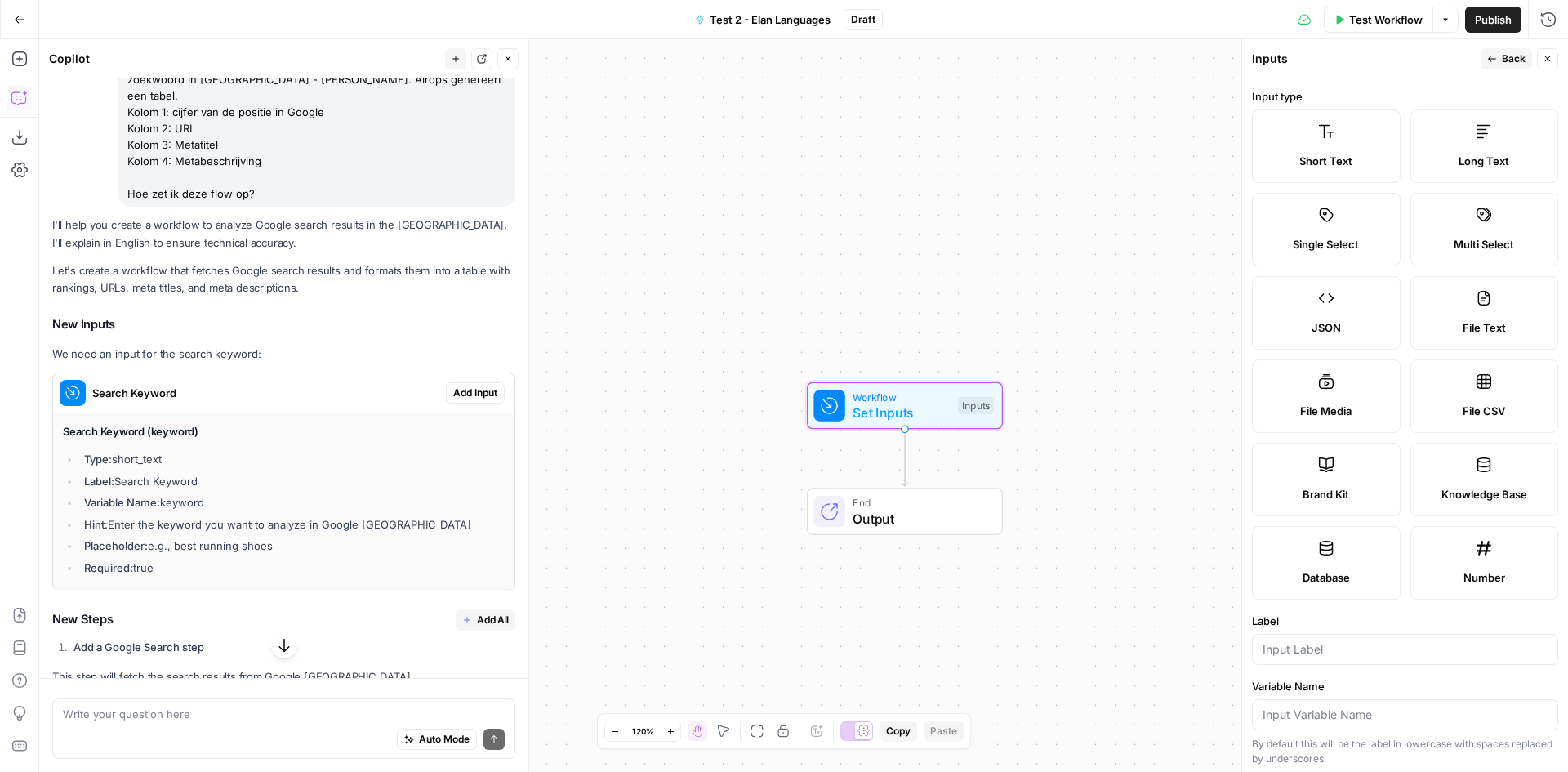
scroll to position [163, 0]
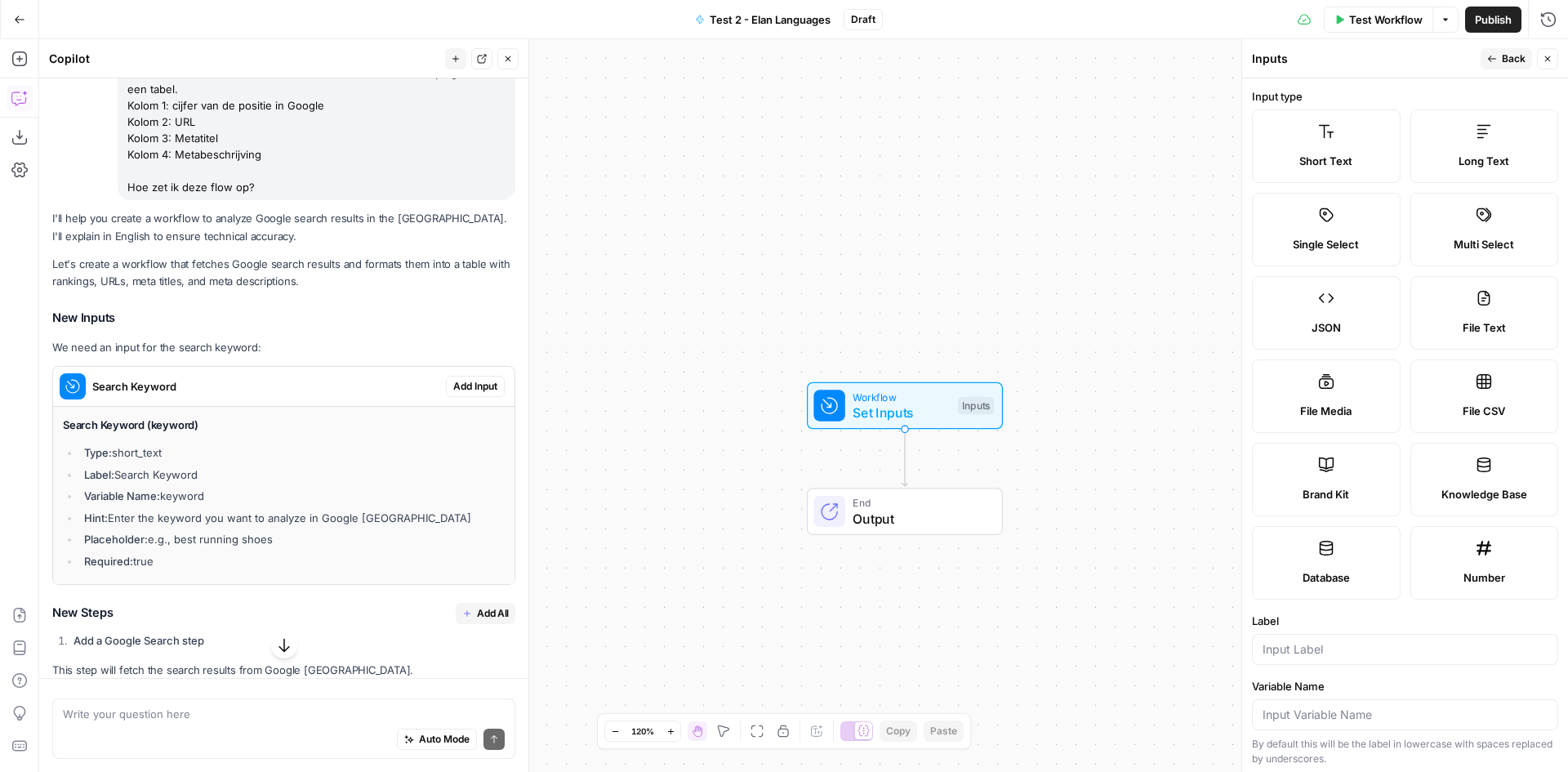
click at [1340, 134] on label "Short Text" at bounding box center [1325, 146] width 149 height 74
click at [938, 403] on span "Set Inputs" at bounding box center [901, 412] width 97 height 19
click at [1343, 146] on label "Short Text" at bounding box center [1325, 146] width 149 height 74
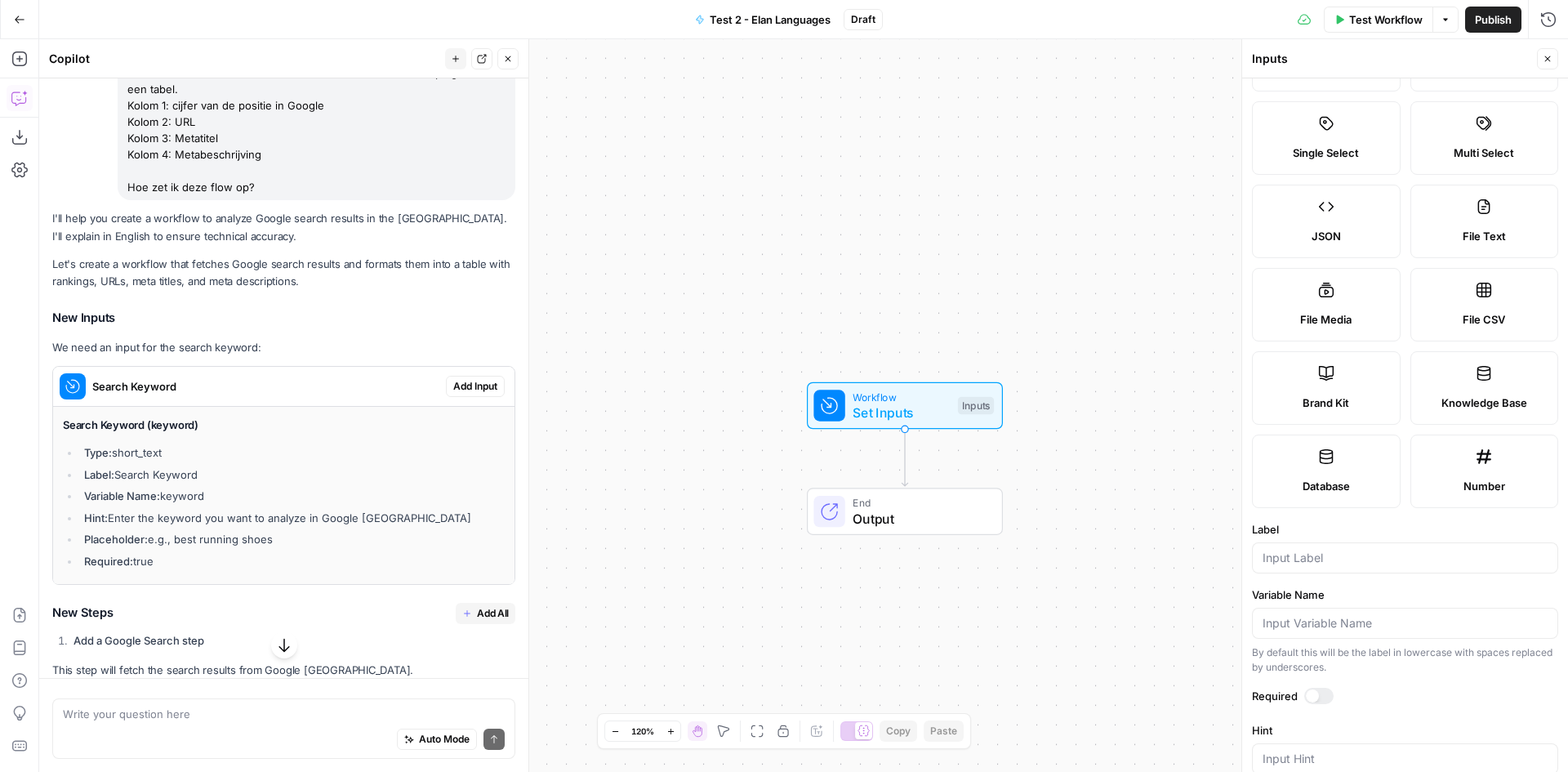
scroll to position [245, 0]
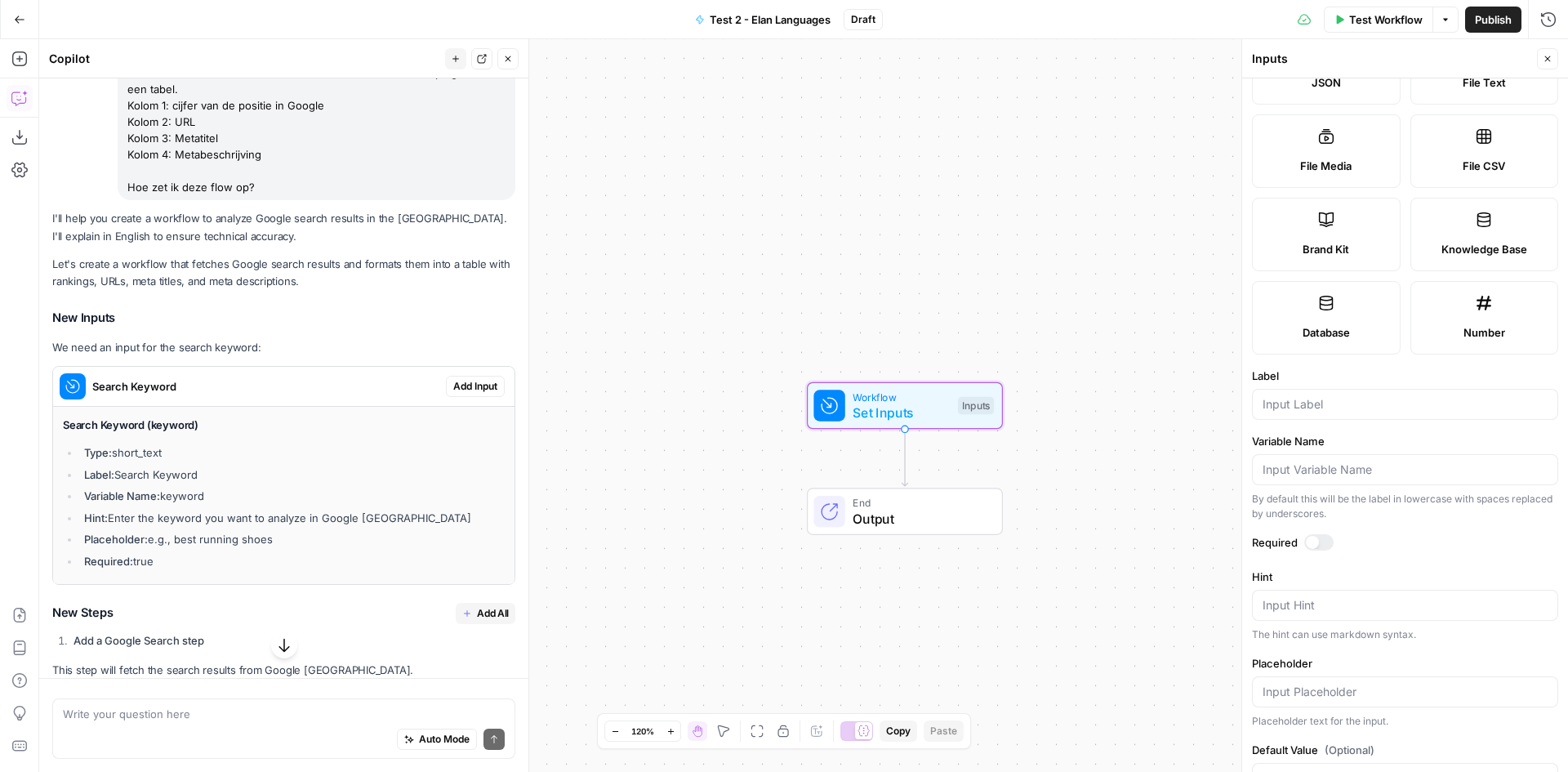
drag, startPoint x: 201, startPoint y: 461, endPoint x: 119, endPoint y: 460, distance: 82.0
click at [119, 466] on li "Label: Search Keyword" at bounding box center [292, 474] width 425 height 16
copy li "Search Keyword"
click at [1320, 404] on input "Label" at bounding box center [1405, 404] width 285 height 16
paste input "Search Keyword"
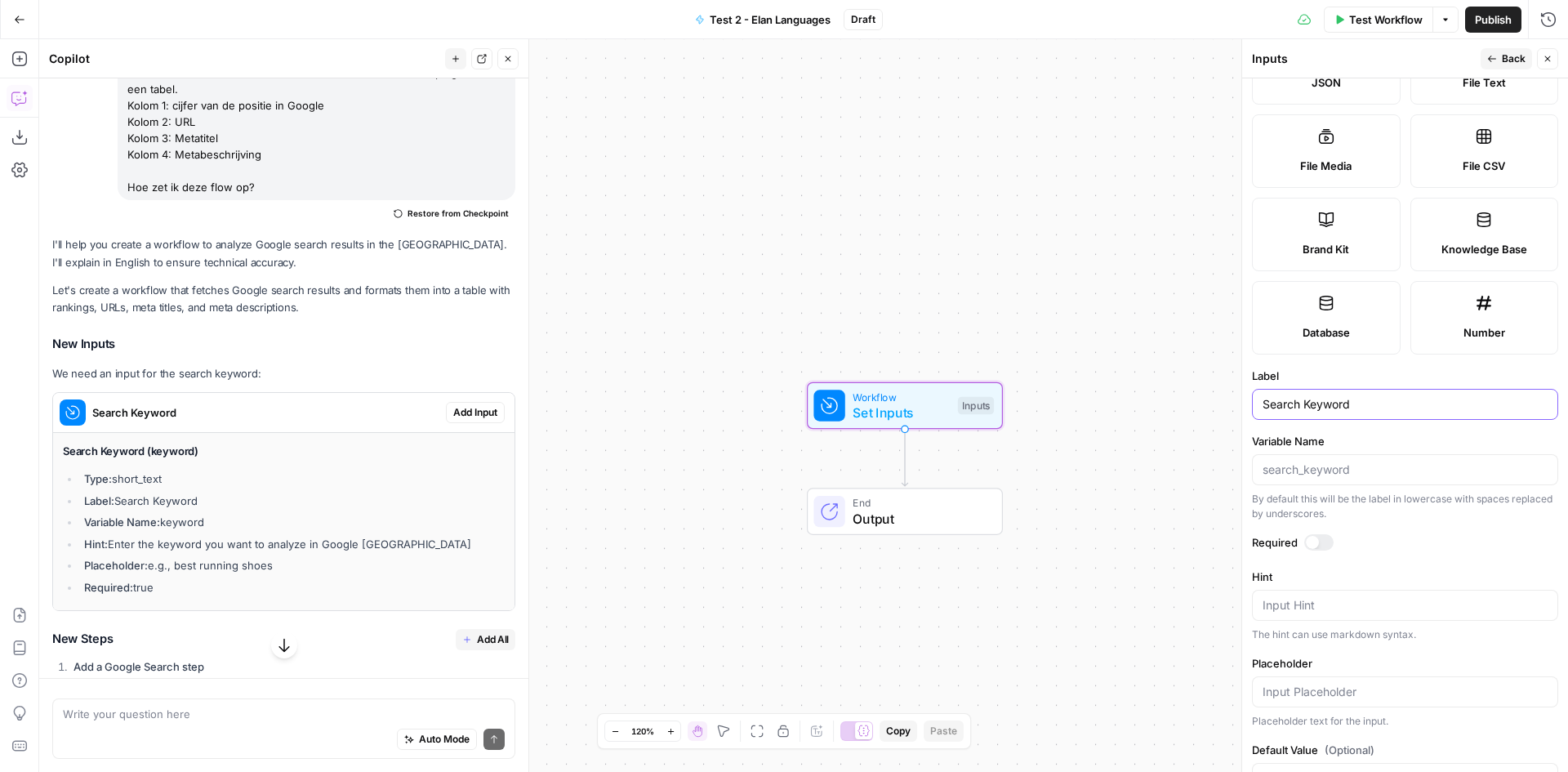
type input "Search Keyword"
drag, startPoint x: 212, startPoint y: 508, endPoint x: 167, endPoint y: 507, distance: 45.0
click at [167, 514] on li "Variable Name: keyword" at bounding box center [292, 522] width 425 height 16
copy li "keyword"
click at [1332, 472] on input "Variable Name" at bounding box center [1405, 469] width 285 height 16
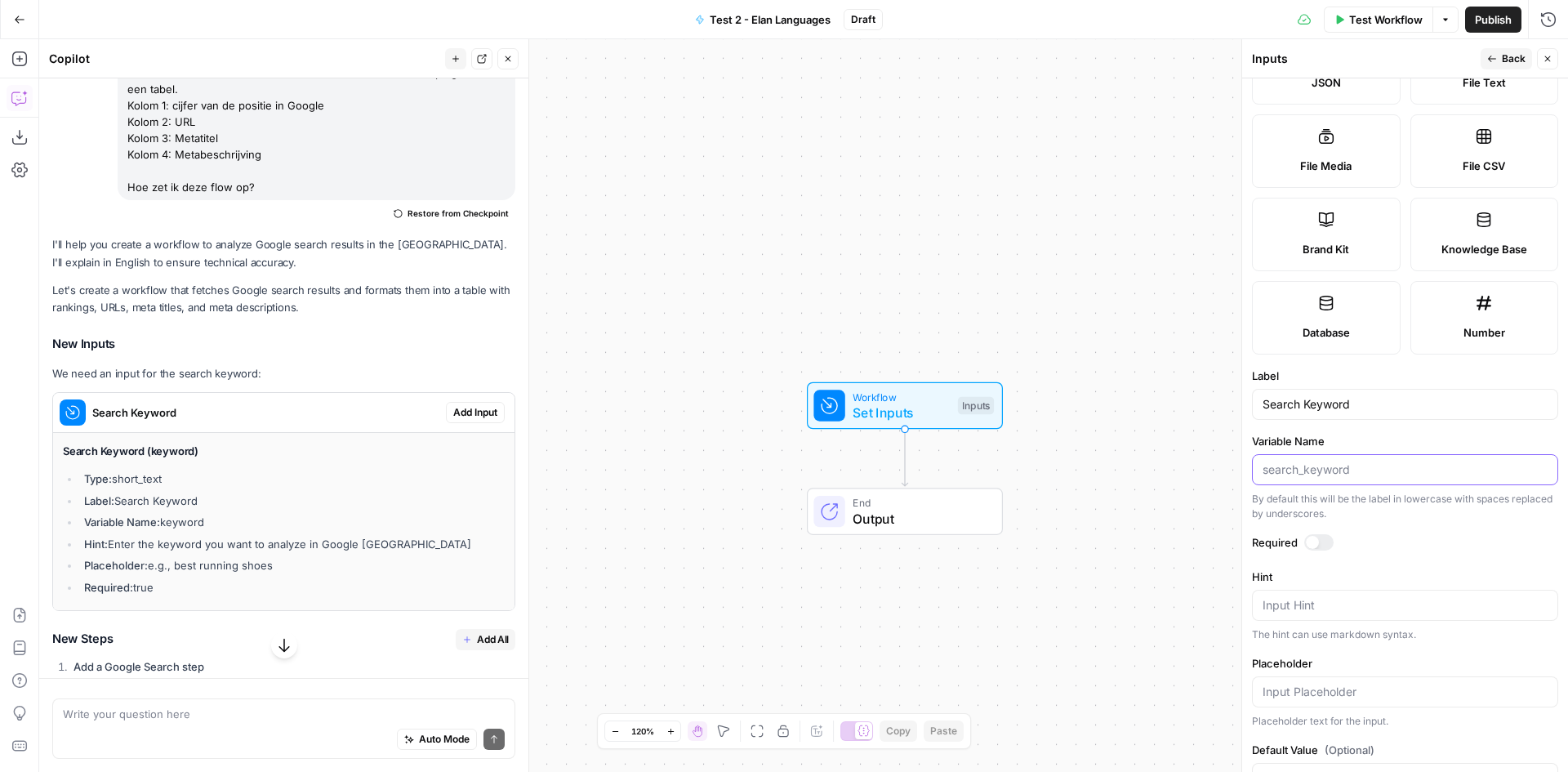
paste input "keyword"
type input "keyword"
drag, startPoint x: 377, startPoint y: 530, endPoint x: 174, endPoint y: 530, distance: 203.0
click at [174, 536] on li "Hint: Enter the keyword you want to analyze in Google [GEOGRAPHIC_DATA]" at bounding box center [292, 544] width 425 height 16
click at [317, 536] on li "Hint: Enter the keyword you want to analyze in Google [GEOGRAPHIC_DATA]" at bounding box center [292, 544] width 425 height 16
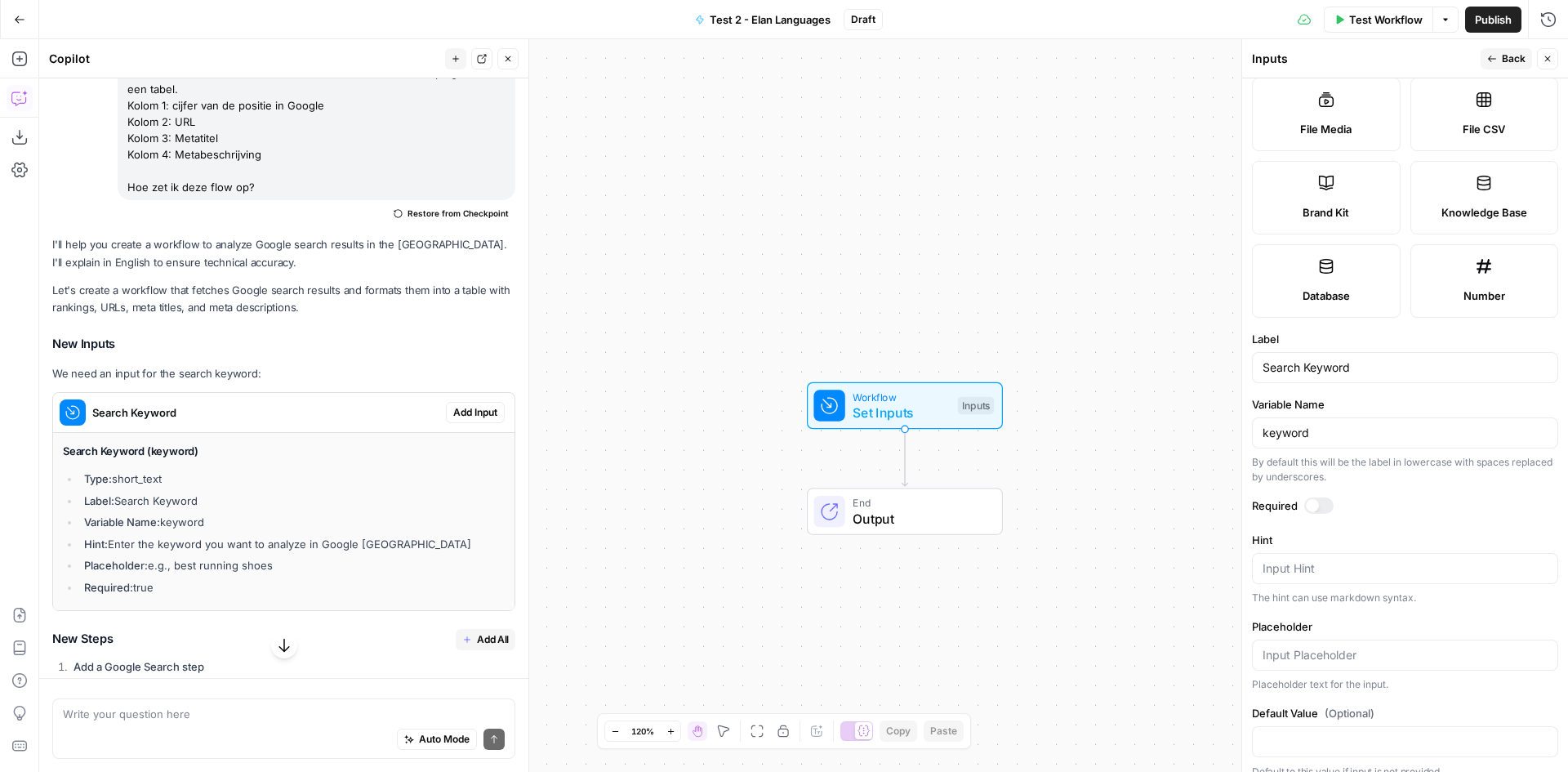
scroll to position [300, 0]
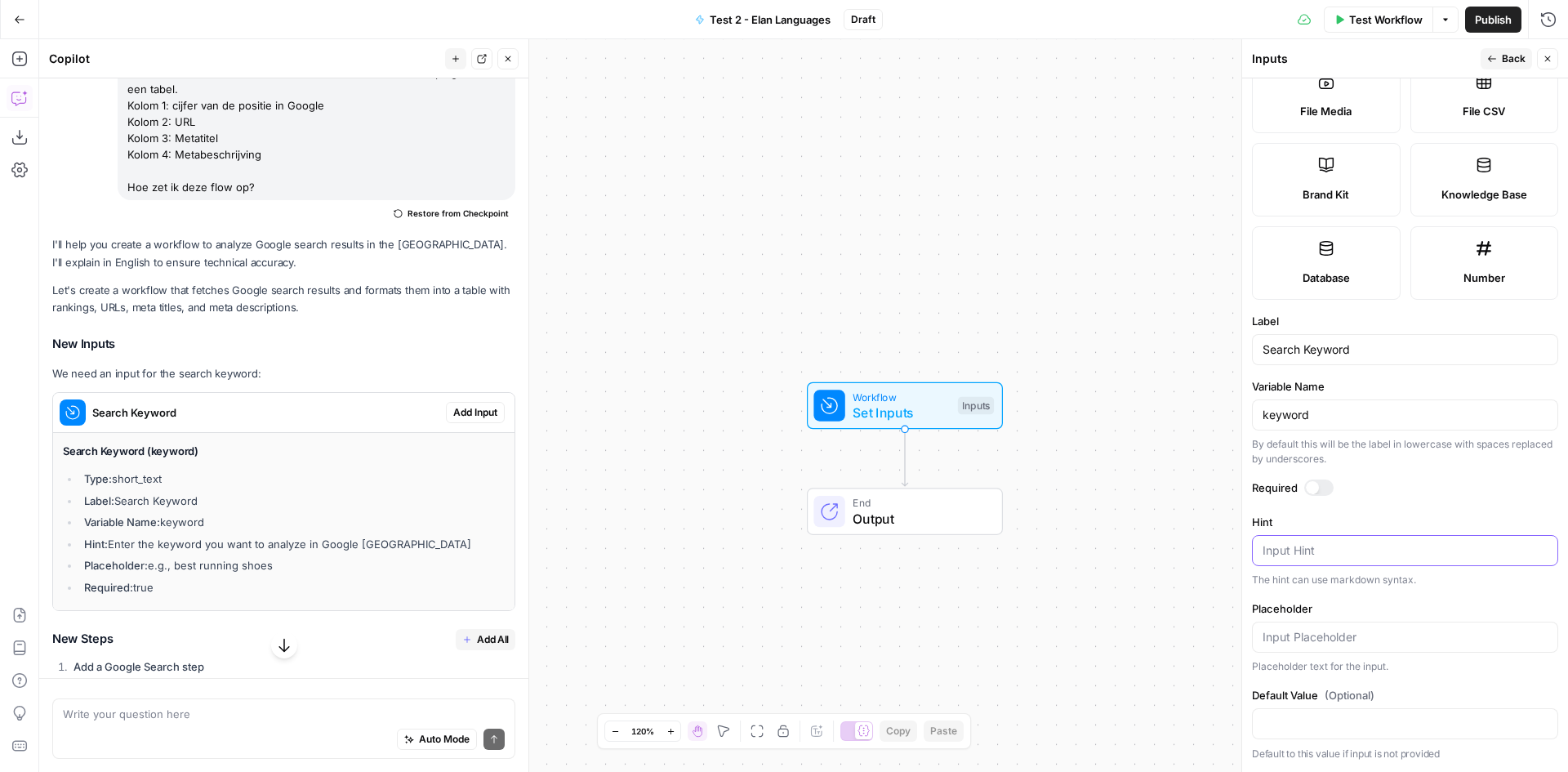
click at [1349, 553] on textarea "Hint" at bounding box center [1405, 550] width 285 height 16
type textarea "translation services"
click at [1390, 718] on input "Default Value (Optional)" at bounding box center [1405, 723] width 285 height 16
click at [1421, 683] on form "Input type Short Text Long Text Single Select Multi Select JSON File Text File …" at bounding box center [1405, 425] width 326 height 693
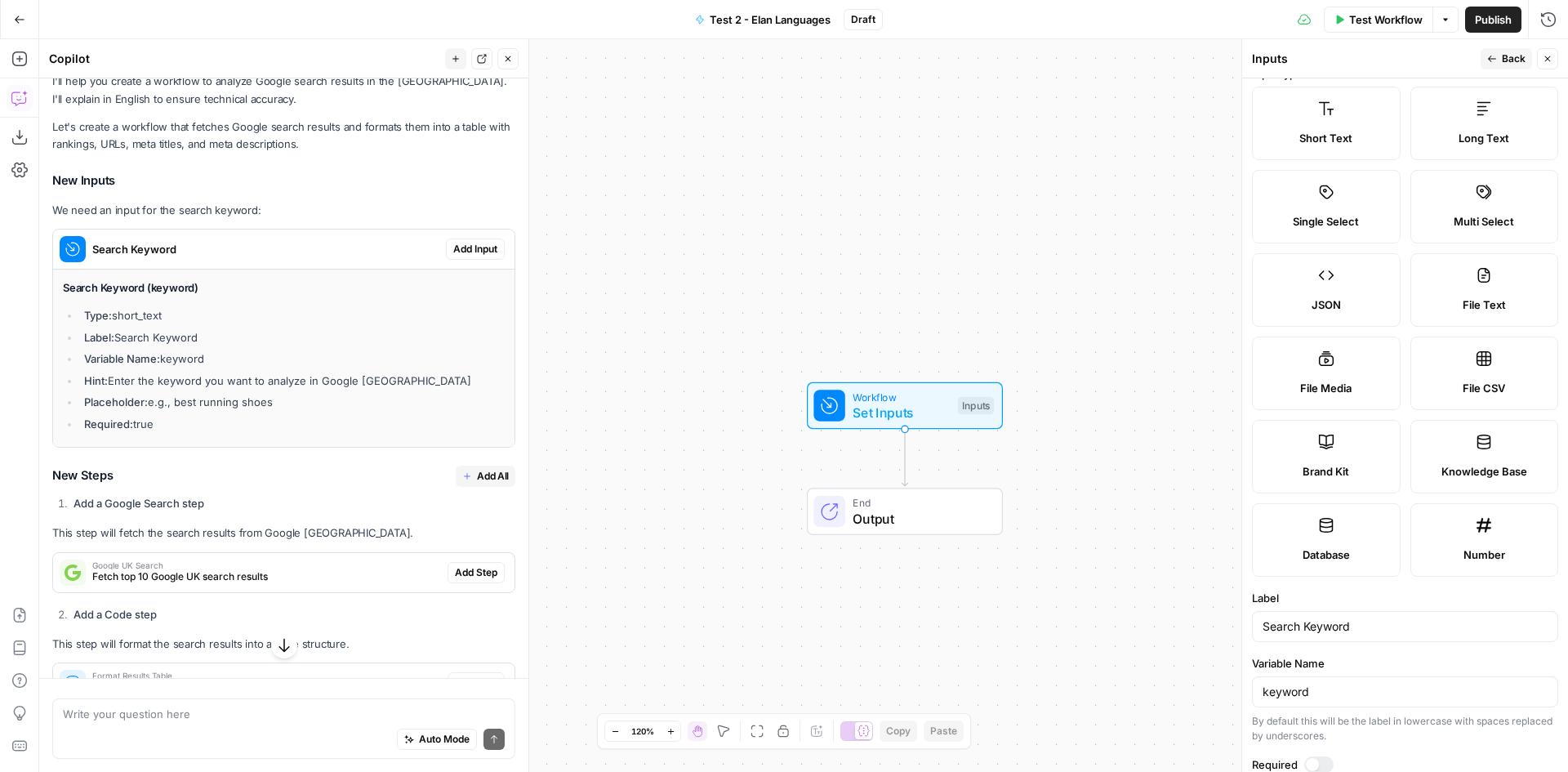
scroll to position [0, 0]
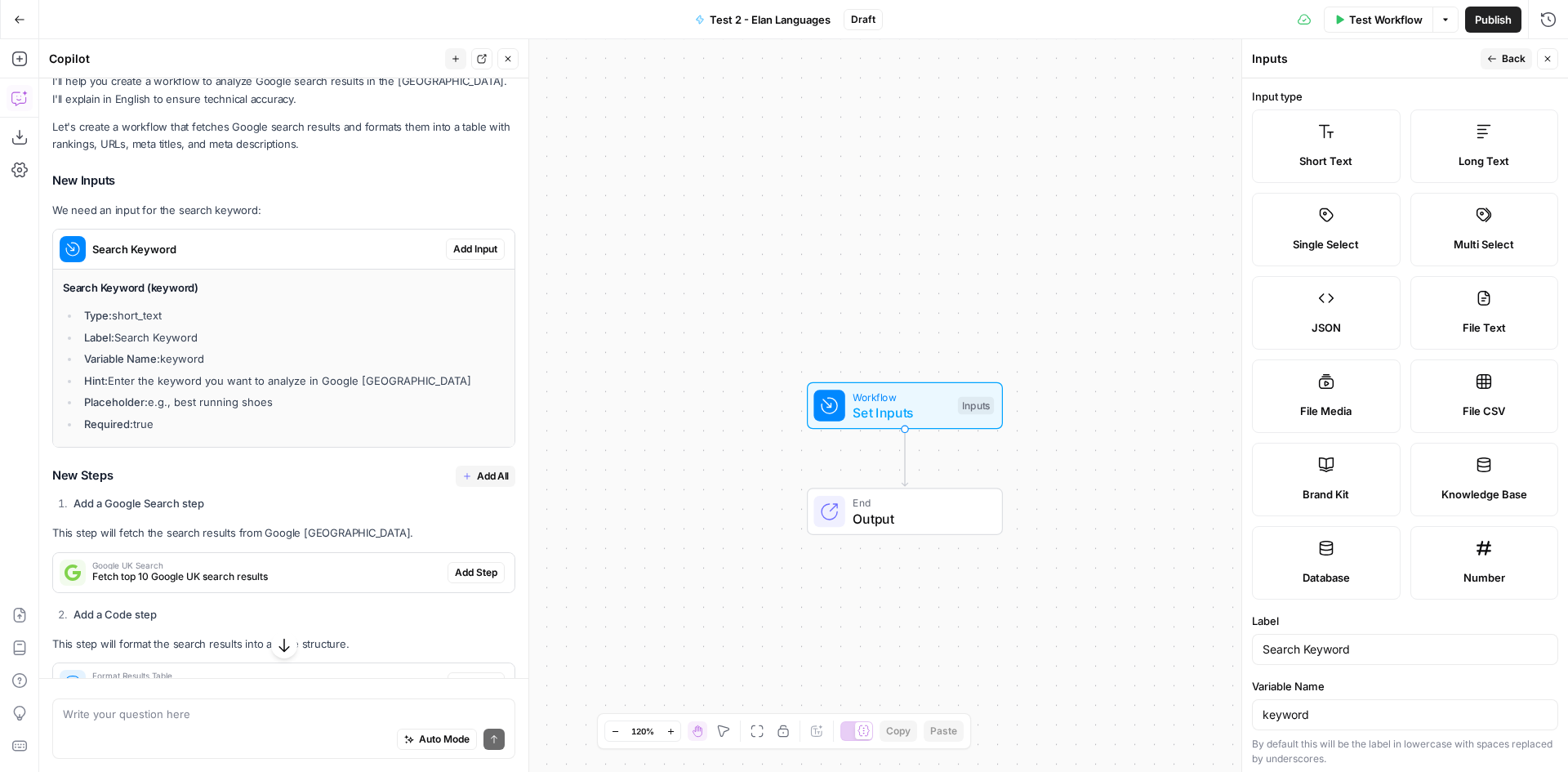
click at [1501, 58] on button "Back" at bounding box center [1507, 58] width 52 height 21
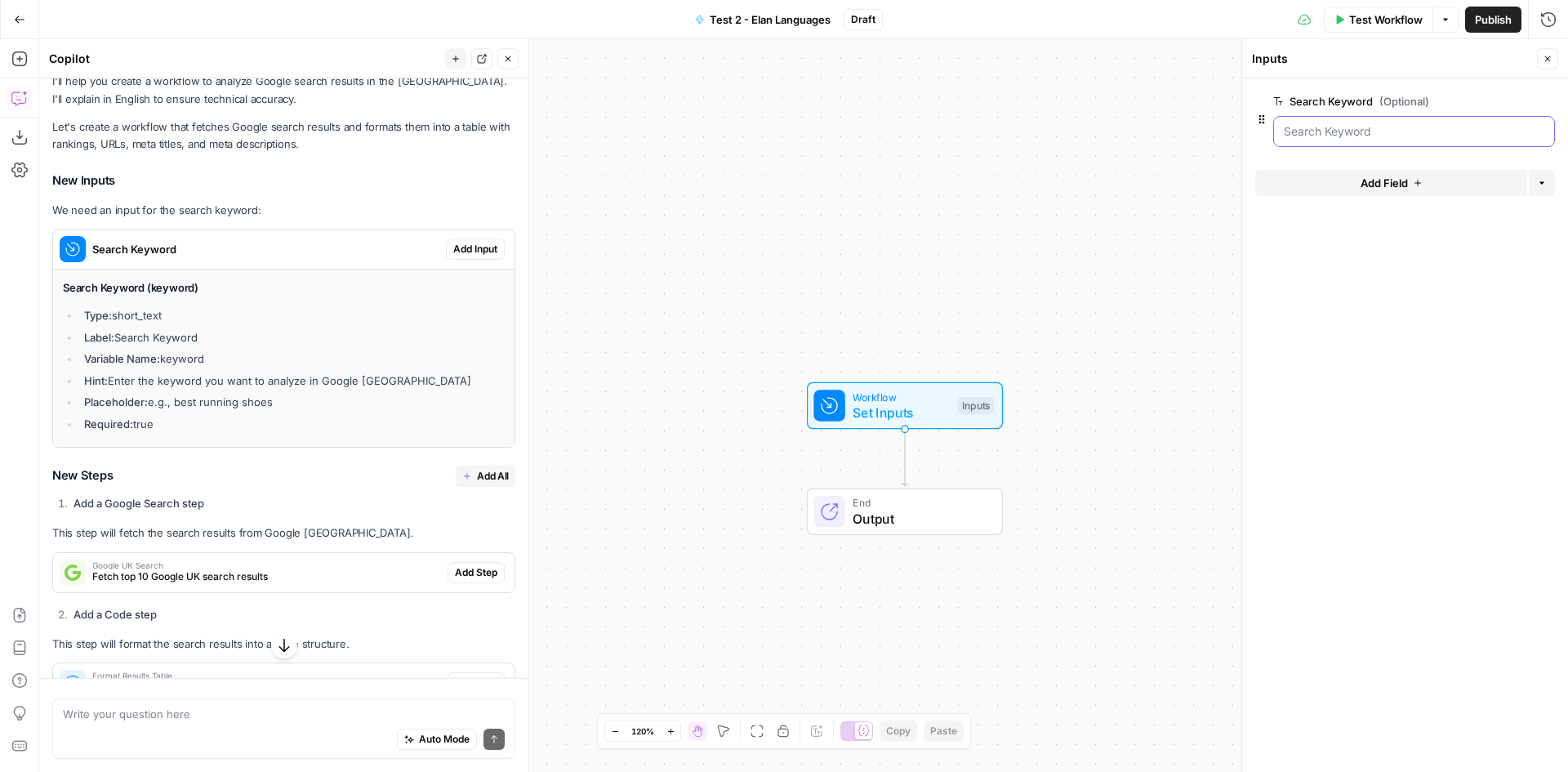
click at [1362, 129] on Keyword "Search Keyword (Optional)" at bounding box center [1415, 131] width 261 height 16
click at [1384, 134] on Keyword "Search Keyword (Optional)" at bounding box center [1415, 131] width 261 height 16
click at [1262, 124] on icon "button" at bounding box center [1262, 120] width 13 height 13
click at [459, 242] on span "Add Input" at bounding box center [476, 248] width 44 height 14
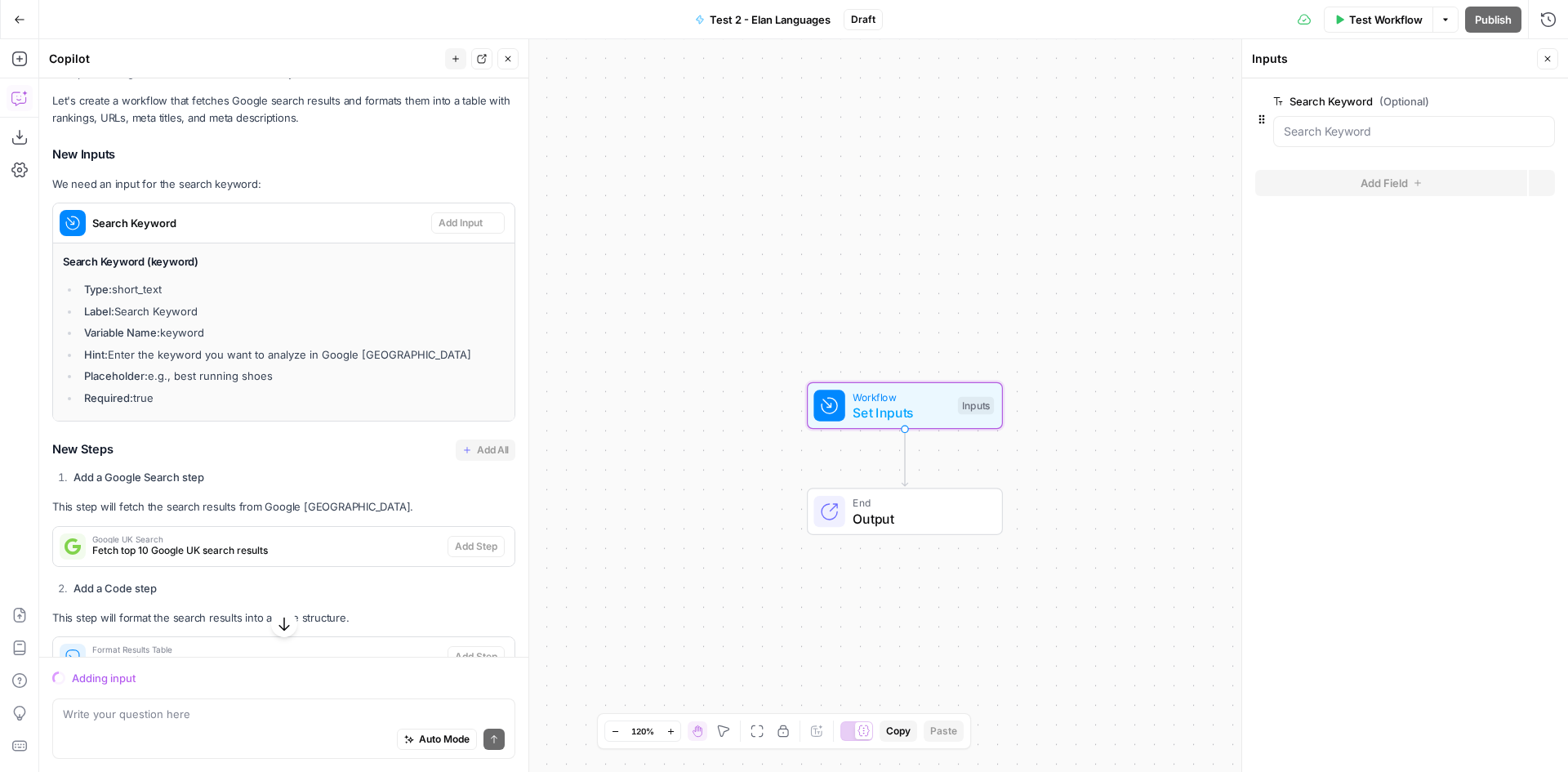
scroll to position [300, 0]
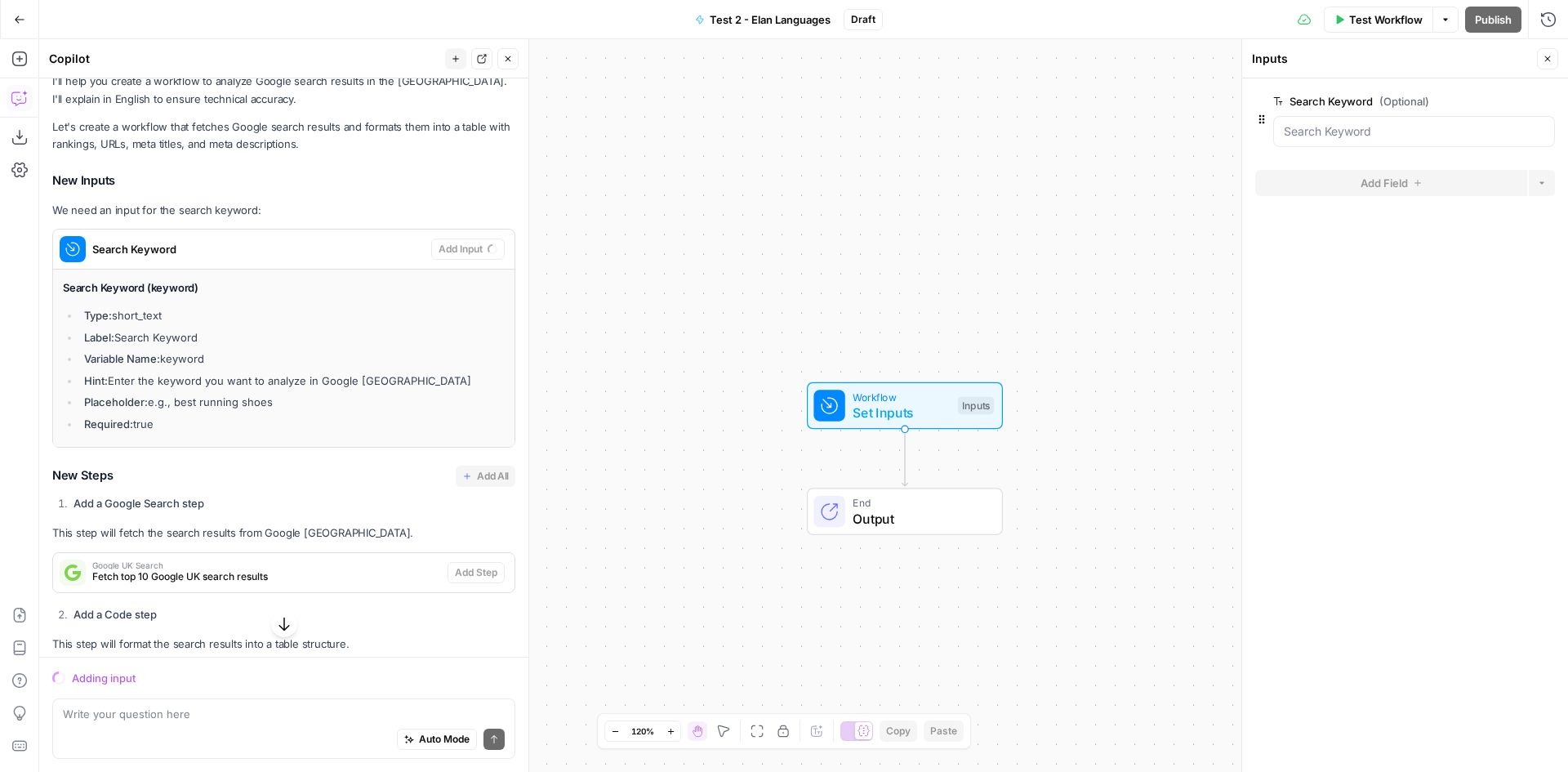
click at [877, 515] on span "Output" at bounding box center [919, 519] width 133 height 19
click at [878, 415] on span "Set Inputs" at bounding box center [901, 412] width 97 height 19
click at [1388, 136] on Keyword "Search Keyword (Optional)" at bounding box center [1415, 131] width 261 height 16
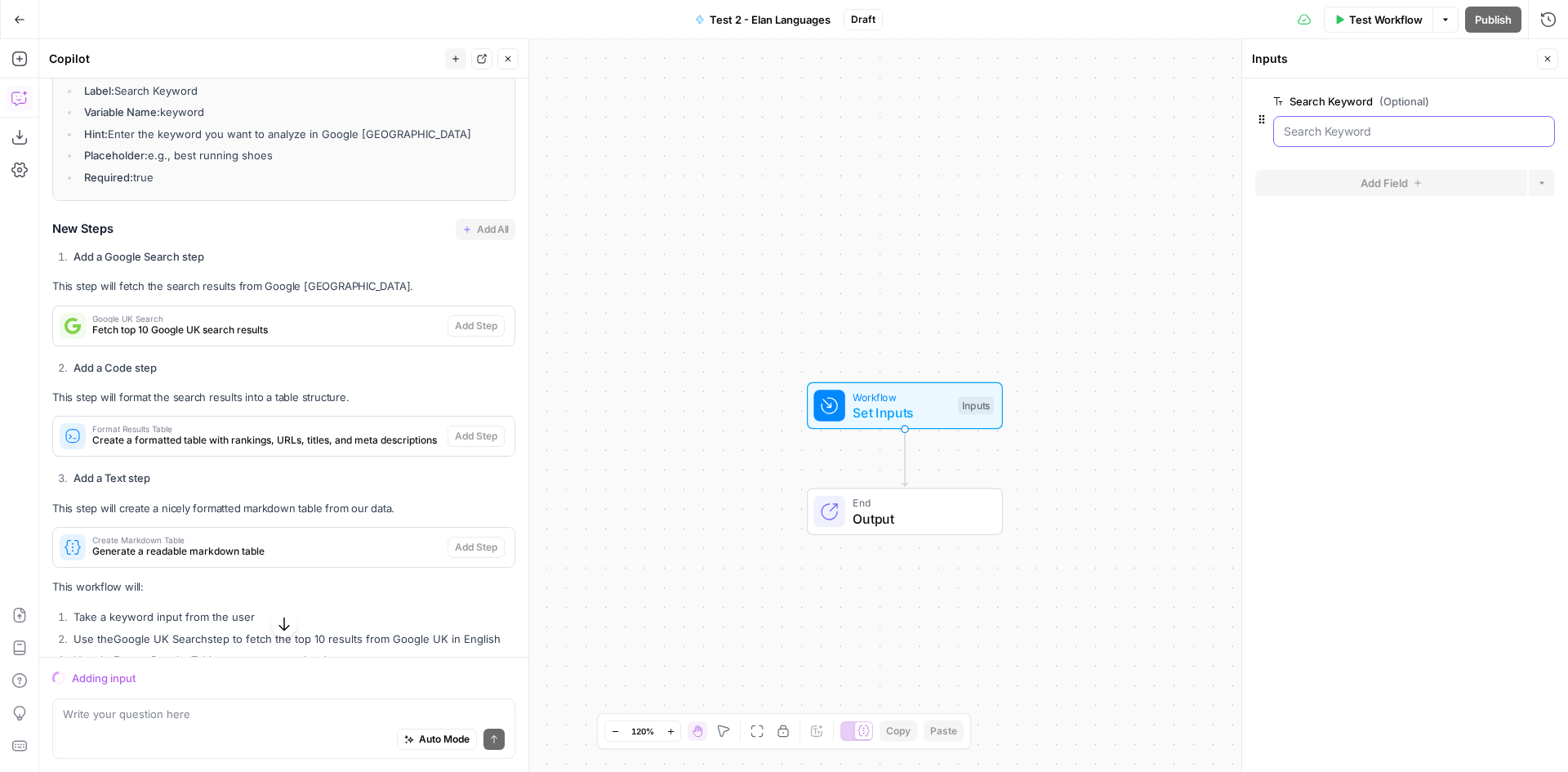
scroll to position [465, 0]
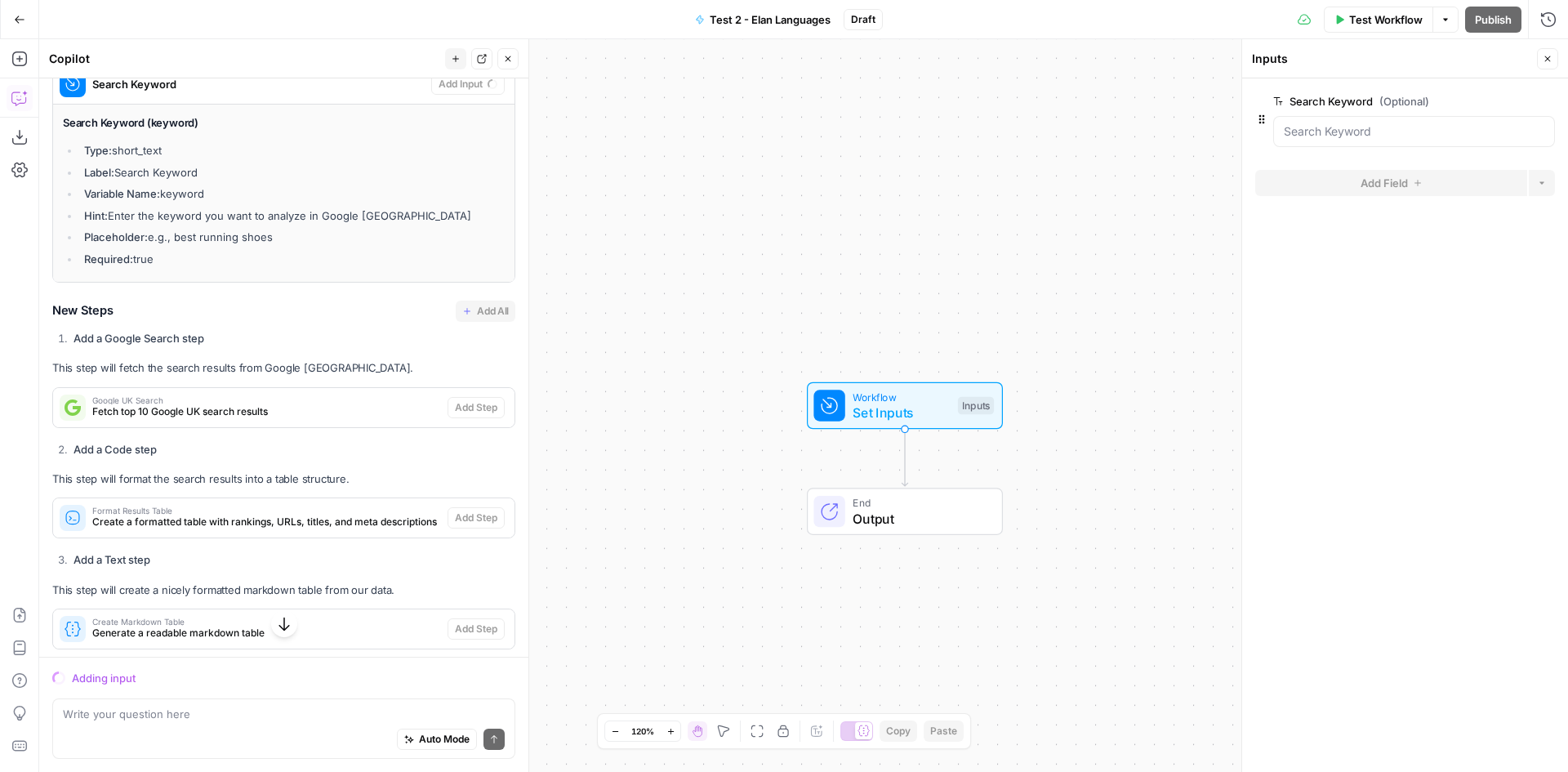
click at [221, 396] on span "Google UK Search" at bounding box center [267, 400] width 349 height 9
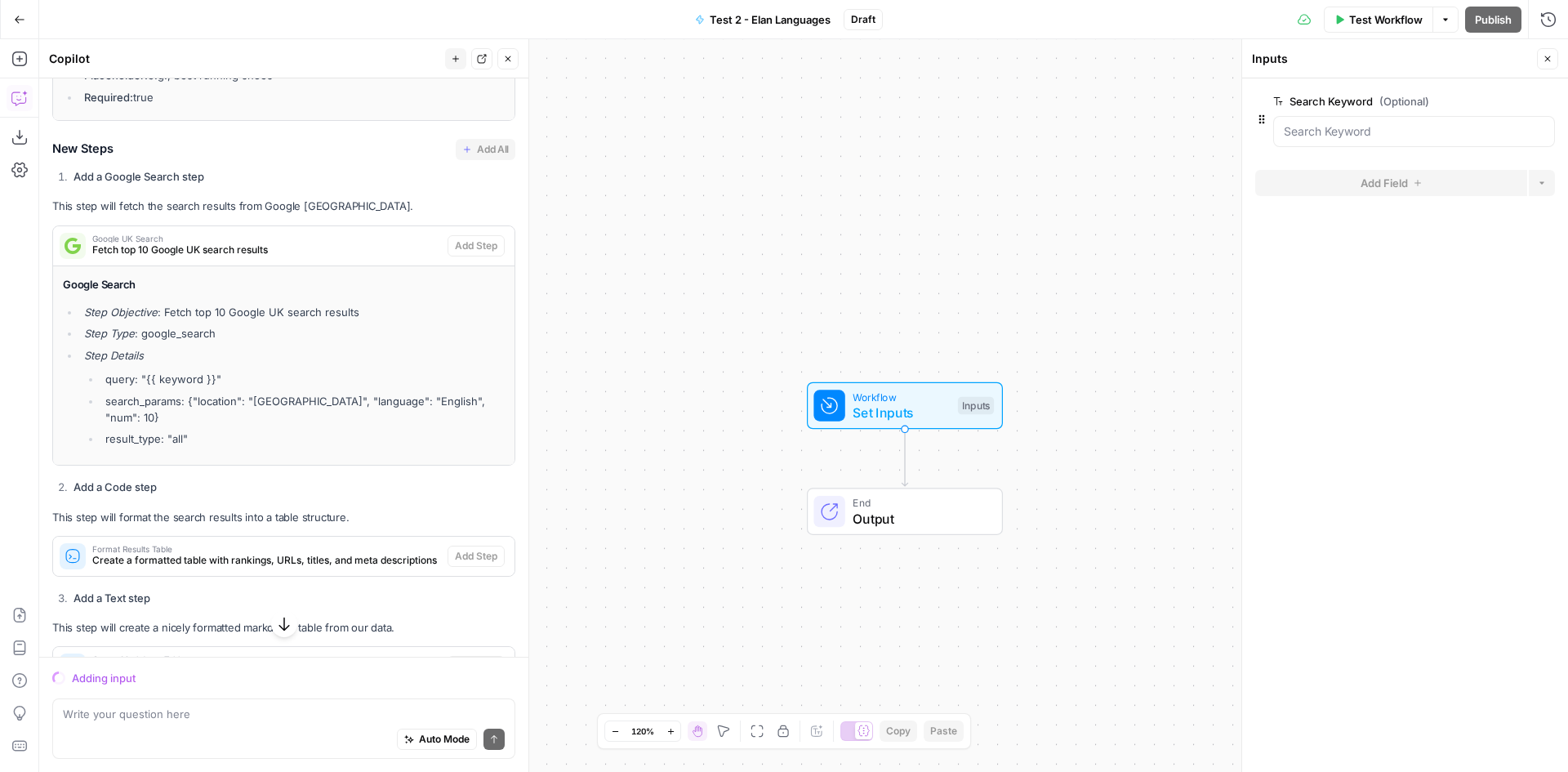
scroll to position [629, 0]
click at [1549, 53] on button "Close" at bounding box center [1548, 58] width 21 height 21
click at [882, 406] on span "Set Inputs" at bounding box center [901, 412] width 97 height 19
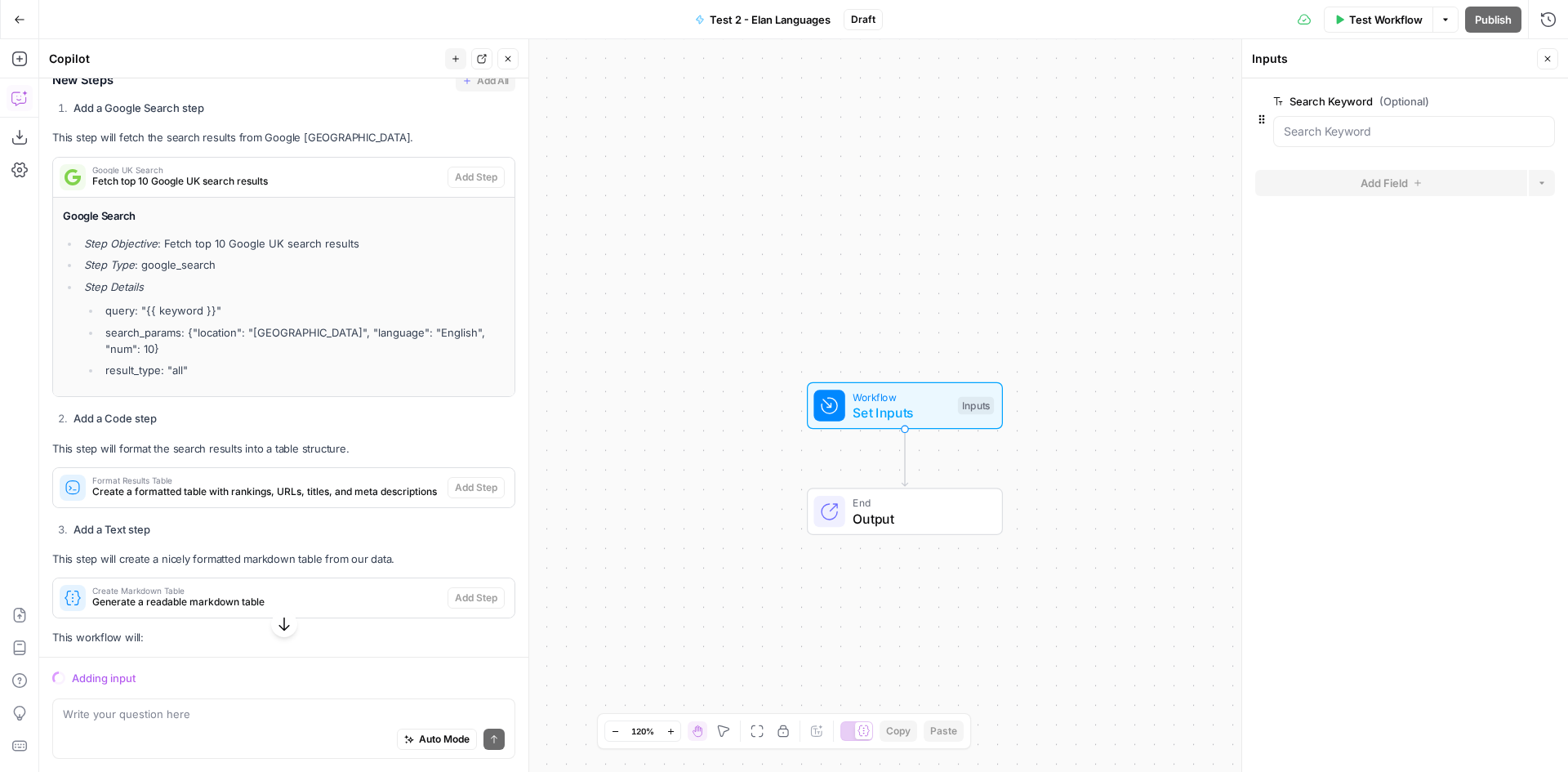
scroll to position [792, 0]
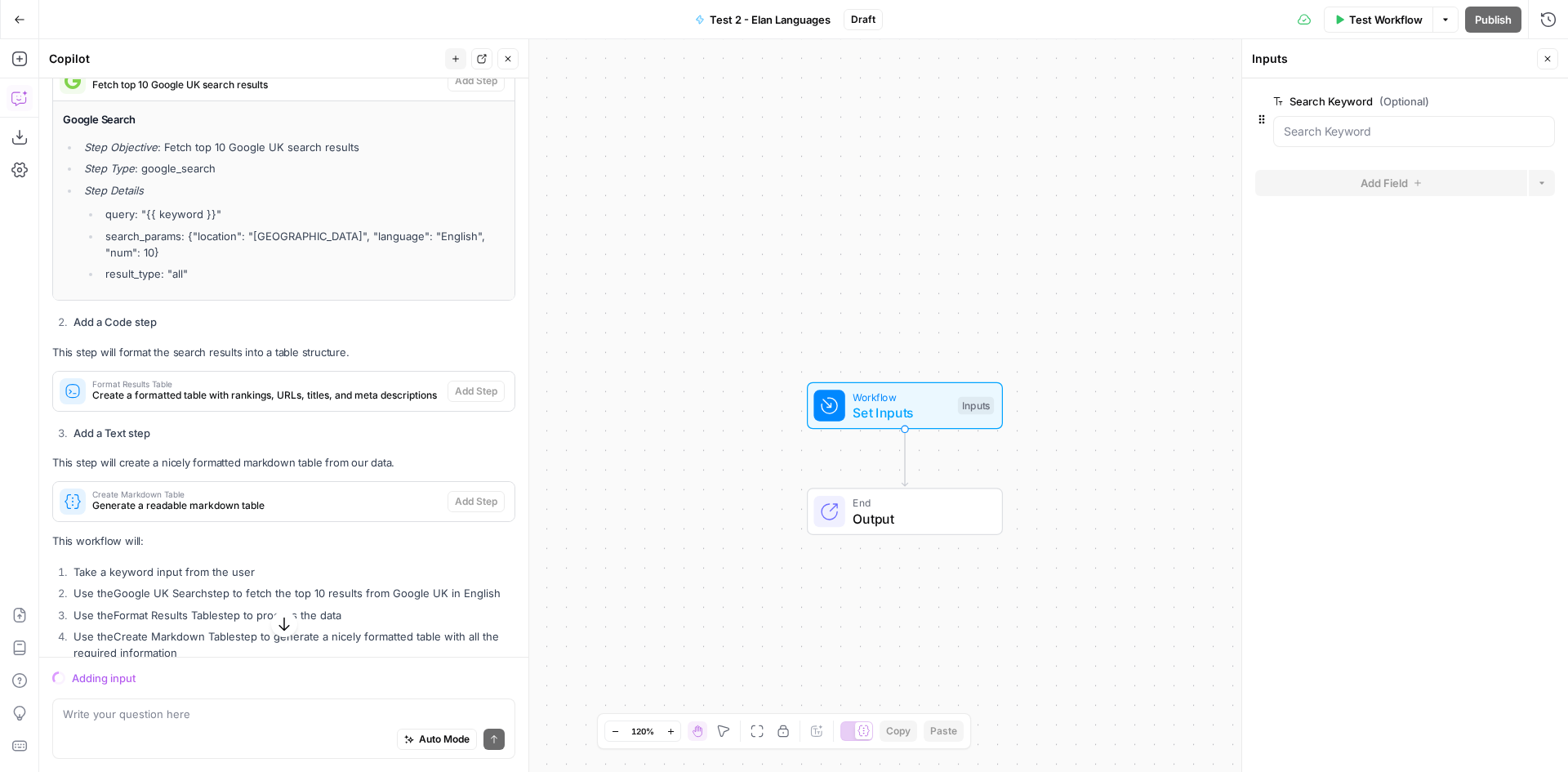
click at [311, 388] on span "Create a formatted table with rankings, URLs, titles, and meta descriptions" at bounding box center [267, 395] width 349 height 14
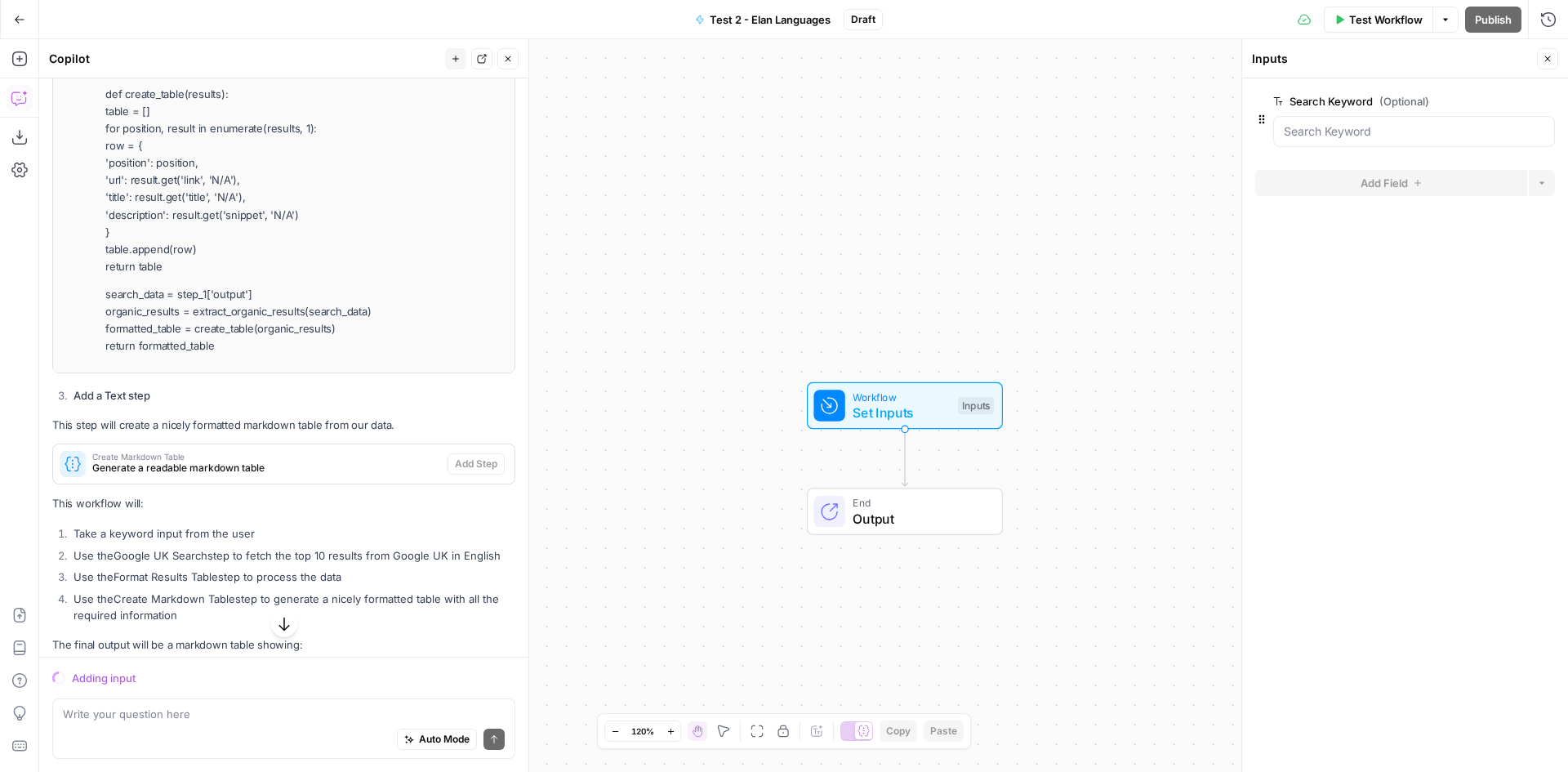
scroll to position [1445, 0]
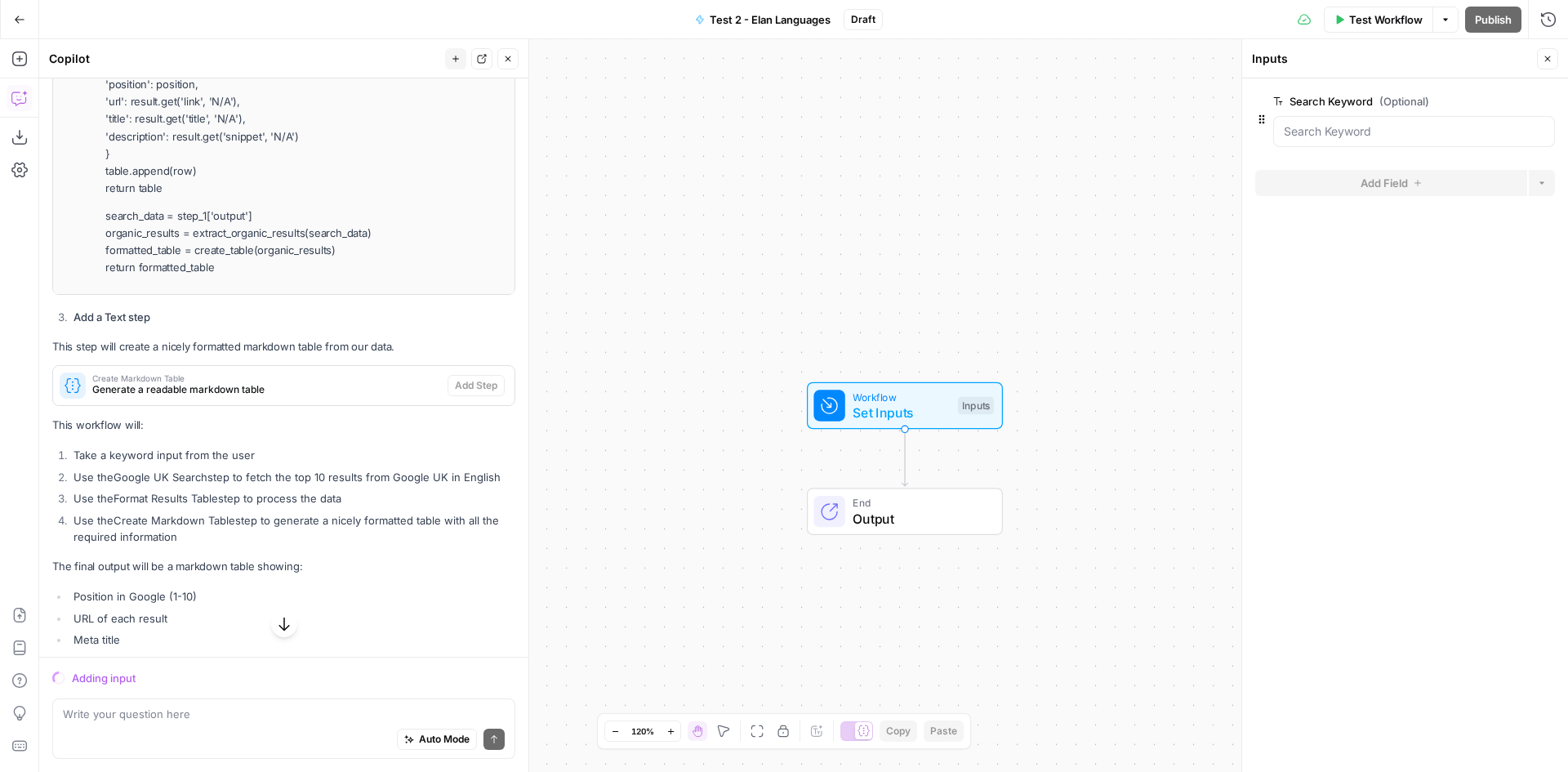
click at [190, 374] on span "Create Markdown Table" at bounding box center [267, 378] width 349 height 9
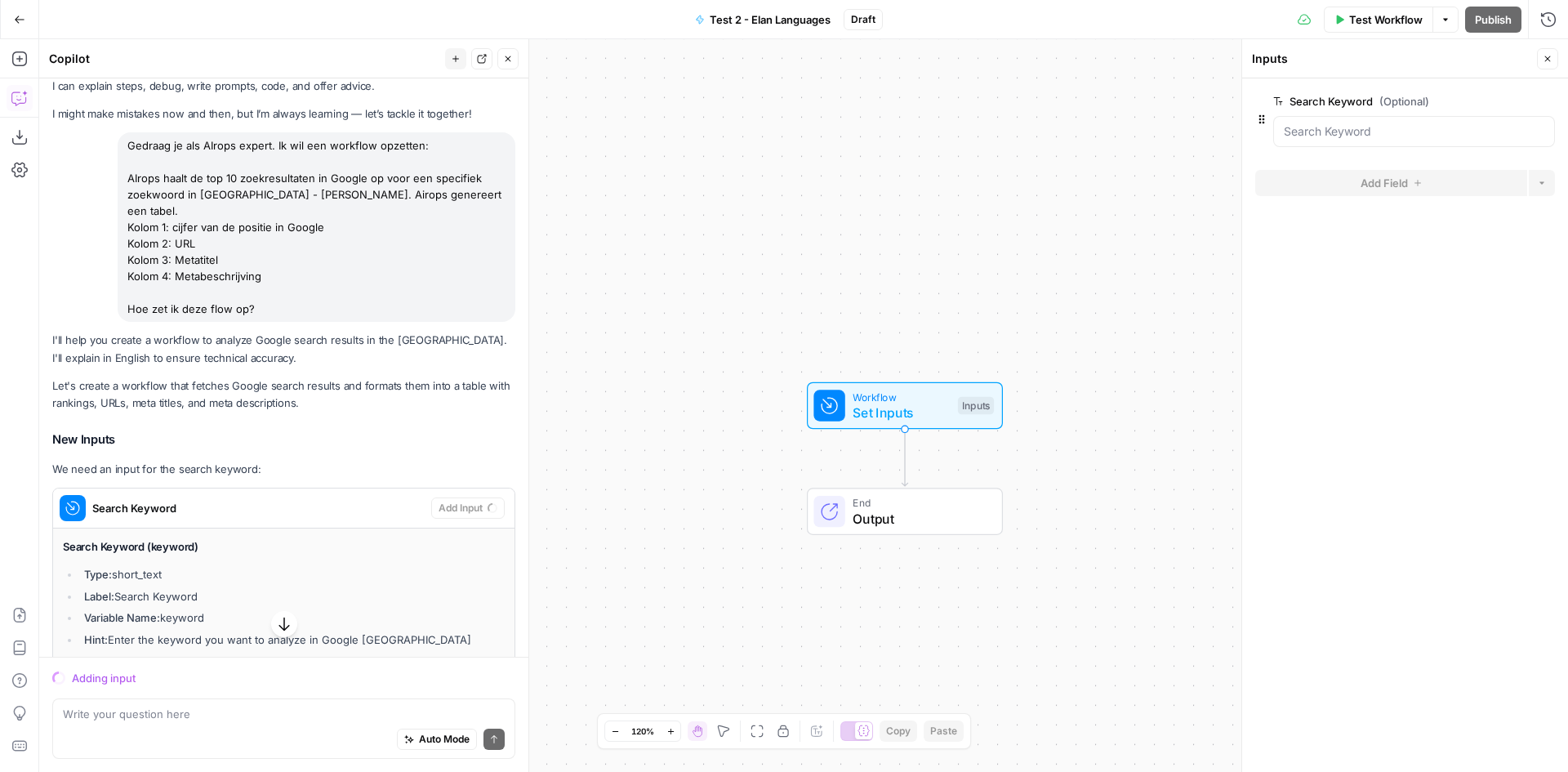
scroll to position [0, 0]
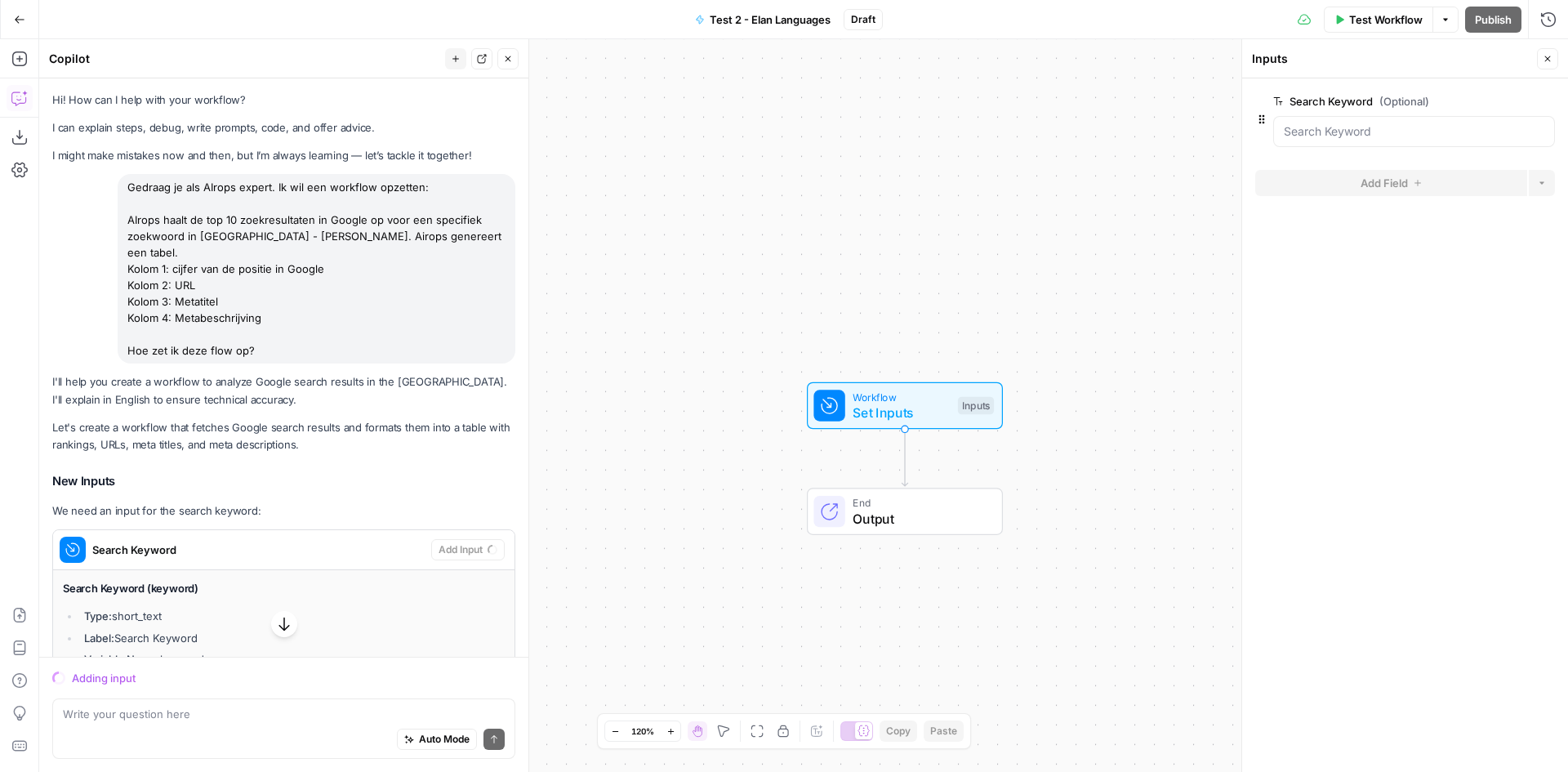
drag, startPoint x: 277, startPoint y: 332, endPoint x: 113, endPoint y: 190, distance: 216.9
click at [113, 190] on div "Gedraag je als AIrops expert. Ik wil een workflow opzetten: AIrops haalt de top…" at bounding box center [284, 269] width 463 height 190
copy div "Gedraag je als AIrops expert. Ik wil een workflow opzetten: AIrops haalt de top…"
click at [23, 15] on icon "button" at bounding box center [19, 19] width 12 height 12
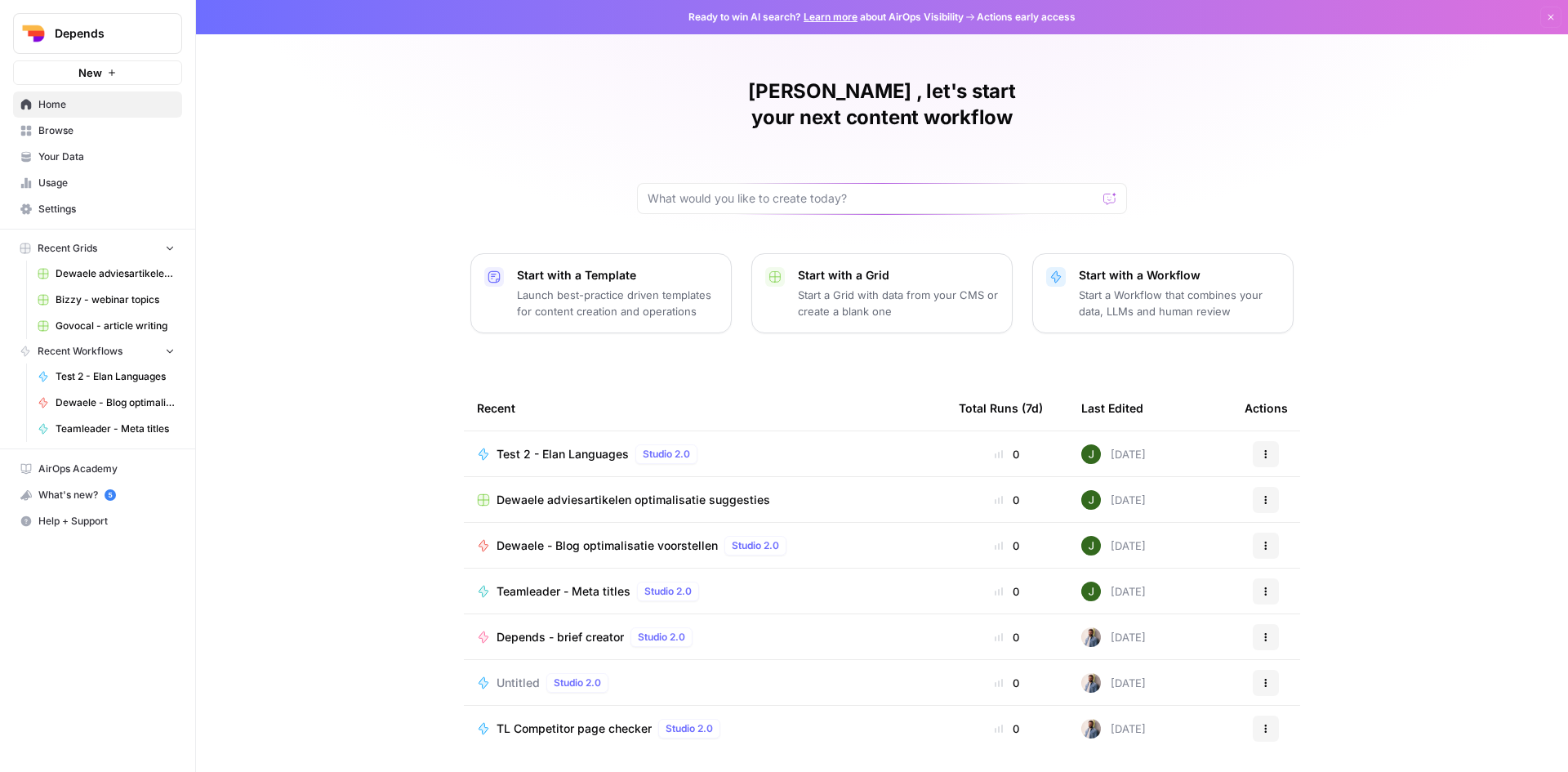
click at [1128, 287] on p "Start a Workflow that combines your data, LLMs and human review" at bounding box center [1179, 303] width 200 height 33
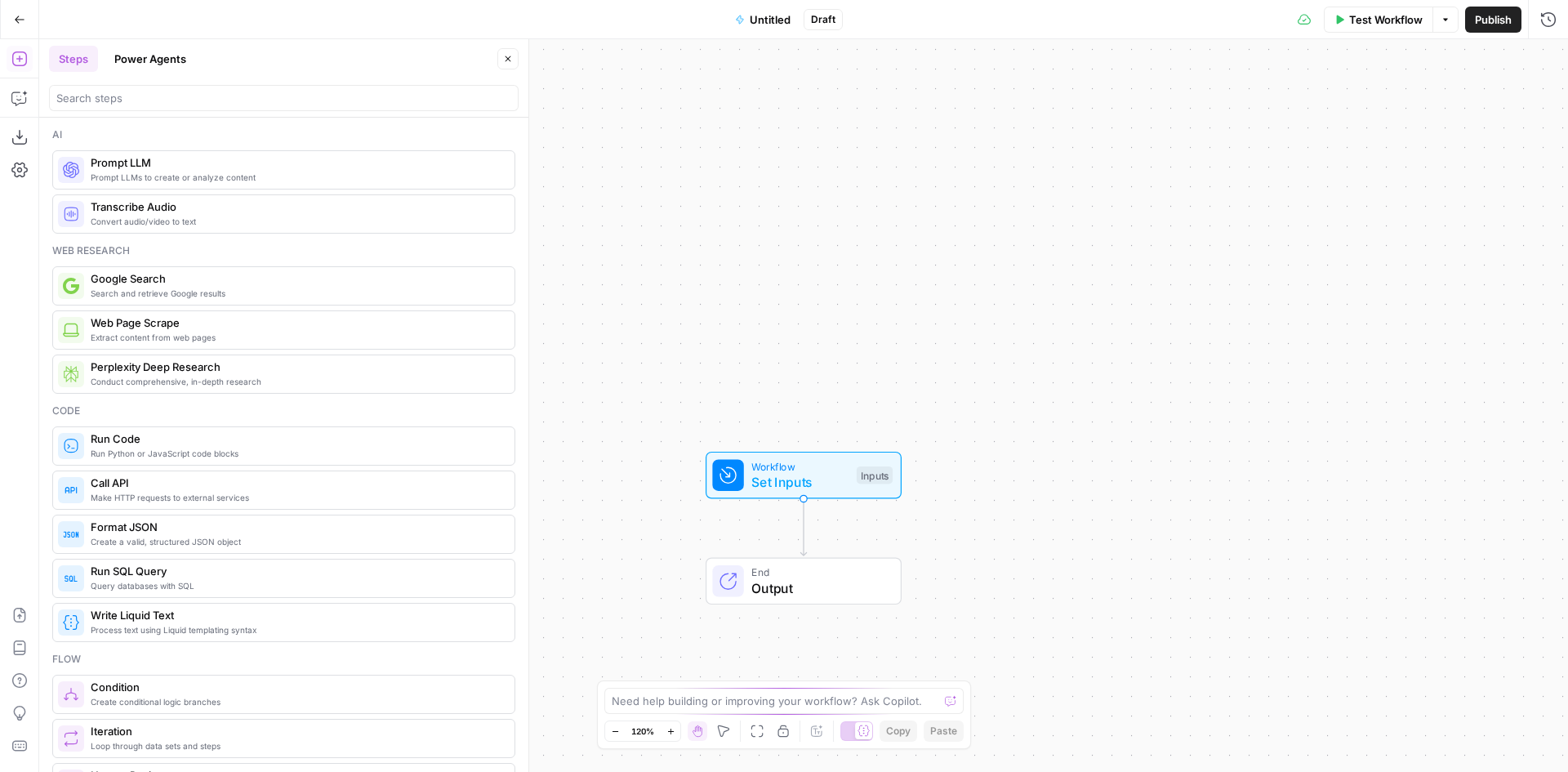
click at [757, 19] on span "Untitled" at bounding box center [770, 19] width 41 height 16
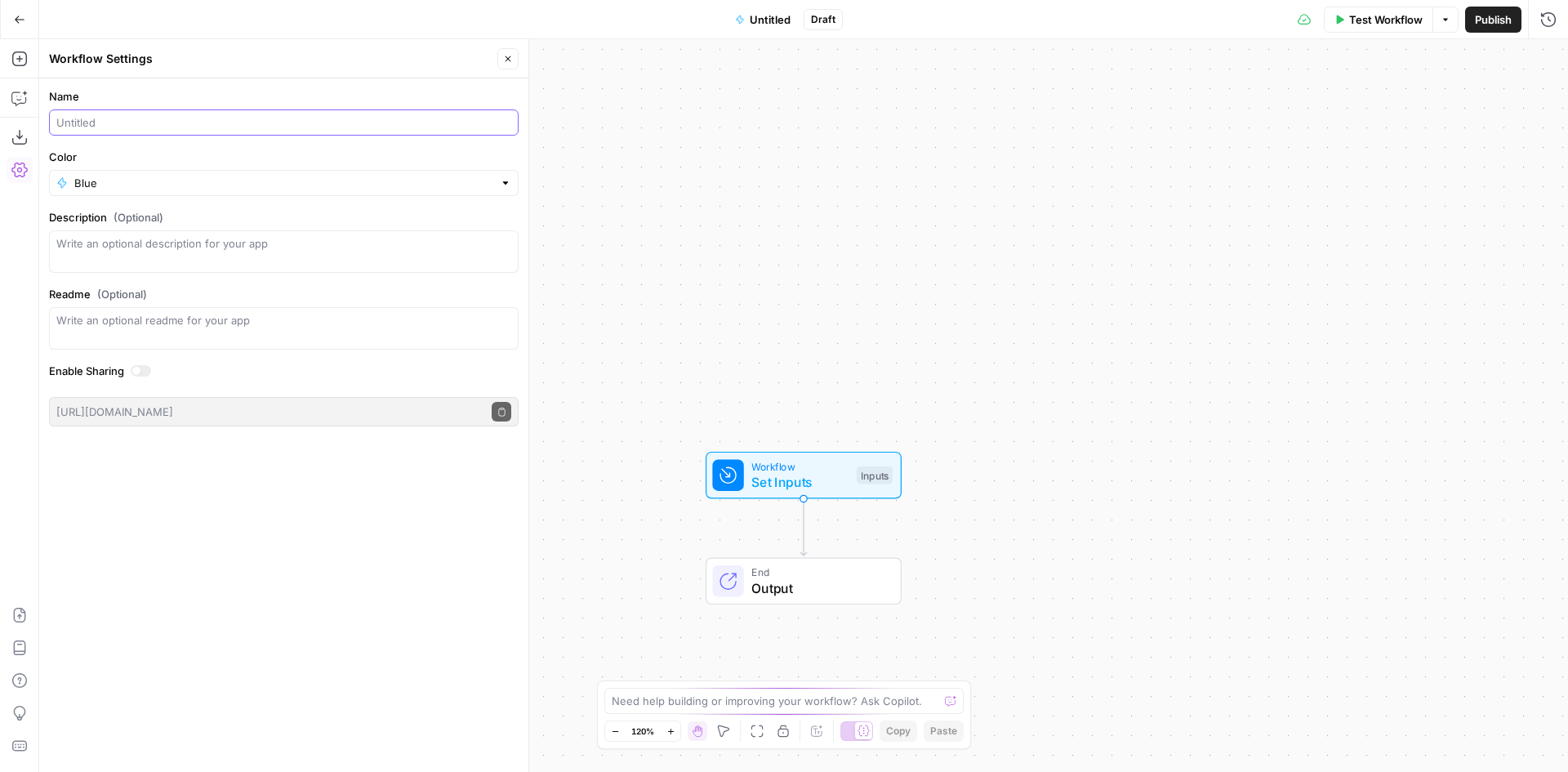
drag, startPoint x: 146, startPoint y: 127, endPoint x: 28, endPoint y: 126, distance: 118.0
click at [28, 126] on body "Depends New Home Browse Your Data Usage Settings Recent Grids [PERSON_NAME] adv…" at bounding box center [784, 386] width 1568 height 772
type input "Test 3 - Elan Languages"
click at [852, 191] on div "Workflow Set Inputs Inputs End Output" at bounding box center [804, 406] width 1529 height 733
click at [506, 57] on icon "button" at bounding box center [508, 58] width 10 height 10
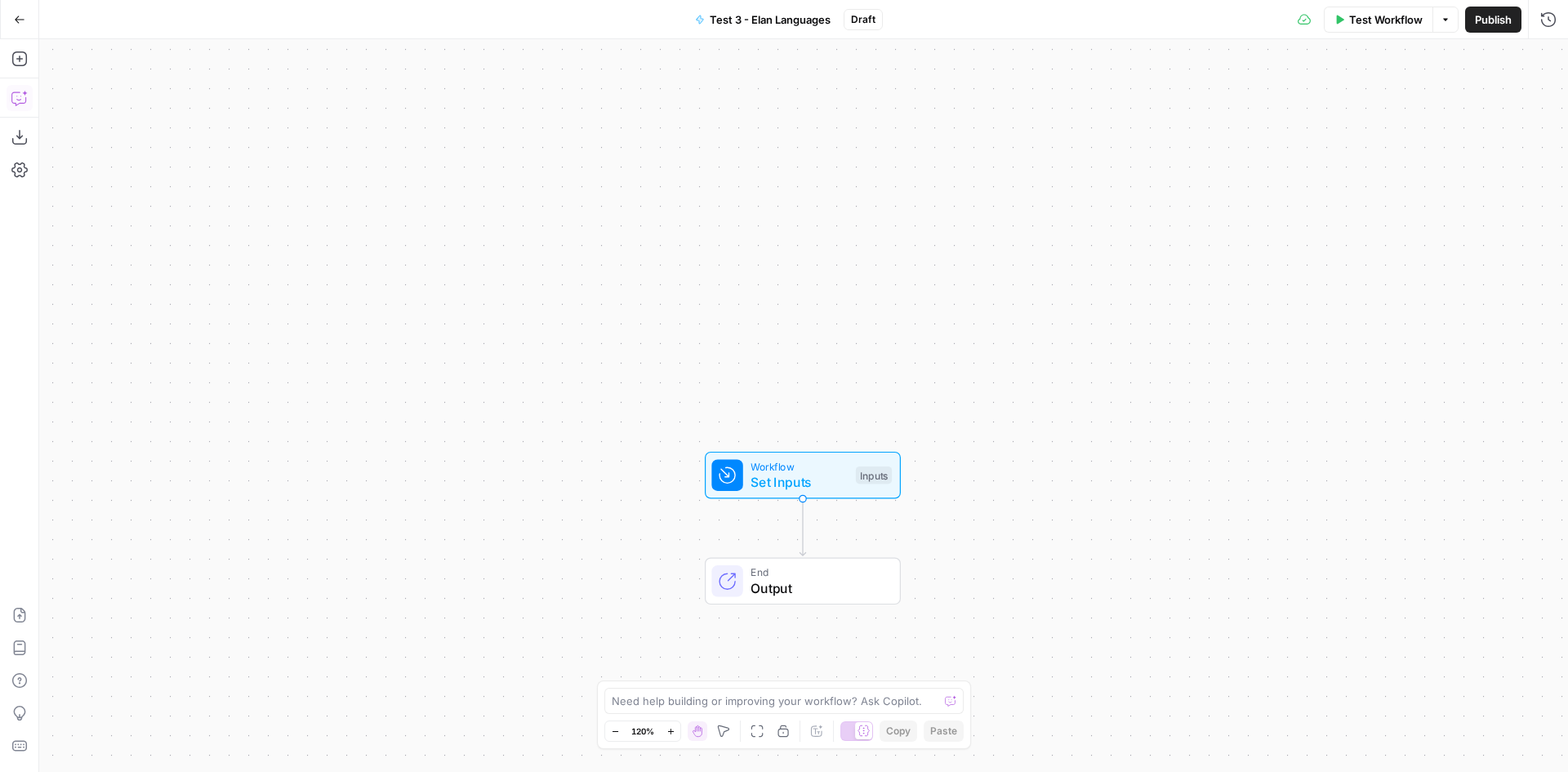
click at [21, 103] on icon "button" at bounding box center [18, 99] width 13 height 13
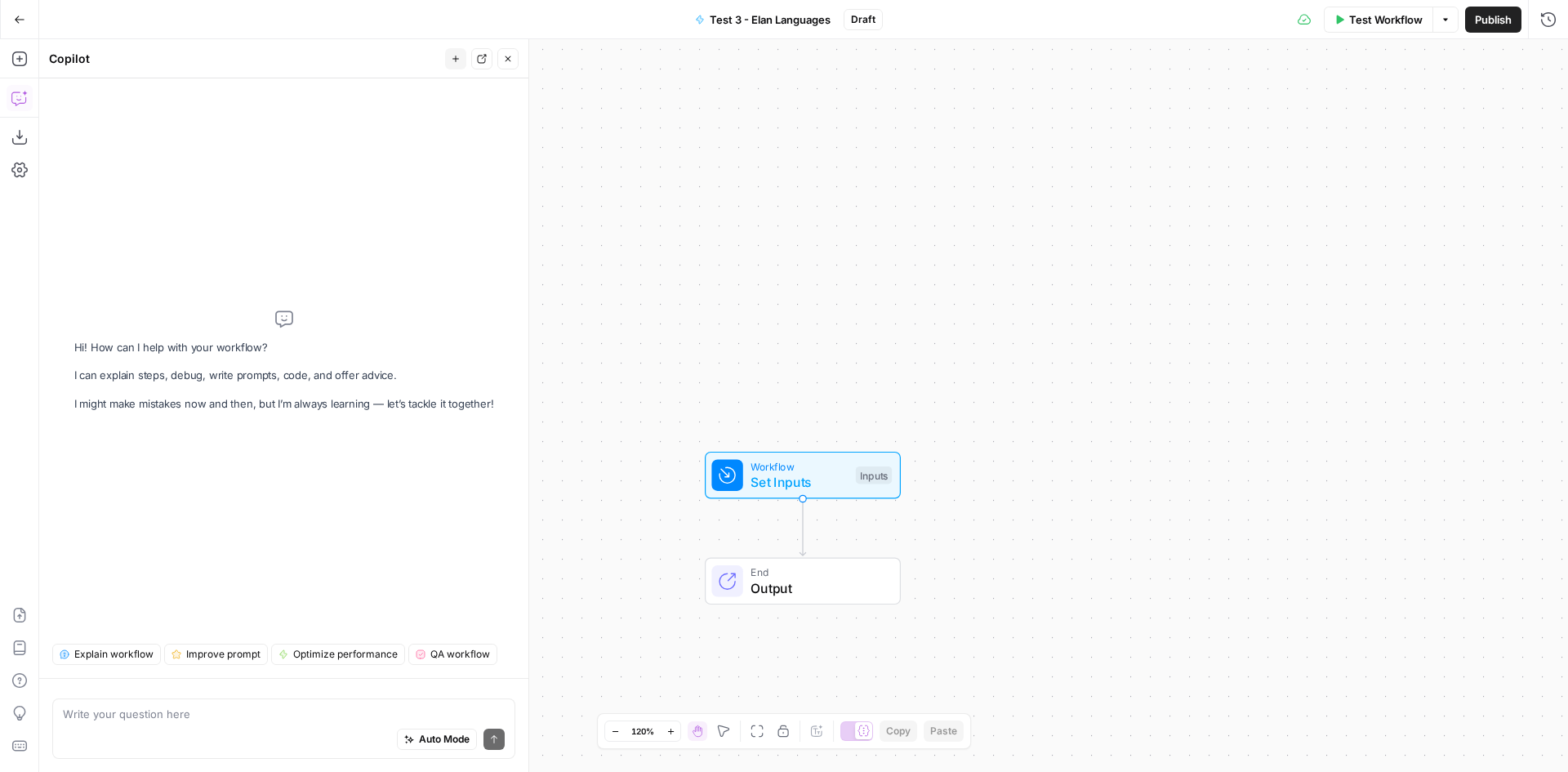
click at [196, 714] on textarea at bounding box center [284, 714] width 442 height 16
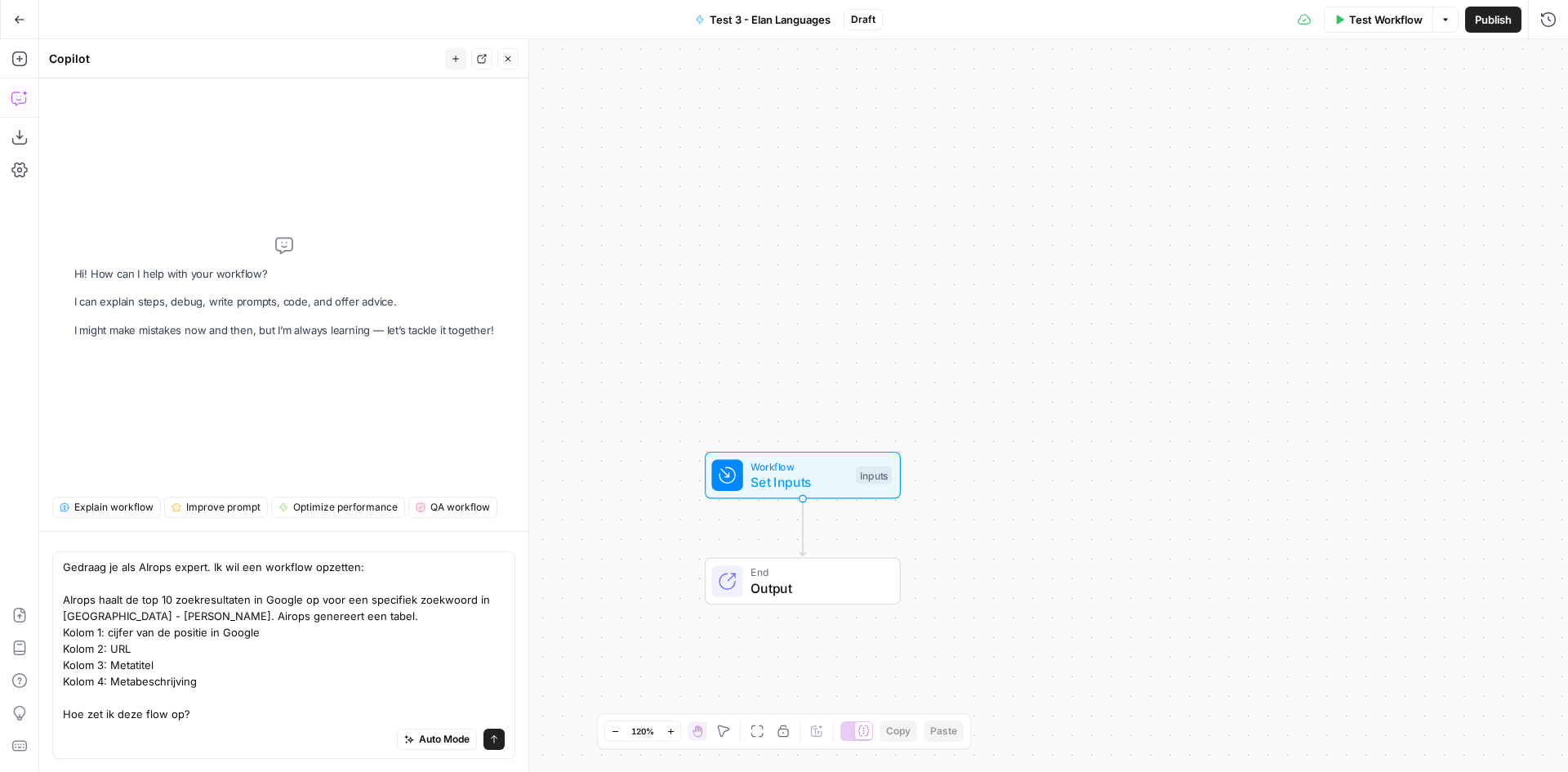
type textarea "Gedraag je als AIrops expert. Ik wil een workflow opzetten: AIrops haalt de top…"
click at [174, 730] on div "Auto Mode Send" at bounding box center [284, 739] width 442 height 35
click at [495, 740] on icon "submit" at bounding box center [494, 739] width 10 height 10
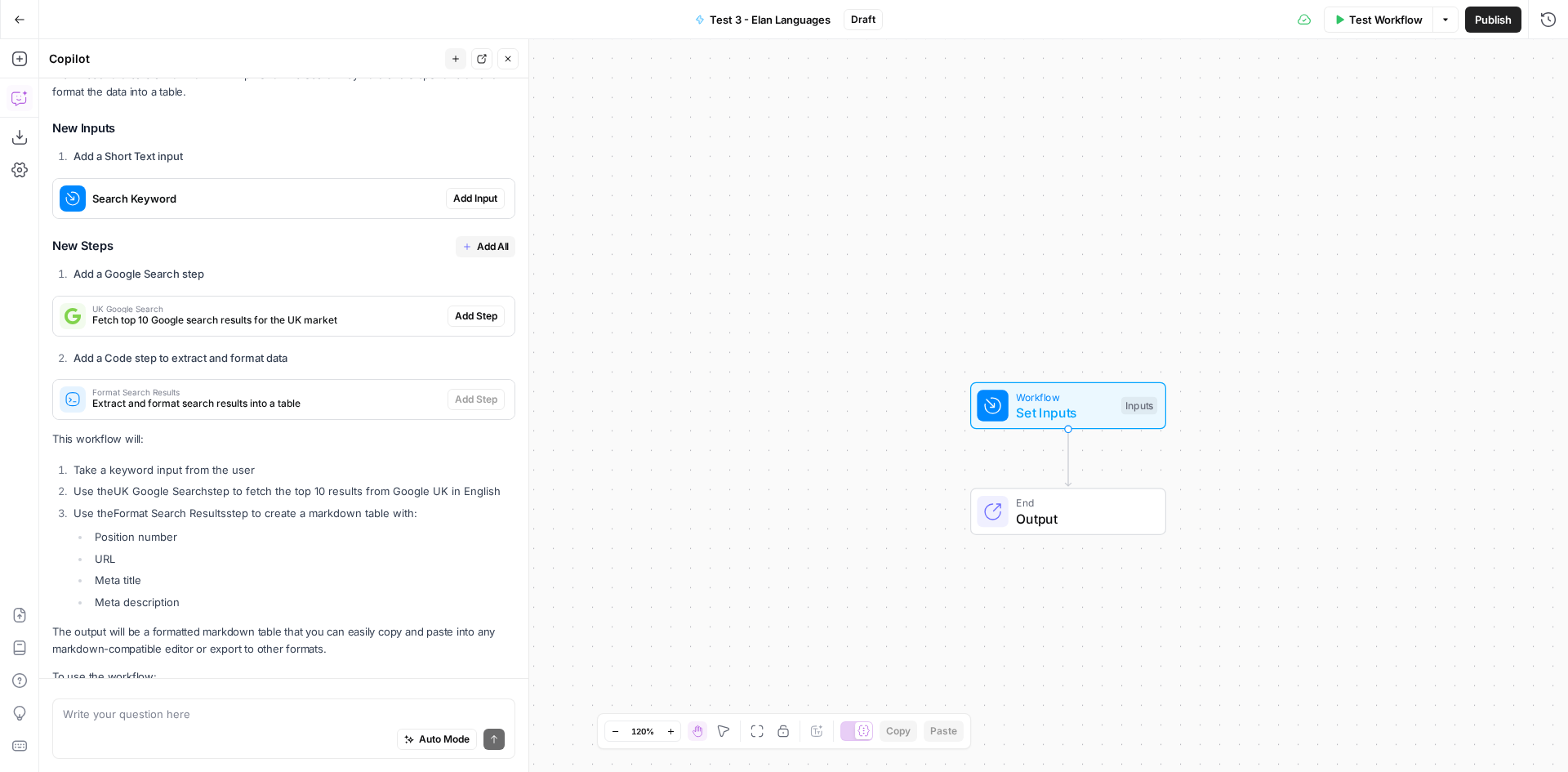
scroll to position [268, 0]
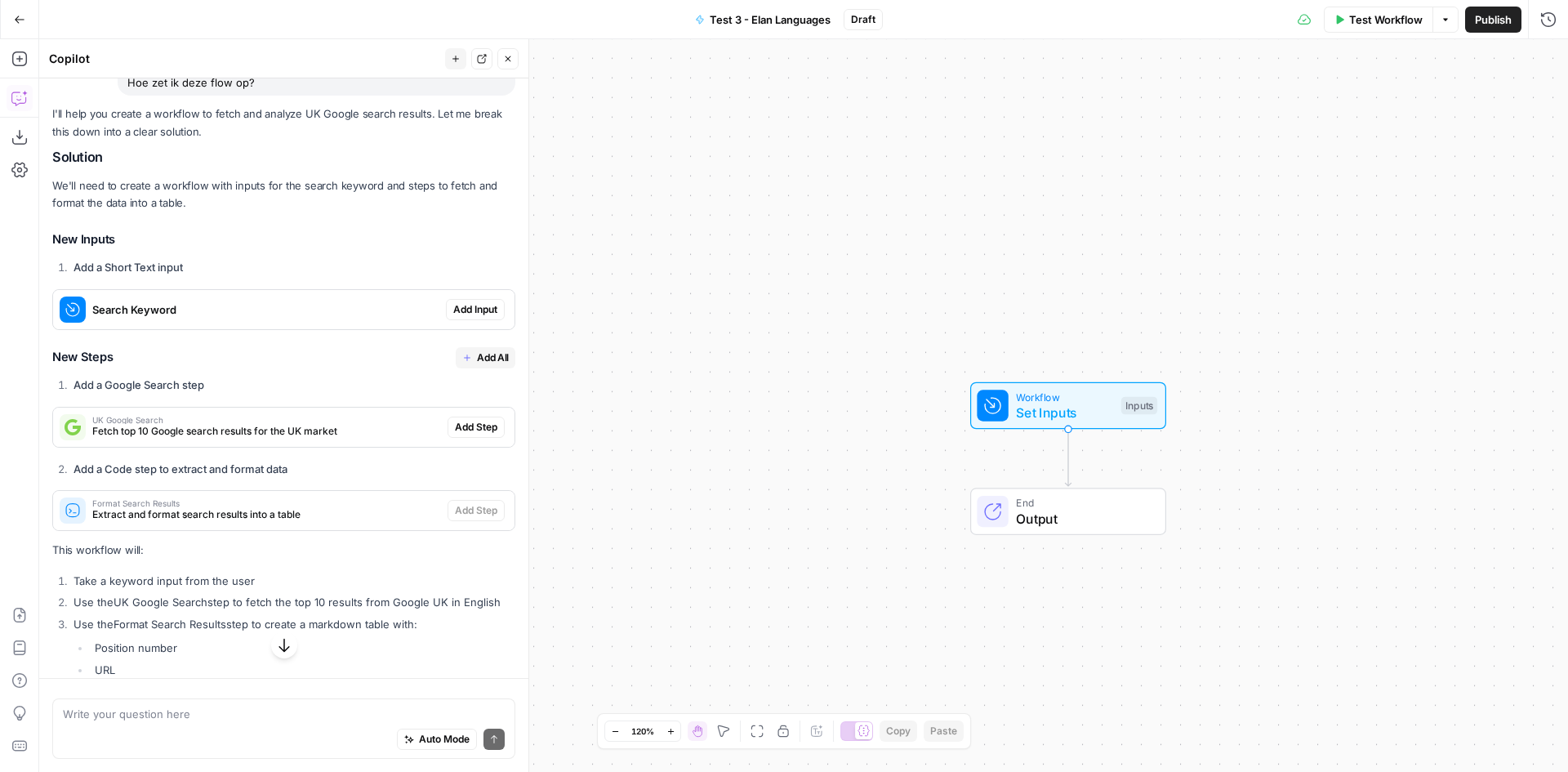
click at [477, 350] on span "Add All" at bounding box center [492, 357] width 32 height 14
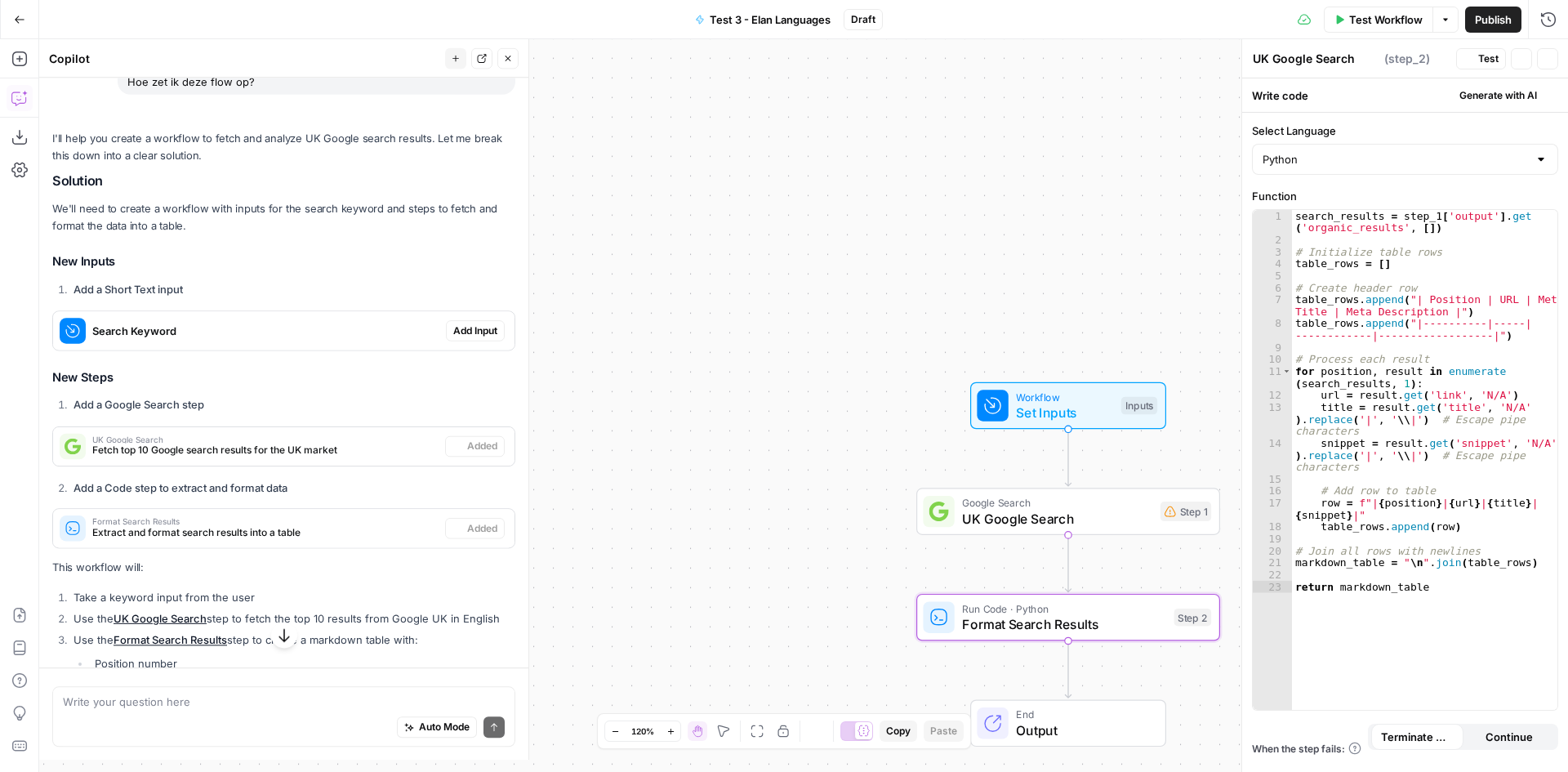
type textarea "Format Search Results"
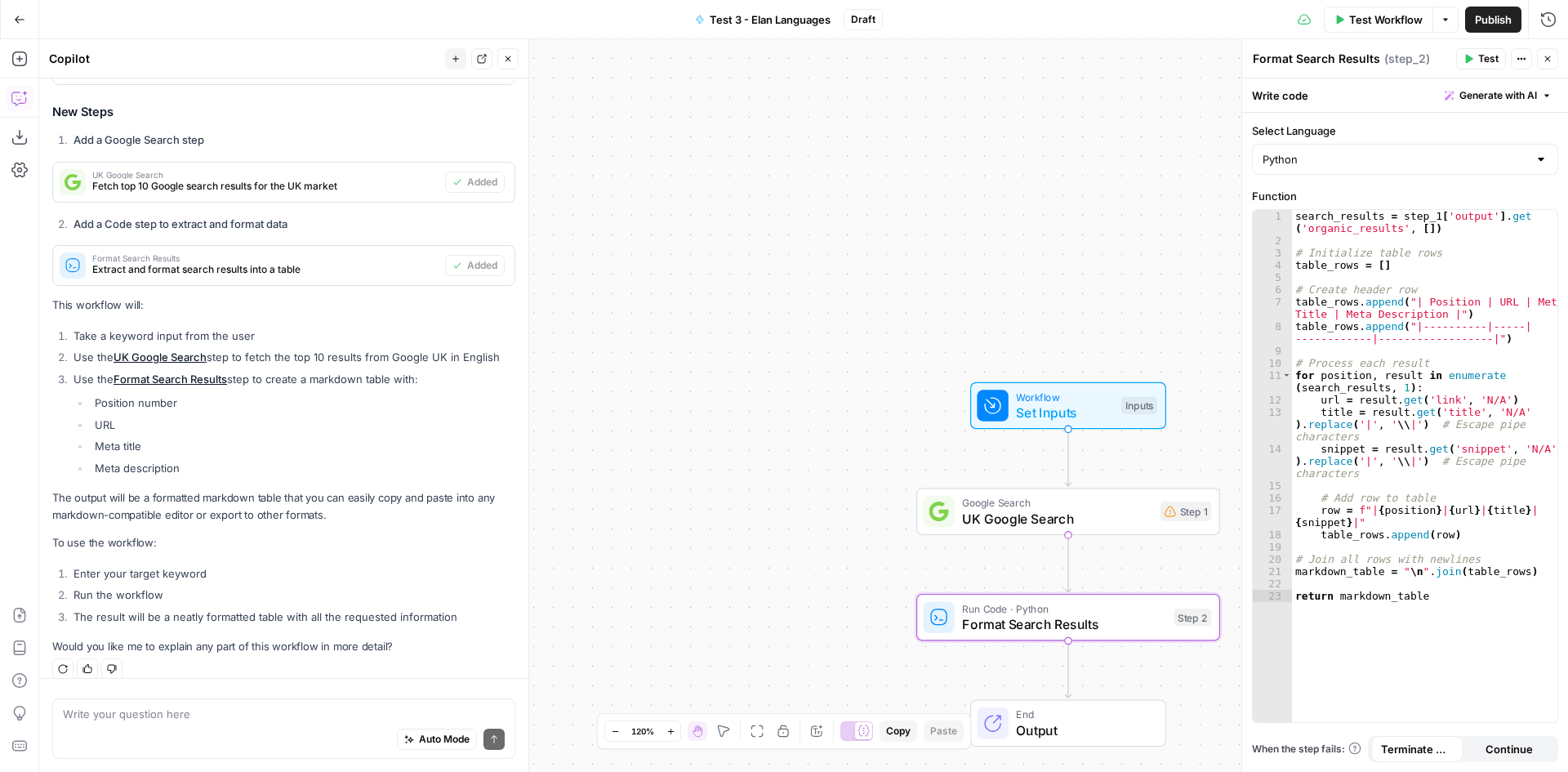
scroll to position [294, 0]
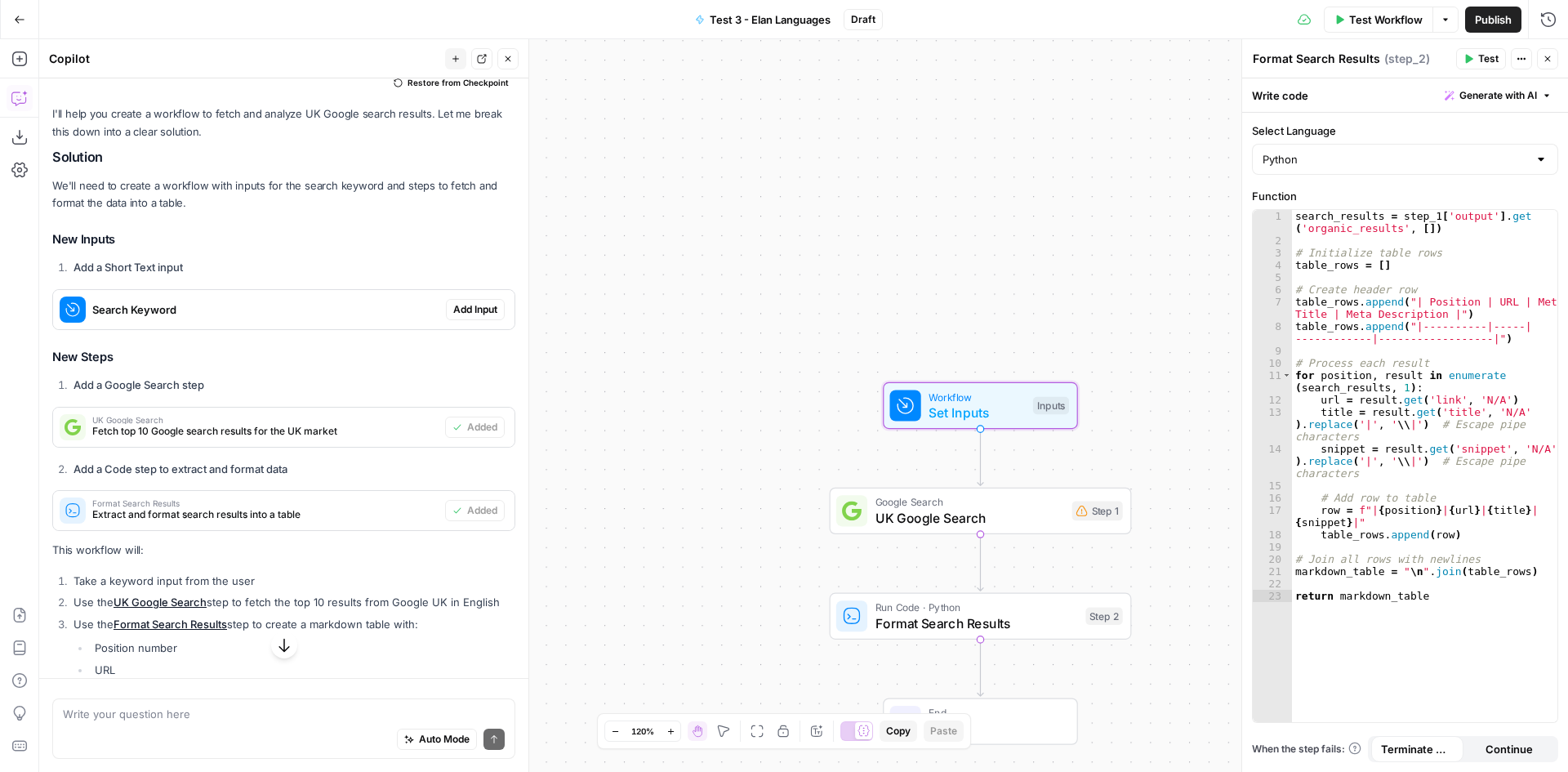
click at [464, 302] on span "Add Input" at bounding box center [476, 309] width 44 height 14
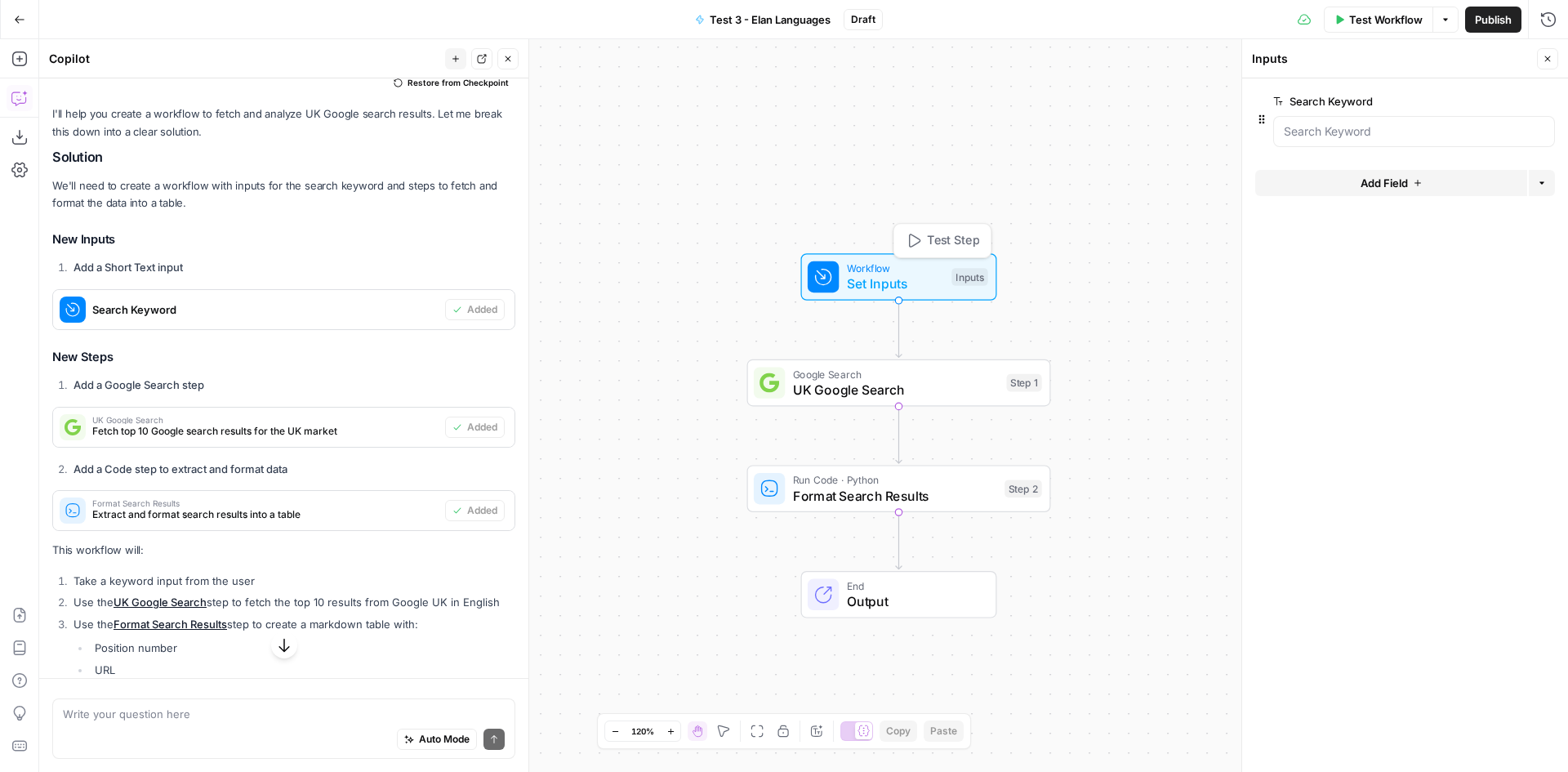
click at [946, 239] on span "Test Step" at bounding box center [953, 241] width 53 height 18
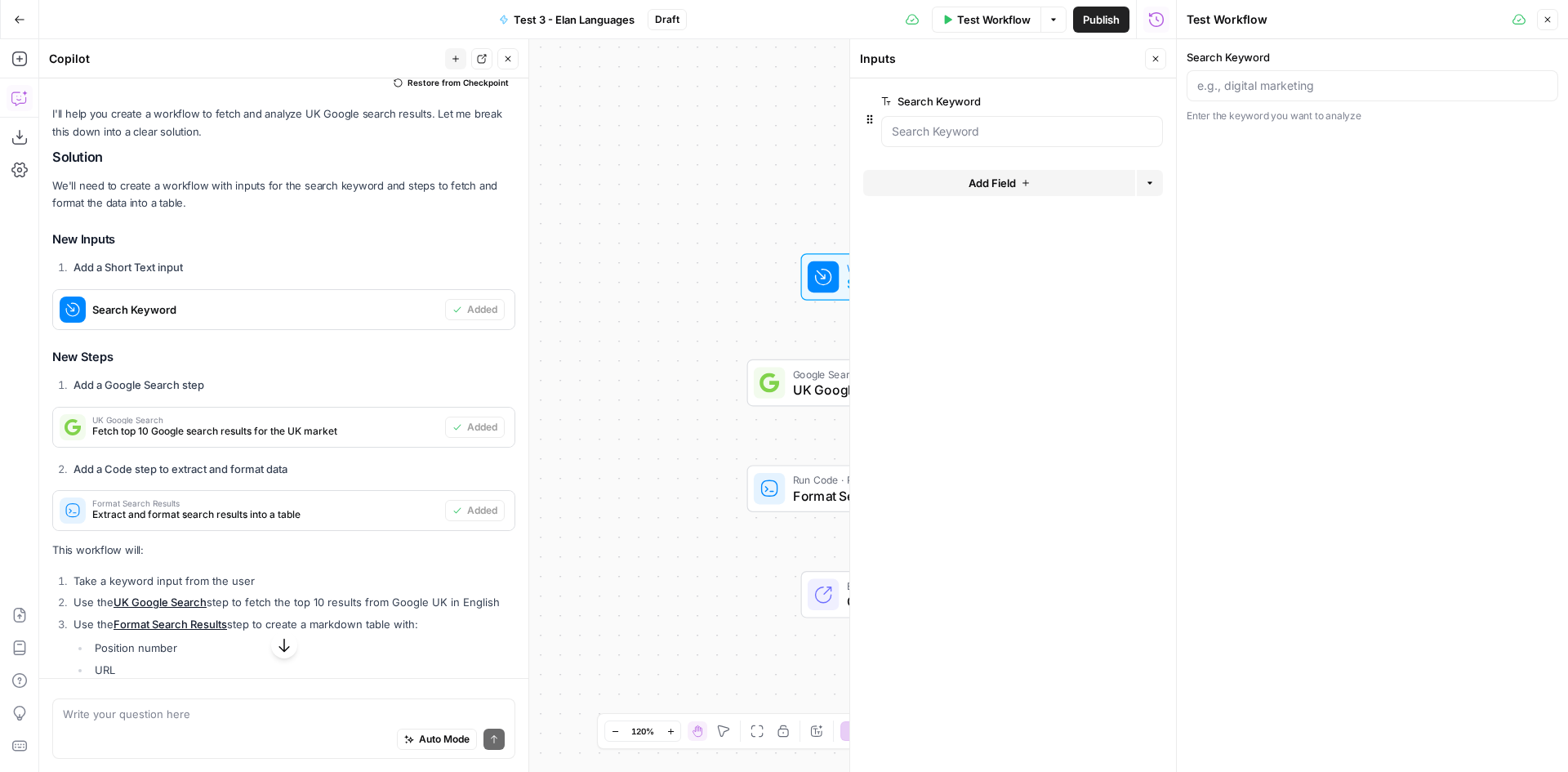
click at [1277, 69] on div "Search Keyword Enter the keyword you want to analyze" at bounding box center [1371, 86] width 371 height 75
click at [1281, 82] on input "Search Keyword" at bounding box center [1371, 85] width 350 height 16
click at [1229, 152] on div "Search Keyword Enter the keyword you want to analyze" at bounding box center [1372, 406] width 391 height 733
click at [1266, 86] on input "Search Keyword" at bounding box center [1371, 85] width 350 height 16
type input "translation services"
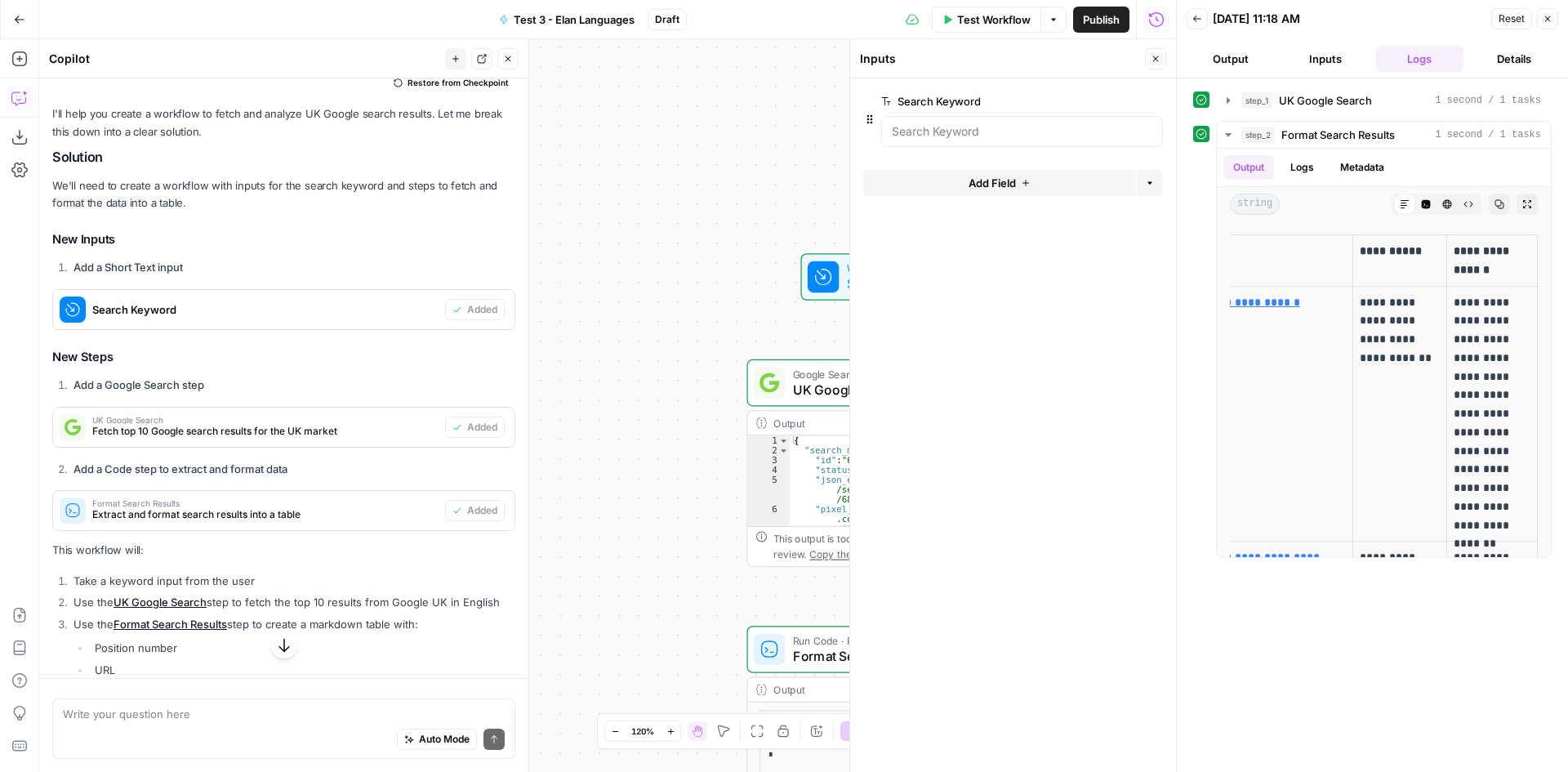
click at [669, 432] on div "**********" at bounding box center [607, 406] width 1136 height 733
click at [1550, 12] on button "Close" at bounding box center [1548, 19] width 21 height 21
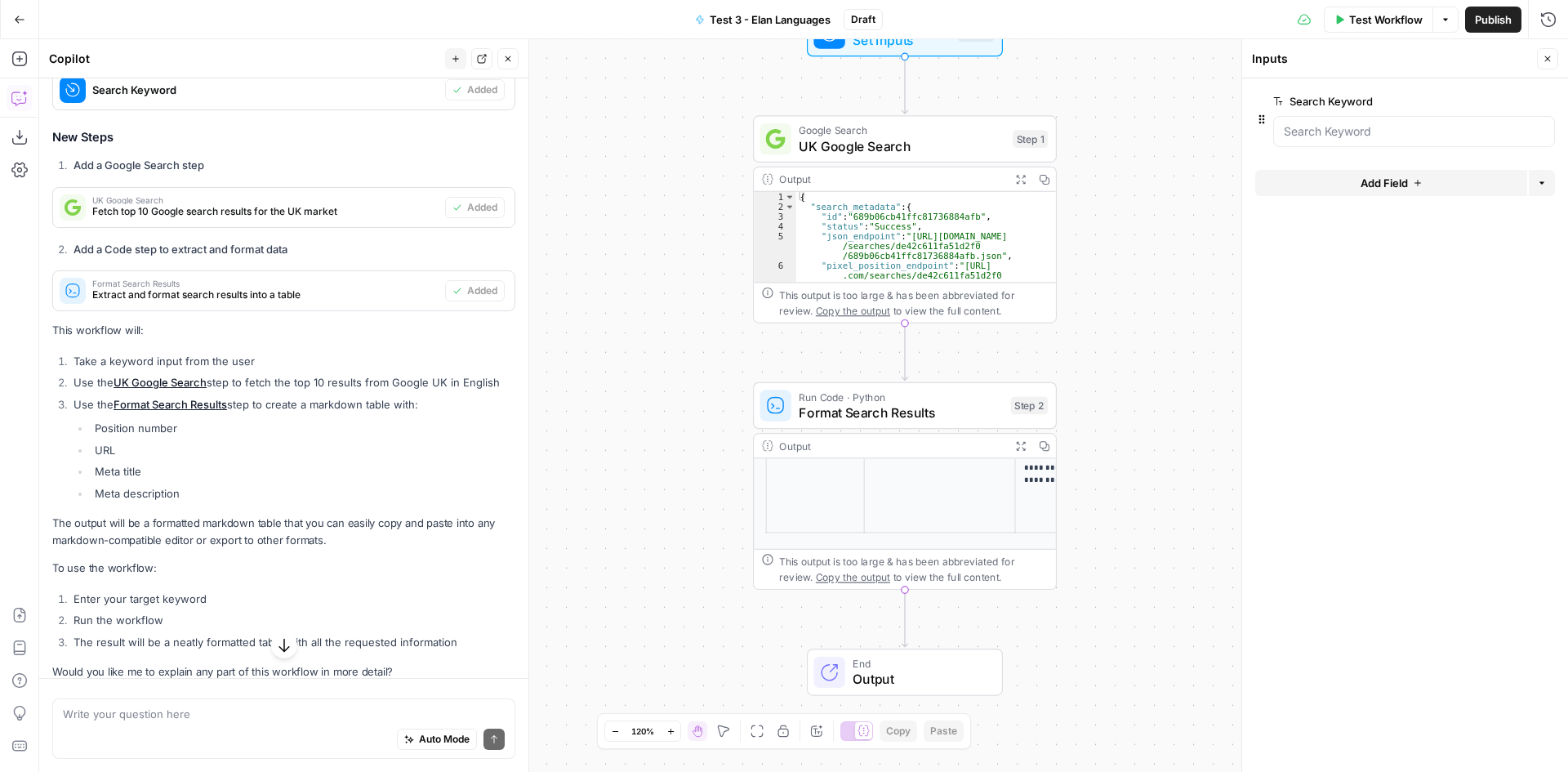
scroll to position [539, 0]
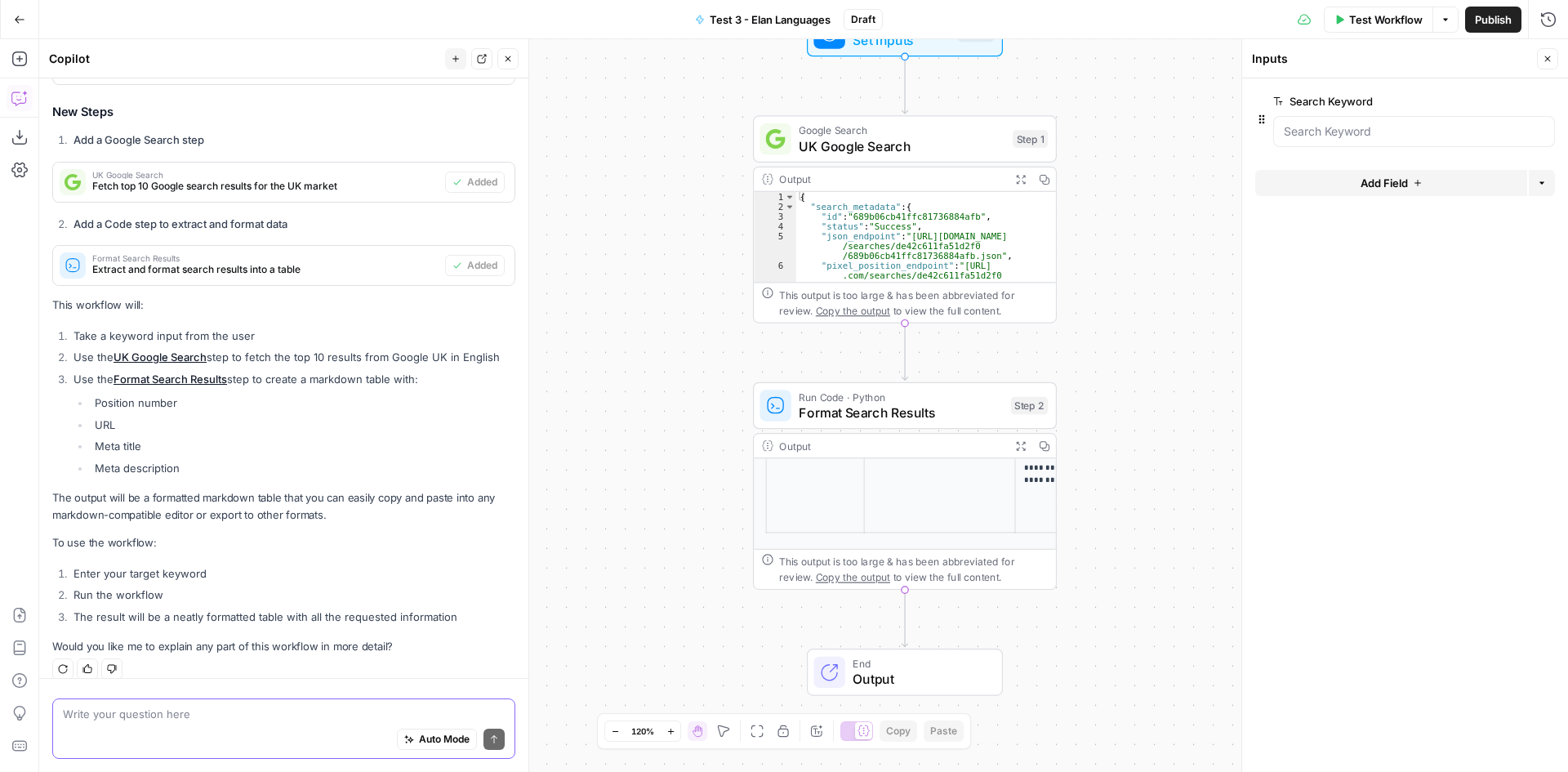
click at [282, 721] on textarea at bounding box center [284, 714] width 442 height 16
drag, startPoint x: 258, startPoint y: 724, endPoint x: 58, endPoint y: 724, distance: 200.0
click at [58, 724] on div "I want that AIrops suggests a I want that AIrops suggests a Auto Mode Send" at bounding box center [284, 728] width 463 height 60
click at [262, 716] on textarea "I want that AIrops suggests a" at bounding box center [284, 714] width 442 height 16
drag, startPoint x: 227, startPoint y: 714, endPoint x: 95, endPoint y: 715, distance: 132.0
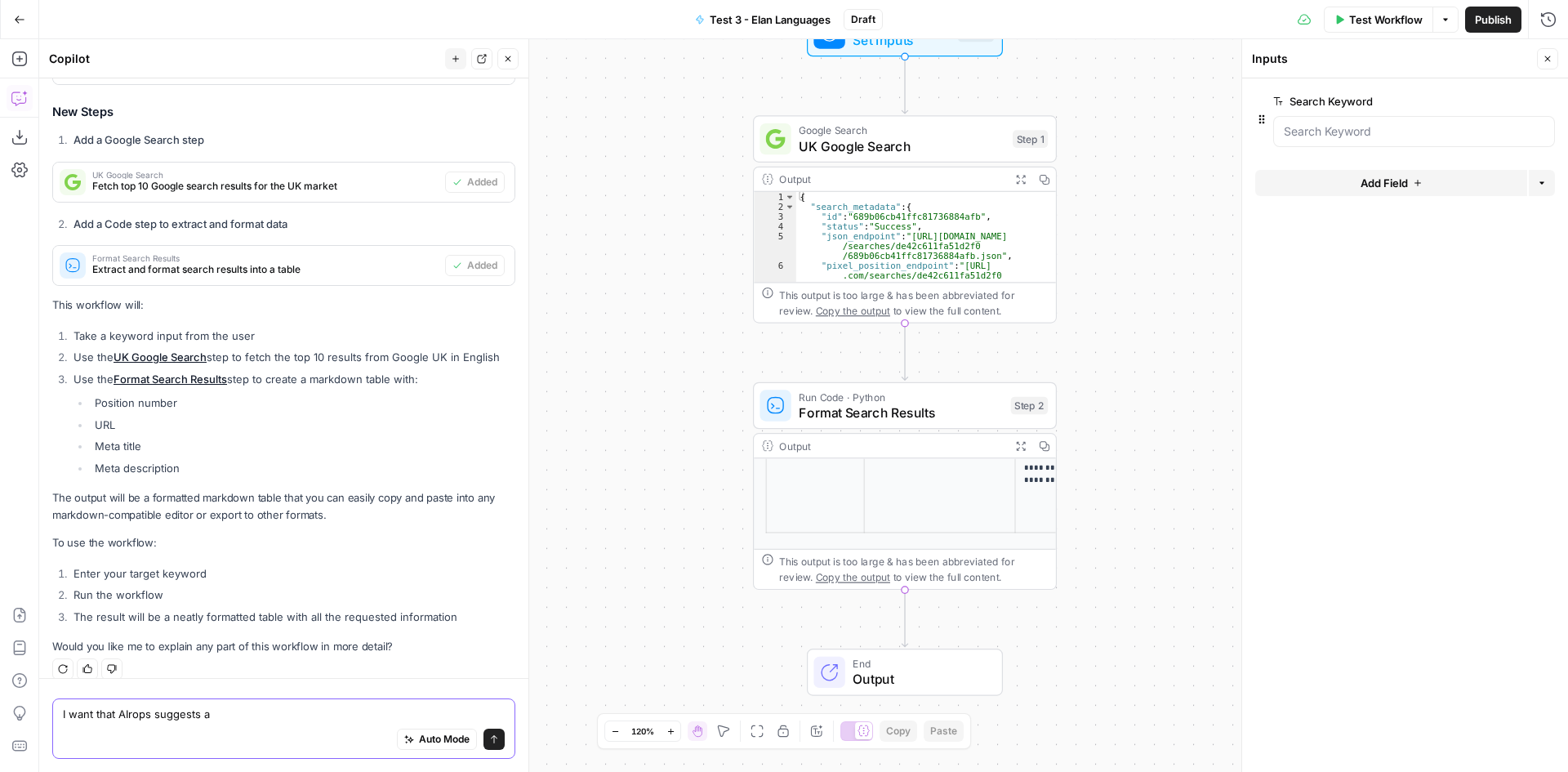
click at [95, 715] on textarea "I want that AIrops suggests a" at bounding box center [284, 714] width 442 height 16
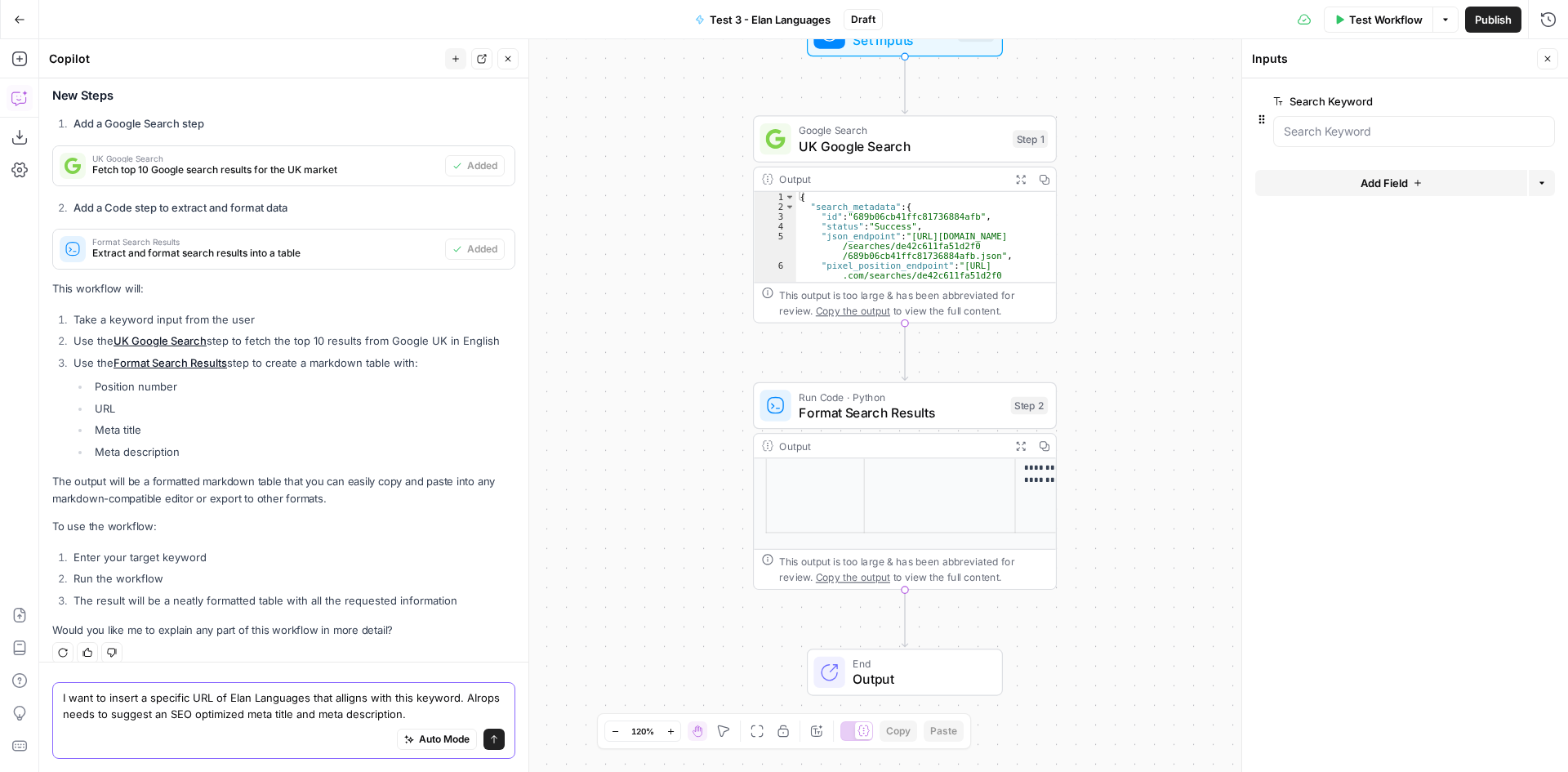
type textarea "I want to insert a specific URL of Elan Languages that alligns with this keywor…"
click at [489, 737] on icon "submit" at bounding box center [494, 739] width 10 height 10
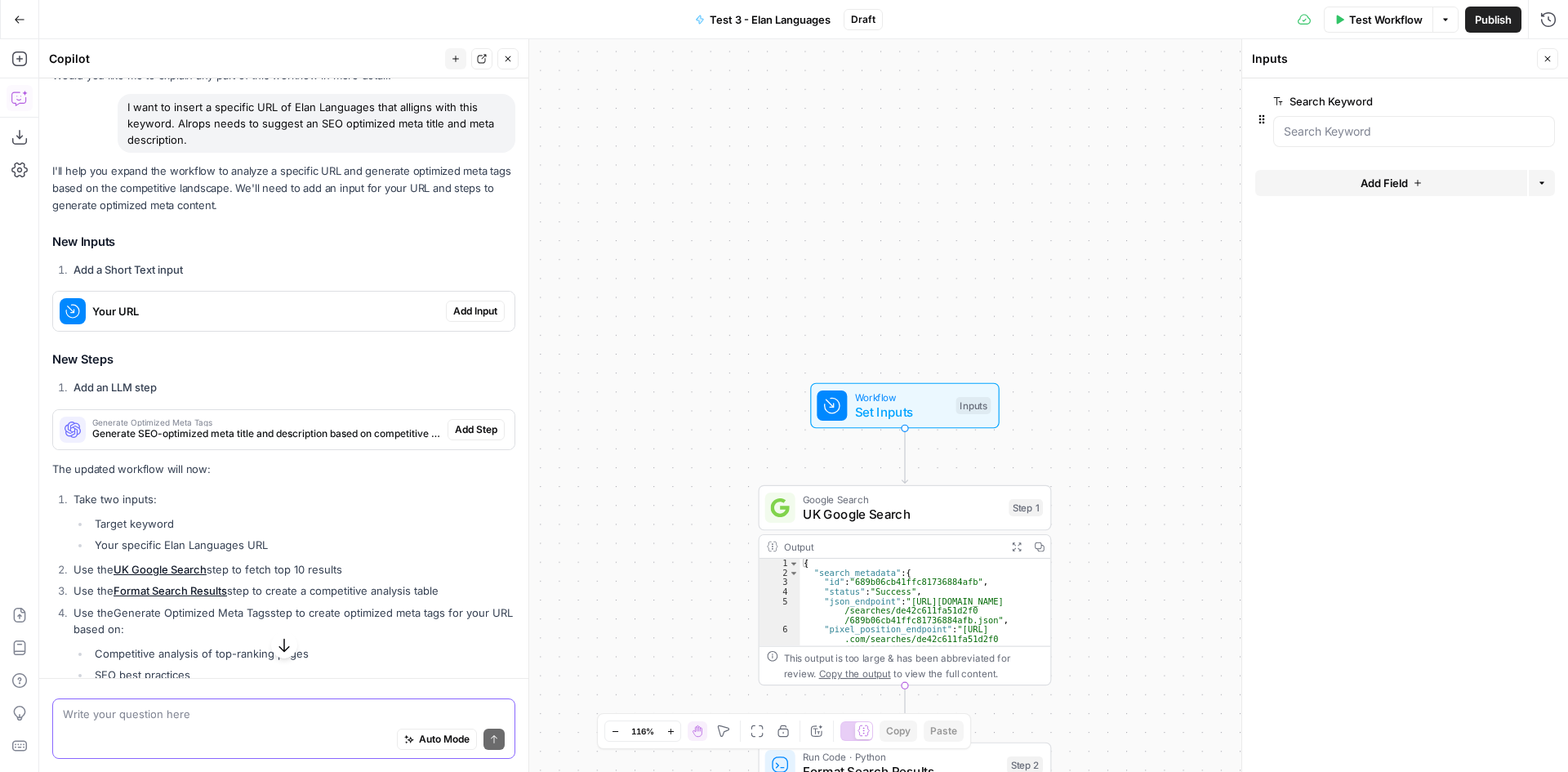
scroll to position [1111, 0]
click at [220, 302] on span "Your URL" at bounding box center [266, 310] width 347 height 16
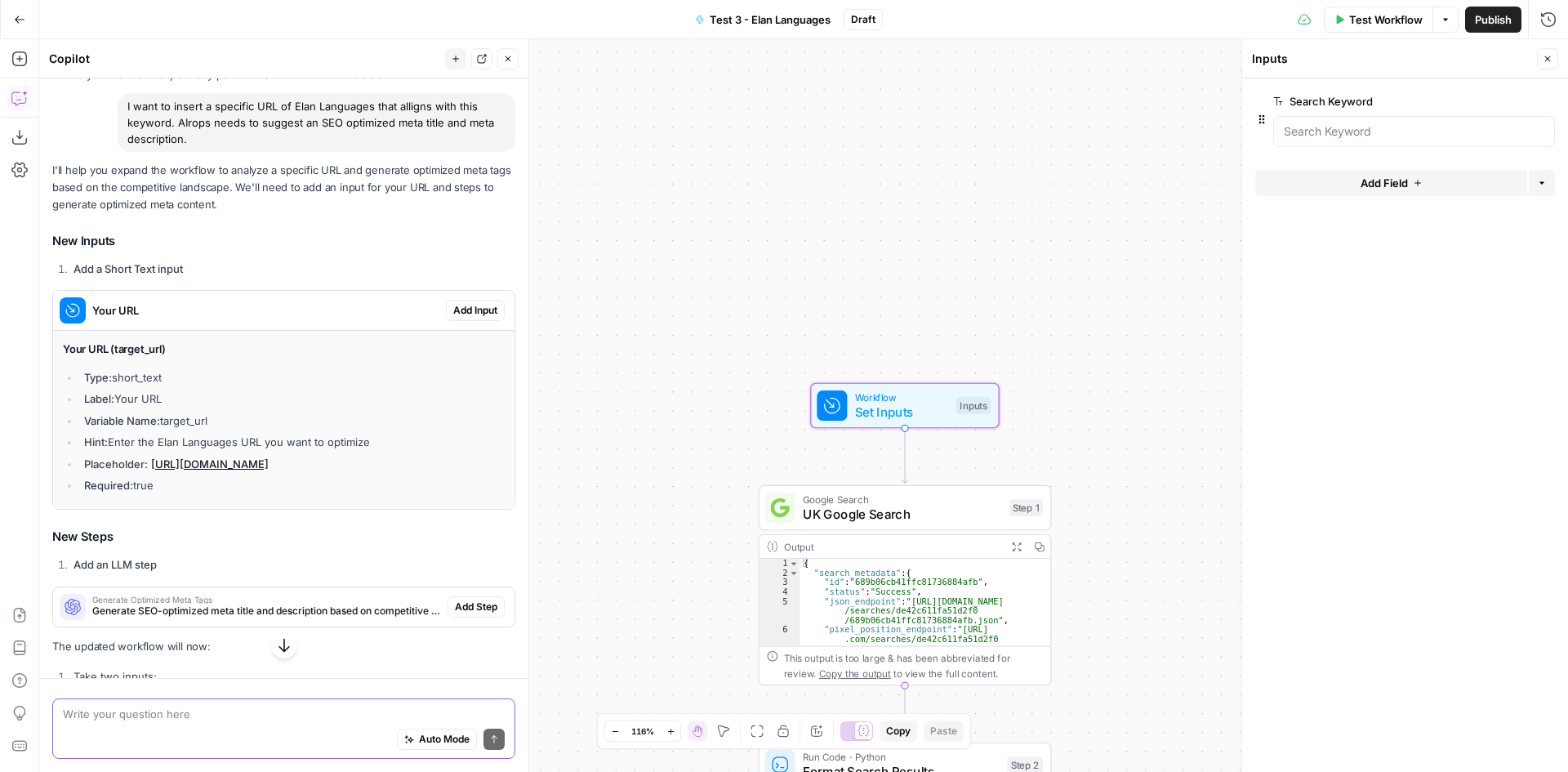
click at [473, 303] on span "Add Input" at bounding box center [476, 310] width 44 height 14
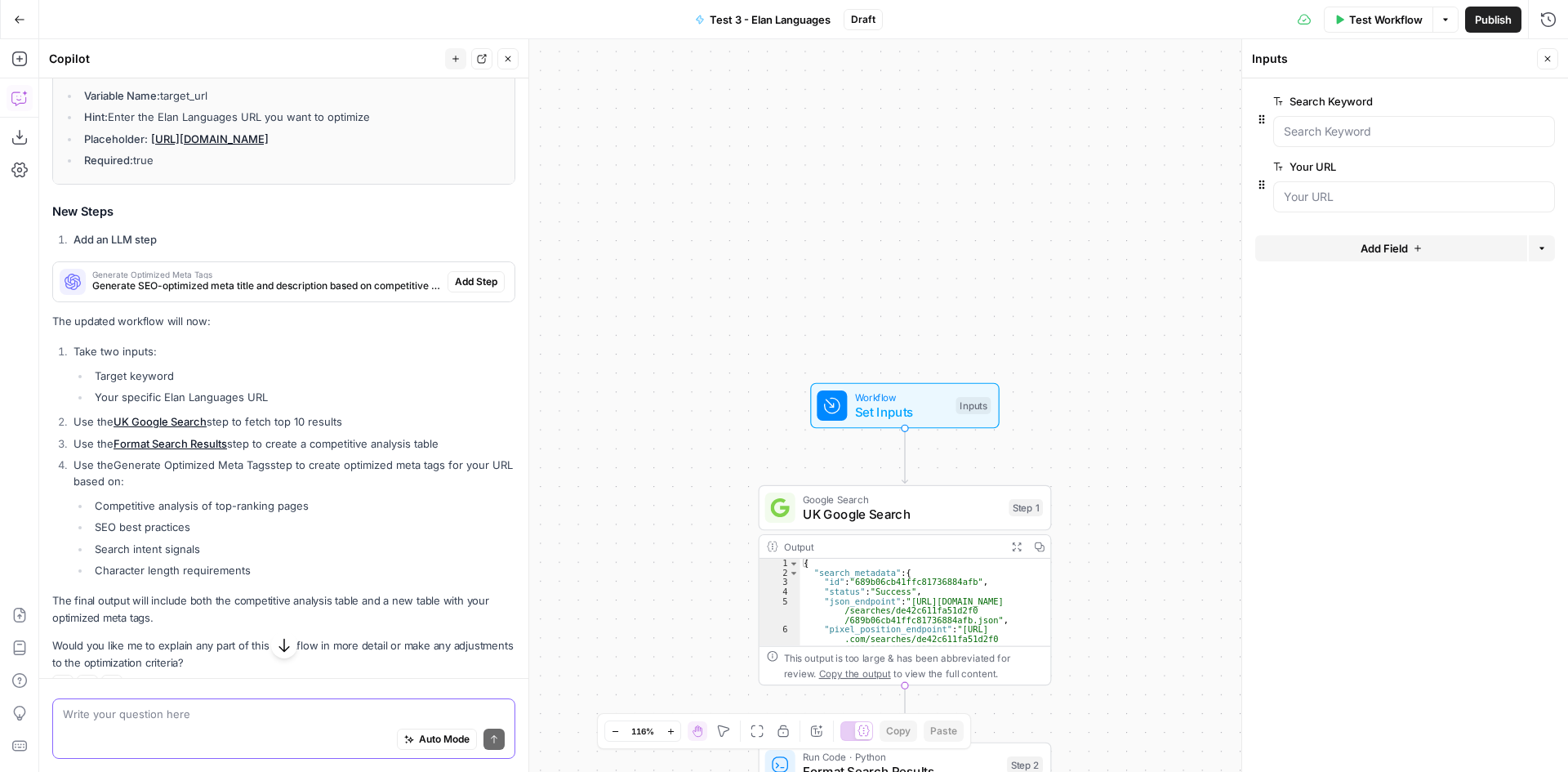
scroll to position [1478, 0]
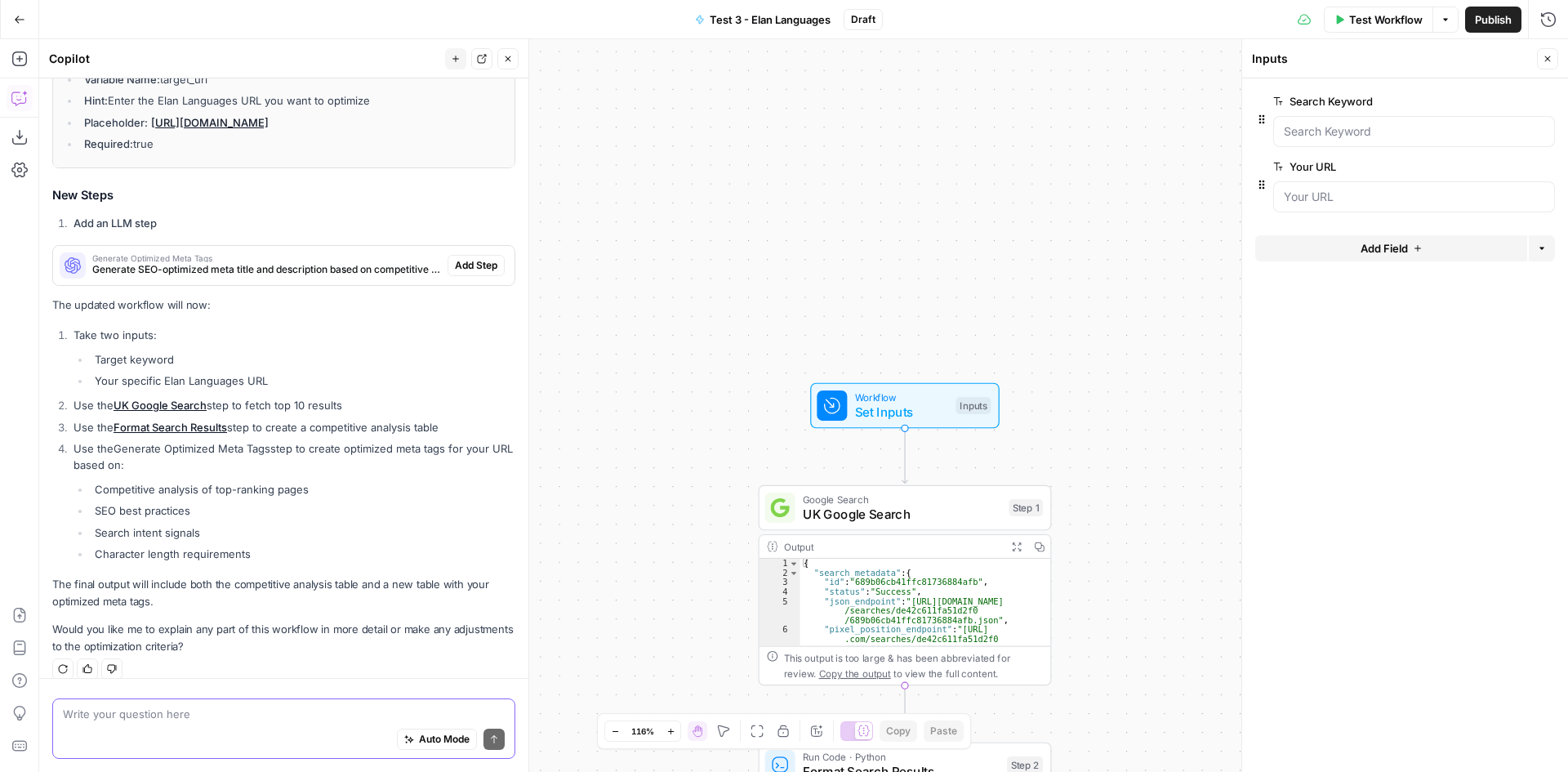
click at [321, 262] on span "Generate SEO-optimized meta title and description based on competitive analysis" at bounding box center [267, 269] width 349 height 14
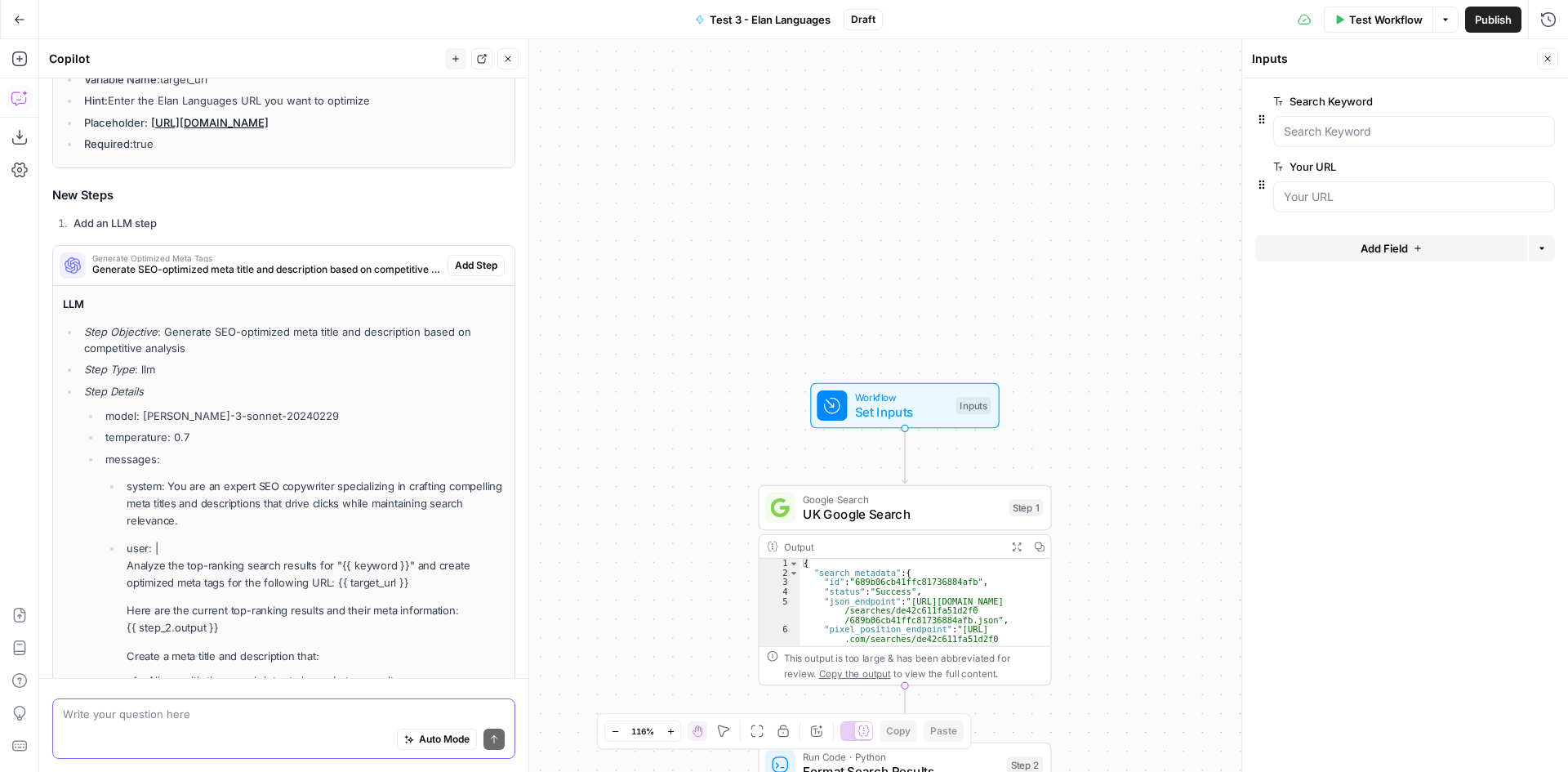
click at [321, 262] on span "Generate SEO-optimized meta title and description based on competitive analysis" at bounding box center [267, 269] width 349 height 14
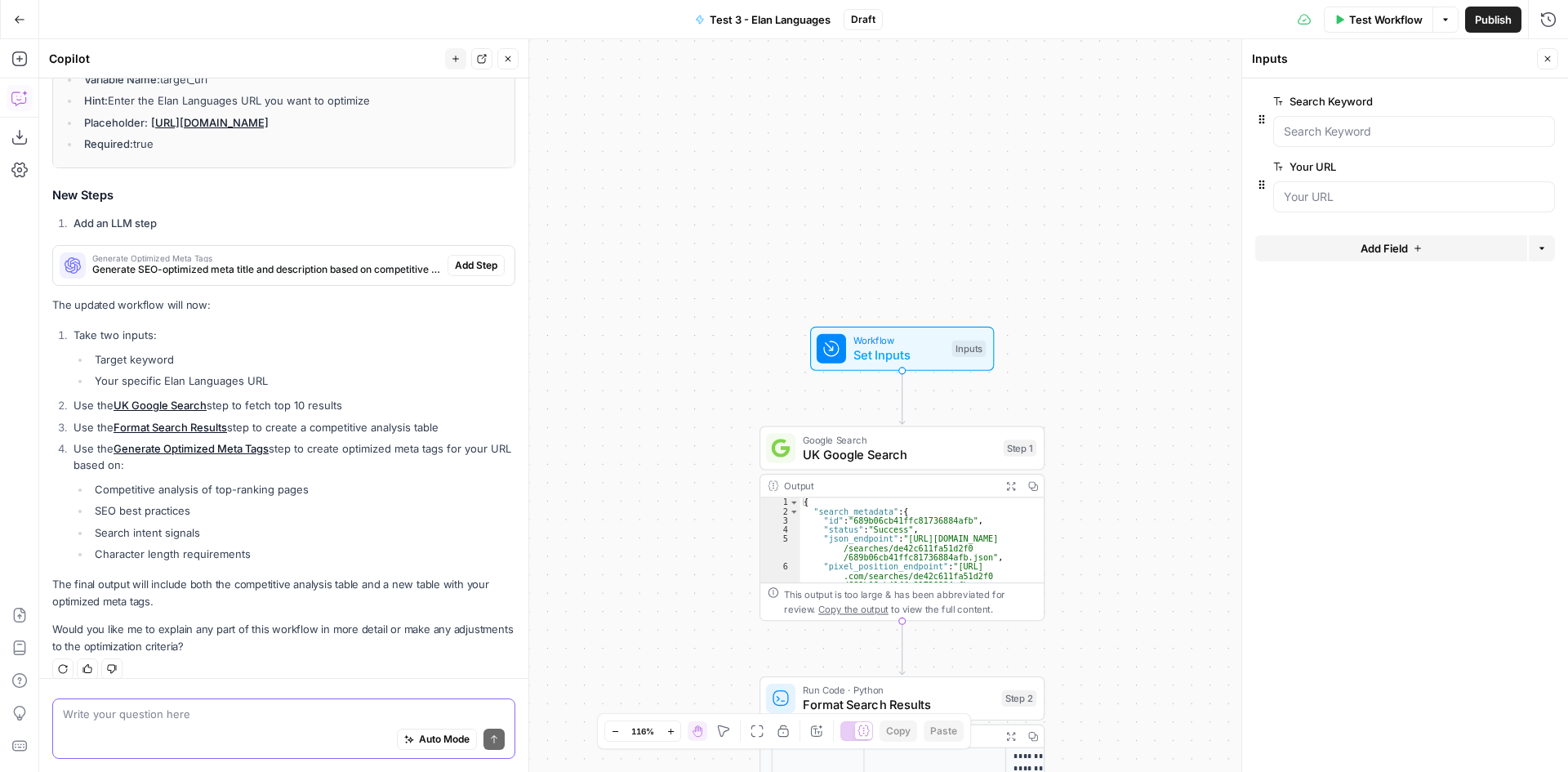
click at [452, 256] on button "Add Step" at bounding box center [477, 266] width 58 height 21
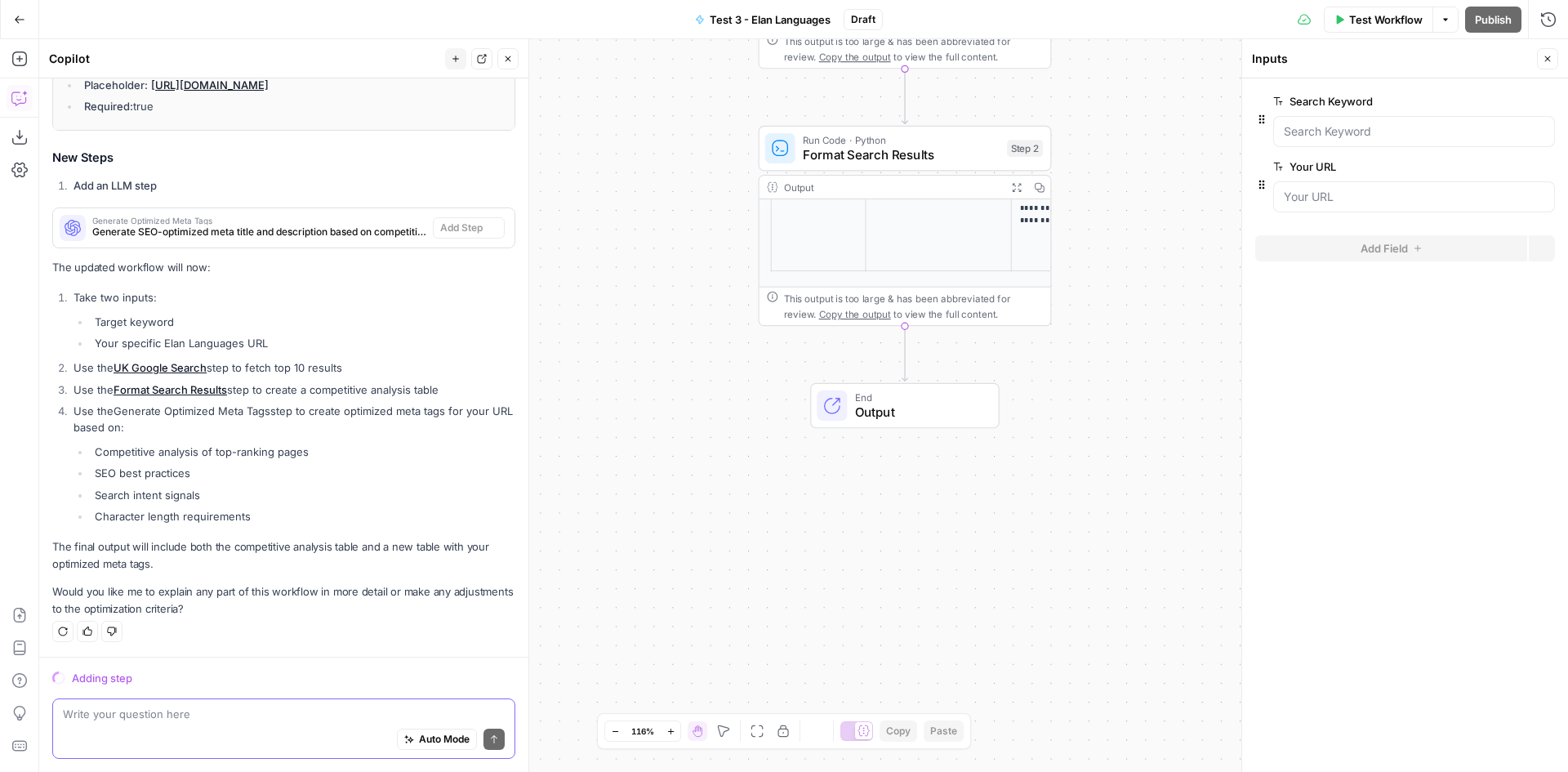
scroll to position [1447, 0]
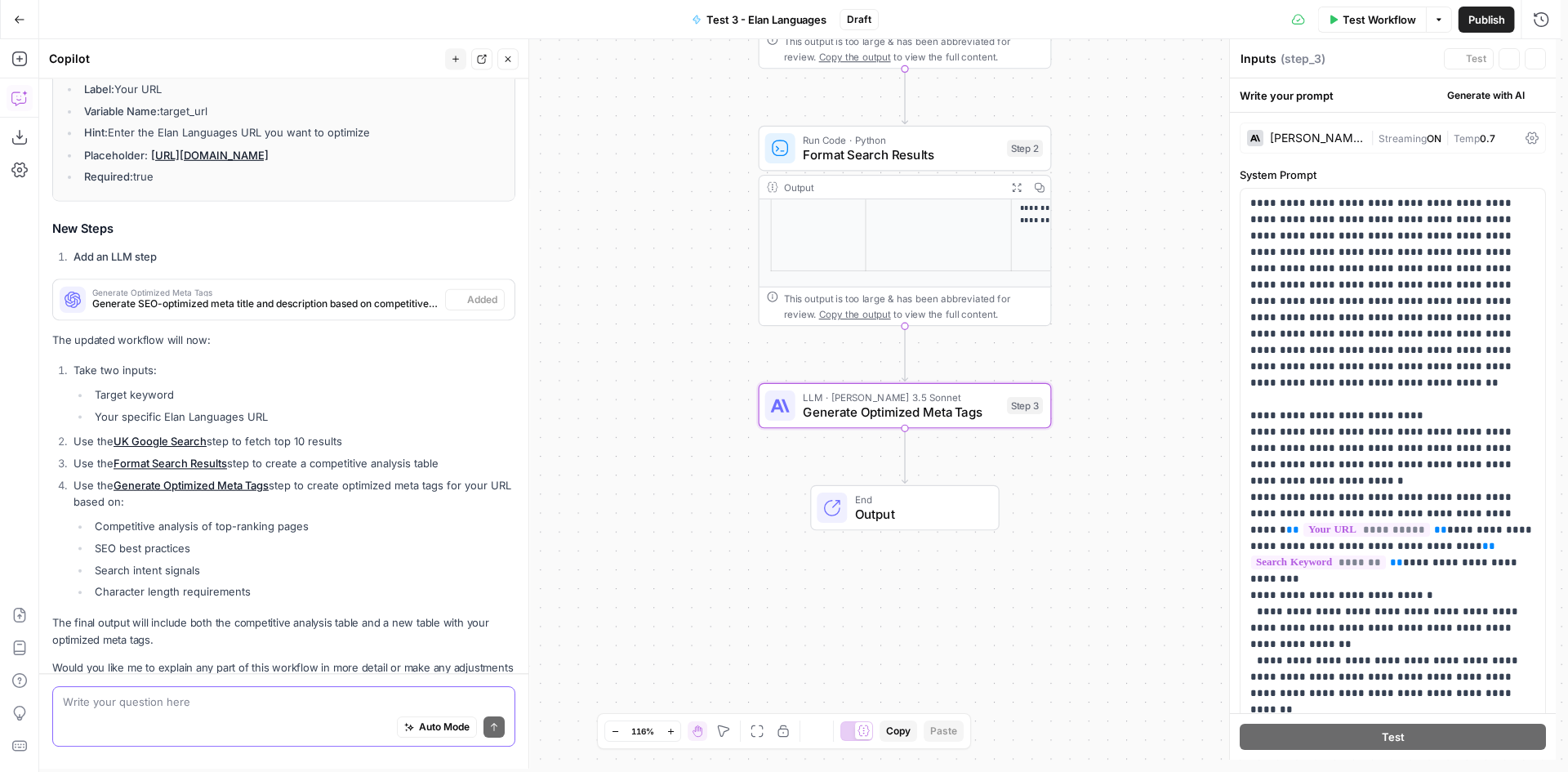
type textarea "Generate Optimized Meta Tags"
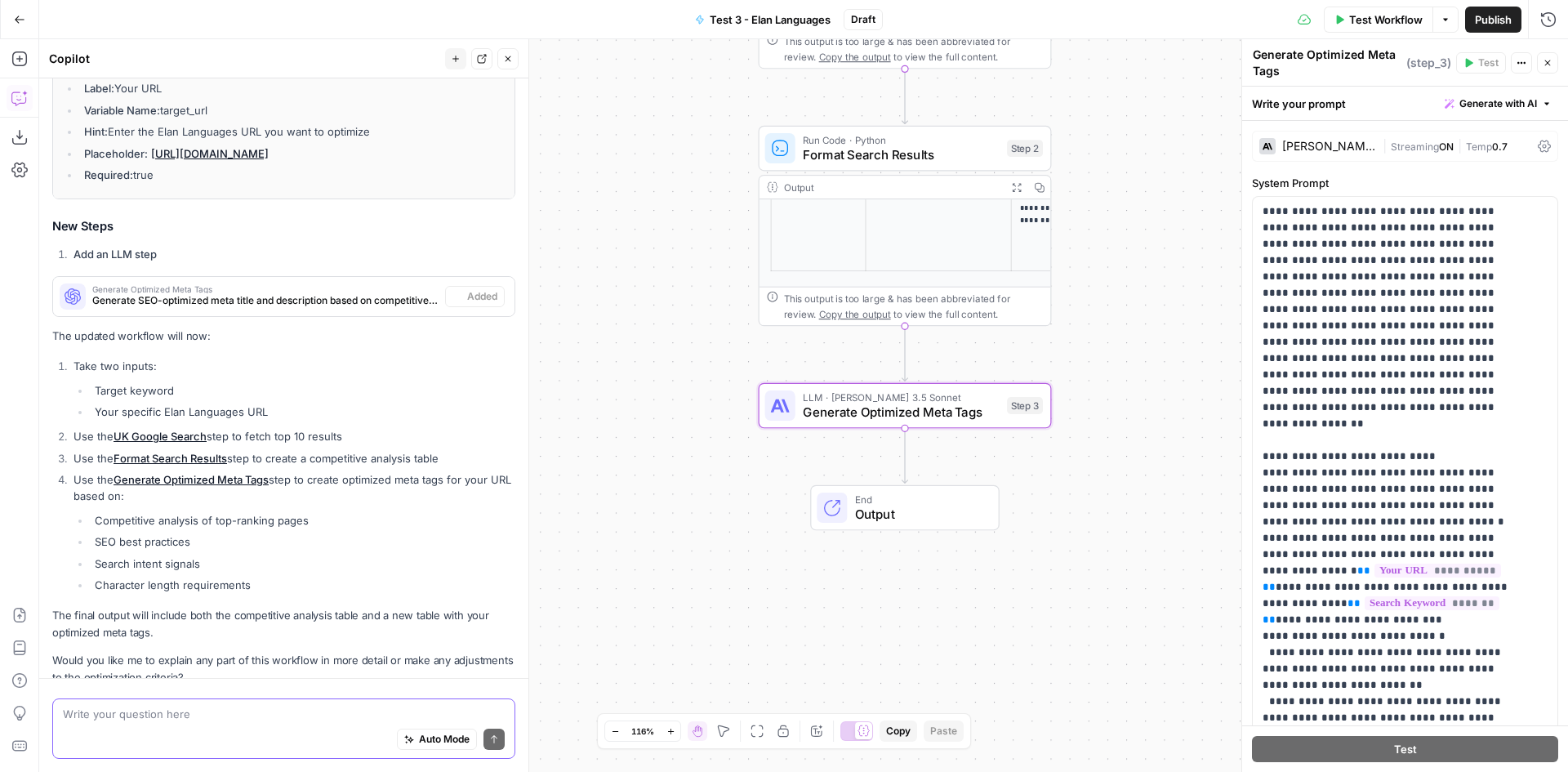
scroll to position [1478, 0]
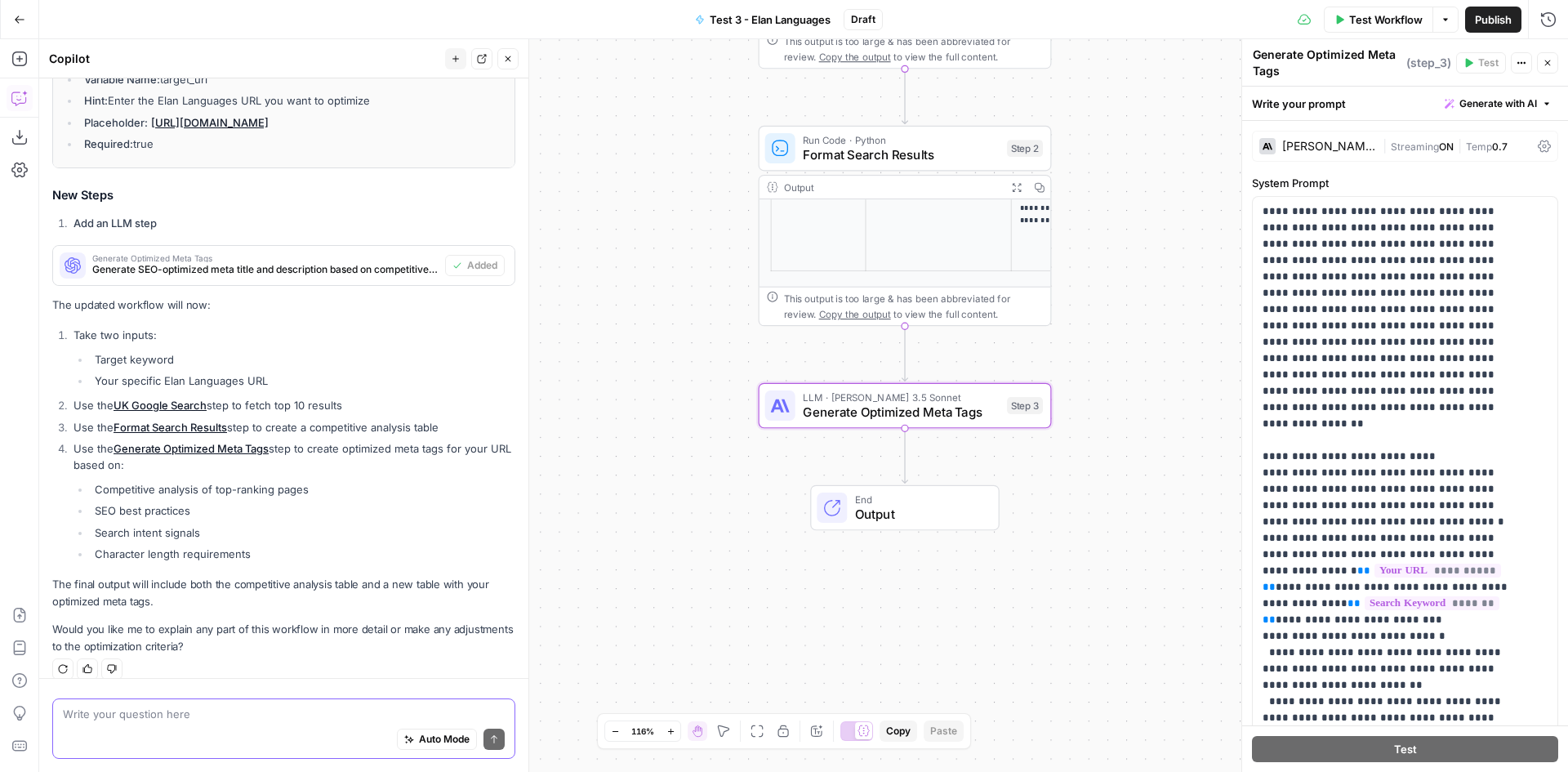
click at [213, 721] on textarea at bounding box center [284, 714] width 442 height 16
click at [297, 709] on textarea "The character length of the metadescription can be max. 158 characters" at bounding box center [284, 714] width 442 height 16
type textarea "The character length of the metadescription should be max. 158 characters"
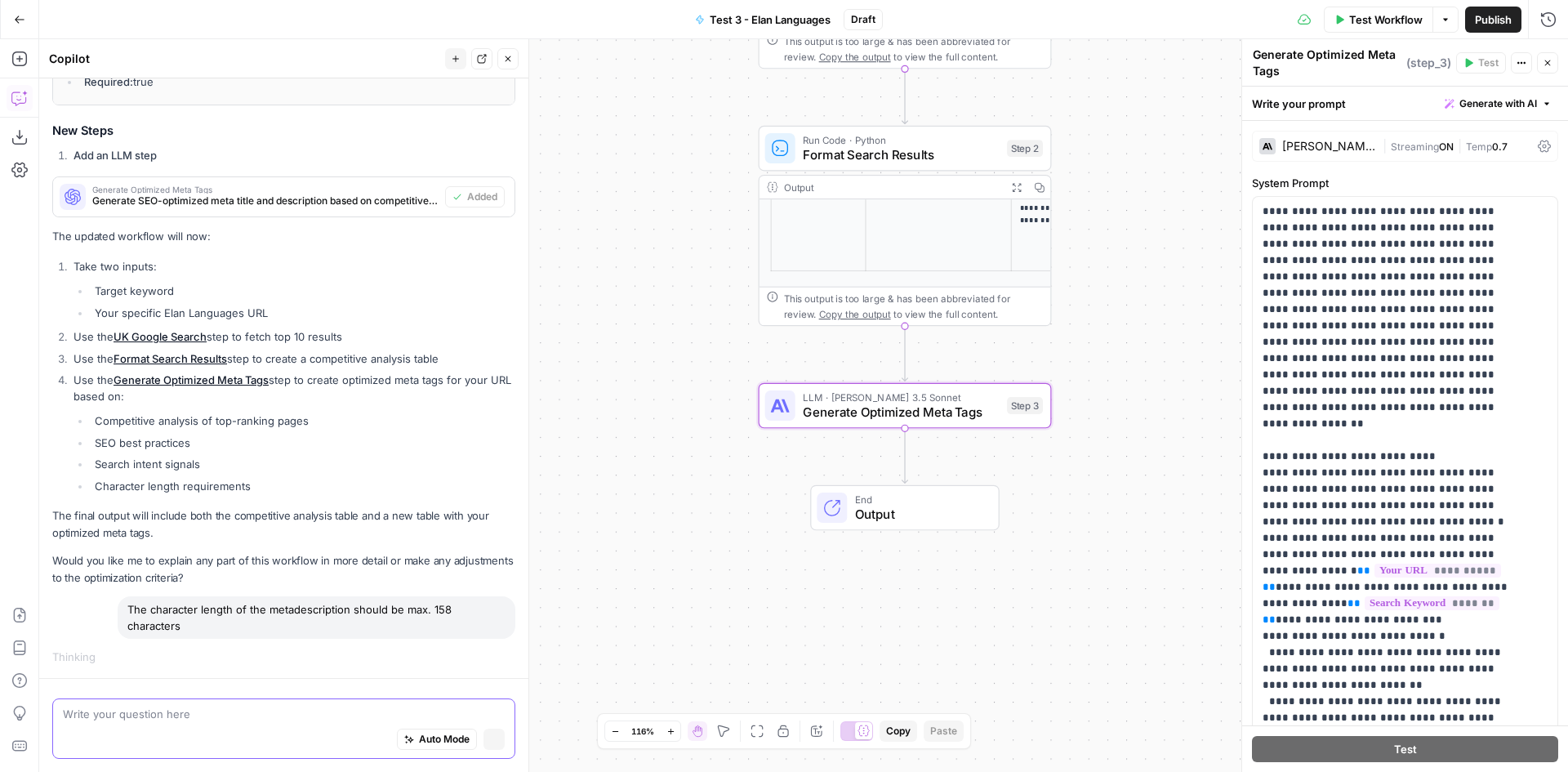
scroll to position [1454, 0]
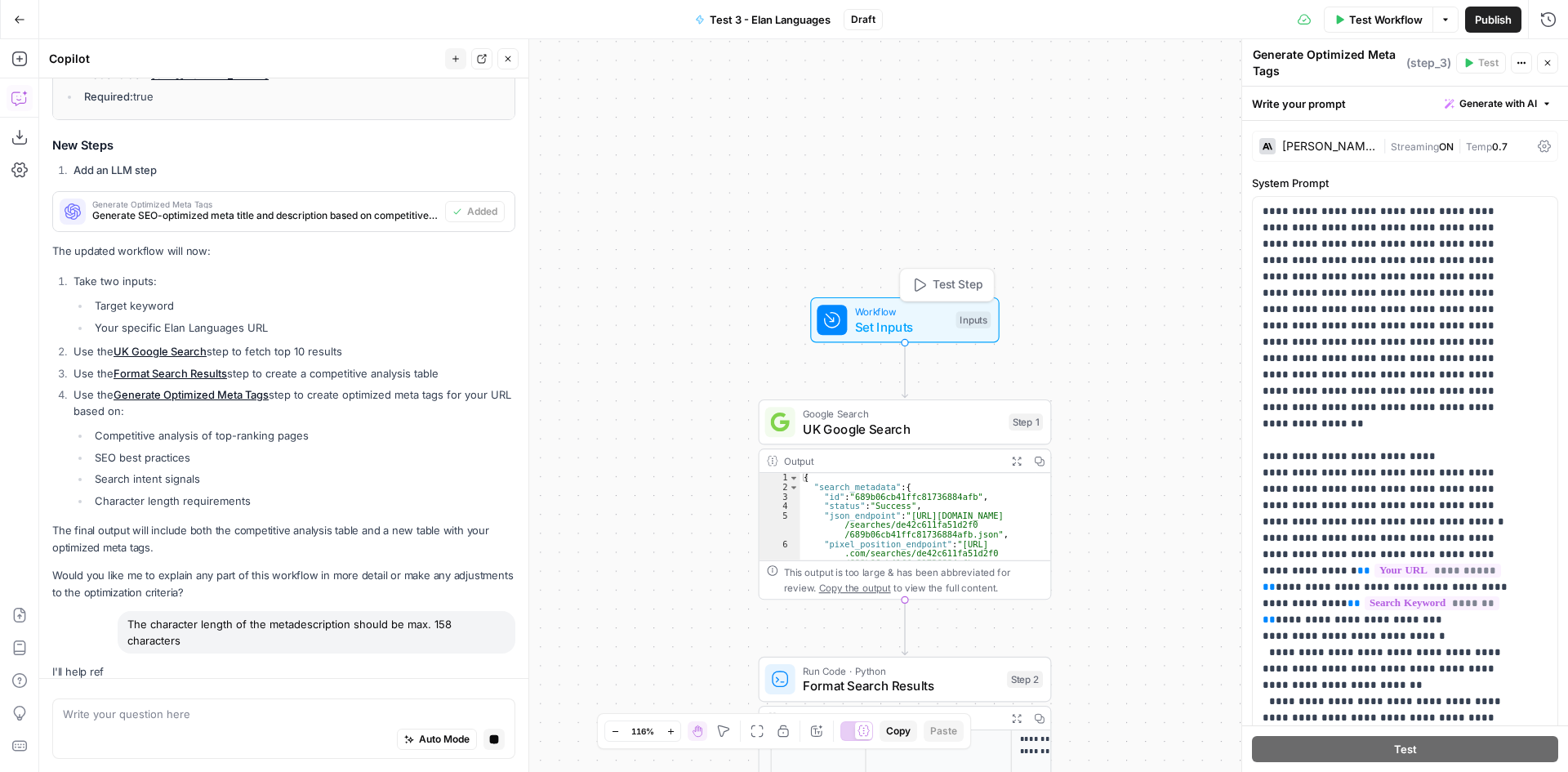
click at [883, 316] on span "Workflow" at bounding box center [902, 312] width 94 height 15
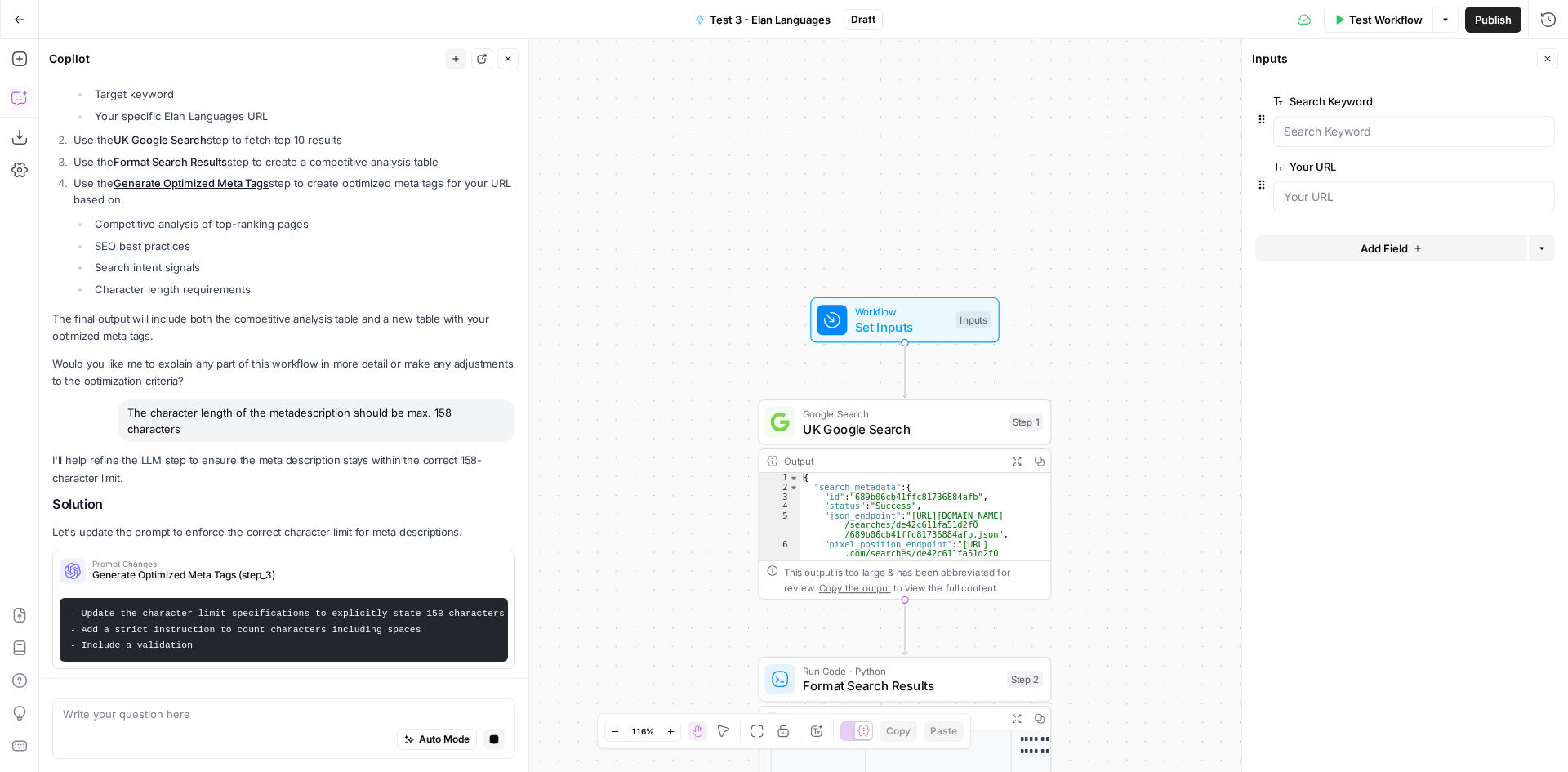
click at [1416, 246] on icon "button" at bounding box center [1417, 248] width 10 height 10
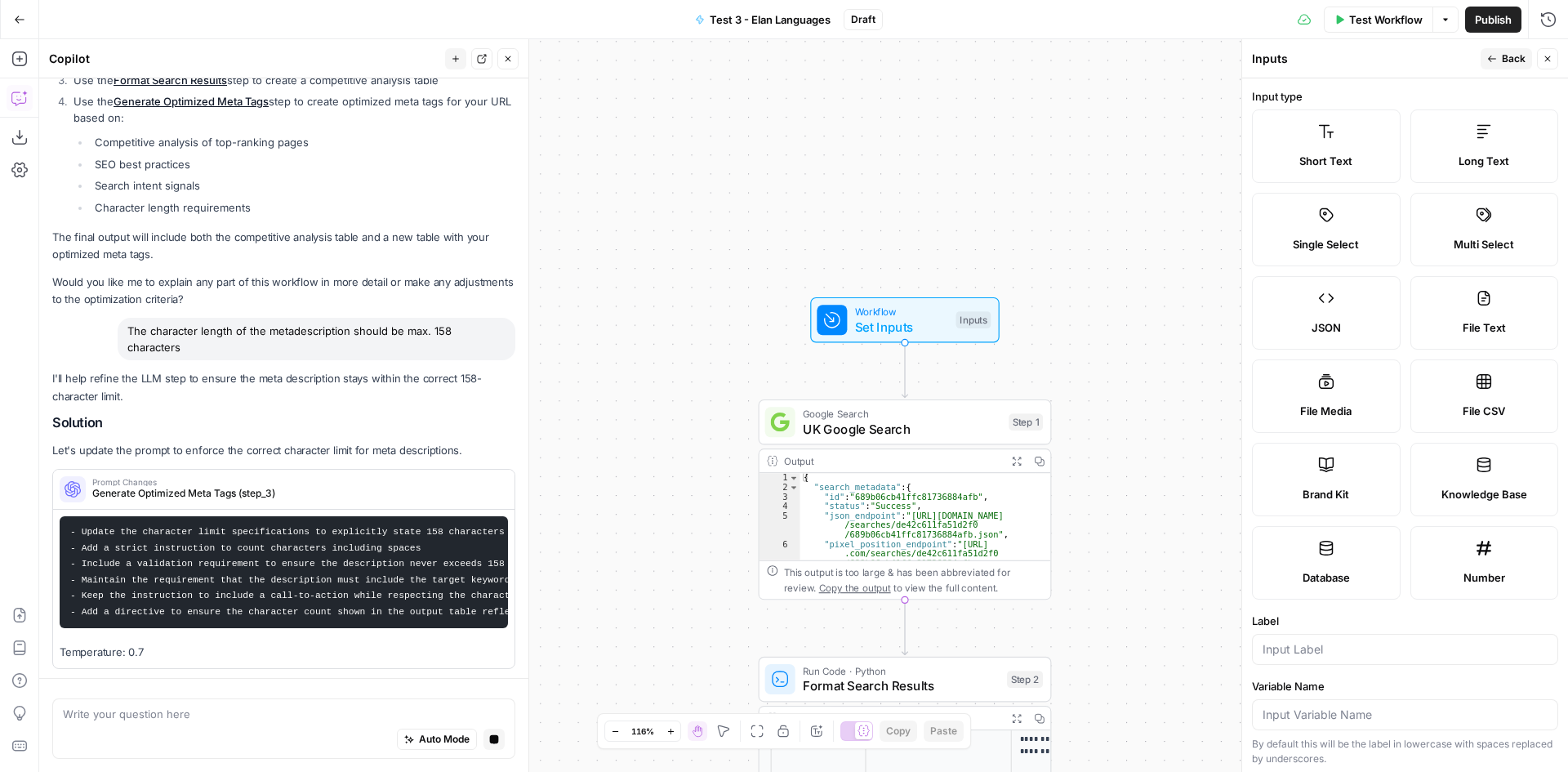
click at [1329, 476] on label "Brand Kit" at bounding box center [1325, 480] width 149 height 74
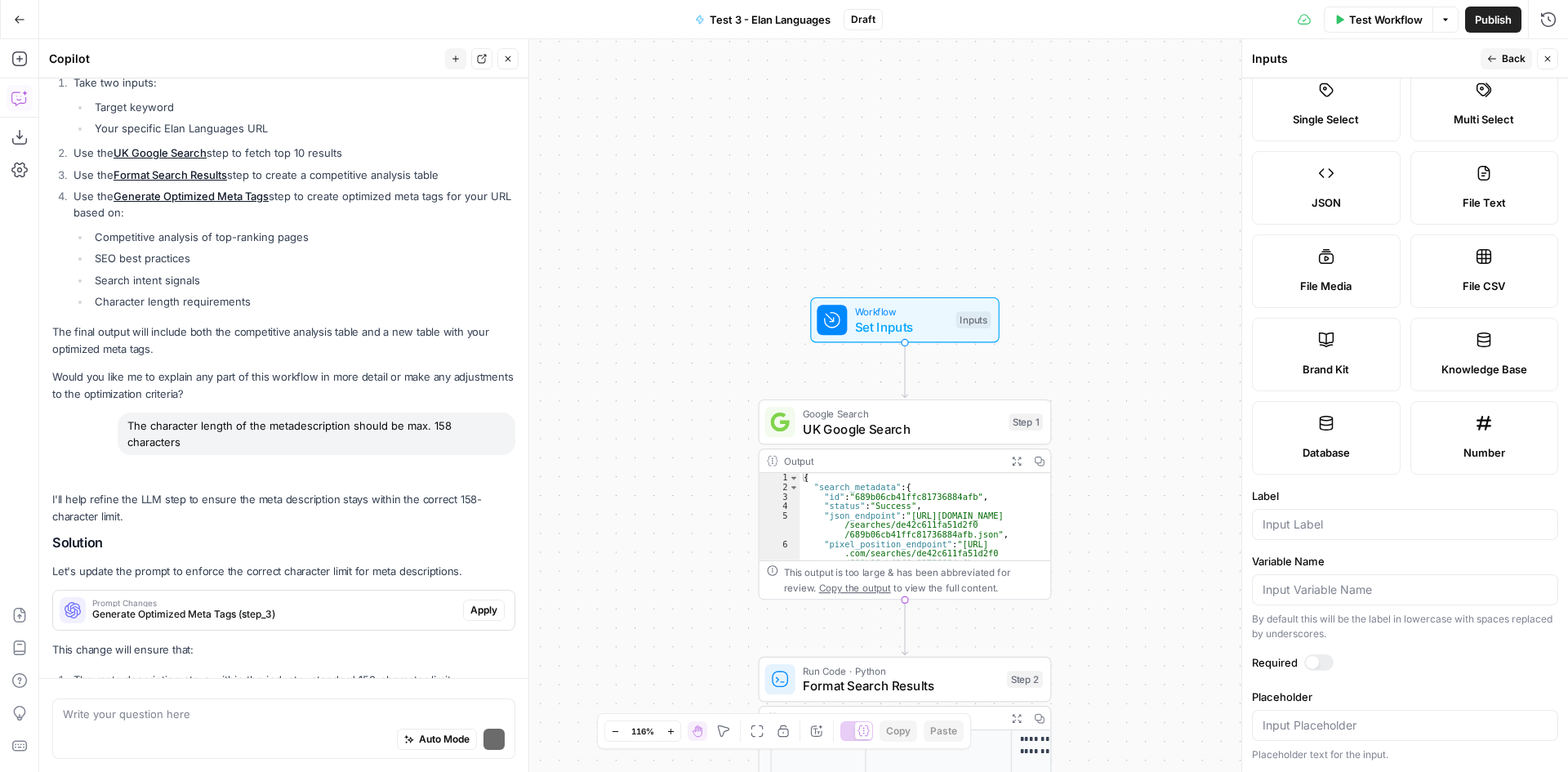
scroll to position [1859, 0]
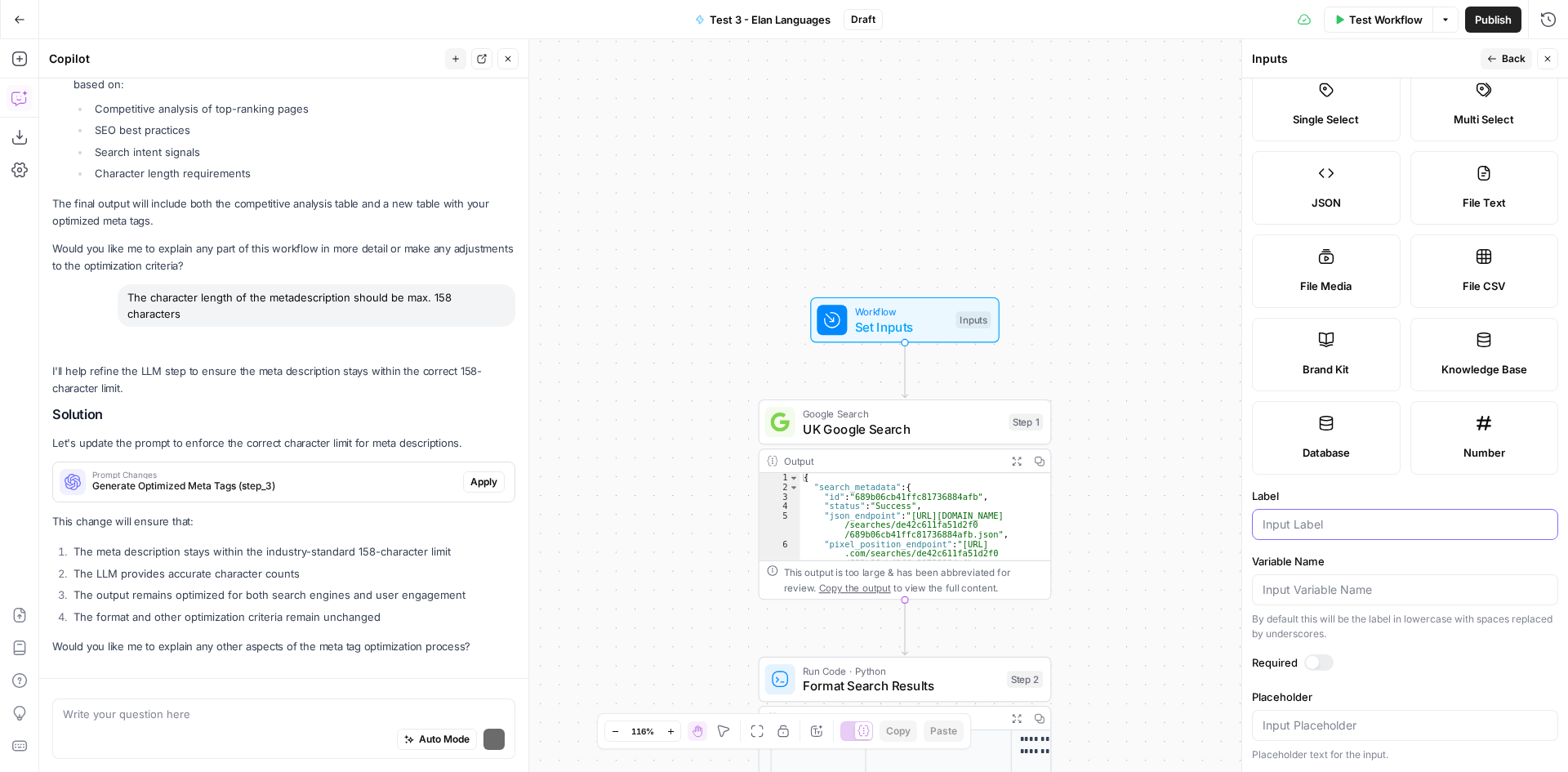
click at [1332, 521] on input "Label" at bounding box center [1405, 524] width 285 height 16
type input "Brand Kit"
click at [1181, 383] on div "**********" at bounding box center [804, 406] width 1529 height 733
click at [1497, 57] on icon "button" at bounding box center [1492, 58] width 10 height 10
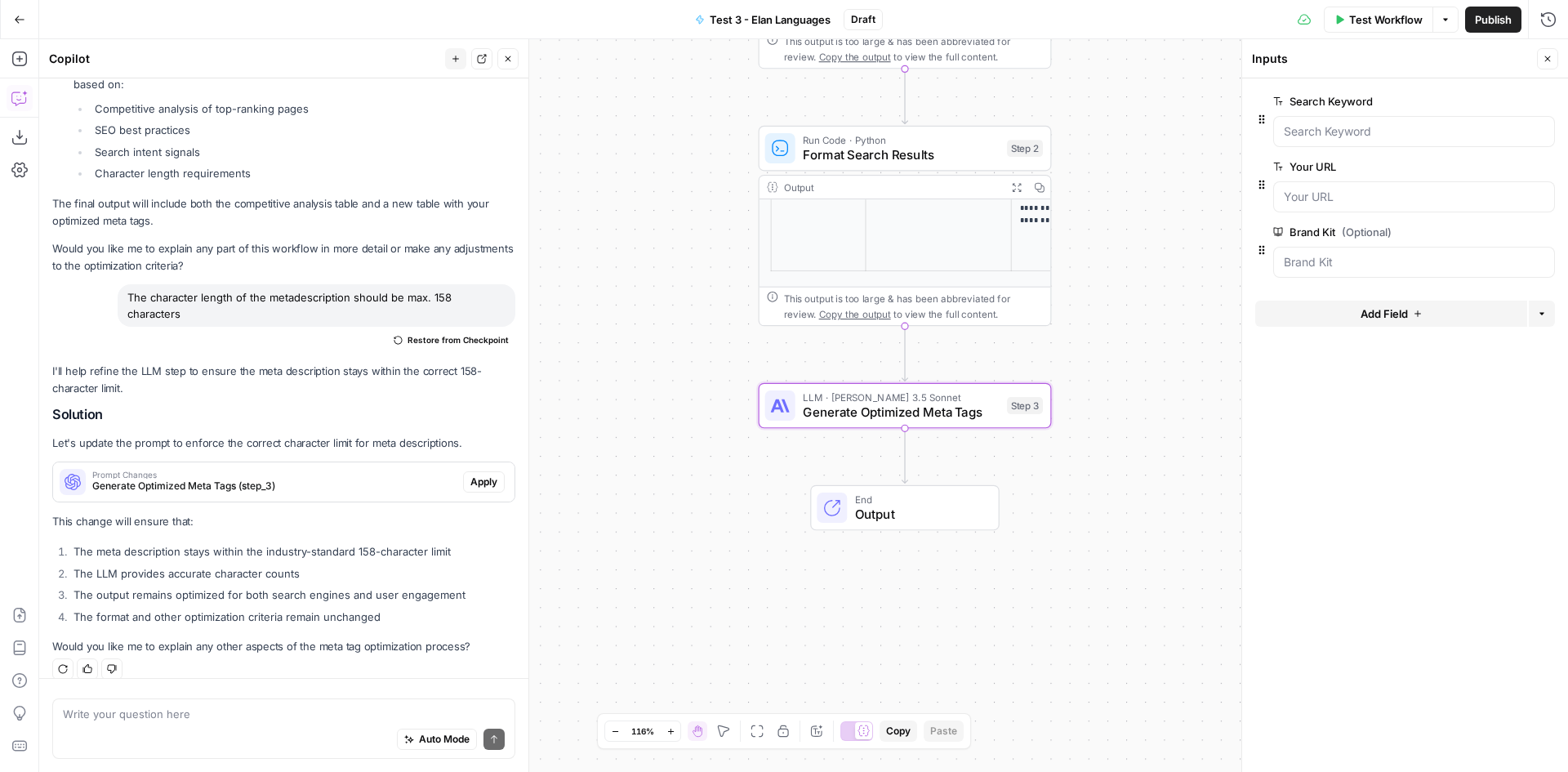
click at [218, 479] on span "Generate Optimized Meta Tags (step_3)" at bounding box center [274, 485] width 364 height 14
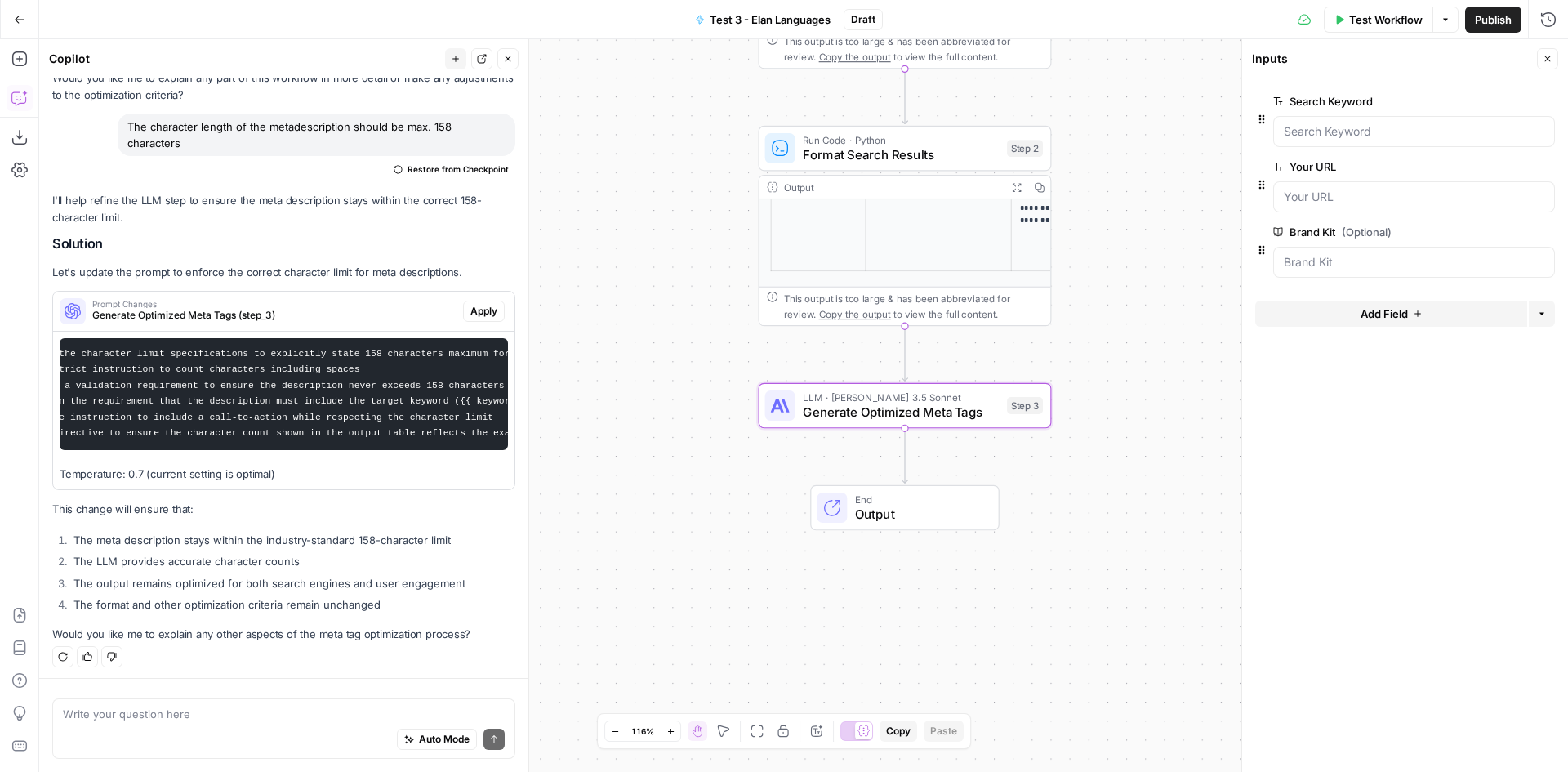
scroll to position [0, 173]
click at [480, 304] on span "Apply" at bounding box center [484, 311] width 27 height 14
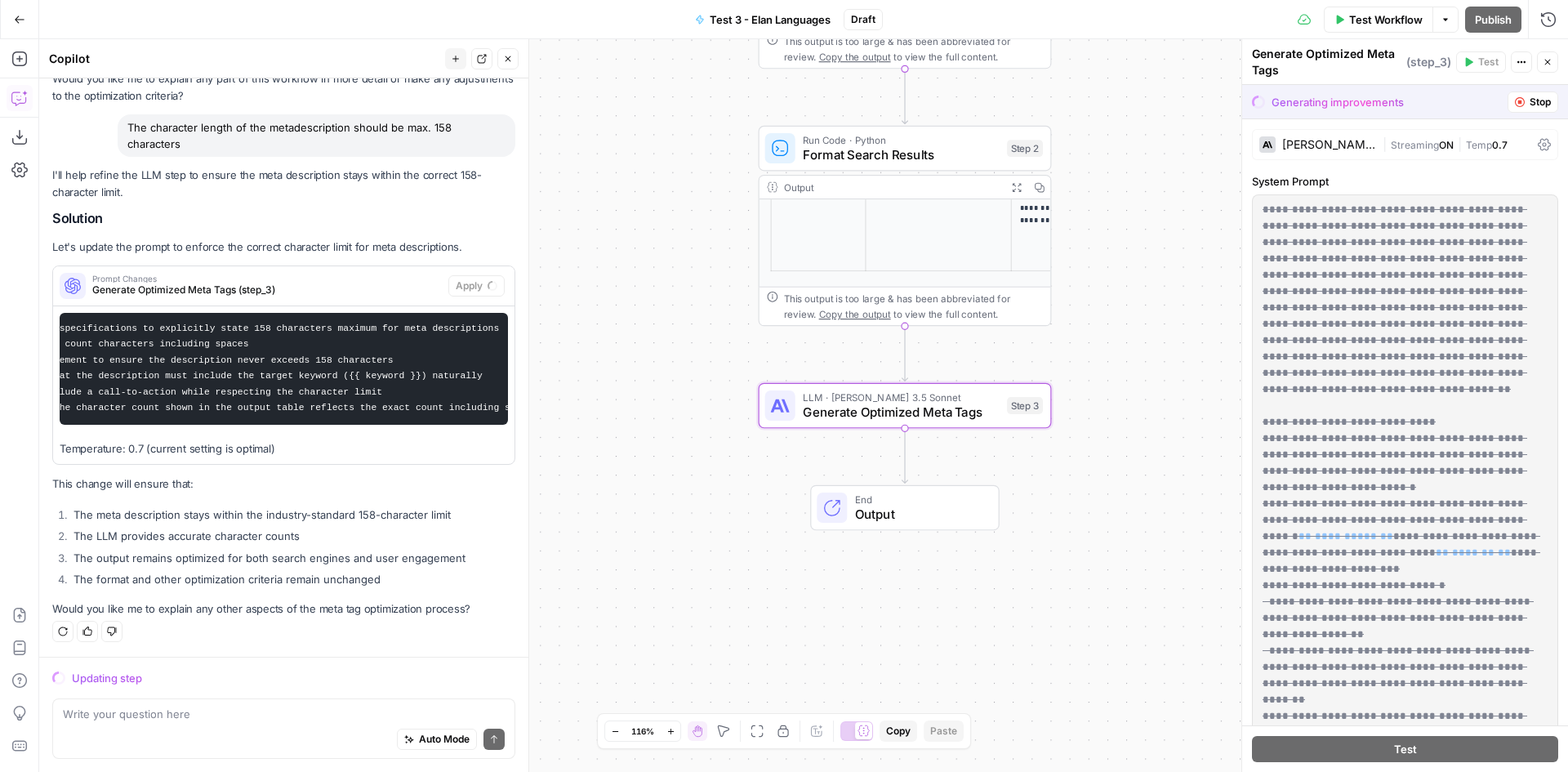
scroll to position [1973, 0]
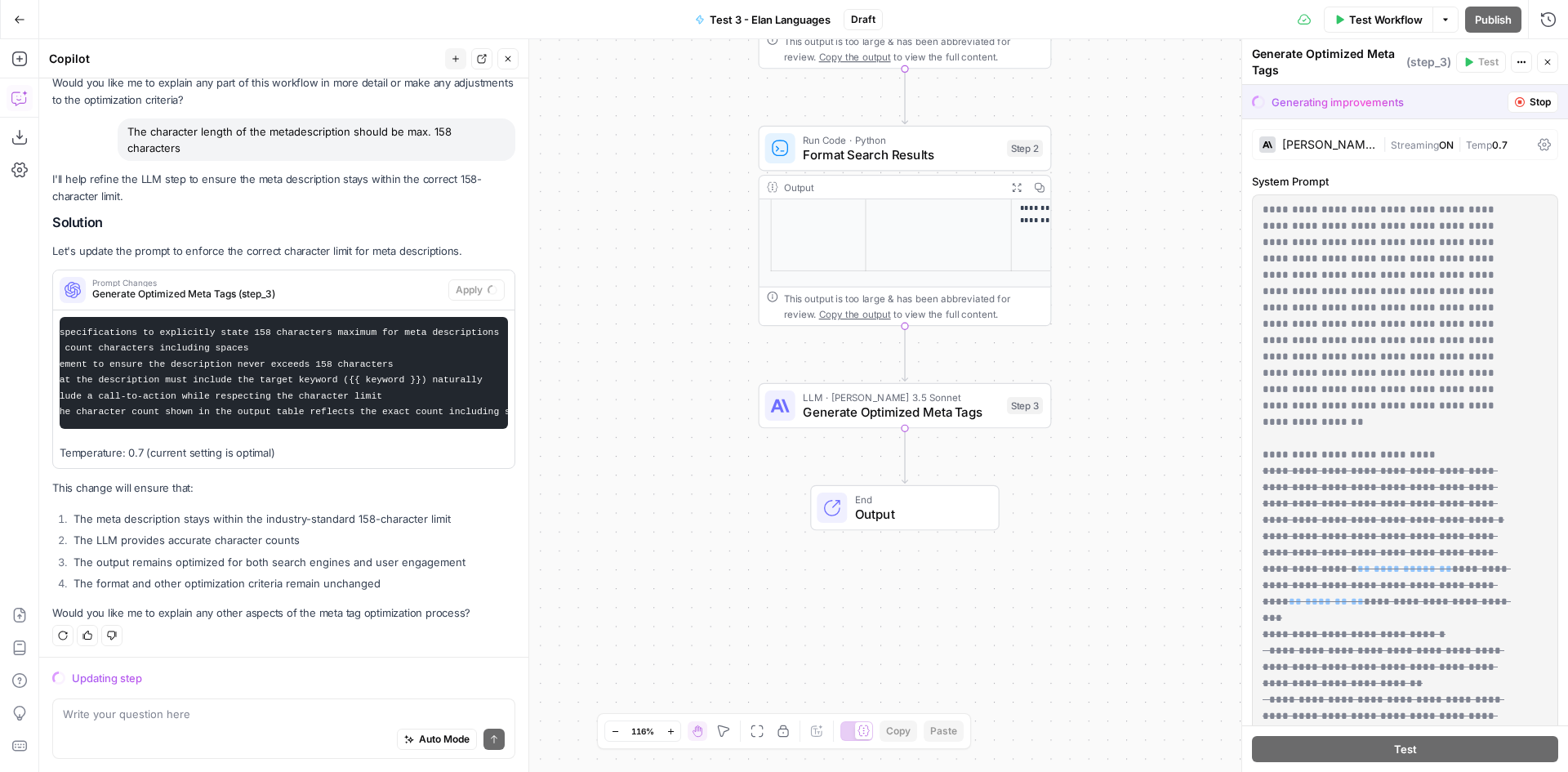
click at [1530, 96] on span "Stop" at bounding box center [1540, 102] width 21 height 14
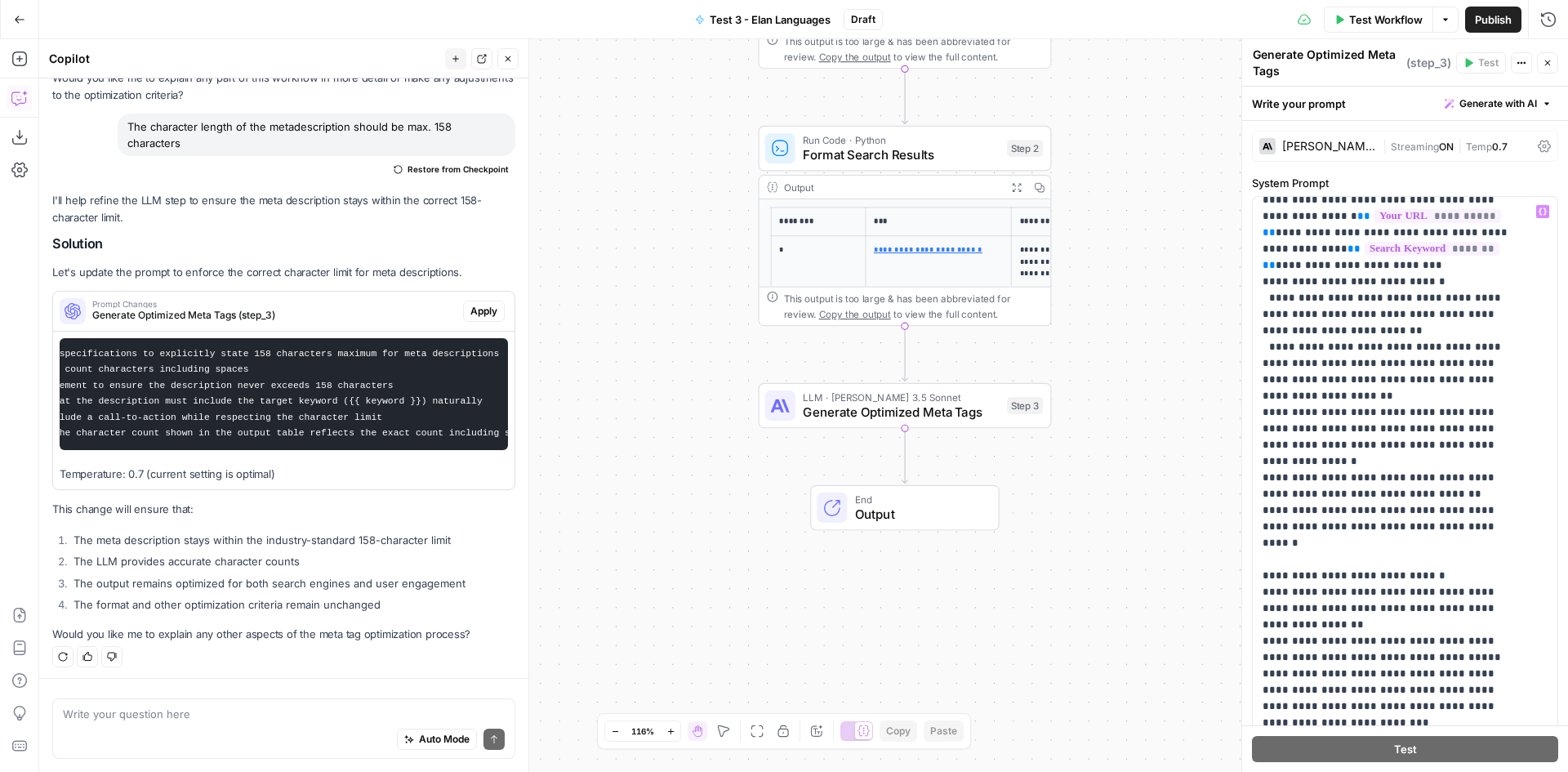
scroll to position [377, 0]
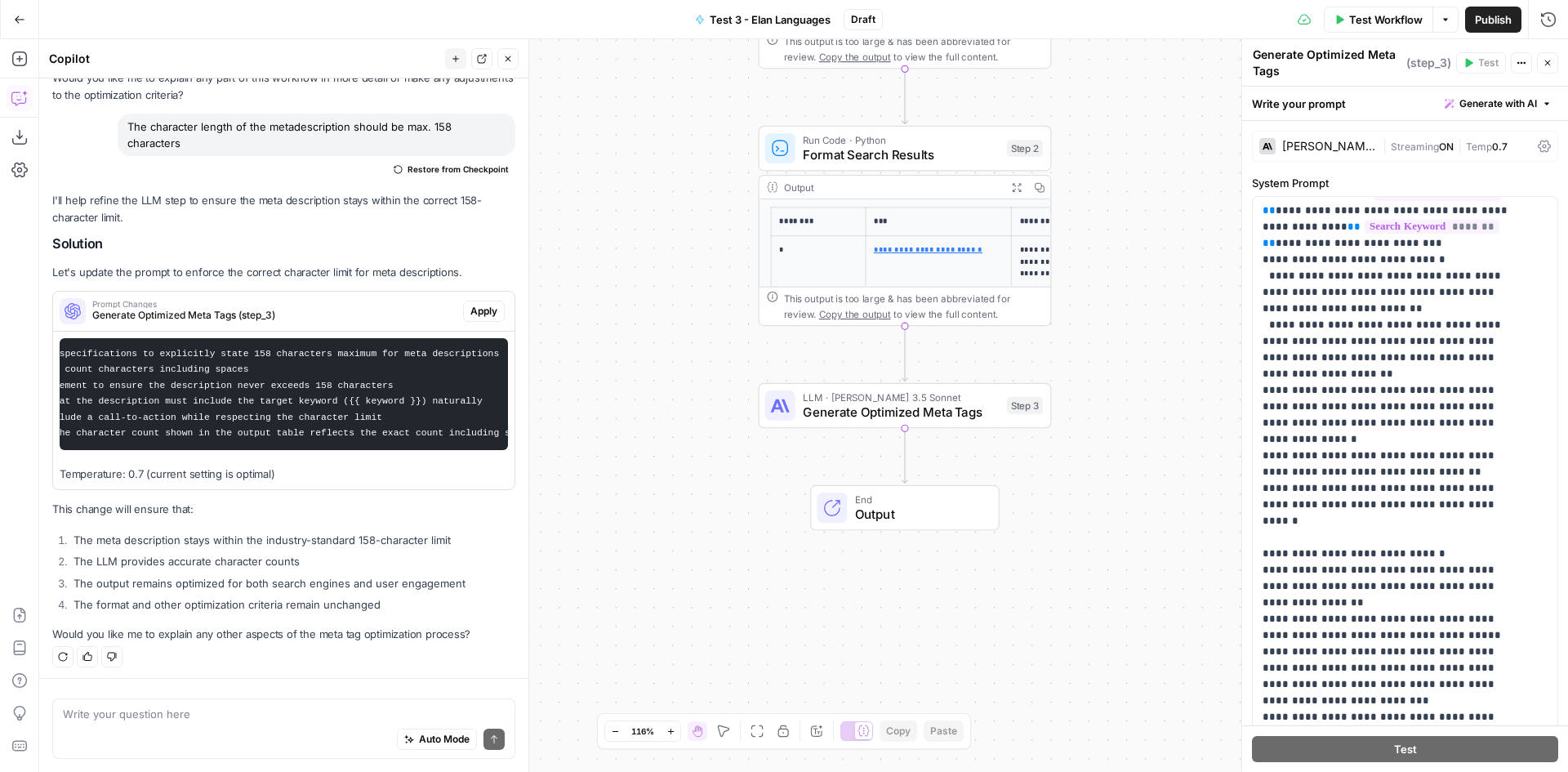
click at [1002, 408] on div "LLM · [PERSON_NAME] 3.5 Sonnet Generate Optimized Meta Tags Step 3 Copy step De…" at bounding box center [904, 405] width 278 height 32
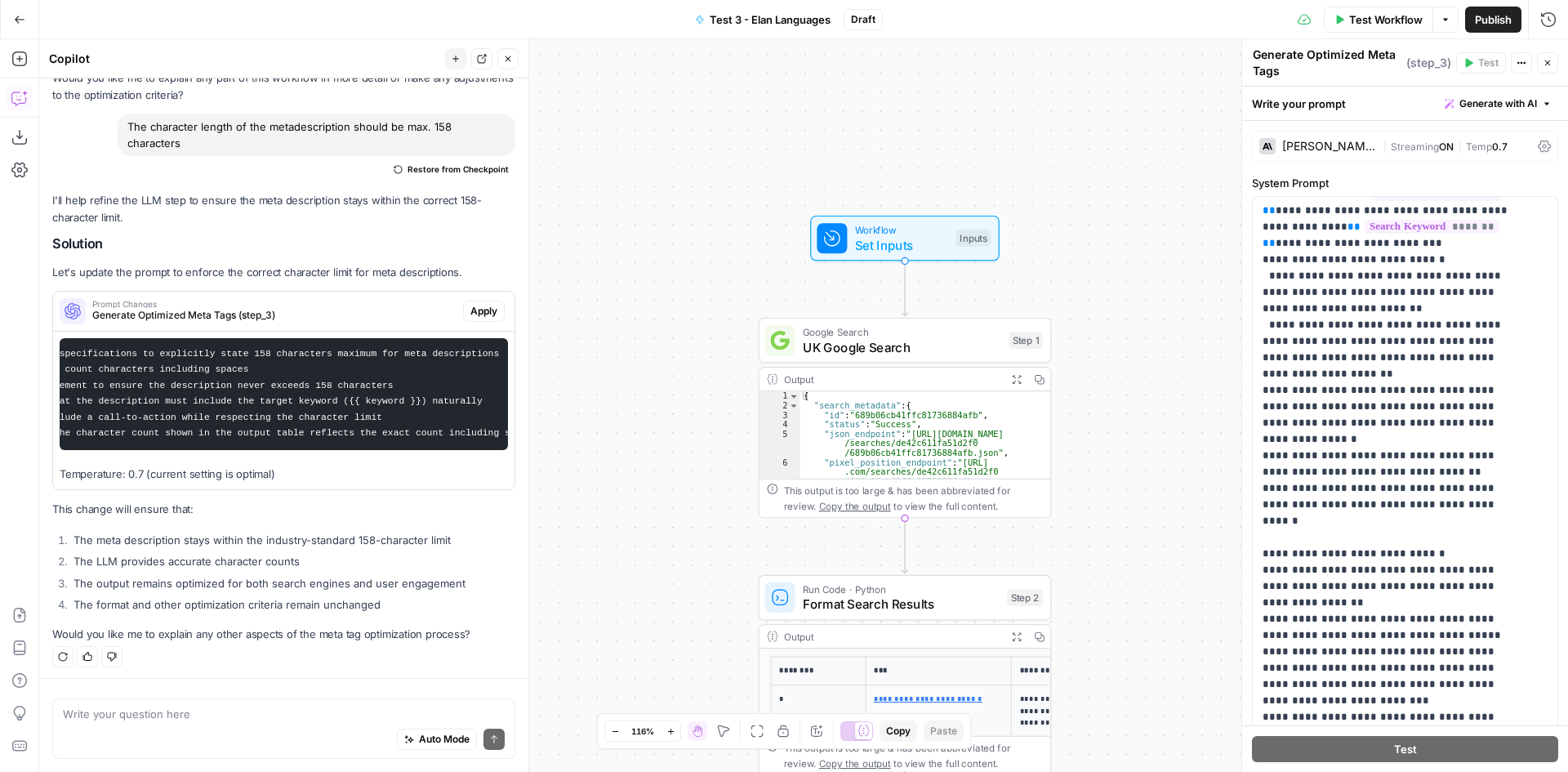
click at [1373, 23] on span "Test Workflow" at bounding box center [1386, 19] width 74 height 16
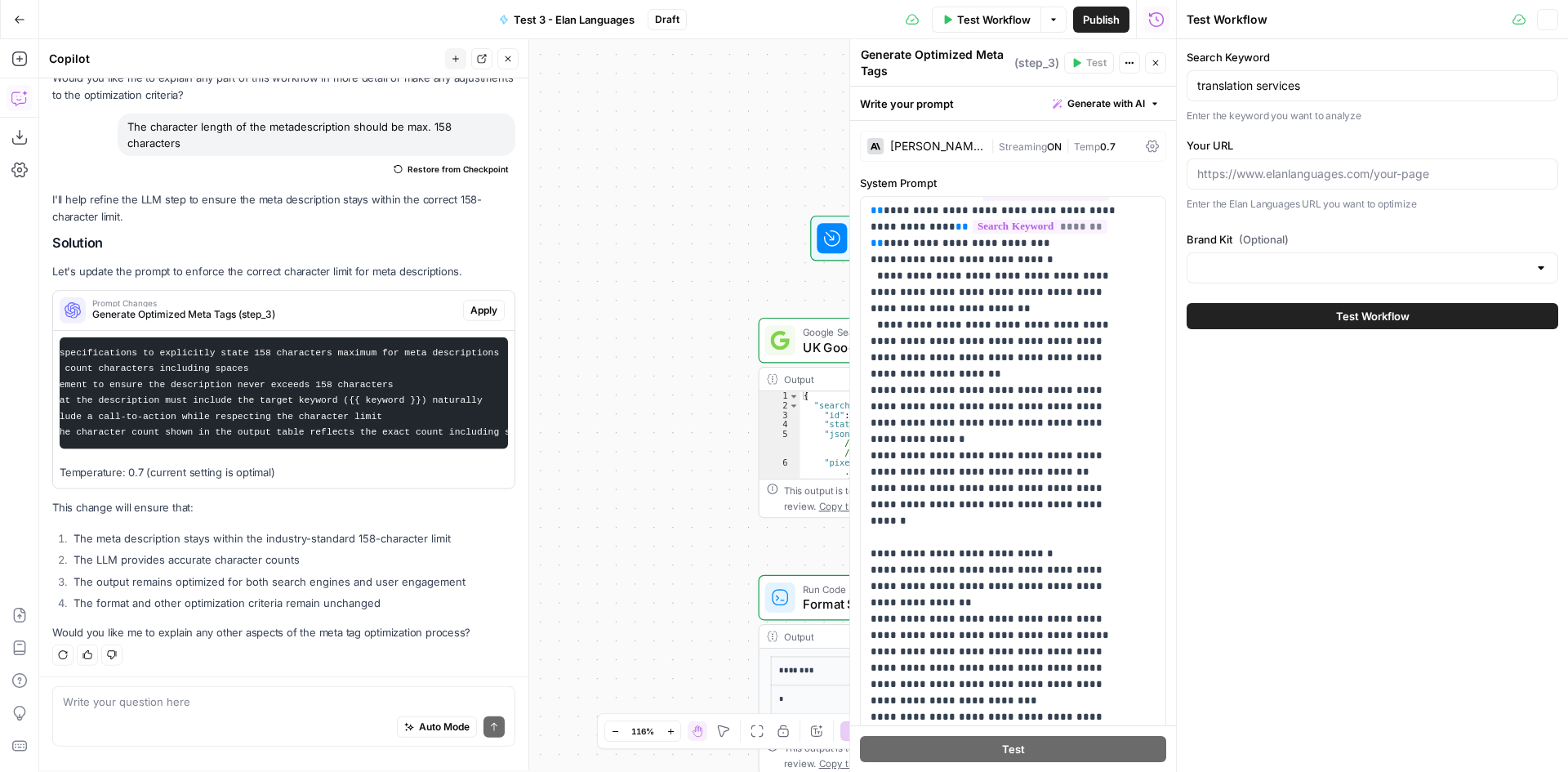
scroll to position [2029, 0]
click at [1325, 175] on input "Your URL" at bounding box center [1371, 174] width 350 height 16
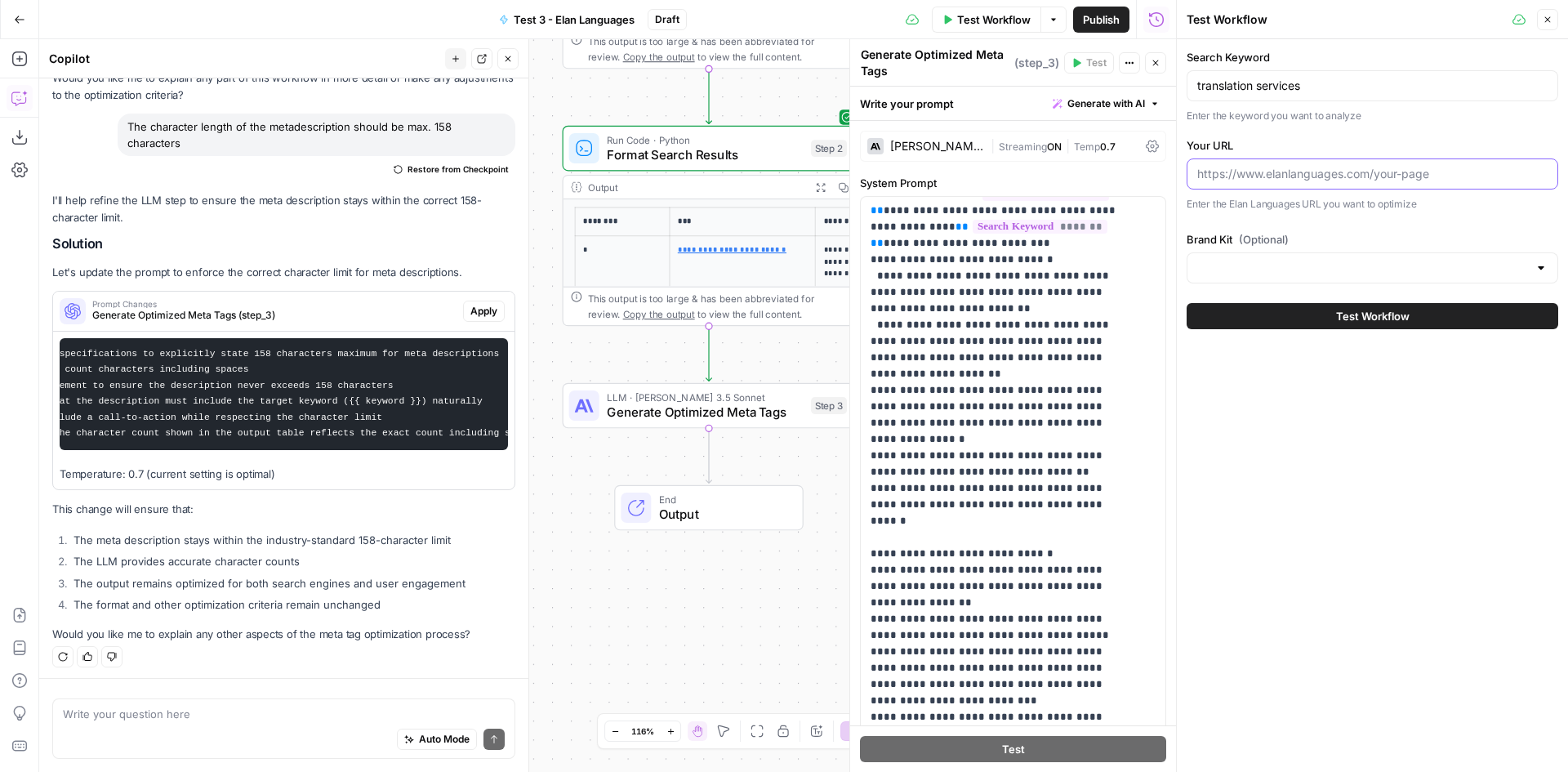
click at [1270, 175] on input "Your URL" at bounding box center [1371, 174] width 350 height 16
paste input "[URL][DOMAIN_NAME]"
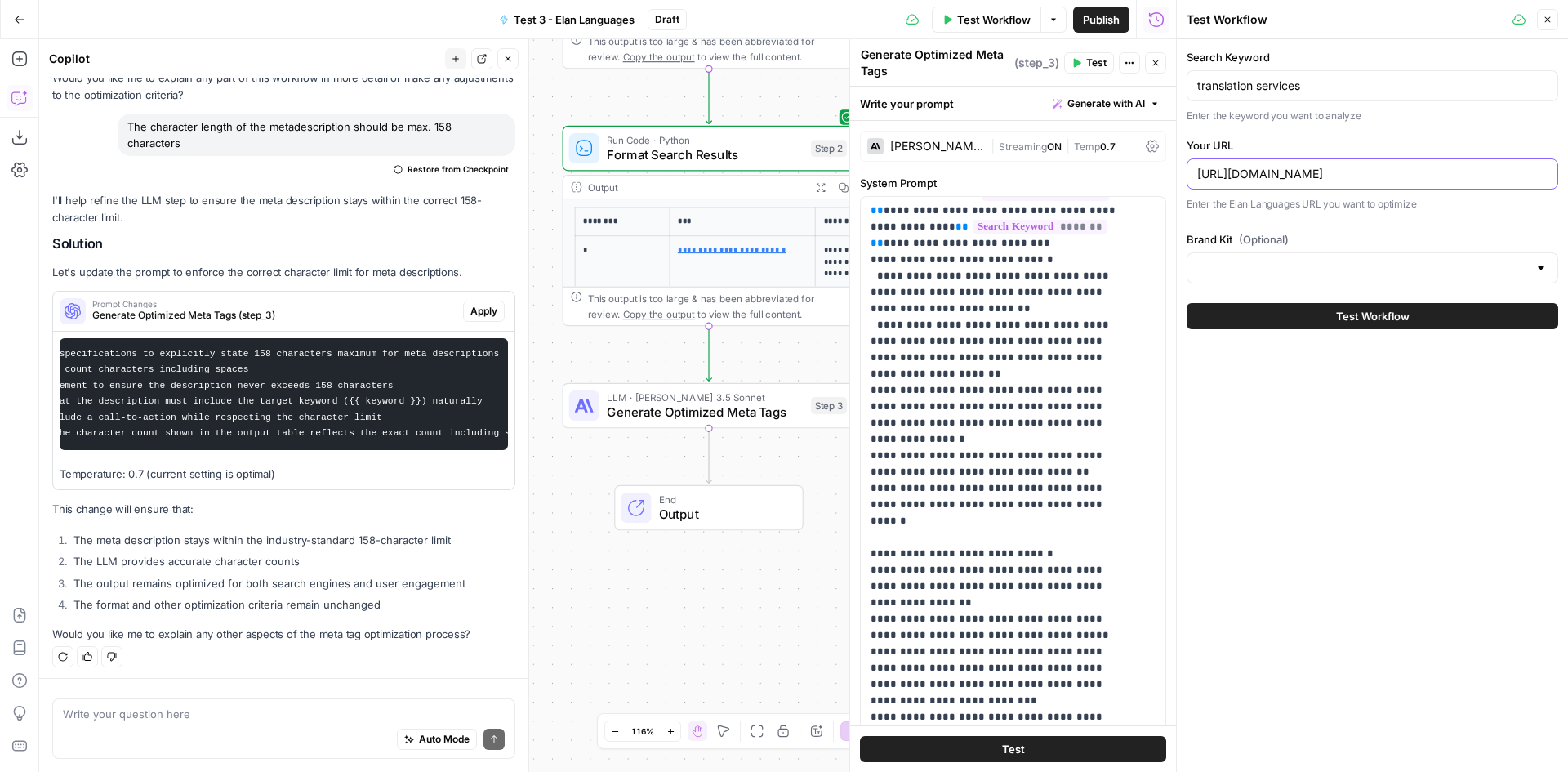
type input "[URL][DOMAIN_NAME]"
click at [1281, 261] on input "Brand Kit (Optional)" at bounding box center [1362, 268] width 331 height 16
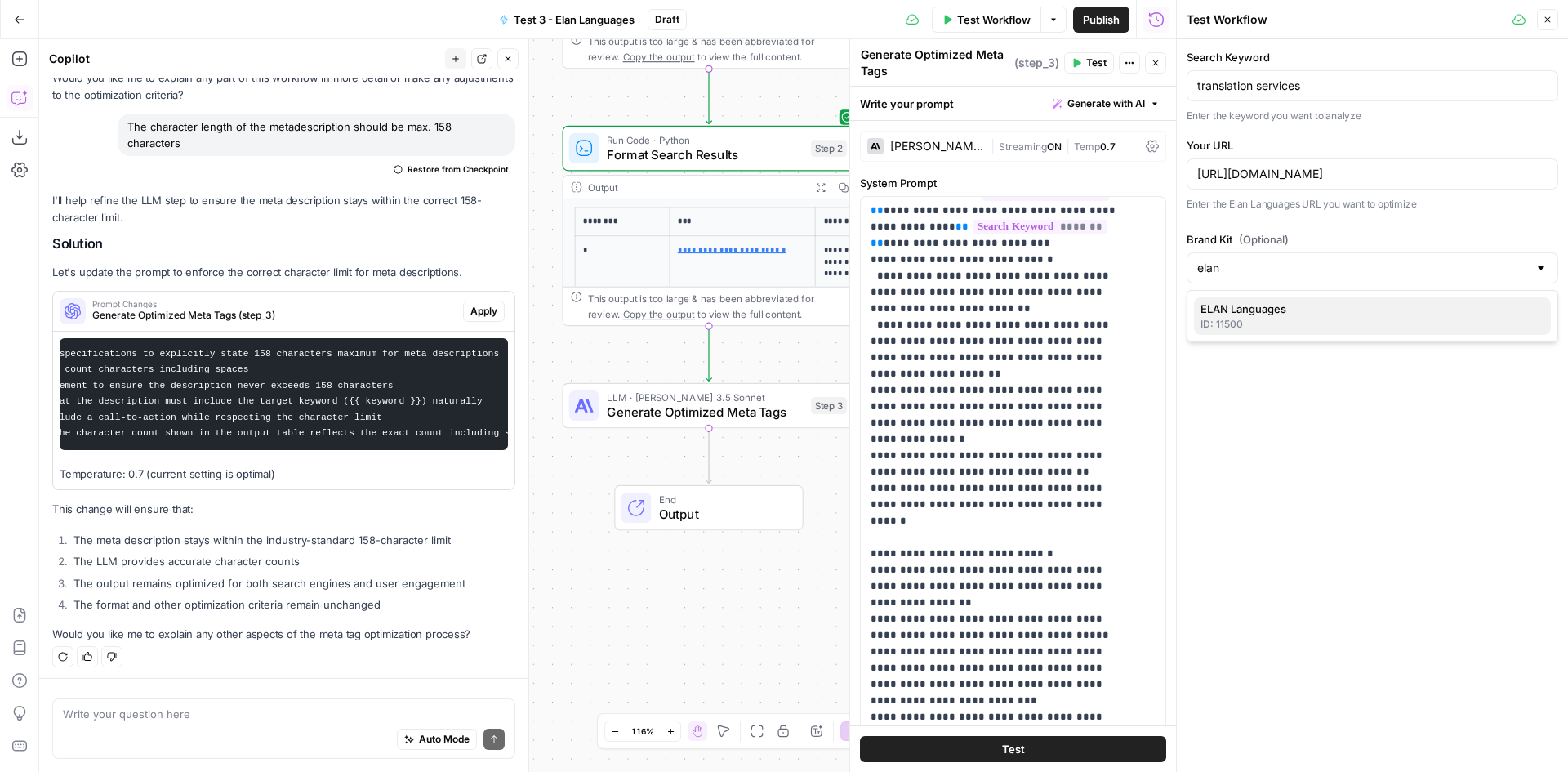
click at [1237, 322] on div "ID: 11500" at bounding box center [1372, 323] width 344 height 14
type input "ELAN Languages"
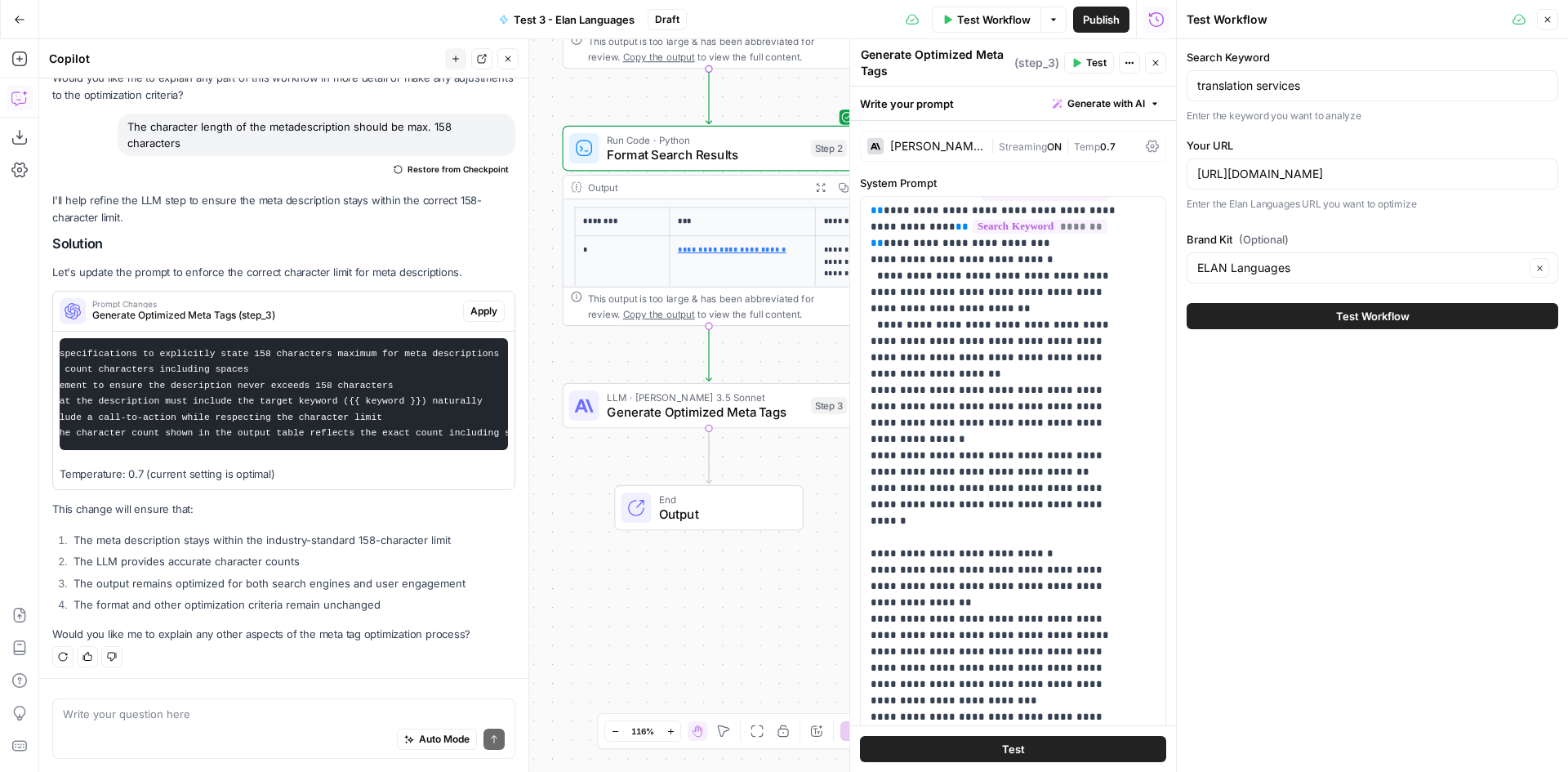
click at [1361, 311] on span "Test Workflow" at bounding box center [1372, 316] width 74 height 16
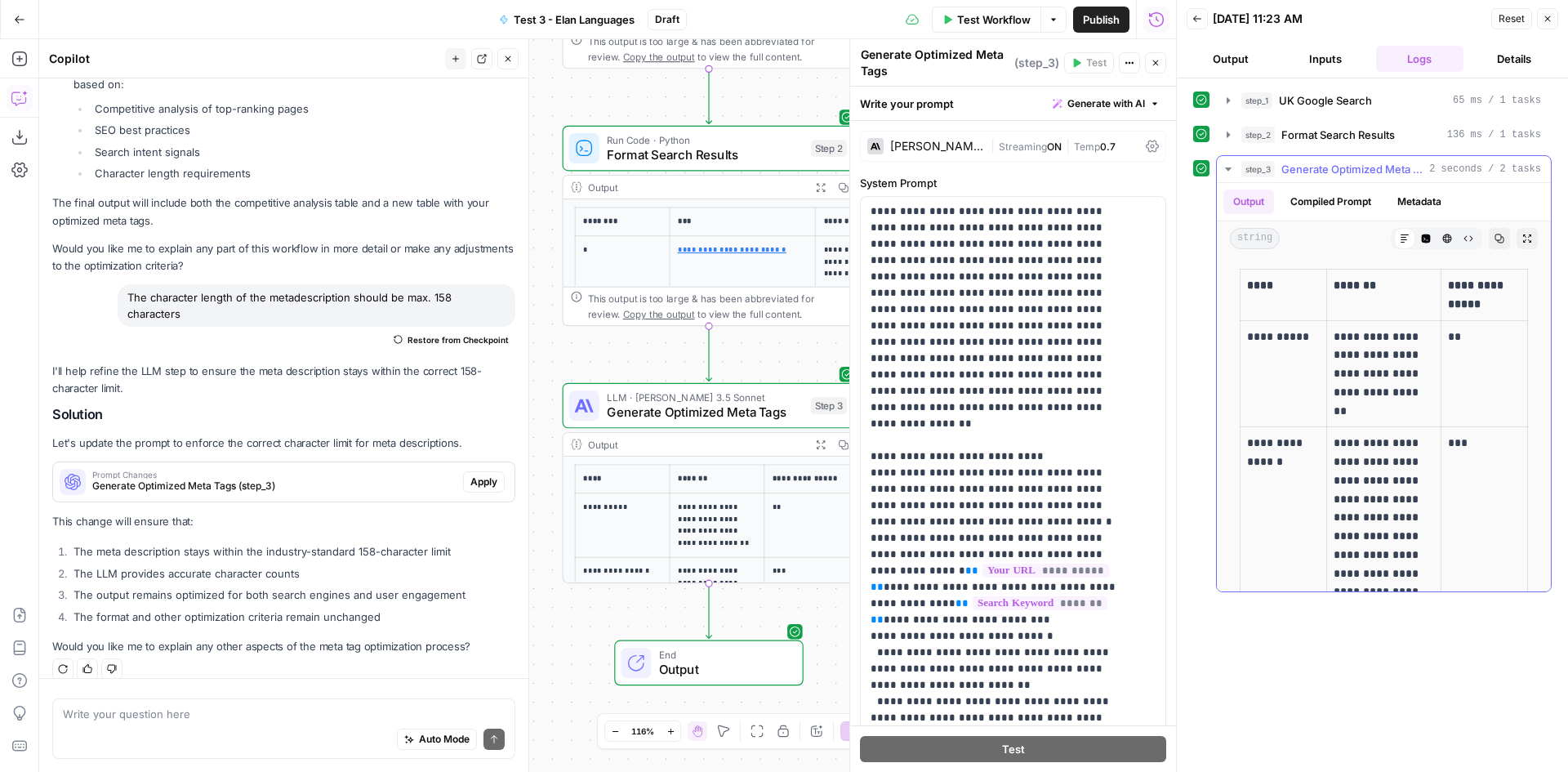
scroll to position [82, 0]
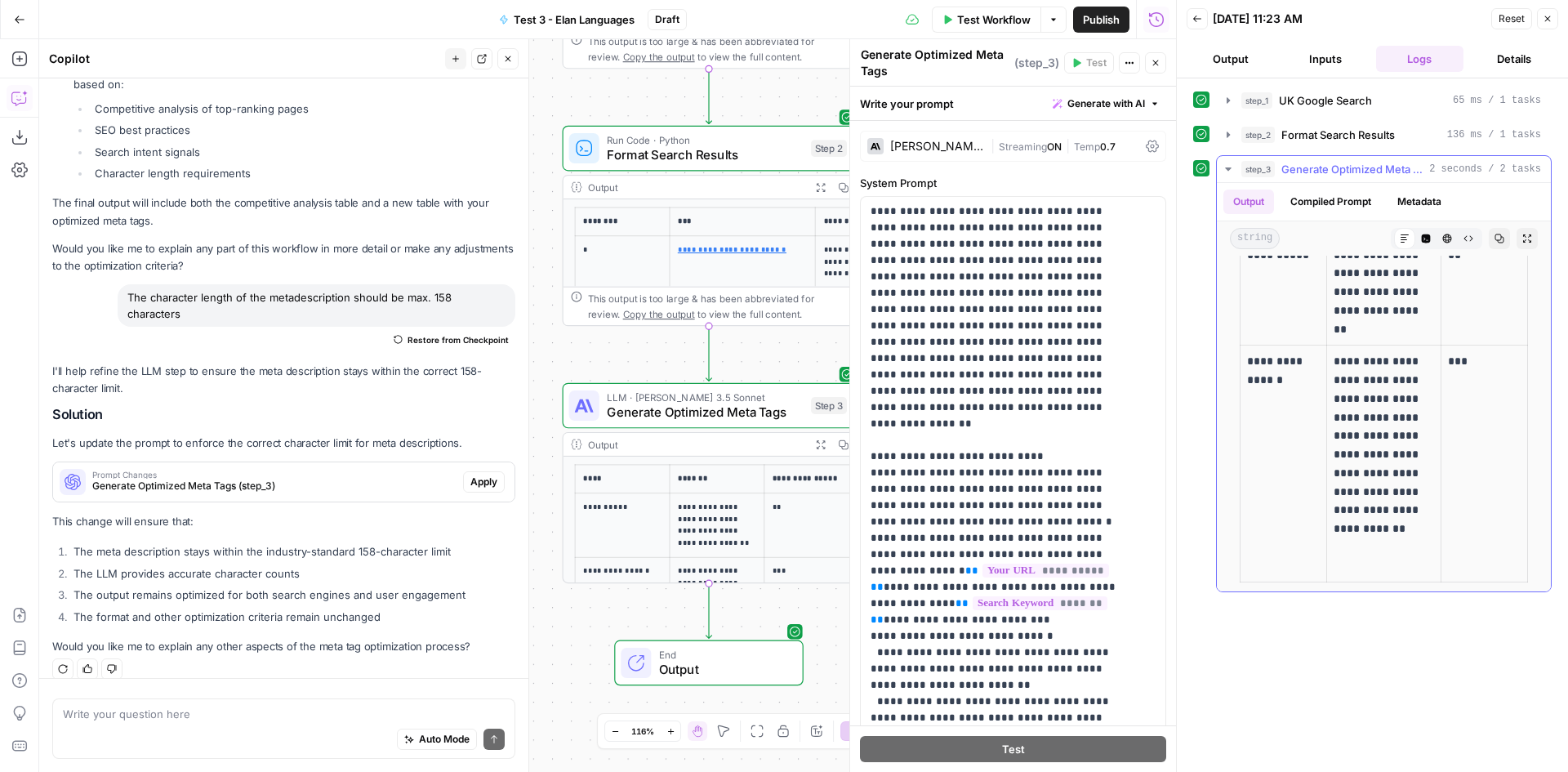
click at [1352, 503] on p "**********" at bounding box center [1382, 463] width 96 height 222
drag, startPoint x: 1368, startPoint y: 565, endPoint x: 1331, endPoint y: 365, distance: 203.4
click at [1334, 365] on p "**********" at bounding box center [1382, 463] width 96 height 222
copy p "**********"
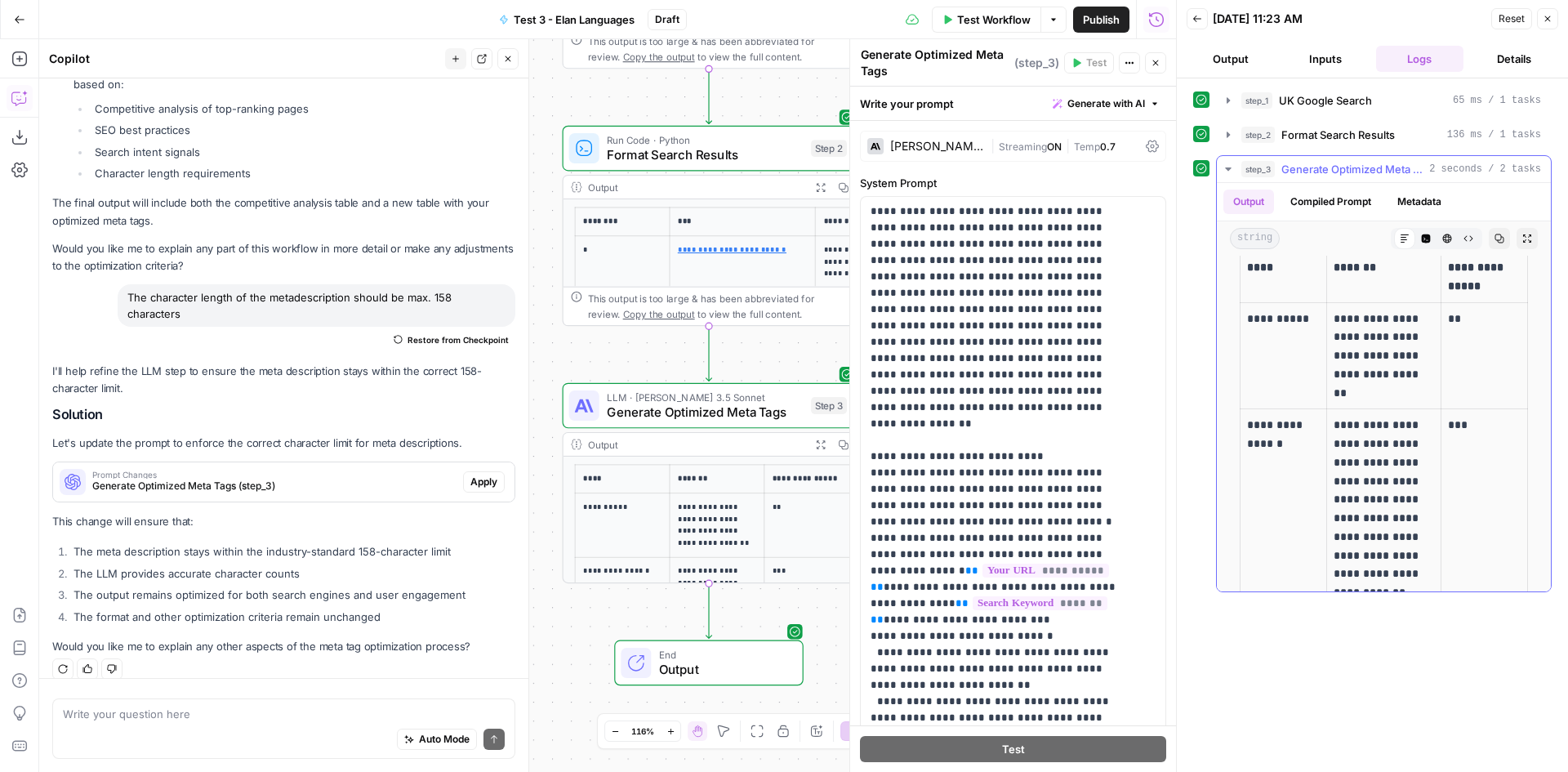
scroll to position [0, 0]
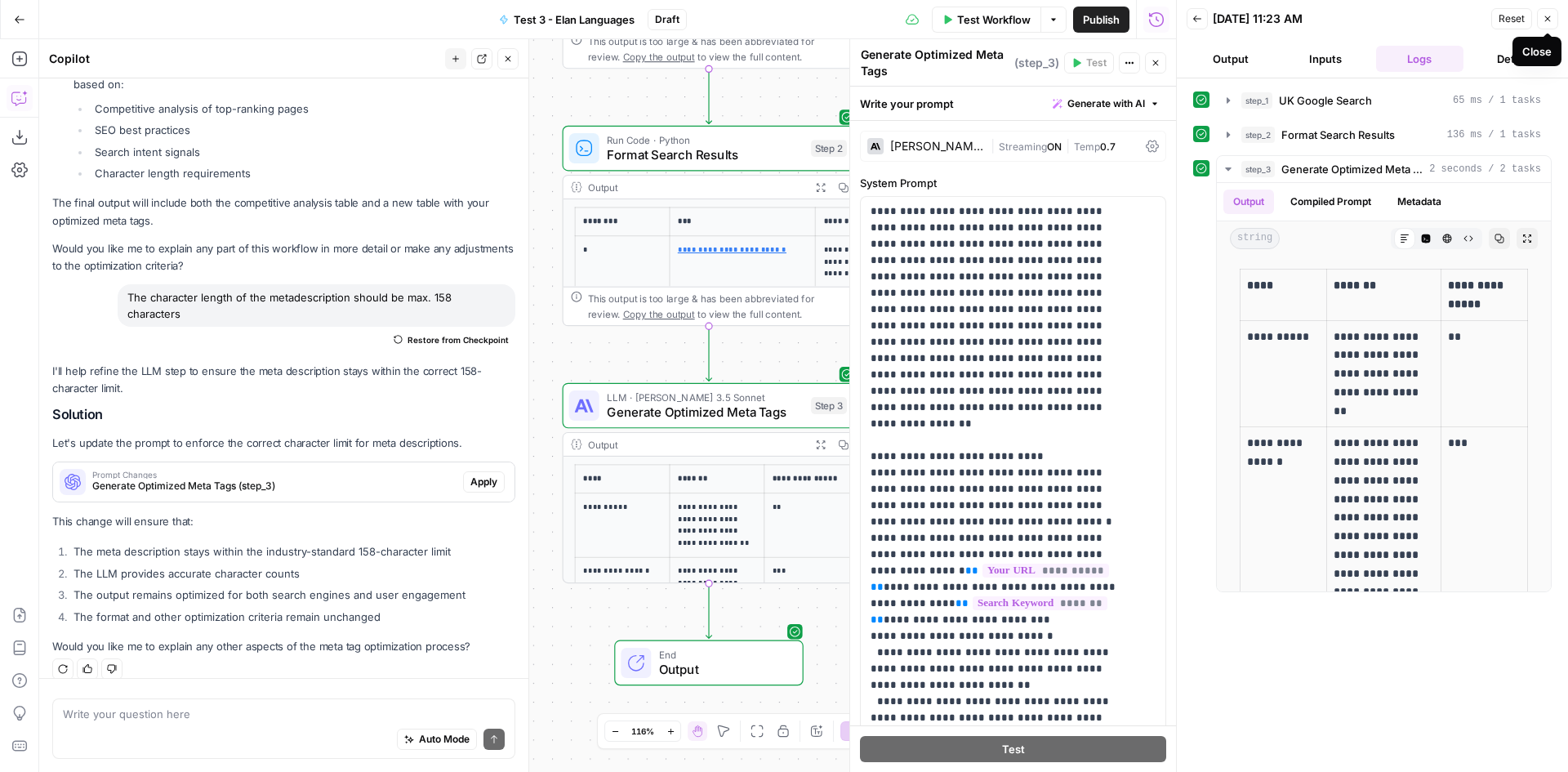
click at [1554, 20] on button "Close" at bounding box center [1548, 19] width 21 height 21
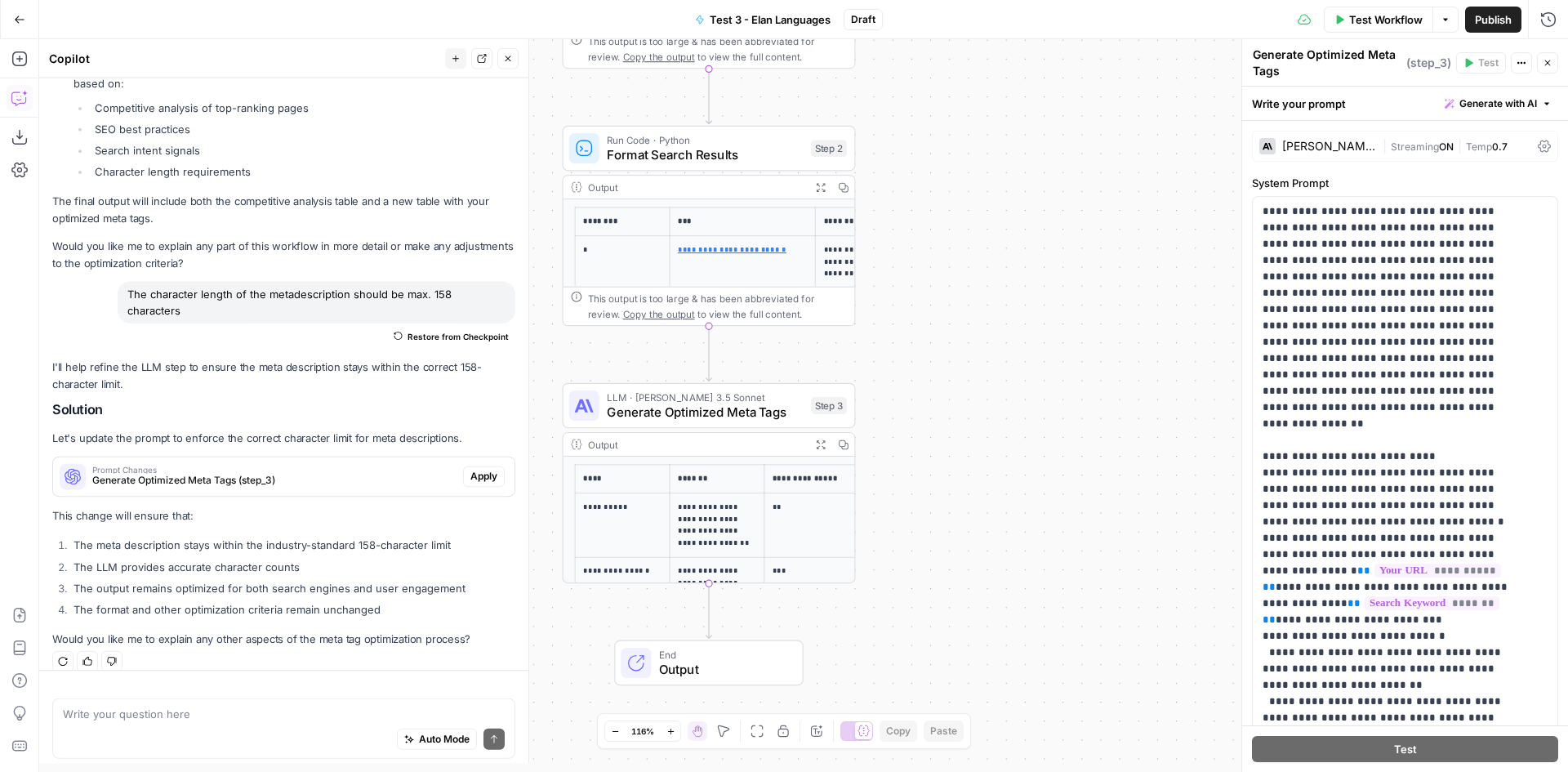
scroll to position [1681, 0]
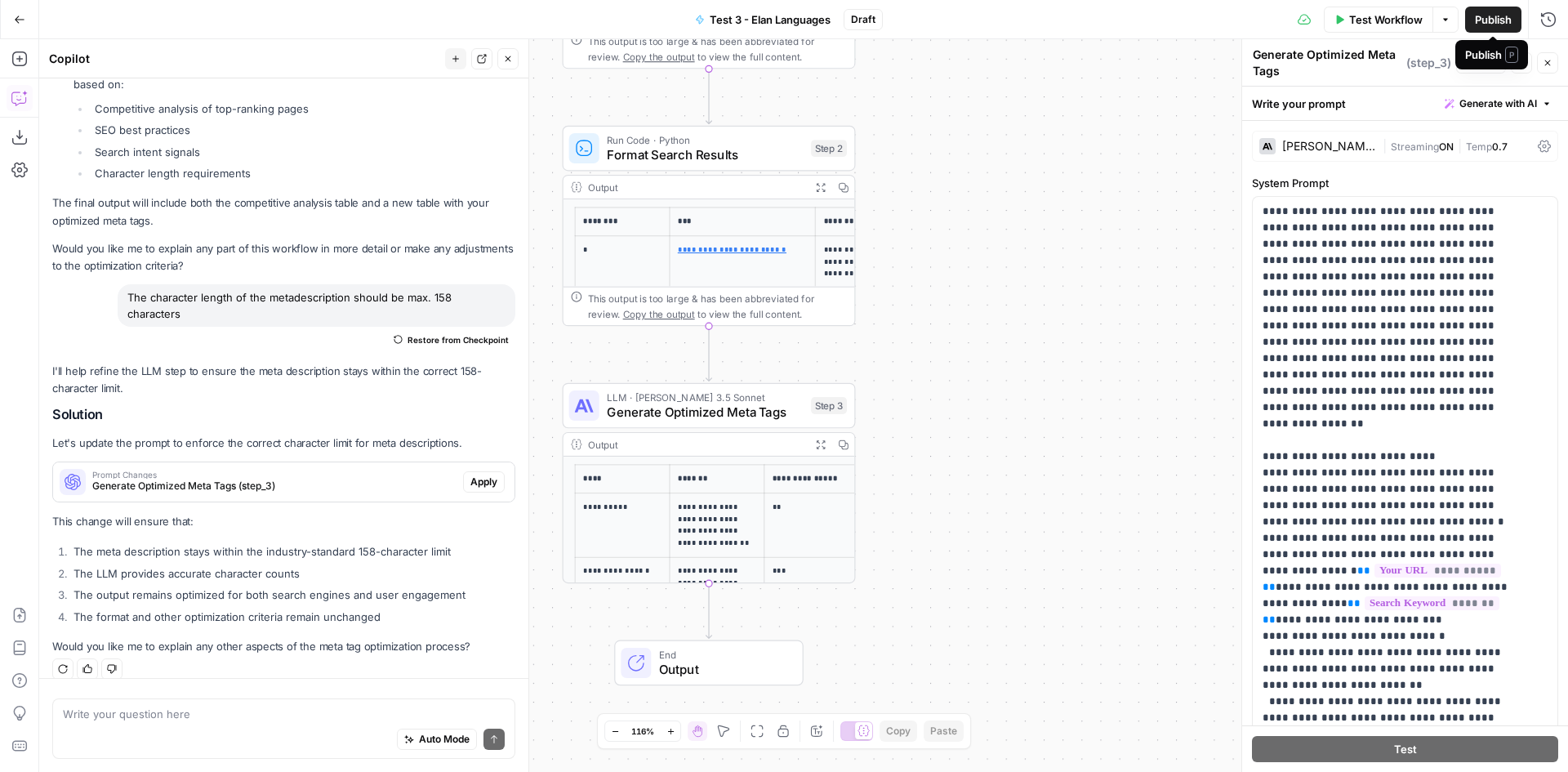
click at [1485, 22] on span "Publish" at bounding box center [1493, 19] width 36 height 16
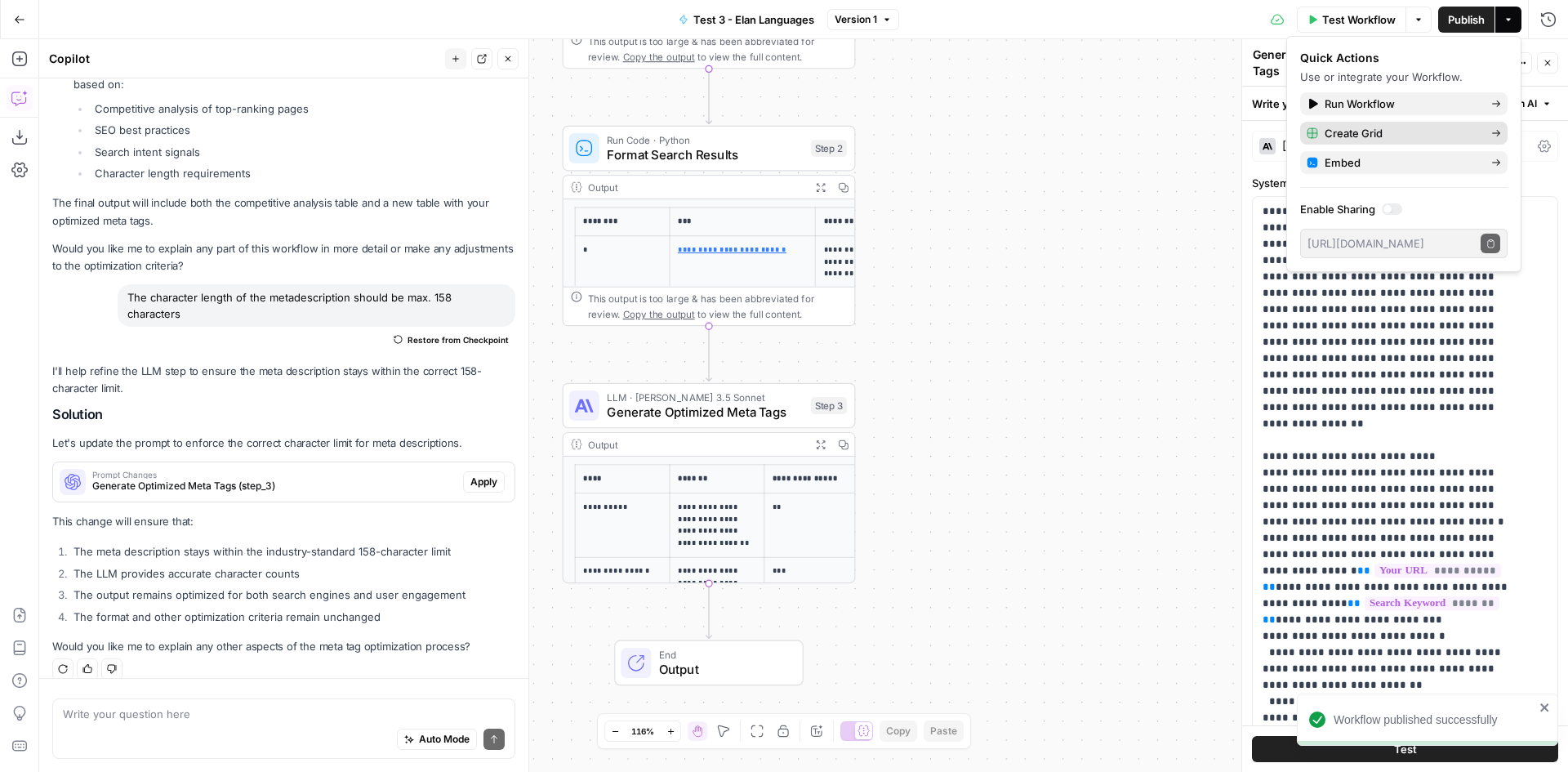
click at [1354, 133] on span "Create Grid" at bounding box center [1401, 132] width 153 height 16
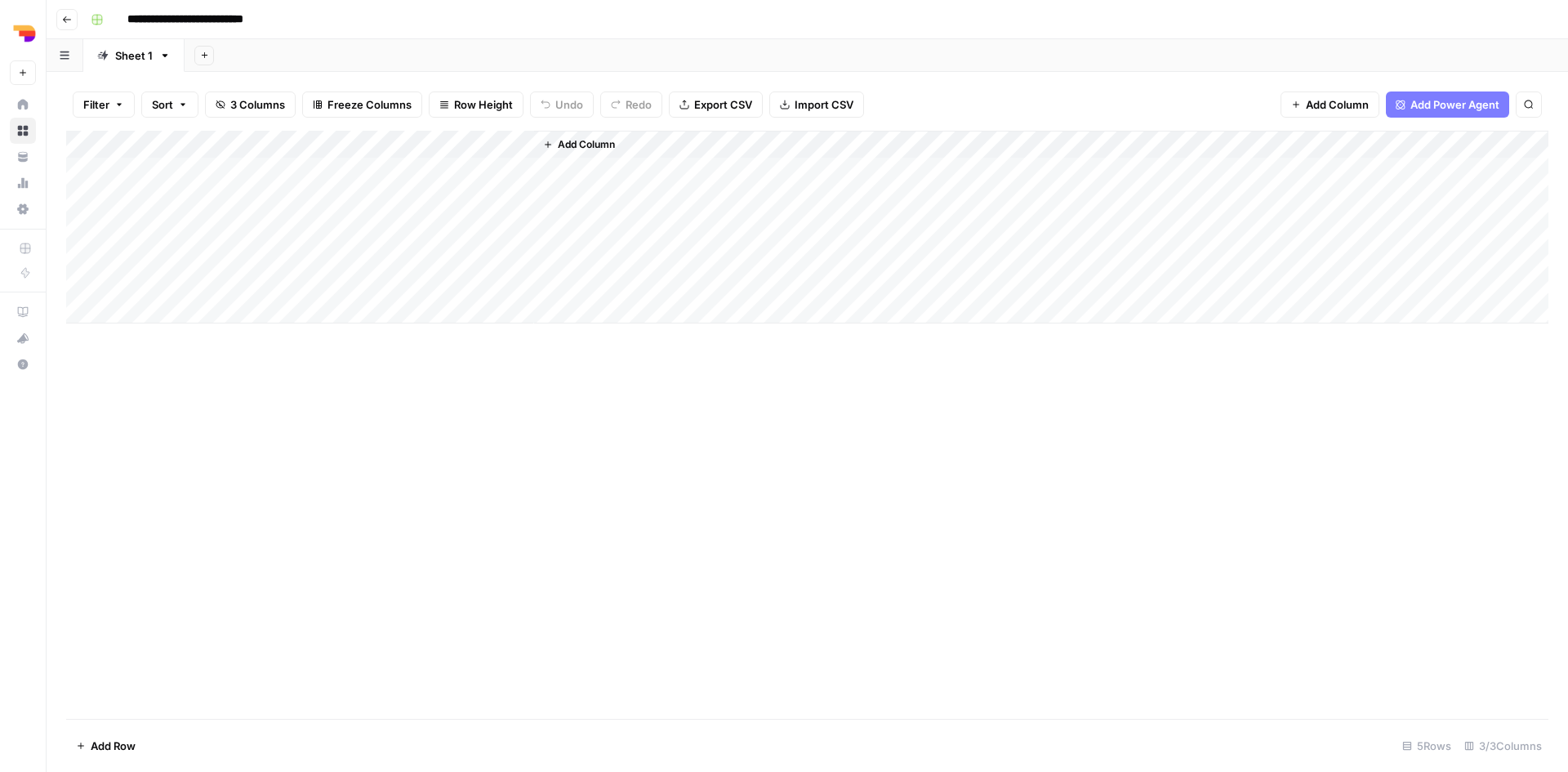
click at [580, 145] on span "Add Column" at bounding box center [587, 144] width 58 height 14
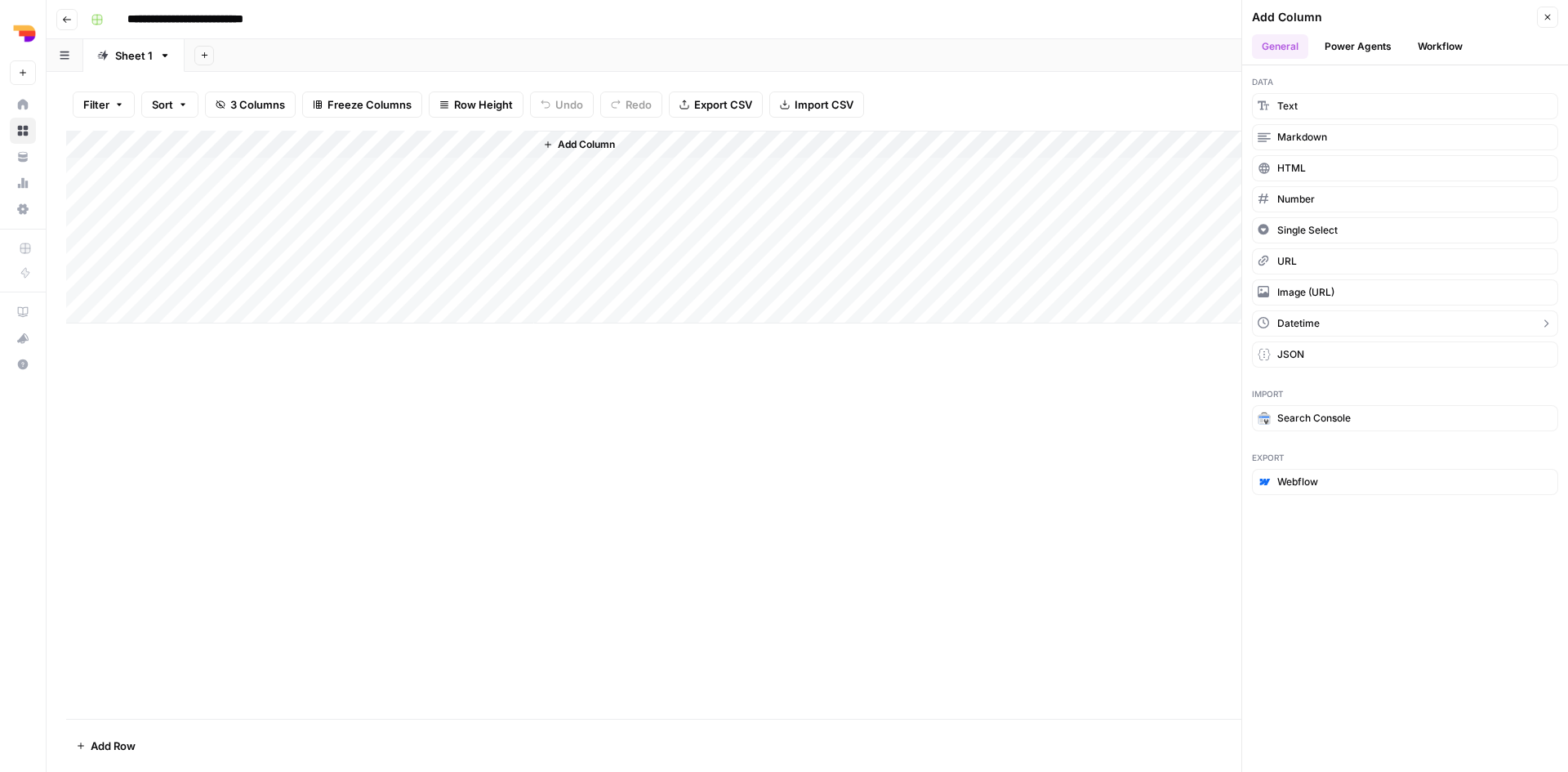
click at [1349, 318] on button "Datetime" at bounding box center [1404, 323] width 306 height 26
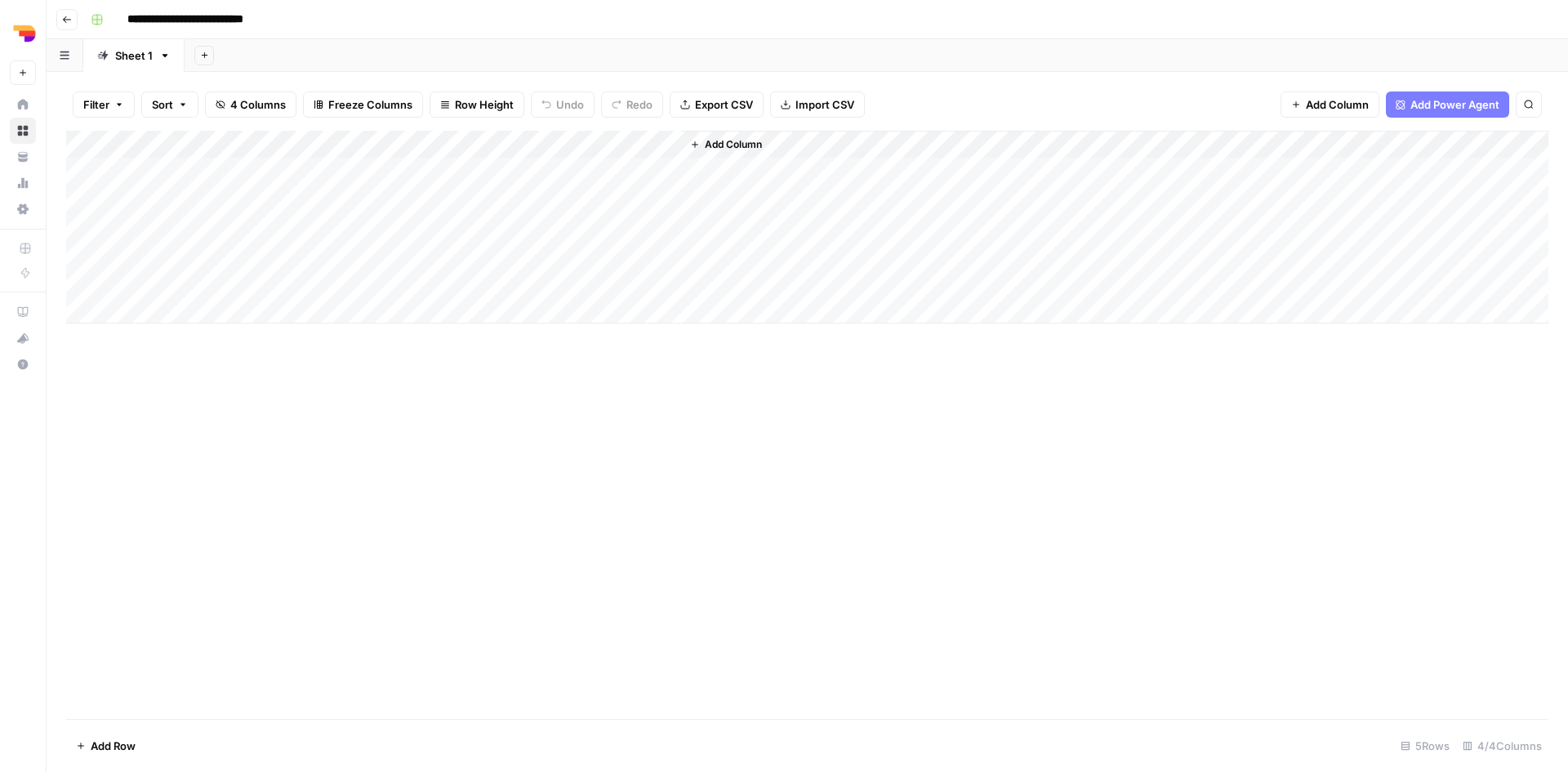
click at [585, 140] on div "Add Column" at bounding box center [807, 226] width 1483 height 193
click at [628, 180] on input "New Column" at bounding box center [630, 183] width 166 height 16
type input "Time"
click at [742, 176] on div "Add Column" at bounding box center [1114, 226] width 867 height 193
click at [605, 144] on div "Add Column" at bounding box center [807, 226] width 1483 height 193
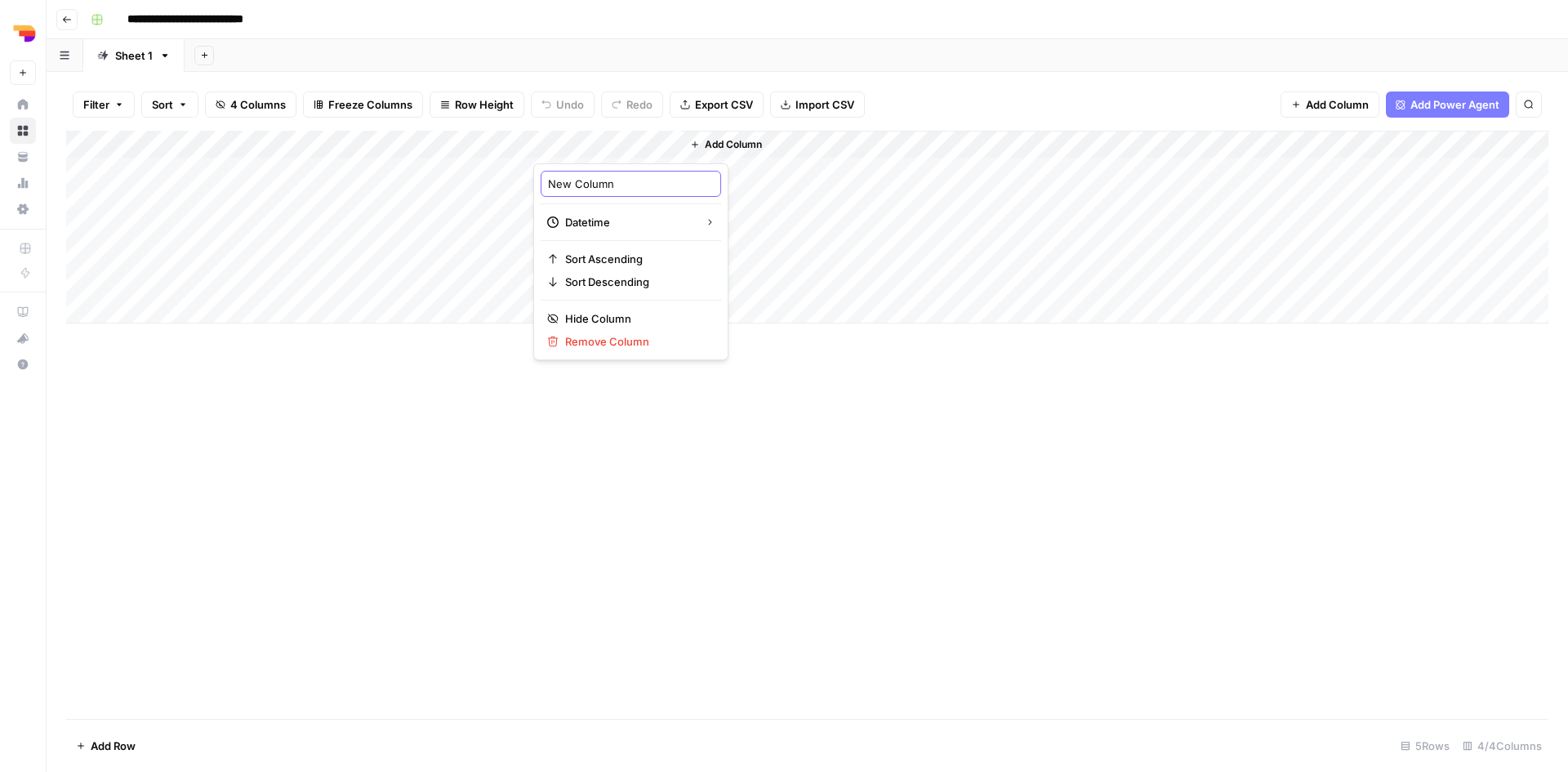
drag, startPoint x: 609, startPoint y: 183, endPoint x: 482, endPoint y: 184, distance: 127.0
click at [482, 184] on body "**********" at bounding box center [784, 386] width 1568 height 772
drag, startPoint x: 642, startPoint y: 185, endPoint x: 530, endPoint y: 184, distance: 112.0
click at [530, 184] on body "**********" at bounding box center [784, 386] width 1568 height 772
drag, startPoint x: 620, startPoint y: 187, endPoint x: 547, endPoint y: 187, distance: 73.0
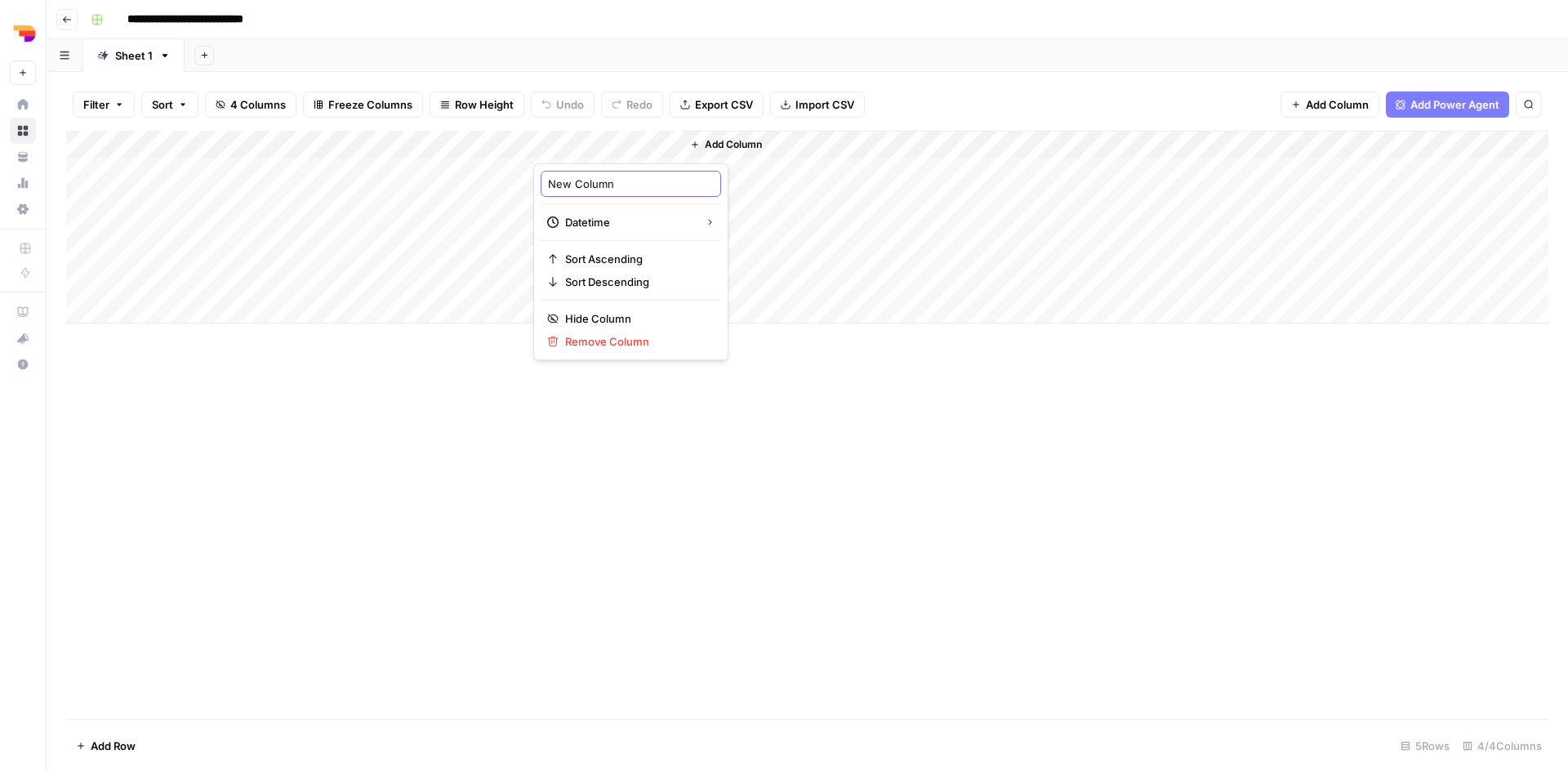
click at [547, 187] on div "New Column" at bounding box center [631, 183] width 180 height 26
type input "Time"
click at [592, 178] on input "Time" at bounding box center [630, 183] width 166 height 16
click at [735, 144] on span "Add Column" at bounding box center [734, 144] width 58 height 14
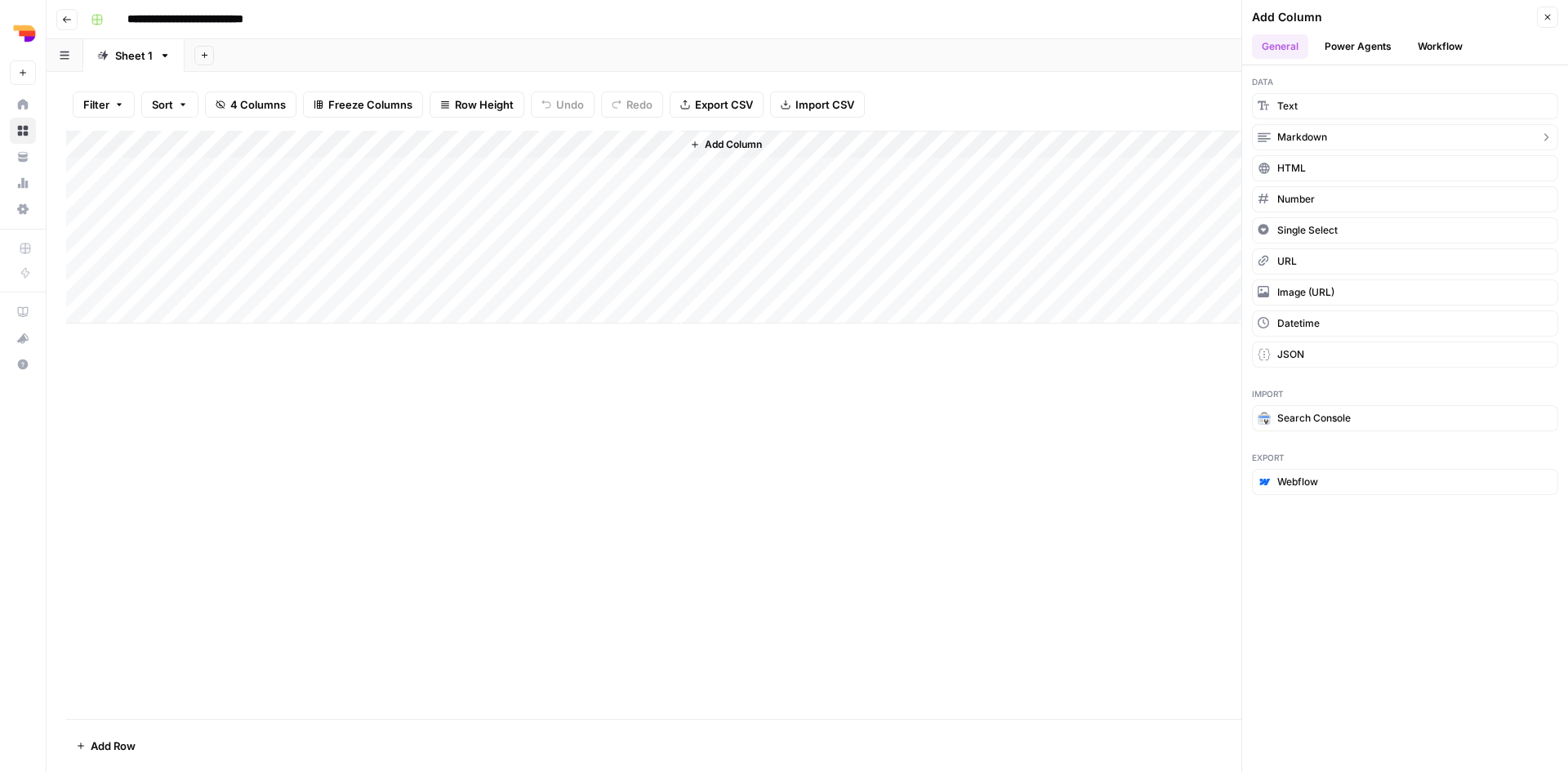
click at [1351, 141] on button "Markdown" at bounding box center [1404, 136] width 306 height 26
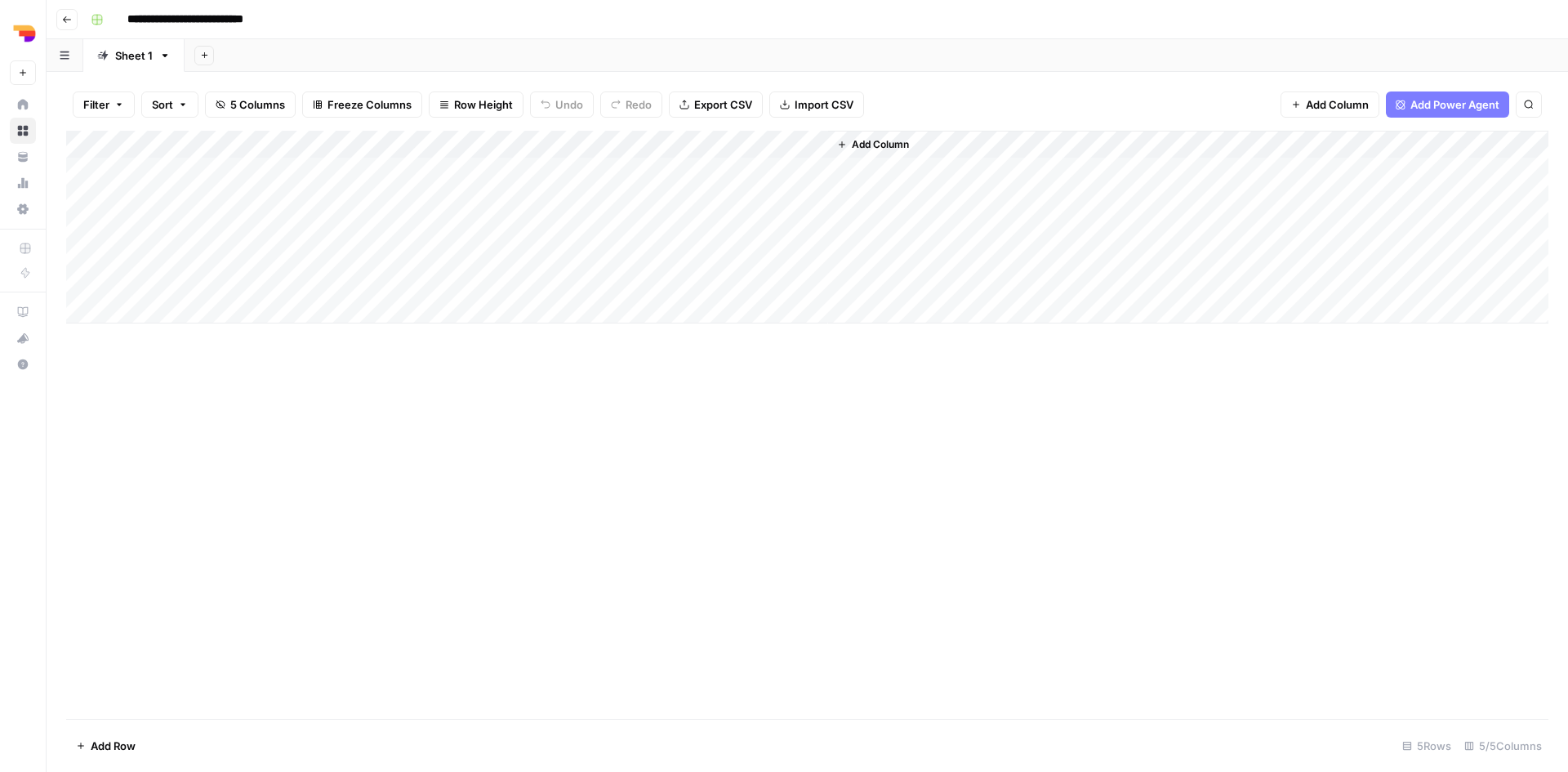
click at [749, 135] on div "Add Column" at bounding box center [807, 226] width 1483 height 193
click at [773, 187] on input "New Column" at bounding box center [778, 183] width 166 height 16
drag, startPoint x: 787, startPoint y: 185, endPoint x: 690, endPoint y: 184, distance: 97.0
click at [690, 184] on div "New Column" at bounding box center [778, 183] width 180 height 26
type input "SEO metadata"
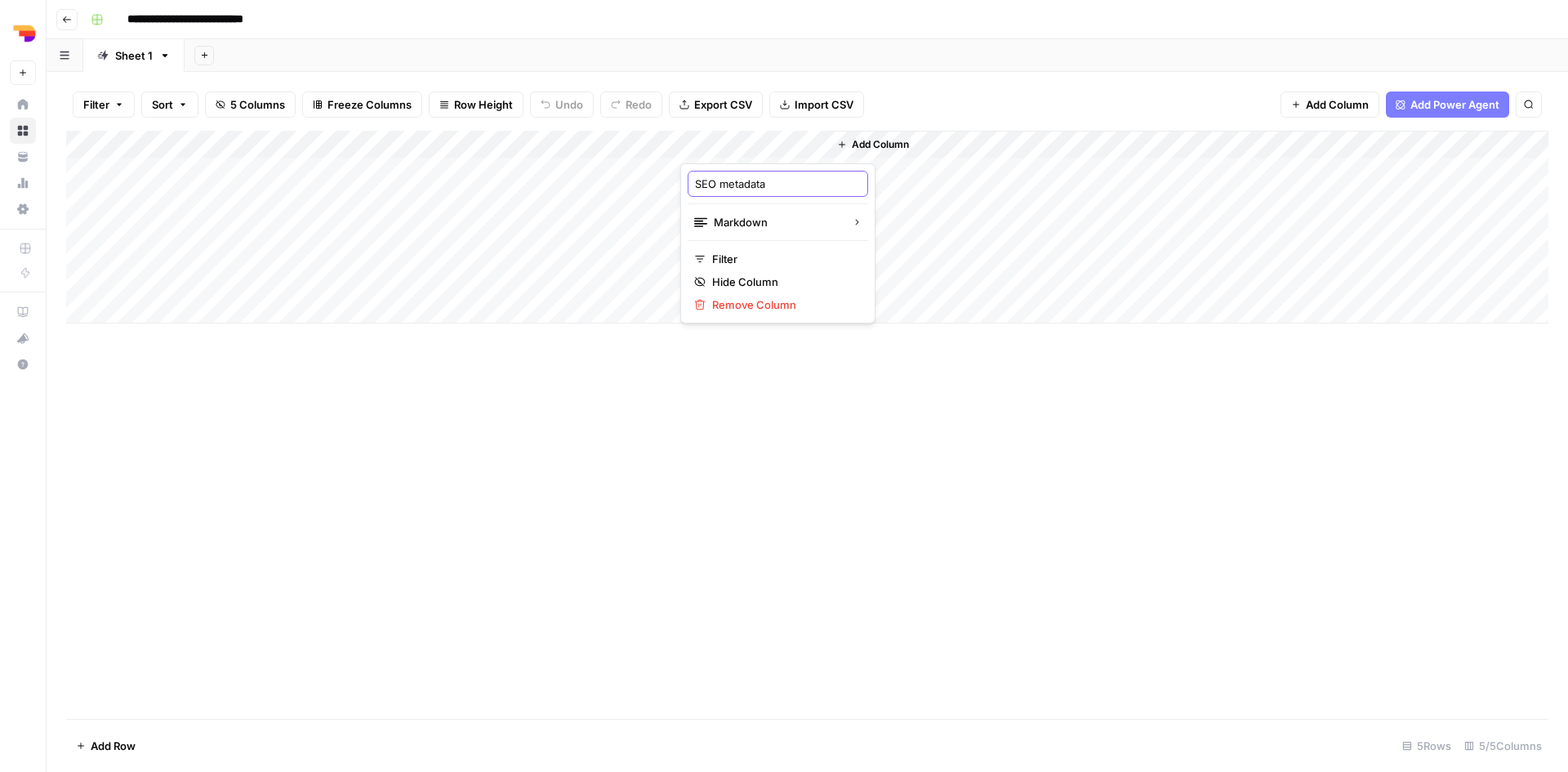
click at [773, 185] on input "SEO metadata" at bounding box center [778, 183] width 166 height 16
click at [152, 168] on div "Add Column" at bounding box center [807, 226] width 1483 height 193
click at [152, 165] on div "Add Column" at bounding box center [807, 226] width 1483 height 193
click at [152, 165] on textarea at bounding box center [222, 173] width 262 height 23
type textarea "**********"
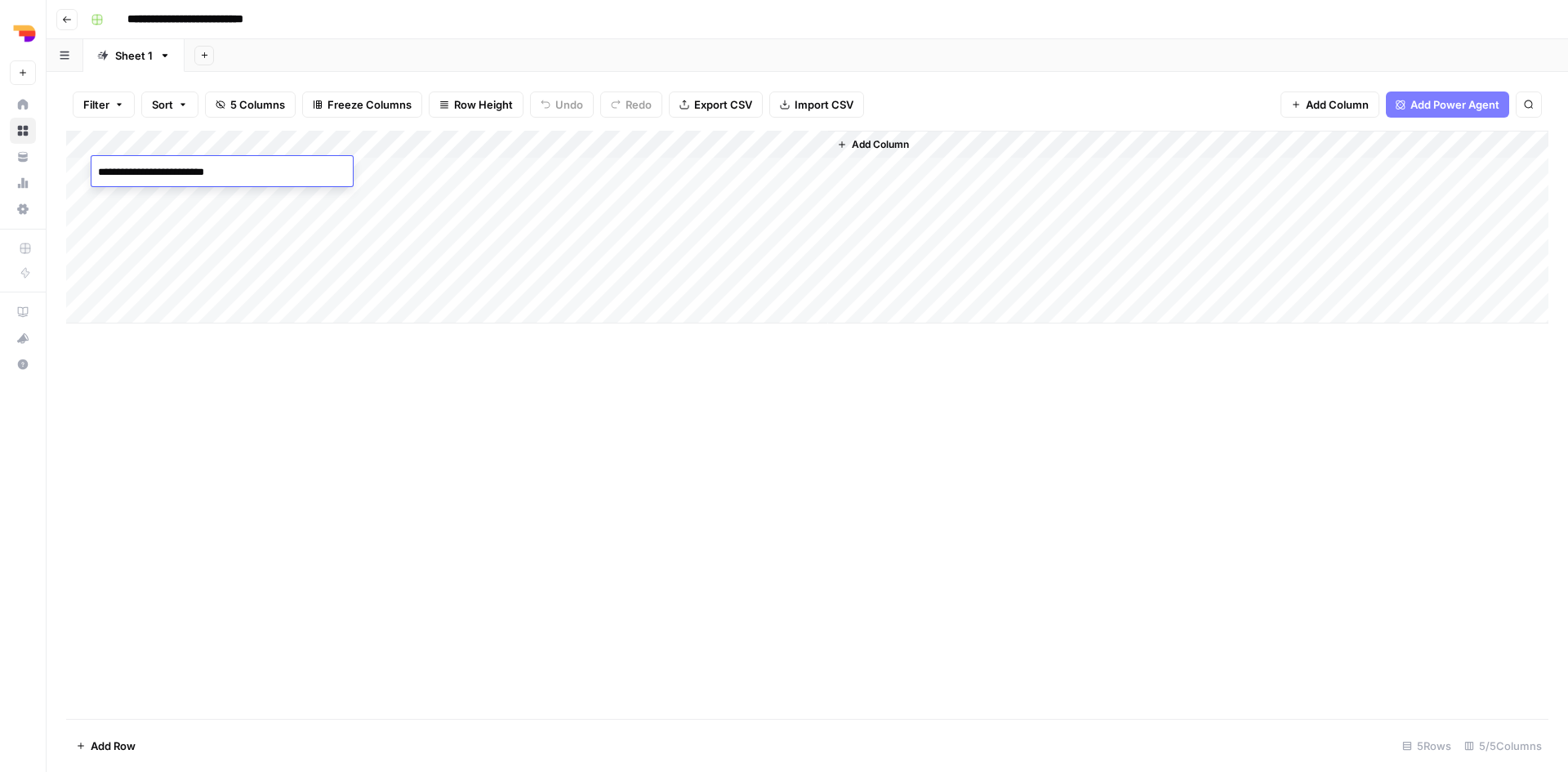
click at [276, 476] on div "Add Column" at bounding box center [807, 424] width 1483 height 588
click at [322, 163] on div "Add Column" at bounding box center [807, 226] width 1483 height 193
click at [277, 212] on div "Add Column" at bounding box center [807, 226] width 1483 height 193
click at [279, 168] on div "Add Column" at bounding box center [807, 226] width 1483 height 193
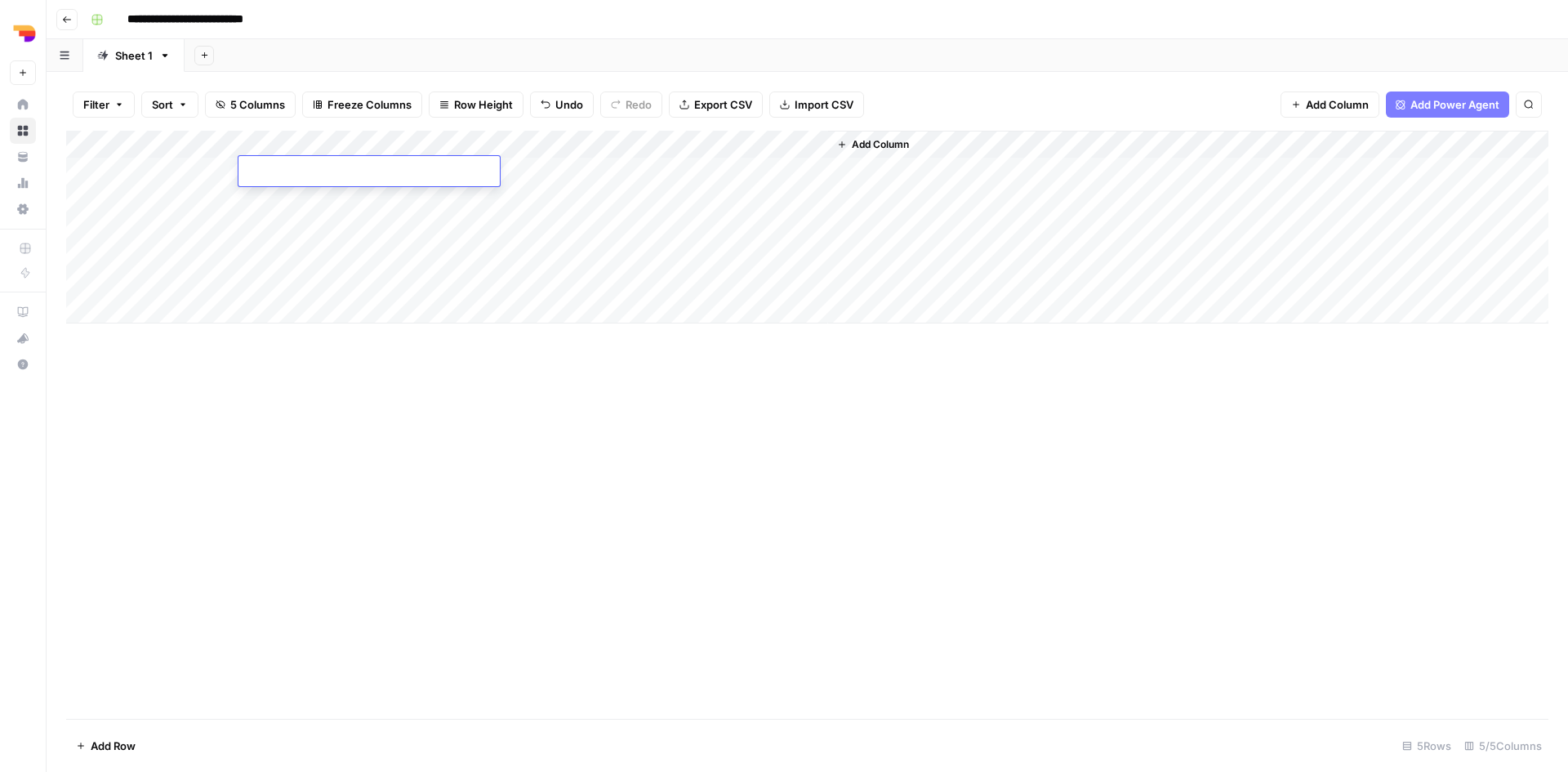
type textarea "**********"
click at [454, 418] on div "Add Column" at bounding box center [807, 424] width 1483 height 588
click at [156, 138] on div "Add Column" at bounding box center [807, 226] width 1483 height 193
click at [293, 137] on div "Add Column" at bounding box center [807, 226] width 1483 height 193
click at [1036, 476] on div "Add Column" at bounding box center [807, 424] width 1483 height 588
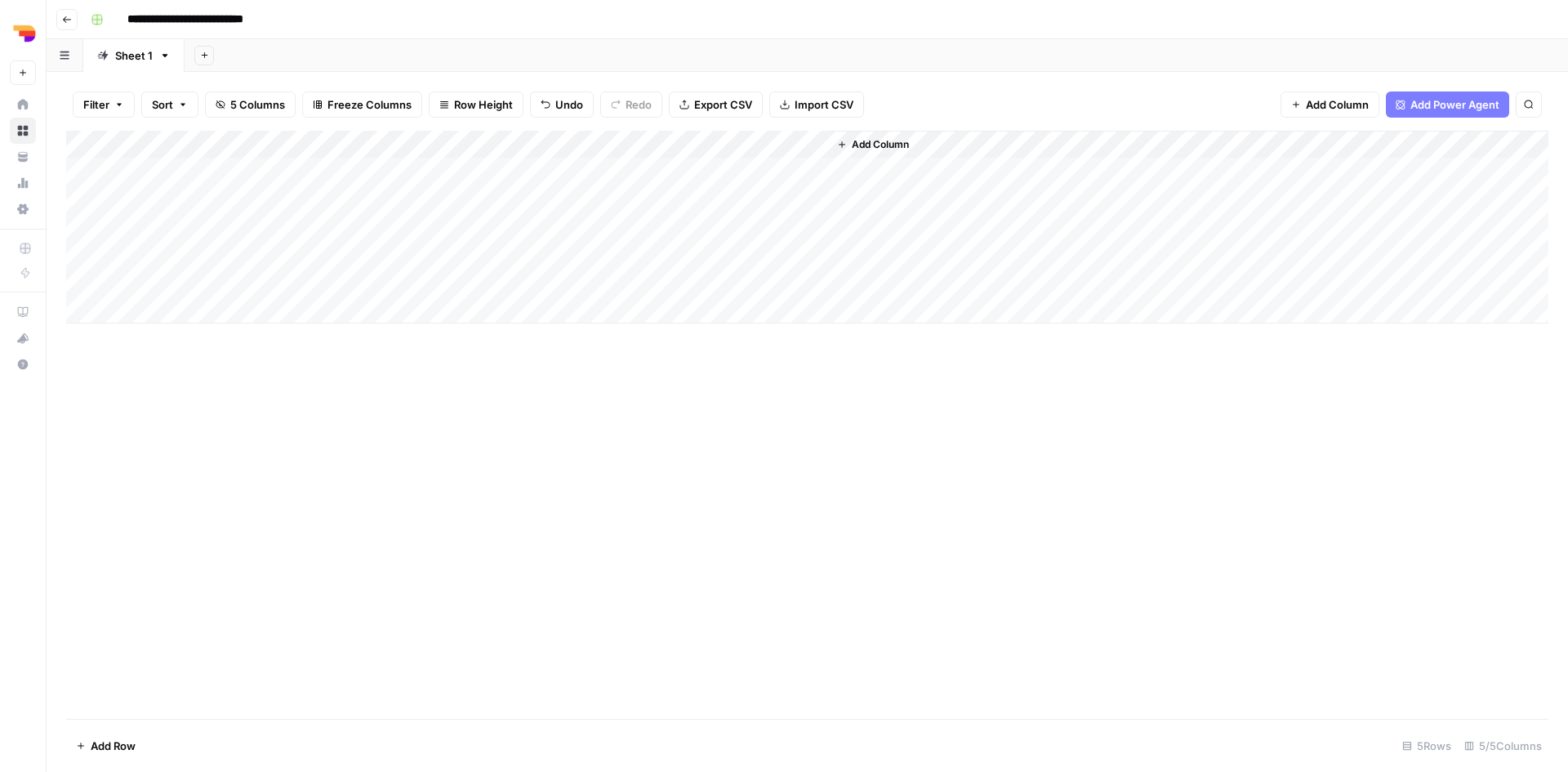
click at [120, 61] on div "Sheet 1" at bounding box center [133, 55] width 37 height 16
click at [162, 66] on link "Sheet 1" at bounding box center [134, 56] width 102 height 33
click at [501, 147] on div "Add Column" at bounding box center [807, 226] width 1483 height 193
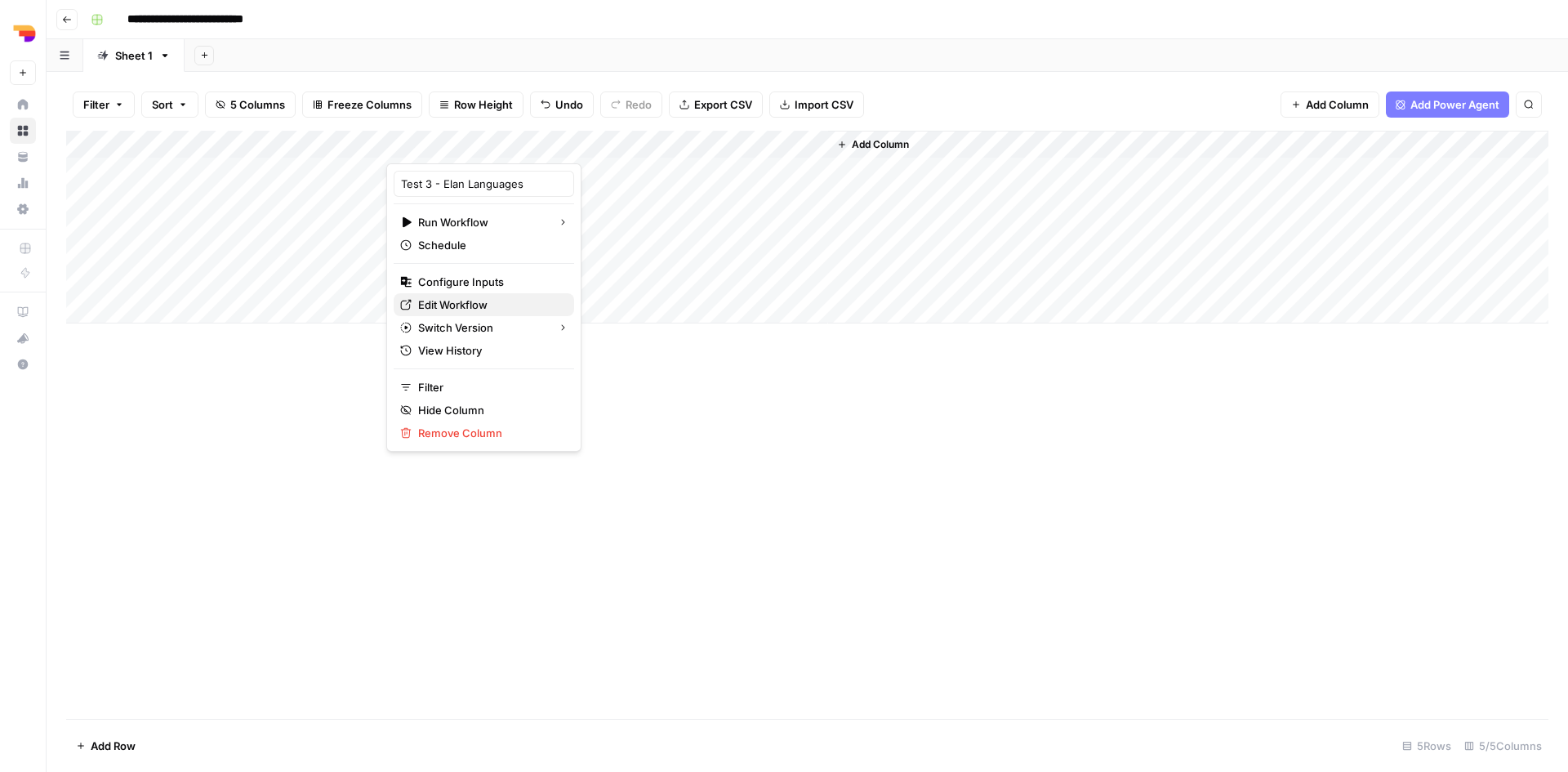
click at [476, 295] on link "Edit Workflow" at bounding box center [483, 305] width 180 height 23
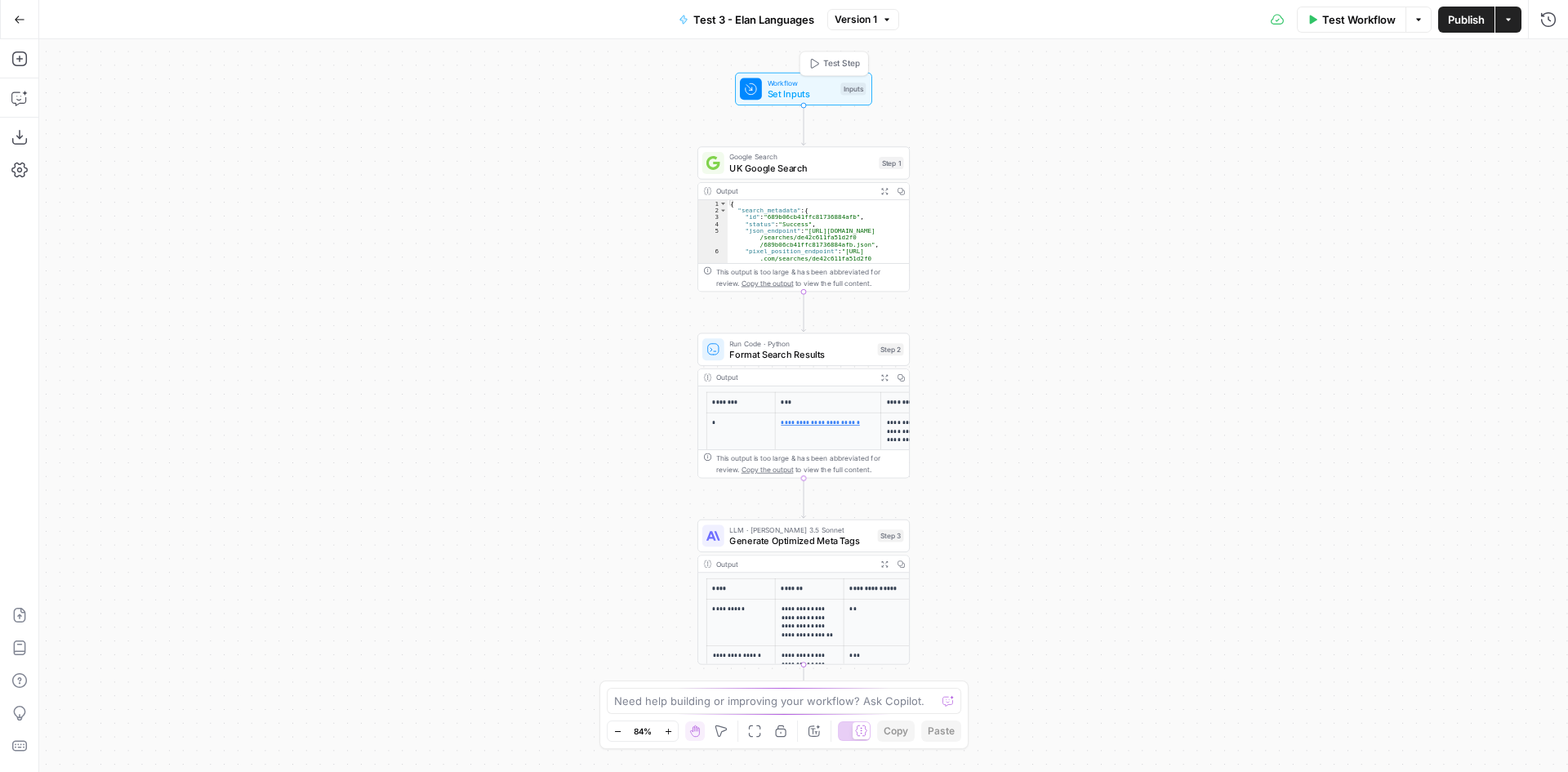
click at [781, 96] on span "Set Inputs" at bounding box center [801, 93] width 68 height 13
click at [1361, 258] on Kit "Brand Kit (Optional)" at bounding box center [1415, 262] width 261 height 16
click at [1494, 228] on span "edit field" at bounding box center [1493, 232] width 35 height 13
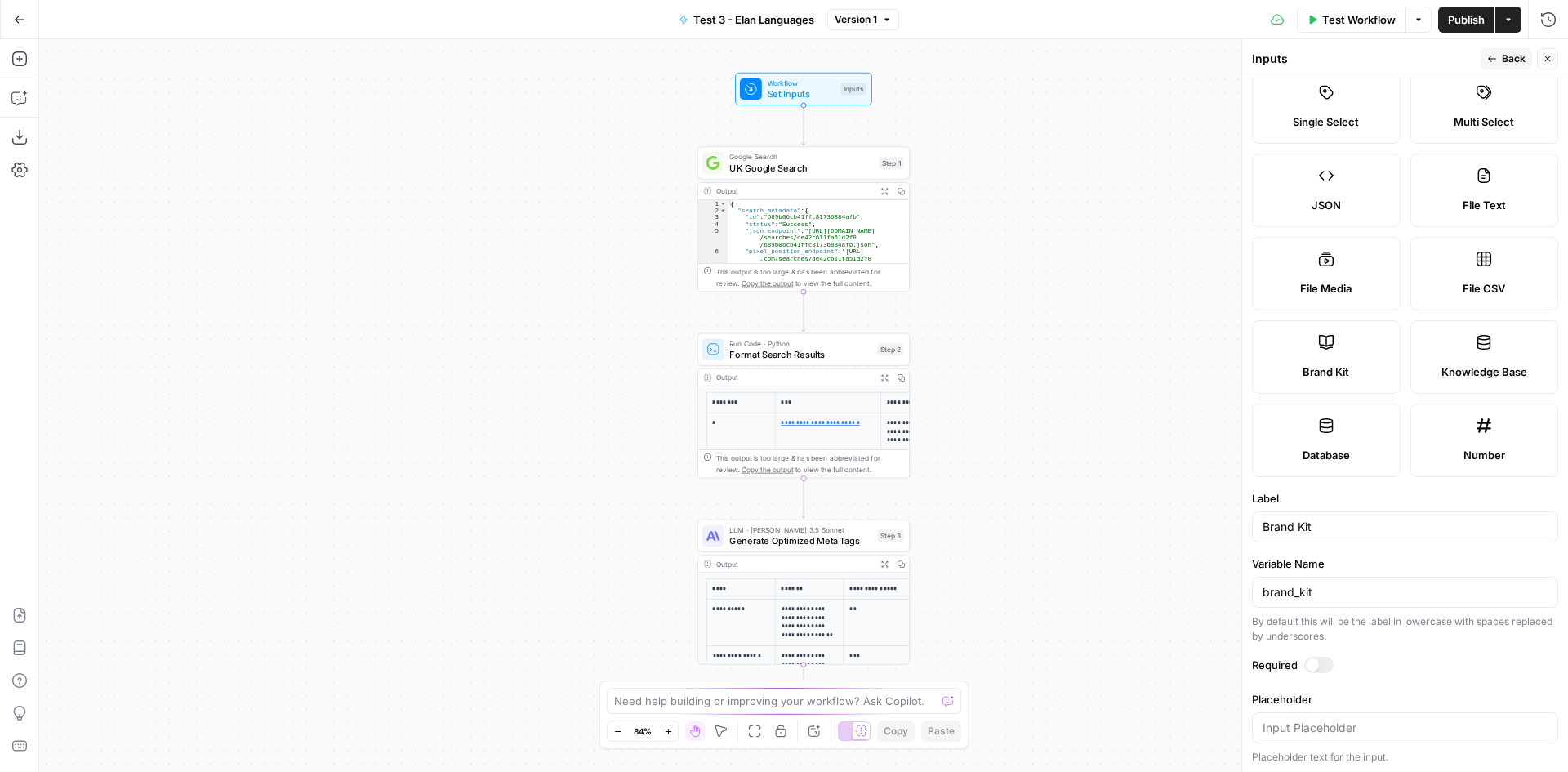
scroll to position [125, 0]
click at [1315, 663] on div at bounding box center [1313, 663] width 13 height 13
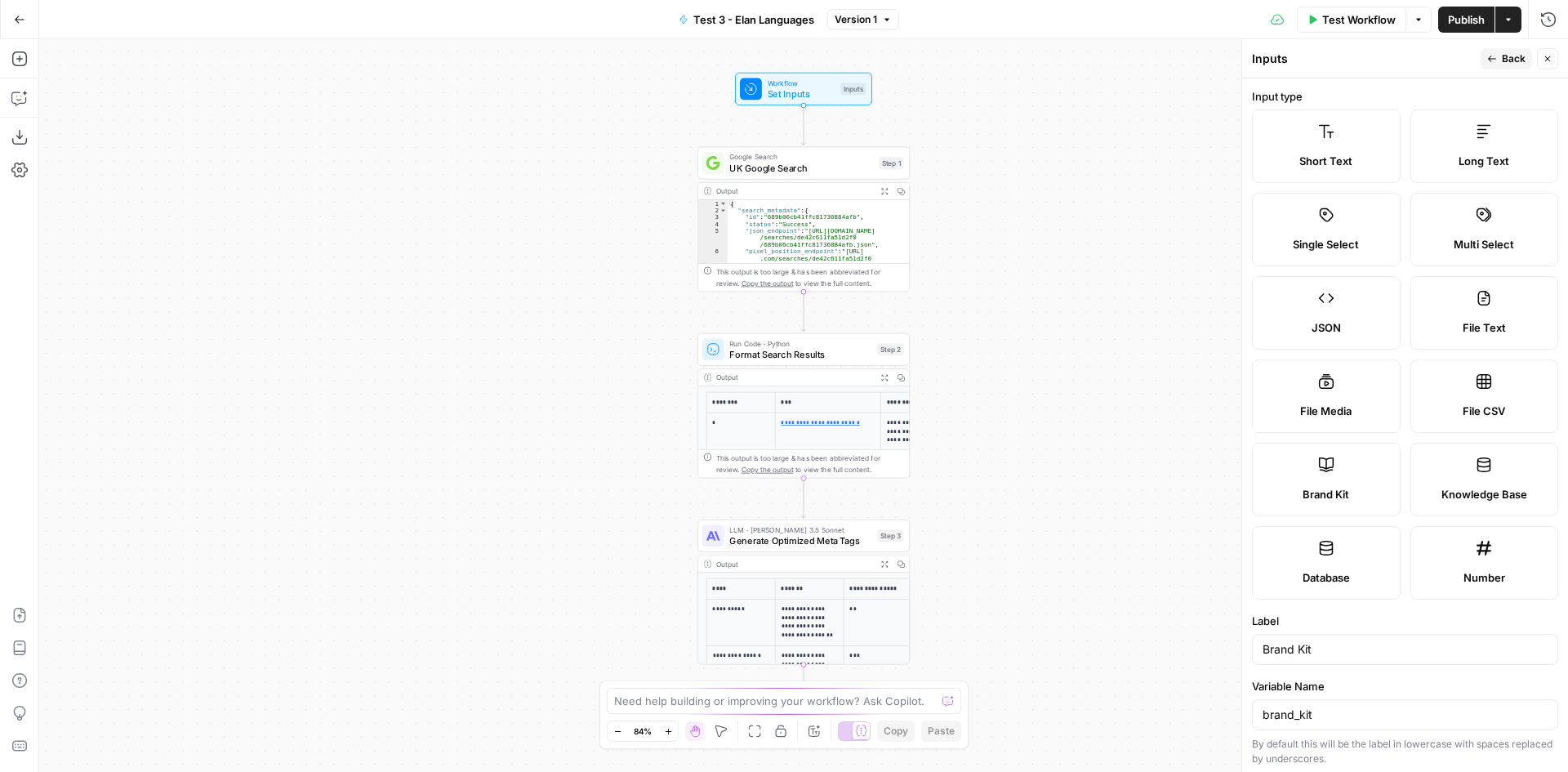
click at [1510, 63] on span "Back" at bounding box center [1513, 58] width 24 height 14
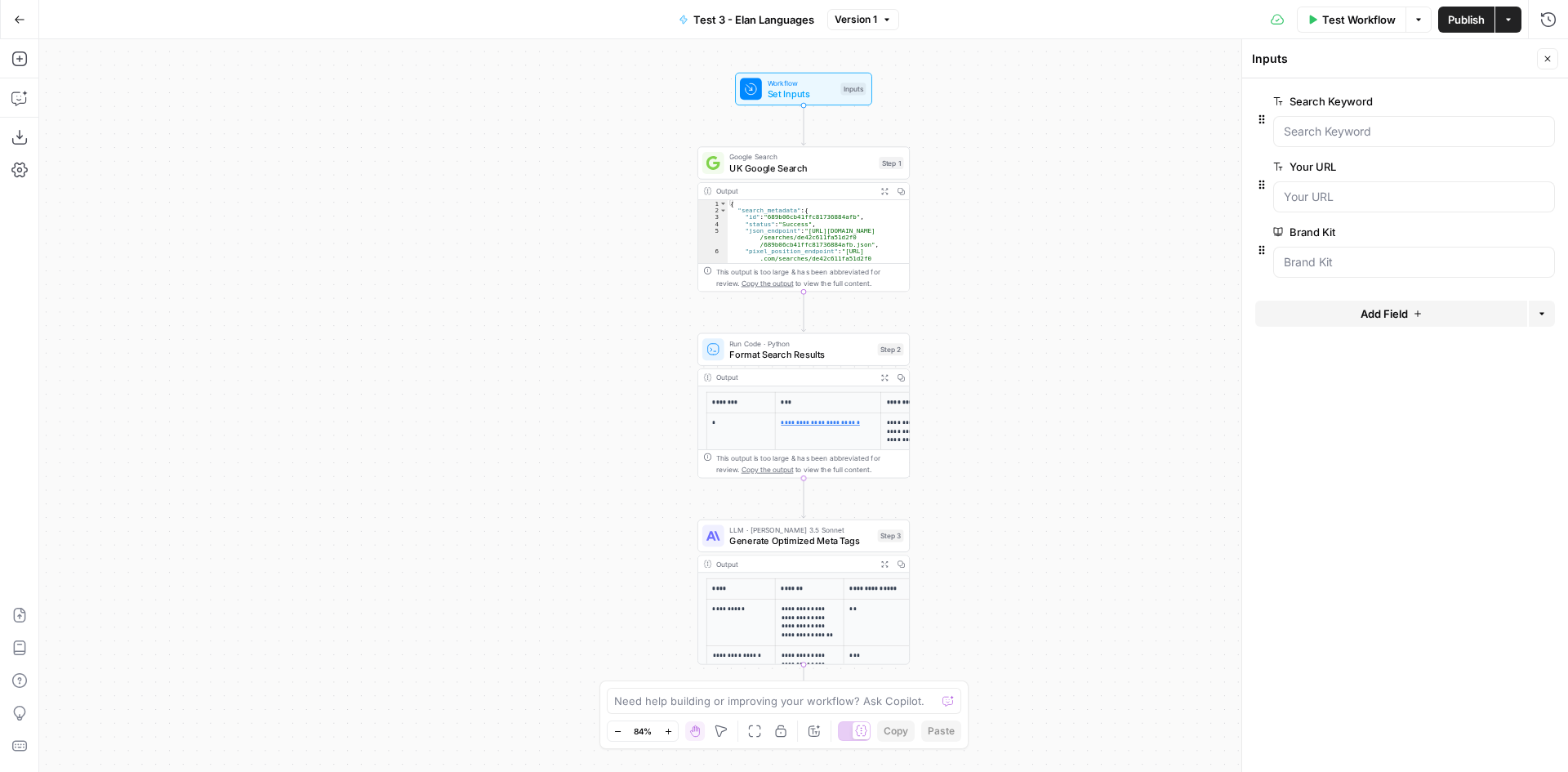
click at [1456, 22] on span "Publish" at bounding box center [1466, 19] width 36 height 16
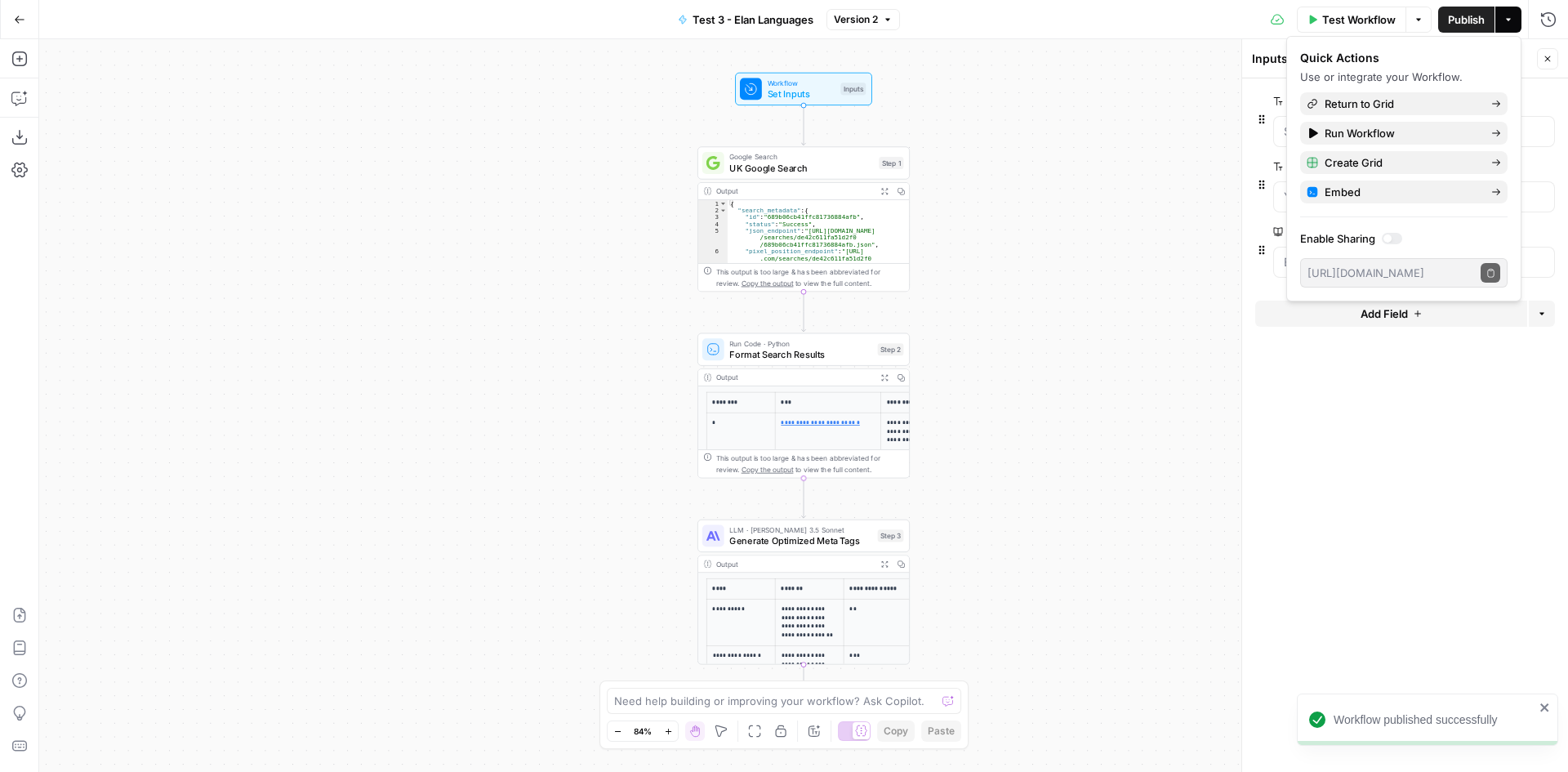
click at [1182, 193] on div "**********" at bounding box center [804, 406] width 1529 height 733
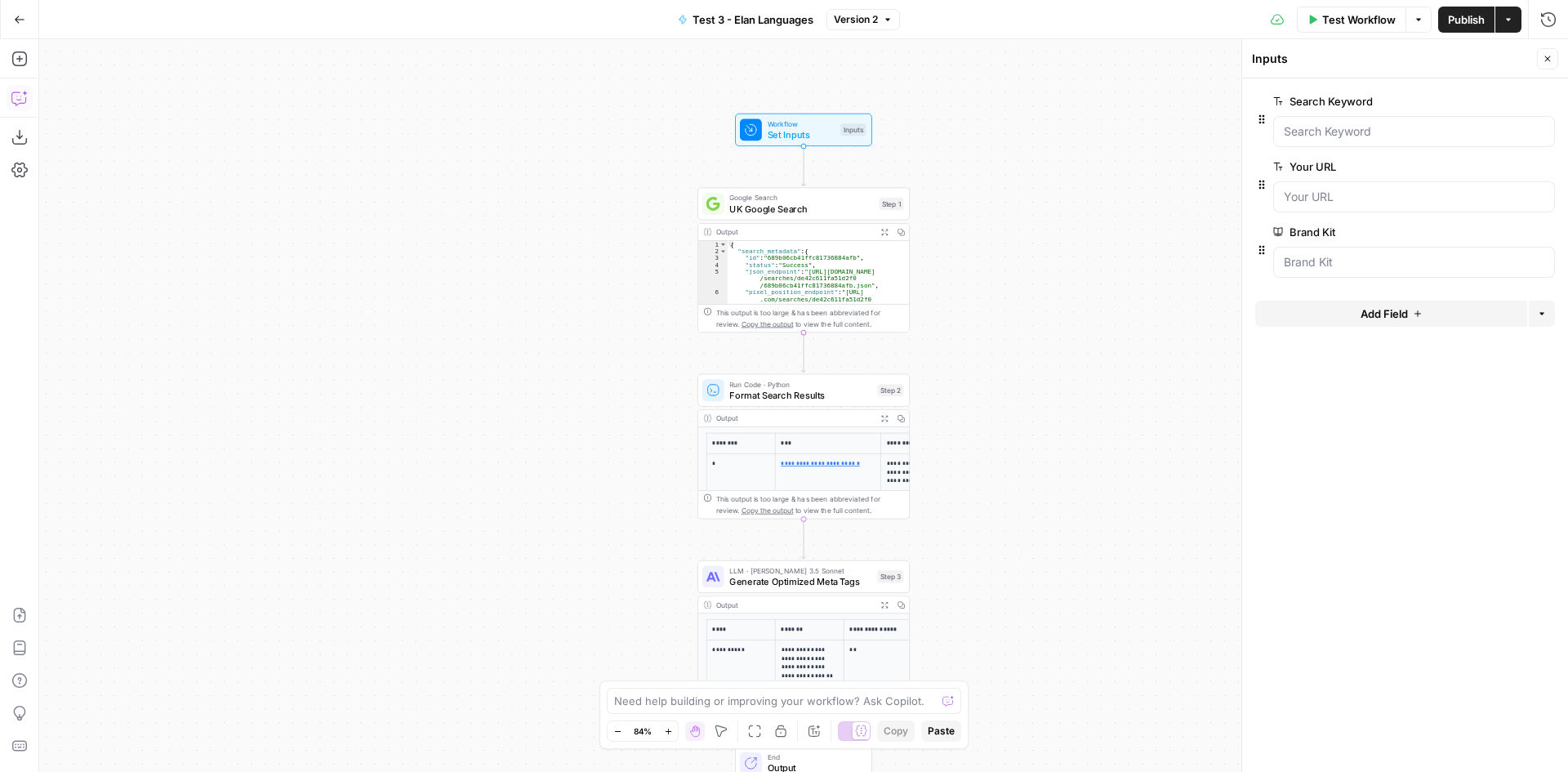
click at [18, 105] on icon "button" at bounding box center [18, 99] width 13 height 13
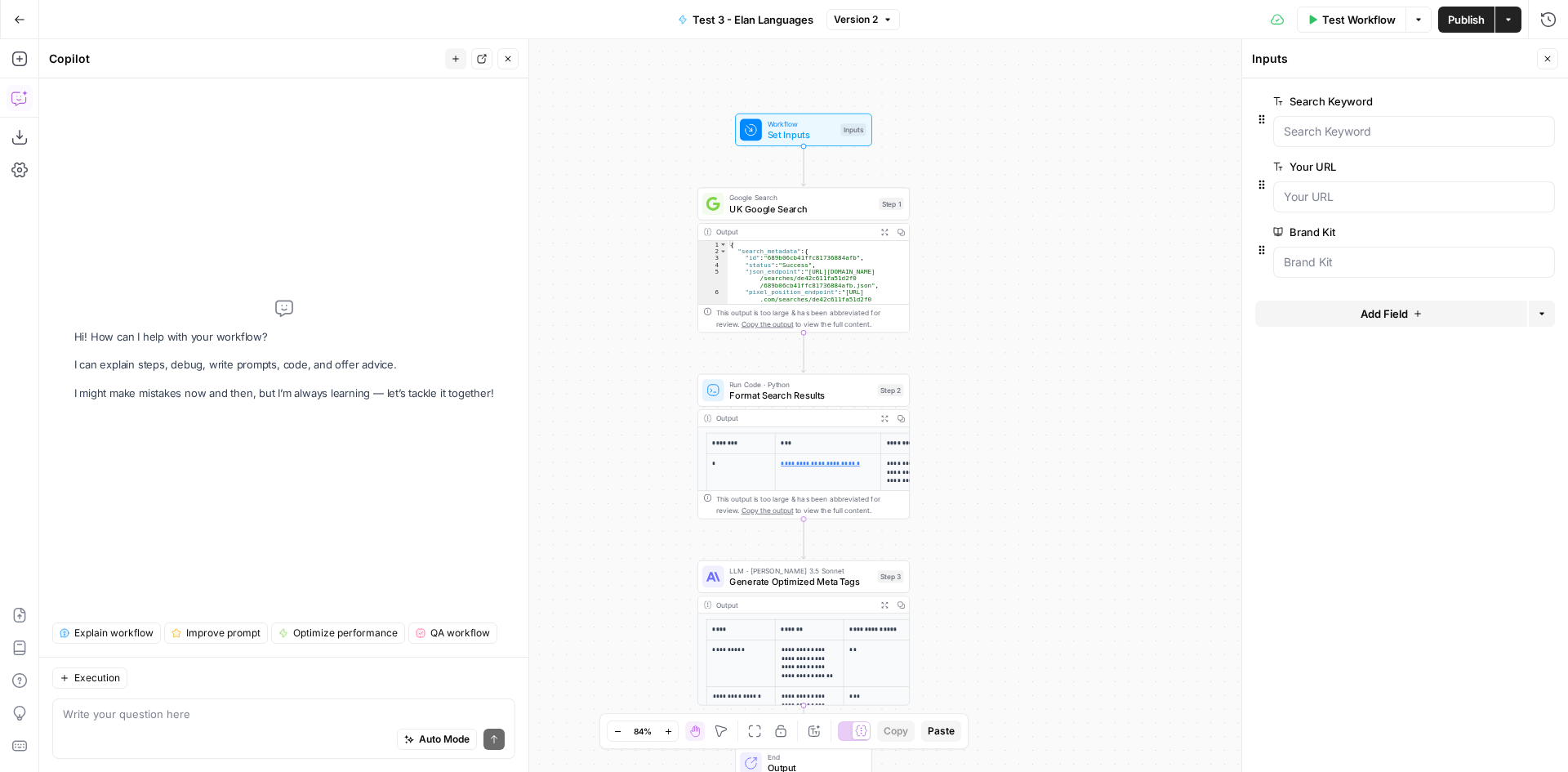
click at [509, 58] on icon "button" at bounding box center [508, 58] width 10 height 10
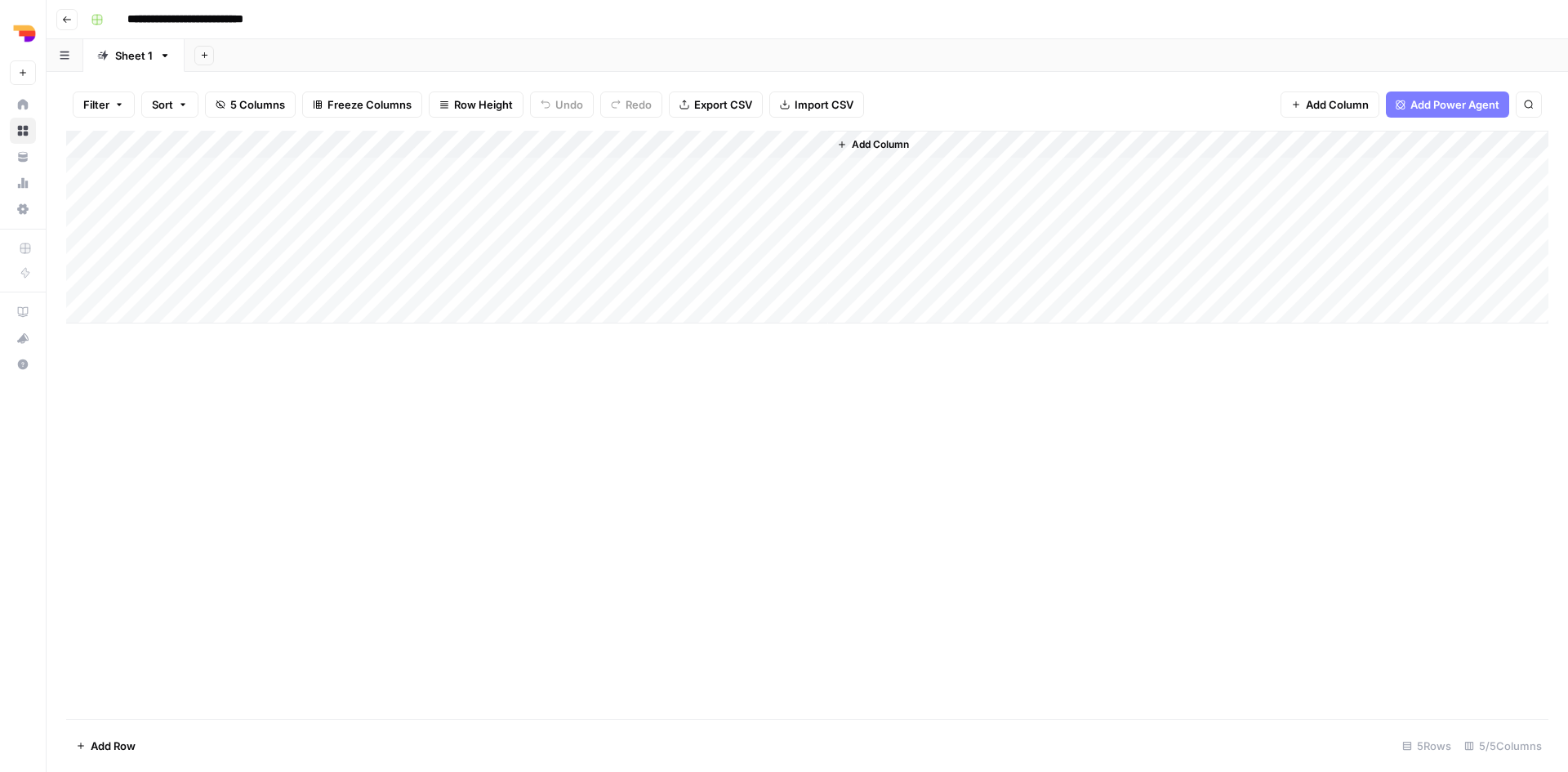
click at [460, 168] on div "Add Column" at bounding box center [807, 226] width 1483 height 193
click at [1435, 715] on div "brand_kit_input_value can't be blank" at bounding box center [1434, 719] width 200 height 16
click at [116, 106] on icon "button" at bounding box center [119, 105] width 10 height 10
click at [165, 105] on span "Sort" at bounding box center [162, 104] width 21 height 16
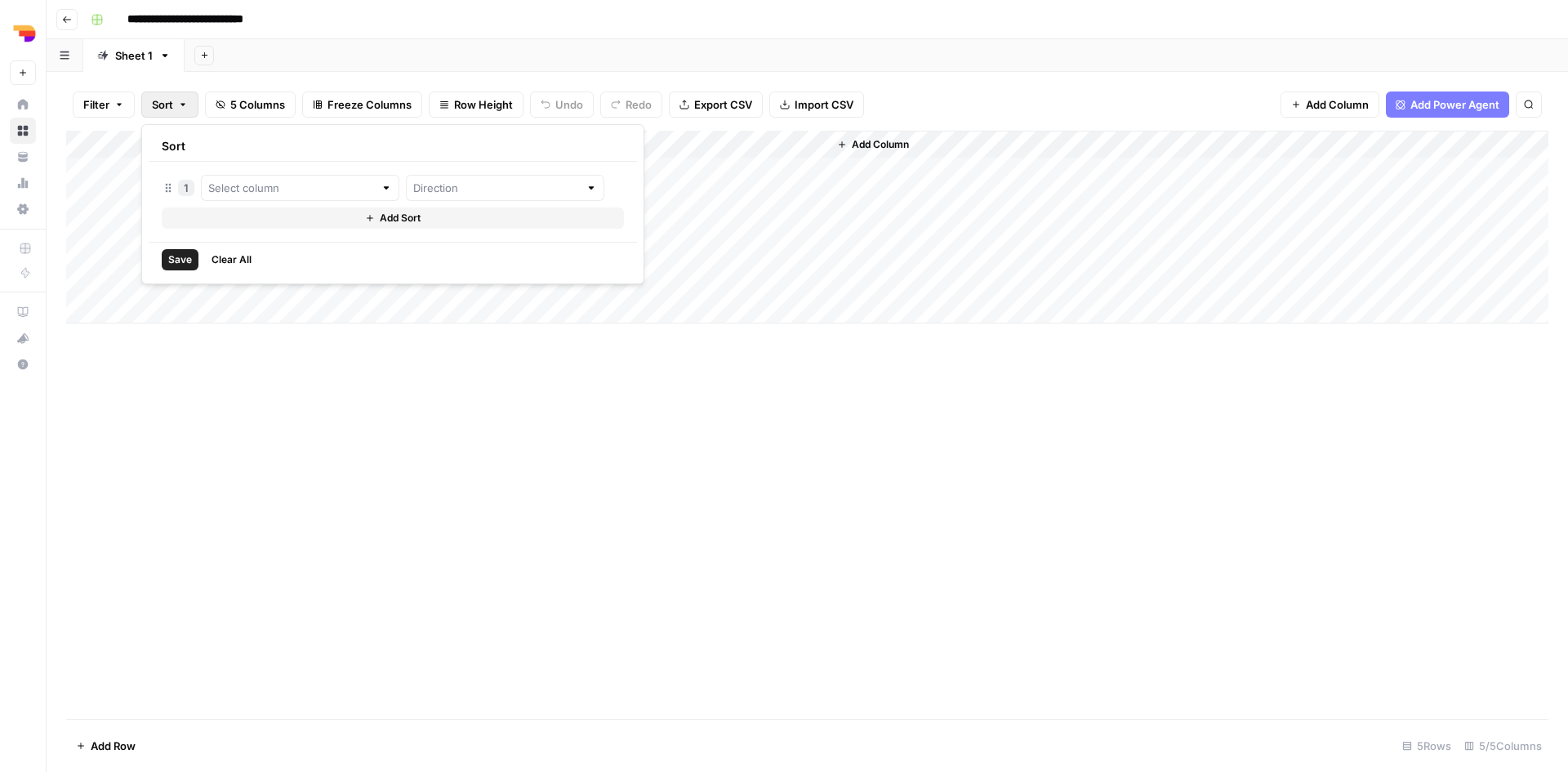
click at [165, 105] on span "Sort" at bounding box center [162, 104] width 21 height 16
click at [499, 146] on div "Add Column" at bounding box center [807, 226] width 1483 height 193
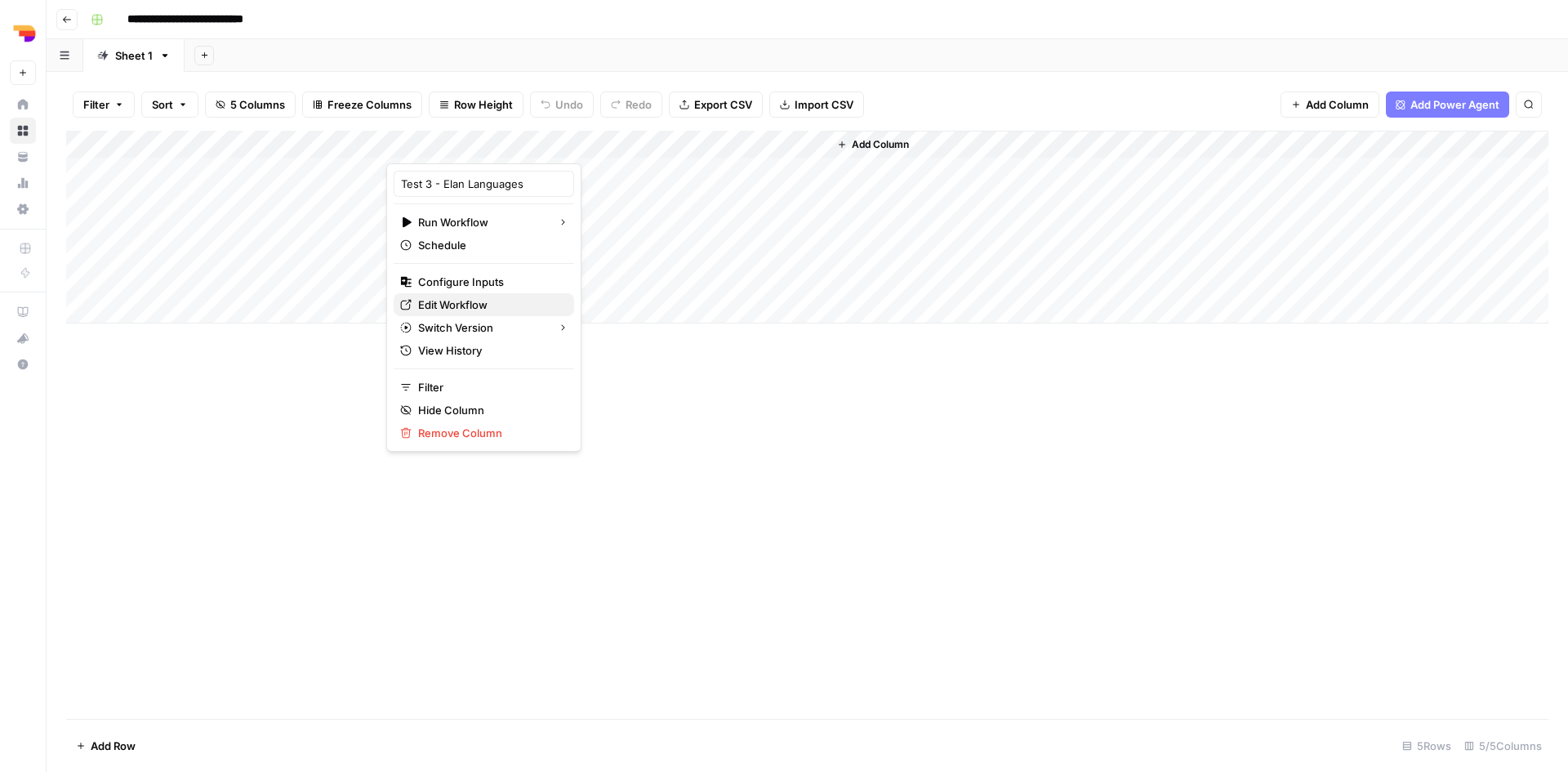
click at [491, 302] on span "Edit Workflow" at bounding box center [489, 304] width 143 height 16
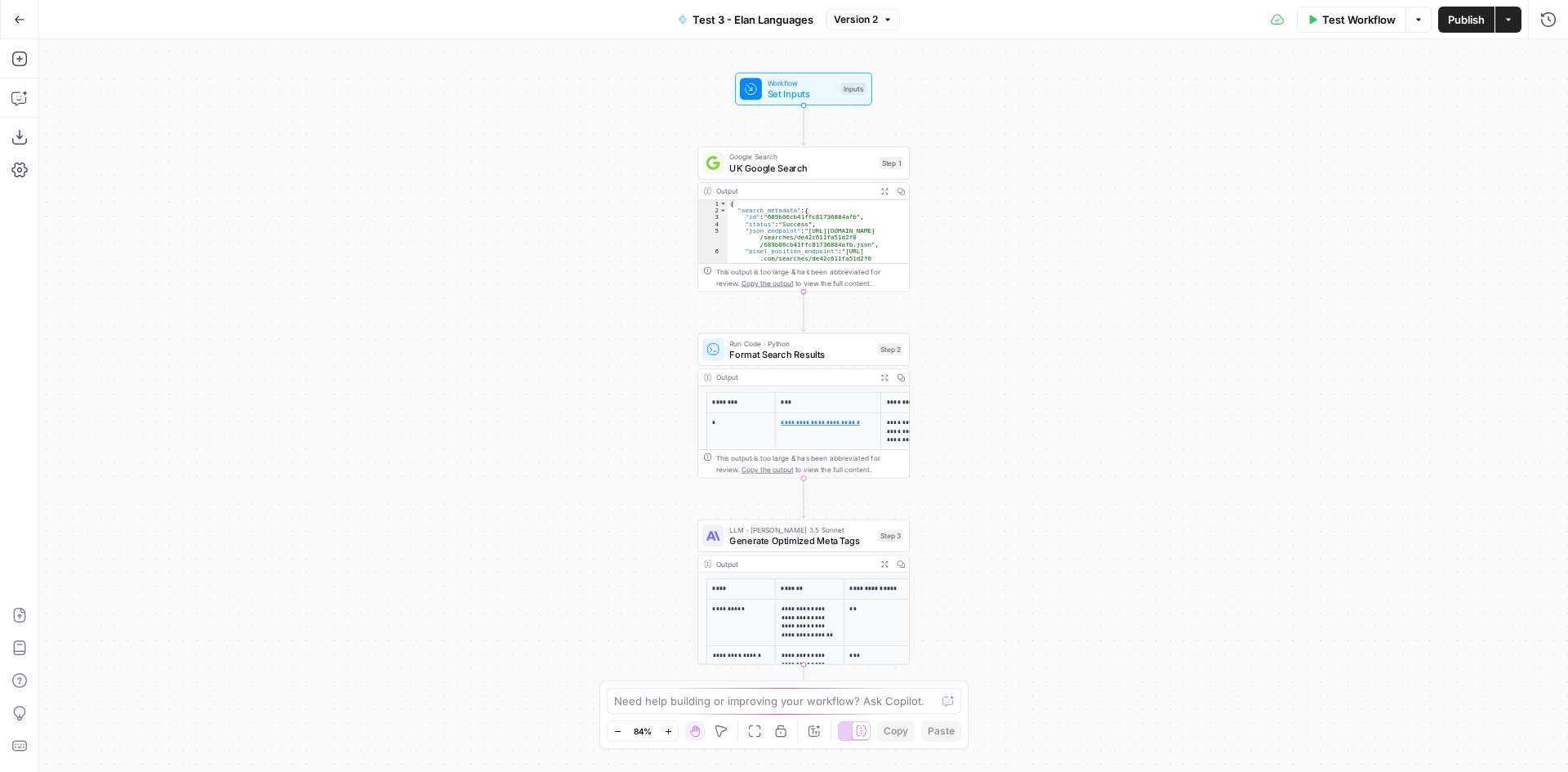
click at [776, 85] on span "Workflow" at bounding box center [801, 82] width 68 height 11
click at [1390, 267] on Kit "Brand Kit" at bounding box center [1415, 262] width 261 height 16
click at [1500, 229] on span "edit field" at bounding box center [1493, 232] width 35 height 13
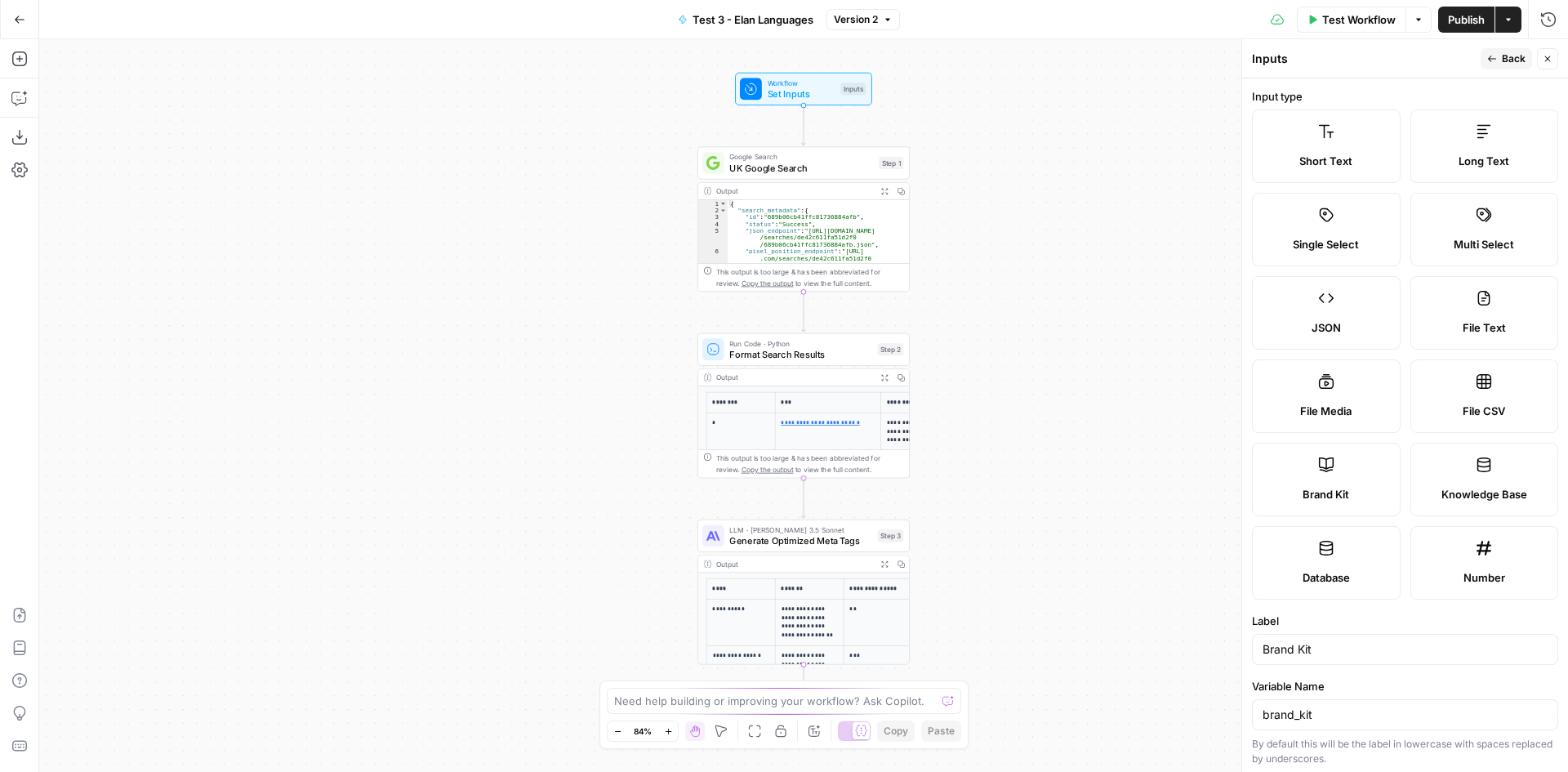
scroll to position [125, 0]
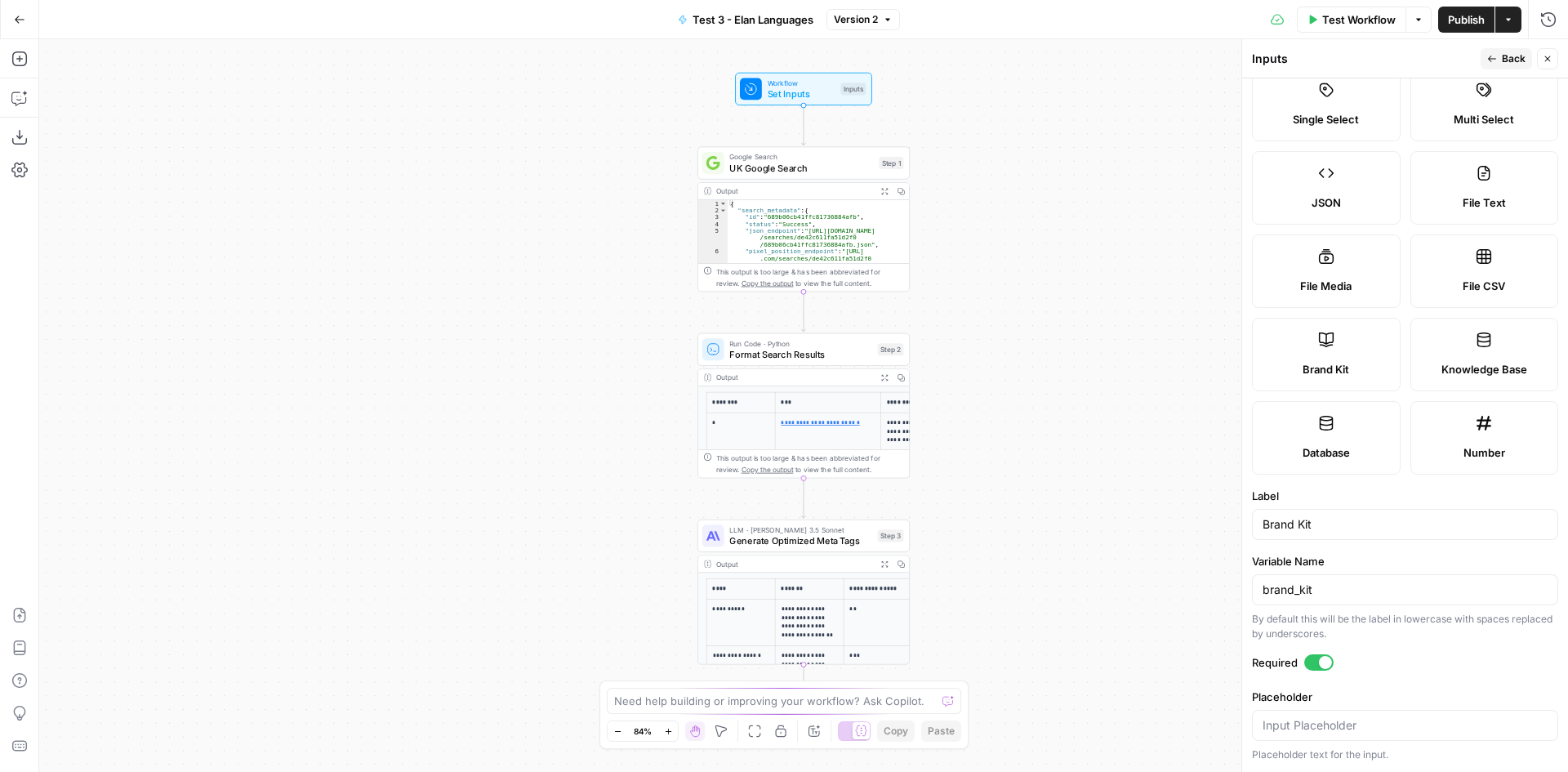
click at [1323, 663] on div at bounding box center [1325, 663] width 13 height 13
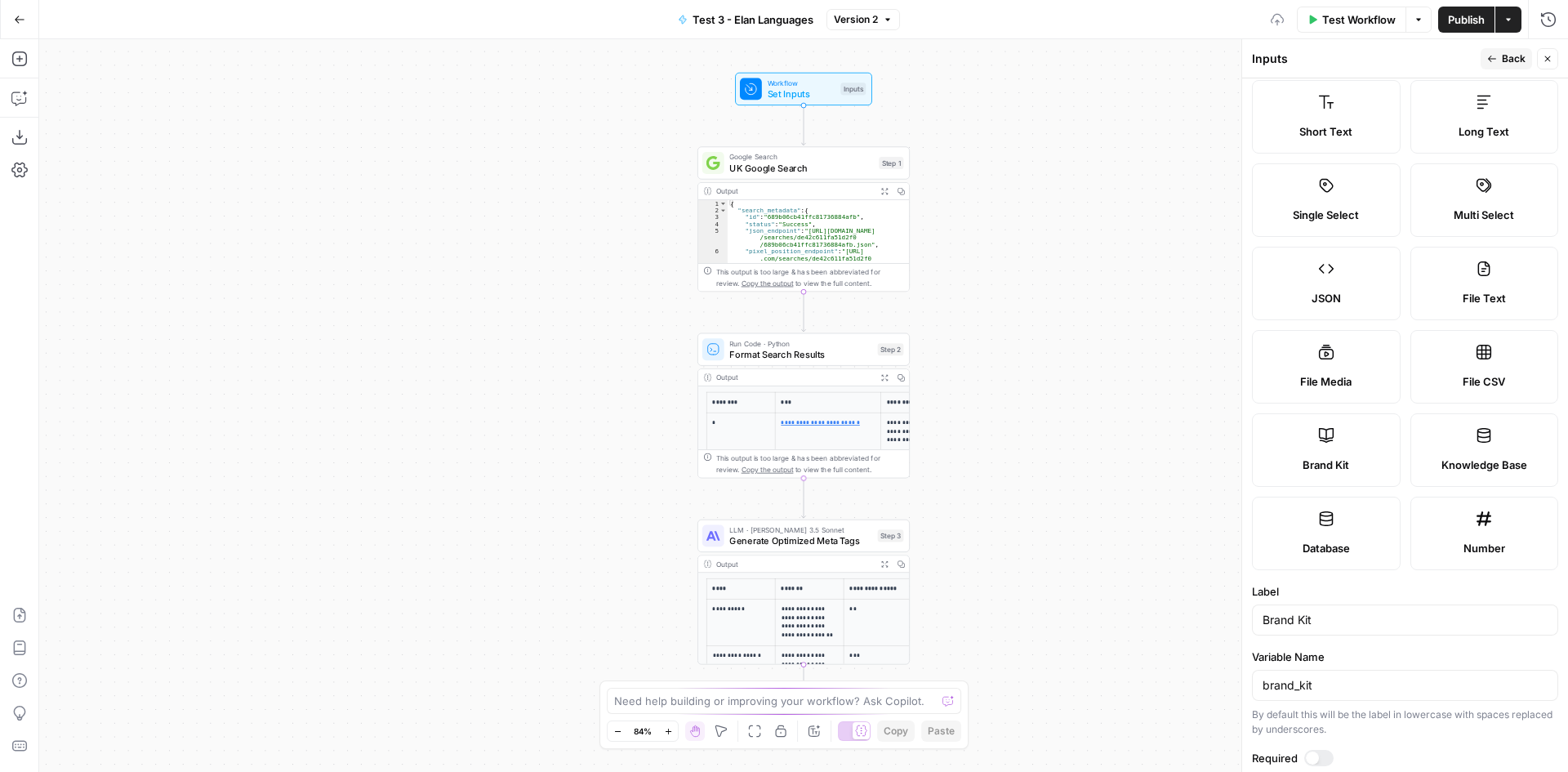
scroll to position [0, 0]
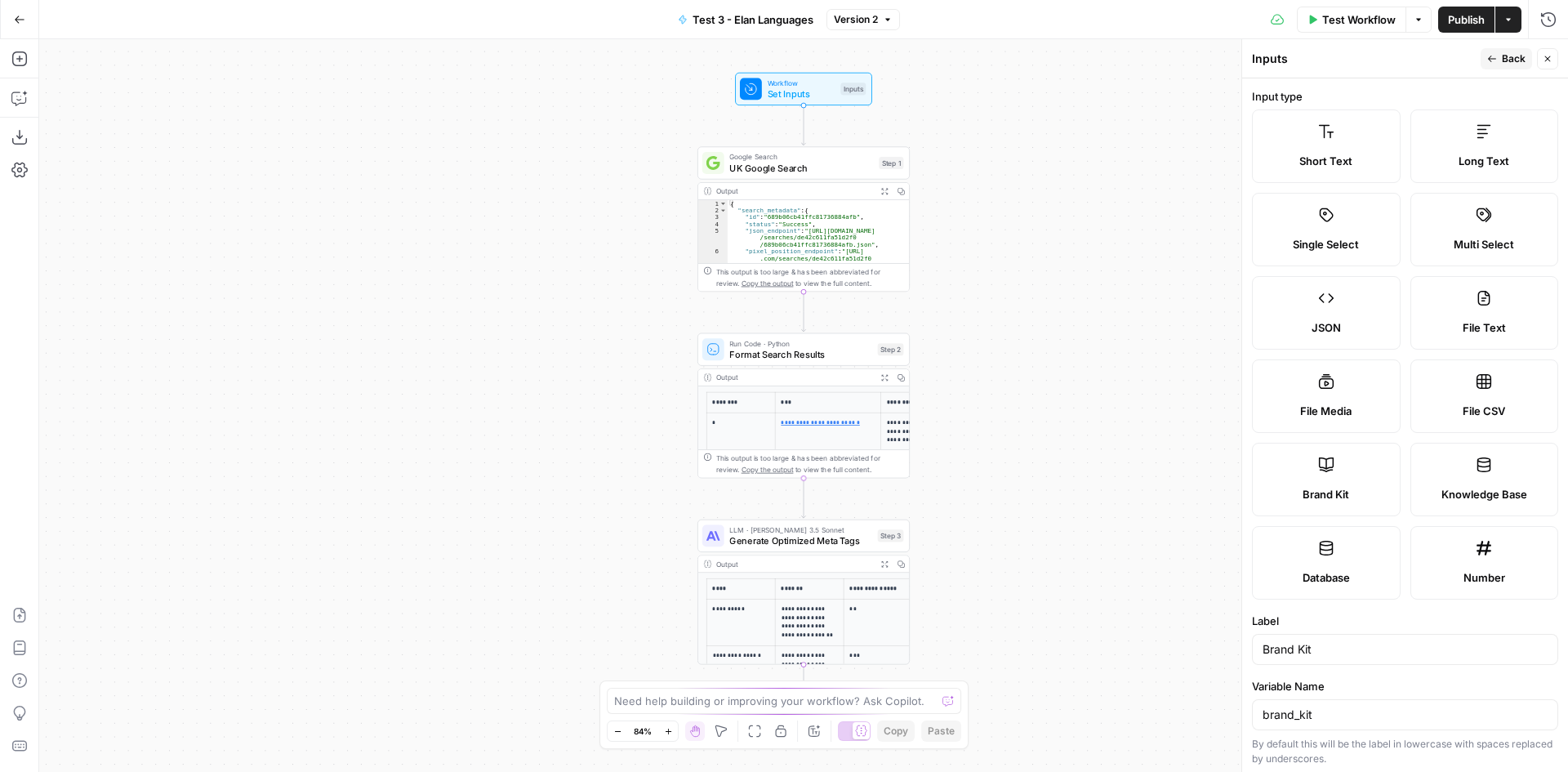
click at [1500, 67] on button "Back" at bounding box center [1507, 58] width 52 height 21
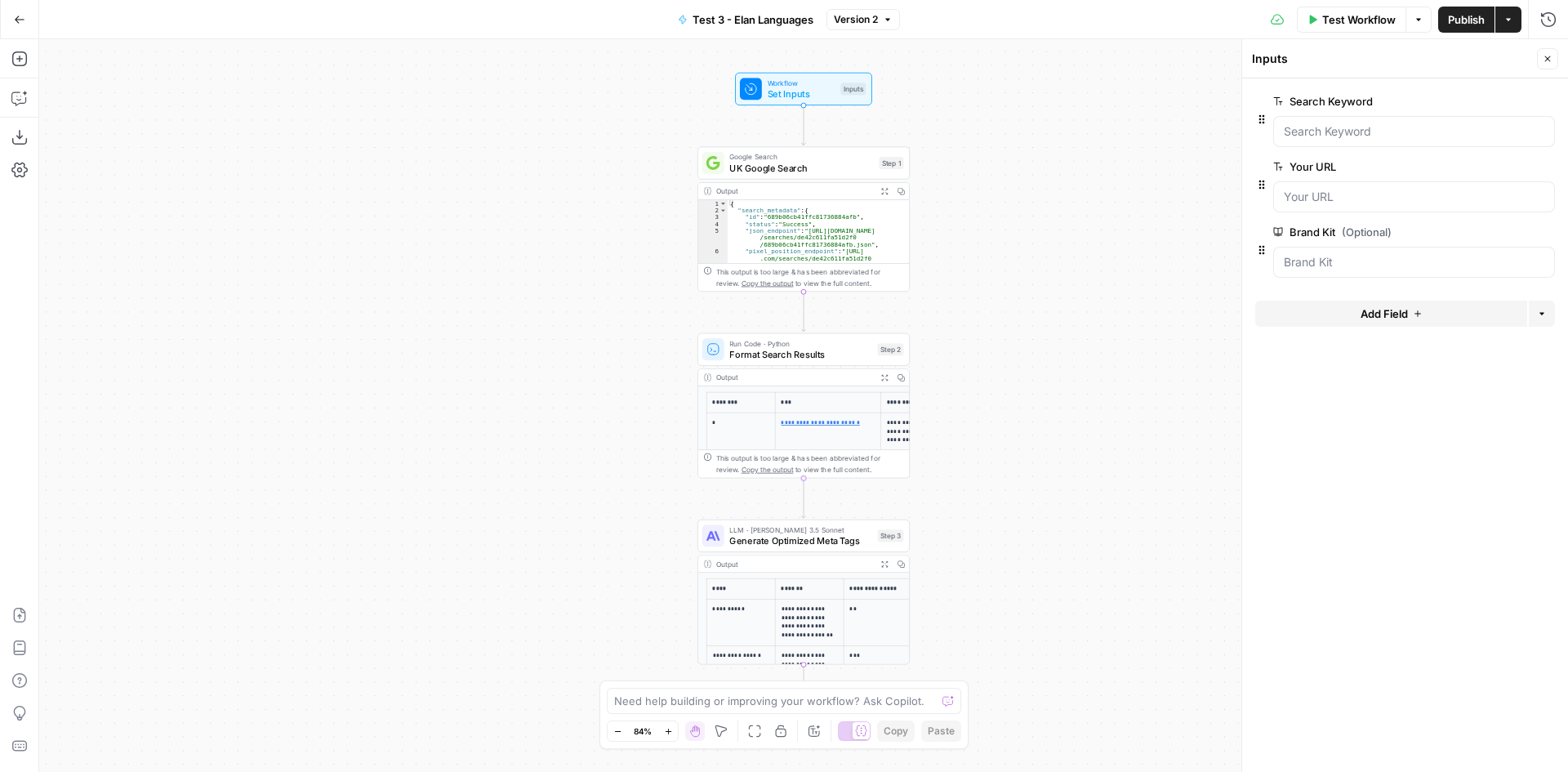
click at [1545, 57] on icon "button" at bounding box center [1548, 59] width 6 height 6
click at [1451, 25] on span "Publish" at bounding box center [1466, 19] width 36 height 16
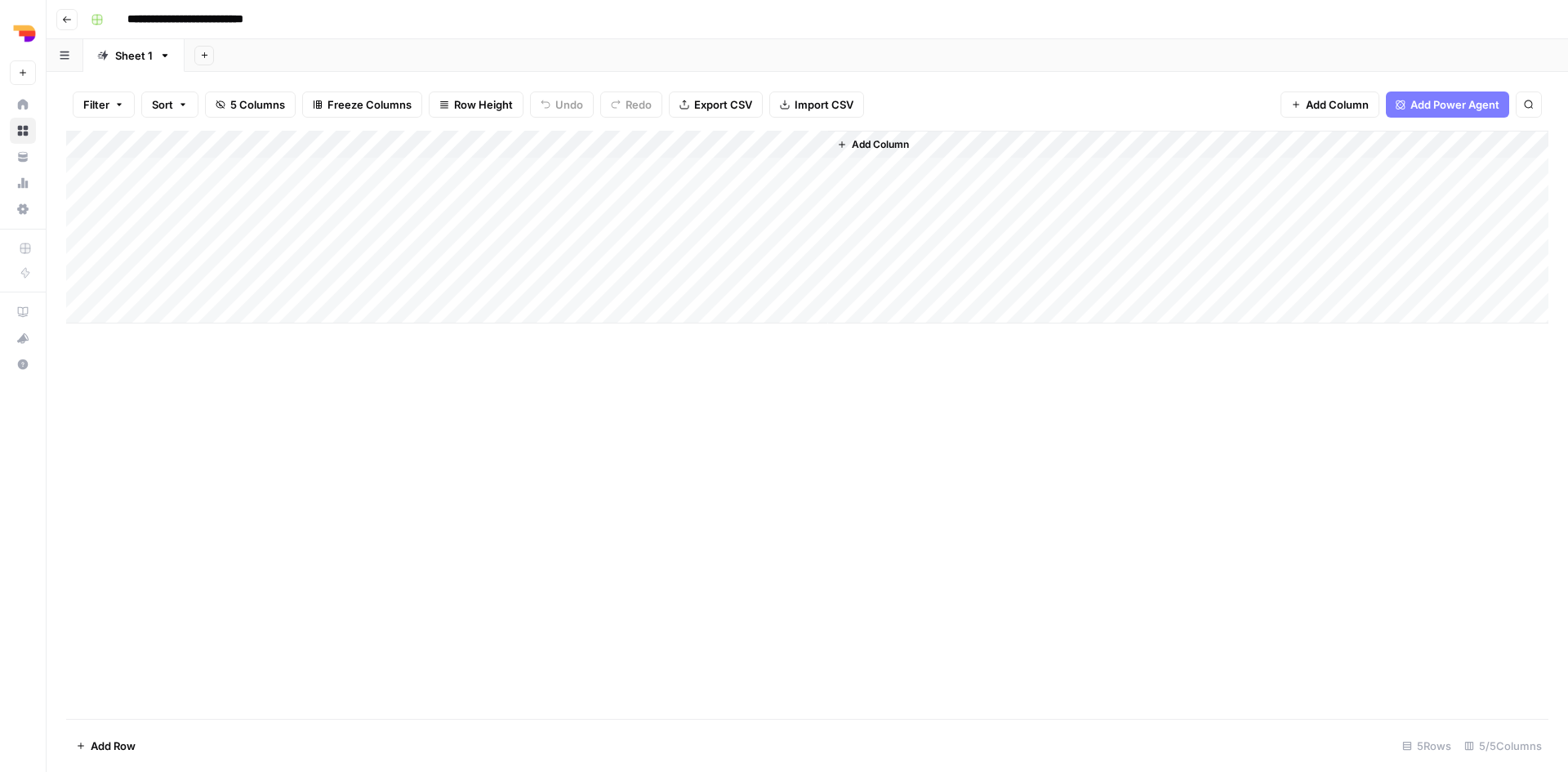
click at [460, 171] on div "Add Column" at bounding box center [807, 226] width 1483 height 193
click at [815, 146] on div "Add Column" at bounding box center [807, 226] width 1483 height 193
click at [786, 343] on span "Remove Column" at bounding box center [784, 340] width 143 height 16
click at [737, 166] on span "Delete" at bounding box center [725, 169] width 35 height 16
click at [817, 146] on div "Add Column" at bounding box center [807, 226] width 1483 height 193
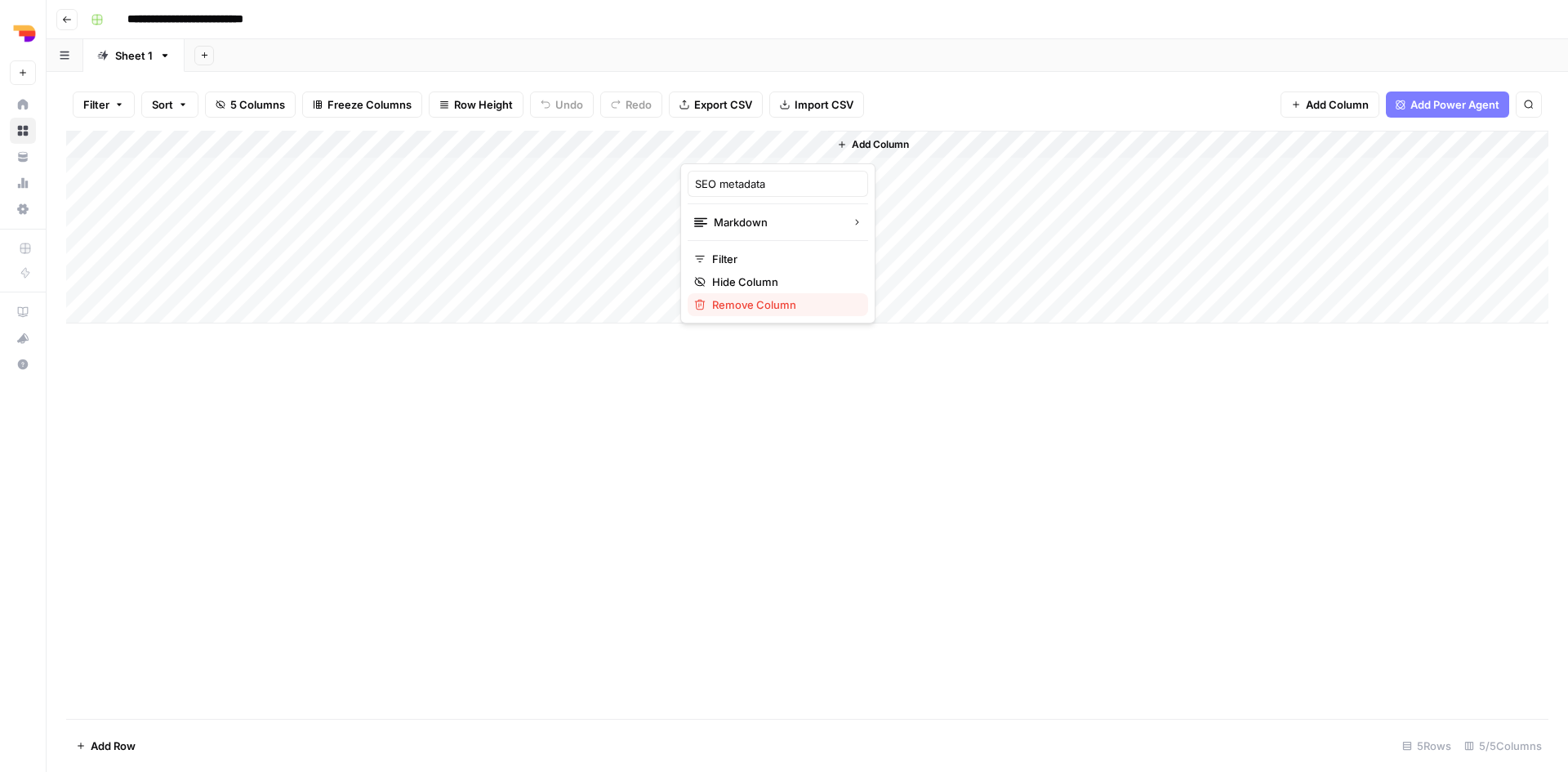
click at [780, 303] on span "Remove Column" at bounding box center [784, 304] width 143 height 16
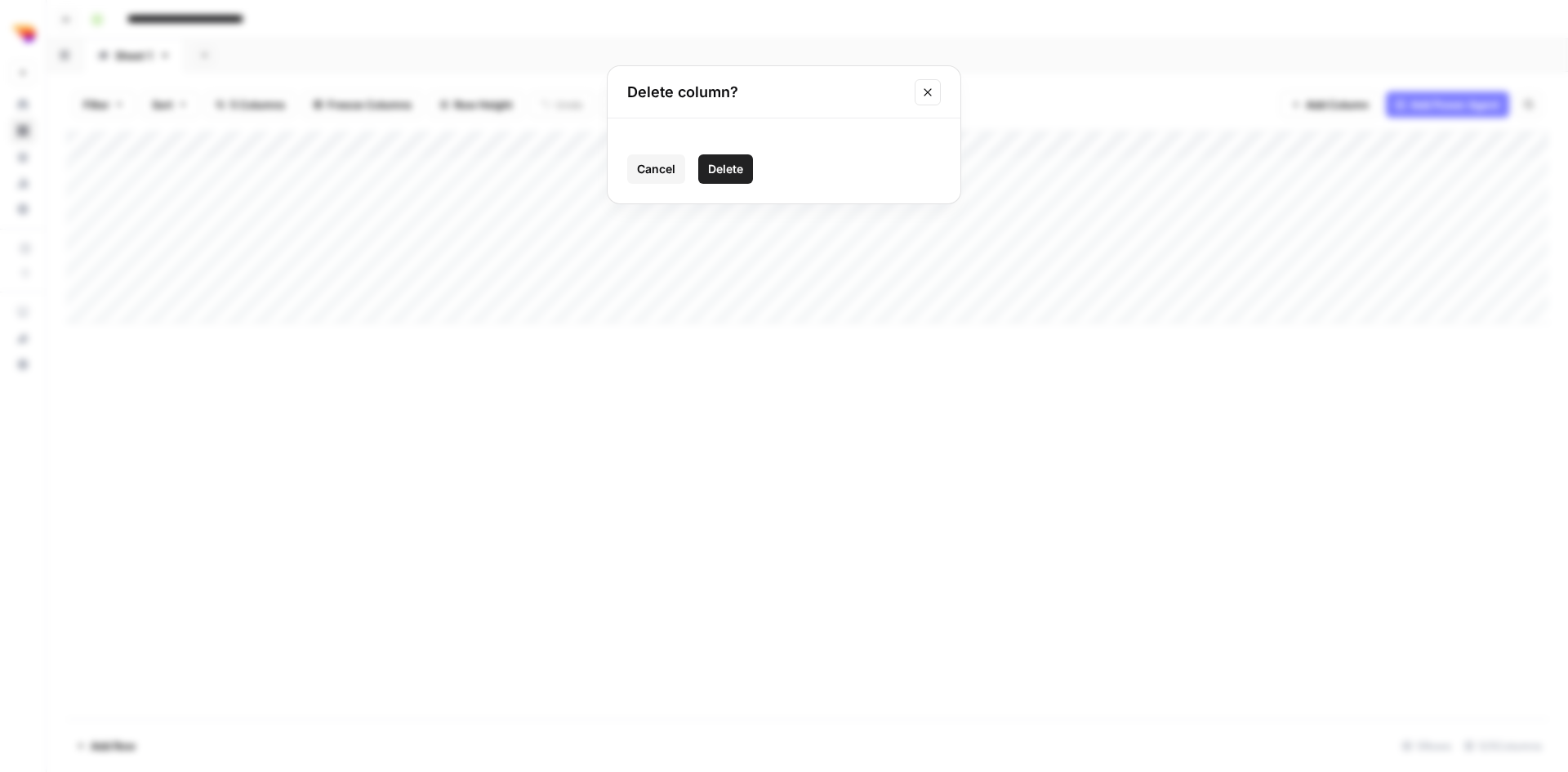
click at [742, 174] on span "Delete" at bounding box center [725, 169] width 35 height 16
click at [597, 142] on div "Add Column" at bounding box center [807, 226] width 1483 height 193
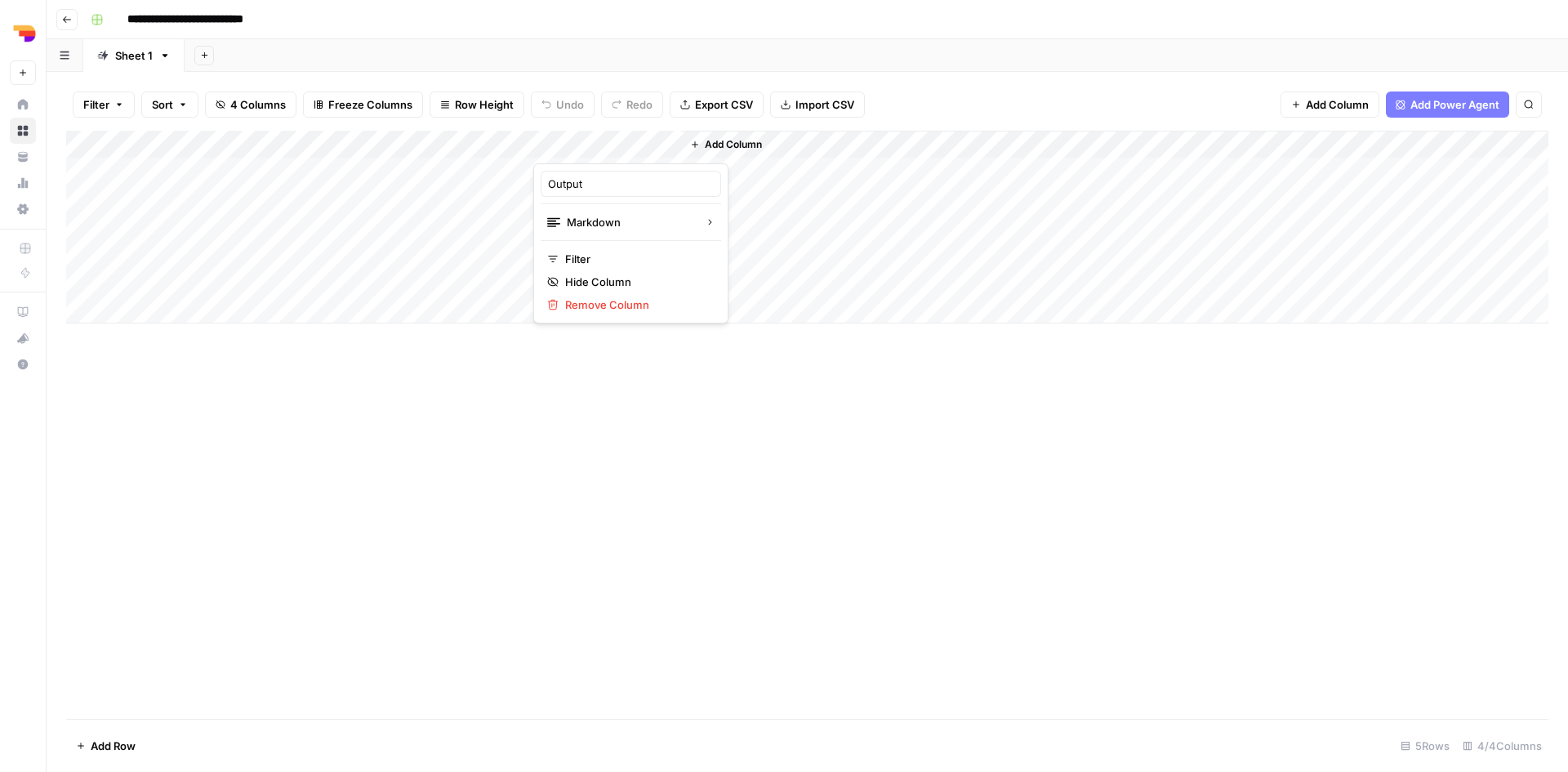
click at [597, 142] on div at bounding box center [607, 147] width 148 height 33
drag, startPoint x: 613, startPoint y: 180, endPoint x: 525, endPoint y: 180, distance: 88.0
click at [525, 180] on body "**********" at bounding box center [784, 386] width 1568 height 772
drag, startPoint x: 592, startPoint y: 178, endPoint x: 550, endPoint y: 185, distance: 42.6
click at [550, 185] on input "Output" at bounding box center [630, 183] width 166 height 16
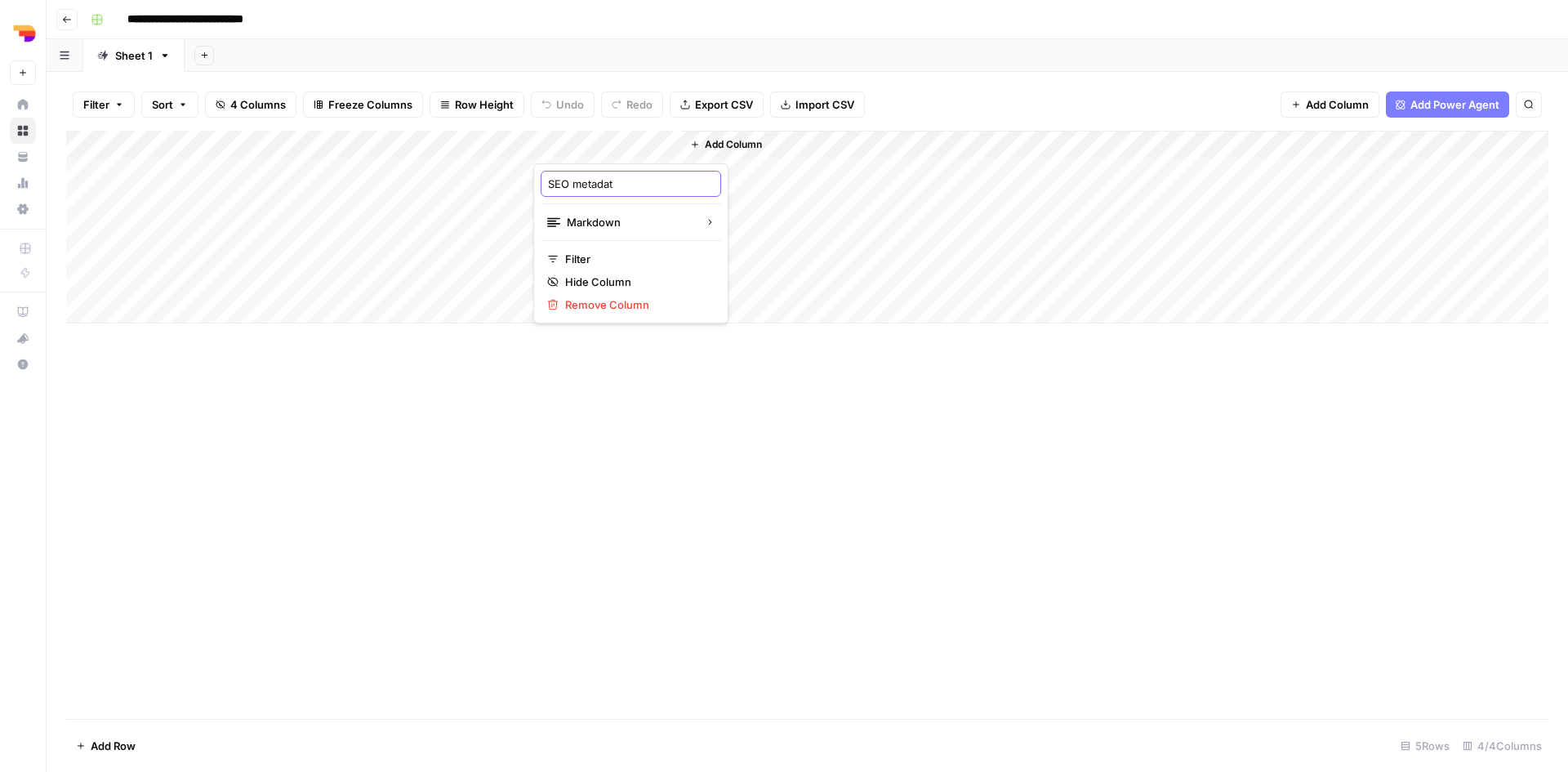
type input "SEO metadata"
click at [1026, 378] on div "Add Column" at bounding box center [807, 424] width 1483 height 588
click at [613, 142] on div "Add Column" at bounding box center [807, 226] width 1483 height 193
drag, startPoint x: 617, startPoint y: 182, endPoint x: 531, endPoint y: 178, distance: 86.1
click at [531, 178] on body "**********" at bounding box center [784, 386] width 1568 height 772
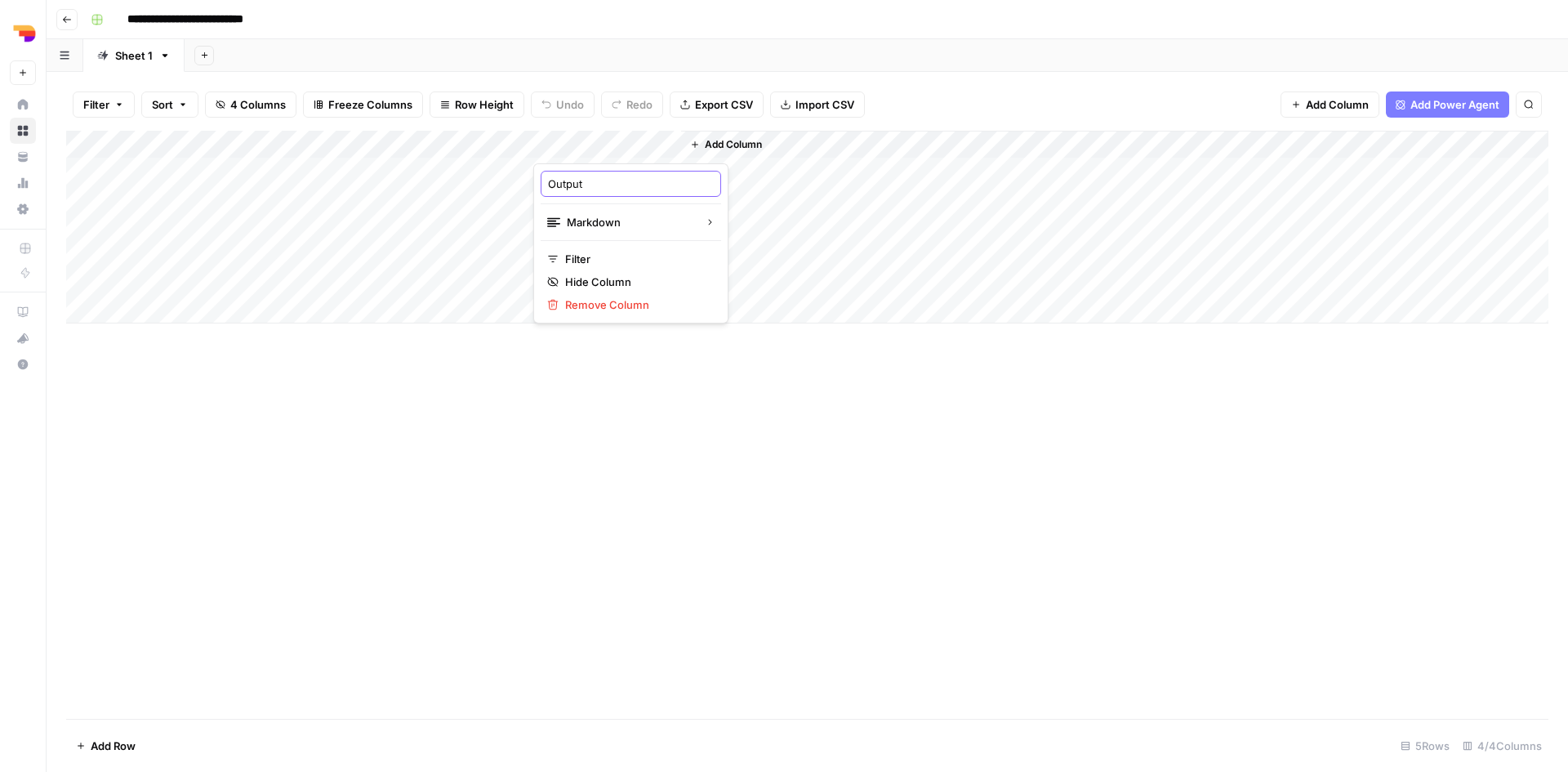
drag, startPoint x: 608, startPoint y: 181, endPoint x: 550, endPoint y: 178, distance: 58.1
click at [550, 178] on input "Output" at bounding box center [630, 183] width 166 height 16
type input "SEO metadata"
click at [663, 168] on div "Add Column" at bounding box center [807, 226] width 1483 height 193
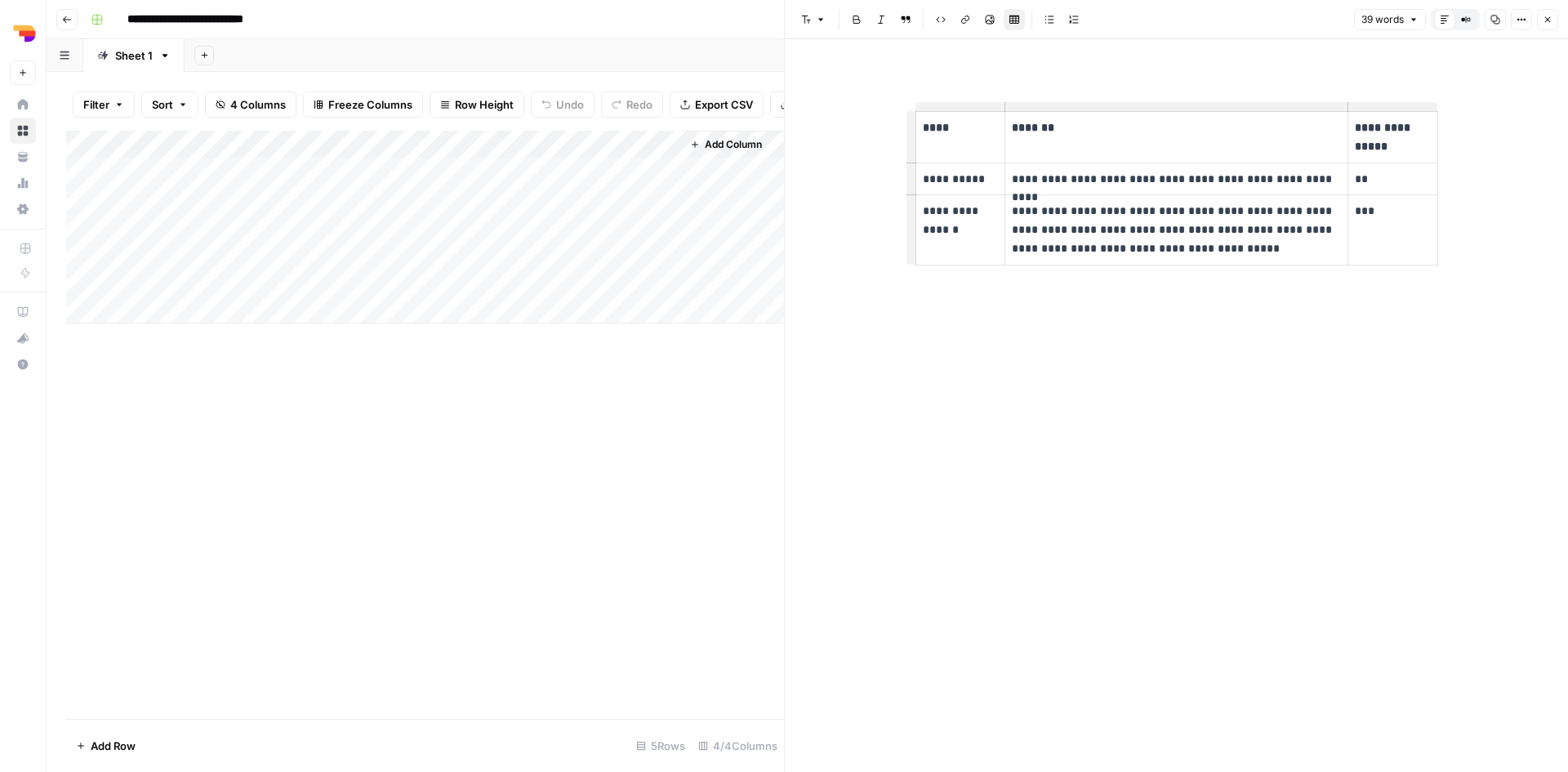
click at [1545, 23] on icon "button" at bounding box center [1548, 19] width 10 height 10
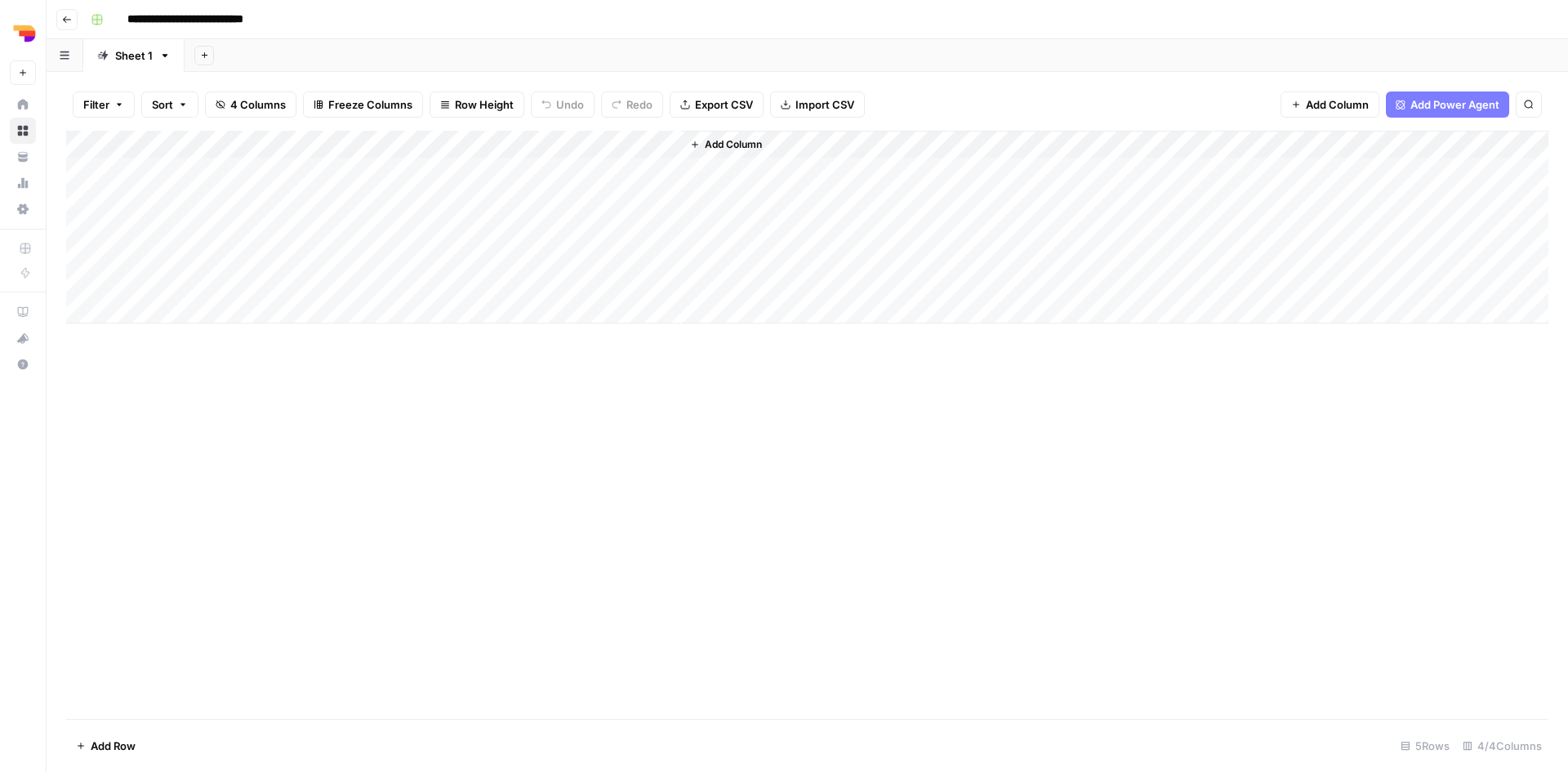
click at [521, 144] on div "Add Column" at bounding box center [807, 226] width 1483 height 193
click at [498, 143] on div "Add Column" at bounding box center [807, 226] width 1483 height 193
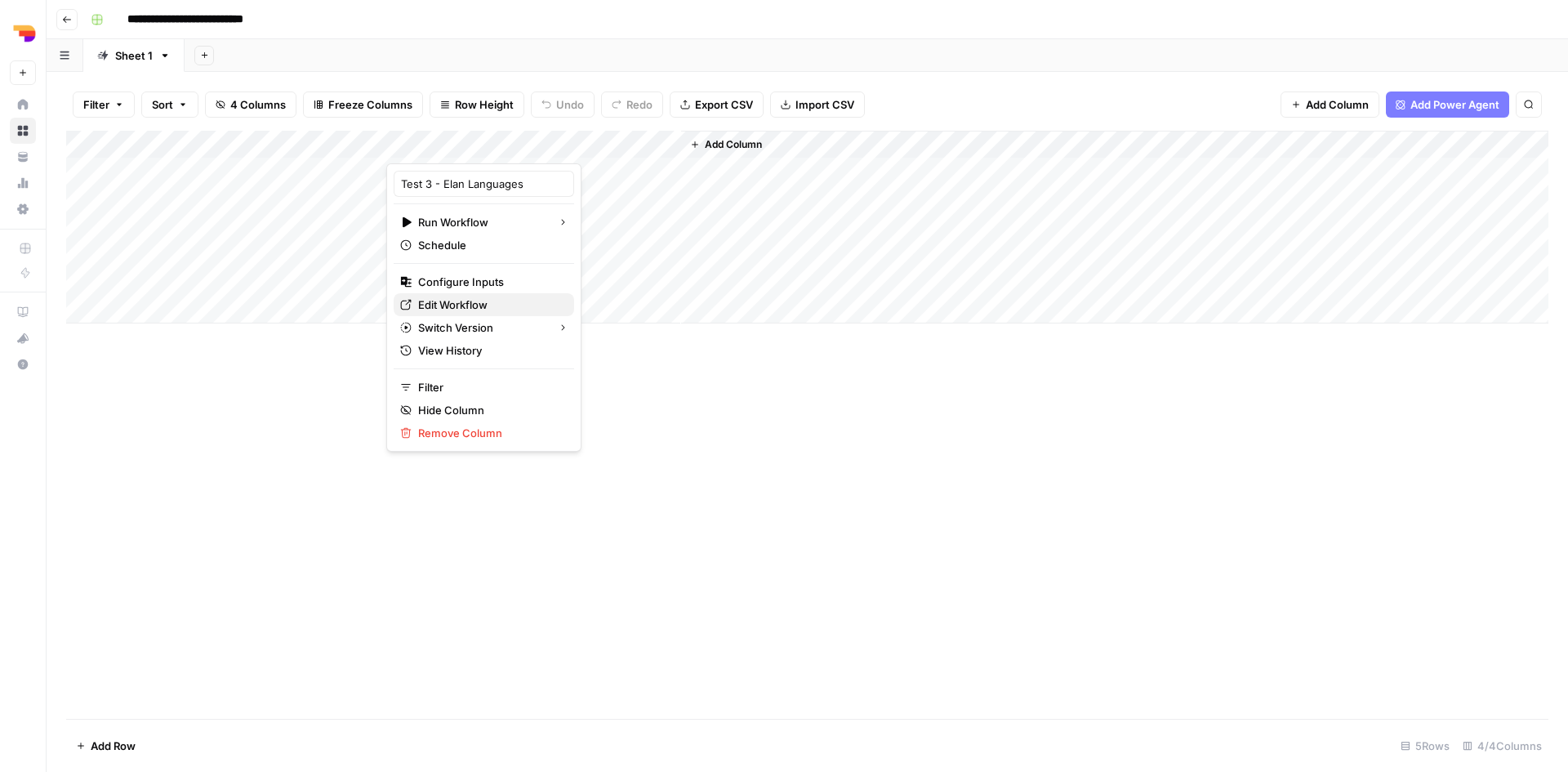
click at [467, 304] on span "Edit Workflow" at bounding box center [489, 304] width 143 height 16
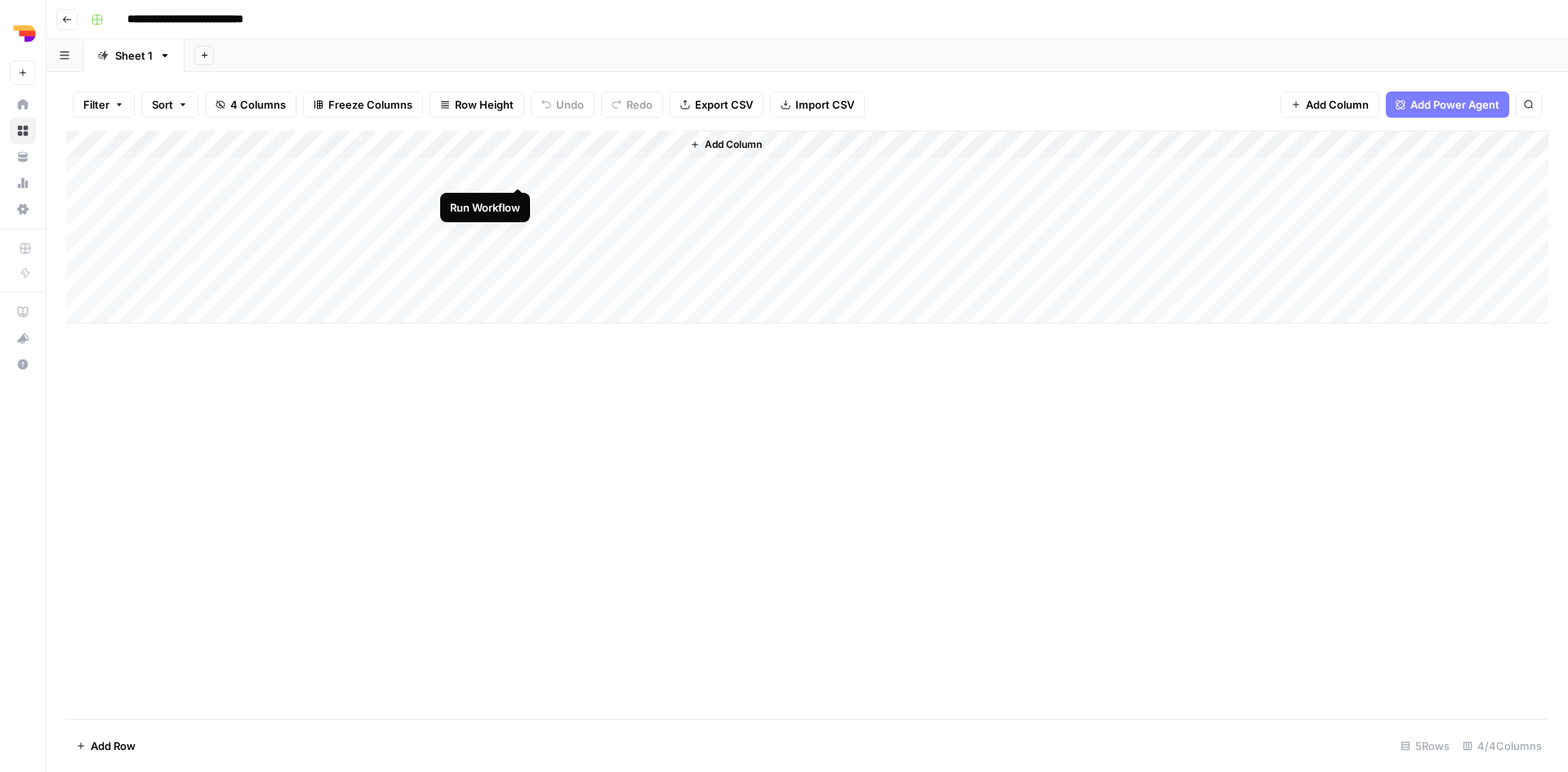
click at [515, 174] on div "Add Column" at bounding box center [807, 226] width 1483 height 193
click at [664, 170] on div "Add Column" at bounding box center [807, 226] width 1483 height 193
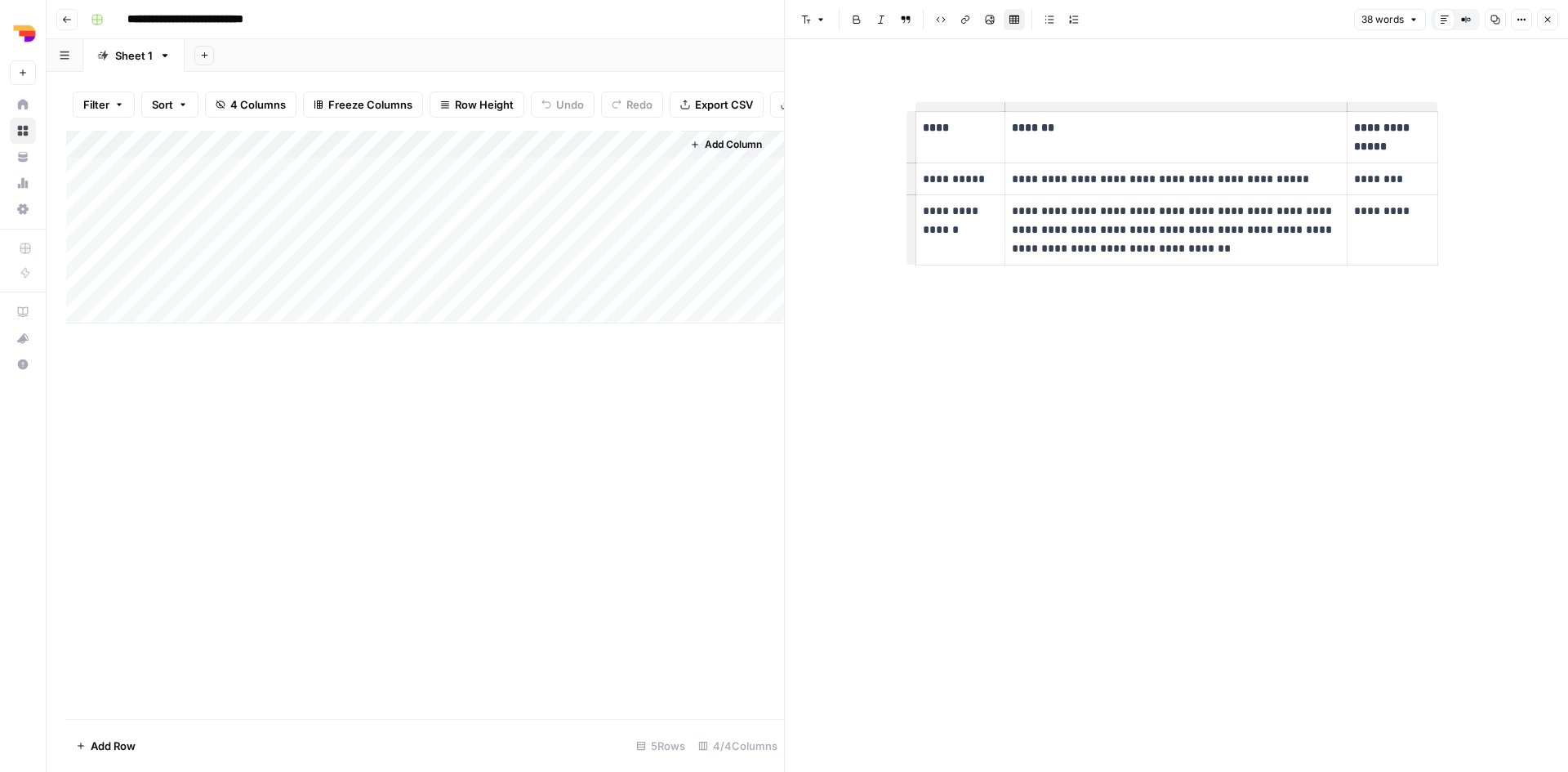
click at [698, 409] on div "Add Column" at bounding box center [425, 424] width 718 height 588
click at [1544, 16] on icon "button" at bounding box center [1548, 19] width 10 height 10
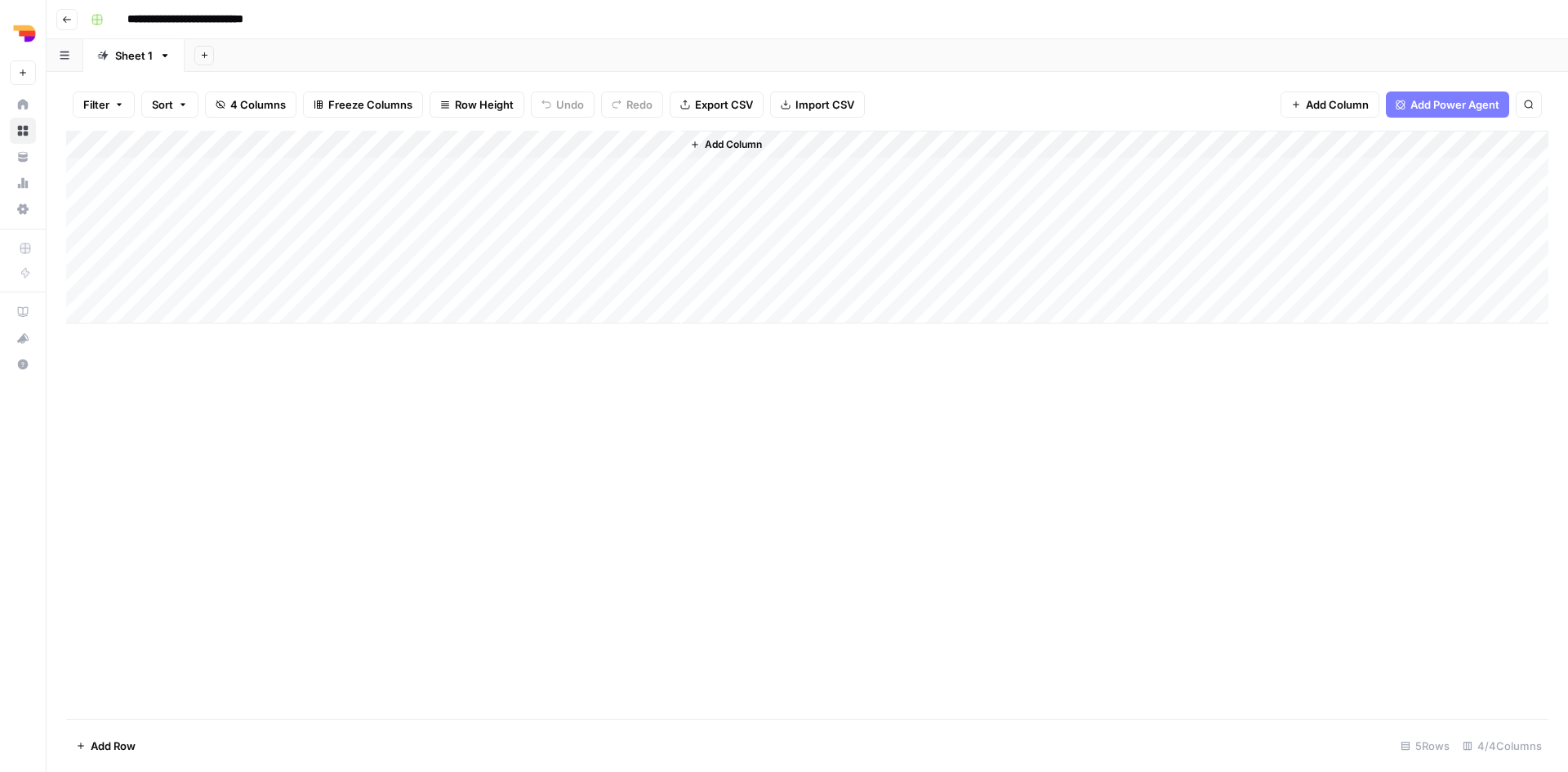
click at [519, 146] on div "Add Column" at bounding box center [807, 226] width 1483 height 193
click at [517, 145] on div at bounding box center [586, 147] width 148 height 33
click at [514, 145] on div at bounding box center [586, 147] width 148 height 33
click at [444, 389] on div "Add Column" at bounding box center [807, 424] width 1483 height 588
click at [497, 140] on div "Add Column" at bounding box center [807, 226] width 1483 height 193
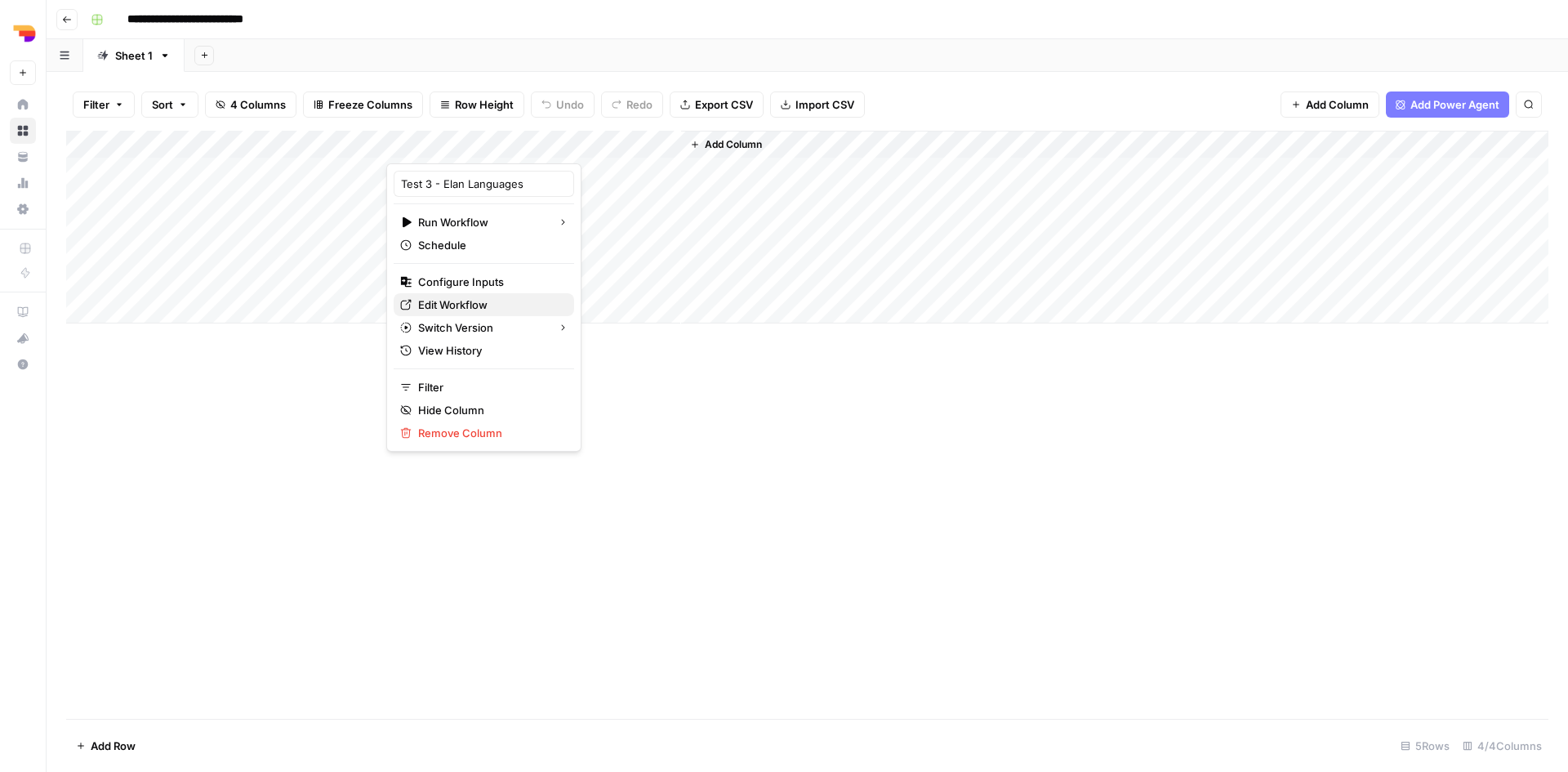
click at [479, 293] on link "Edit Workflow" at bounding box center [483, 305] width 180 height 23
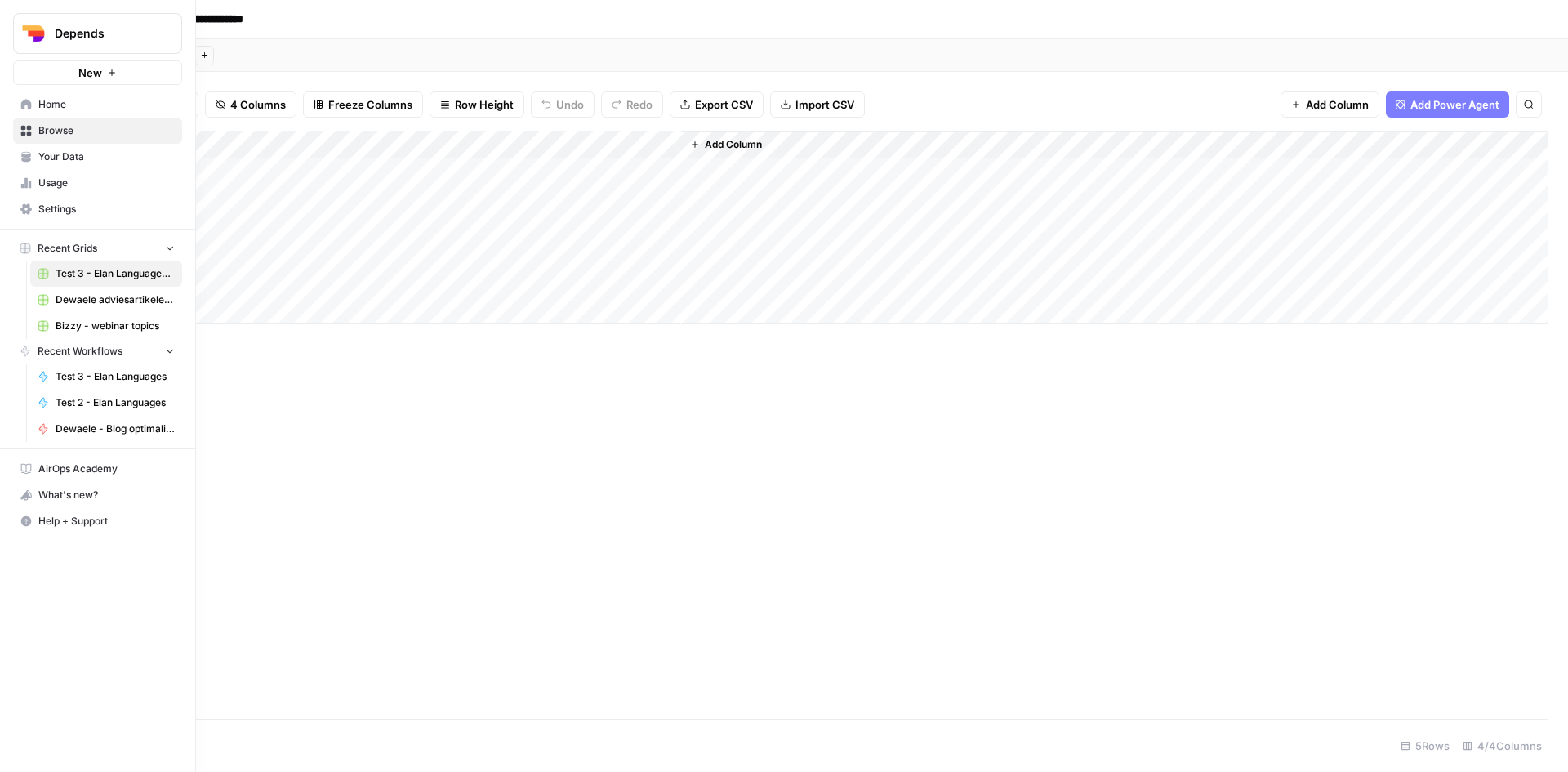
click at [98, 430] on span "Dewaele - Blog optimalisatie voorstellen" at bounding box center [115, 428] width 119 height 14
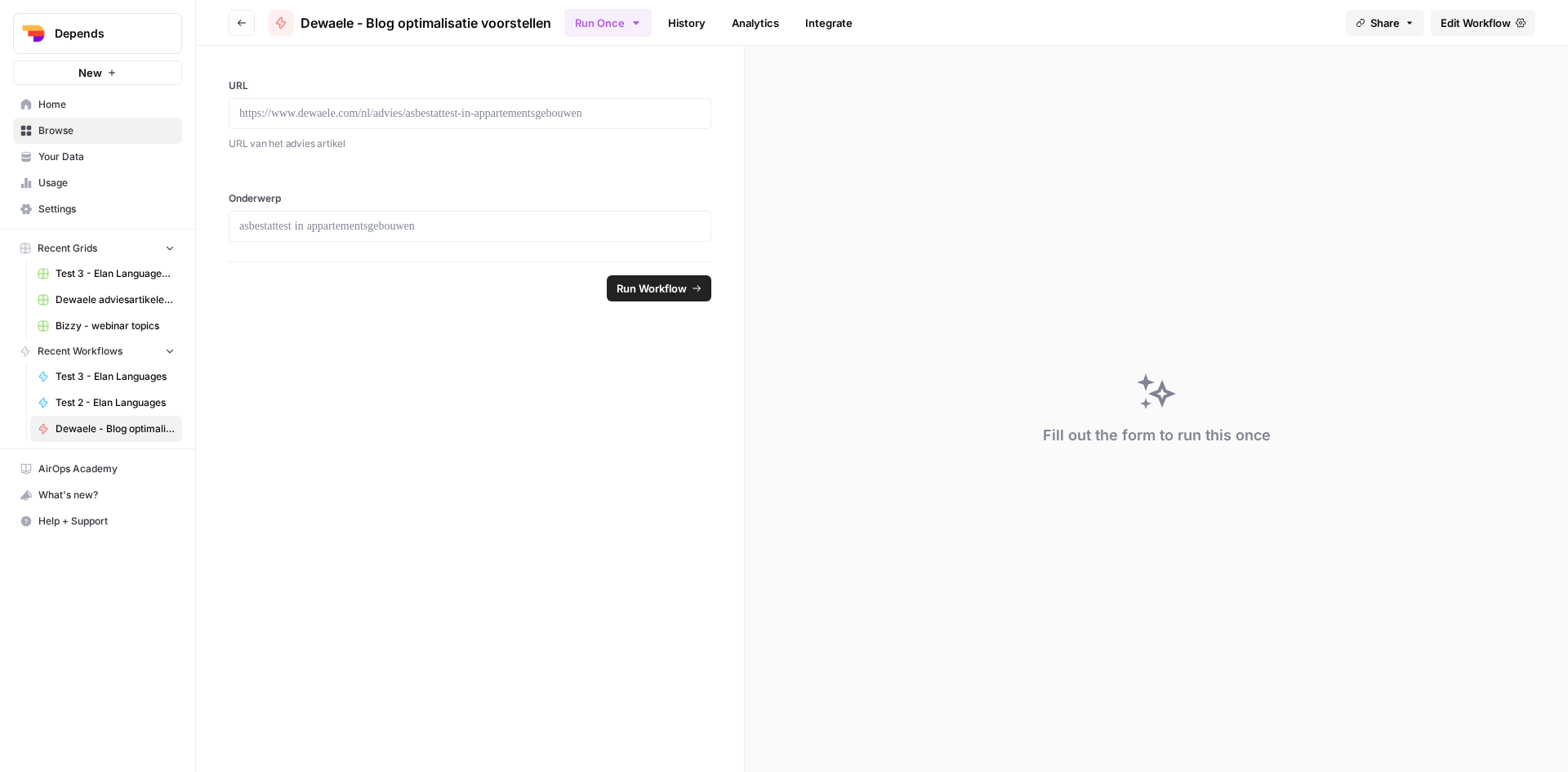
click at [1499, 20] on span "Edit Workflow" at bounding box center [1475, 22] width 70 height 16
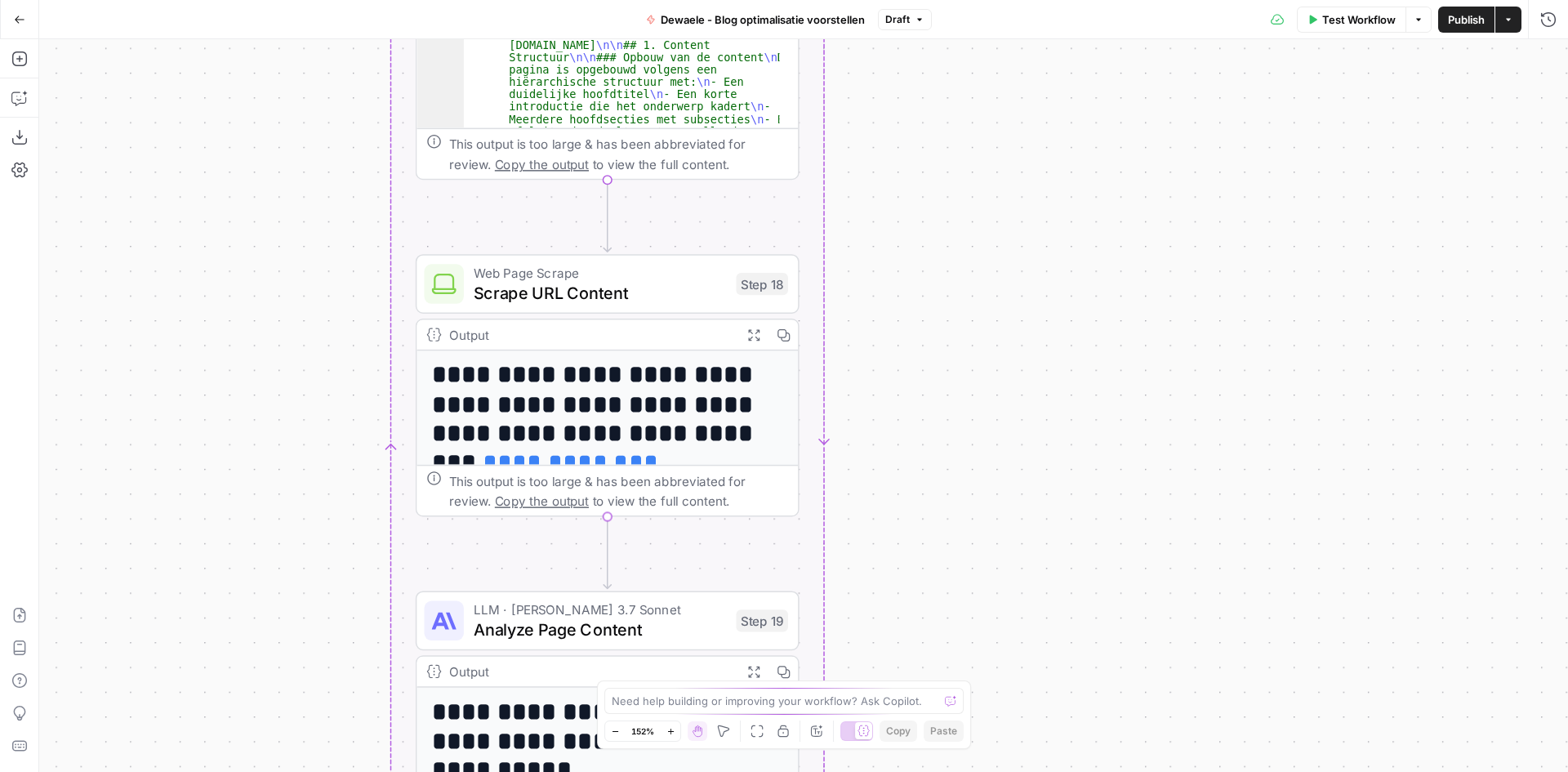
drag, startPoint x: 954, startPoint y: 244, endPoint x: 985, endPoint y: 609, distance: 366.3
click at [985, 608] on div "**********" at bounding box center [804, 406] width 1529 height 733
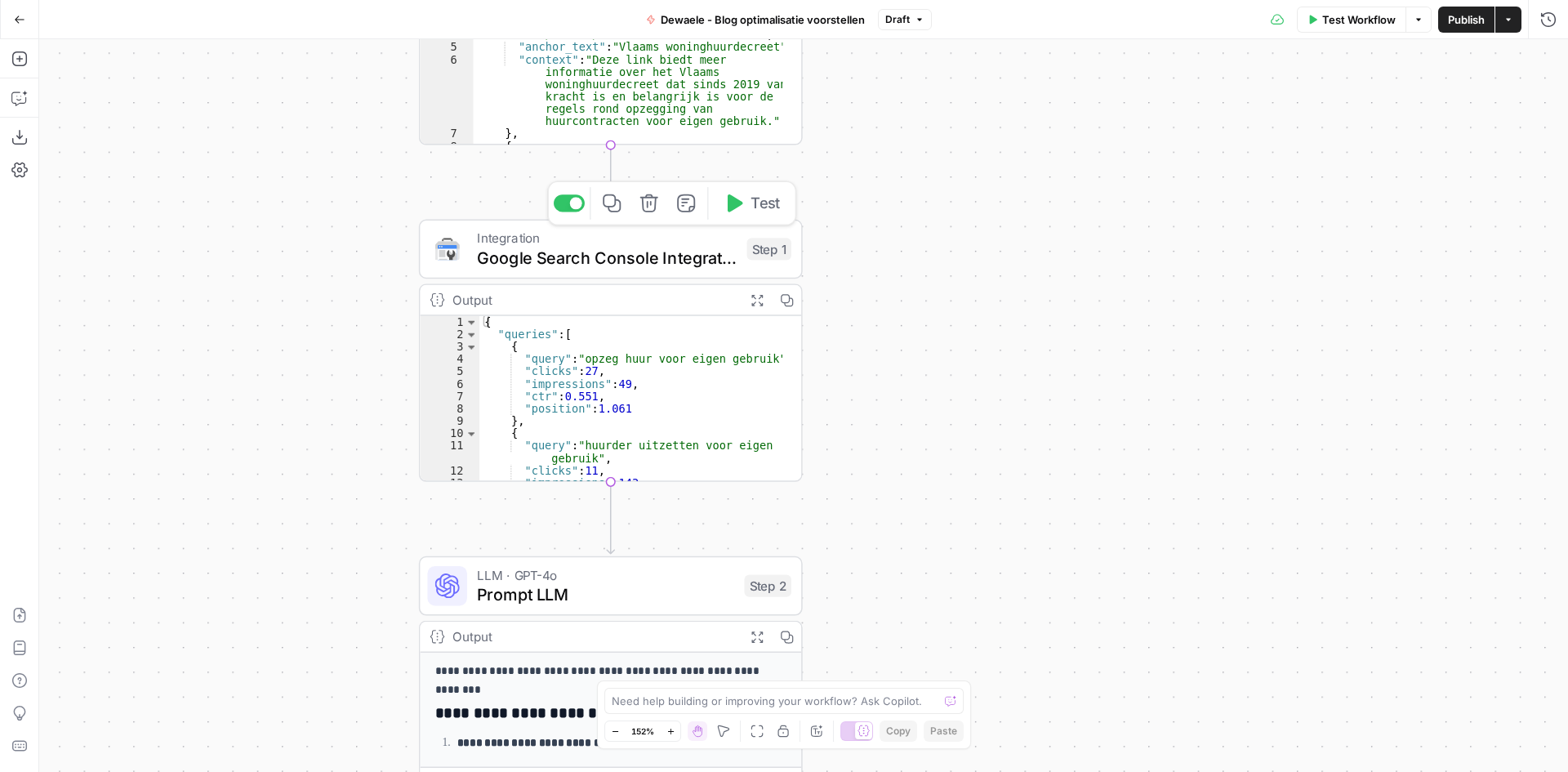
click at [579, 268] on span "Google Search Console Integration" at bounding box center [606, 257] width 260 height 25
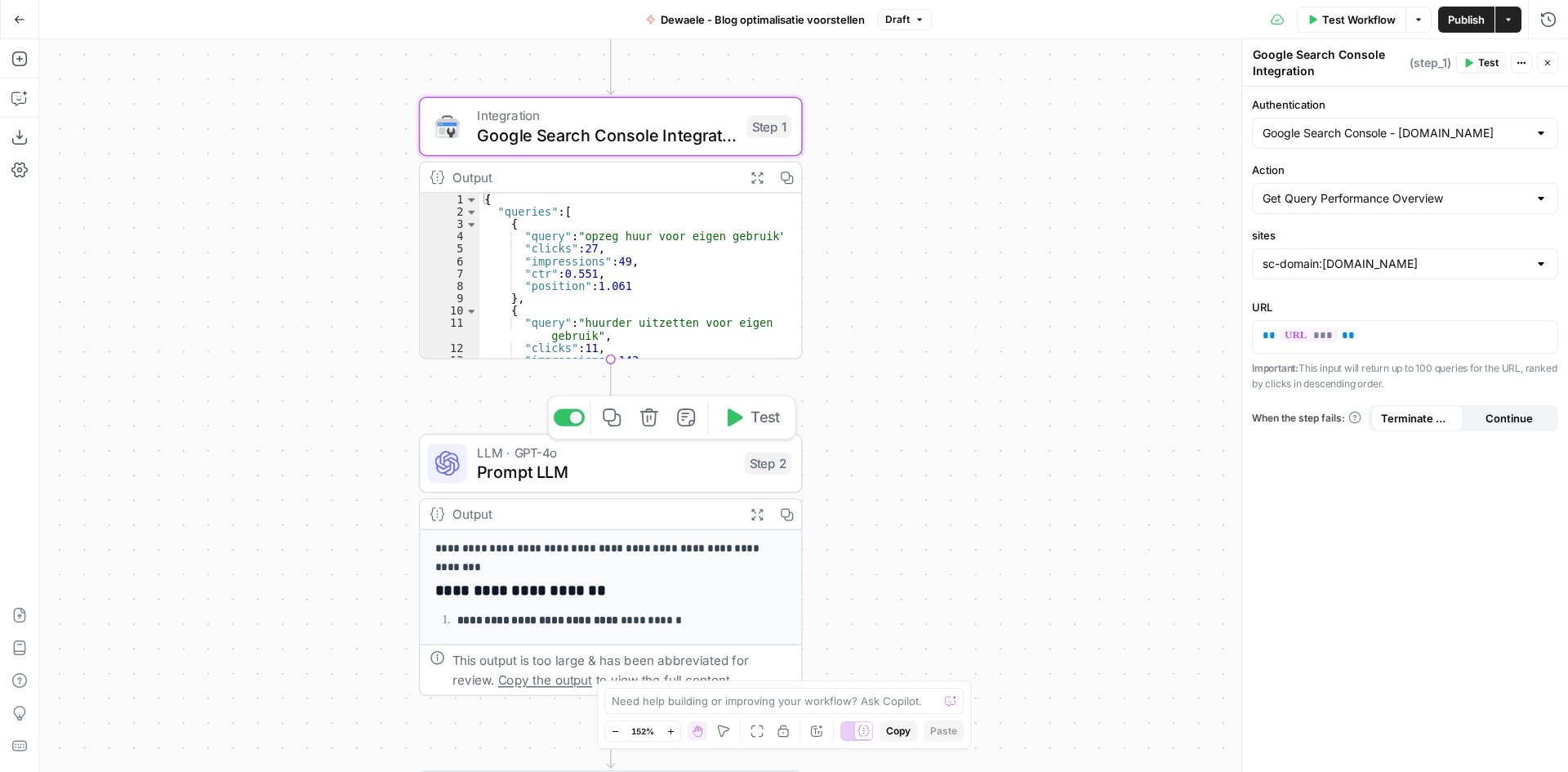
click at [597, 485] on div "LLM · GPT-4o Prompt LLM Step 2 Copy step Delete step Add Note Test" at bounding box center [611, 463] width 384 height 59
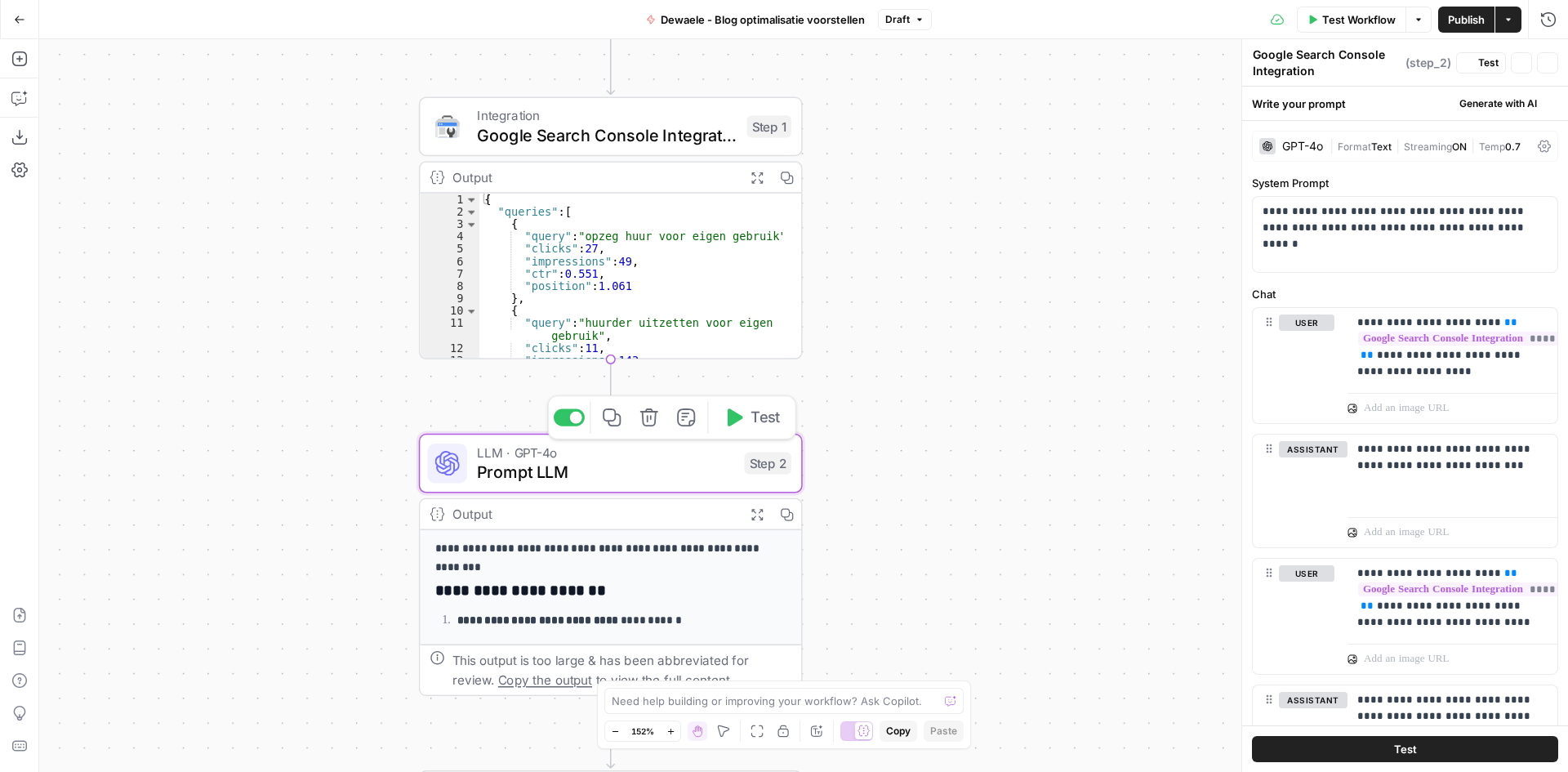
type textarea "Prompt LLM"
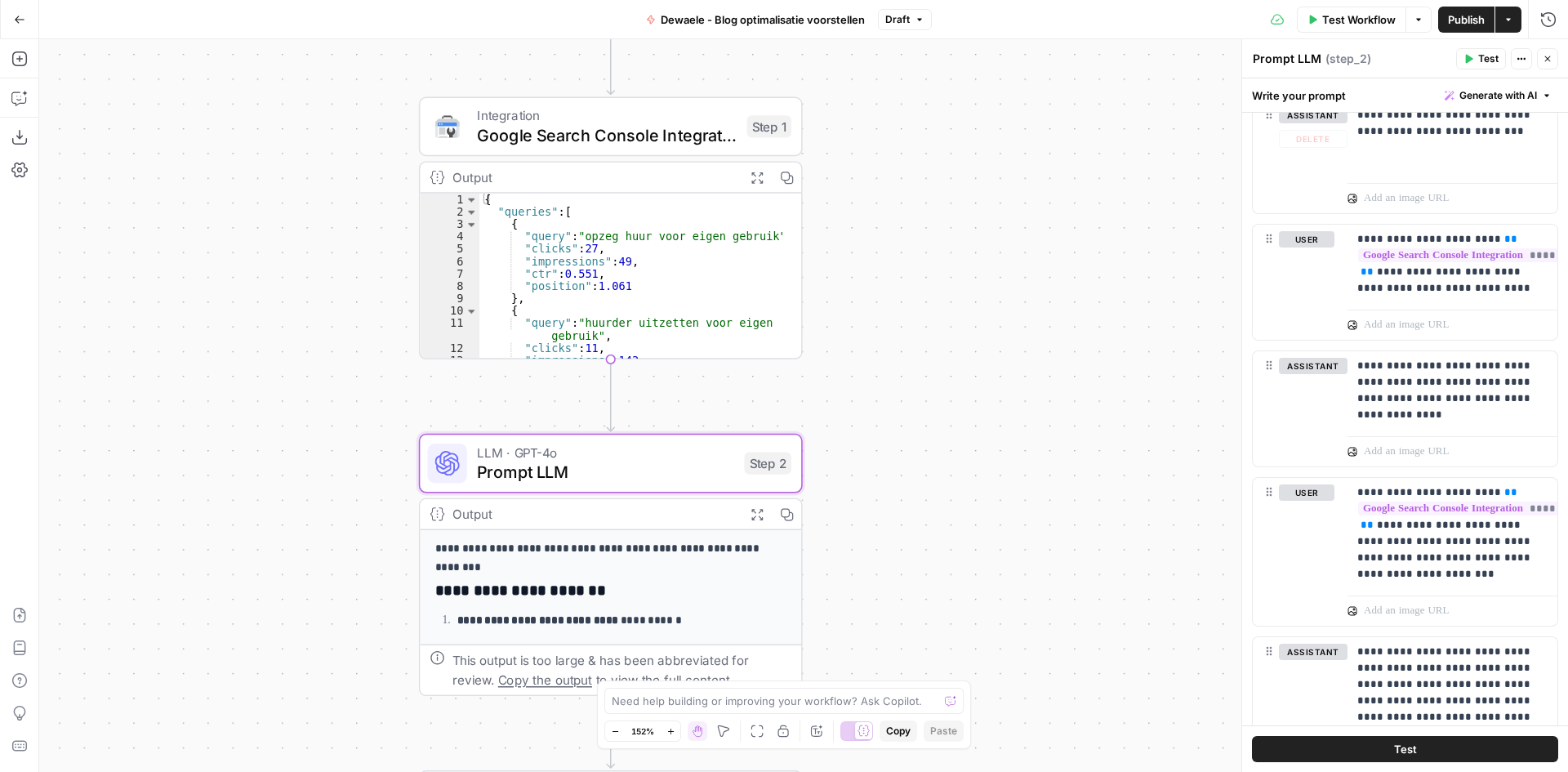
scroll to position [327, 0]
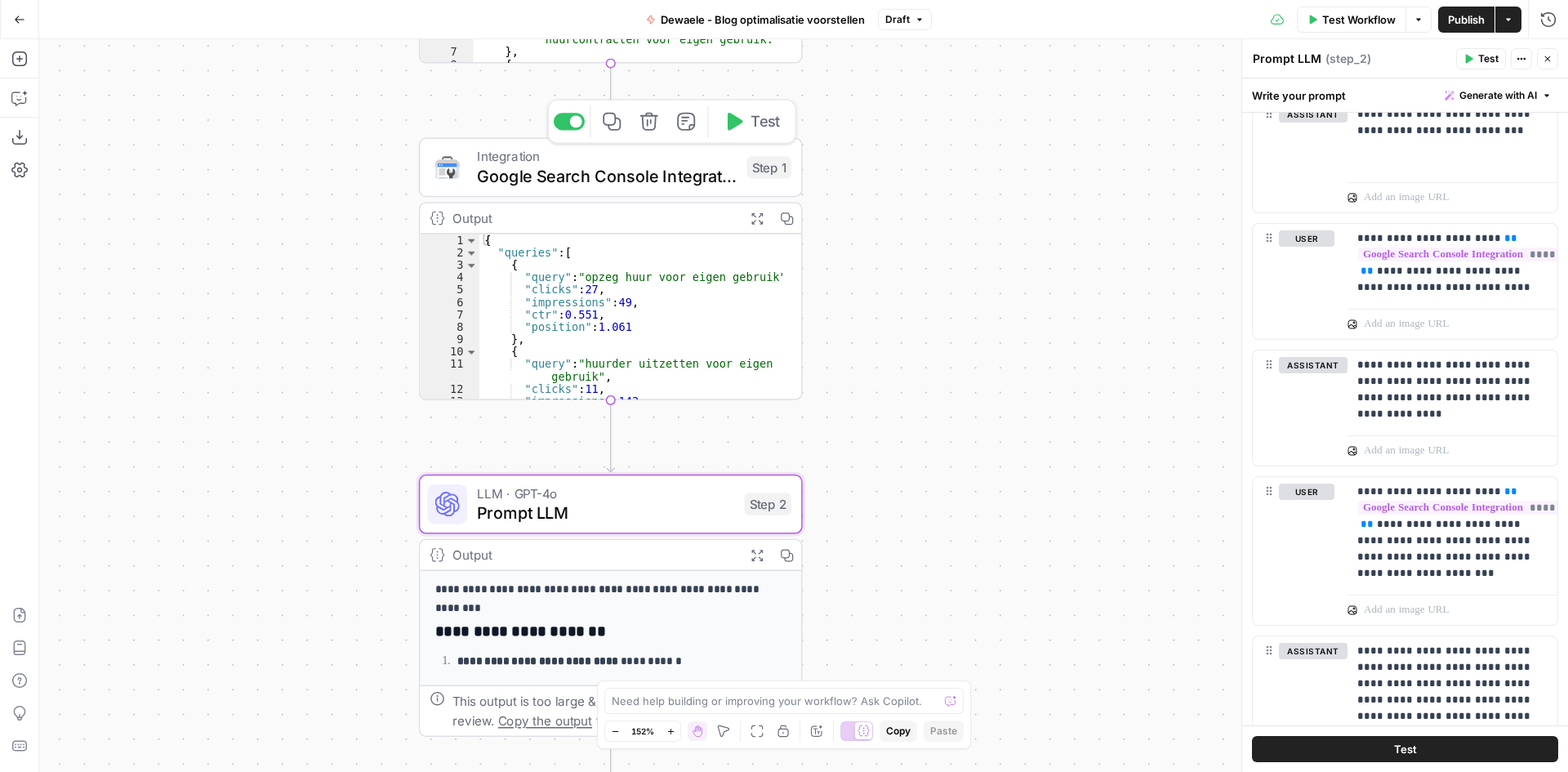
click at [591, 184] on span "Google Search Console Integration" at bounding box center [606, 175] width 260 height 25
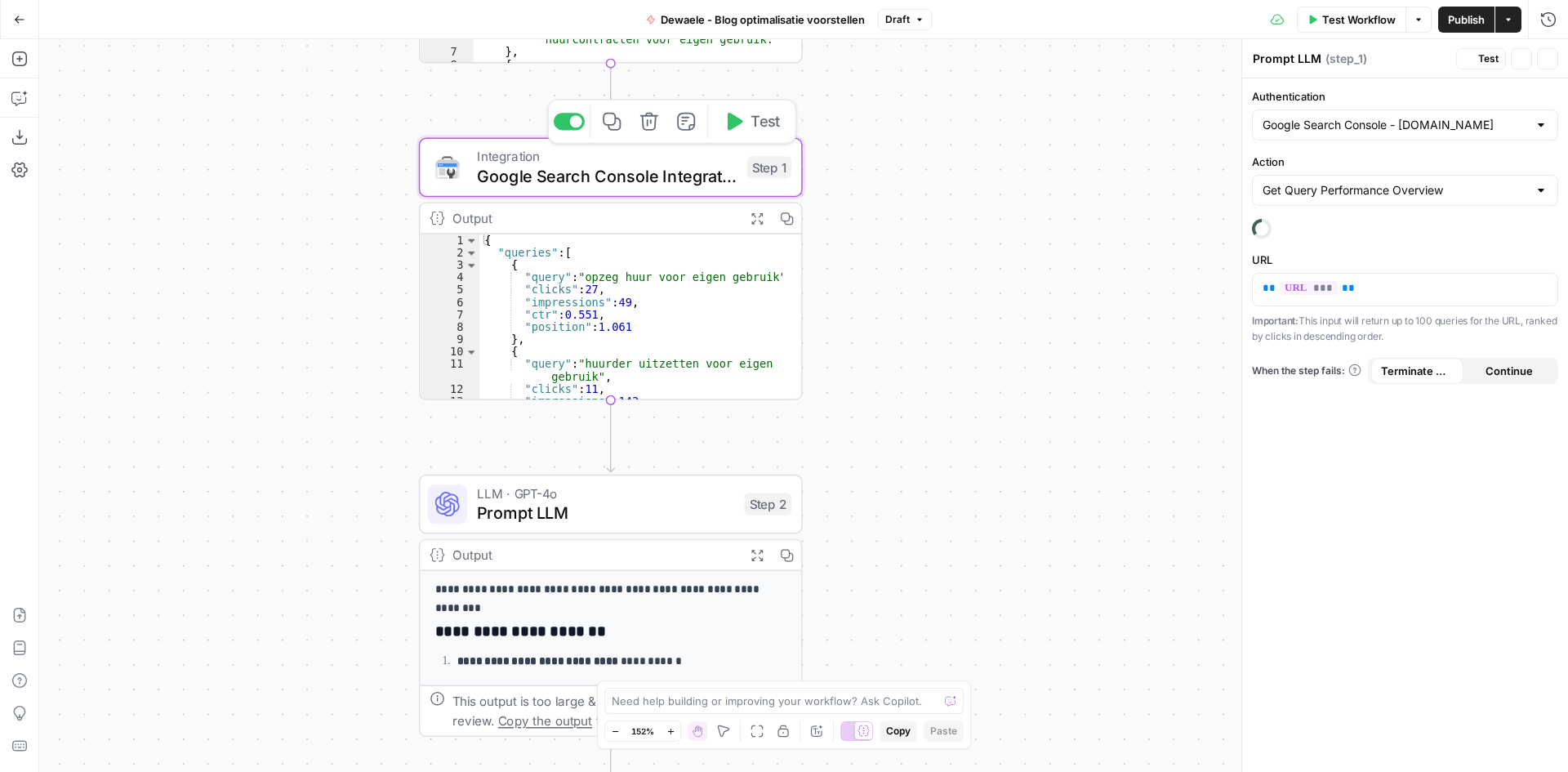
type textarea "Google Search Console Integration"
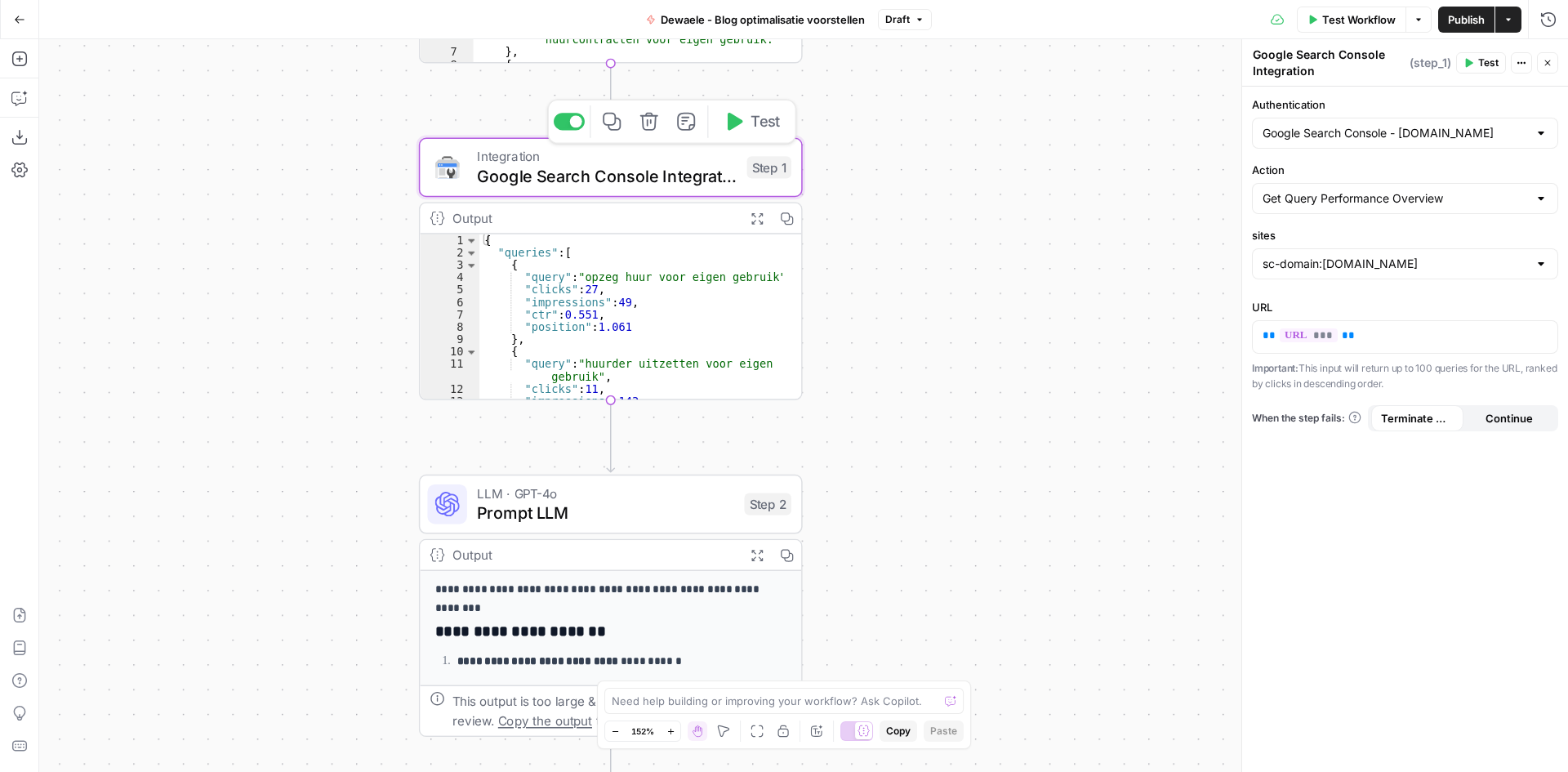
drag, startPoint x: 597, startPoint y: 181, endPoint x: 579, endPoint y: 181, distance: 18.0
click at [579, 181] on span "Google Search Console Integration" at bounding box center [606, 175] width 260 height 25
click at [620, 128] on icon "button" at bounding box center [611, 122] width 18 height 18
drag, startPoint x: 571, startPoint y: 178, endPoint x: 493, endPoint y: 183, distance: 78.2
click at [493, 183] on span "Google Search Console Integration" at bounding box center [606, 175] width 260 height 25
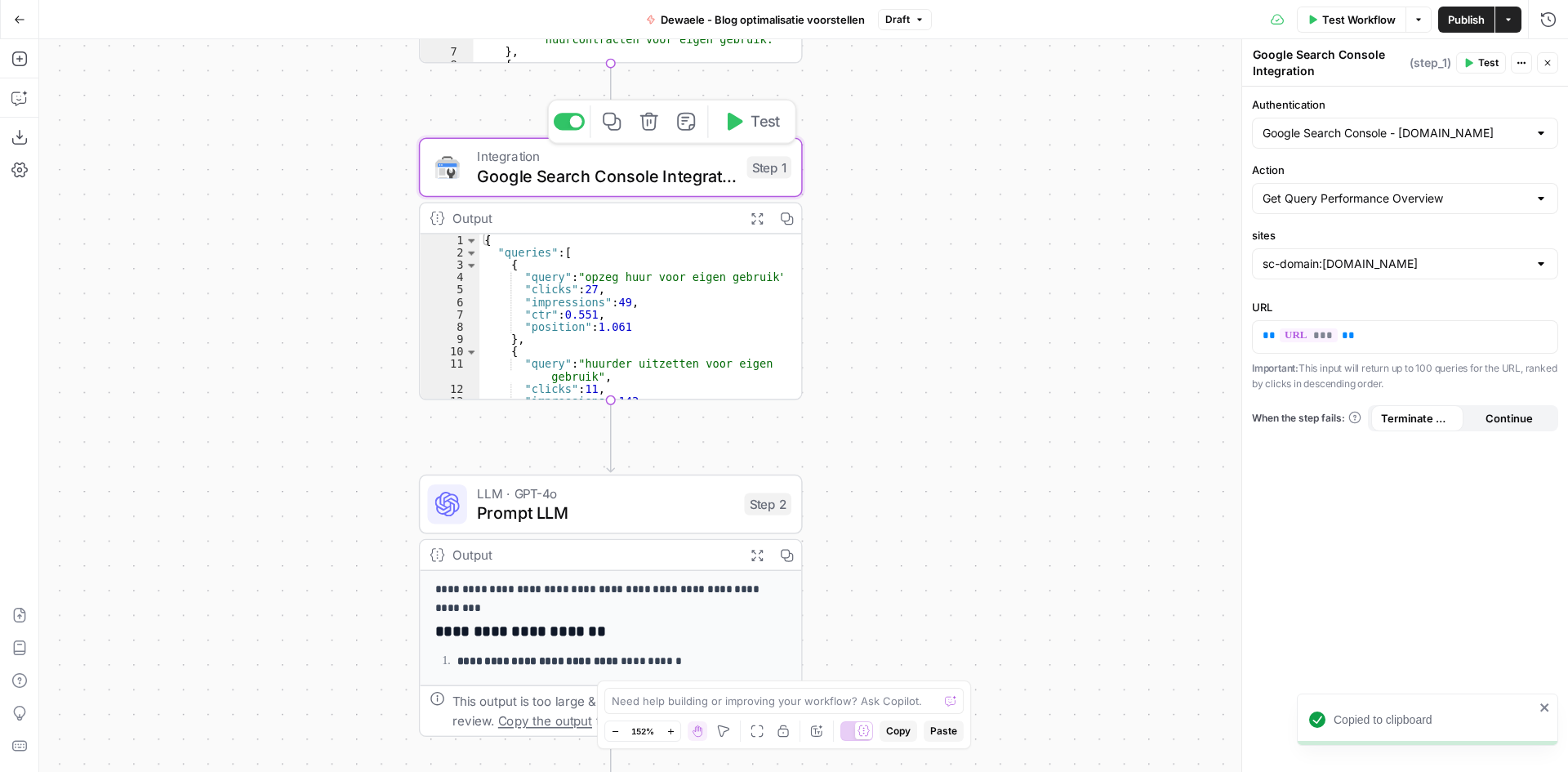
click at [614, 132] on button "Copy step" at bounding box center [612, 121] width 32 height 32
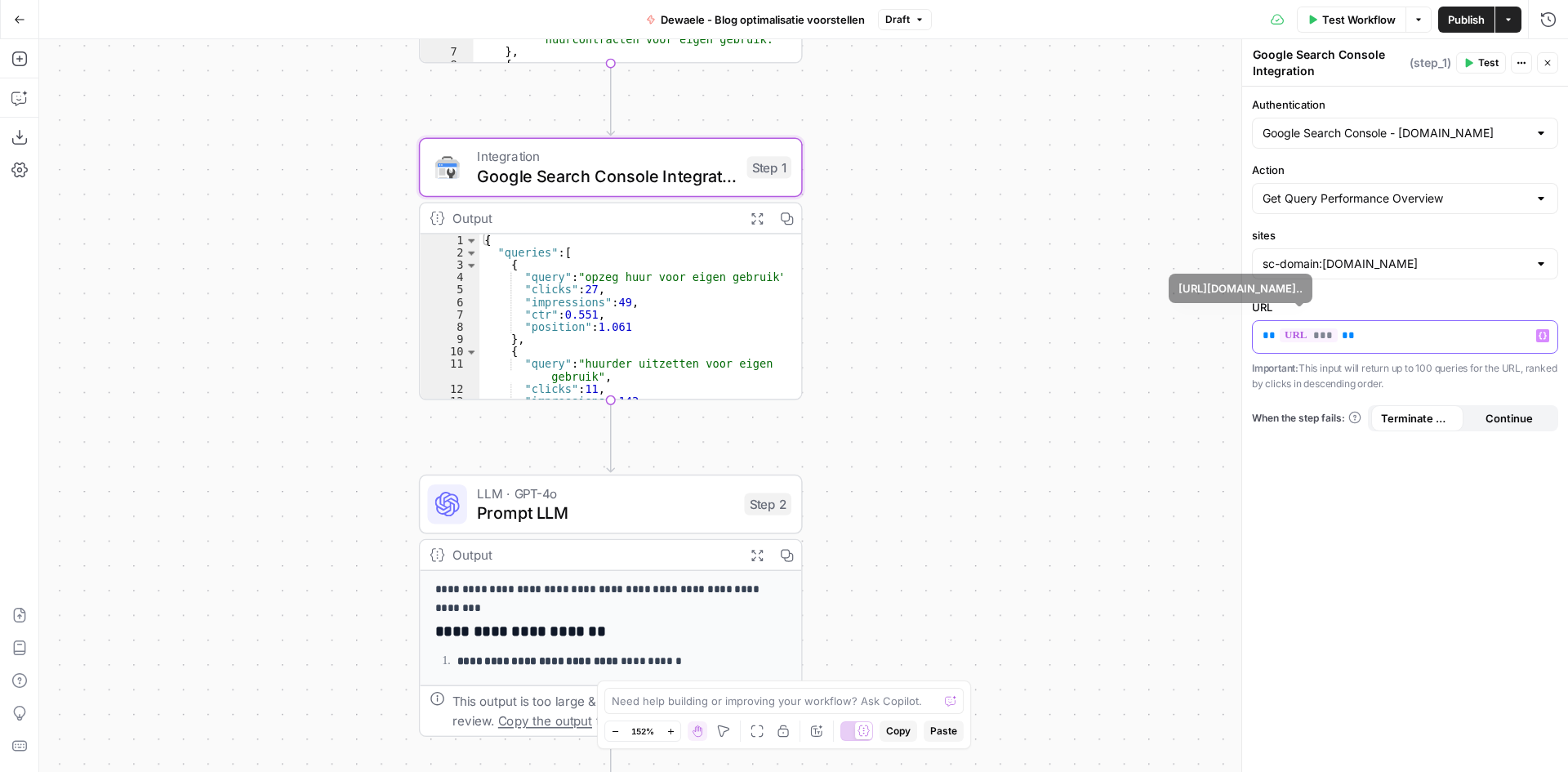
drag, startPoint x: 1358, startPoint y: 329, endPoint x: 1249, endPoint y: 333, distance: 109.1
click at [1249, 333] on div "Google Search Console Integration Google Search Console Integration ( step_1 ) …" at bounding box center [1404, 406] width 327 height 733
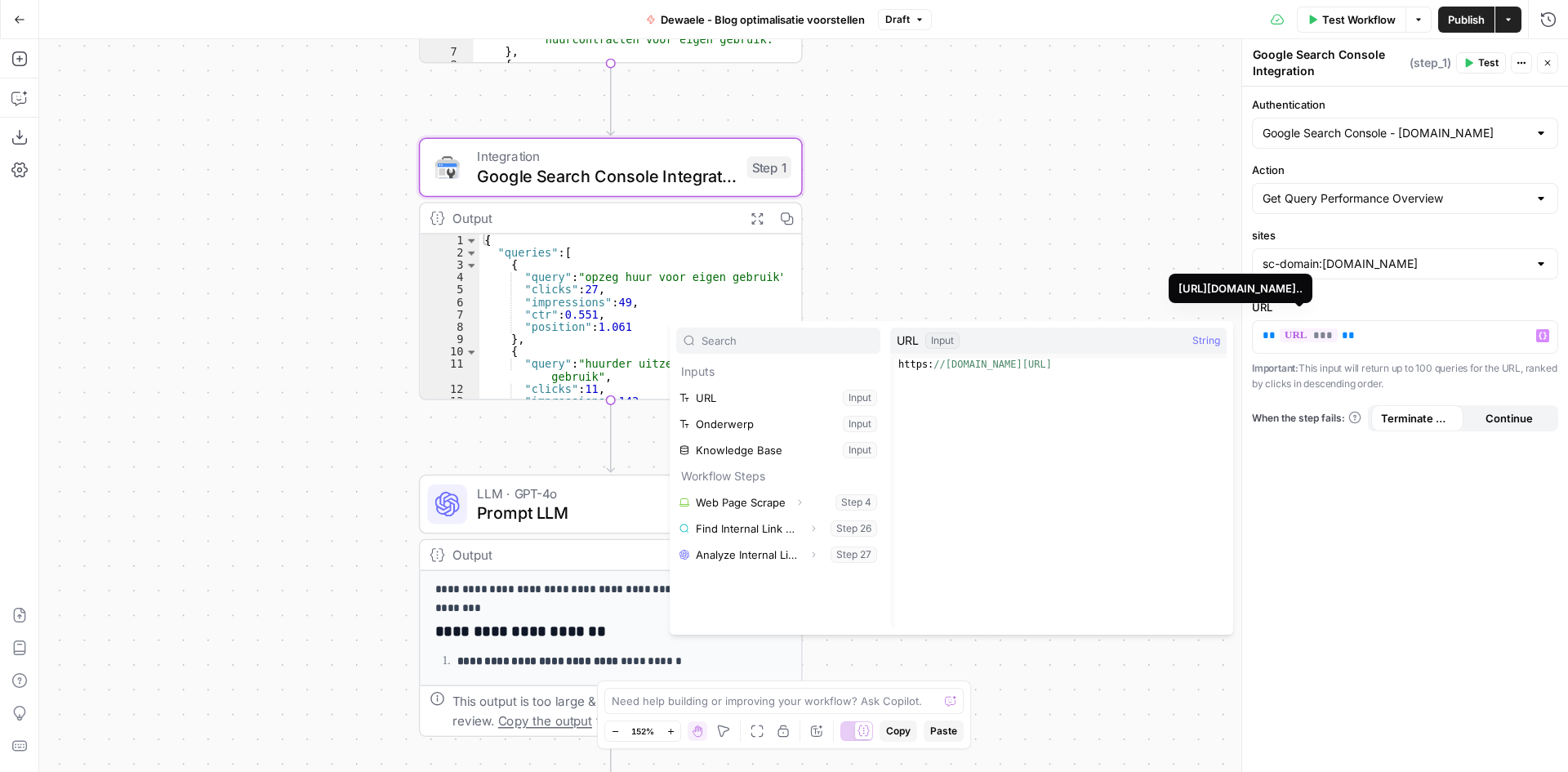
copy p "** *** **"
click at [996, 180] on div "**********" at bounding box center [804, 406] width 1529 height 733
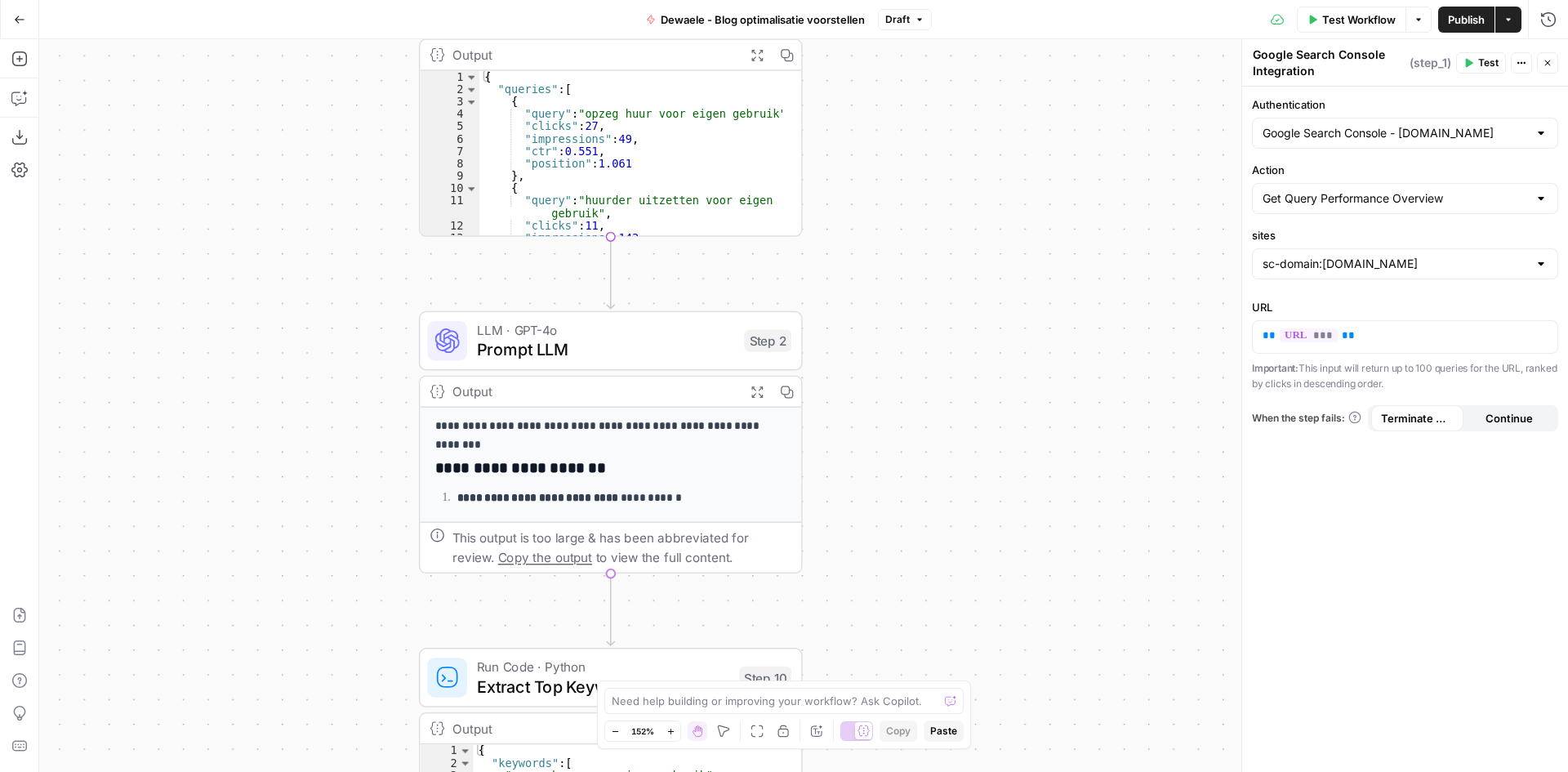
click at [652, 345] on span "Prompt LLM" at bounding box center [605, 350] width 257 height 25
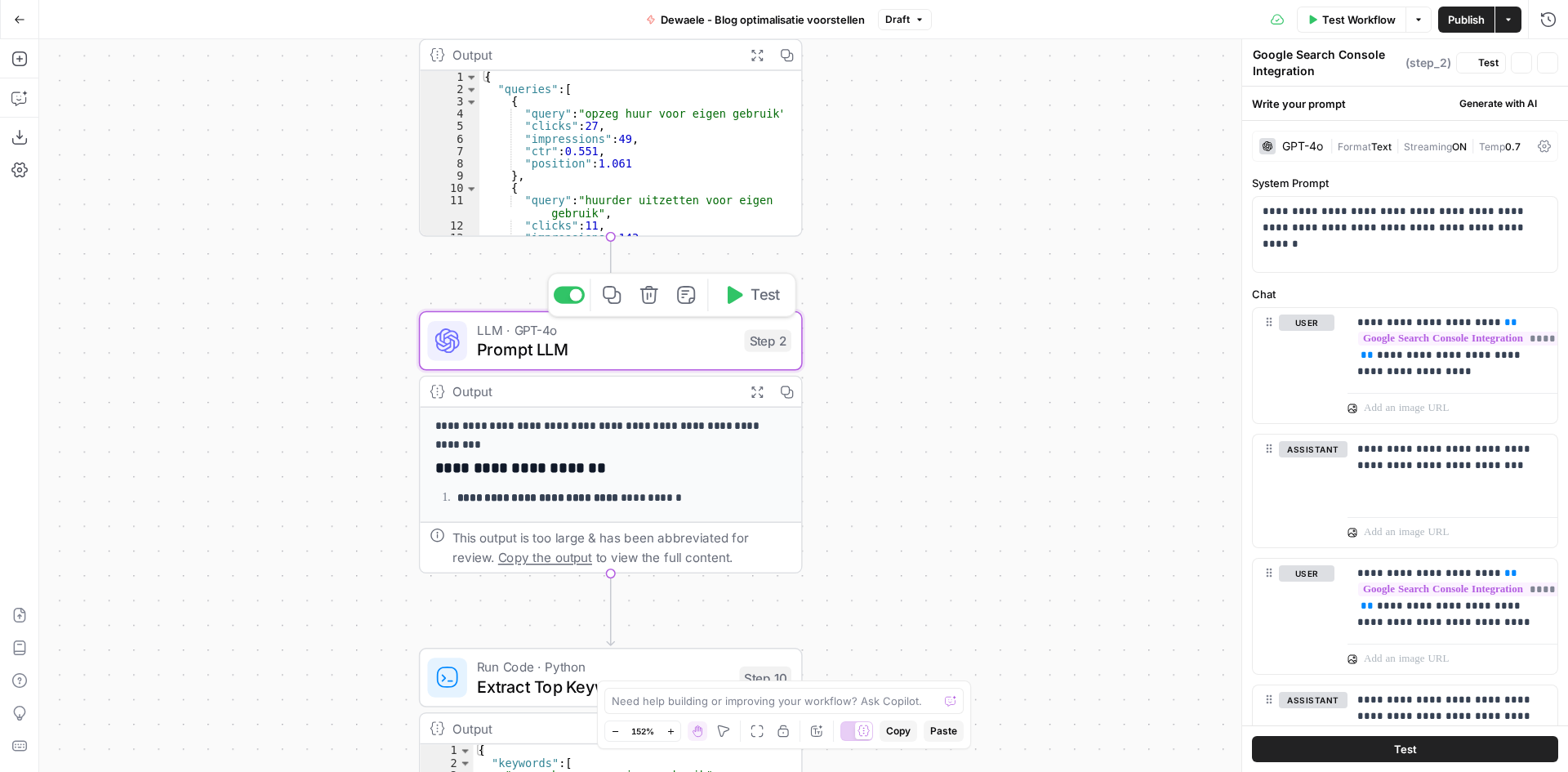
type textarea "Prompt LLM"
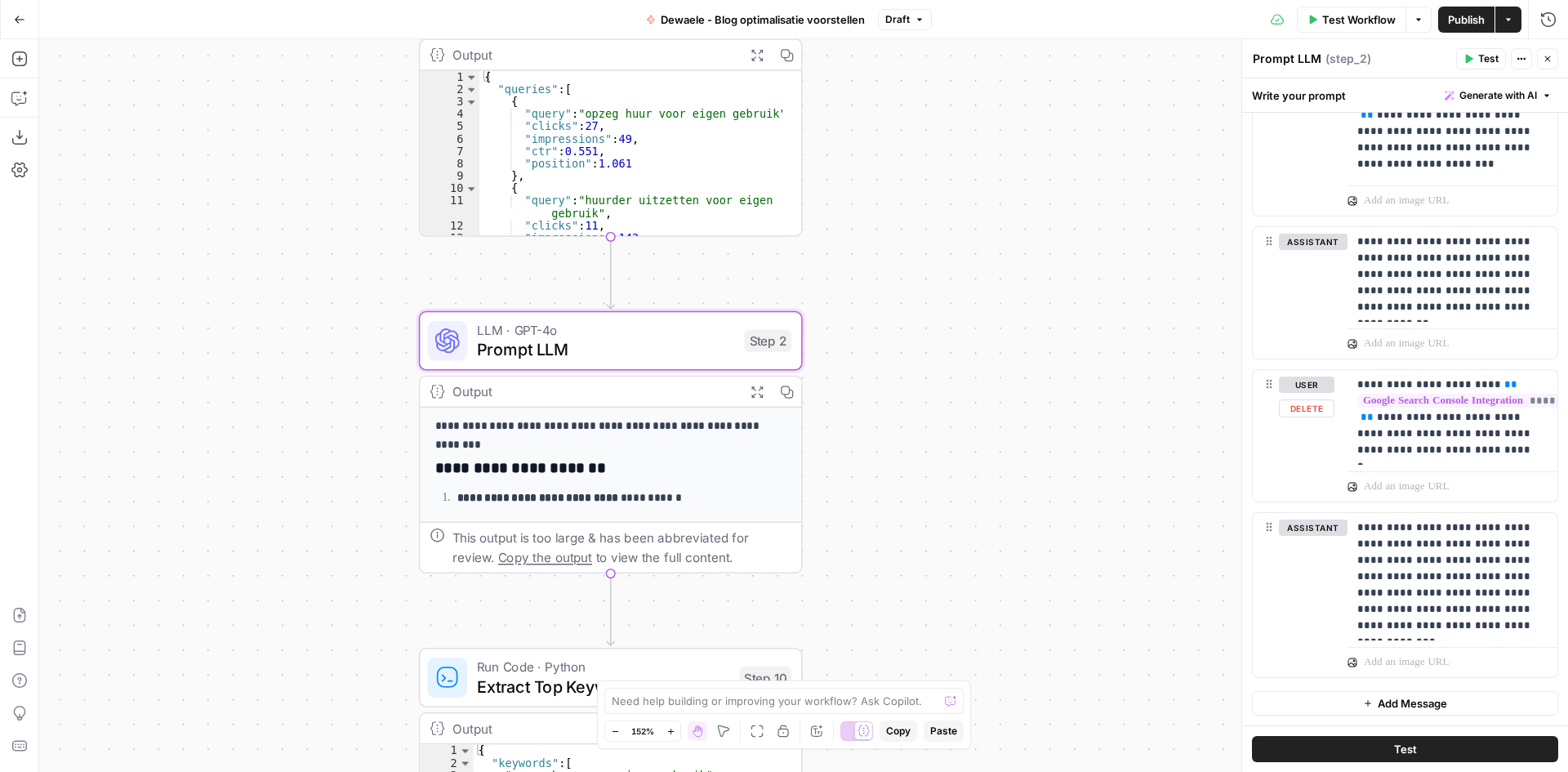
scroll to position [784, 0]
click at [1460, 547] on p "**********" at bounding box center [1446, 576] width 178 height 114
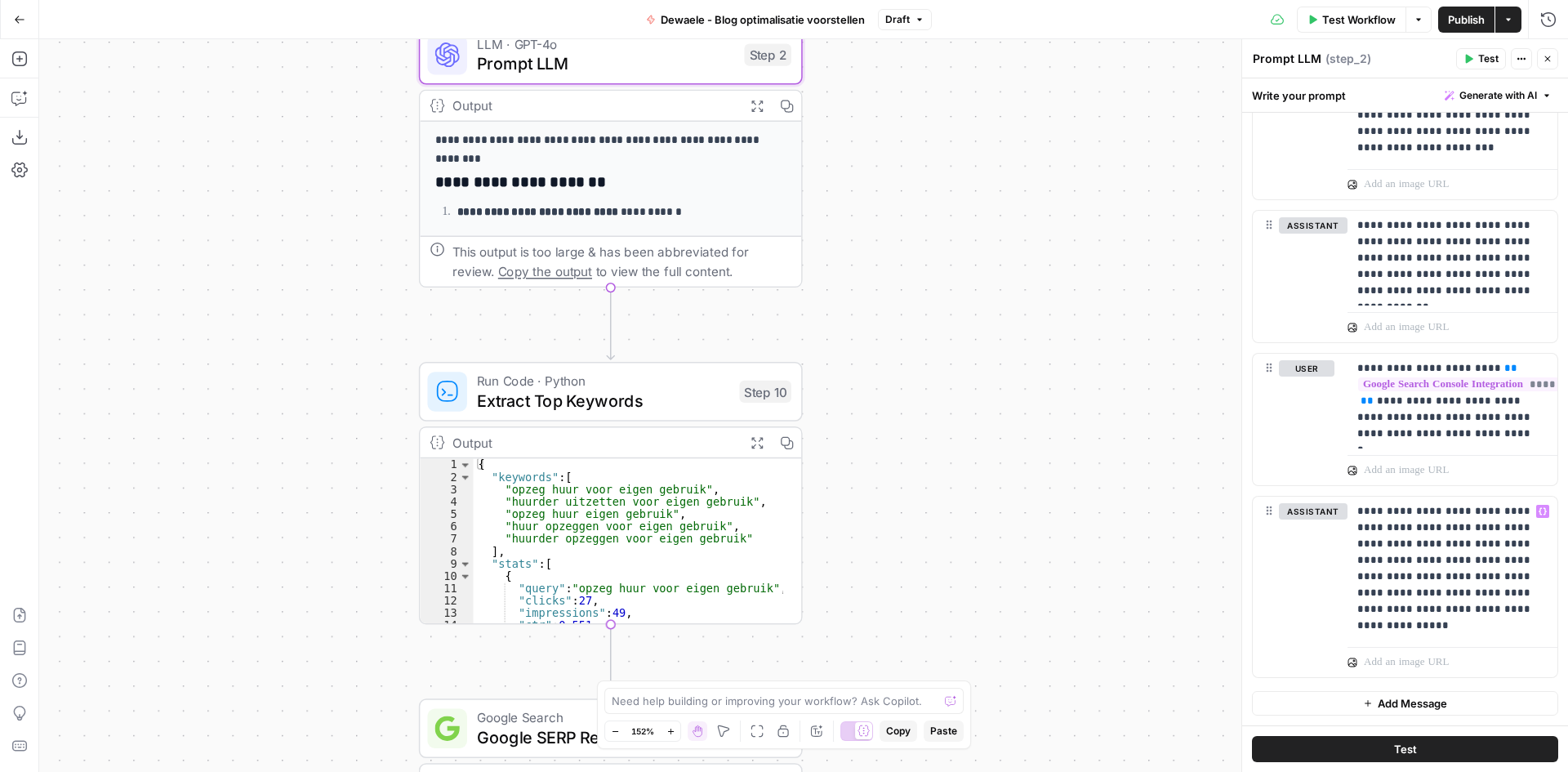
click at [620, 405] on span "Extract Top Keywords" at bounding box center [602, 401] width 252 height 25
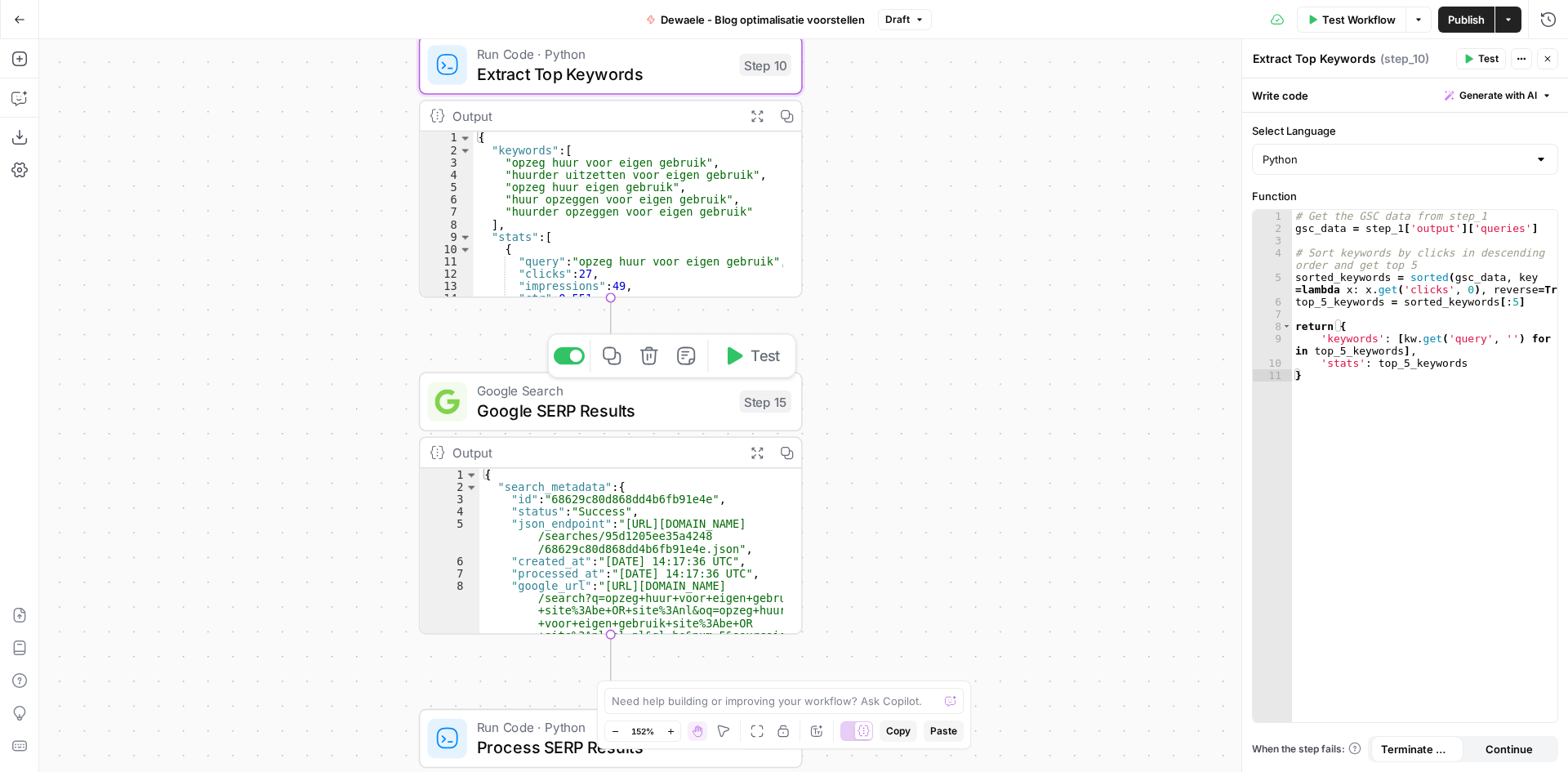
click at [607, 407] on span "Google SERP Results" at bounding box center [602, 410] width 252 height 25
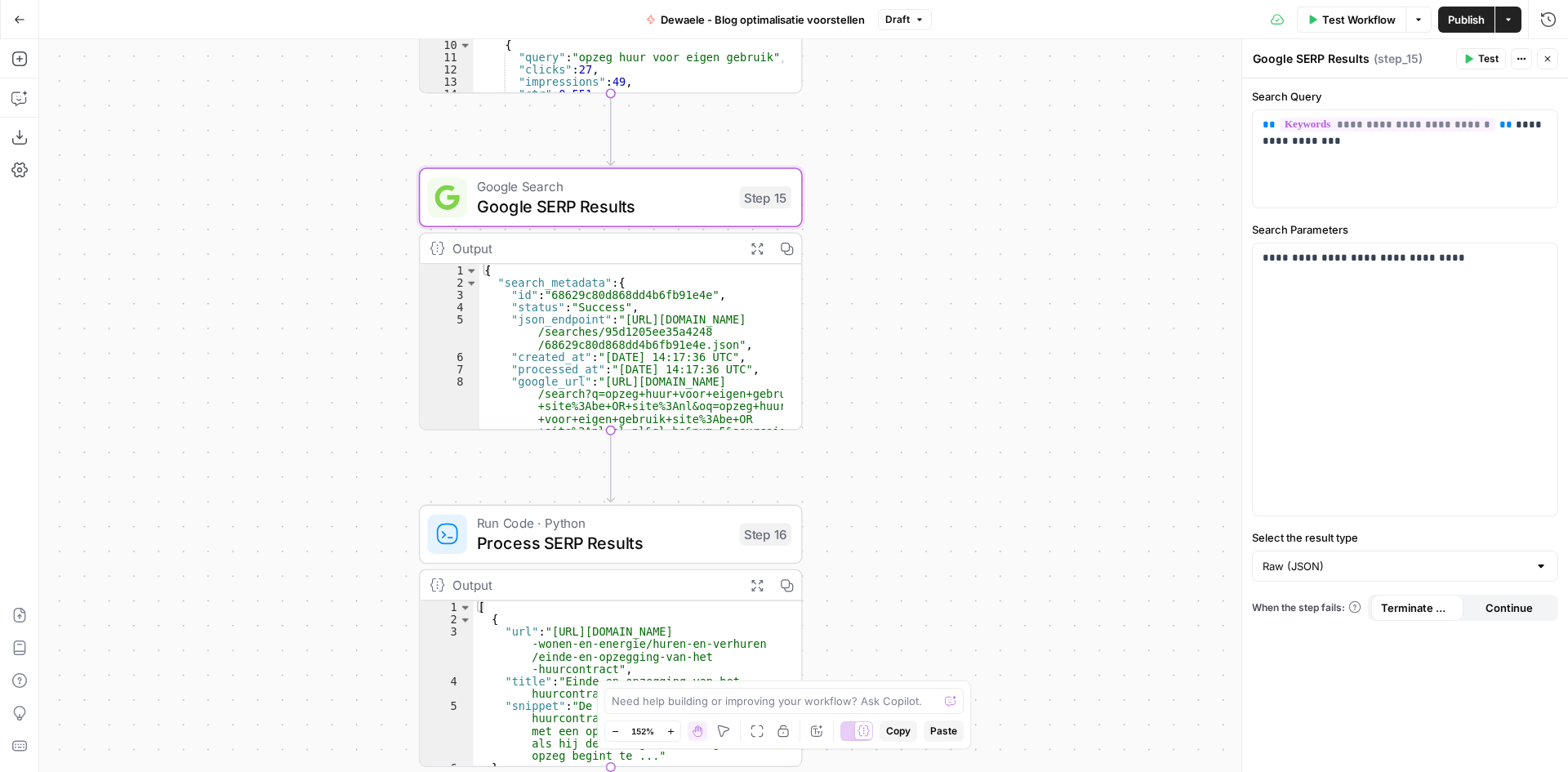
click at [22, 22] on icon "button" at bounding box center [19, 19] width 12 height 12
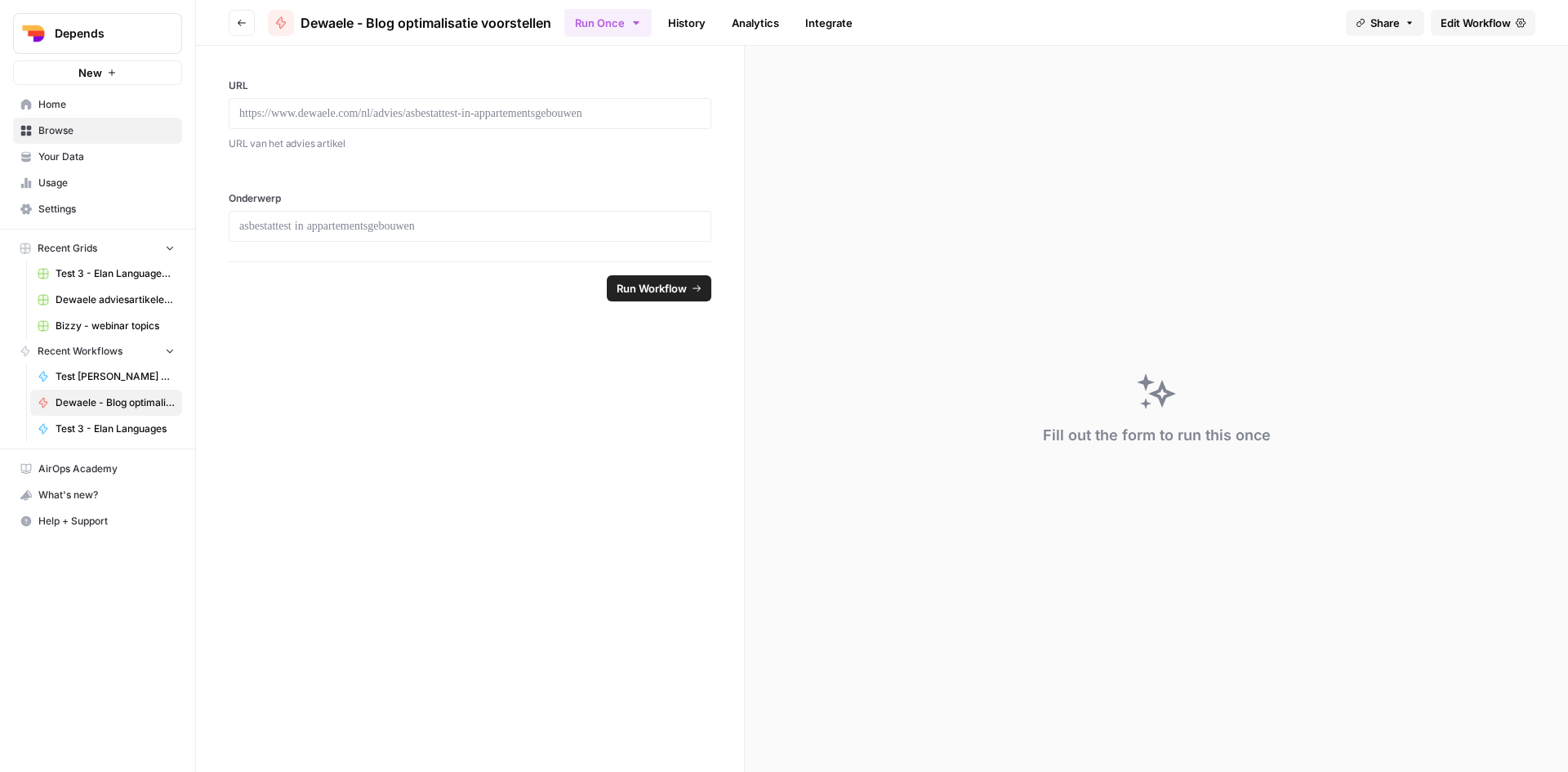
click at [109, 275] on span "Test 3 - Elan Languages Grid" at bounding box center [115, 273] width 119 height 14
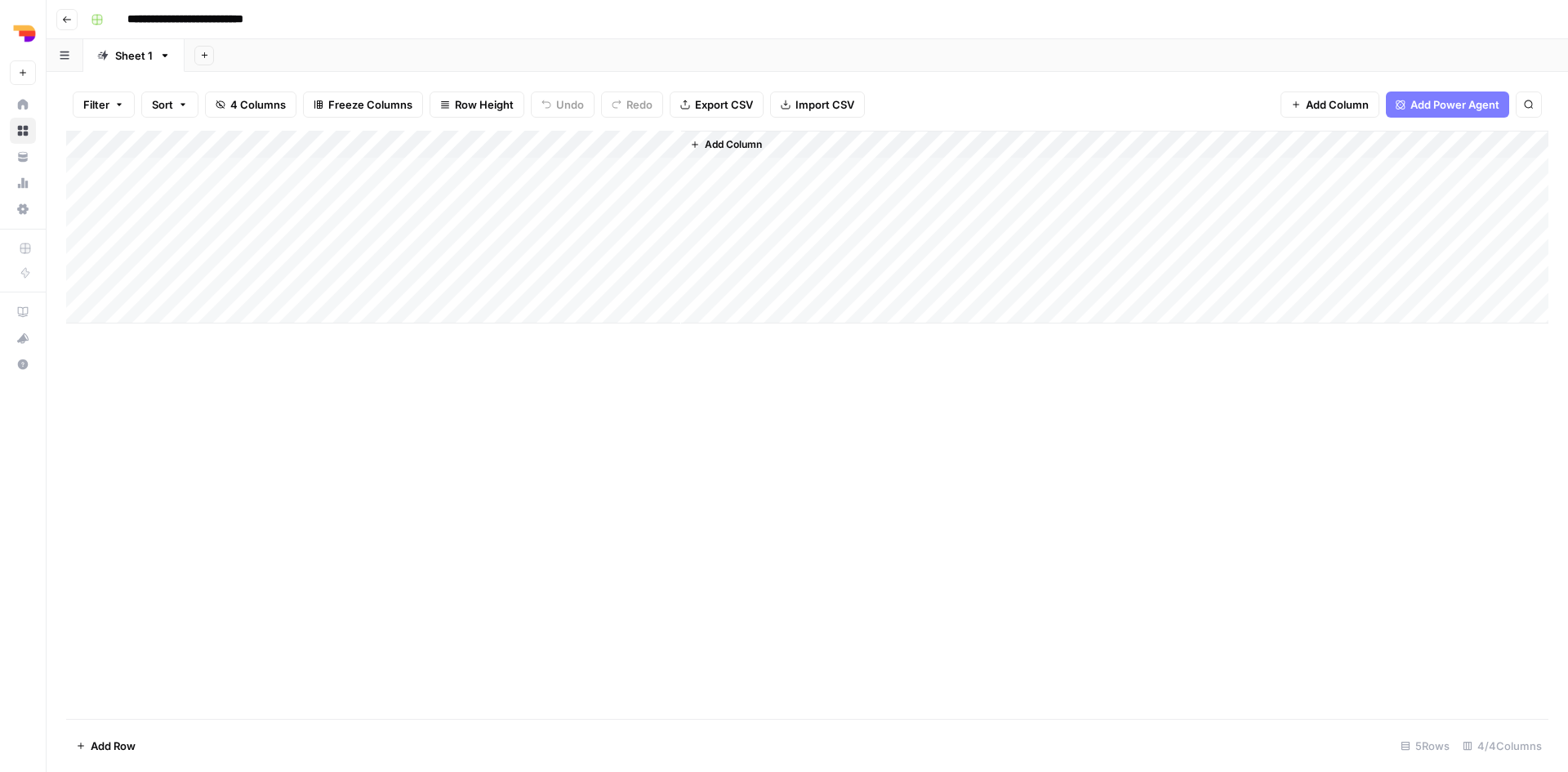
click at [501, 143] on div "Add Column" at bounding box center [807, 226] width 1483 height 193
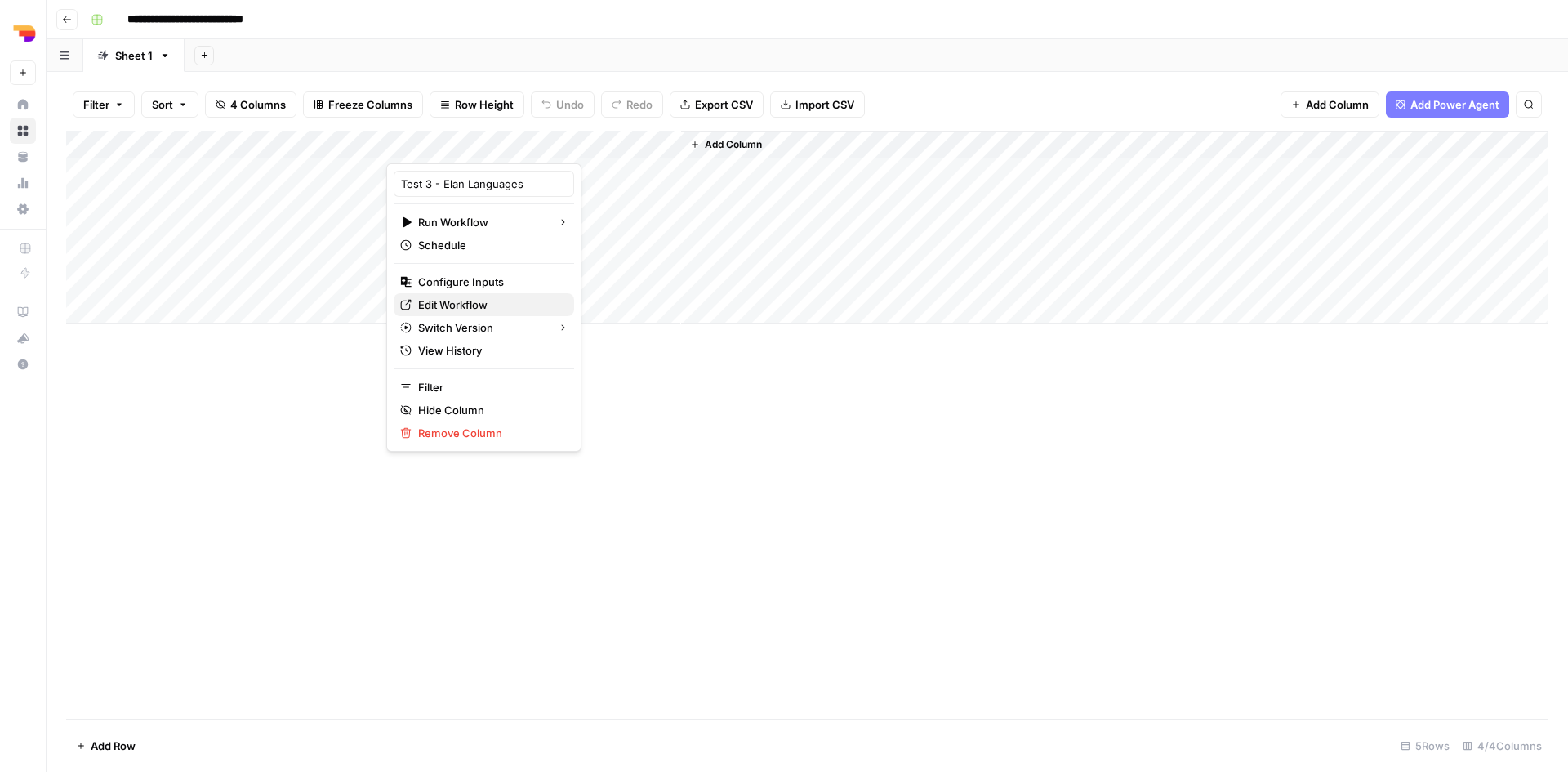
click at [458, 308] on span "Edit Workflow" at bounding box center [489, 304] width 143 height 16
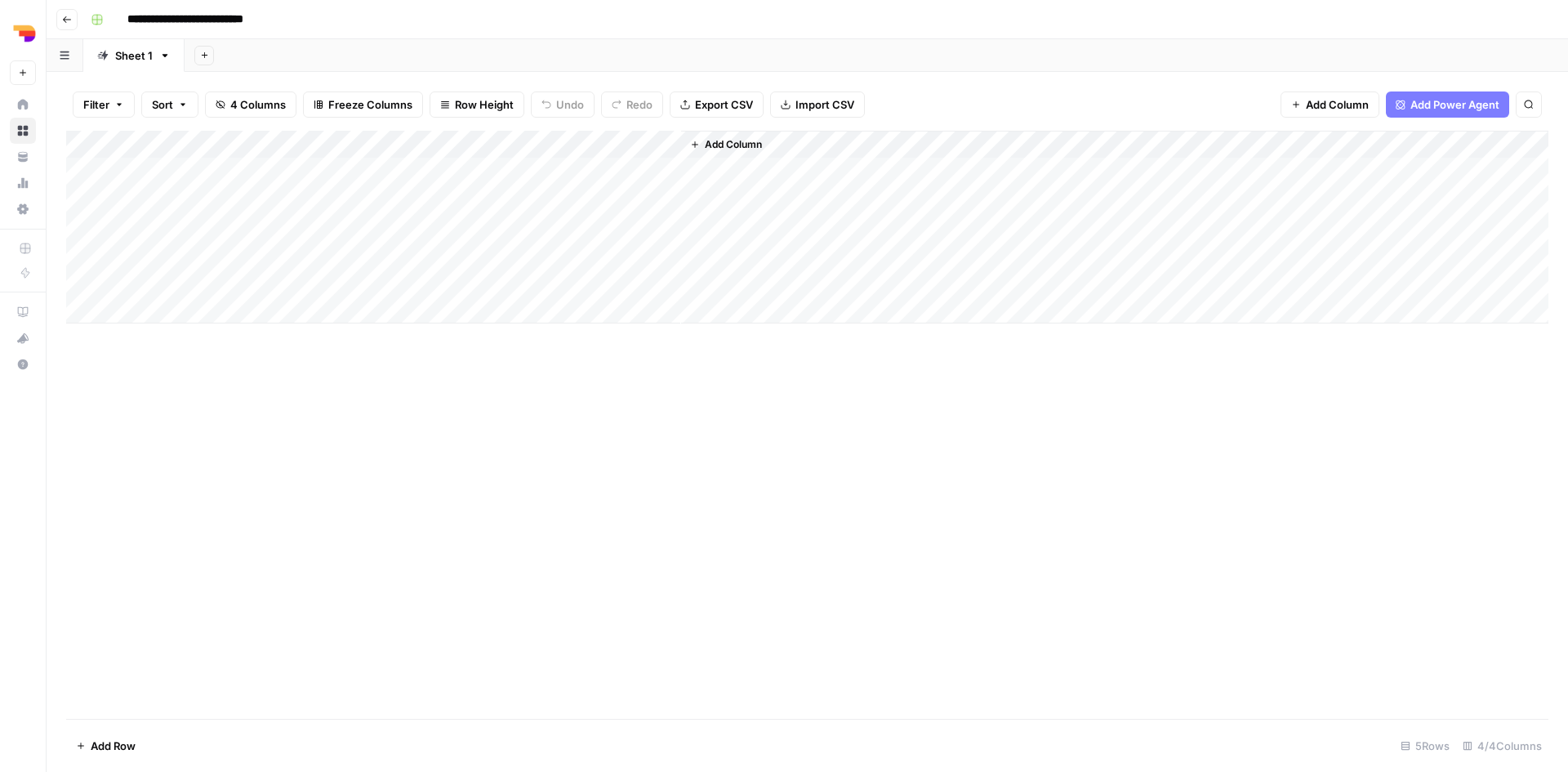
click at [611, 170] on div "Add Column" at bounding box center [807, 226] width 1483 height 193
click at [669, 172] on div "Add Column" at bounding box center [807, 226] width 1483 height 193
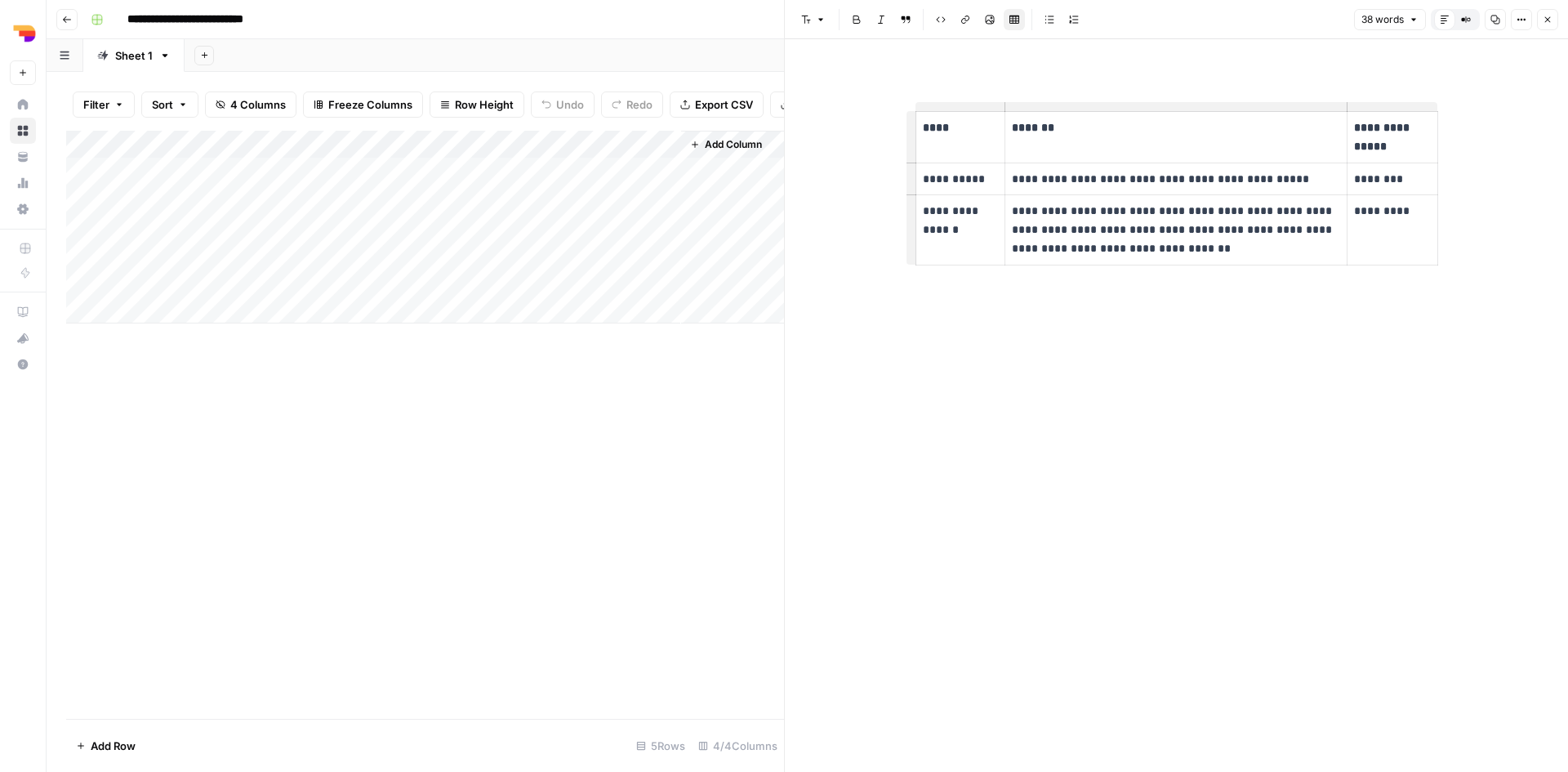
click at [1551, 20] on icon "button" at bounding box center [1548, 19] width 10 height 10
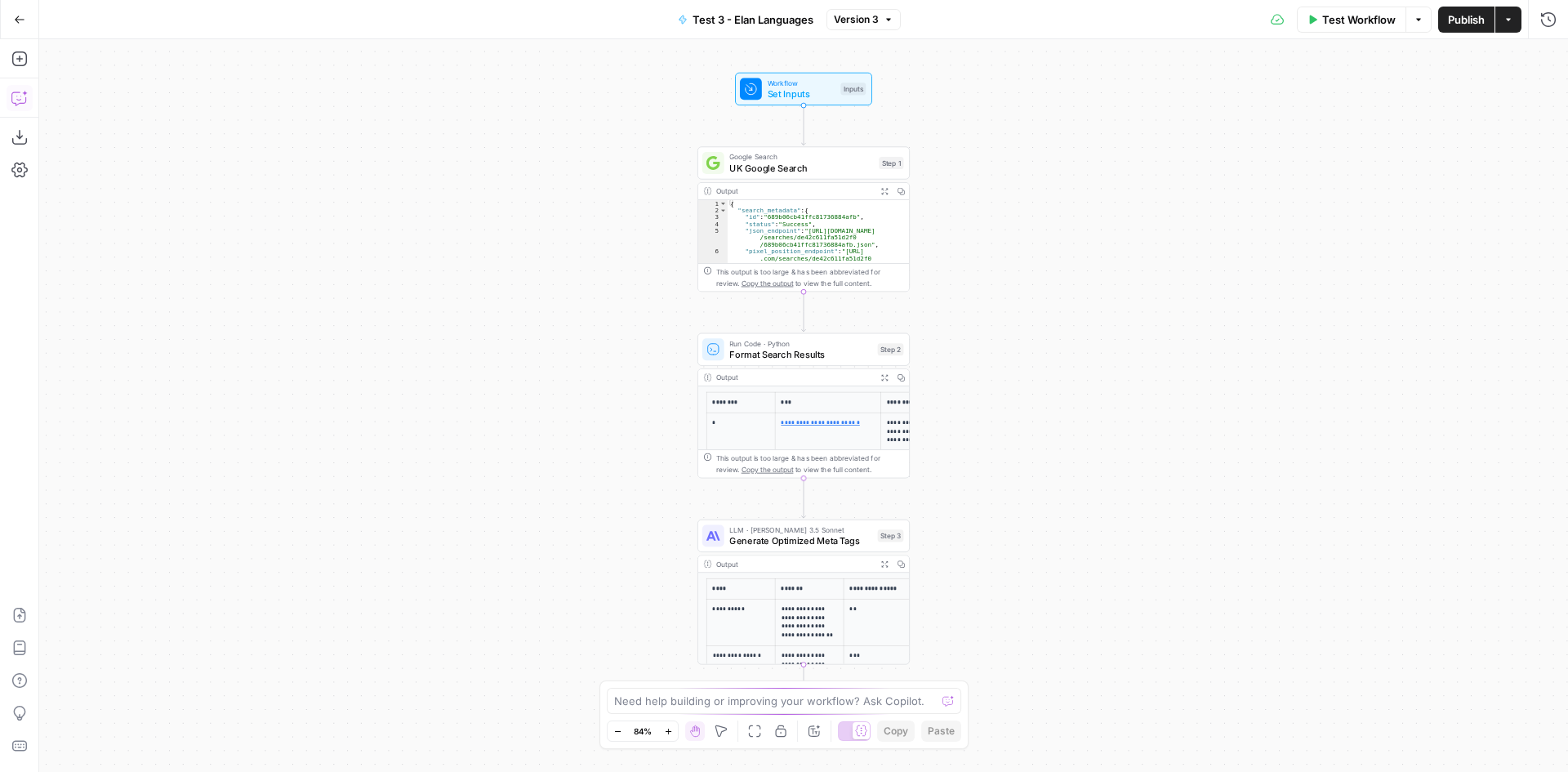
click at [14, 99] on icon "button" at bounding box center [19, 98] width 16 height 16
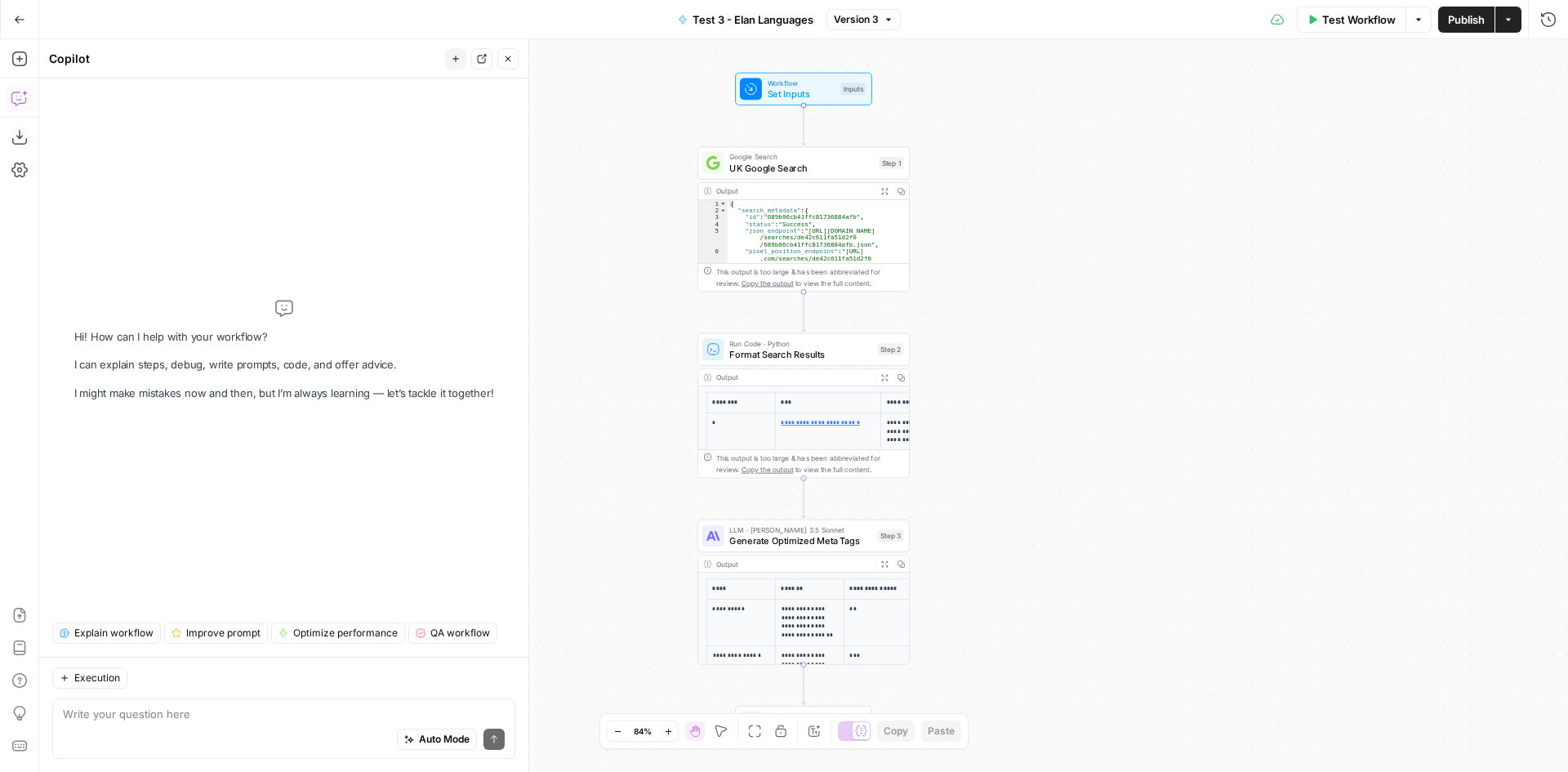
click at [281, 722] on div "Auto Mode Send" at bounding box center [284, 739] width 442 height 35
type textarea "S"
type textarea "Search keyword moet aanwezig zijn in de metatitel en metabeschrijving"
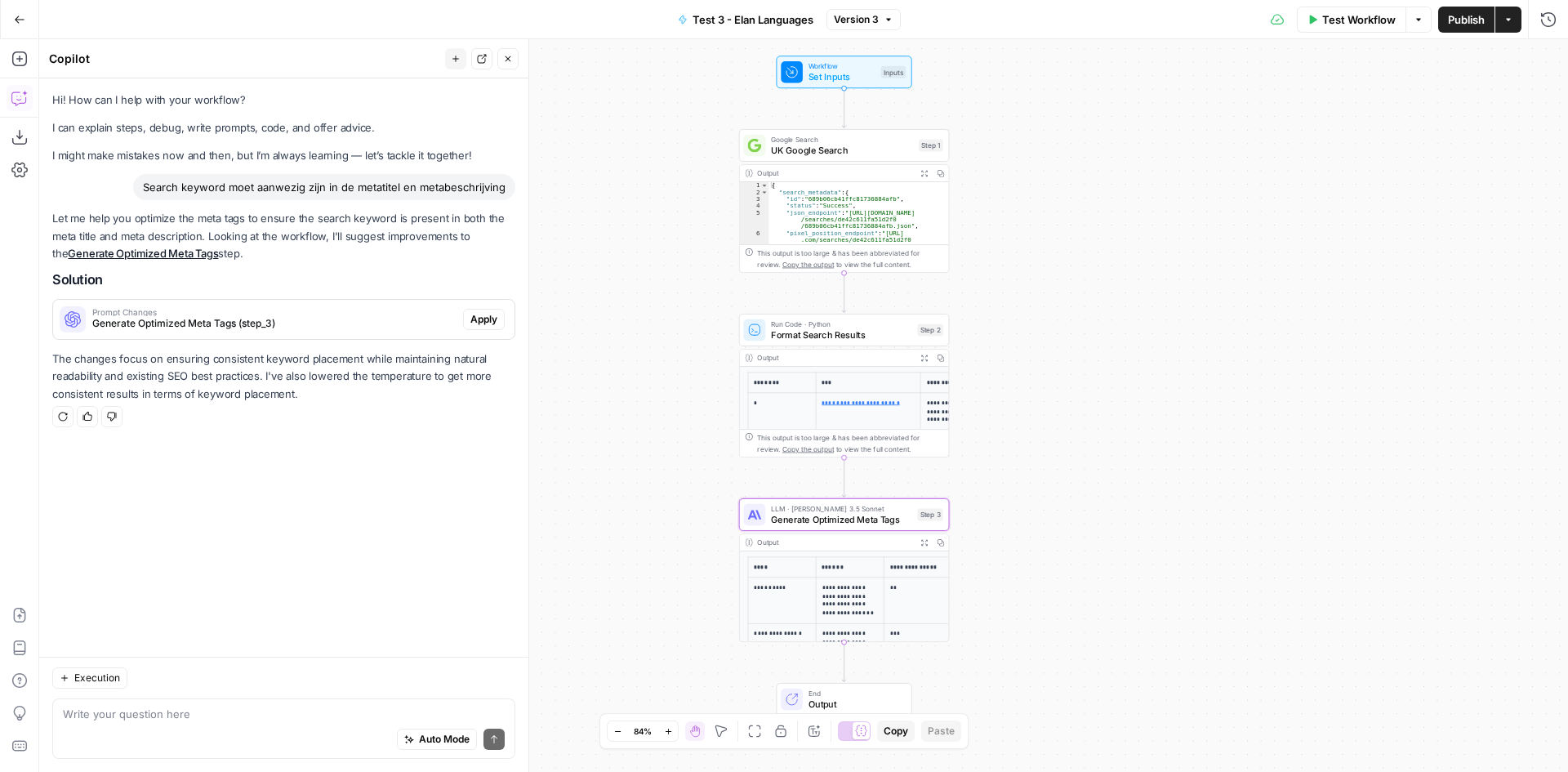
click at [270, 316] on span "Generate Optimized Meta Tags (step_3)" at bounding box center [274, 323] width 364 height 14
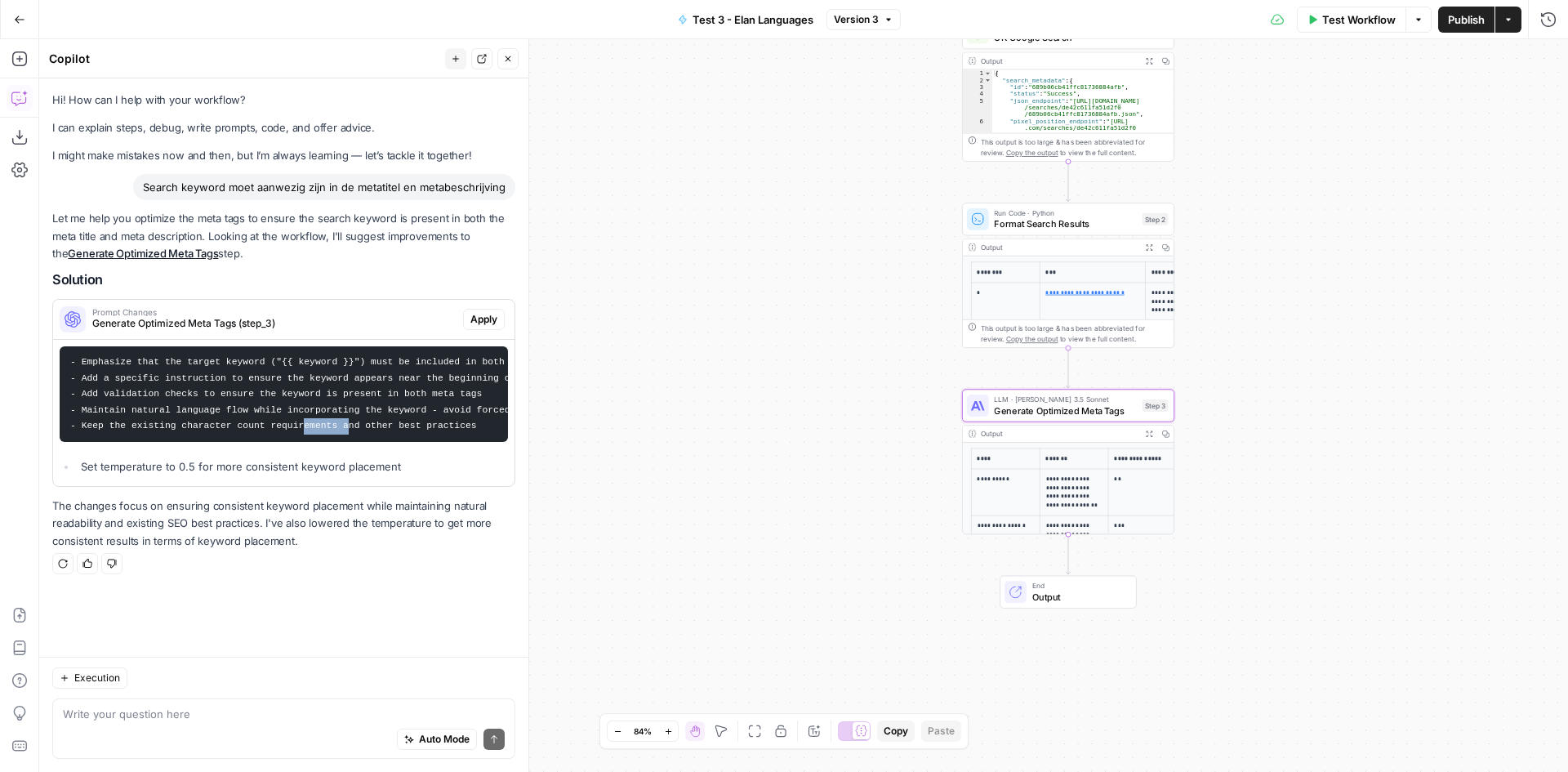
drag, startPoint x: 286, startPoint y: 440, endPoint x: 325, endPoint y: 443, distance: 39.1
click at [325, 442] on pre "- Emphasize that the target keyword ("{{ keyword }}") must be included in both …" at bounding box center [284, 394] width 449 height 96
click at [1043, 417] on div "LLM · [PERSON_NAME] 3.5 Sonnet Generate Optimized Meta Tags Step 3 Copy step De…" at bounding box center [1067, 405] width 212 height 33
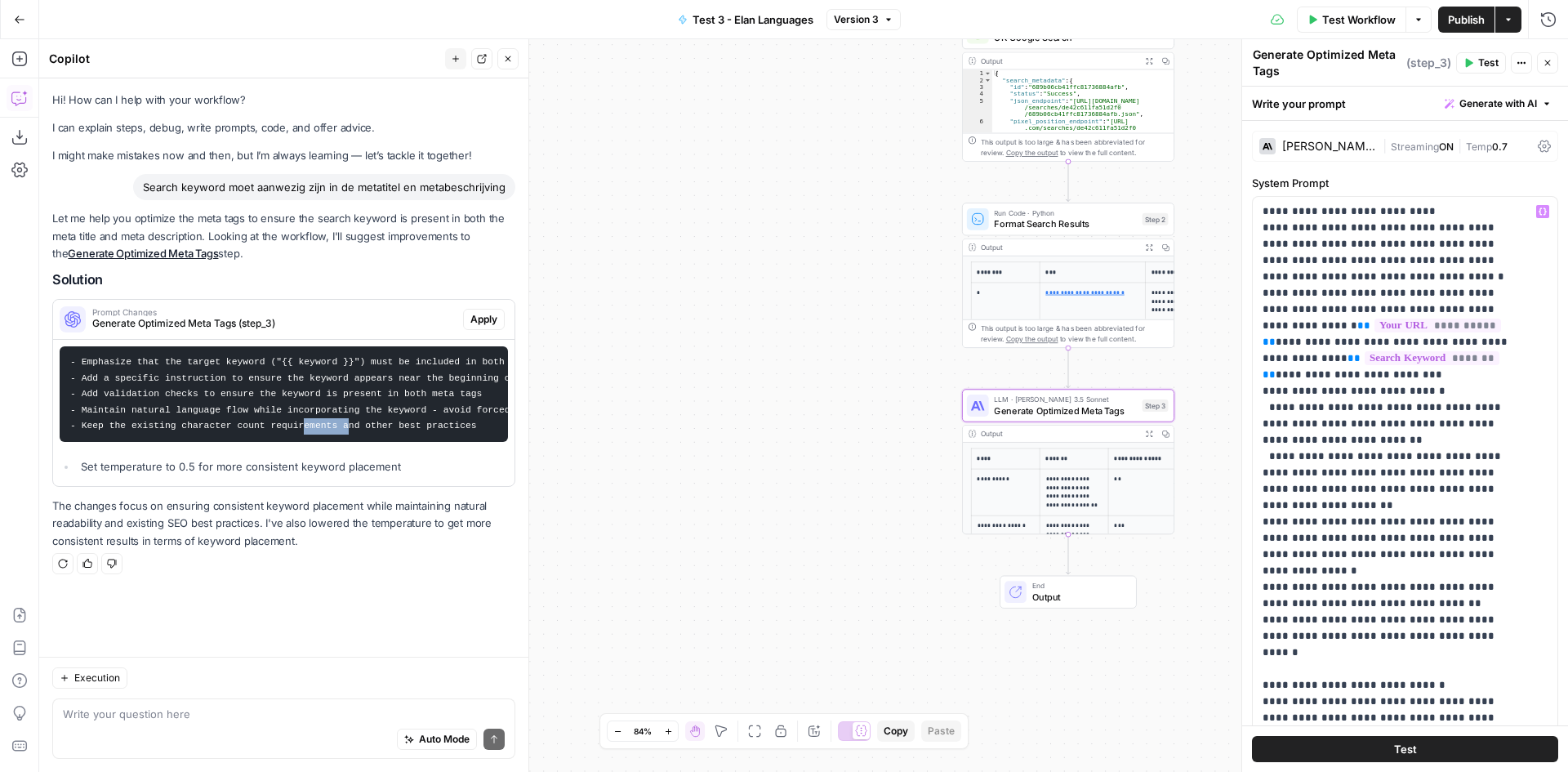
scroll to position [327, 0]
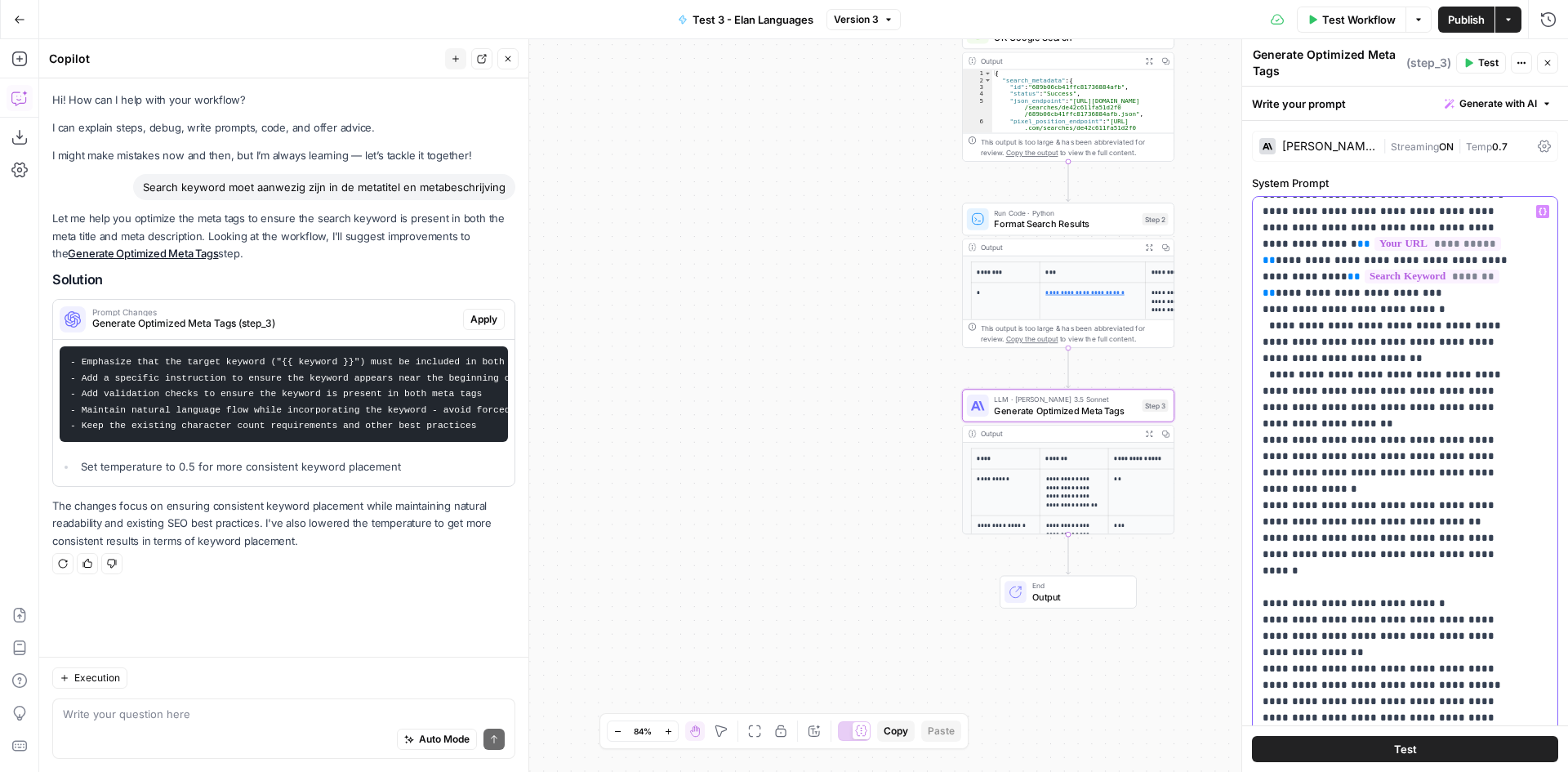
click at [1462, 487] on p "**********" at bounding box center [1393, 390] width 261 height 1029
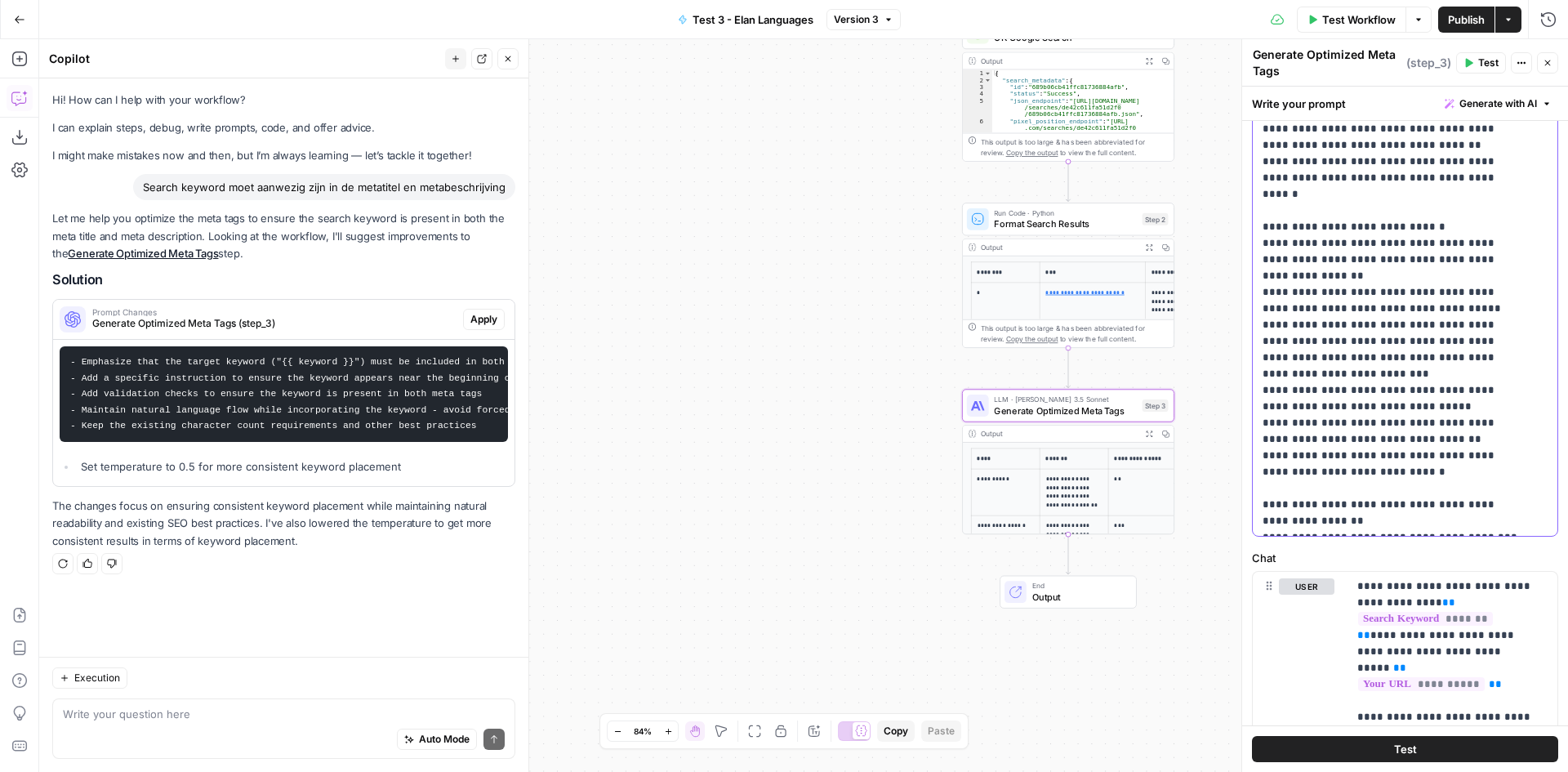
click at [1406, 456] on p "**********" at bounding box center [1393, 14] width 261 height 1029
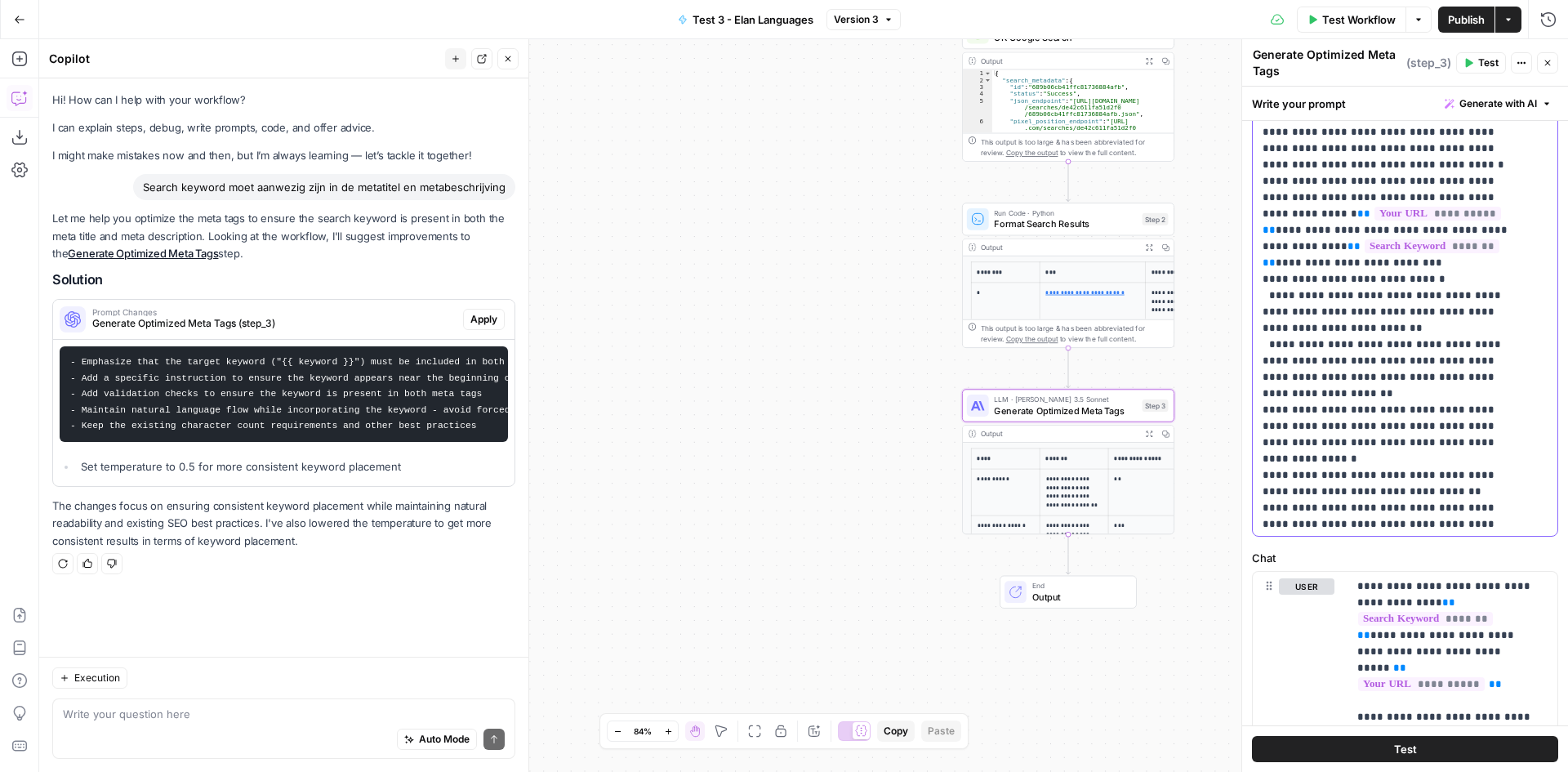
scroll to position [0, 0]
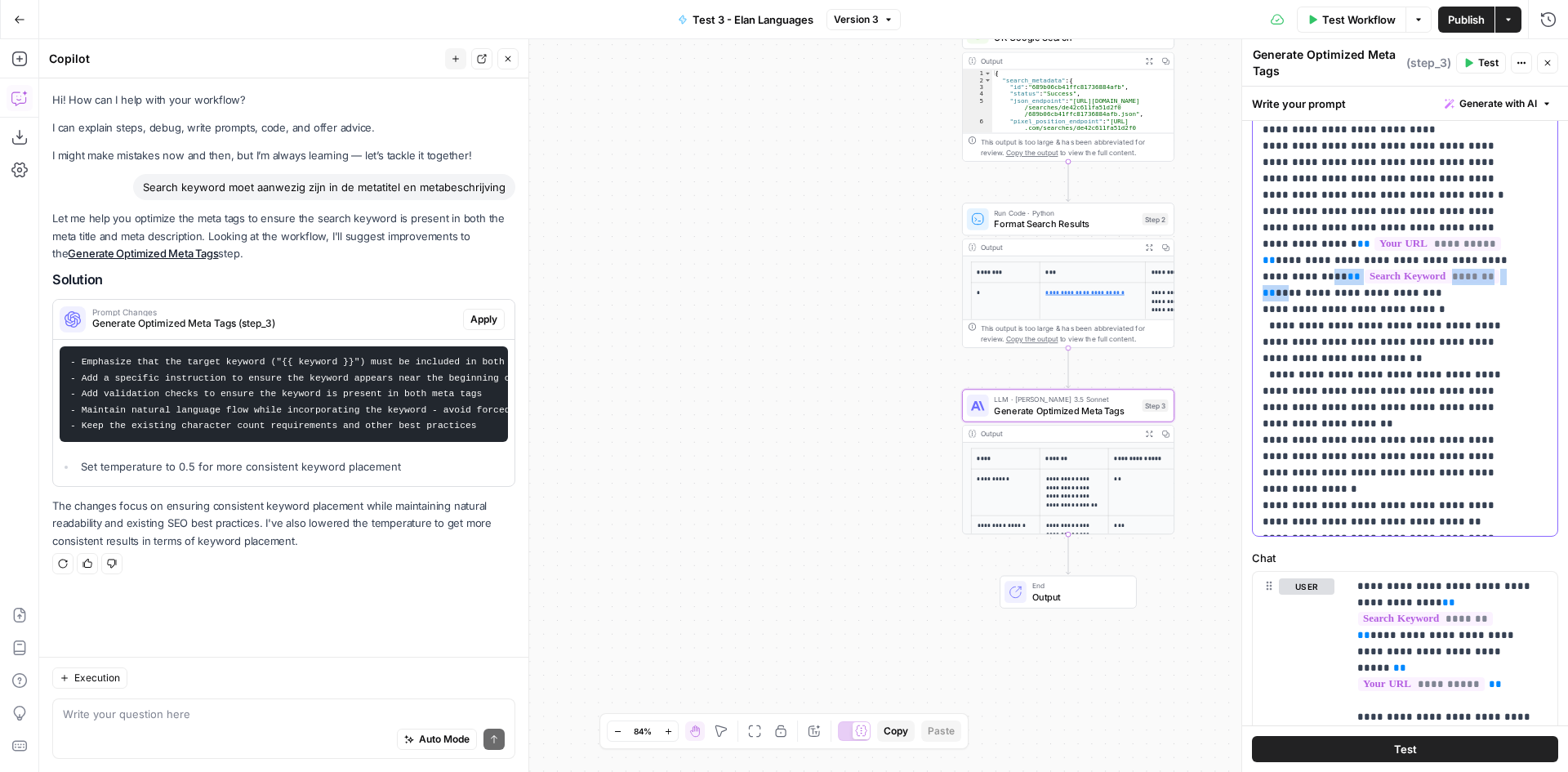
drag, startPoint x: 1430, startPoint y: 229, endPoint x: 1418, endPoint y: 246, distance: 20.8
click at [1418, 246] on p "**********" at bounding box center [1393, 390] width 261 height 1029
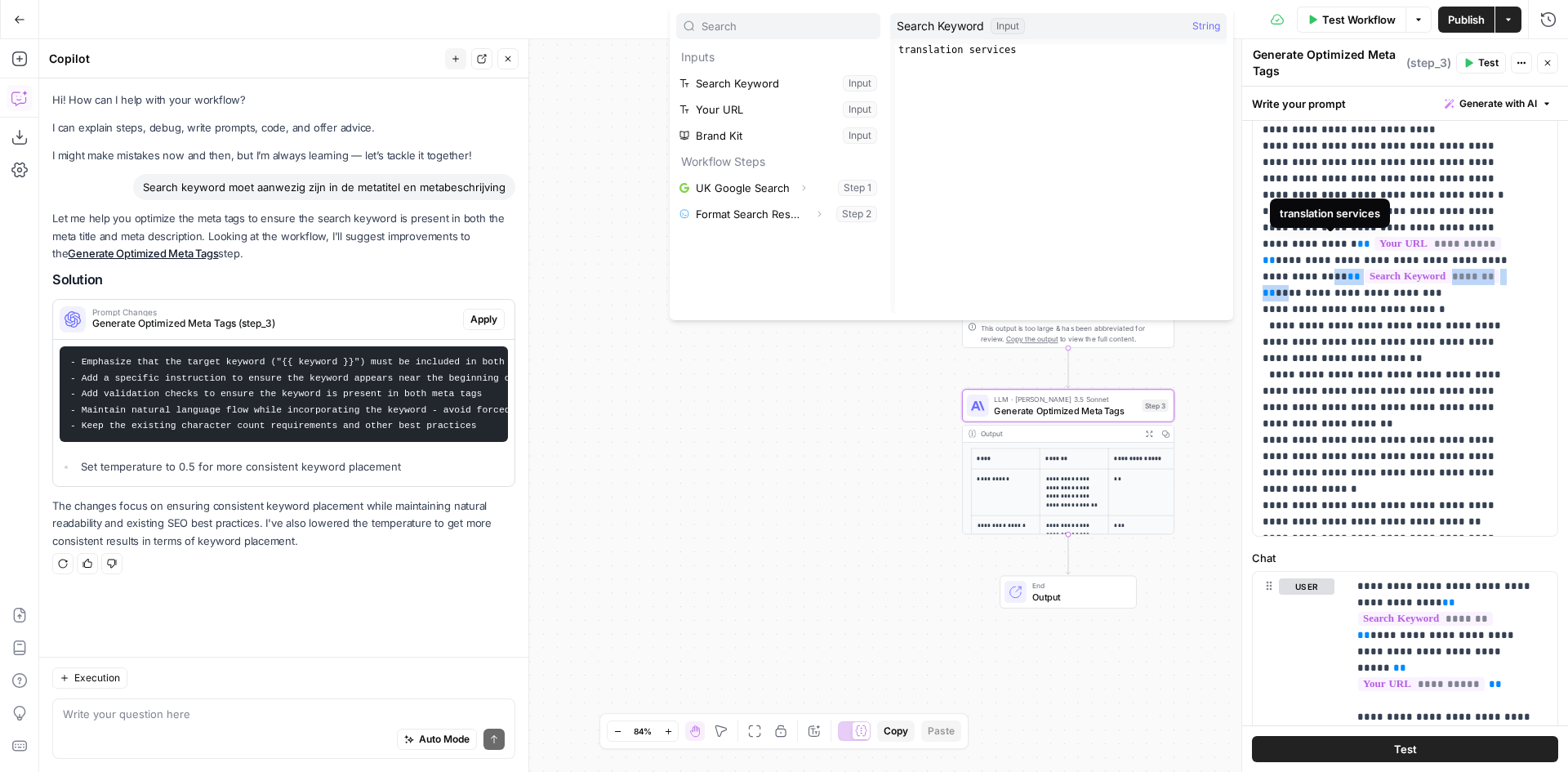
copy p "** ** ******* ** **"
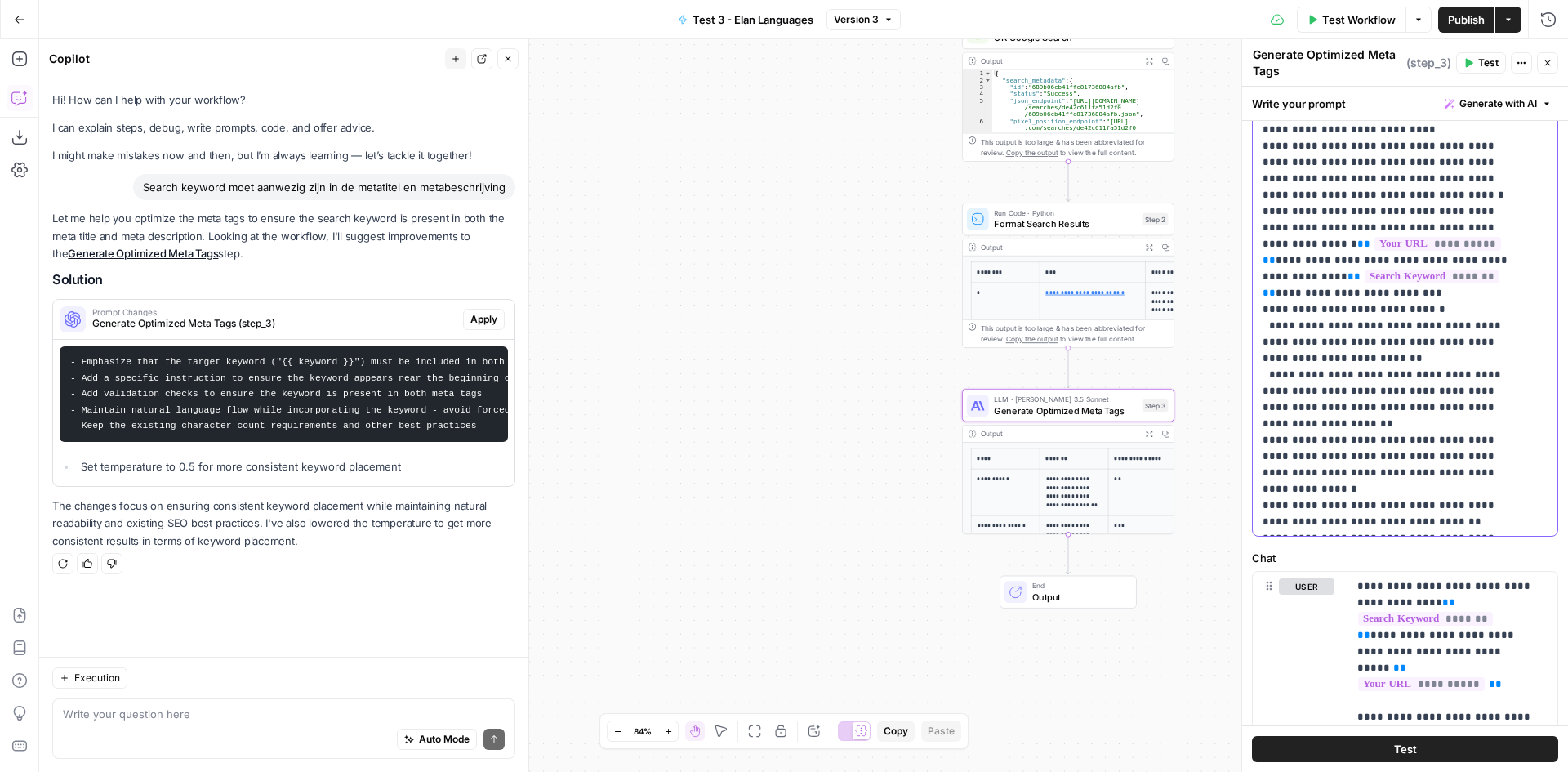
click at [1435, 343] on p "**********" at bounding box center [1393, 390] width 261 height 1029
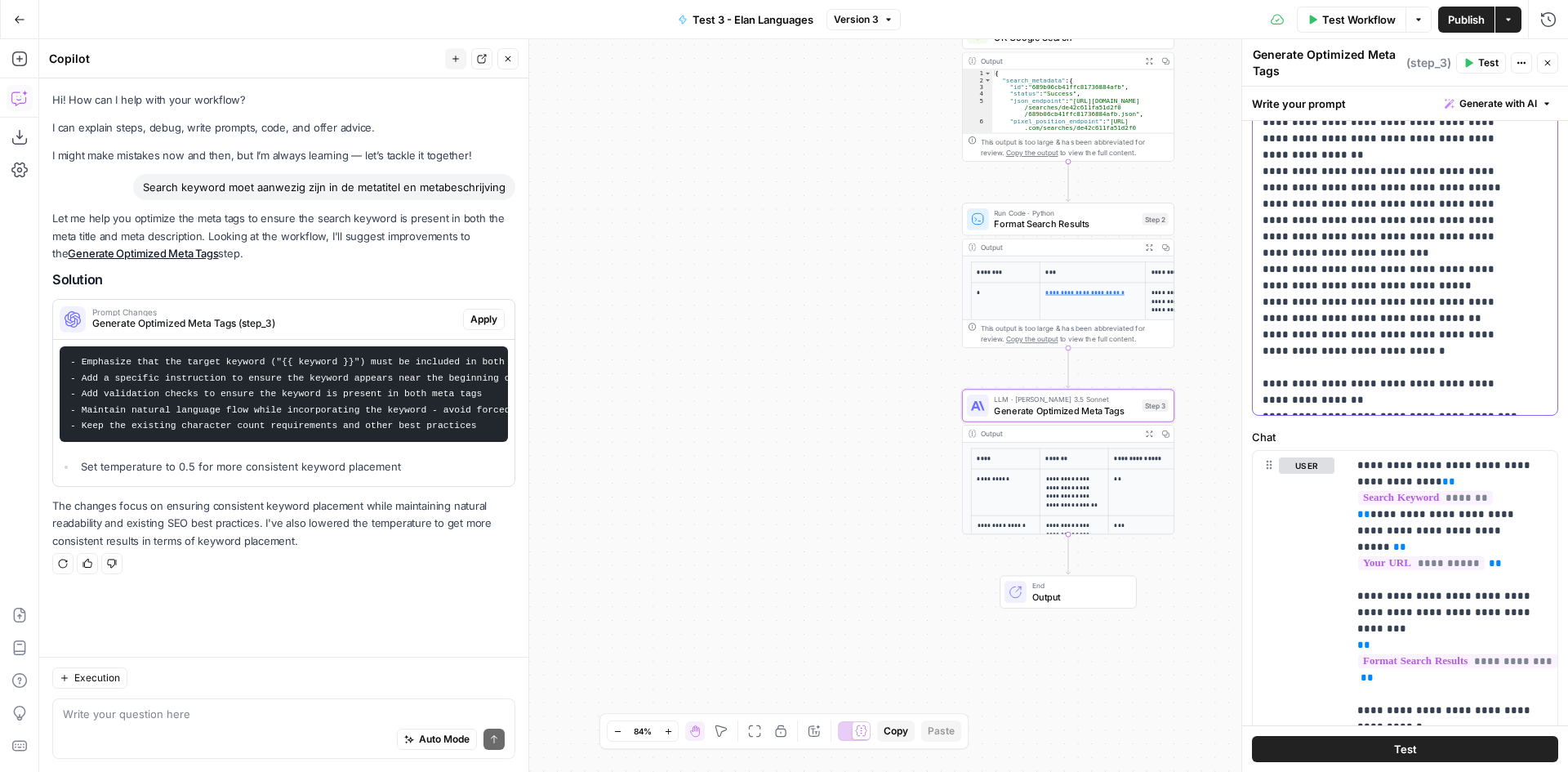
scroll to position [490, 0]
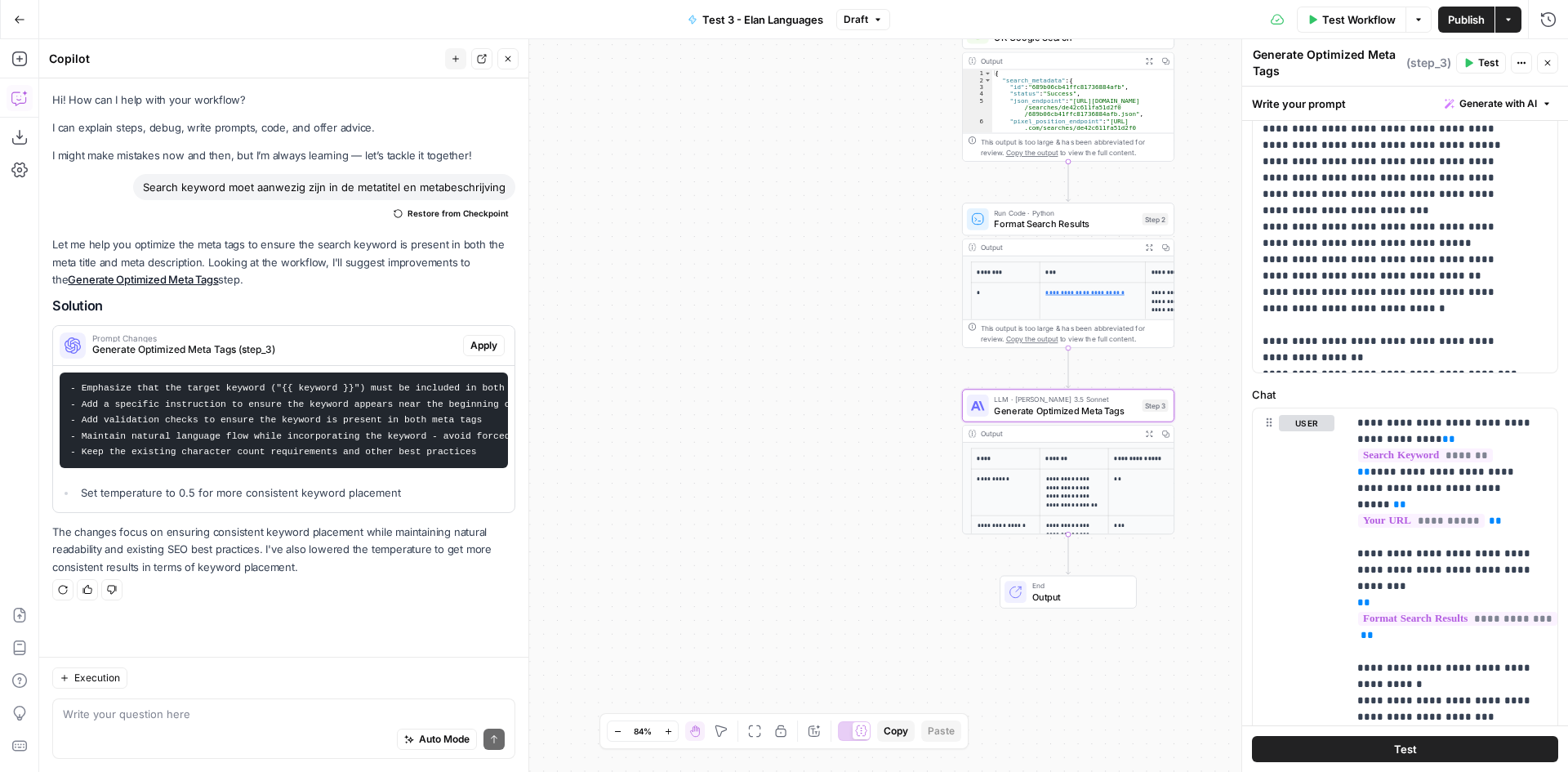
click at [1483, 59] on span "Test" at bounding box center [1487, 62] width 20 height 14
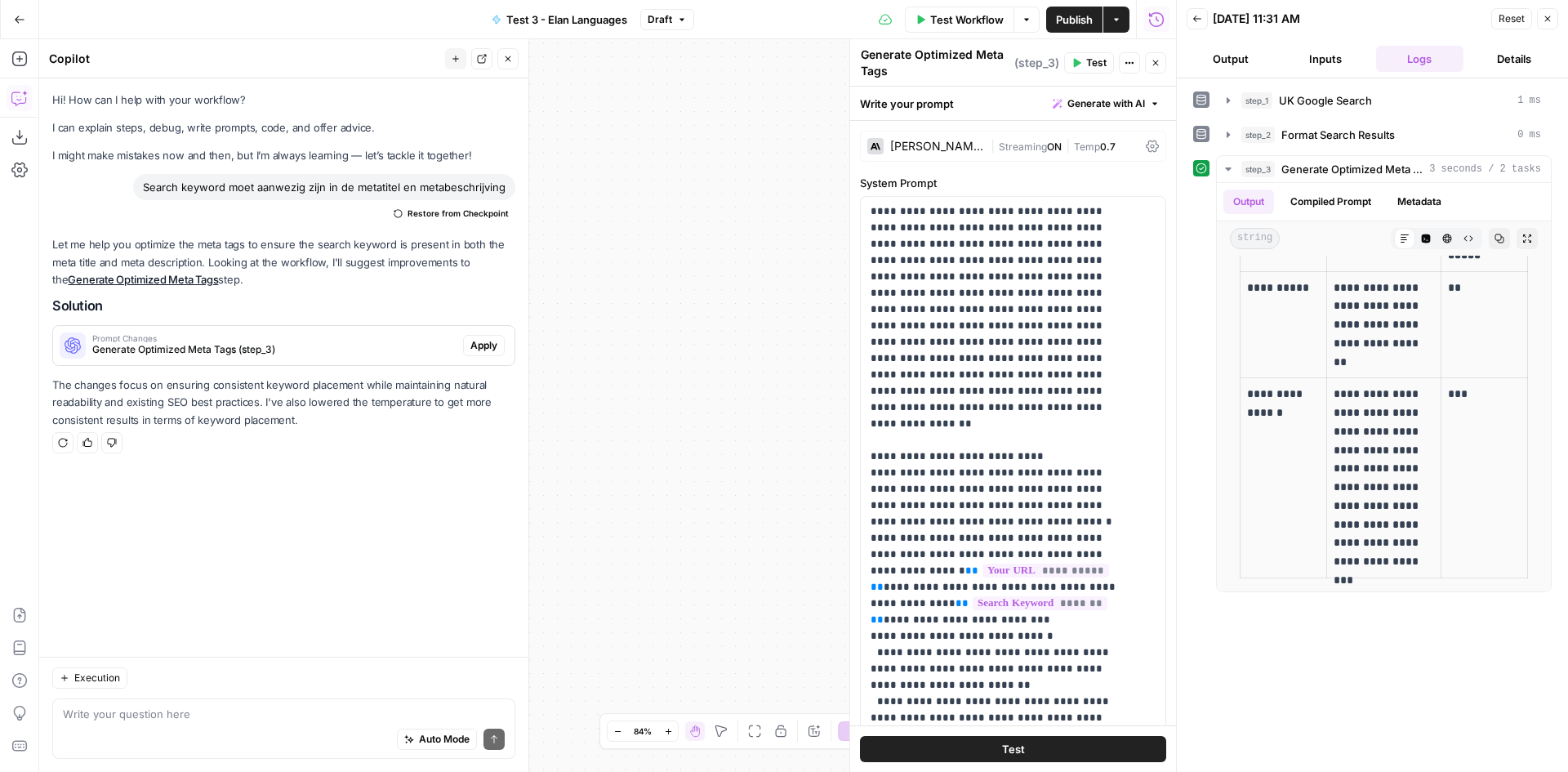
click at [1546, 23] on icon "button" at bounding box center [1548, 18] width 10 height 10
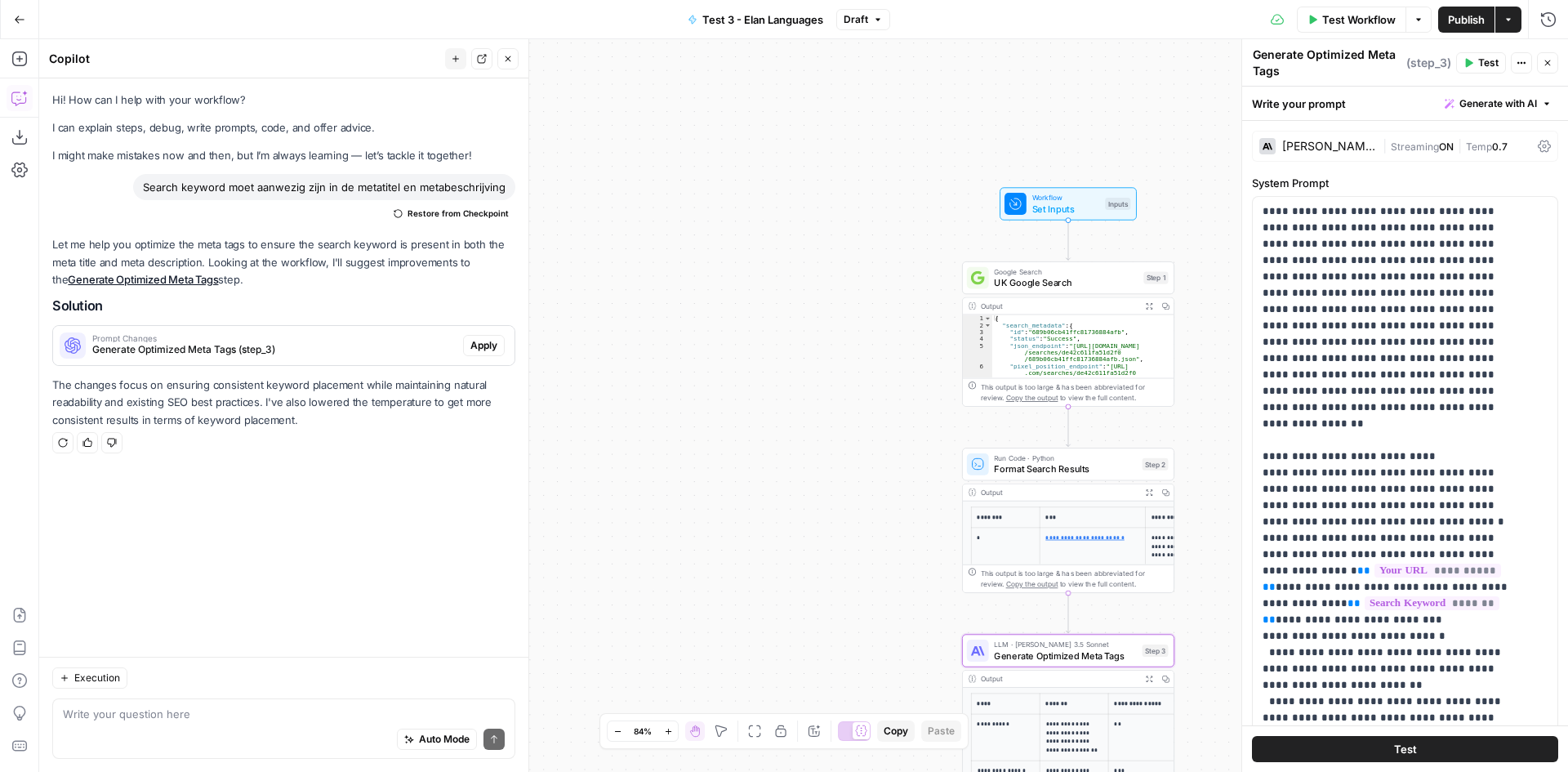
click at [1461, 24] on span "Publish" at bounding box center [1466, 19] width 36 height 16
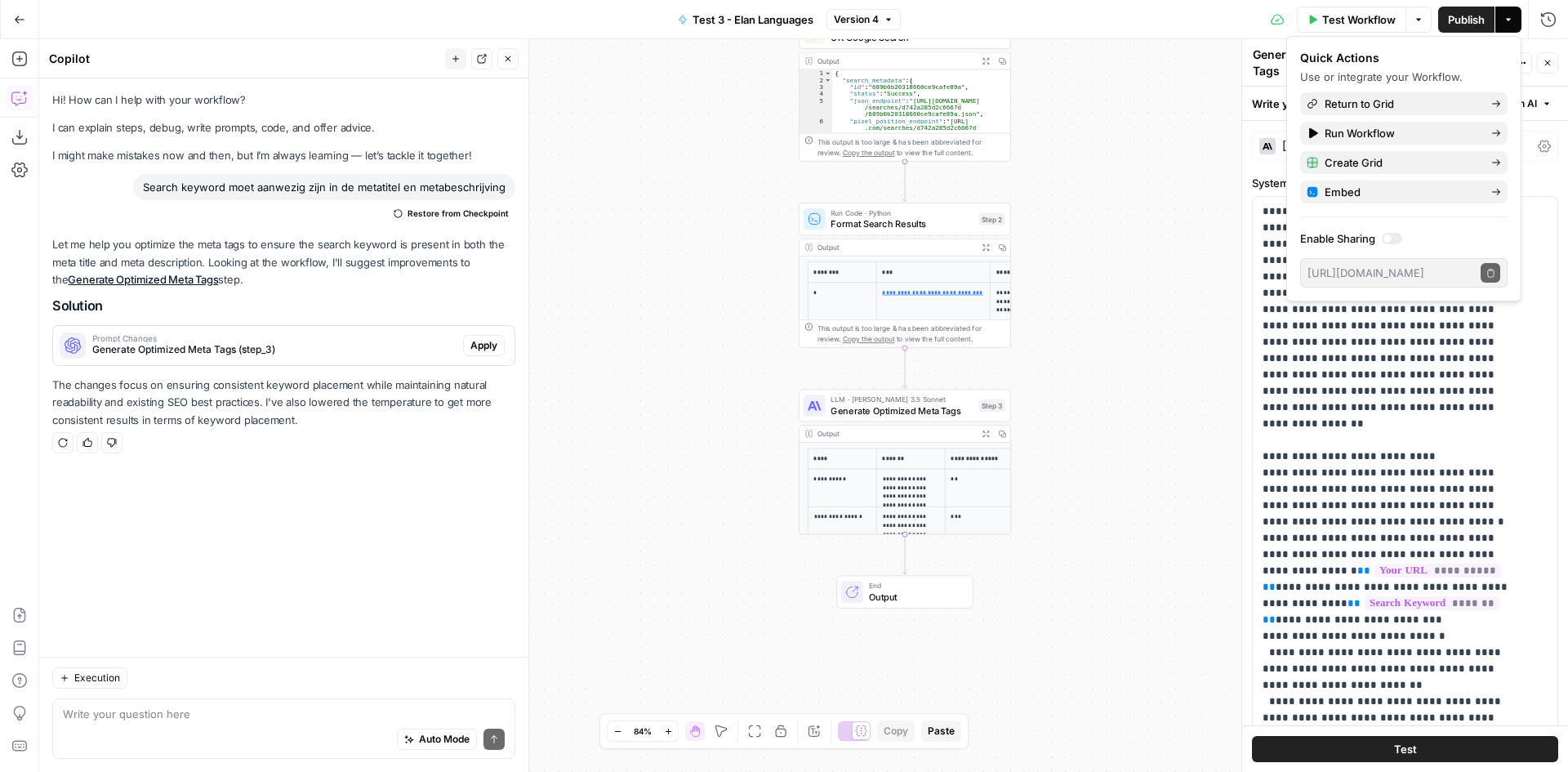
click at [1184, 407] on div "**********" at bounding box center [804, 406] width 1529 height 733
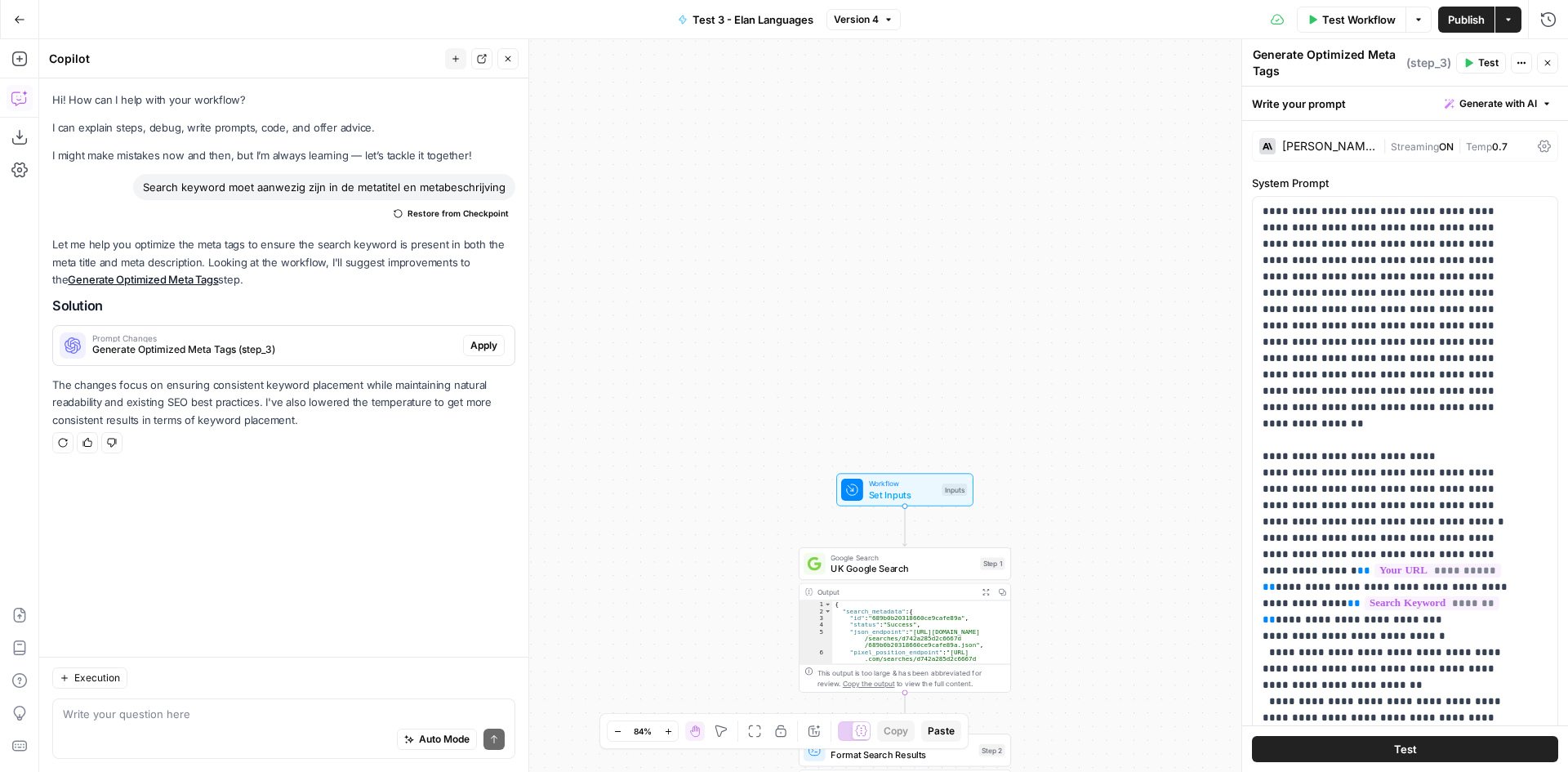
click at [1350, 23] on span "Test Workflow" at bounding box center [1359, 19] width 74 height 16
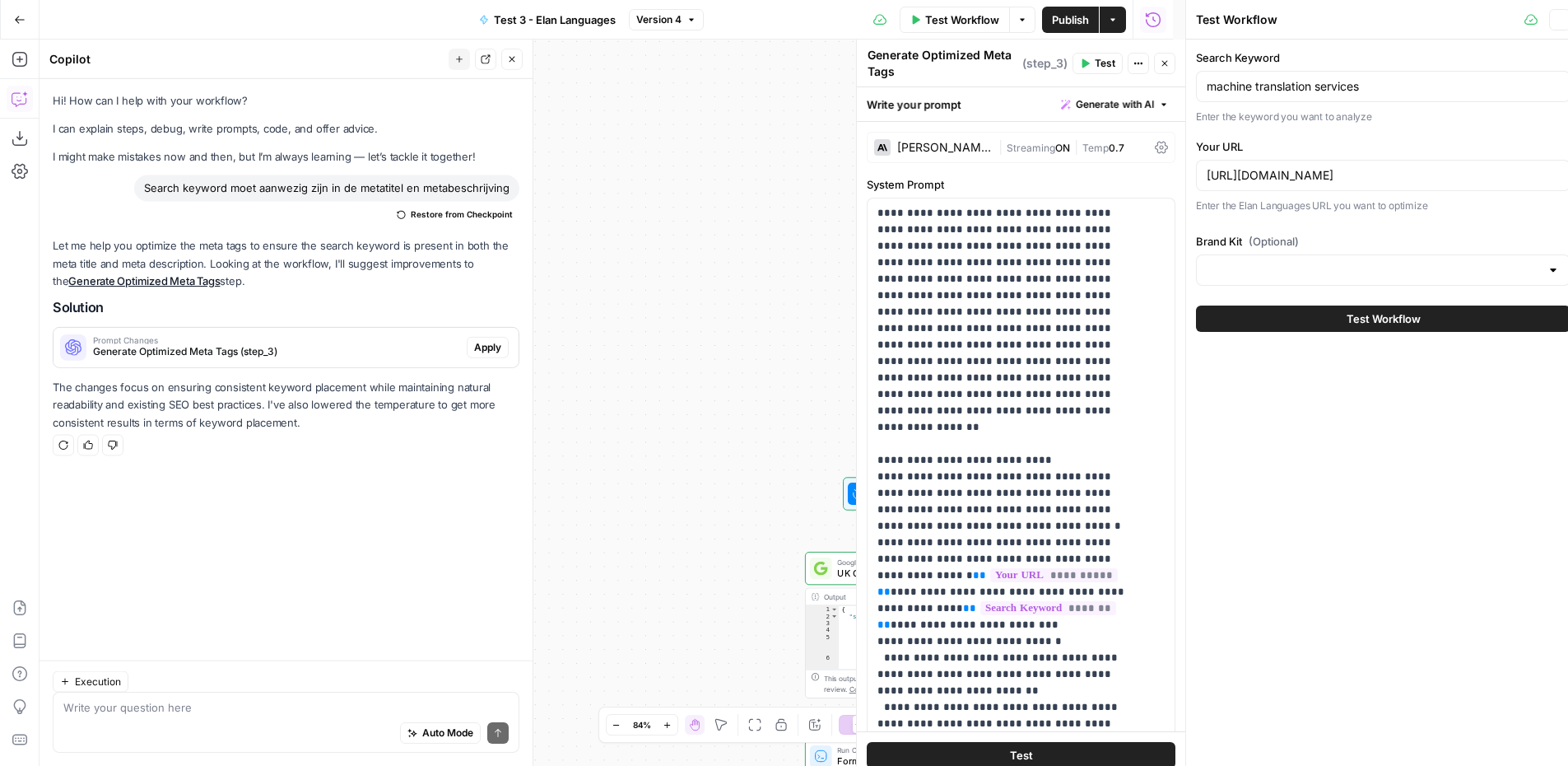
type input "ELAN Languages"
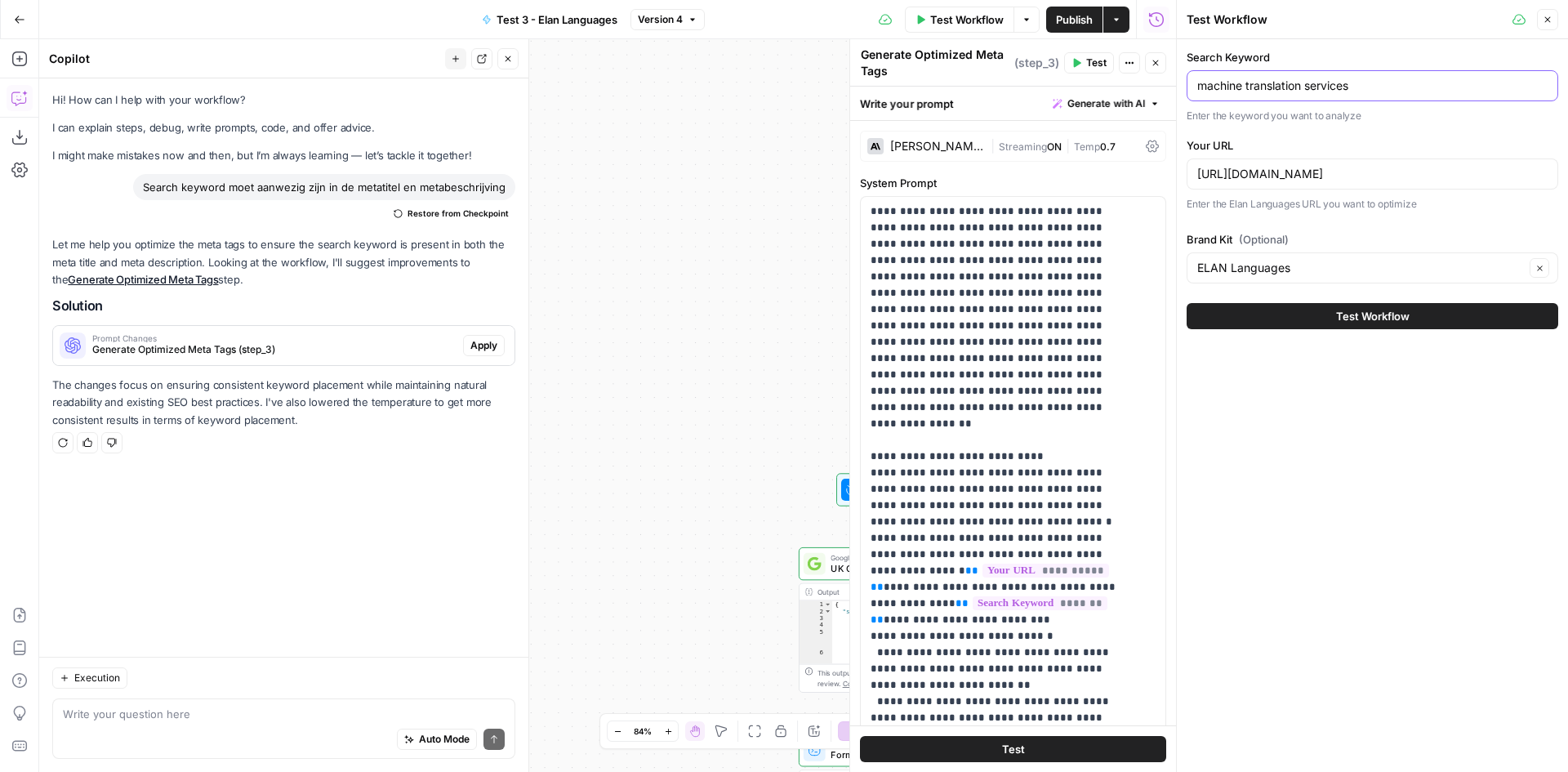
click at [1403, 92] on input "machine translation services" at bounding box center [1371, 85] width 350 height 16
click at [1229, 87] on input "machine translation services" at bounding box center [1371, 85] width 350 height 16
type input "certified translation services"
click at [1318, 175] on input "[URL][DOMAIN_NAME]" at bounding box center [1371, 174] width 350 height 16
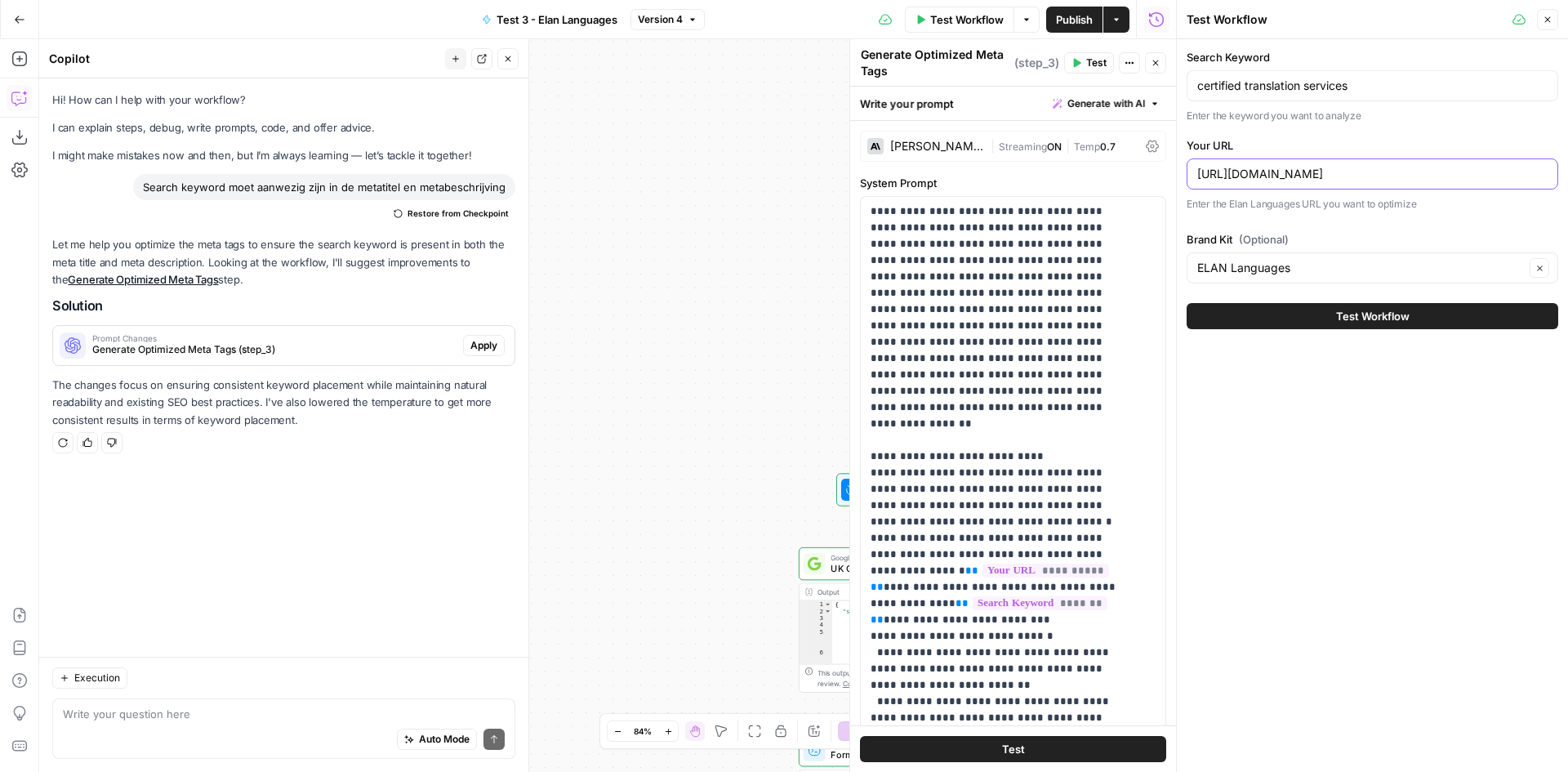
paste input "certified"
type input "[URL][DOMAIN_NAME]"
click at [1346, 322] on span "Test Workflow" at bounding box center [1372, 316] width 74 height 16
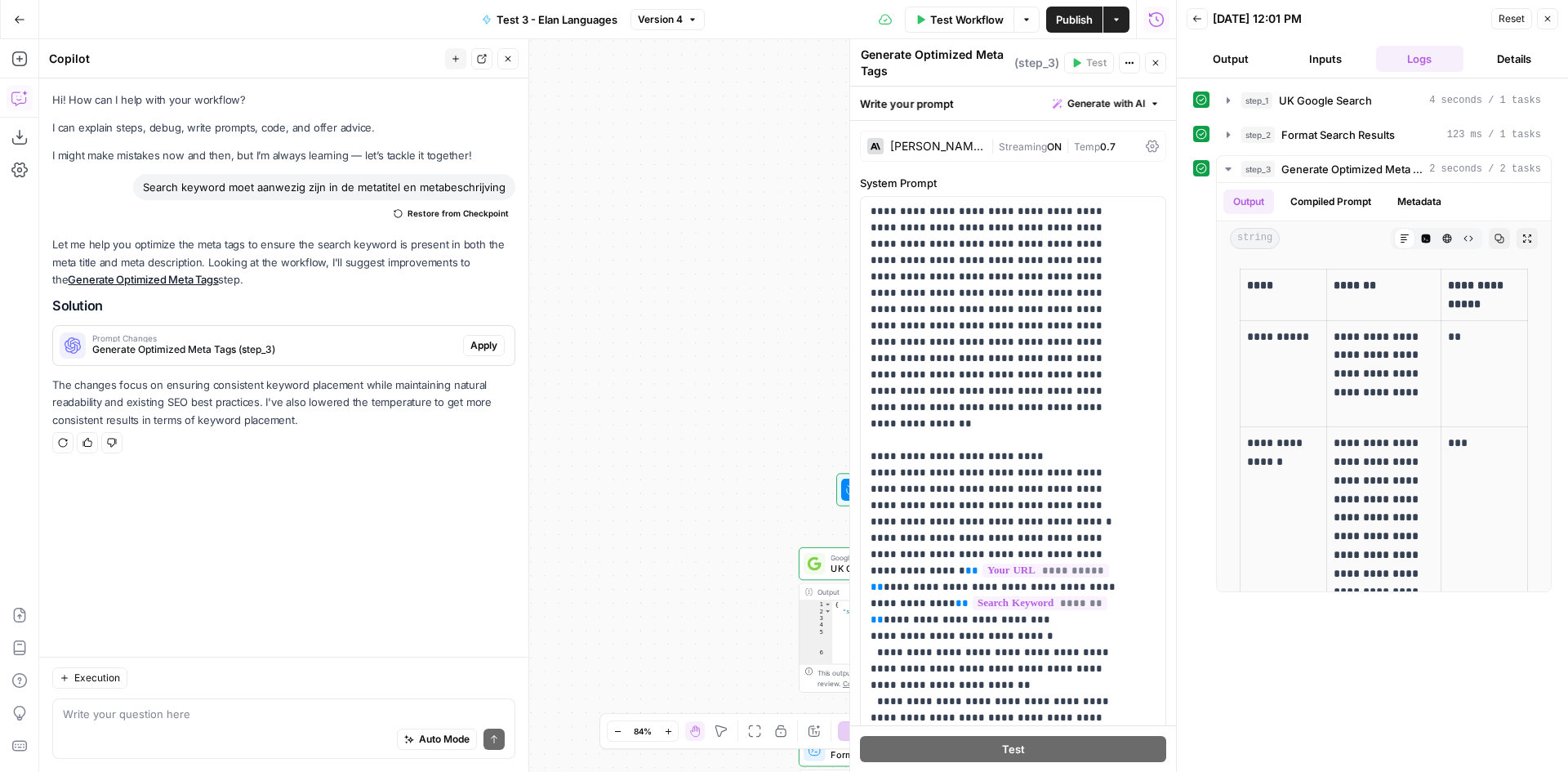
click at [740, 240] on div "**********" at bounding box center [607, 406] width 1136 height 733
click at [944, 15] on span "Test Workflow" at bounding box center [967, 19] width 74 height 16
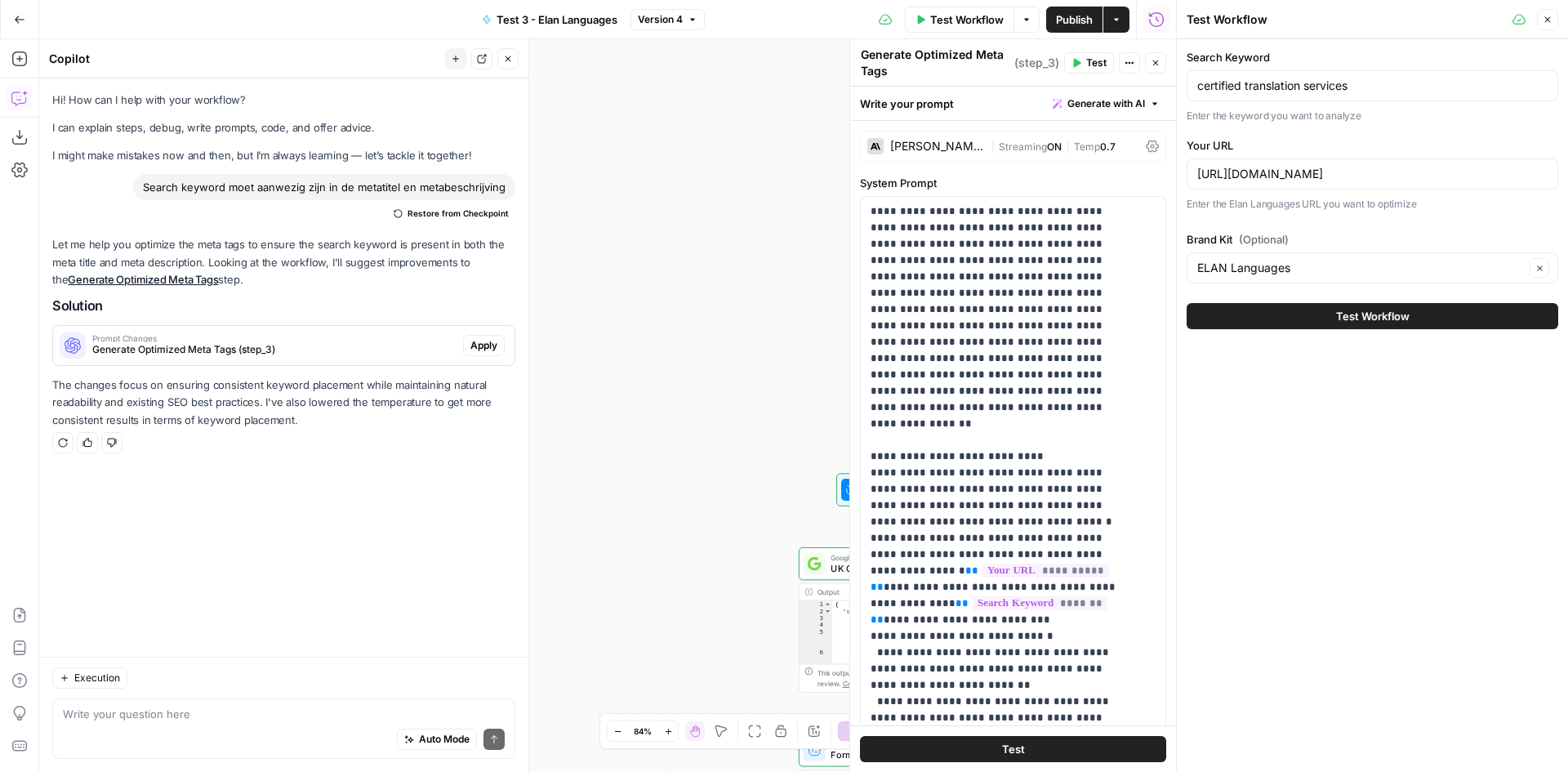
click at [1362, 311] on span "Test Workflow" at bounding box center [1372, 316] width 74 height 16
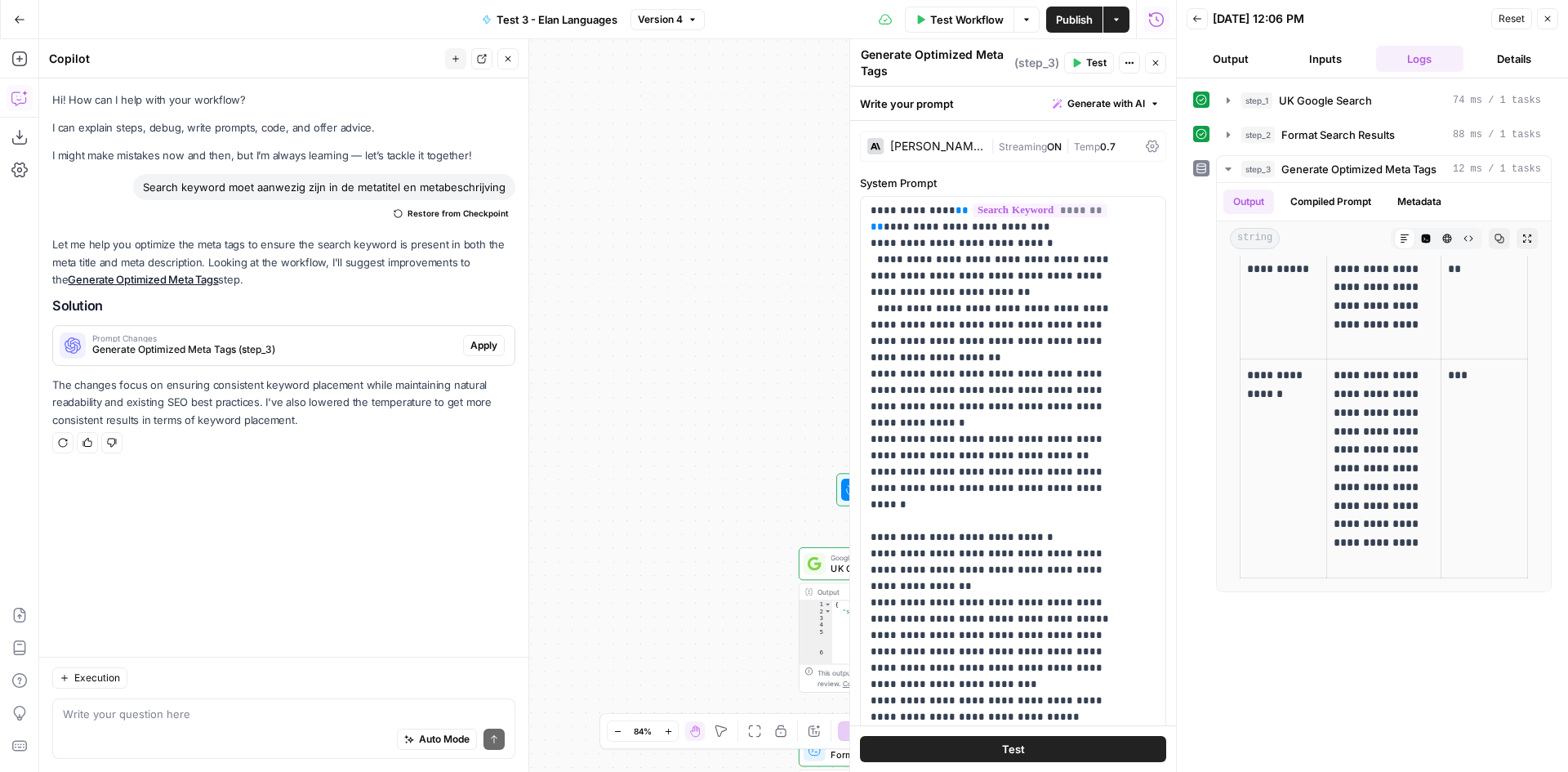
click at [226, 723] on div "Auto Mode Send" at bounding box center [284, 739] width 442 height 35
click at [91, 703] on textarea "Add a step in the flow where I can add secondary keywords that AIrops also has …" at bounding box center [284, 706] width 442 height 33
click at [117, 696] on textarea "Add a step in the flow where I can add secondary keywords that AIrops also has …" at bounding box center [284, 706] width 442 height 33
click at [254, 710] on textarea "Add a step in the flow where I can add secondary keywords that AIrops also has …" at bounding box center [284, 706] width 442 height 33
type textarea "Add a step in the flow where I can add secondary keywords that AIrops also has …"
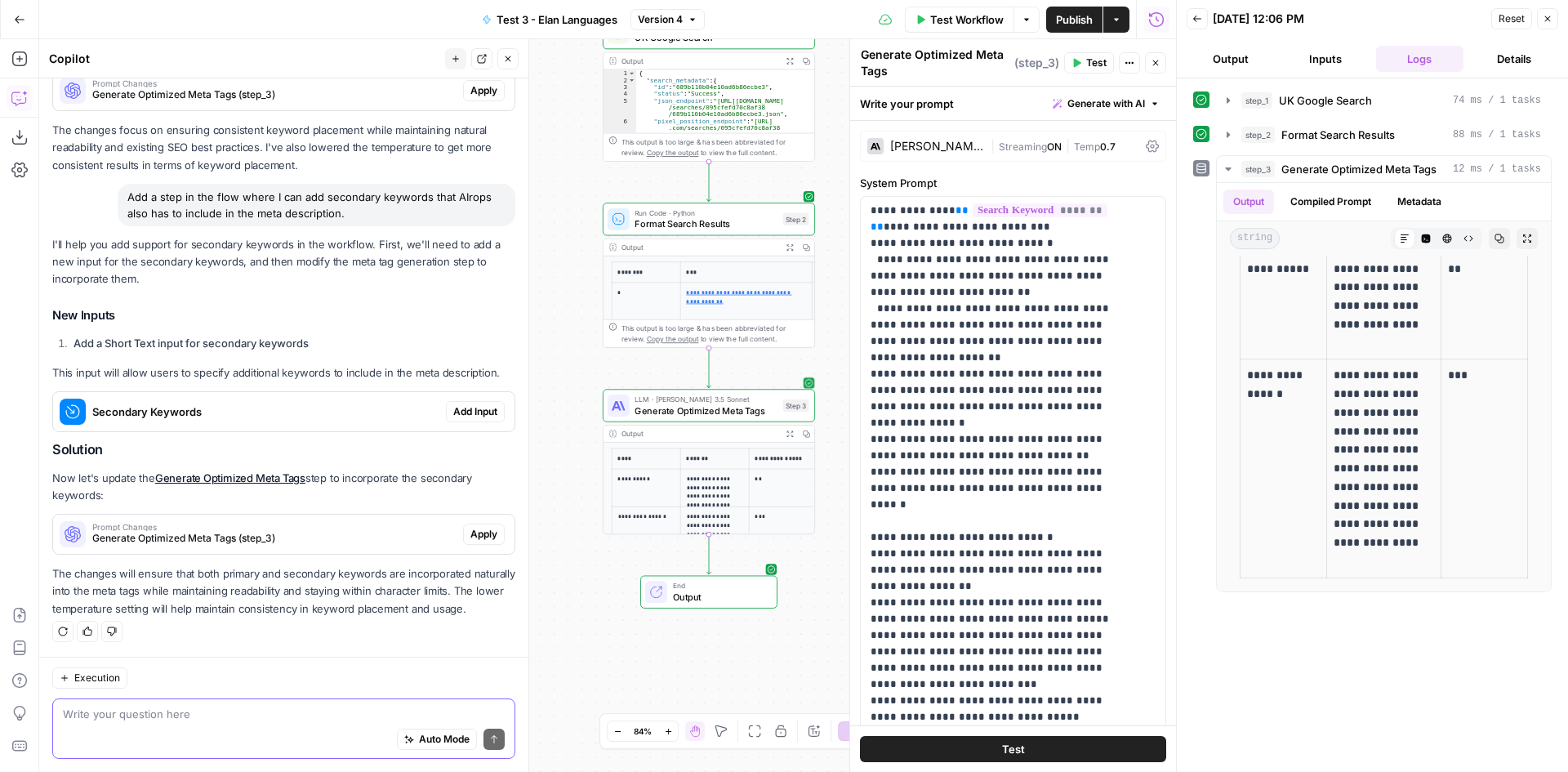
scroll to position [190, 0]
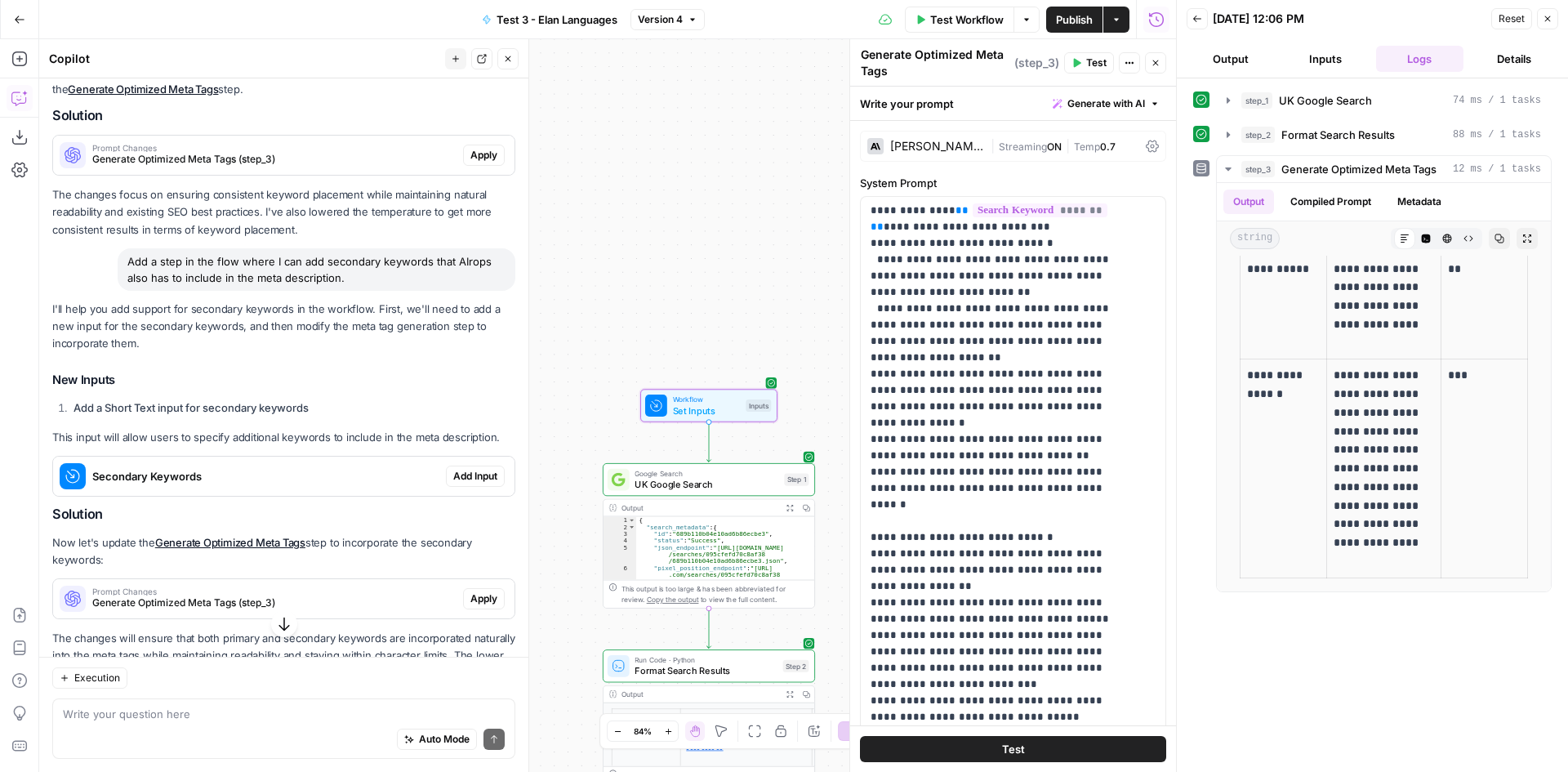
click at [235, 477] on span "Secondary Keywords" at bounding box center [266, 476] width 347 height 16
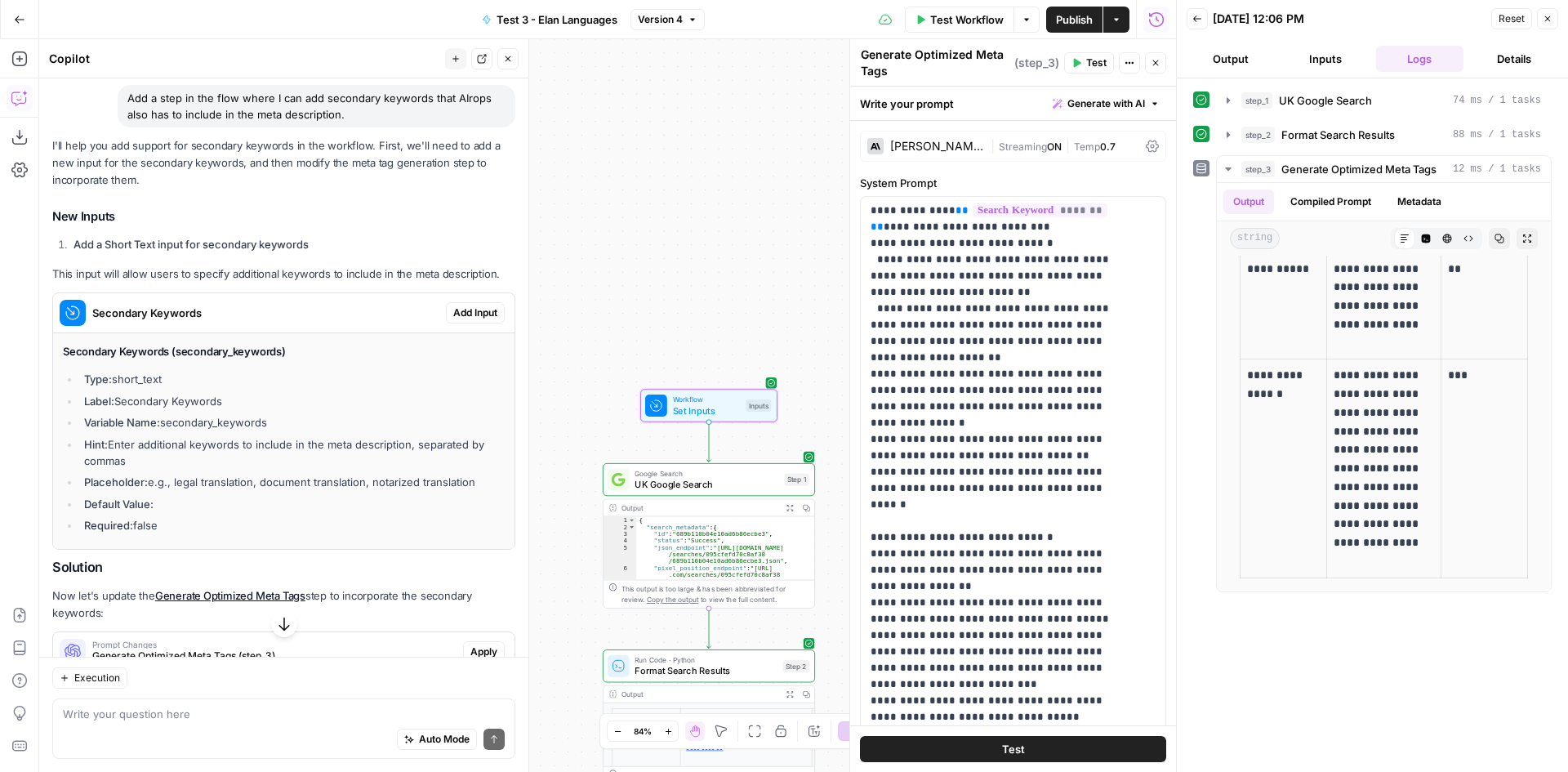
scroll to position [272, 0]
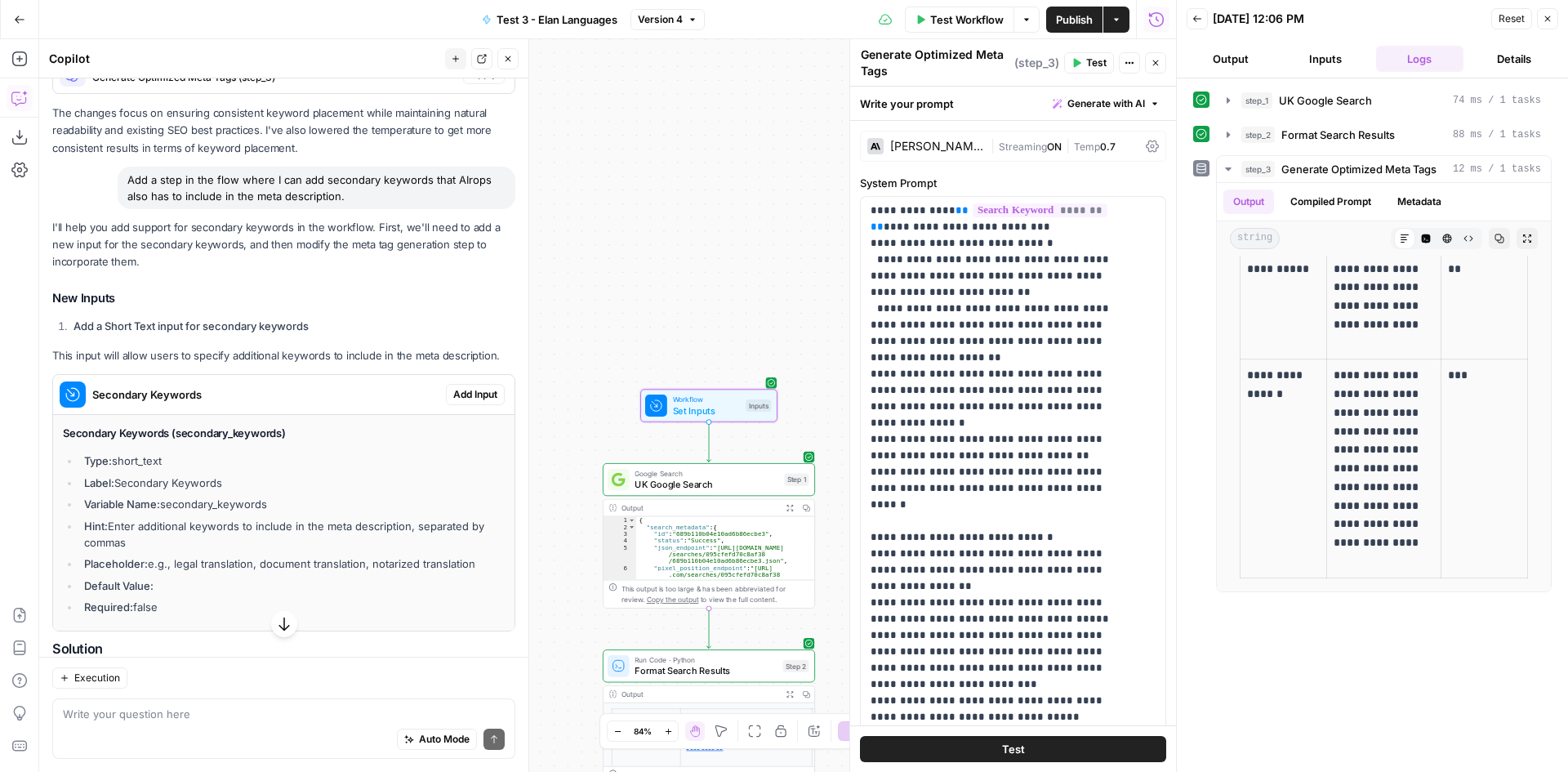
click at [464, 393] on span "Add Input" at bounding box center [476, 394] width 44 height 14
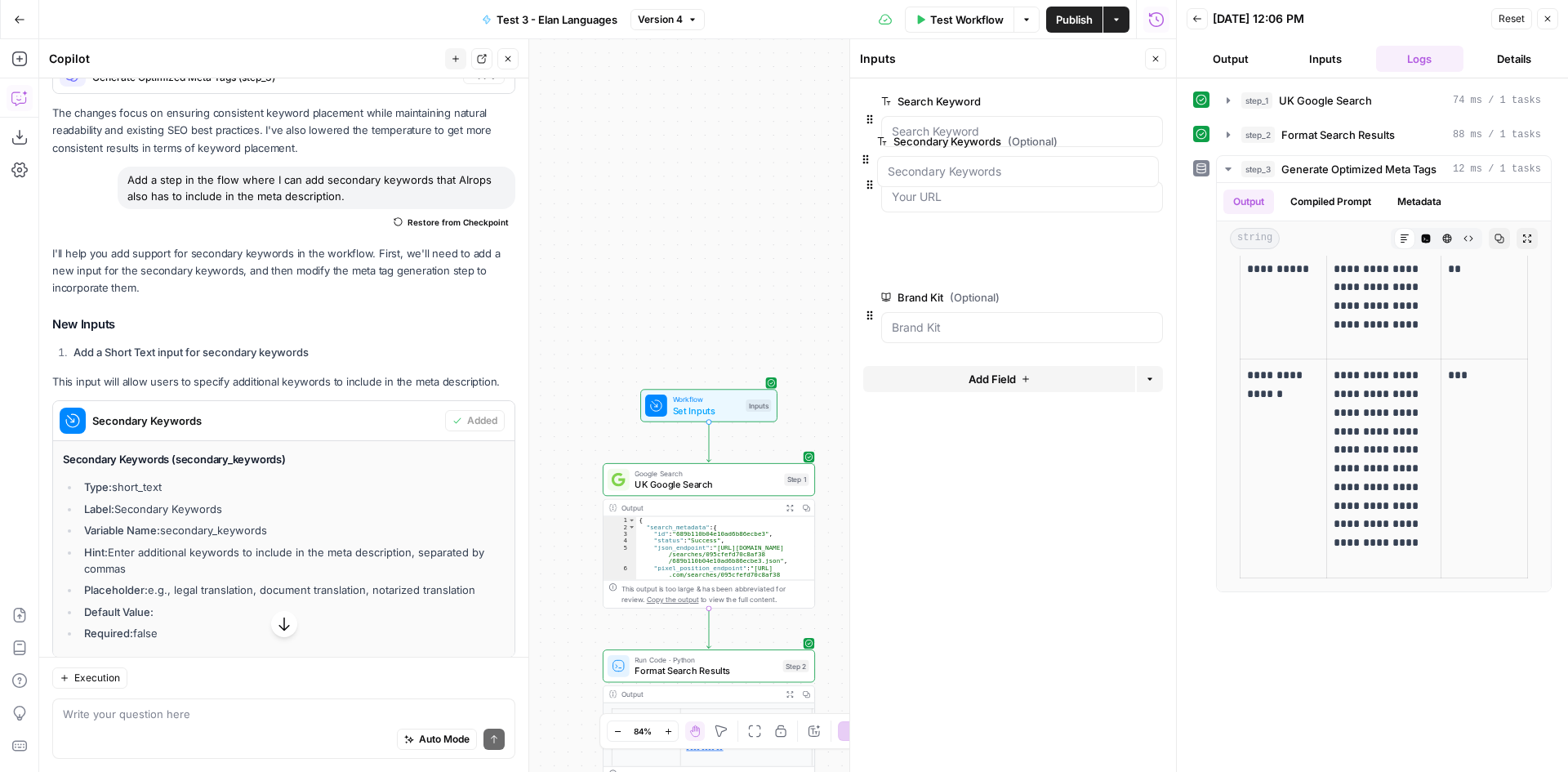
drag, startPoint x: 867, startPoint y: 253, endPoint x: 865, endPoint y: 157, distance: 96.0
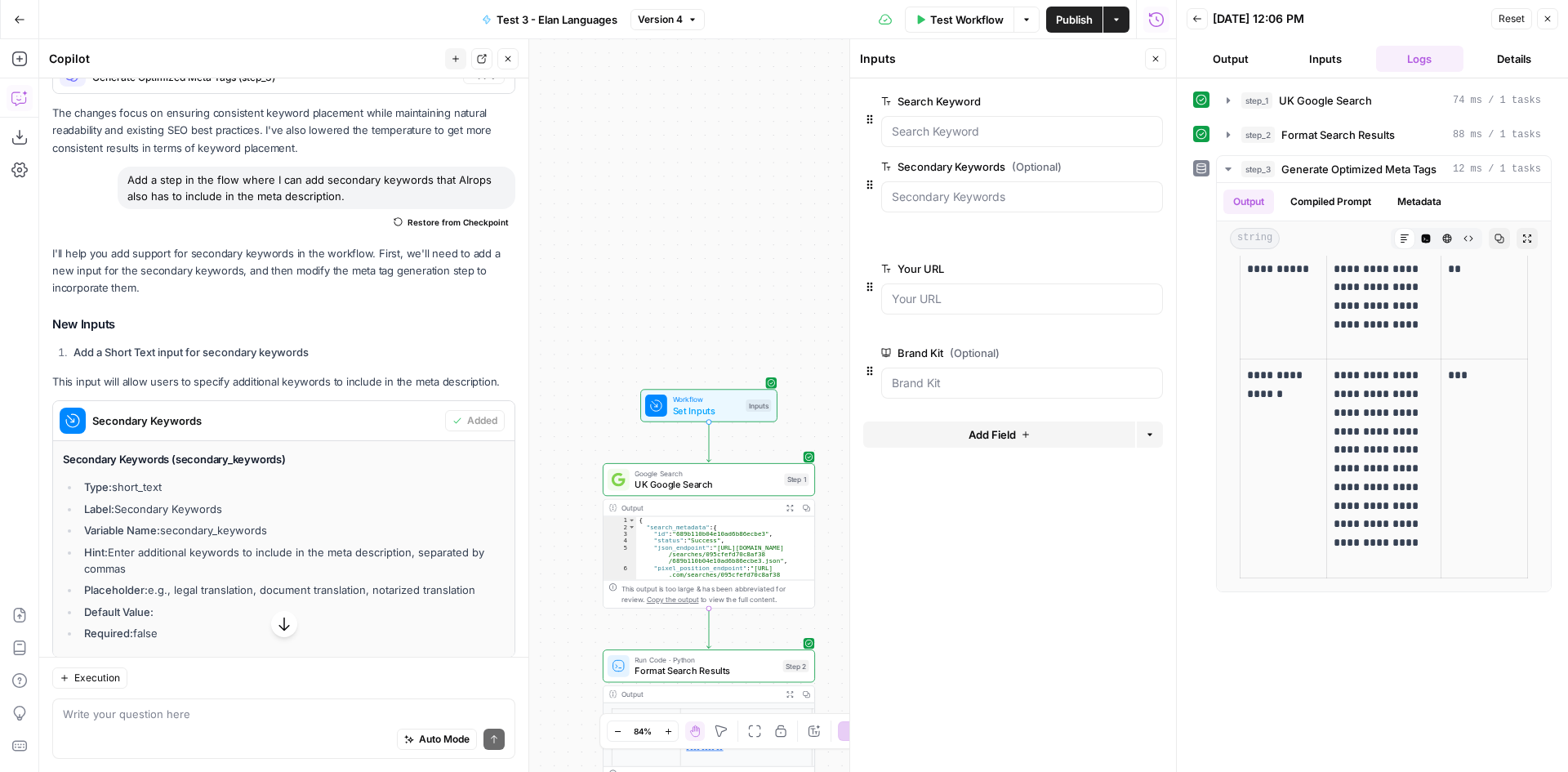
drag, startPoint x: 873, startPoint y: 184, endPoint x: 873, endPoint y: 290, distance: 106.0
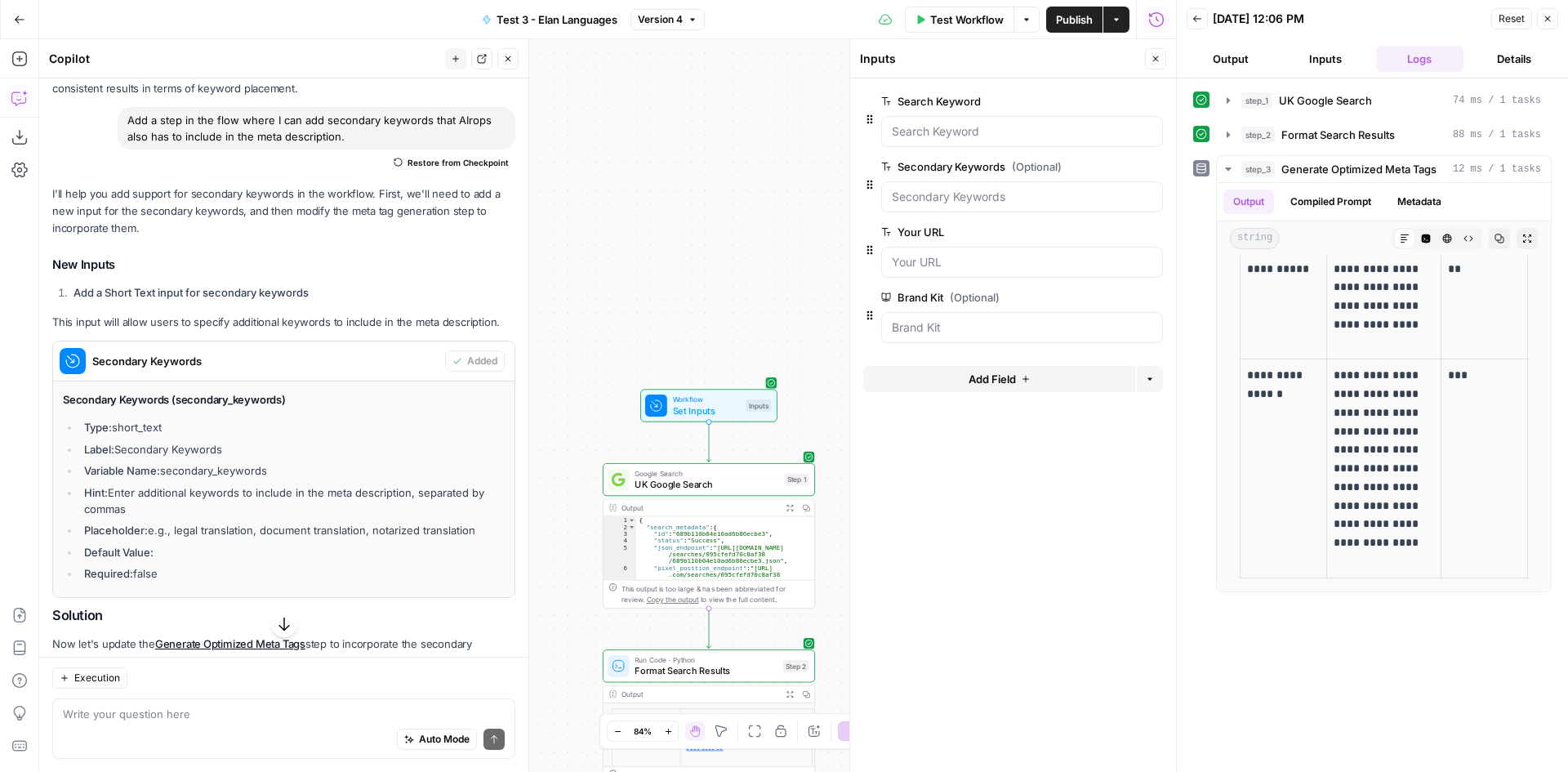
scroll to position [514, 0]
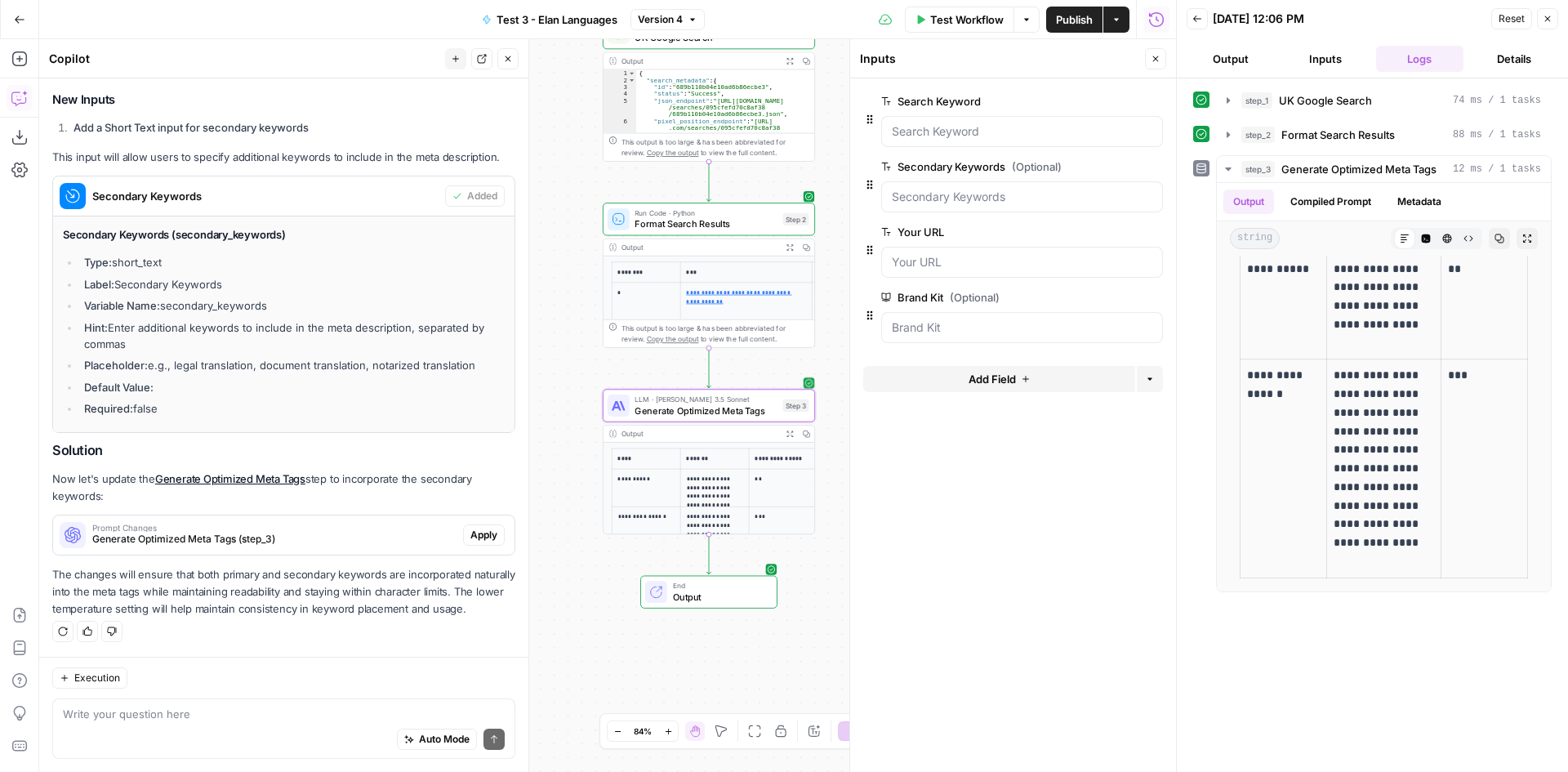
click at [272, 531] on span "Generate Optimized Meta Tags (step_3)" at bounding box center [274, 538] width 364 height 14
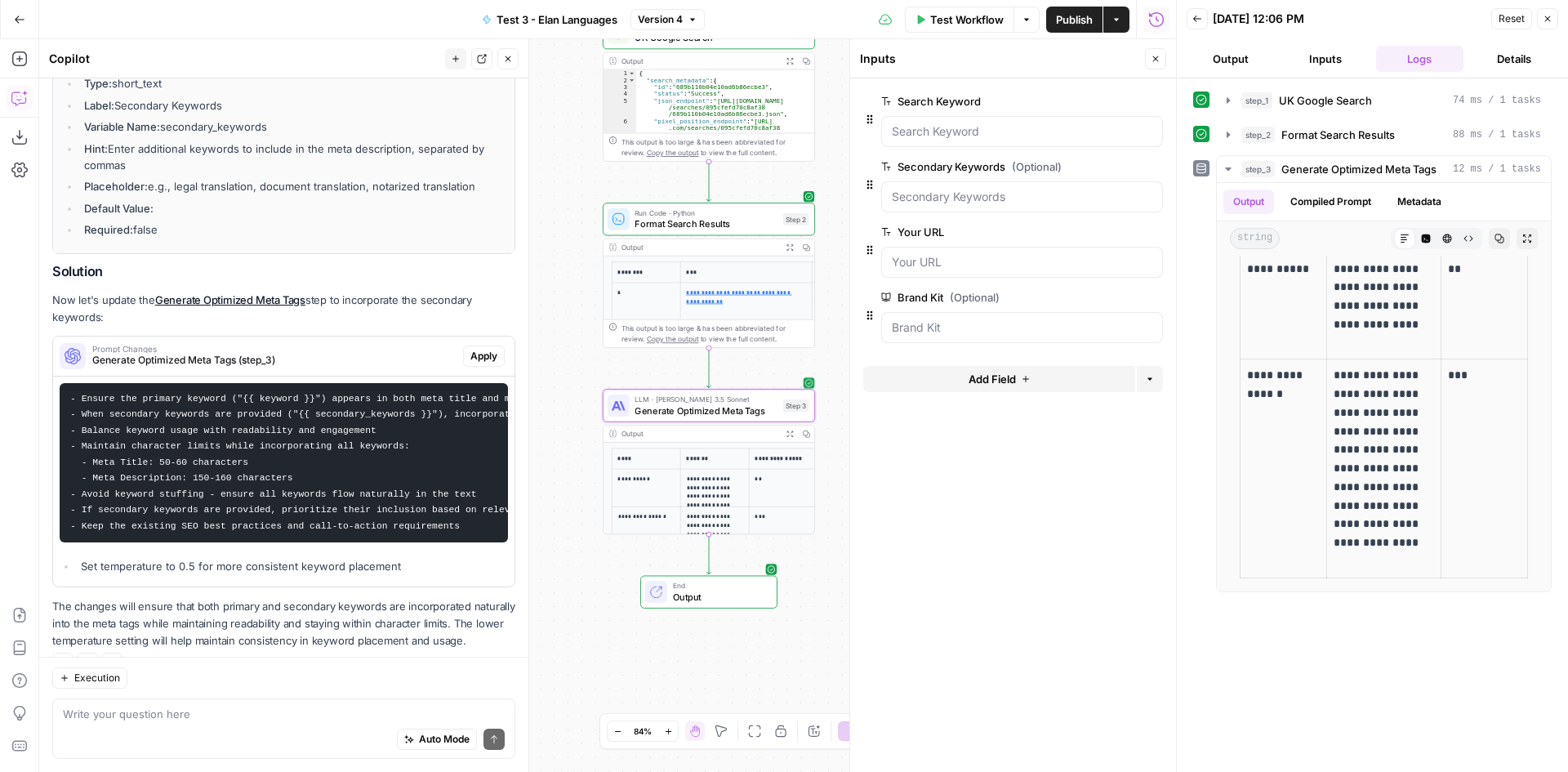
scroll to position [677, 0]
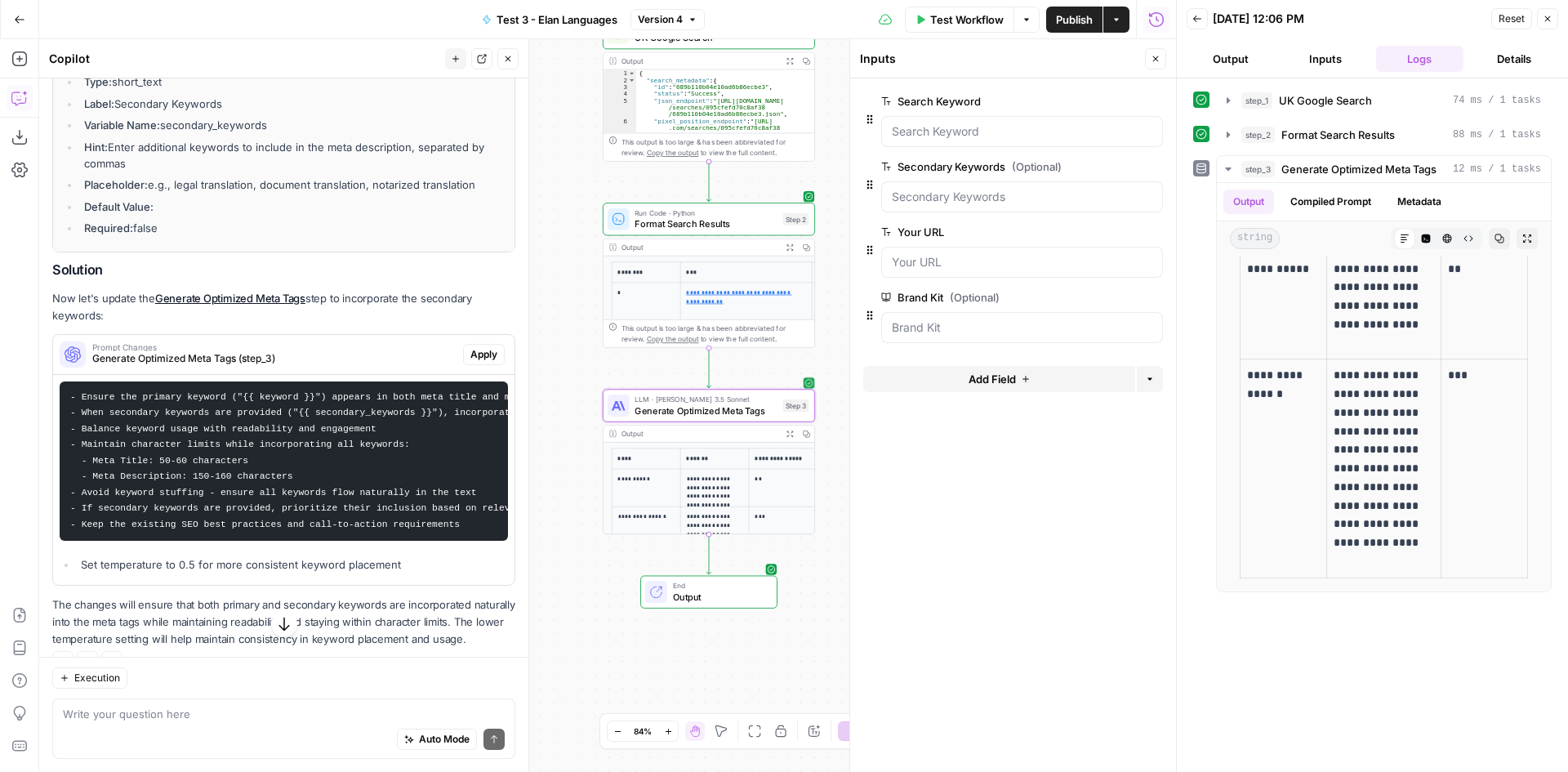
click at [482, 350] on span "Apply" at bounding box center [484, 354] width 27 height 14
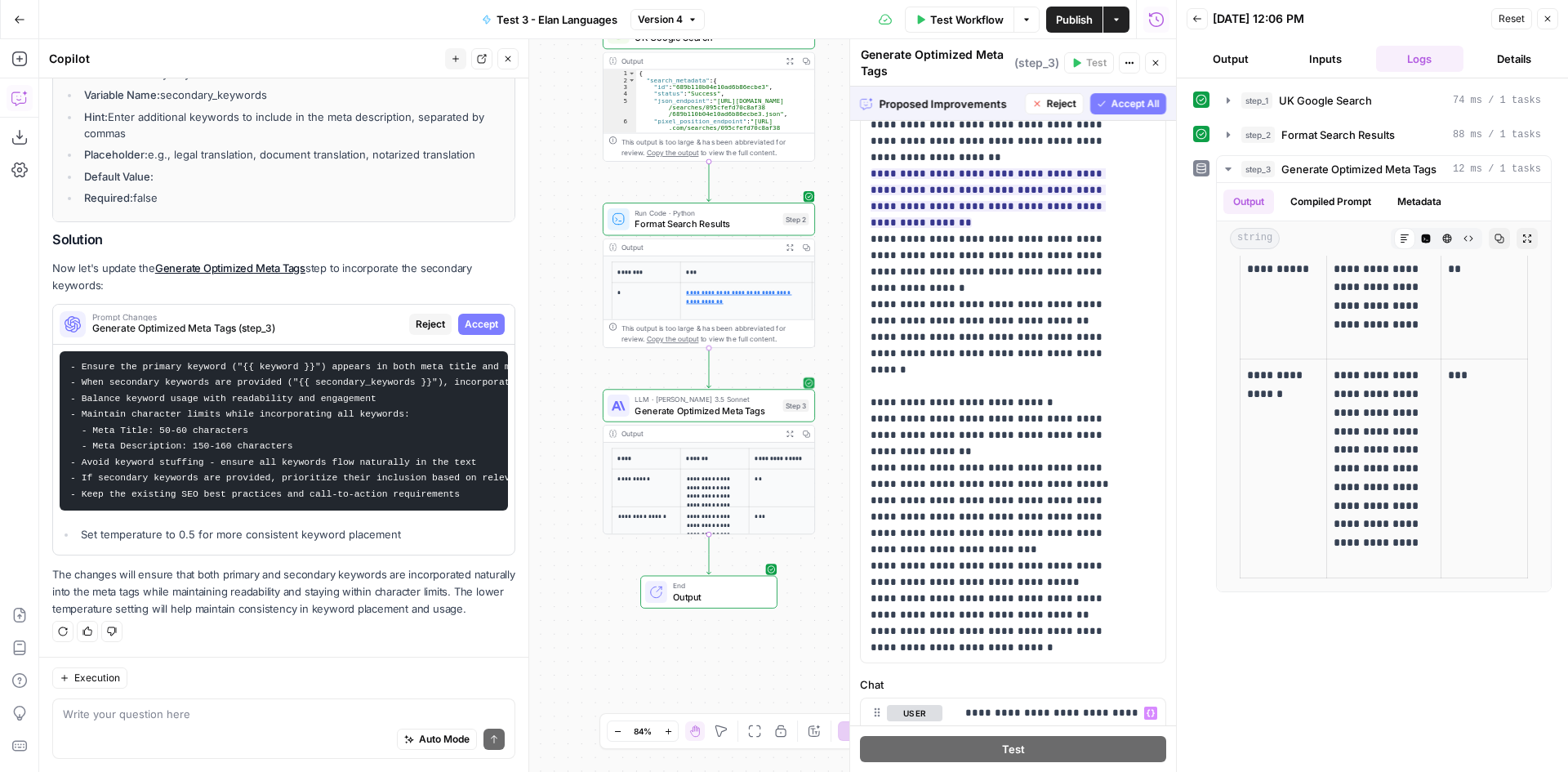
scroll to position [572, 0]
click at [1112, 107] on span "Accept All" at bounding box center [1135, 103] width 48 height 14
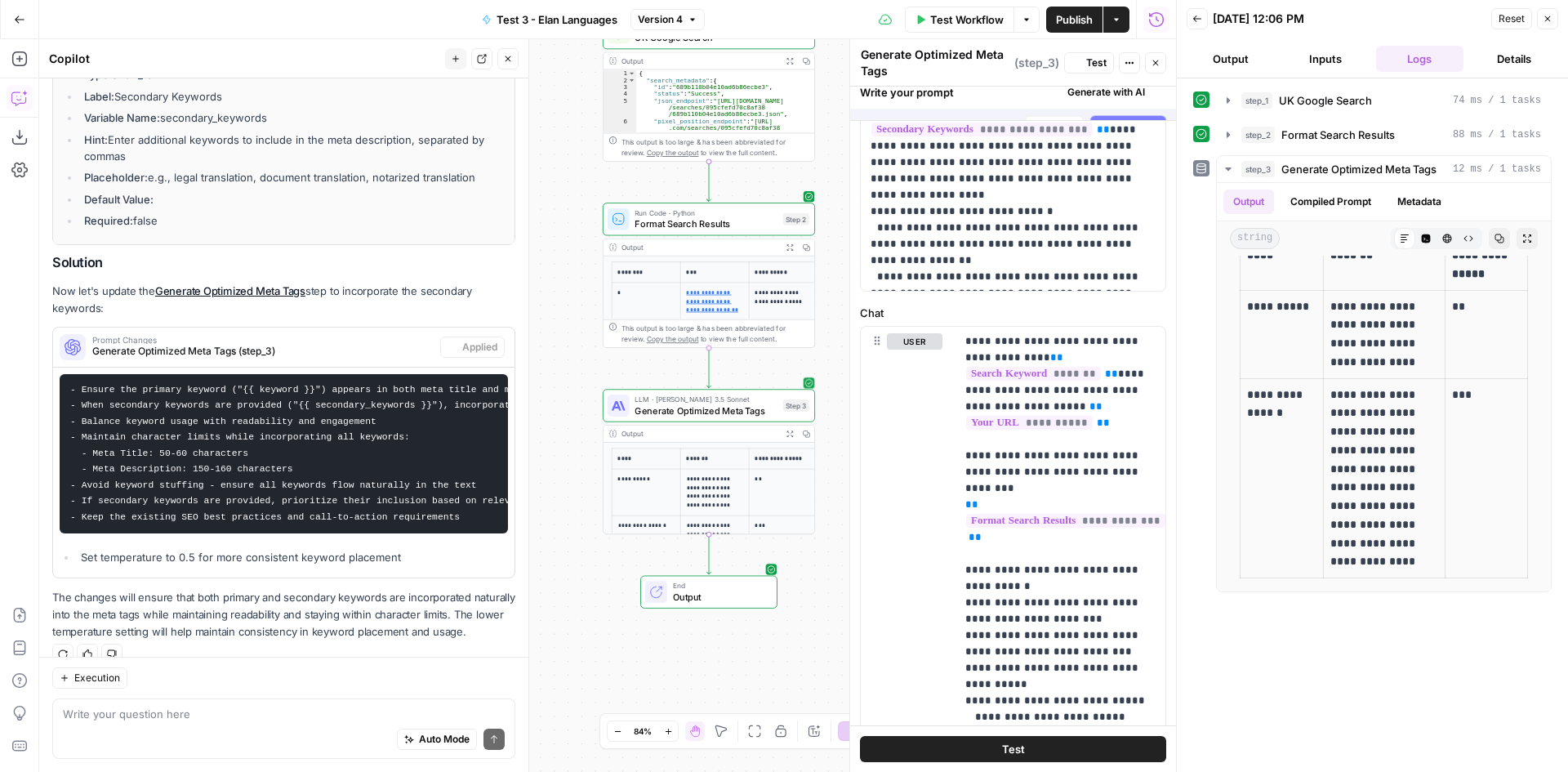
scroll to position [0, 0]
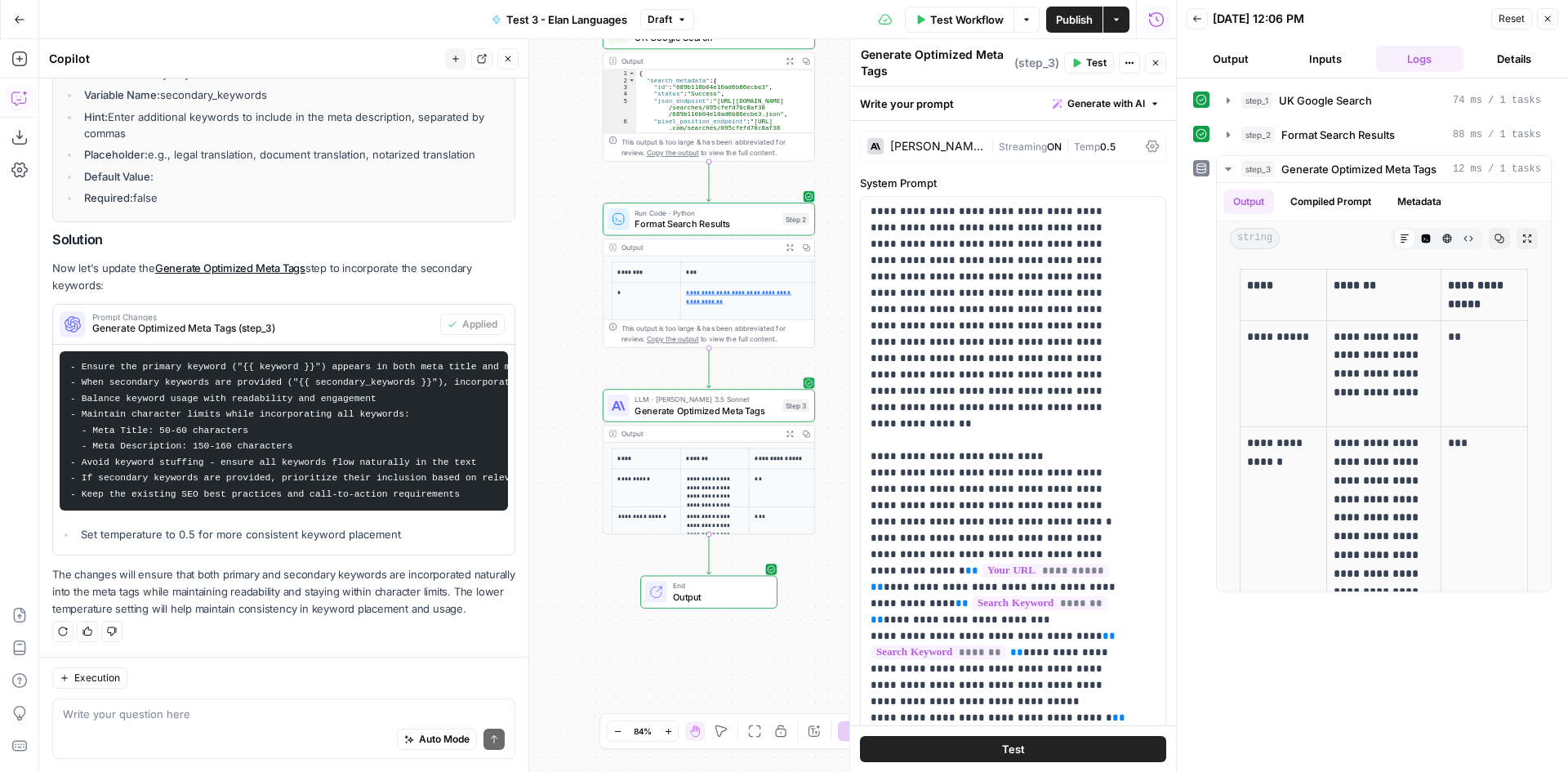
click at [956, 19] on span "Test Workflow" at bounding box center [967, 19] width 74 height 16
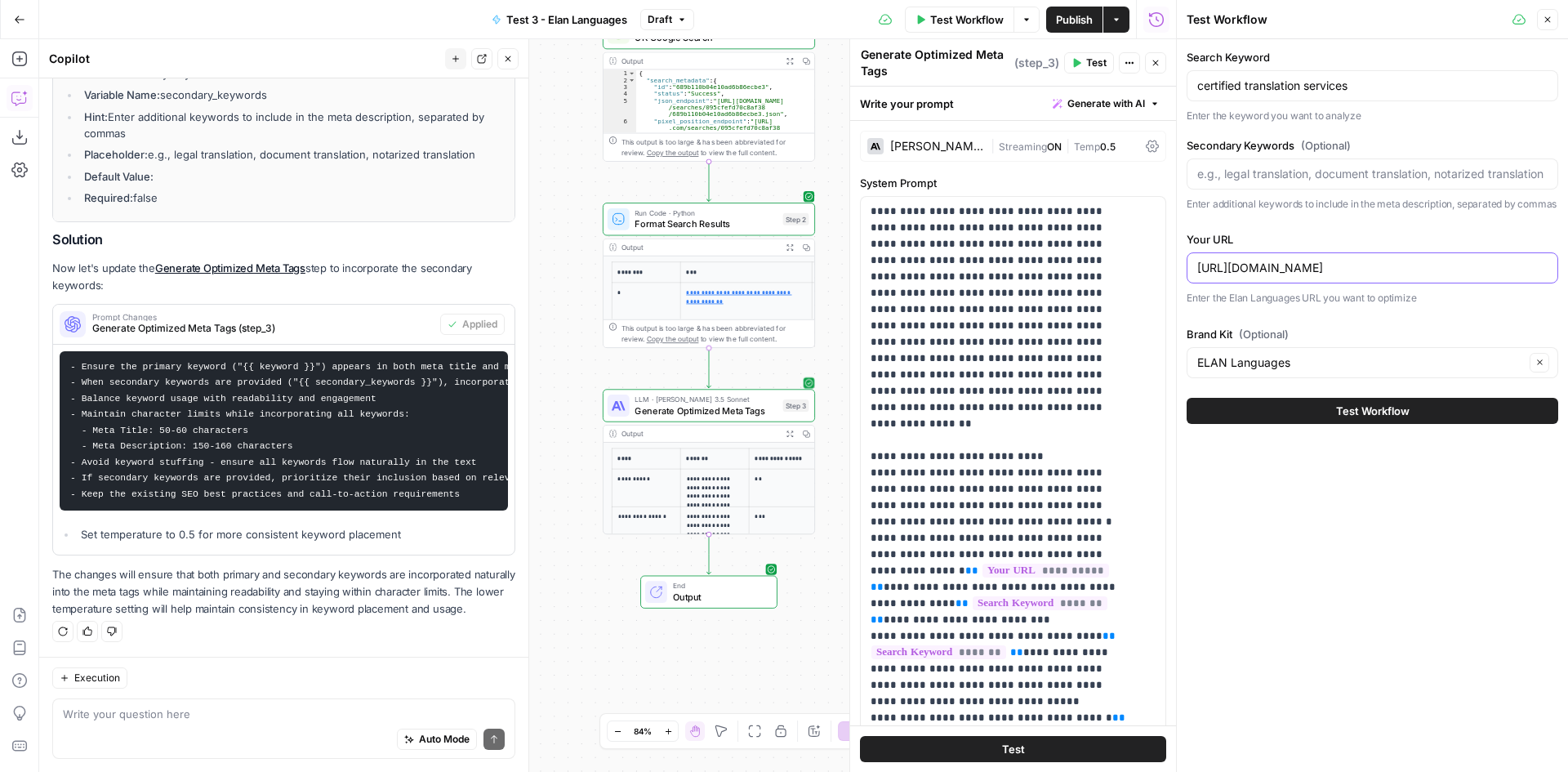
click at [1365, 276] on input "[URL][DOMAIN_NAME]" at bounding box center [1371, 268] width 350 height 16
click at [1282, 168] on input "Secondary Keywords (Optional)" at bounding box center [1371, 174] width 350 height 16
type input "sworn"
click at [1351, 419] on span "Test Workflow" at bounding box center [1372, 410] width 74 height 16
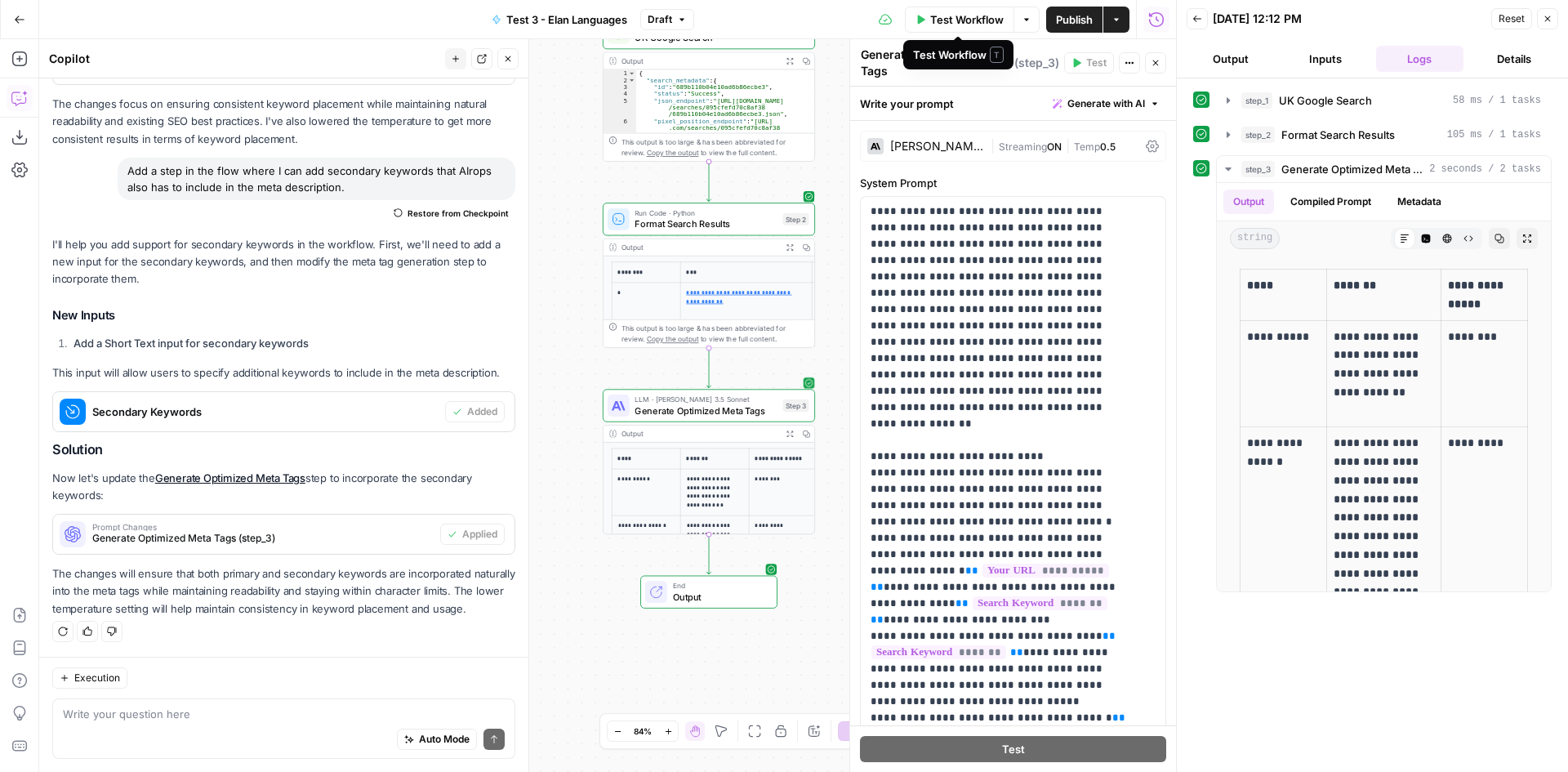
click at [960, 8] on button "Test Workflow" at bounding box center [960, 19] width 109 height 26
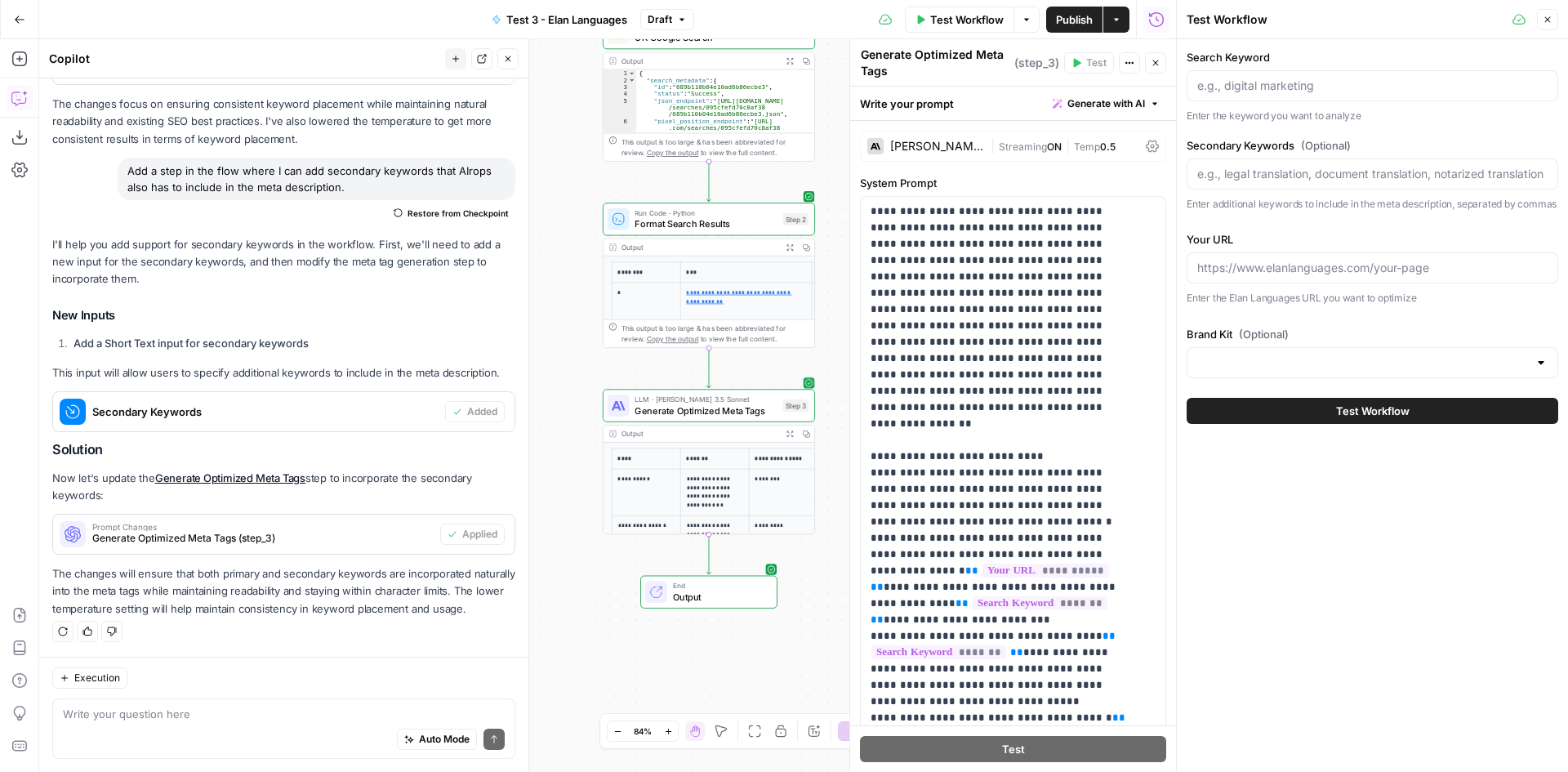
click at [1229, 72] on div at bounding box center [1371, 85] width 371 height 31
click at [1289, 83] on input "Search Keyword" at bounding box center [1371, 85] width 350 height 16
click at [1252, 91] on input "Search Keyword" at bounding box center [1371, 85] width 350 height 16
paste input "certified translation services"
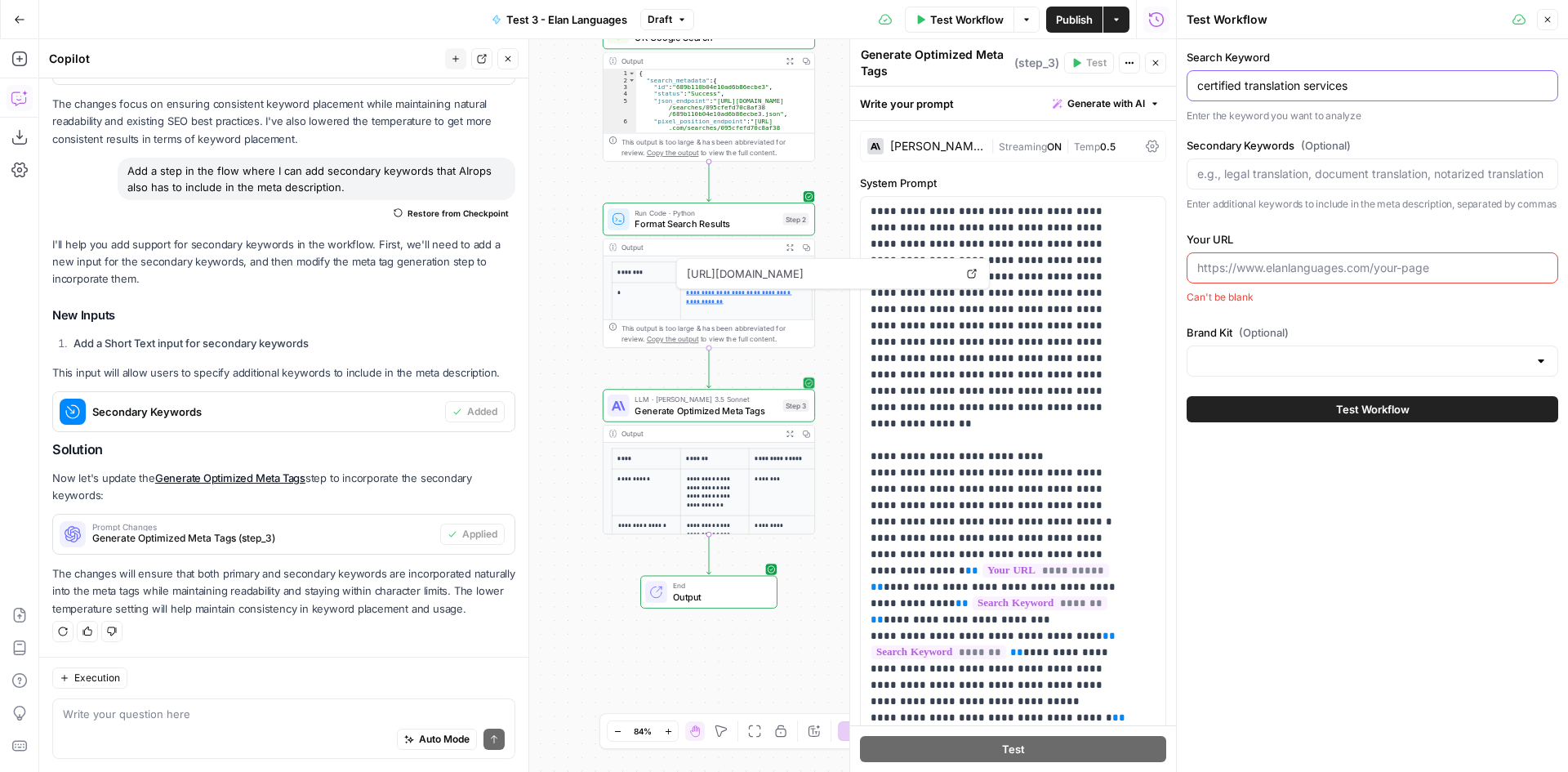
type input "certified translation services"
click at [1235, 171] on input "Secondary Keywords (Optional)" at bounding box center [1371, 174] width 350 height 16
paste input "[URL][DOMAIN_NAME]"
type input "[URL][DOMAIN_NAME]"
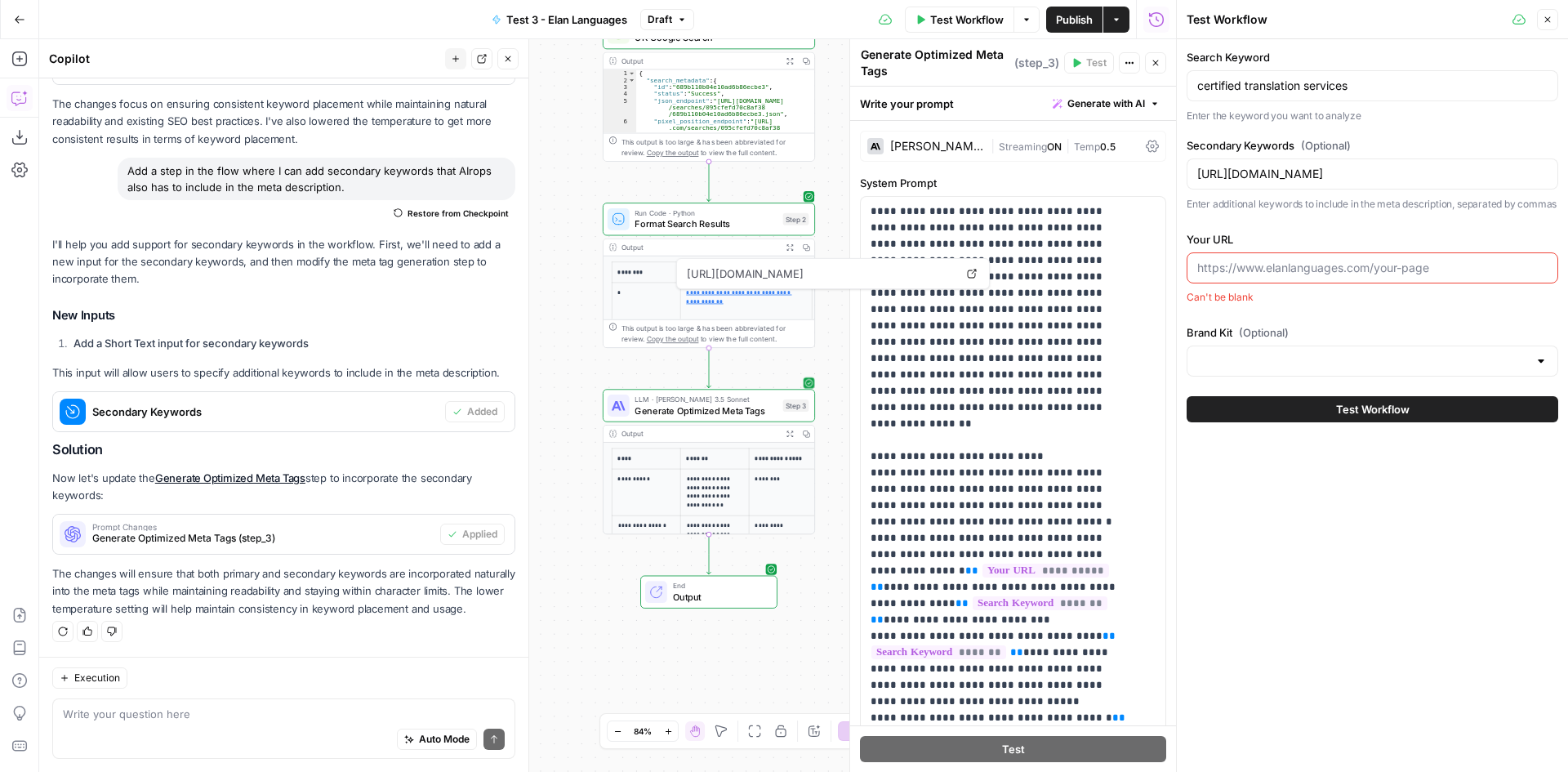
click at [1252, 276] on input "Your URL" at bounding box center [1371, 268] width 350 height 16
click at [1301, 183] on div "[URL][DOMAIN_NAME]" at bounding box center [1371, 174] width 371 height 31
click at [1267, 274] on div at bounding box center [1371, 268] width 371 height 31
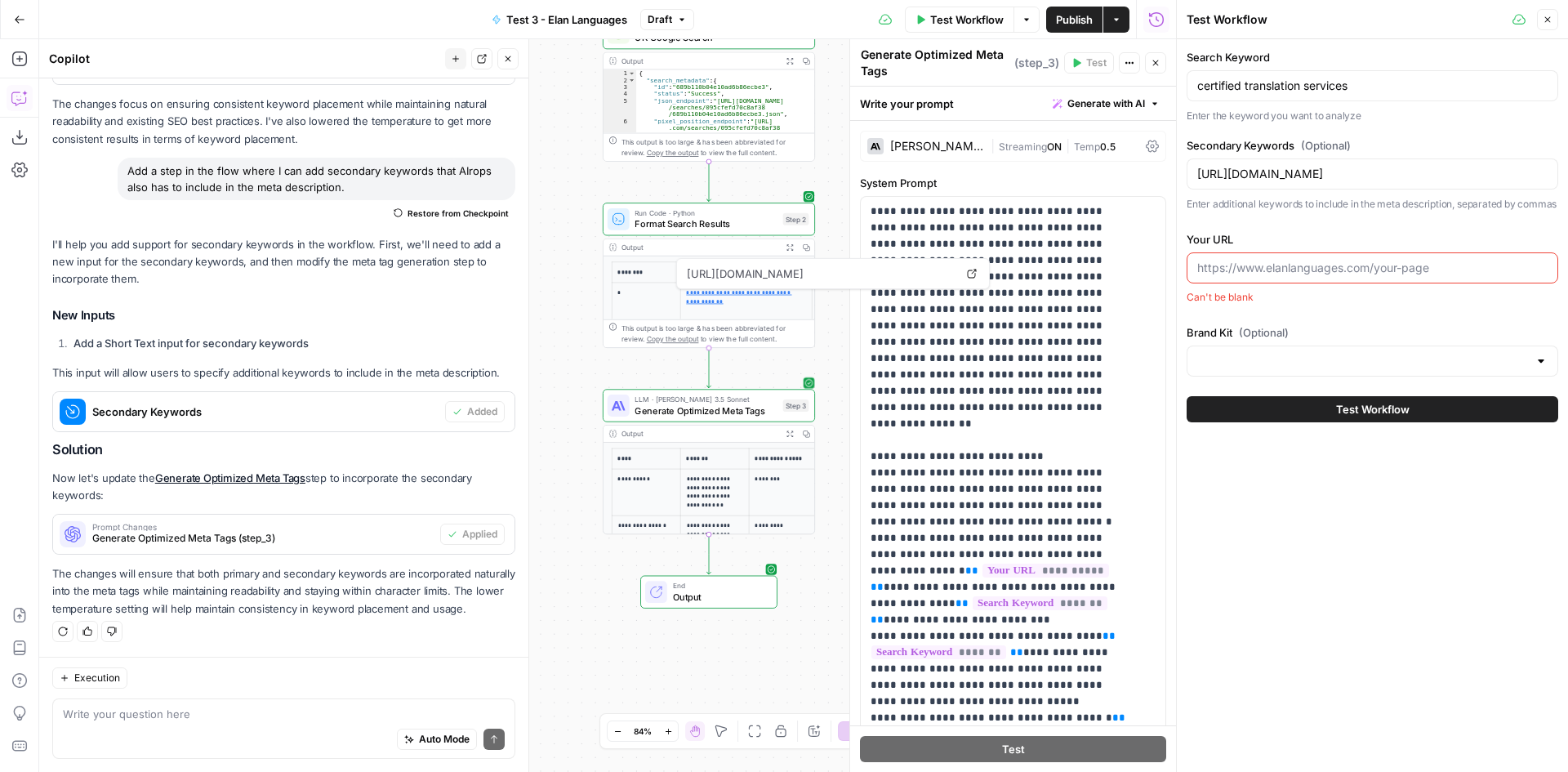
scroll to position [0, 0]
paste input "[URL][DOMAIN_NAME]"
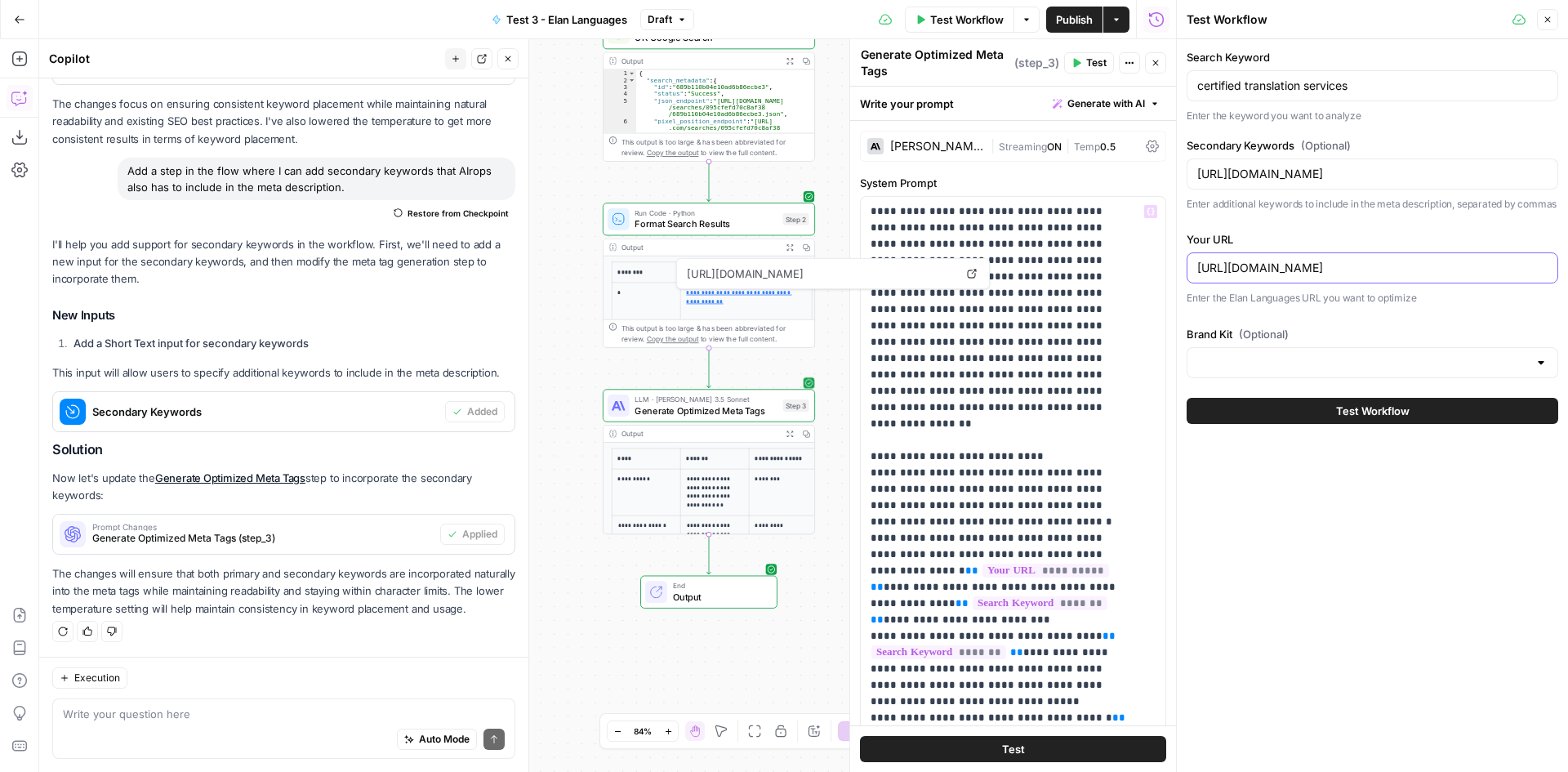
type input "[URL][DOMAIN_NAME]"
click at [1288, 183] on div "[URL][DOMAIN_NAME]" at bounding box center [1371, 174] width 371 height 31
click at [1302, 178] on input "Secondary Keywords (Optional)" at bounding box center [1371, 174] width 350 height 16
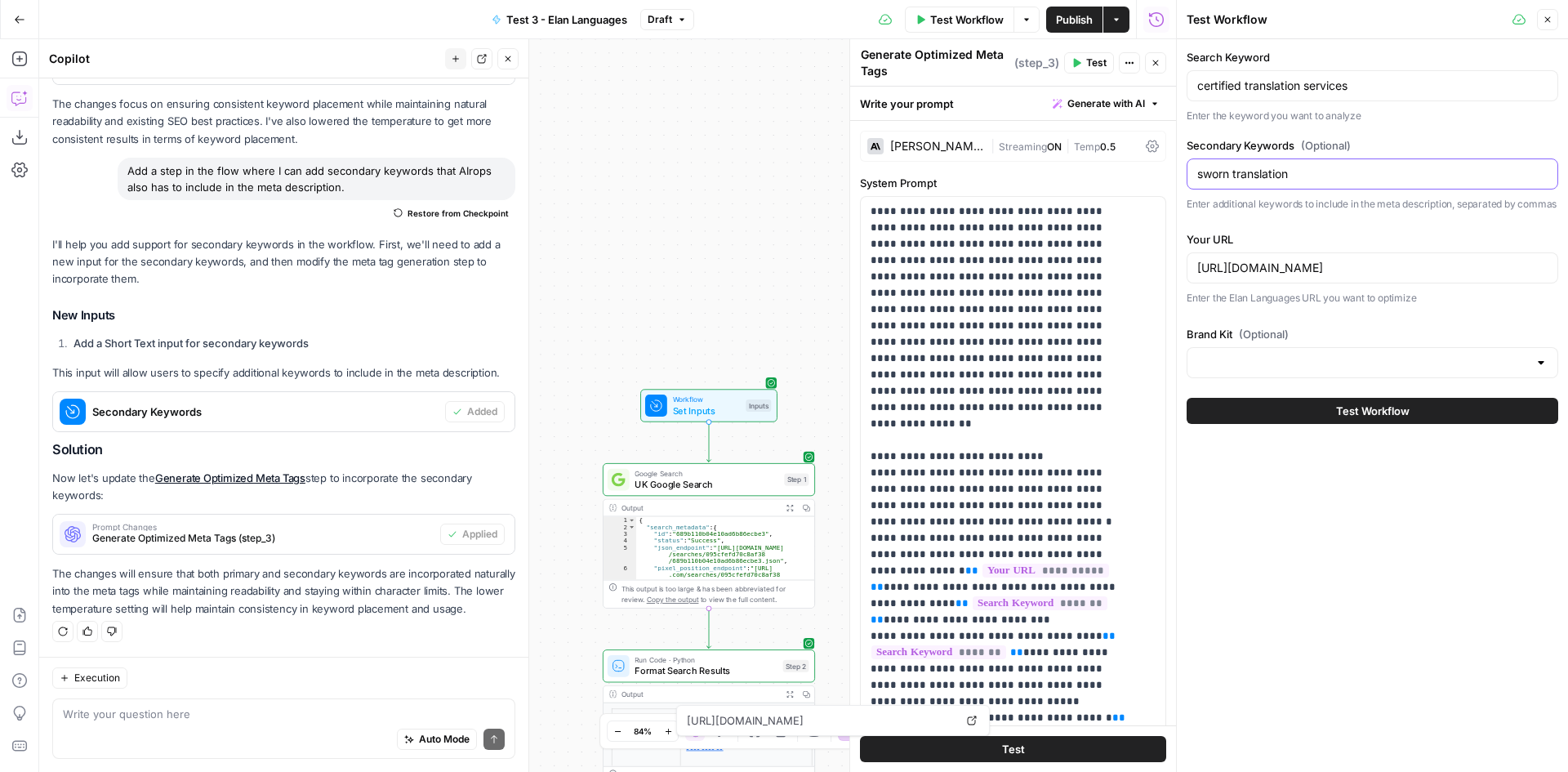
type input "sworn translation"
click at [1346, 371] on input "Brand Kit (Optional)" at bounding box center [1362, 363] width 331 height 16
click at [1287, 428] on div "ID: 11500" at bounding box center [1372, 433] width 344 height 14
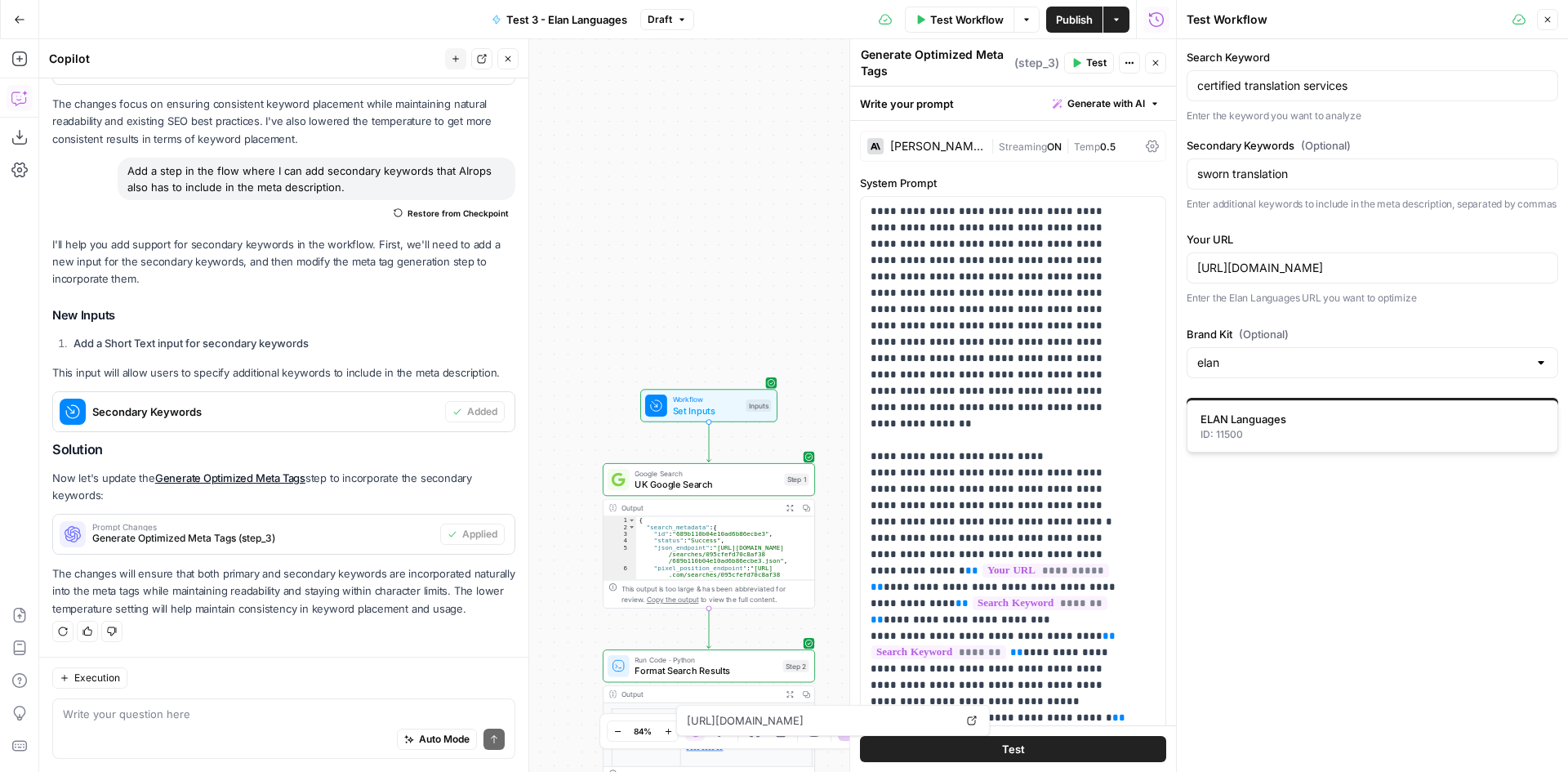
type input "ELAN Languages"
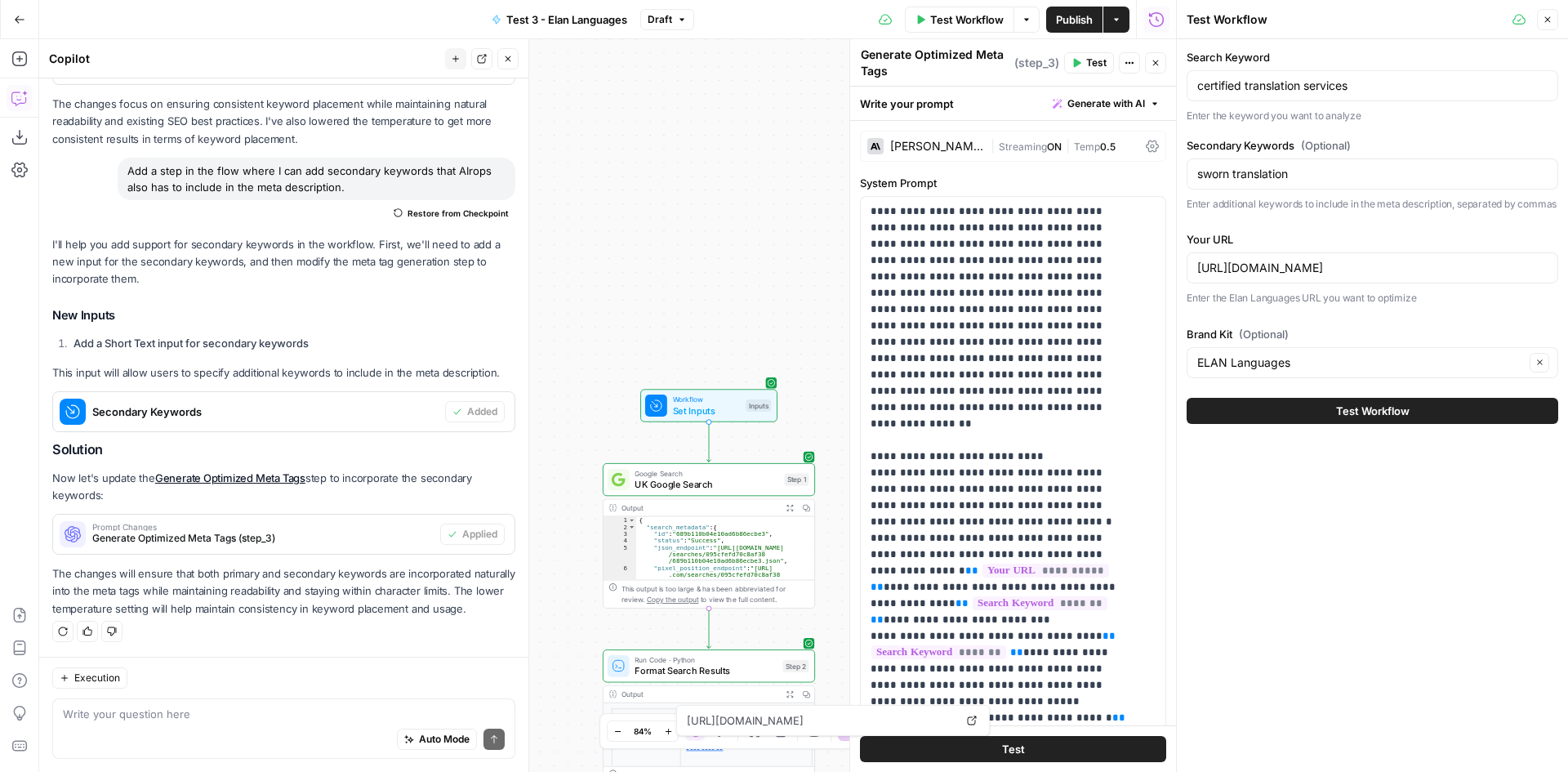
click at [1373, 419] on span "Test Workflow" at bounding box center [1372, 410] width 74 height 16
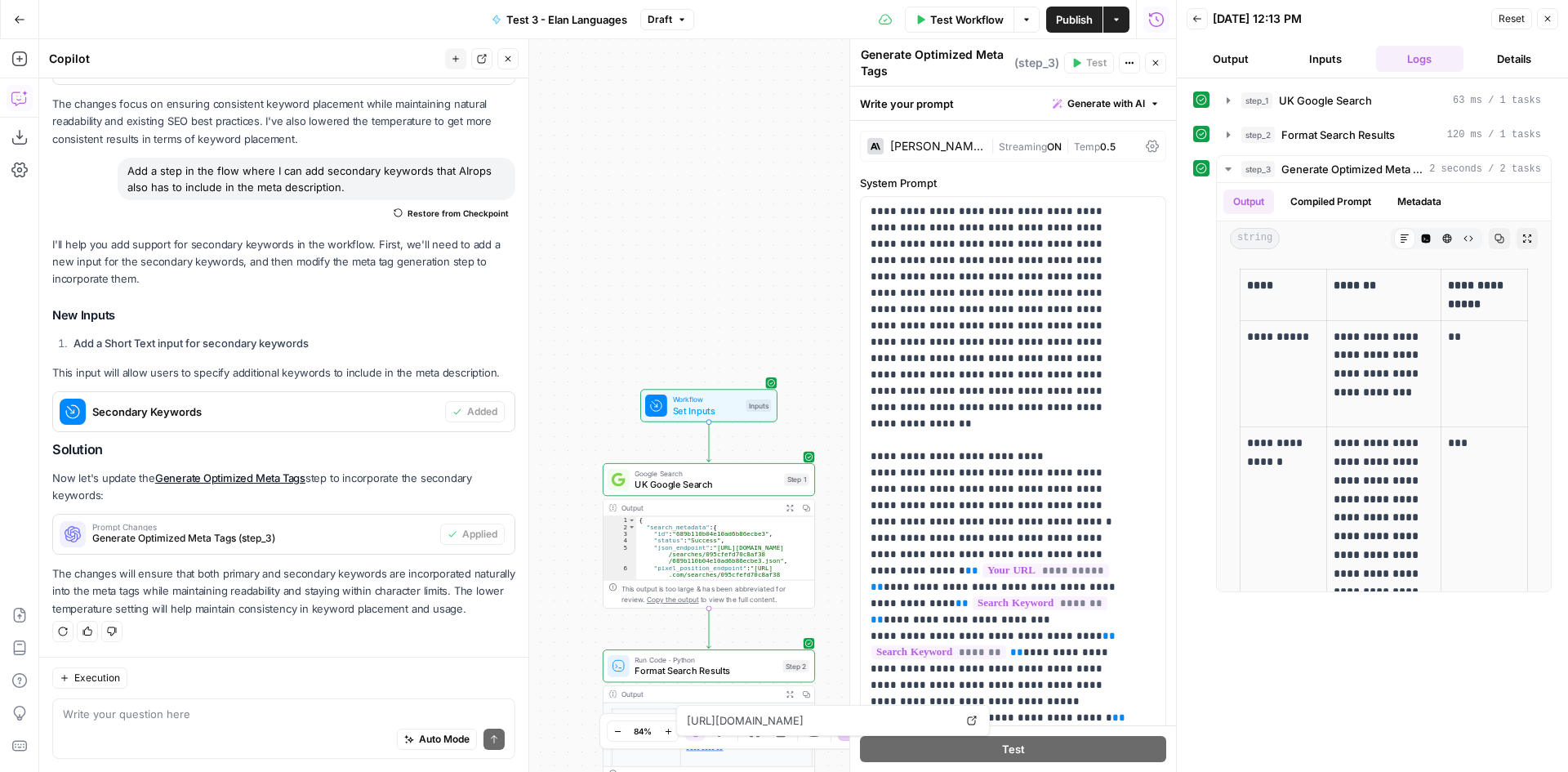
click at [1157, 17] on icon "button" at bounding box center [1156, 18] width 14 height 14
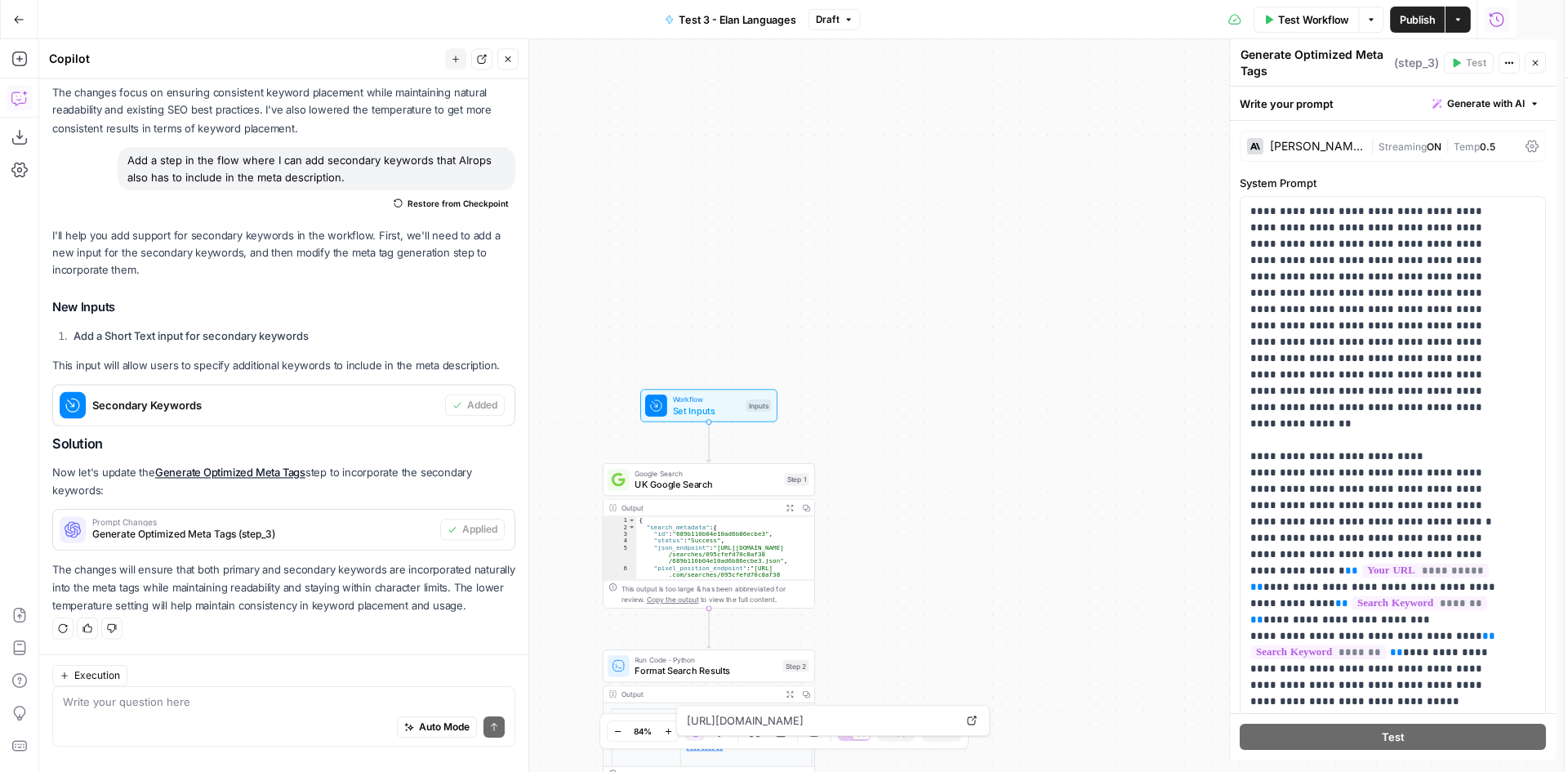
scroll to position [298, 0]
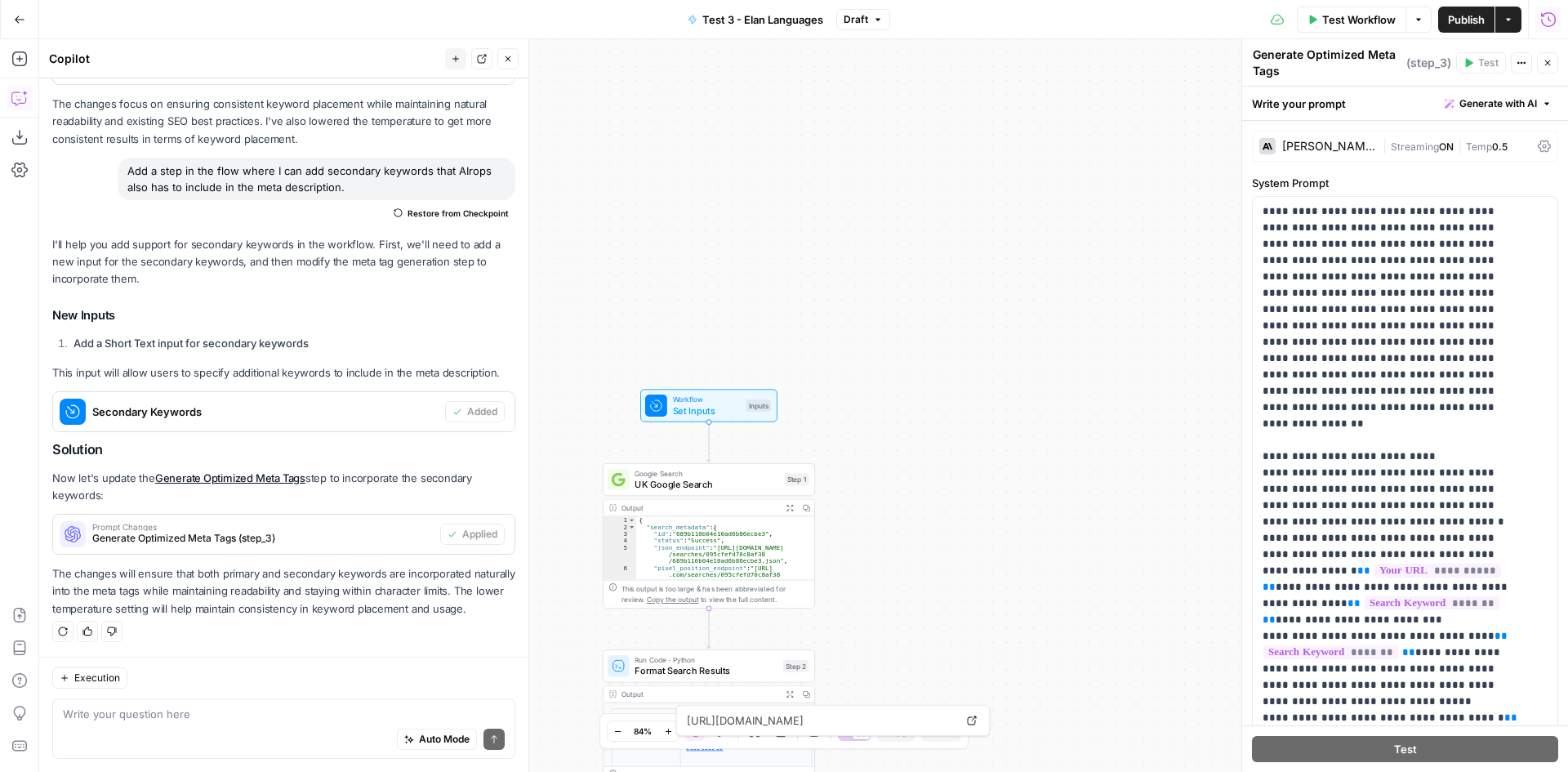
click at [1555, 19] on icon "button" at bounding box center [1548, 19] width 16 height 16
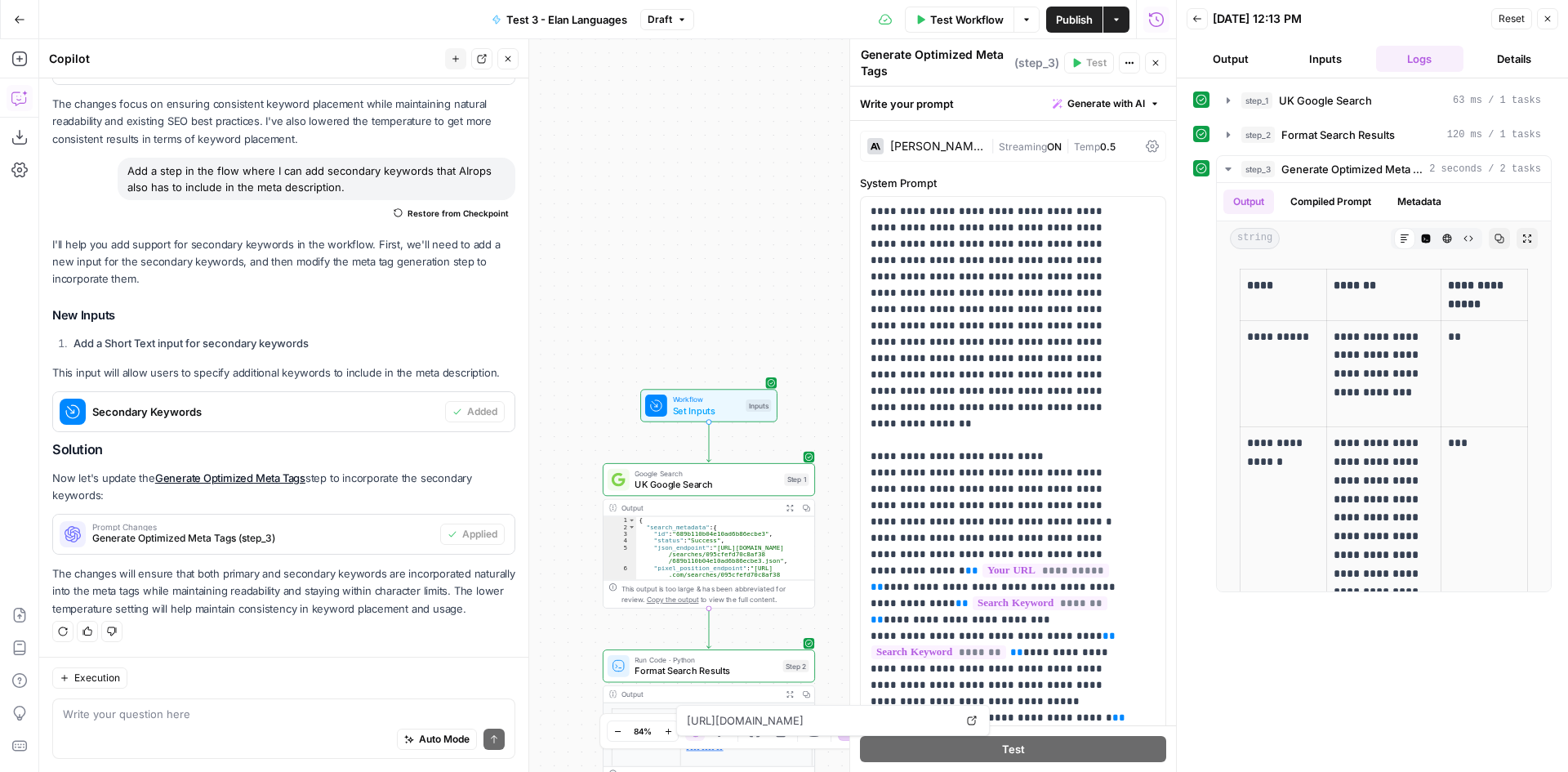
click at [1510, 55] on button "Details" at bounding box center [1514, 58] width 88 height 26
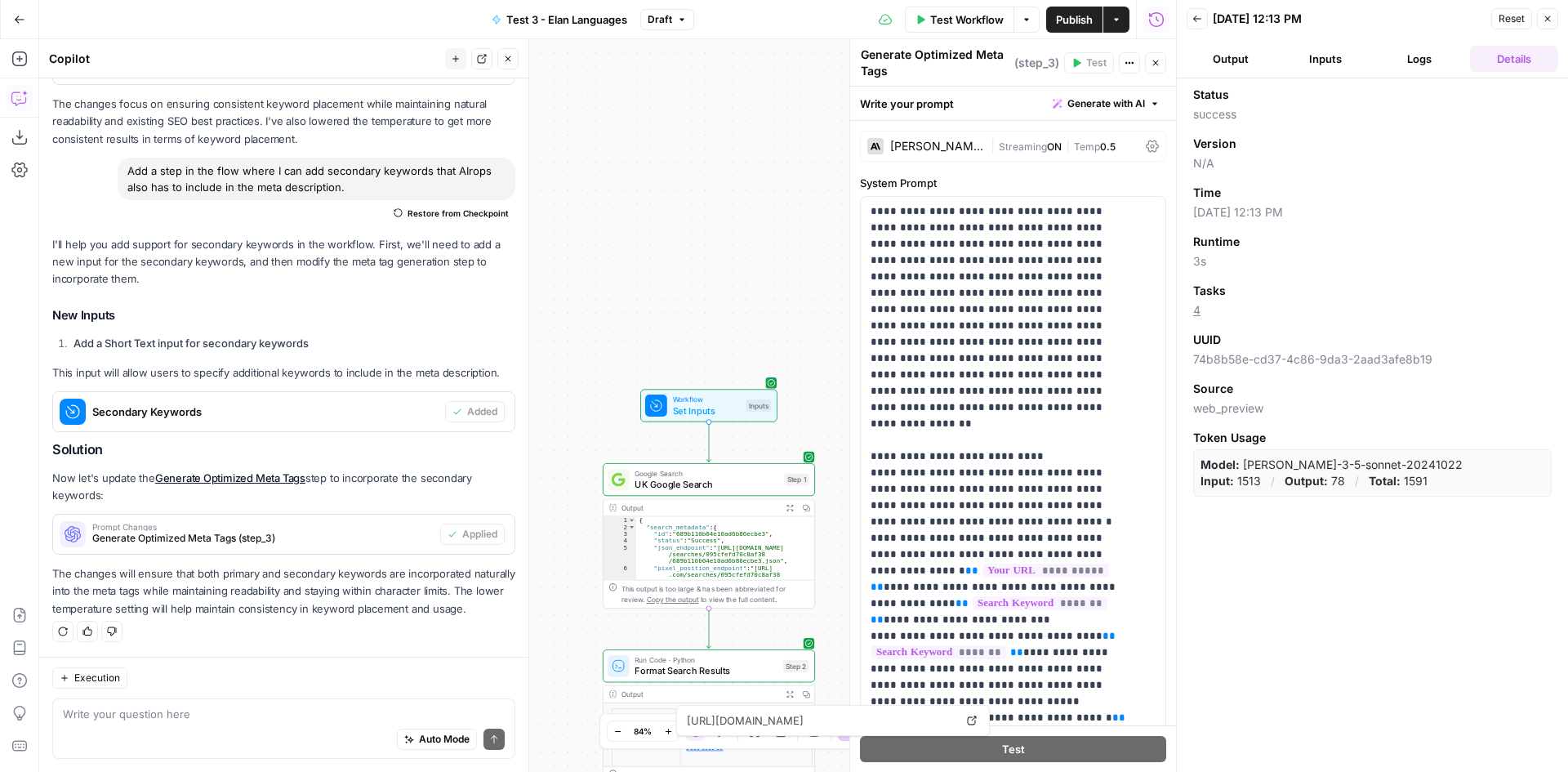
click at [1410, 55] on button "Logs" at bounding box center [1420, 58] width 88 height 26
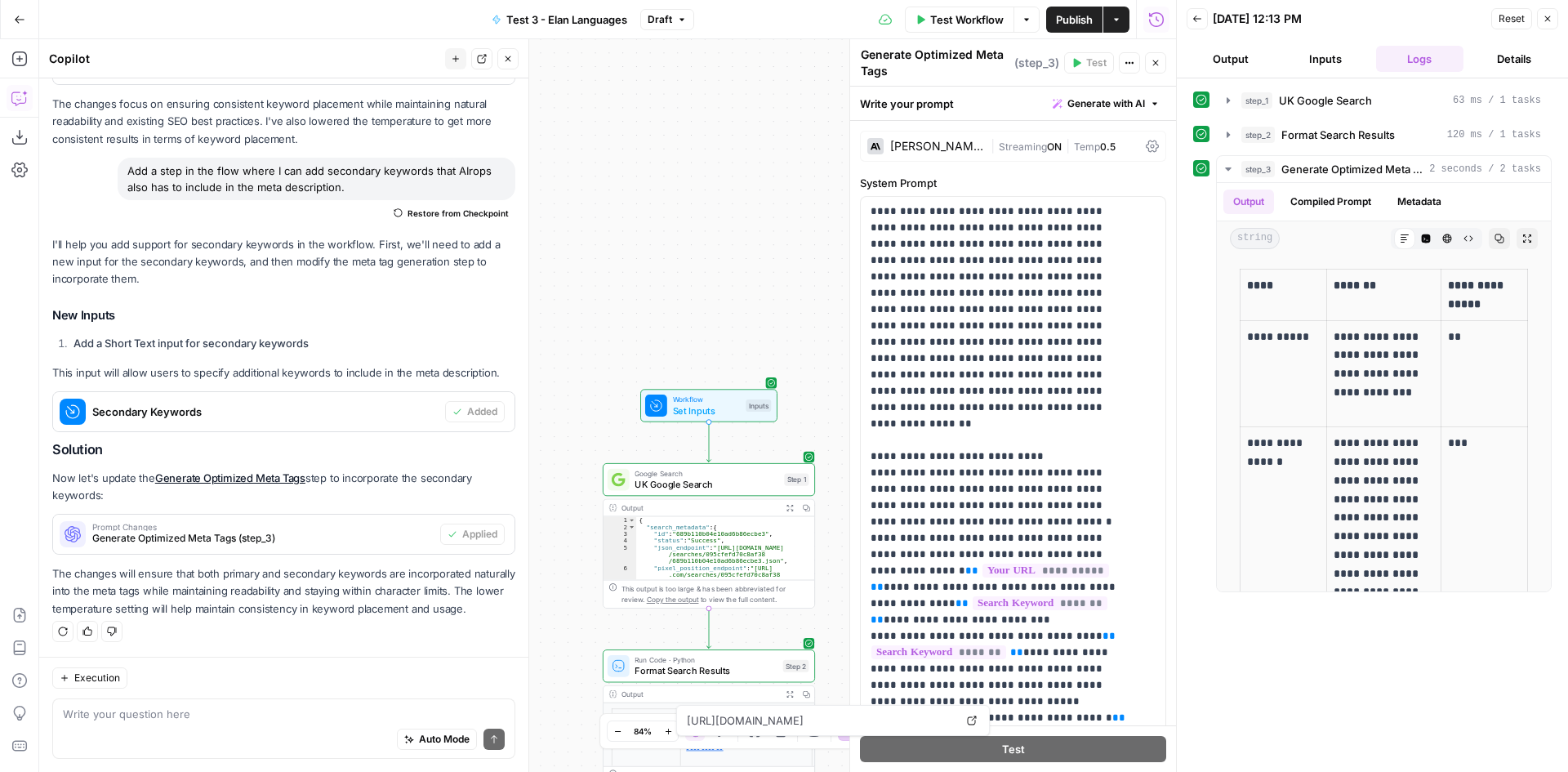
click at [1326, 58] on button "Inputs" at bounding box center [1325, 58] width 88 height 26
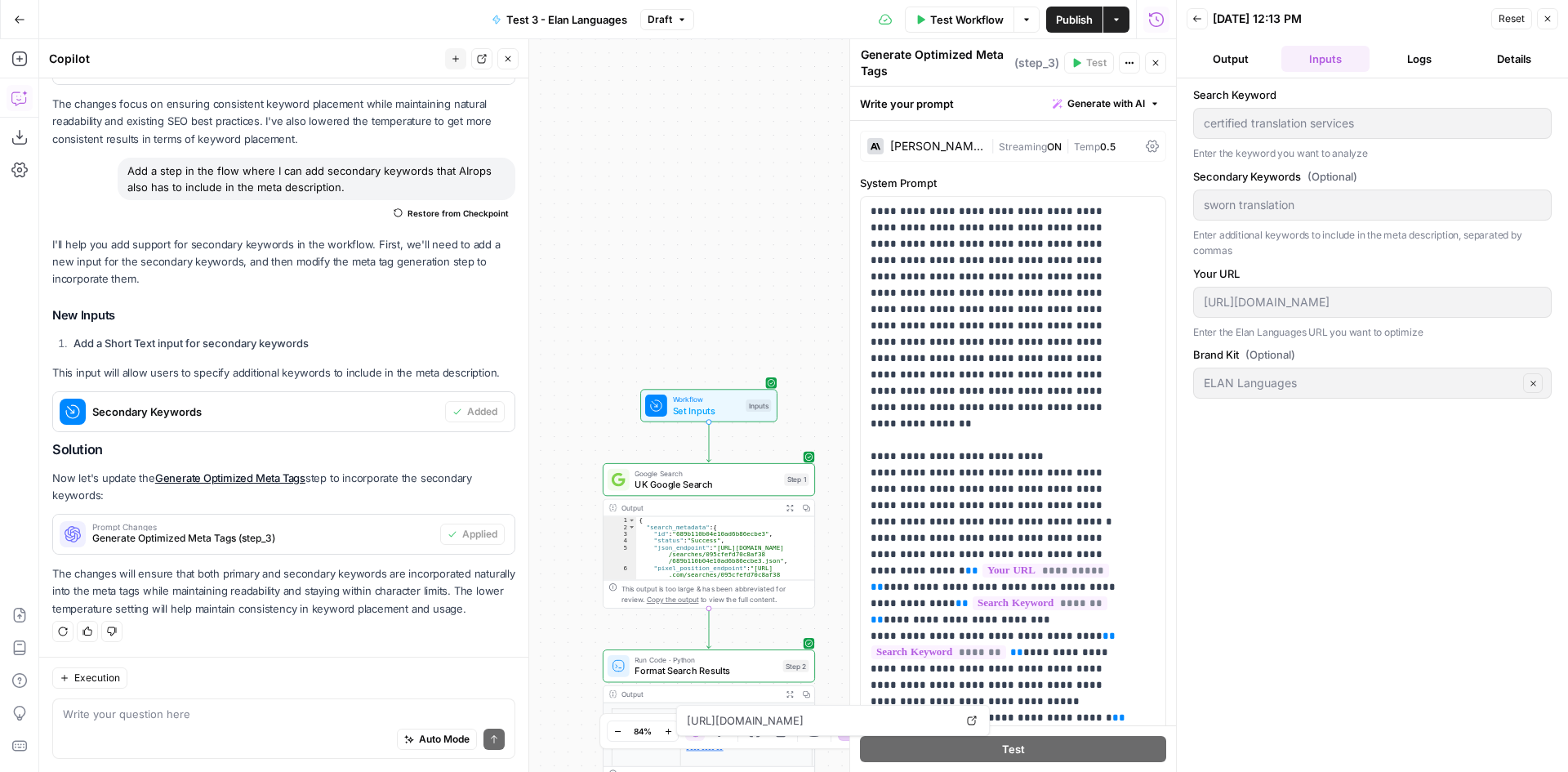
click at [1231, 58] on button "Output" at bounding box center [1230, 58] width 88 height 26
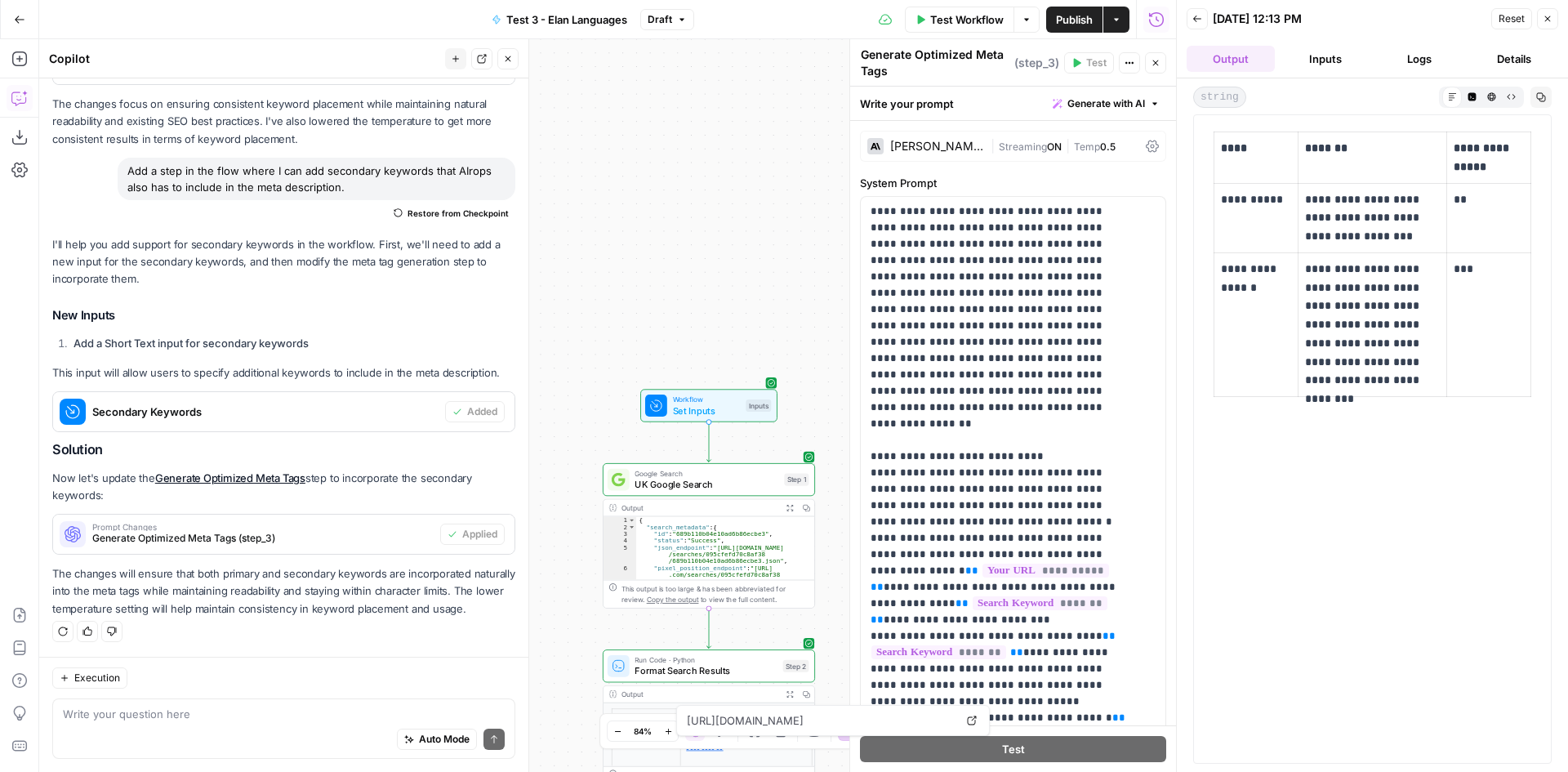
click at [1419, 60] on button "Logs" at bounding box center [1420, 58] width 88 height 26
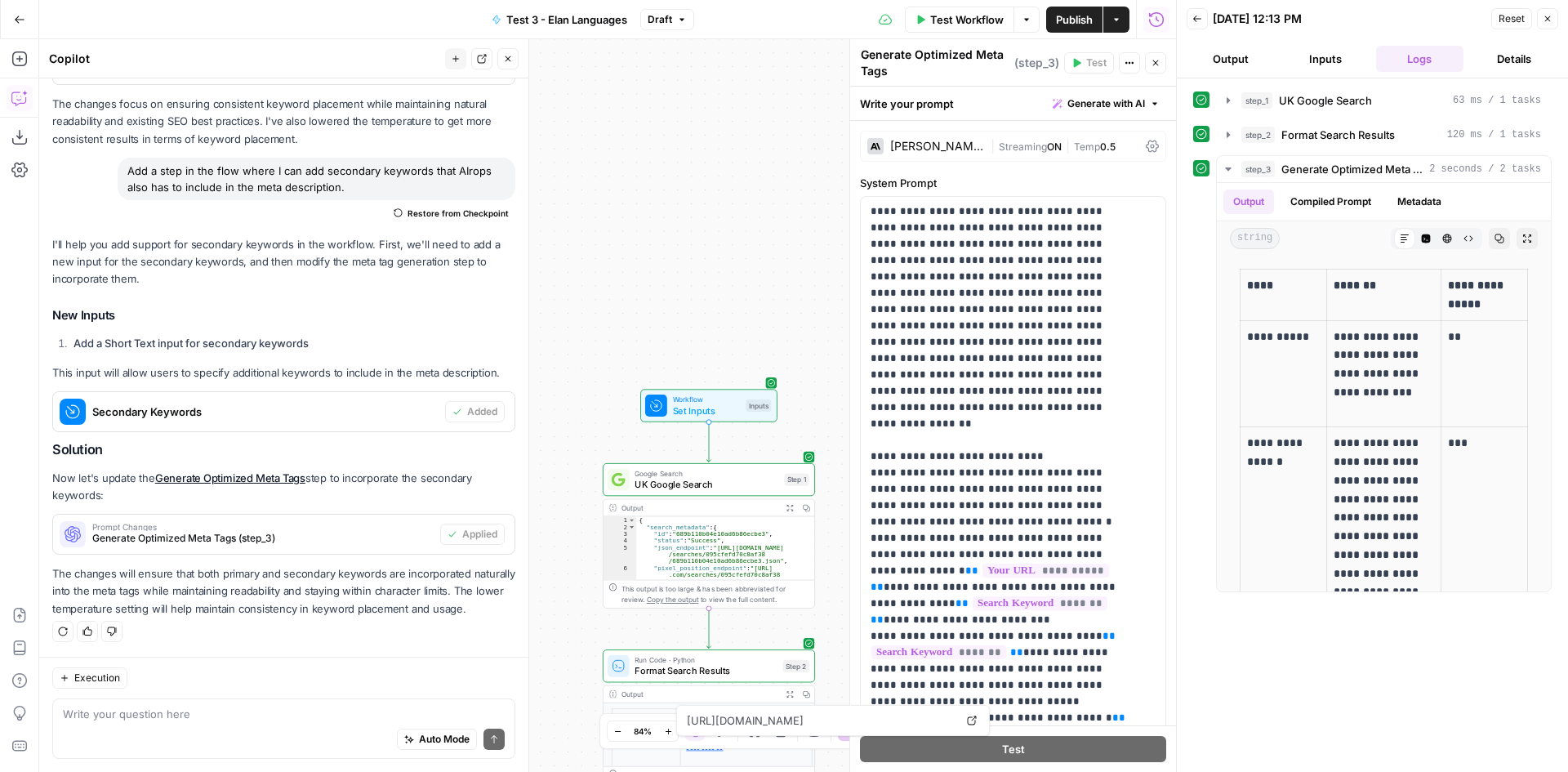
click at [1203, 25] on button "Back" at bounding box center [1197, 19] width 21 height 21
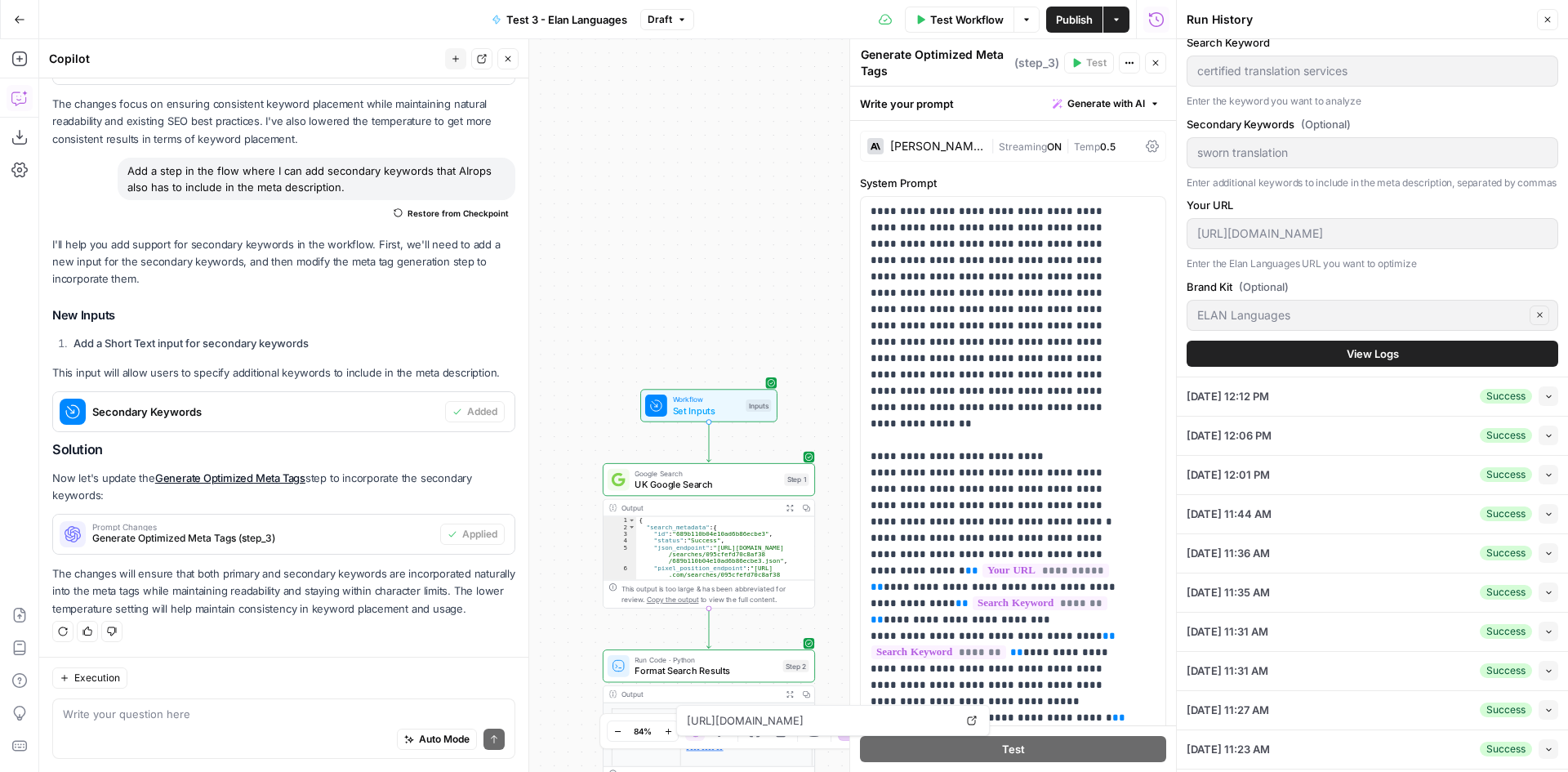
scroll to position [105, 0]
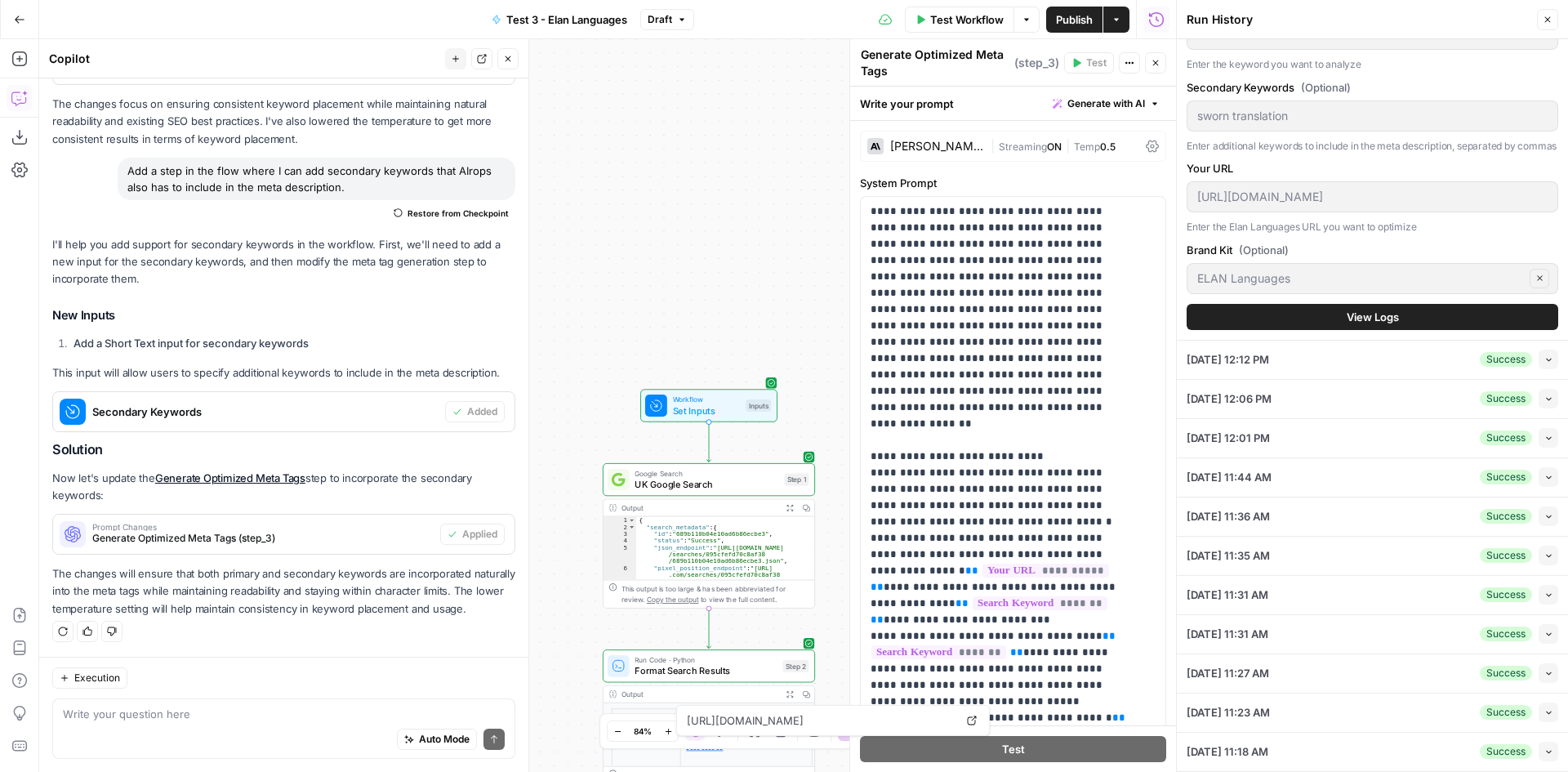
click at [1386, 710] on div "08/12/25 at 11:23 AM Success Collapse" at bounding box center [1371, 713] width 371 height 38
click at [1538, 714] on button "Collapse" at bounding box center [1548, 712] width 19 height 19
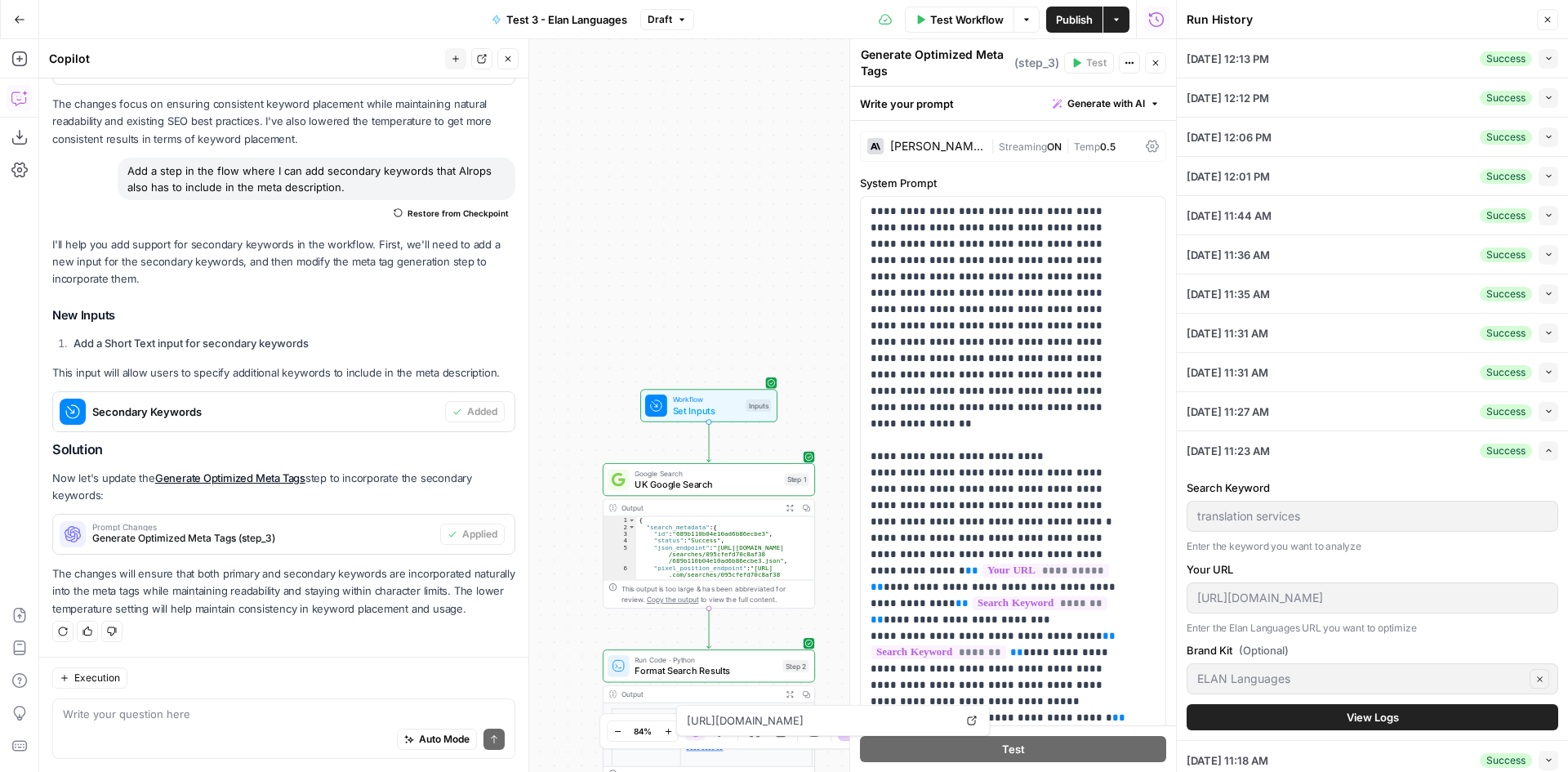
scroll to position [9, 0]
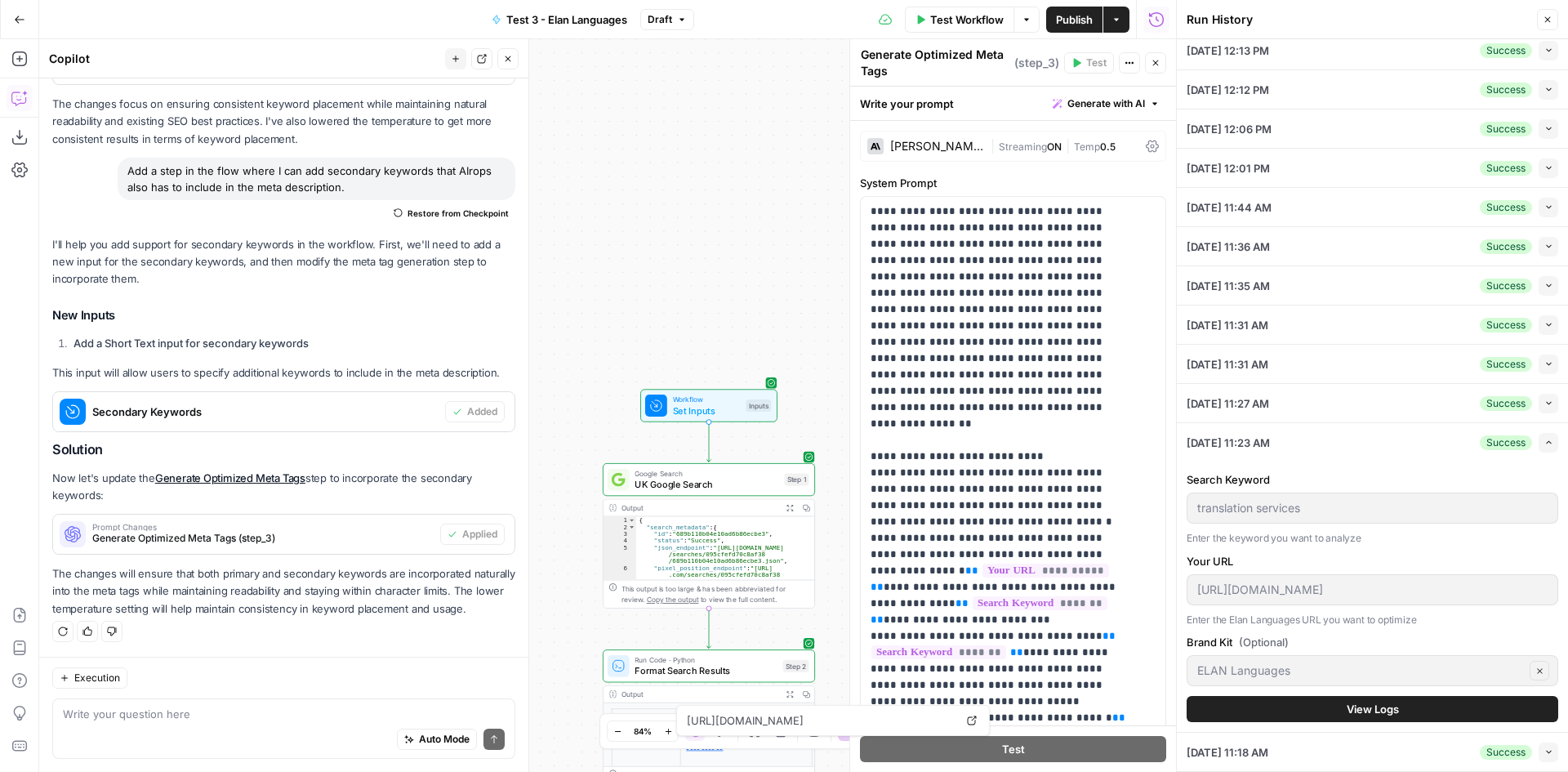
click at [1544, 440] on icon "button" at bounding box center [1548, 441] width 9 height 9
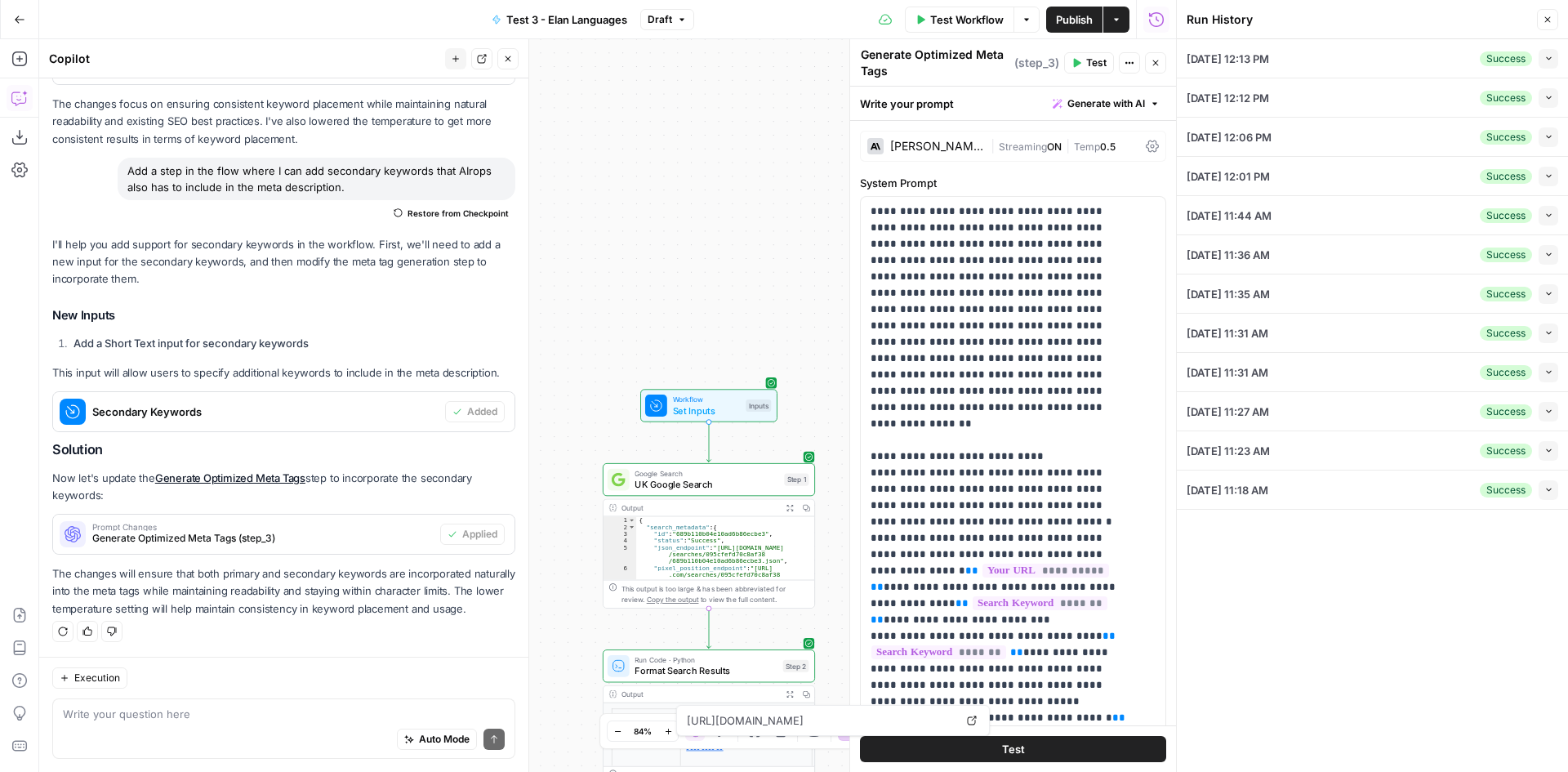
click at [1551, 20] on icon "button" at bounding box center [1548, 19] width 10 height 10
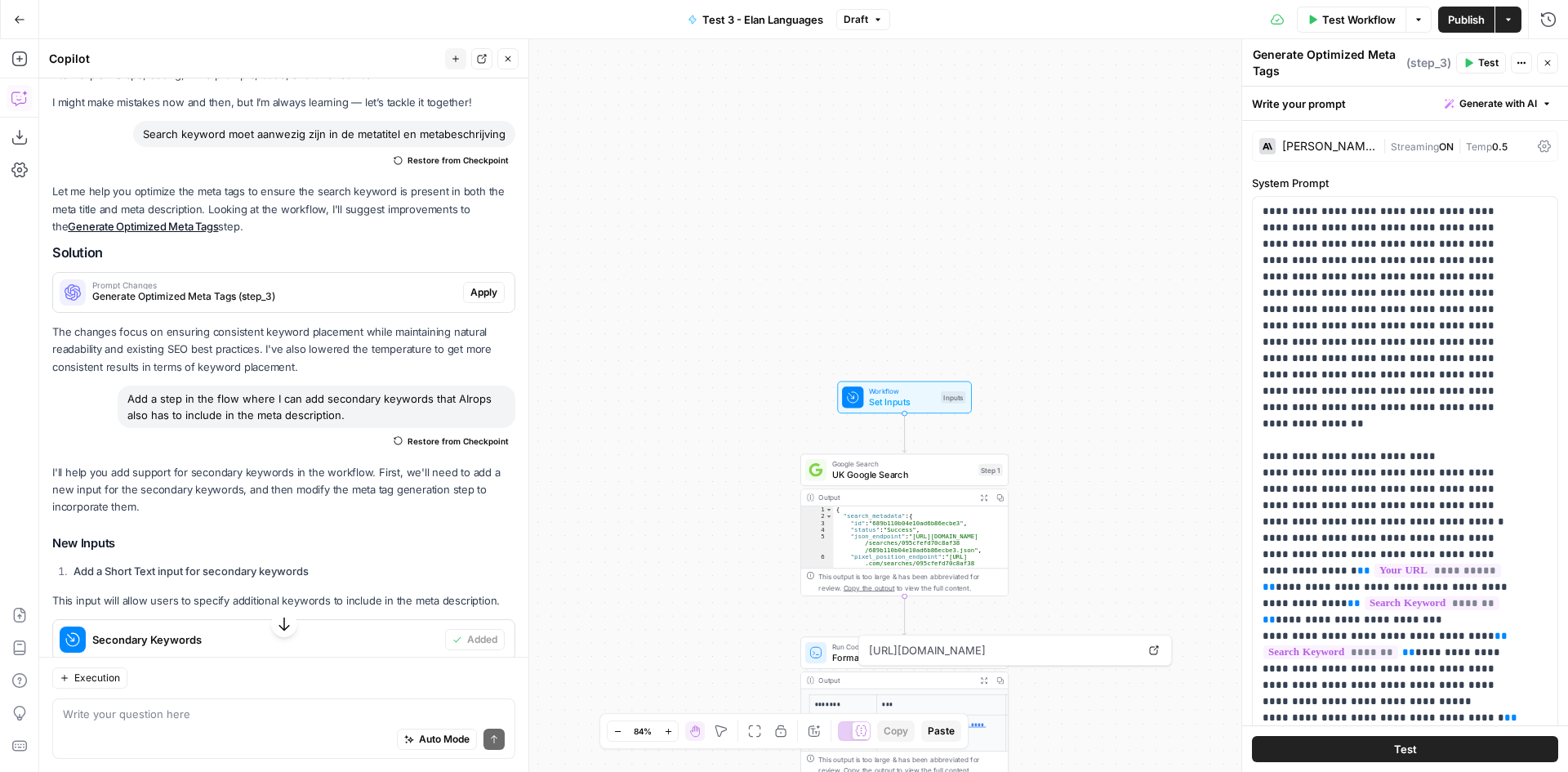
scroll to position [298, 0]
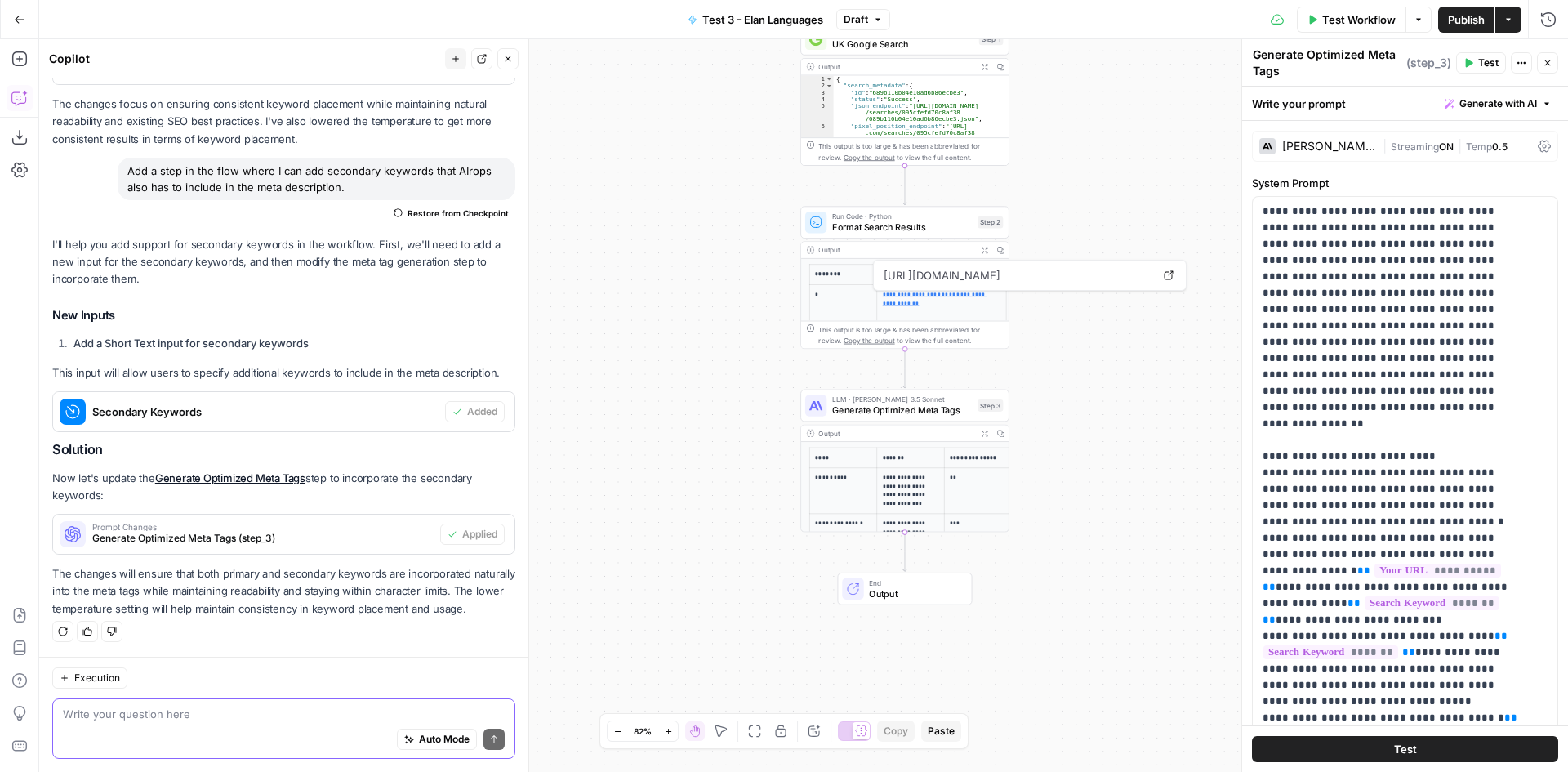
click at [193, 716] on textarea at bounding box center [284, 714] width 442 height 16
type textarea "How do I undo previous steps?"
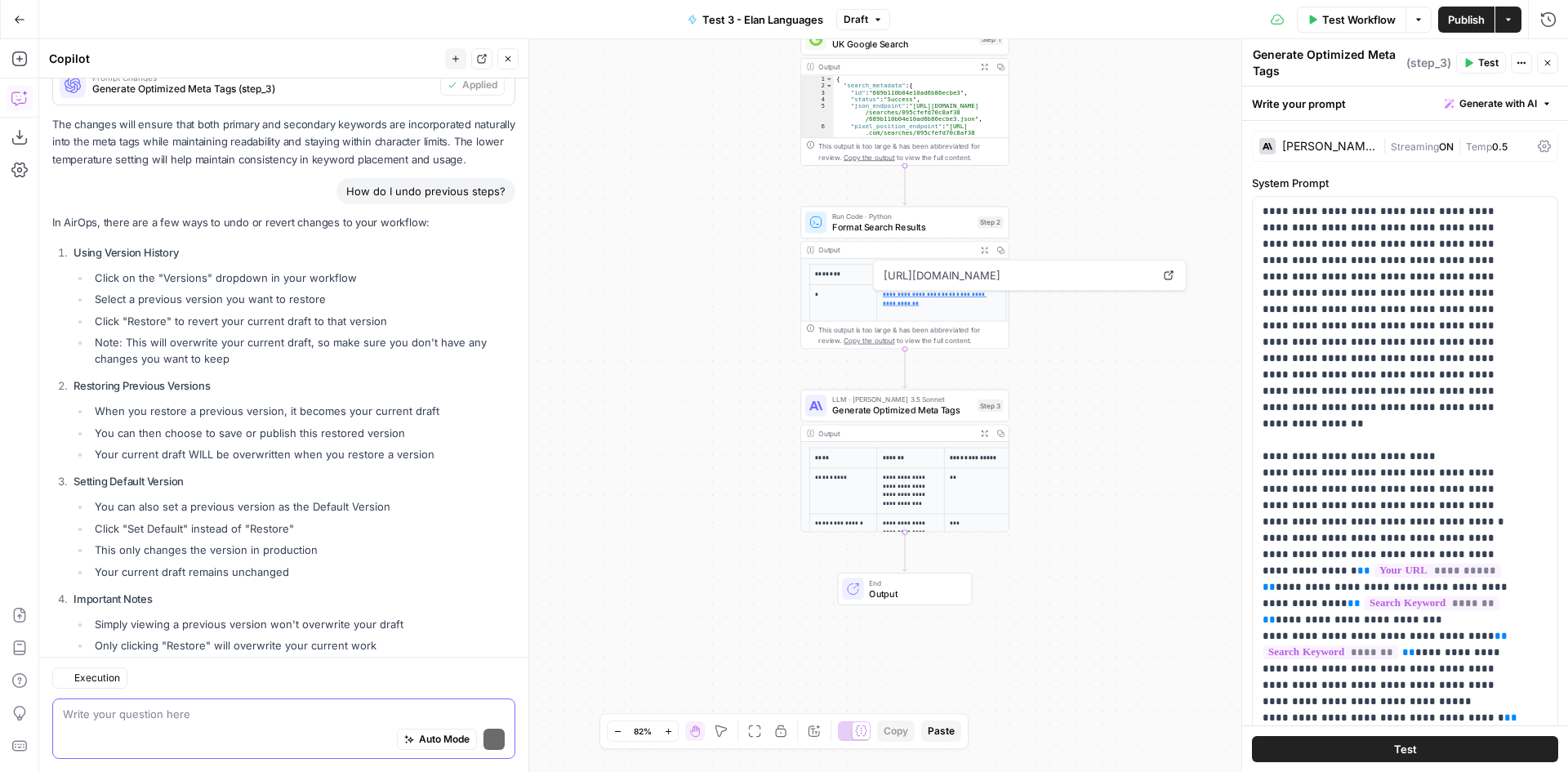
scroll to position [835, 0]
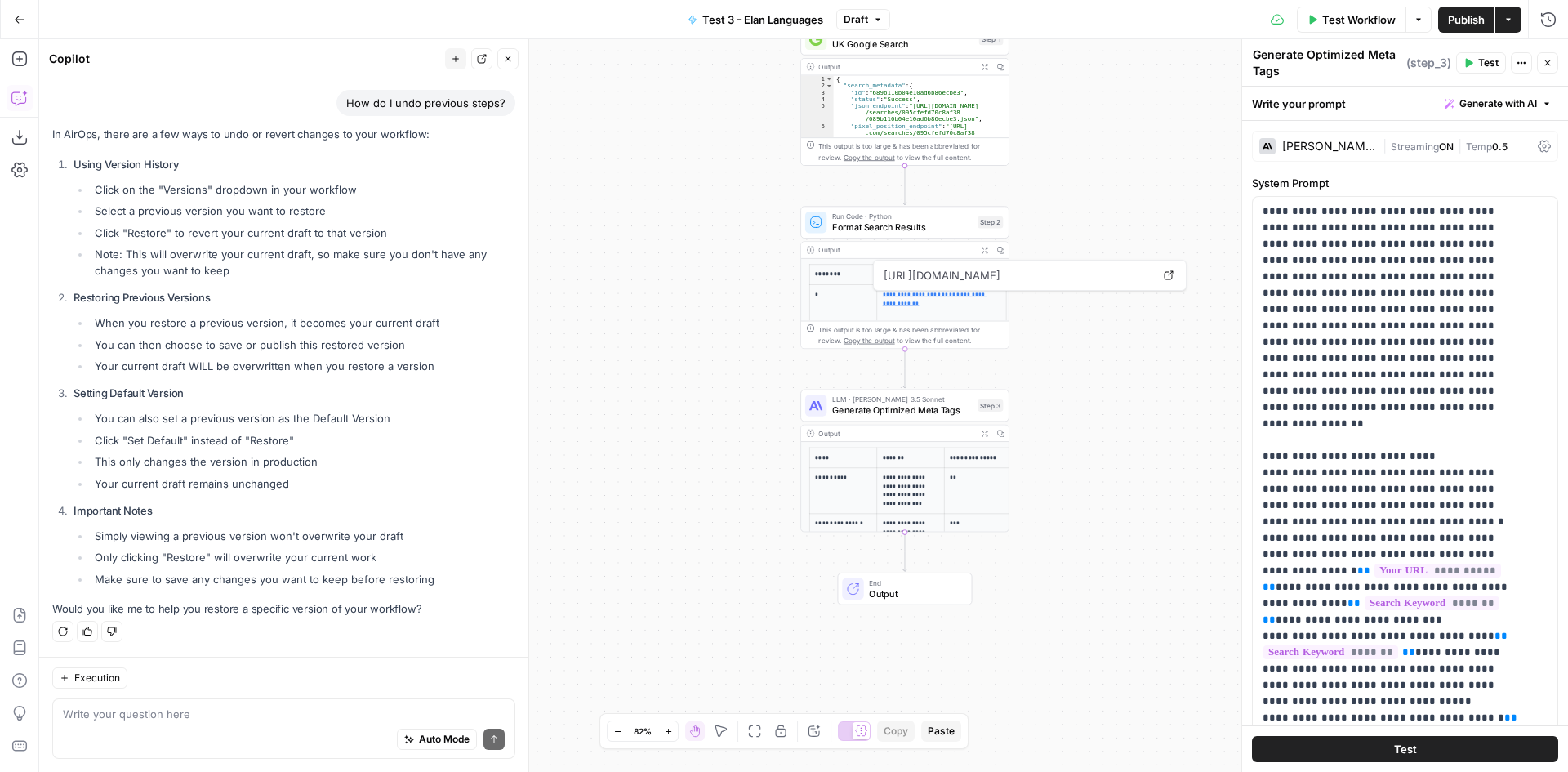
click at [1527, 64] on button "Actions" at bounding box center [1521, 63] width 21 height 21
click at [1417, 28] on button "Options" at bounding box center [1418, 19] width 26 height 26
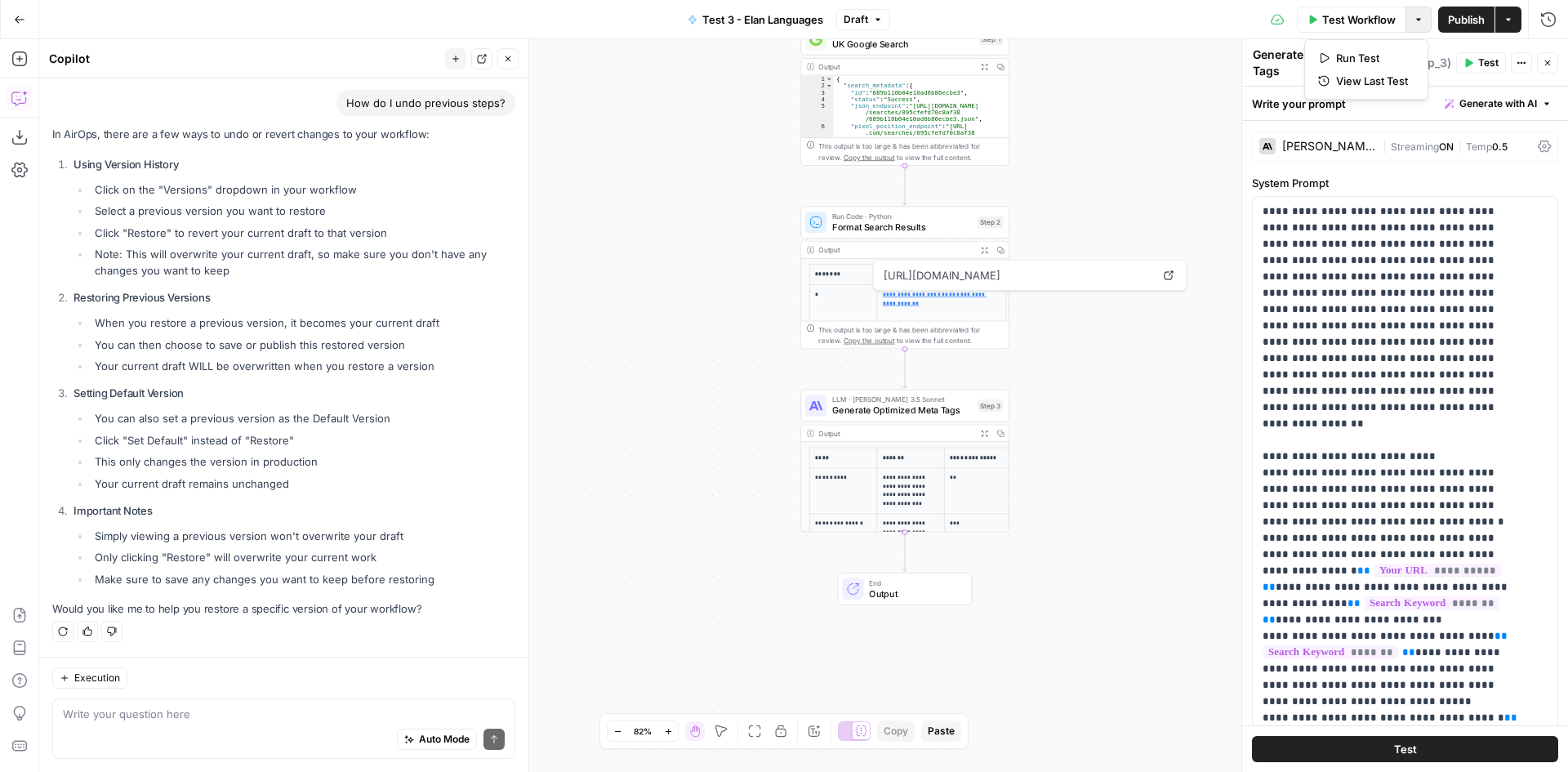
click at [1417, 28] on button "Options" at bounding box center [1418, 19] width 26 height 26
click at [1508, 26] on button "Actions" at bounding box center [1508, 19] width 26 height 26
click at [1150, 80] on div "**********" at bounding box center [804, 406] width 1529 height 733
click at [16, 171] on icon "button" at bounding box center [19, 170] width 16 height 16
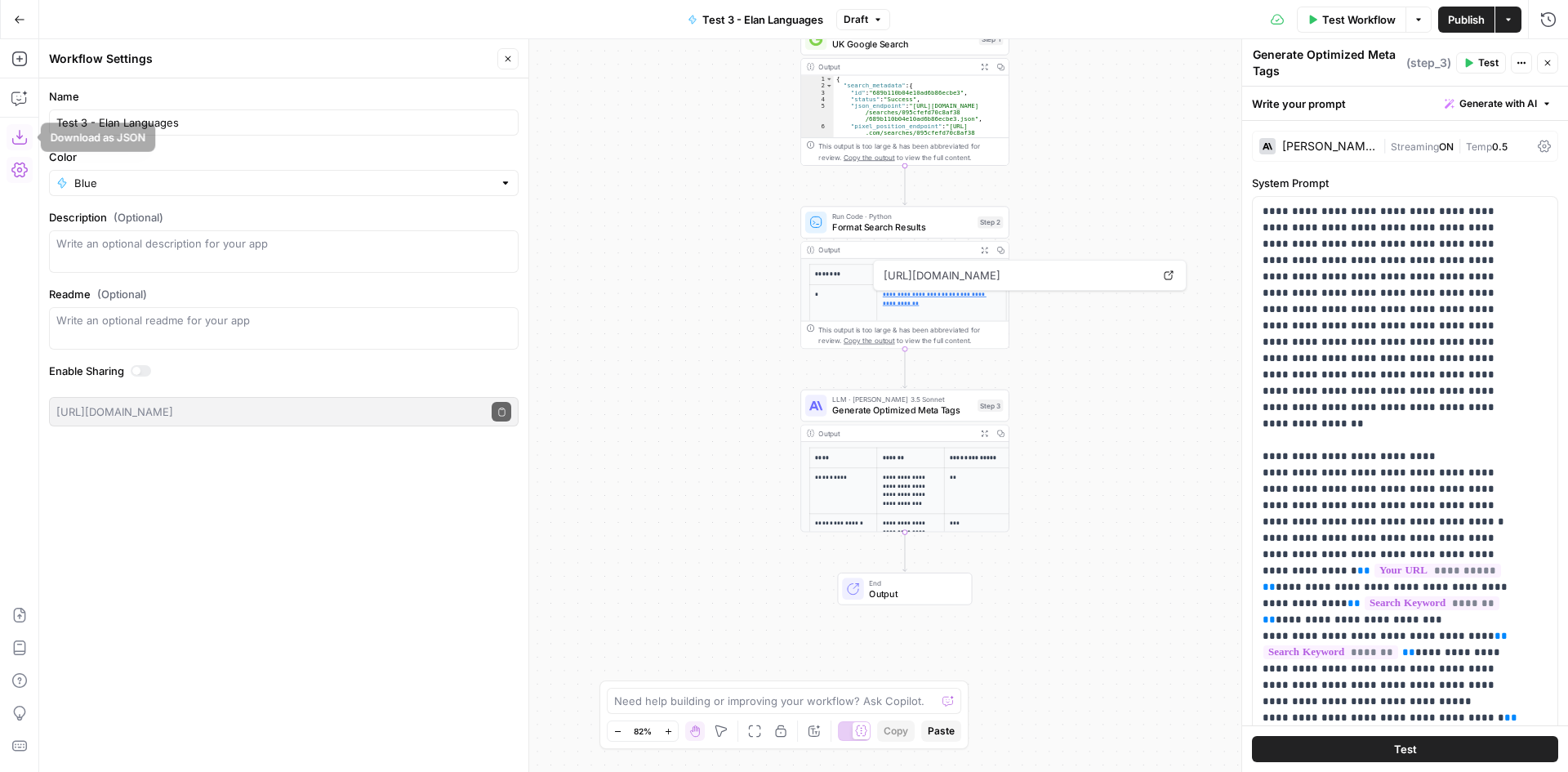
click at [21, 136] on icon "button" at bounding box center [18, 136] width 14 height 14
click at [24, 104] on icon "button" at bounding box center [19, 98] width 16 height 16
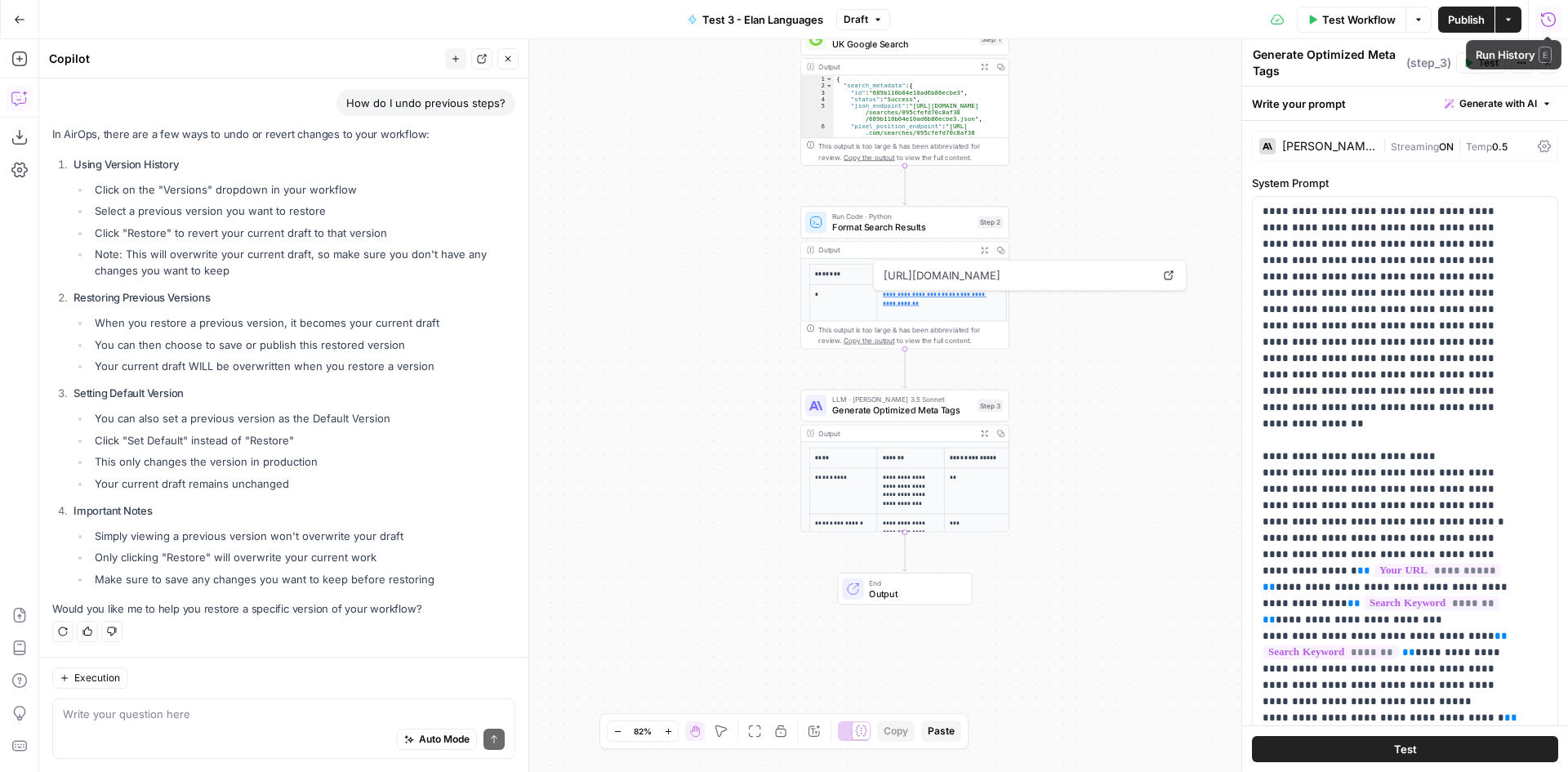
click at [1555, 19] on icon "button" at bounding box center [1548, 19] width 16 height 16
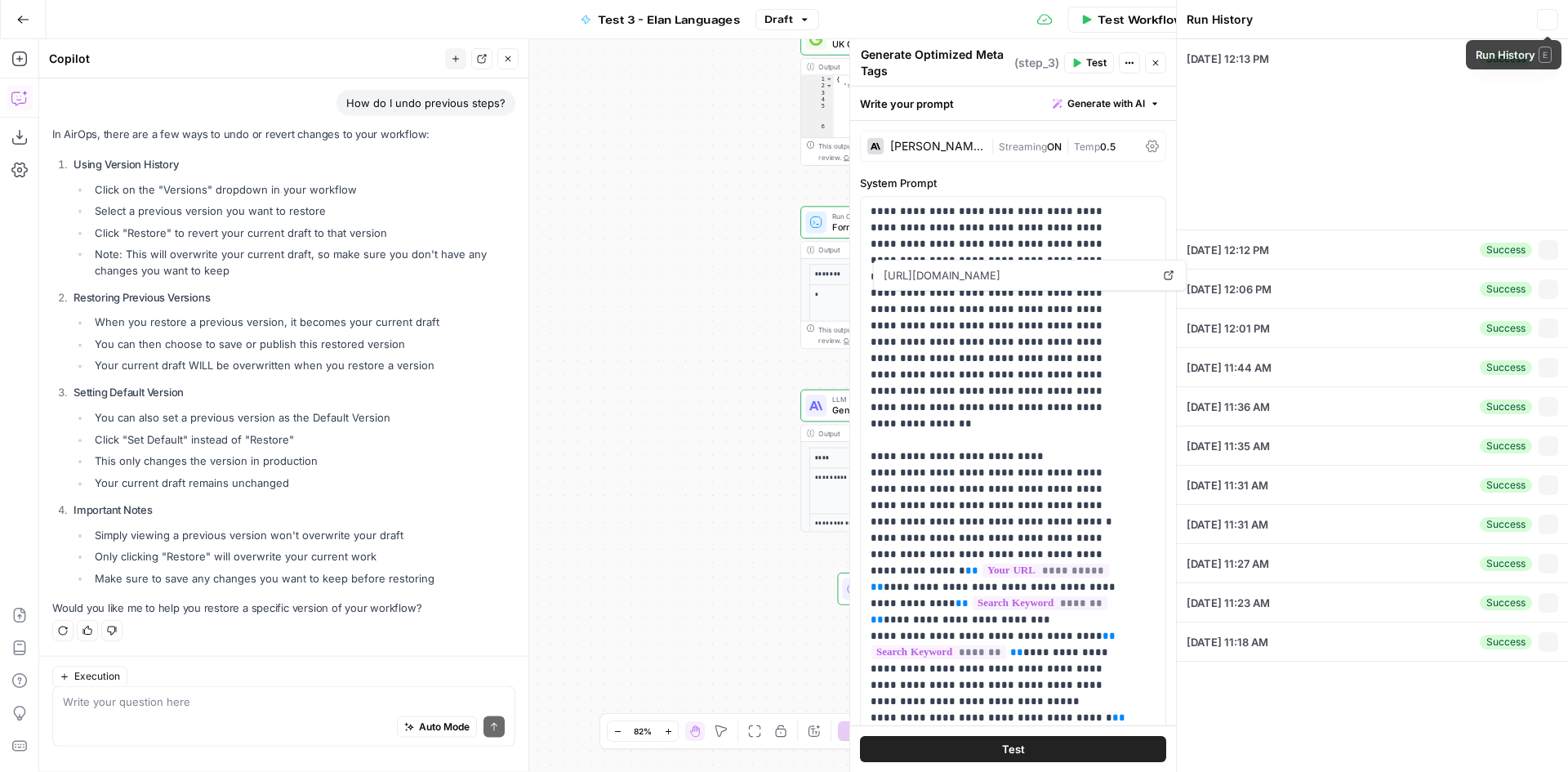
type input "certified translation services"
type input "sworn translation"
type input "[URL][DOMAIN_NAME]"
type input "ELAN Languages"
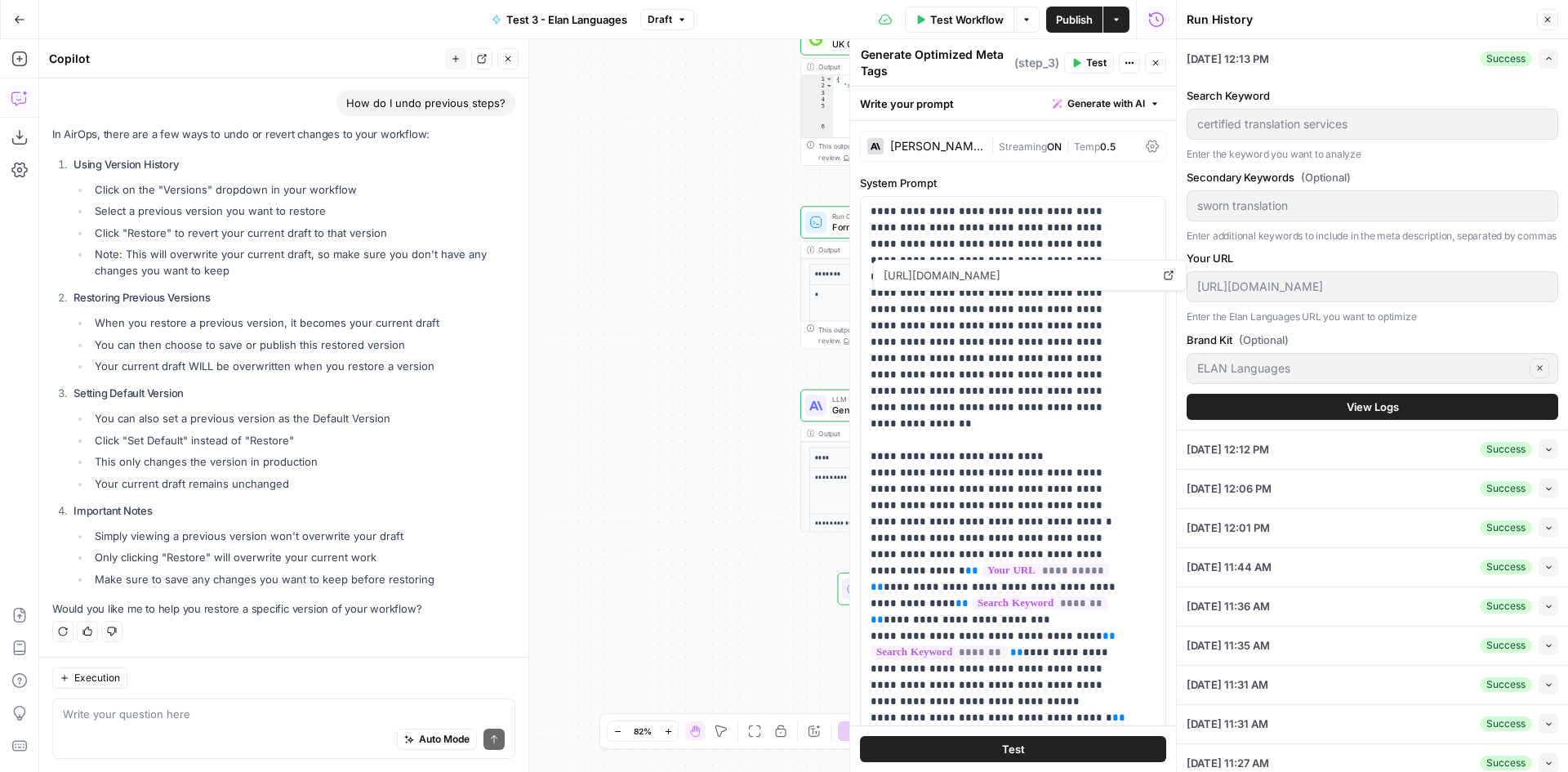
click at [1547, 25] on button "Close" at bounding box center [1548, 19] width 21 height 21
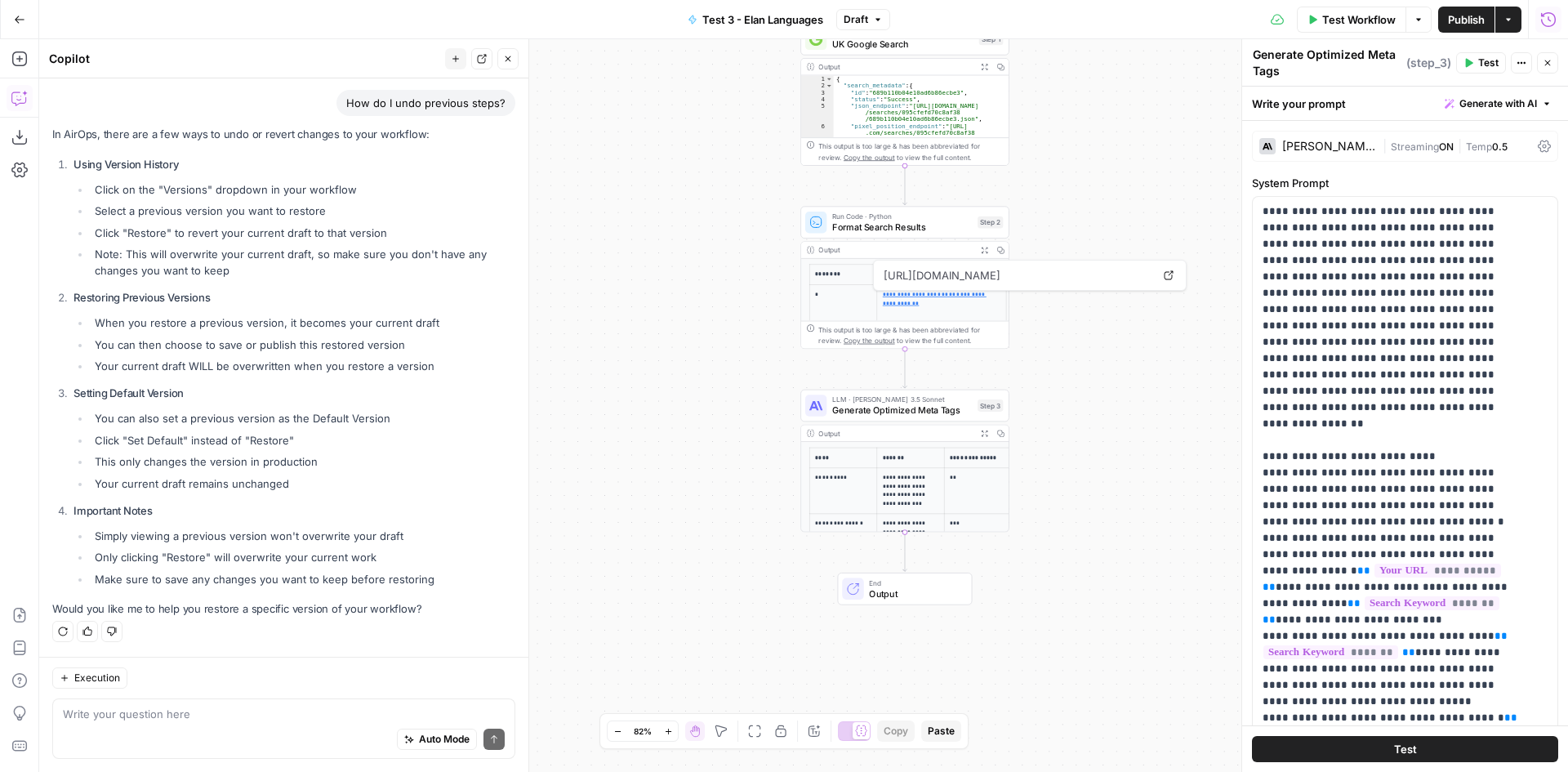
click at [1547, 25] on icon "button" at bounding box center [1548, 19] width 16 height 16
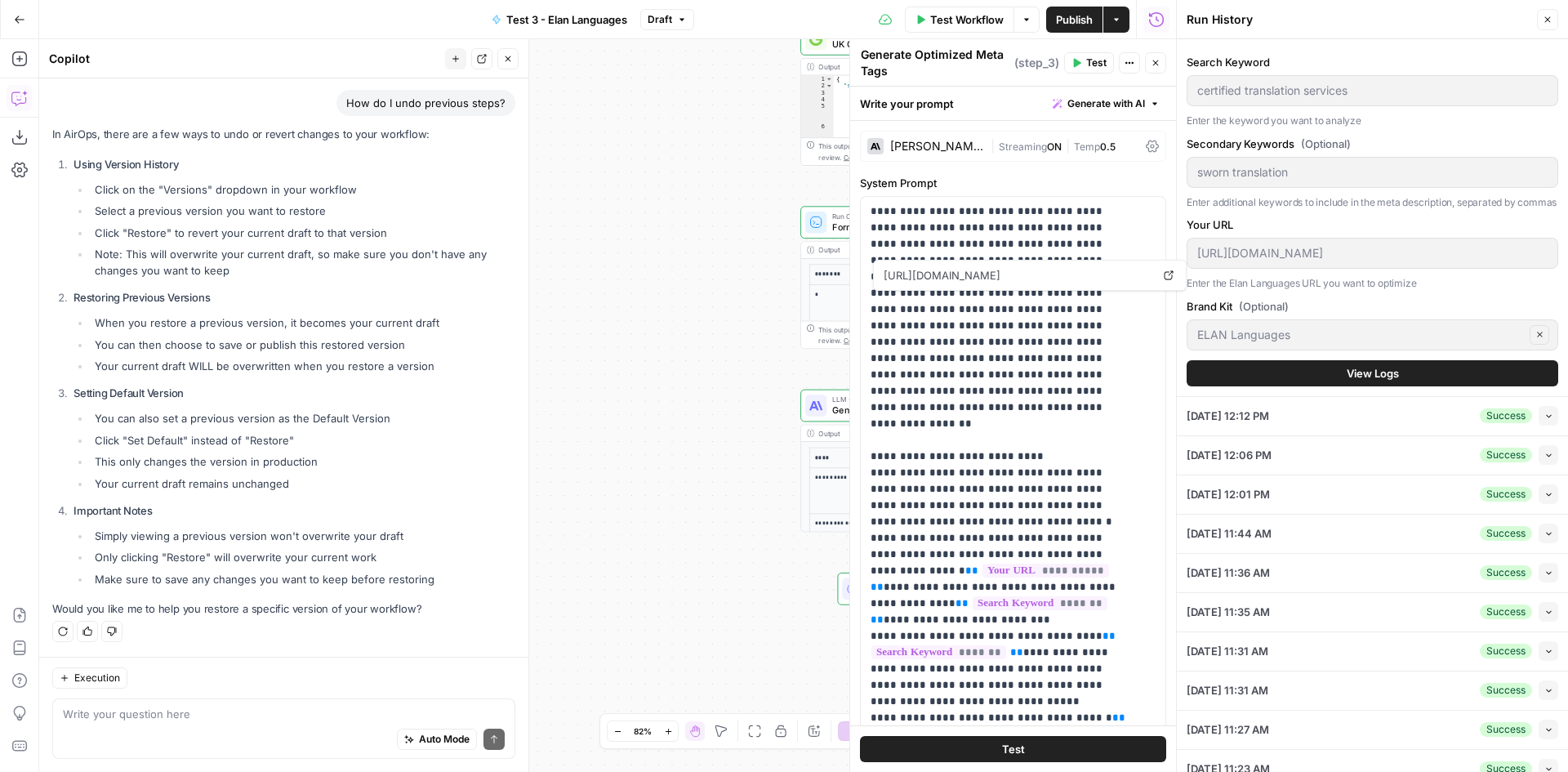
scroll to position [0, 0]
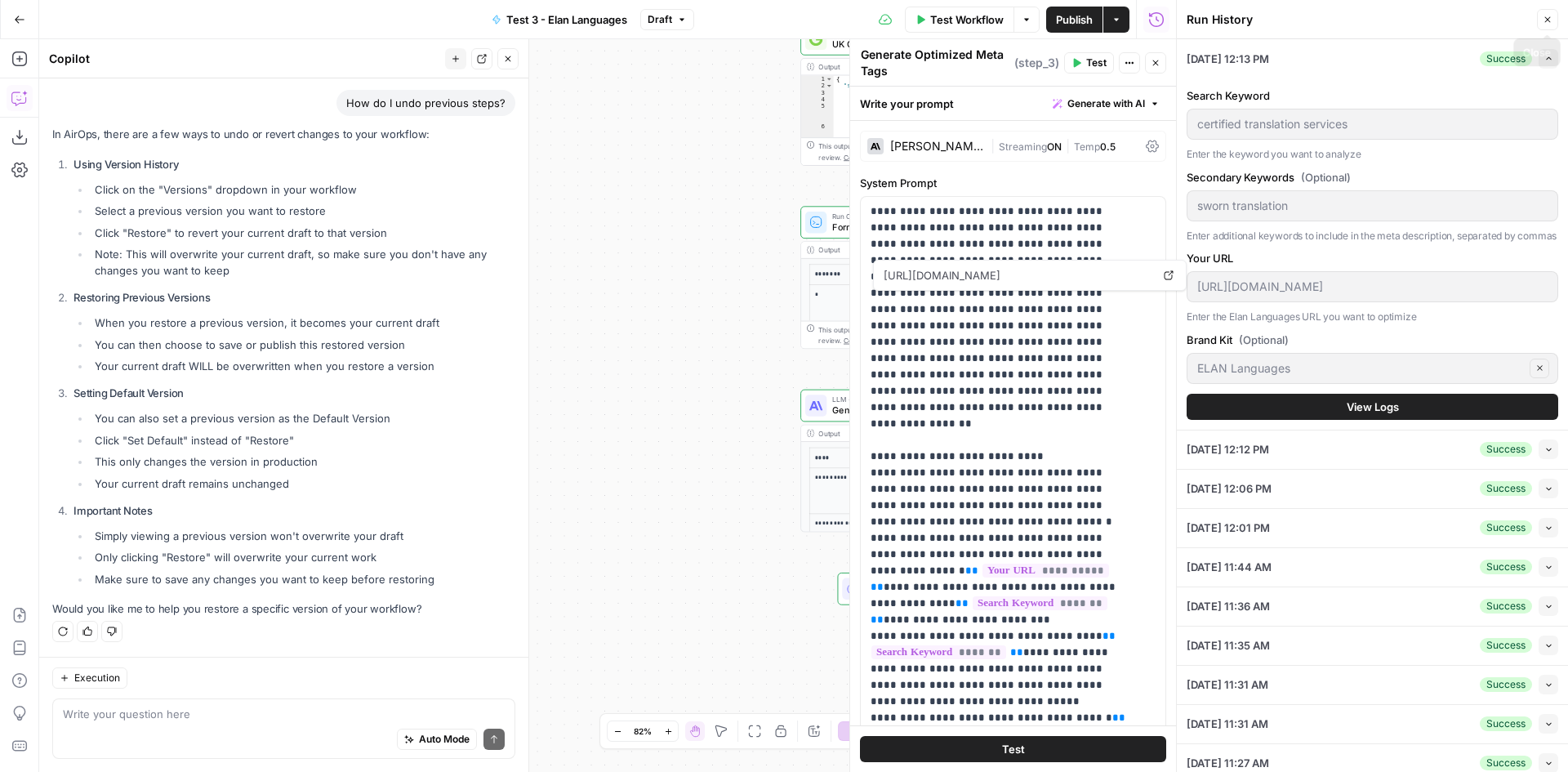
click at [1552, 25] on button "Close" at bounding box center [1548, 19] width 21 height 21
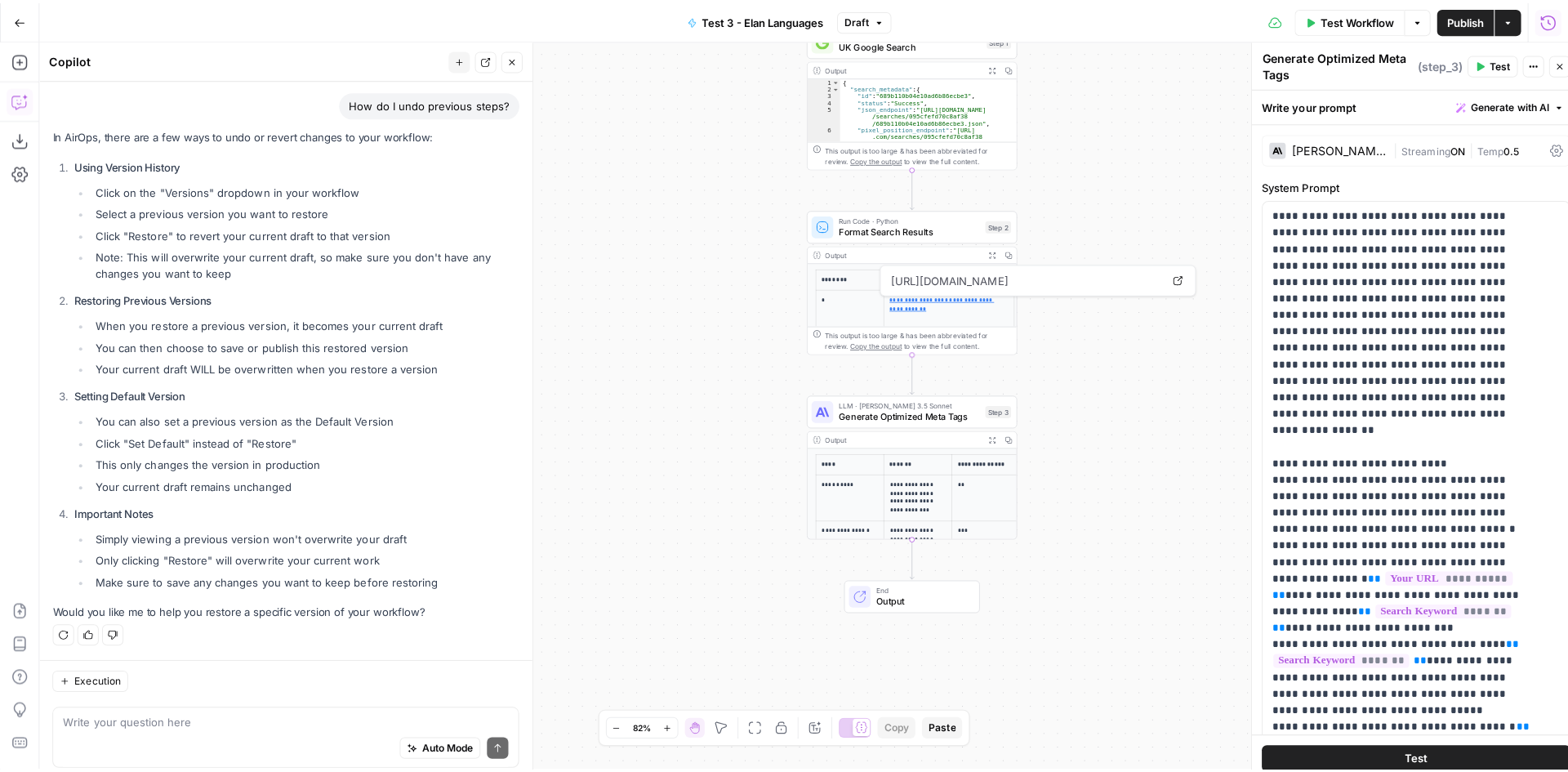
scroll to position [835, 0]
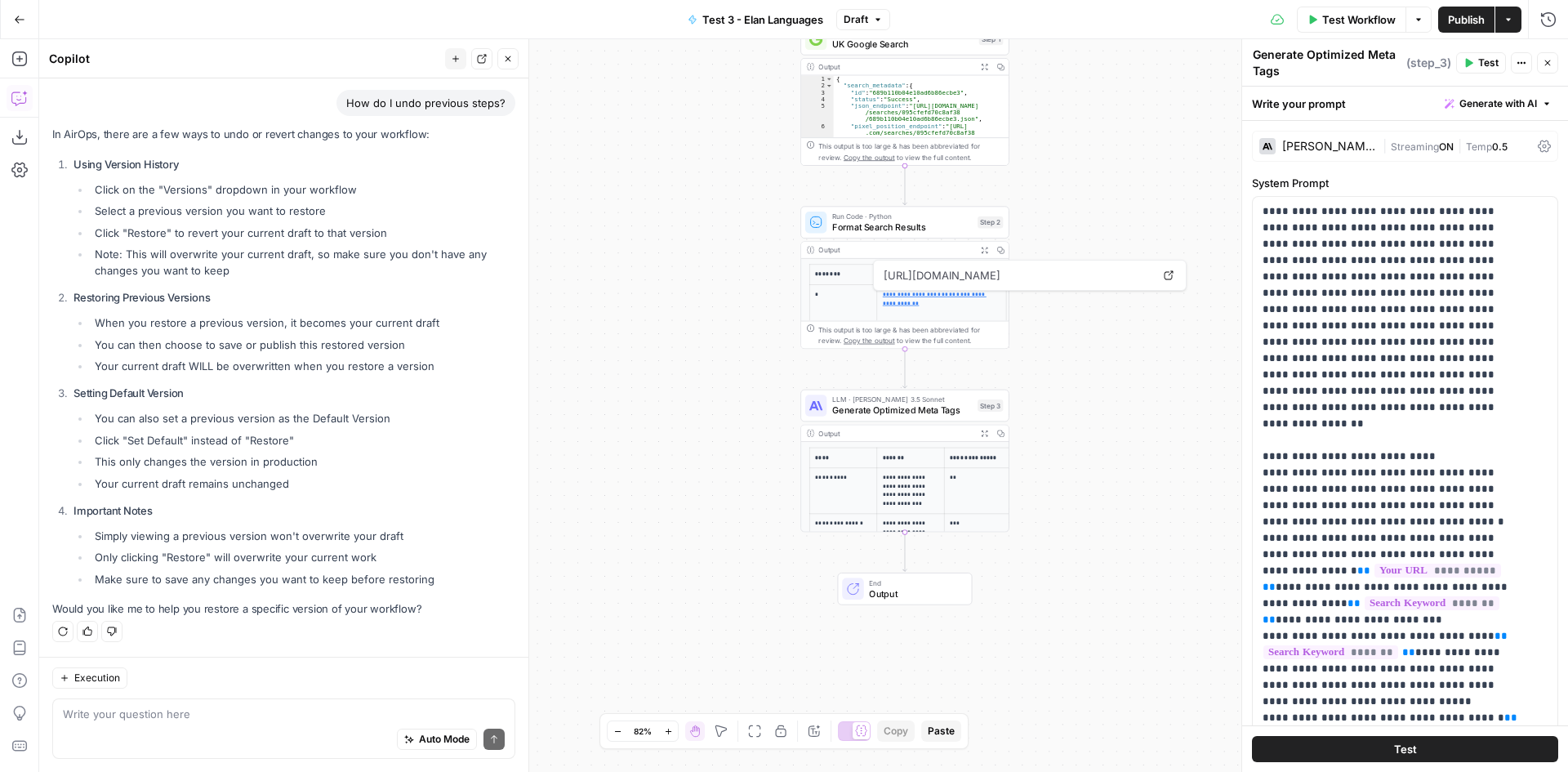
click at [1516, 22] on button "Actions" at bounding box center [1508, 19] width 26 height 26
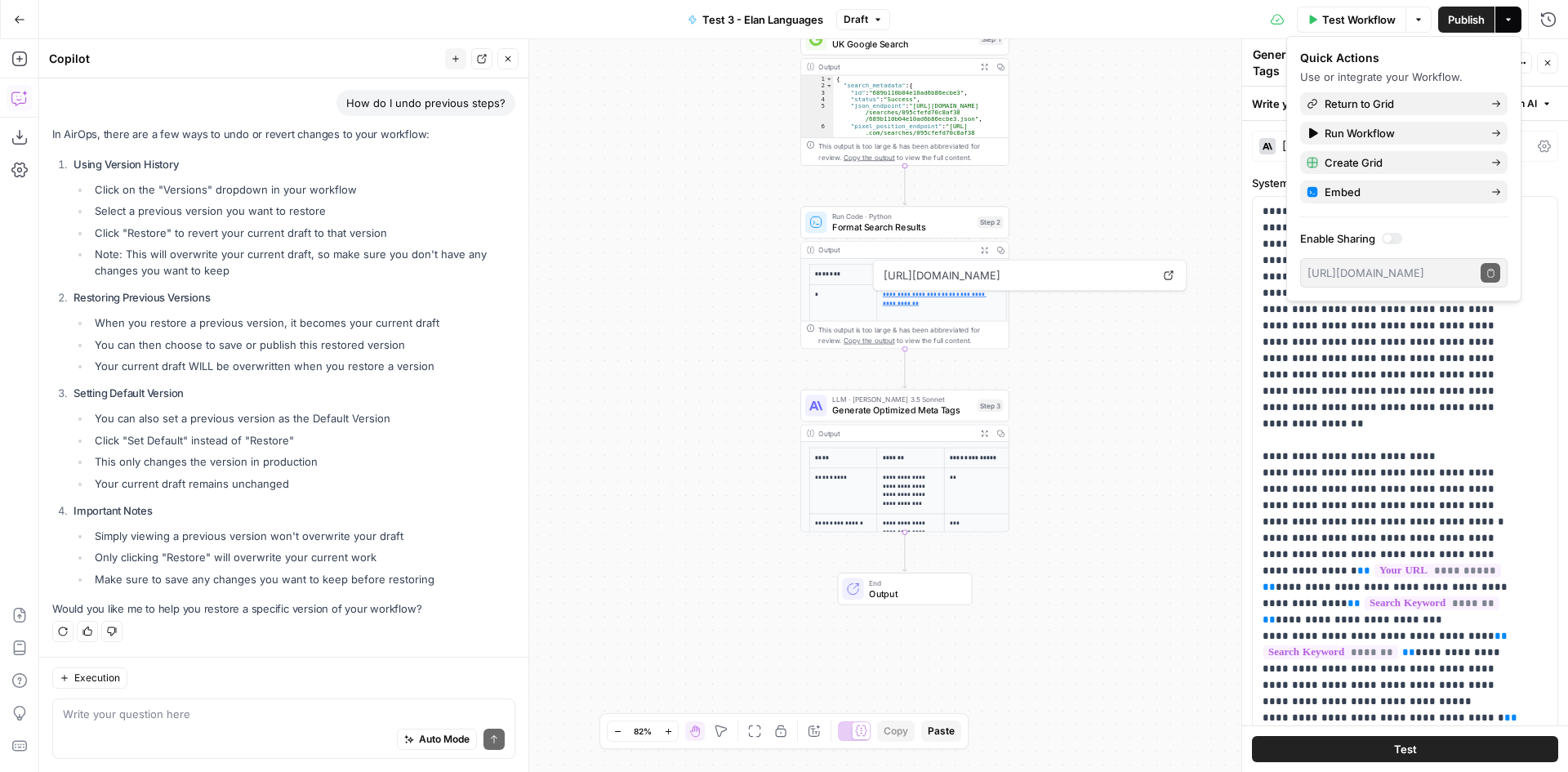
click at [1516, 22] on button "Actions" at bounding box center [1508, 19] width 26 height 26
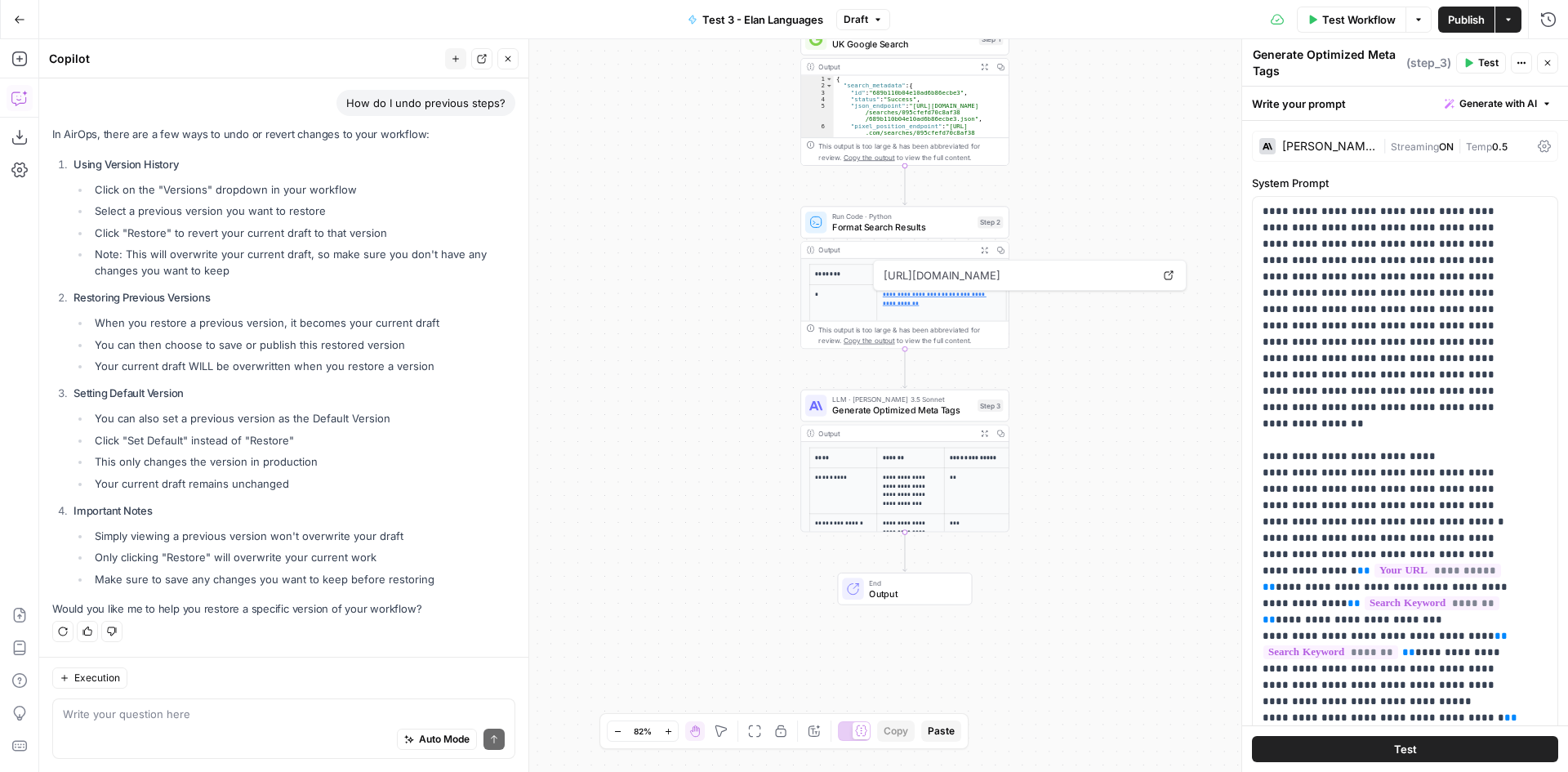
click at [1422, 22] on icon "button" at bounding box center [1418, 19] width 10 height 10
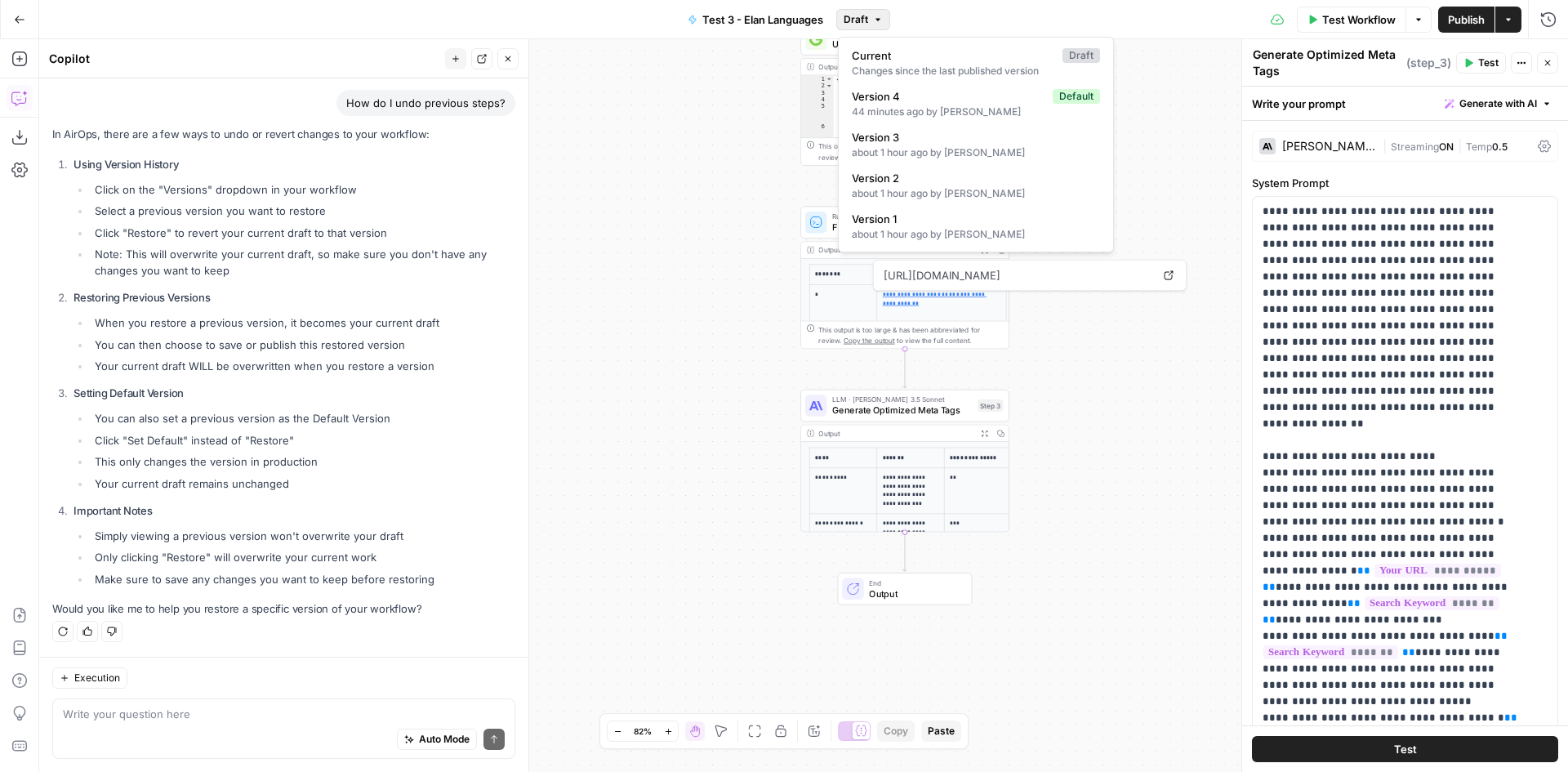
click at [862, 16] on span "Draft" at bounding box center [856, 19] width 25 height 14
click at [927, 105] on div "about 1 hour ago by Jana Baeskens" at bounding box center [975, 111] width 248 height 14
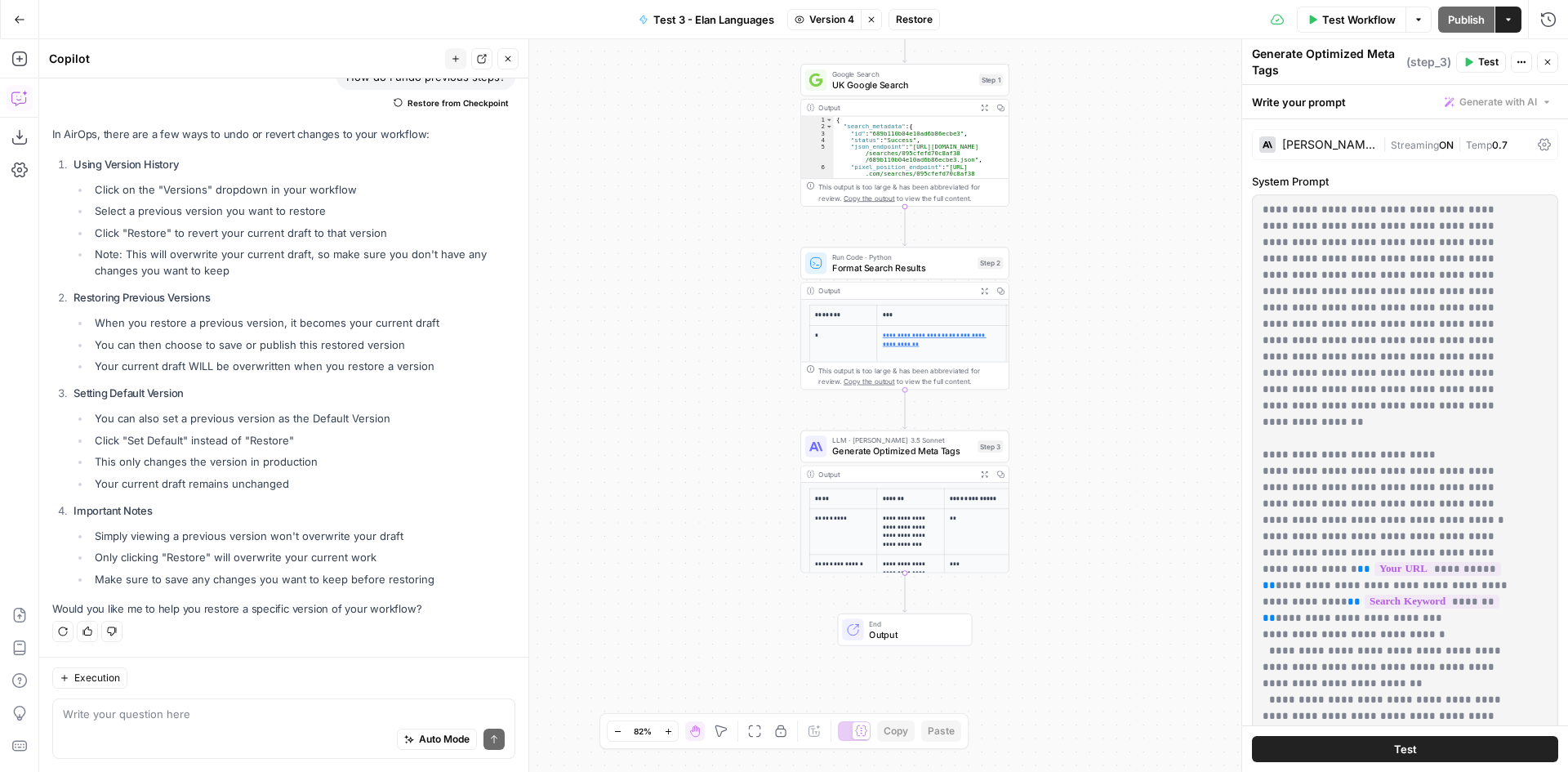
click at [1420, 19] on icon "button" at bounding box center [1418, 19] width 10 height 10
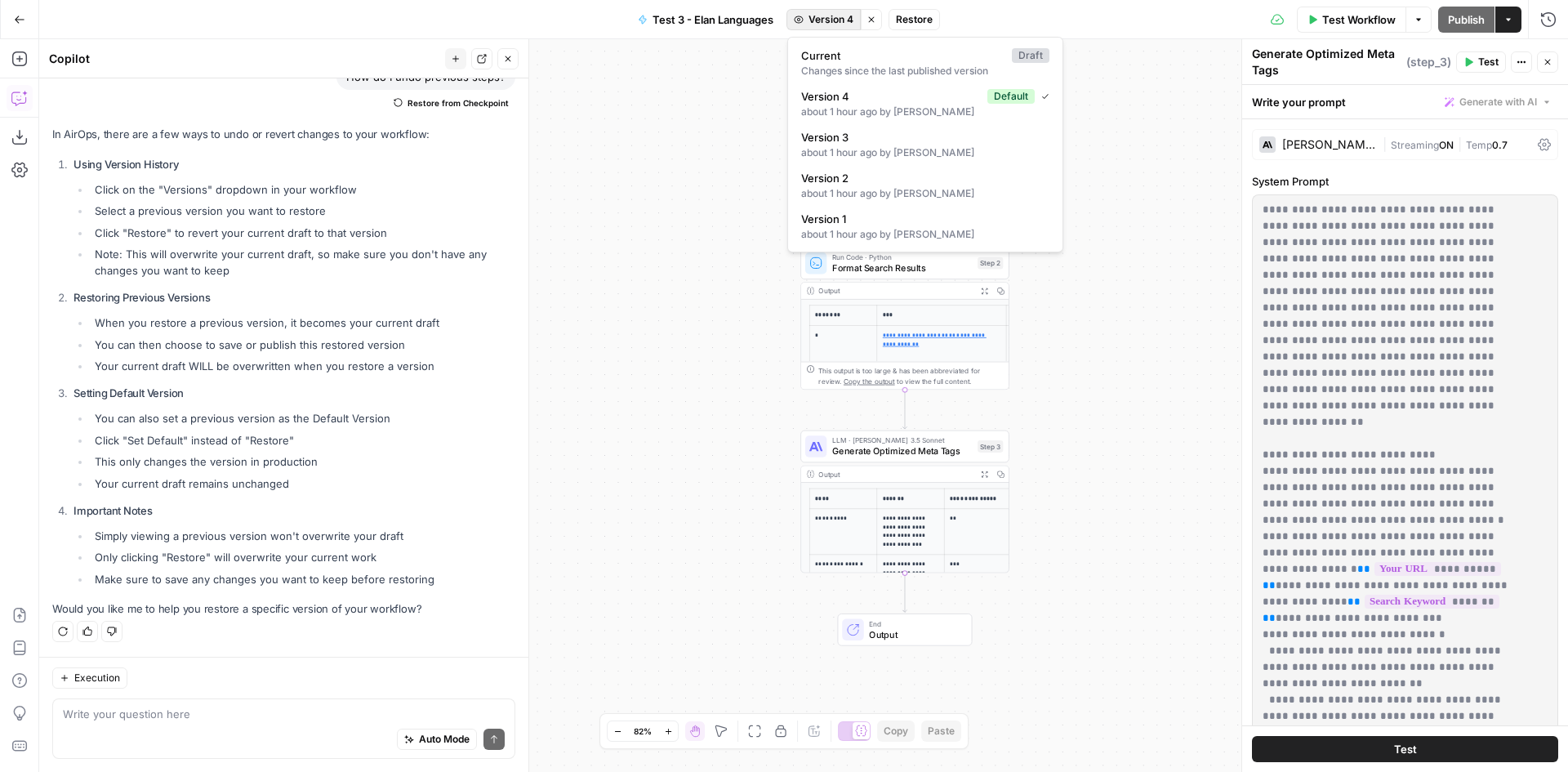
click at [830, 16] on span "Version 4" at bounding box center [831, 19] width 45 height 14
click at [835, 63] on div "Changes since the last published version" at bounding box center [924, 70] width 248 height 14
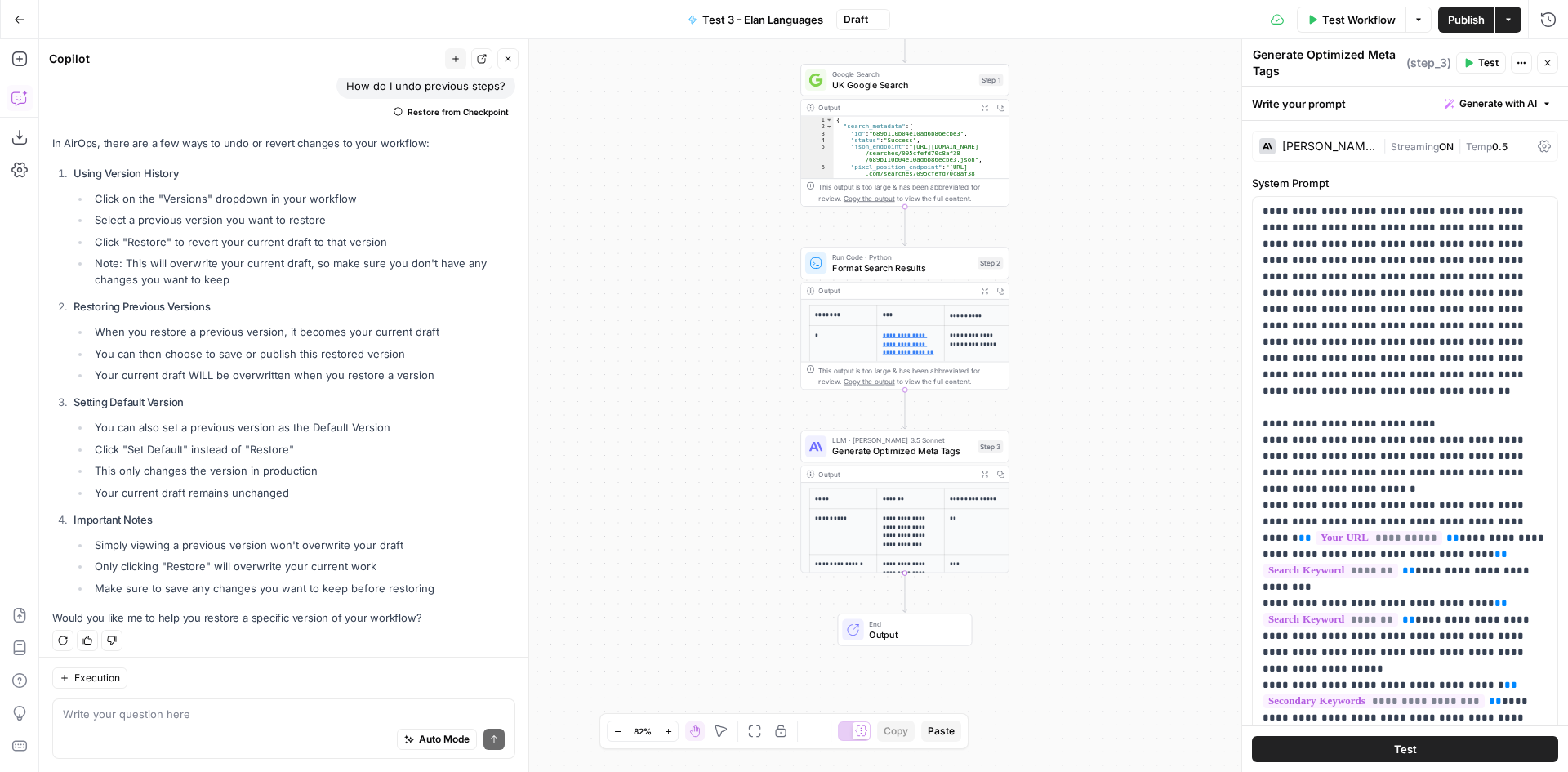
scroll to position [861, 0]
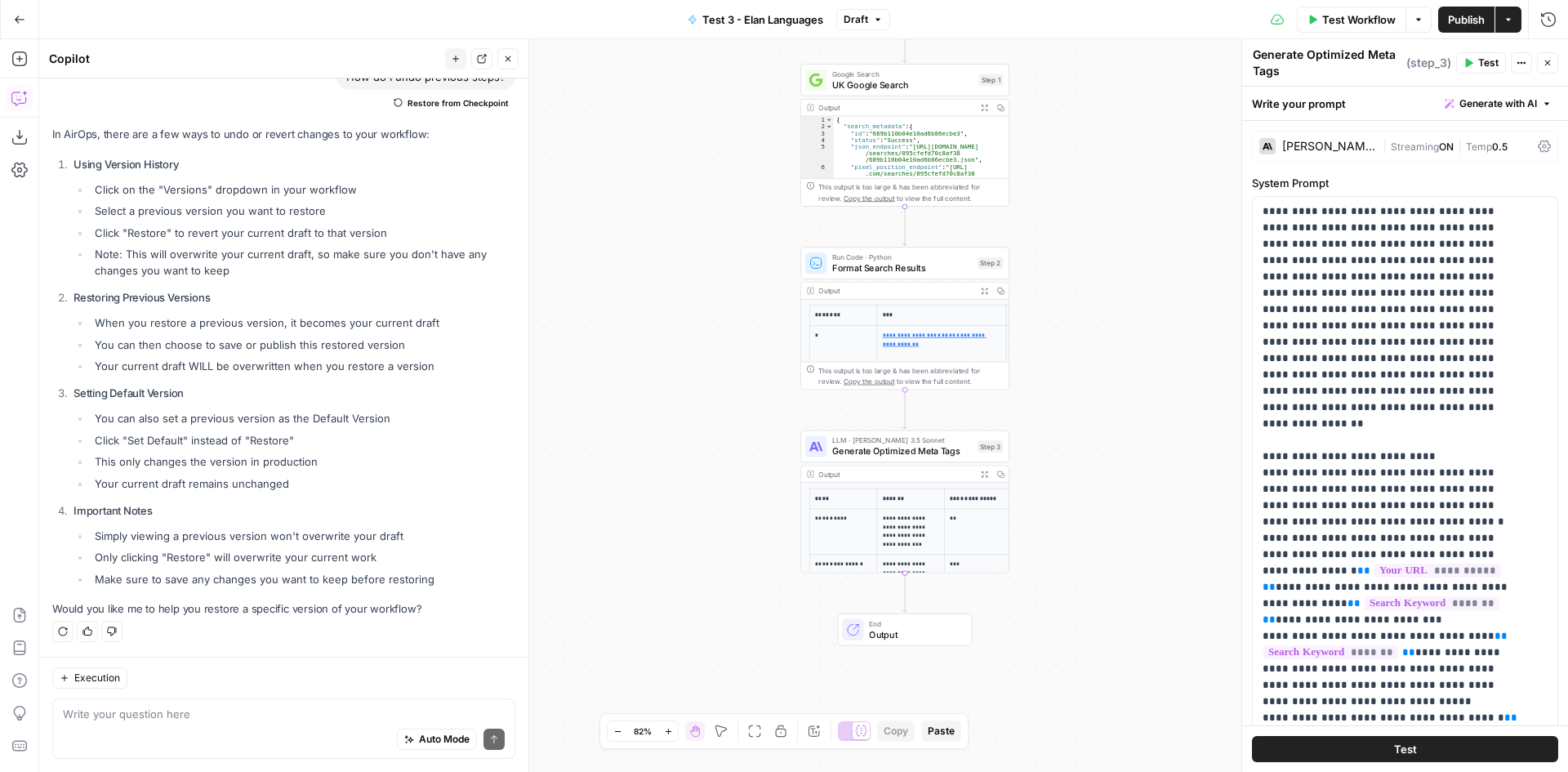
click at [767, 23] on span "Test 3 - Elan Languages" at bounding box center [762, 19] width 121 height 16
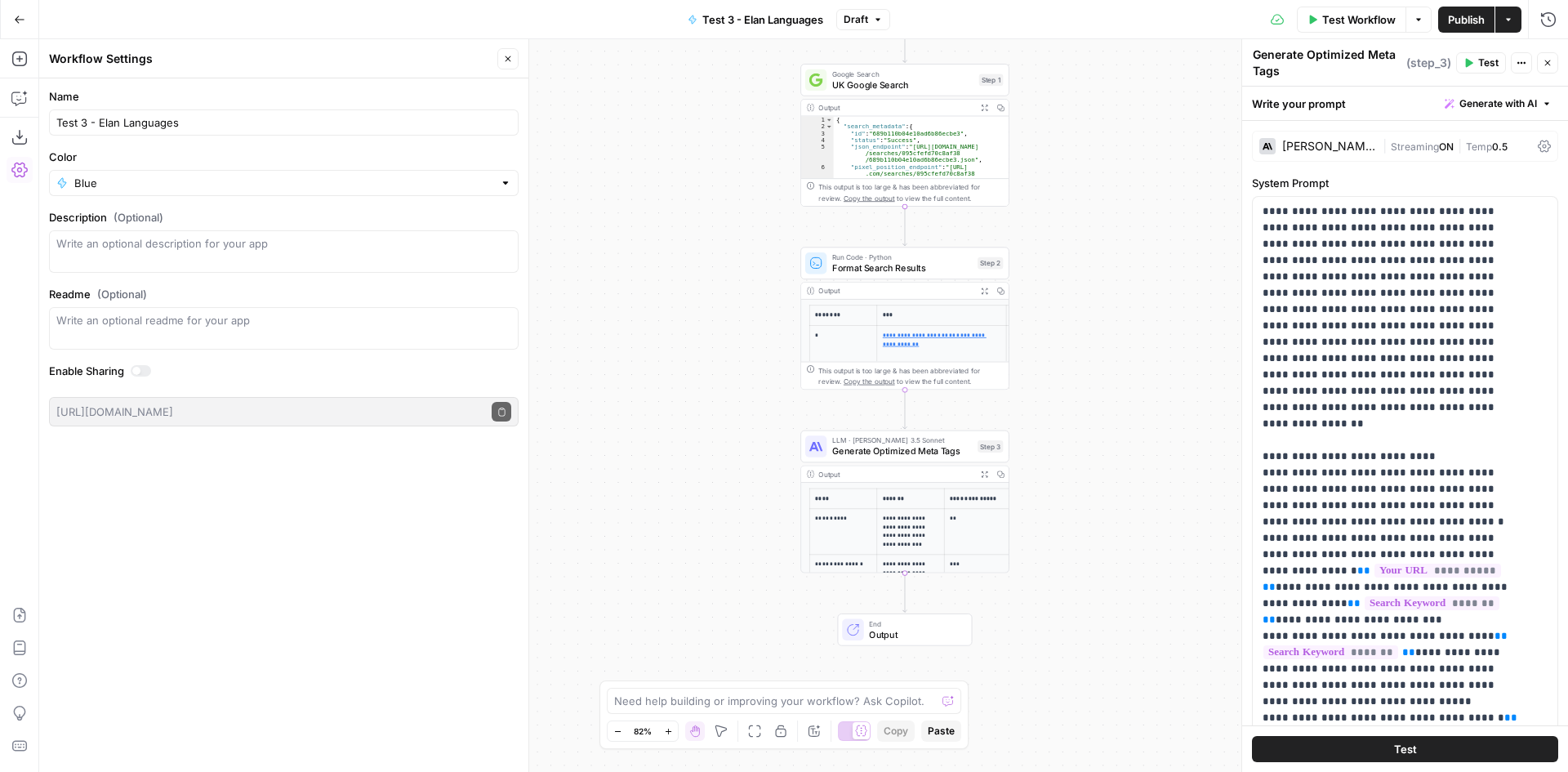
click at [767, 23] on span "Test 3 - Elan Languages" at bounding box center [762, 19] width 121 height 16
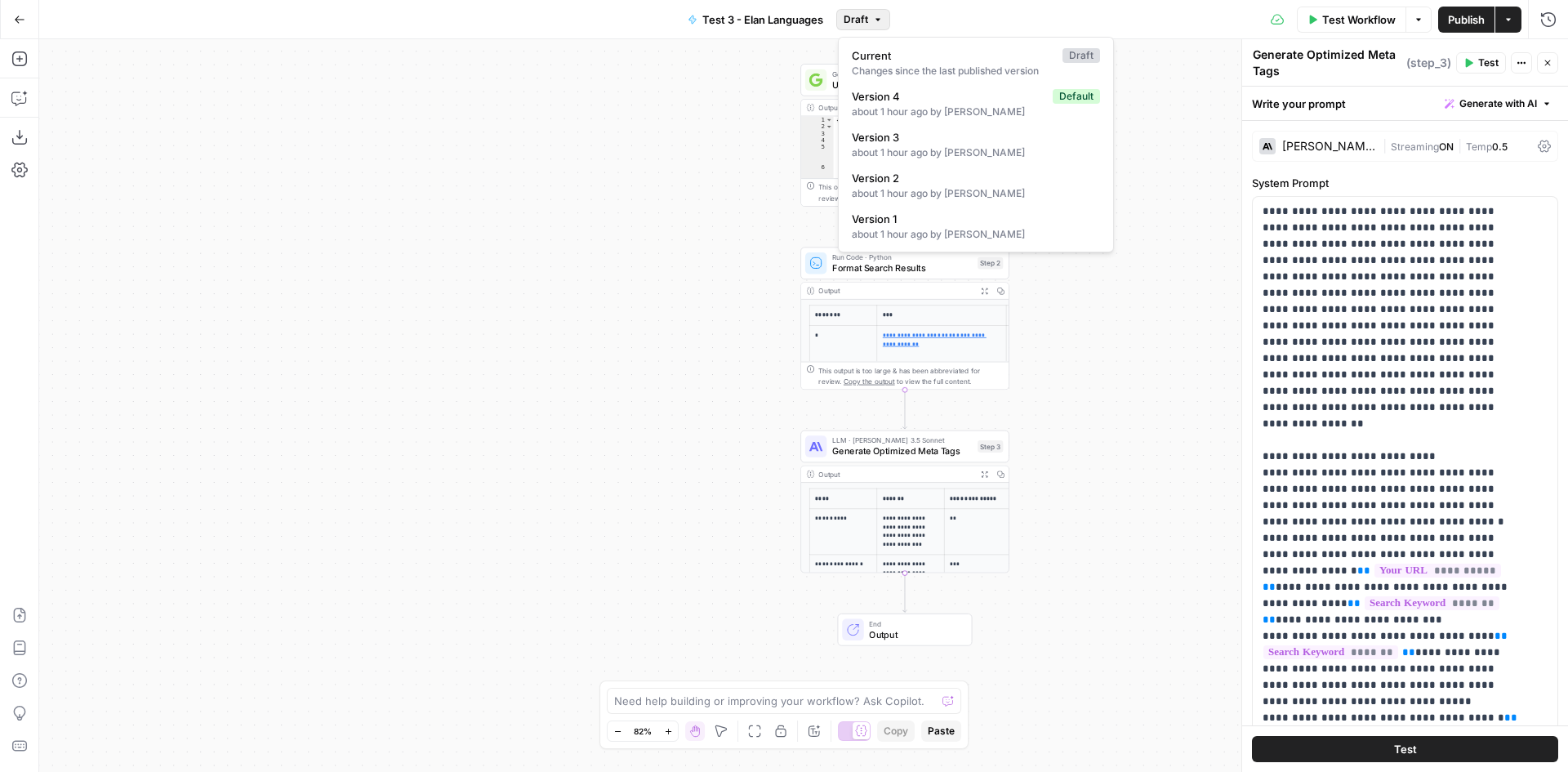
click at [863, 23] on span "Draft" at bounding box center [856, 19] width 25 height 14
click at [910, 105] on div "about 1 hour ago by Jana Baeskens" at bounding box center [975, 111] width 248 height 14
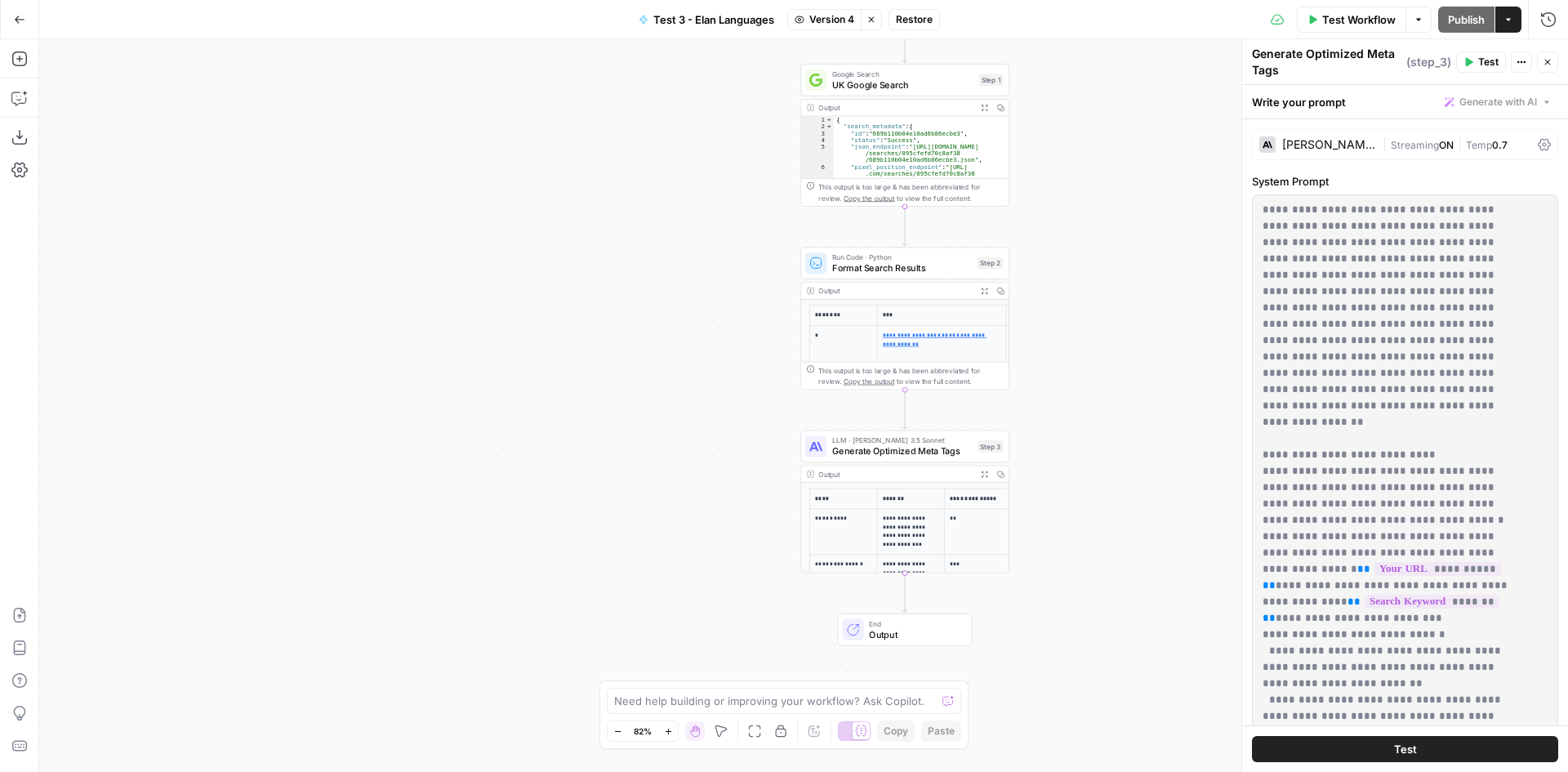
click at [909, 25] on span "Restore" at bounding box center [914, 19] width 36 height 14
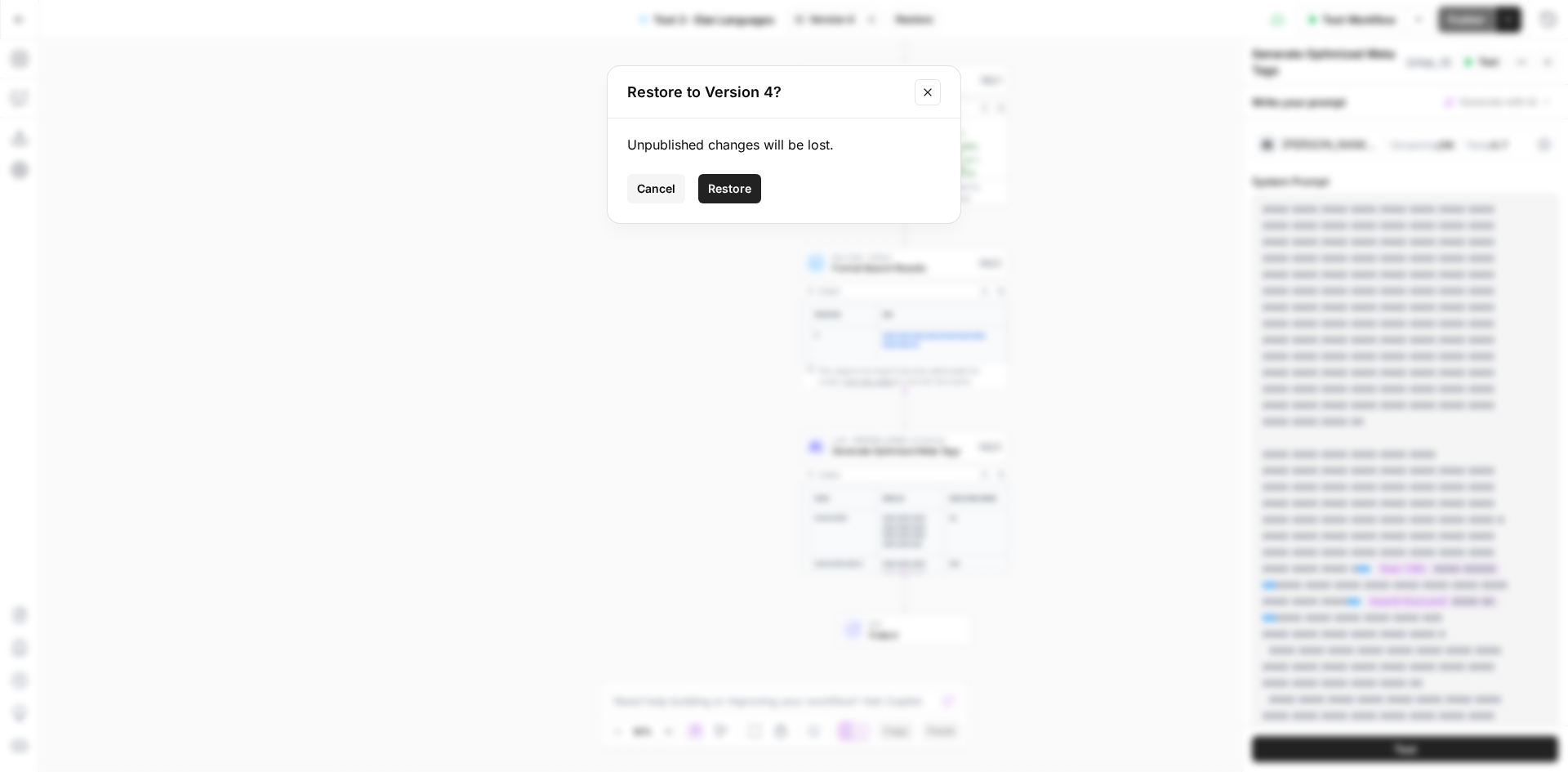
click at [725, 190] on span "Restore" at bounding box center [729, 188] width 43 height 16
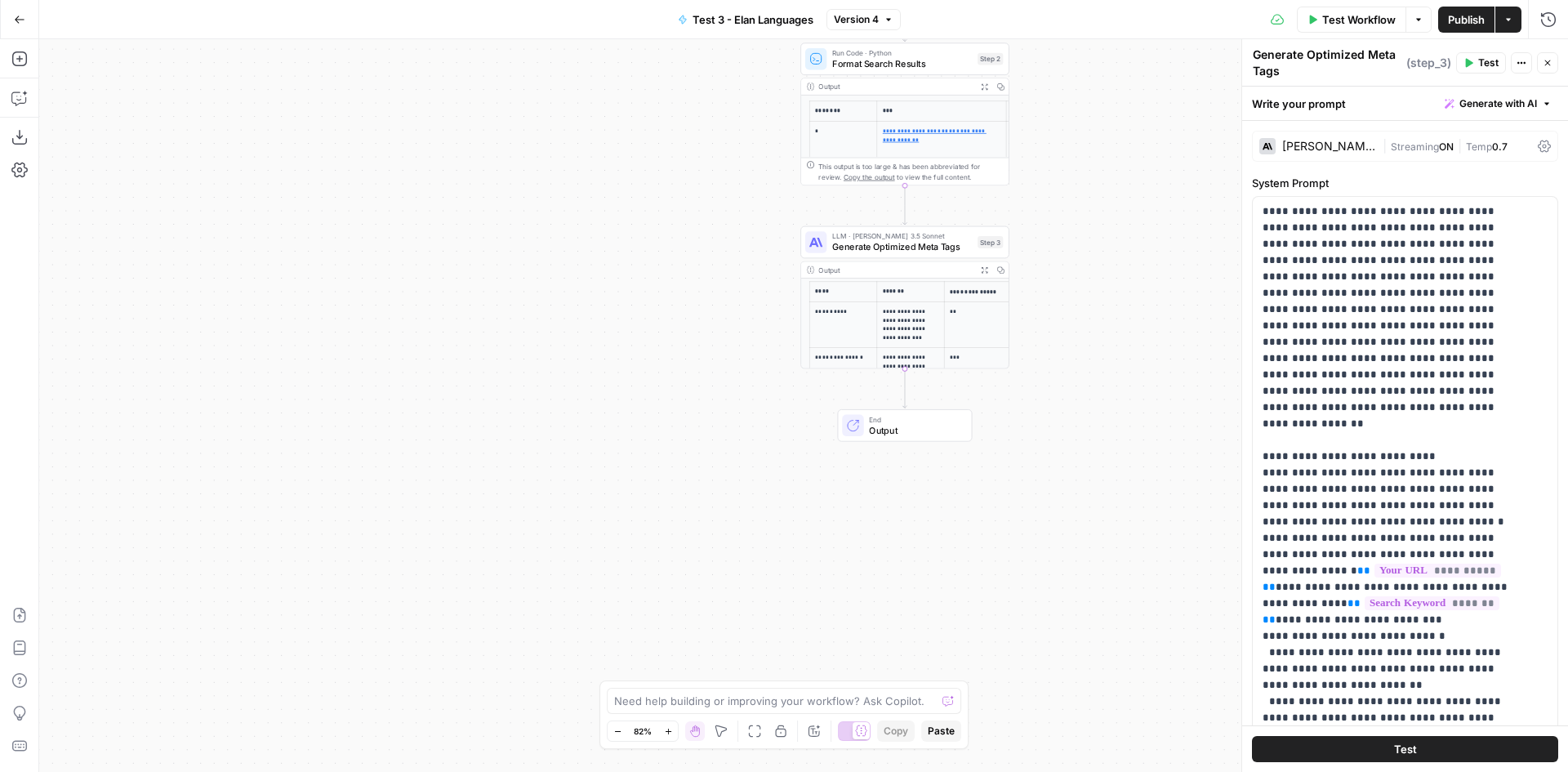
scroll to position [0, 0]
click at [16, 100] on icon "button" at bounding box center [19, 98] width 16 height 16
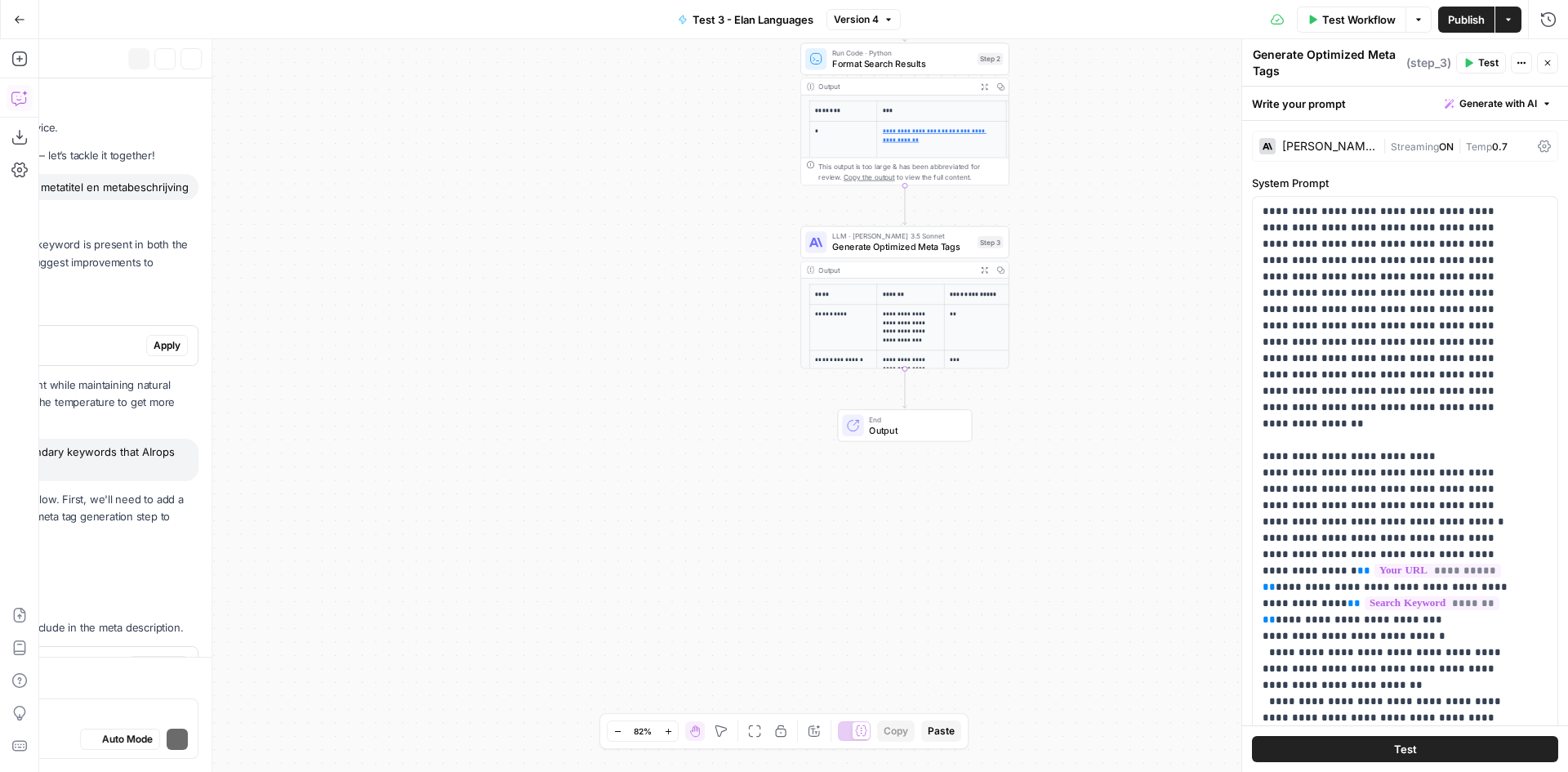
scroll to position [835, 0]
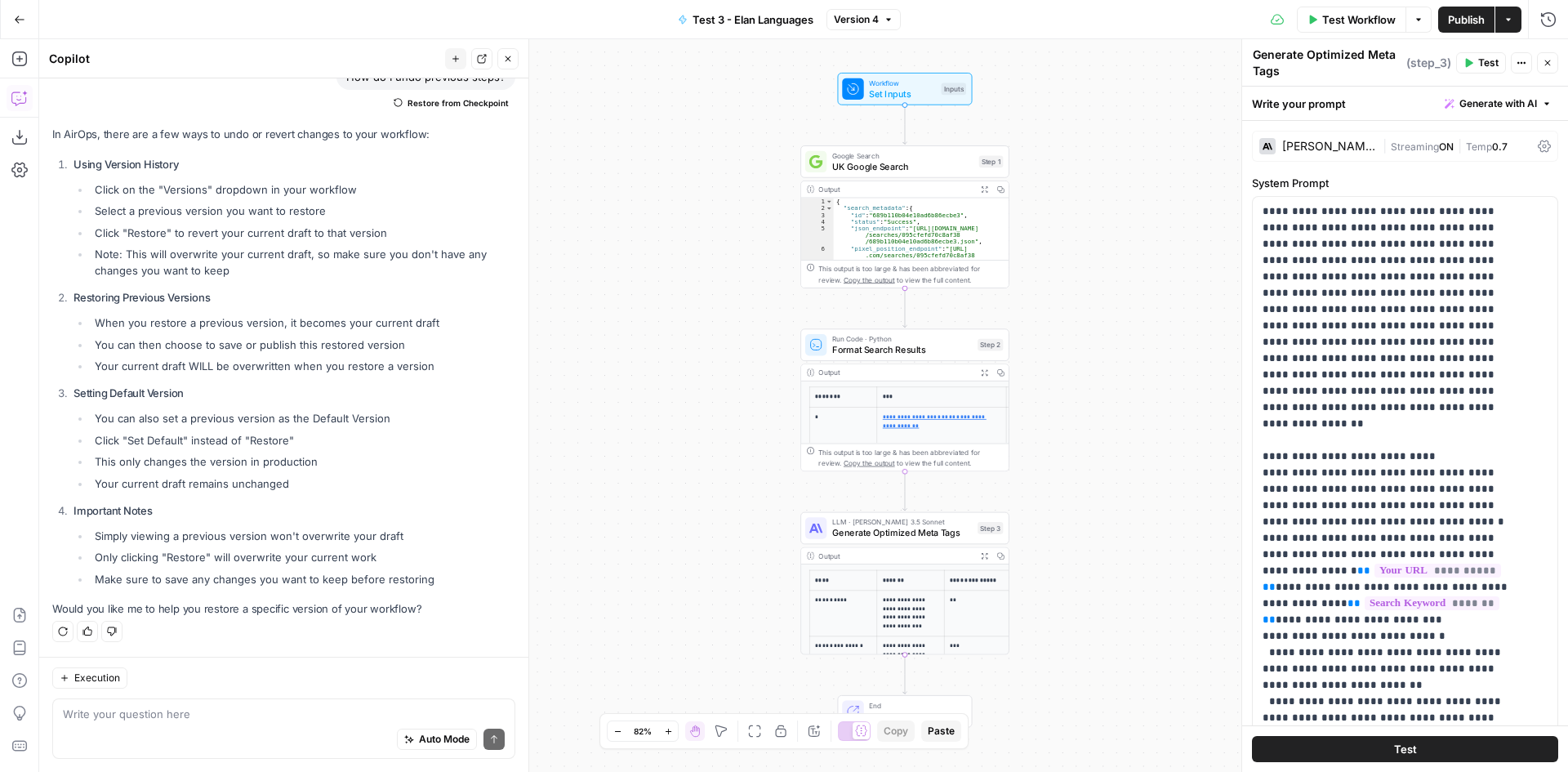
click at [1343, 15] on span "Test Workflow" at bounding box center [1359, 19] width 74 height 16
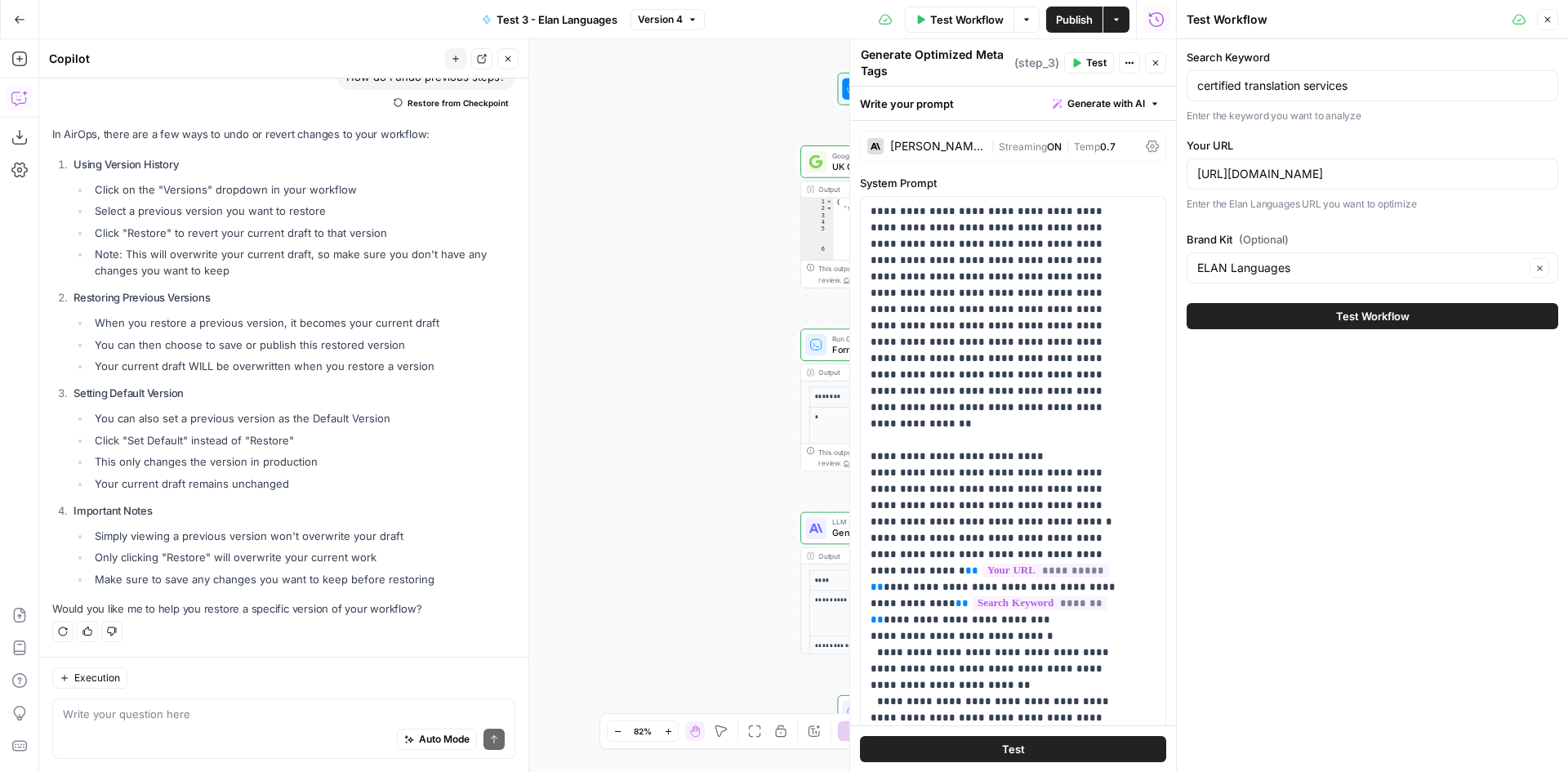
click at [1393, 315] on span "Test Workflow" at bounding box center [1372, 316] width 74 height 16
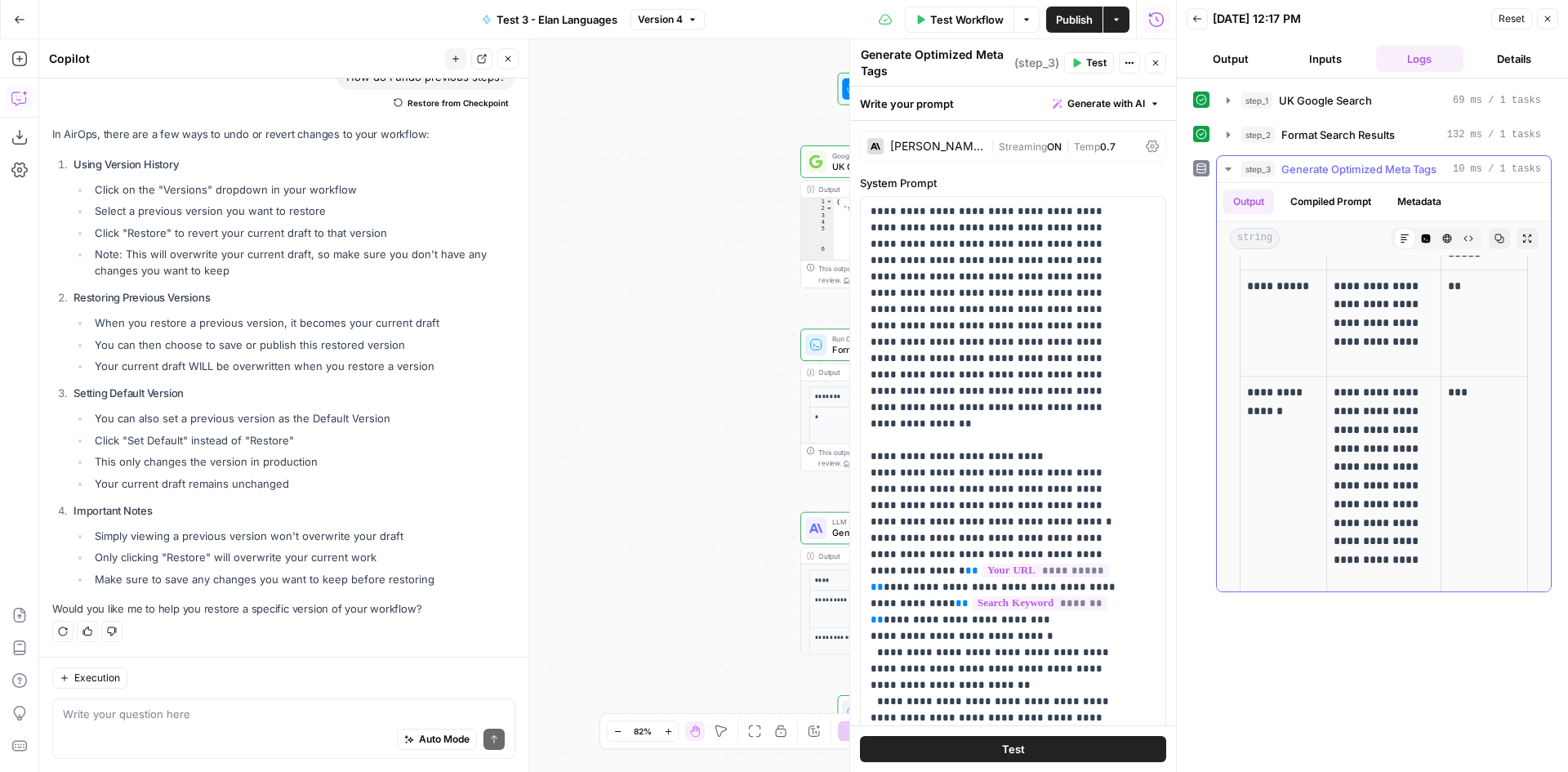
scroll to position [68, 0]
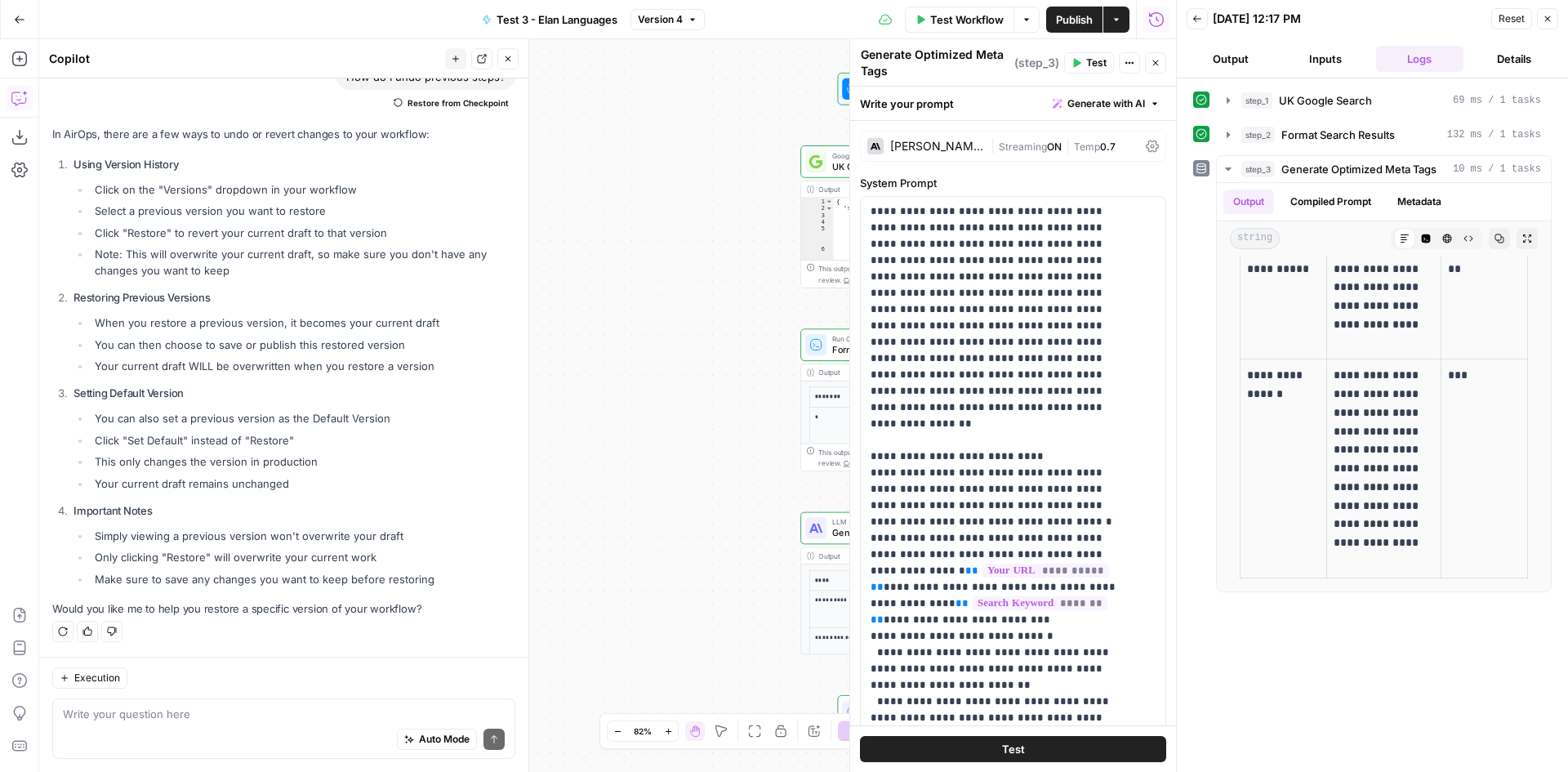
click at [1548, 23] on icon "button" at bounding box center [1548, 18] width 10 height 10
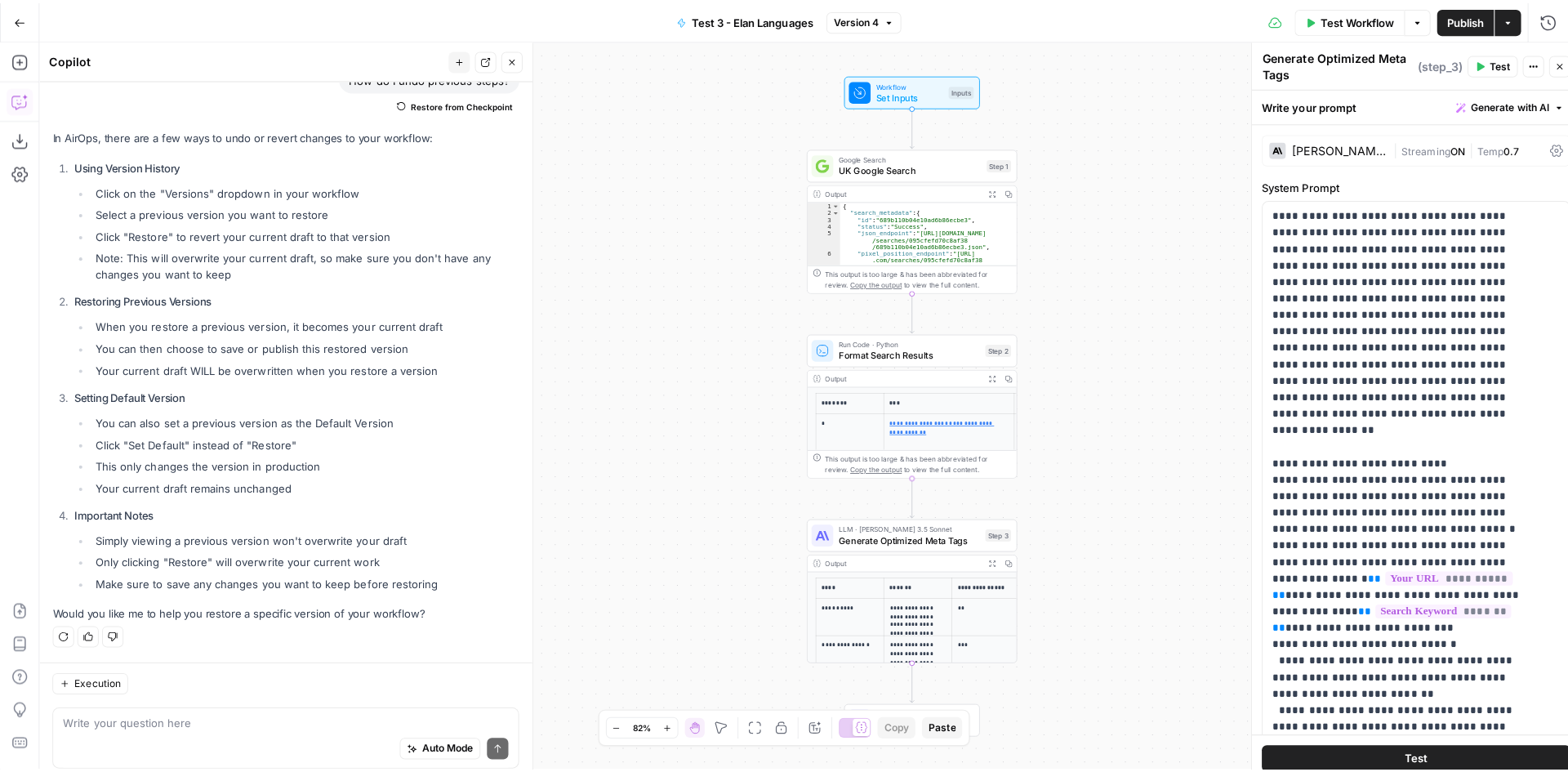
scroll to position [835, 0]
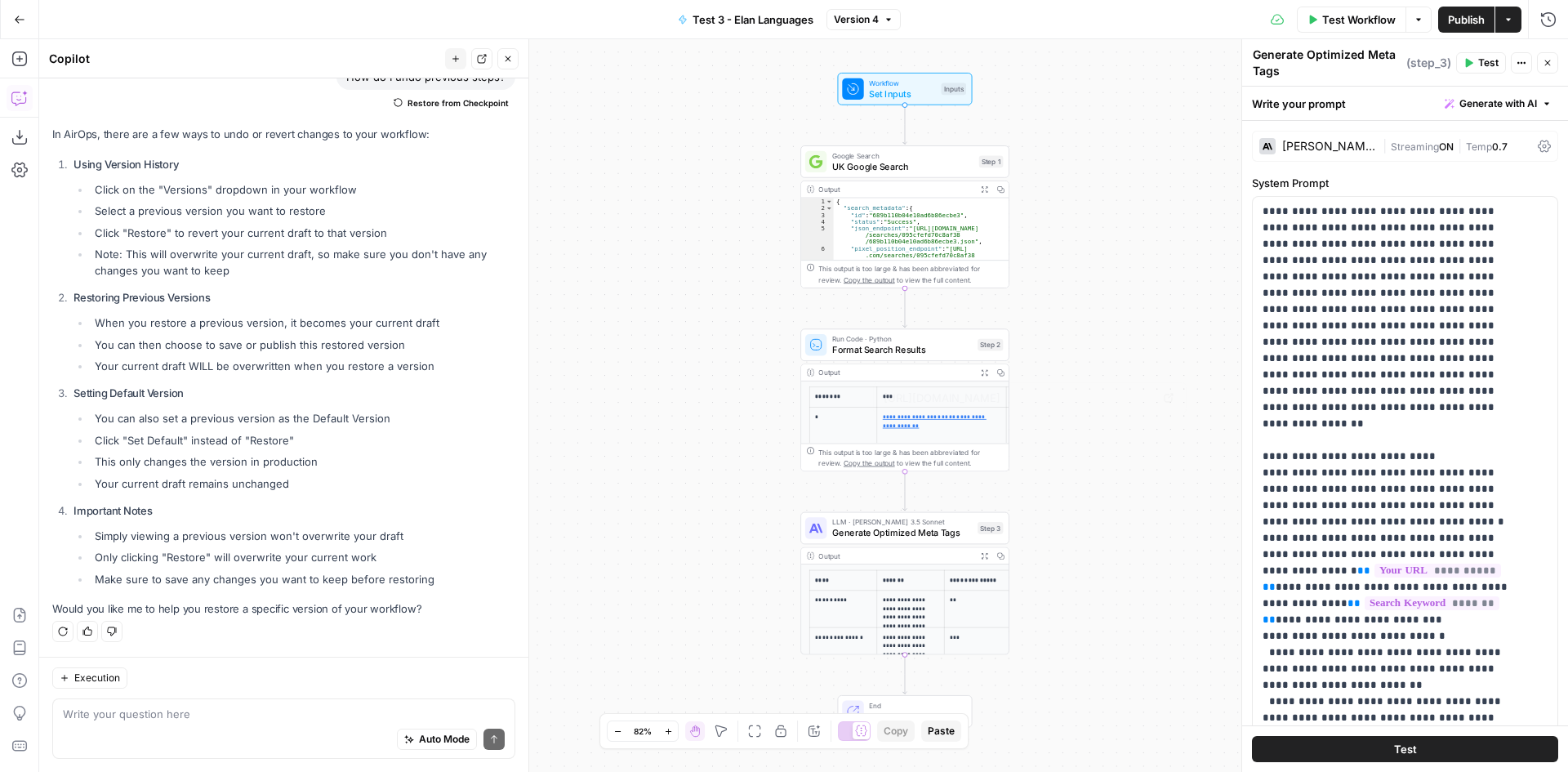
click at [878, 393] on th "***" at bounding box center [942, 397] width 129 height 20
click at [988, 372] on span "Expand Output" at bounding box center [988, 372] width 1 height 1
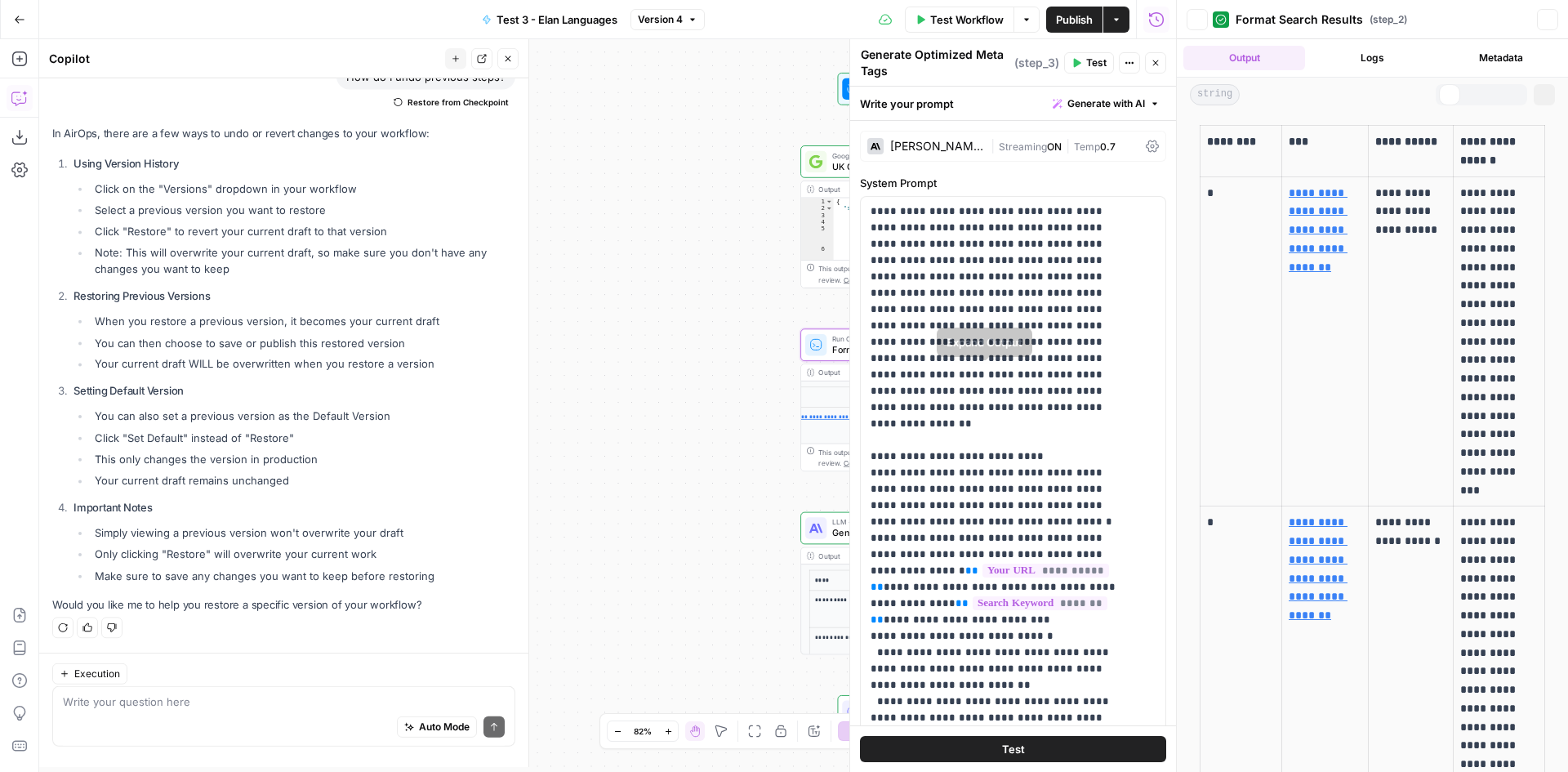
scroll to position [835, 0]
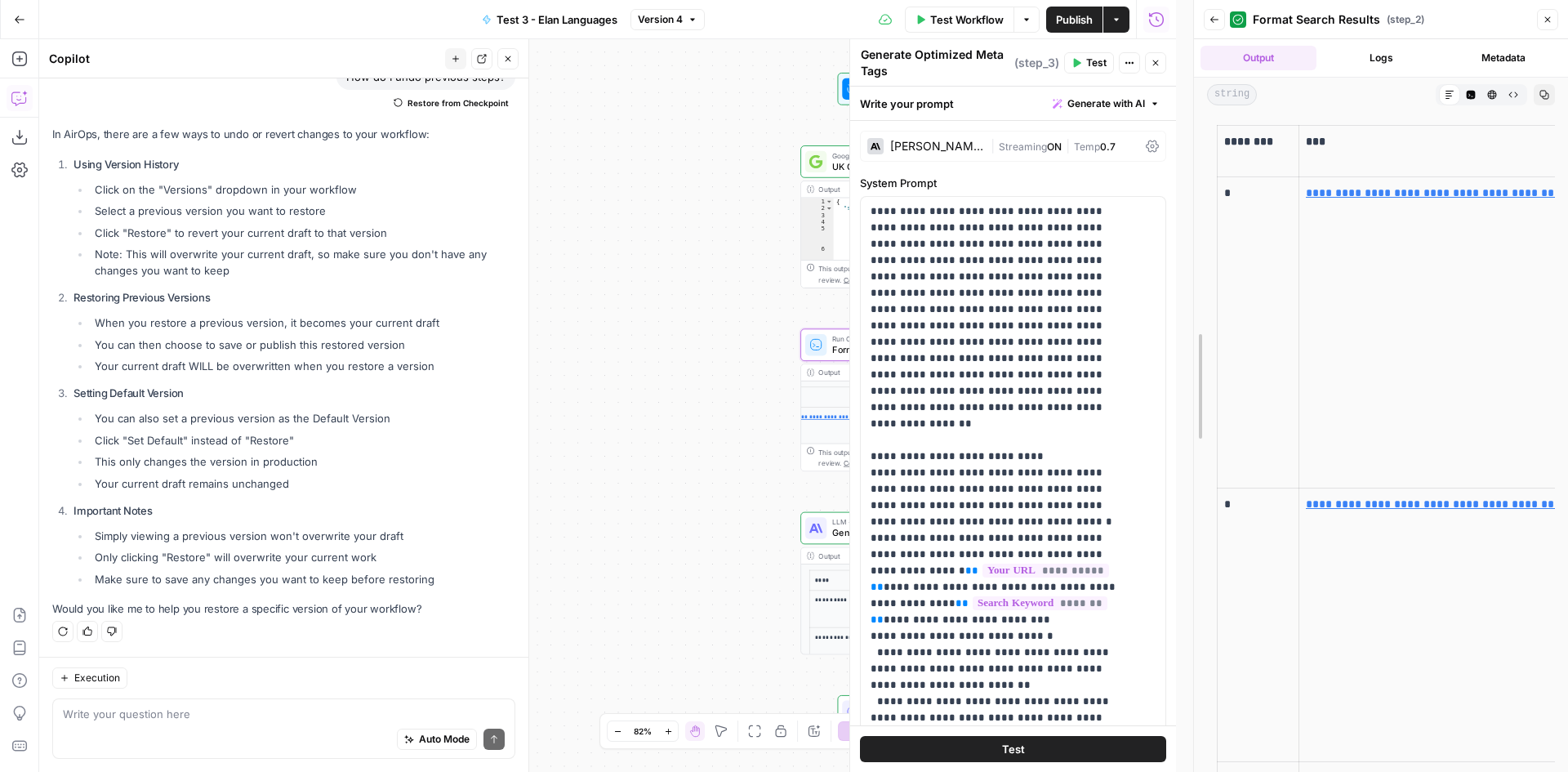
drag, startPoint x: 1175, startPoint y: 592, endPoint x: 1192, endPoint y: 574, distance: 24.8
click at [1192, 574] on div at bounding box center [1194, 386] width 16 height 772
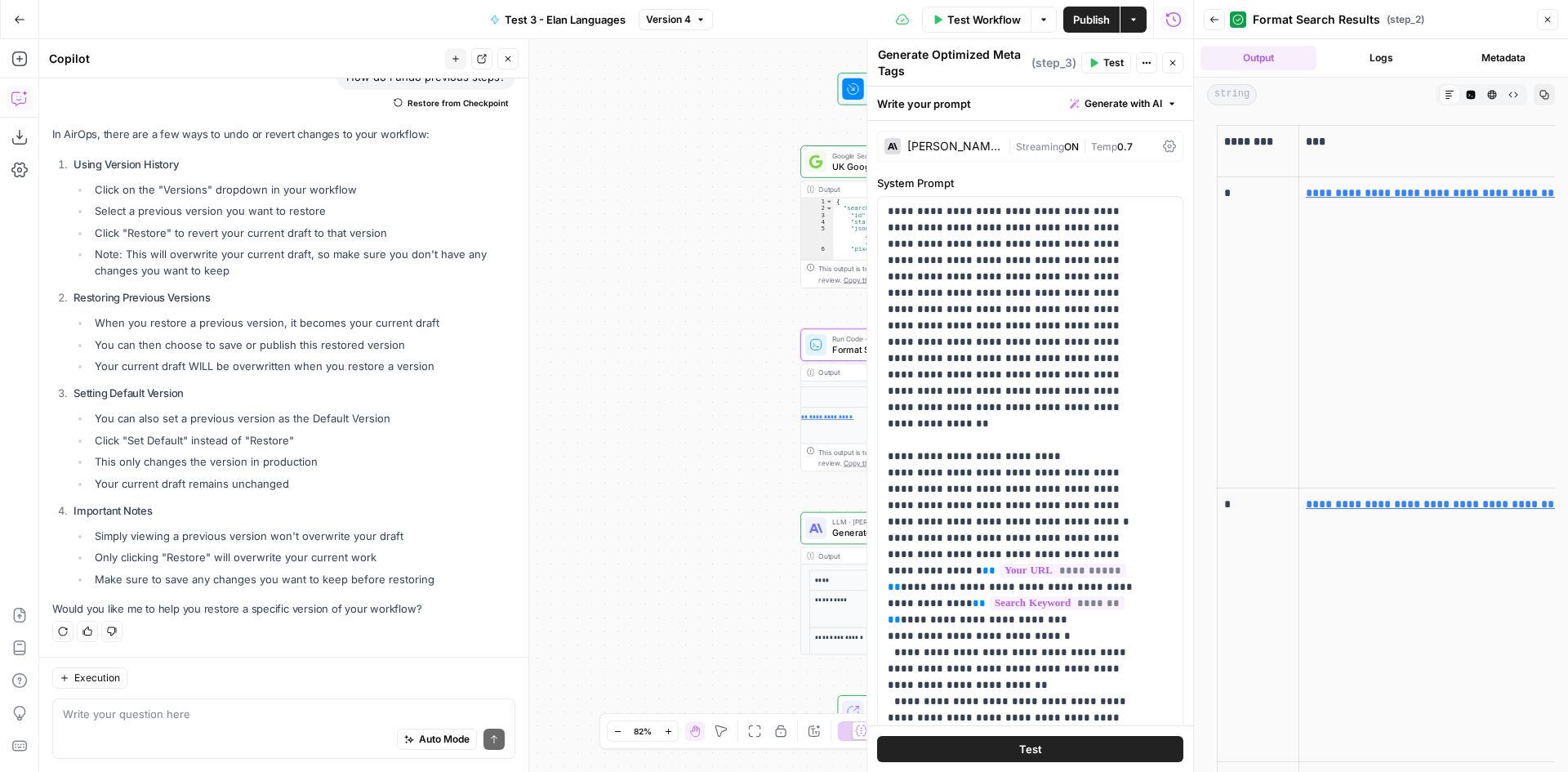
click at [658, 412] on div "**********" at bounding box center [616, 406] width 1154 height 733
click at [1541, 18] on button "Close" at bounding box center [1548, 19] width 21 height 21
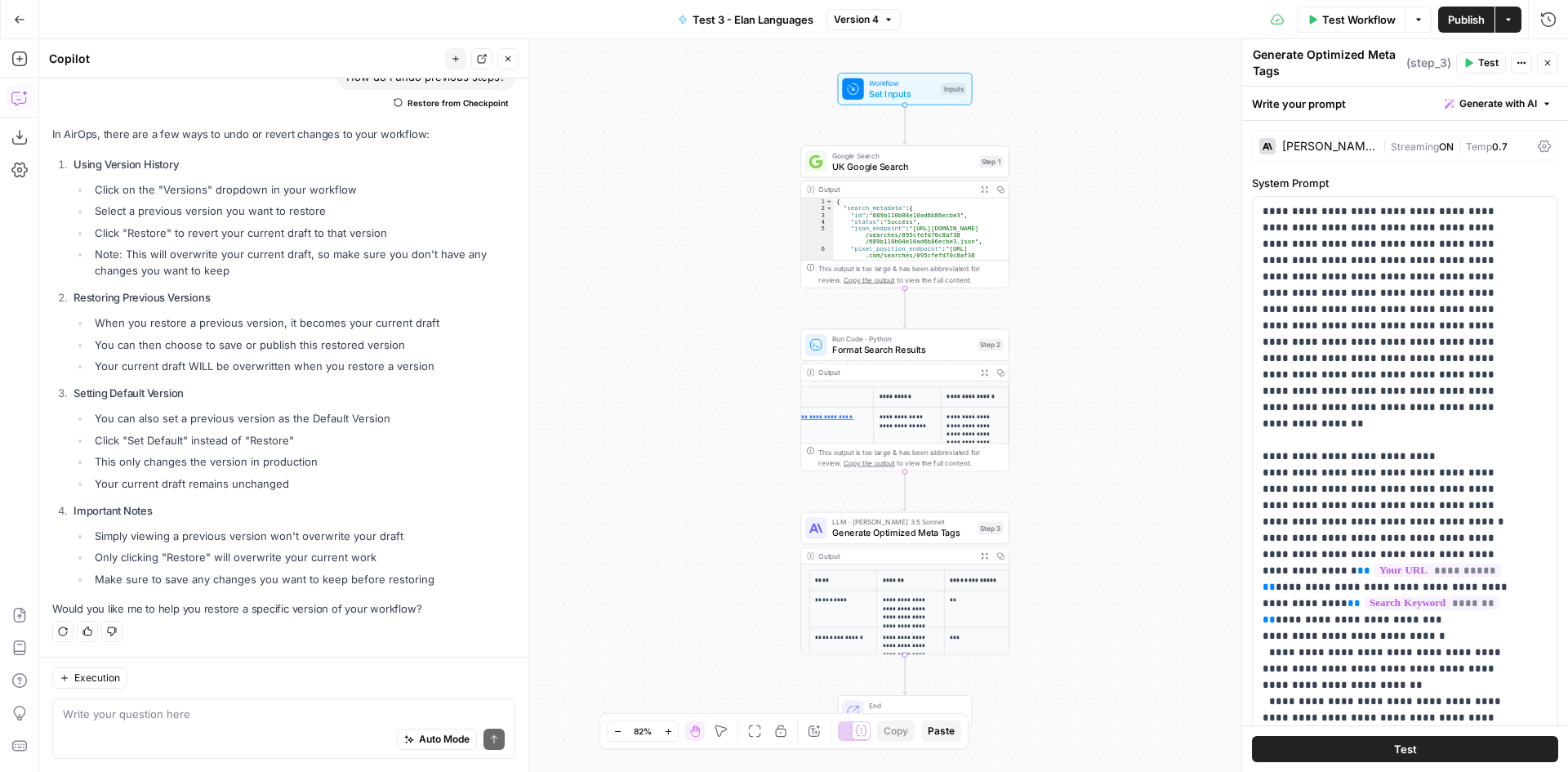
click at [907, 378] on div "Output Expand Output Copy" at bounding box center [904, 373] width 207 height 17
click at [982, 369] on icon "button" at bounding box center [985, 372] width 8 height 8
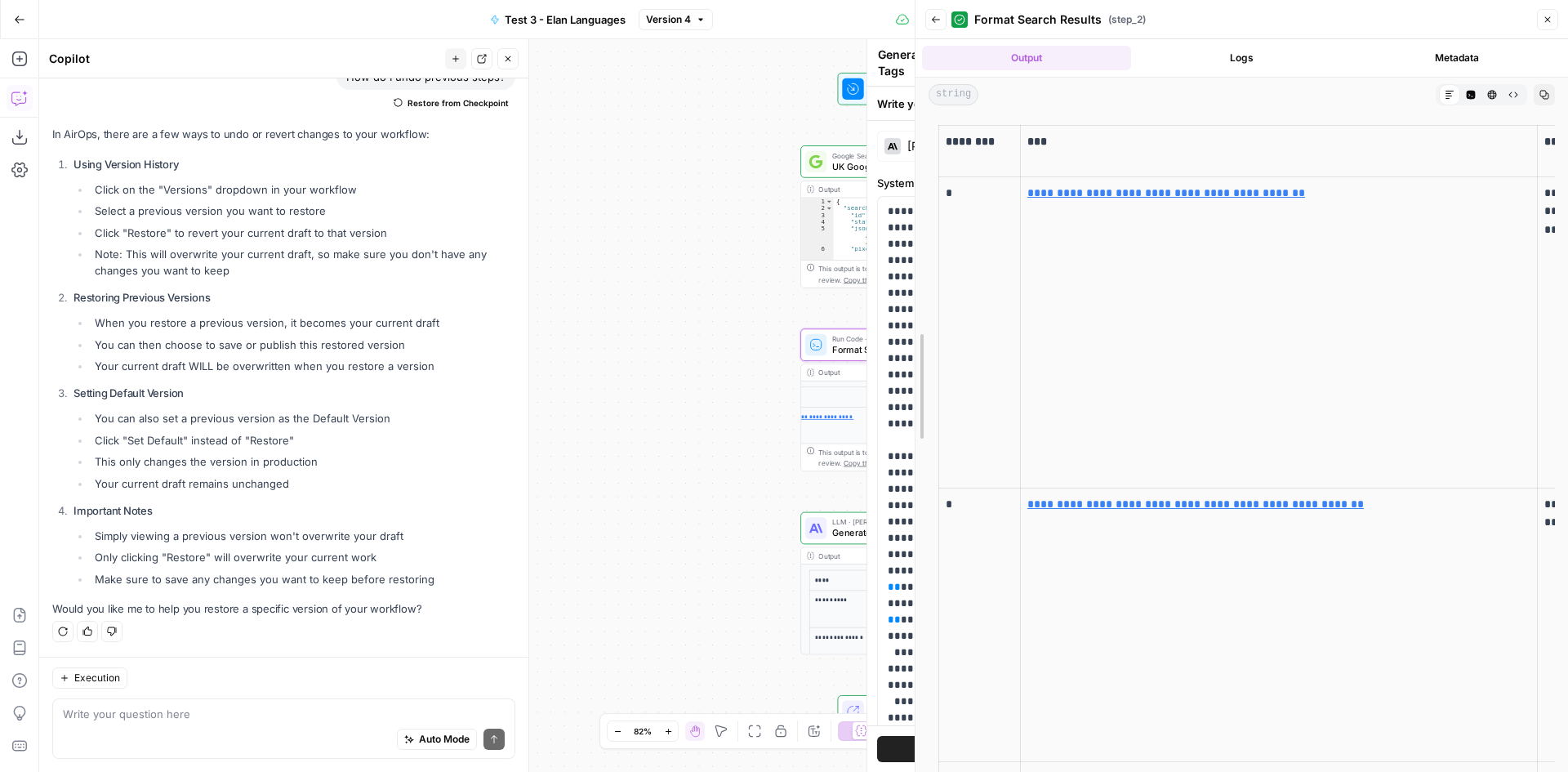
drag, startPoint x: 1199, startPoint y: 409, endPoint x: 476, endPoint y: 410, distance: 723.0
click at [476, 410] on body "Depends New Home Browse Your Data Usage Settings Recent Grids Test 3 - Elan Lan…" at bounding box center [784, 386] width 1568 height 772
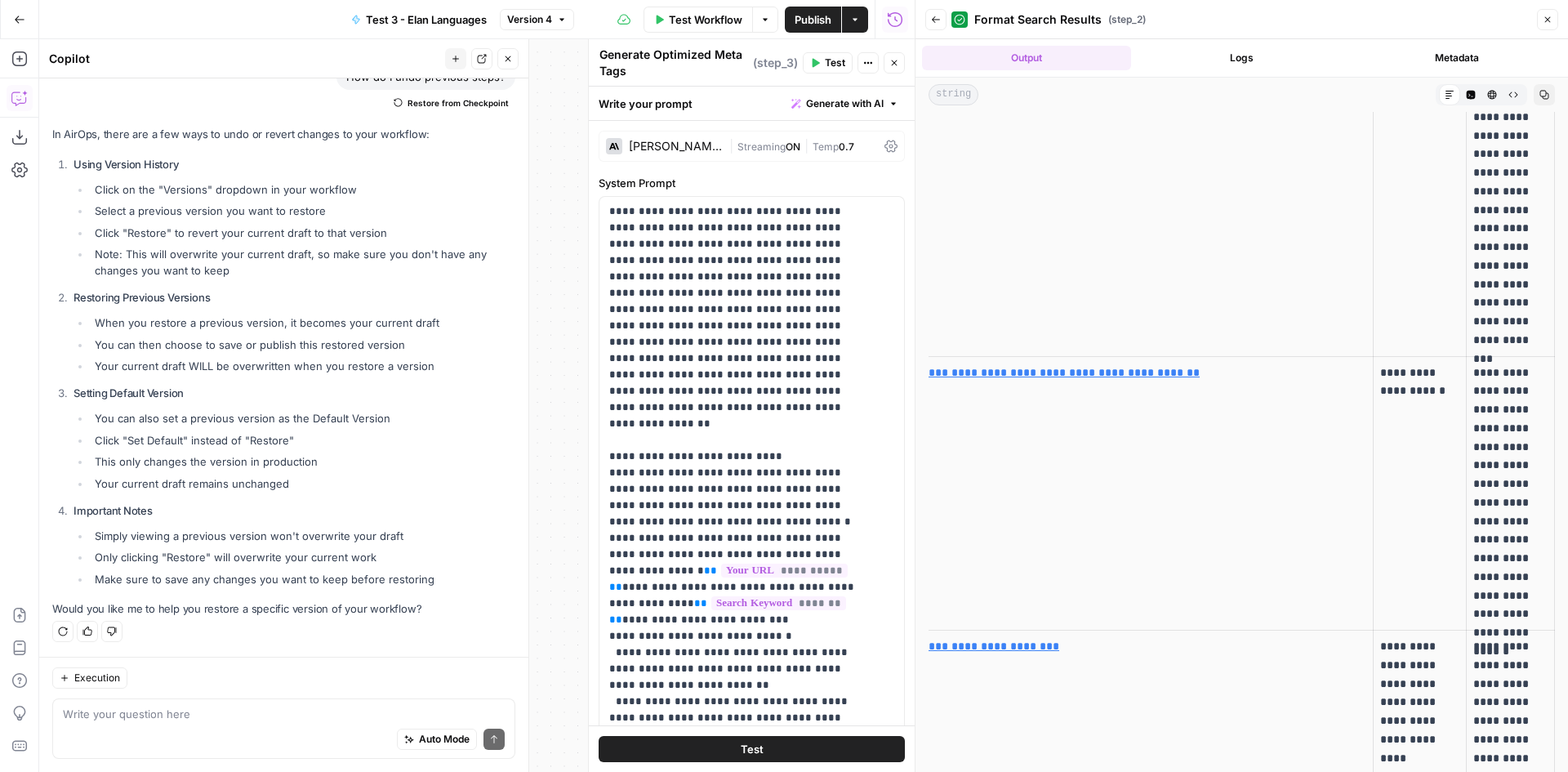
scroll to position [0, 0]
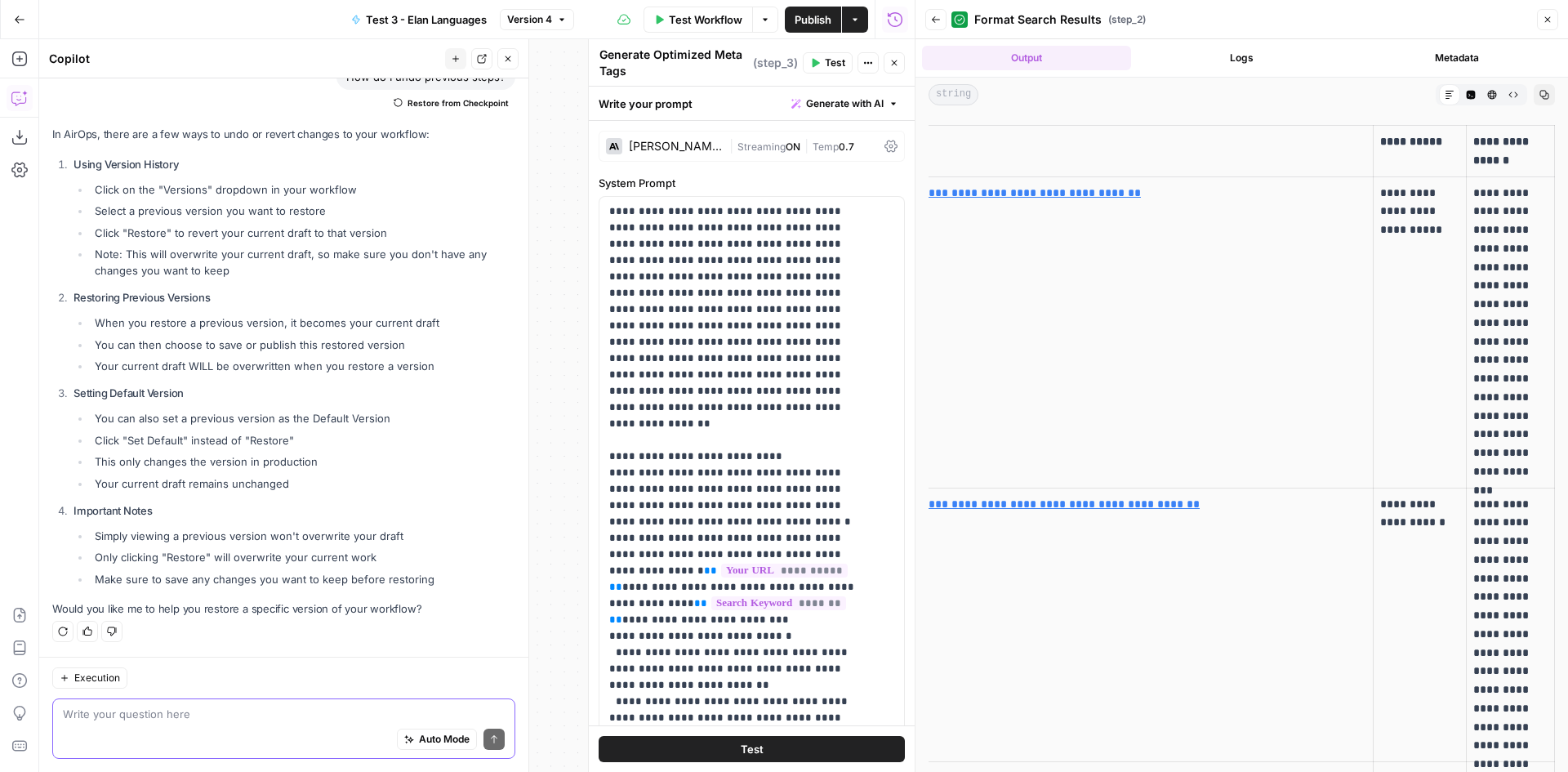
click at [257, 713] on textarea at bounding box center [284, 714] width 442 height 16
type textarea "Ik wil de output van stap 3 ook als output krijgen in mijn grid. Hoe doe ik dat?"
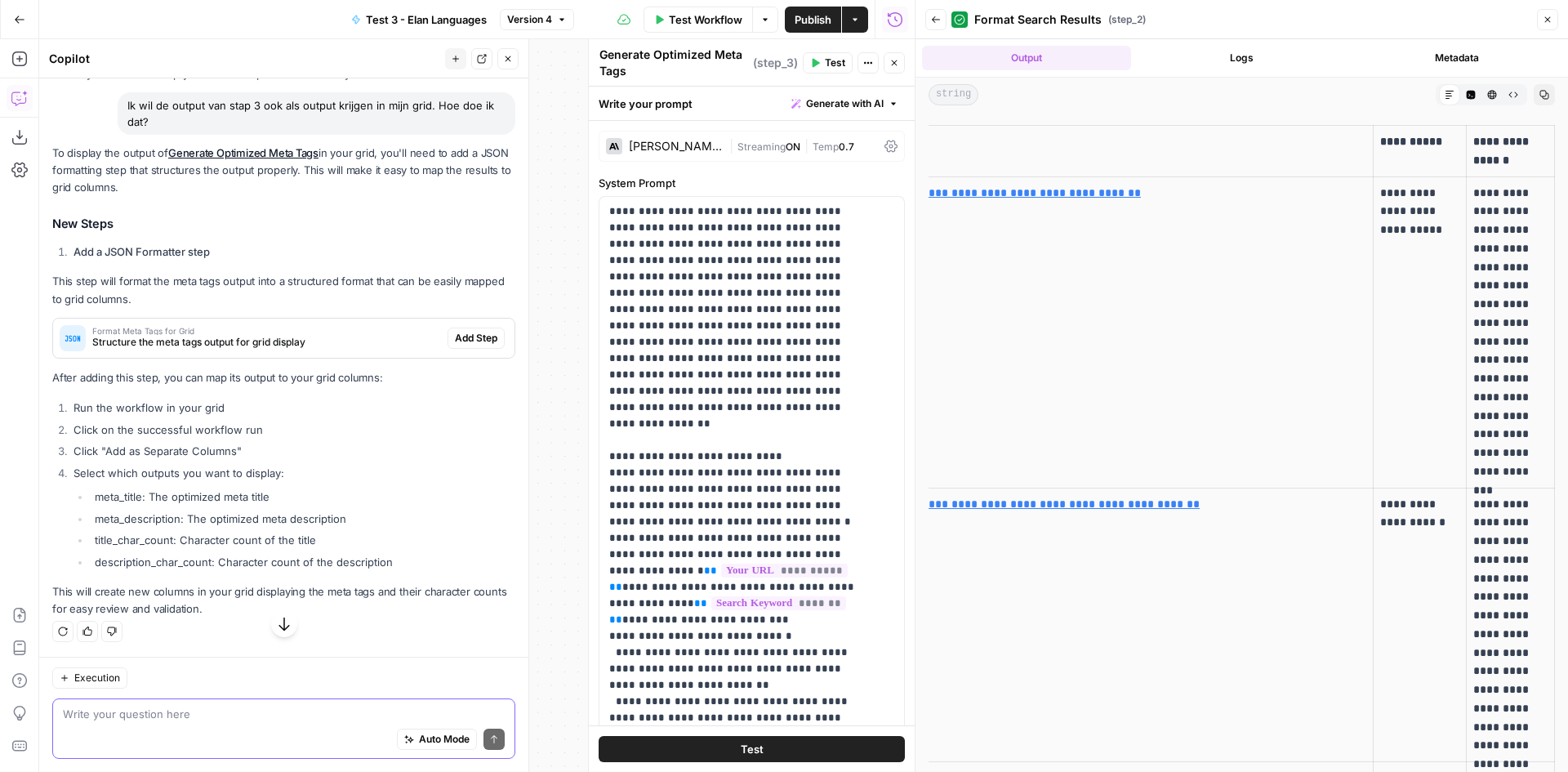
scroll to position [1370, 0]
click at [1487, 95] on icon "button" at bounding box center [1492, 95] width 10 height 10
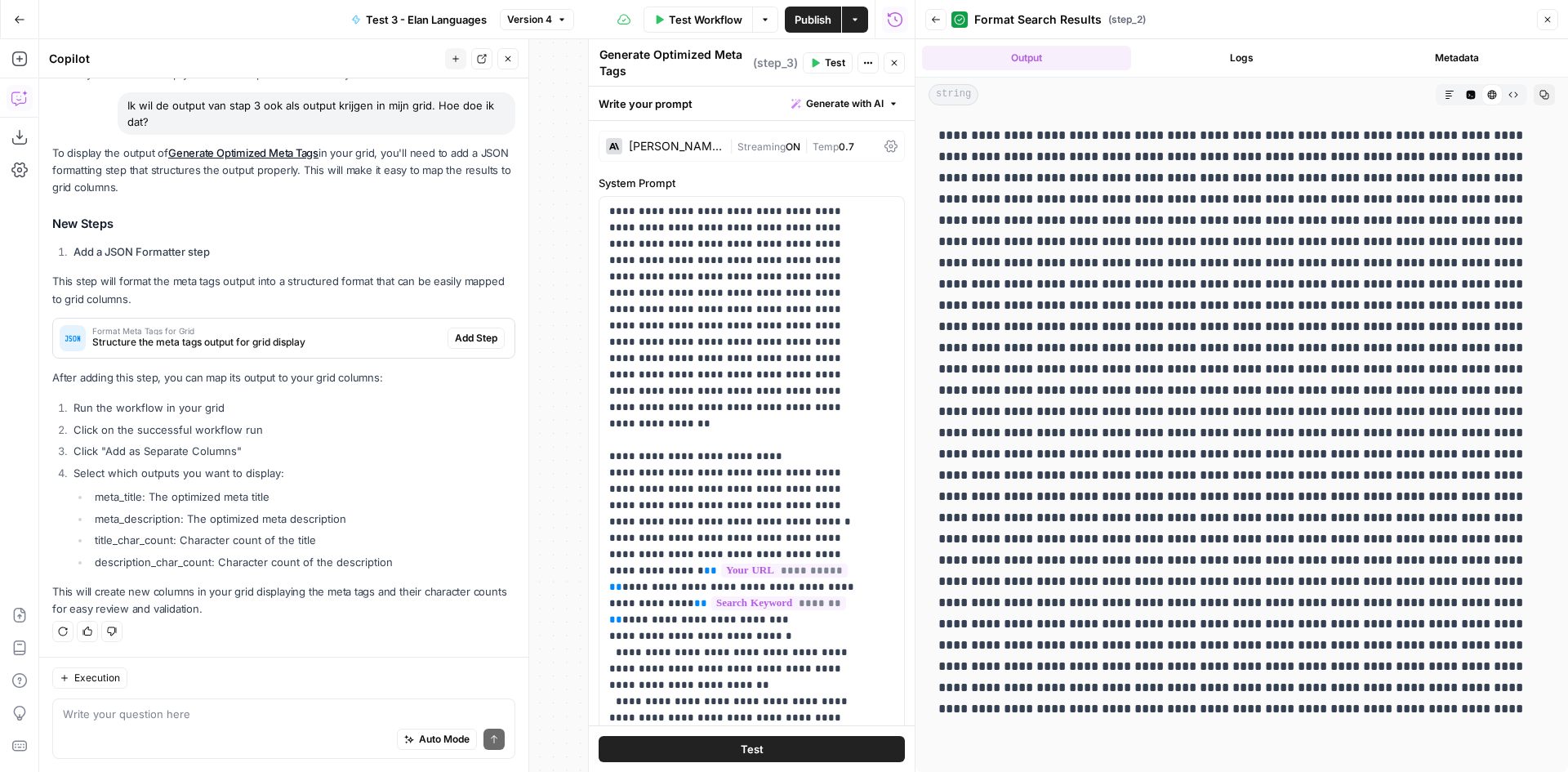
click at [1469, 96] on icon "button" at bounding box center [1471, 95] width 10 height 10
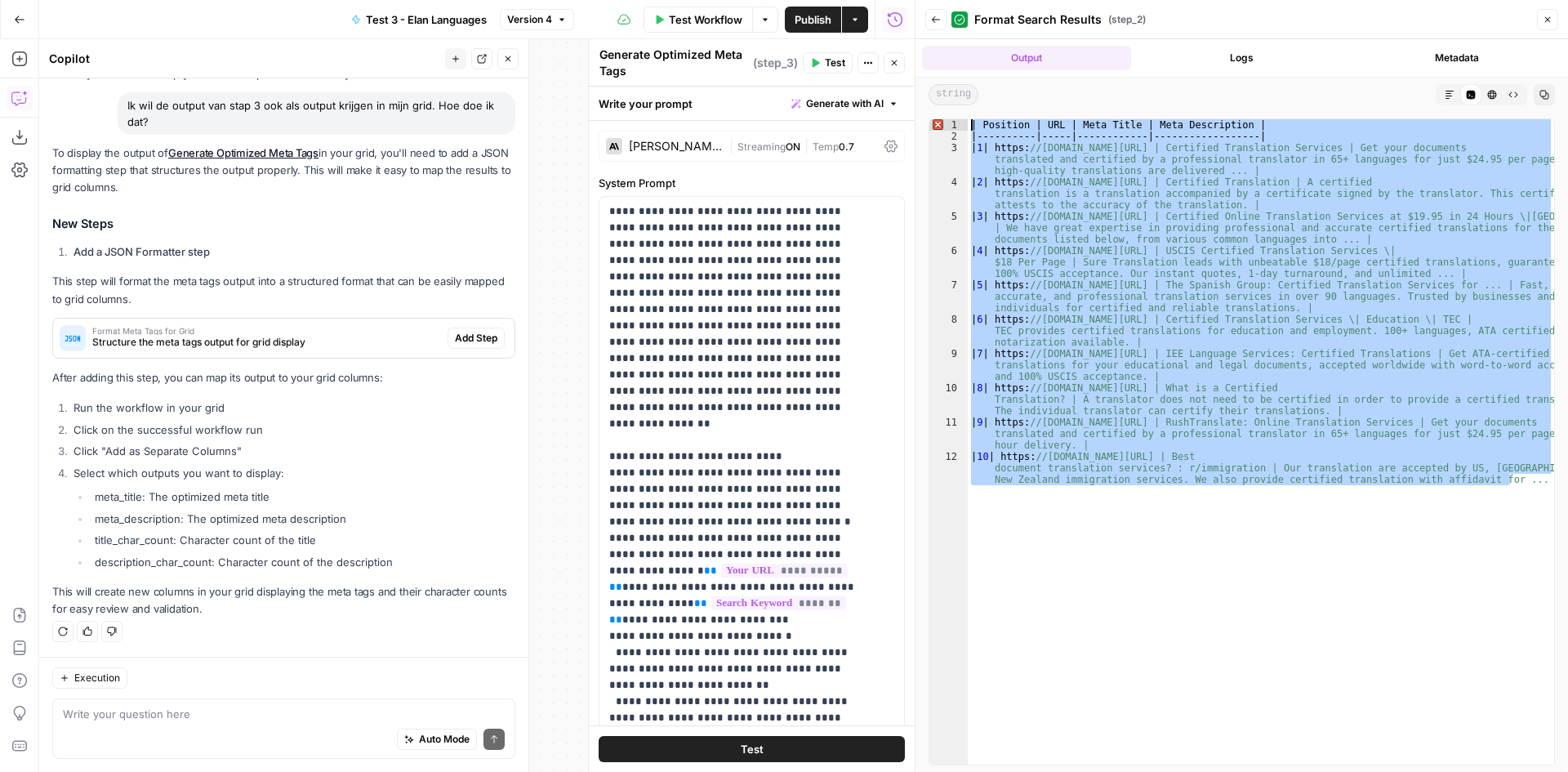
drag, startPoint x: 1538, startPoint y: 484, endPoint x: 971, endPoint y: 127, distance: 670.0
click at [971, 127] on div "| Position | URL | Meta Title | Meta Description | |----------|-----|----------…" at bounding box center [1260, 464] width 586 height 690
type textarea "**********"
click at [1545, 26] on button "Close" at bounding box center [1548, 19] width 21 height 21
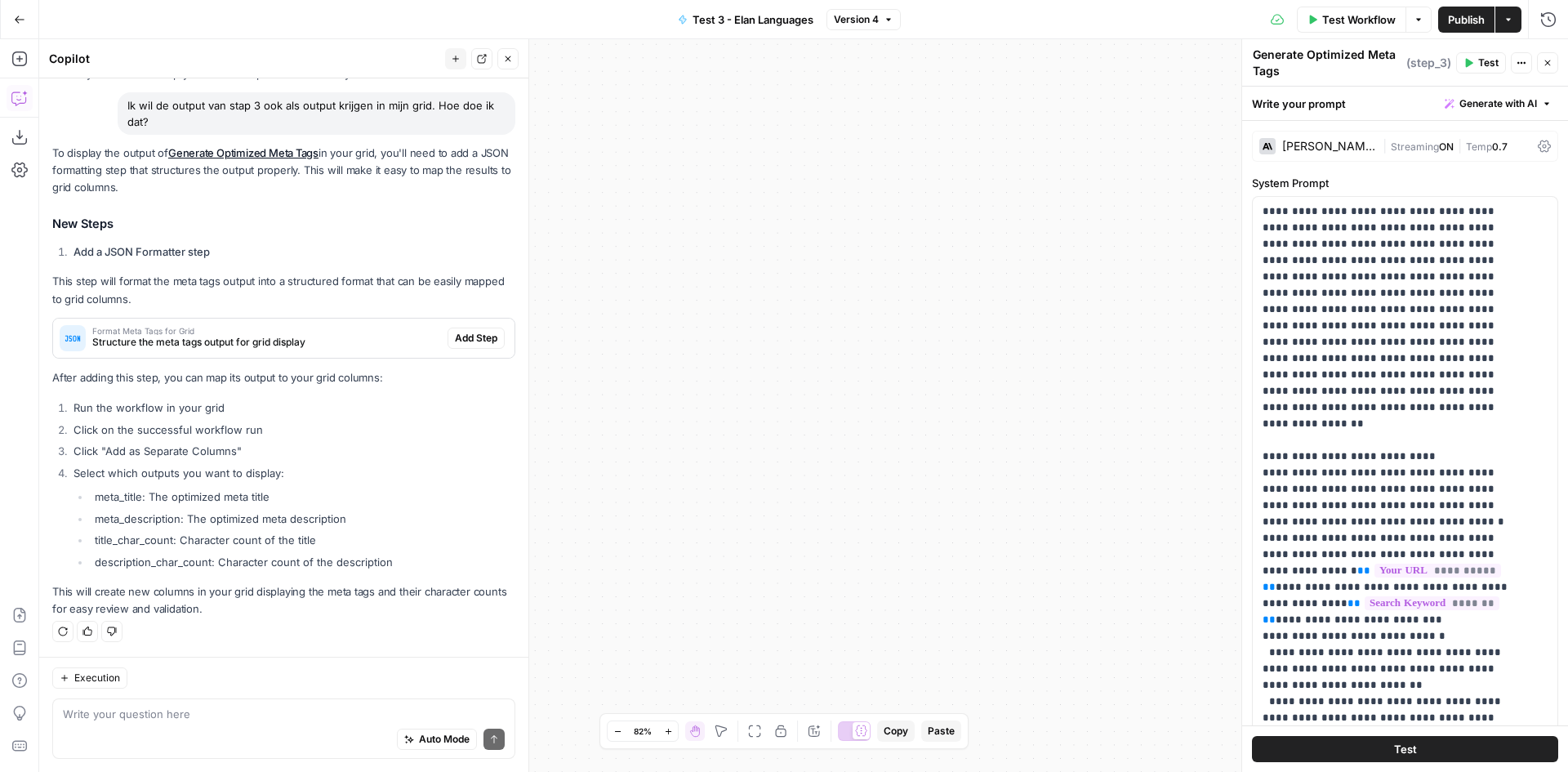
drag, startPoint x: 939, startPoint y: 201, endPoint x: 1043, endPoint y: 107, distance: 140.2
click at [1043, 117] on div "**********" at bounding box center [804, 406] width 1529 height 733
drag, startPoint x: 963, startPoint y: 531, endPoint x: 988, endPoint y: 573, distance: 48.9
click at [1006, 553] on div "**********" at bounding box center [804, 406] width 1529 height 733
click at [612, 728] on button "Zoom Out" at bounding box center [618, 731] width 19 height 19
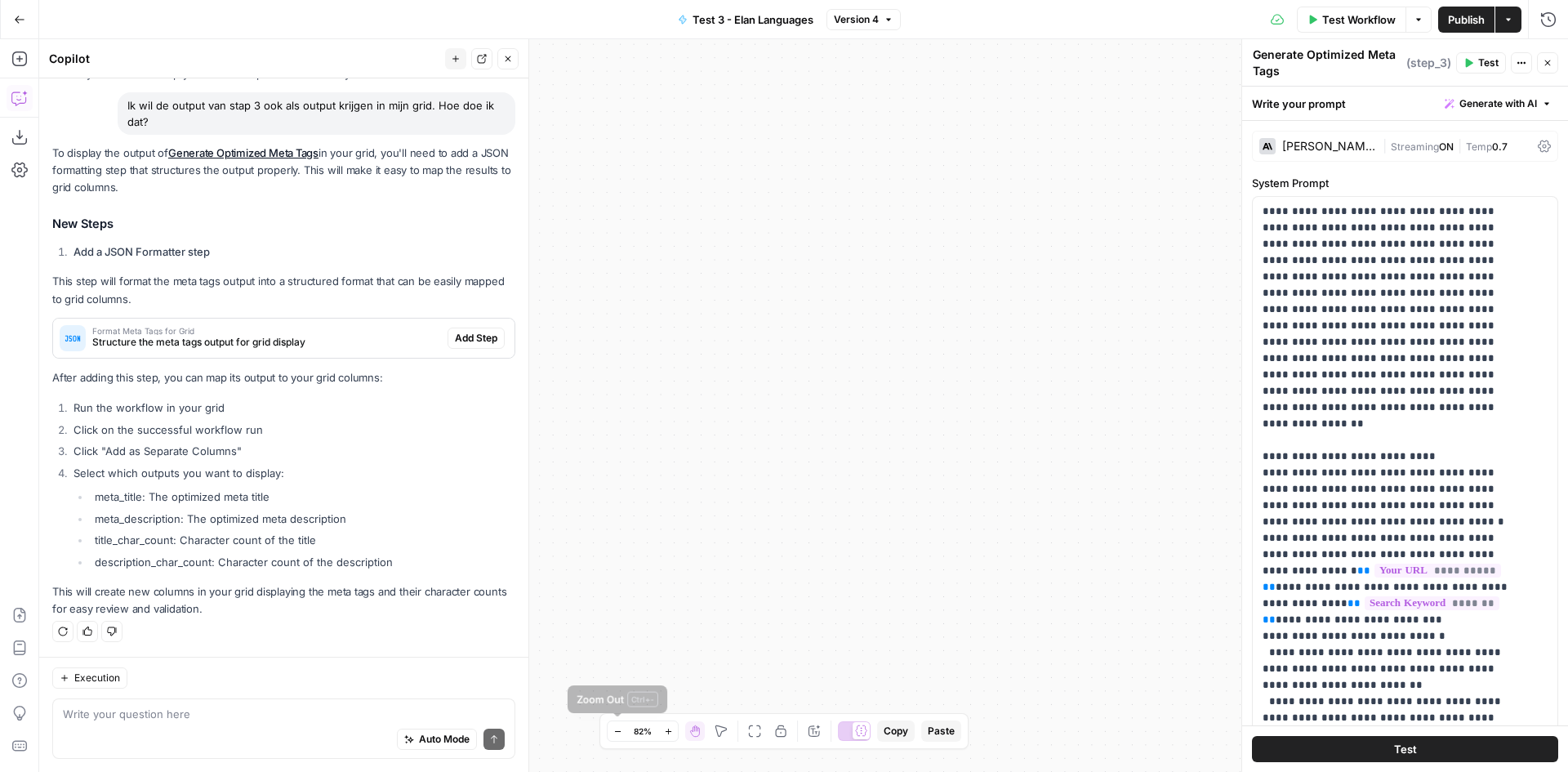
click at [612, 728] on button "Zoom Out" at bounding box center [618, 731] width 19 height 19
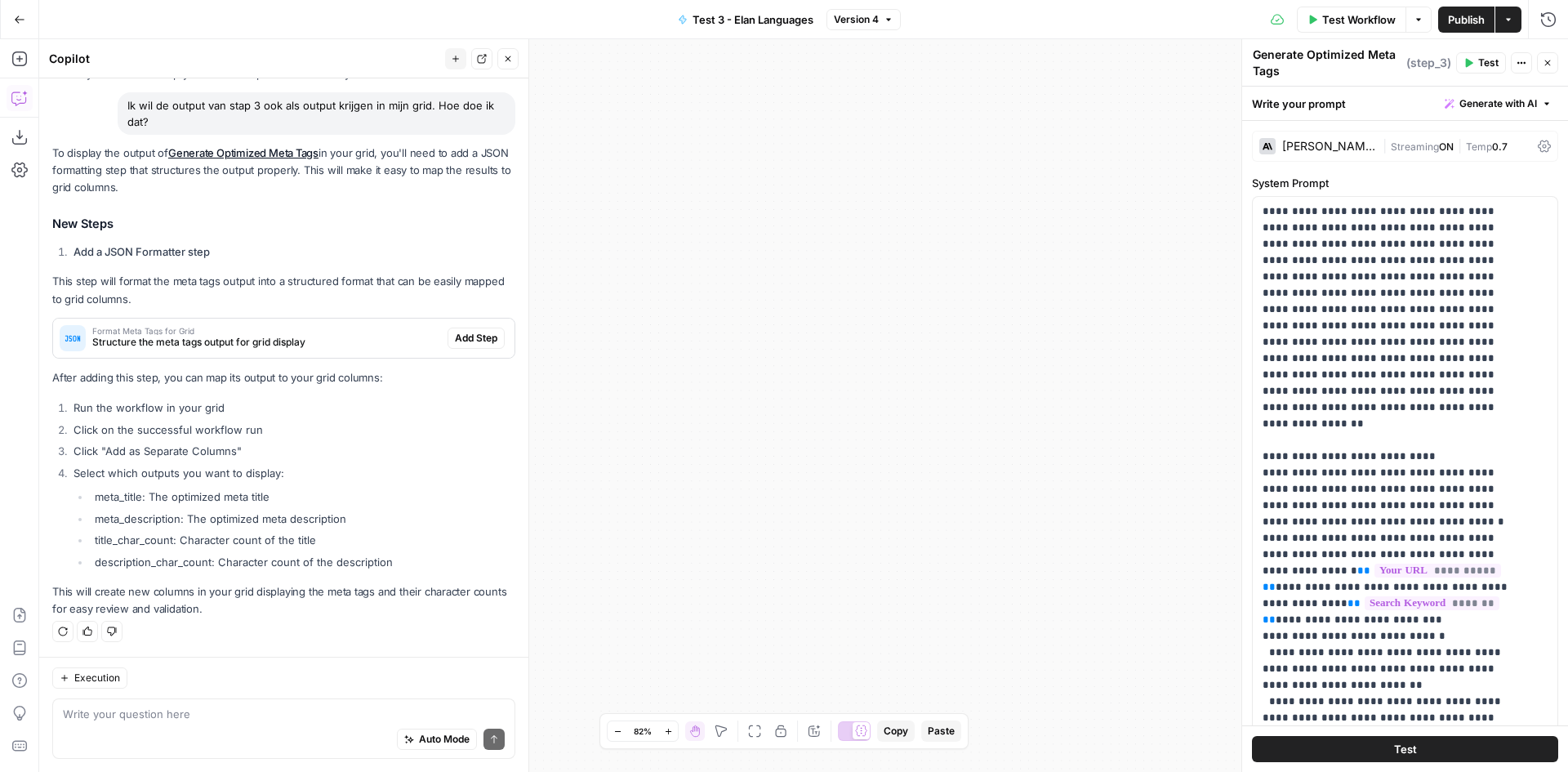
click at [612, 728] on button "Zoom Out" at bounding box center [618, 731] width 19 height 19
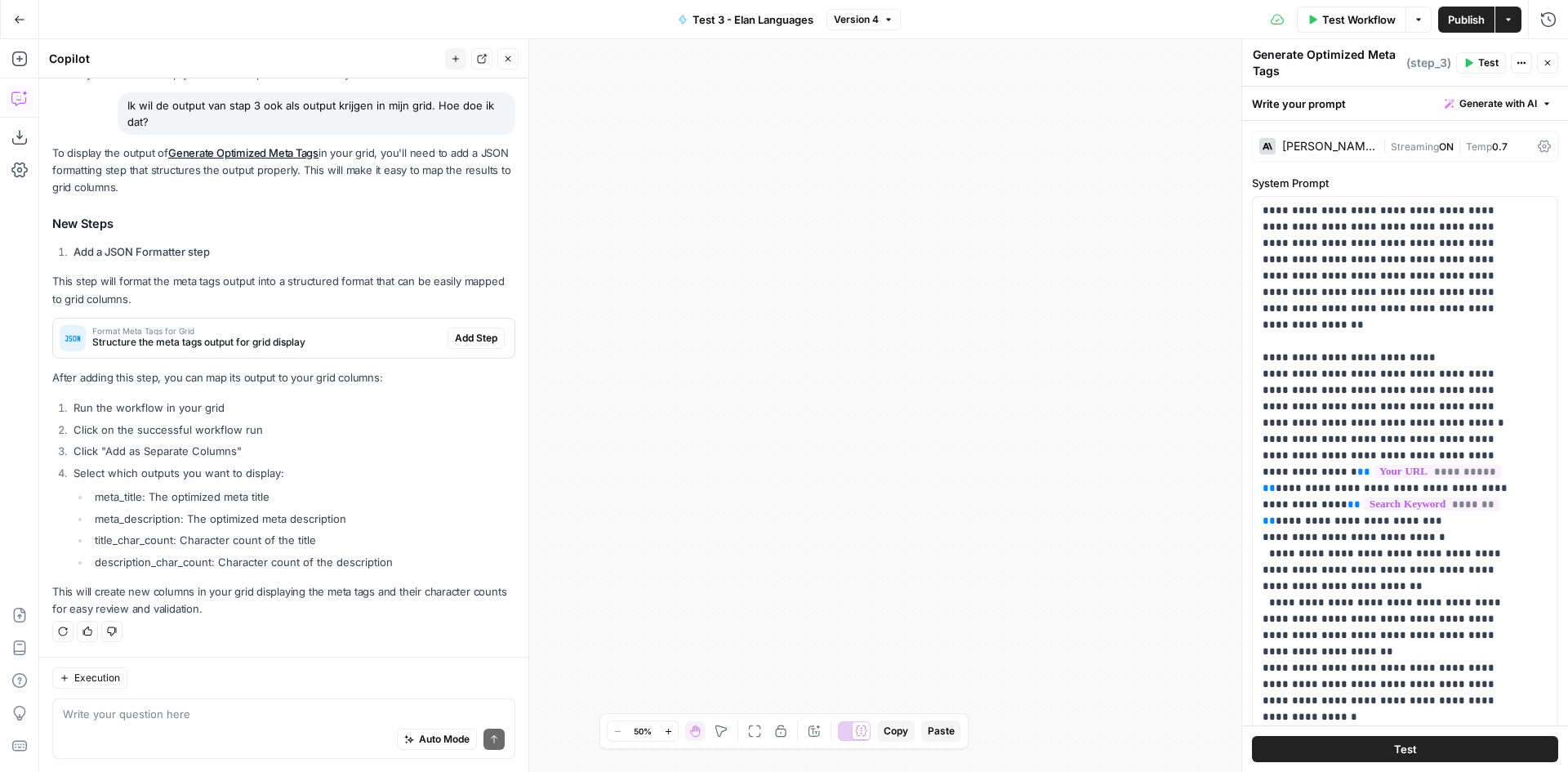
scroll to position [245, 0]
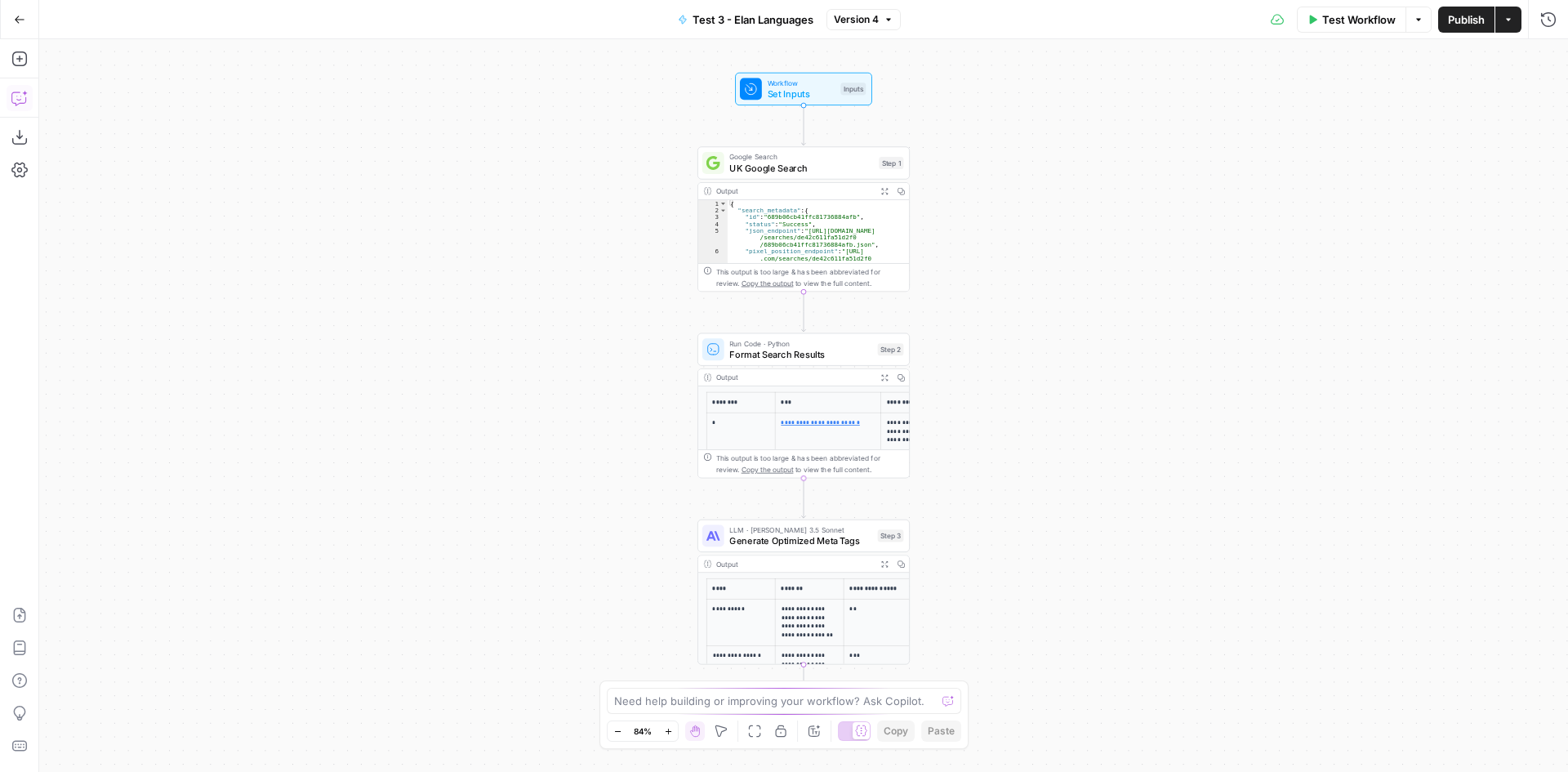
click at [23, 102] on icon "button" at bounding box center [19, 98] width 16 height 16
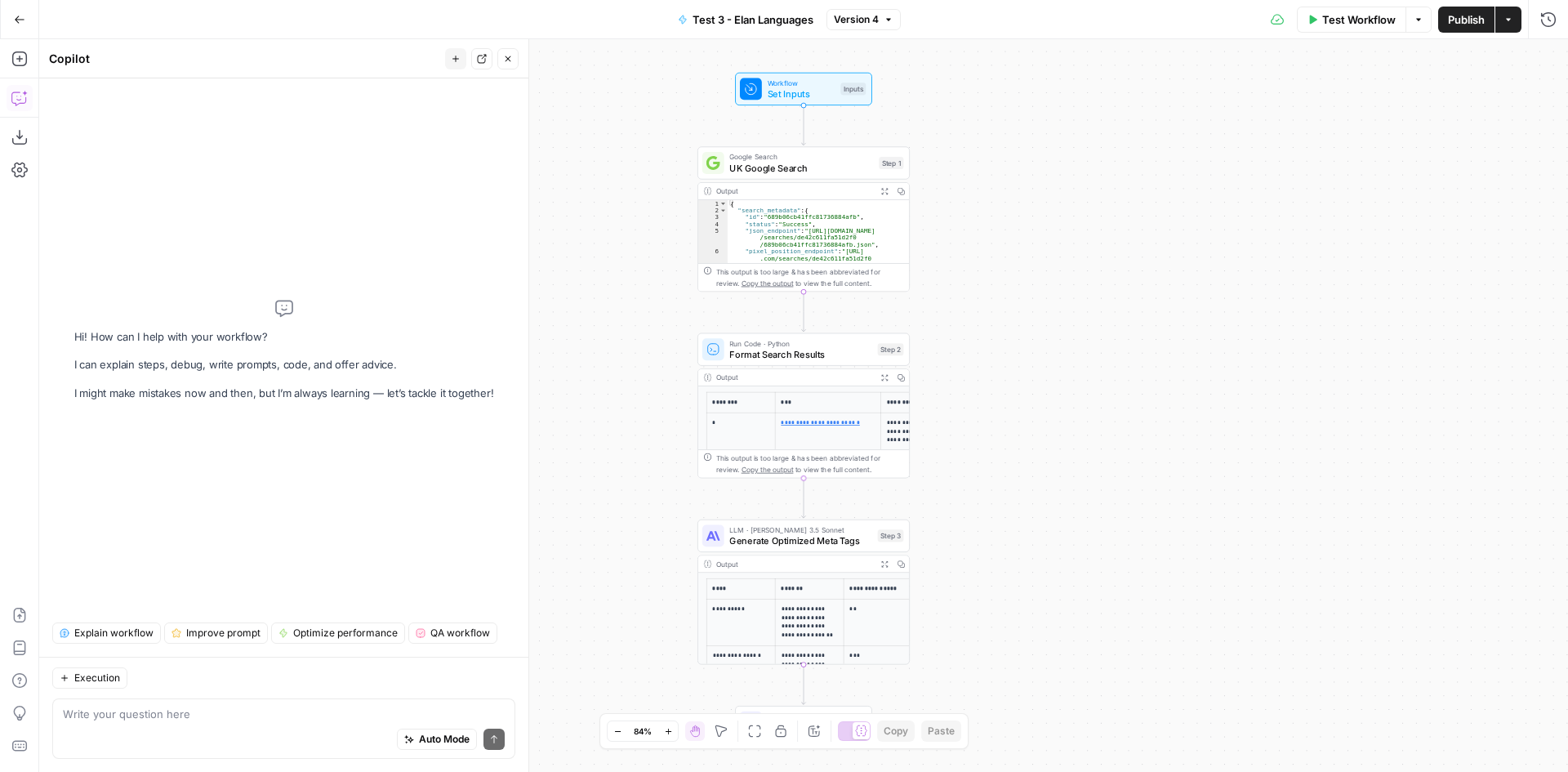
click at [241, 717] on textarea at bounding box center [284, 714] width 442 height 16
click at [294, 724] on div "Auto Mode Send" at bounding box center [284, 739] width 442 height 35
click at [267, 724] on div "Auto Mode Send" at bounding box center [284, 739] width 442 height 35
click at [296, 715] on textarea "Can you add a validation step at the end:" at bounding box center [284, 714] width 442 height 16
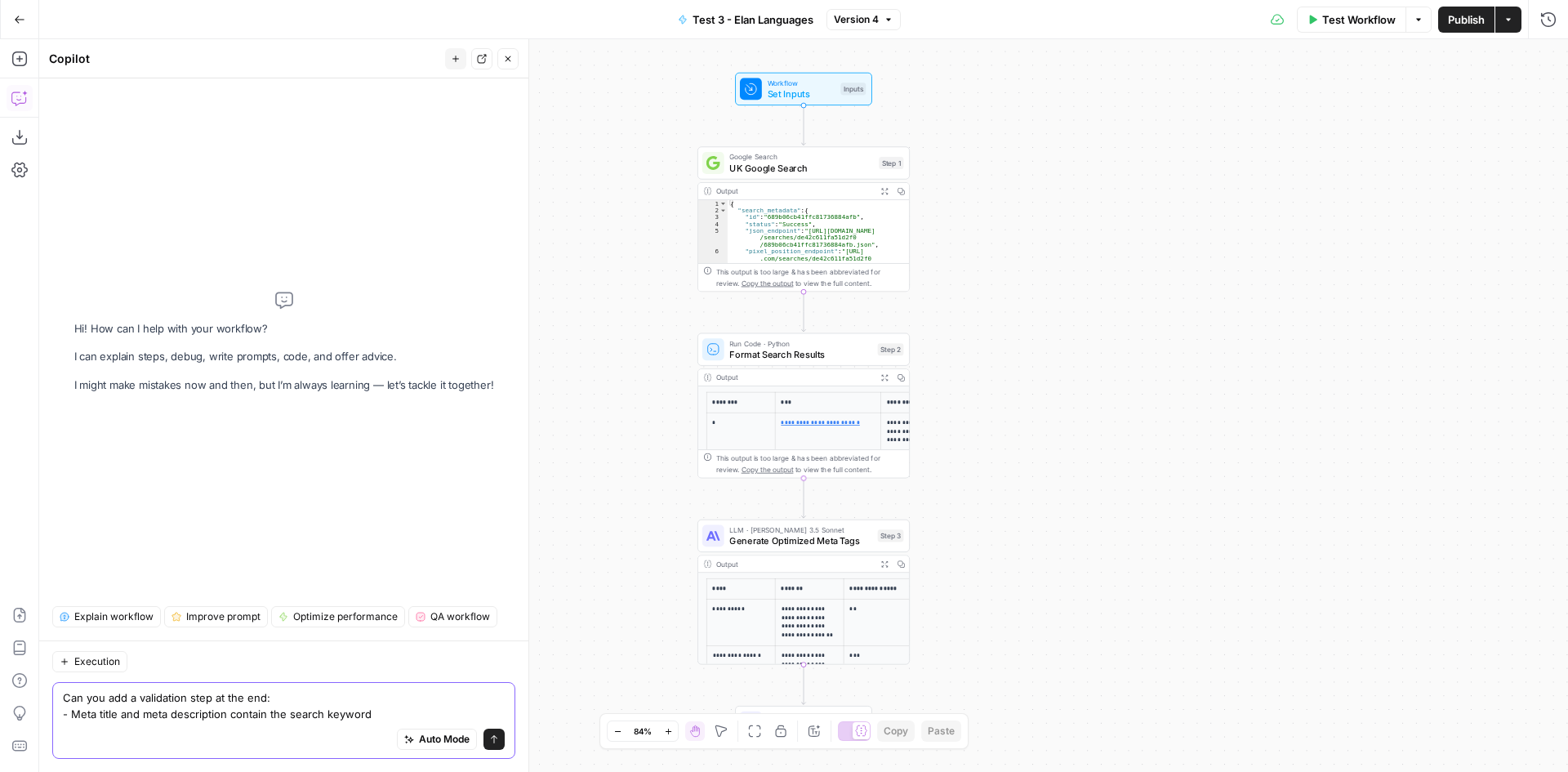
paste textarea "("{{ keyword }}")"
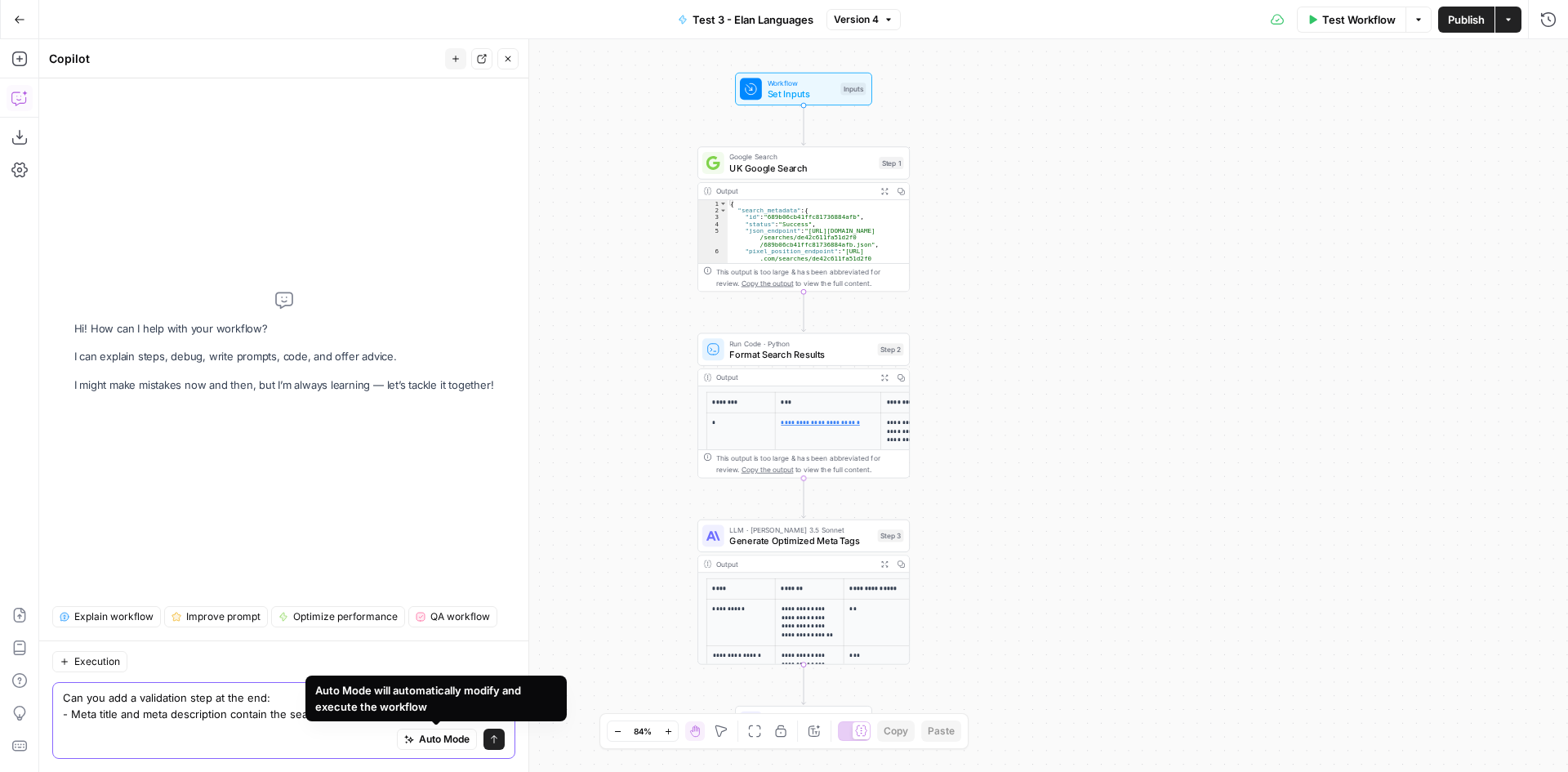
click at [225, 718] on textarea "Can you add a validation step at the end: - Meta title and meta description con…" at bounding box center [284, 706] width 442 height 33
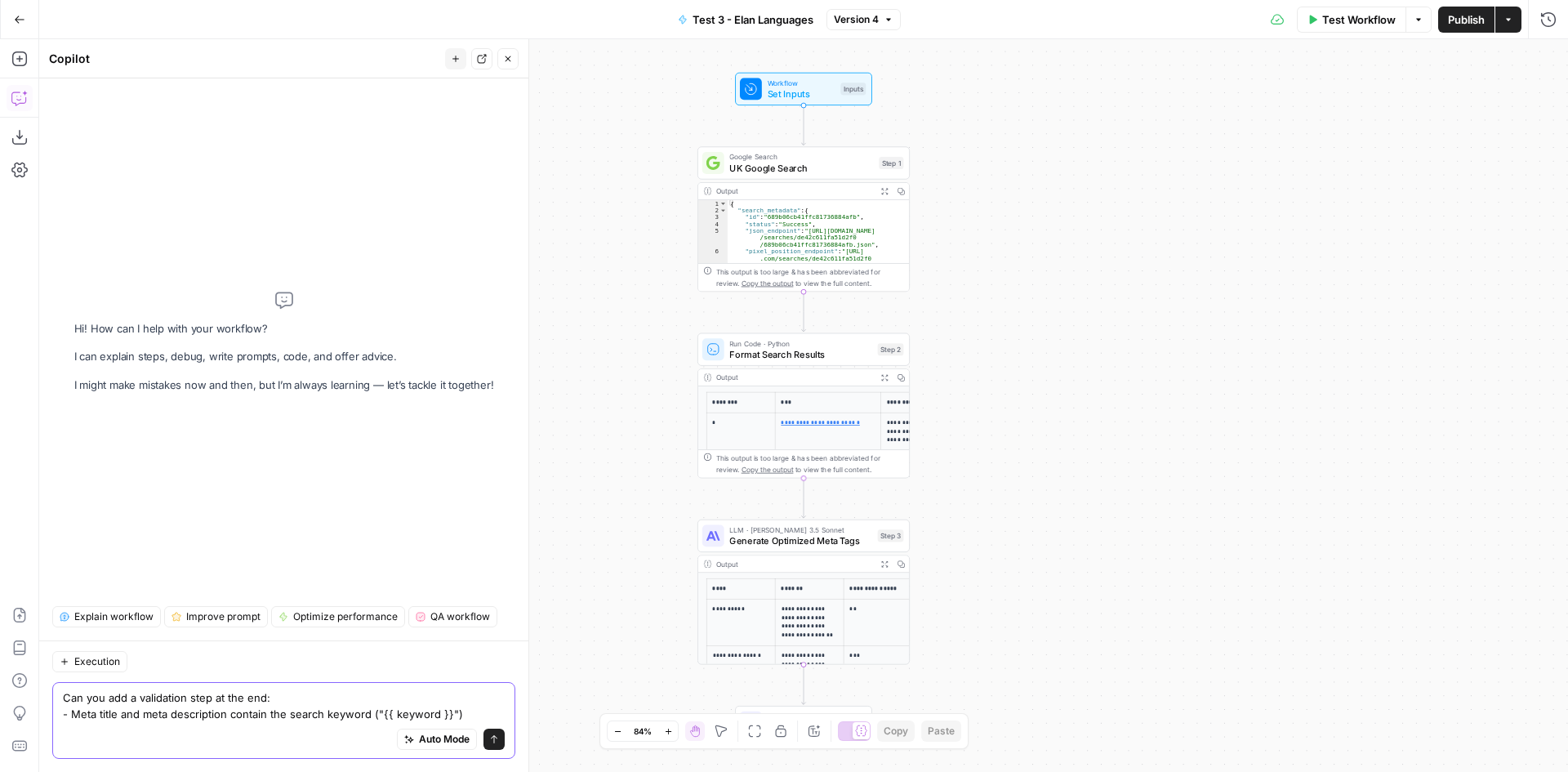
click at [300, 713] on textarea "Can you add a validation step at the end: - Meta title and meta description con…" at bounding box center [284, 706] width 442 height 33
type textarea "Can you add a validation step at the end: - Meta title and meta description con…"
click at [498, 744] on button "Send" at bounding box center [494, 739] width 21 height 21
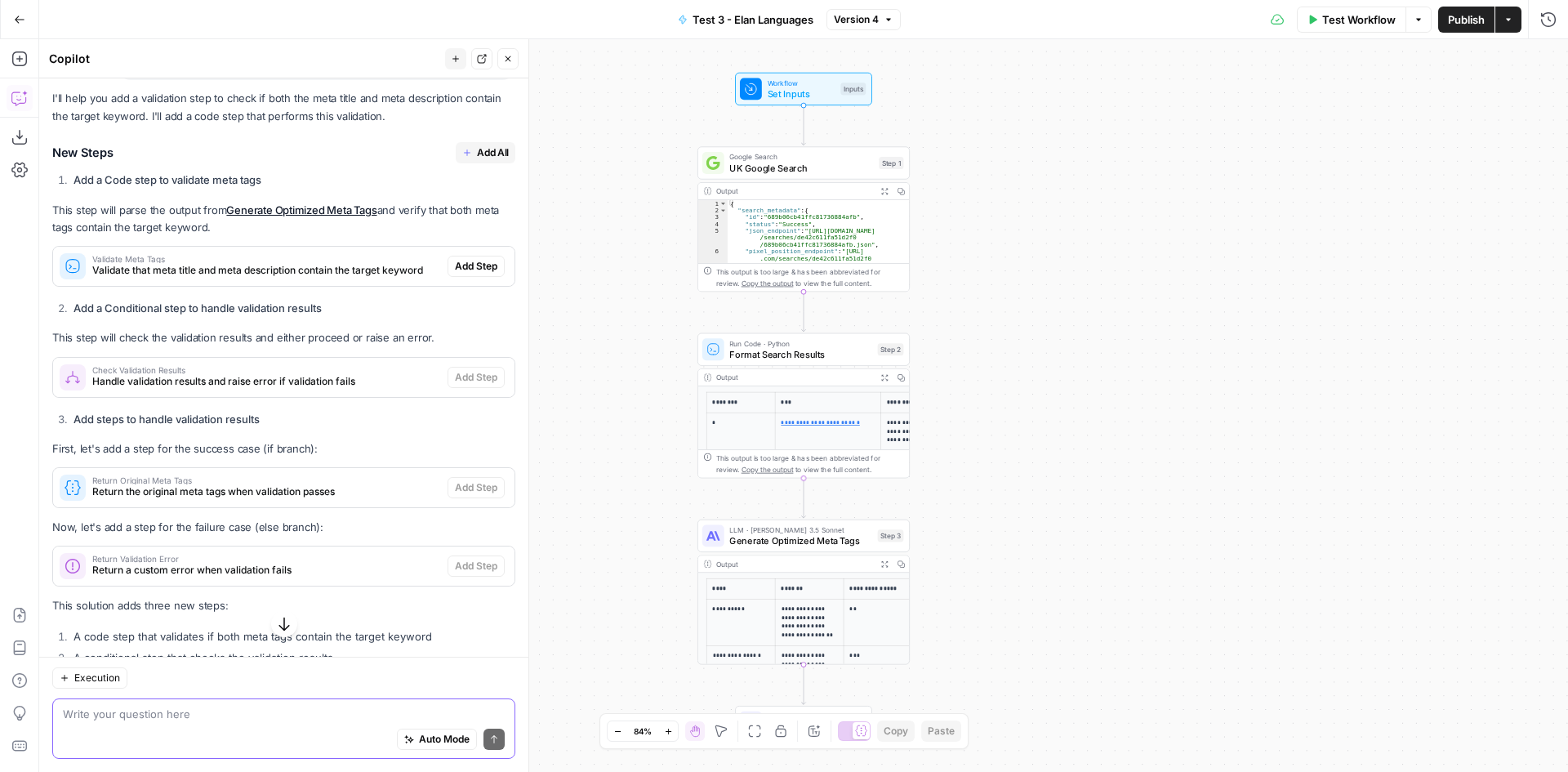
scroll to position [71, 0]
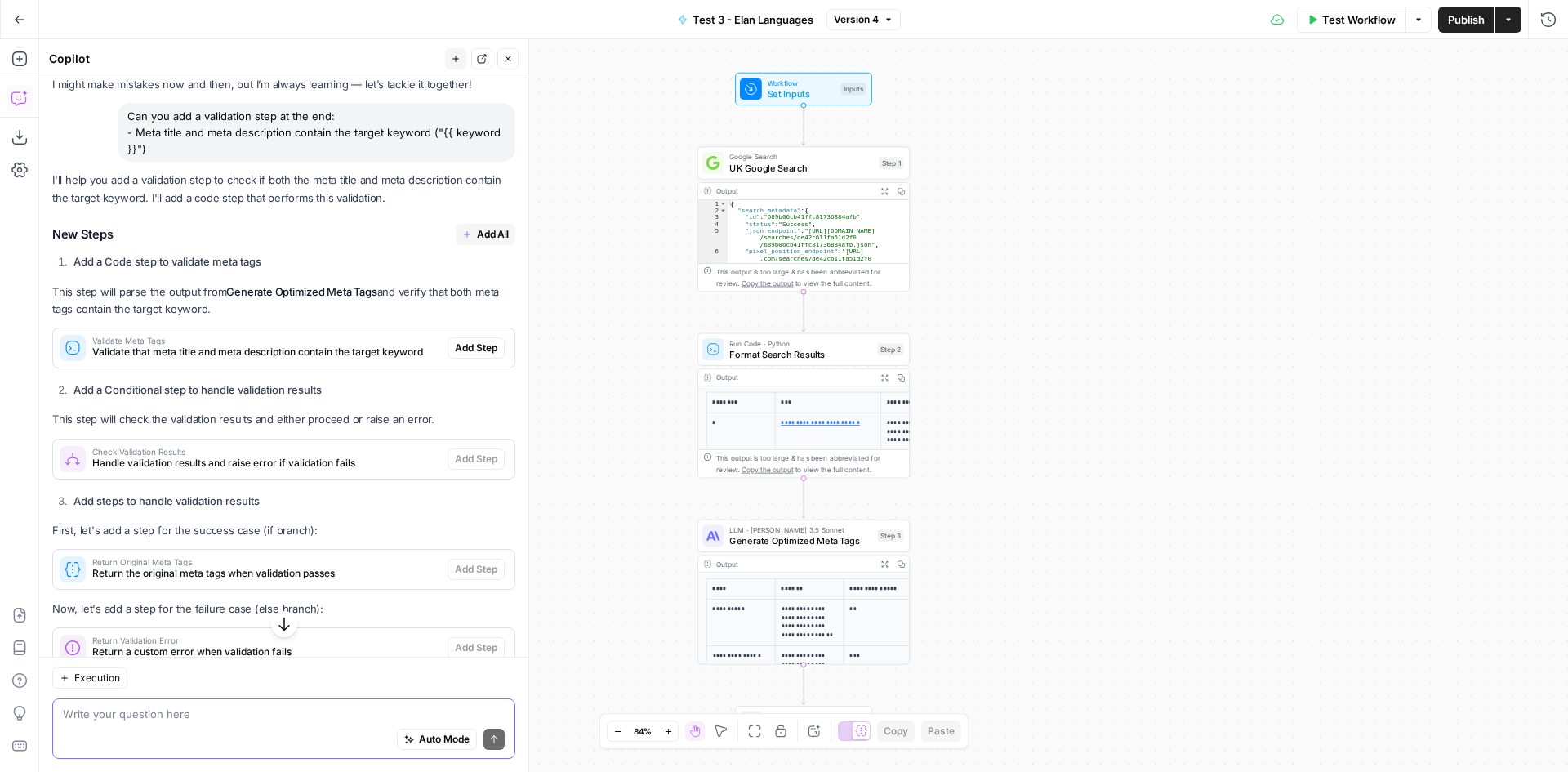
click at [261, 464] on span "Handle validation results and raise error if validation fails" at bounding box center [267, 462] width 349 height 14
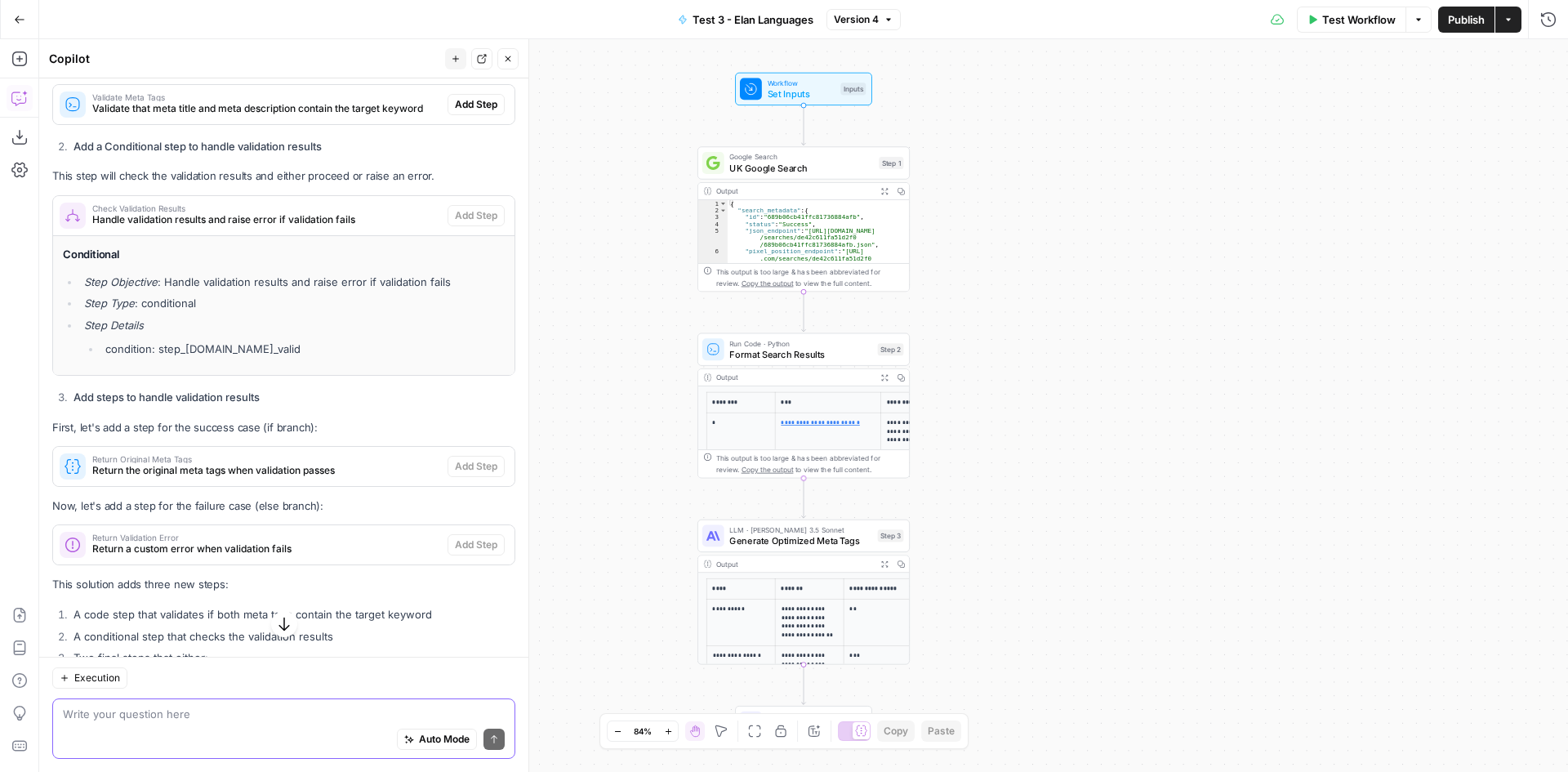
scroll to position [316, 0]
click at [256, 477] on div "Return Original Meta Tags Return the original meta tags when validation passes" at bounding box center [249, 464] width 394 height 39
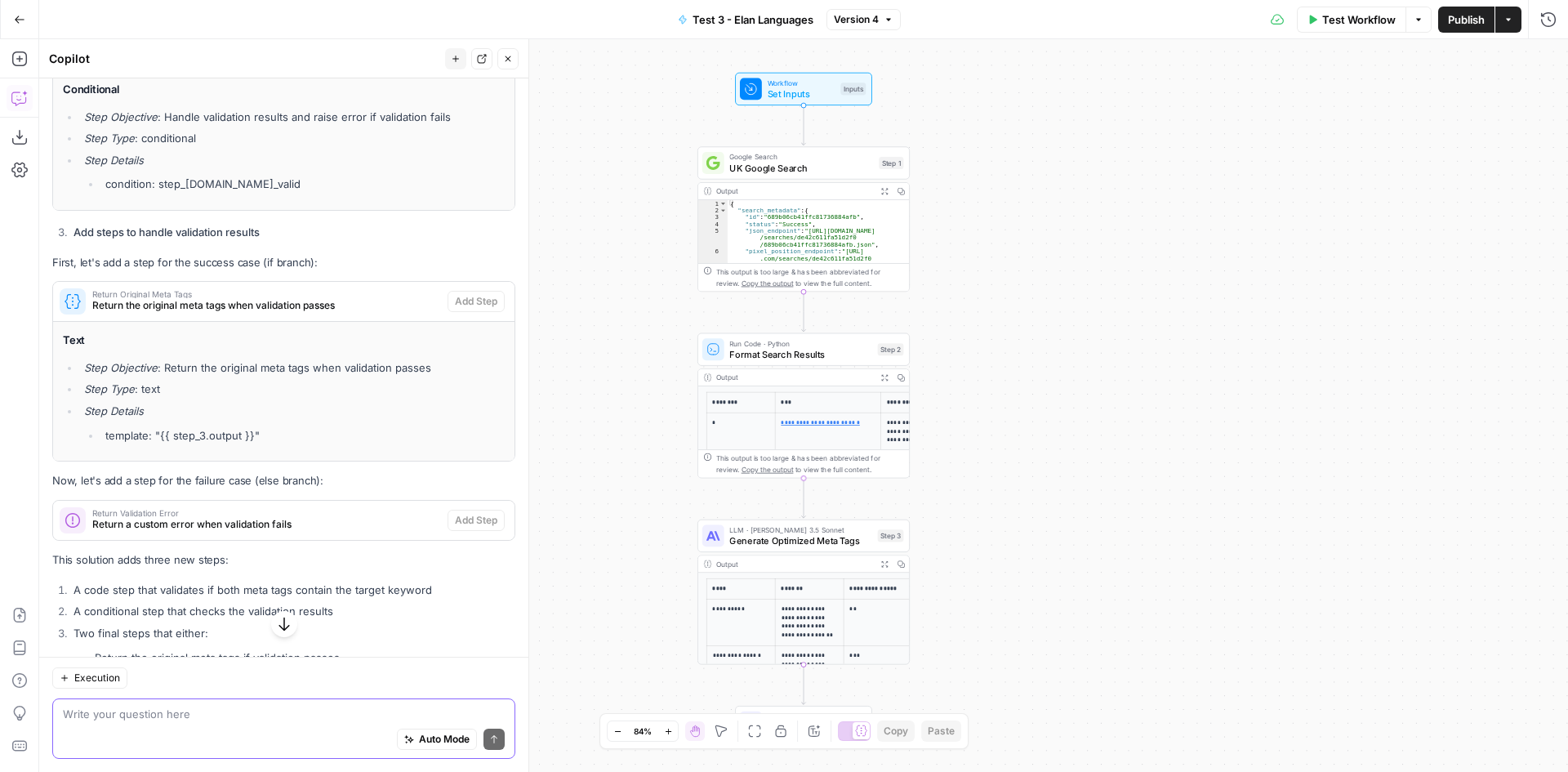
scroll to position [561, 0]
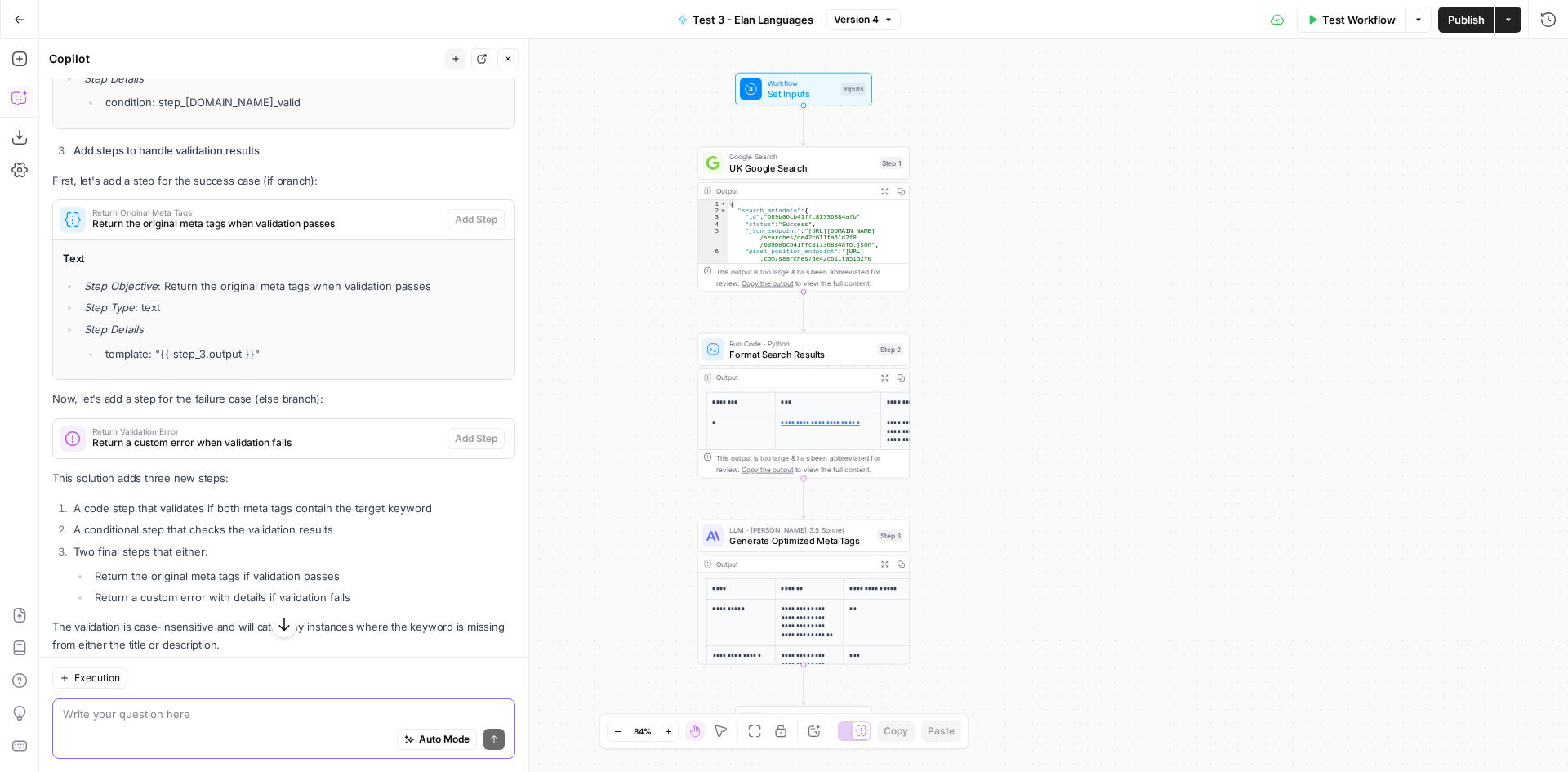
click at [288, 442] on span "Return a custom error when validation fails" at bounding box center [267, 442] width 349 height 14
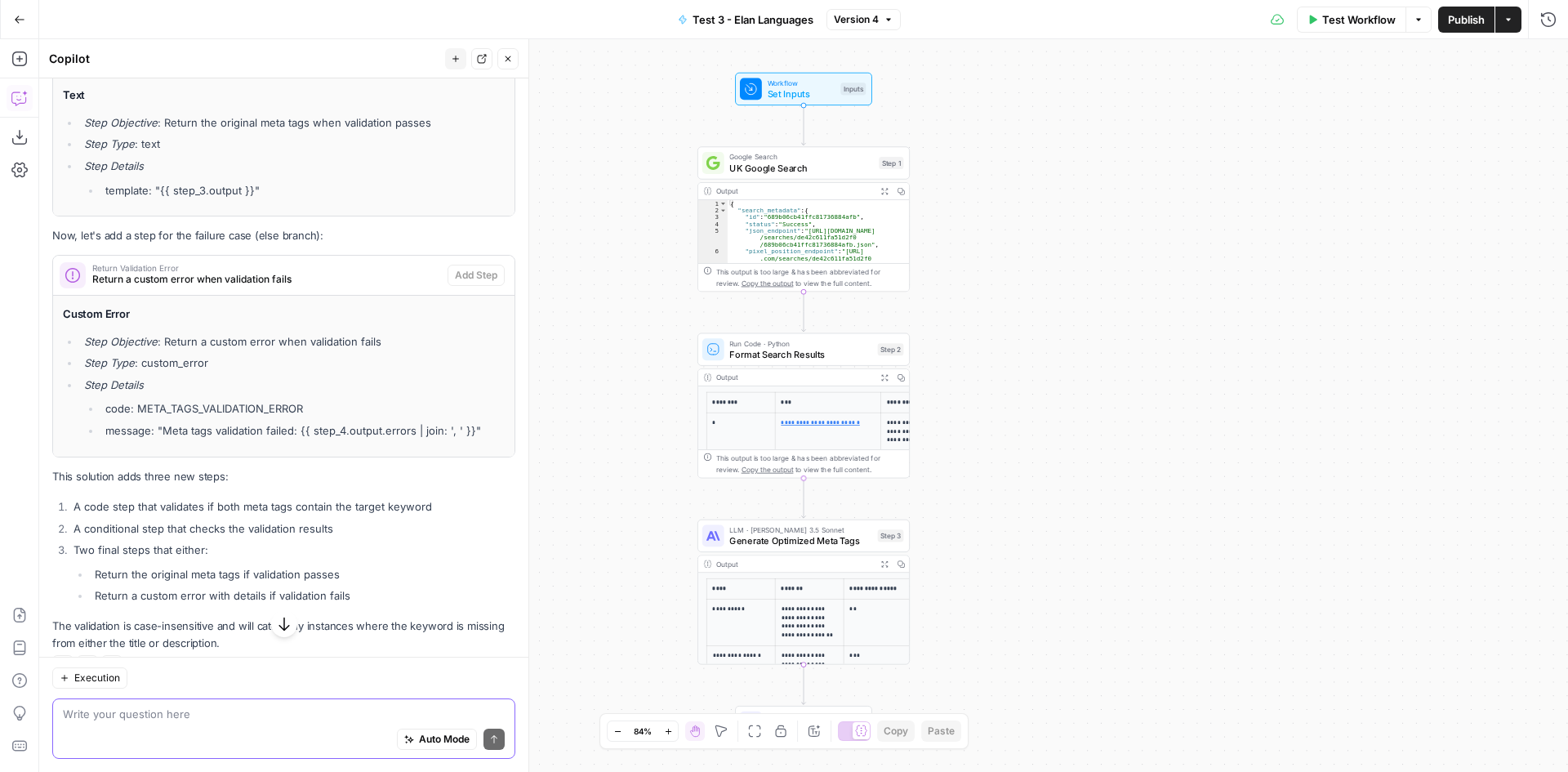
scroll to position [759, 0]
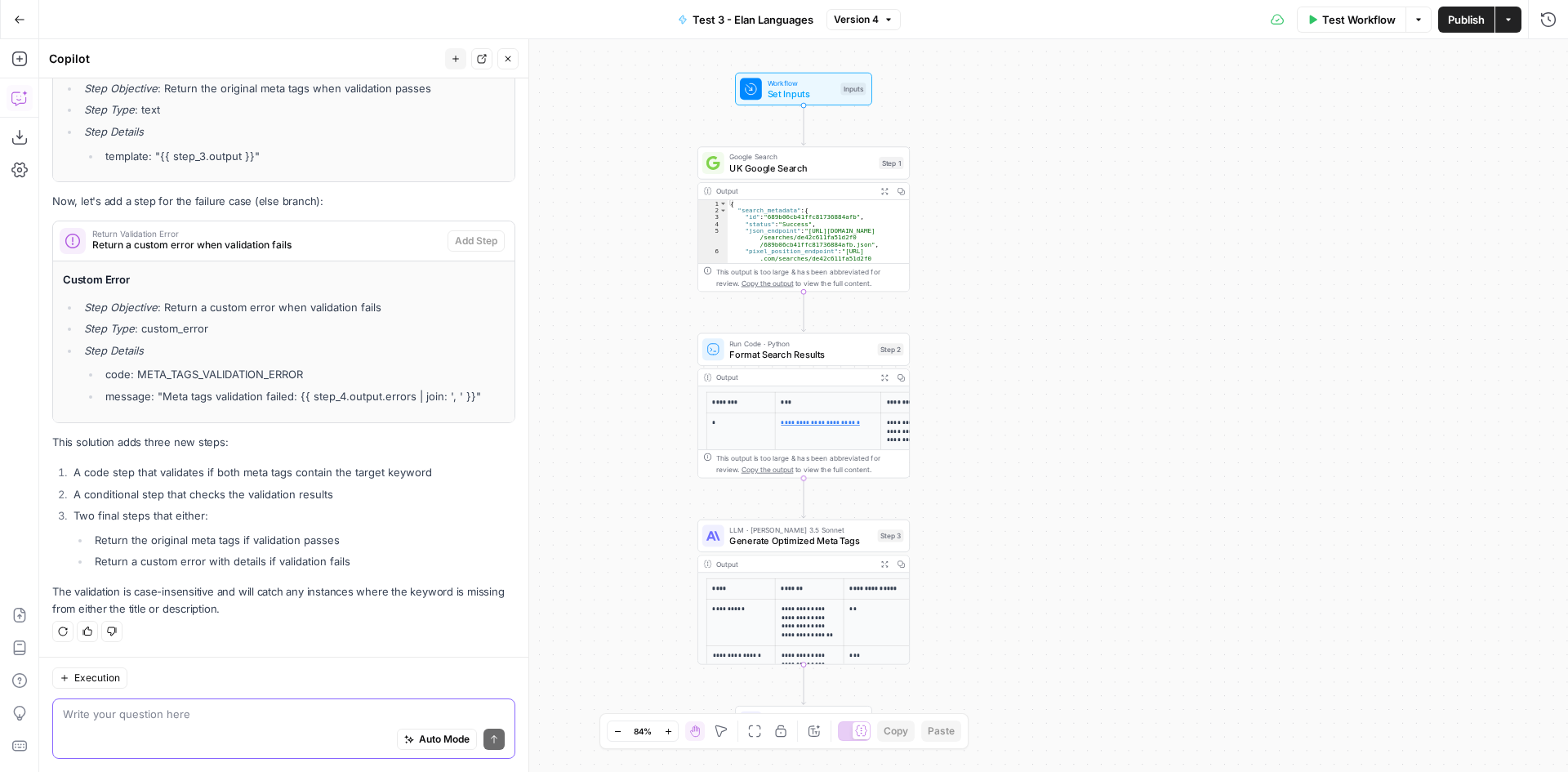
click at [198, 715] on textarea at bounding box center [284, 714] width 442 height 16
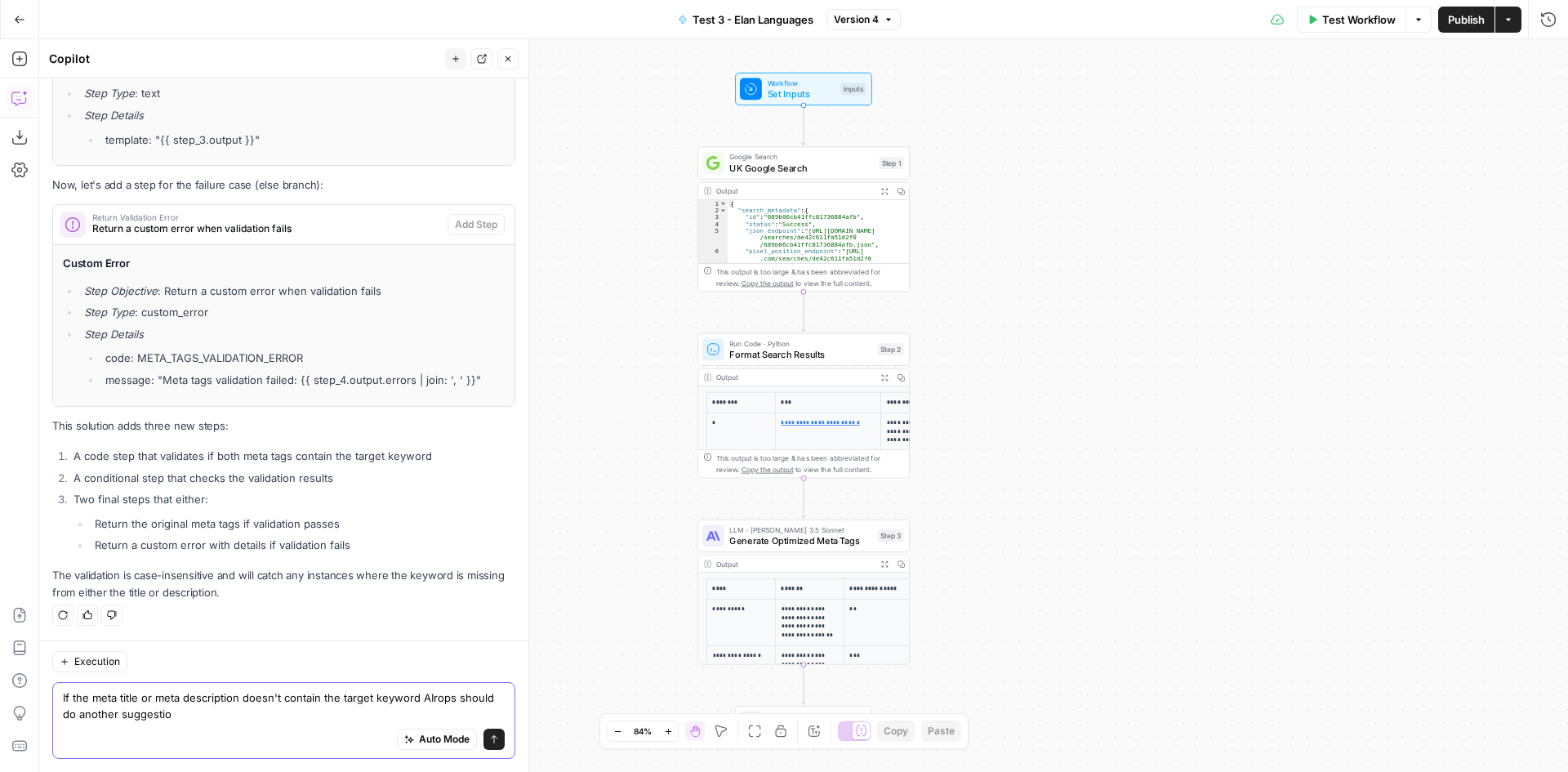
type textarea "If the meta title or meta description doesn't contain the target keyword AIrops…"
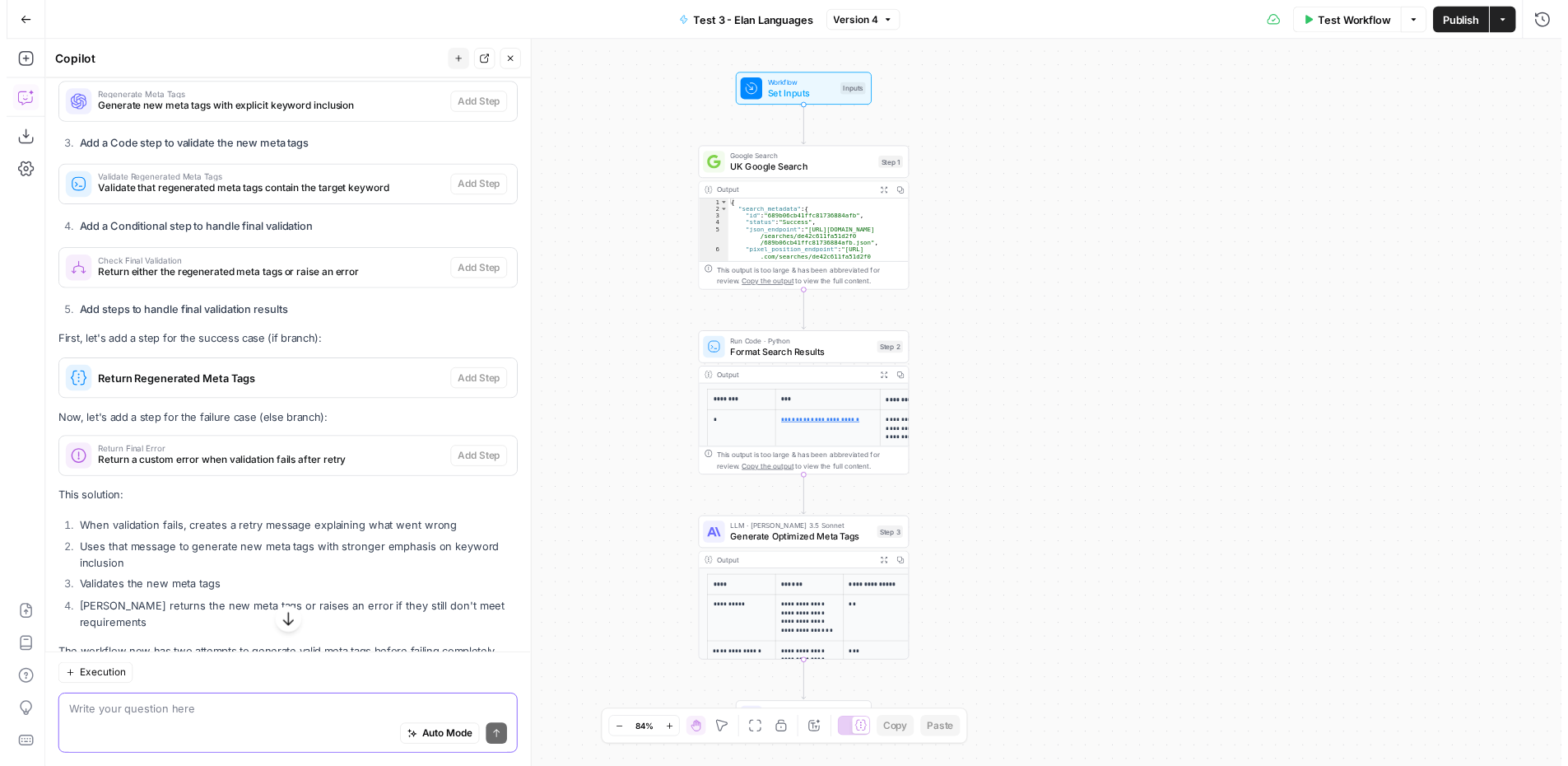
scroll to position [1674, 0]
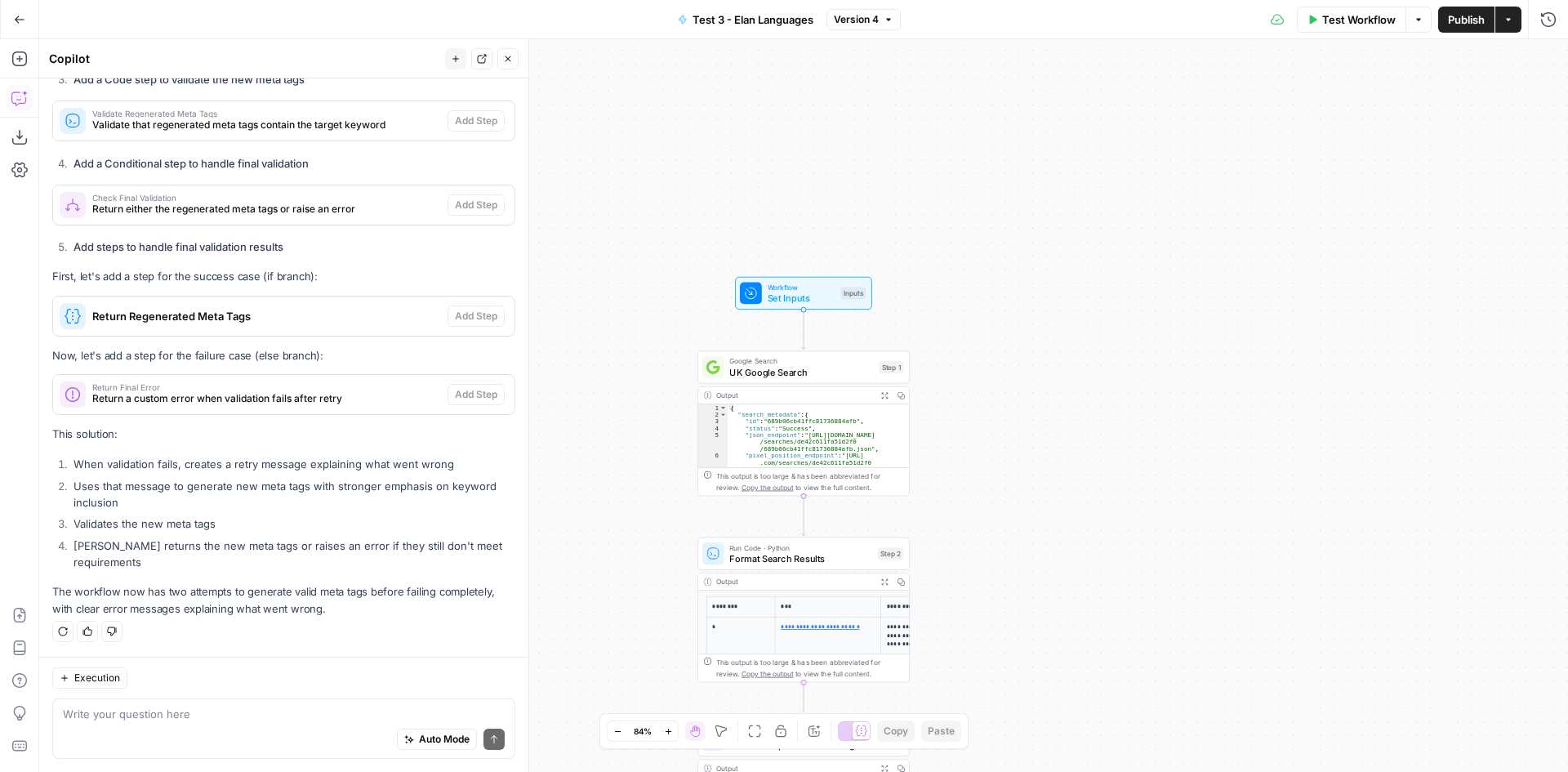
click at [1378, 20] on span "Test Workflow" at bounding box center [1359, 19] width 74 height 16
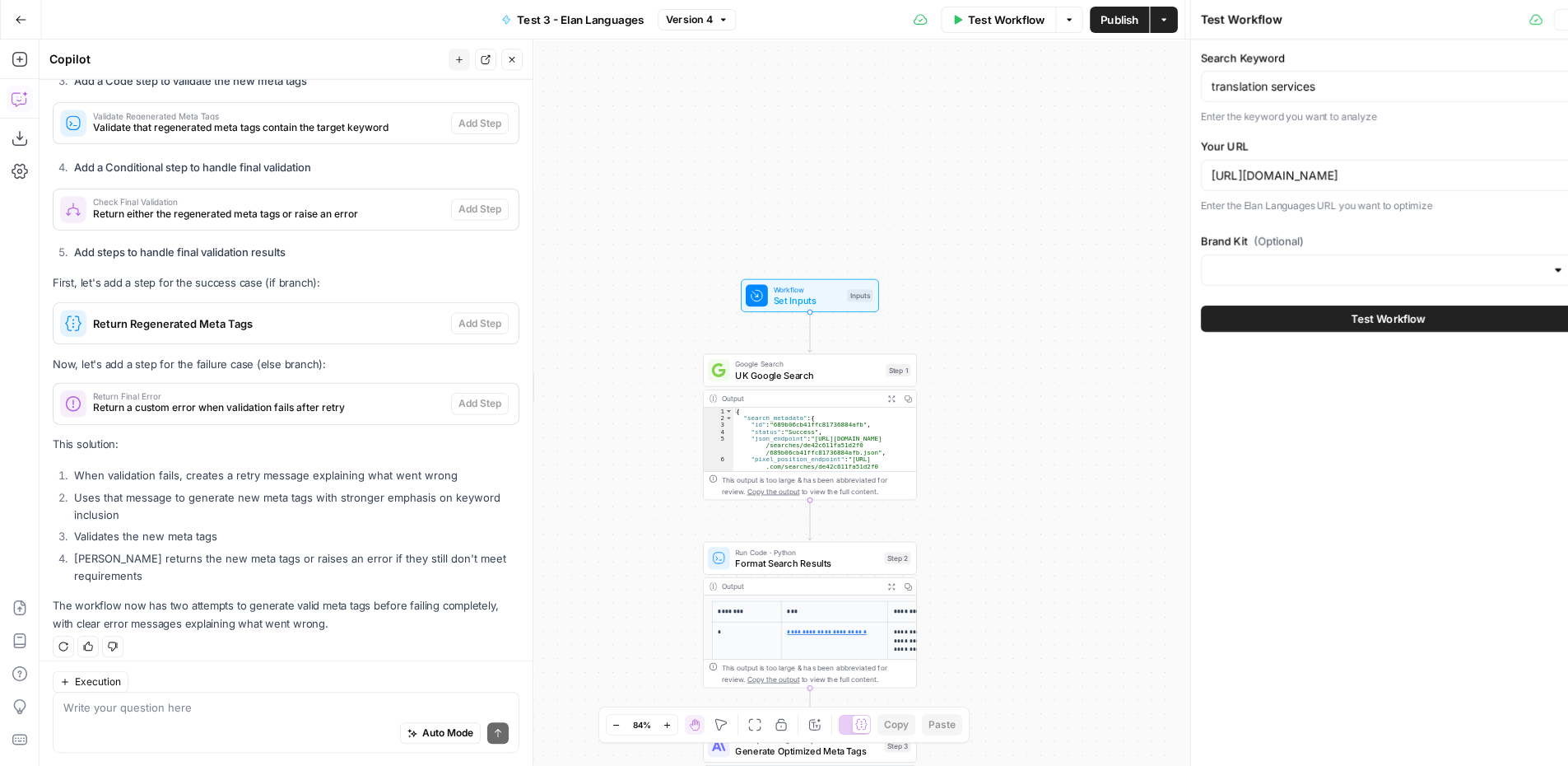
type input "ELAN Languages"
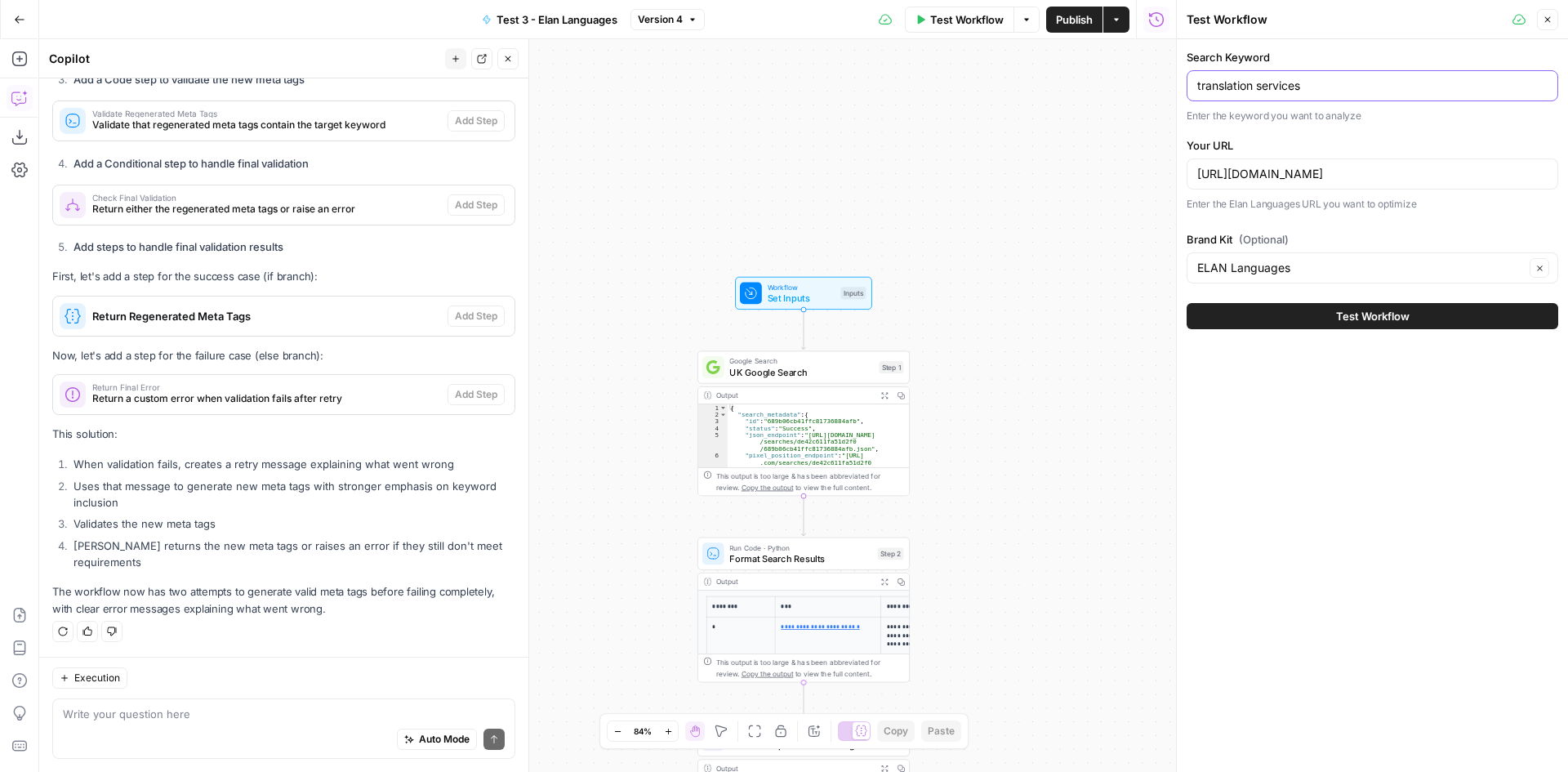
click at [1229, 90] on input "translation services" at bounding box center [1371, 85] width 350 height 16
type input "human translation services"
drag, startPoint x: 1461, startPoint y: 170, endPoint x: 1100, endPoint y: 174, distance: 361.0
click at [1100, 174] on body "Depends New Home Browse Your Data Usage Settings Recent Grids Test 3 - Elan Lan…" at bounding box center [784, 386] width 1568 height 772
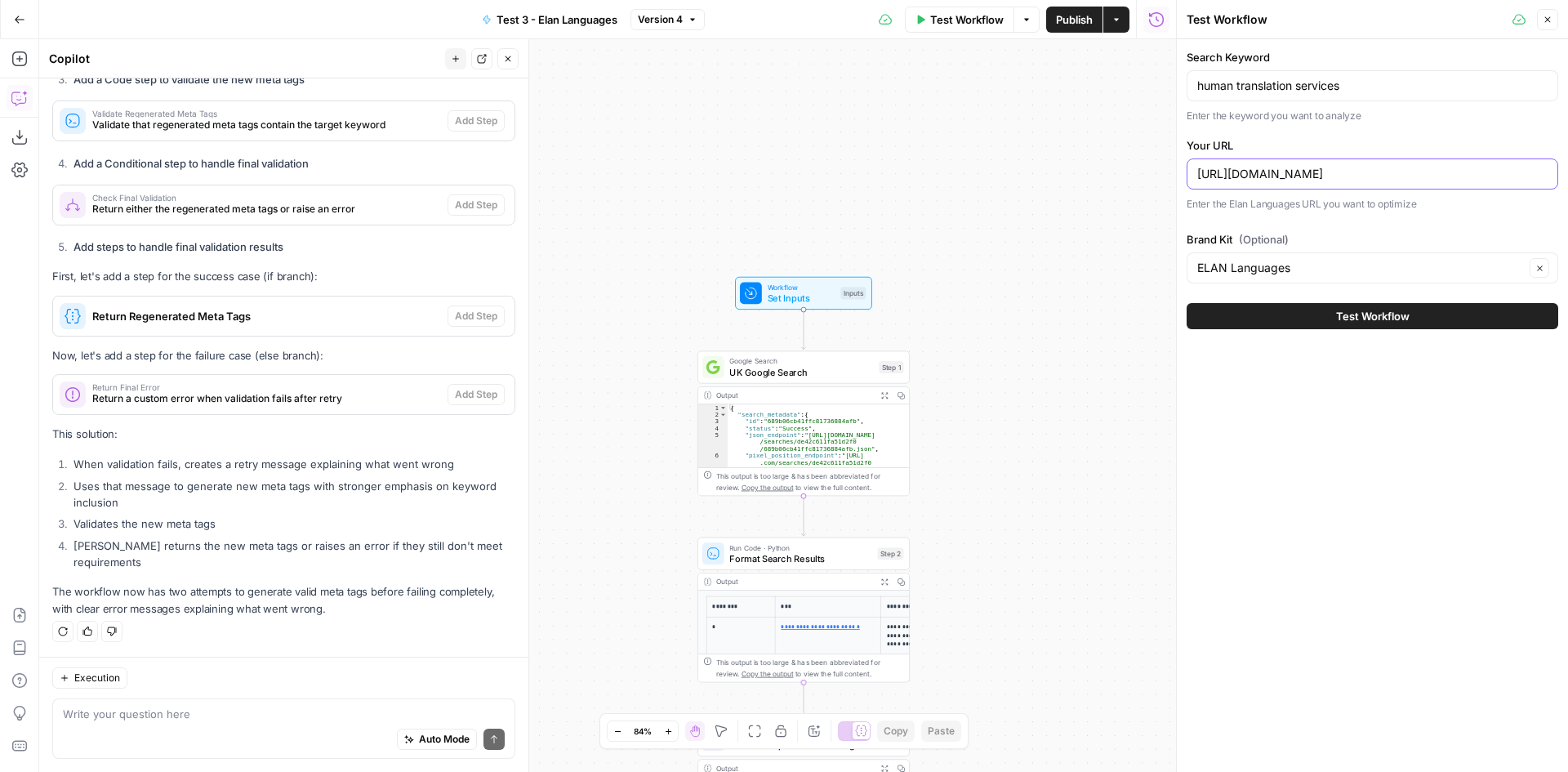
drag, startPoint x: 1476, startPoint y: 172, endPoint x: 1191, endPoint y: 169, distance: 285.0
click at [1191, 169] on div "[URL][DOMAIN_NAME]" at bounding box center [1371, 174] width 371 height 31
paste input "/human-translation"
type input "[URL][DOMAIN_NAME]"
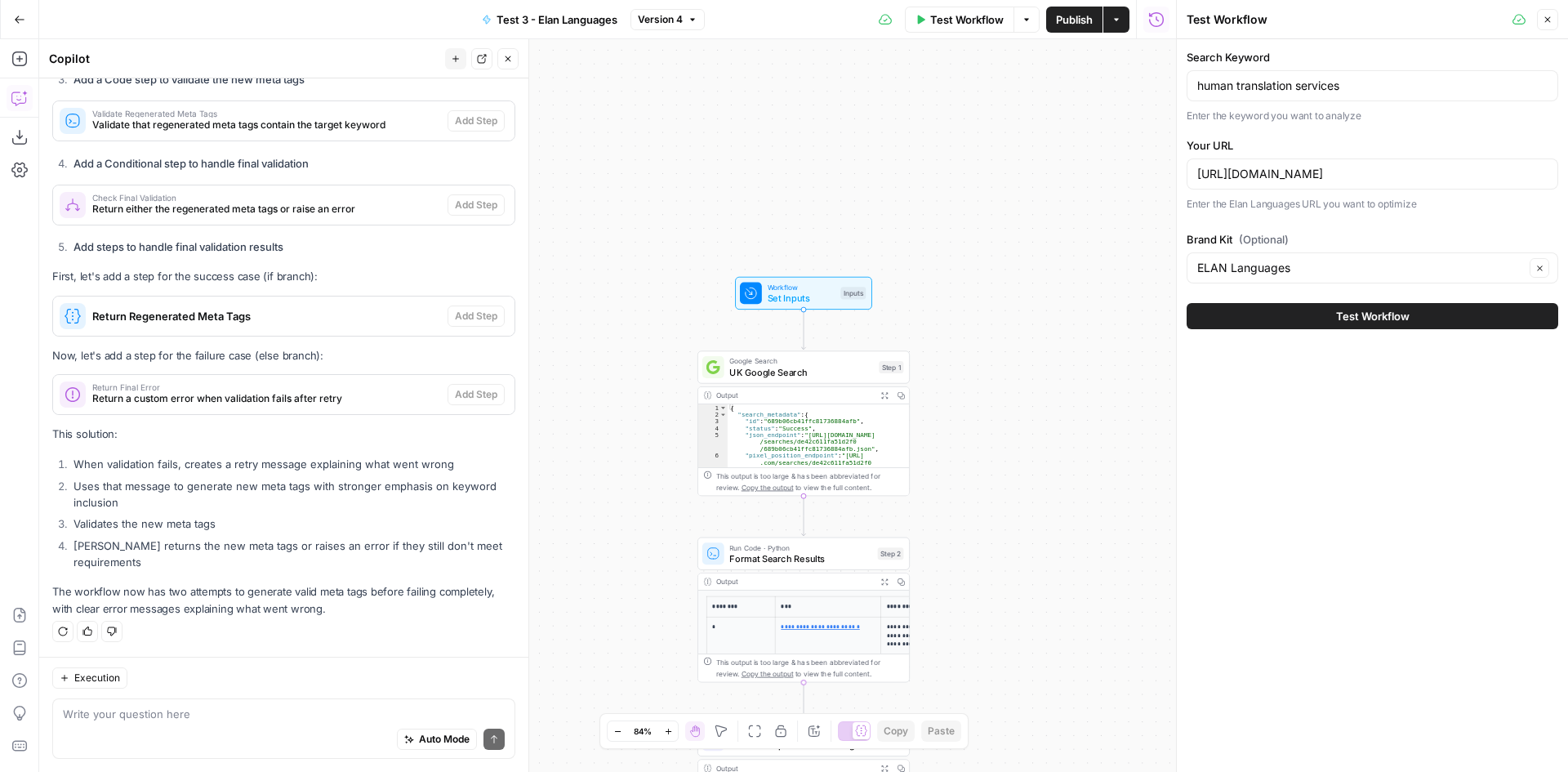
click at [1410, 314] on button "Test Workflow" at bounding box center [1371, 316] width 371 height 26
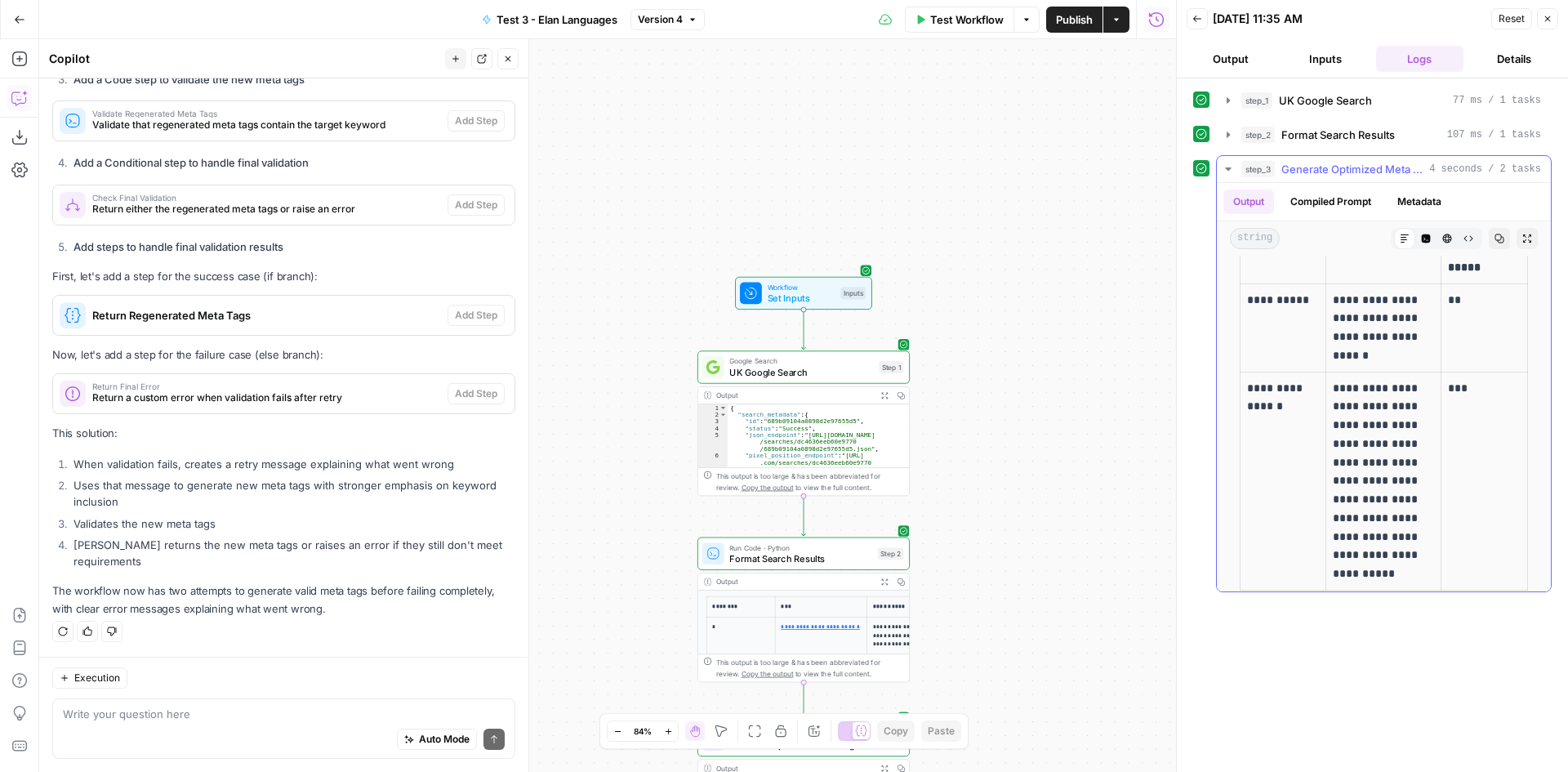
scroll to position [49, 0]
drag, startPoint x: 1424, startPoint y: 564, endPoint x: 1332, endPoint y: 371, distance: 213.8
click at [1333, 371] on p "**********" at bounding box center [1381, 468] width 96 height 204
copy p "**********"
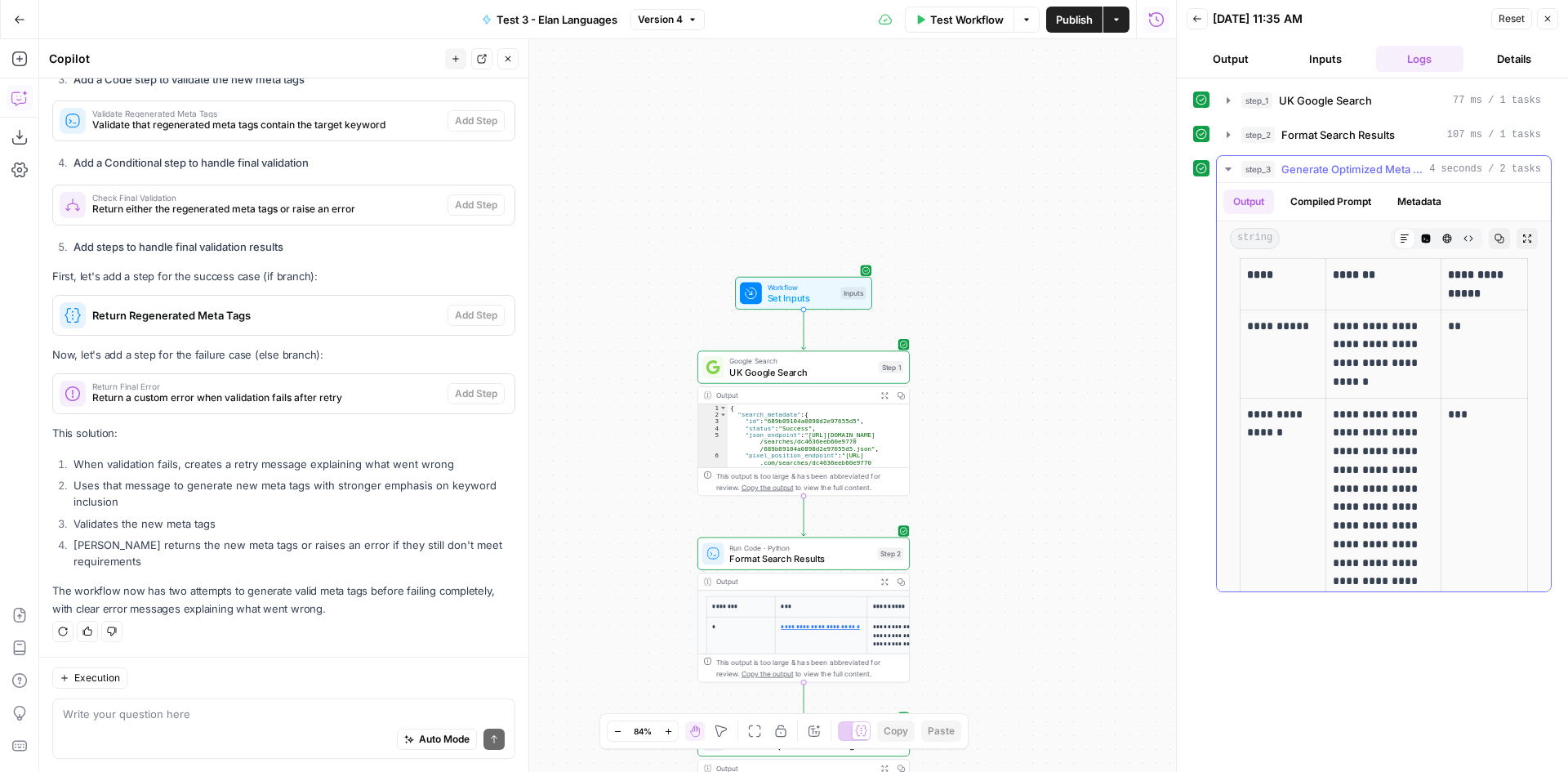
scroll to position [0, 0]
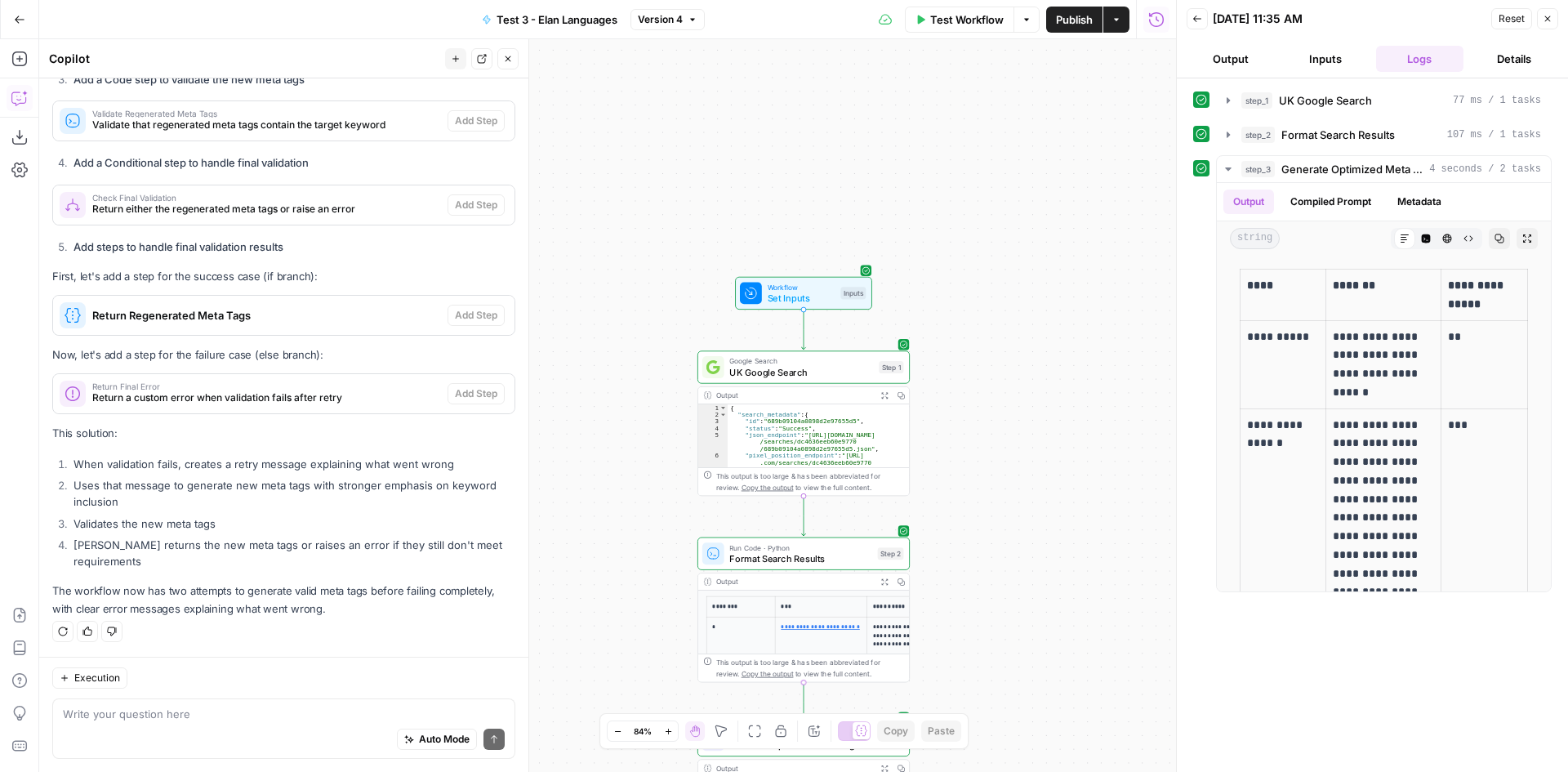
click at [1199, 17] on icon "button" at bounding box center [1197, 18] width 10 height 10
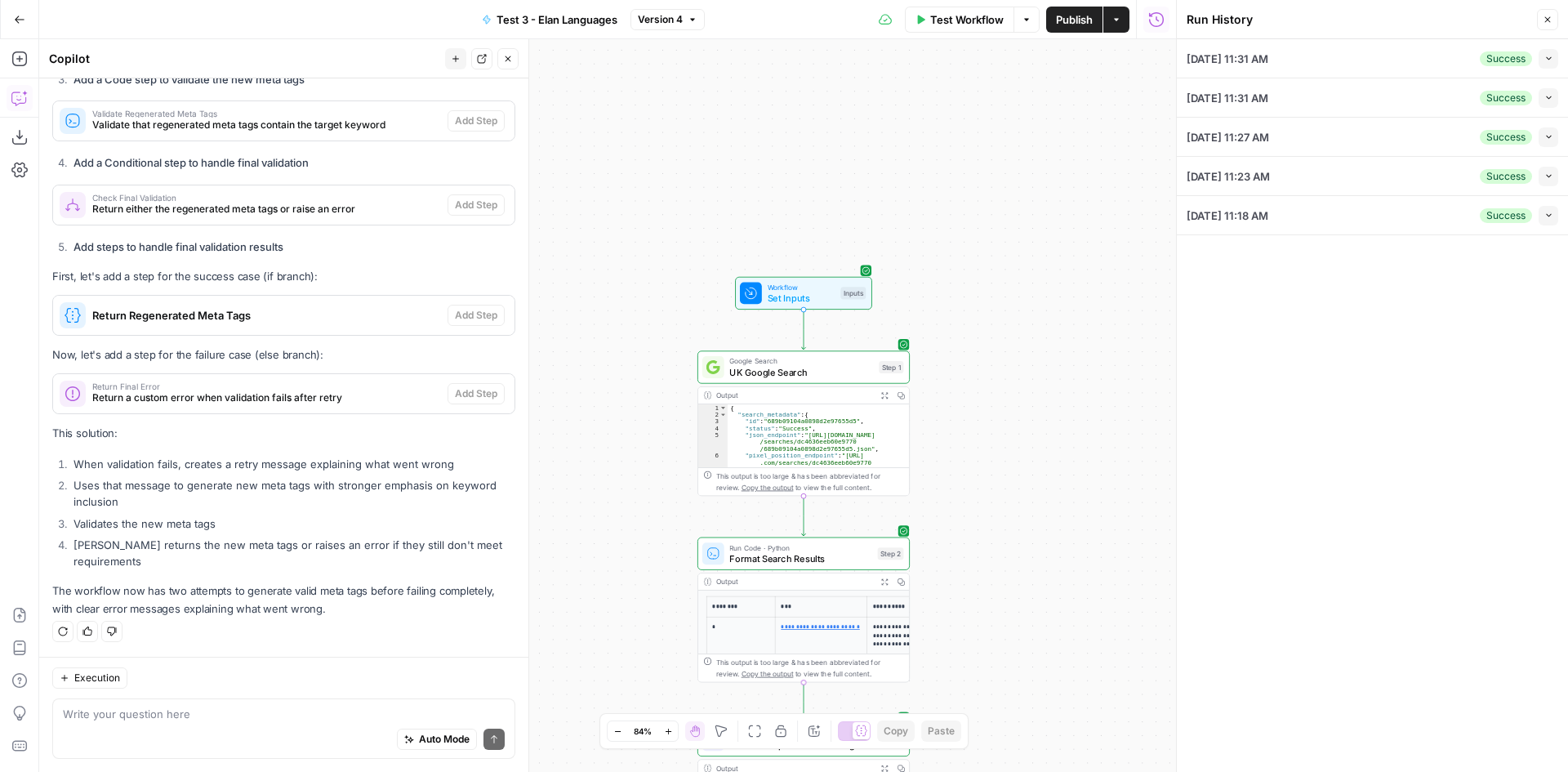
click at [1549, 16] on icon "button" at bounding box center [1548, 19] width 10 height 10
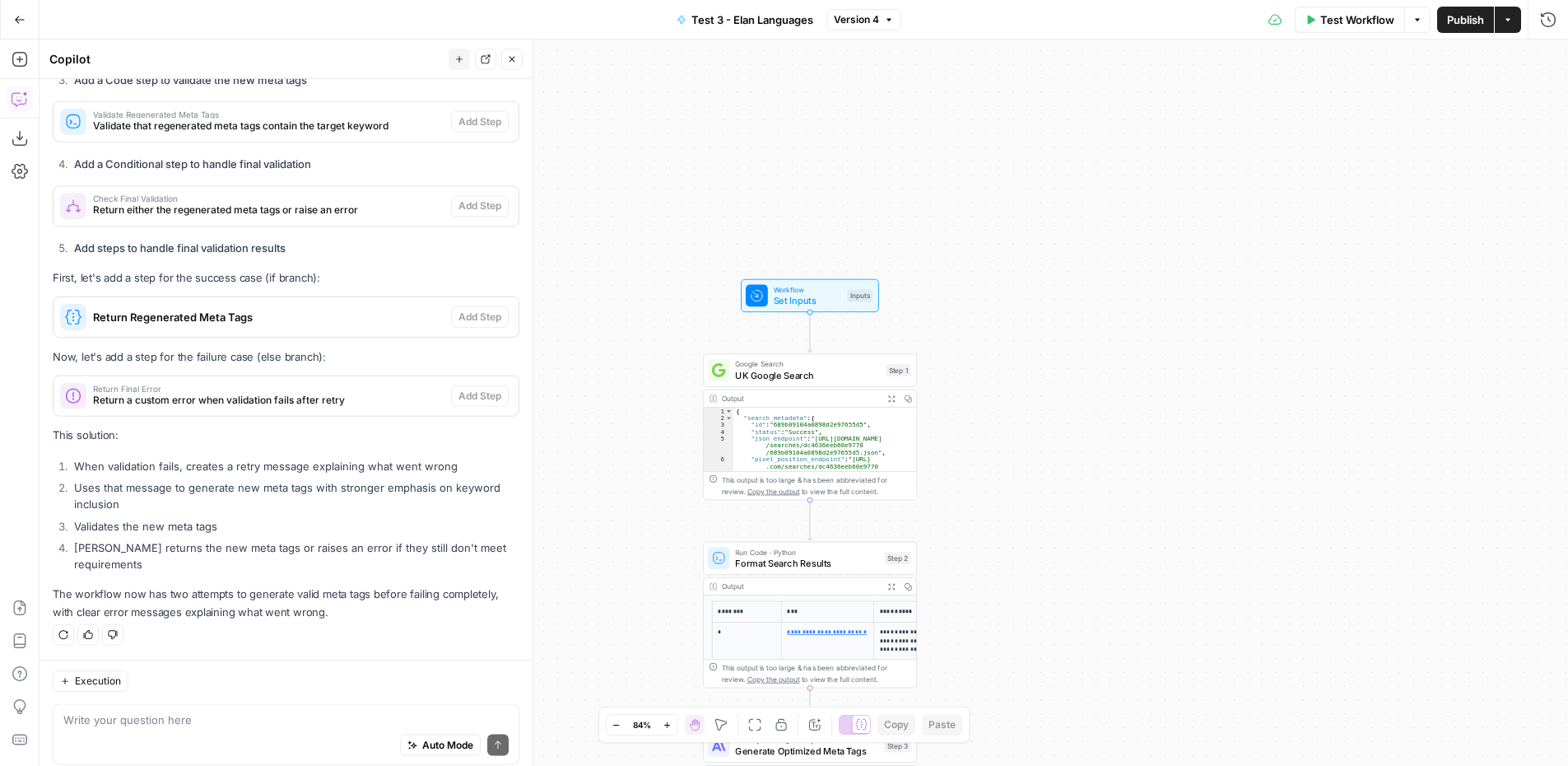
scroll to position [1229, 0]
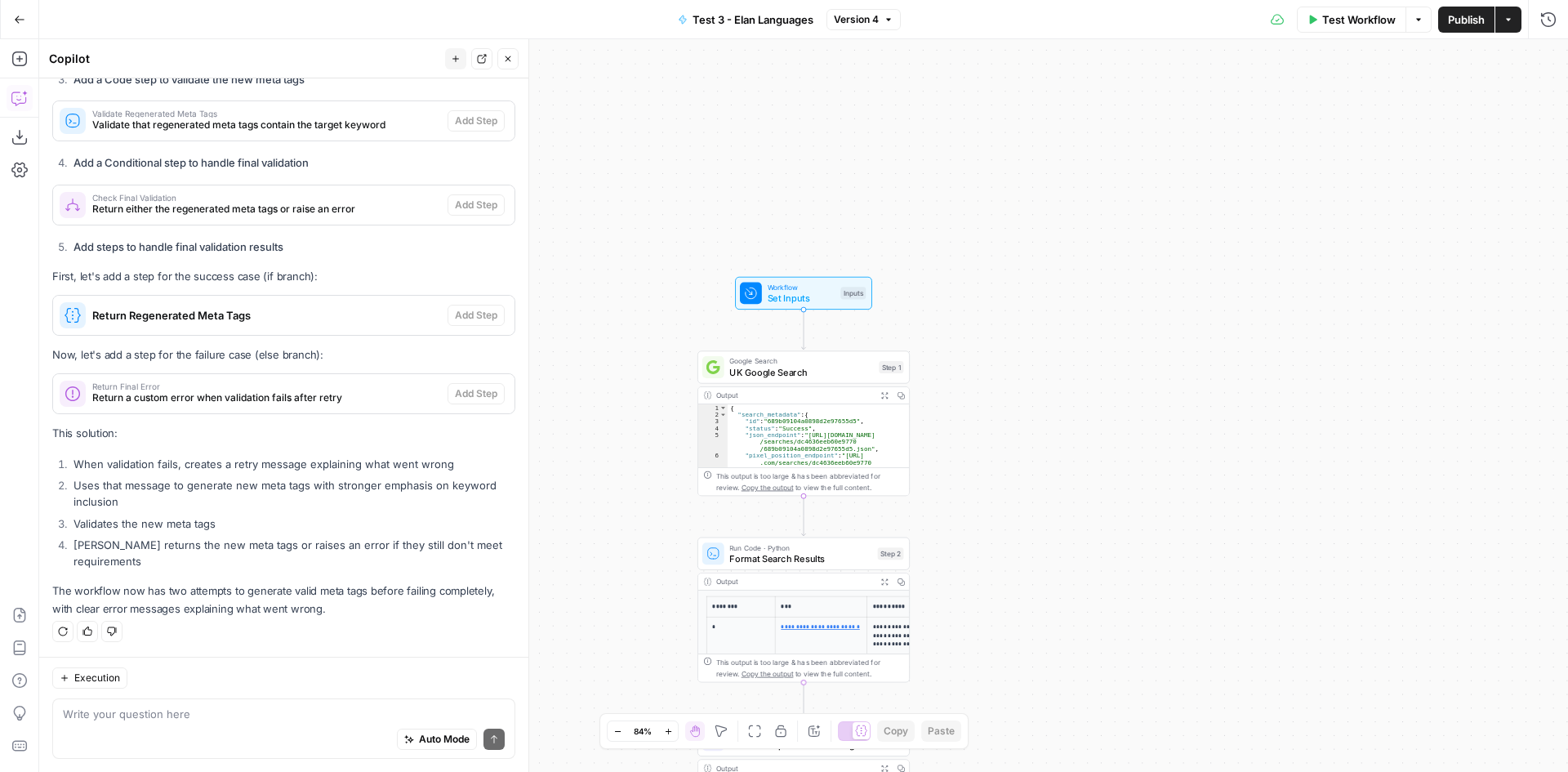
click at [1354, 26] on span "Test Workflow" at bounding box center [1359, 19] width 74 height 16
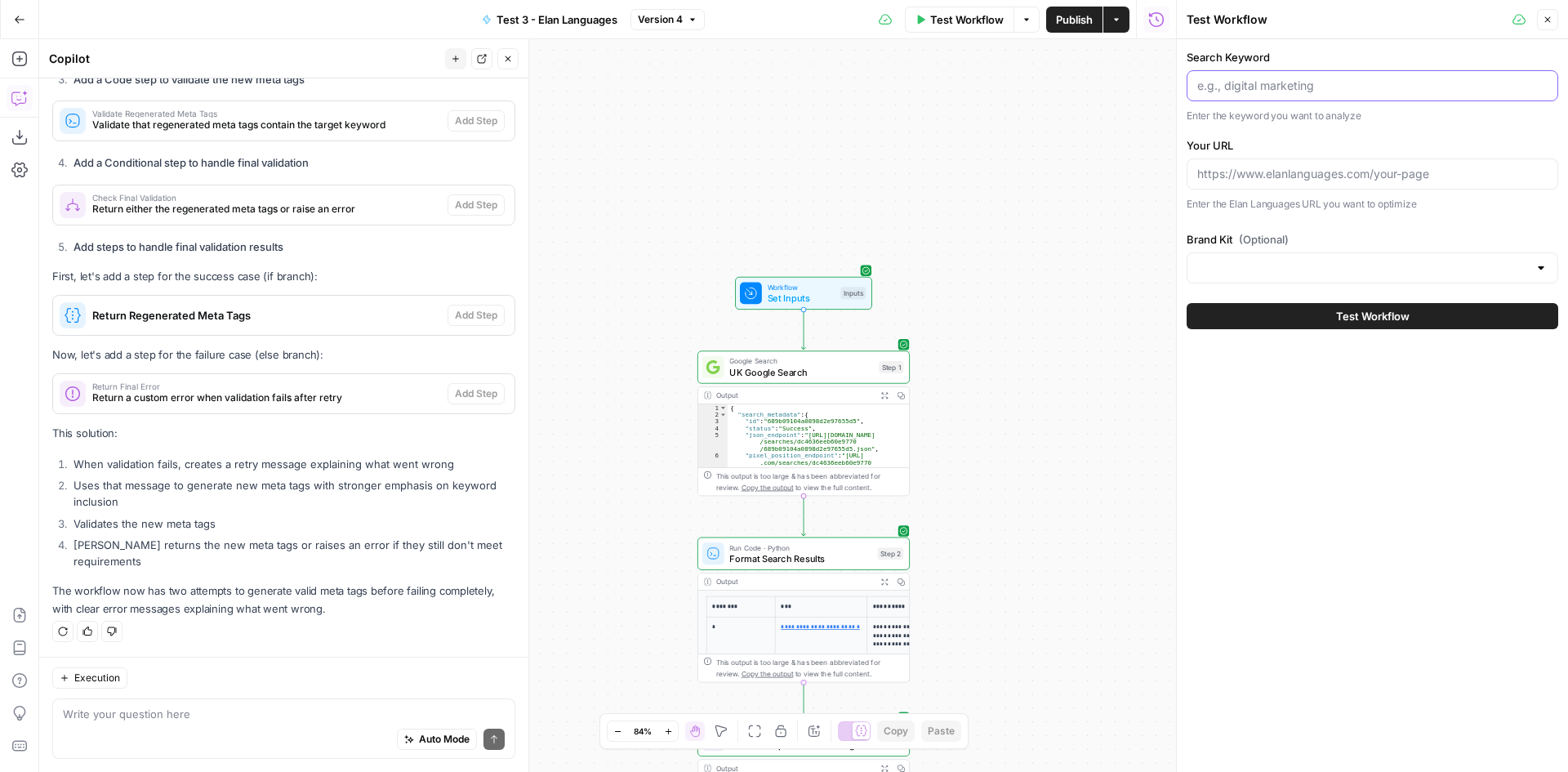
click at [1249, 88] on input "Search Keyword" at bounding box center [1371, 85] width 350 height 16
type input "machine translation services"
click at [1304, 177] on input "Your URL" at bounding box center [1371, 174] width 350 height 16
paste input "[URL][DOMAIN_NAME]"
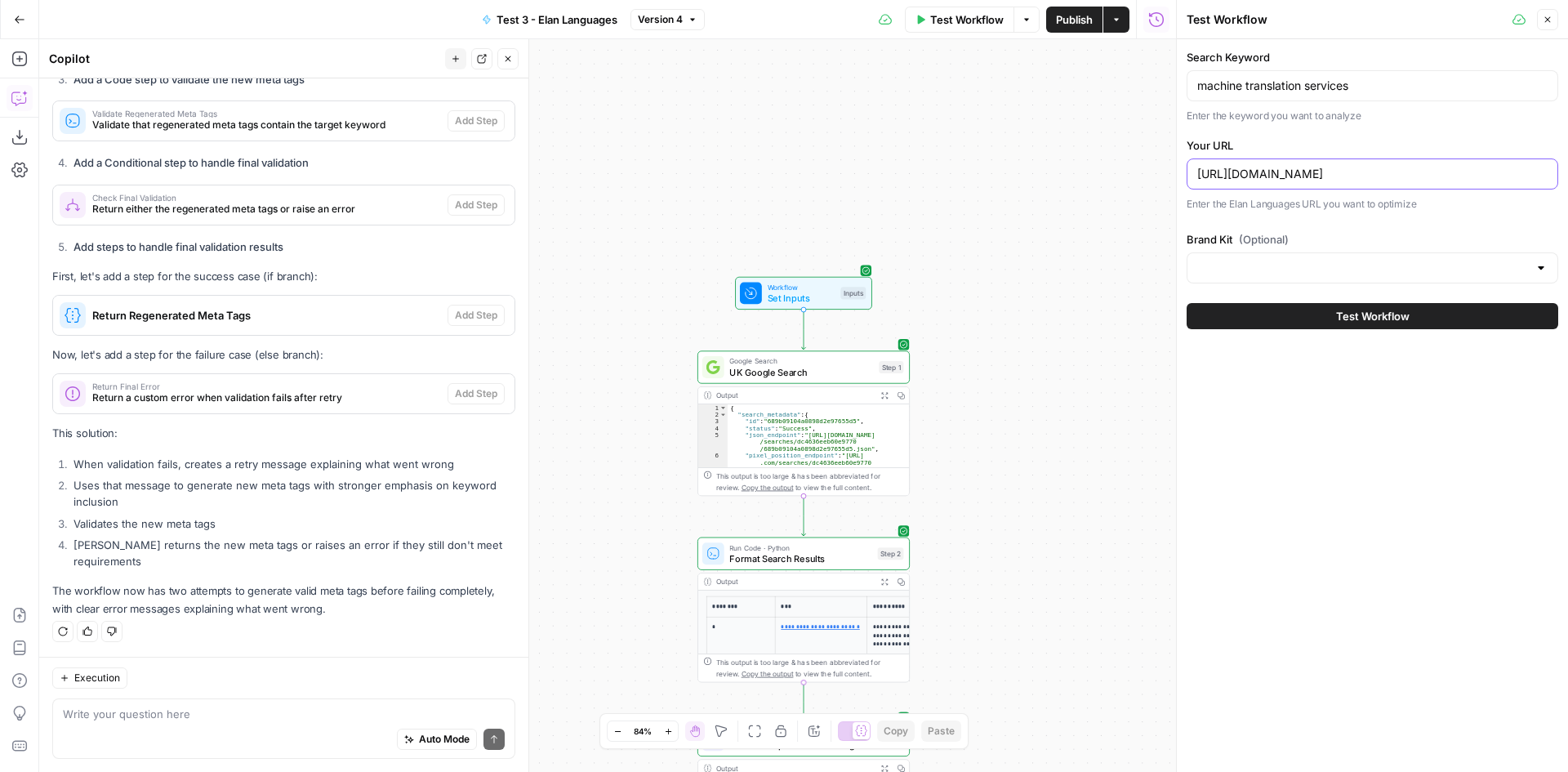
type input "[URL][DOMAIN_NAME]"
click at [1292, 272] on input "Brand Kit (Optional)" at bounding box center [1362, 268] width 331 height 16
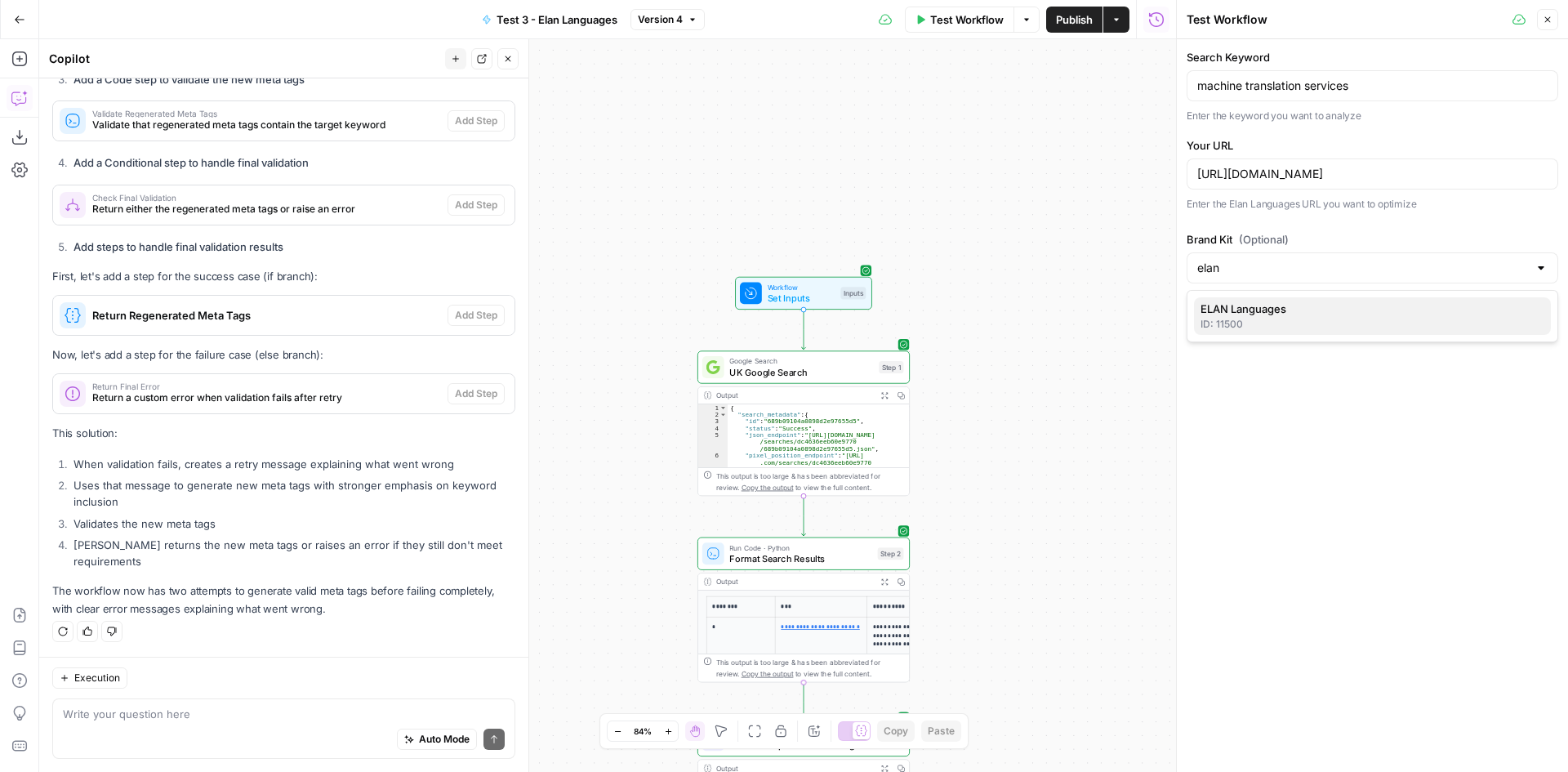
click at [1274, 314] on span "ELAN Languages" at bounding box center [1369, 308] width 338 height 16
type input "ELAN Languages"
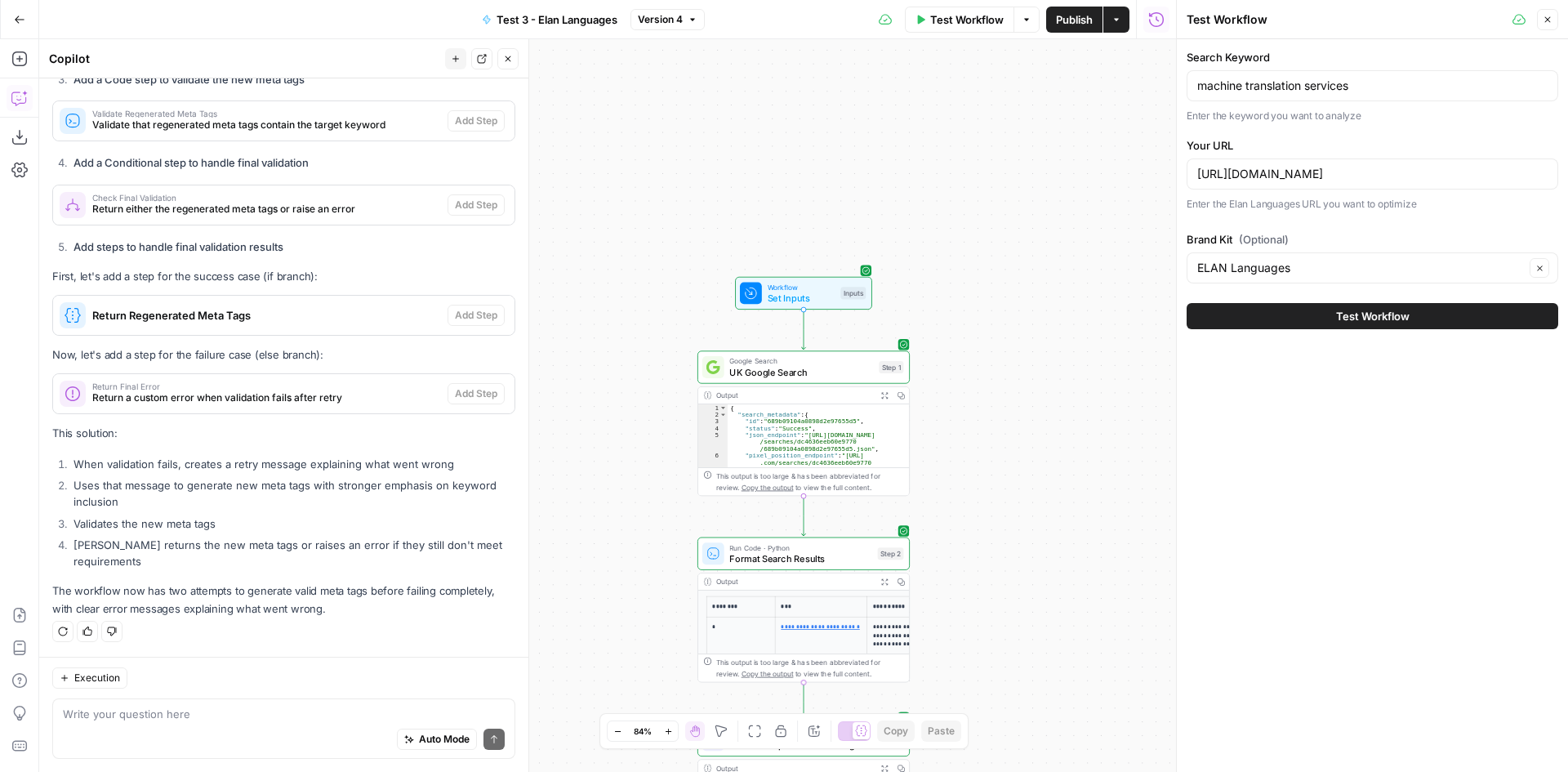
click at [1383, 322] on span "Test Workflow" at bounding box center [1372, 316] width 74 height 16
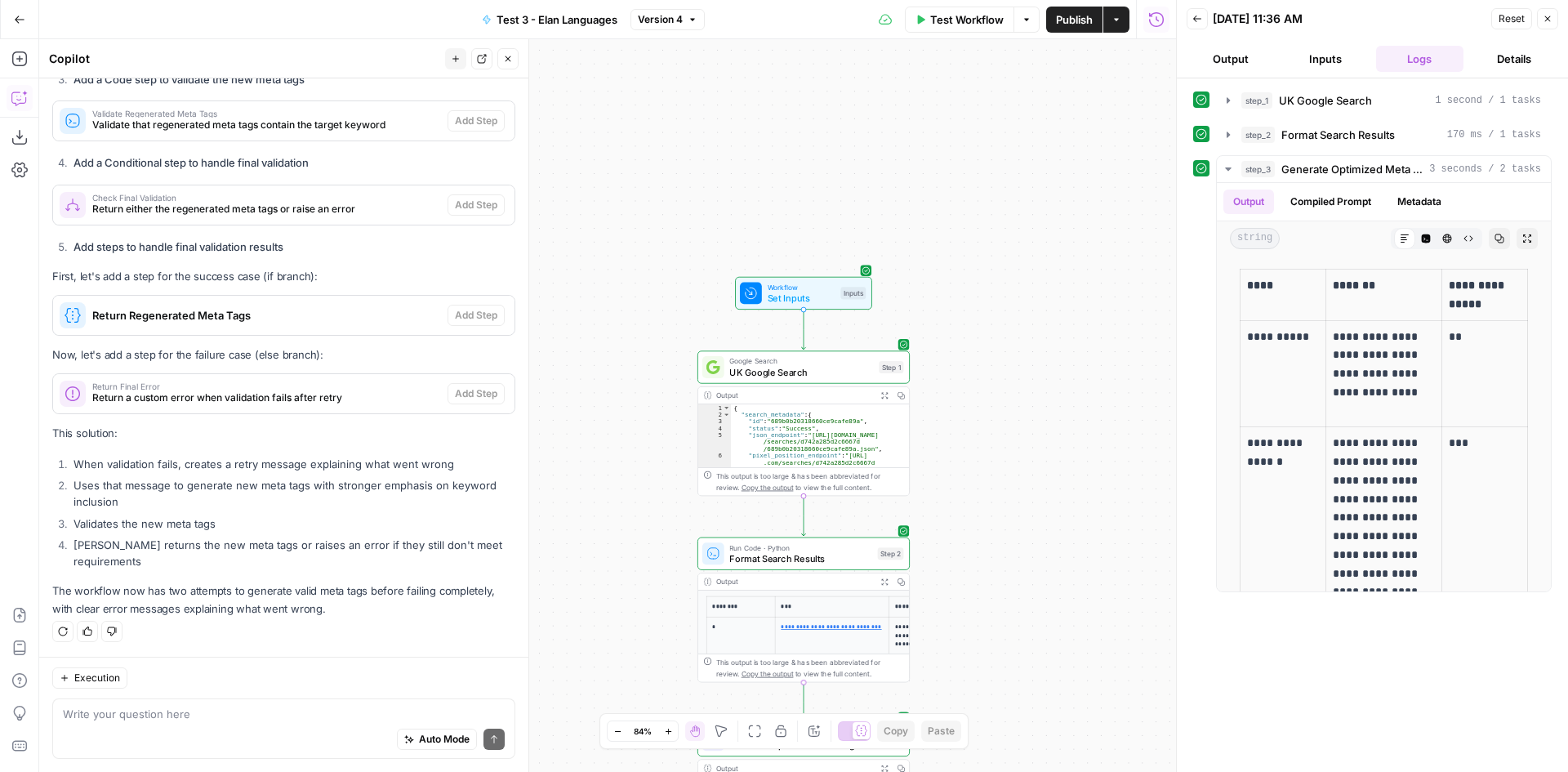
click at [939, 25] on span "Test Workflow" at bounding box center [967, 19] width 74 height 16
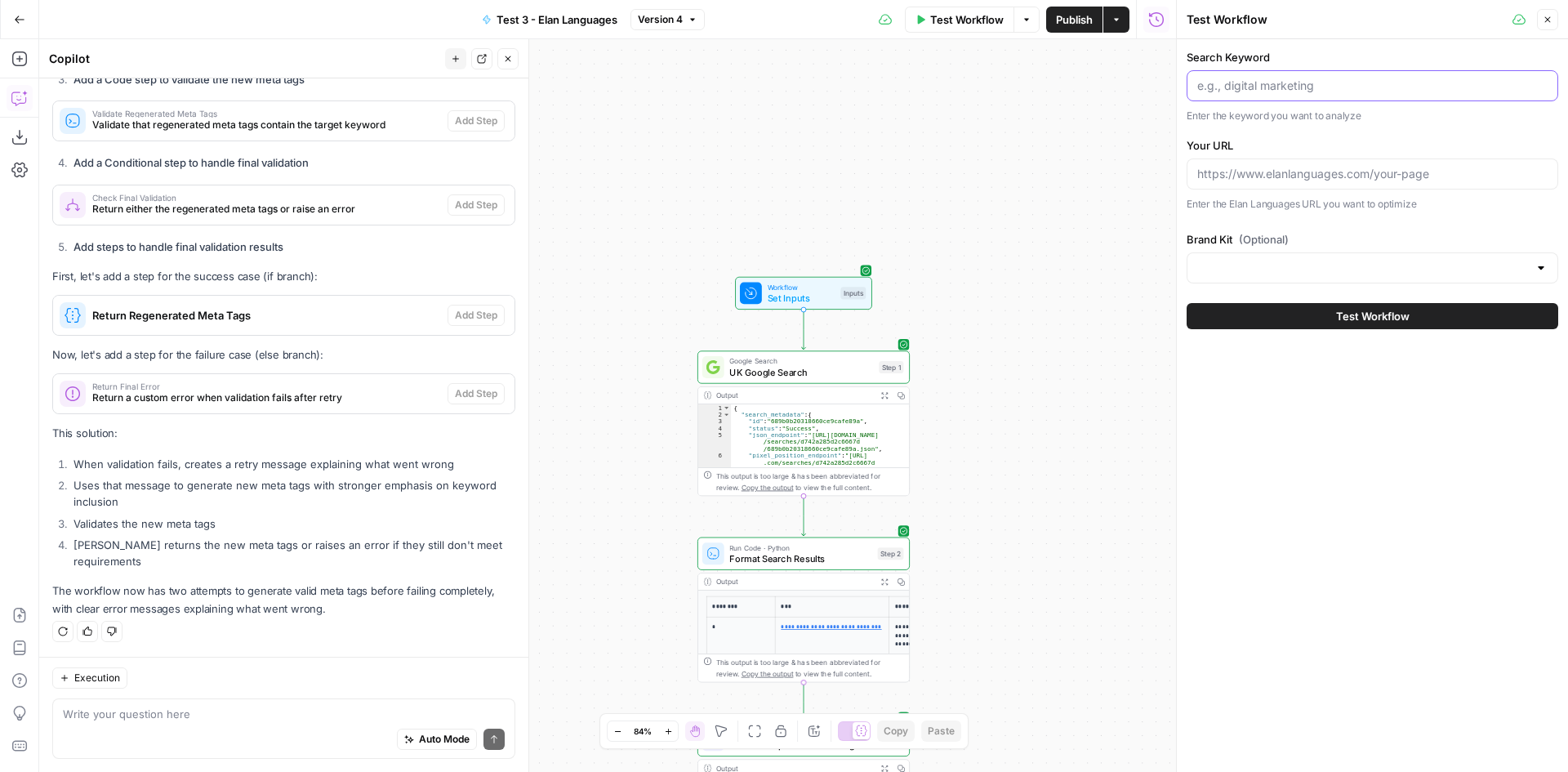
click at [1292, 83] on input "Search Keyword" at bounding box center [1371, 85] width 350 height 16
click at [1268, 85] on input "Search Keyword" at bounding box center [1371, 85] width 350 height 16
click at [1325, 76] on div "machine translation" at bounding box center [1371, 85] width 371 height 31
type input "machine translation services"
click at [1319, 167] on input "Your URL" at bounding box center [1371, 174] width 350 height 16
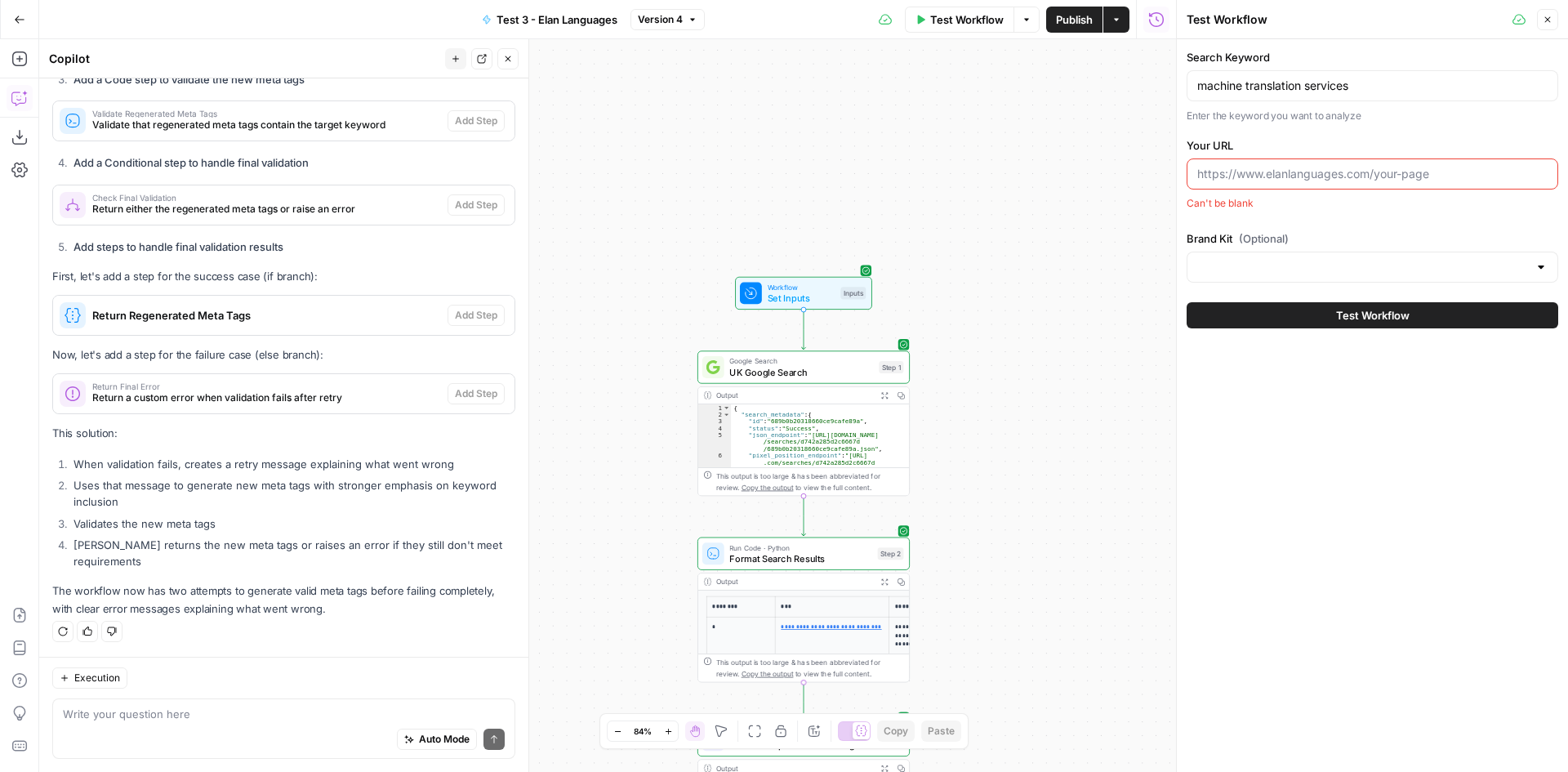
paste input "[URL][DOMAIN_NAME]"
type input "[URL][DOMAIN_NAME]"
click at [1410, 267] on input "Brand Kit (Optional)" at bounding box center [1362, 268] width 331 height 16
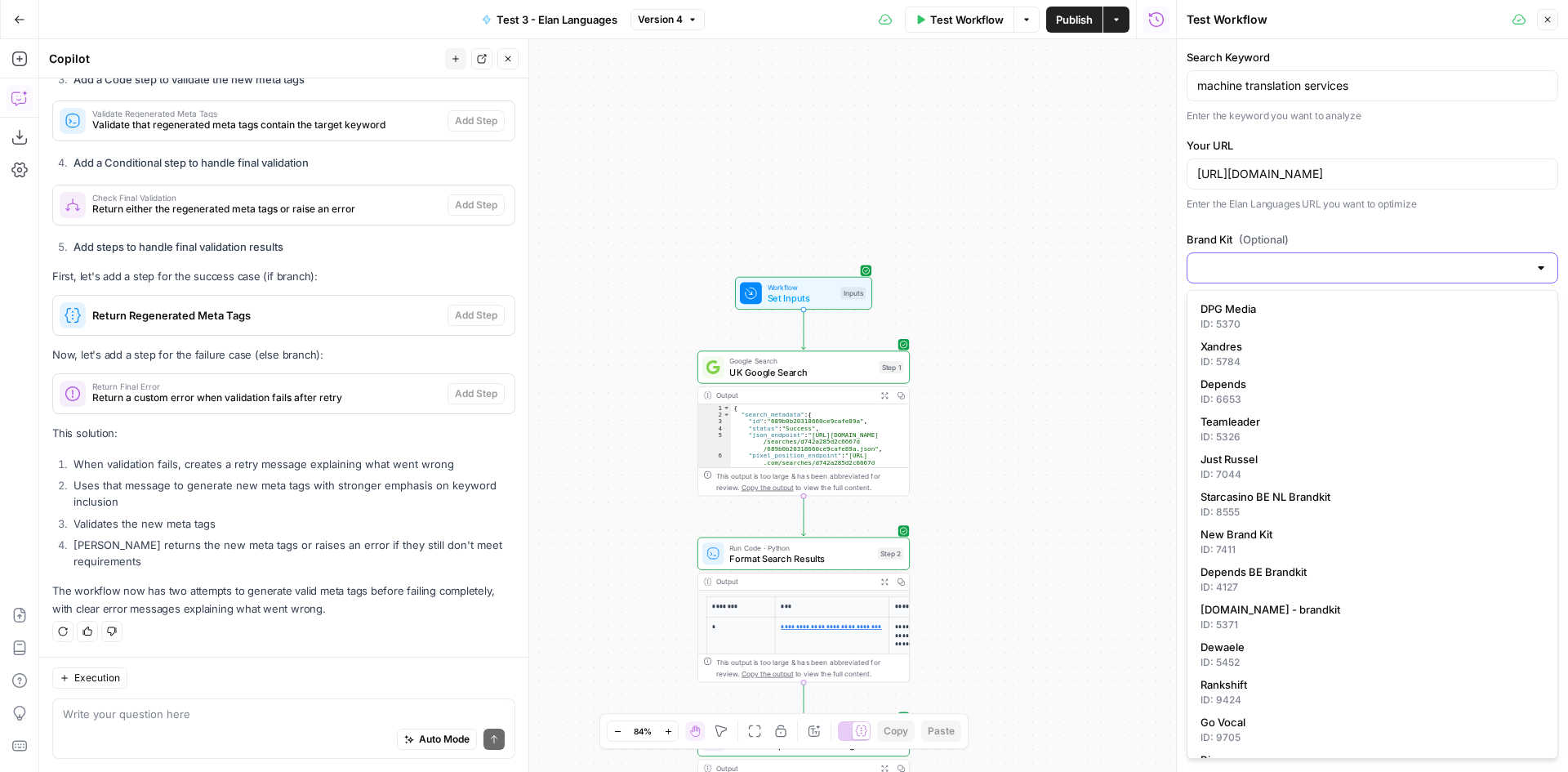
scroll to position [0, 0]
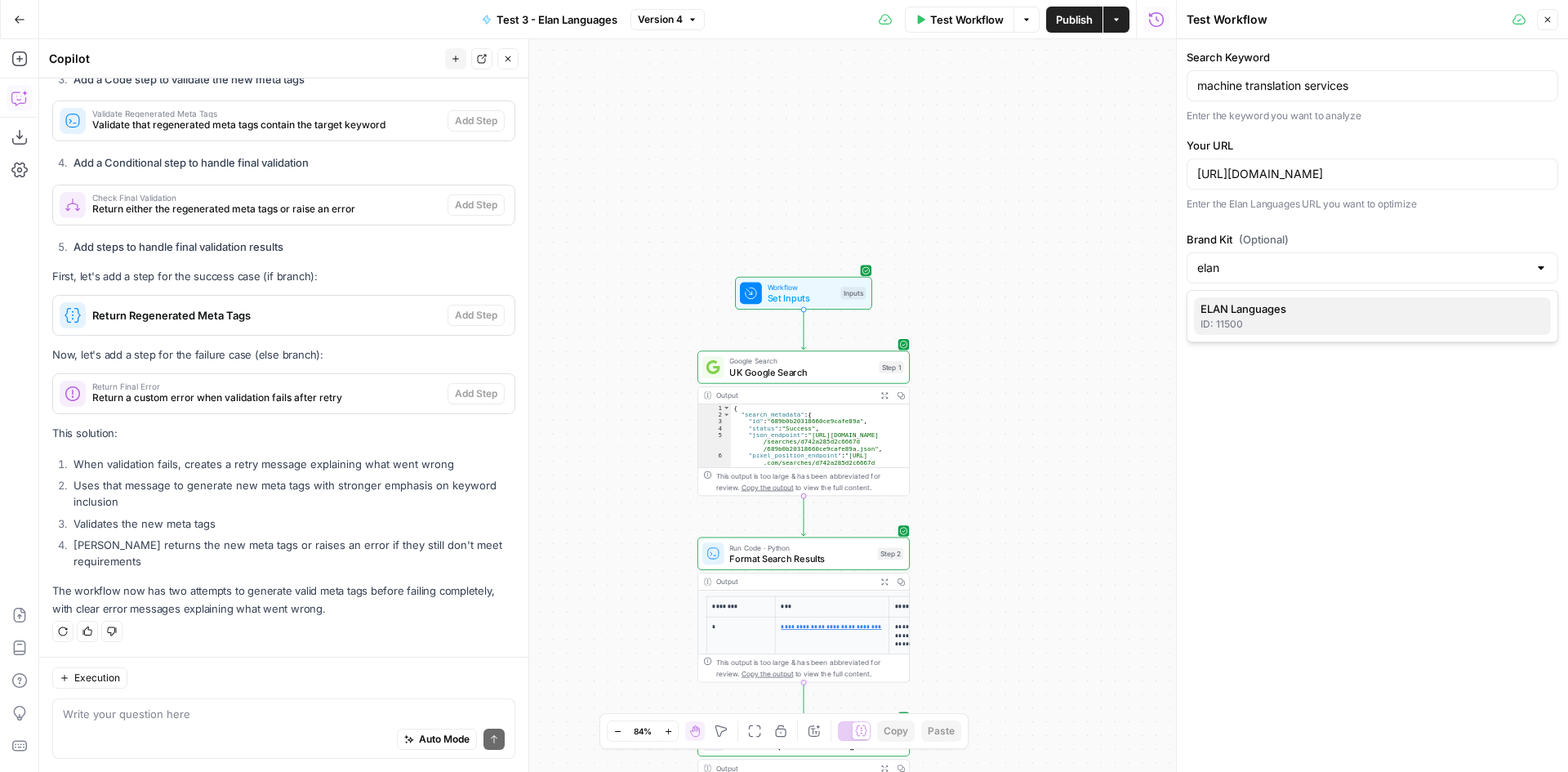
click at [1410, 326] on div "ID: 11500" at bounding box center [1372, 323] width 344 height 14
type input "ELAN Languages"
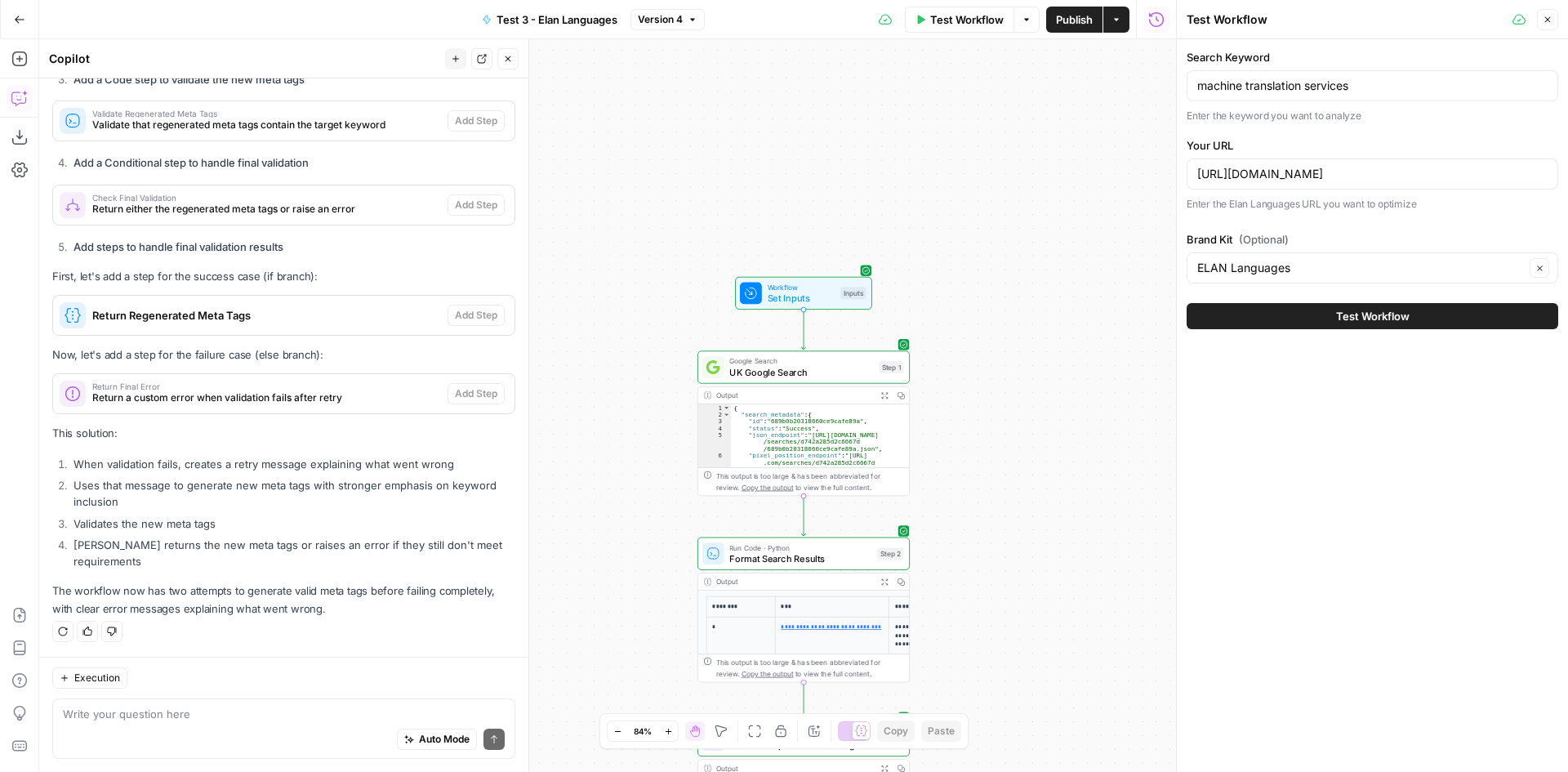
click at [1389, 314] on span "Test Workflow" at bounding box center [1372, 316] width 74 height 16
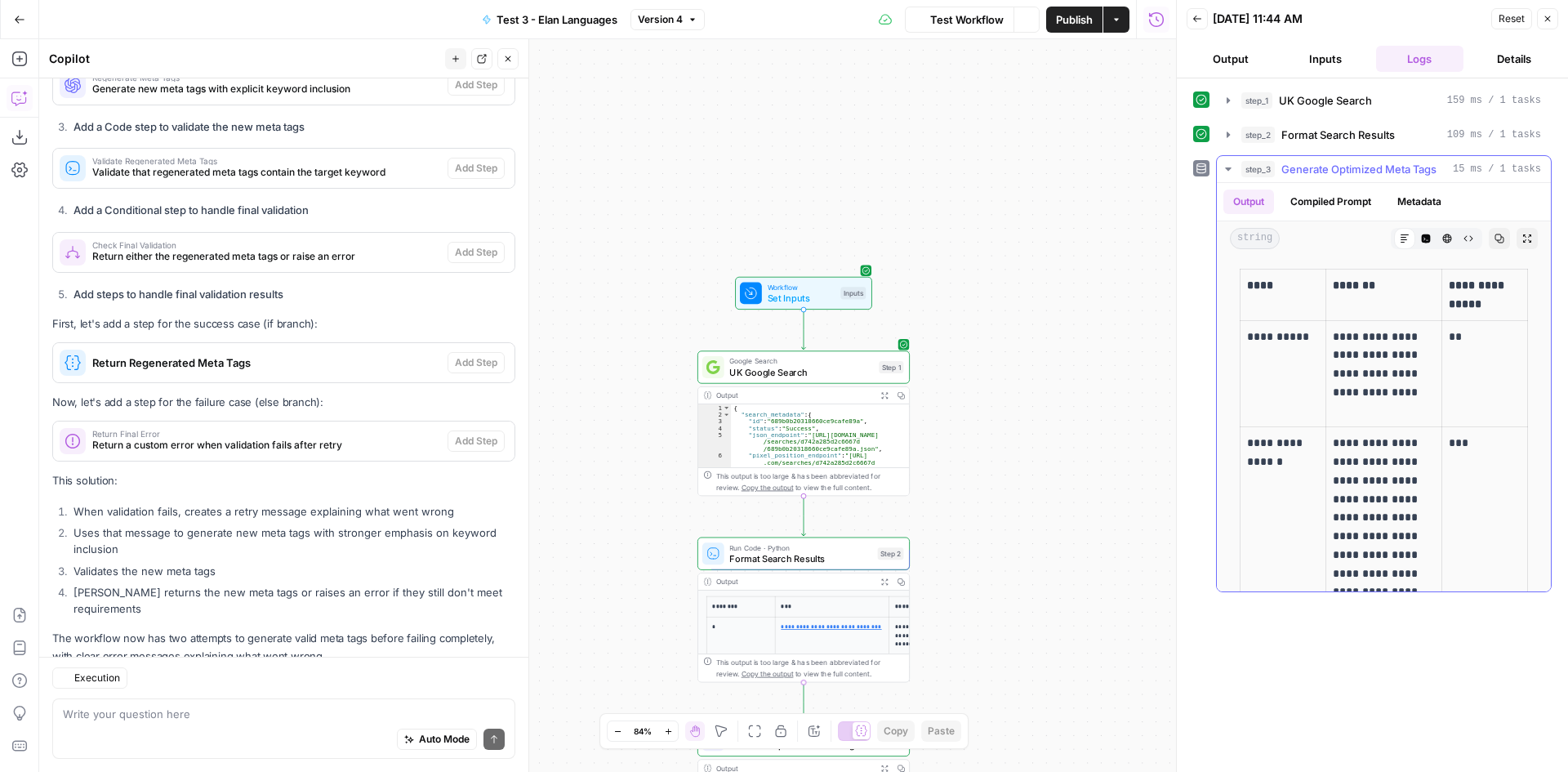
scroll to position [1219, 0]
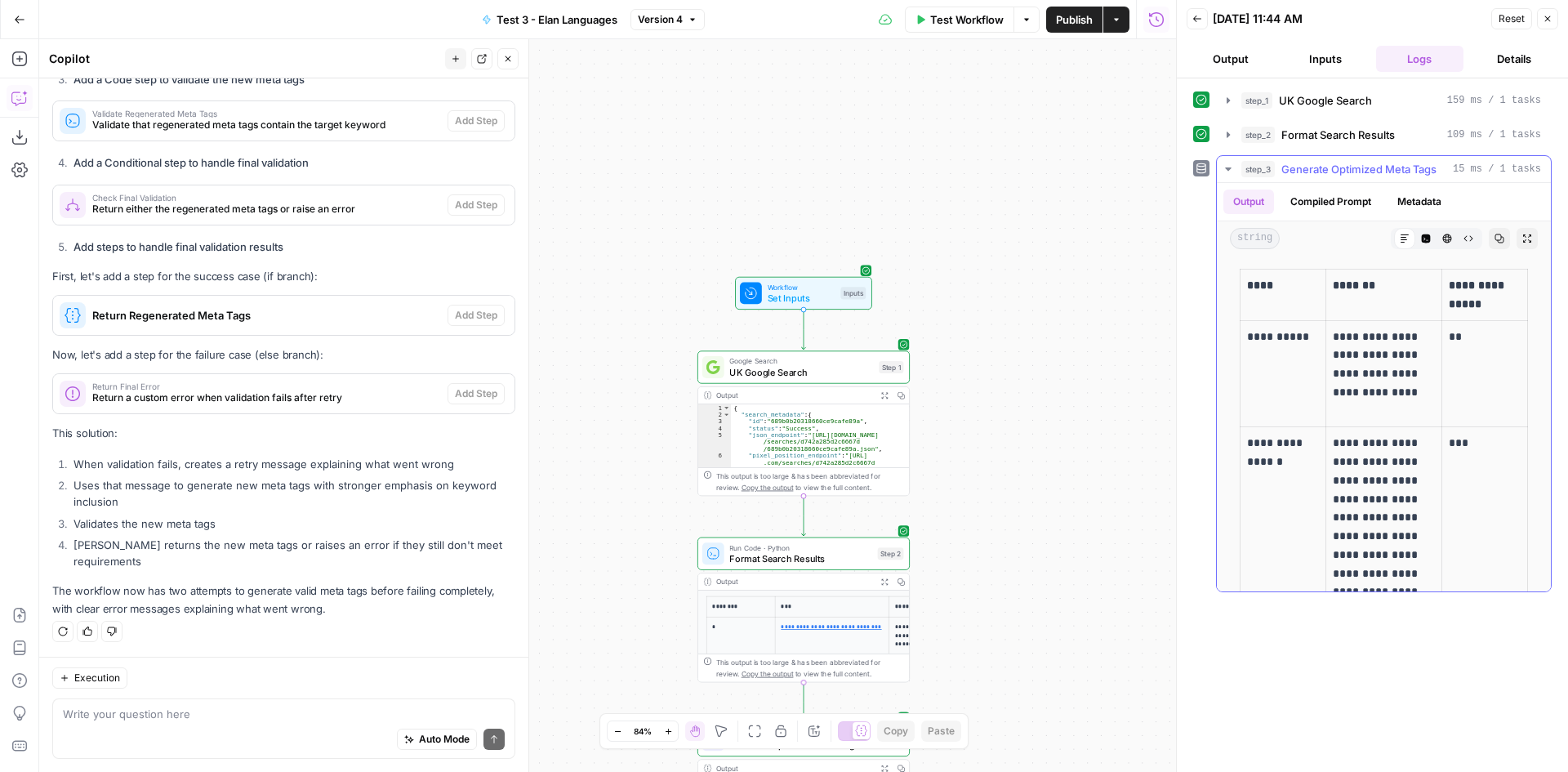
click at [1396, 487] on p "**********" at bounding box center [1381, 545] width 96 height 222
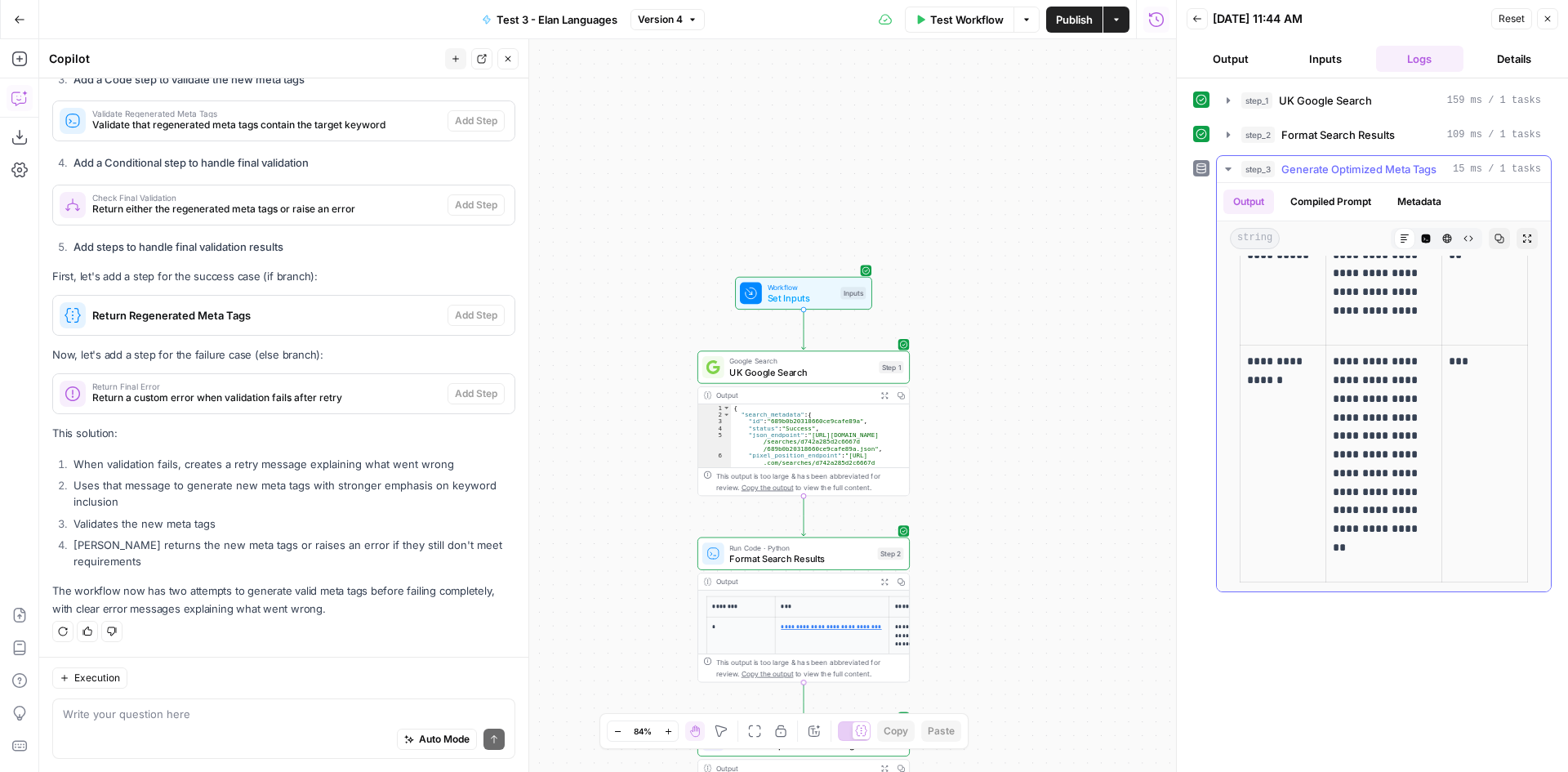
scroll to position [85, 0]
drag, startPoint x: 1375, startPoint y: 556, endPoint x: 1331, endPoint y: 363, distance: 198.0
click at [1333, 363] on p "**********" at bounding box center [1381, 459] width 96 height 222
copy p "**********"
click at [238, 719] on textarea at bounding box center [284, 714] width 442 height 16
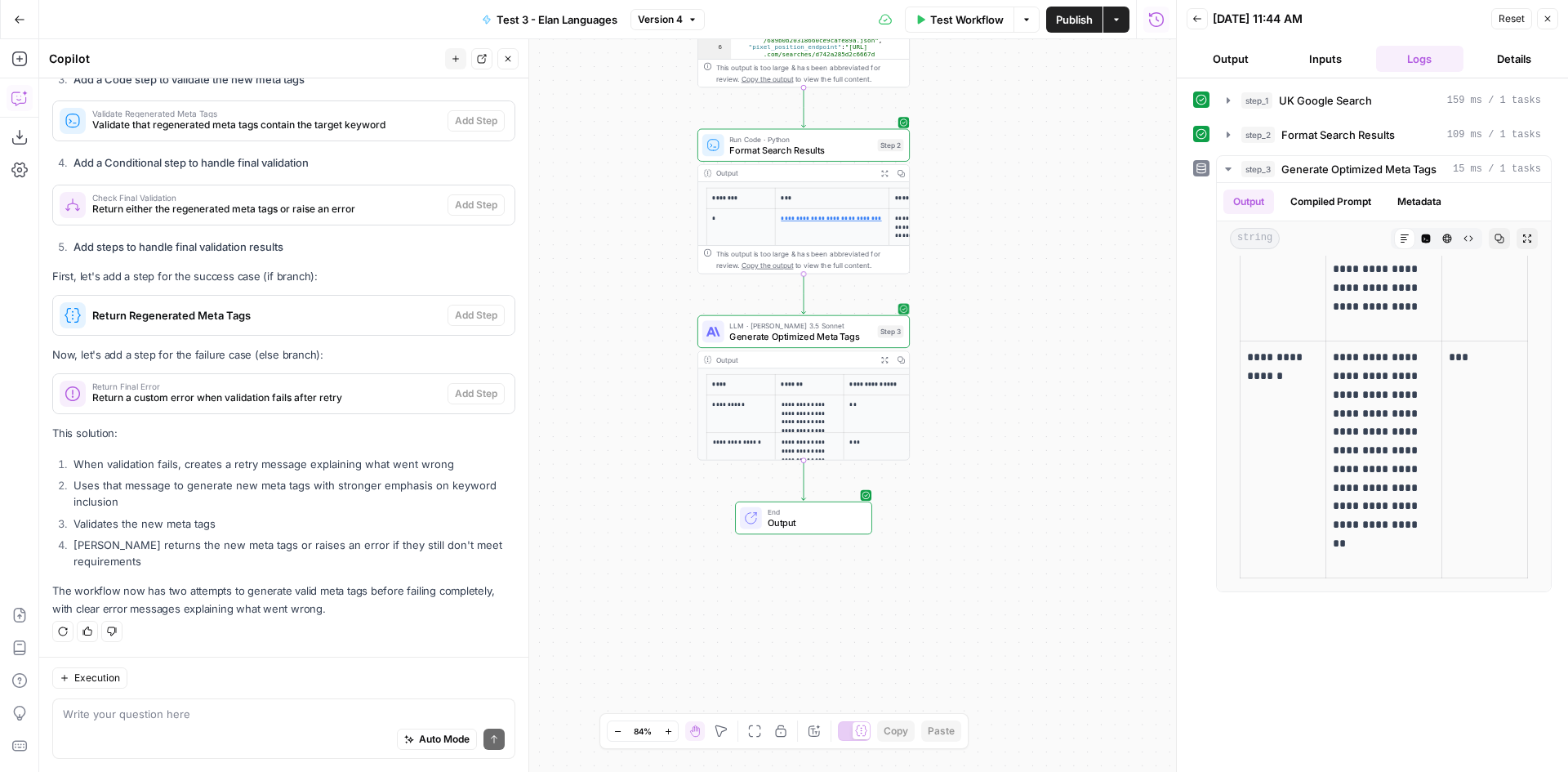
click at [1546, 19] on icon "button" at bounding box center [1548, 18] width 10 height 10
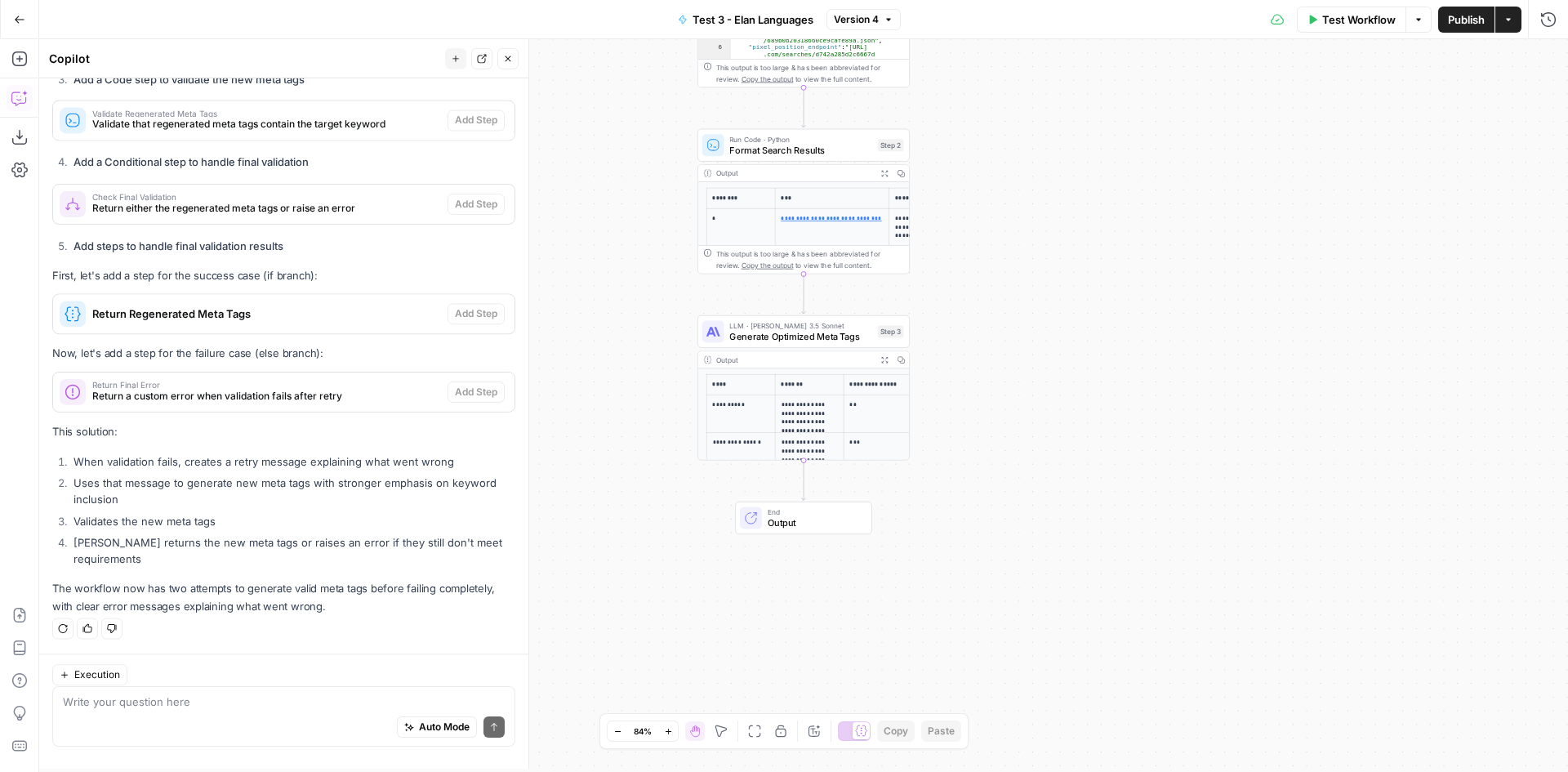
scroll to position [1219, 0]
click at [175, 715] on textarea at bounding box center [284, 714] width 442 height 16
click at [292, 716] on textarea "I want AIrops to check keywords for the specifi" at bounding box center [284, 714] width 442 height 16
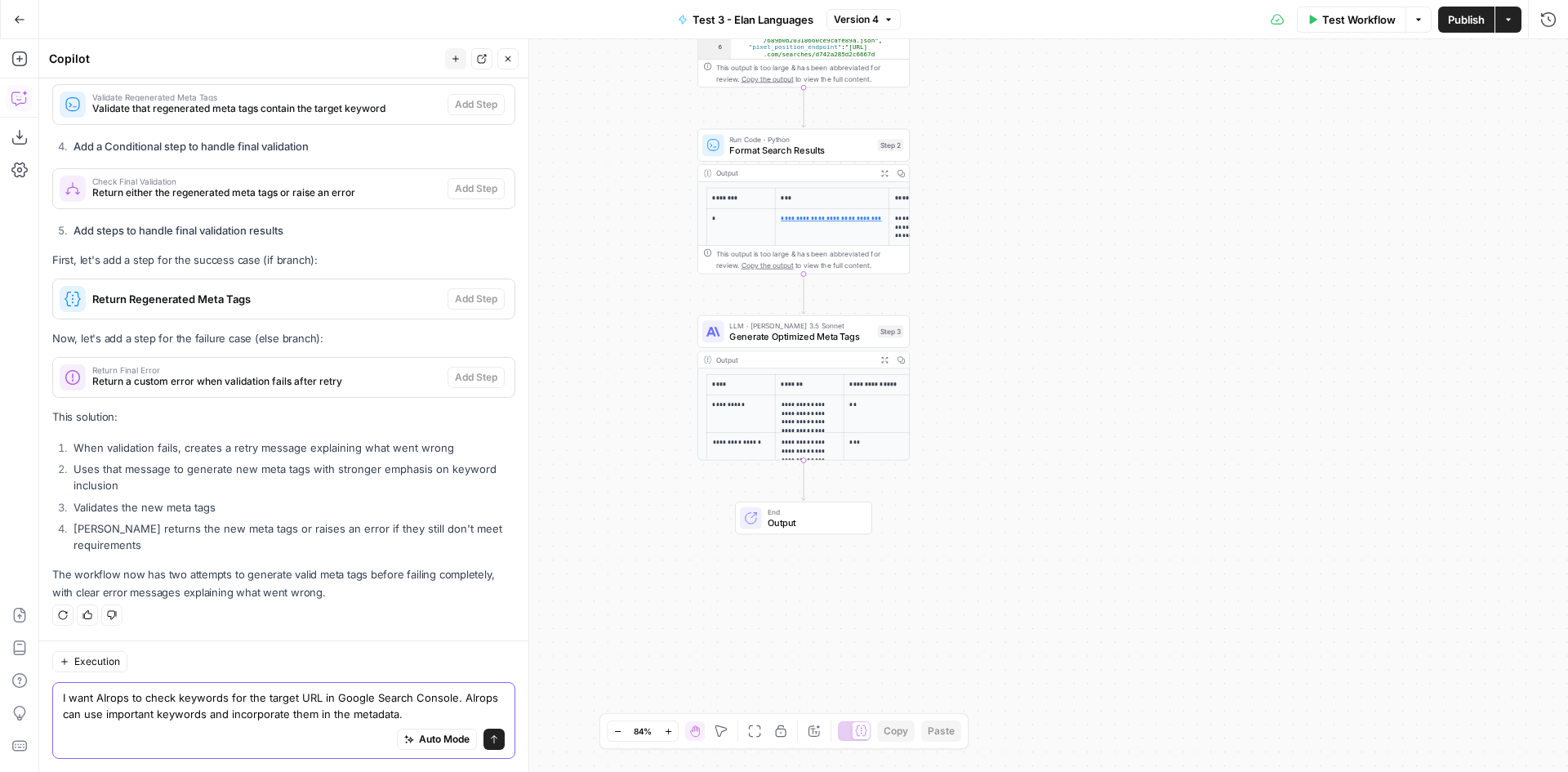
type textarea "I want AIrops to check keywords for the target URL in Google Search Console. AI…"
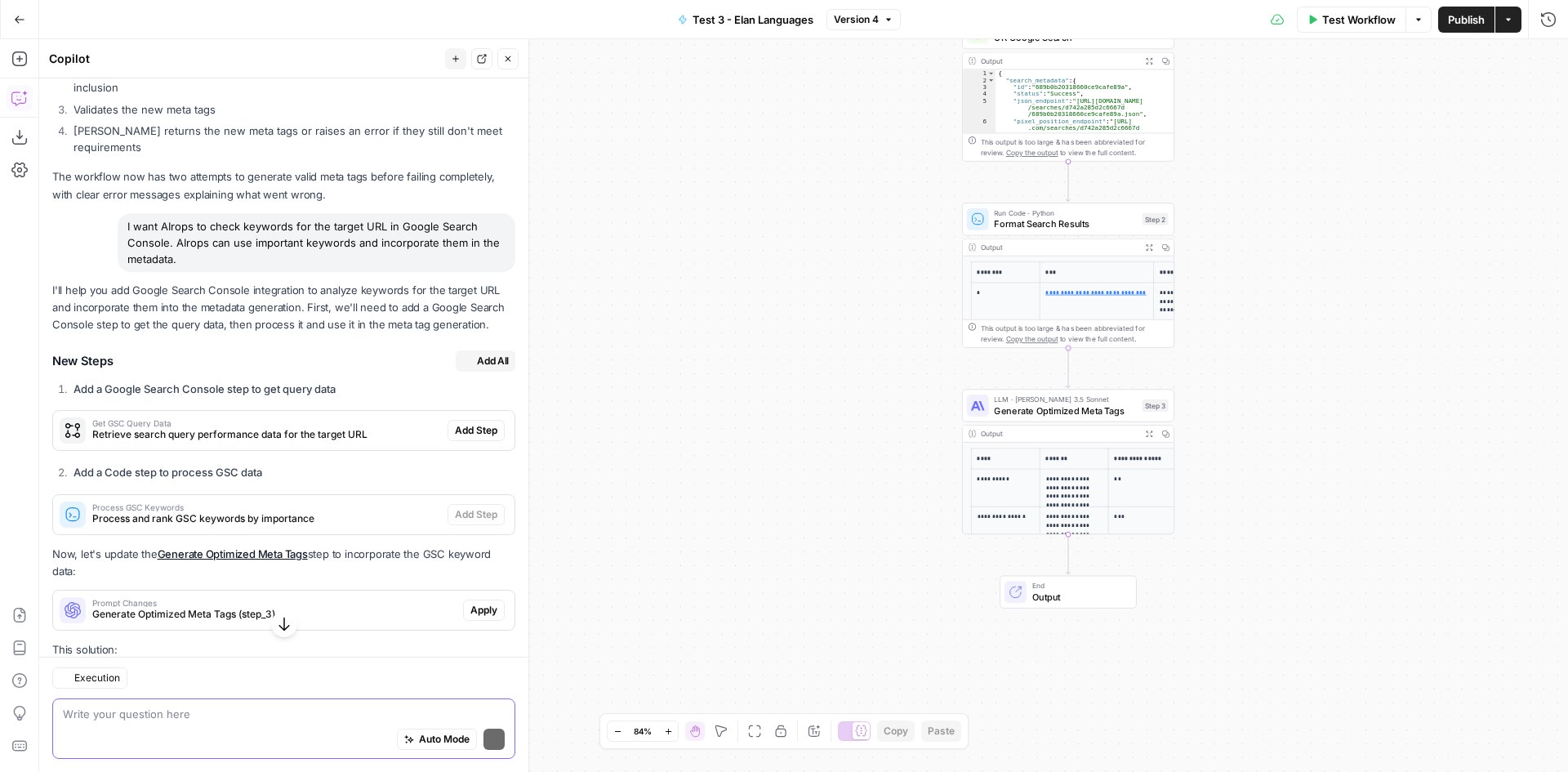
scroll to position [1645, 0]
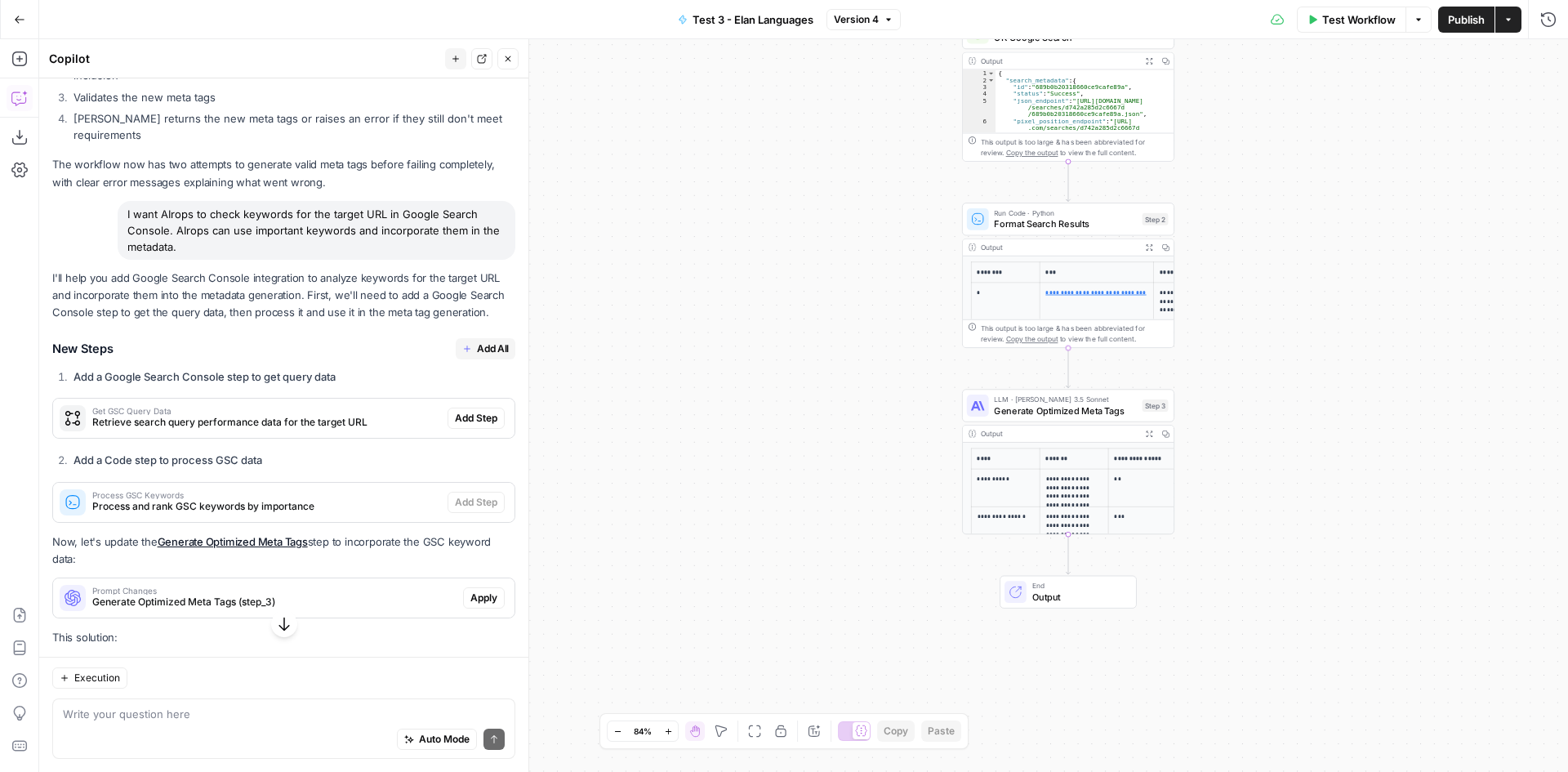
click at [248, 506] on span "Process and rank GSC keywords by importance" at bounding box center [267, 505] width 349 height 14
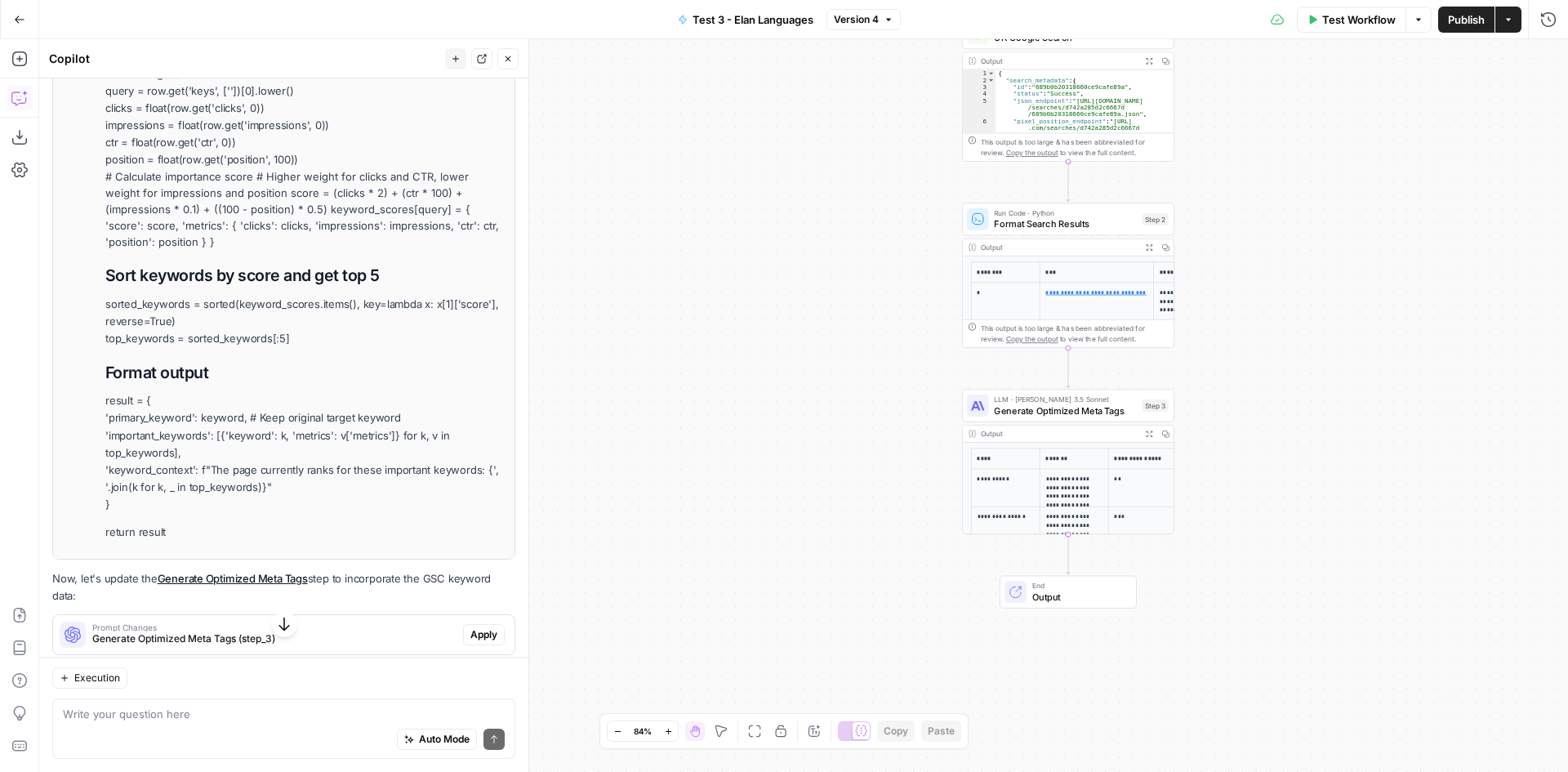
scroll to position [2462, 0]
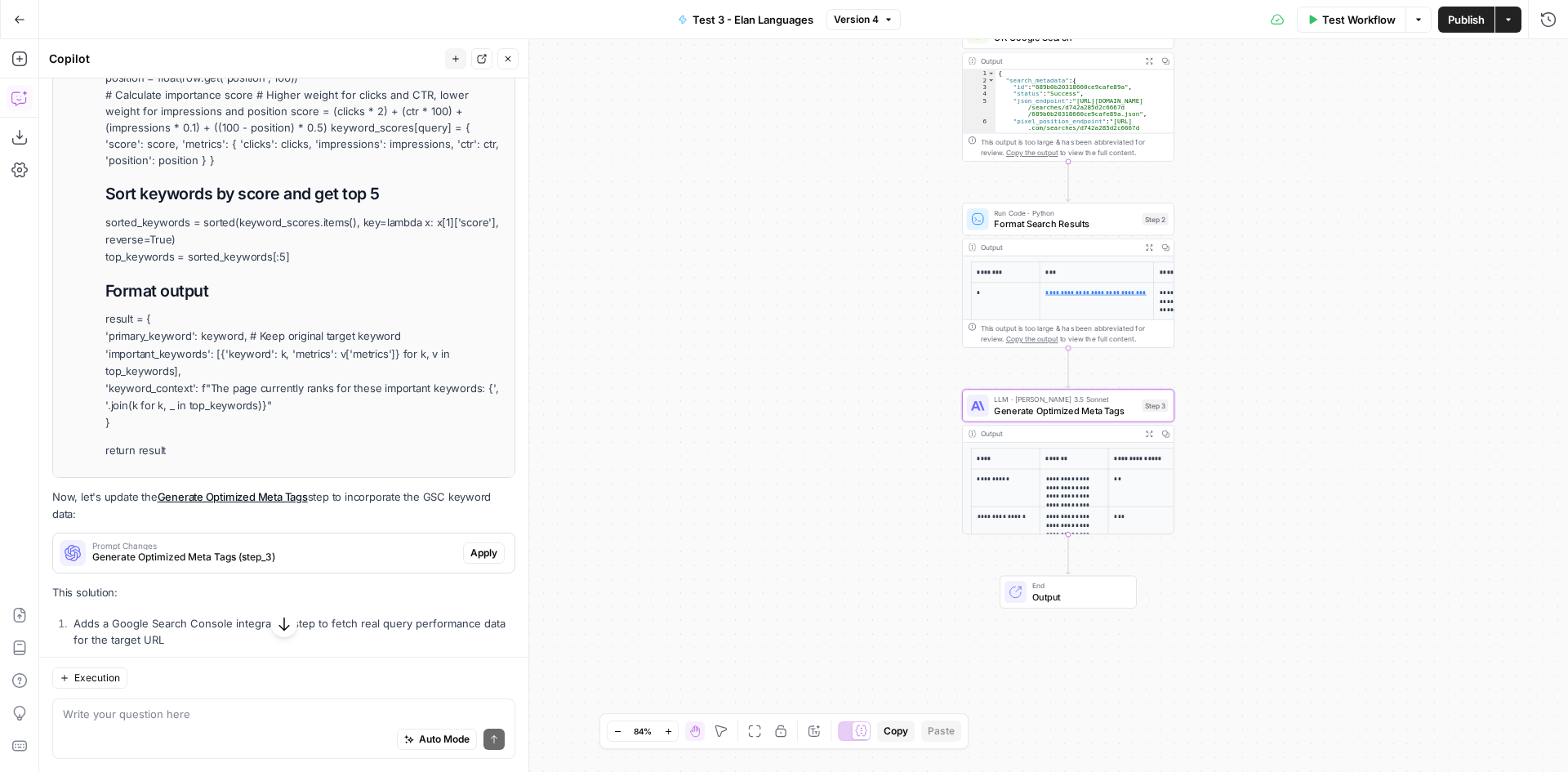
click at [387, 550] on span "Generate Optimized Meta Tags (step_3)" at bounding box center [274, 556] width 364 height 14
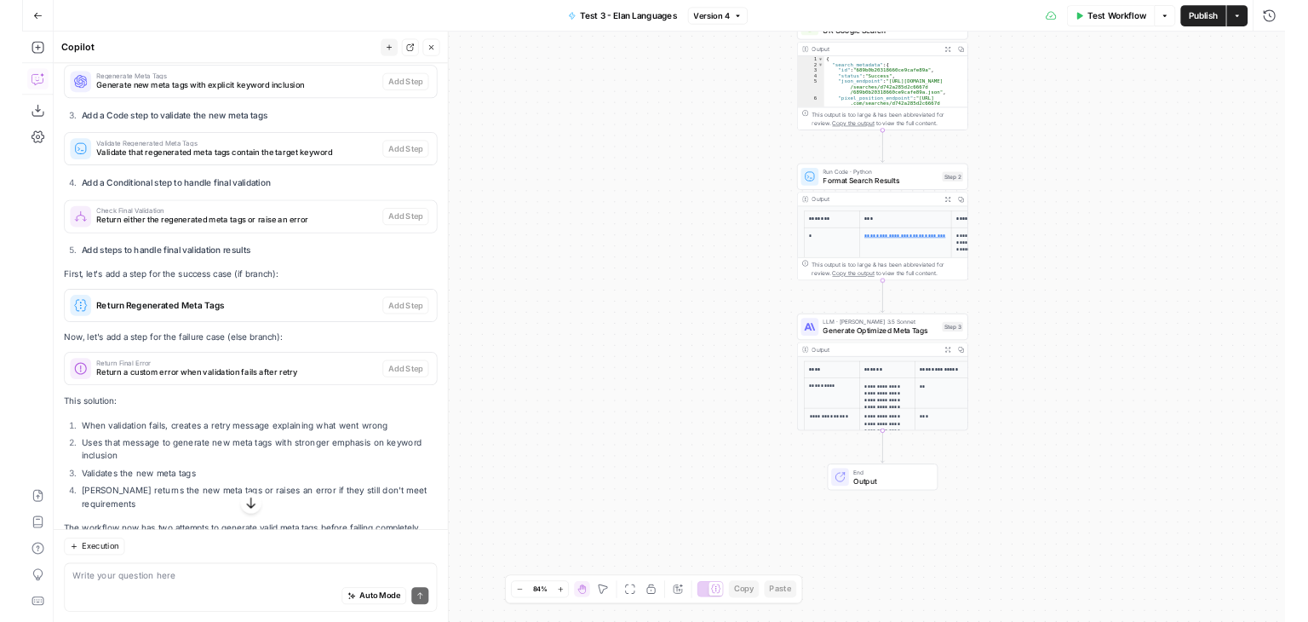
scroll to position [1630, 0]
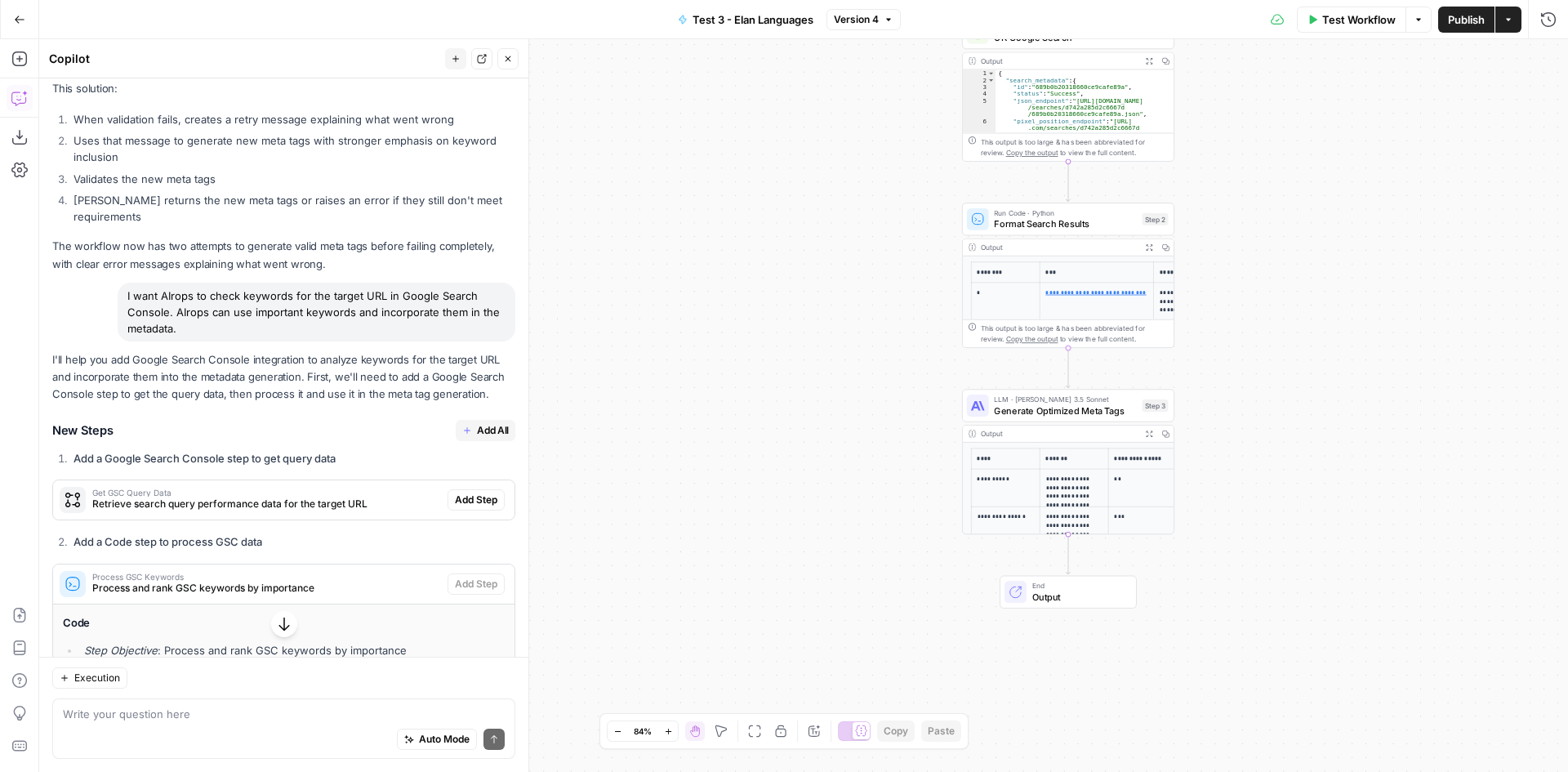
drag, startPoint x: 222, startPoint y: 327, endPoint x: 111, endPoint y: 289, distance: 117.3
click at [111, 289] on div "I want AIrops to check keywords for the target URL in Google Search Console. AI…" at bounding box center [284, 312] width 463 height 58
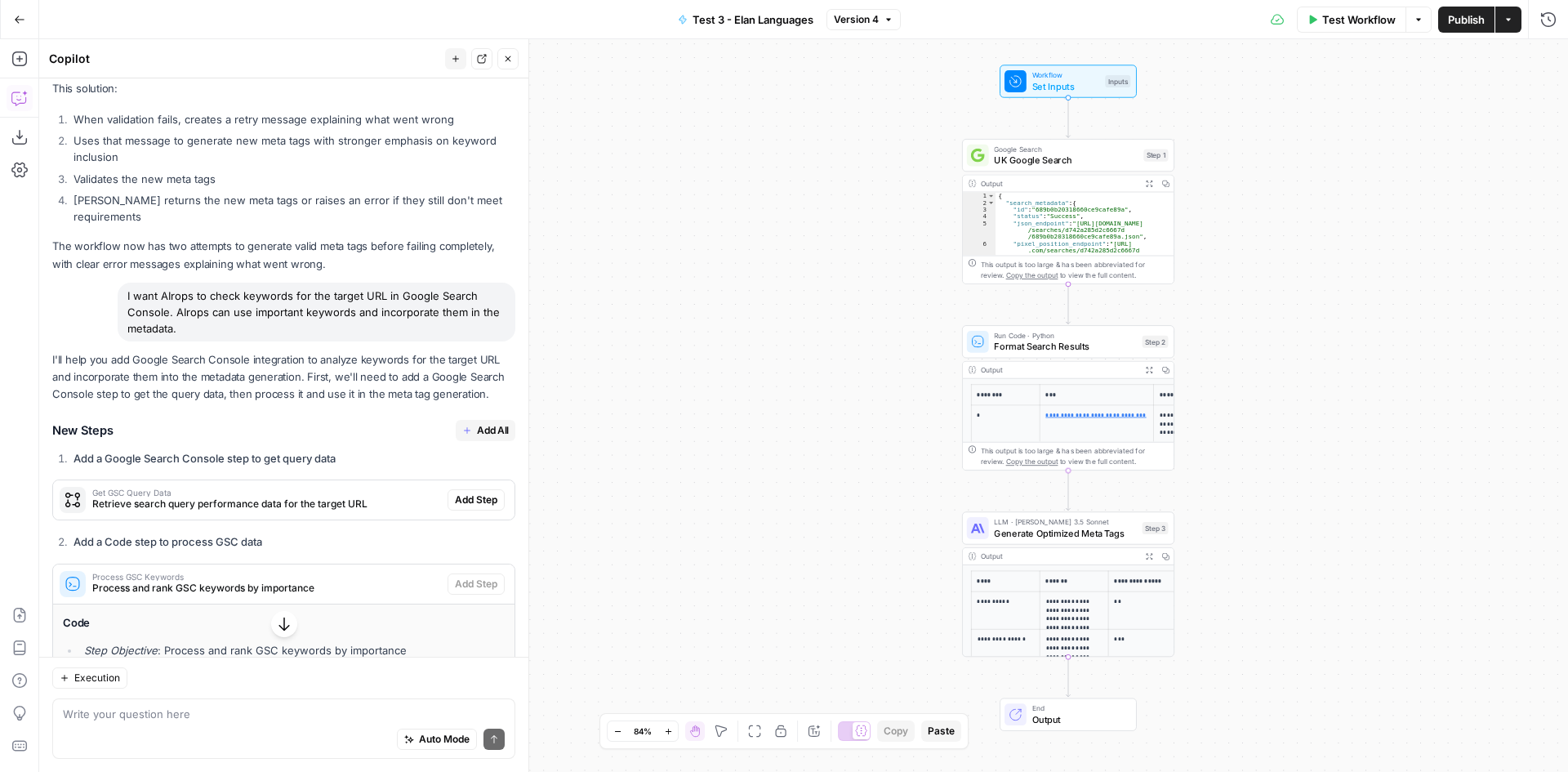
click at [16, 19] on icon "button" at bounding box center [19, 19] width 10 height 8
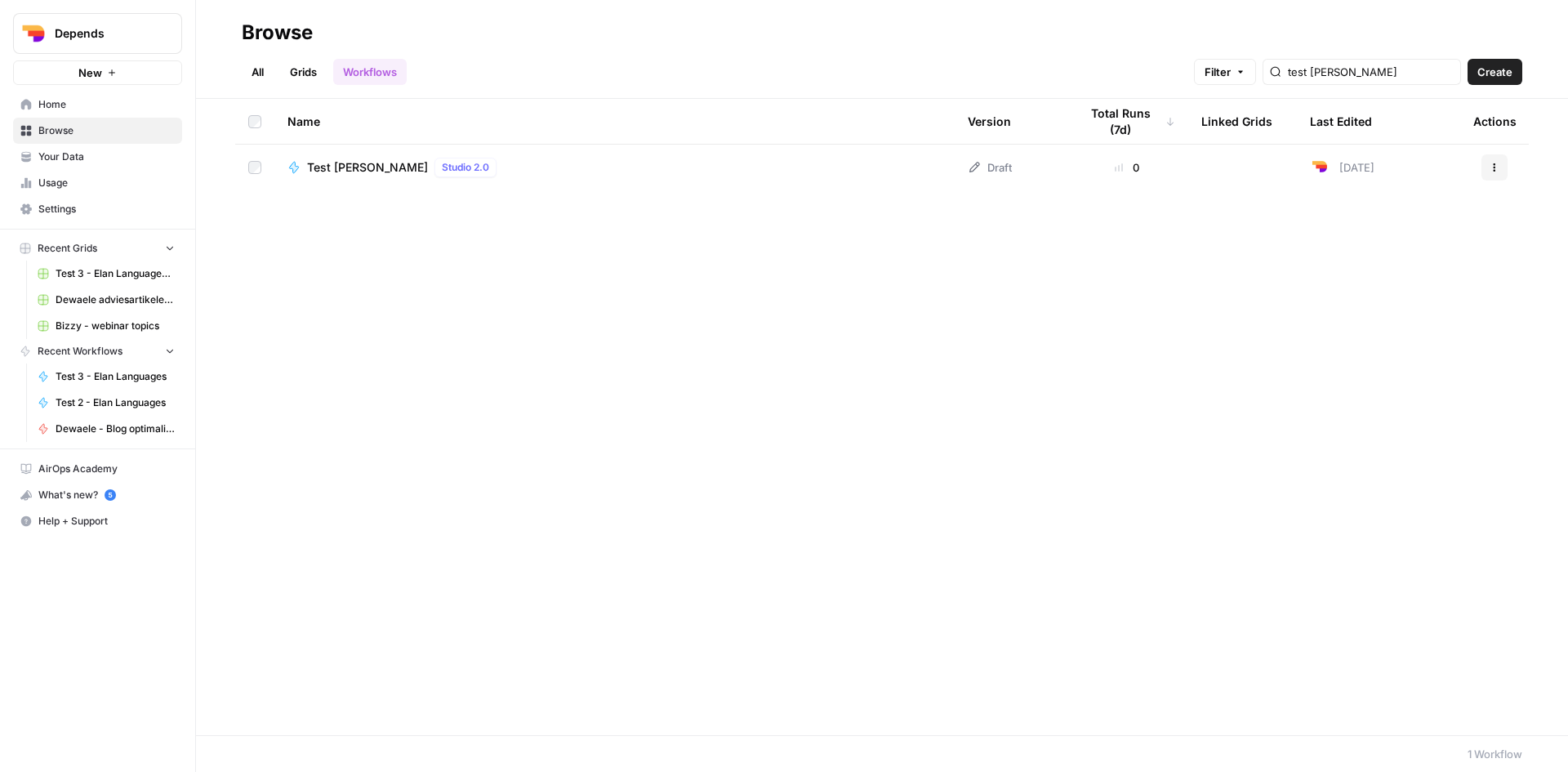
click at [298, 80] on link "Grids" at bounding box center [303, 71] width 47 height 26
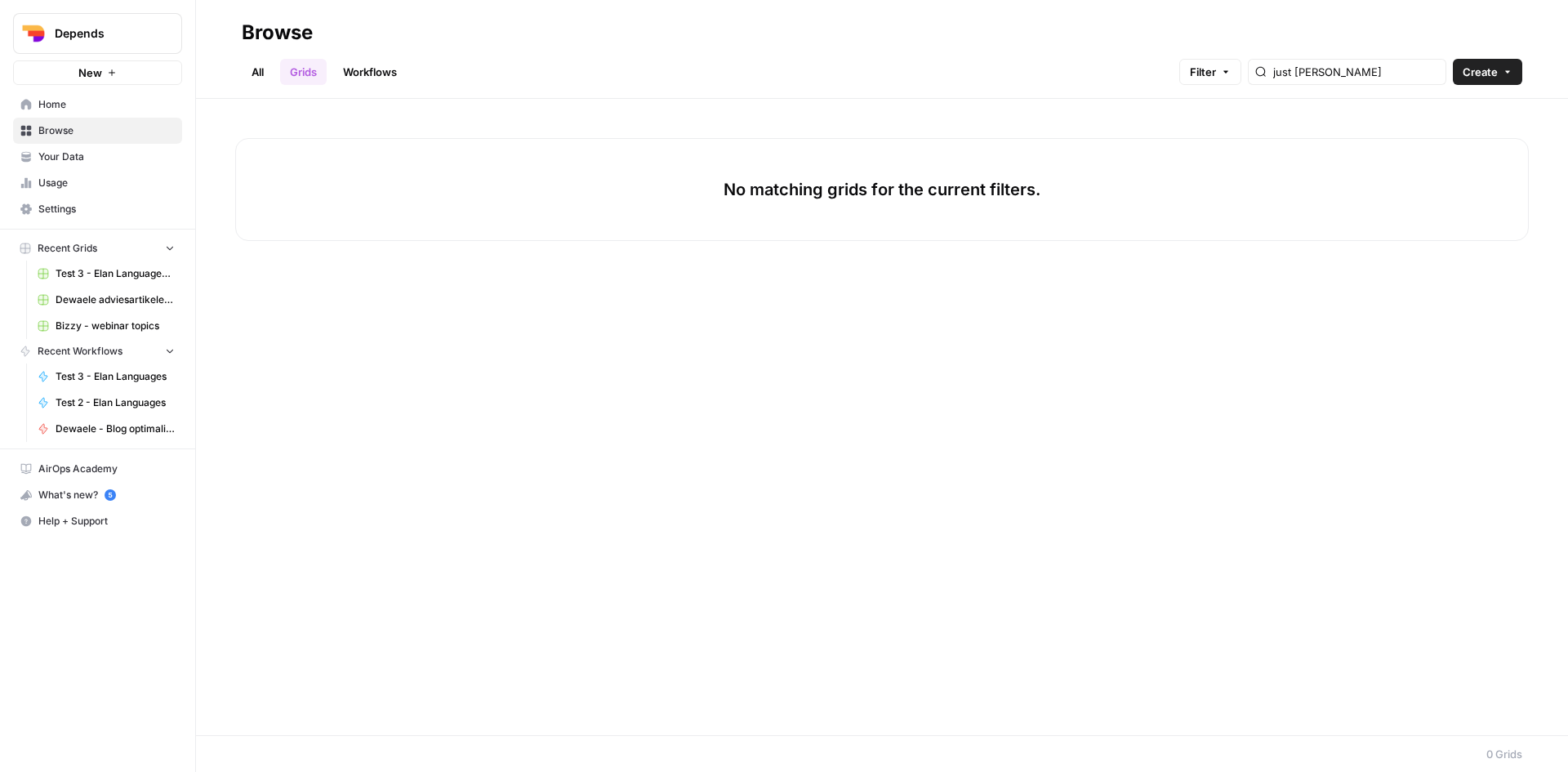
click at [385, 77] on link "Workflows" at bounding box center [369, 71] width 74 height 26
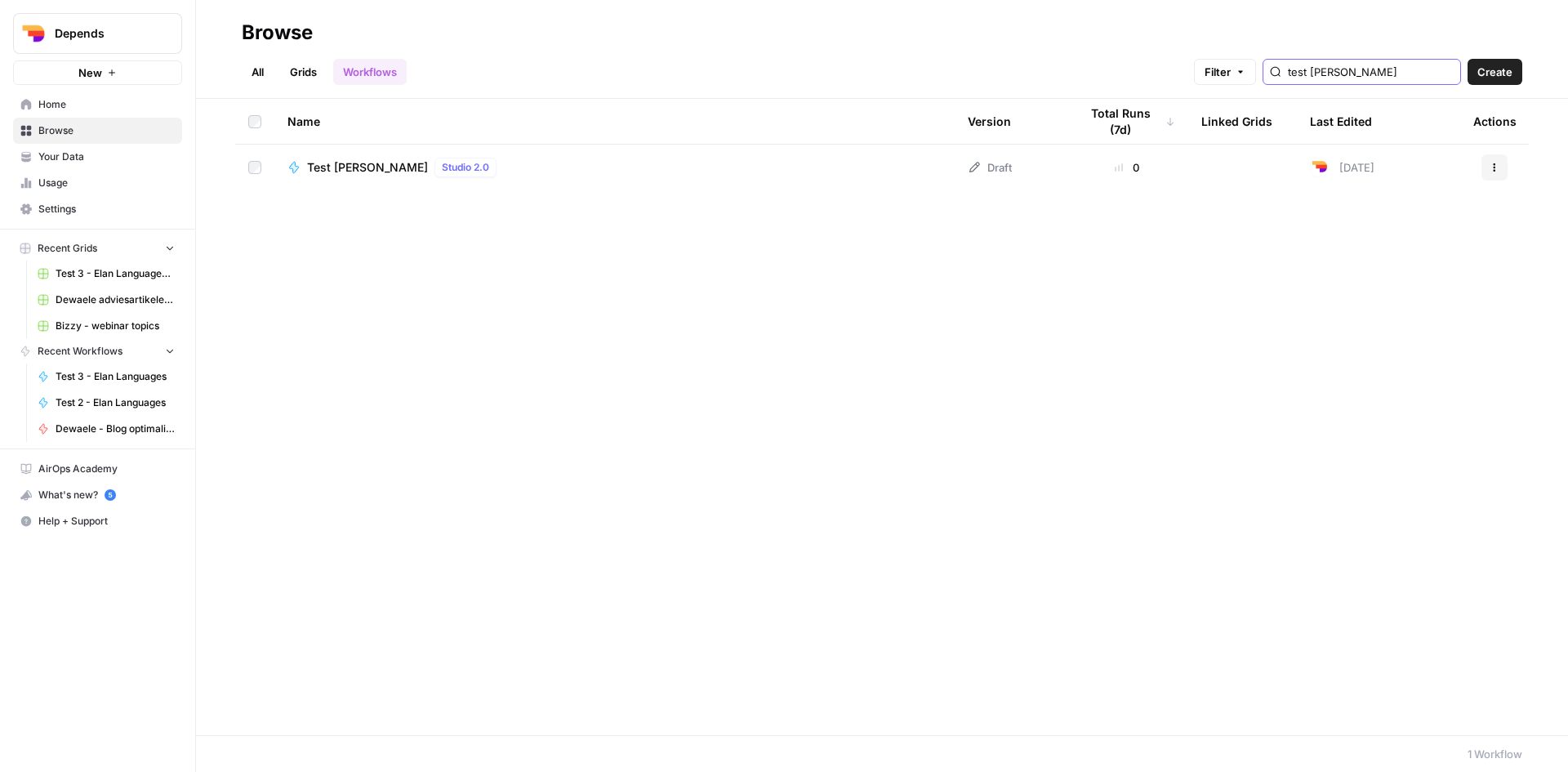
click at [1375, 69] on input "test [PERSON_NAME]" at bounding box center [1370, 71] width 166 height 16
click at [1348, 75] on input "test [PERSON_NAME]" at bounding box center [1370, 71] width 166 height 16
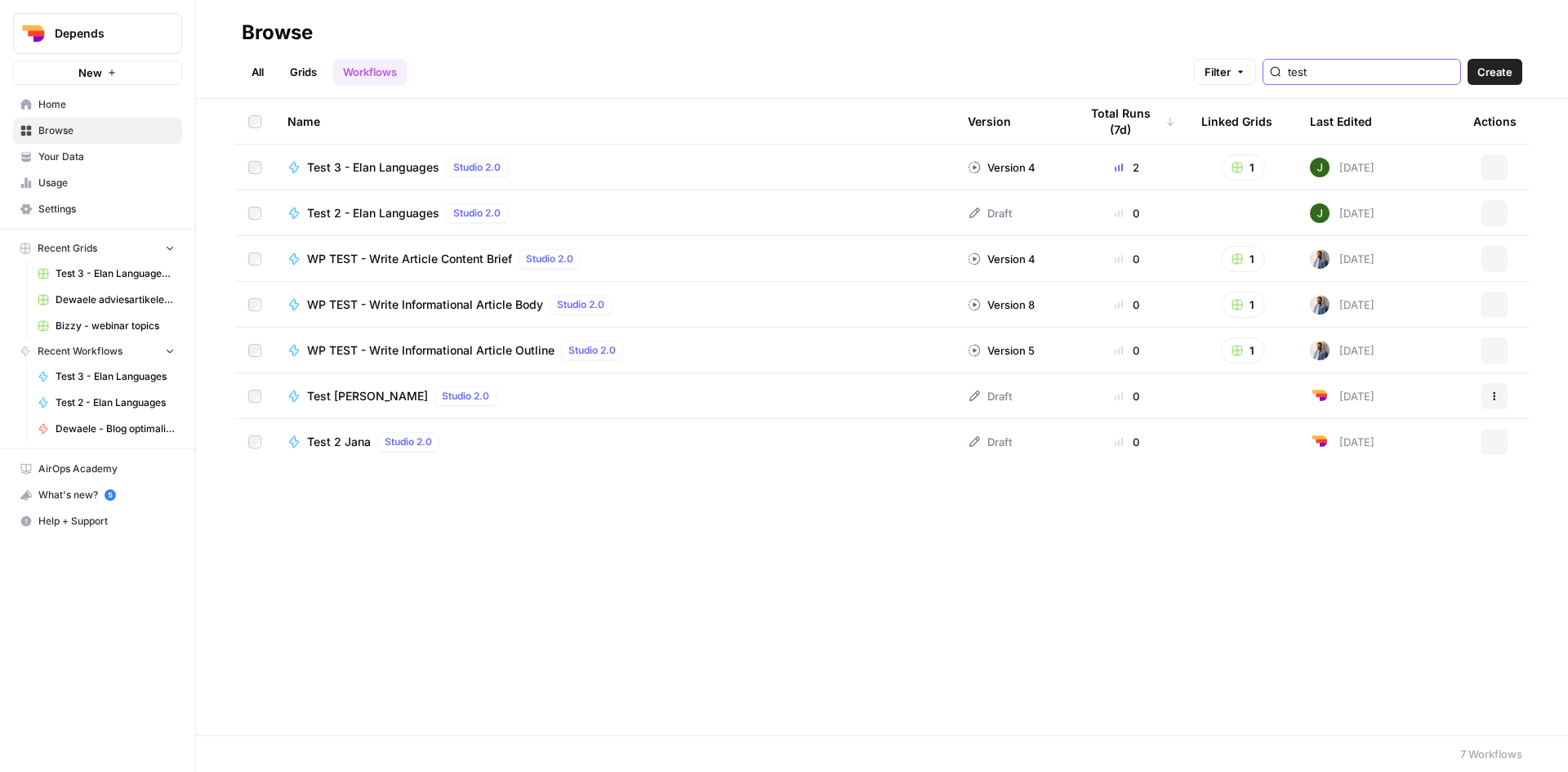
type input "test"
click at [1501, 166] on button "Actions" at bounding box center [1494, 167] width 26 height 26
click at [1425, 334] on span "Duplicate" at bounding box center [1422, 334] width 130 height 16
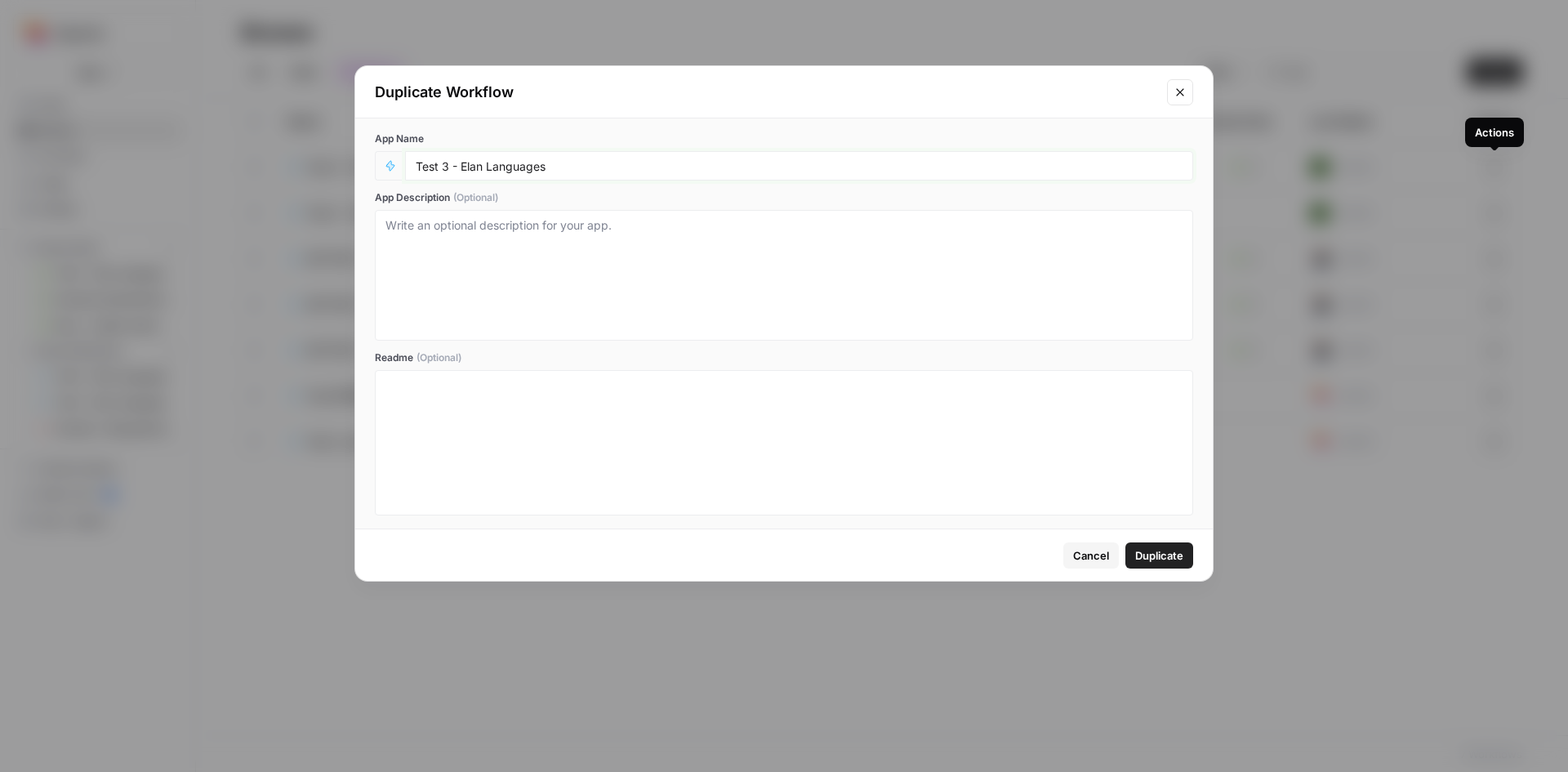
click at [447, 171] on input "Test 3 - Elan Languages" at bounding box center [799, 165] width 767 height 14
click at [439, 171] on input "Test 4 - Elan Languages" at bounding box center [799, 165] width 767 height 14
type input "Test [PERSON_NAME] 4 - Elan Languages"
click at [1162, 549] on span "Duplicate" at bounding box center [1159, 555] width 48 height 16
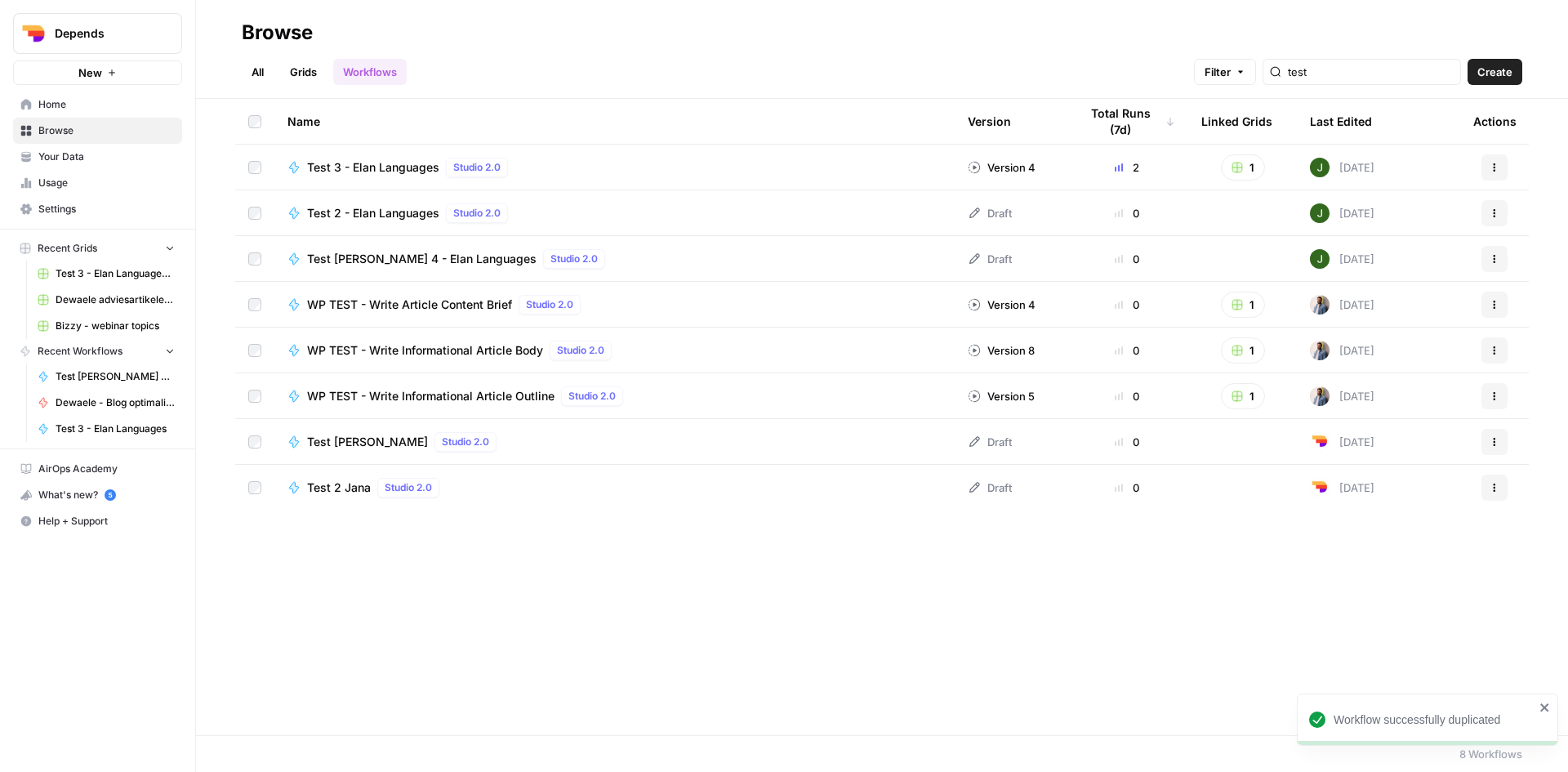
click at [421, 258] on span "Test [PERSON_NAME] 4 - Elan Languages" at bounding box center [421, 258] width 229 height 16
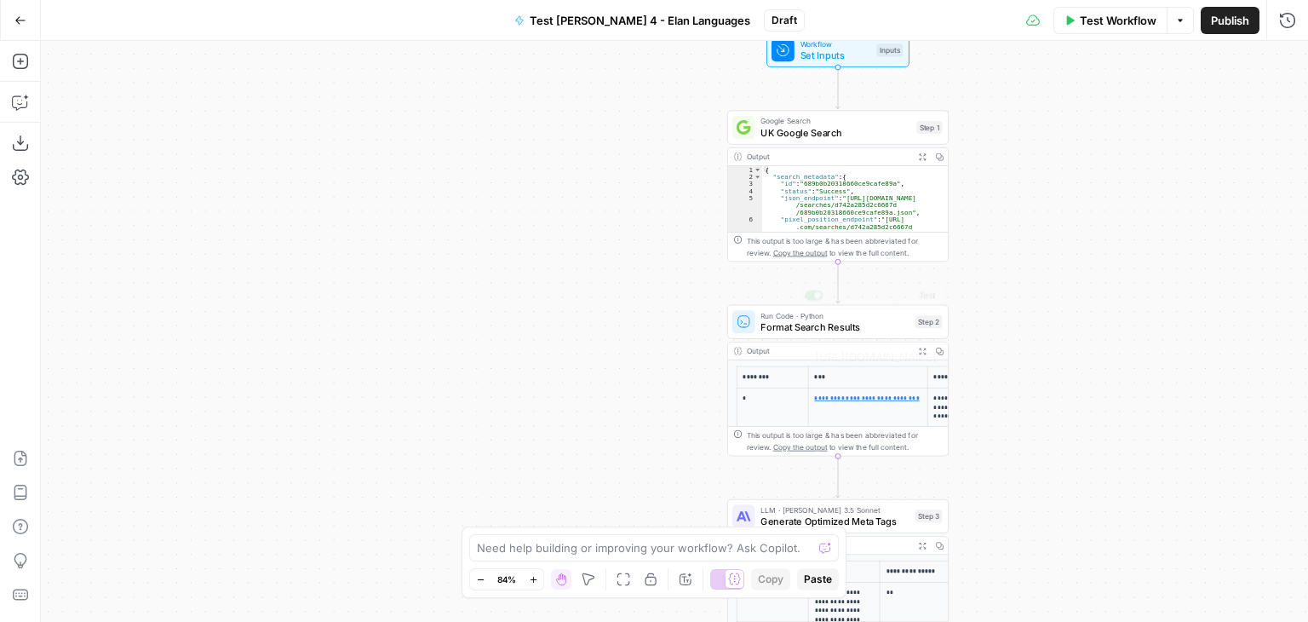
scroll to position [170, 0]
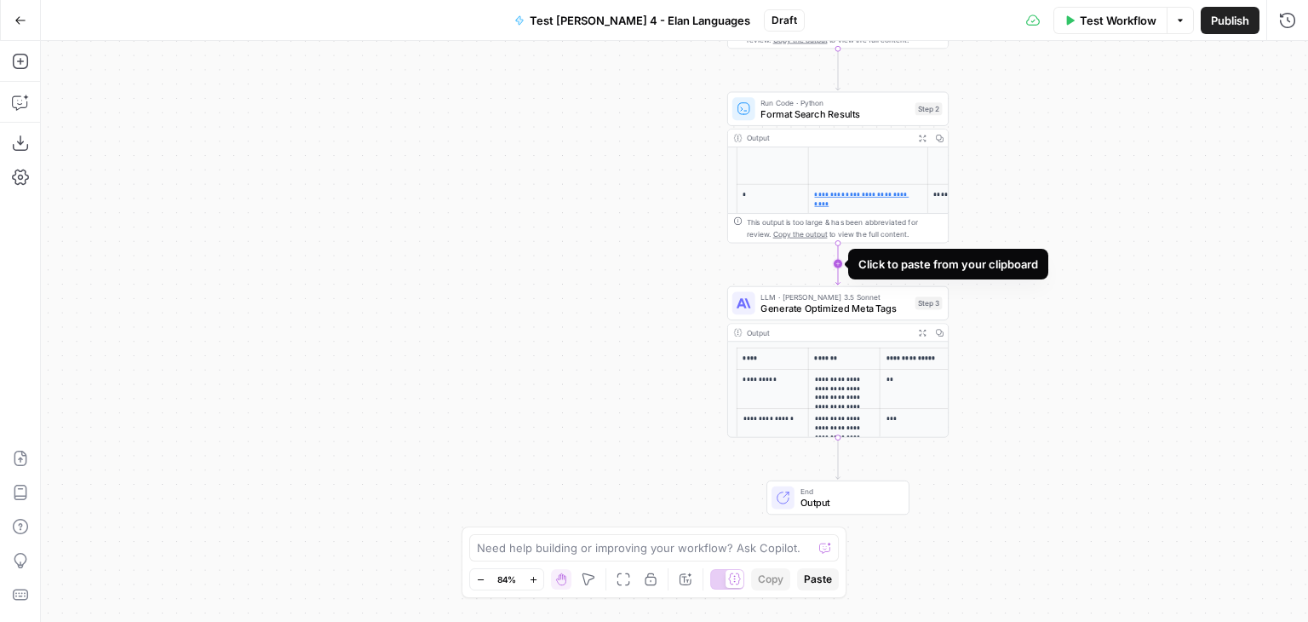
click at [838, 261] on icon "Edge from step_2 to step_3" at bounding box center [837, 264] width 4 height 42
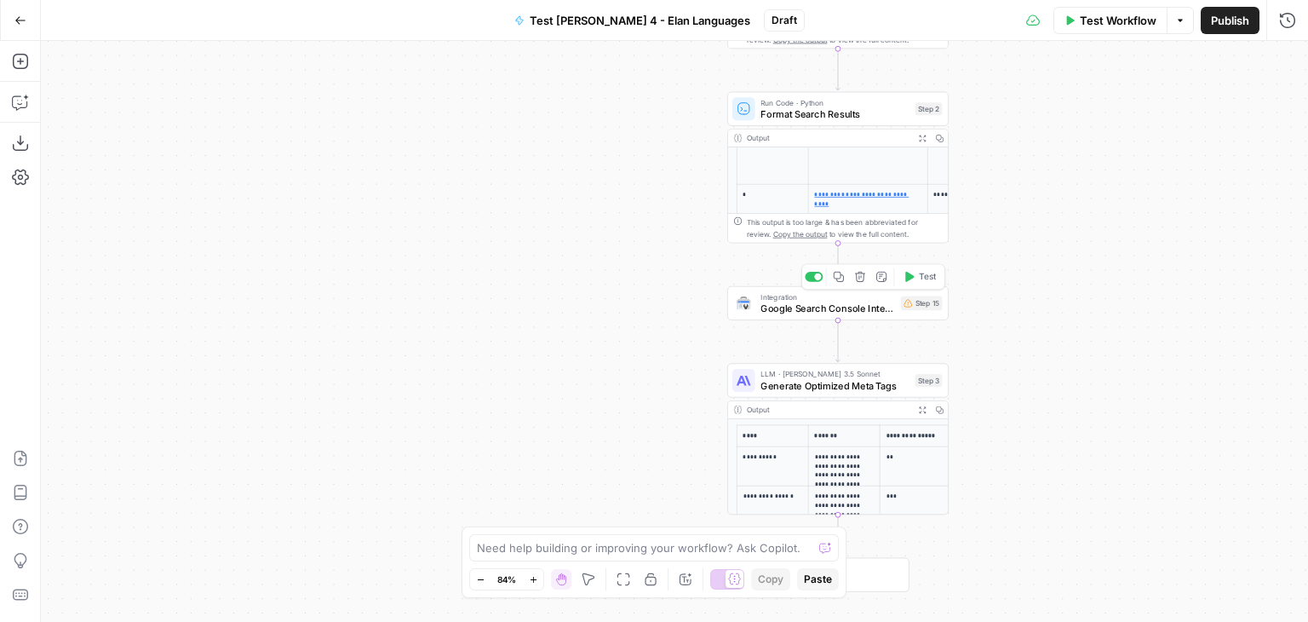
click at [799, 307] on span "Google Search Console Integration" at bounding box center [827, 308] width 135 height 14
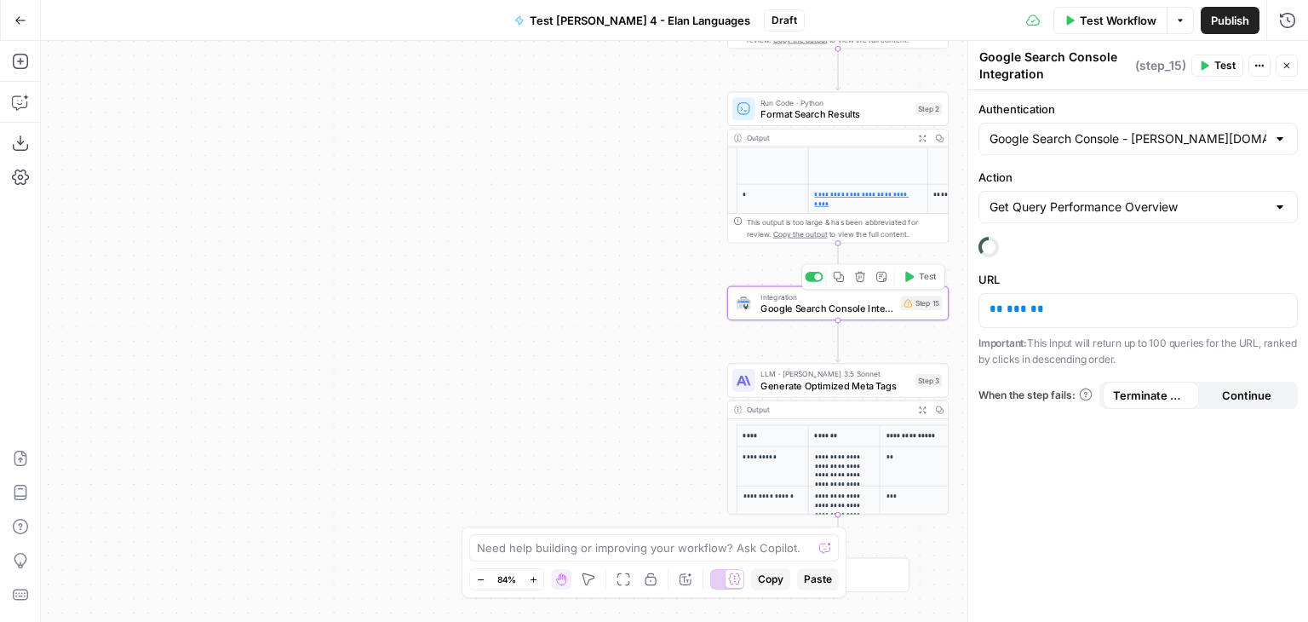
click at [918, 311] on div "Integration Google Search Console Integration Step 15 Copy step Delete step Add…" at bounding box center [837, 303] width 210 height 25
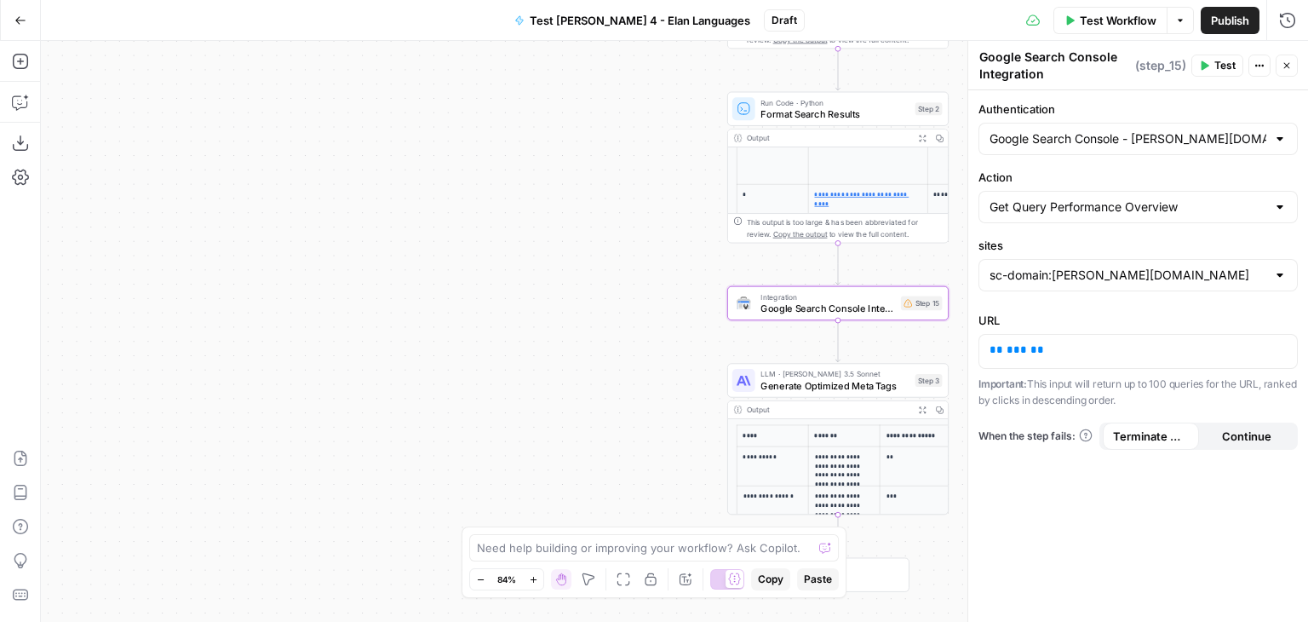
click at [1155, 65] on span "( step_15 )" at bounding box center [1160, 65] width 51 height 17
click at [612, 305] on div "**********" at bounding box center [674, 331] width 1267 height 581
click at [858, 281] on icon "button" at bounding box center [860, 277] width 10 height 10
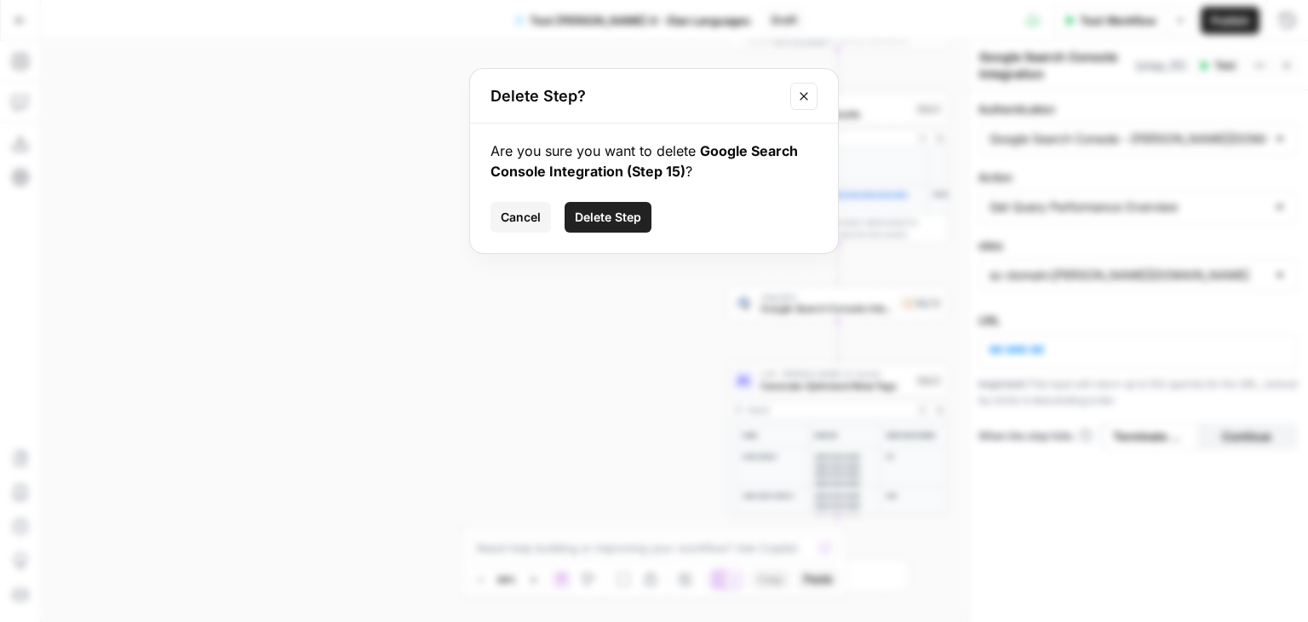
click at [605, 216] on span "Delete Step" at bounding box center [608, 217] width 66 height 17
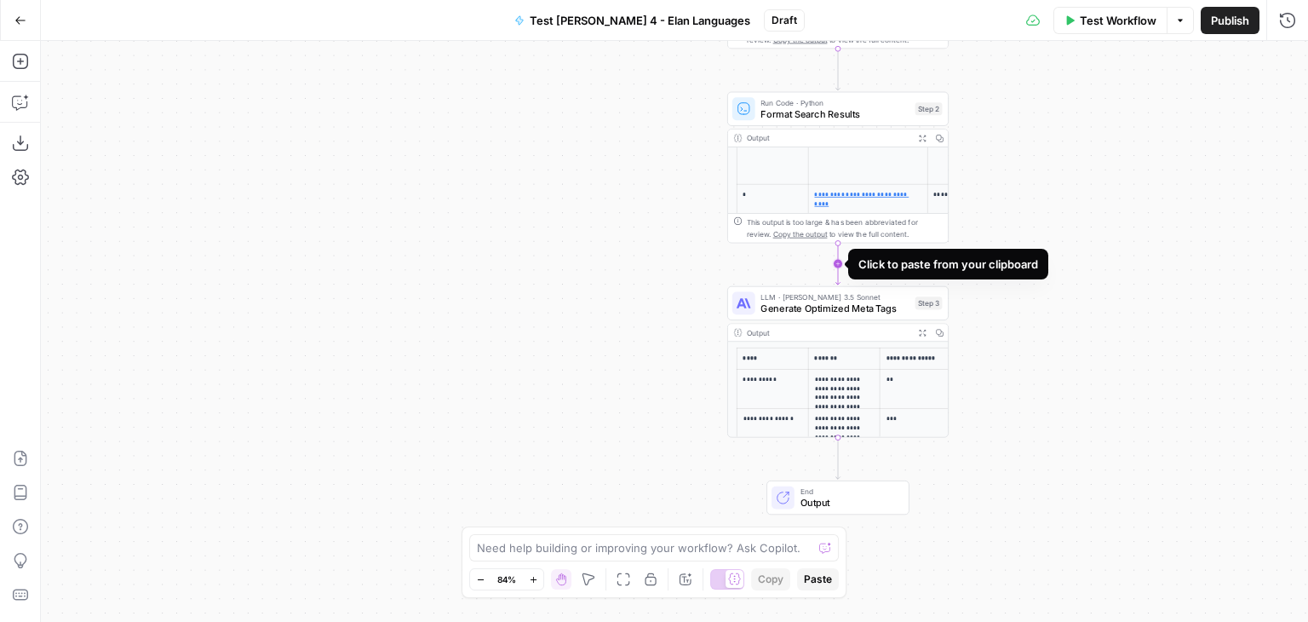
click at [838, 265] on icon "Edge from step_2 to step_3" at bounding box center [837, 264] width 4 height 42
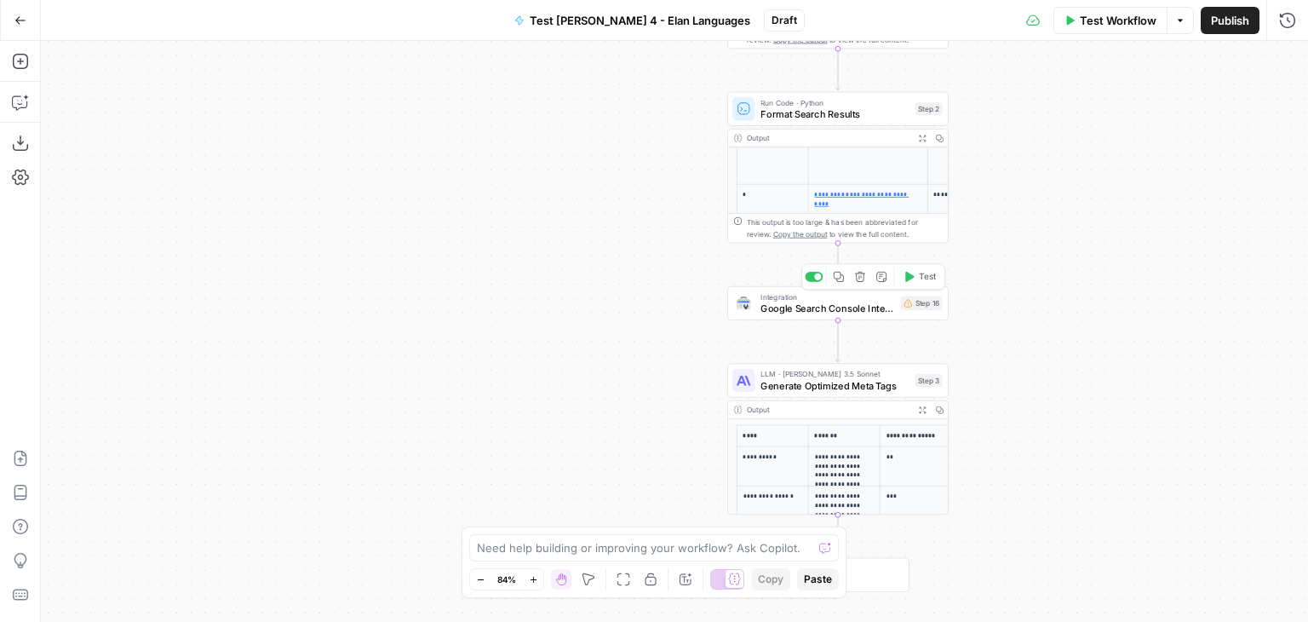
click at [859, 288] on div "Copy step Delete step Add Note Test" at bounding box center [873, 277] width 144 height 26
click at [862, 280] on icon "button" at bounding box center [859, 276] width 11 height 11
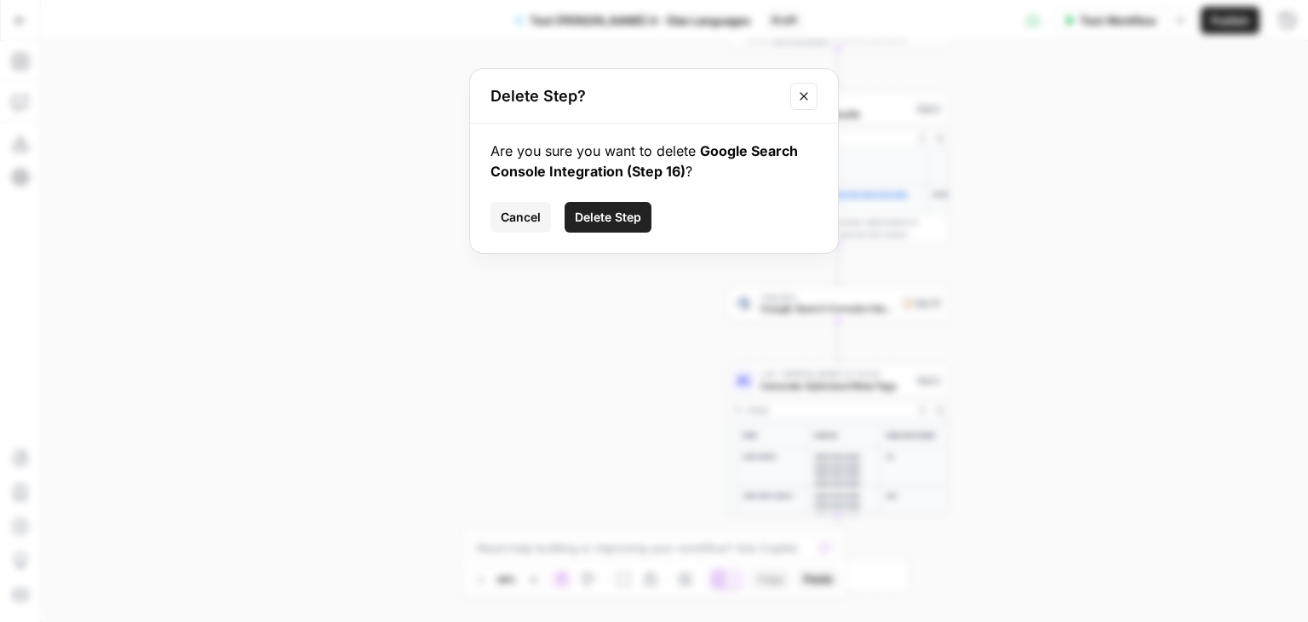
click at [622, 216] on span "Delete Step" at bounding box center [608, 217] width 66 height 17
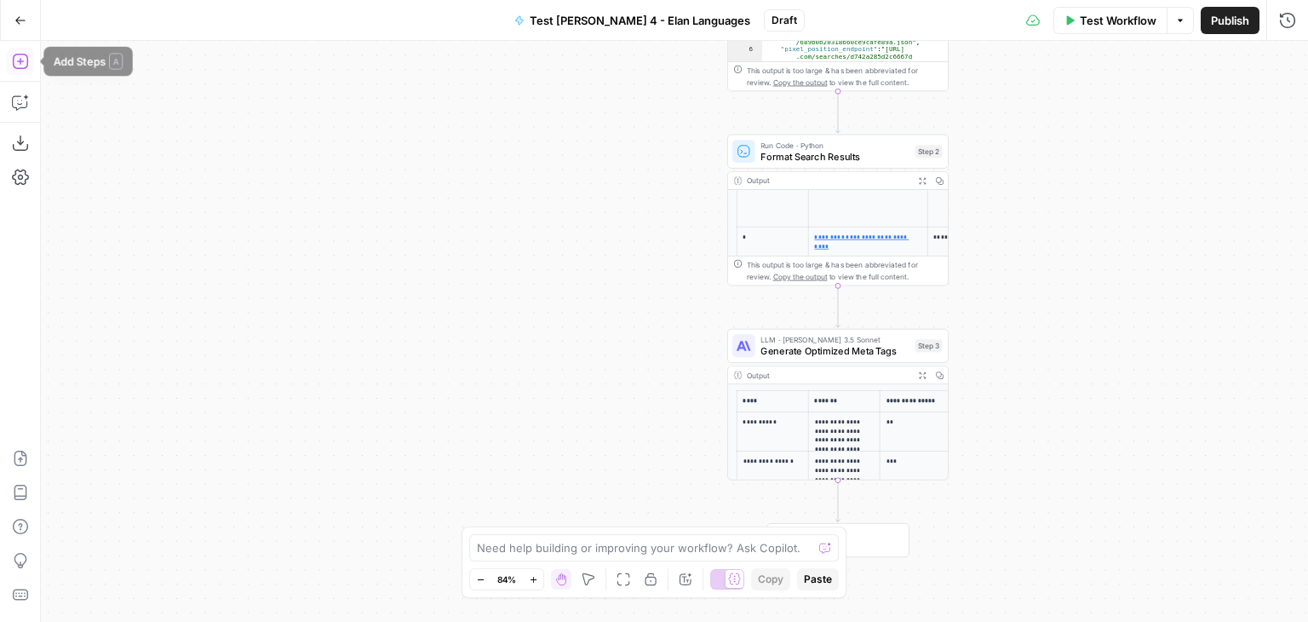
click at [16, 66] on icon "button" at bounding box center [20, 61] width 17 height 17
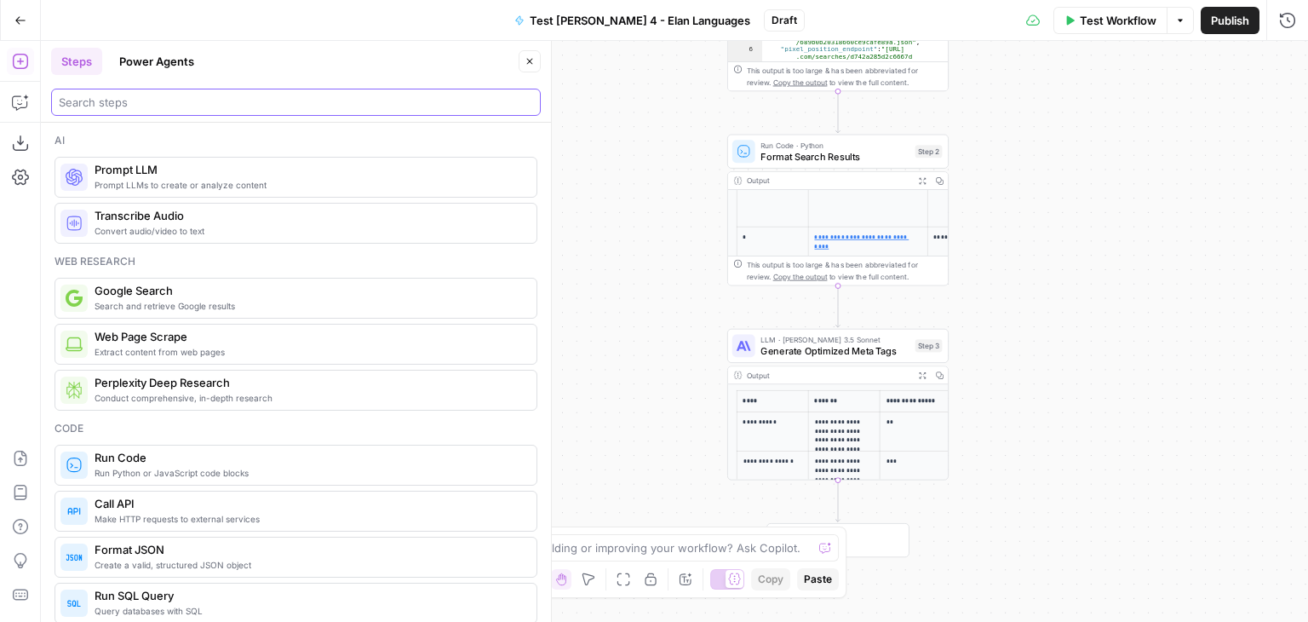
click at [169, 95] on input "search" at bounding box center [296, 102] width 474 height 17
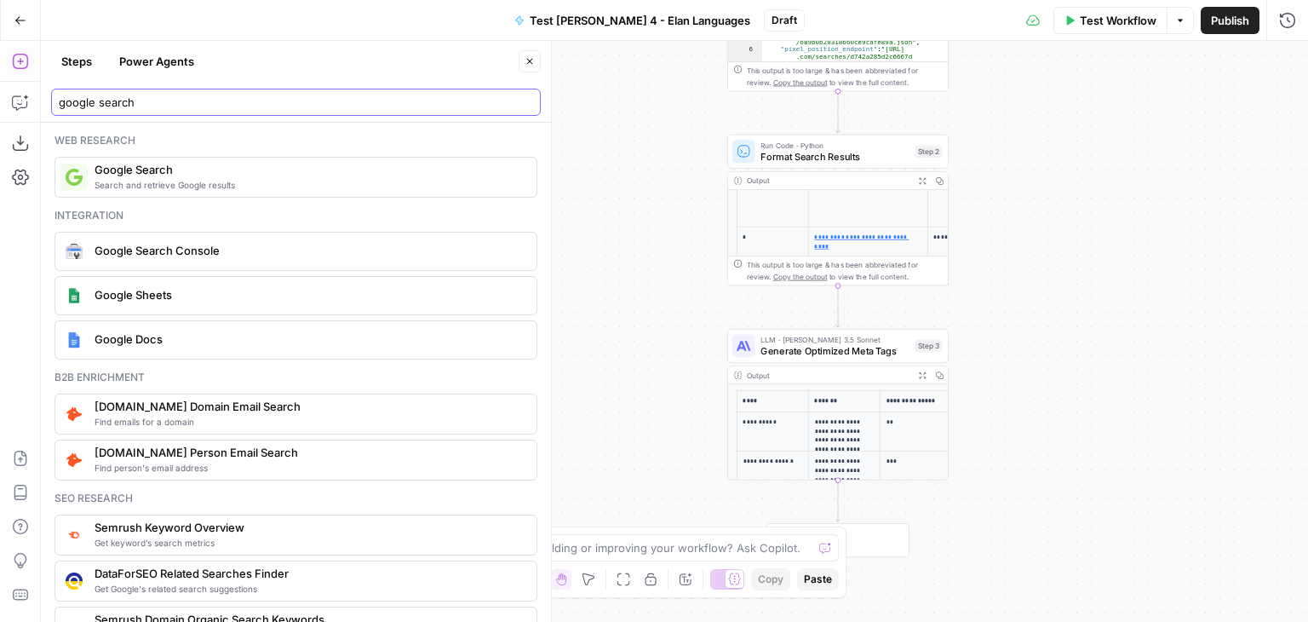
type input "google search"
click at [212, 255] on span "Google Search Console" at bounding box center [309, 250] width 428 height 17
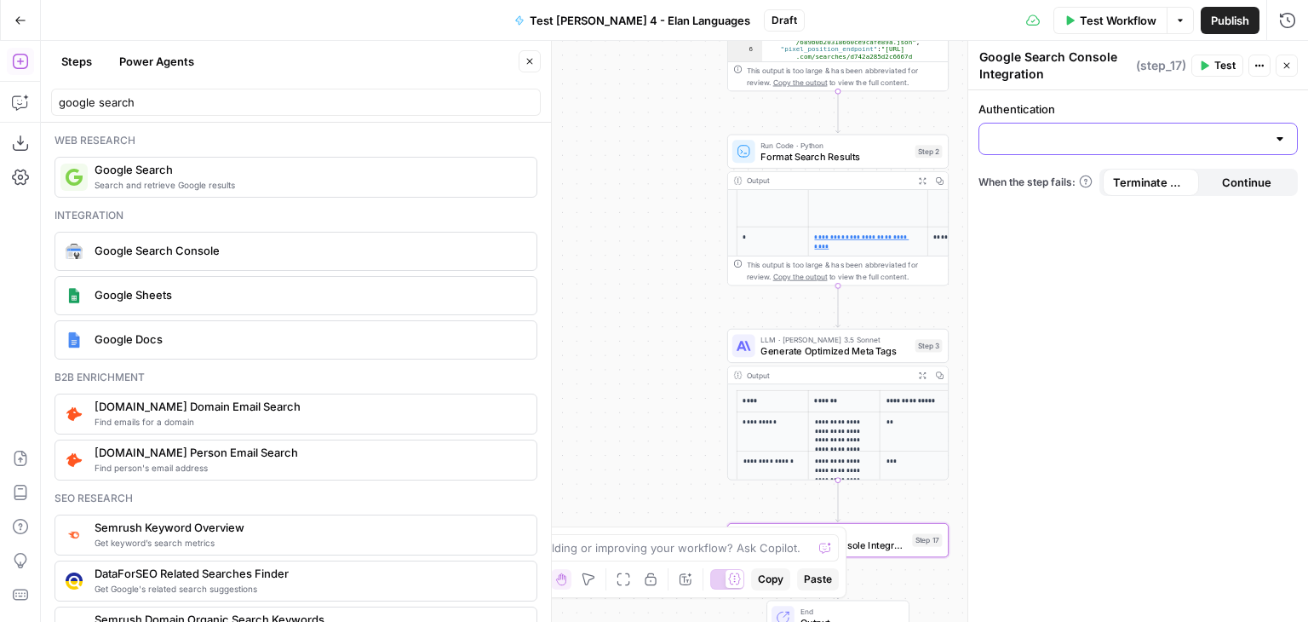
click at [1053, 140] on input "Authentication" at bounding box center [1128, 138] width 277 height 17
click at [1071, 169] on button "Google Search Console - [DOMAIN_NAME]" at bounding box center [1138, 181] width 304 height 24
type input "Google Search Console - [DOMAIN_NAME]"
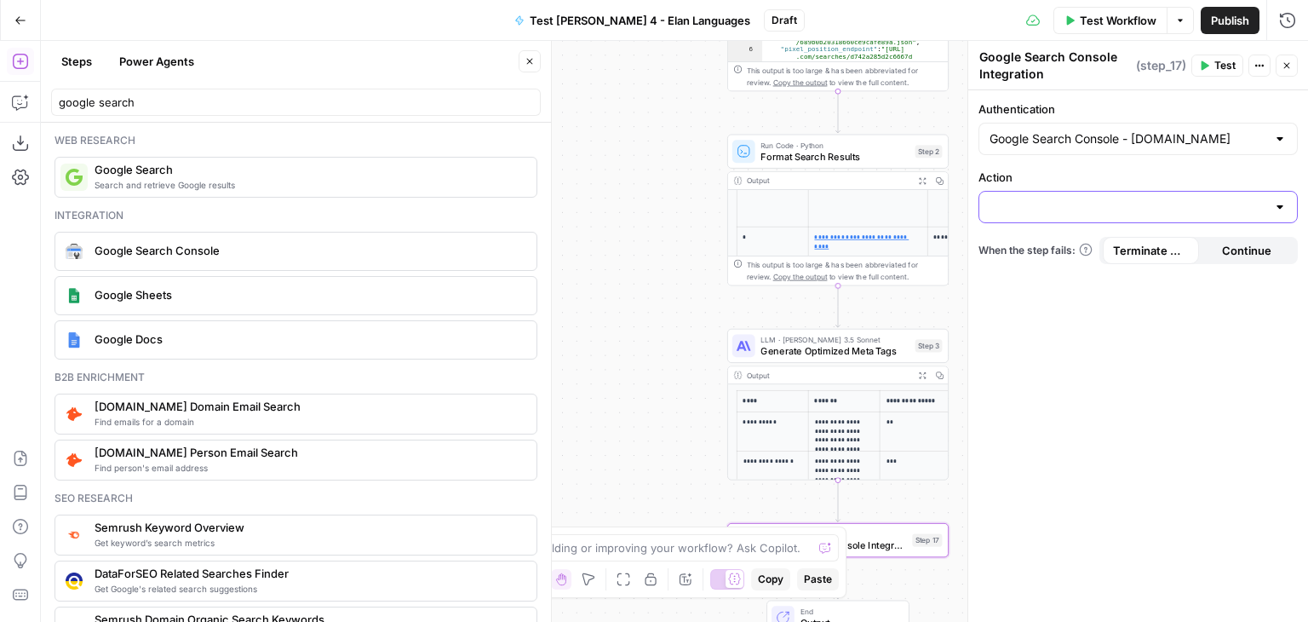
click at [1039, 212] on input "Action" at bounding box center [1128, 206] width 277 height 17
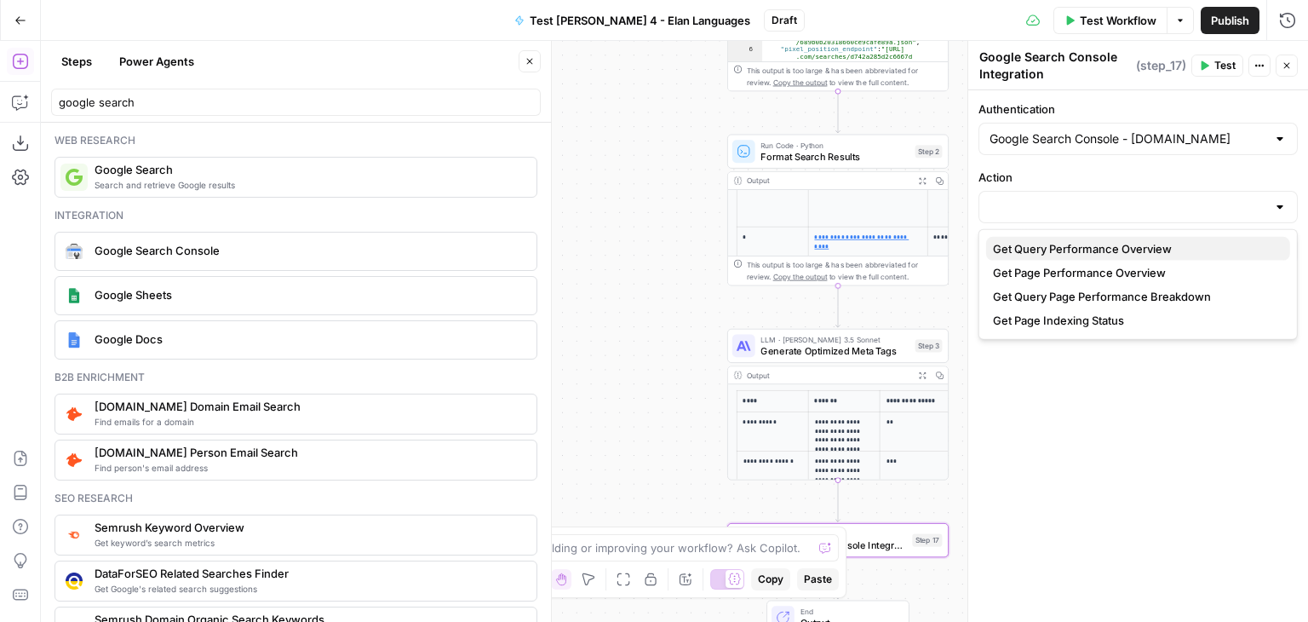
click at [1053, 250] on span "Get Query Performance Overview" at bounding box center [1135, 248] width 284 height 17
type input "Get Query Performance Overview"
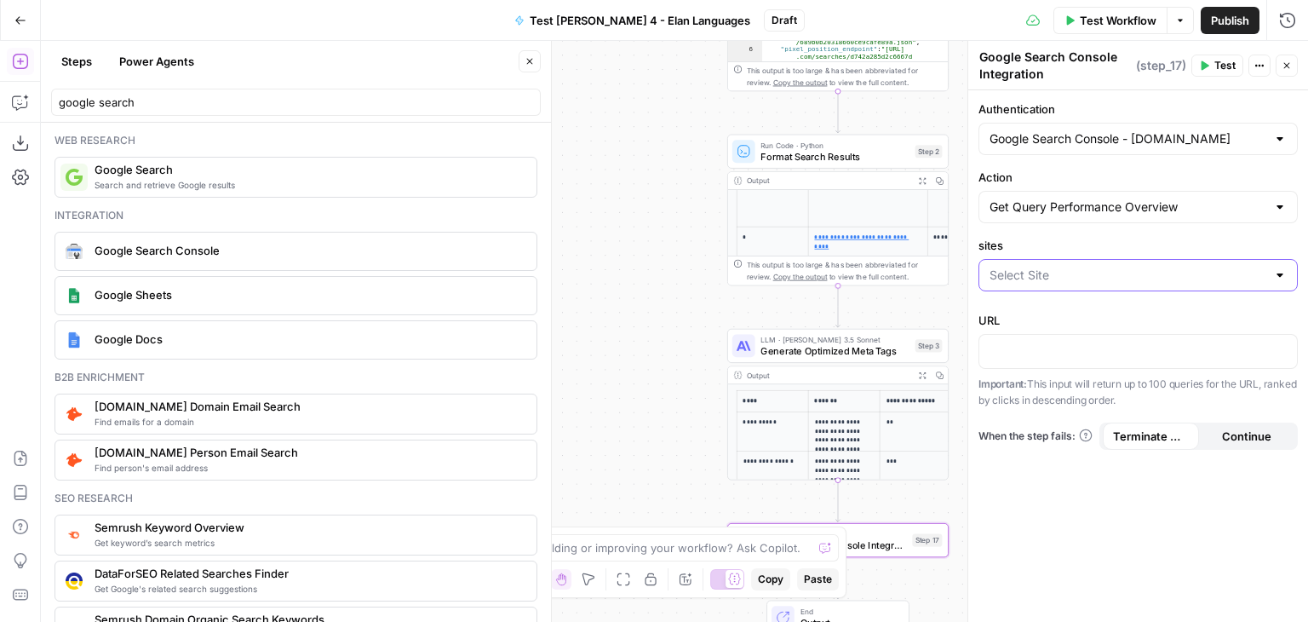
click at [1049, 270] on input "sites" at bounding box center [1128, 275] width 277 height 17
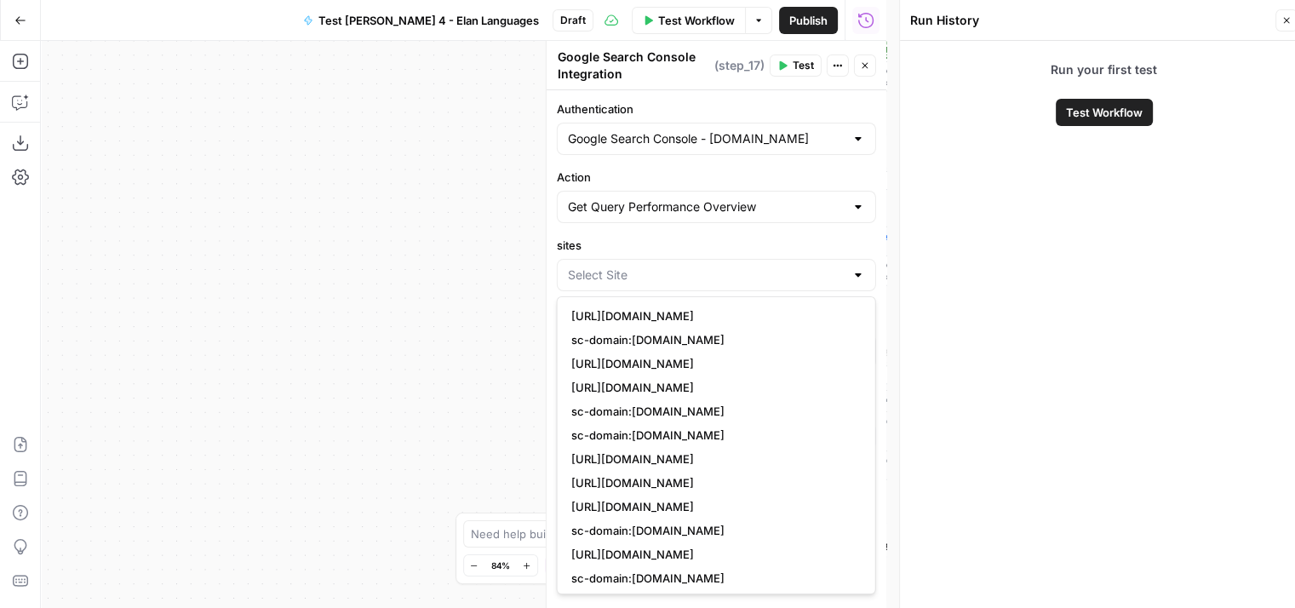
click at [669, 263] on div at bounding box center [716, 275] width 319 height 32
click at [1285, 21] on icon "button" at bounding box center [1287, 20] width 10 height 10
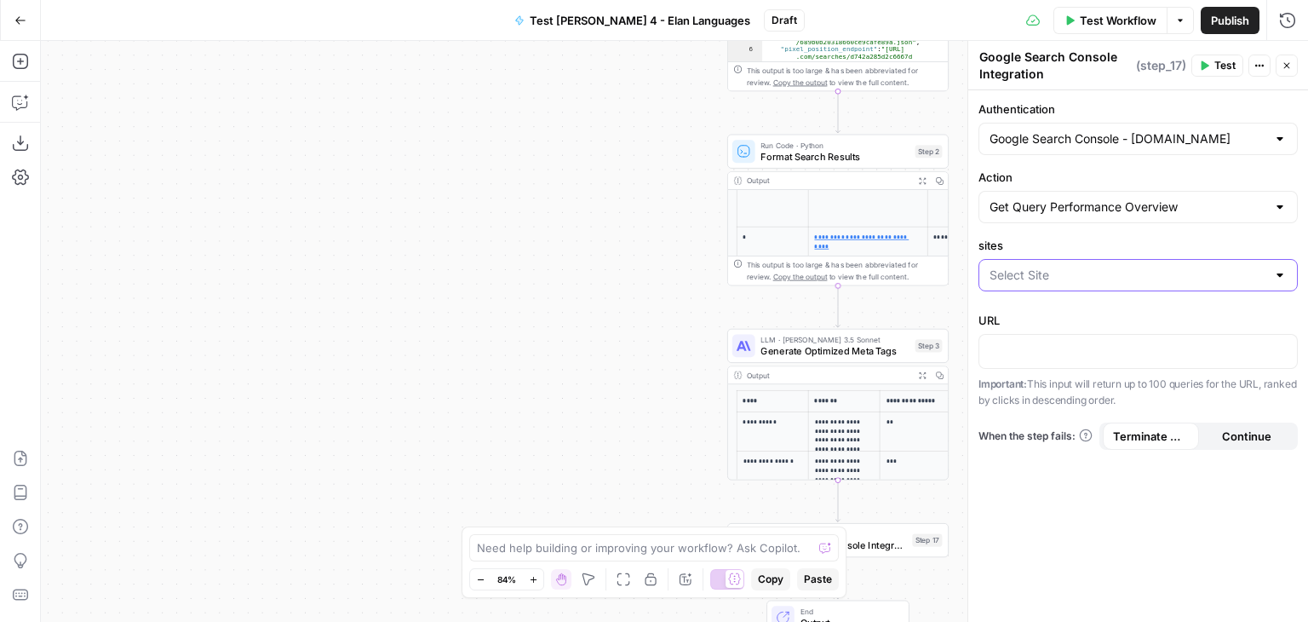
click at [1066, 276] on input "sites" at bounding box center [1128, 275] width 277 height 17
click at [1063, 309] on span "sc-domain:[DOMAIN_NAME]" at bounding box center [1135, 315] width 284 height 17
type input "sc-domain:[DOMAIN_NAME]"
click at [1029, 354] on p at bounding box center [1138, 349] width 297 height 17
click at [1281, 351] on icon "button" at bounding box center [1281, 351] width 9 height 8
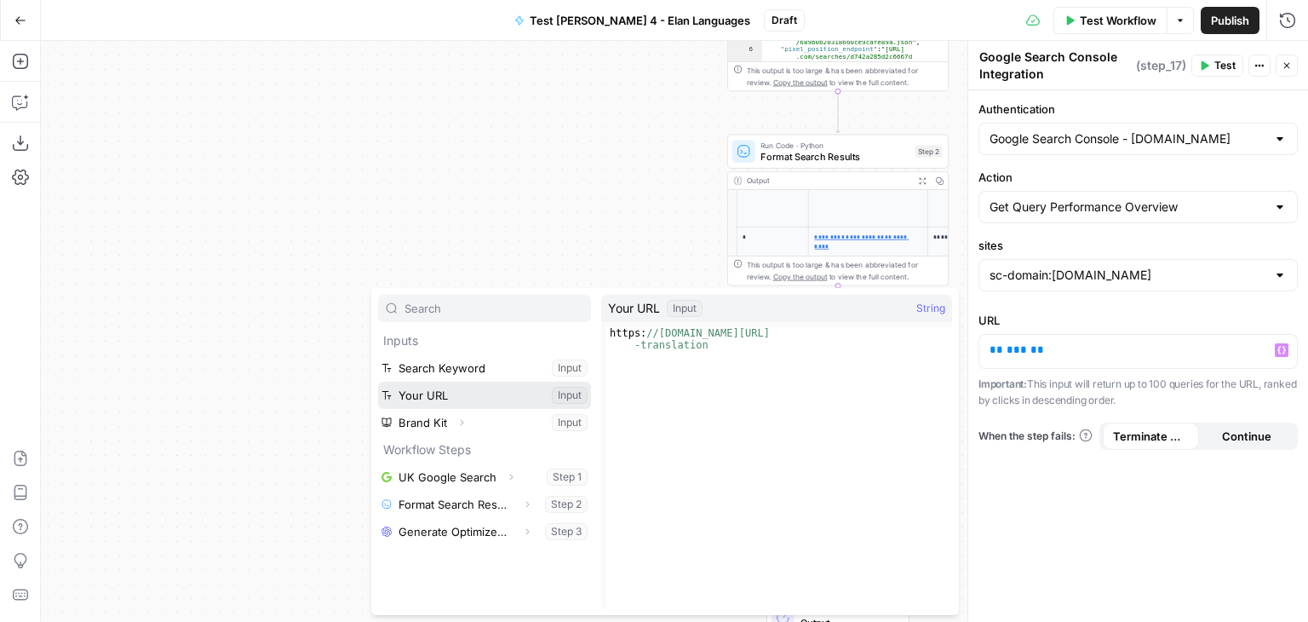
click at [461, 391] on button "Select variable Your URL" at bounding box center [484, 395] width 213 height 27
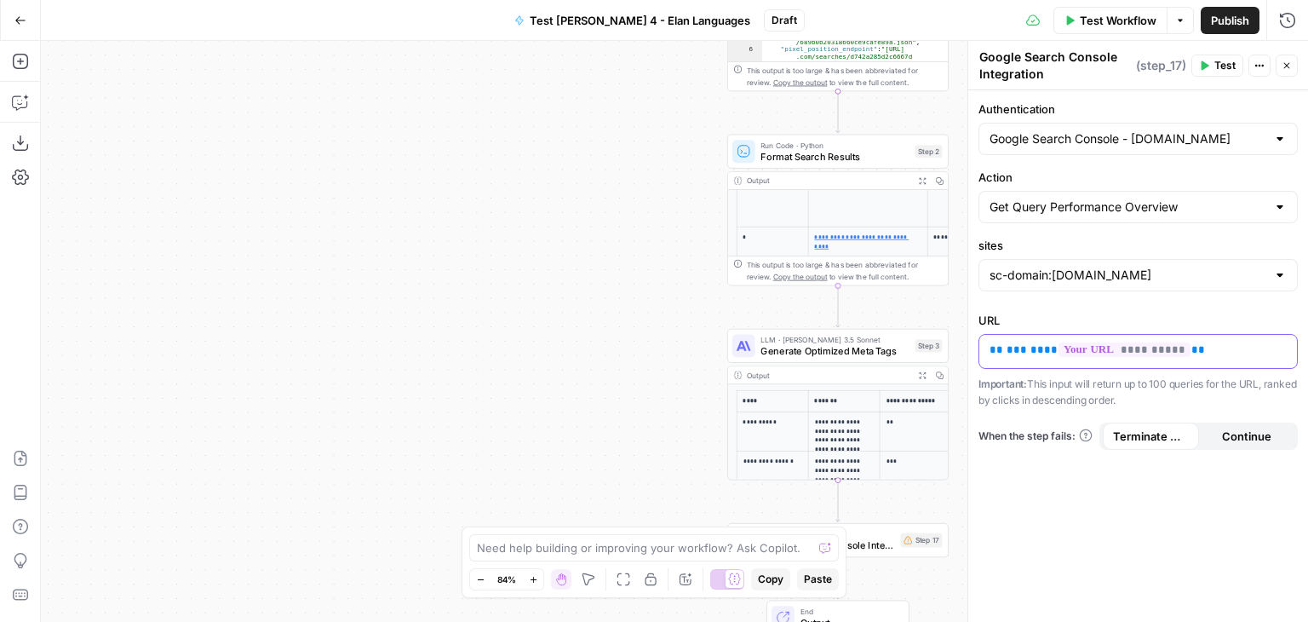
drag, startPoint x: 1030, startPoint y: 385, endPoint x: 1030, endPoint y: 365, distance: 19.6
click at [1030, 365] on div "**********" at bounding box center [1137, 360] width 319 height 97
click at [1044, 346] on span "**" at bounding box center [1051, 349] width 14 height 11
click at [1044, 347] on span "**" at bounding box center [1051, 349] width 14 height 11
click at [1120, 355] on p "**********" at bounding box center [1139, 349] width 298 height 17
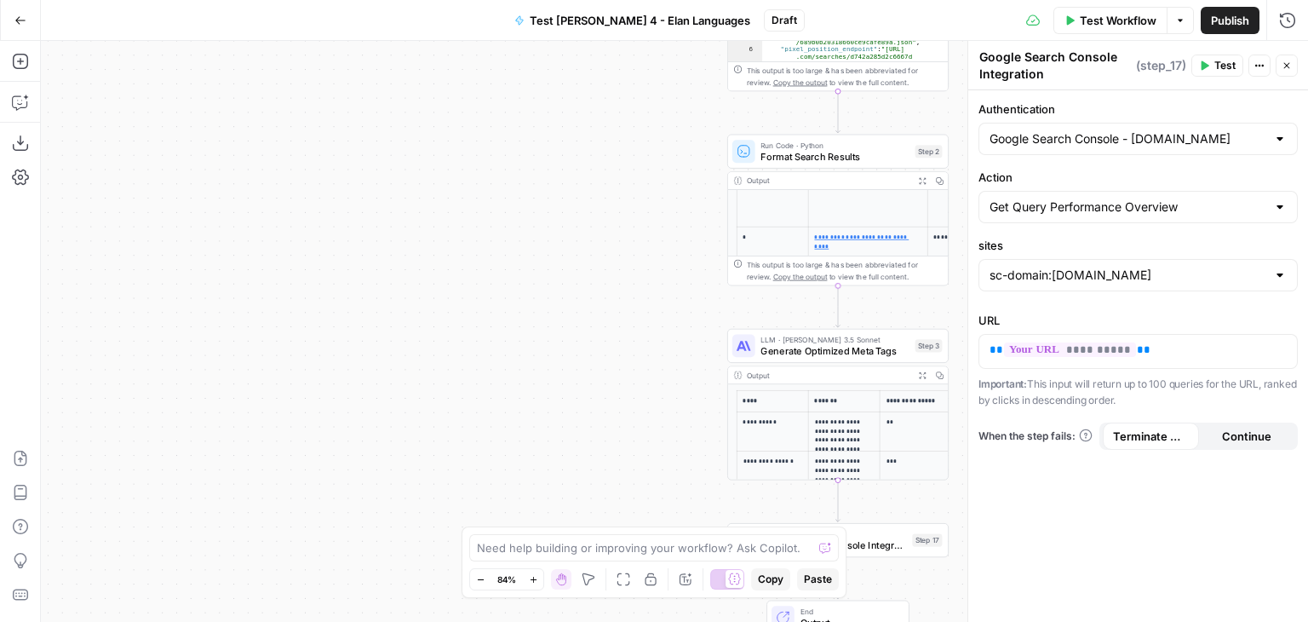
click at [542, 397] on div "**********" at bounding box center [674, 331] width 1267 height 581
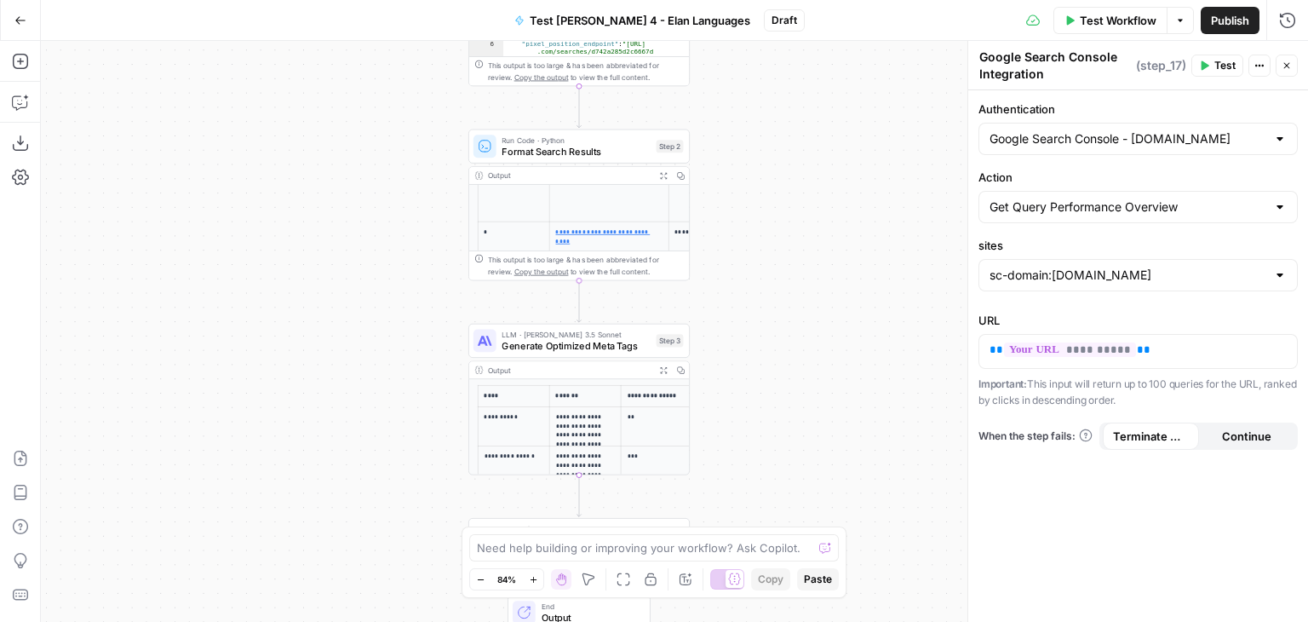
drag, startPoint x: 640, startPoint y: 328, endPoint x: 382, endPoint y: 323, distance: 258.9
click at [382, 323] on div "**********" at bounding box center [674, 331] width 1267 height 581
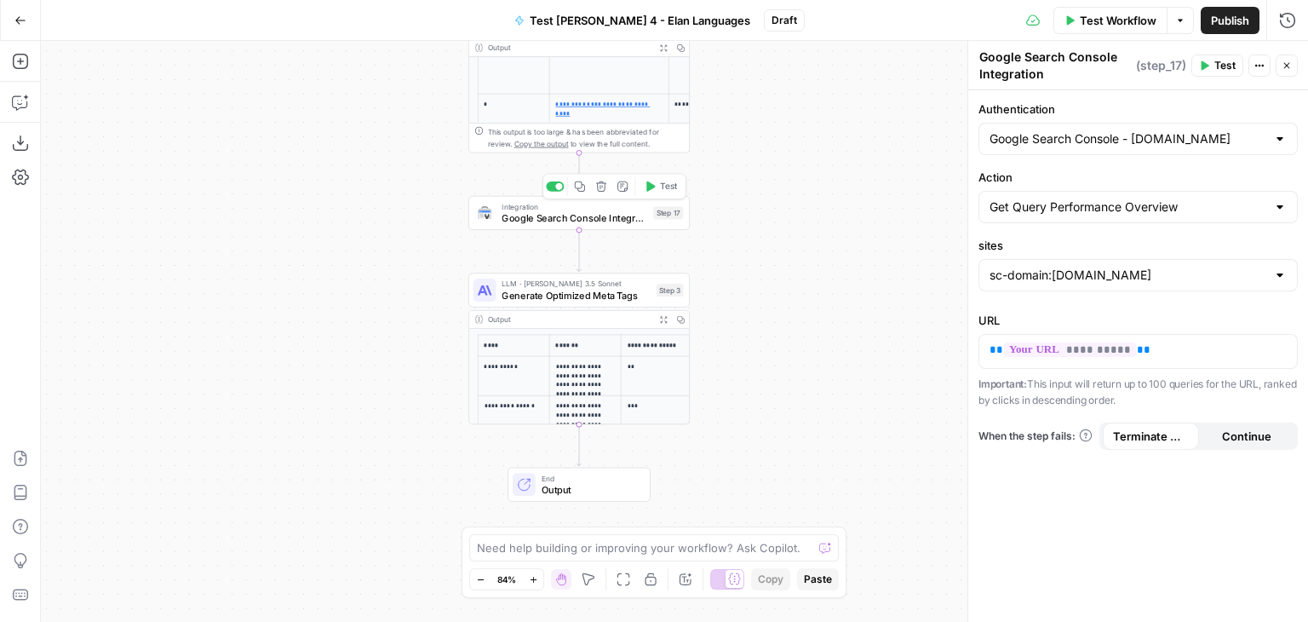
click at [671, 220] on div "Integration Google Search Console Integration Step 17 Copy step Delete step Add…" at bounding box center [578, 213] width 210 height 25
click at [832, 245] on div "**********" at bounding box center [674, 331] width 1267 height 581
click at [1157, 68] on span "( step_17 )" at bounding box center [1161, 65] width 50 height 17
click at [1263, 62] on icon "button" at bounding box center [1259, 65] width 10 height 10
click at [1116, 67] on textarea "Google Search Console Integration" at bounding box center [1055, 66] width 152 height 34
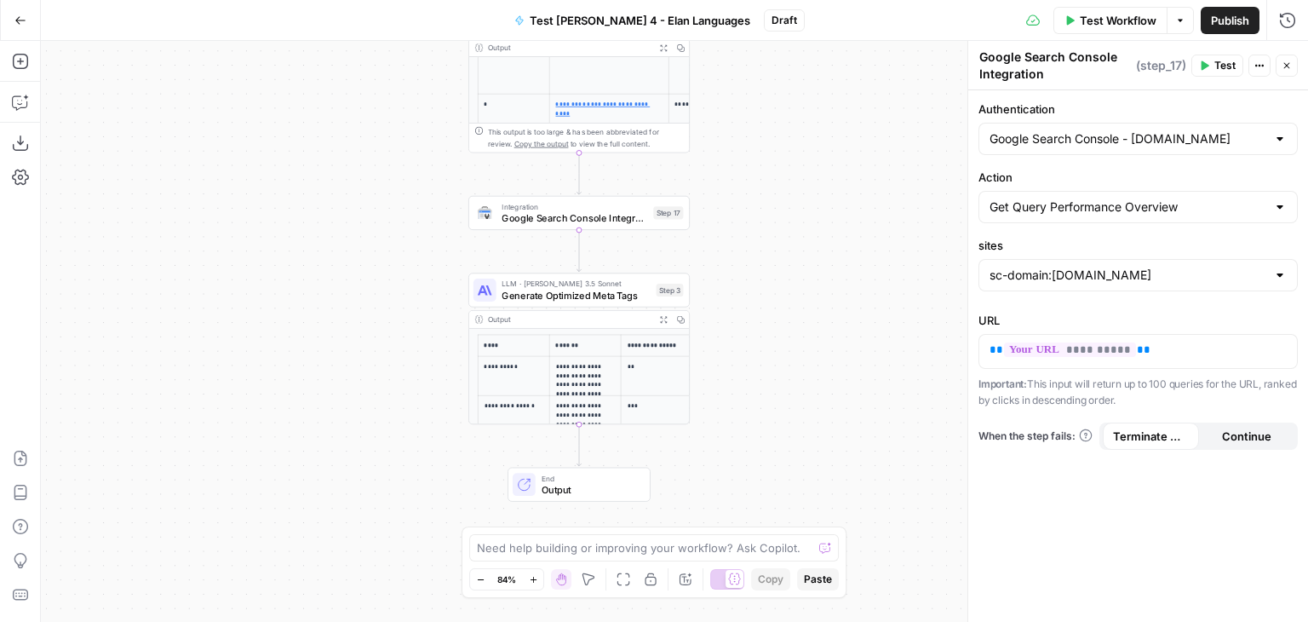
click at [742, 226] on div "**********" at bounding box center [674, 331] width 1267 height 581
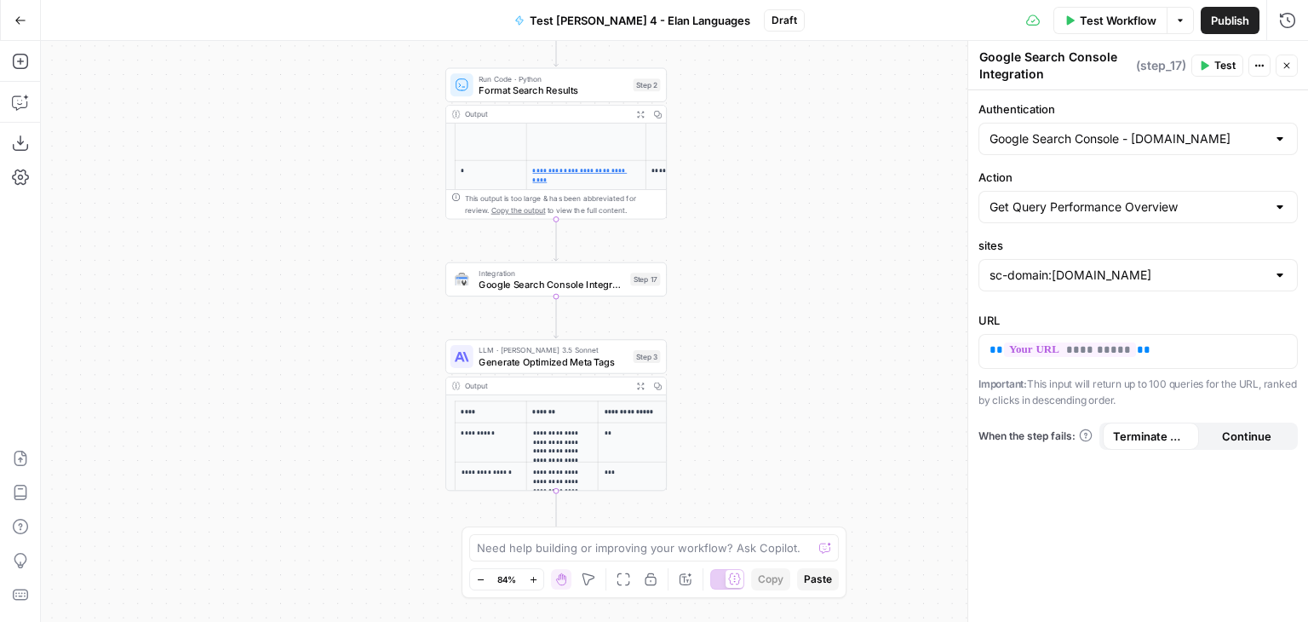
drag, startPoint x: 742, startPoint y: 226, endPoint x: 719, endPoint y: 292, distance: 70.3
click at [719, 292] on div "**********" at bounding box center [674, 331] width 1267 height 581
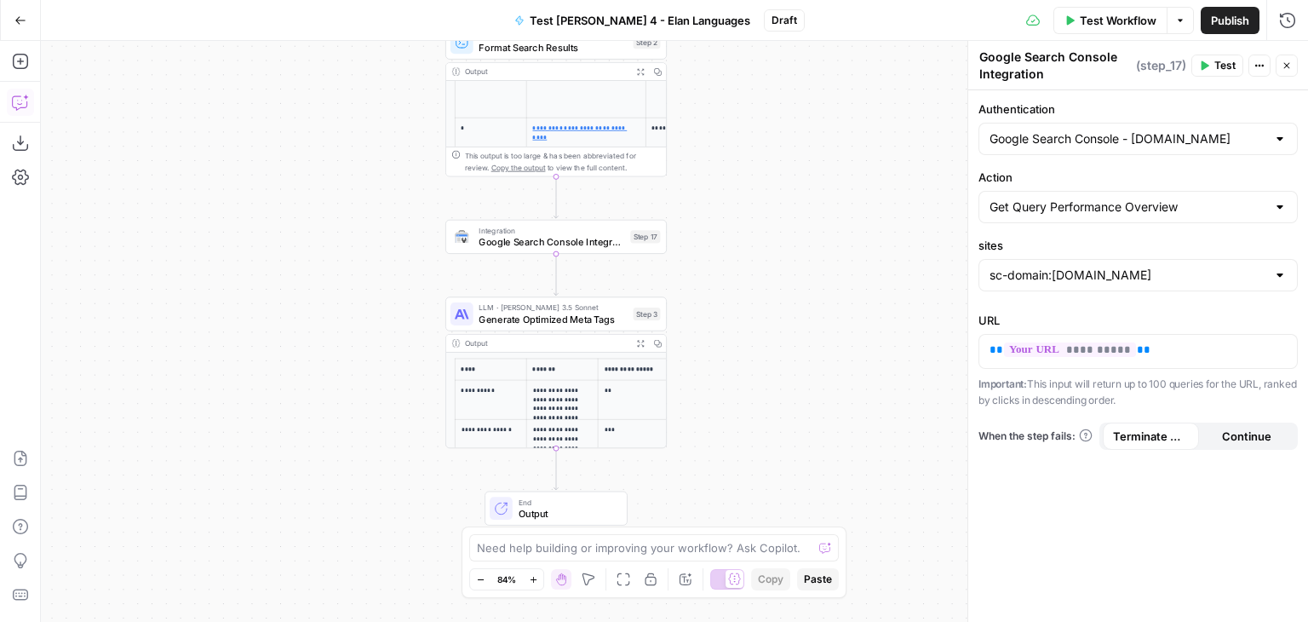
click at [19, 99] on icon "button" at bounding box center [20, 102] width 17 height 17
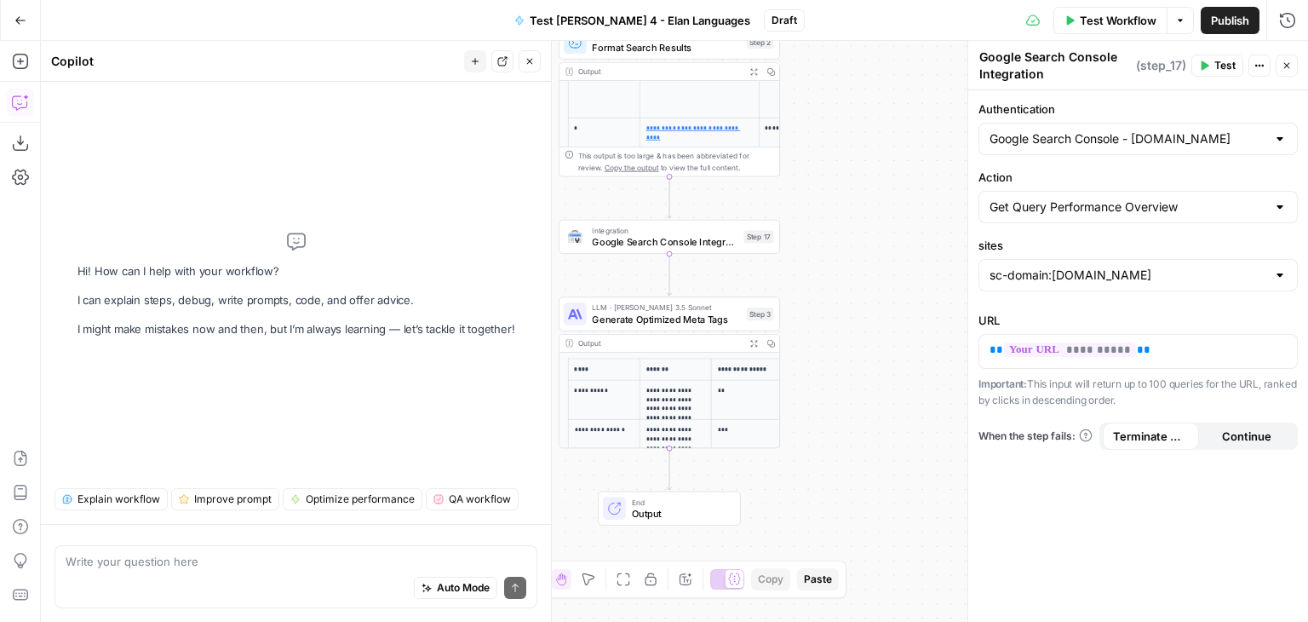
click at [252, 564] on textarea at bounding box center [296, 561] width 461 height 17
type textarea "Google Search Console integration should be step 3"
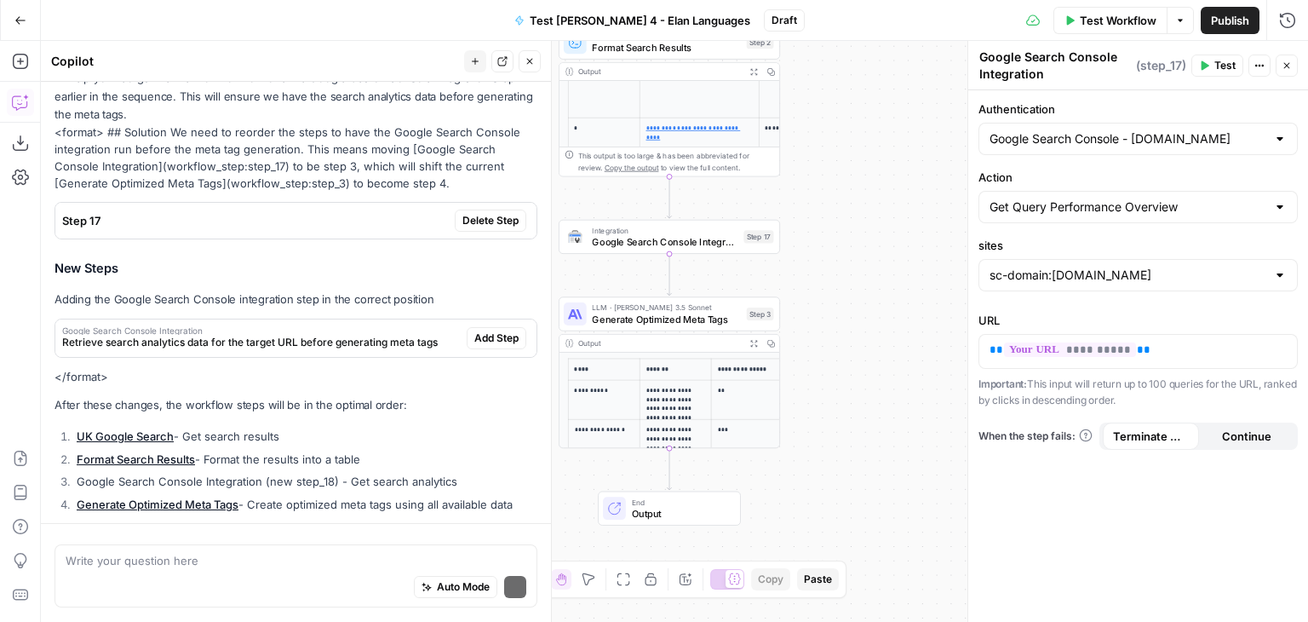
scroll to position [184, 0]
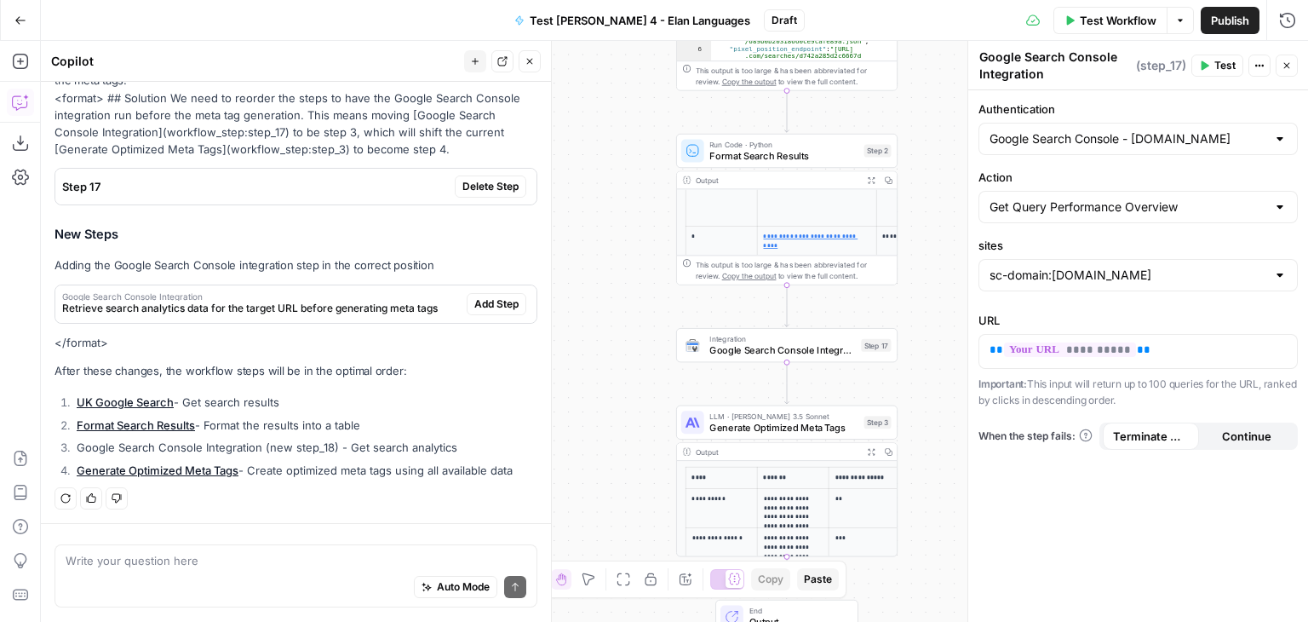
drag, startPoint x: 602, startPoint y: 434, endPoint x: 609, endPoint y: 60, distance: 374.8
click at [609, 60] on div "**********" at bounding box center [674, 331] width 1267 height 581
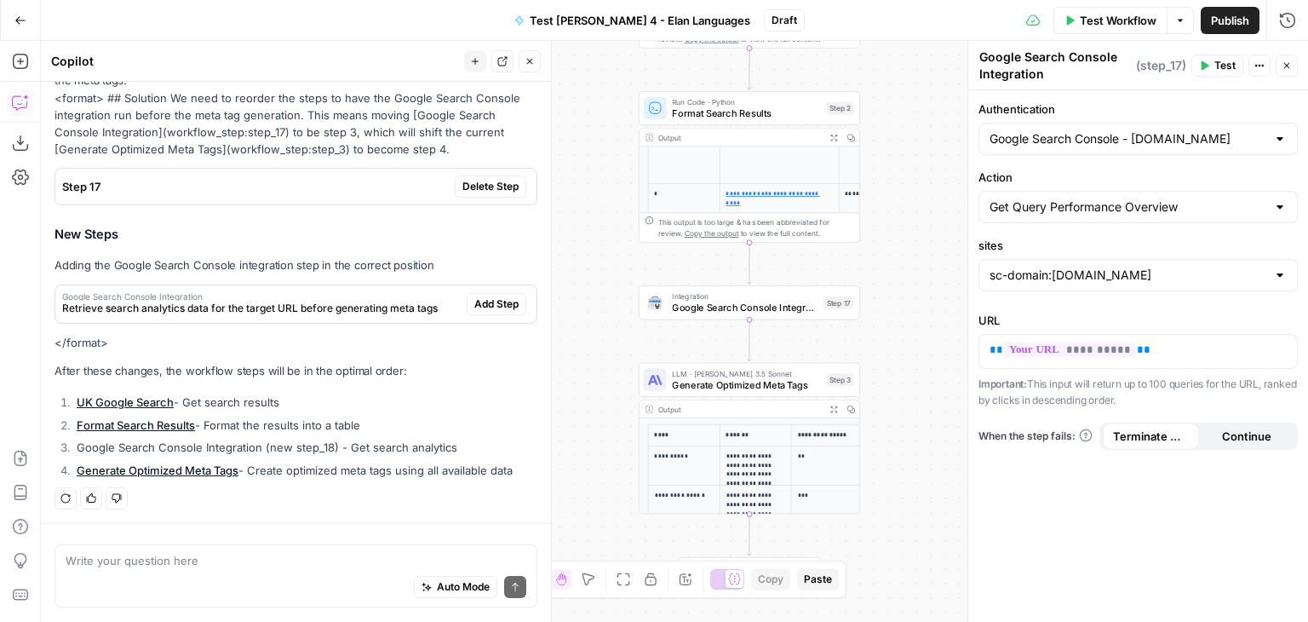
drag, startPoint x: 605, startPoint y: 351, endPoint x: 567, endPoint y: 308, distance: 56.7
click at [567, 308] on div "**********" at bounding box center [674, 331] width 1267 height 581
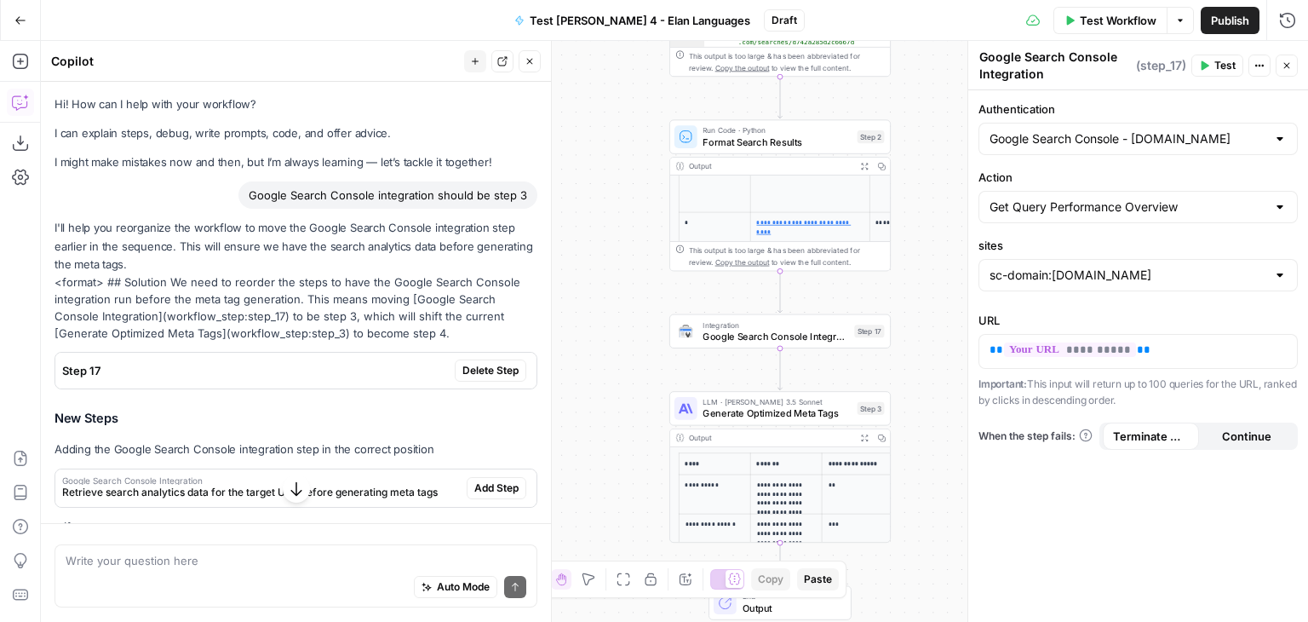
click at [528, 66] on button "Close" at bounding box center [530, 61] width 22 height 22
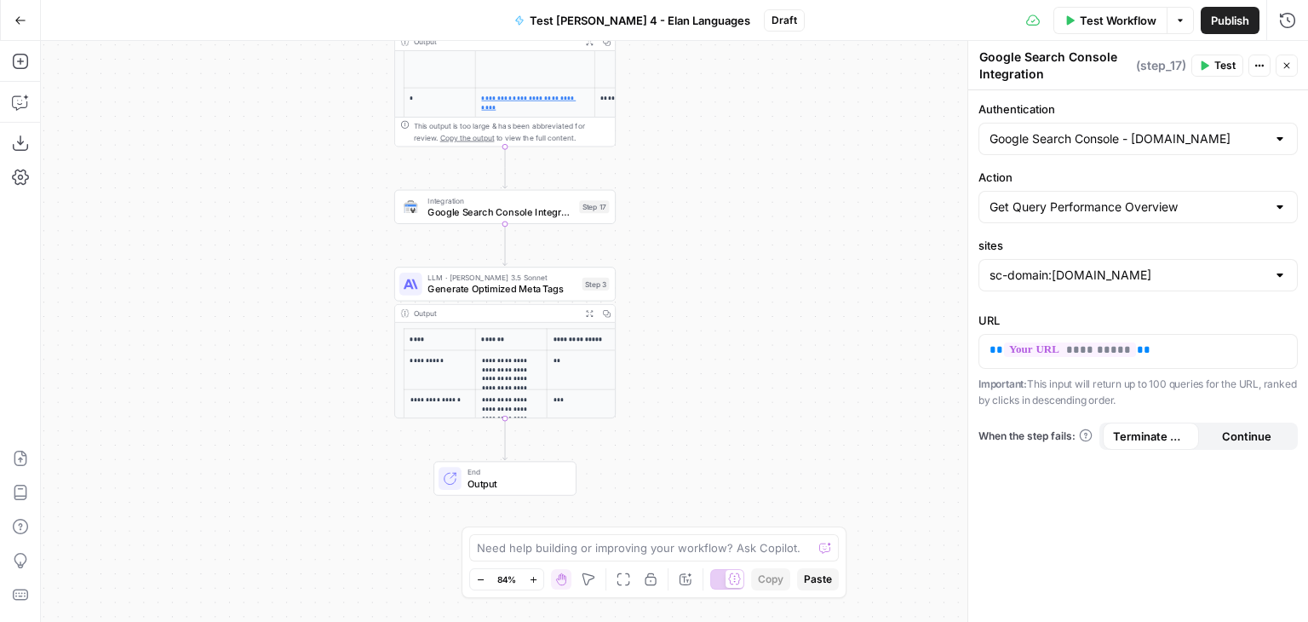
drag, startPoint x: 535, startPoint y: 358, endPoint x: 262, endPoint y: 202, distance: 313.9
click at [262, 202] on div "**********" at bounding box center [674, 331] width 1267 height 581
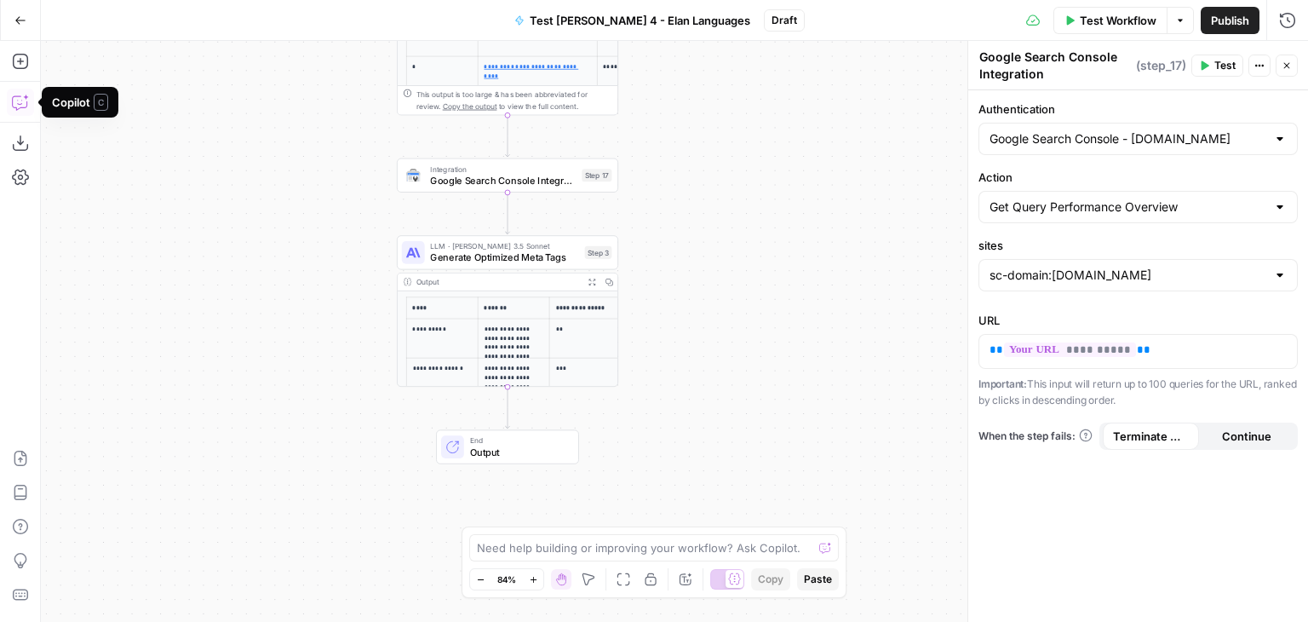
click at [23, 104] on icon "button" at bounding box center [20, 102] width 17 height 17
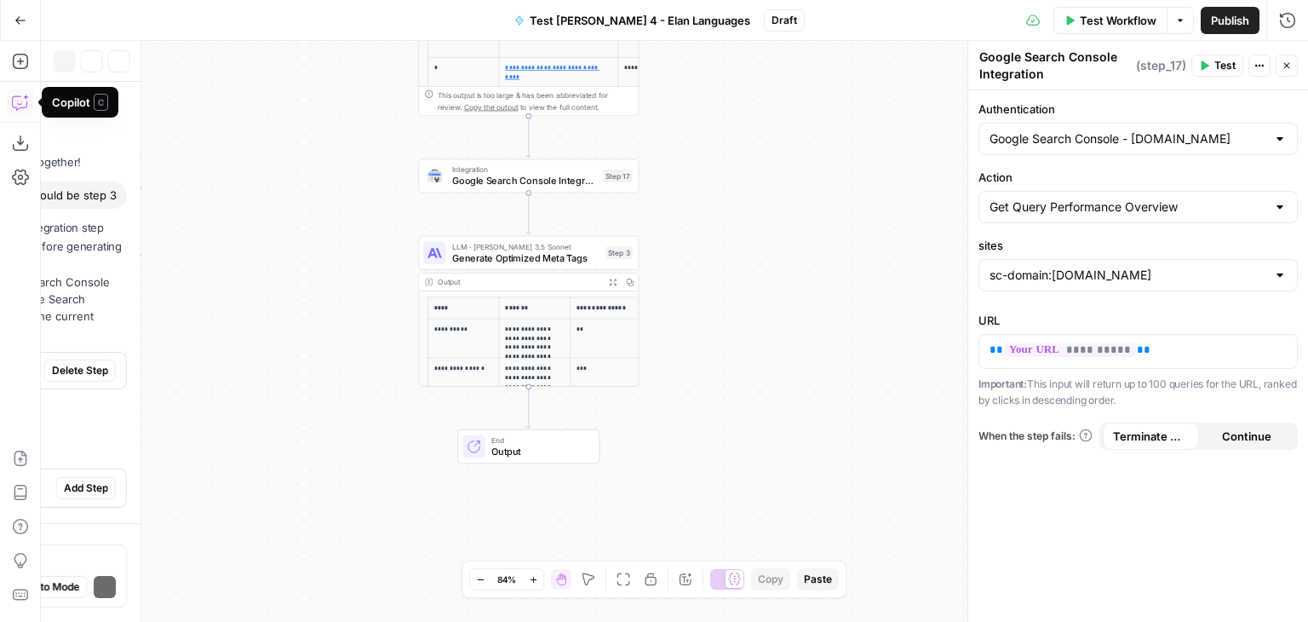
scroll to position [184, 0]
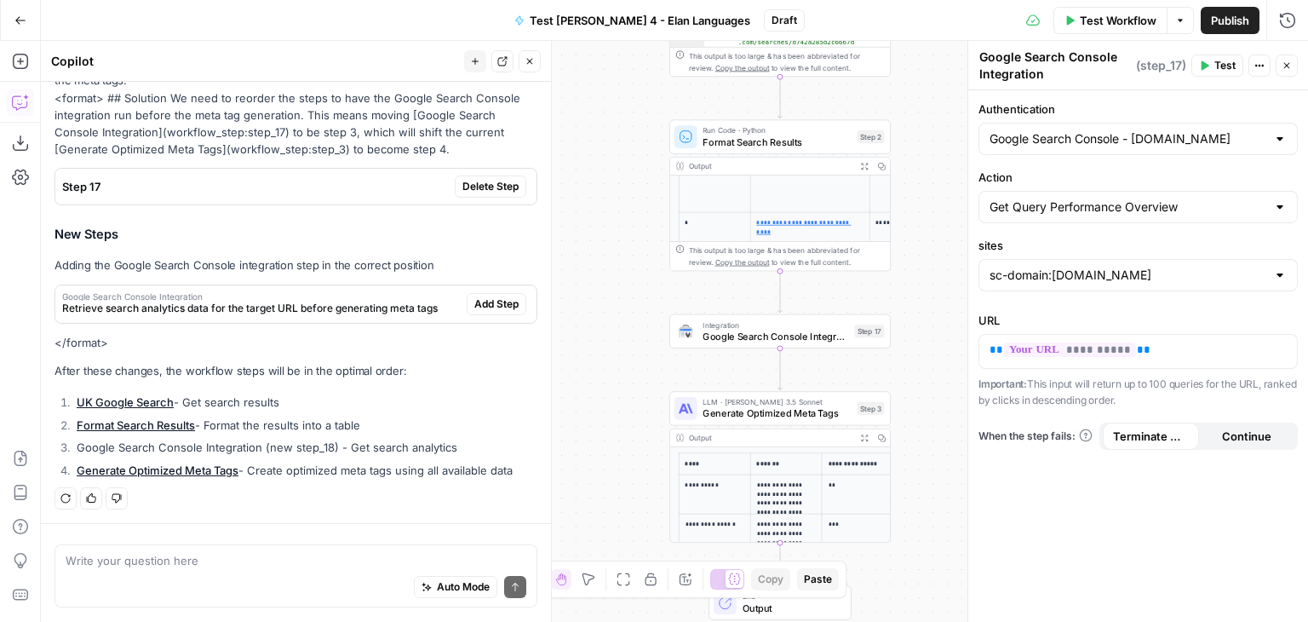
click at [244, 563] on textarea at bounding box center [296, 561] width 461 height 17
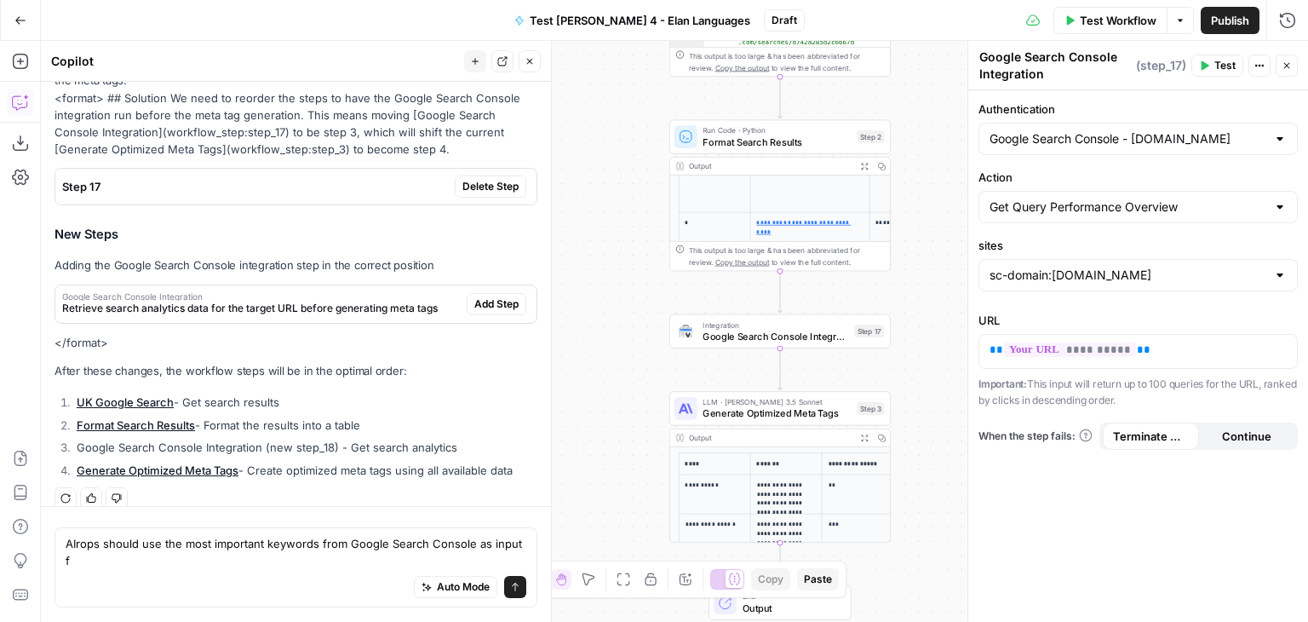
scroll to position [201, 0]
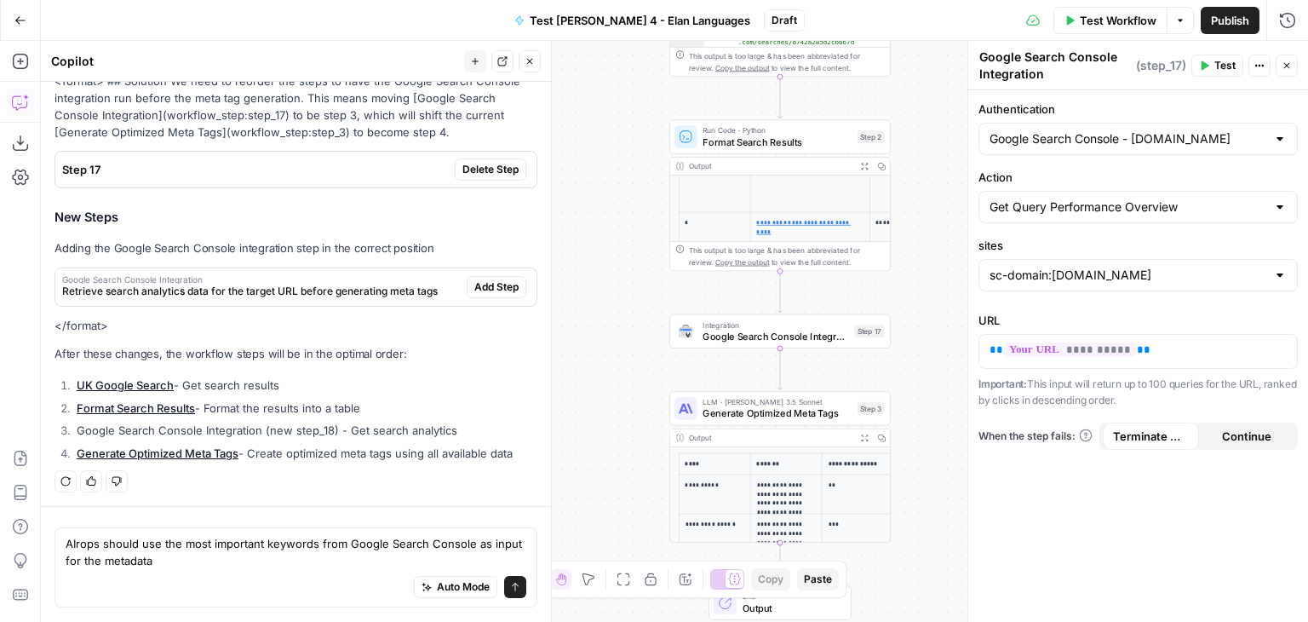
type textarea "AIrops should use the most important keywords from Google Search Console as inp…"
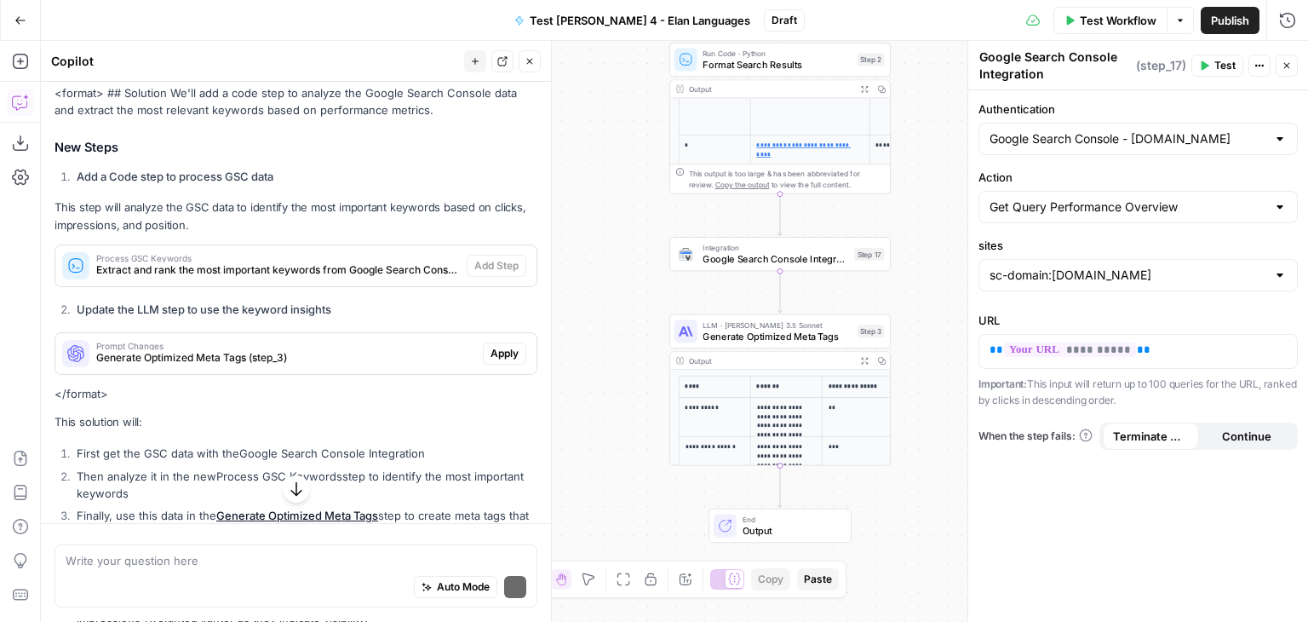
scroll to position [709, 0]
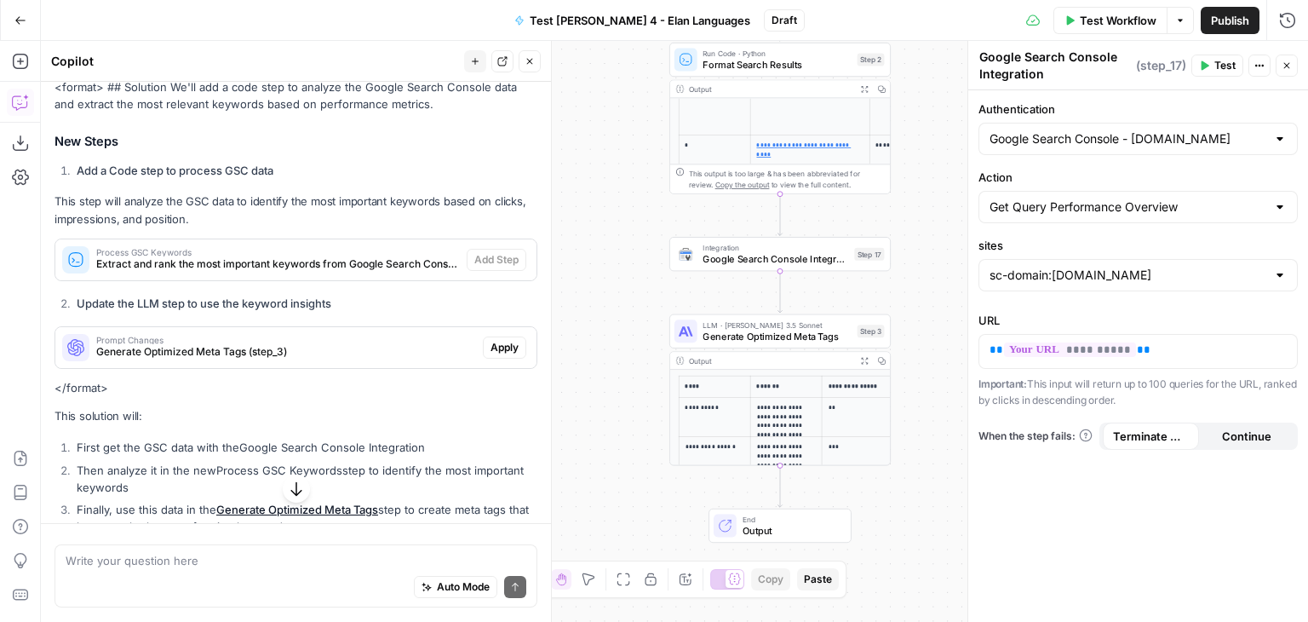
click at [318, 259] on span "Extract and rank the most important keywords from Google Search Console data" at bounding box center [278, 263] width 364 height 15
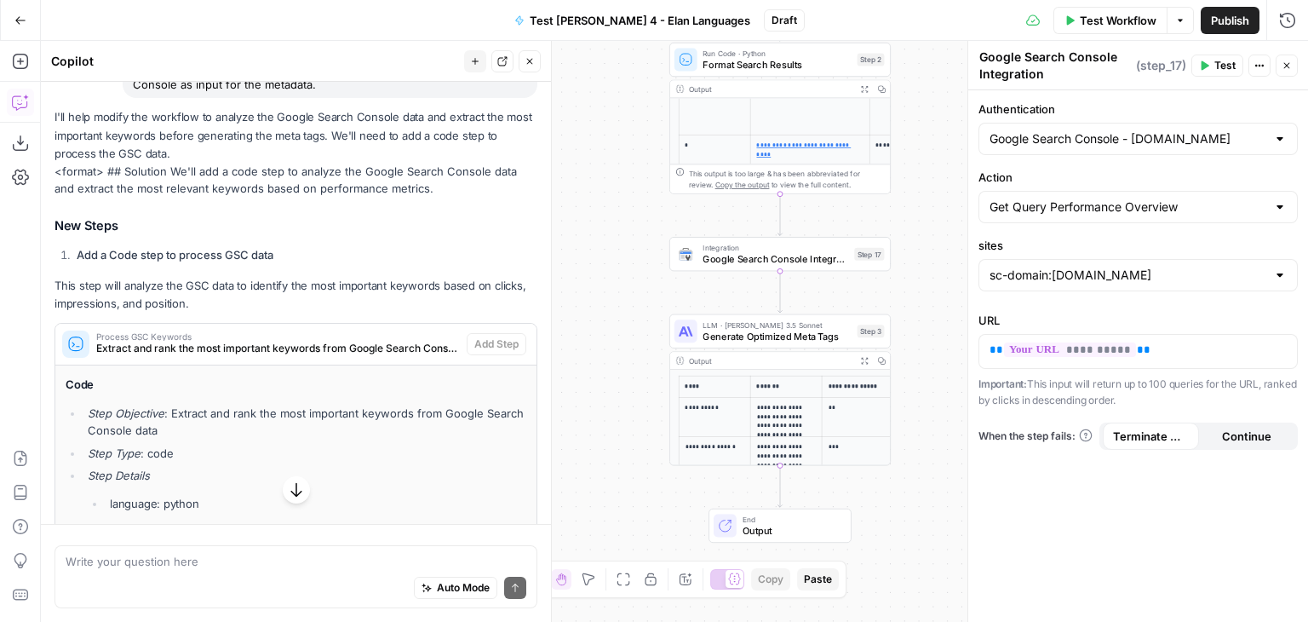
scroll to position [623, 0]
click at [86, 341] on icon at bounding box center [75, 344] width 27 height 27
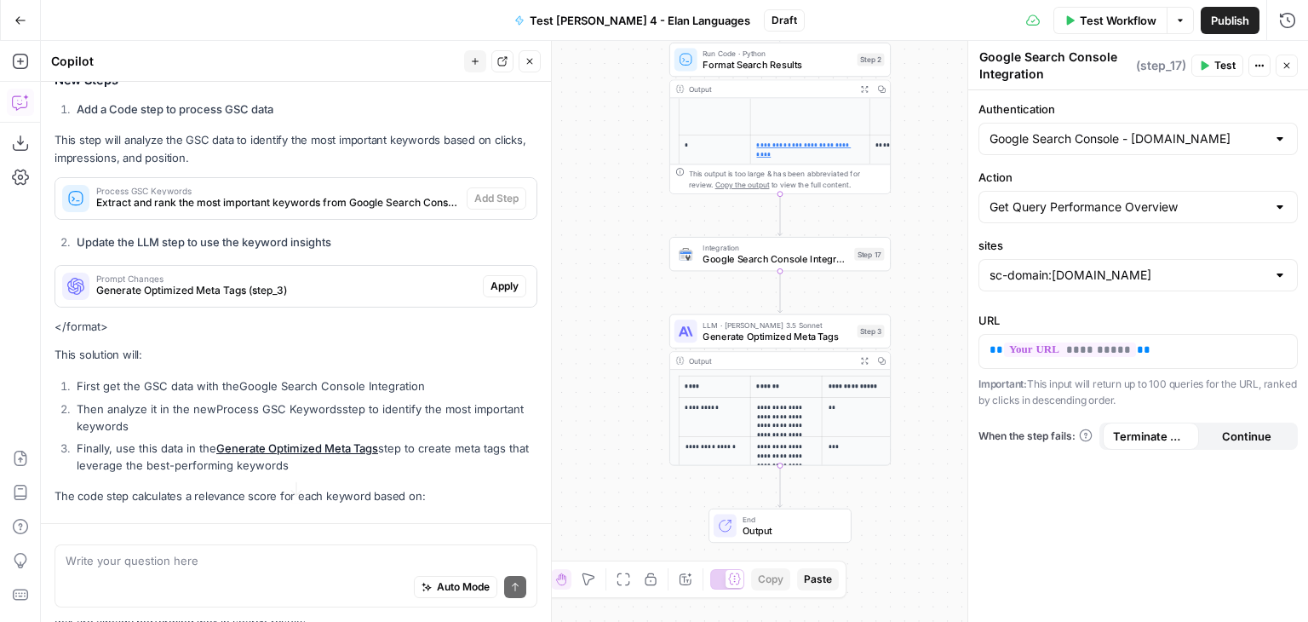
scroll to position [746, 0]
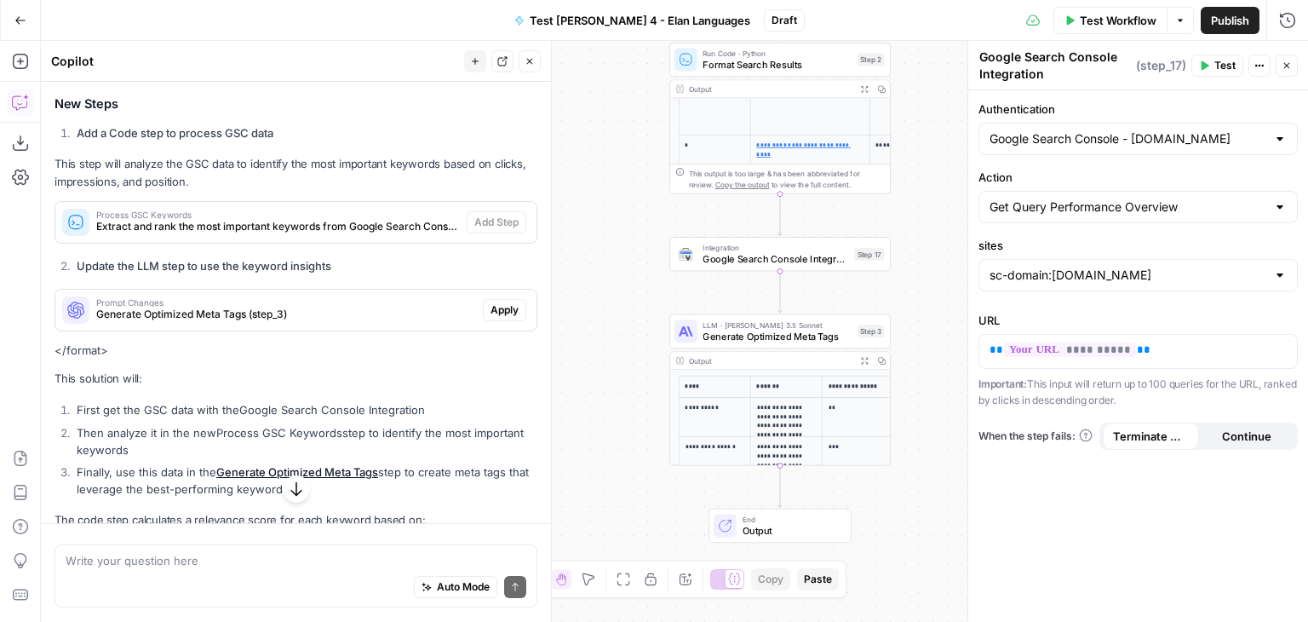
click at [405, 225] on span "Extract and rank the most important keywords from Google Search Console data" at bounding box center [278, 226] width 364 height 15
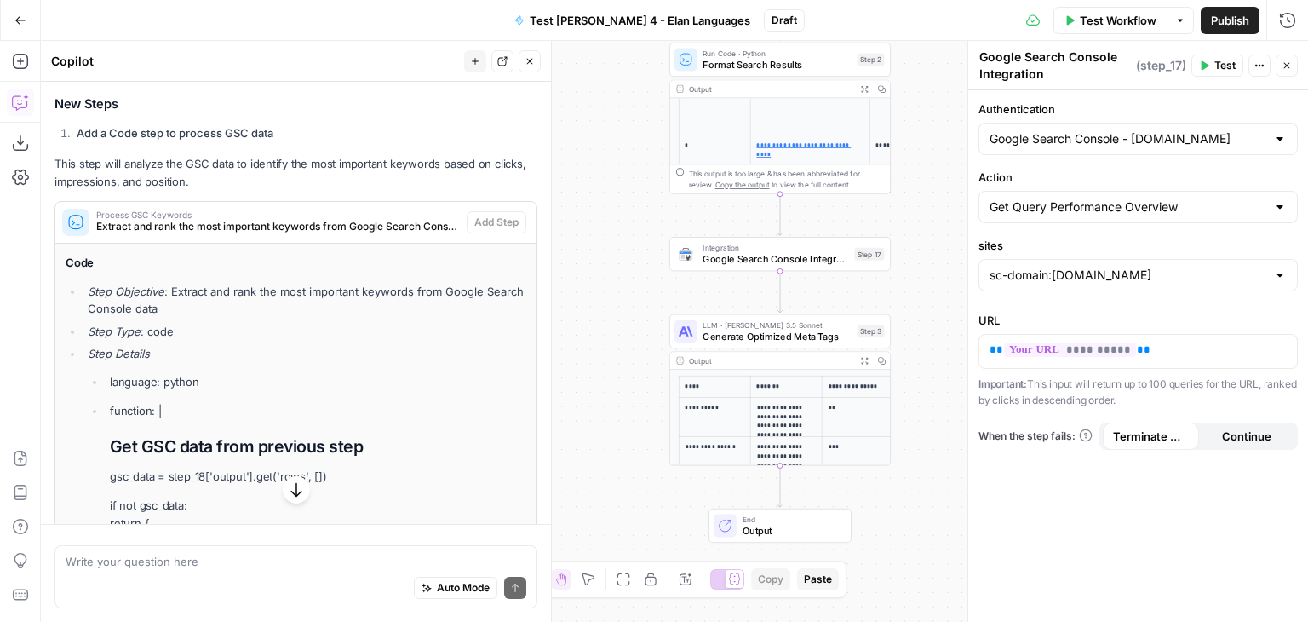
click at [245, 228] on span "Extract and rank the most important keywords from Google Search Console data" at bounding box center [278, 226] width 364 height 15
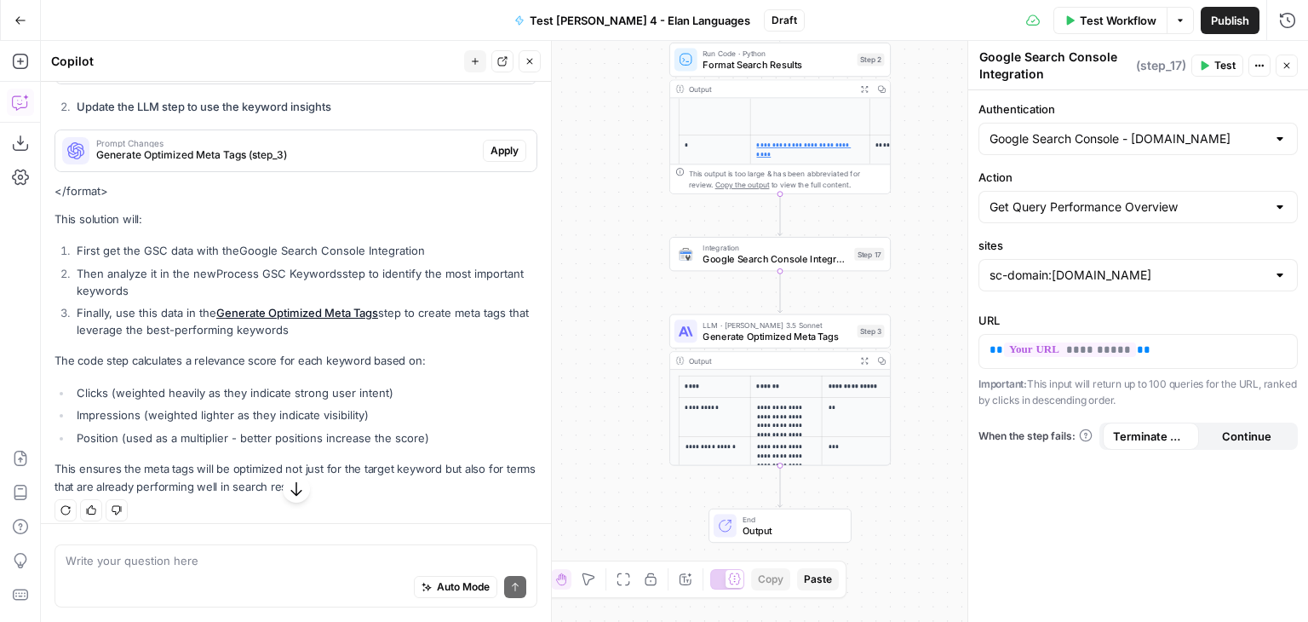
scroll to position [916, 0]
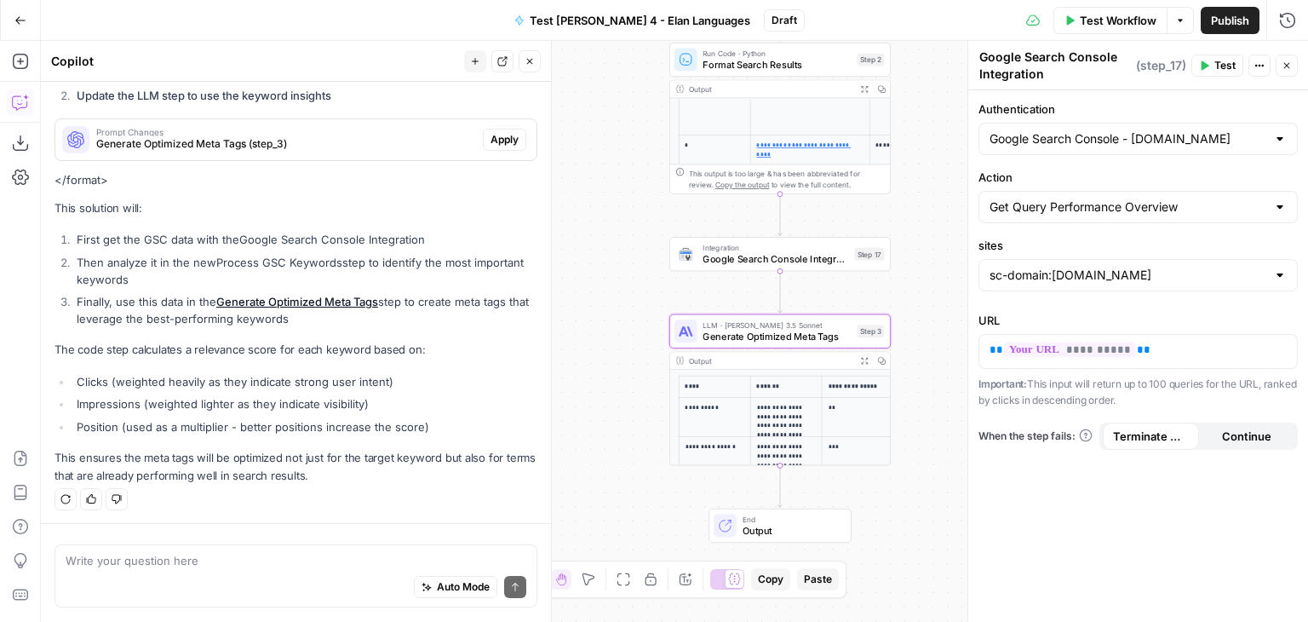
click at [327, 141] on span "Generate Optimized Meta Tags (step_3)" at bounding box center [286, 143] width 380 height 15
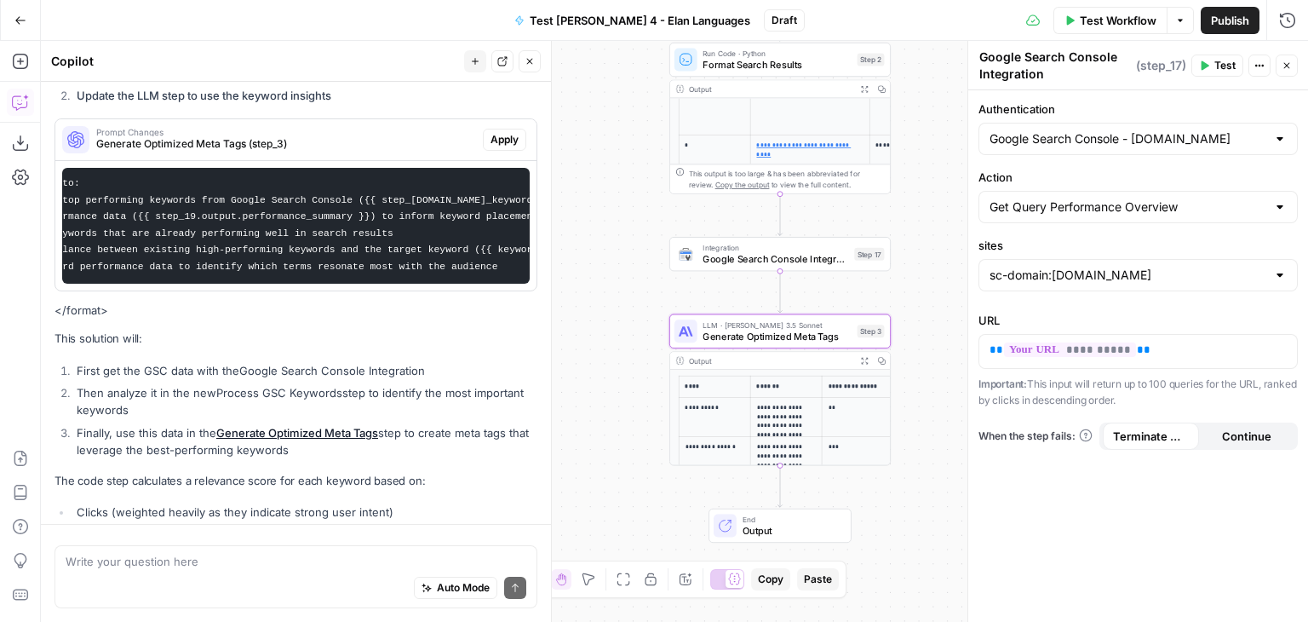
scroll to position [0, 0]
click at [261, 146] on span "Generate Optimized Meta Tags (step_3)" at bounding box center [286, 143] width 380 height 15
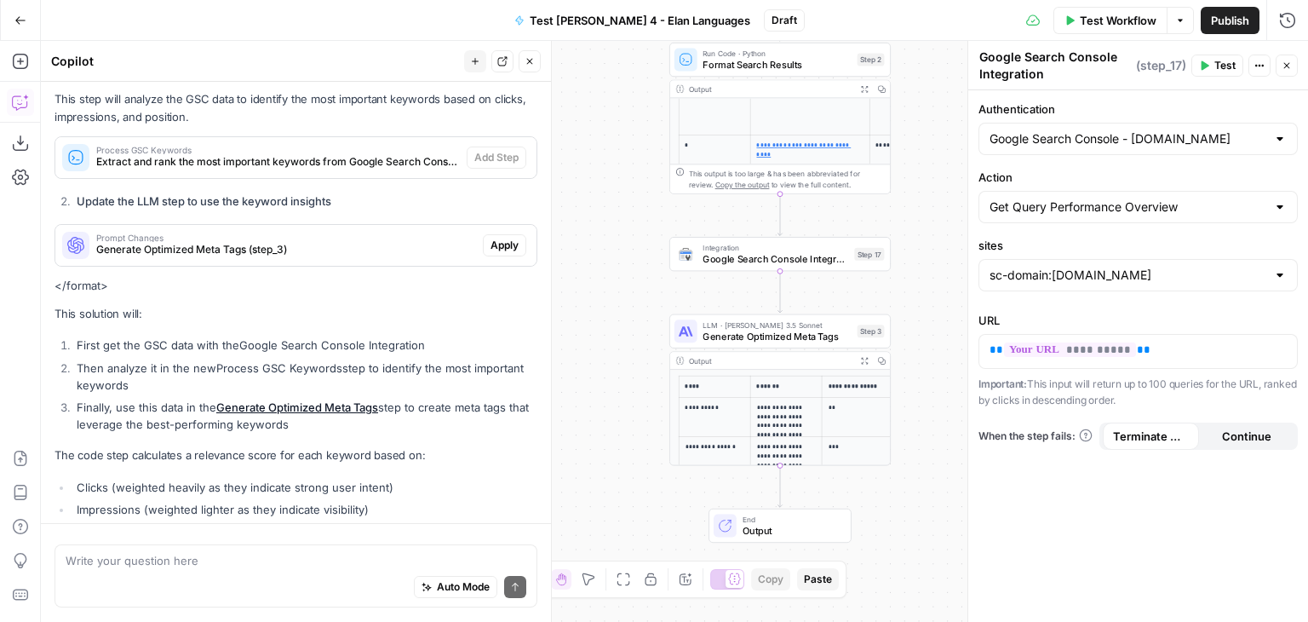
scroll to position [746, 0]
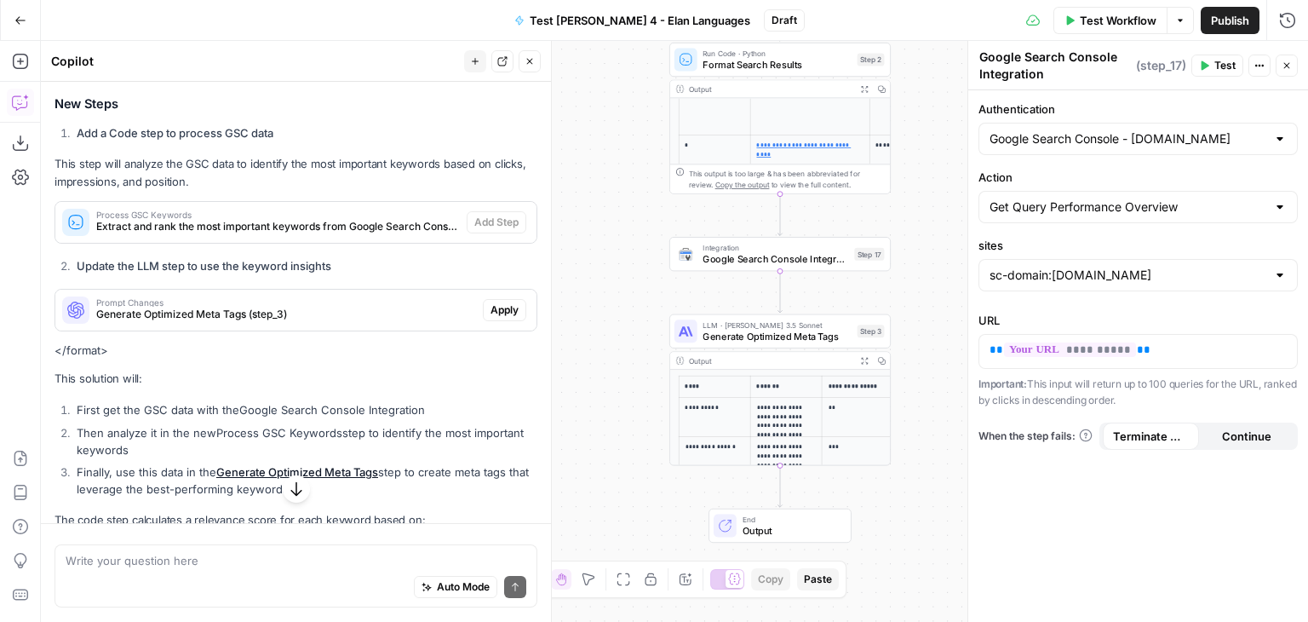
click at [307, 222] on span "Extract and rank the most important keywords from Google Search Console data" at bounding box center [278, 226] width 364 height 15
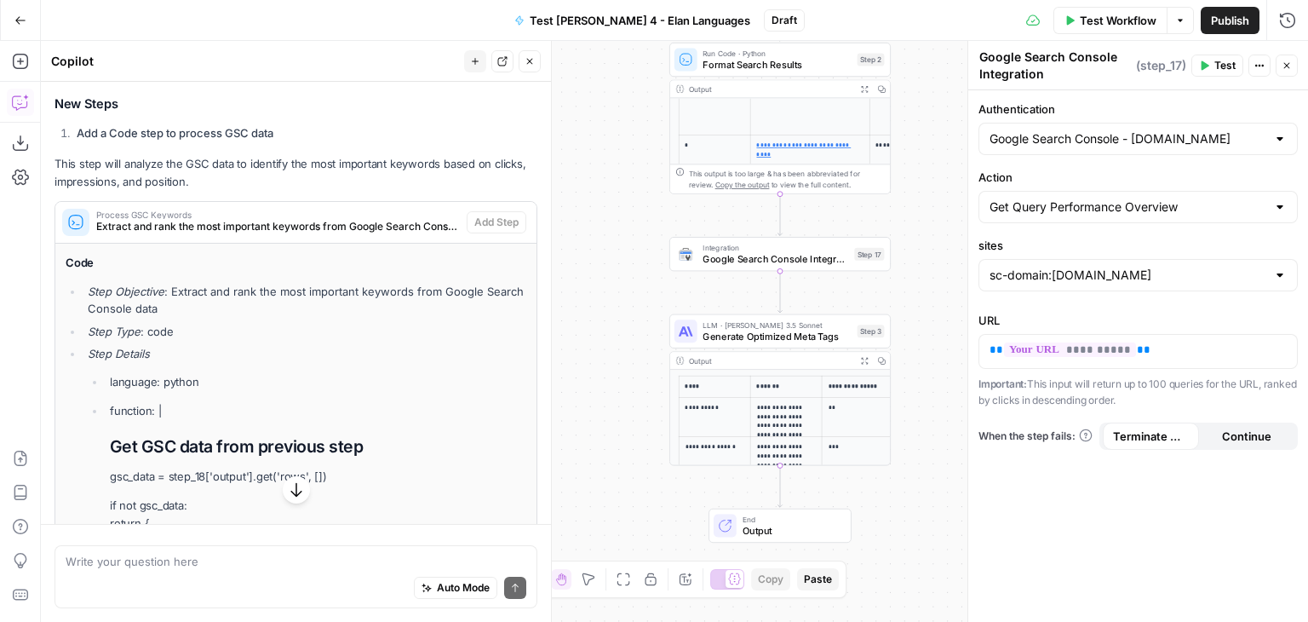
click at [307, 222] on span "Extract and rank the most important keywords from Google Search Console data" at bounding box center [278, 226] width 364 height 15
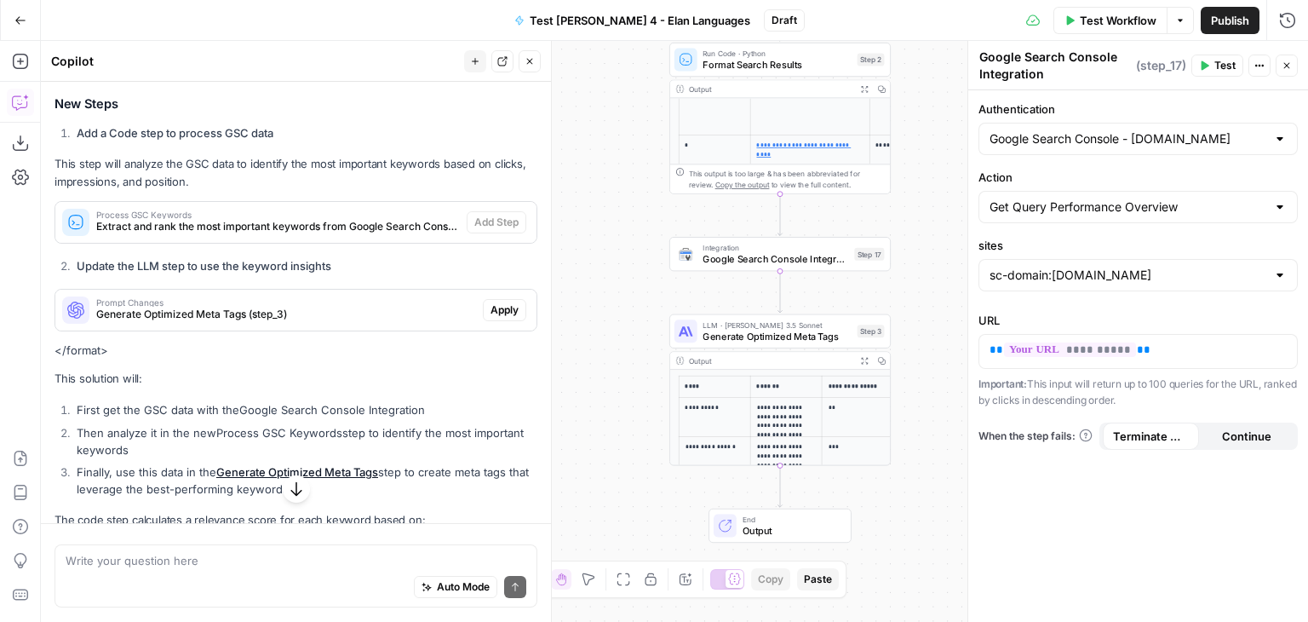
click at [249, 578] on div "Auto Mode Send" at bounding box center [296, 588] width 461 height 37
type textarea "Why can't I add the step you just suggested ("Process GSC keywords")"
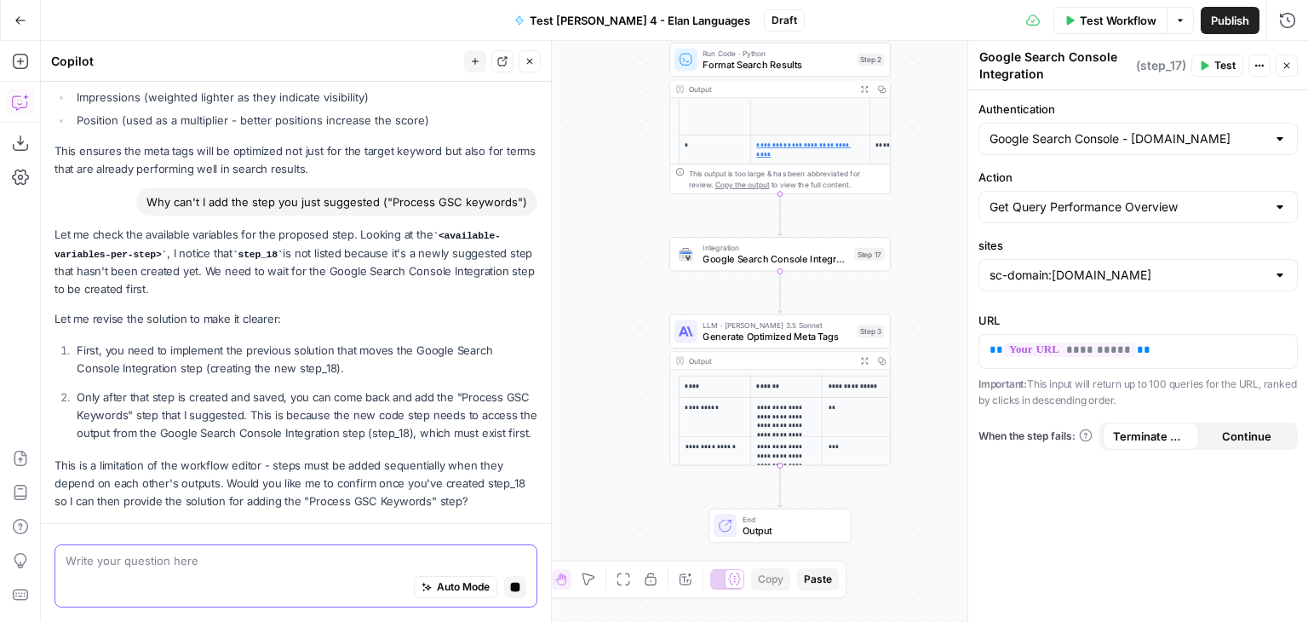
scroll to position [1265, 0]
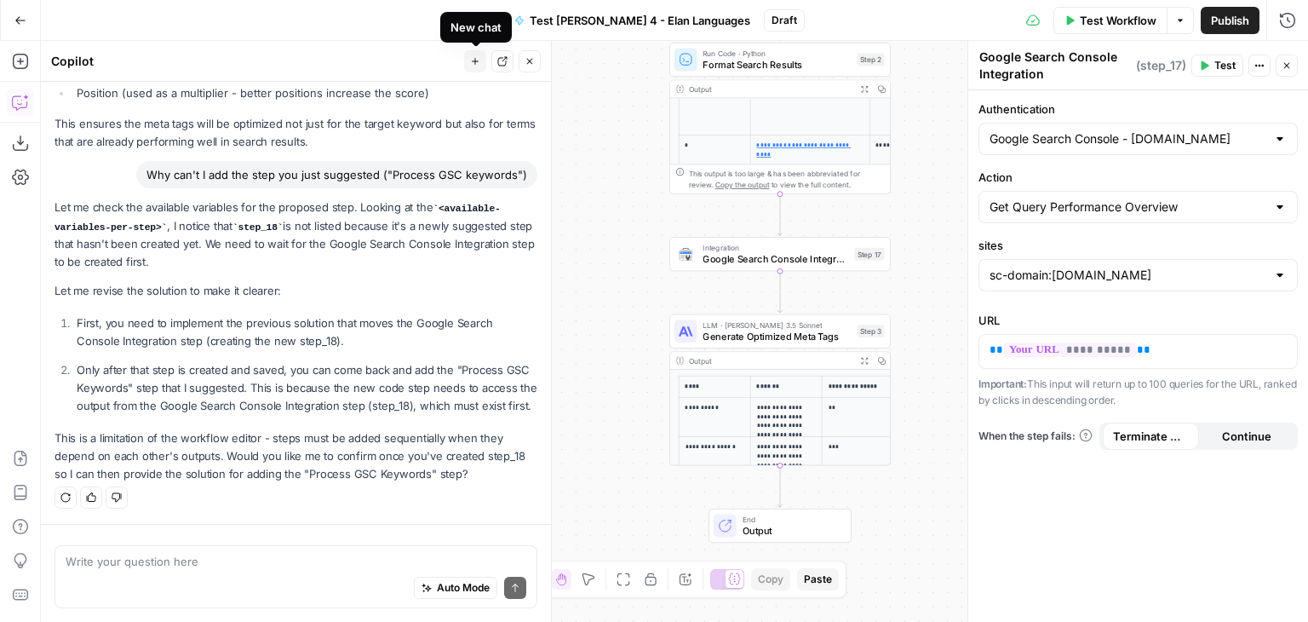
click at [477, 64] on icon "button" at bounding box center [475, 61] width 10 height 10
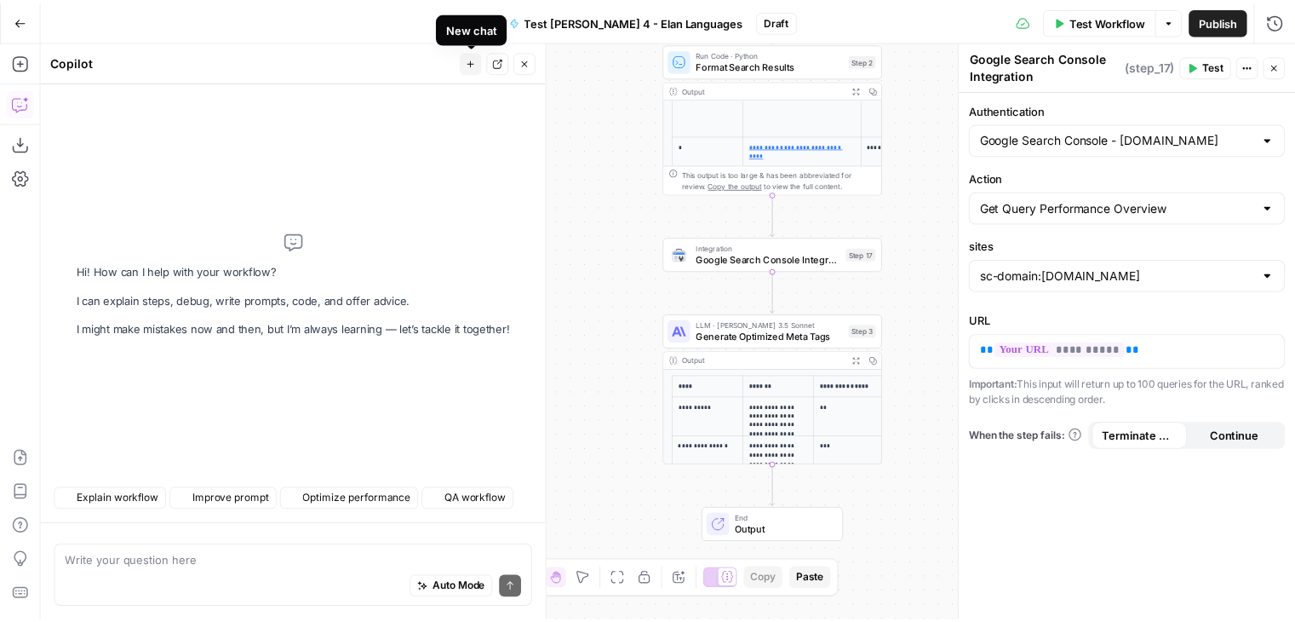
scroll to position [0, 0]
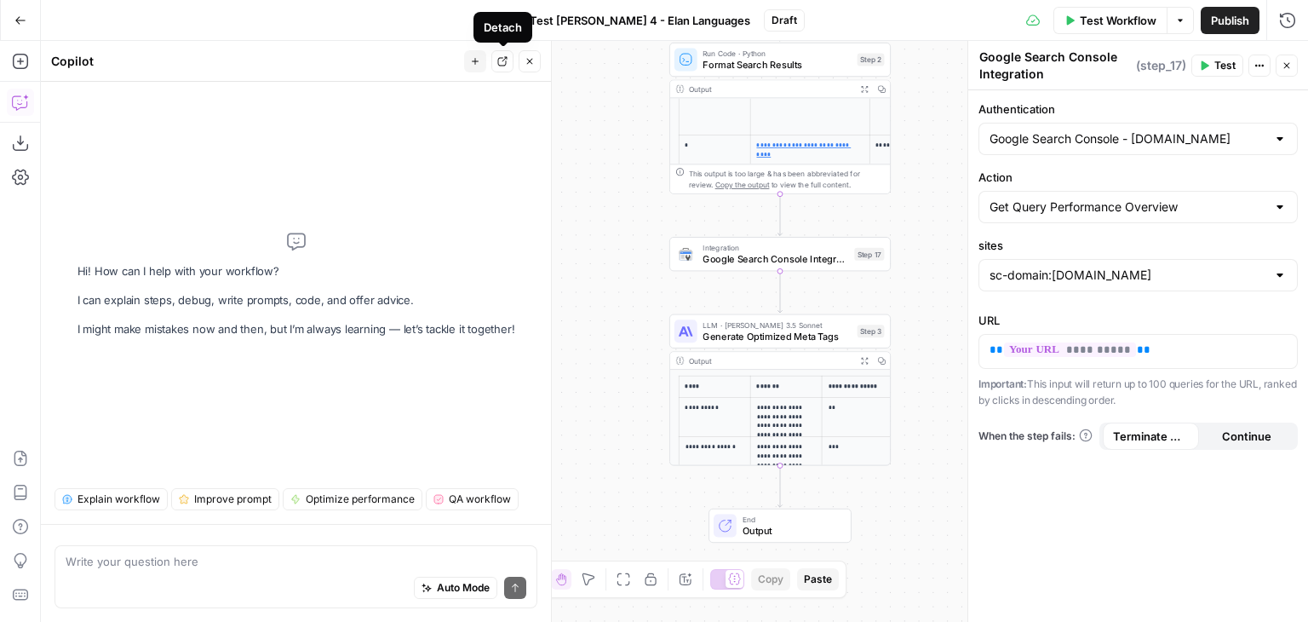
click at [508, 63] on button "Detach" at bounding box center [502, 61] width 22 height 22
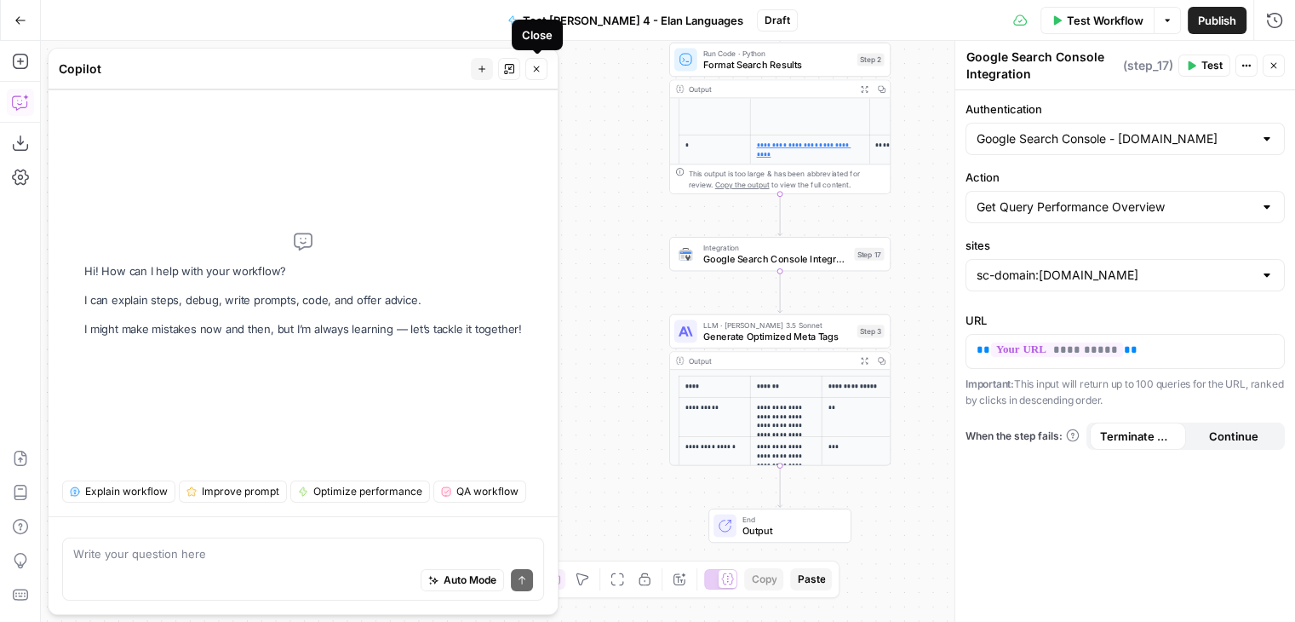
click at [516, 74] on button "Affix" at bounding box center [509, 69] width 22 height 22
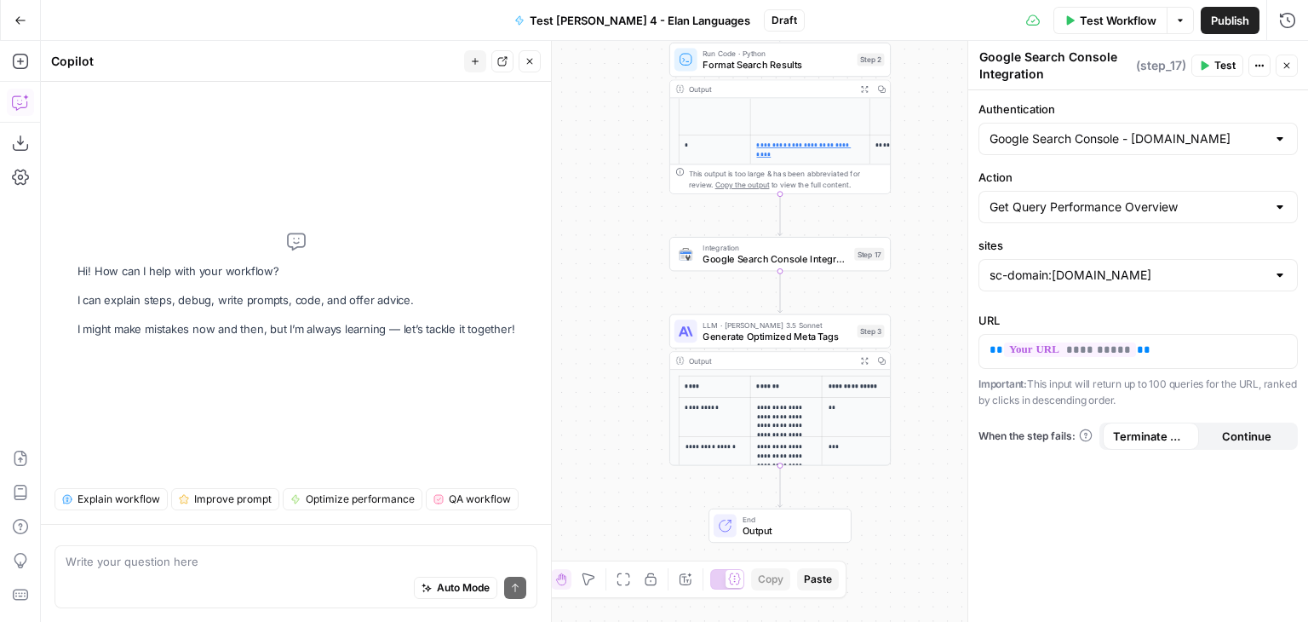
click at [170, 573] on div "Auto Mode Send" at bounding box center [296, 588] width 461 height 37
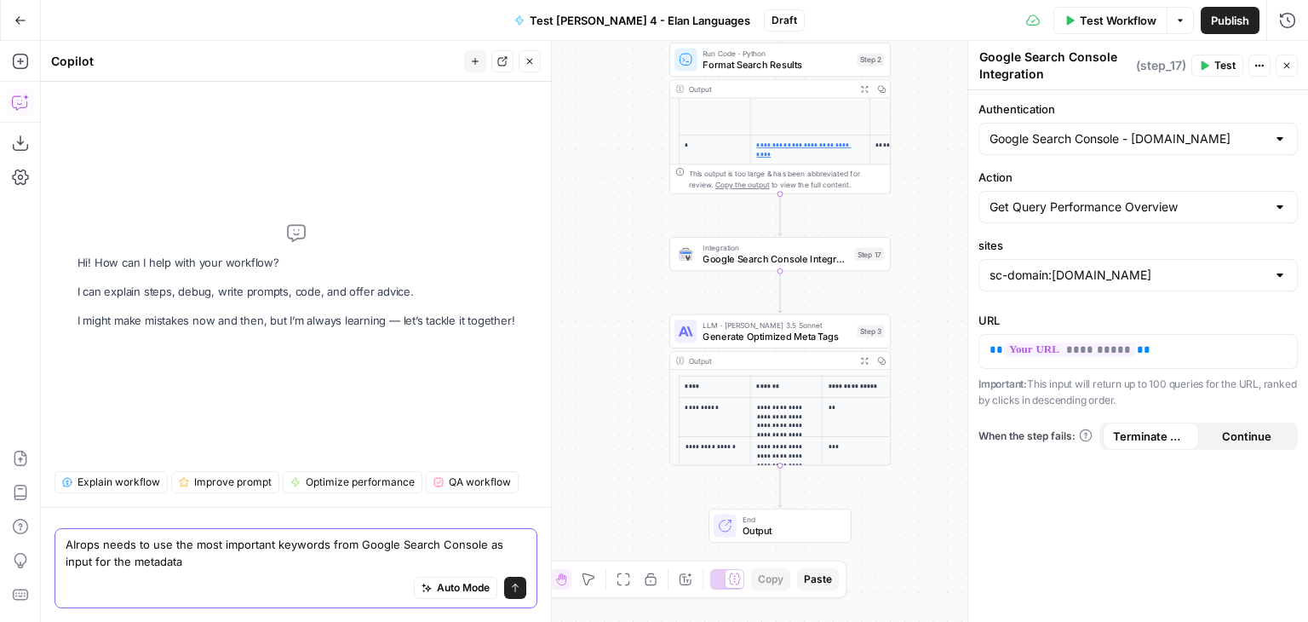
type textarea "AIrops needs to use the most important keywords from Google Search Console as i…"
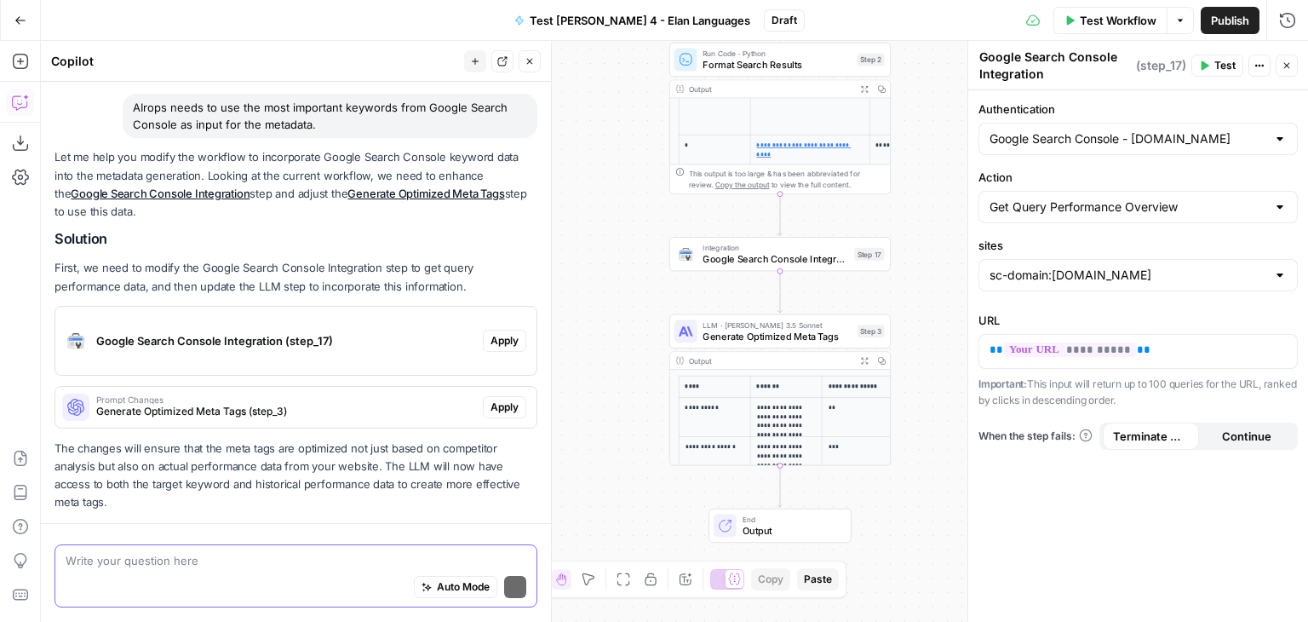
scroll to position [115, 0]
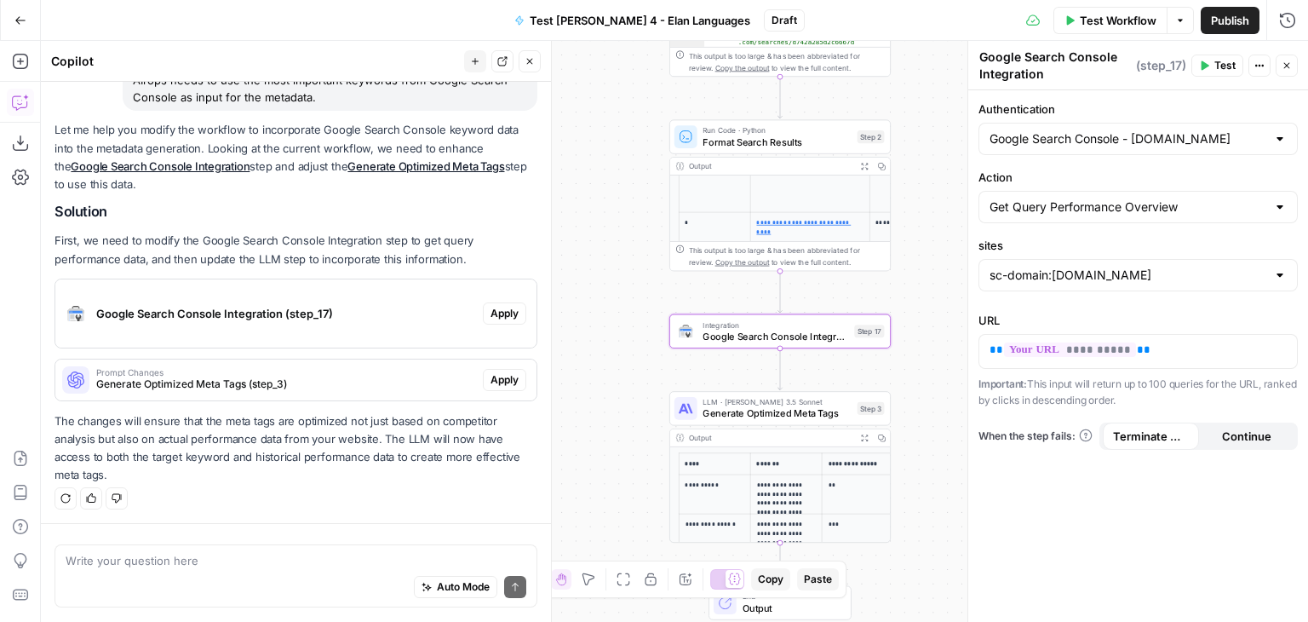
click at [154, 307] on span "Google Search Console Integration (step_17)" at bounding box center [286, 313] width 380 height 17
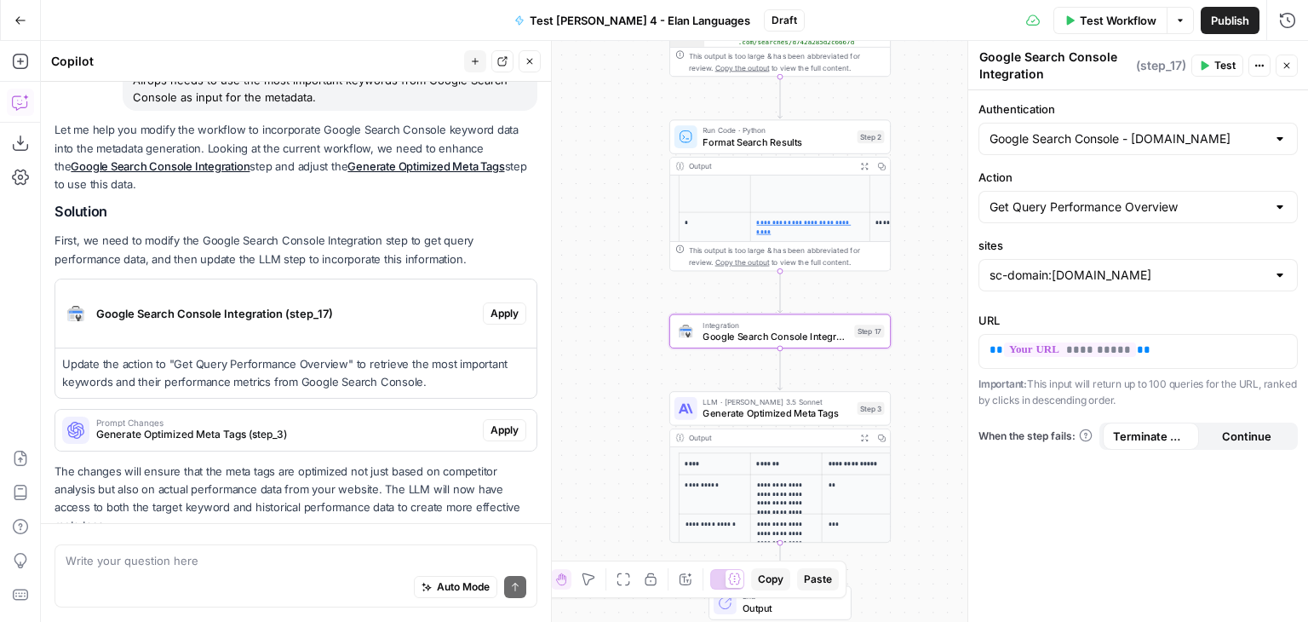
scroll to position [165, 0]
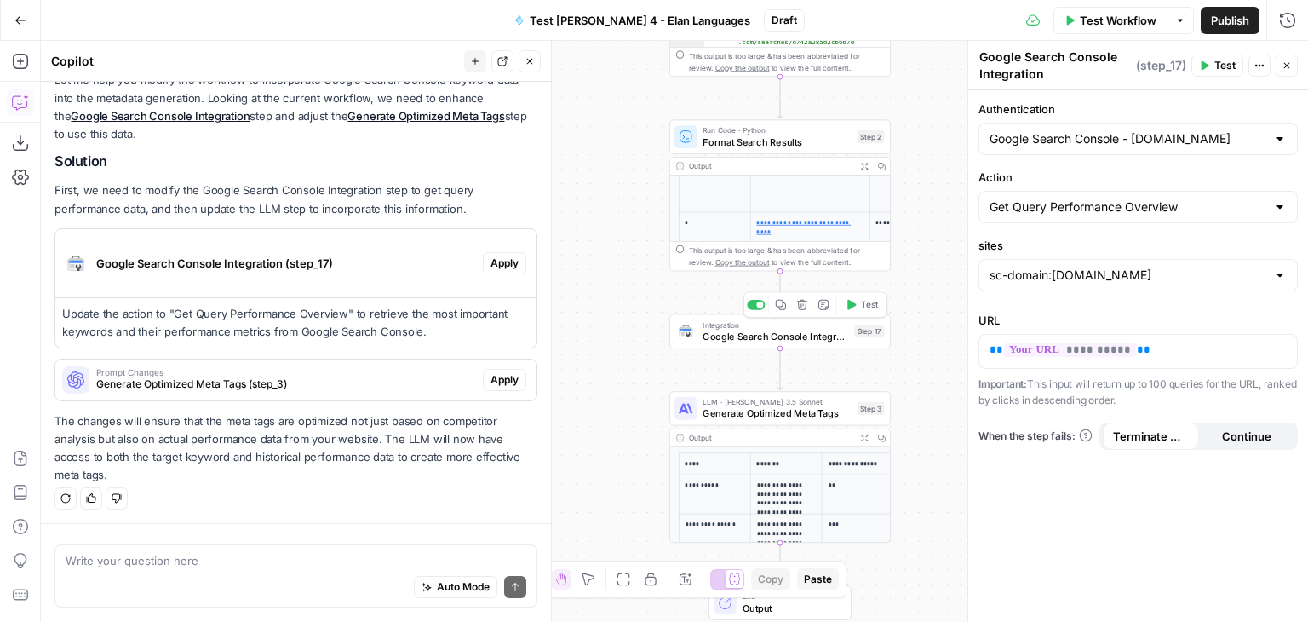
click at [738, 343] on div "Integration Google Search Console Integration Step 17 Copy step Delete step Add…" at bounding box center [779, 331] width 221 height 34
click at [497, 262] on span "Apply" at bounding box center [505, 262] width 28 height 15
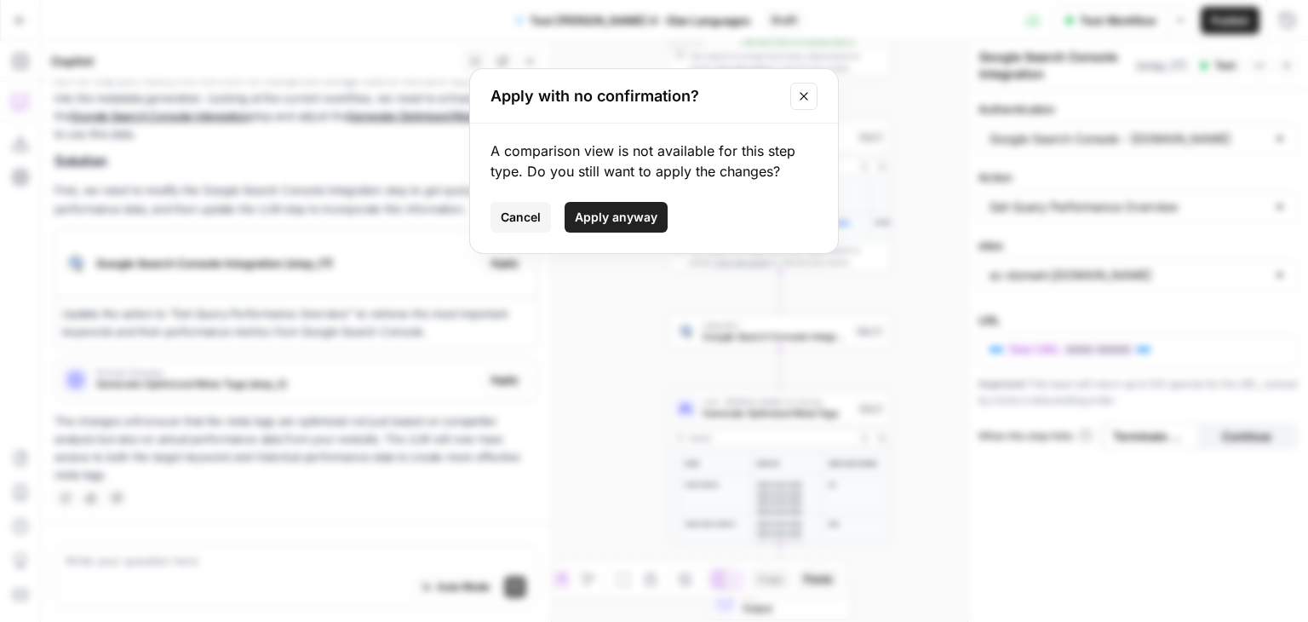
click at [498, 218] on button "Cancel" at bounding box center [521, 217] width 60 height 31
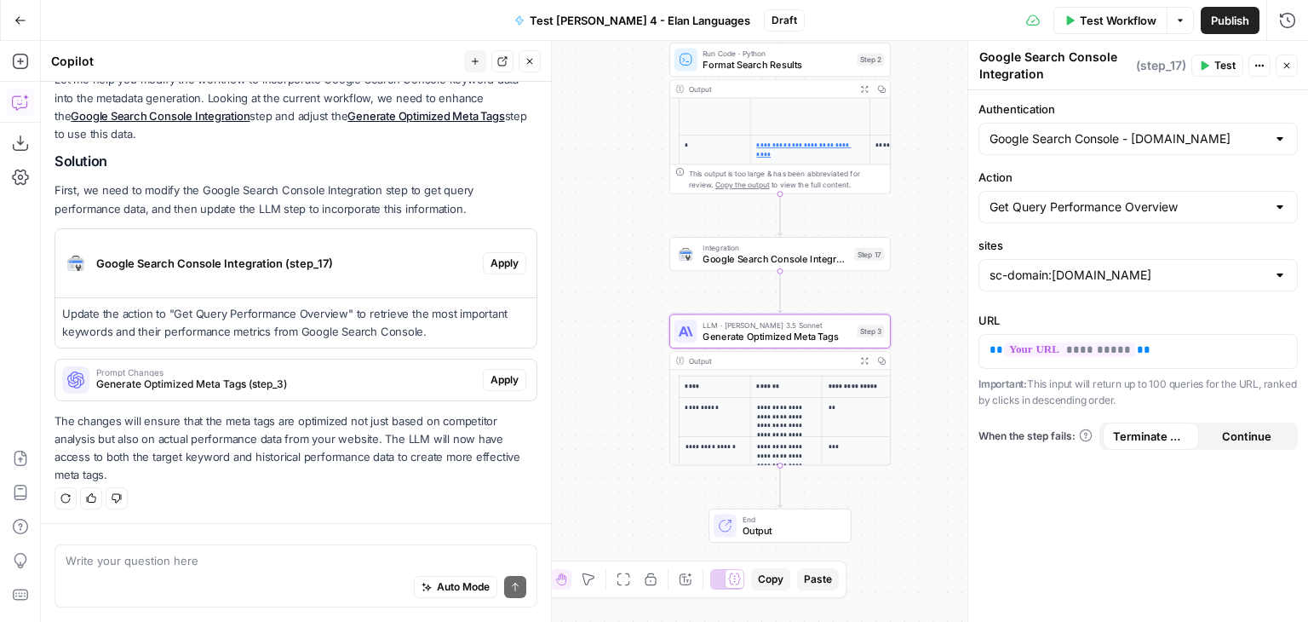
click at [323, 379] on span "Generate Optimized Meta Tags (step_3)" at bounding box center [286, 383] width 380 height 15
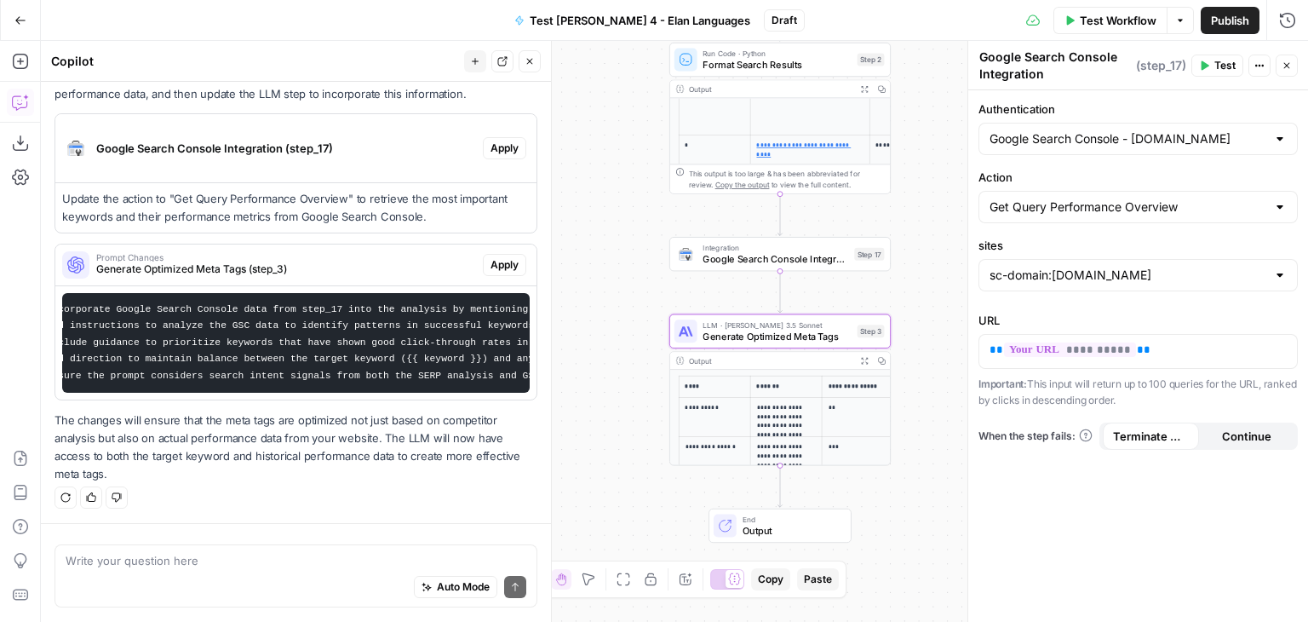
scroll to position [0, 0]
click at [491, 257] on span "Apply" at bounding box center [505, 264] width 28 height 15
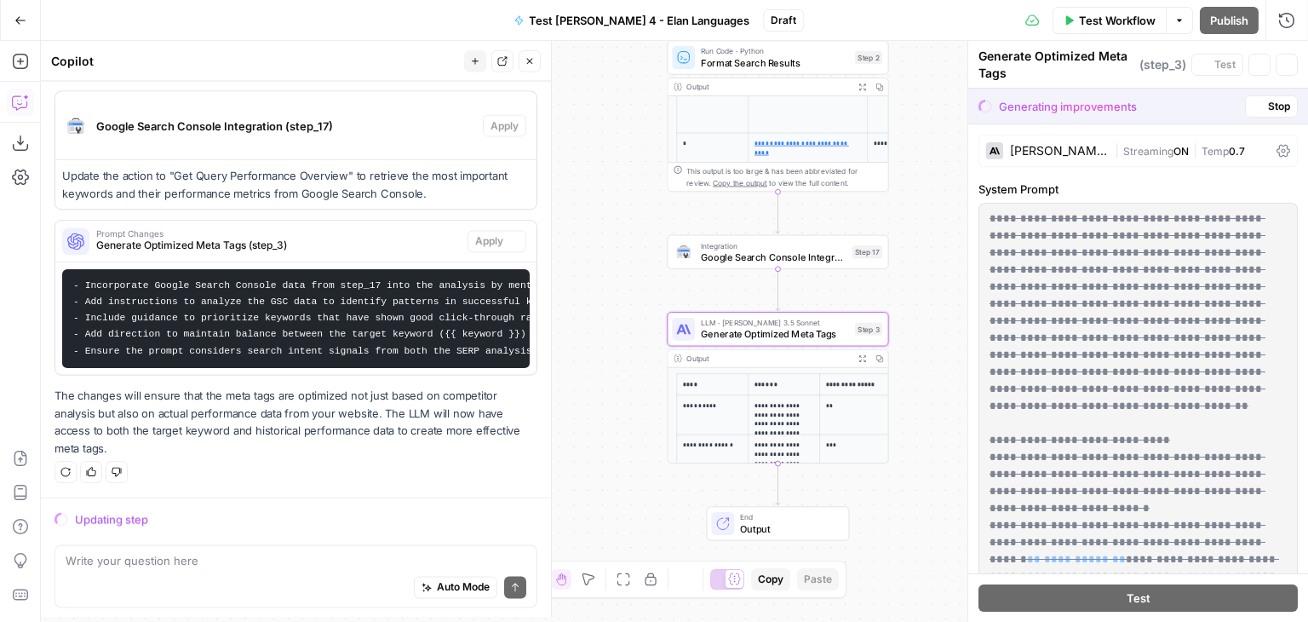
scroll to position [314, 0]
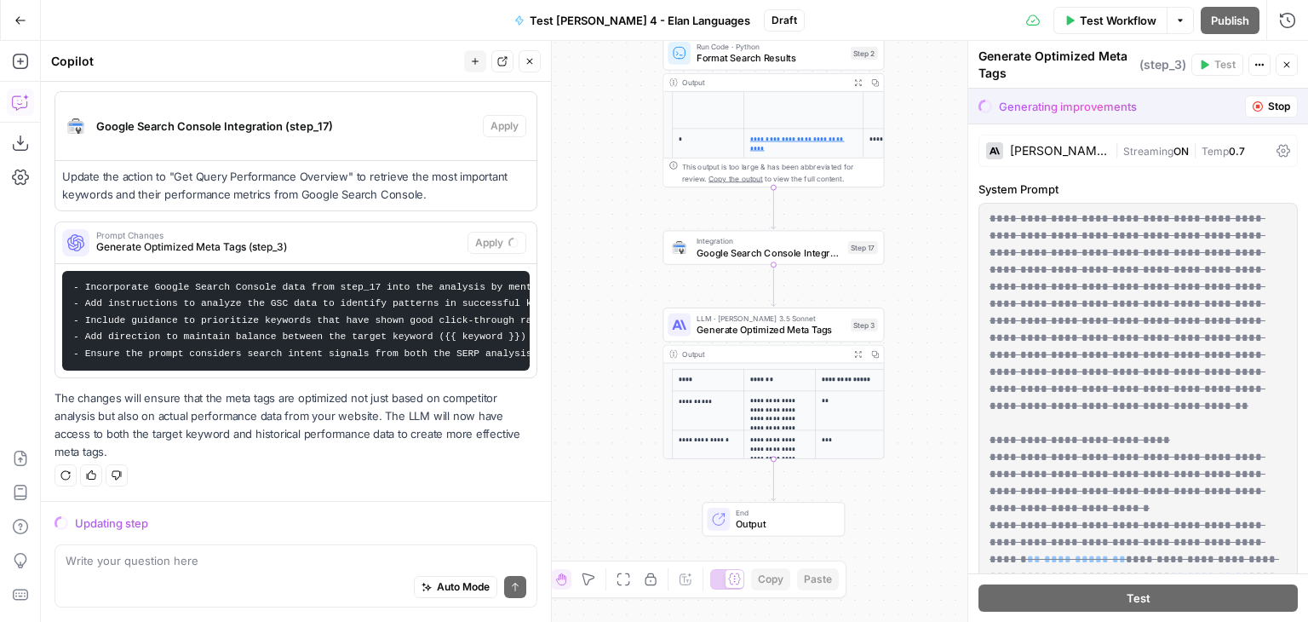
click at [1248, 114] on button "Stop" at bounding box center [1271, 106] width 53 height 22
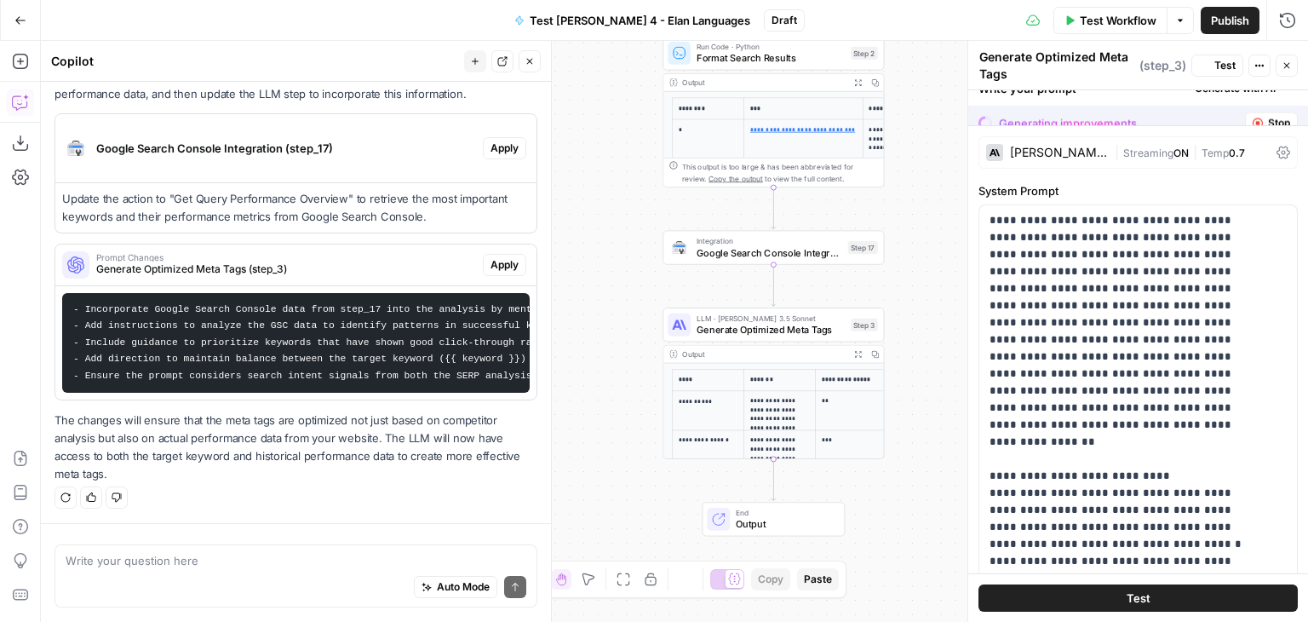
scroll to position [292, 0]
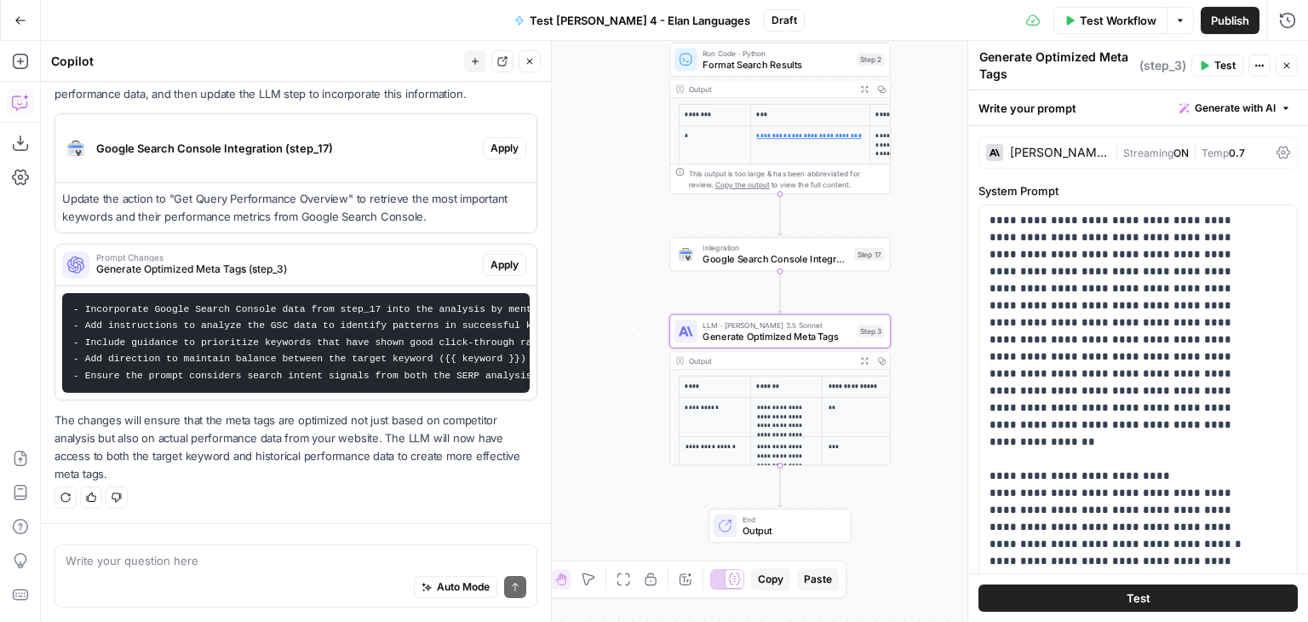
click at [330, 261] on span "Generate Optimized Meta Tags (step_3)" at bounding box center [286, 268] width 380 height 15
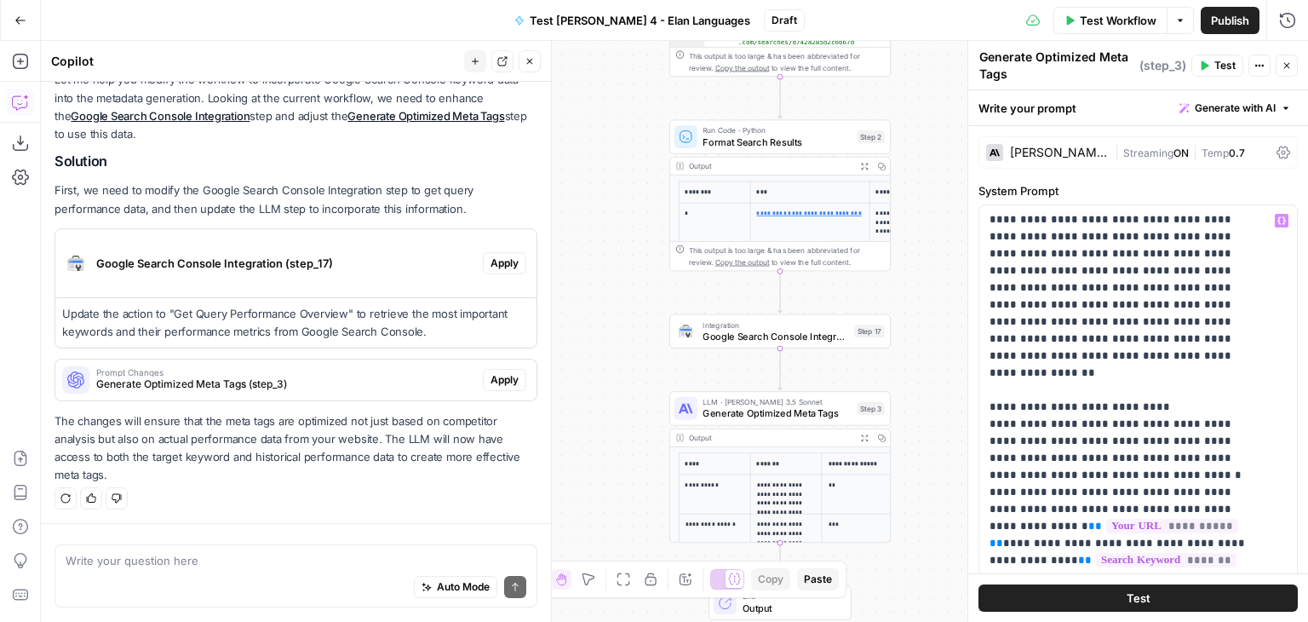
scroll to position [0, 0]
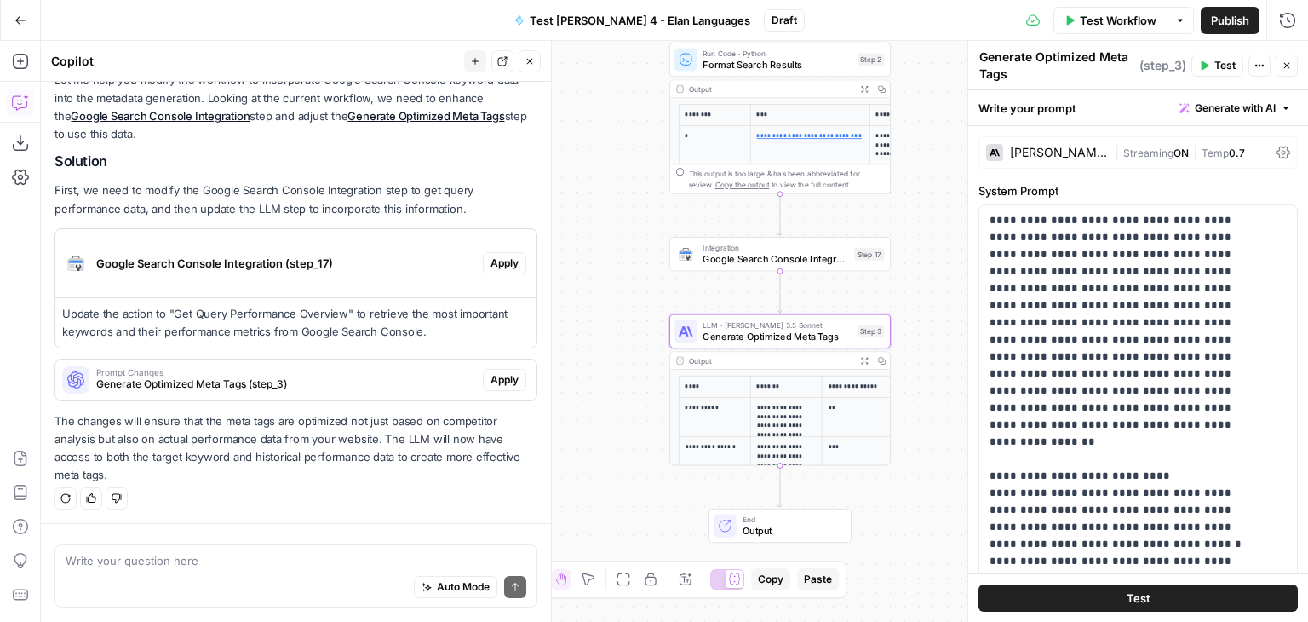
click at [329, 382] on span "Generate Optimized Meta Tags (step_3)" at bounding box center [286, 383] width 380 height 15
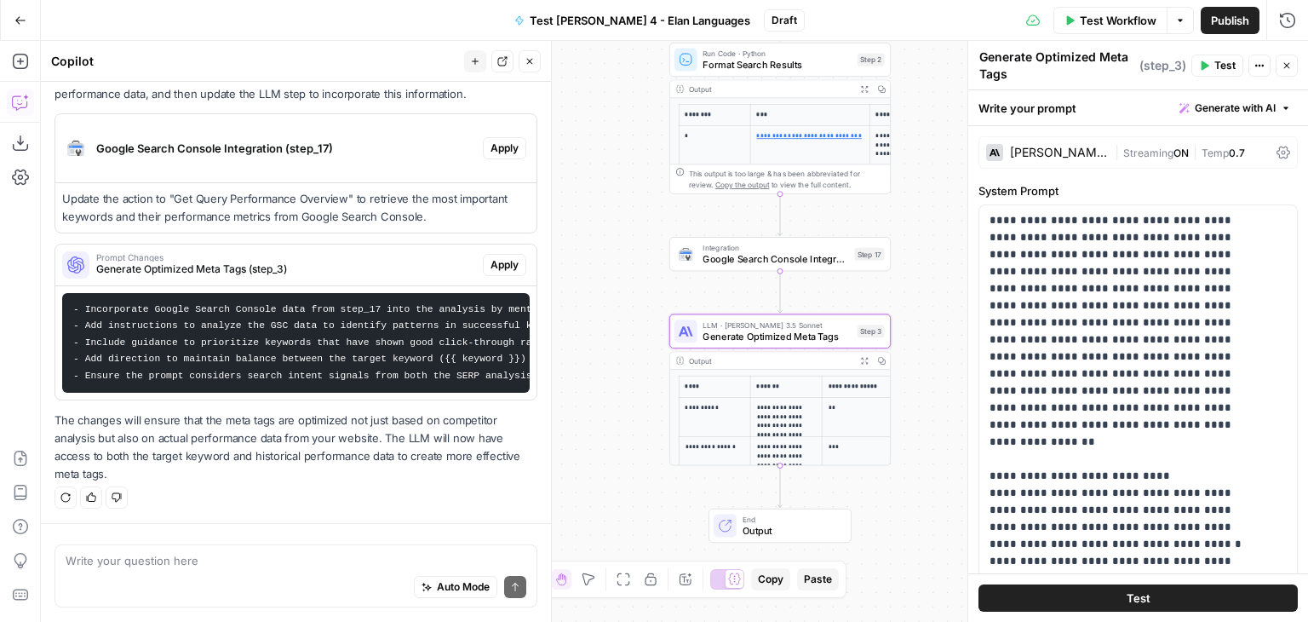
click at [491, 257] on span "Apply" at bounding box center [505, 264] width 28 height 15
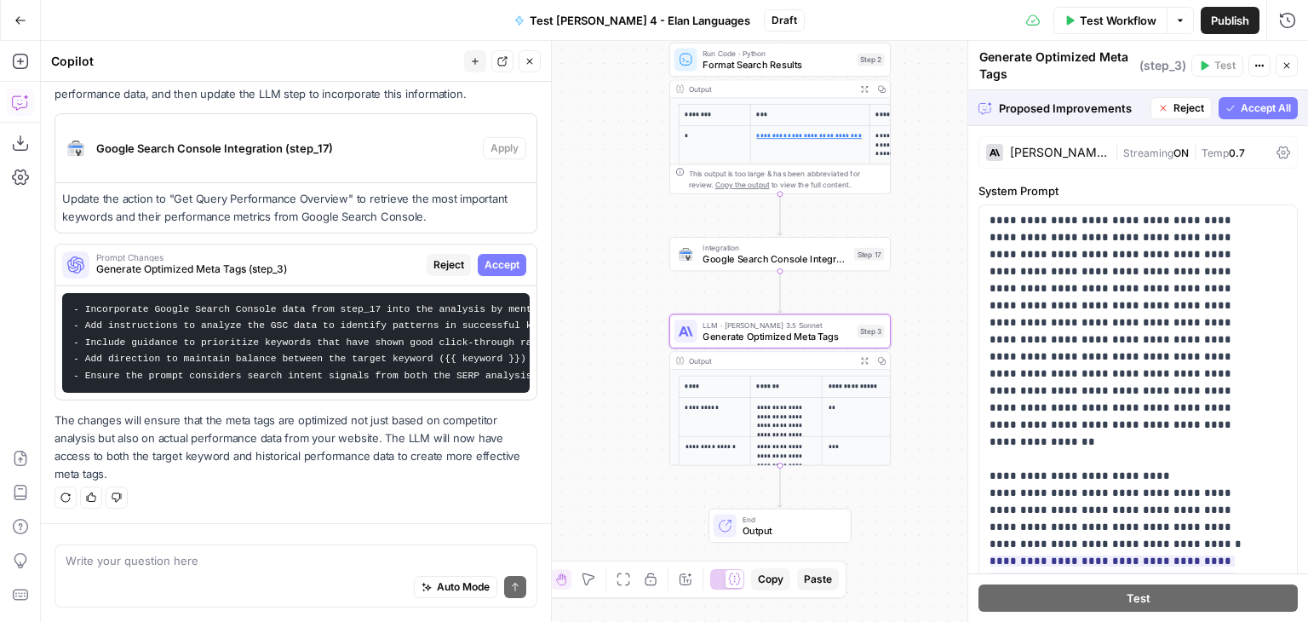
click at [488, 257] on span "Accept" at bounding box center [502, 264] width 35 height 15
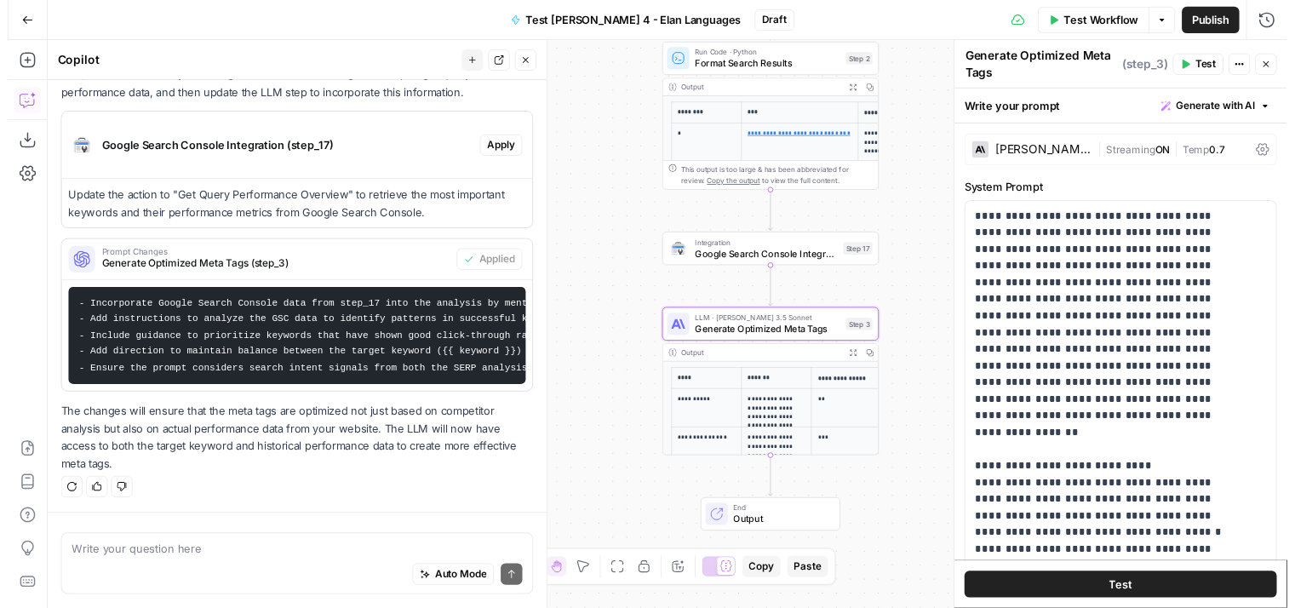
scroll to position [234, 0]
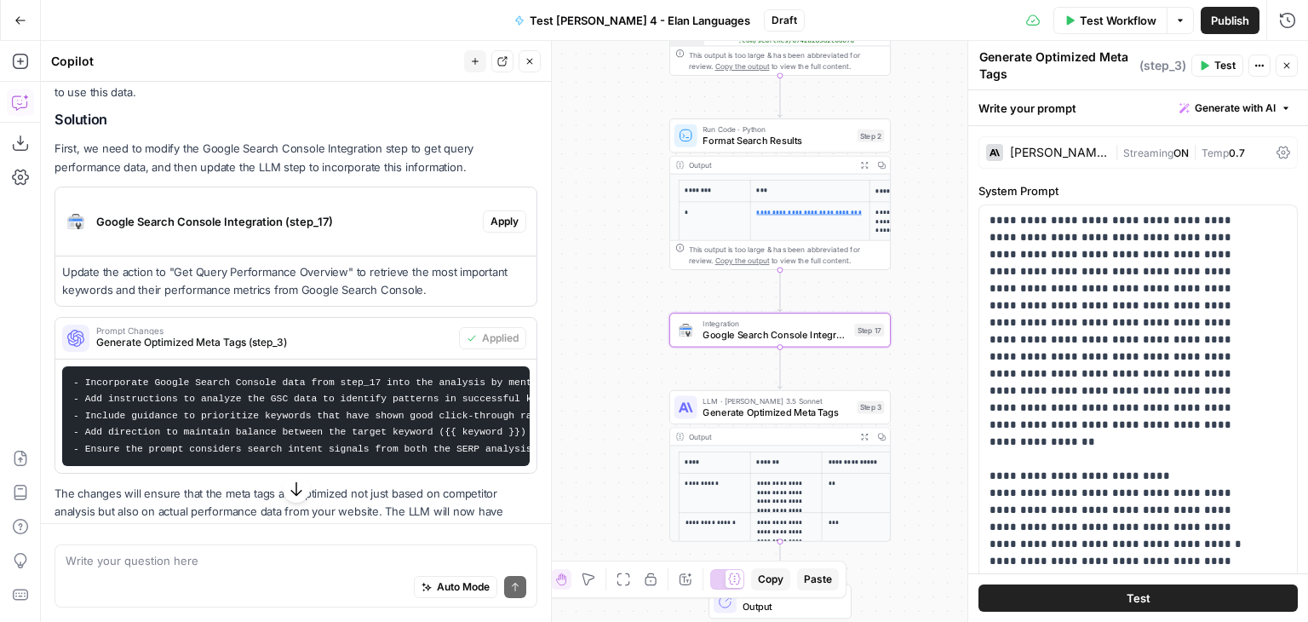
click at [270, 229] on span "Google Search Console Integration (step_17)" at bounding box center [286, 221] width 380 height 17
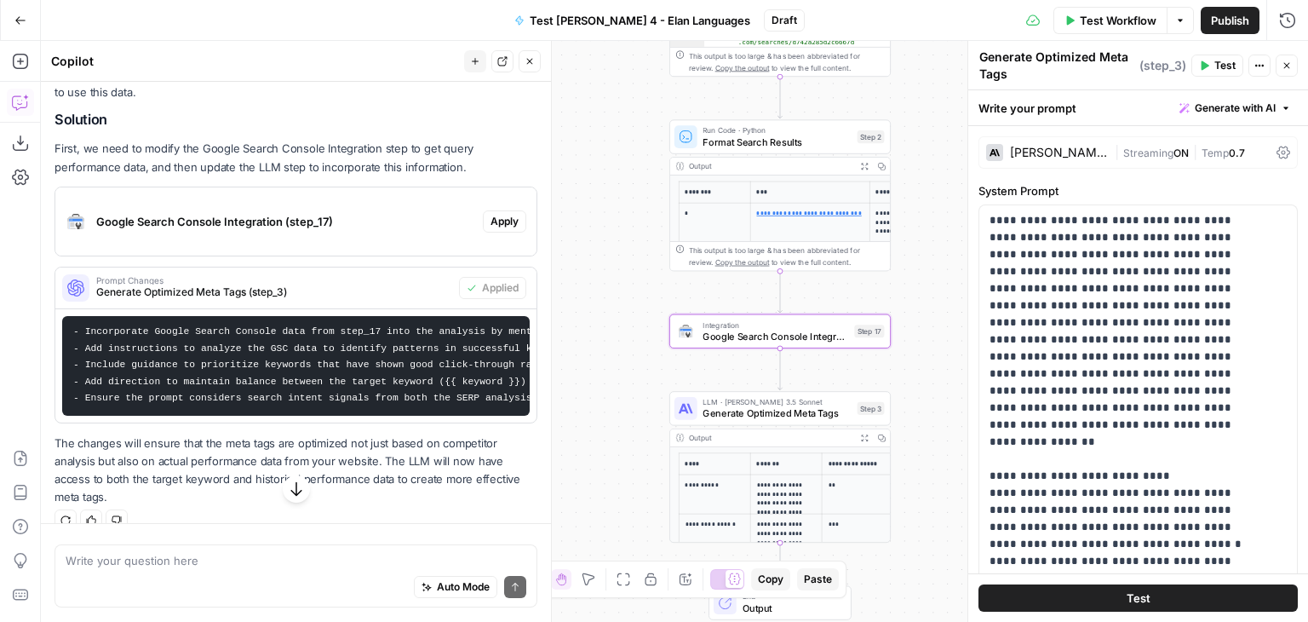
click at [491, 221] on span "Apply" at bounding box center [505, 221] width 28 height 15
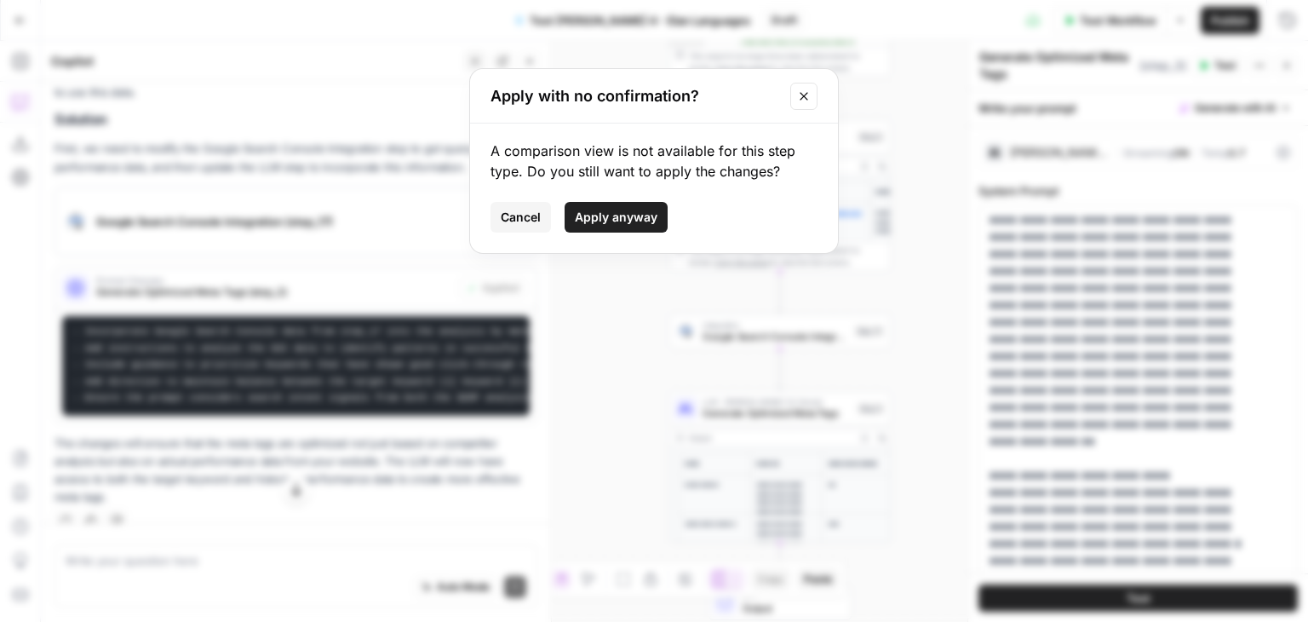
click at [504, 215] on span "Cancel" at bounding box center [521, 217] width 40 height 17
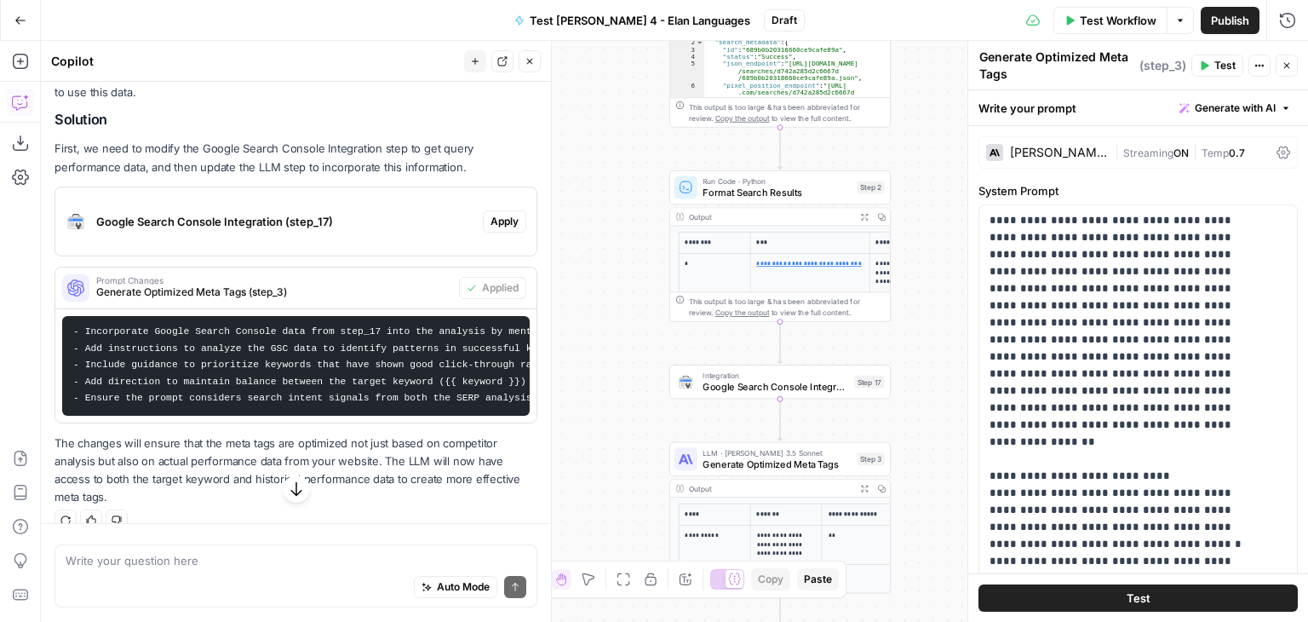
click at [1100, 24] on span "Test Workflow" at bounding box center [1118, 20] width 77 height 17
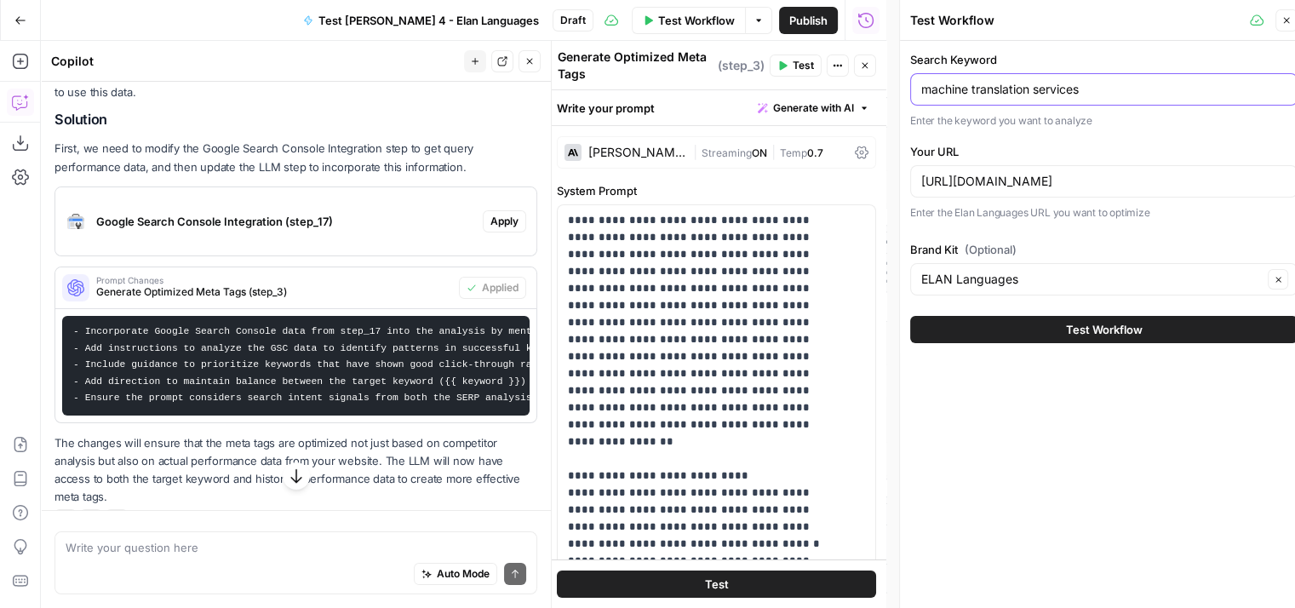
drag, startPoint x: 1097, startPoint y: 89, endPoint x: 858, endPoint y: 79, distance: 239.5
click at [858, 79] on body "Depends New Home Browse Your Data Usage Settings Recent Grids Test 3 - Elan Lan…" at bounding box center [647, 304] width 1295 height 608
drag, startPoint x: 1104, startPoint y: 96, endPoint x: 921, endPoint y: 87, distance: 183.3
click at [921, 87] on input "machine translation services" at bounding box center [1103, 89] width 365 height 17
paste input "certified"
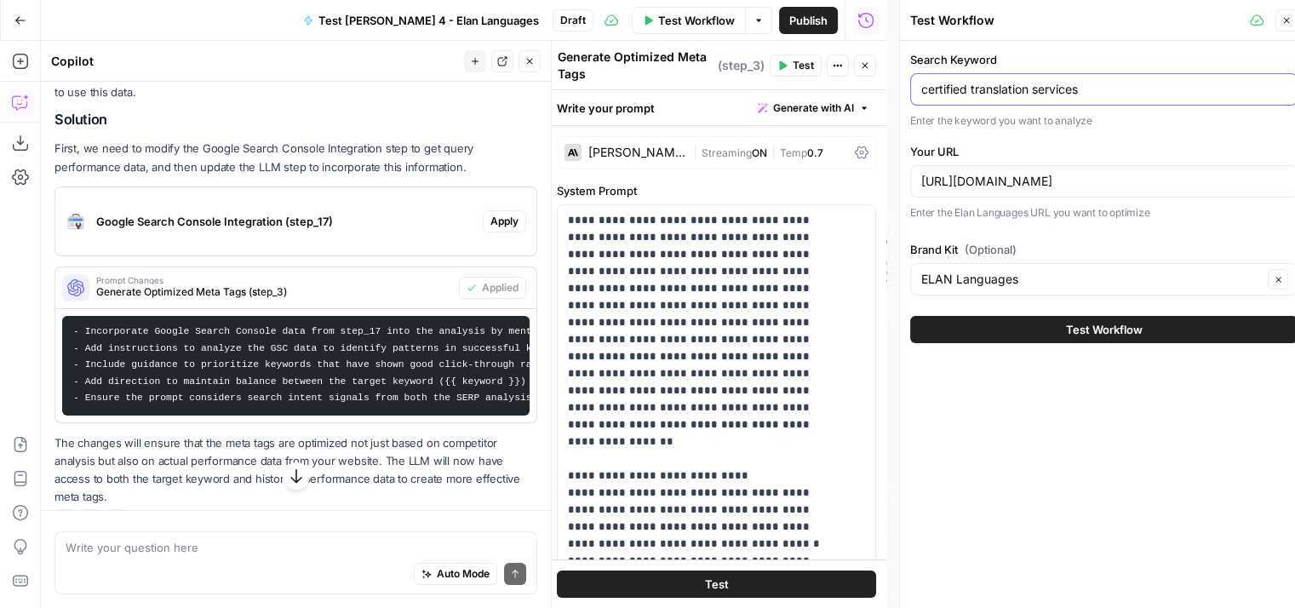
type input "certified translation services"
click at [1049, 178] on input "https://www.elanlanguages.com/en/translation/machine-translation" at bounding box center [1103, 181] width 365 height 17
paste input "certified"
type input "https://www.elanlanguages.com/en/translation/certified-translation"
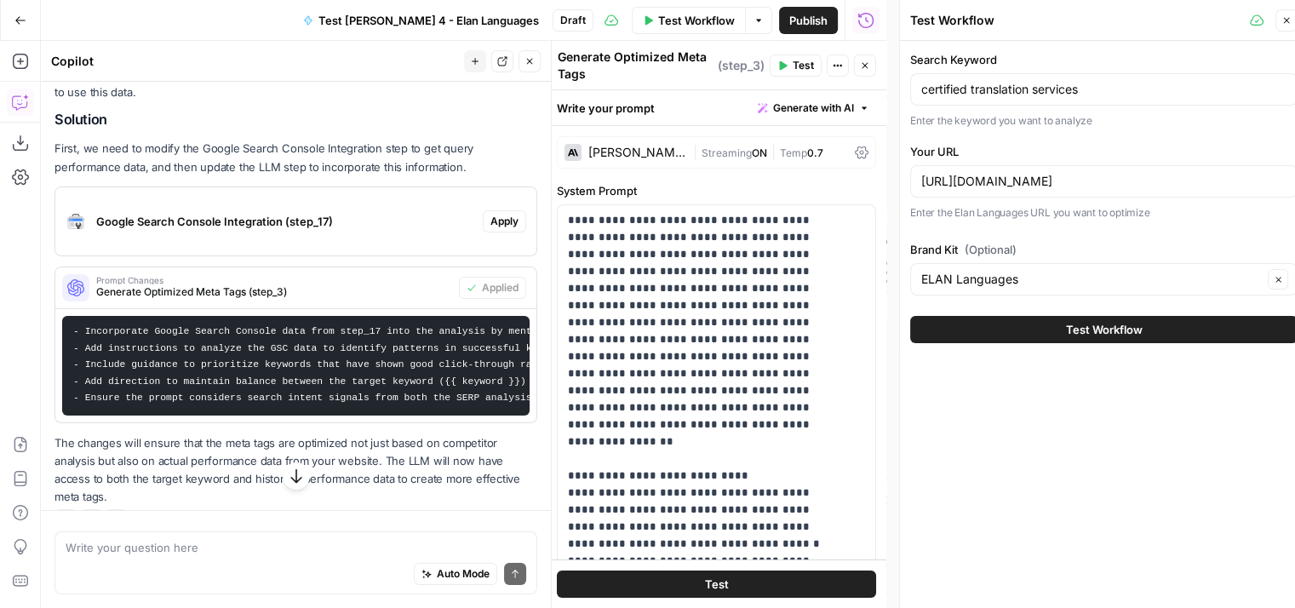
click at [1098, 327] on span "Test Workflow" at bounding box center [1104, 329] width 77 height 17
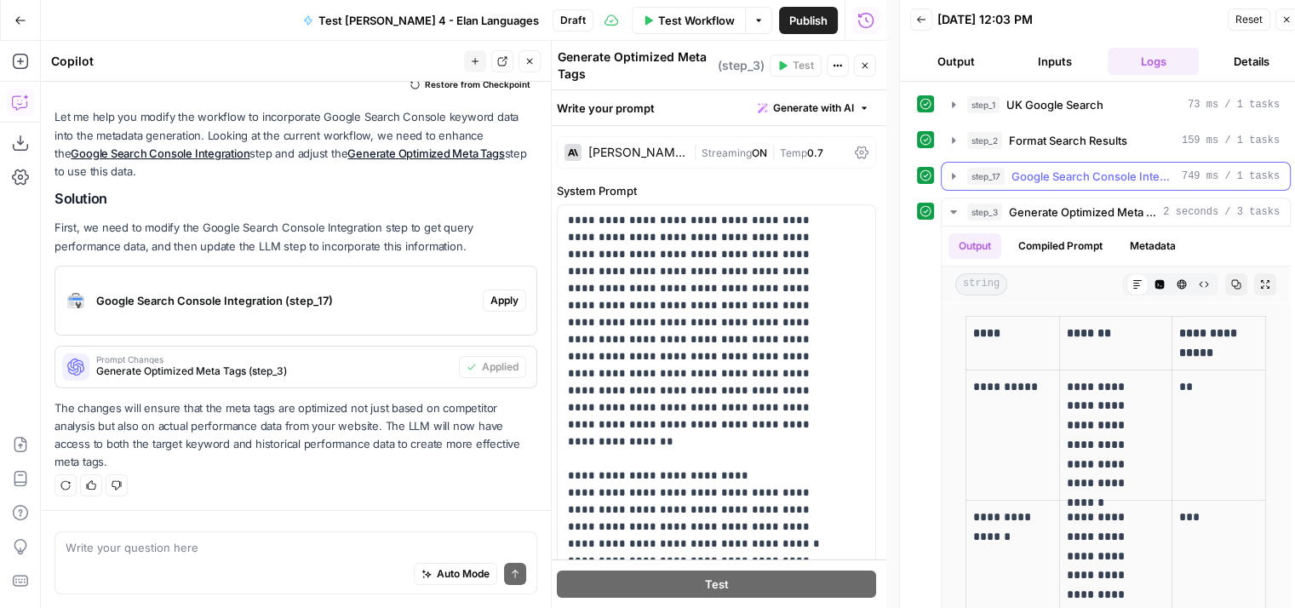
click at [1124, 177] on span "Google Search Console Integration" at bounding box center [1094, 176] width 164 height 17
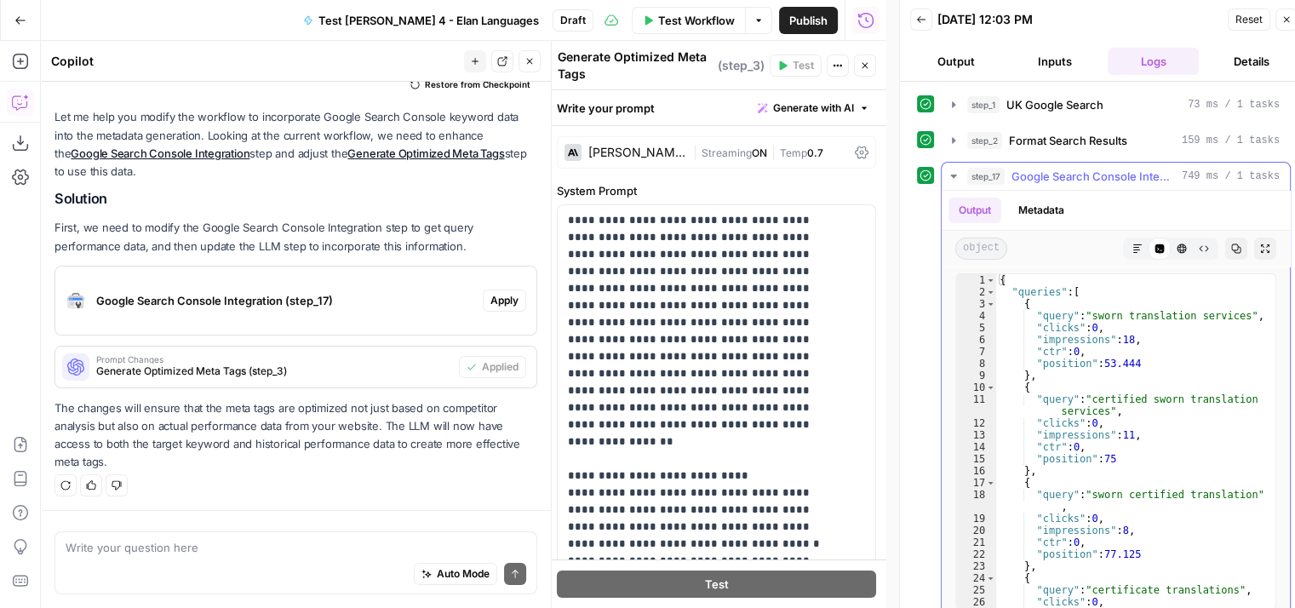
click at [1053, 178] on span "Google Search Console Integration" at bounding box center [1094, 176] width 164 height 17
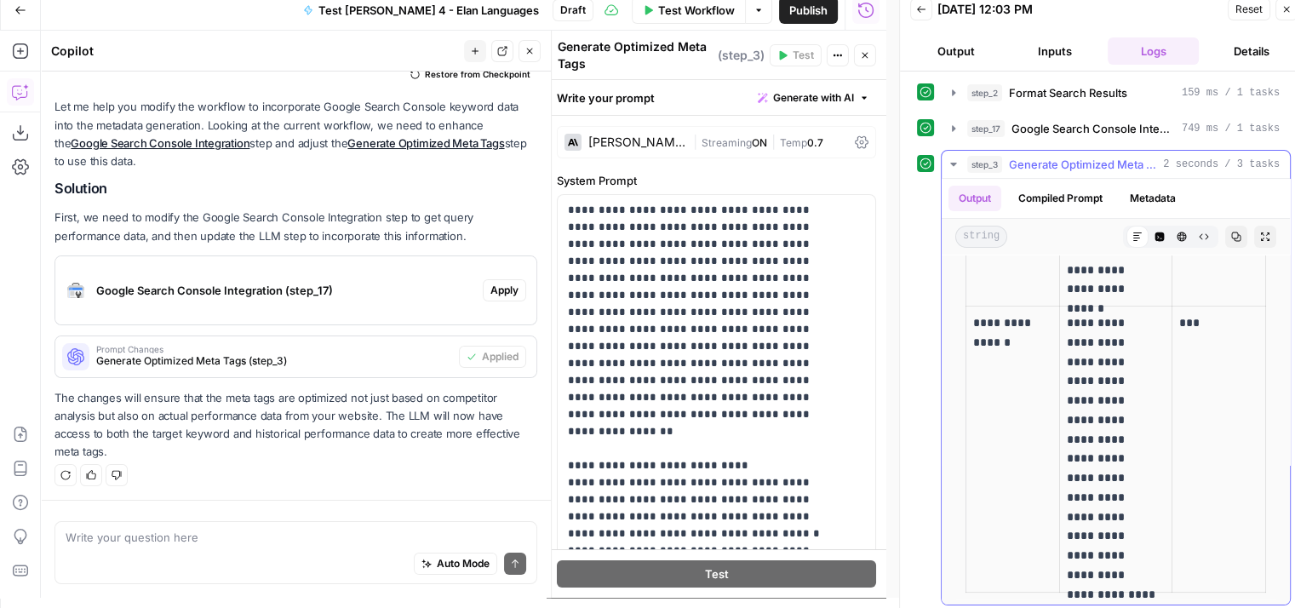
scroll to position [14, 0]
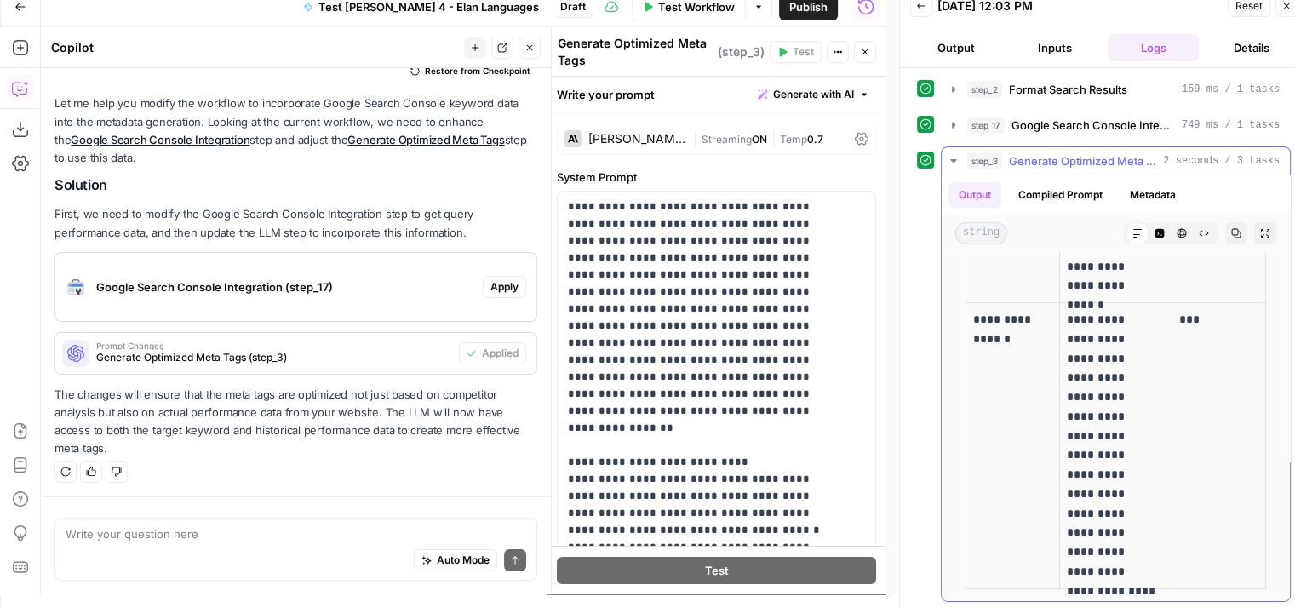
drag, startPoint x: 1093, startPoint y: 567, endPoint x: 1069, endPoint y: 367, distance: 201.6
click at [1069, 367] on p "**********" at bounding box center [1111, 446] width 89 height 272
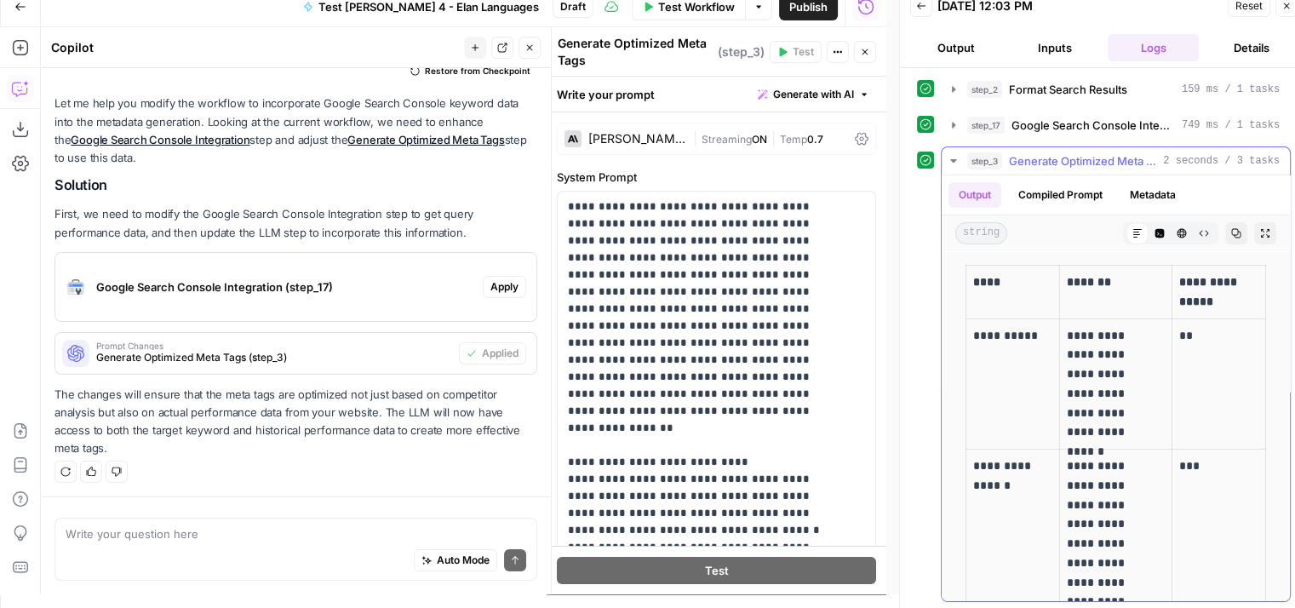
scroll to position [146, 0]
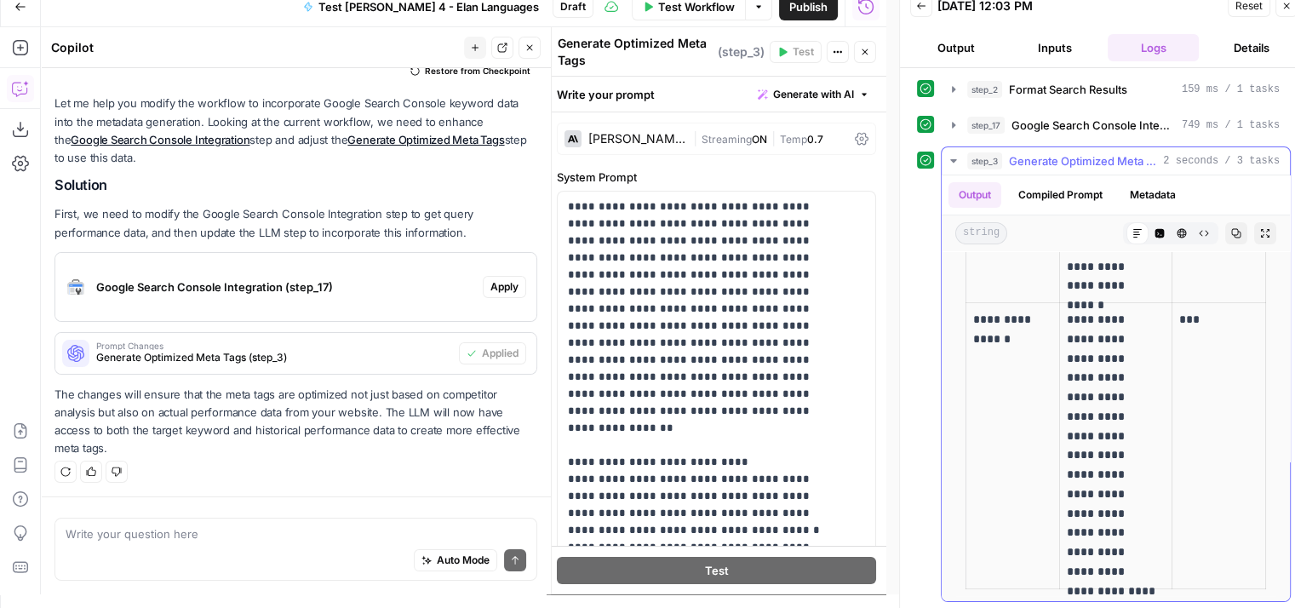
drag, startPoint x: 1059, startPoint y: 315, endPoint x: 1141, endPoint y: 400, distance: 118.0
click at [1141, 400] on p "**********" at bounding box center [1111, 446] width 89 height 272
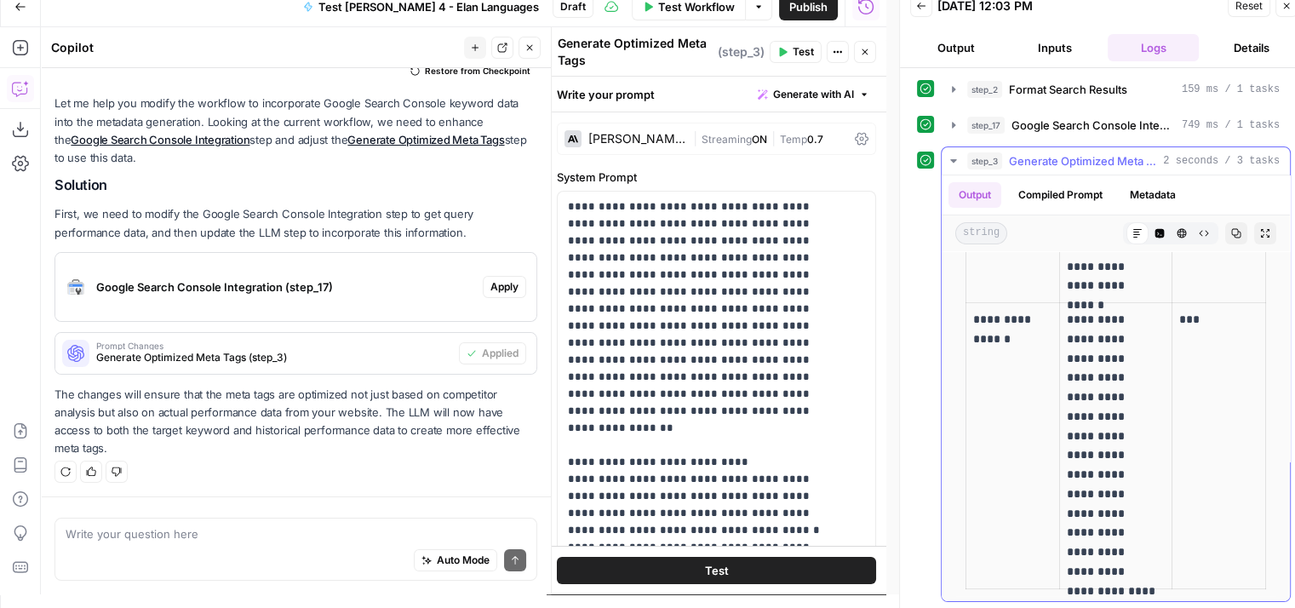
copy p "**********"
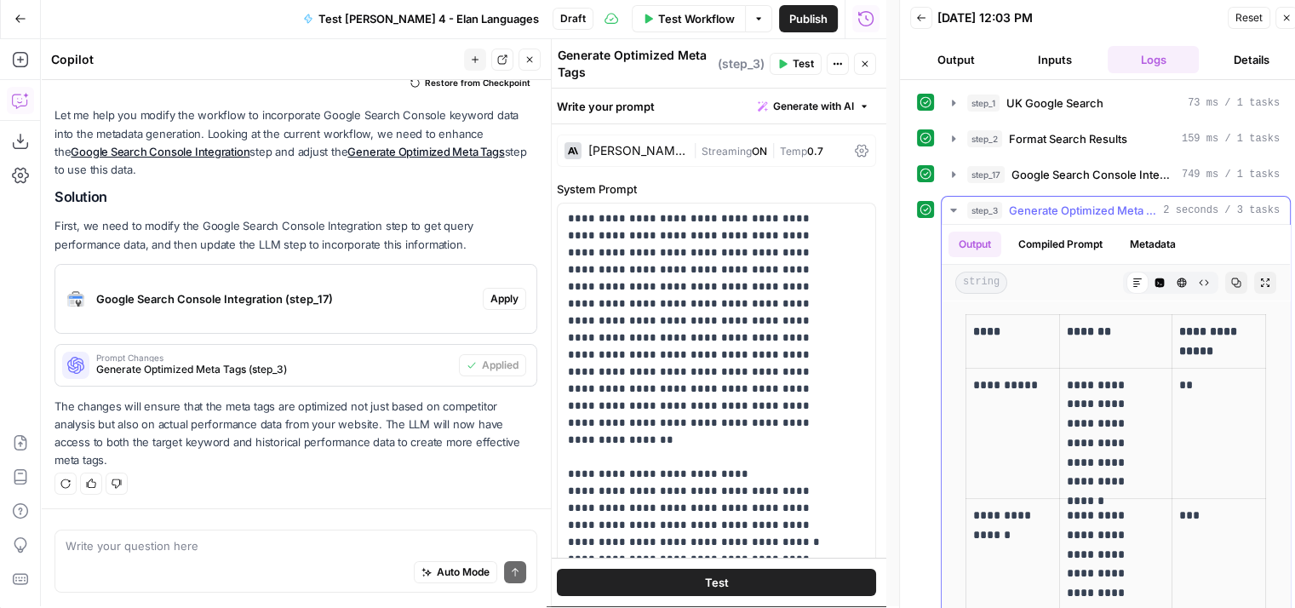
scroll to position [0, 0]
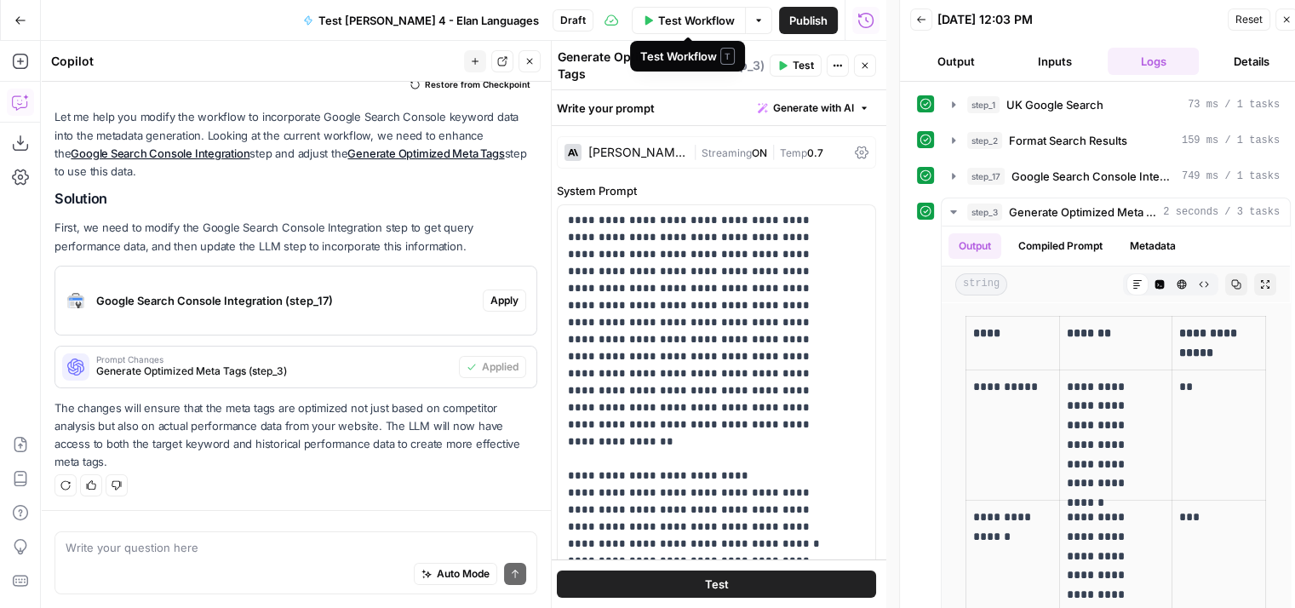
click at [691, 19] on span "Test Workflow" at bounding box center [696, 20] width 77 height 17
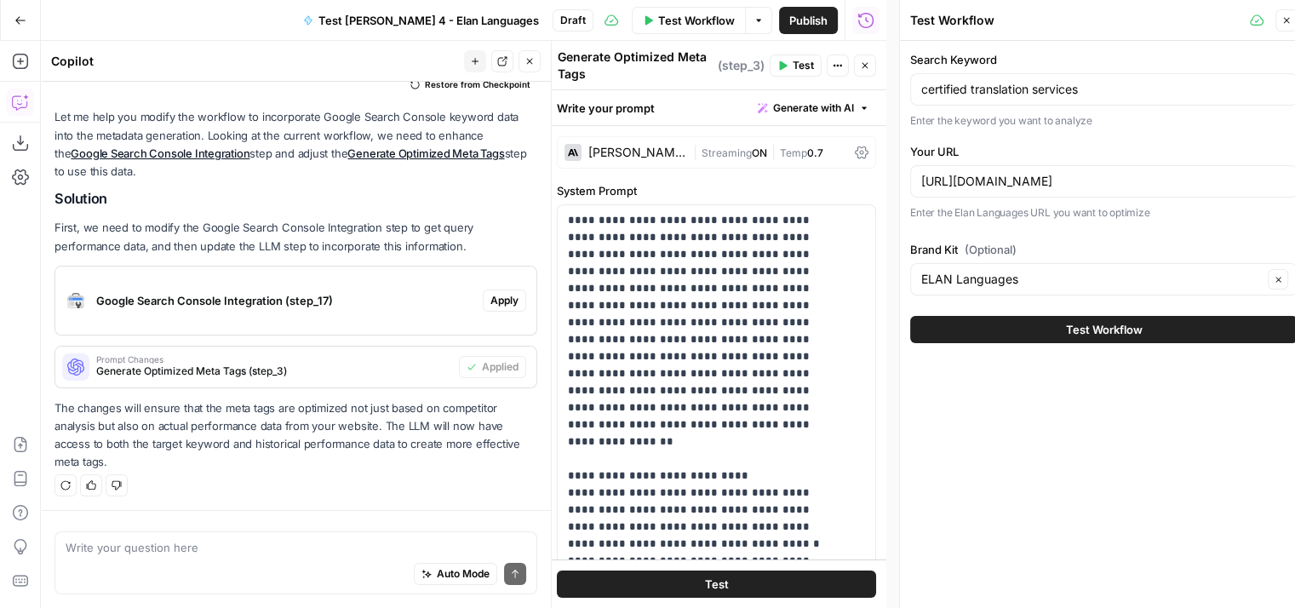
click at [1045, 328] on button "Test Workflow" at bounding box center [1103, 329] width 387 height 27
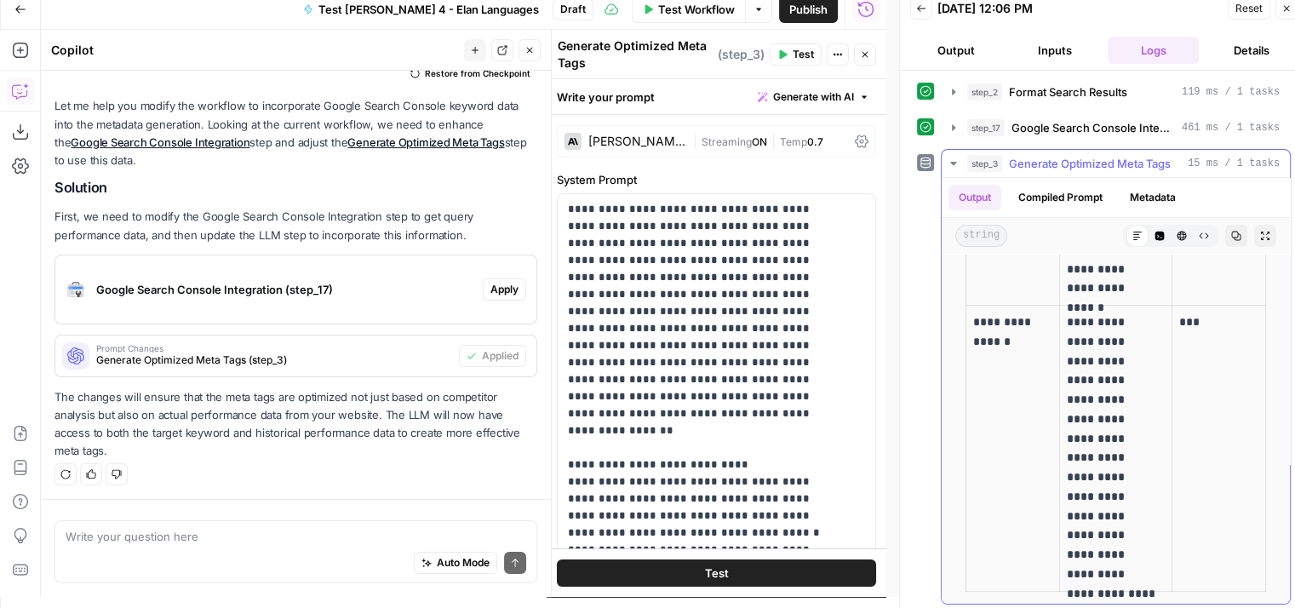
scroll to position [14, 0]
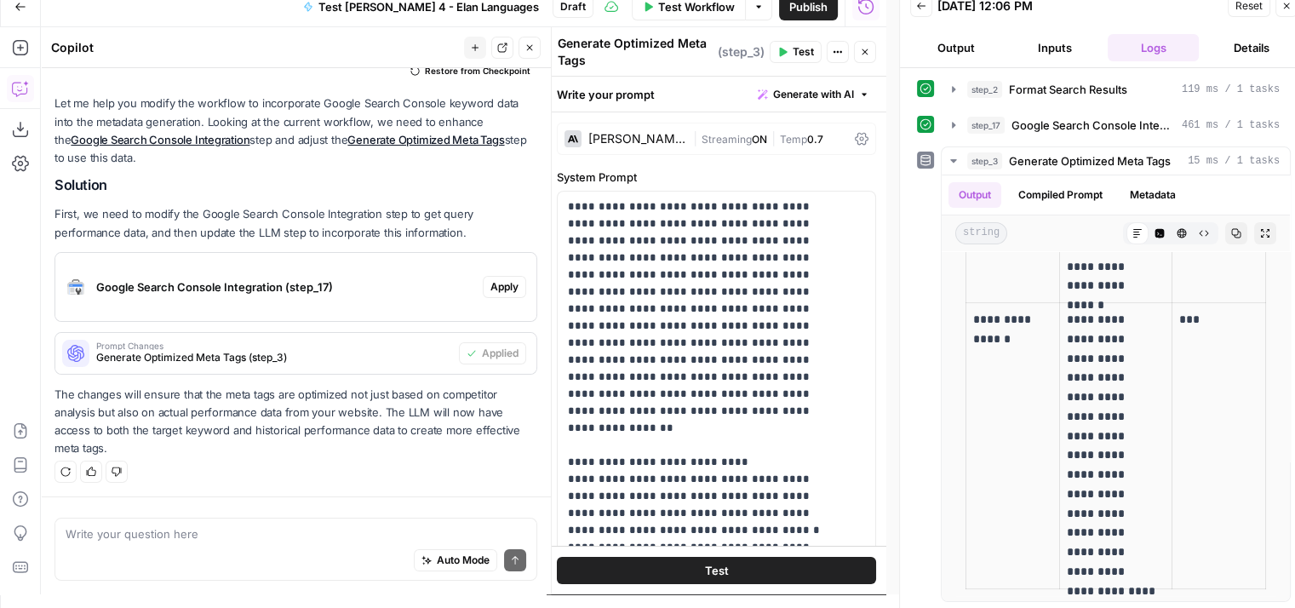
click at [19, 3] on icon "button" at bounding box center [20, 7] width 10 height 8
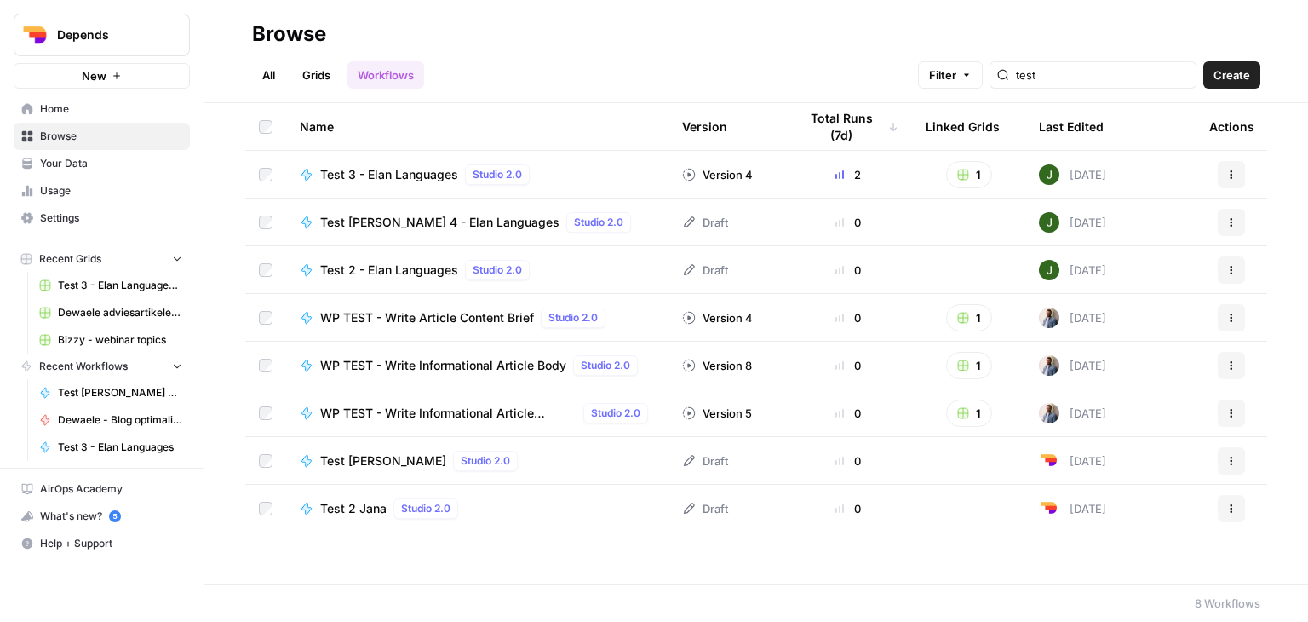
click at [1235, 221] on icon "button" at bounding box center [1231, 222] width 10 height 10
click at [1114, 364] on span "Delete" at bounding box center [1155, 362] width 136 height 17
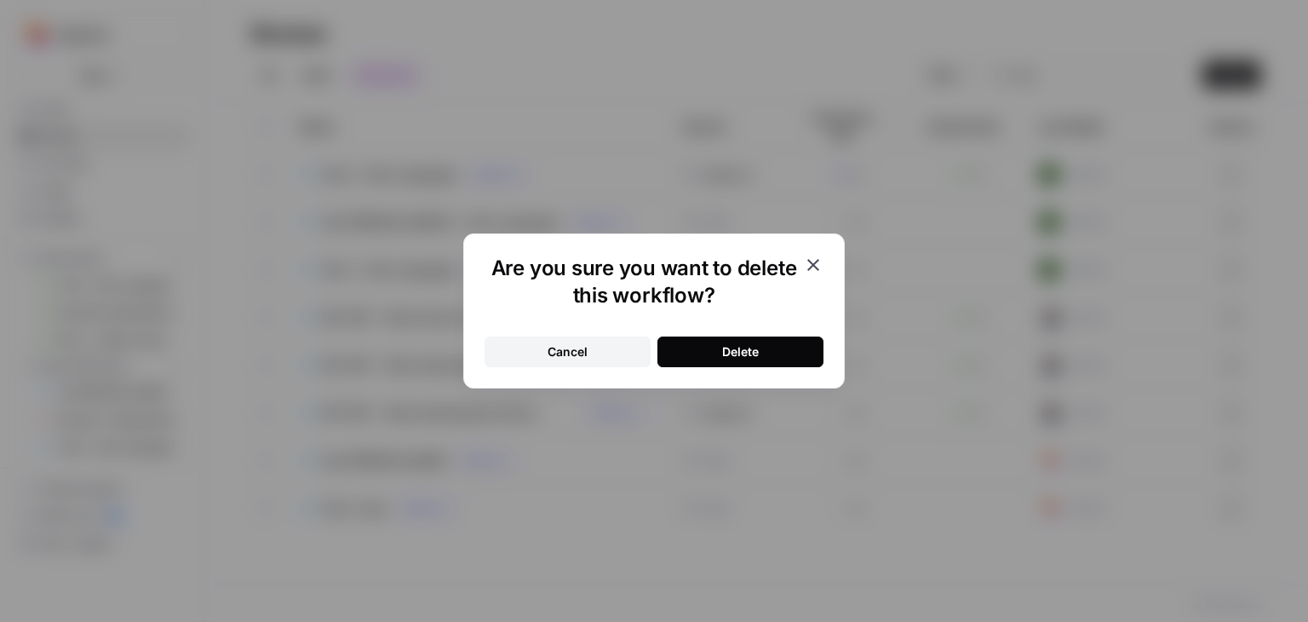
click at [763, 346] on button "Delete" at bounding box center [740, 351] width 166 height 31
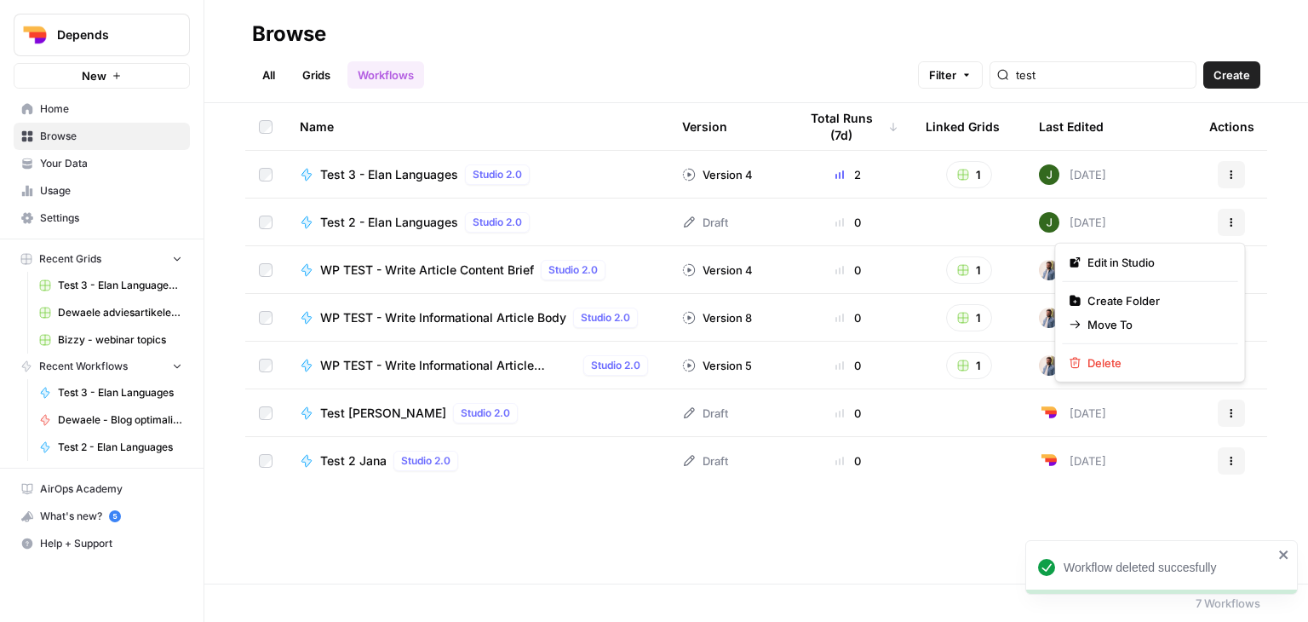
click at [1229, 221] on icon "button" at bounding box center [1231, 222] width 10 height 10
click at [1107, 362] on span "Delete" at bounding box center [1155, 362] width 136 height 17
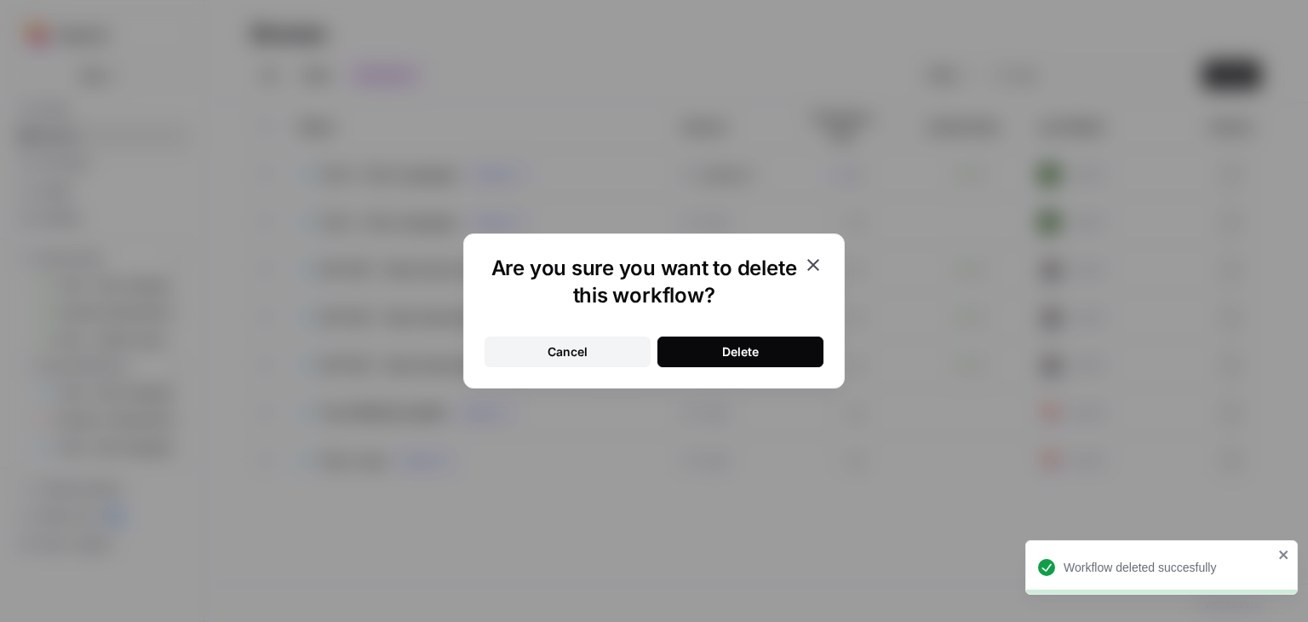
click at [776, 350] on button "Delete" at bounding box center [740, 351] width 166 height 31
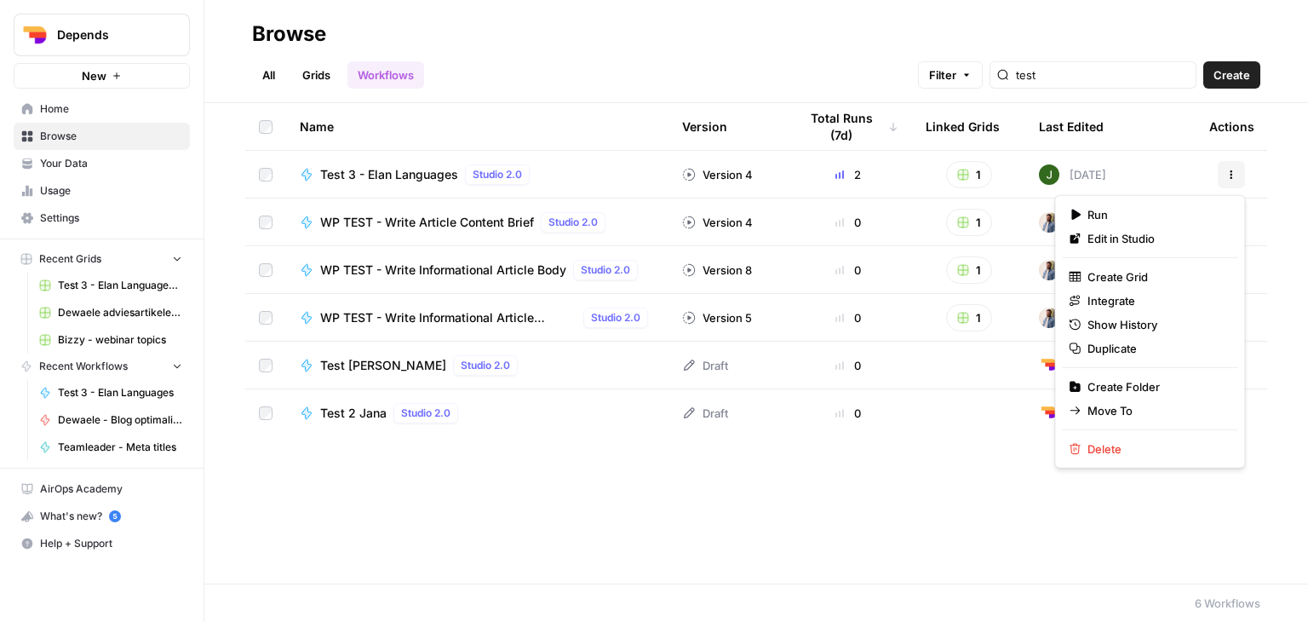
click at [1228, 175] on icon "button" at bounding box center [1231, 174] width 10 height 10
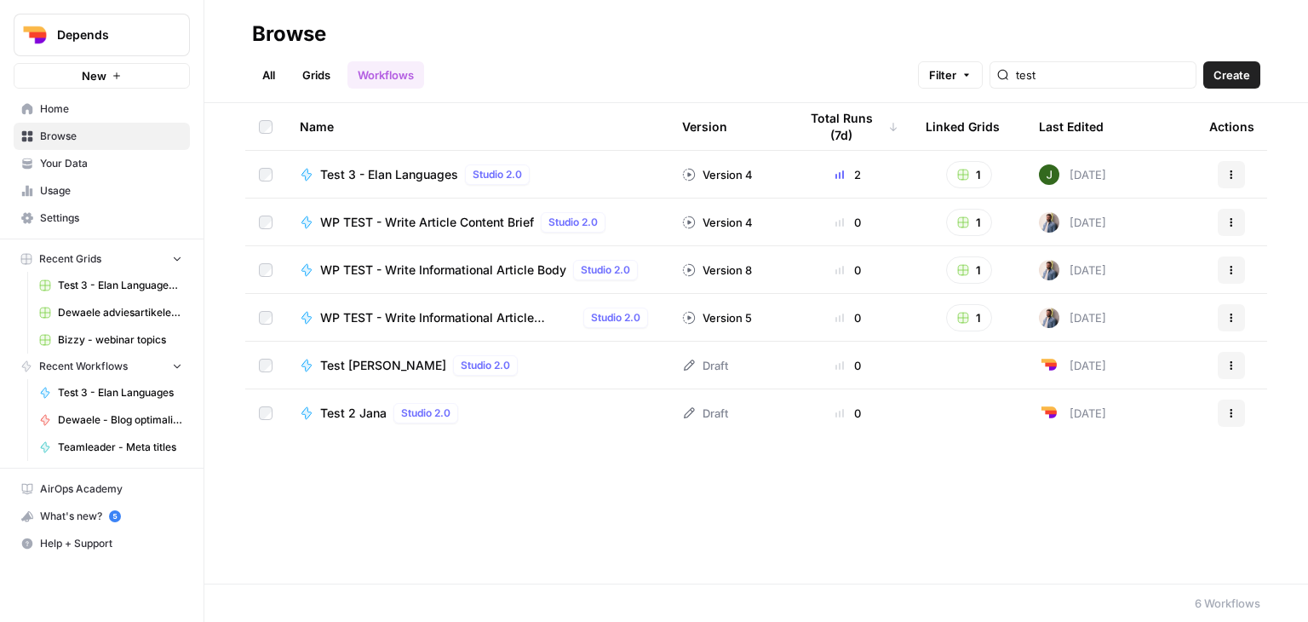
click at [1228, 175] on icon "button" at bounding box center [1231, 174] width 10 height 10
click at [319, 67] on link "Grids" at bounding box center [316, 74] width 49 height 27
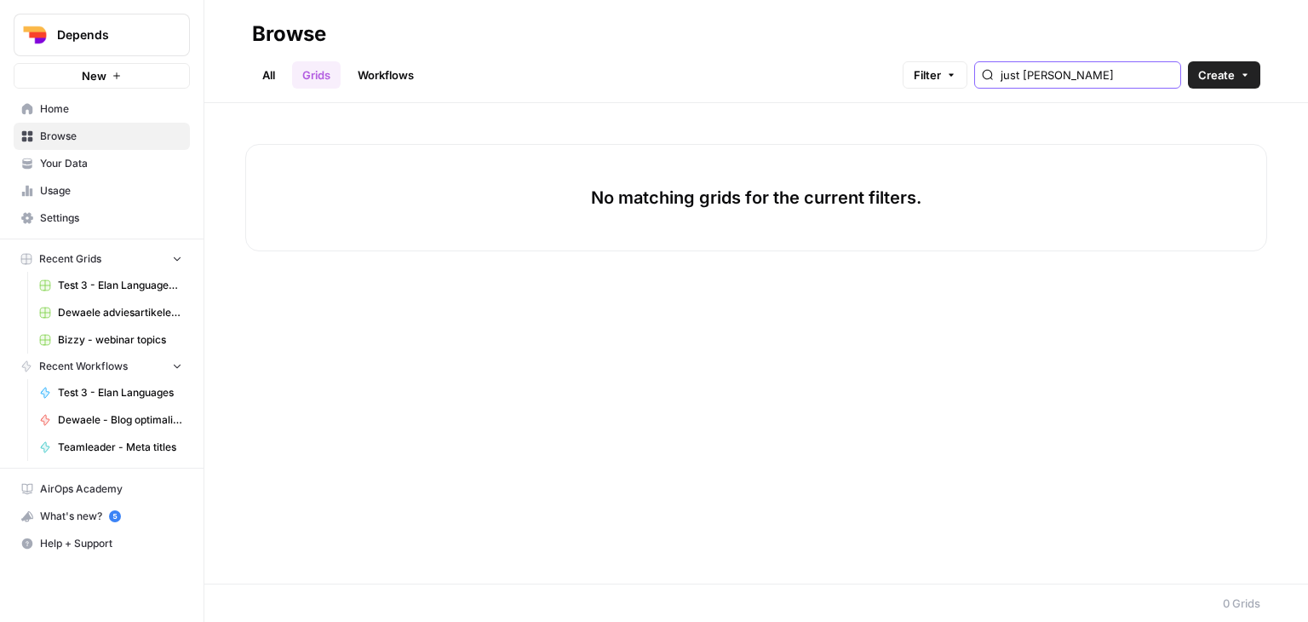
drag, startPoint x: 1099, startPoint y: 77, endPoint x: 982, endPoint y: 72, distance: 117.6
click at [0, 0] on div "Filter just russel" at bounding box center [0, 0] width 0 height 0
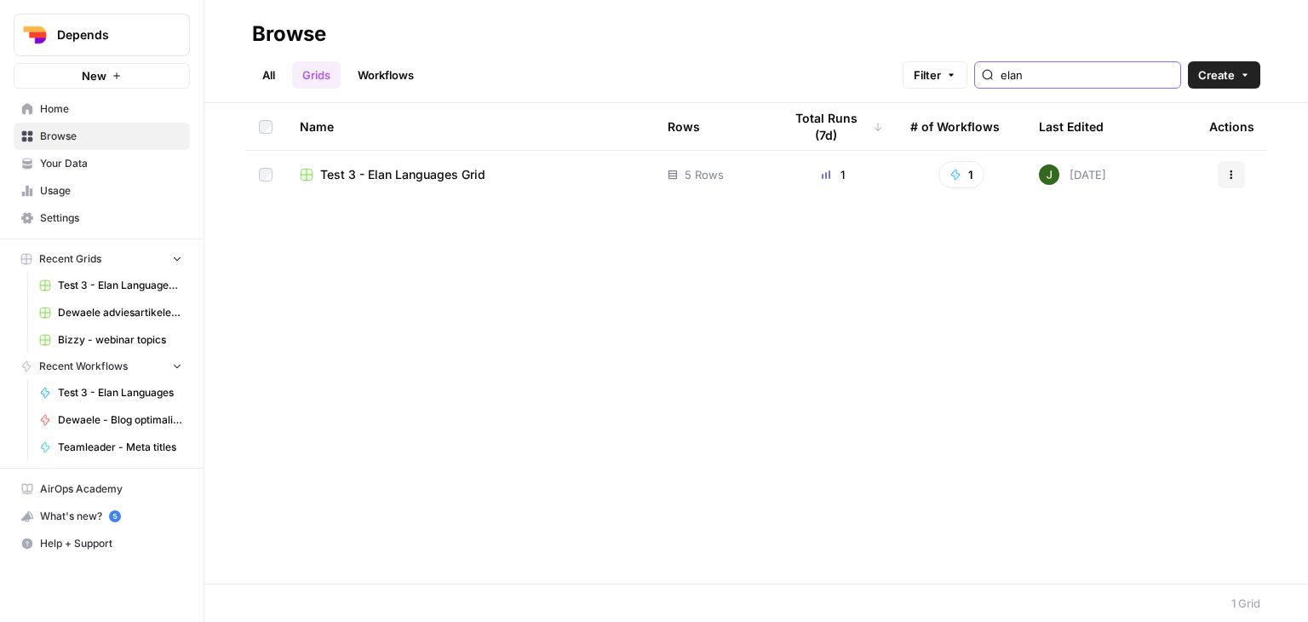
type input "elan"
click at [438, 167] on span "Test 3 - Elan Languages Grid" at bounding box center [402, 174] width 165 height 17
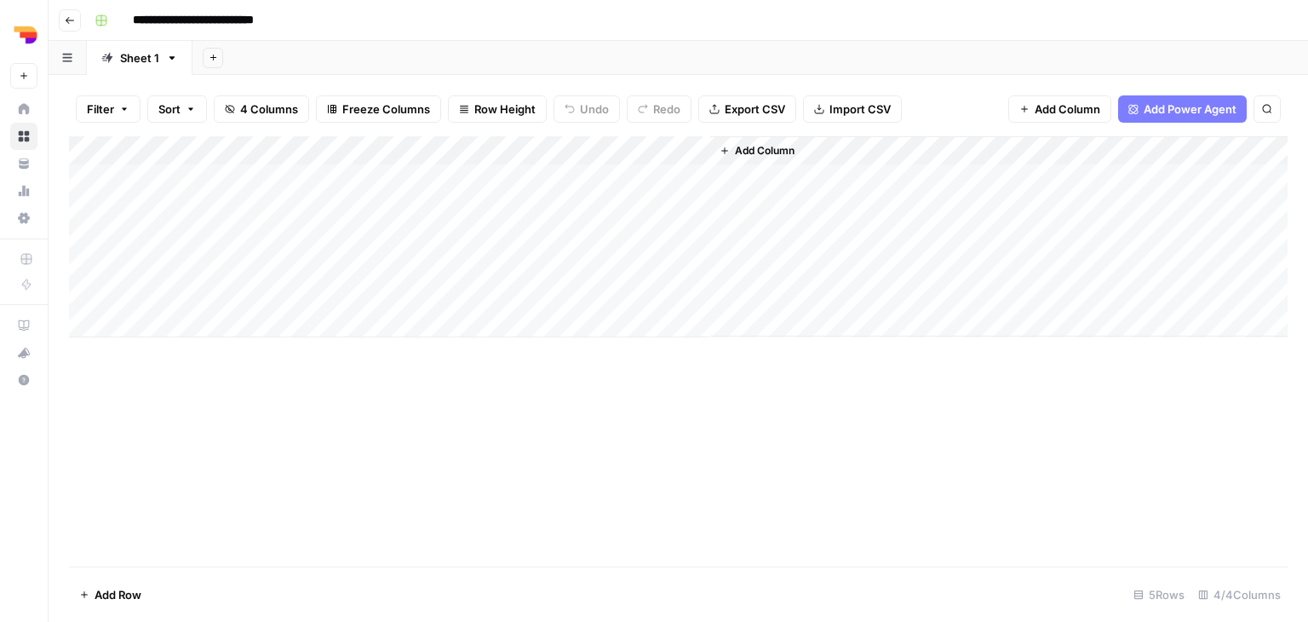
click at [193, 196] on div "Add Column" at bounding box center [678, 236] width 1219 height 201
click at [187, 201] on div "Add Column" at bounding box center [678, 236] width 1219 height 201
click at [648, 175] on div "Add Column" at bounding box center [678, 236] width 1219 height 201
click at [696, 176] on div "Add Column" at bounding box center [678, 236] width 1219 height 201
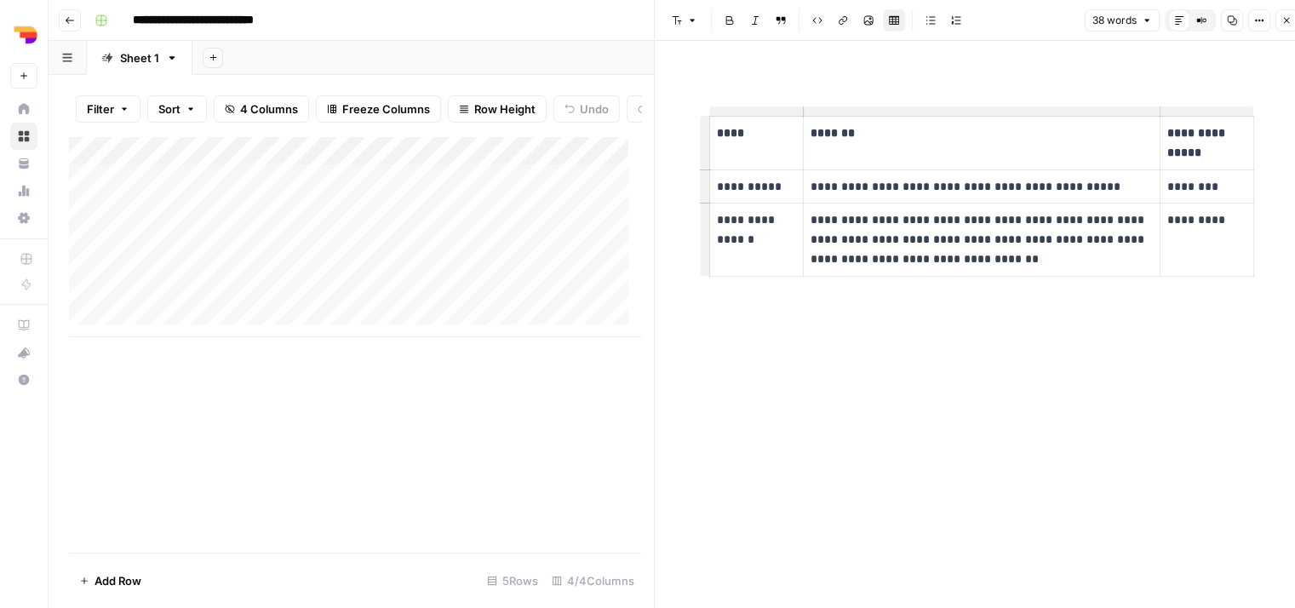
click at [1287, 22] on icon "button" at bounding box center [1287, 20] width 10 height 10
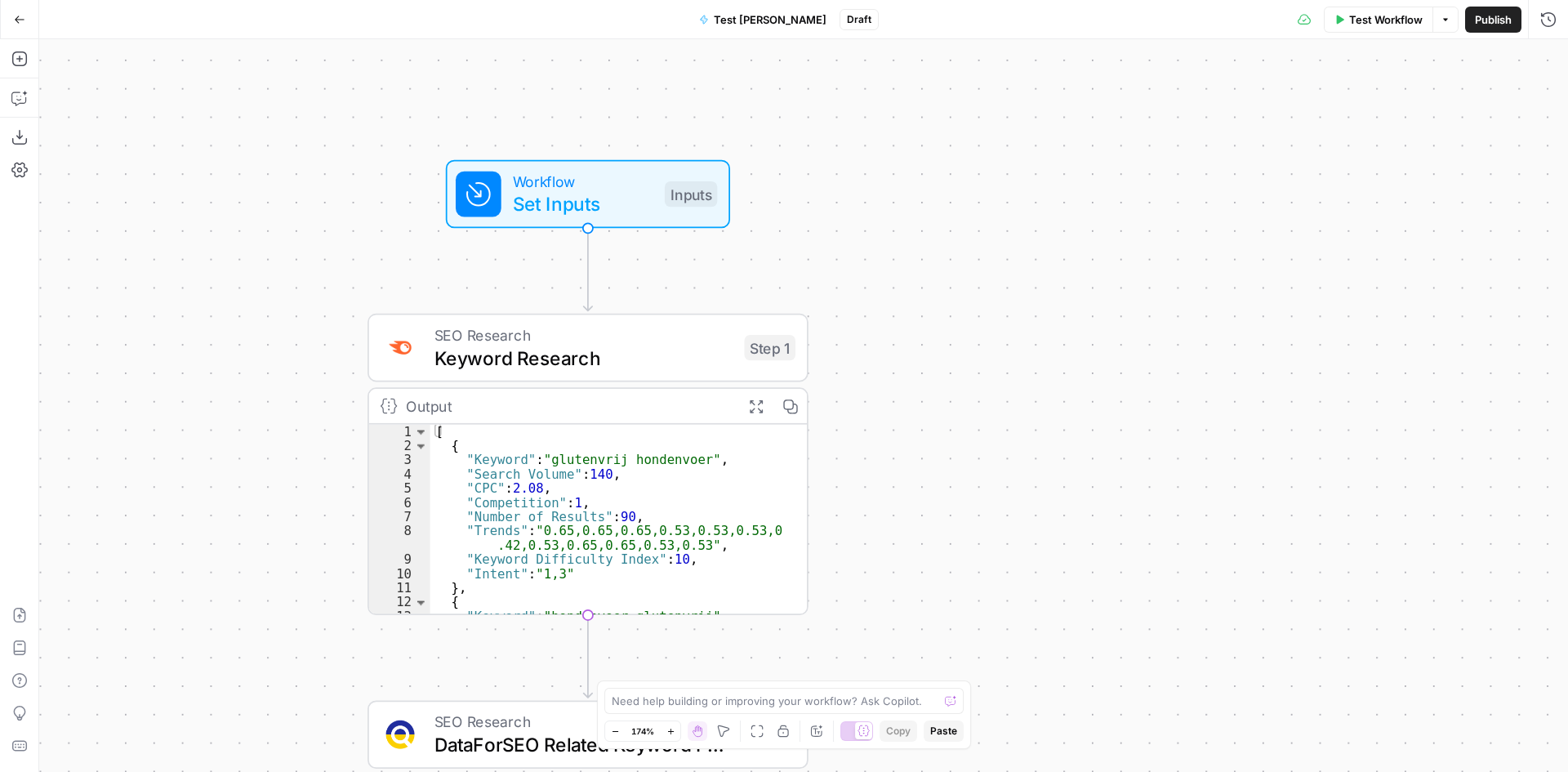
scroll to position [214, 0]
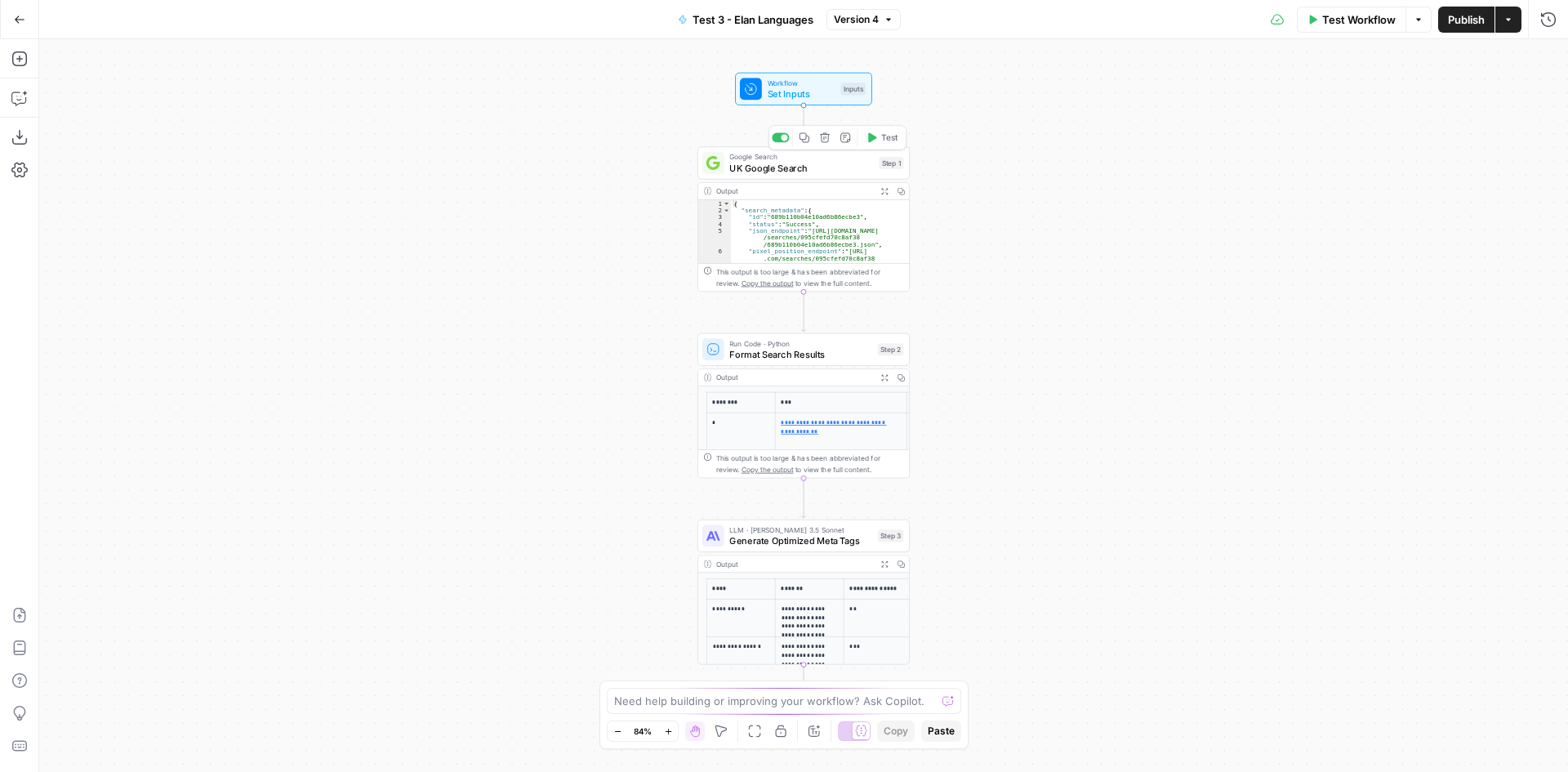
click at [793, 174] on span "UK Google Search" at bounding box center [801, 168] width 144 height 13
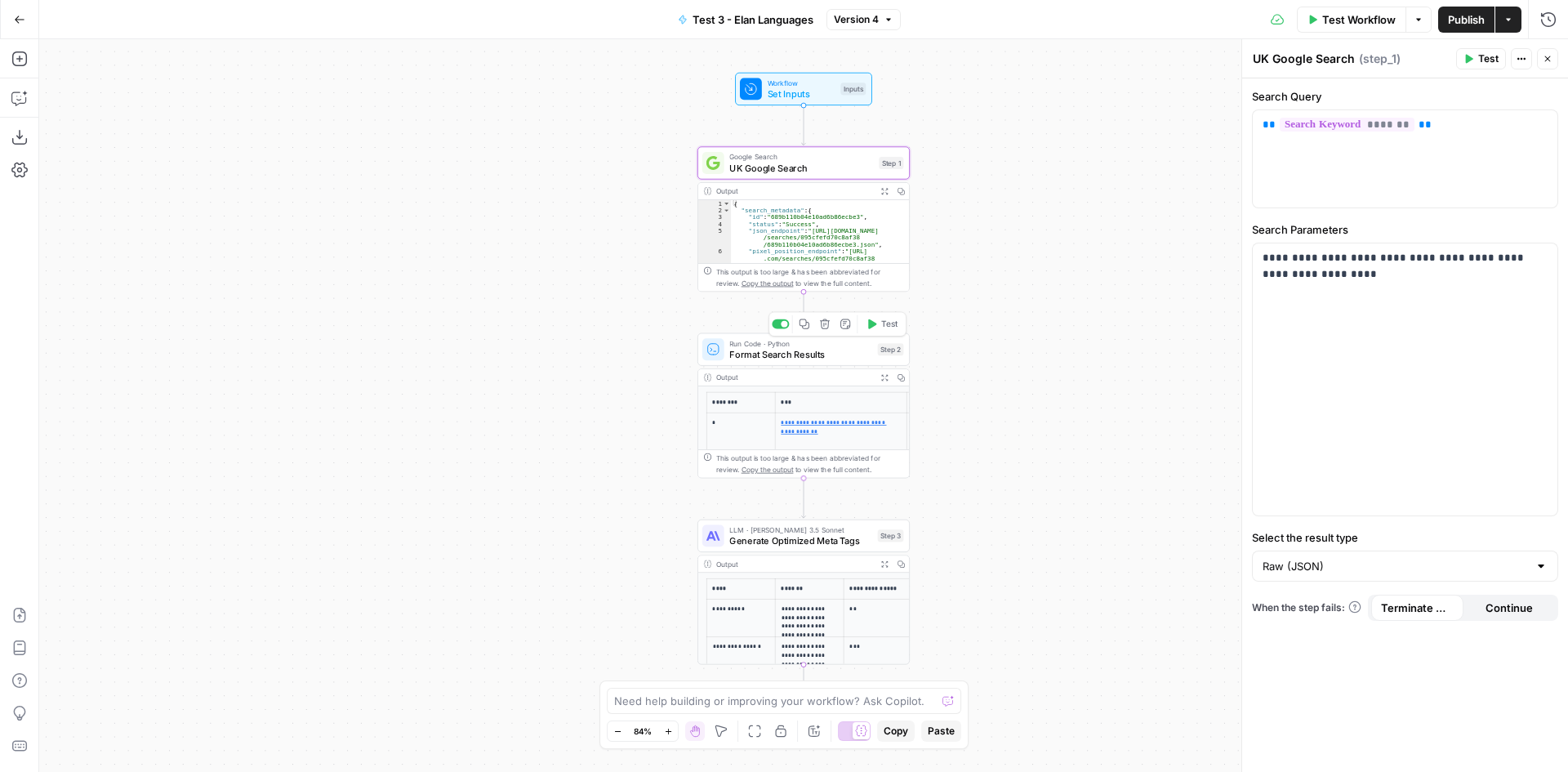
click at [782, 363] on div "Run Code · Python Format Search Results Step 2 Copy step Delete step Add Note T…" at bounding box center [803, 349] width 212 height 33
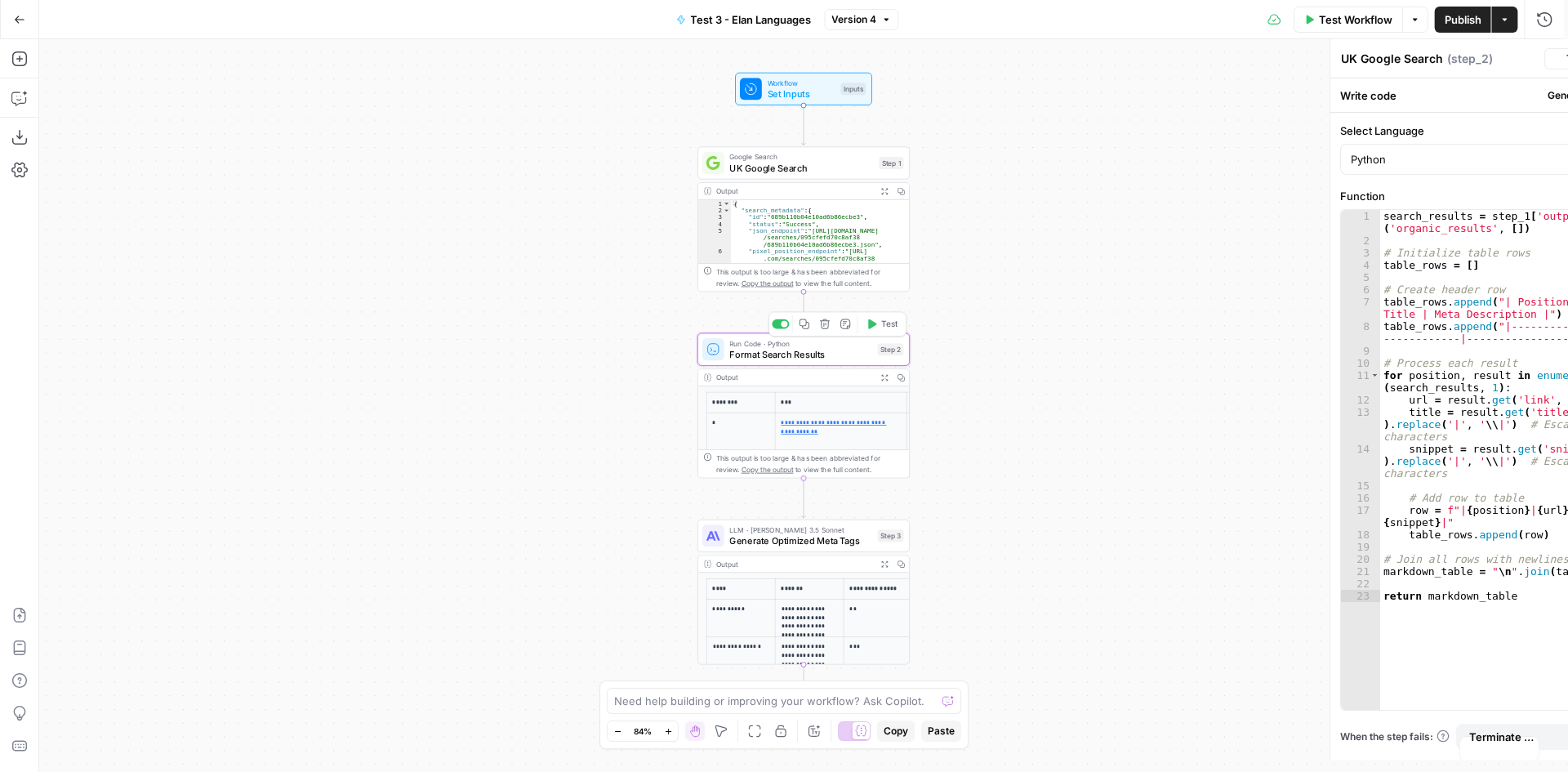
type textarea "Format Search Results"
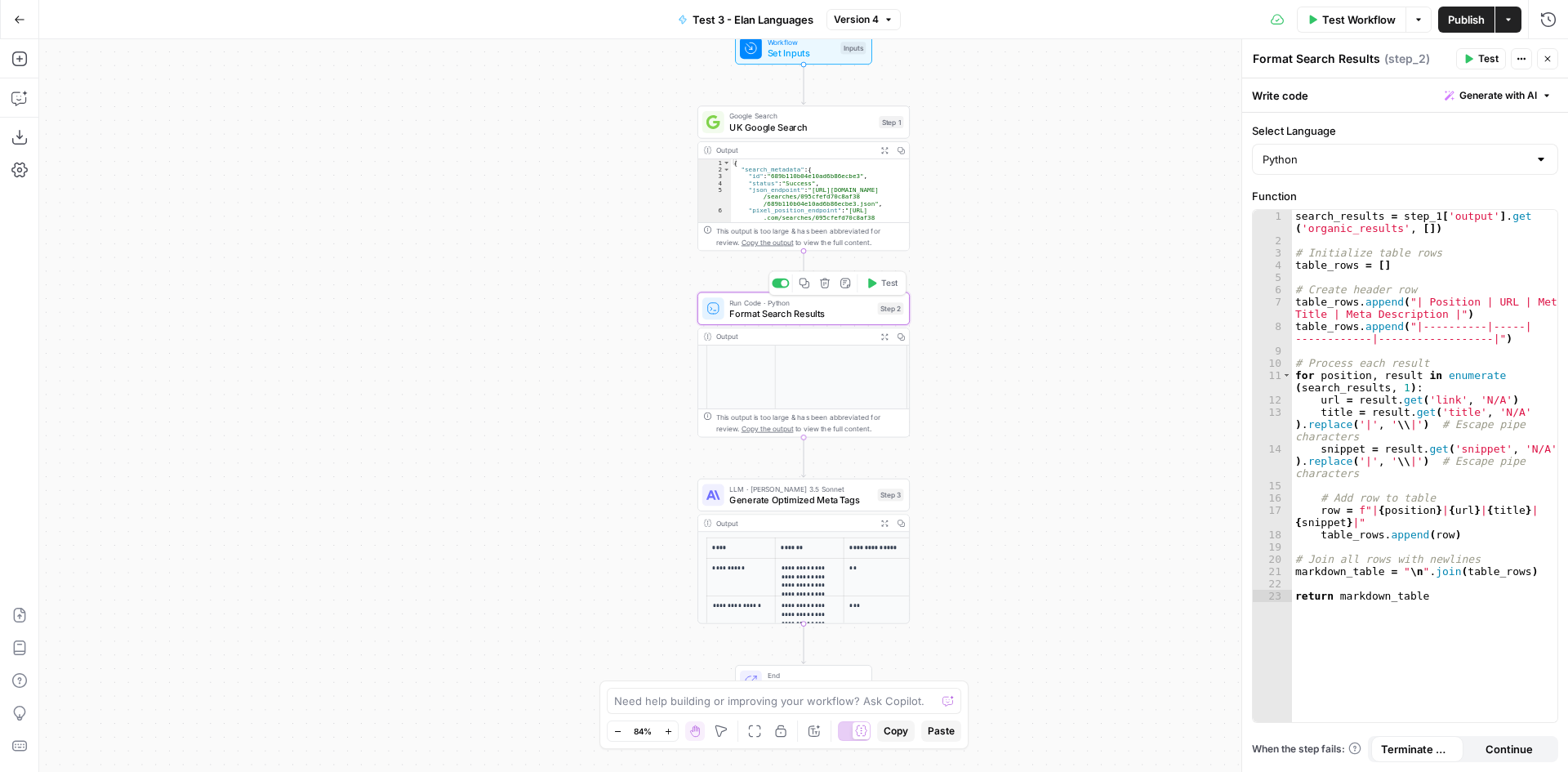
scroll to position [163, 0]
click at [817, 497] on span "Generate Optimized Meta Tags" at bounding box center [800, 500] width 143 height 13
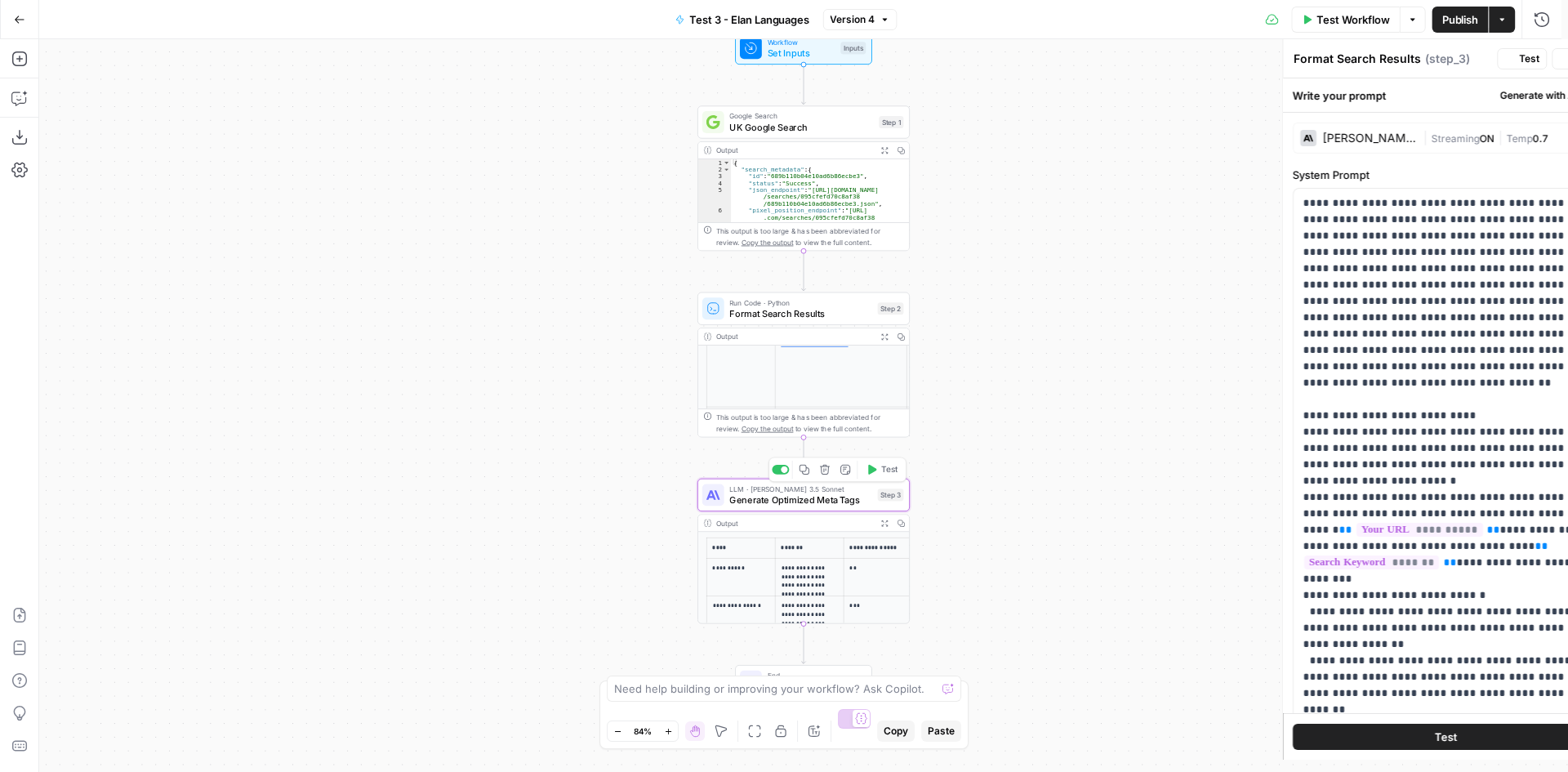
type textarea "Generate Optimized Meta Tags"
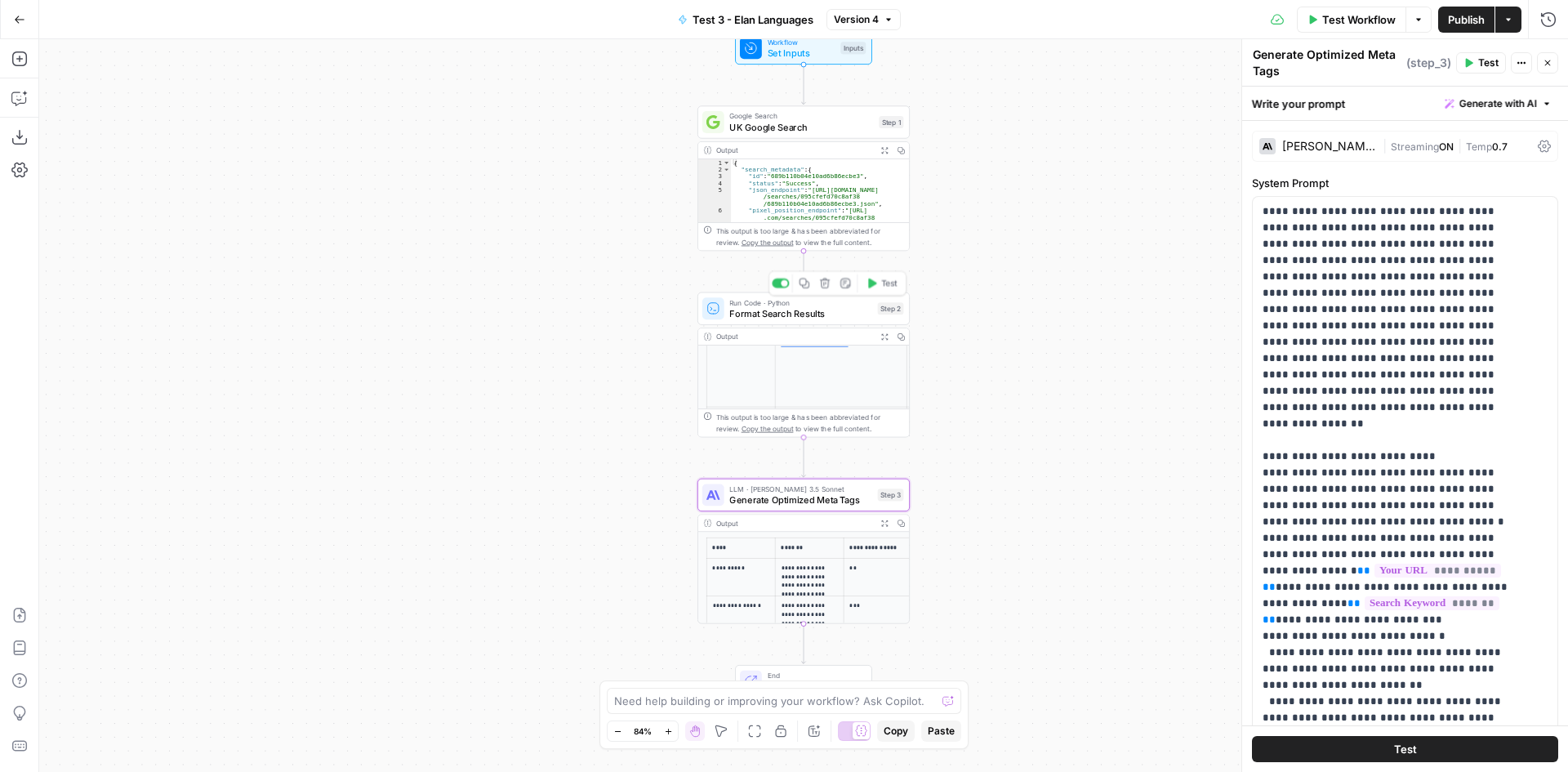
click at [760, 317] on span "Format Search Results" at bounding box center [800, 313] width 143 height 13
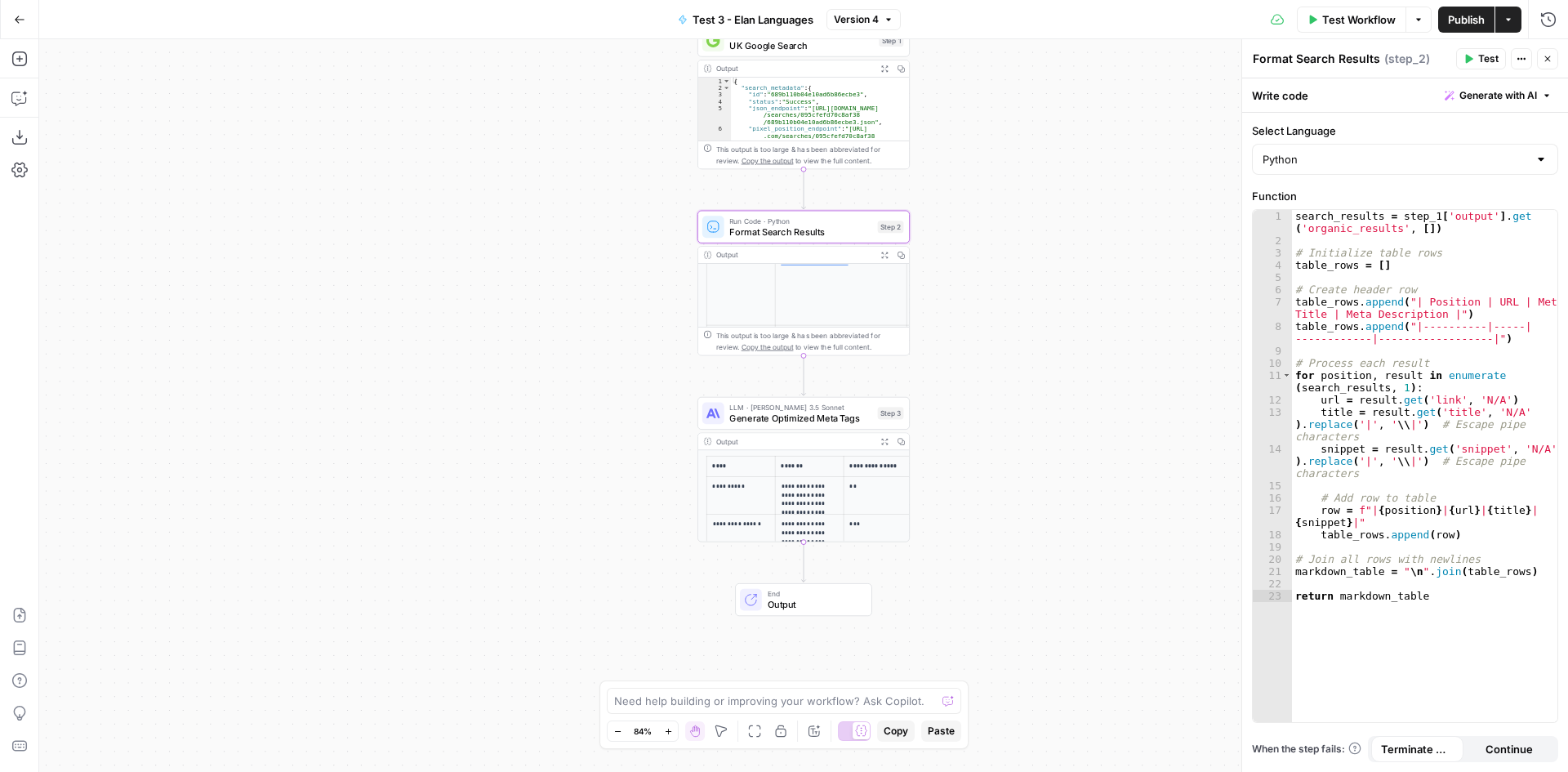
click at [795, 255] on div "Output" at bounding box center [794, 254] width 156 height 11
click at [784, 256] on div "Output" at bounding box center [794, 254] width 156 height 11
click at [784, 232] on span "Format Search Results" at bounding box center [800, 231] width 143 height 13
click at [823, 353] on div "This output is too large & has been abbreviated for review. Copy the output to …" at bounding box center [804, 340] width 211 height 28
click at [807, 267] on p "**********" at bounding box center [840, 258] width 120 height 17
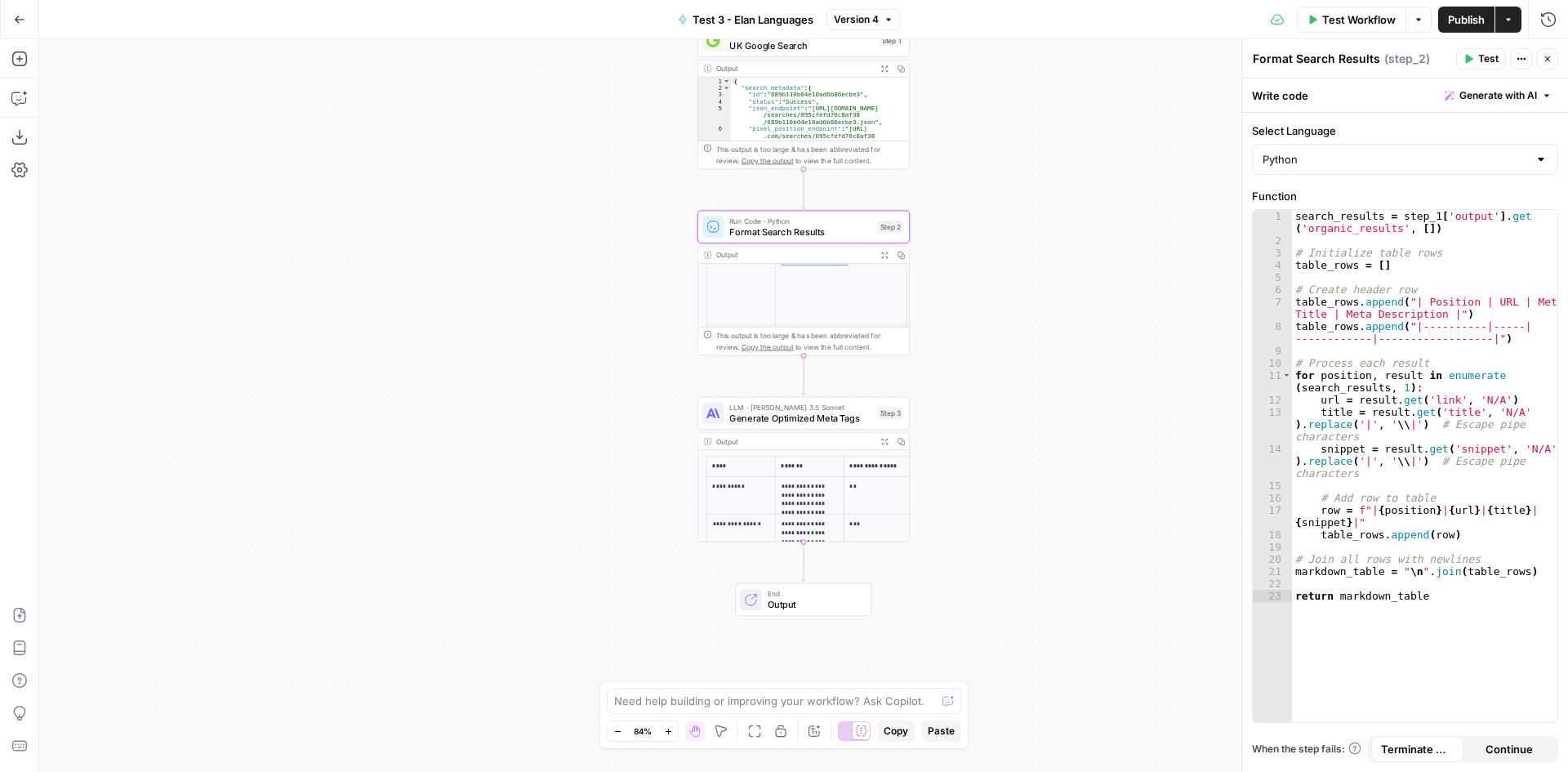
scroll to position [163, 174]
click at [873, 290] on p "**********" at bounding box center [875, 284] width 58 height 70
click at [885, 258] on icon "button" at bounding box center [884, 254] width 8 height 8
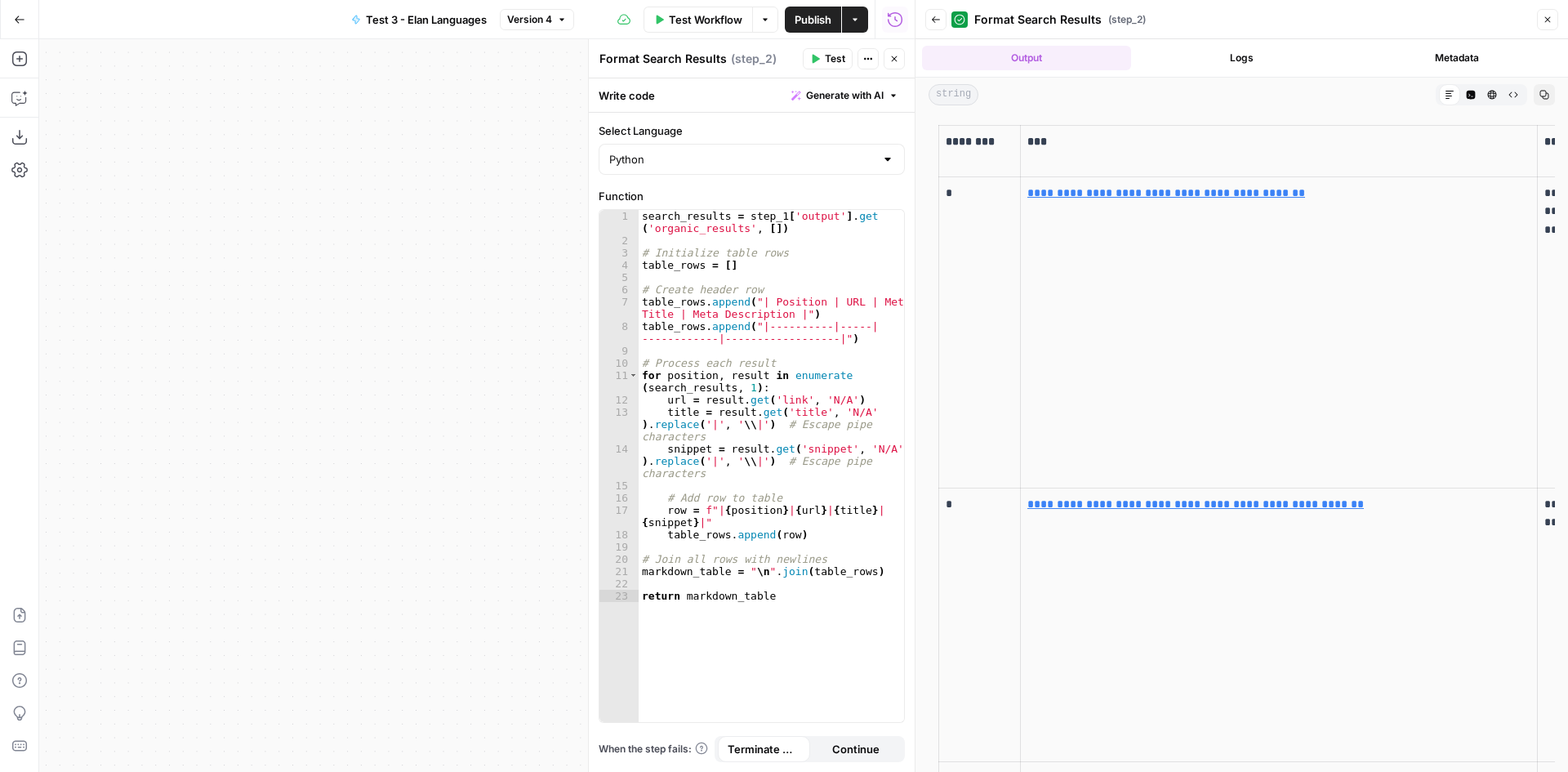
click at [1214, 58] on button "Logs" at bounding box center [1242, 58] width 209 height 25
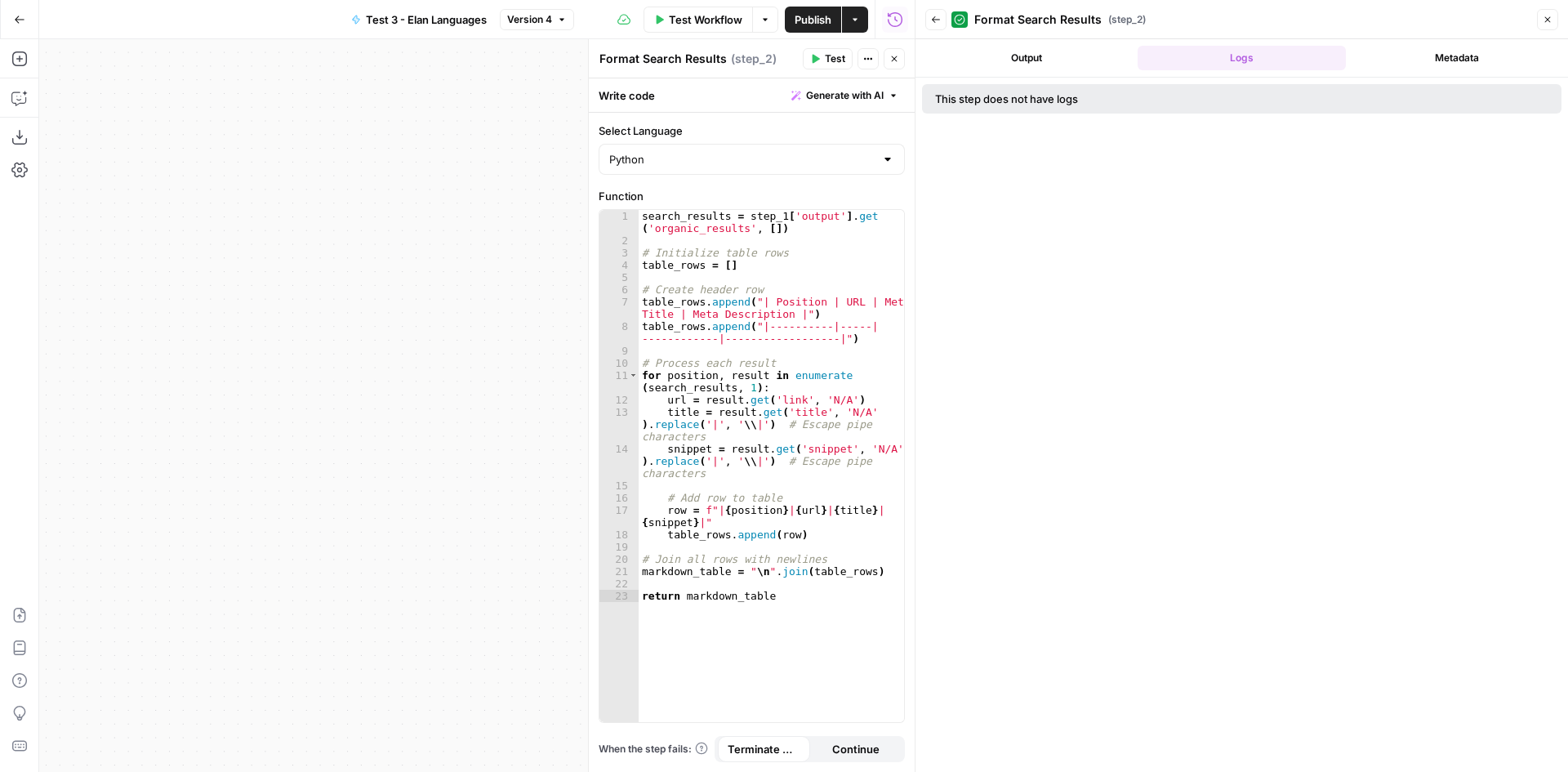
click at [1080, 57] on button "Output" at bounding box center [1026, 58] width 209 height 25
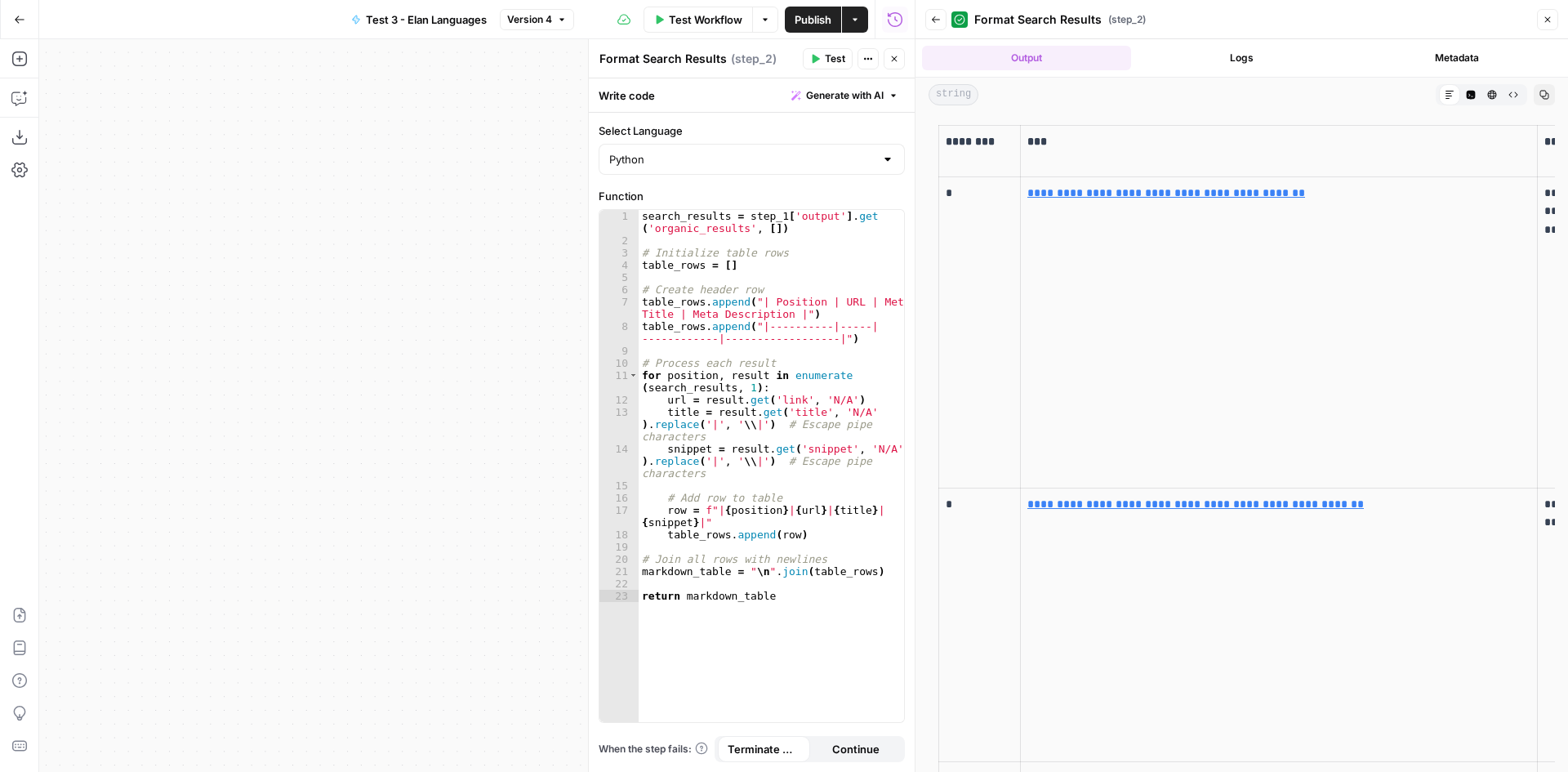
click at [1466, 94] on icon "button" at bounding box center [1470, 95] width 9 height 9
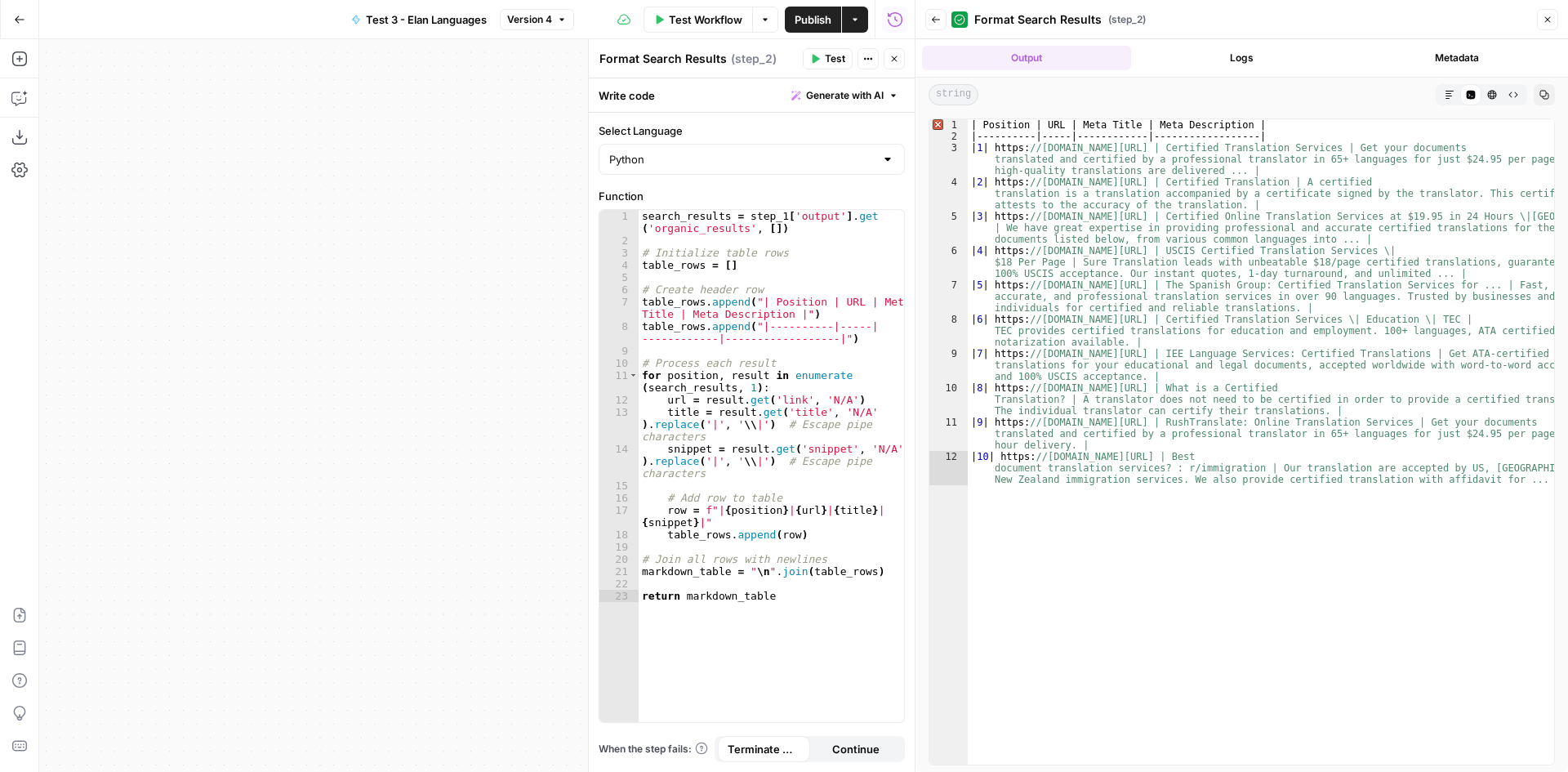
click at [1551, 20] on icon "button" at bounding box center [1548, 19] width 10 height 10
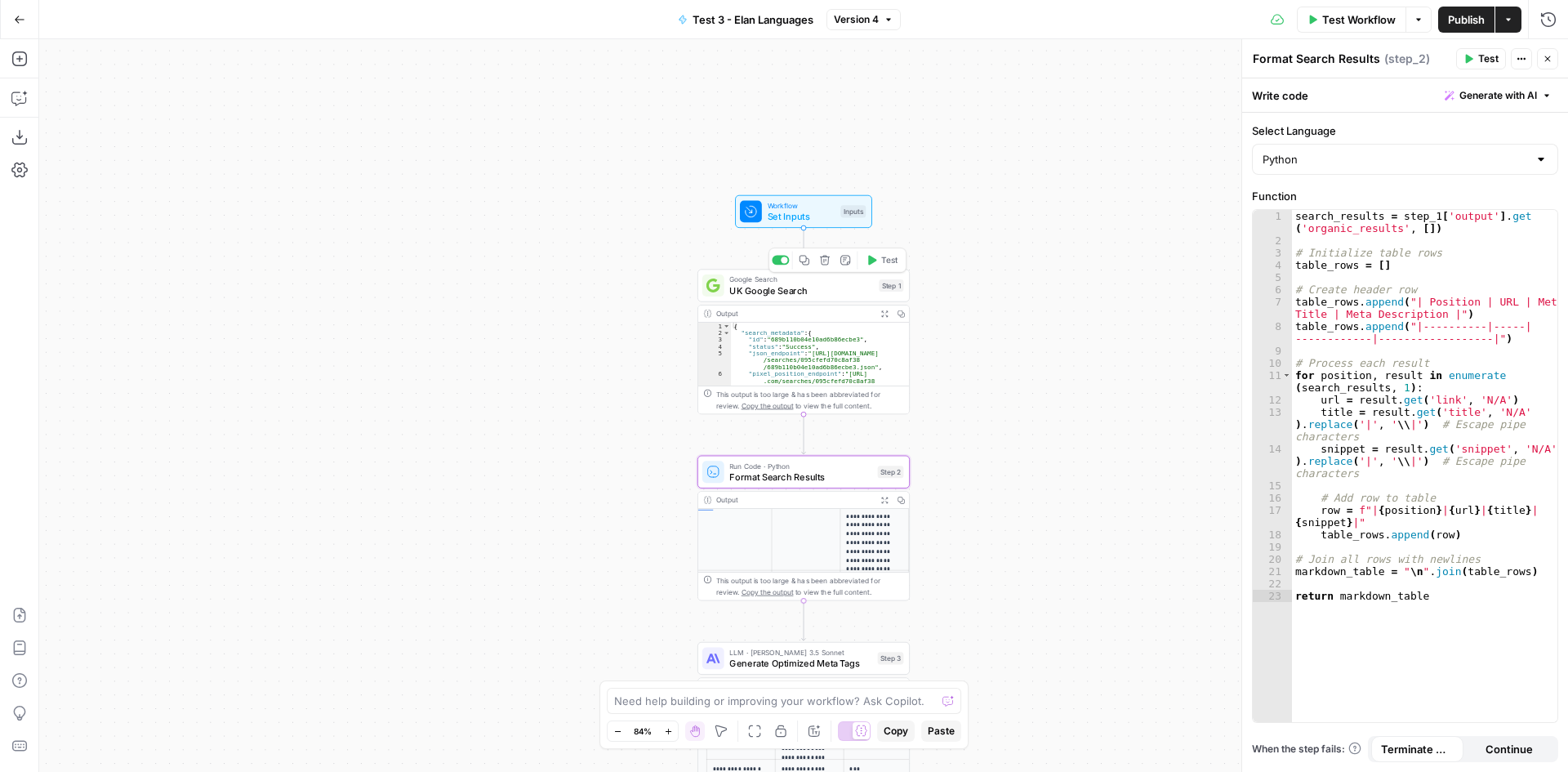
click at [790, 298] on div "Google Search UK Google Search Step 1 Copy step Delete step Add Note Test" at bounding box center [803, 285] width 212 height 33
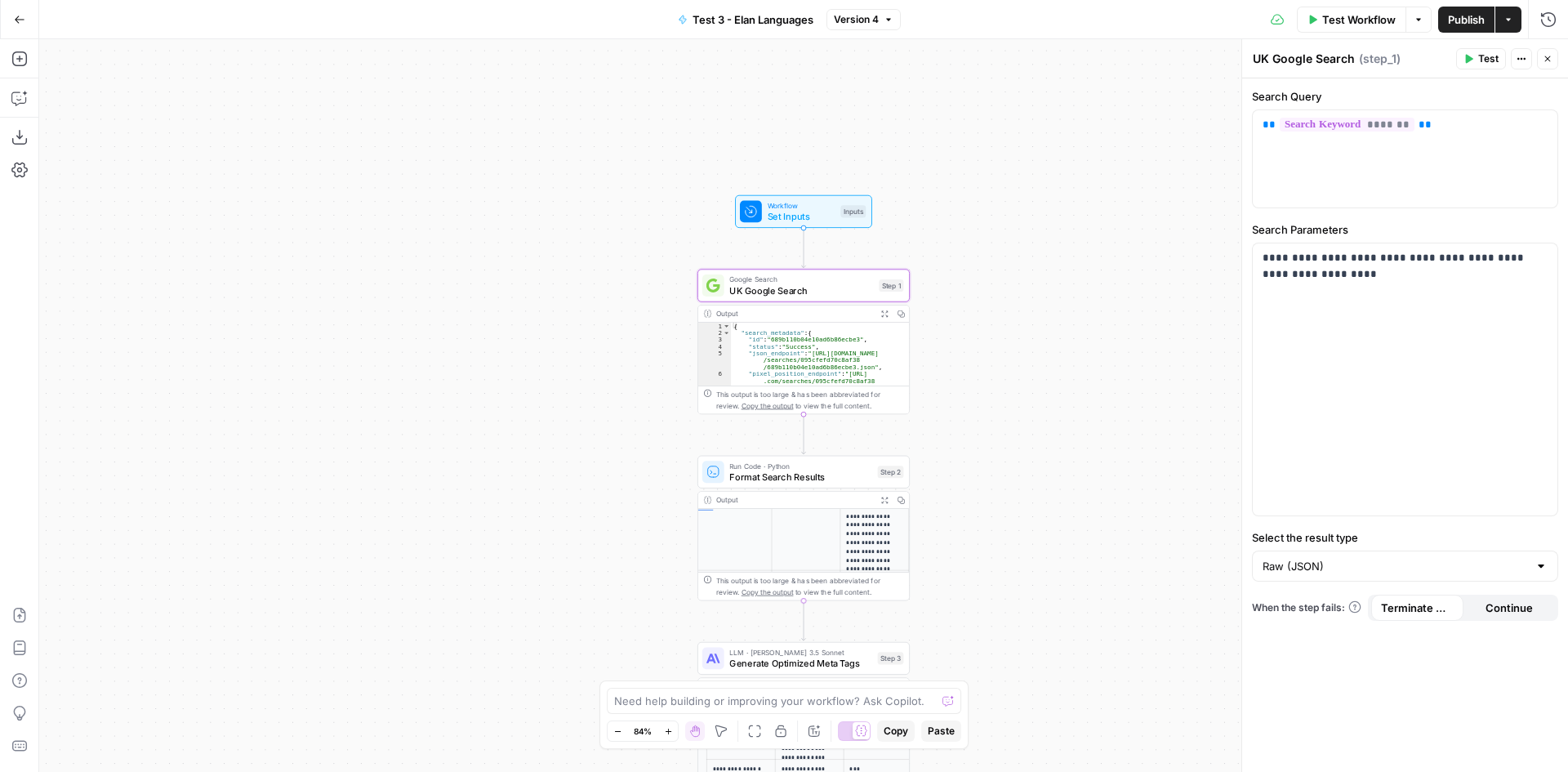
click at [783, 316] on div "Output" at bounding box center [794, 313] width 156 height 11
click at [816, 390] on div "This output is too large & has been abbreviated for review. Copy the output to …" at bounding box center [810, 399] width 188 height 22
click at [885, 317] on button "Expand Output" at bounding box center [884, 313] width 16 height 16
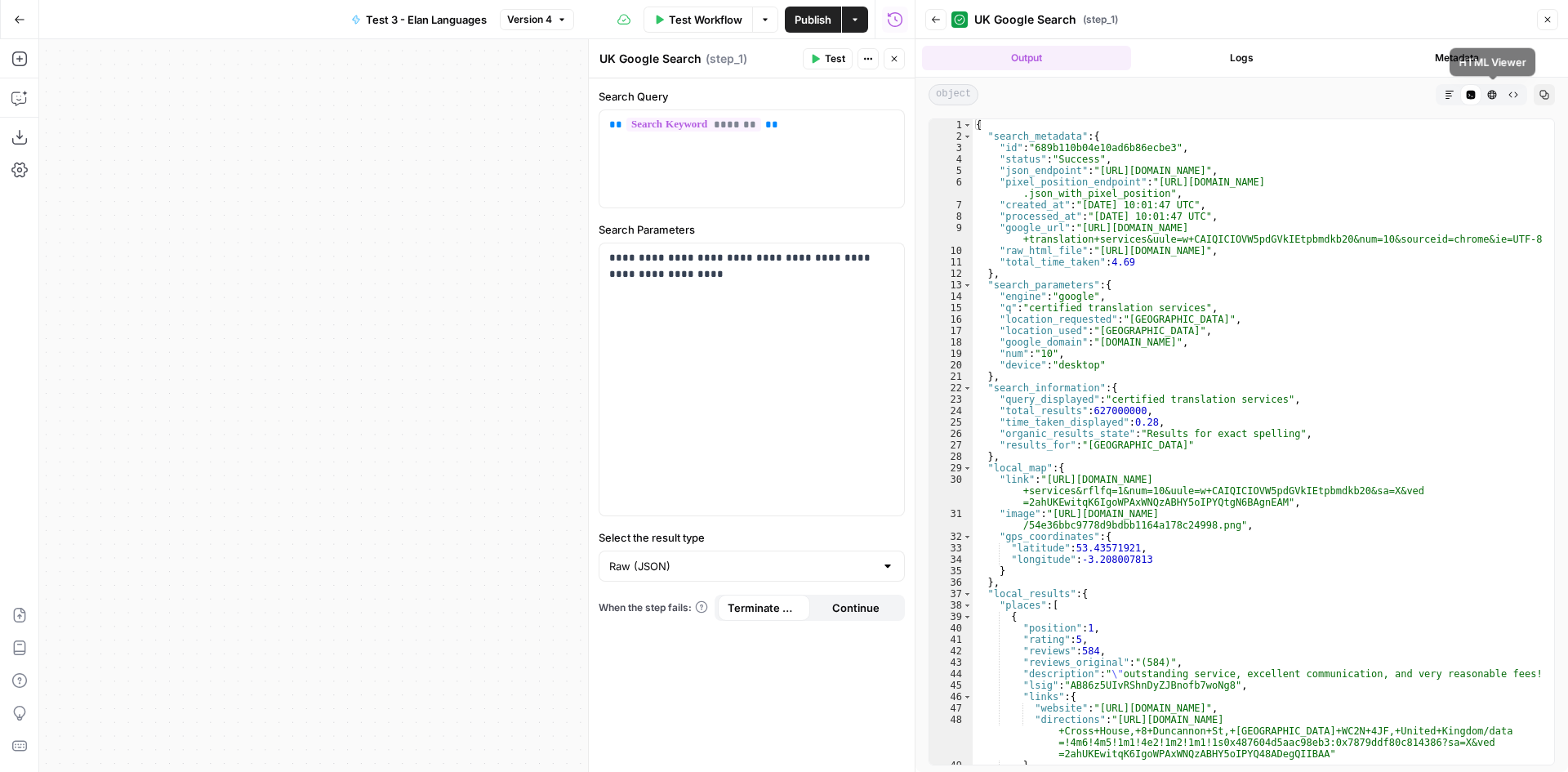
click at [1490, 99] on icon "button" at bounding box center [1492, 95] width 9 height 9
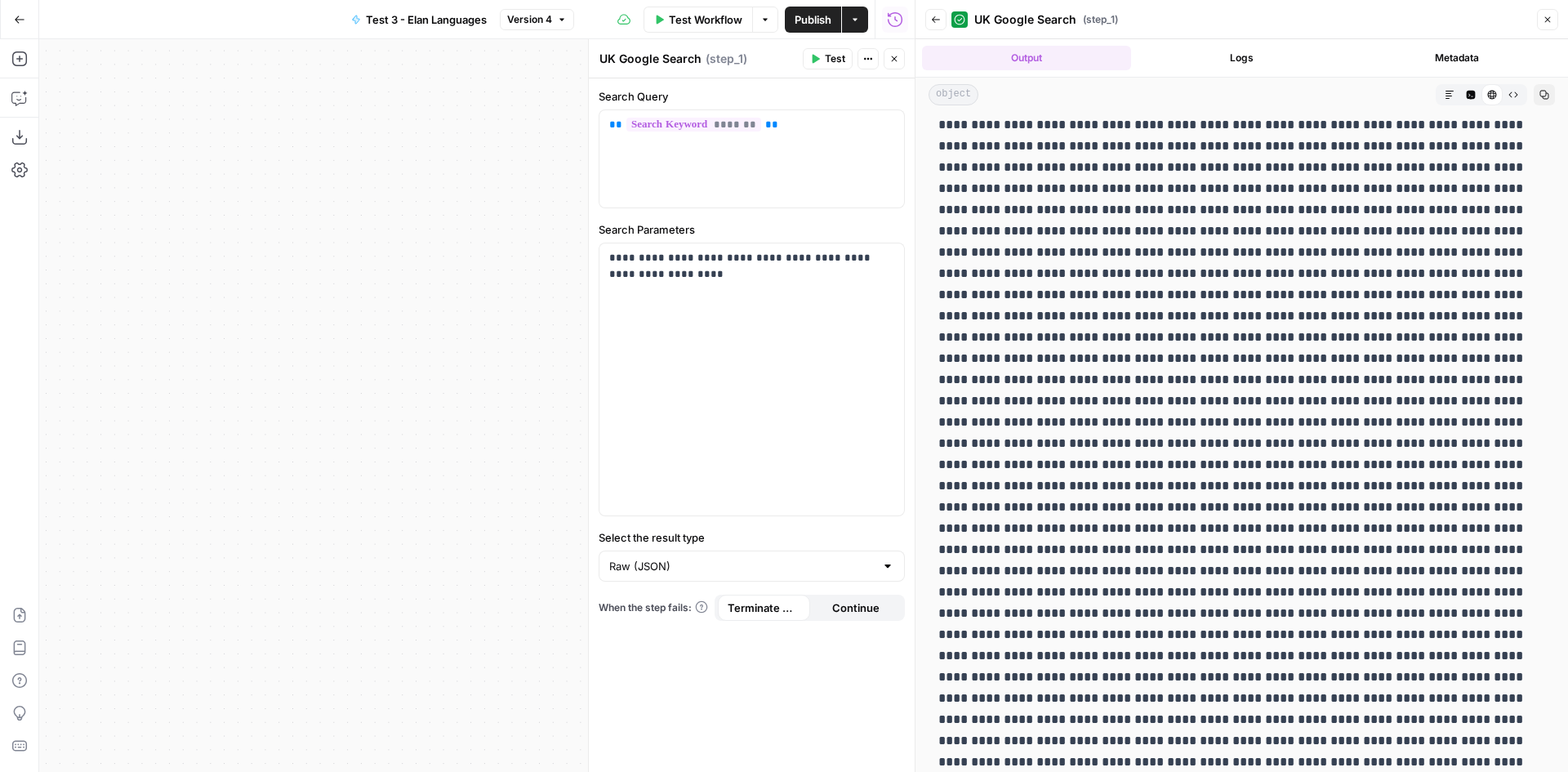
scroll to position [3675, 0]
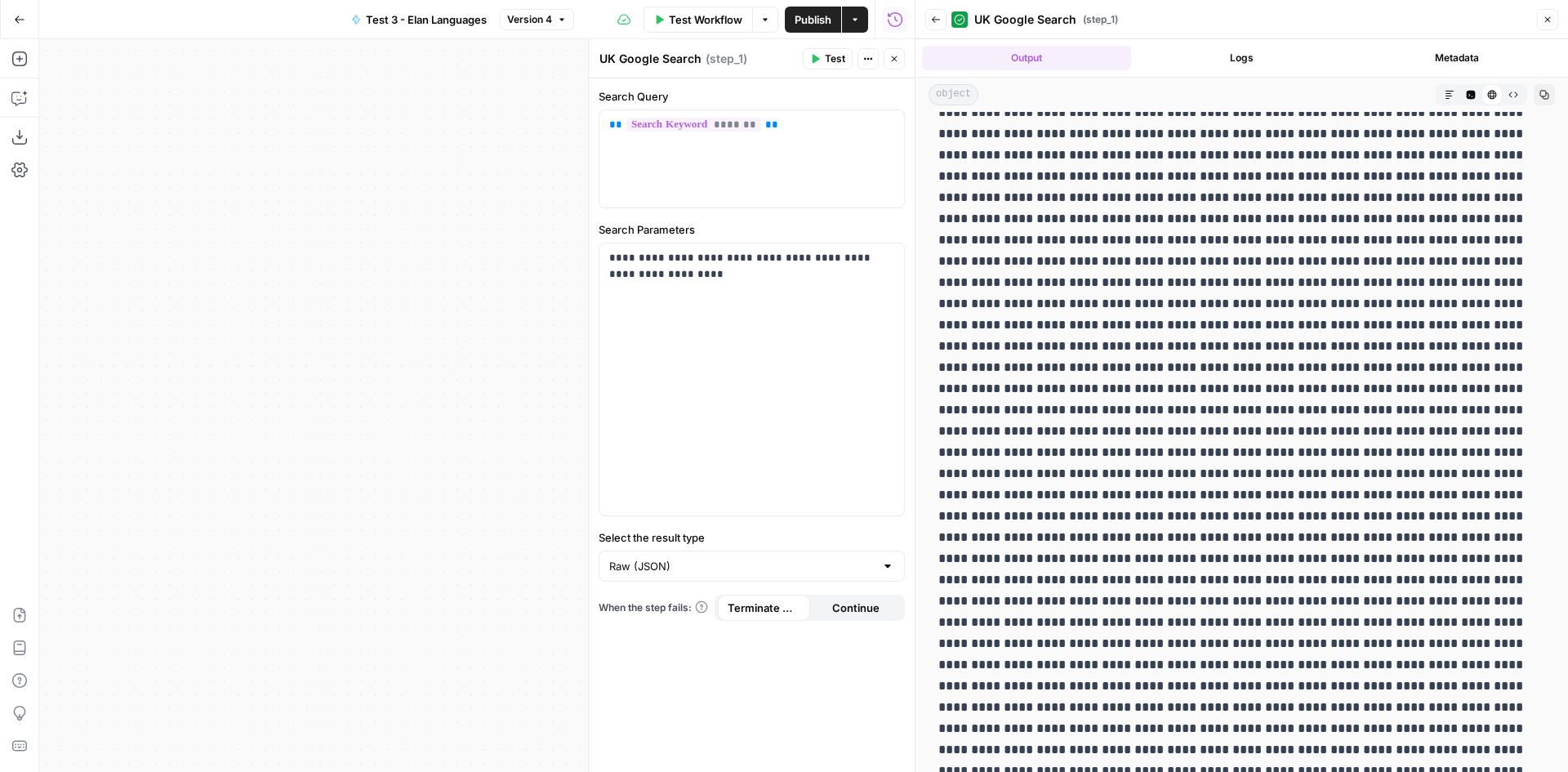
click at [1549, 23] on icon "button" at bounding box center [1548, 19] width 10 height 10
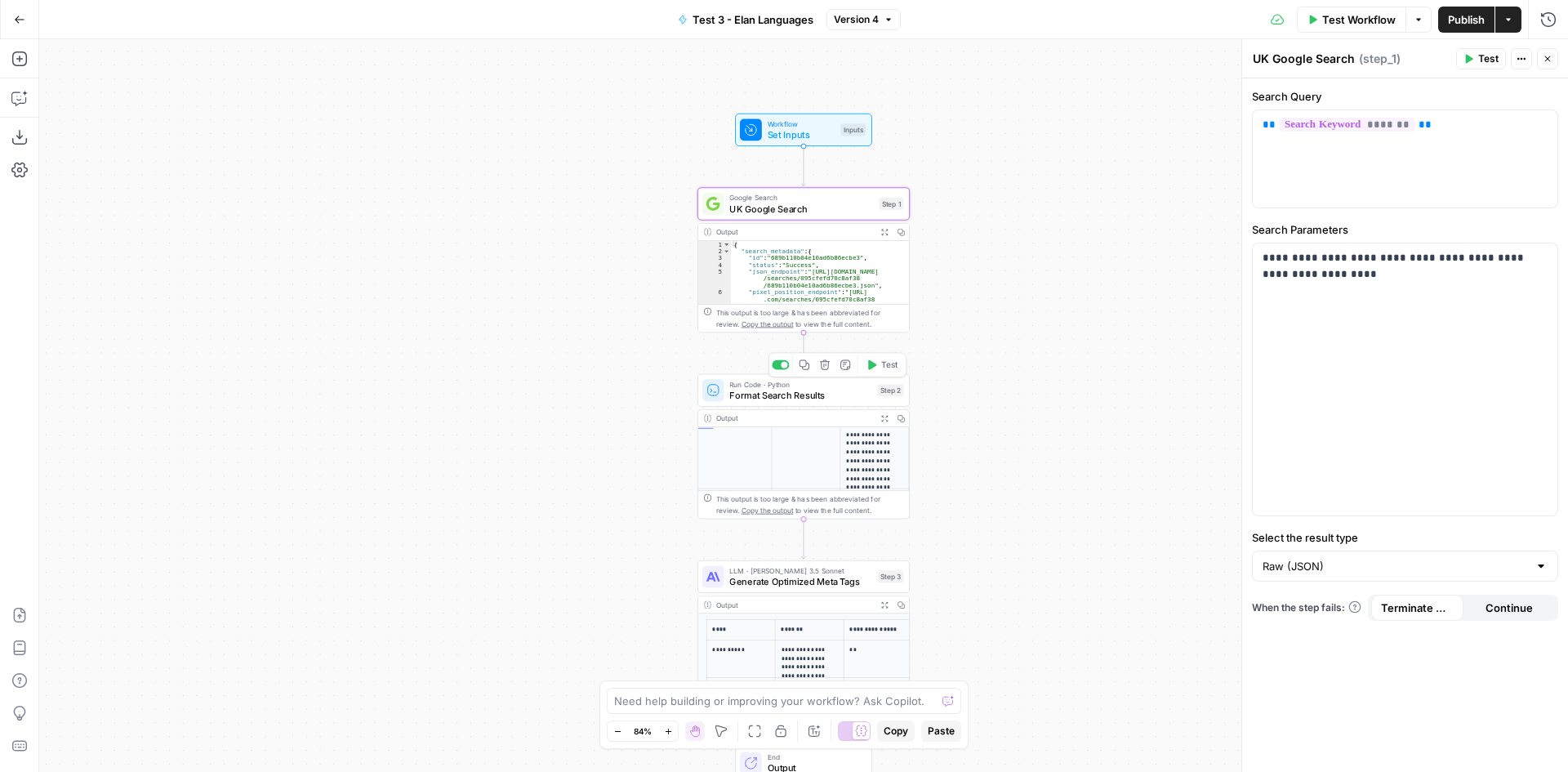
click at [811, 398] on span "Format Search Results" at bounding box center [800, 395] width 143 height 13
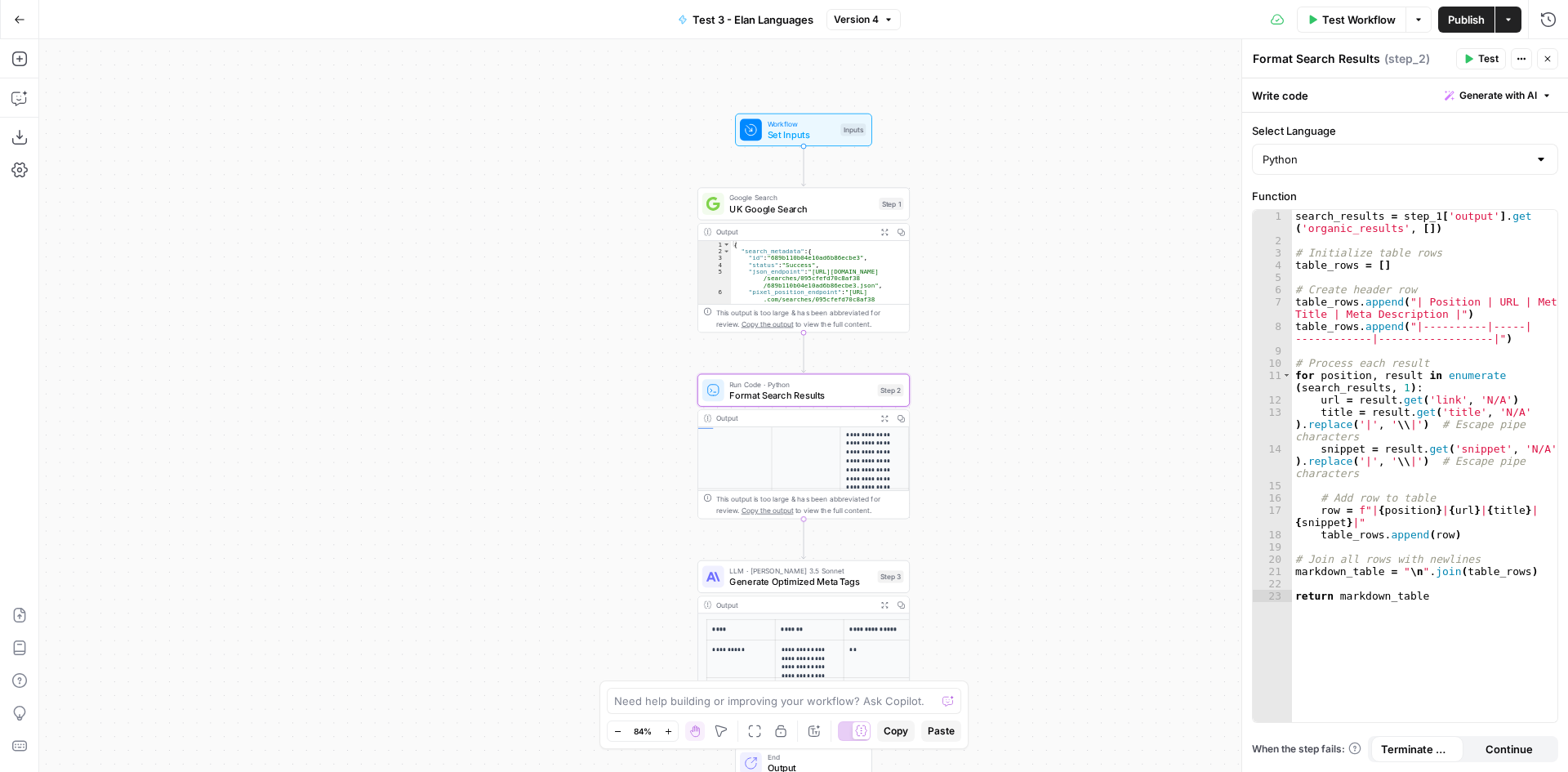
click at [846, 441] on p "**********" at bounding box center [875, 447] width 58 height 70
click at [21, 102] on icon "button" at bounding box center [19, 98] width 16 height 16
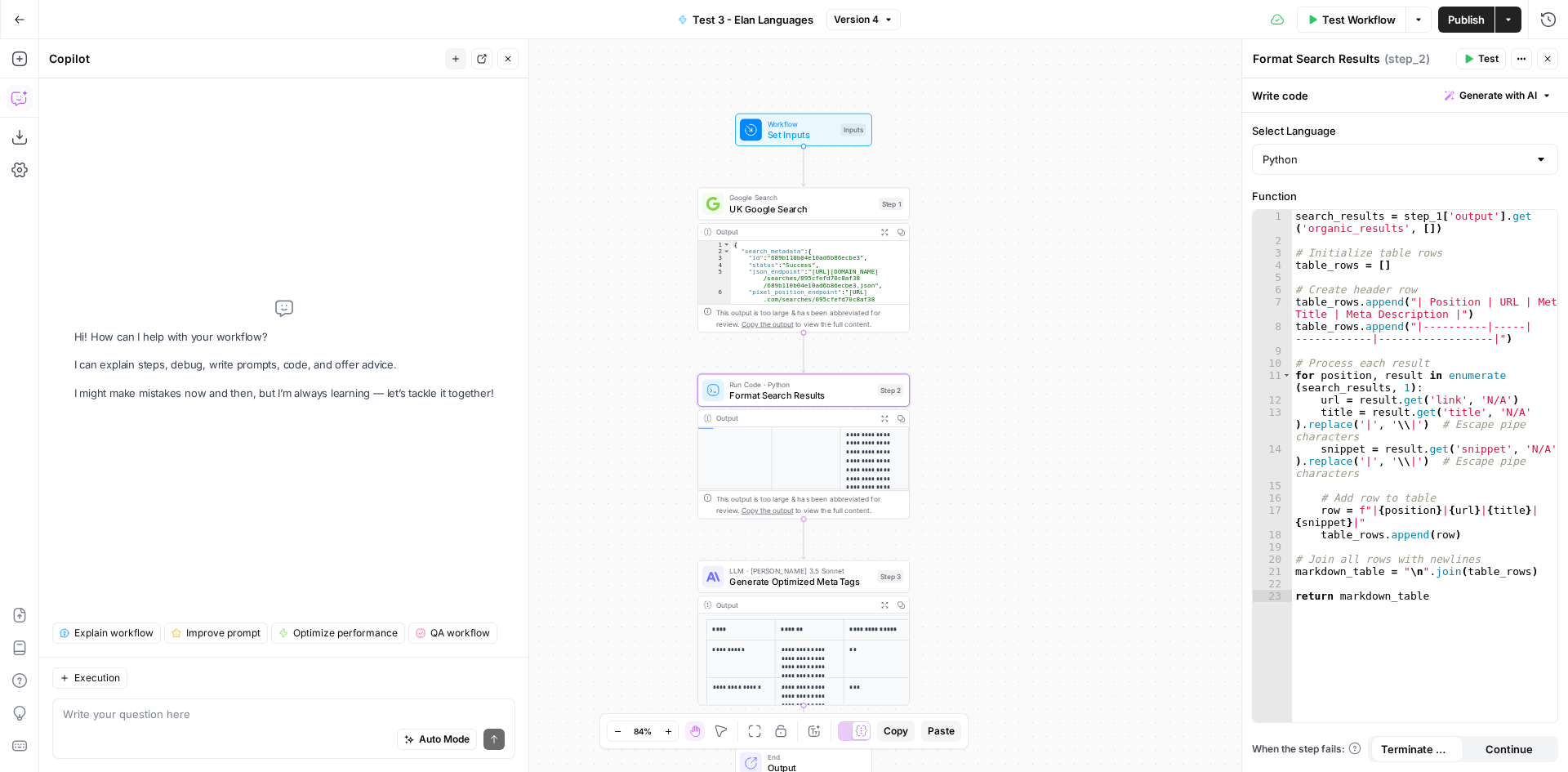
click at [278, 717] on textarea at bounding box center [284, 714] width 442 height 16
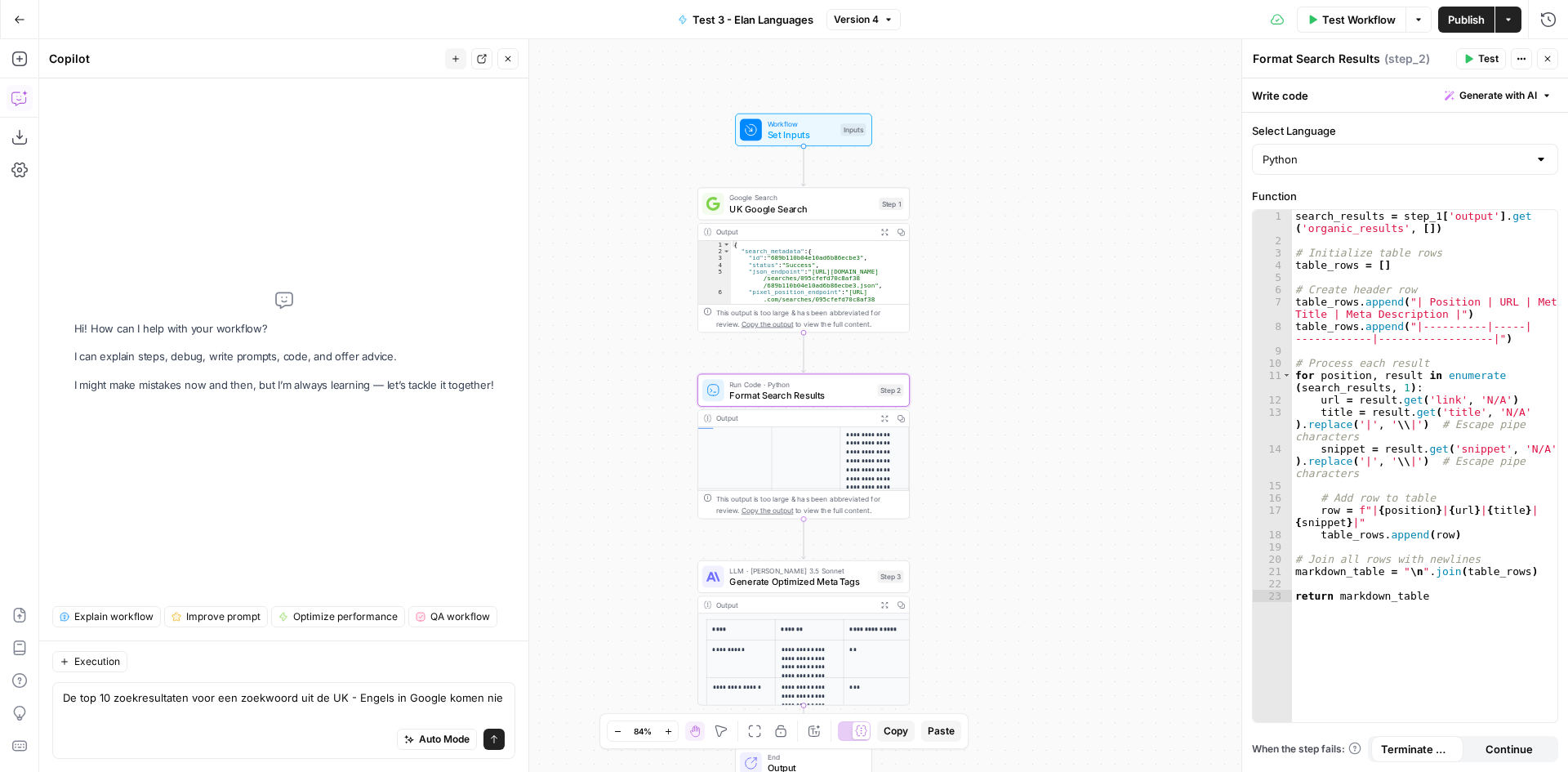
scroll to position [0, 0]
type textarea "De top 10 zoekresultaten voor een zoekwoord uit de UK - Engels in Google zijn n…"
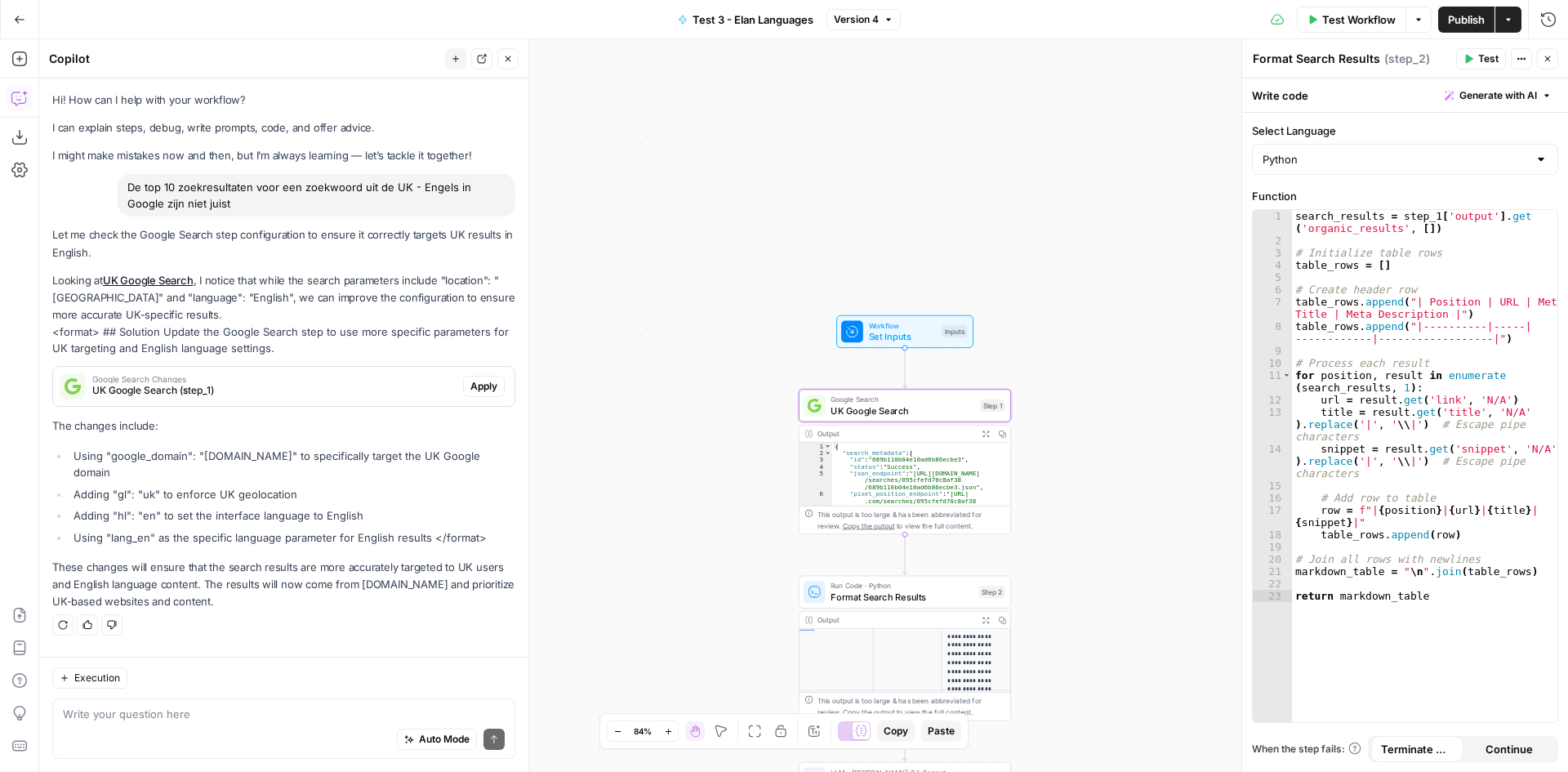
click at [484, 389] on span "Apply" at bounding box center [484, 386] width 27 height 14
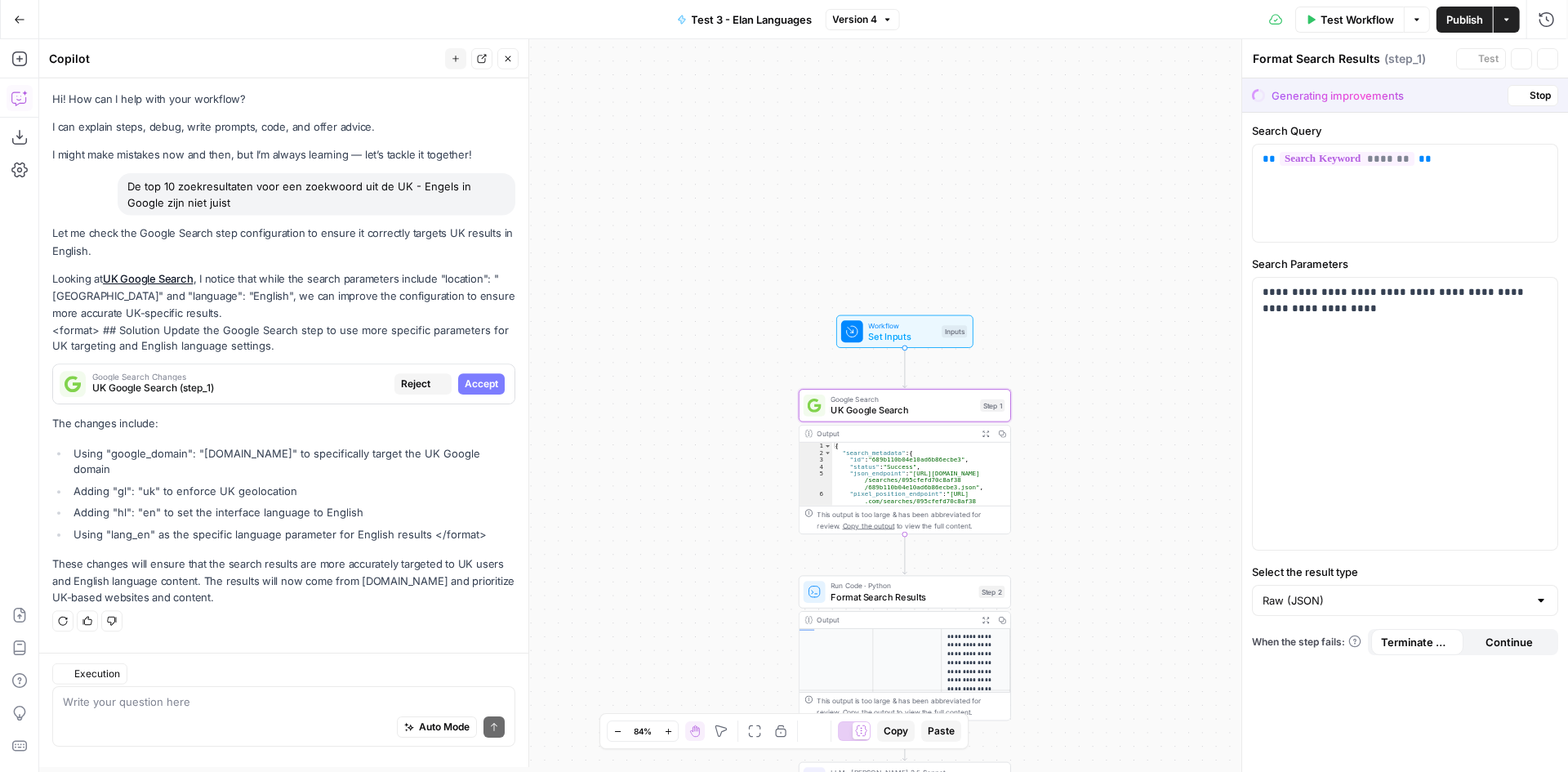
type textarea "UK Google Search"
